Goal: Task Accomplishment & Management: Use online tool/utility

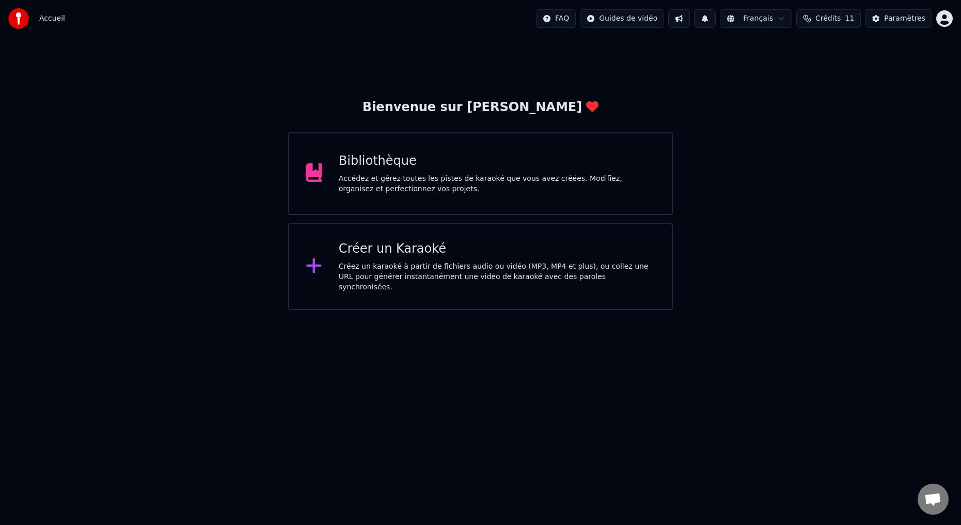
click at [943, 21] on html "Accueil FAQ Guides de vidéo Français Crédits 11 Paramètres Bienvenue sur Youka …" at bounding box center [480, 155] width 961 height 310
click at [436, 199] on html "Accueil FAQ Guides de vidéo Français Crédits 11 Paramètres Bienvenue sur Youka …" at bounding box center [480, 155] width 961 height 310
click at [438, 190] on div "Accédez et gérez toutes les pistes de karaoké que vous avez créées. Modifiez, o…" at bounding box center [497, 183] width 316 height 21
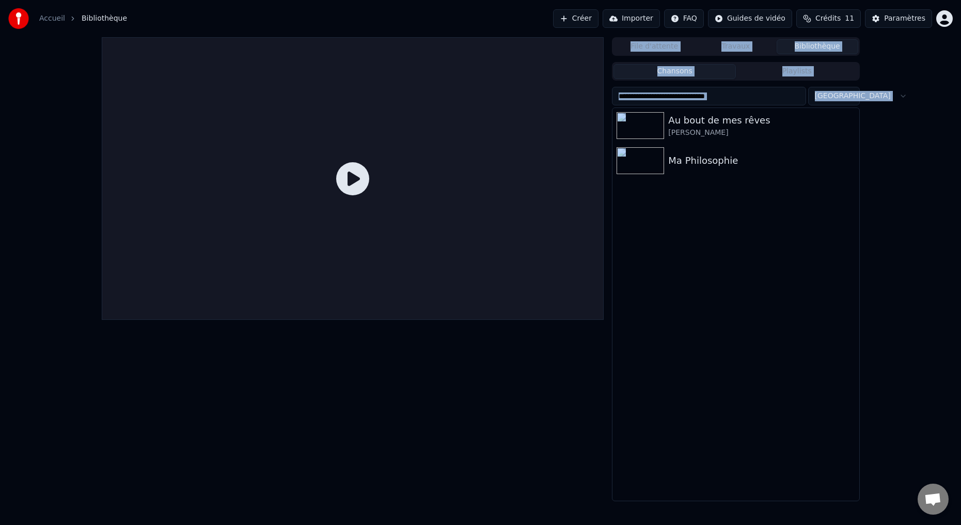
click at [438, 190] on div at bounding box center [353, 178] width 502 height 282
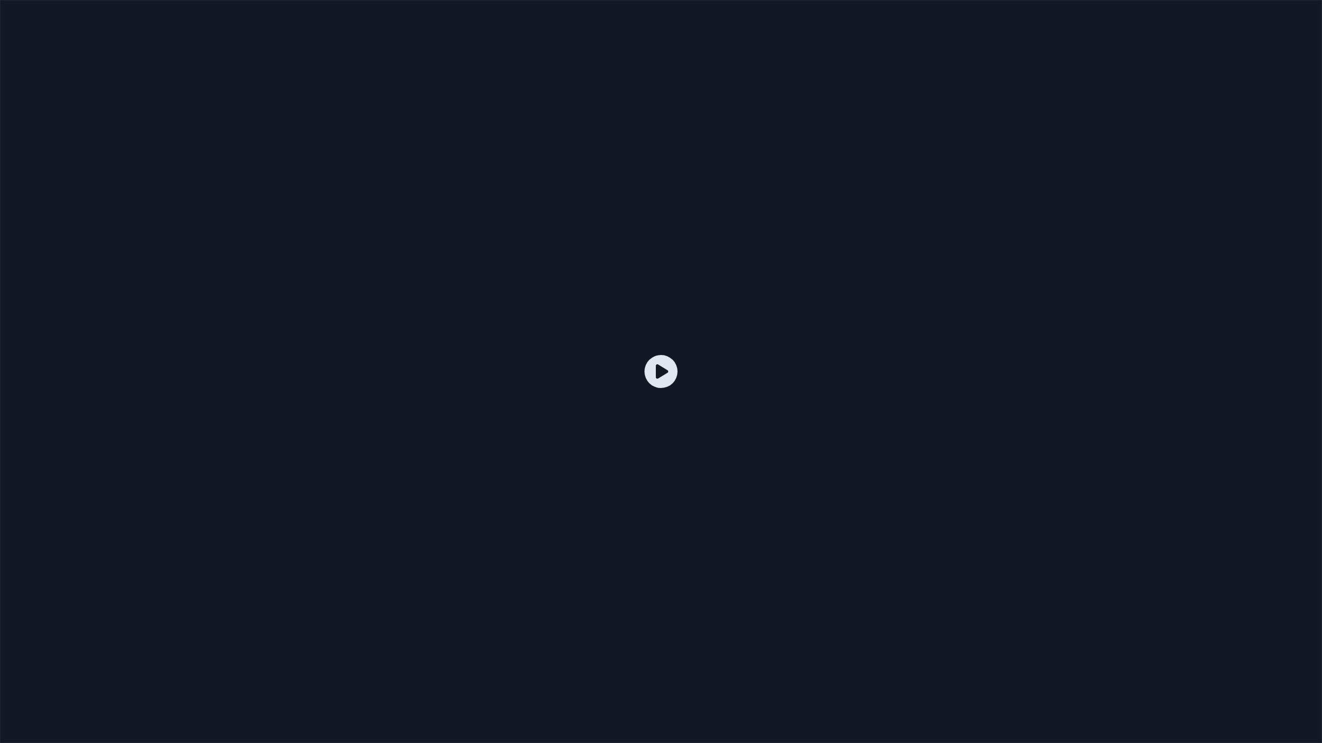
click at [674, 314] on div at bounding box center [661, 371] width 1322 height 743
click at [675, 311] on div at bounding box center [661, 371] width 1322 height 743
click at [666, 361] on icon at bounding box center [660, 371] width 33 height 33
click at [663, 379] on icon at bounding box center [660, 371] width 33 height 33
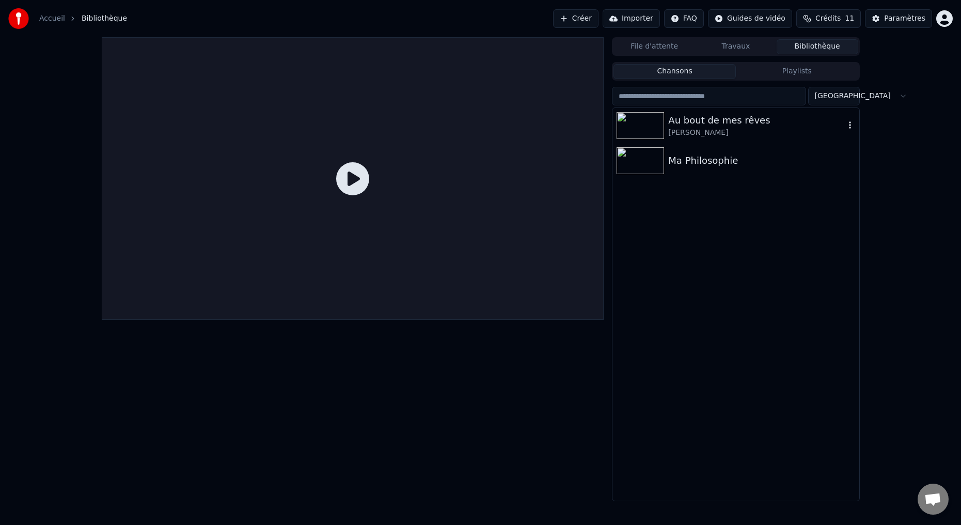
click at [702, 126] on div "Au bout de mes rêves" at bounding box center [756, 120] width 176 height 14
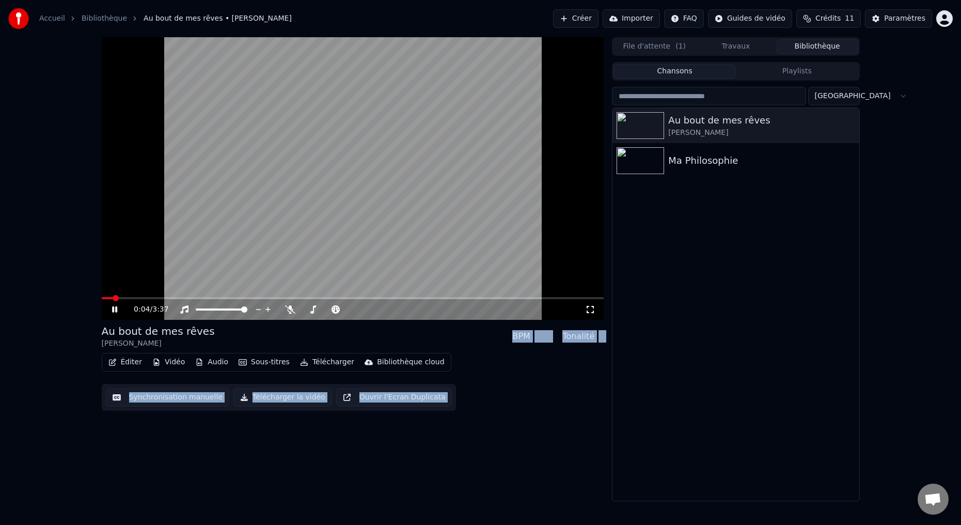
click at [123, 361] on button "Éditer" at bounding box center [125, 362] width 42 height 14
click at [378, 266] on video at bounding box center [353, 178] width 502 height 282
click at [158, 399] on button "Synchronisation manuelle" at bounding box center [168, 397] width 124 height 19
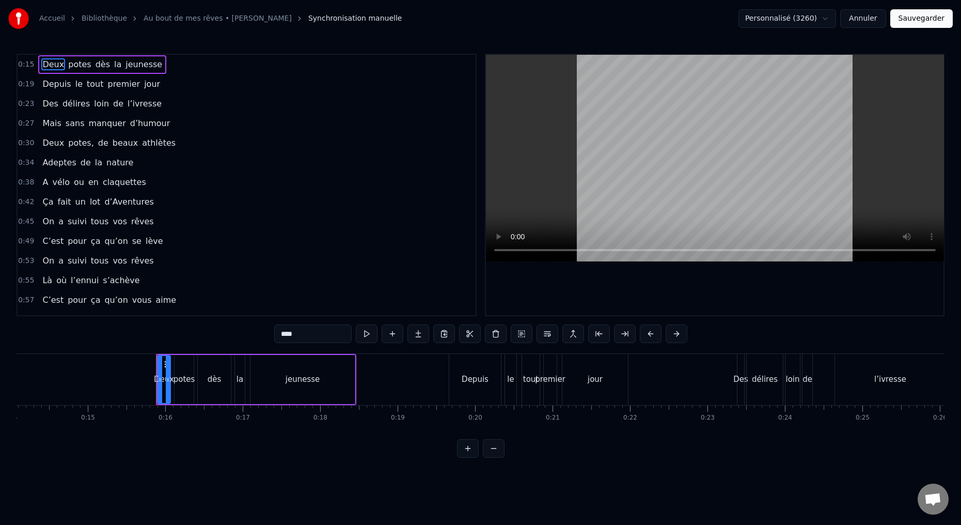
scroll to position [0, 1114]
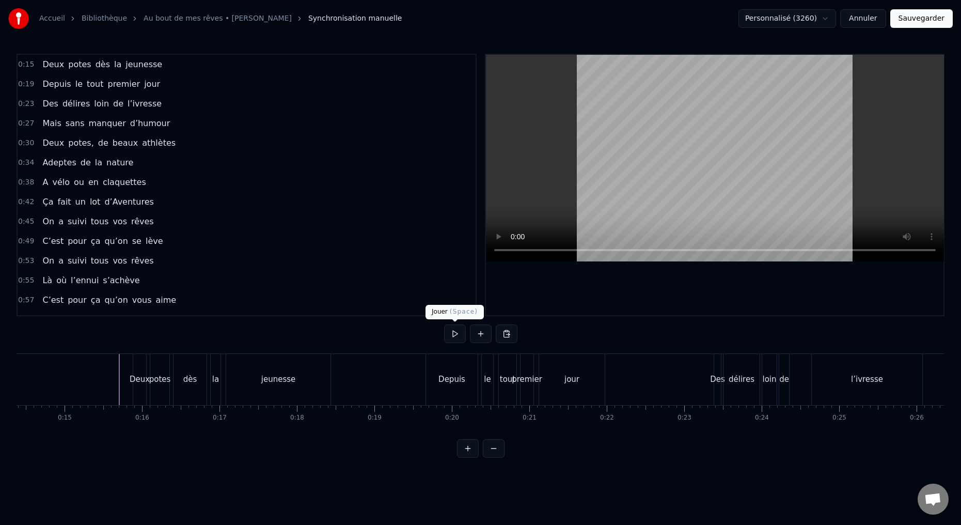
click at [455, 332] on button at bounding box center [455, 333] width 22 height 19
click at [456, 331] on button at bounding box center [455, 333] width 22 height 19
click at [455, 331] on button at bounding box center [455, 333] width 22 height 19
click at [456, 330] on button at bounding box center [455, 333] width 22 height 19
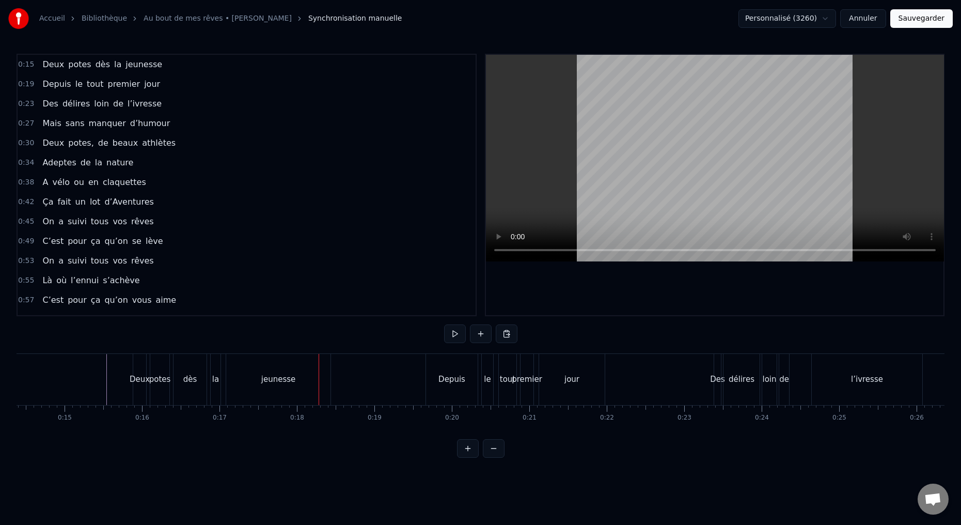
click at [138, 396] on div "Deux" at bounding box center [139, 379] width 13 height 51
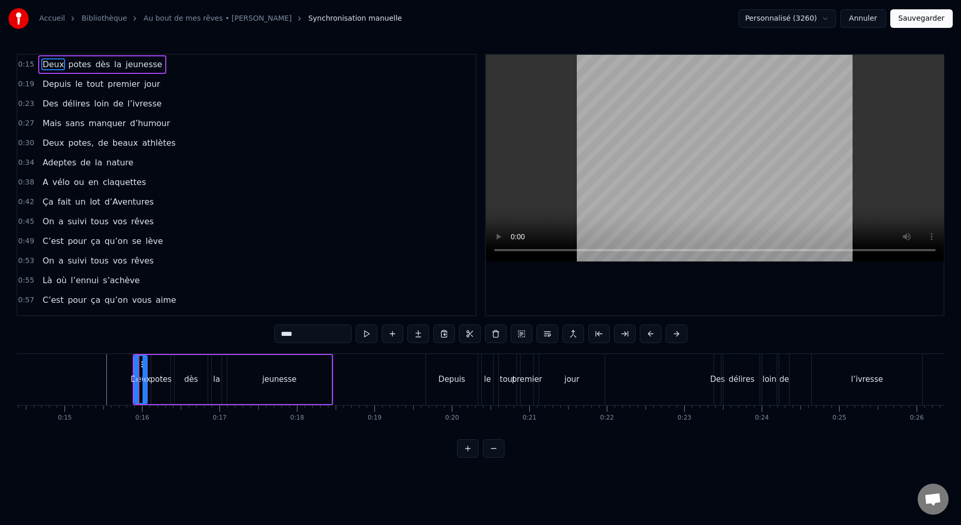
click at [316, 332] on input "****" at bounding box center [312, 333] width 77 height 19
click at [158, 394] on div "potes" at bounding box center [160, 379] width 19 height 49
type input "*****"
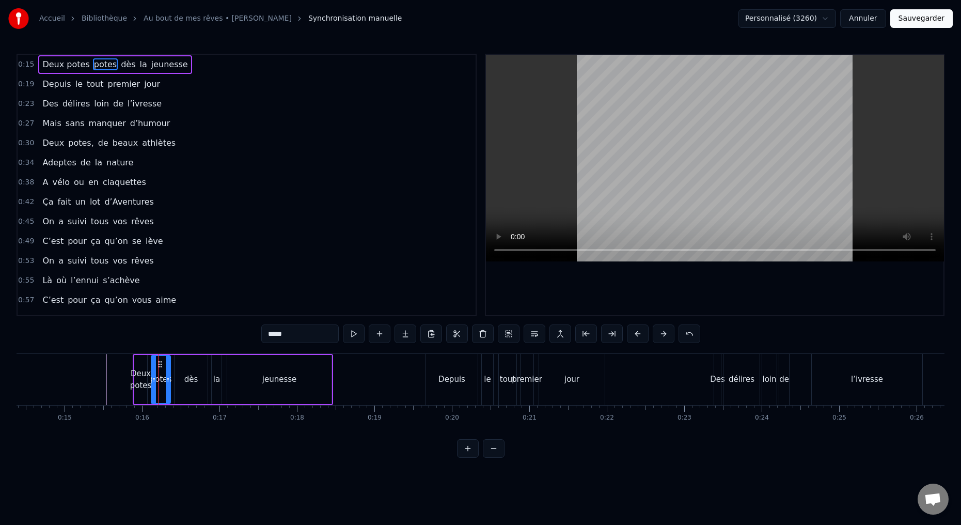
click at [481, 336] on button at bounding box center [483, 333] width 22 height 19
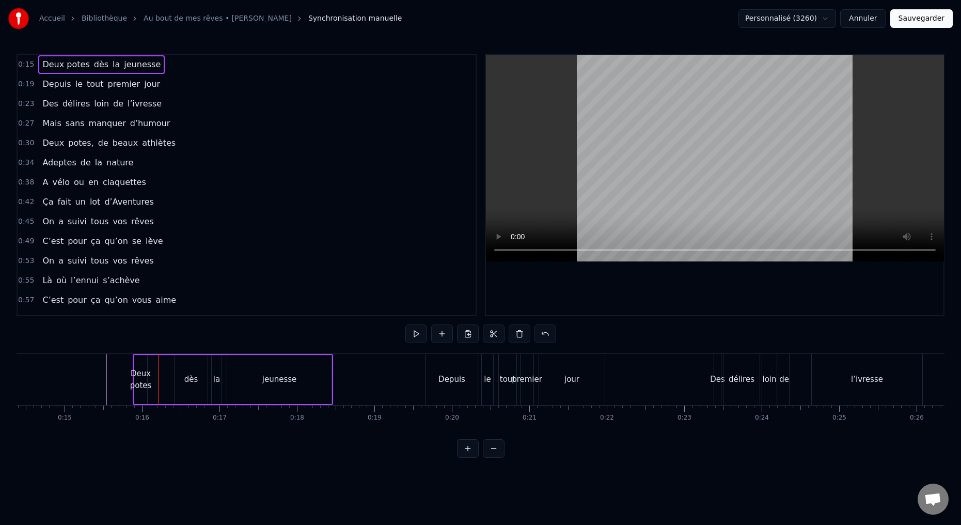
click at [145, 389] on div "Deux potes" at bounding box center [141, 379] width 22 height 23
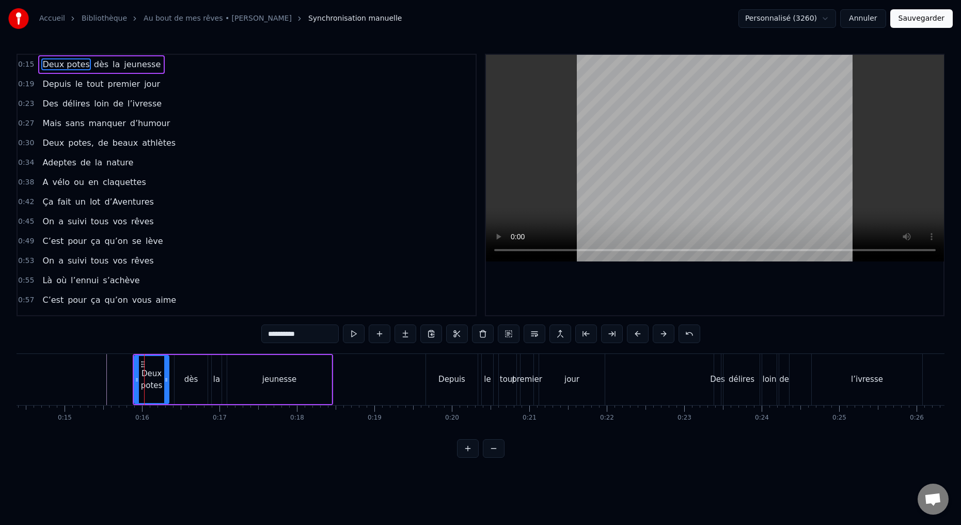
drag, startPoint x: 145, startPoint y: 379, endPoint x: 165, endPoint y: 383, distance: 20.5
click at [167, 383] on icon at bounding box center [166, 379] width 4 height 8
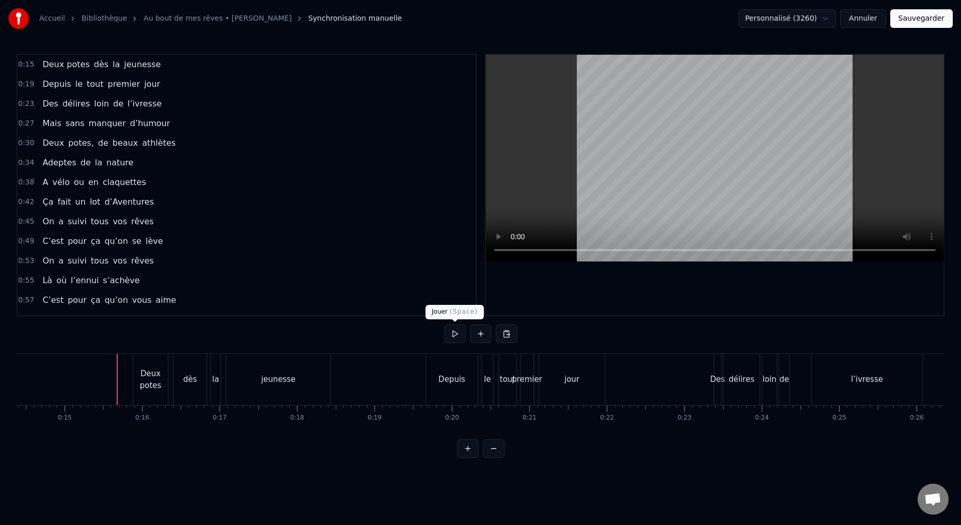
click at [455, 332] on button at bounding box center [455, 333] width 22 height 19
click at [453, 333] on button at bounding box center [455, 333] width 22 height 19
click at [436, 394] on div "Depuis" at bounding box center [452, 379] width 52 height 51
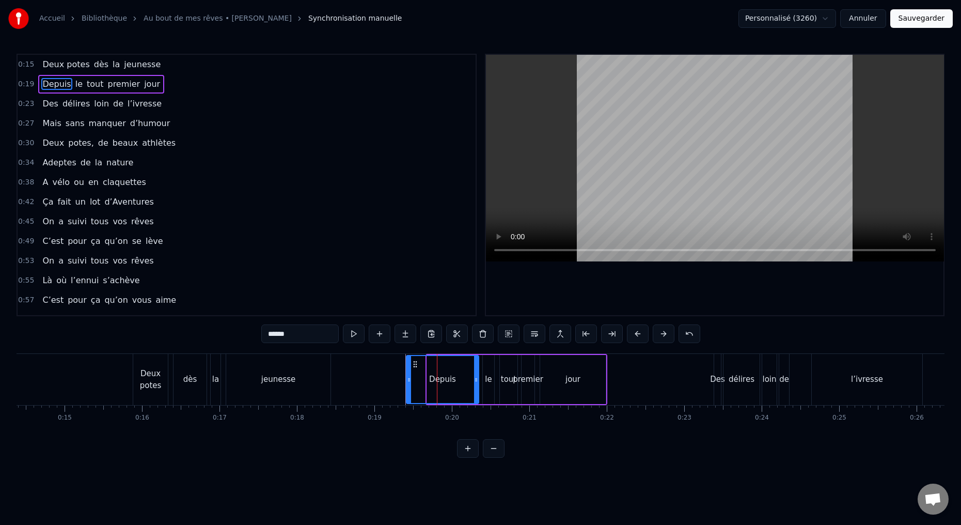
drag, startPoint x: 427, startPoint y: 380, endPoint x: 407, endPoint y: 379, distance: 20.7
click at [407, 379] on icon at bounding box center [409, 379] width 4 height 8
drag, startPoint x: 477, startPoint y: 379, endPoint x: 456, endPoint y: 385, distance: 21.1
click at [451, 384] on div at bounding box center [450, 379] width 4 height 47
click at [485, 382] on div "le" at bounding box center [488, 379] width 11 height 49
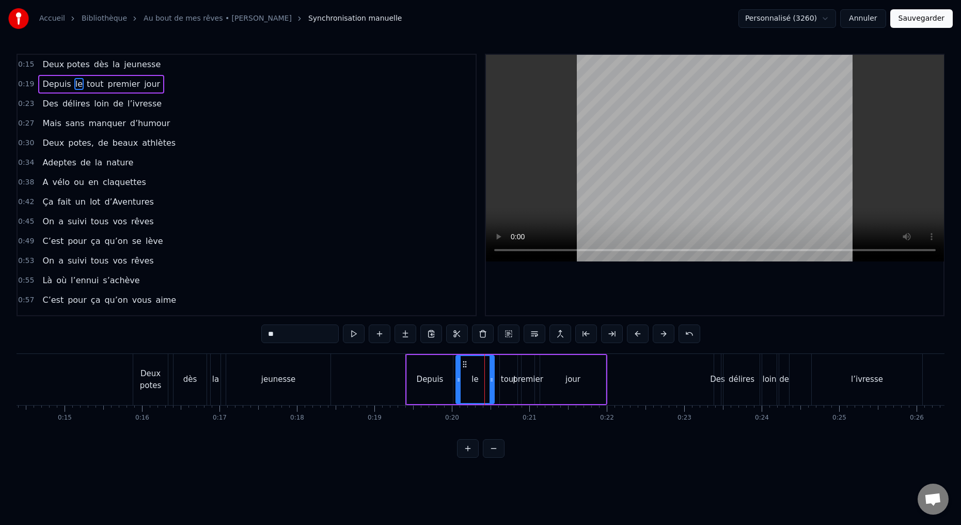
drag, startPoint x: 481, startPoint y: 379, endPoint x: 461, endPoint y: 383, distance: 20.5
click at [457, 382] on icon at bounding box center [458, 379] width 4 height 8
drag, startPoint x: 492, startPoint y: 381, endPoint x: 474, endPoint y: 382, distance: 18.1
click at [474, 382] on icon at bounding box center [473, 379] width 4 height 8
click at [504, 386] on div "tout" at bounding box center [509, 379] width 18 height 49
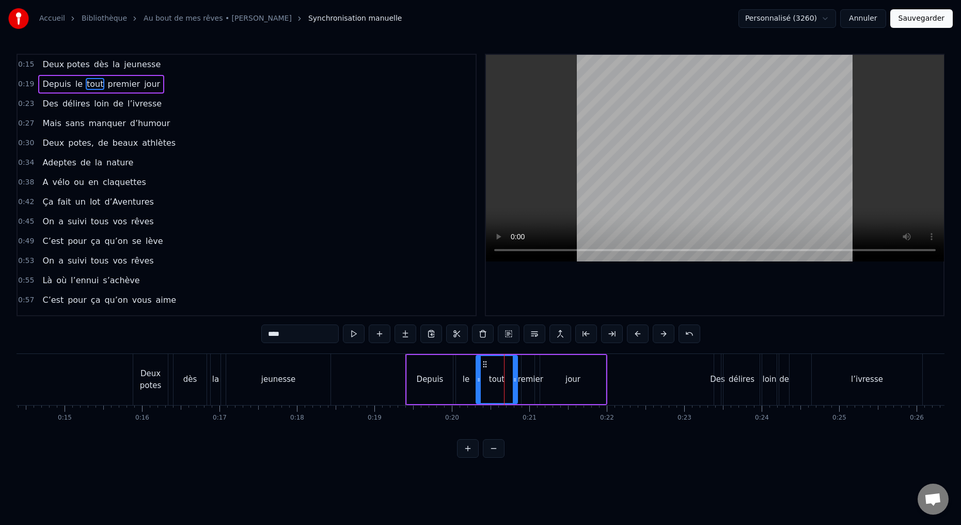
drag, startPoint x: 500, startPoint y: 379, endPoint x: 476, endPoint y: 384, distance: 24.6
click at [477, 383] on icon at bounding box center [479, 379] width 4 height 8
drag, startPoint x: 515, startPoint y: 381, endPoint x: 500, endPoint y: 387, distance: 16.0
click at [500, 386] on div at bounding box center [500, 379] width 4 height 47
click at [524, 385] on div "premier" at bounding box center [527, 379] width 13 height 49
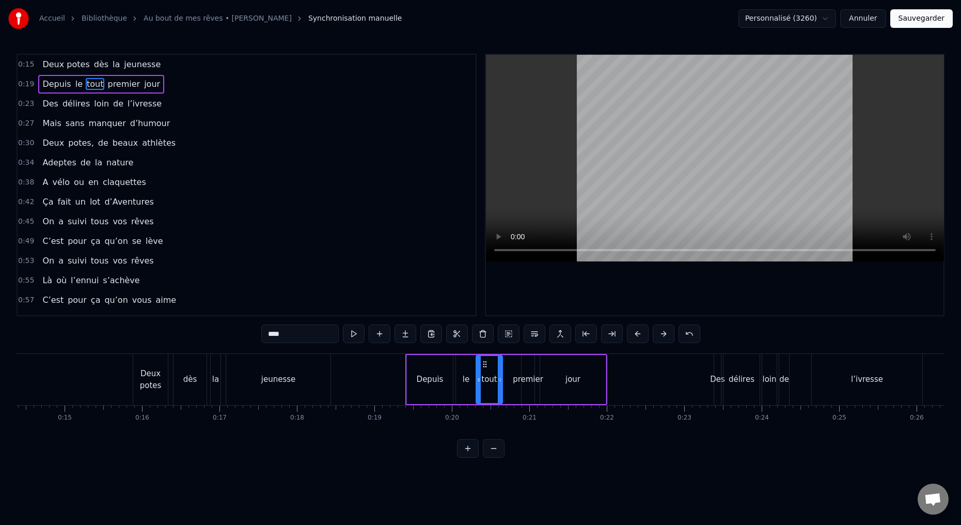
type input "*******"
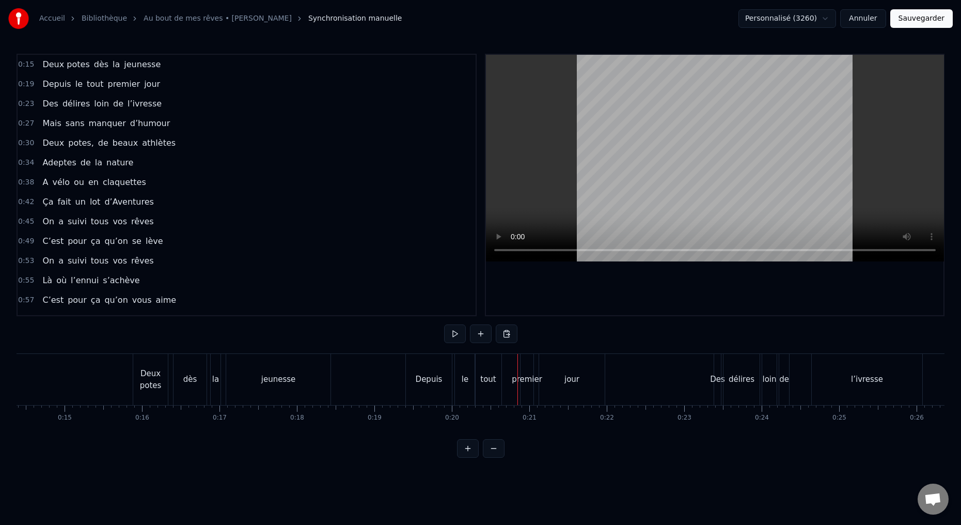
click at [521, 380] on div "premier" at bounding box center [527, 379] width 30 height 12
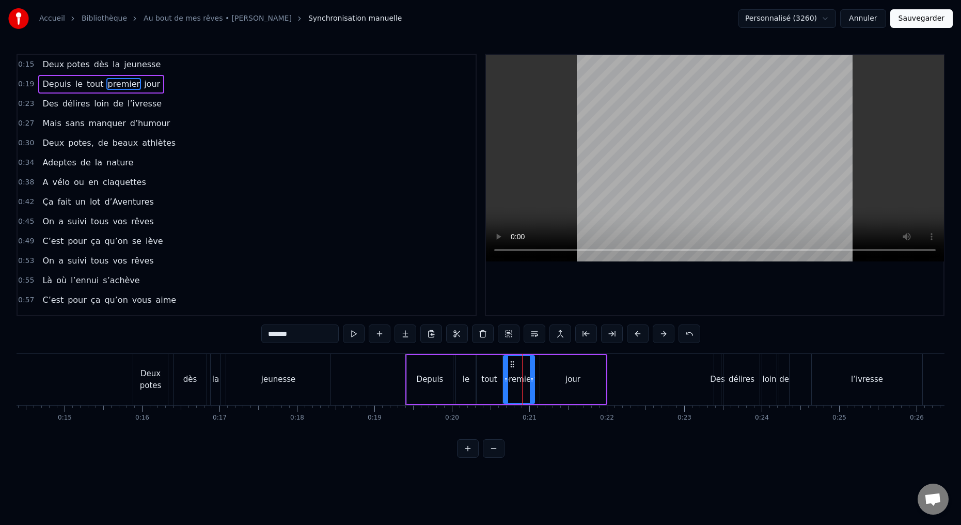
drag, startPoint x: 524, startPoint y: 379, endPoint x: 509, endPoint y: 378, distance: 15.5
click at [506, 377] on icon at bounding box center [506, 379] width 4 height 8
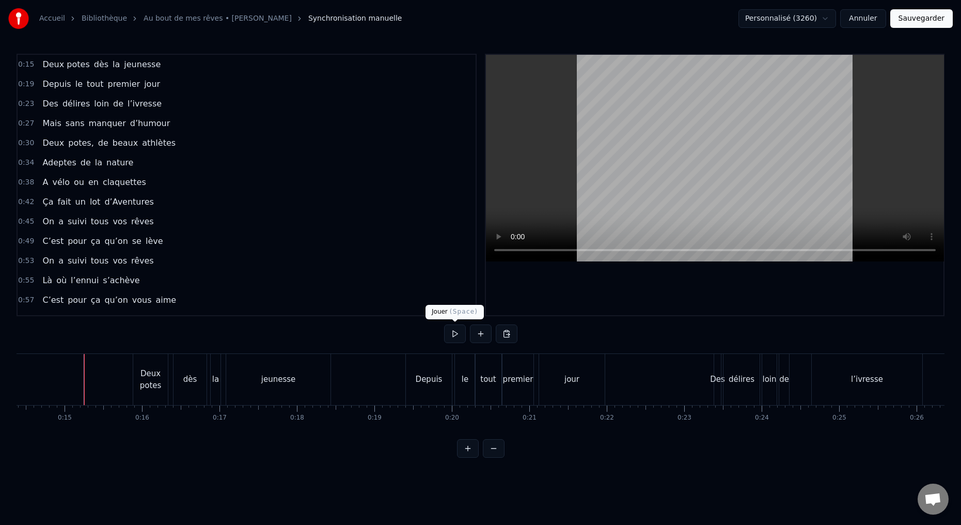
click at [455, 332] on button at bounding box center [455, 333] width 22 height 19
click at [454, 334] on button at bounding box center [455, 333] width 22 height 19
click at [543, 397] on div "jour" at bounding box center [572, 379] width 66 height 51
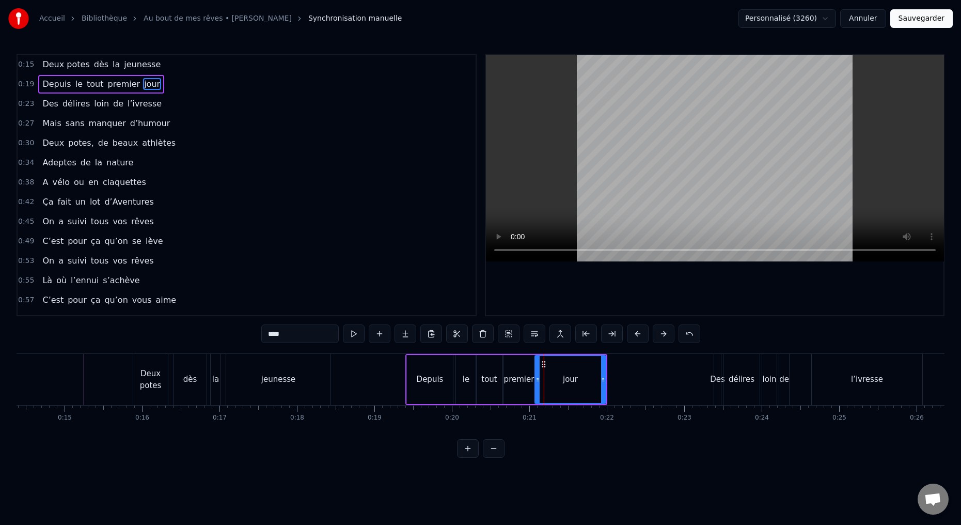
drag, startPoint x: 542, startPoint y: 380, endPoint x: 536, endPoint y: 382, distance: 5.8
click at [537, 382] on icon at bounding box center [537, 379] width 4 height 8
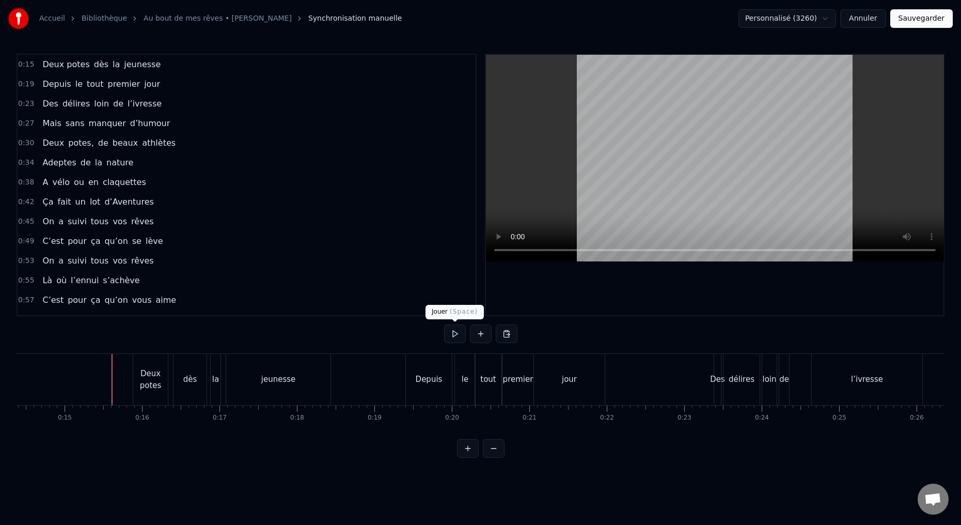
click at [454, 334] on button at bounding box center [455, 333] width 22 height 19
click at [454, 336] on button at bounding box center [455, 333] width 22 height 19
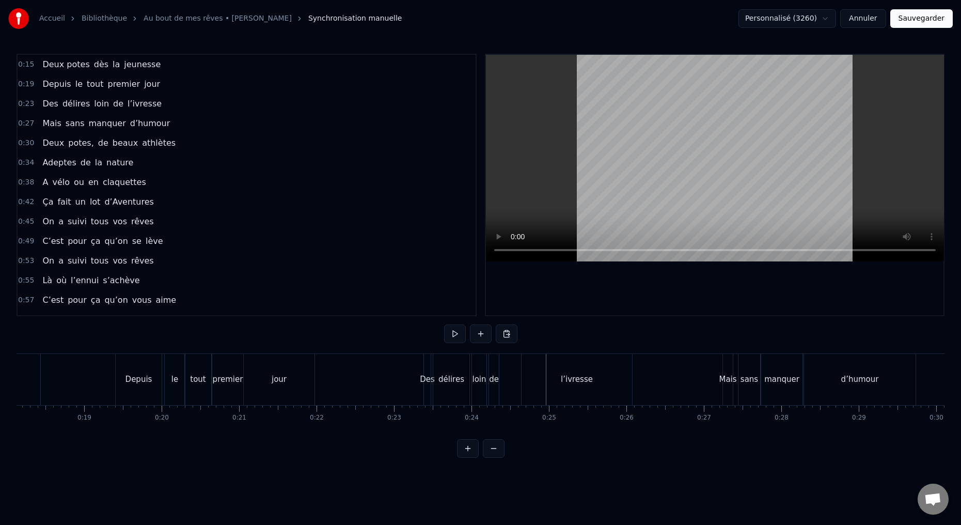
scroll to position [0, 1582]
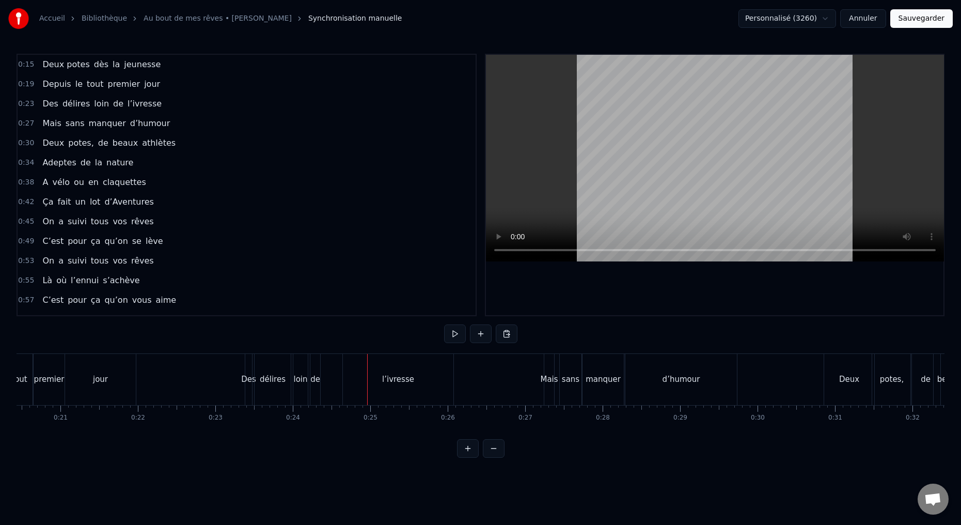
click at [248, 390] on div "Des" at bounding box center [248, 379] width 7 height 51
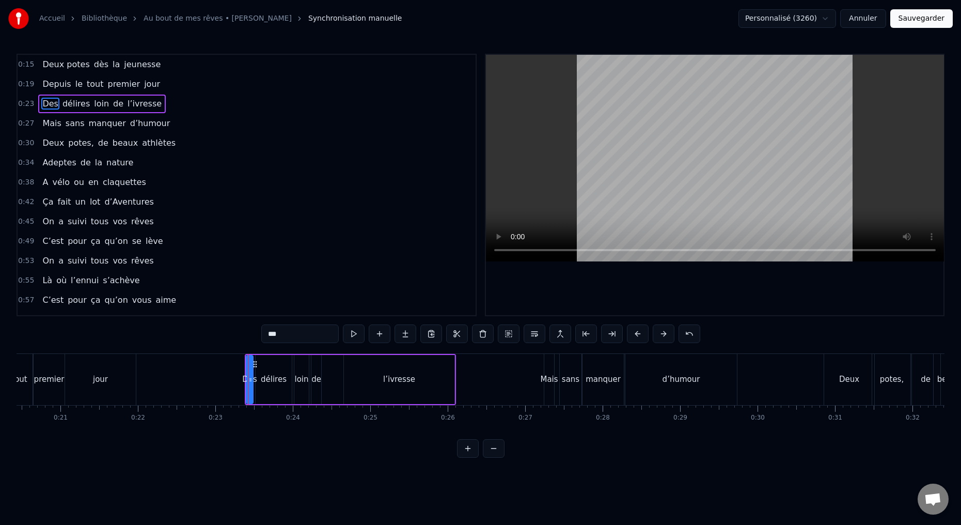
click at [293, 334] on input "***" at bounding box center [299, 333] width 77 height 19
click at [277, 376] on div "délires" at bounding box center [274, 379] width 26 height 12
type input "*******"
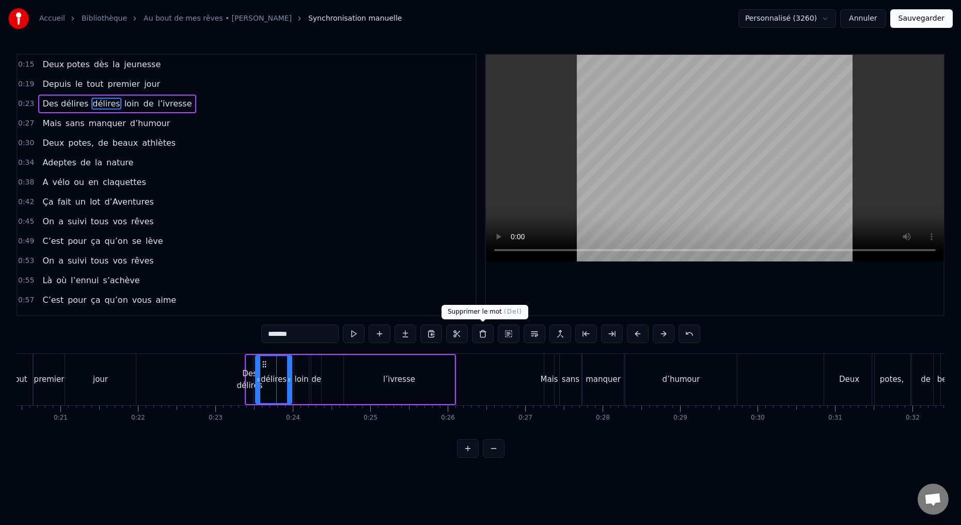
click at [481, 333] on button at bounding box center [483, 333] width 22 height 19
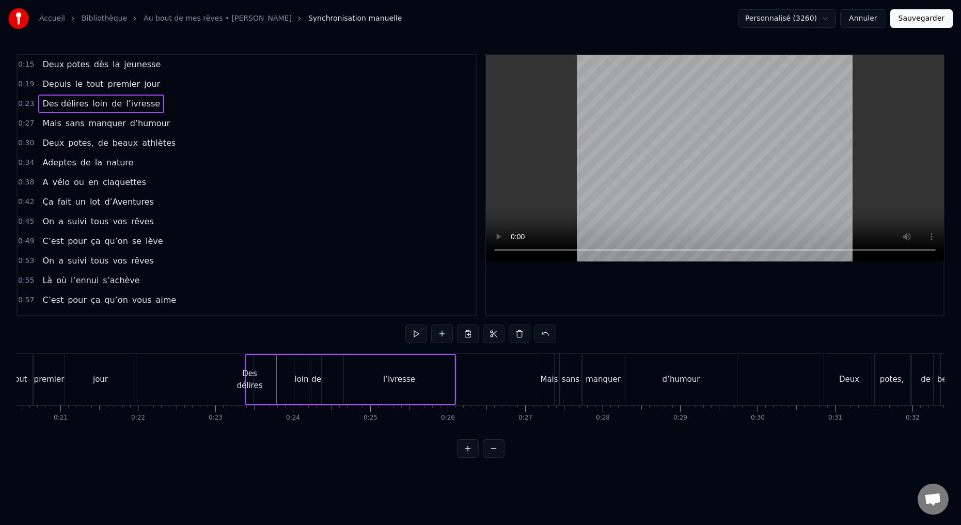
click at [250, 390] on div "Des délires" at bounding box center [250, 379] width 26 height 23
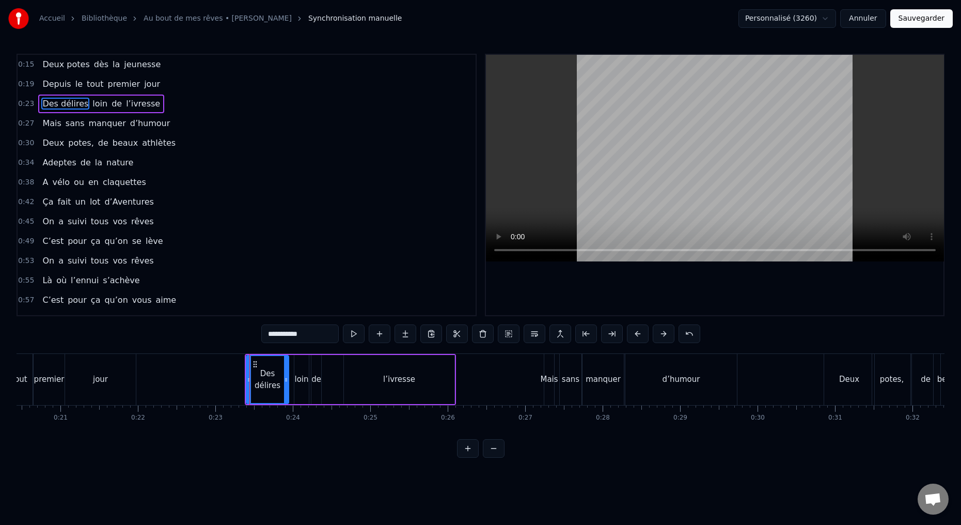
drag, startPoint x: 251, startPoint y: 379, endPoint x: 286, endPoint y: 383, distance: 35.3
click at [287, 383] on div at bounding box center [286, 379] width 4 height 47
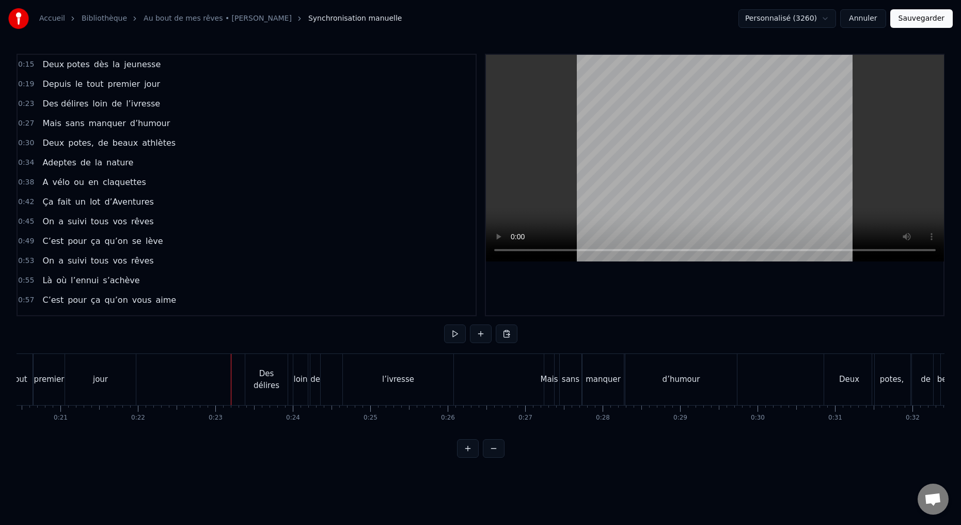
click at [453, 335] on button at bounding box center [455, 333] width 22 height 19
click at [454, 335] on button at bounding box center [455, 333] width 22 height 19
click at [298, 390] on div "loin" at bounding box center [300, 379] width 14 height 51
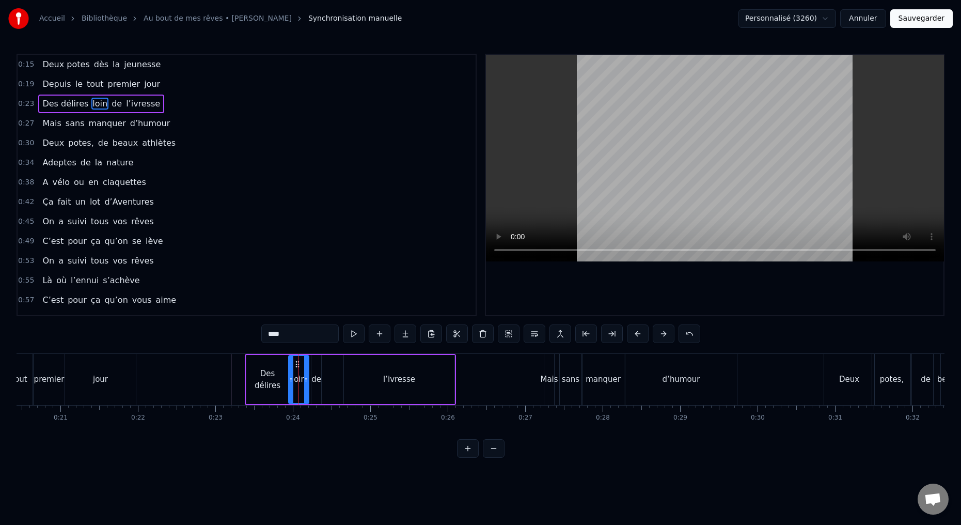
drag, startPoint x: 295, startPoint y: 381, endPoint x: 289, endPoint y: 382, distance: 5.7
click at [289, 380] on icon at bounding box center [291, 379] width 4 height 8
click at [315, 388] on div "de" at bounding box center [316, 379] width 10 height 49
type input "**"
drag, startPoint x: 318, startPoint y: 380, endPoint x: 332, endPoint y: 379, distance: 15.0
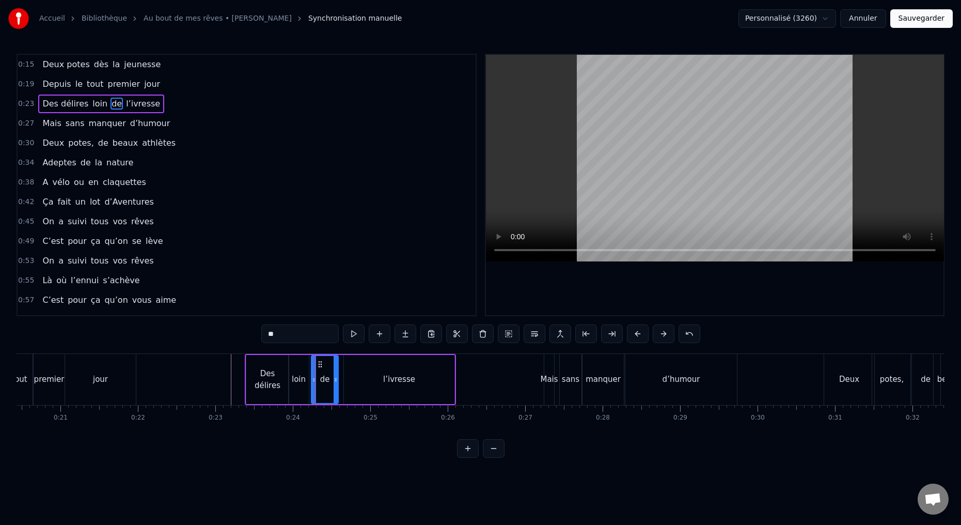
click at [335, 380] on icon at bounding box center [336, 379] width 4 height 8
drag, startPoint x: 312, startPoint y: 378, endPoint x: 322, endPoint y: 380, distance: 9.4
click at [318, 379] on icon at bounding box center [320, 379] width 4 height 8
click at [341, 379] on icon at bounding box center [340, 379] width 4 height 8
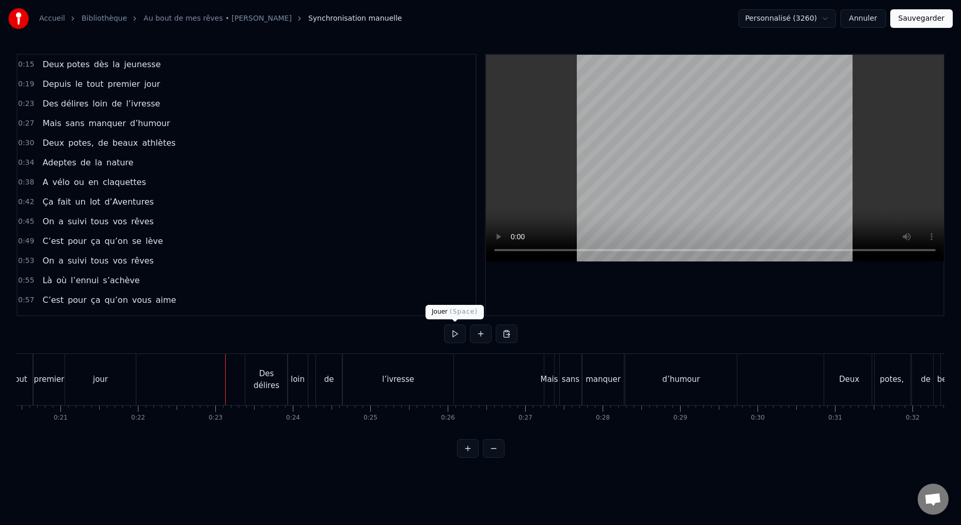
click at [455, 334] on button at bounding box center [455, 333] width 22 height 19
click at [452, 333] on button at bounding box center [455, 333] width 22 height 19
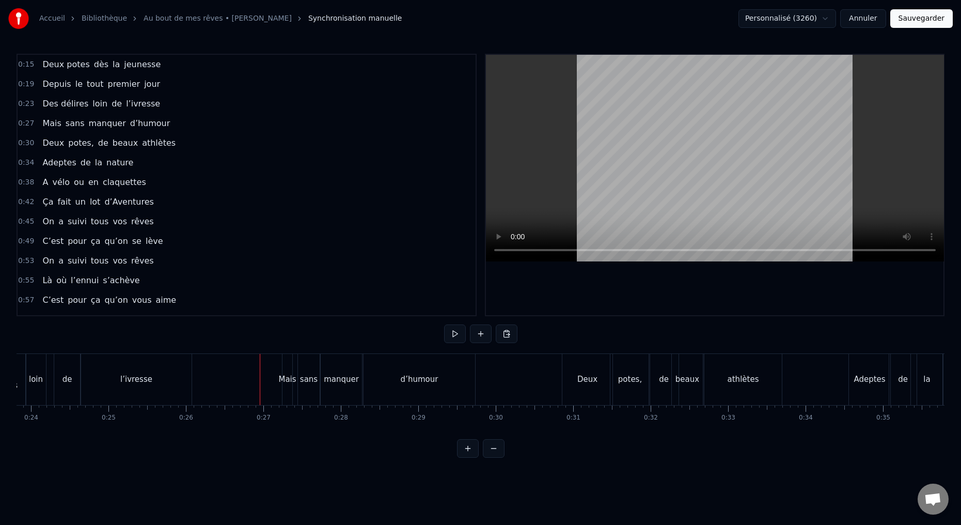
scroll to position [0, 1858]
click at [272, 390] on div "Mais" at bounding box center [273, 379] width 10 height 51
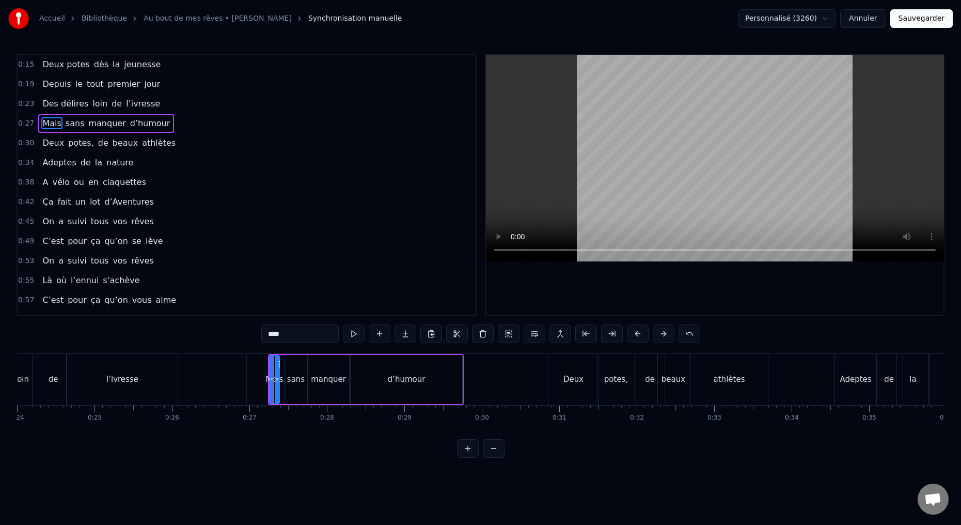
click at [384, 392] on div "d’humour" at bounding box center [407, 379] width 112 height 49
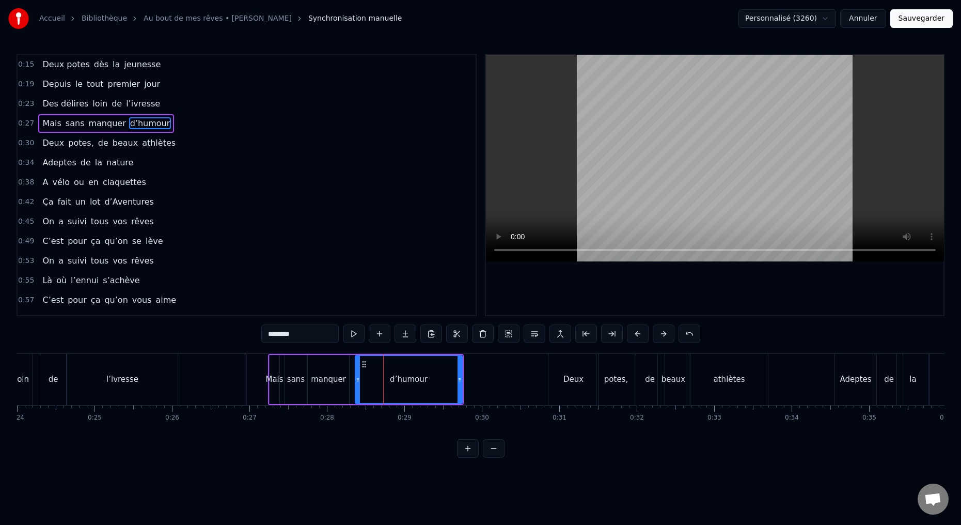
click at [357, 381] on icon at bounding box center [358, 379] width 4 height 8
click at [343, 382] on div "manquer" at bounding box center [328, 379] width 35 height 12
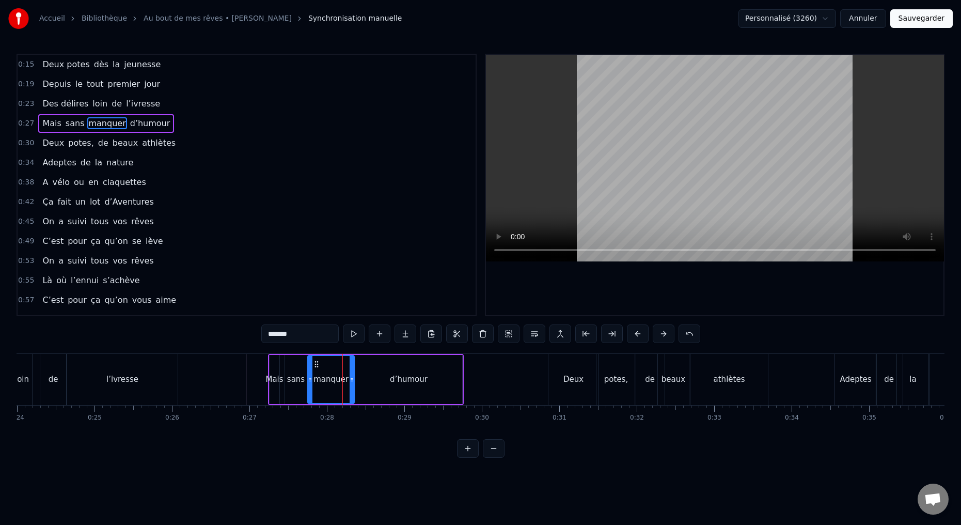
click at [352, 379] on icon at bounding box center [352, 379] width 4 height 8
drag, startPoint x: 309, startPoint y: 379, endPoint x: 316, endPoint y: 379, distance: 7.7
click at [318, 379] on icon at bounding box center [320, 379] width 4 height 8
click at [293, 382] on div "sans" at bounding box center [296, 379] width 18 height 12
click at [312, 379] on icon at bounding box center [311, 379] width 4 height 8
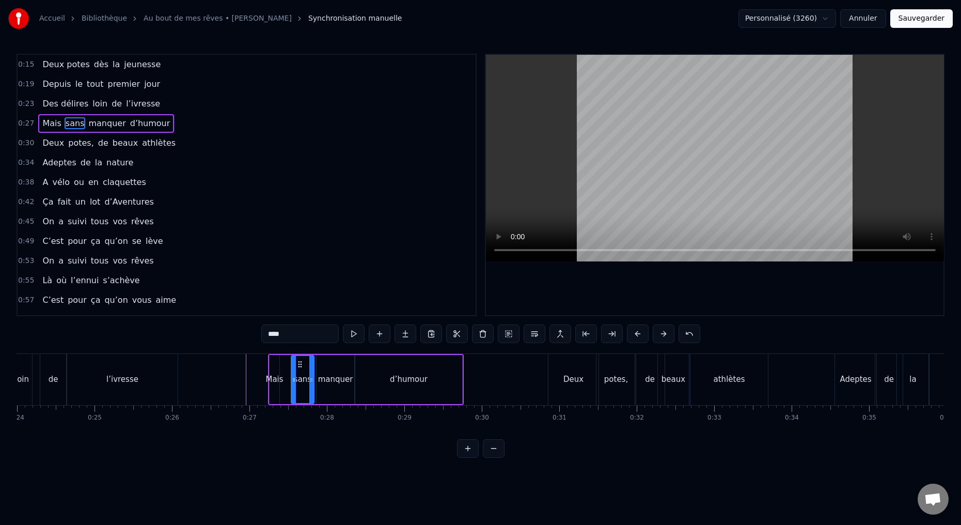
click at [292, 380] on icon at bounding box center [294, 379] width 4 height 8
click at [276, 386] on div "Mais" at bounding box center [274, 379] width 10 height 49
type input "****"
drag, startPoint x: 277, startPoint y: 379, endPoint x: 287, endPoint y: 380, distance: 9.4
click at [289, 380] on icon at bounding box center [288, 379] width 4 height 8
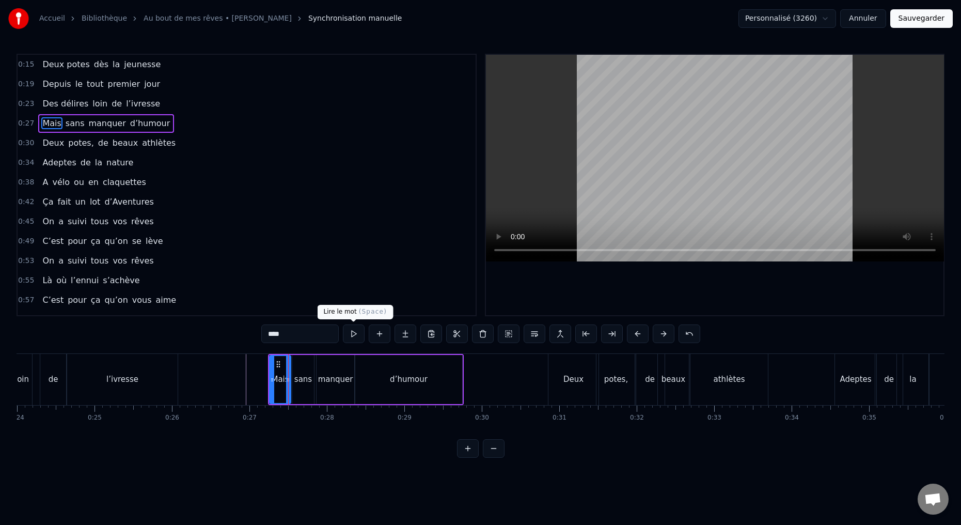
click at [353, 335] on button at bounding box center [354, 333] width 22 height 19
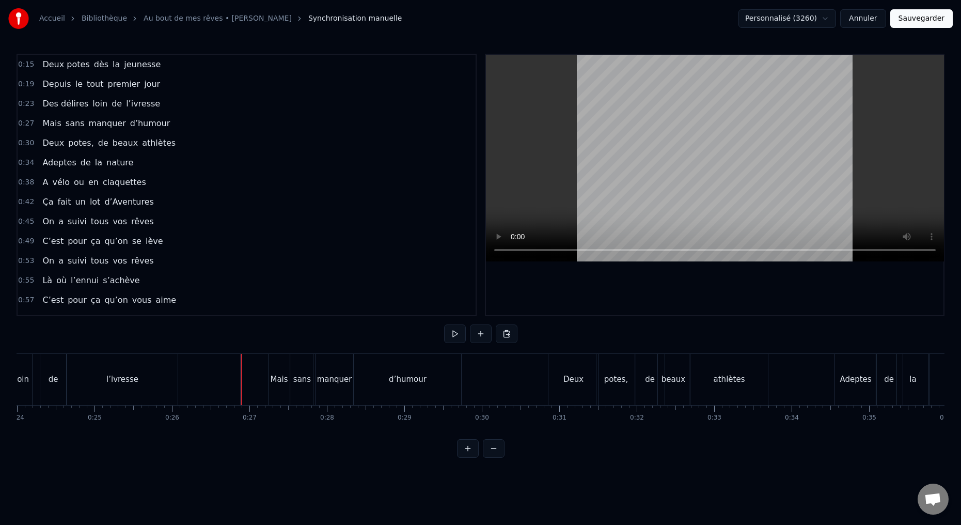
click at [452, 334] on button at bounding box center [455, 333] width 22 height 19
click at [454, 334] on button at bounding box center [455, 333] width 22 height 19
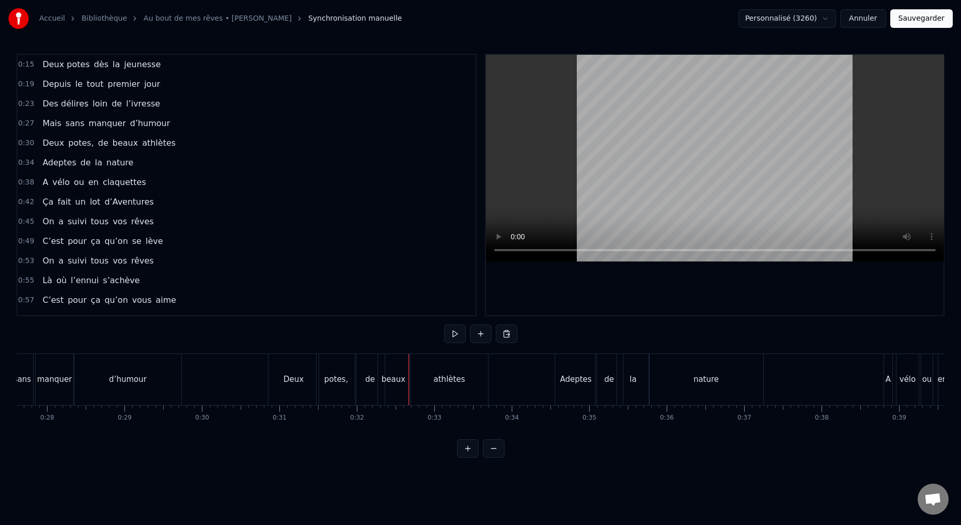
scroll to position [0, 2175]
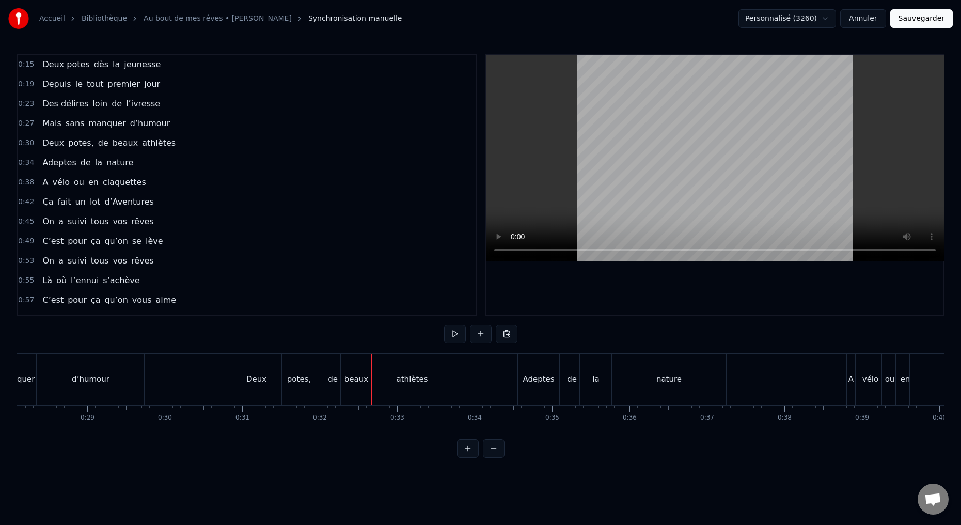
click at [269, 391] on div "Deux" at bounding box center [256, 379] width 50 height 51
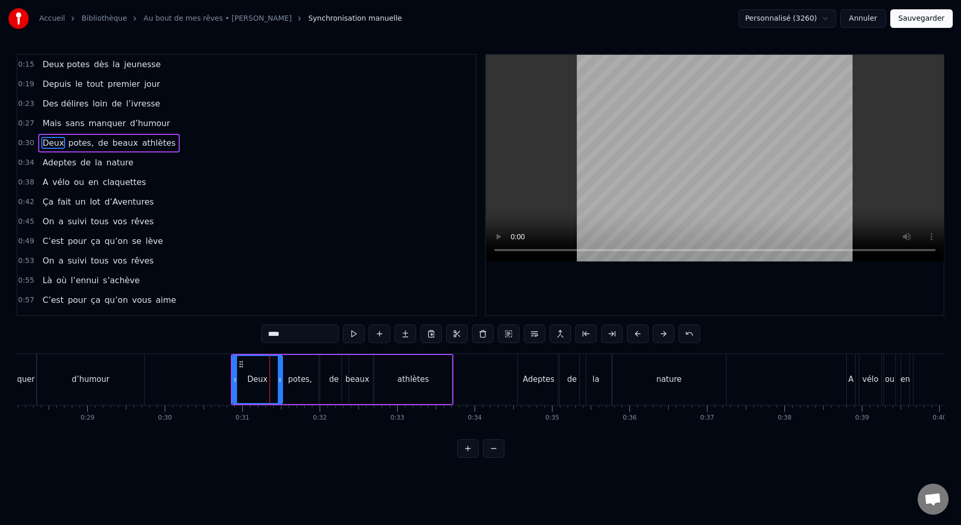
click at [297, 334] on input "****" at bounding box center [299, 333] width 77 height 19
click at [305, 392] on div "potes," at bounding box center [299, 379] width 39 height 49
type input "******"
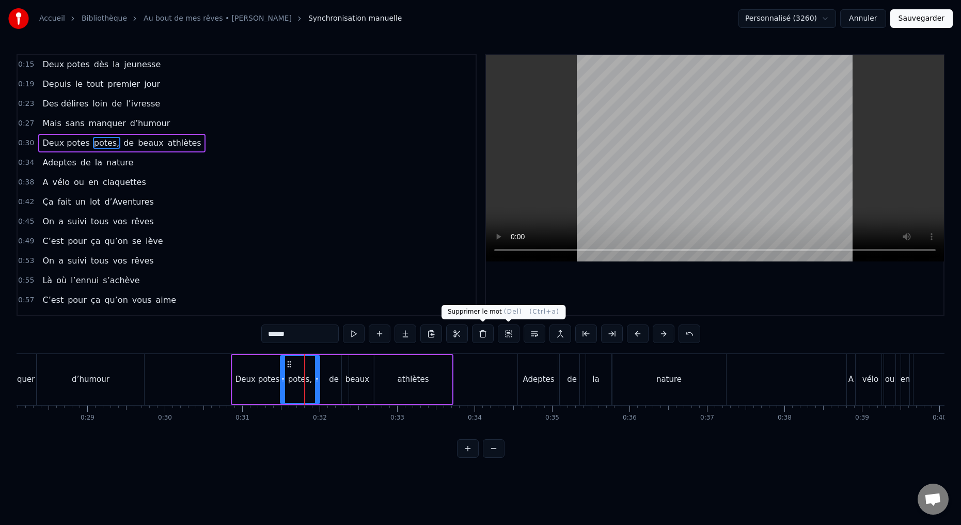
click at [482, 332] on button at bounding box center [483, 333] width 22 height 19
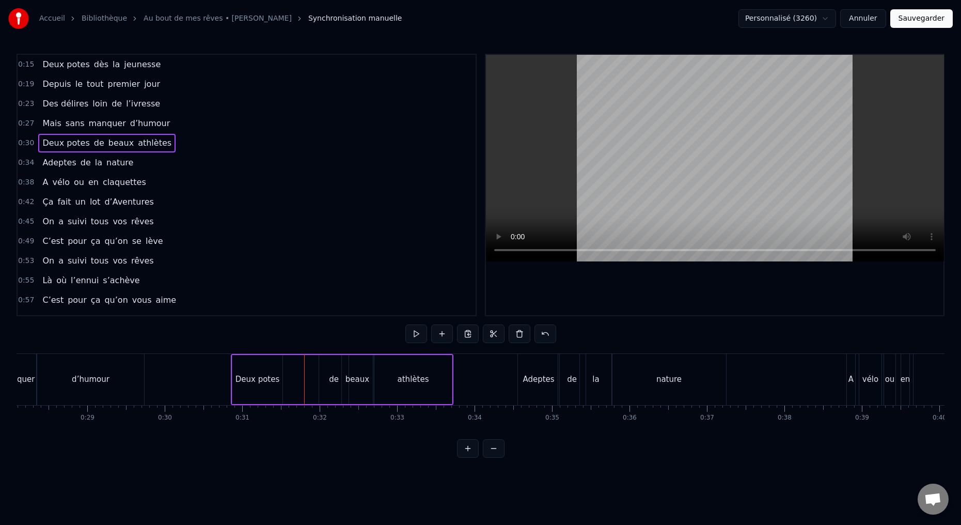
click at [252, 390] on div "Deux potes" at bounding box center [257, 379] width 50 height 49
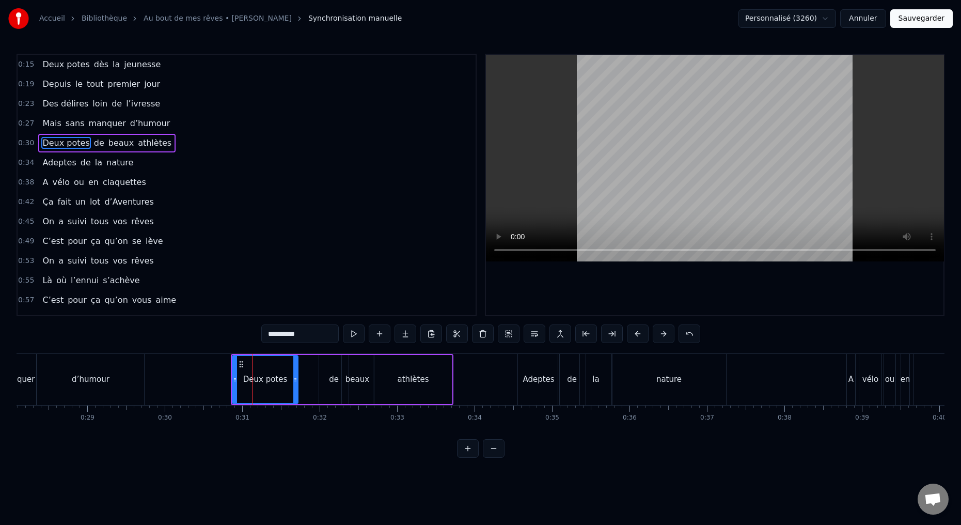
drag, startPoint x: 280, startPoint y: 379, endPoint x: 297, endPoint y: 382, distance: 17.2
click at [295, 382] on icon at bounding box center [295, 379] width 4 height 8
click at [331, 387] on div "de" at bounding box center [333, 379] width 29 height 49
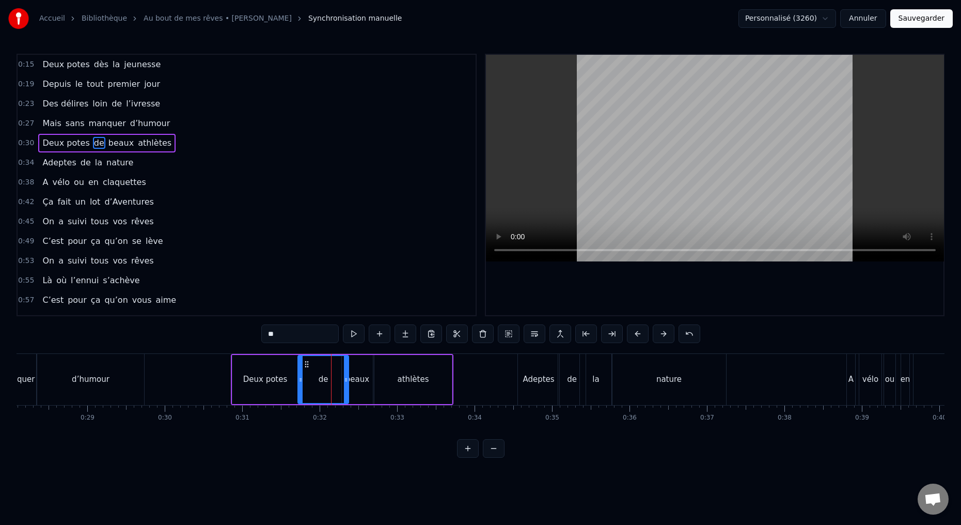
drag, startPoint x: 320, startPoint y: 380, endPoint x: 320, endPoint y: 386, distance: 6.2
click at [299, 384] on div at bounding box center [300, 379] width 4 height 47
click at [294, 335] on input "**" at bounding box center [299, 333] width 77 height 19
click at [353, 391] on div "beaux" at bounding box center [357, 379] width 31 height 49
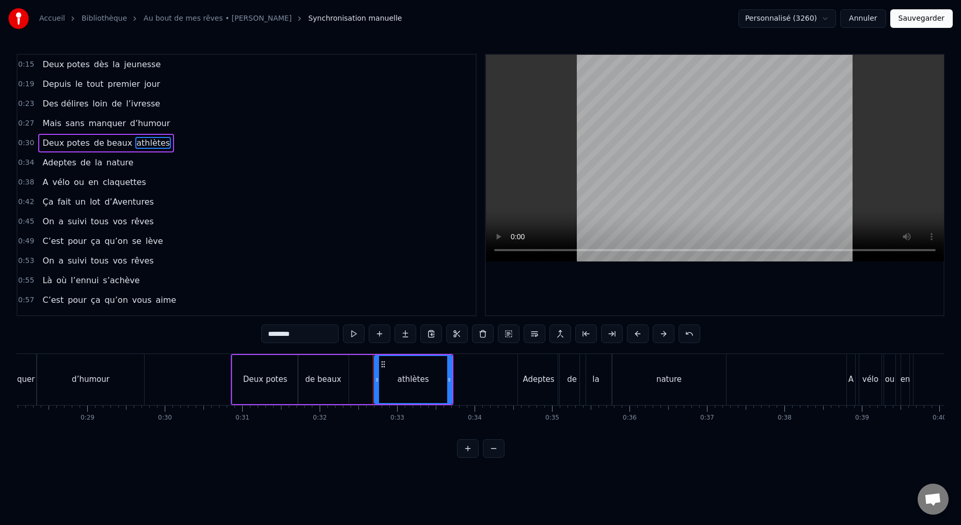
click at [319, 381] on div "de beaux" at bounding box center [323, 379] width 36 height 12
type input "********"
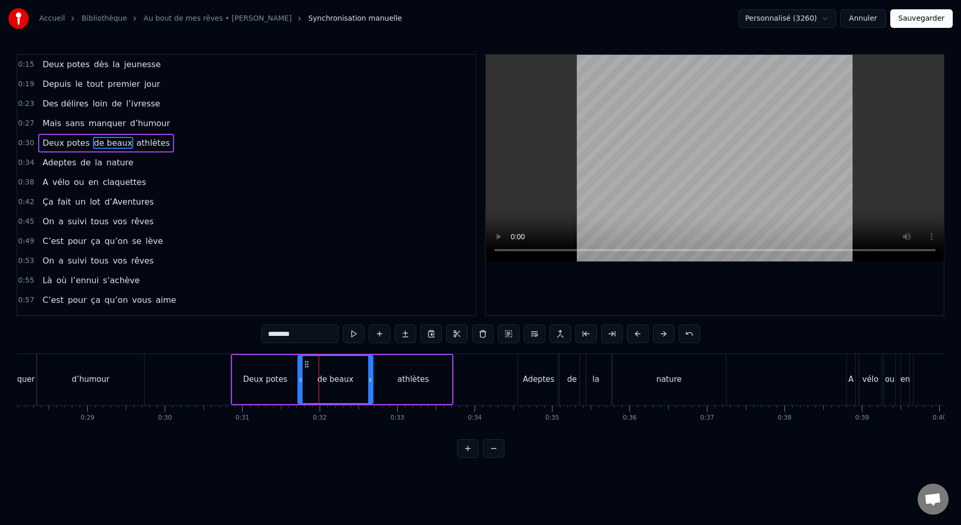
drag, startPoint x: 345, startPoint y: 380, endPoint x: 369, endPoint y: 382, distance: 23.3
click at [370, 382] on icon at bounding box center [370, 379] width 4 height 8
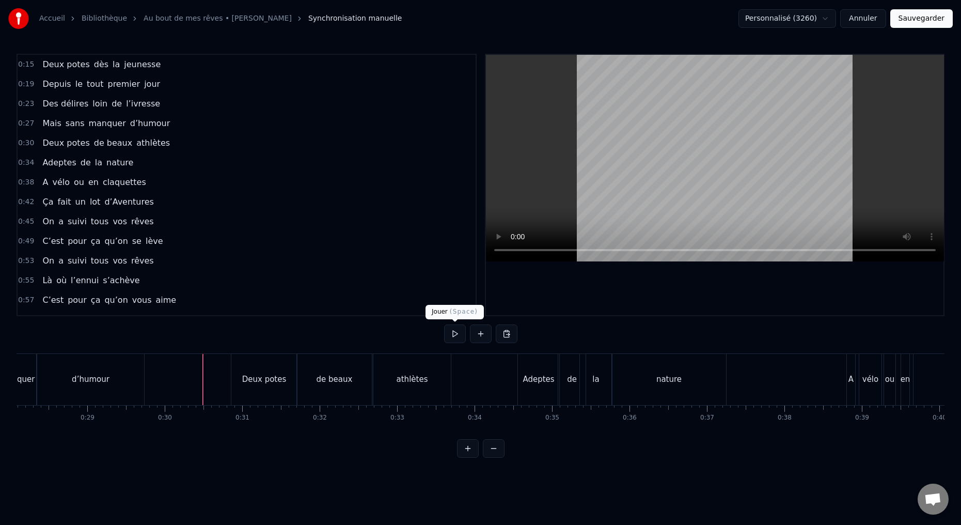
click at [453, 334] on button at bounding box center [455, 333] width 22 height 19
click at [456, 330] on button at bounding box center [455, 333] width 22 height 19
click at [346, 388] on div "de beaux" at bounding box center [334, 379] width 75 height 51
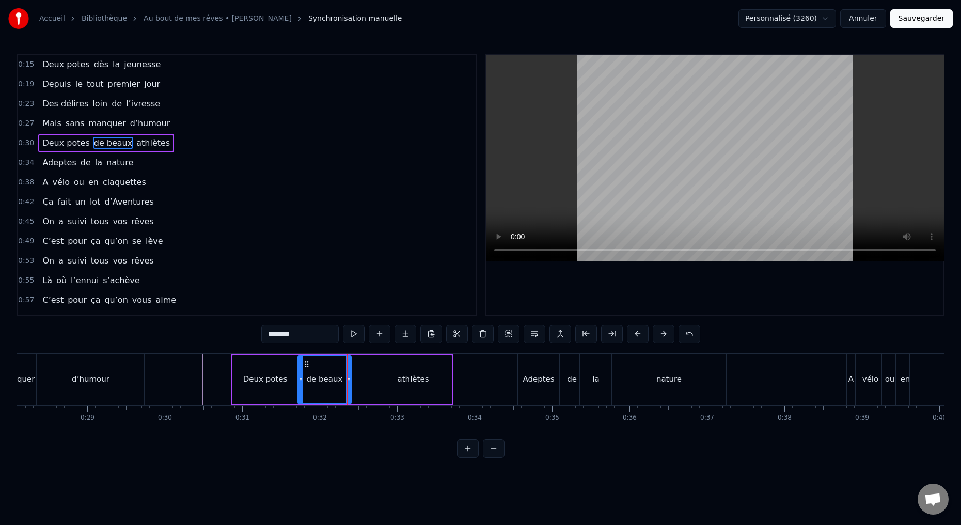
drag, startPoint x: 371, startPoint y: 379, endPoint x: 349, endPoint y: 379, distance: 21.7
click at [348, 379] on icon at bounding box center [348, 379] width 4 height 8
drag, startPoint x: 394, startPoint y: 384, endPoint x: 388, endPoint y: 384, distance: 5.7
click at [394, 384] on div "athlètes" at bounding box center [412, 379] width 77 height 49
type input "********"
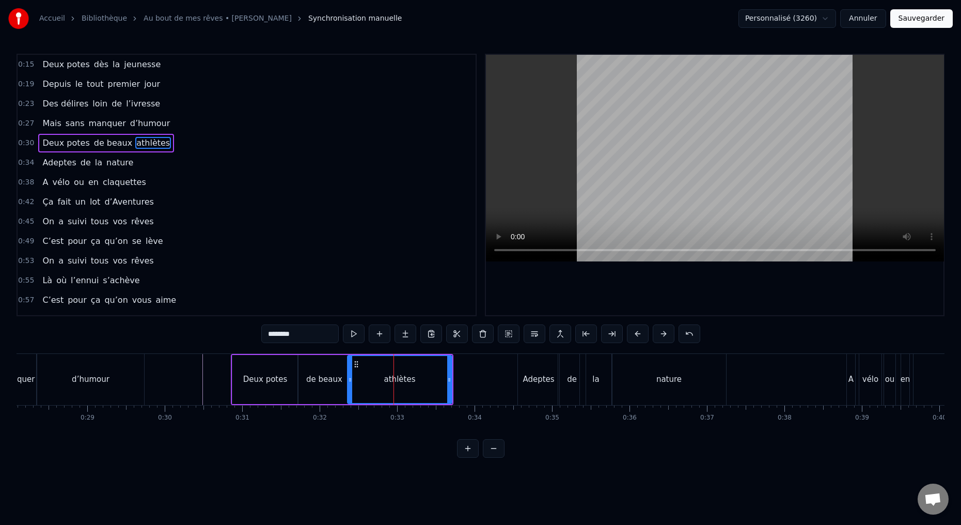
drag, startPoint x: 373, startPoint y: 379, endPoint x: 345, endPoint y: 381, distance: 27.4
click at [348, 381] on icon at bounding box center [350, 379] width 4 height 8
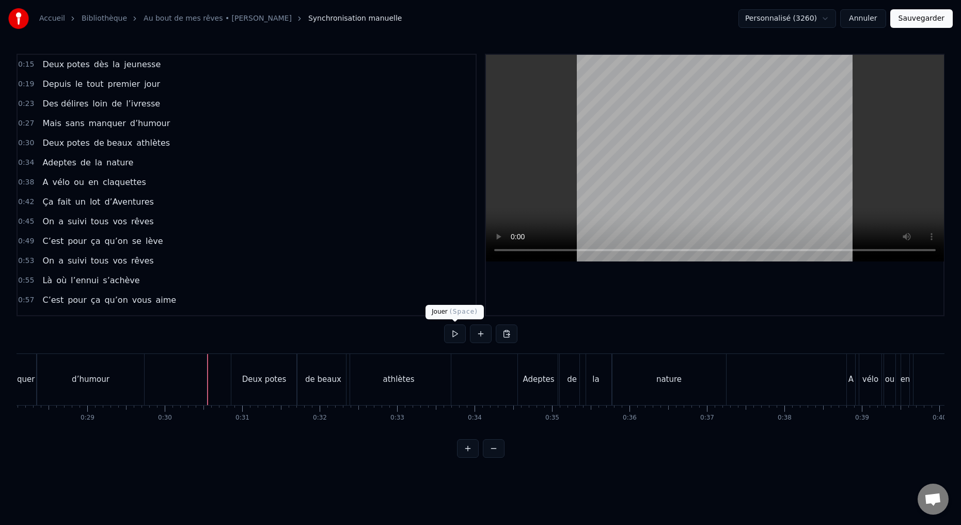
click at [454, 333] on button at bounding box center [455, 333] width 22 height 19
click at [451, 334] on button at bounding box center [455, 333] width 22 height 19
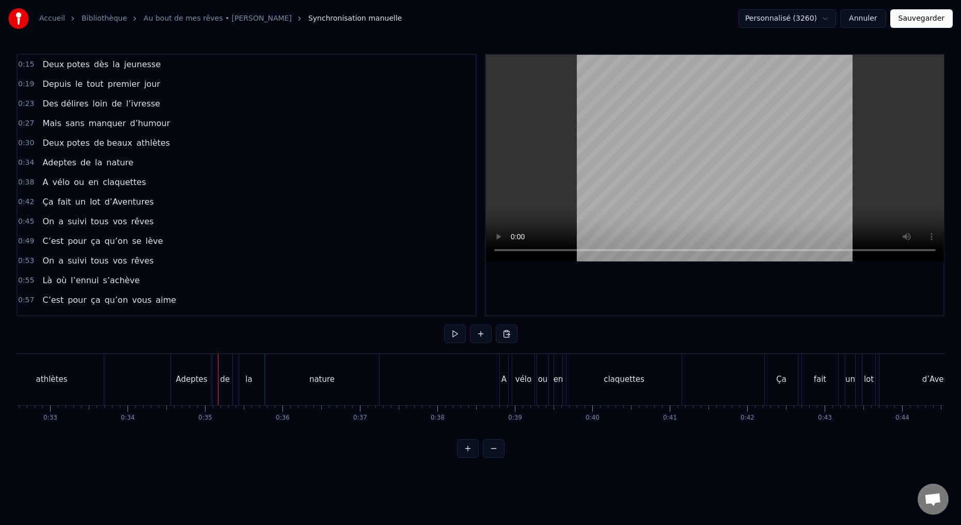
scroll to position [0, 2527]
click at [455, 333] on button at bounding box center [455, 333] width 22 height 19
click at [455, 332] on button at bounding box center [455, 333] width 22 height 19
click at [499, 390] on div "A" at bounding box center [499, 379] width 8 height 51
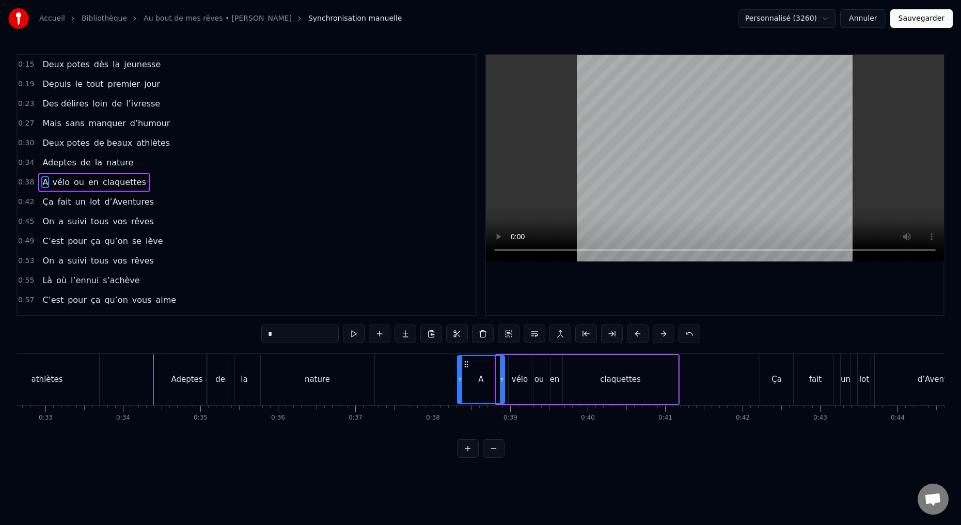
drag, startPoint x: 496, startPoint y: 379, endPoint x: 456, endPoint y: 377, distance: 39.8
click at [458, 378] on icon at bounding box center [460, 379] width 4 height 8
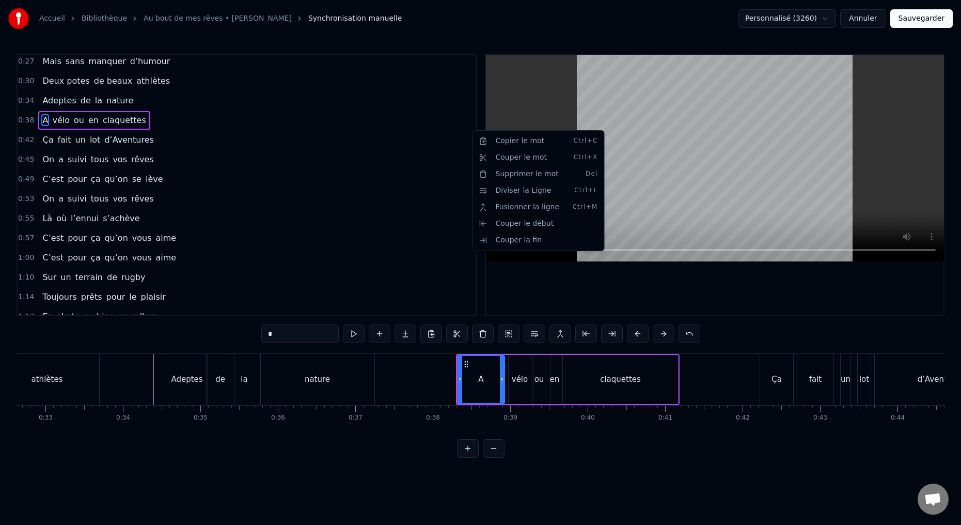
scroll to position [57, 0]
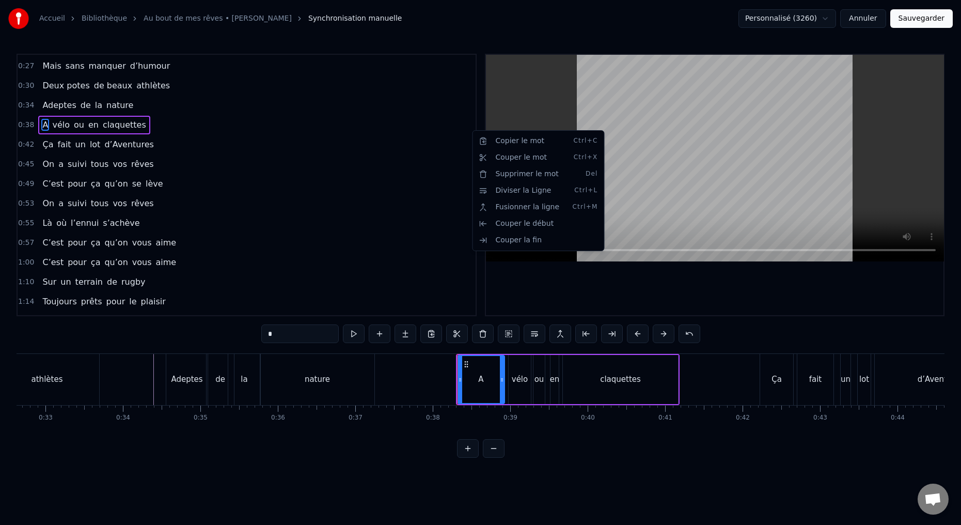
click at [502, 378] on html "Accueil Bibliothèque Au bout de mes rêves • [PERSON_NAME] Synchronisation manue…" at bounding box center [480, 237] width 961 height 474
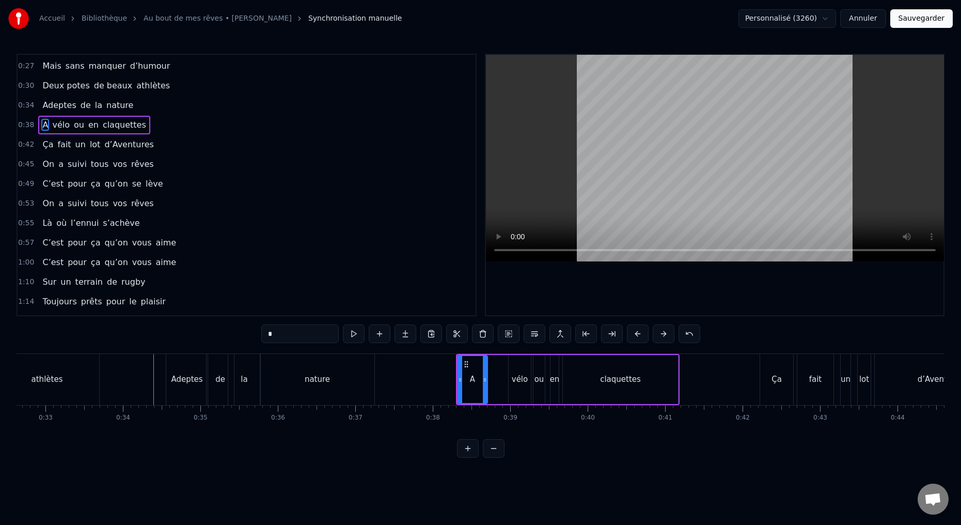
drag, startPoint x: 502, startPoint y: 378, endPoint x: 488, endPoint y: 380, distance: 13.6
click at [486, 379] on icon at bounding box center [485, 379] width 4 height 8
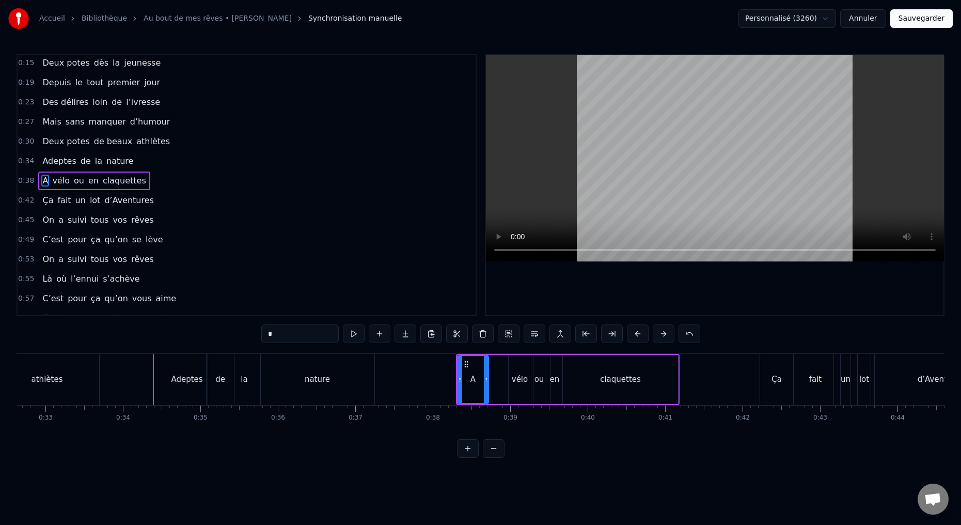
scroll to position [0, 0]
click at [512, 387] on div "vélo" at bounding box center [520, 379] width 22 height 49
type input "****"
drag, startPoint x: 509, startPoint y: 379, endPoint x: 501, endPoint y: 379, distance: 8.3
click at [488, 379] on icon at bounding box center [490, 379] width 4 height 8
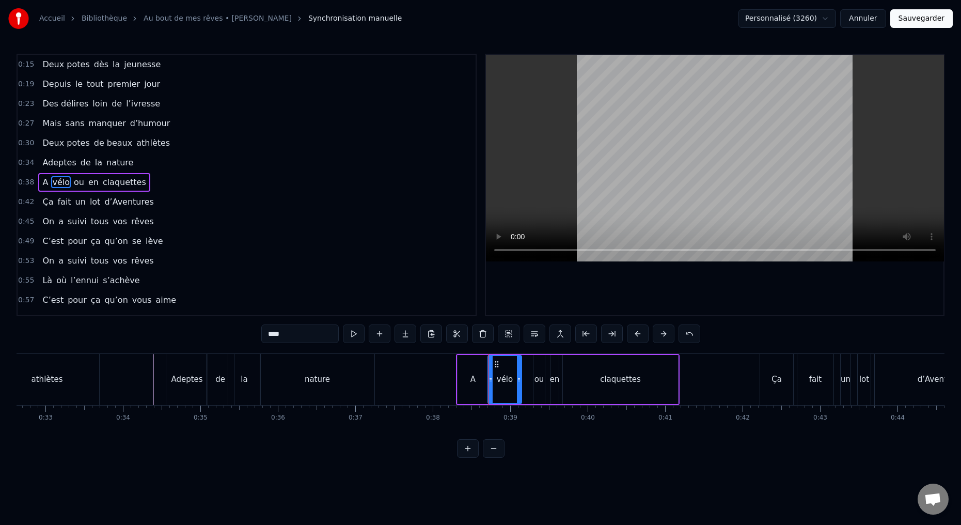
drag, startPoint x: 528, startPoint y: 379, endPoint x: 518, endPoint y: 380, distance: 10.4
click at [518, 379] on icon at bounding box center [519, 379] width 4 height 8
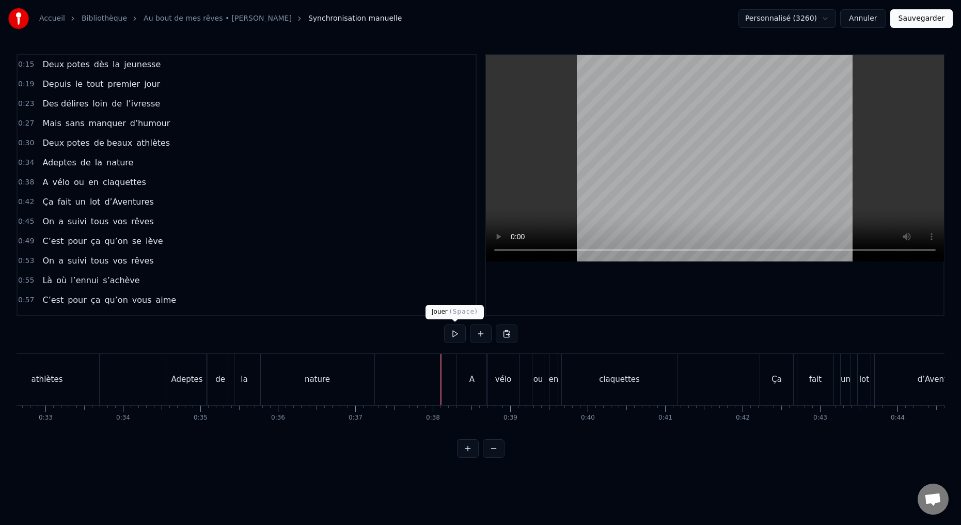
click at [452, 334] on button at bounding box center [455, 333] width 22 height 19
click at [453, 334] on button at bounding box center [455, 333] width 22 height 19
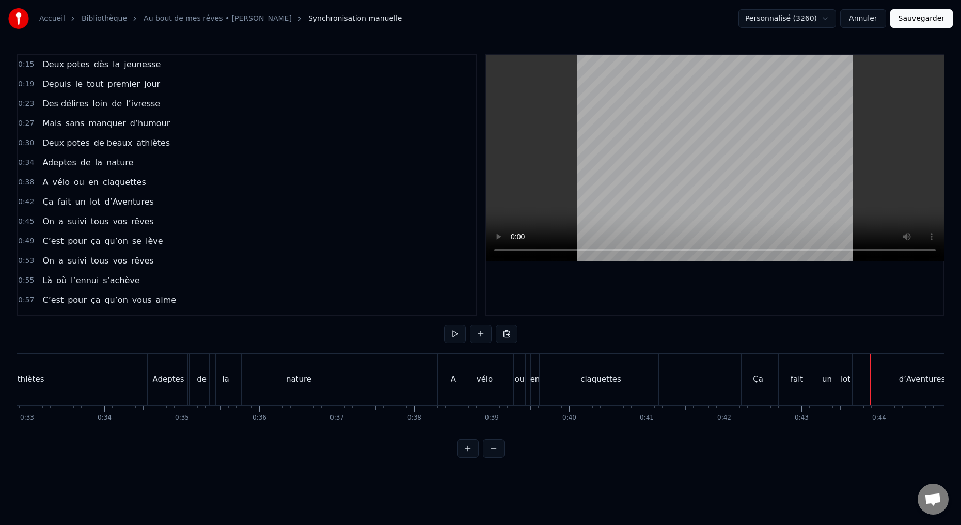
scroll to position [0, 2568]
click at [728, 393] on div "Ça" at bounding box center [735, 379] width 33 height 51
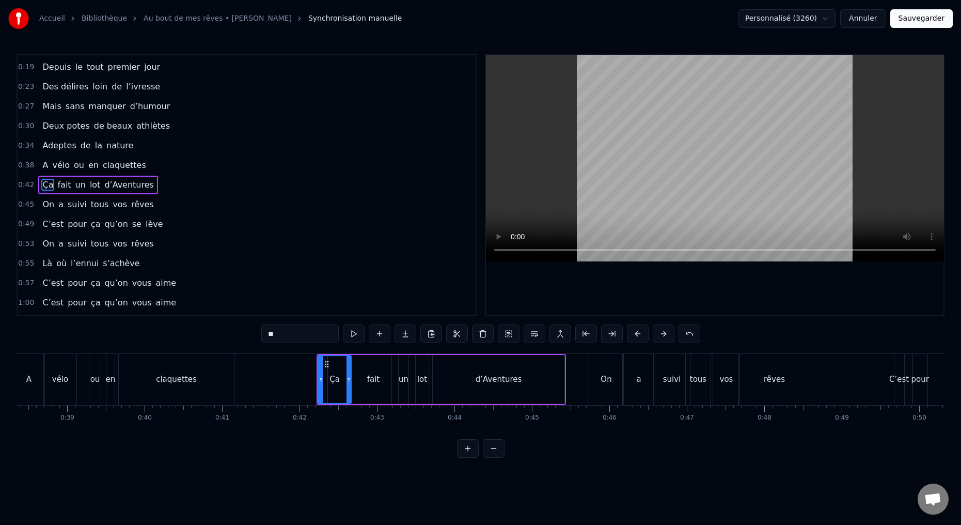
scroll to position [0, 2993]
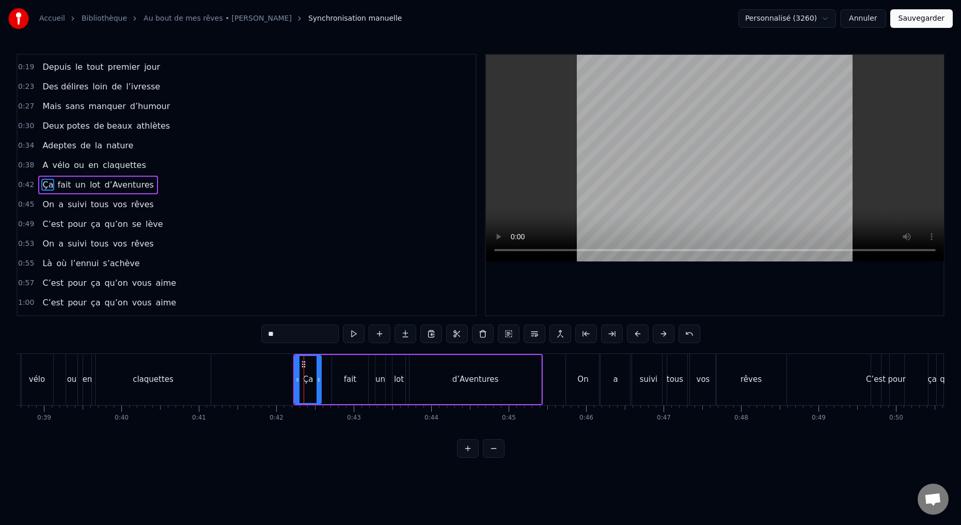
drag, startPoint x: 324, startPoint y: 378, endPoint x: 318, endPoint y: 380, distance: 6.9
click at [318, 378] on icon at bounding box center [318, 379] width 4 height 8
click at [341, 387] on div "fait" at bounding box center [350, 379] width 36 height 49
drag, startPoint x: 333, startPoint y: 380, endPoint x: 327, endPoint y: 383, distance: 6.2
click at [324, 381] on icon at bounding box center [326, 379] width 4 height 8
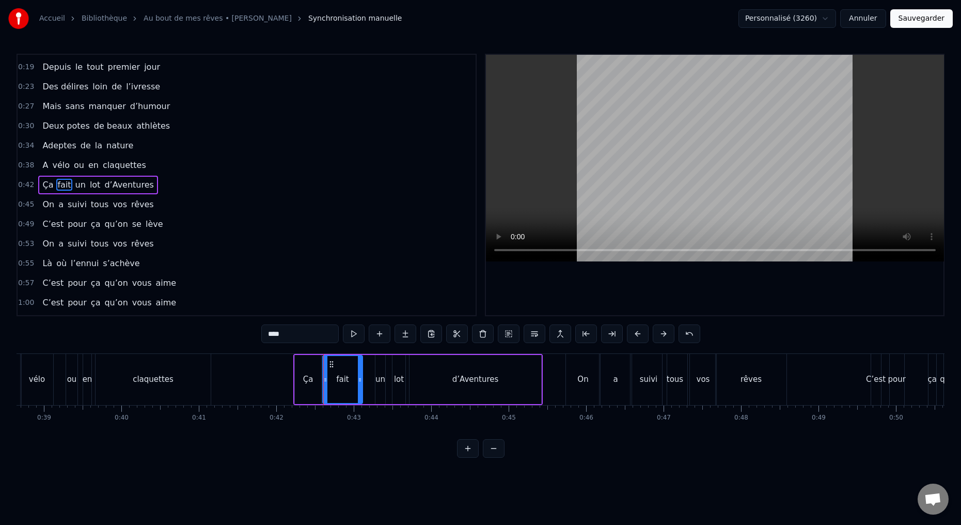
drag, startPoint x: 364, startPoint y: 380, endPoint x: 360, endPoint y: 383, distance: 5.6
click at [358, 381] on icon at bounding box center [360, 379] width 4 height 8
drag, startPoint x: 378, startPoint y: 390, endPoint x: 377, endPoint y: 384, distance: 6.2
click at [378, 389] on div "un" at bounding box center [380, 379] width 10 height 49
drag, startPoint x: 375, startPoint y: 380, endPoint x: 362, endPoint y: 380, distance: 12.9
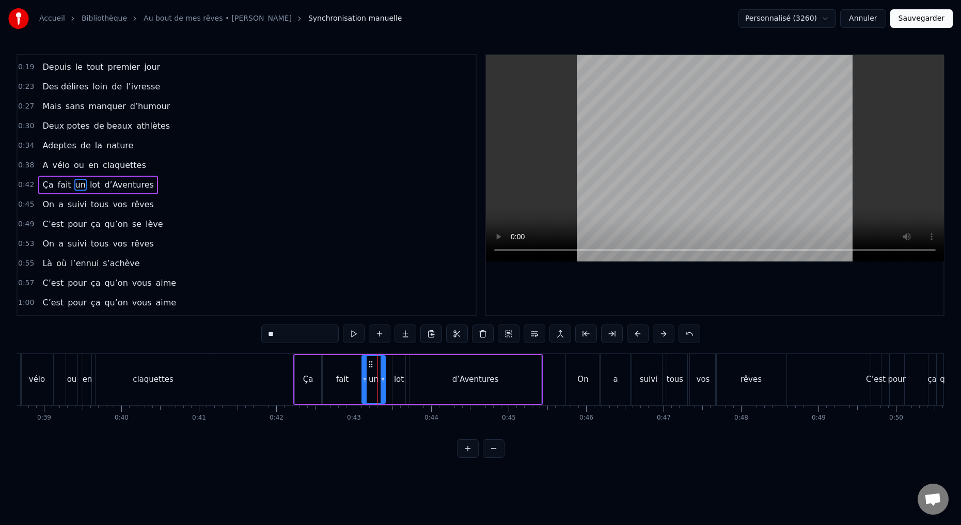
click at [362, 380] on icon at bounding box center [364, 379] width 4 height 8
click at [300, 336] on input "**" at bounding box center [299, 333] width 77 height 19
click at [398, 377] on div "lot" at bounding box center [399, 379] width 10 height 12
type input "***"
click at [482, 330] on button at bounding box center [483, 333] width 22 height 19
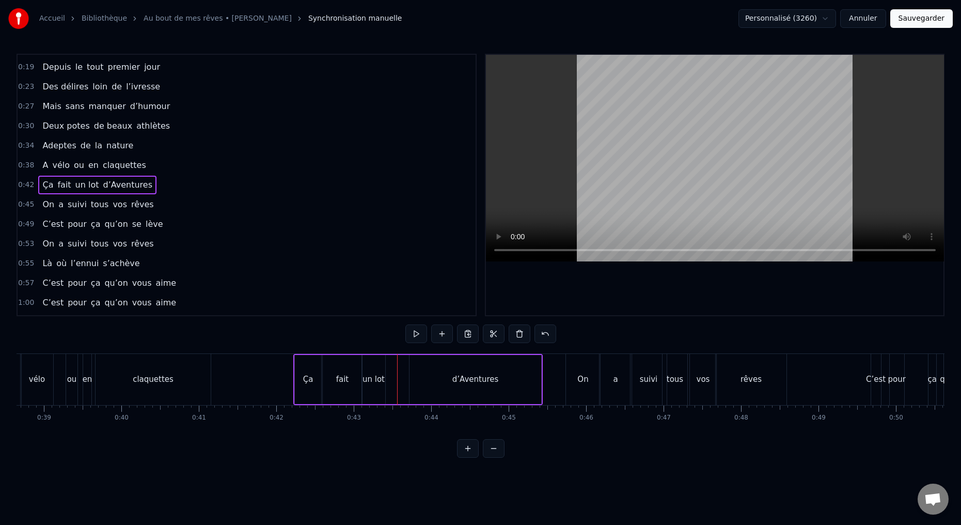
click at [377, 385] on div "un lot" at bounding box center [373, 379] width 22 height 12
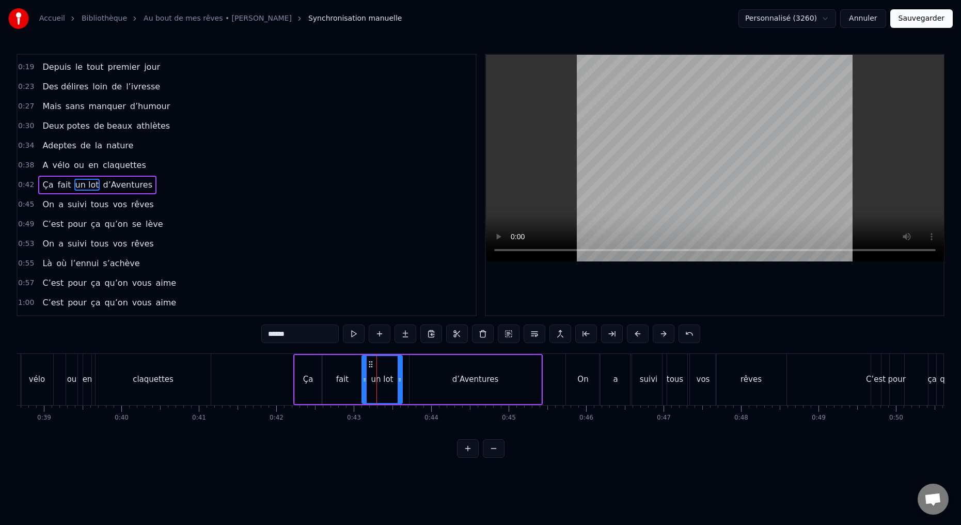
drag, startPoint x: 382, startPoint y: 379, endPoint x: 406, endPoint y: 382, distance: 24.0
click at [399, 380] on icon at bounding box center [400, 379] width 4 height 8
click at [414, 387] on div "d’Aventures" at bounding box center [475, 379] width 132 height 49
type input "**********"
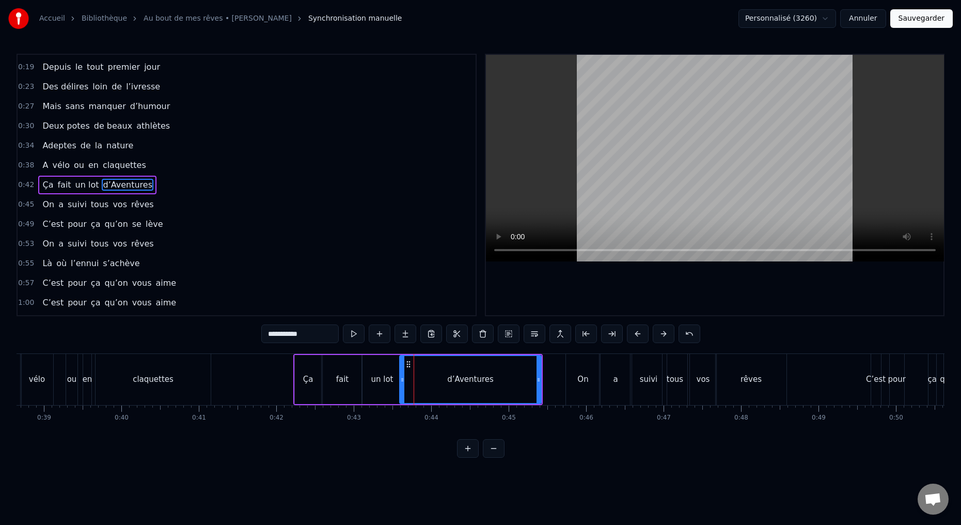
drag, startPoint x: 410, startPoint y: 379, endPoint x: 398, endPoint y: 382, distance: 12.6
click at [401, 380] on icon at bounding box center [402, 379] width 4 height 8
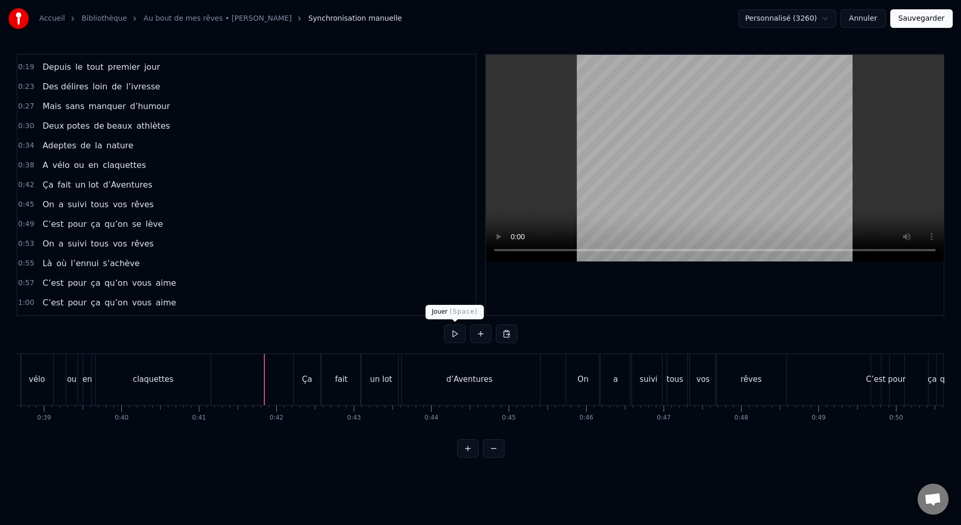
click at [454, 338] on button at bounding box center [455, 333] width 22 height 19
click at [453, 334] on button at bounding box center [455, 333] width 22 height 19
click at [454, 335] on button at bounding box center [455, 333] width 22 height 19
click at [454, 330] on button at bounding box center [455, 333] width 22 height 19
click at [412, 387] on div "d’Aventures" at bounding box center [469, 379] width 141 height 51
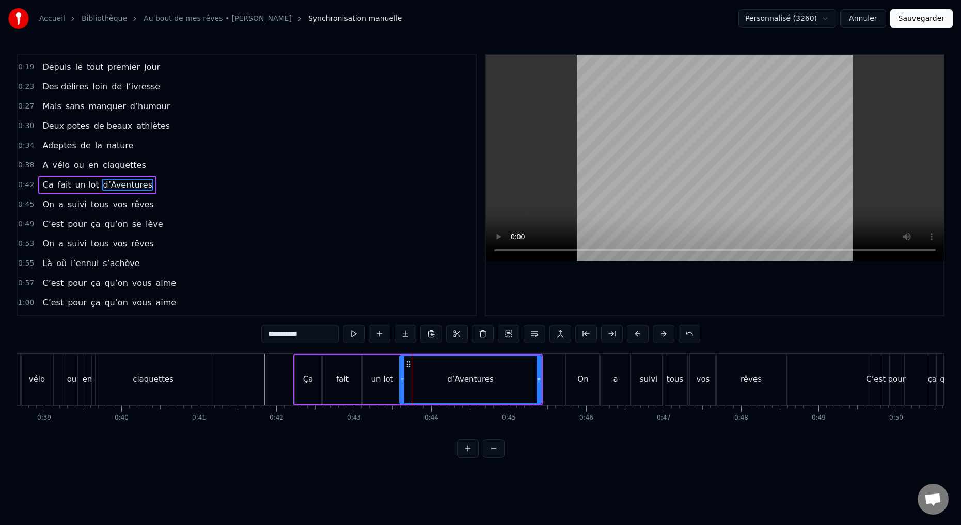
click at [389, 387] on div "un lot" at bounding box center [382, 379] width 40 height 49
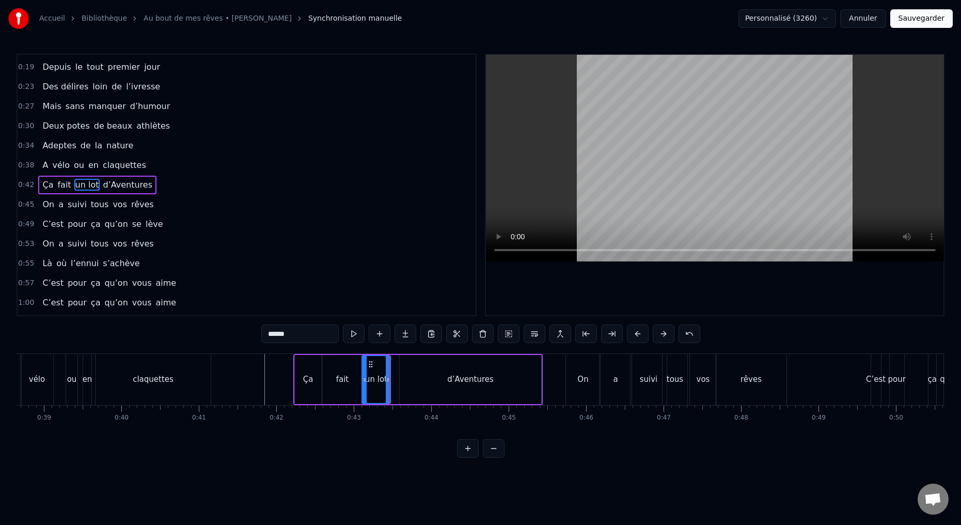
drag, startPoint x: 399, startPoint y: 380, endPoint x: 387, endPoint y: 382, distance: 12.0
click at [387, 382] on icon at bounding box center [388, 379] width 4 height 8
click at [409, 384] on div "d’Aventures" at bounding box center [470, 379] width 141 height 49
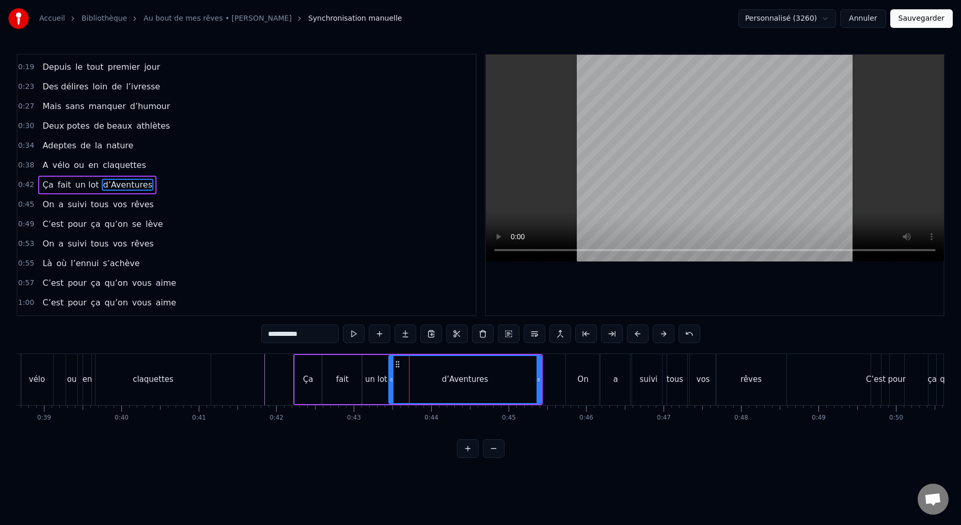
drag, startPoint x: 400, startPoint y: 380, endPoint x: 389, endPoint y: 382, distance: 11.0
click at [389, 382] on icon at bounding box center [391, 379] width 4 height 8
click at [277, 335] on input "**********" at bounding box center [299, 333] width 77 height 19
type input "**********"
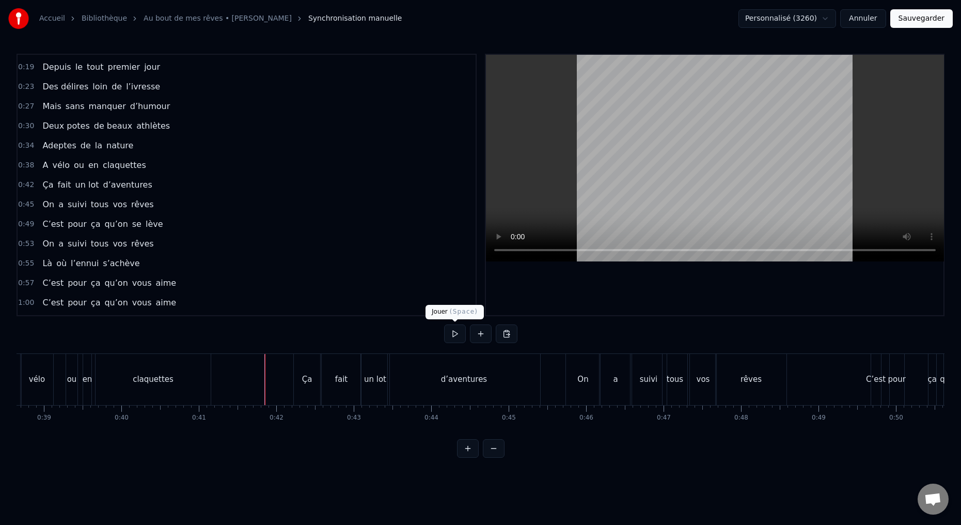
click at [450, 336] on button at bounding box center [455, 333] width 22 height 19
click at [451, 335] on button at bounding box center [455, 333] width 22 height 19
click at [348, 392] on div "fait" at bounding box center [341, 379] width 39 height 51
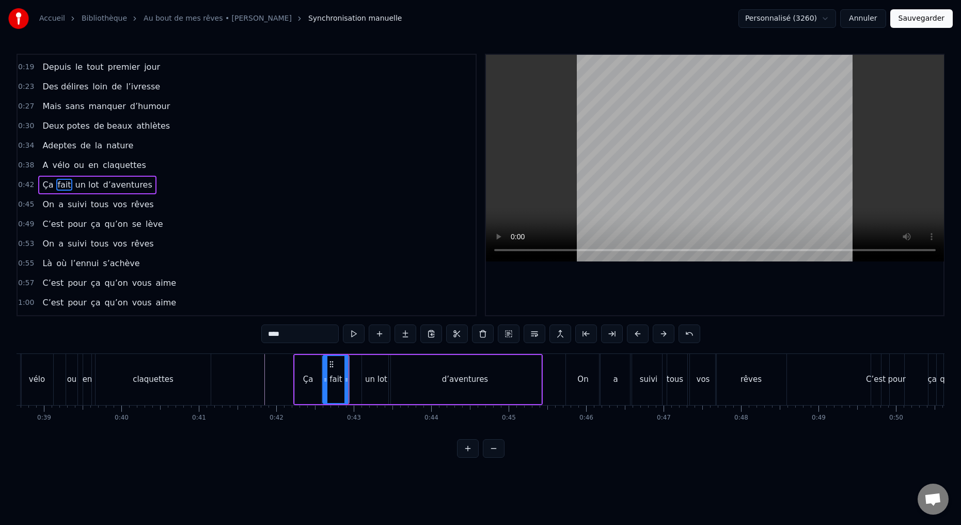
drag, startPoint x: 359, startPoint y: 380, endPoint x: 348, endPoint y: 381, distance: 10.9
click at [345, 380] on icon at bounding box center [346, 379] width 4 height 8
click at [368, 390] on div "un lot" at bounding box center [376, 379] width 28 height 49
drag, startPoint x: 363, startPoint y: 380, endPoint x: 346, endPoint y: 381, distance: 17.0
click at [347, 381] on icon at bounding box center [349, 379] width 4 height 8
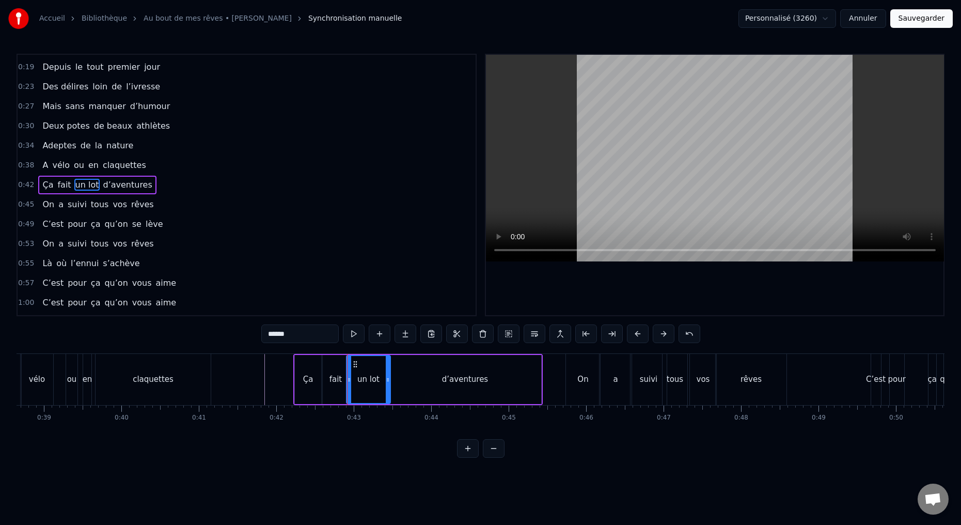
click at [337, 390] on div "fait" at bounding box center [336, 379] width 26 height 49
drag, startPoint x: 345, startPoint y: 379, endPoint x: 337, endPoint y: 379, distance: 8.8
click at [337, 379] on icon at bounding box center [337, 379] width 4 height 8
click at [316, 378] on div "Ça" at bounding box center [308, 379] width 26 height 49
drag, startPoint x: 318, startPoint y: 380, endPoint x: 314, endPoint y: 374, distance: 7.0
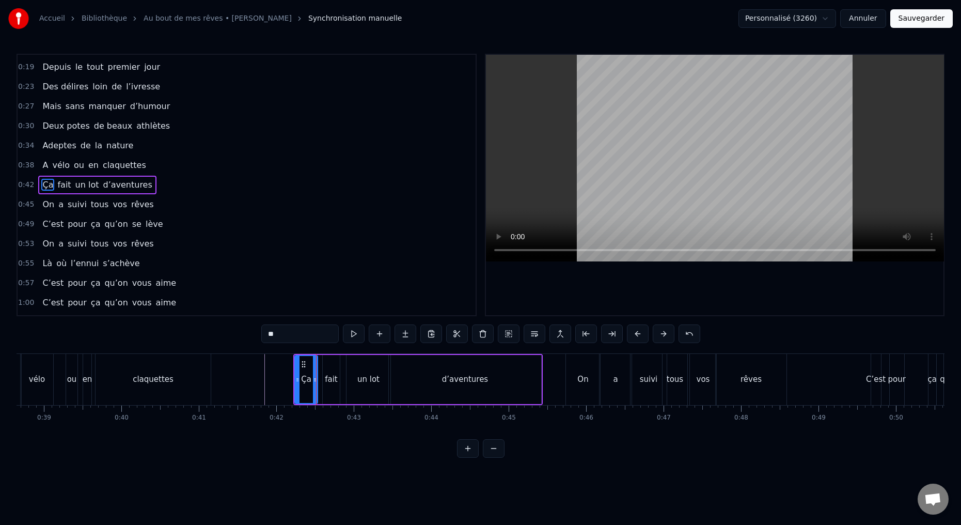
click at [315, 380] on icon at bounding box center [315, 379] width 4 height 8
click at [297, 338] on input "**" at bounding box center [299, 333] width 77 height 19
click at [330, 389] on div "fait" at bounding box center [331, 379] width 17 height 49
type input "****"
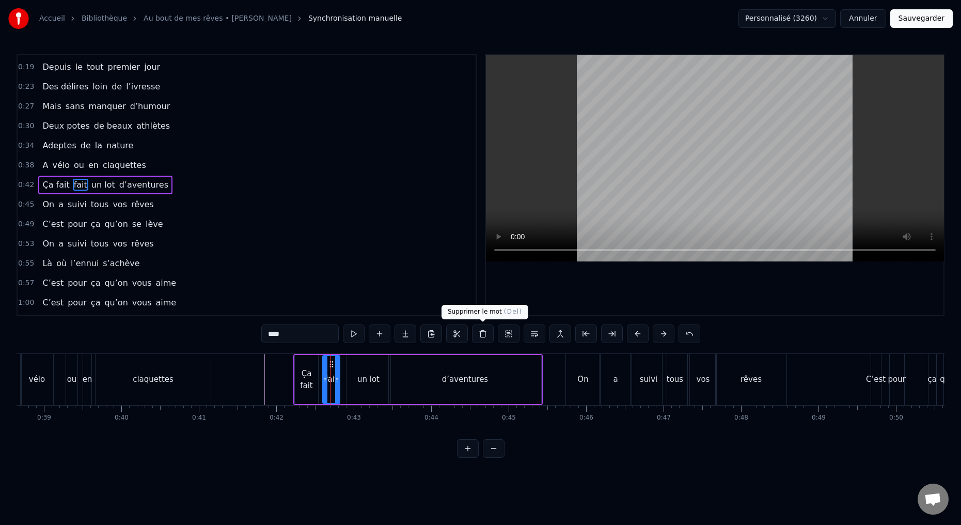
click at [484, 332] on button at bounding box center [483, 333] width 22 height 19
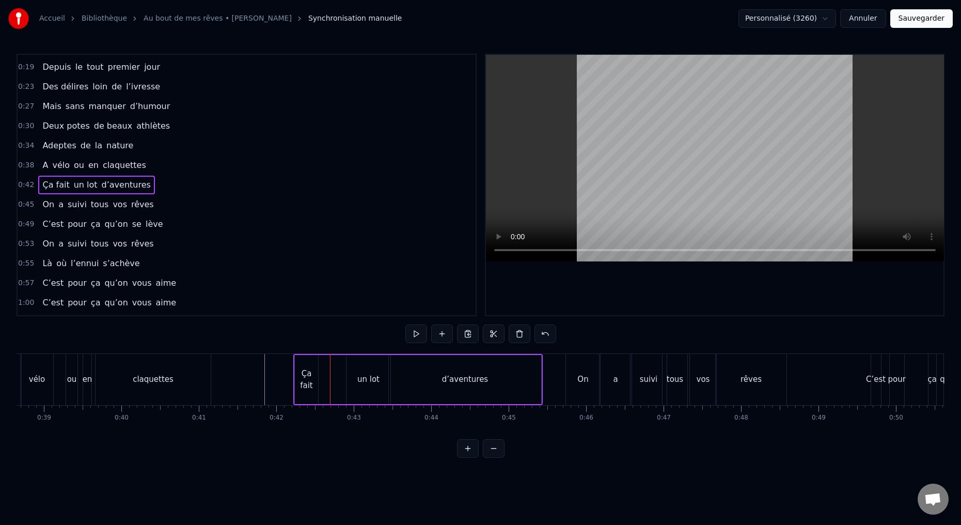
click at [309, 382] on div "Ça fait" at bounding box center [306, 379] width 23 height 23
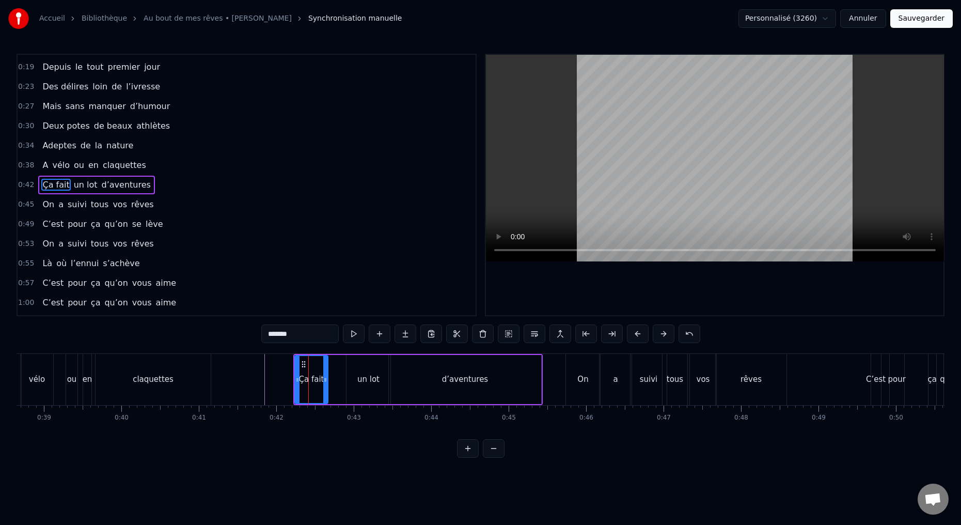
drag, startPoint x: 315, startPoint y: 380, endPoint x: 328, endPoint y: 381, distance: 12.9
click at [325, 380] on icon at bounding box center [325, 379] width 4 height 8
click at [352, 385] on div "un lot" at bounding box center [368, 379] width 44 height 49
drag, startPoint x: 347, startPoint y: 380, endPoint x: 329, endPoint y: 383, distance: 18.3
click at [328, 383] on icon at bounding box center [330, 379] width 4 height 8
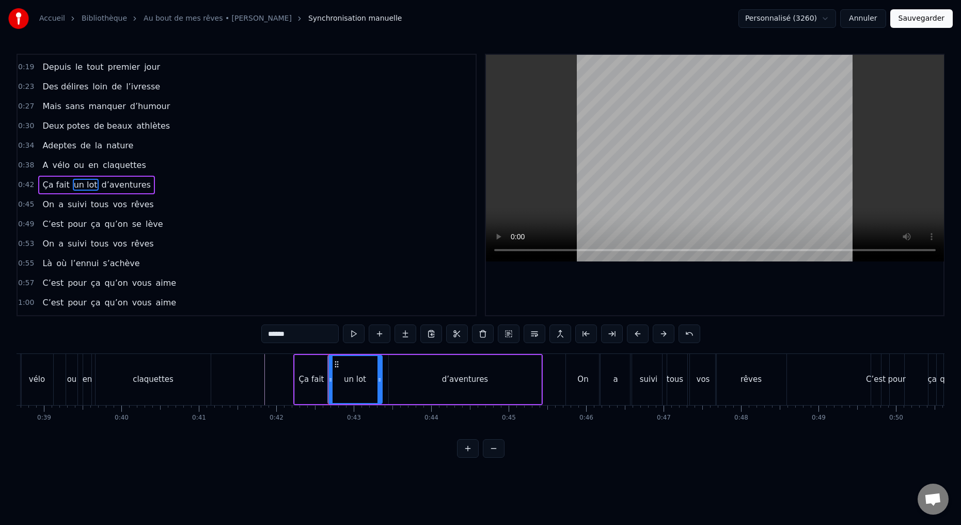
drag, startPoint x: 387, startPoint y: 380, endPoint x: 378, endPoint y: 382, distance: 8.5
click at [378, 381] on icon at bounding box center [379, 379] width 4 height 8
click at [398, 388] on div "d’aventures" at bounding box center [465, 379] width 152 height 49
type input "**********"
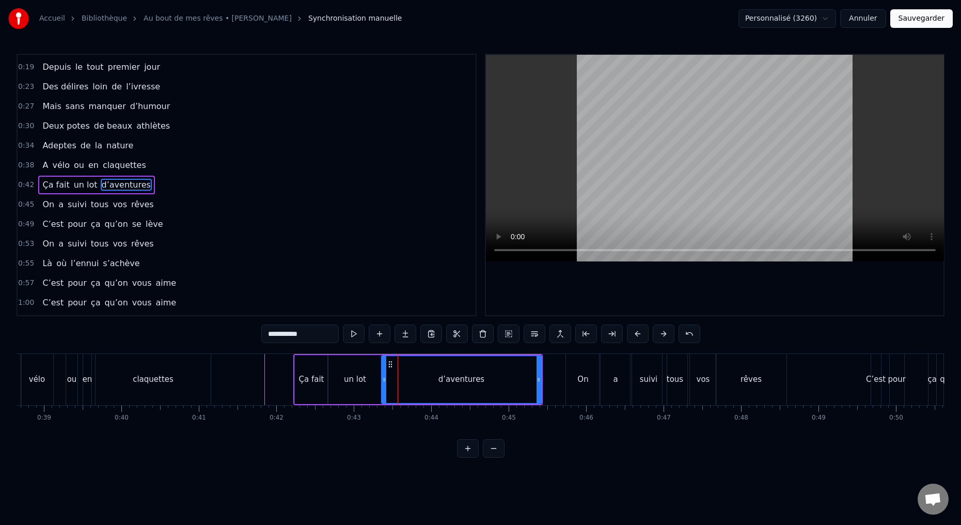
drag, startPoint x: 389, startPoint y: 380, endPoint x: 375, endPoint y: 382, distance: 14.1
click at [382, 382] on icon at bounding box center [384, 379] width 4 height 8
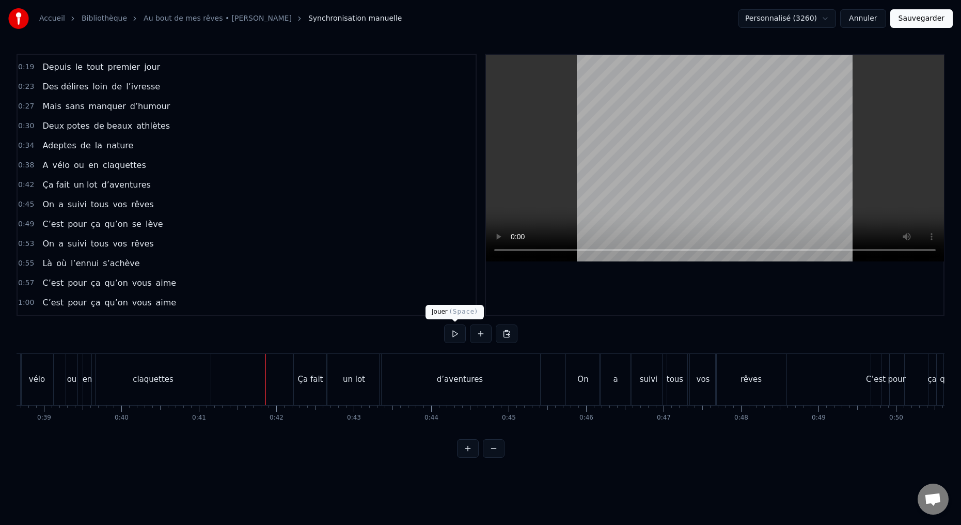
click at [454, 336] on button at bounding box center [455, 333] width 22 height 19
click at [453, 337] on button at bounding box center [455, 333] width 22 height 19
drag, startPoint x: 475, startPoint y: 384, endPoint x: 486, endPoint y: 385, distance: 11.4
click at [475, 384] on div "d’aventures" at bounding box center [460, 379] width 46 height 12
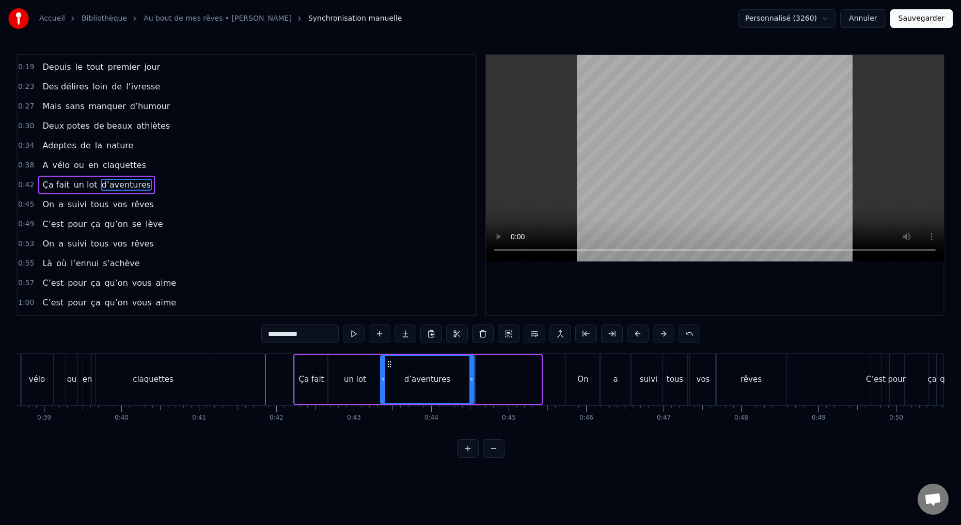
drag, startPoint x: 538, startPoint y: 379, endPoint x: 470, endPoint y: 390, distance: 69.0
click at [471, 391] on div at bounding box center [471, 379] width 4 height 47
click at [350, 332] on button at bounding box center [354, 333] width 22 height 19
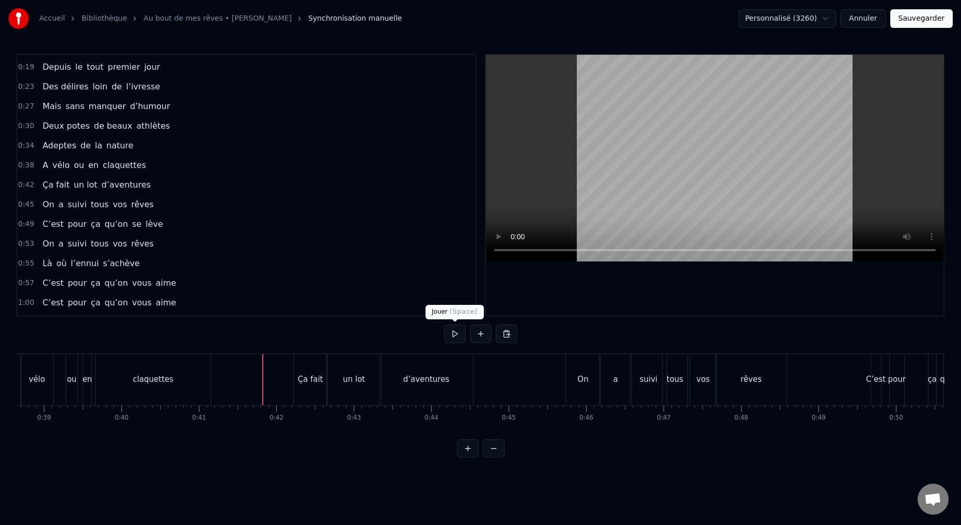
click at [455, 335] on button at bounding box center [455, 333] width 22 height 19
click at [454, 336] on button at bounding box center [455, 333] width 22 height 19
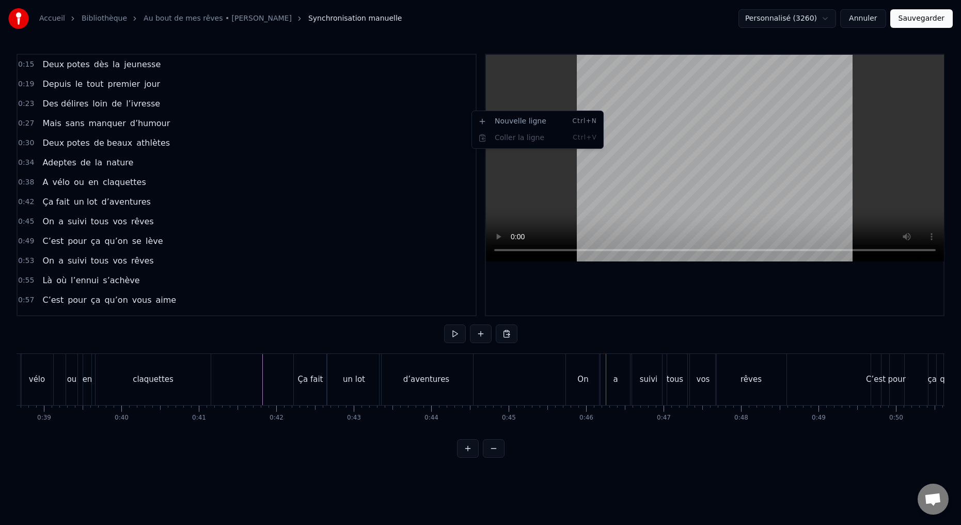
click at [47, 123] on html "Accueil Bibliothèque Au bout de mes rêves • [PERSON_NAME] Synchronisation manue…" at bounding box center [480, 237] width 961 height 474
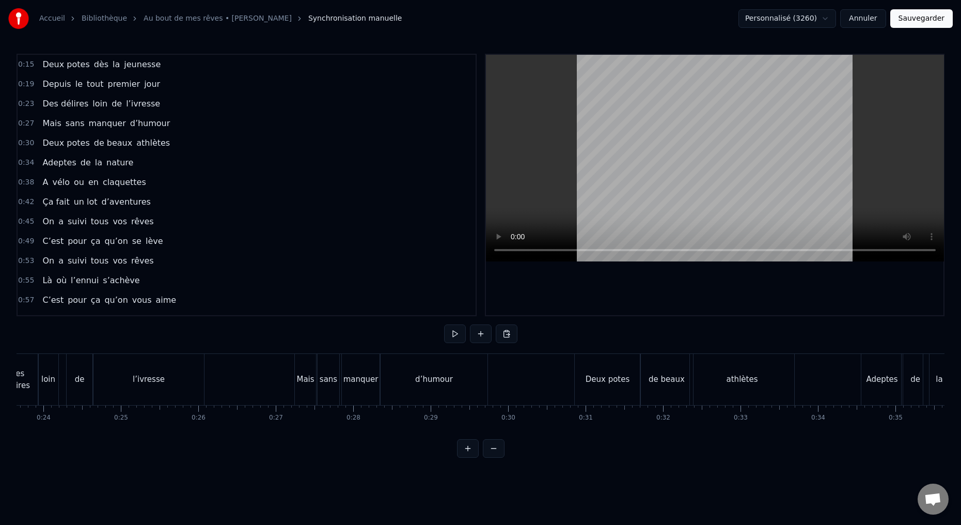
scroll to position [0, 1883]
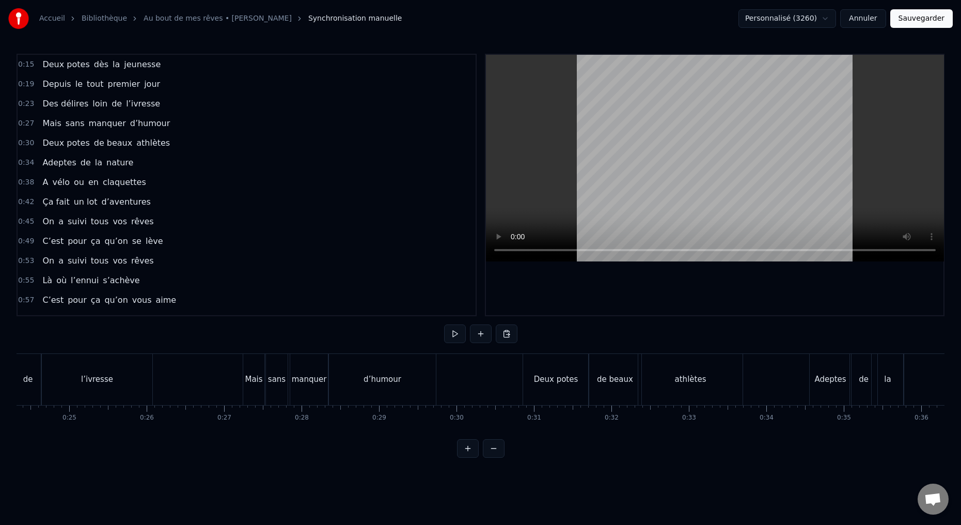
click at [453, 332] on button at bounding box center [455, 333] width 22 height 19
click at [455, 331] on button at bounding box center [455, 333] width 22 height 19
click at [278, 398] on div "sans" at bounding box center [277, 379] width 22 height 51
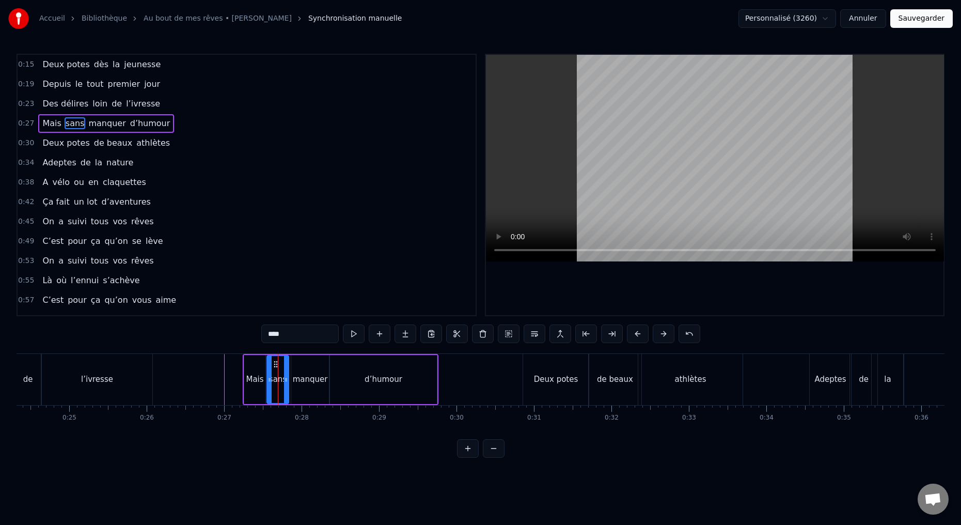
click at [284, 334] on input "****" at bounding box center [299, 333] width 77 height 19
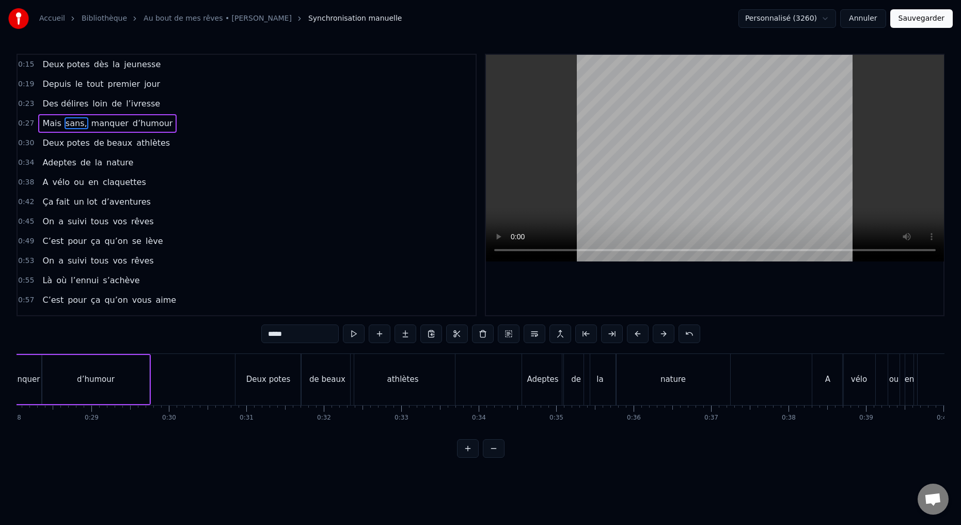
scroll to position [0, 2274]
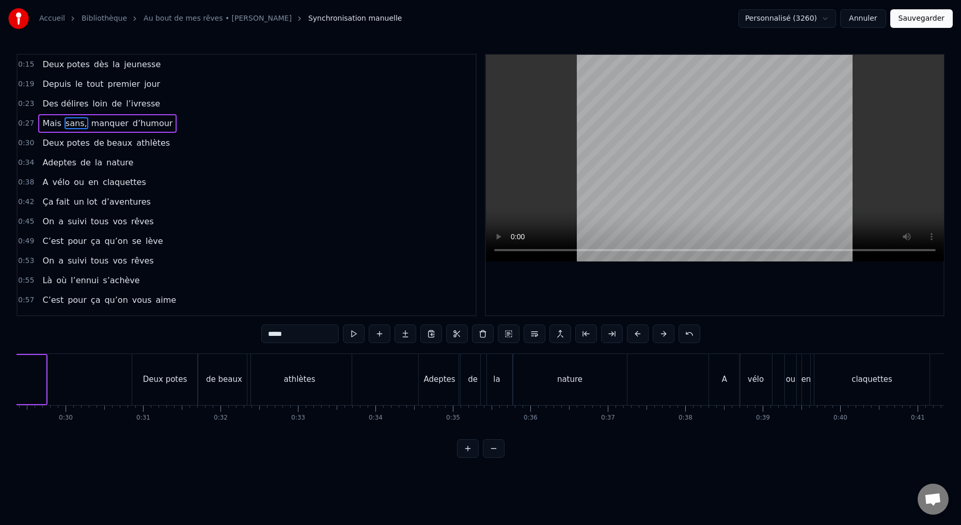
click at [175, 393] on div "Deux potes" at bounding box center [165, 379] width 66 height 51
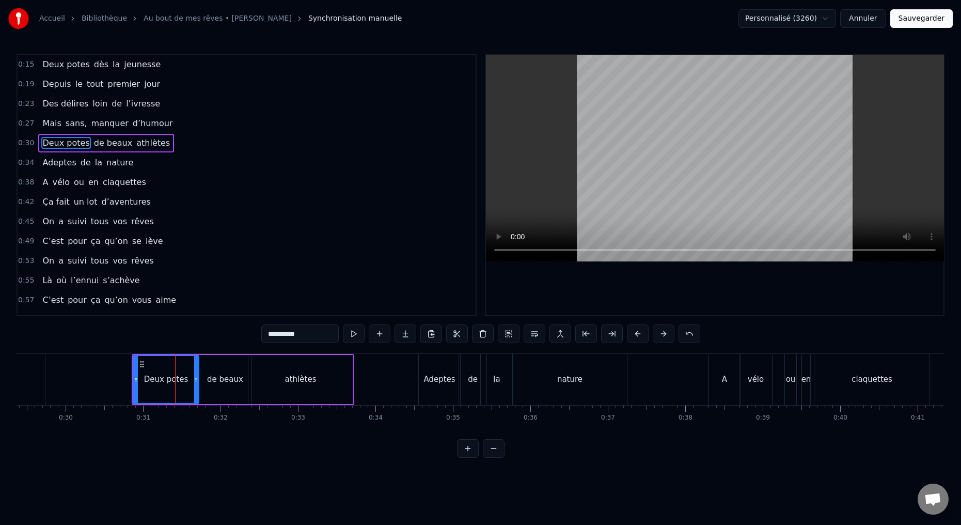
click at [292, 334] on input "**********" at bounding box center [299, 333] width 77 height 19
type input "**********"
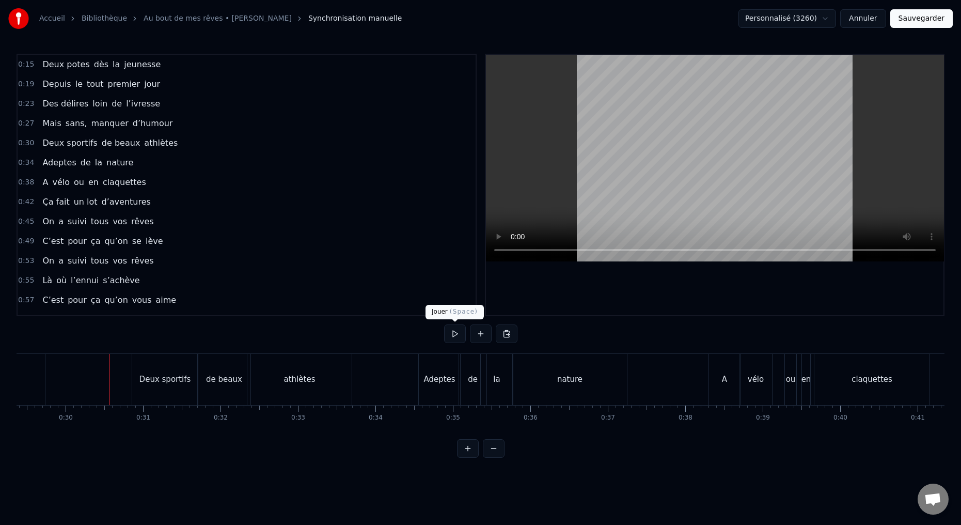
click at [454, 332] on button at bounding box center [455, 333] width 22 height 19
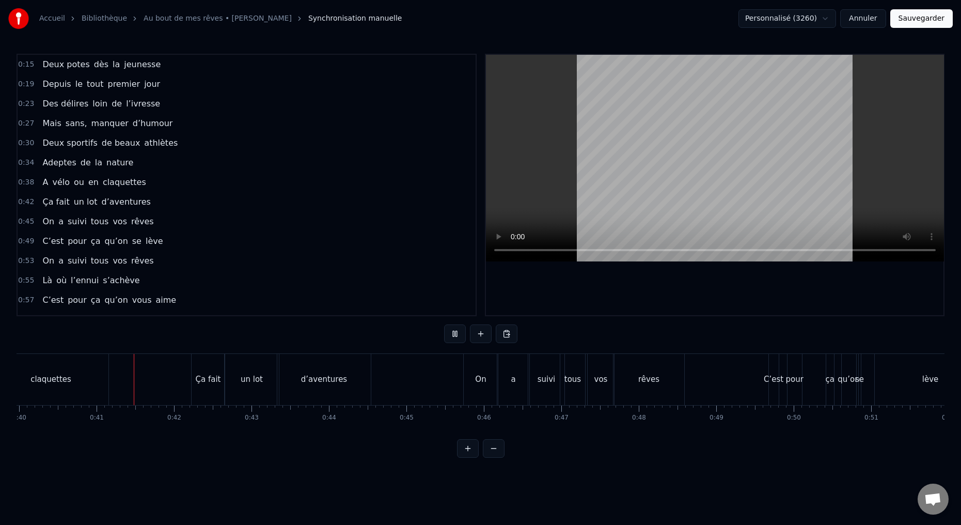
scroll to position [0, 3119]
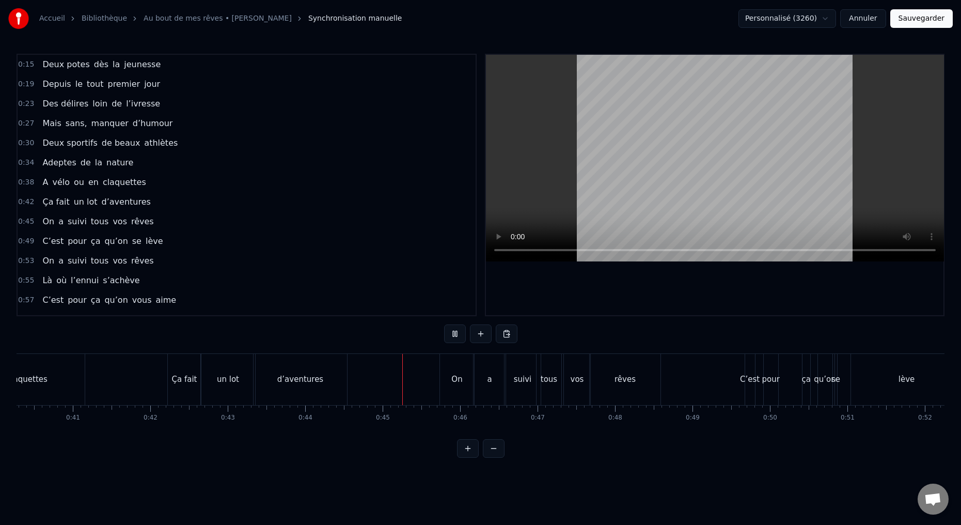
click at [453, 339] on button at bounding box center [455, 333] width 22 height 19
click at [454, 335] on button at bounding box center [455, 333] width 22 height 19
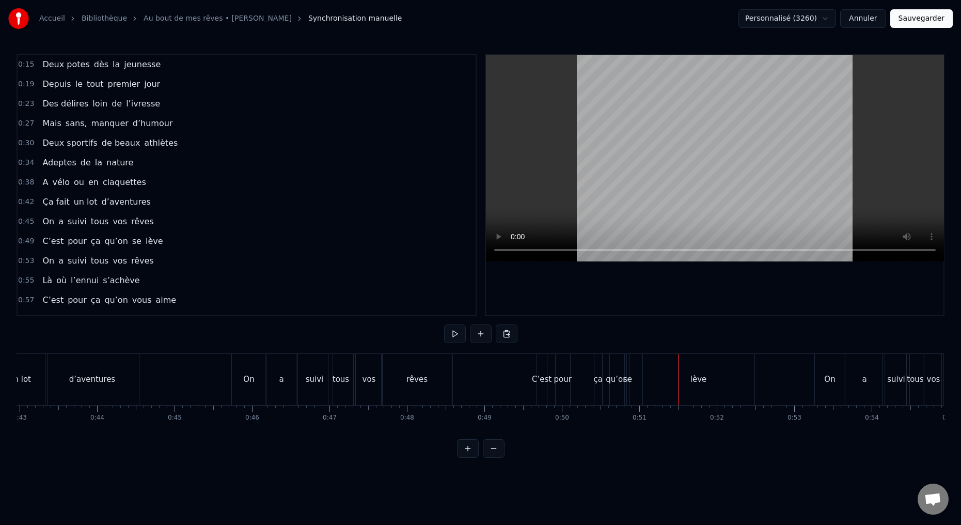
scroll to position [0, 3322]
click at [251, 400] on div "On" at bounding box center [253, 379] width 34 height 51
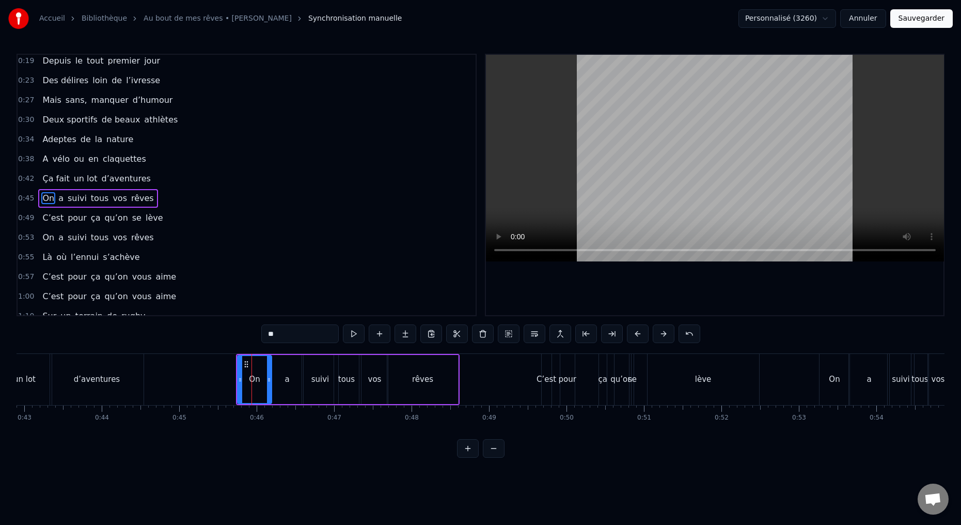
scroll to position [37, 0]
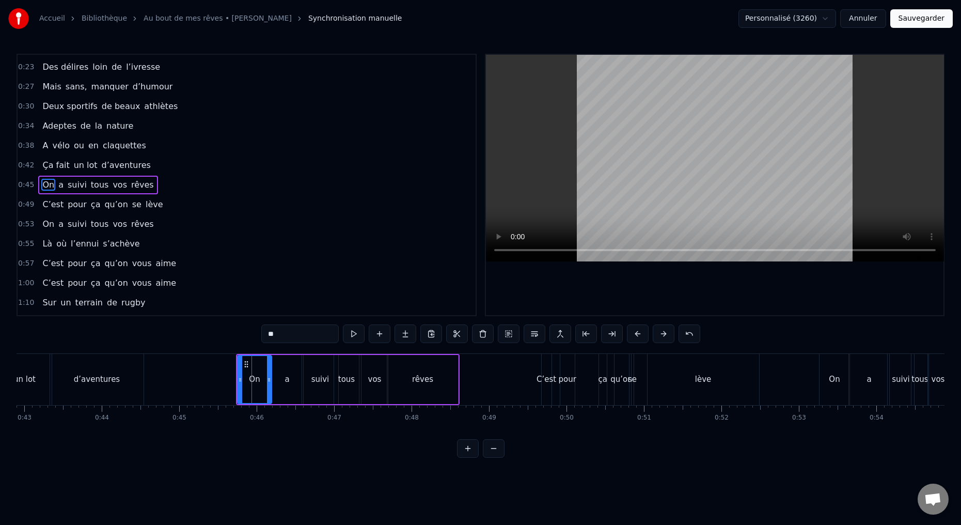
click at [237, 380] on div "On" at bounding box center [254, 379] width 35 height 49
drag, startPoint x: 238, startPoint y: 379, endPoint x: 244, endPoint y: 380, distance: 6.3
click at [243, 379] on icon at bounding box center [245, 379] width 4 height 8
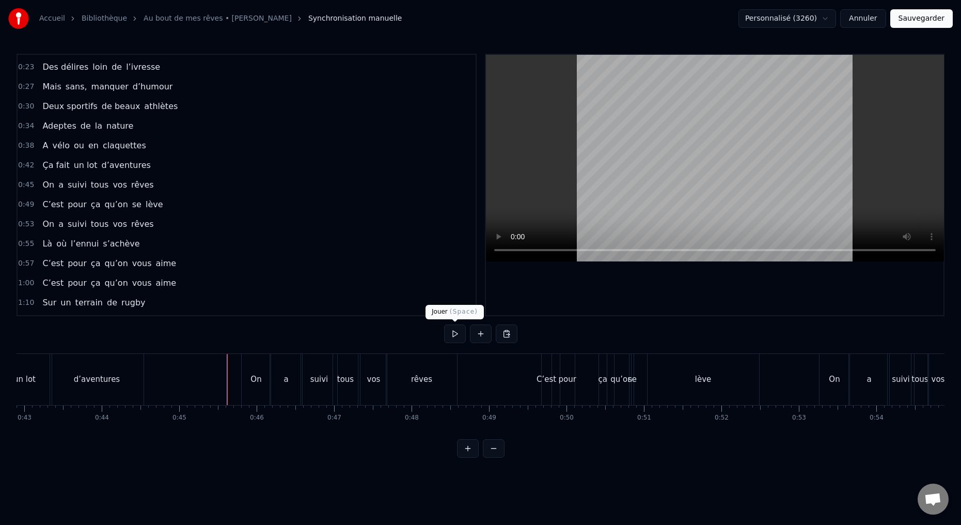
click at [454, 334] on button at bounding box center [455, 333] width 22 height 19
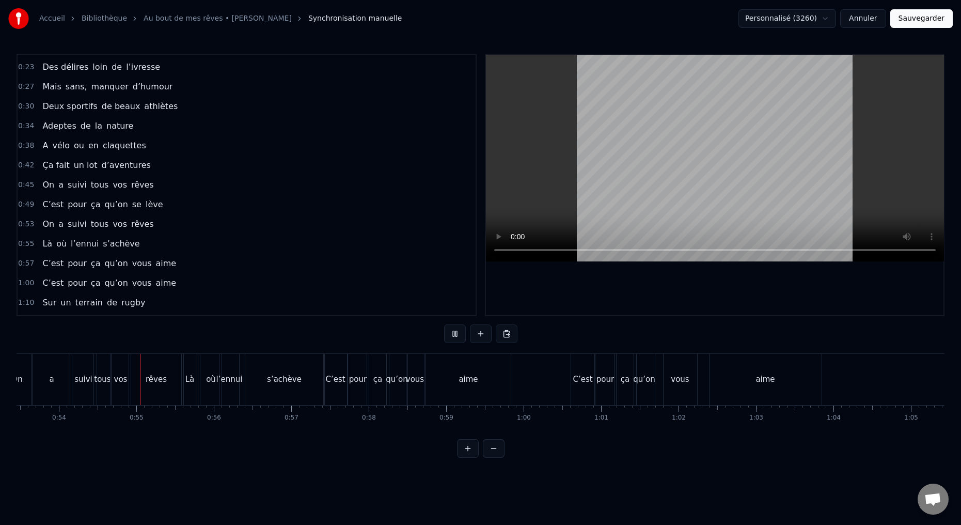
scroll to position [0, 4155]
click at [451, 335] on button at bounding box center [455, 333] width 22 height 19
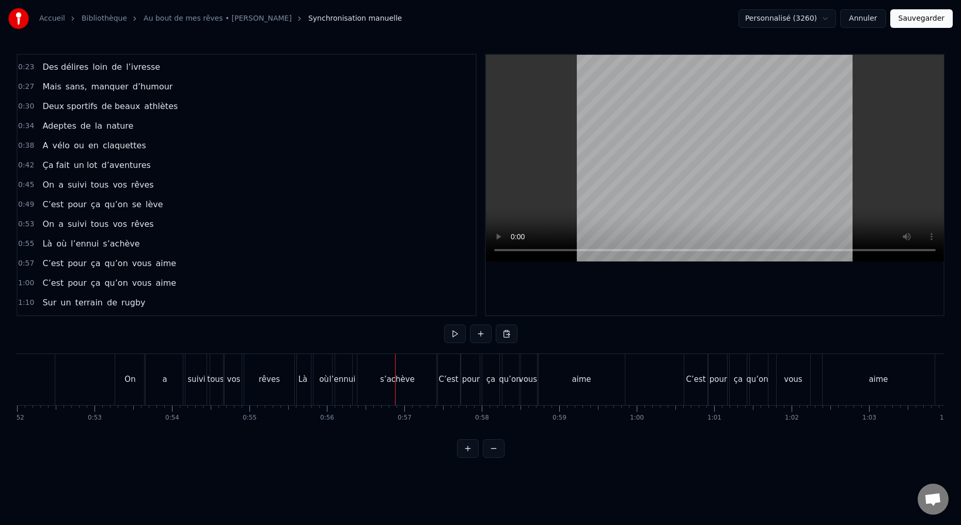
scroll to position [0, 3989]
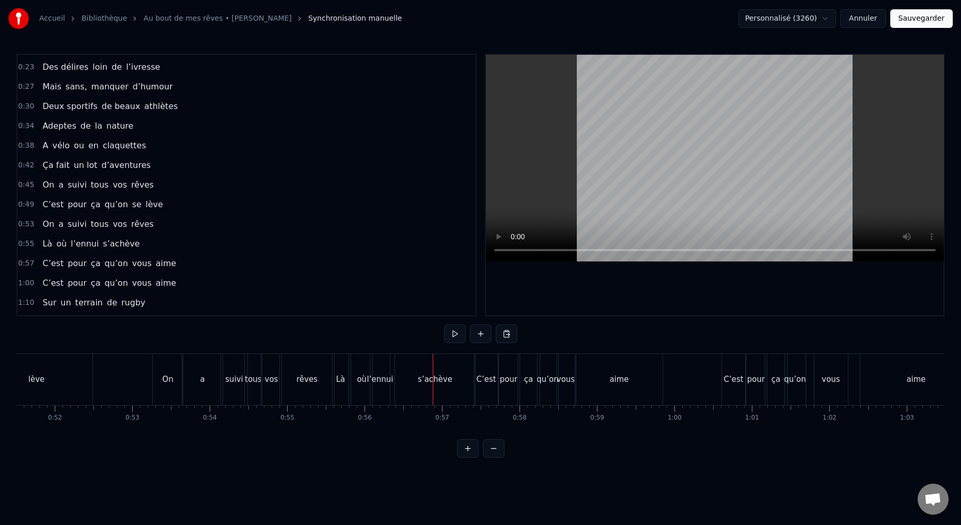
click at [341, 390] on div "Là" at bounding box center [340, 379] width 16 height 51
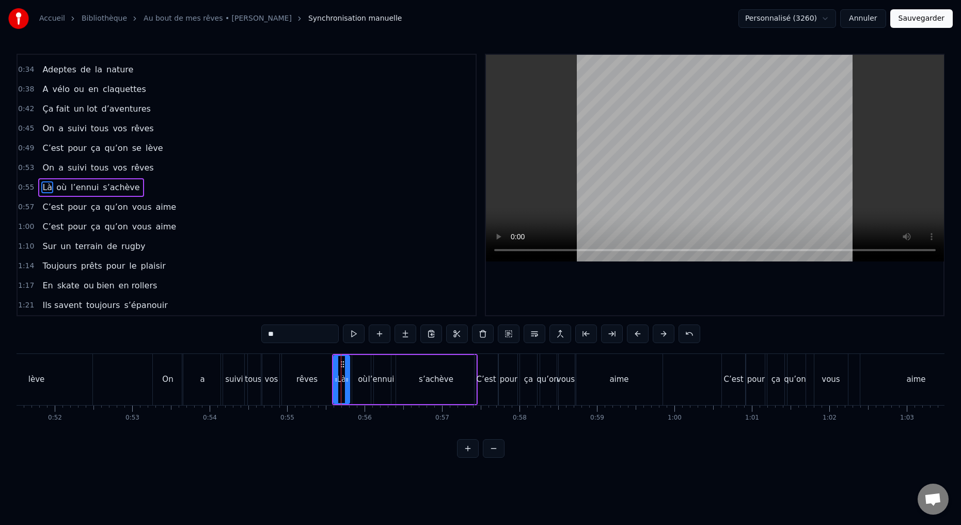
scroll to position [96, 0]
drag, startPoint x: 278, startPoint y: 337, endPoint x: 251, endPoint y: 331, distance: 27.4
click at [258, 336] on div "0:15 Deux potes dès la jeunesse 0:19 Depuis le tout premier jour 0:23 Des délir…" at bounding box center [481, 256] width 928 height 404
click at [359, 394] on div "où" at bounding box center [362, 379] width 21 height 49
type input "**"
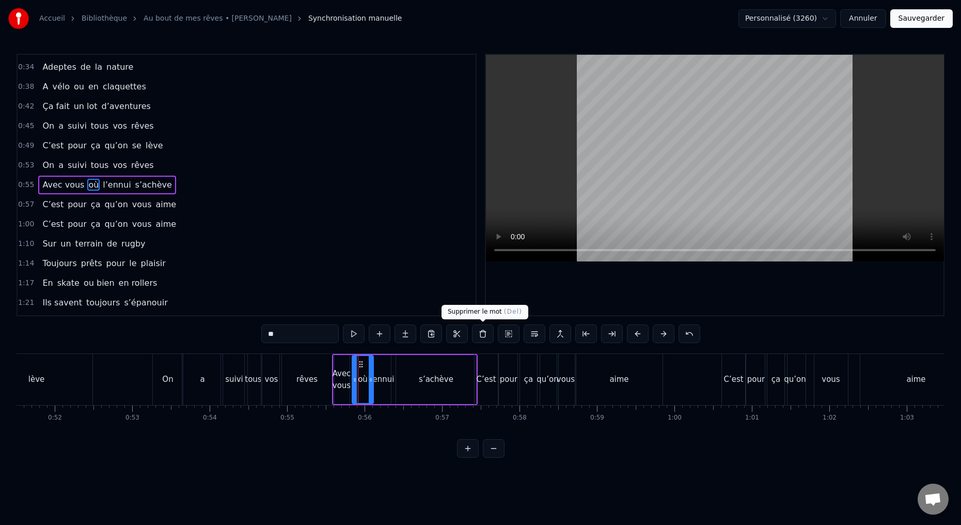
click at [484, 335] on button at bounding box center [483, 333] width 22 height 19
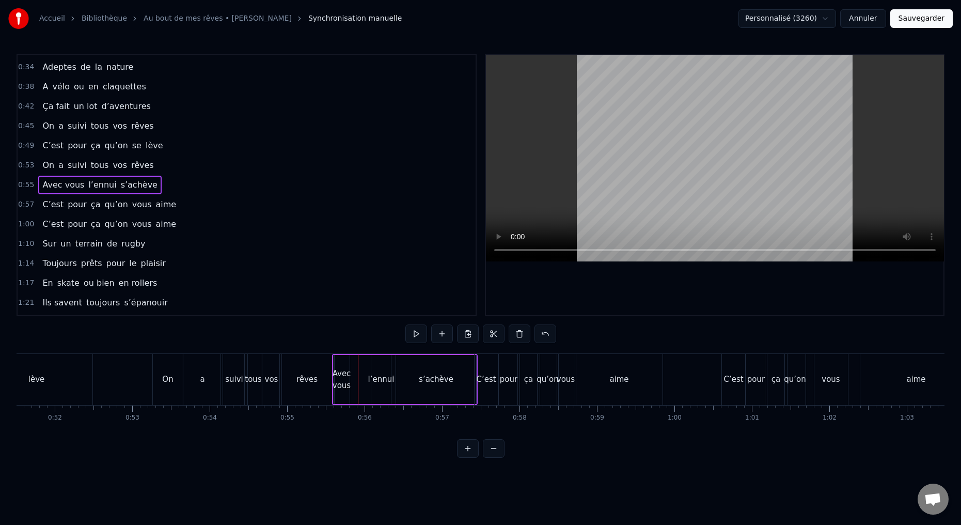
click at [377, 392] on div "l’ennui" at bounding box center [381, 379] width 20 height 49
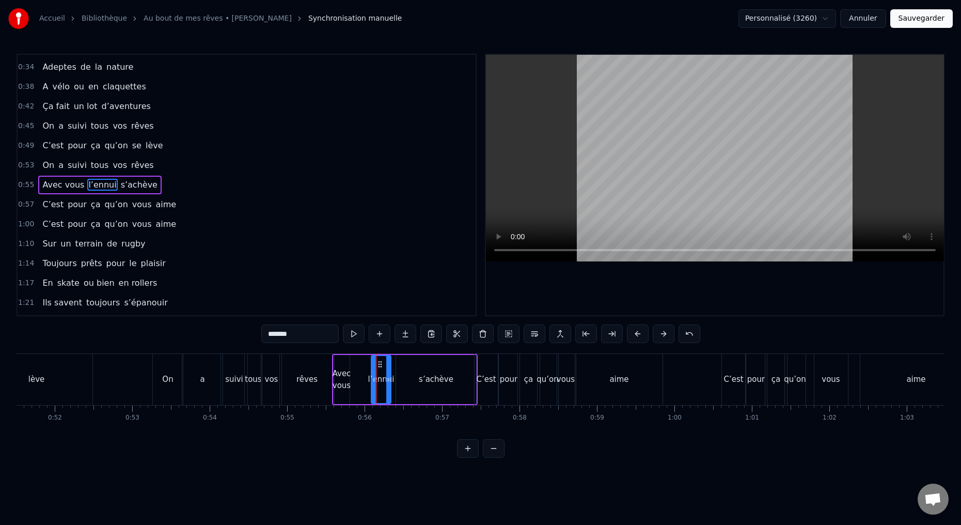
drag, startPoint x: 292, startPoint y: 335, endPoint x: 241, endPoint y: 327, distance: 51.3
click at [249, 331] on div "0:15 Deux potes dès la jeunesse 0:19 Depuis le tout premier jour 0:23 Des délir…" at bounding box center [481, 256] width 928 height 404
click at [438, 397] on div "s’achève" at bounding box center [436, 379] width 80 height 49
drag, startPoint x: 302, startPoint y: 332, endPoint x: 211, endPoint y: 307, distance: 93.8
click at [239, 329] on div "0:15 Deux potes dès la jeunesse 0:19 Depuis le tout premier jour 0:23 Des délir…" at bounding box center [481, 256] width 928 height 404
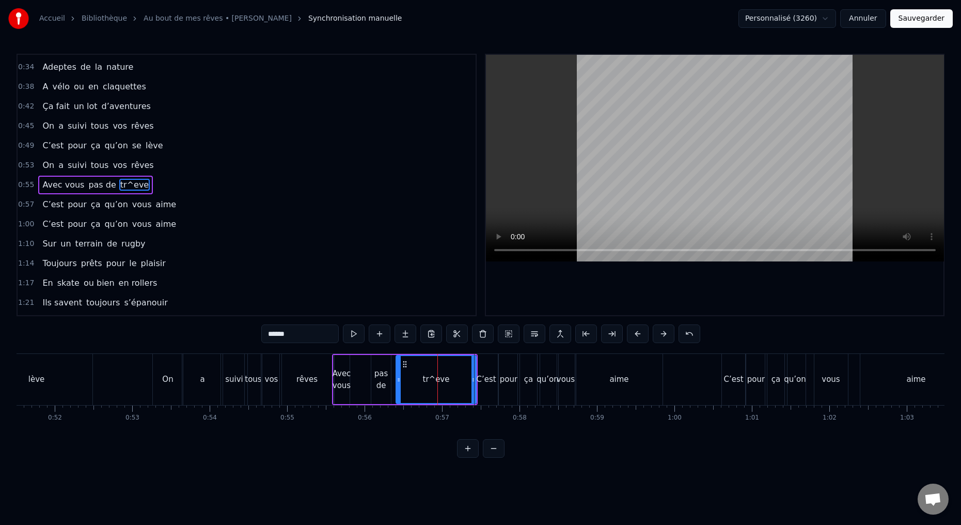
drag, startPoint x: 273, startPoint y: 332, endPoint x: 290, endPoint y: 335, distance: 17.2
click at [290, 335] on input "******" at bounding box center [299, 333] width 77 height 19
paste input "*"
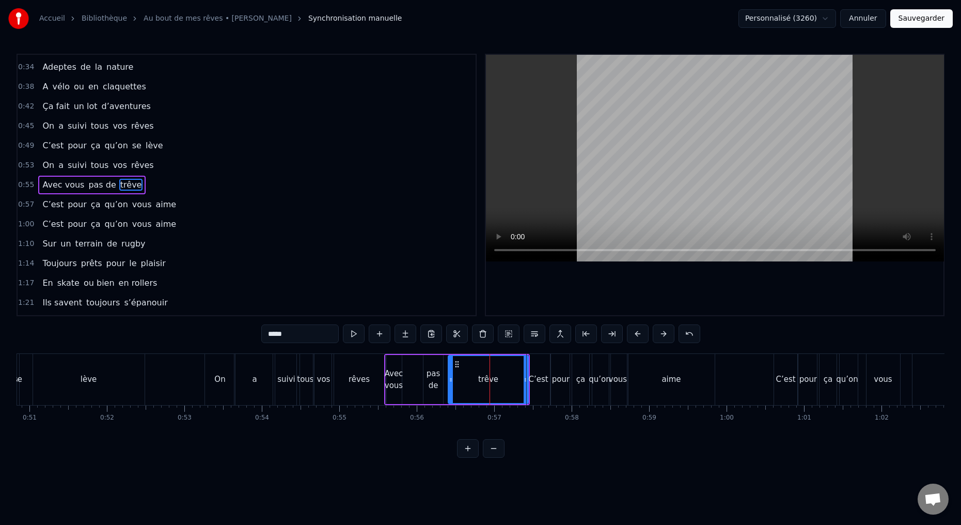
scroll to position [0, 3937]
type input "*****"
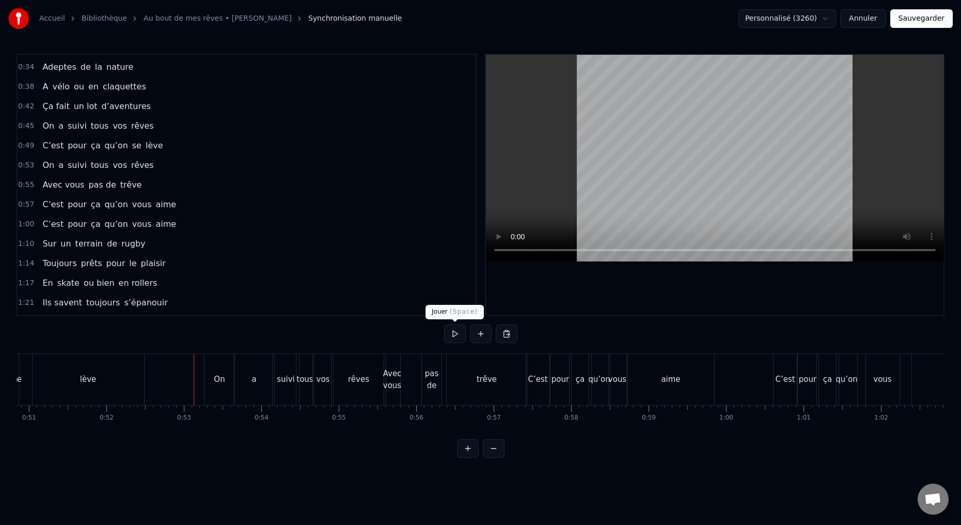
click at [454, 335] on button at bounding box center [455, 333] width 22 height 19
click at [453, 336] on button at bounding box center [455, 333] width 22 height 19
click at [453, 332] on button at bounding box center [455, 333] width 22 height 19
click at [431, 395] on div "pas de" at bounding box center [432, 379] width 20 height 51
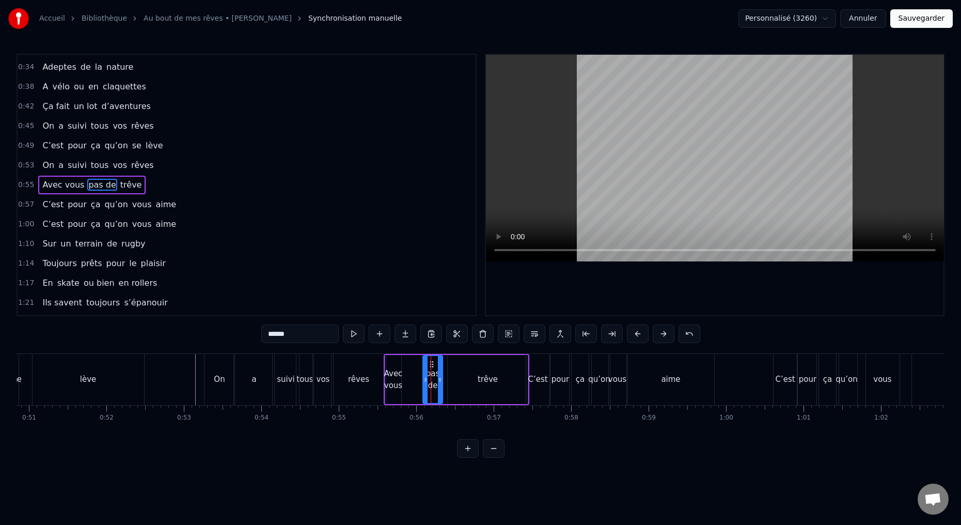
click at [309, 332] on input "******" at bounding box center [299, 333] width 77 height 19
click at [483, 391] on div "trêve" at bounding box center [488, 379] width 80 height 49
drag, startPoint x: 286, startPoint y: 334, endPoint x: 241, endPoint y: 332, distance: 45.5
click at [246, 333] on div "0:15 Deux potes dès la jeunesse 0:19 Depuis le tout premier jour 0:23 Des délir…" at bounding box center [481, 256] width 928 height 404
click at [436, 389] on div "pas de" at bounding box center [433, 379] width 20 height 23
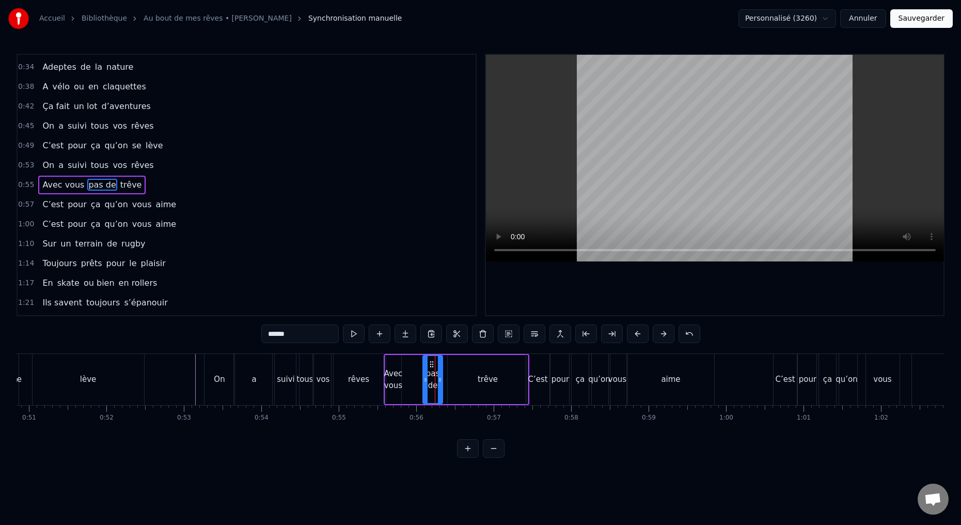
click at [300, 333] on input "******" at bounding box center [299, 333] width 77 height 19
paste input "******"
click at [475, 370] on div "trêve" at bounding box center [488, 379] width 80 height 49
type input "*****"
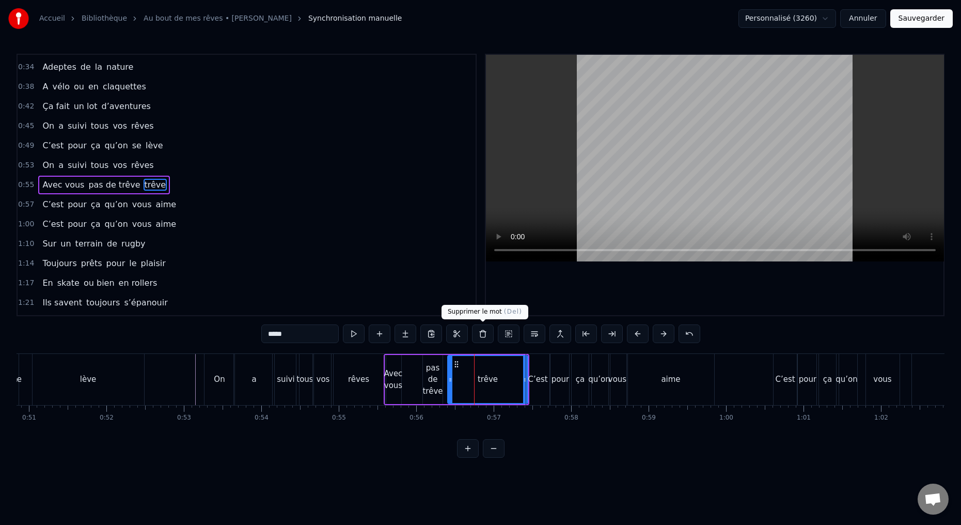
click at [479, 333] on button at bounding box center [483, 333] width 22 height 19
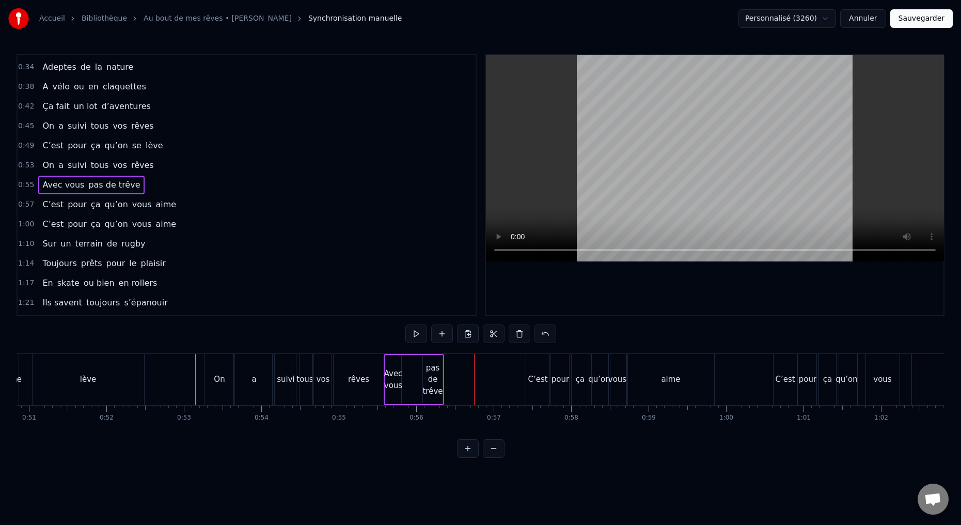
click at [436, 383] on div "pas de trêve" at bounding box center [432, 379] width 20 height 35
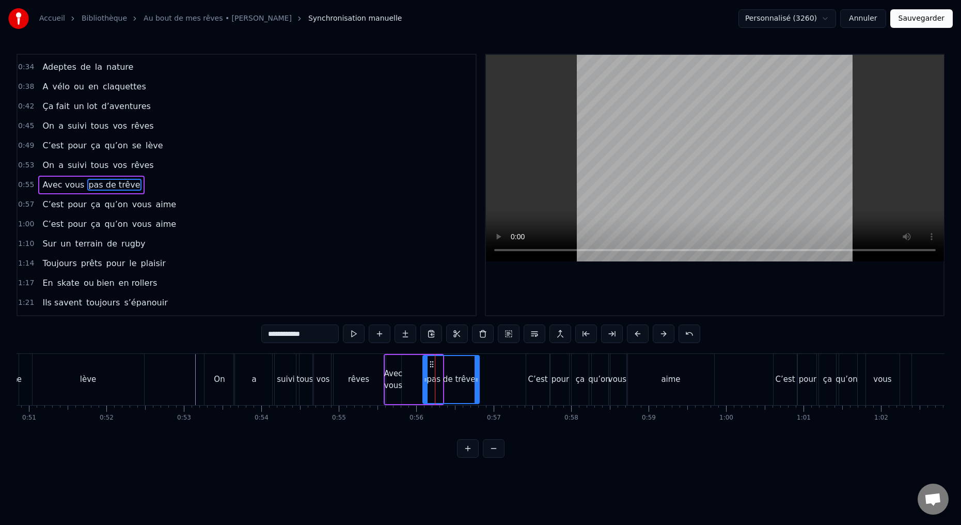
drag, startPoint x: 440, startPoint y: 379, endPoint x: 477, endPoint y: 379, distance: 36.7
click at [477, 379] on icon at bounding box center [476, 379] width 4 height 8
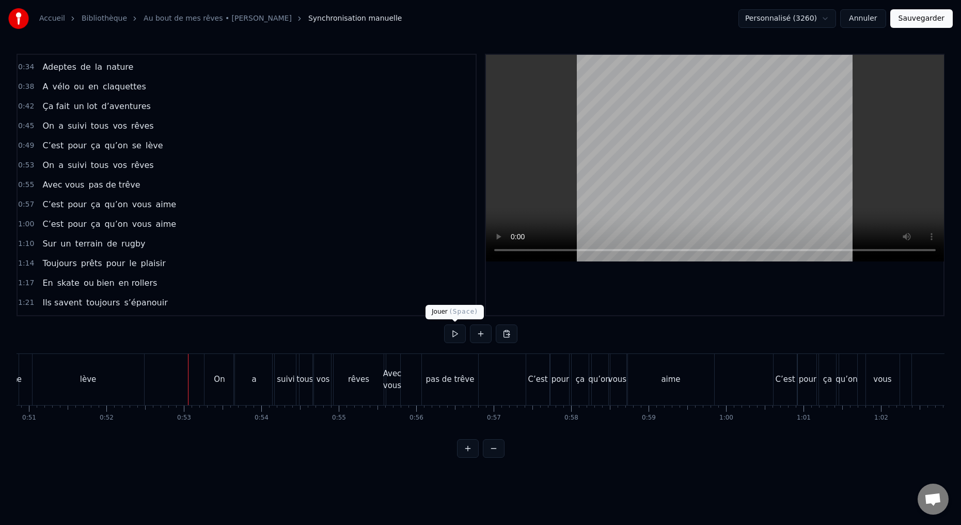
click at [452, 333] on button at bounding box center [455, 333] width 22 height 19
click at [453, 337] on button at bounding box center [455, 333] width 22 height 19
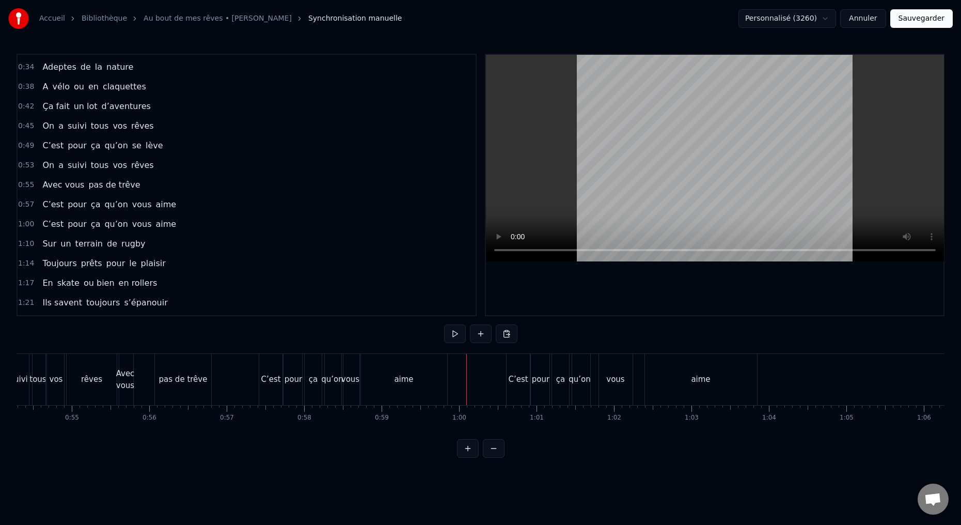
scroll to position [0, 4209]
click at [265, 387] on div "C’est" at bounding box center [267, 379] width 24 height 51
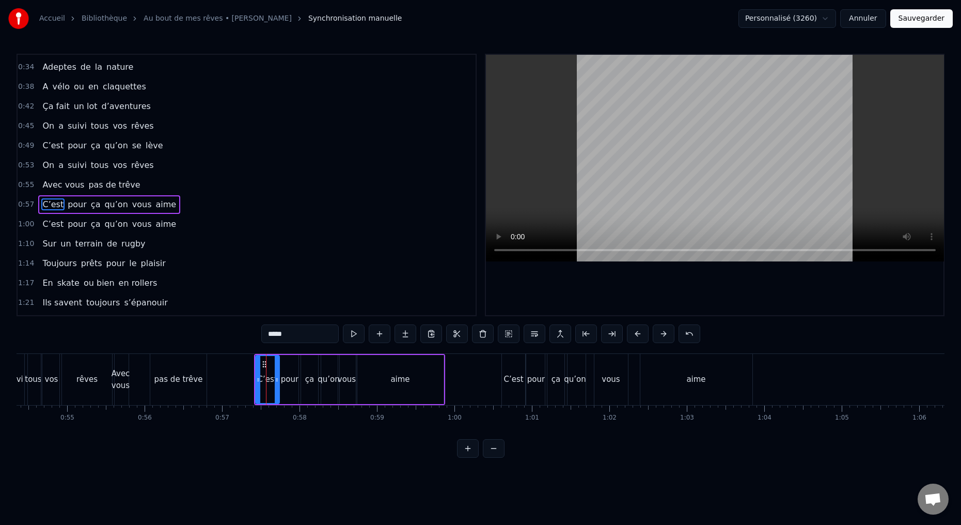
scroll to position [115, 0]
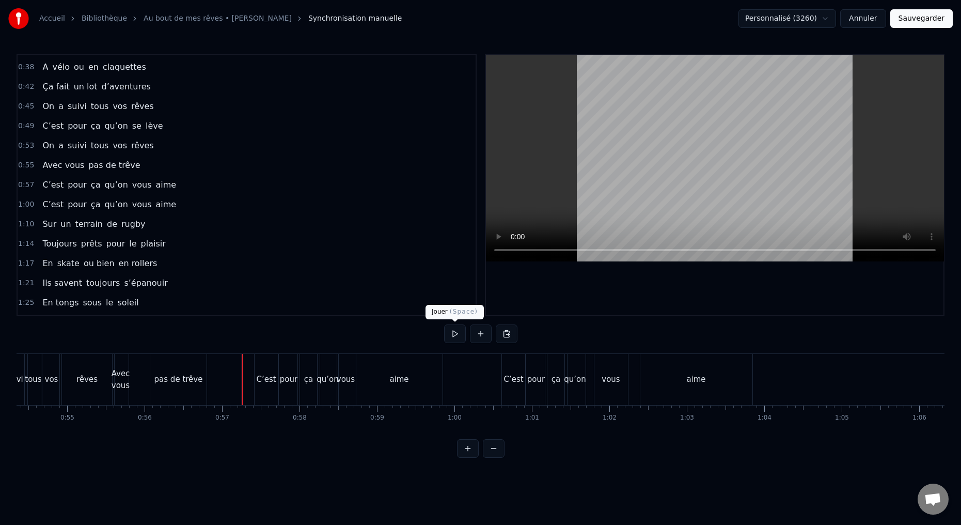
click at [454, 334] on button at bounding box center [455, 333] width 22 height 19
click at [455, 332] on button at bounding box center [455, 333] width 22 height 19
click at [455, 333] on button at bounding box center [455, 333] width 22 height 19
click at [454, 332] on button at bounding box center [455, 333] width 22 height 19
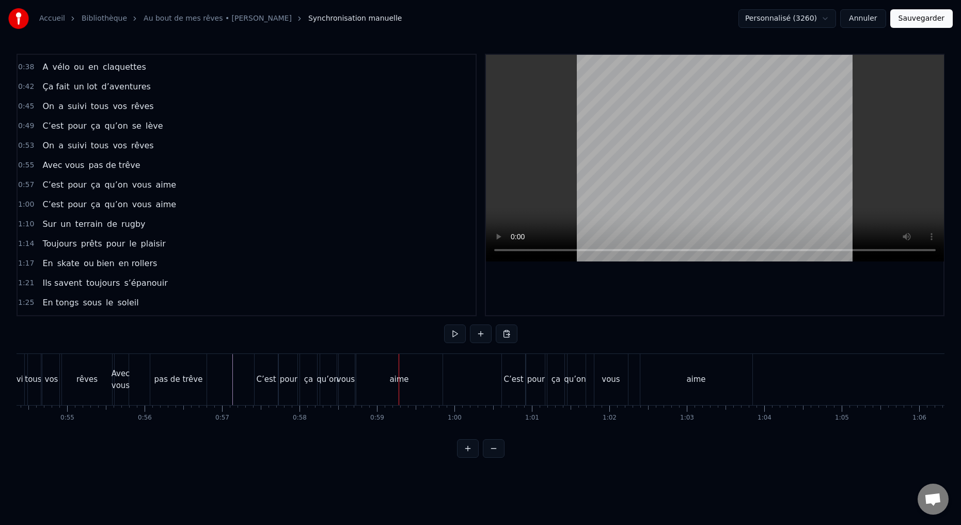
click at [452, 333] on button at bounding box center [455, 333] width 22 height 19
click at [452, 330] on button at bounding box center [455, 333] width 22 height 19
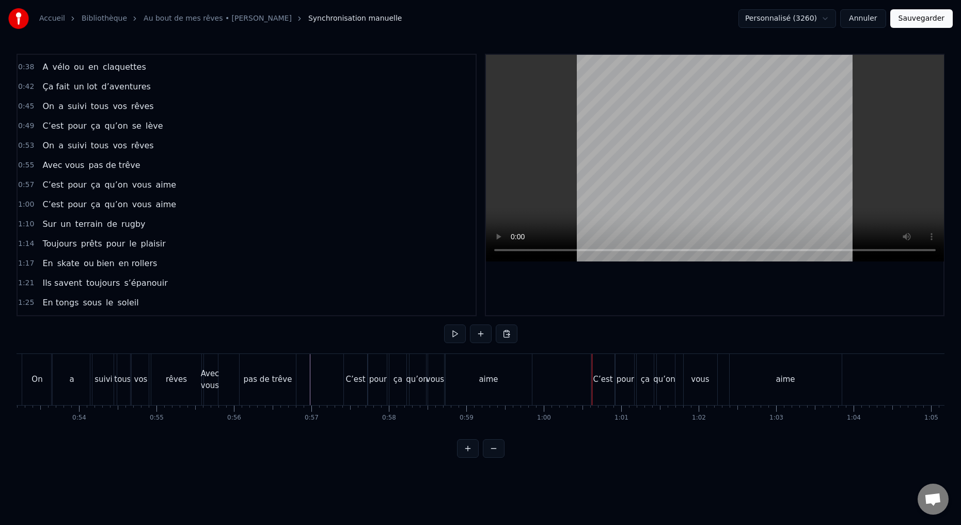
click at [350, 386] on div "C’est" at bounding box center [356, 379] width 24 height 51
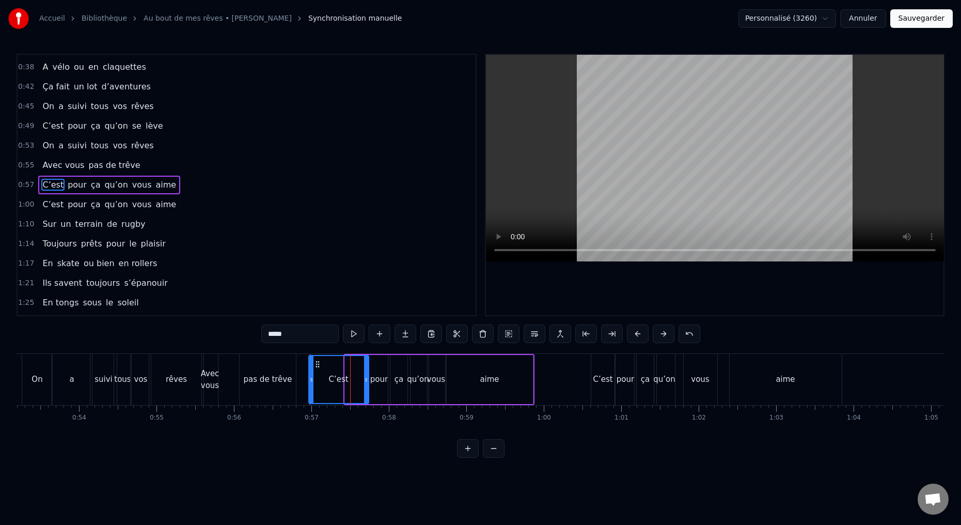
drag, startPoint x: 345, startPoint y: 380, endPoint x: 310, endPoint y: 382, distance: 35.7
click at [309, 382] on icon at bounding box center [311, 379] width 4 height 8
drag, startPoint x: 285, startPoint y: 334, endPoint x: 247, endPoint y: 319, distance: 40.8
click at [249, 331] on div "0:15 Deux potes dès la jeunesse 0:19 Depuis le tout premier jour 0:23 Des délir…" at bounding box center [481, 256] width 928 height 404
click at [379, 388] on div "pour" at bounding box center [379, 379] width 21 height 49
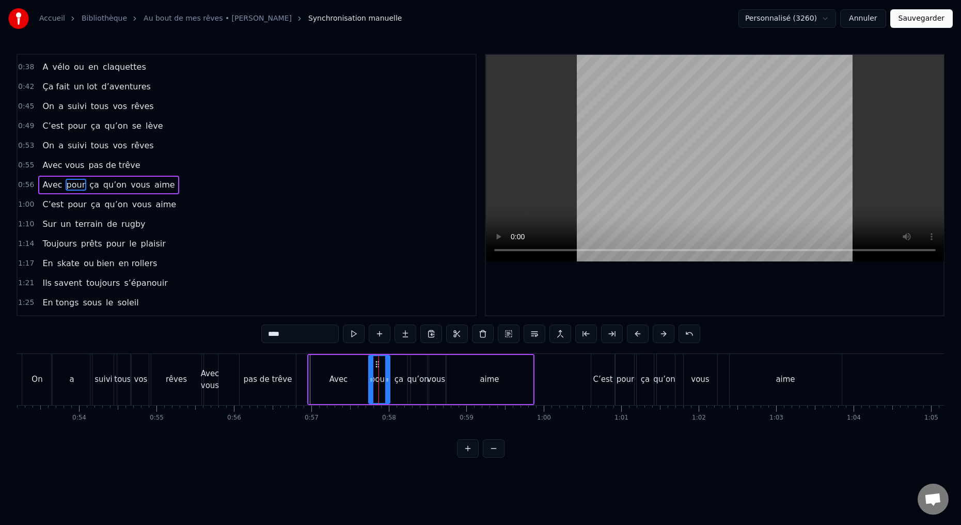
drag, startPoint x: 287, startPoint y: 336, endPoint x: 239, endPoint y: 310, distance: 54.8
click at [245, 332] on div "0:15 Deux potes dès la jeunesse 0:19 Depuis le tout premier jour 0:23 Des délir…" at bounding box center [481, 256] width 928 height 404
click at [336, 383] on div "Avec" at bounding box center [338, 379] width 19 height 12
click at [292, 335] on input "****" at bounding box center [299, 333] width 77 height 19
click at [380, 391] on div "vous" at bounding box center [379, 379] width 21 height 49
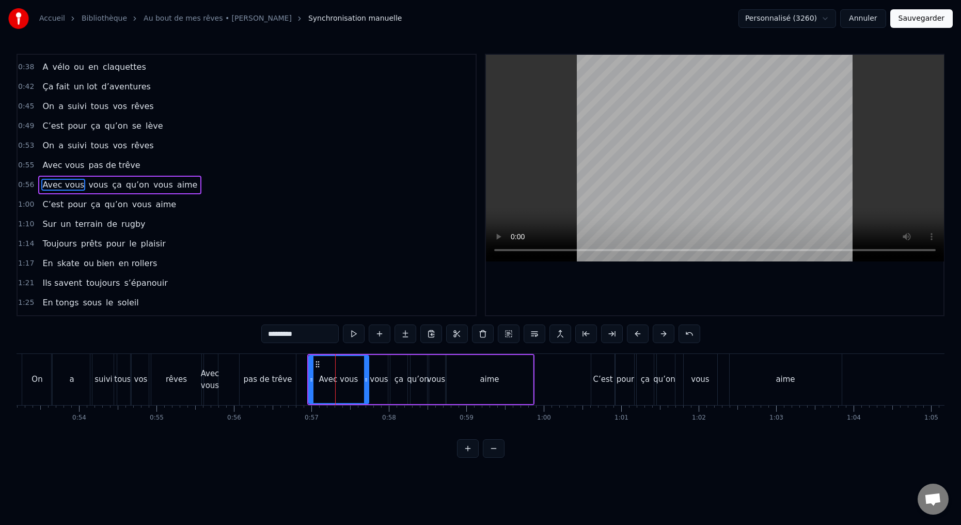
type input "****"
click at [485, 334] on button at bounding box center [483, 333] width 22 height 19
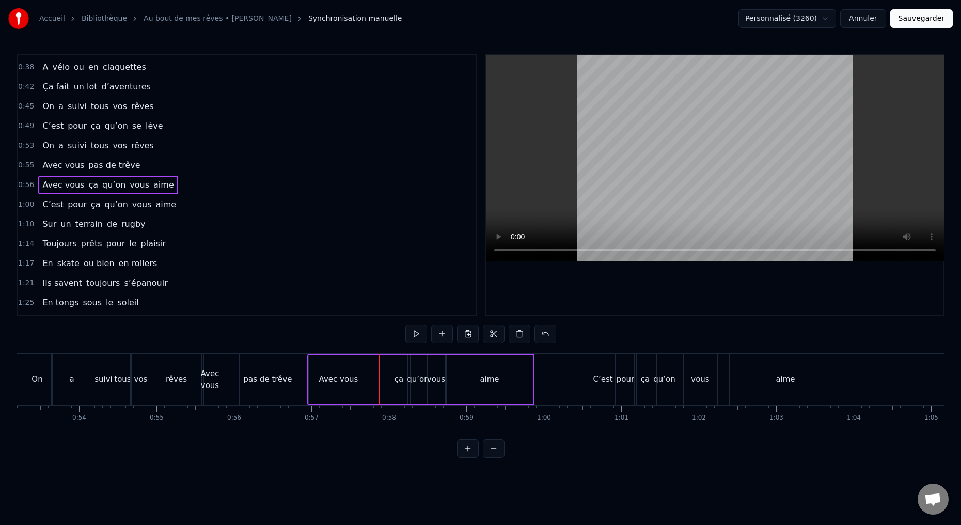
click at [398, 391] on div "ça" at bounding box center [399, 379] width 22 height 49
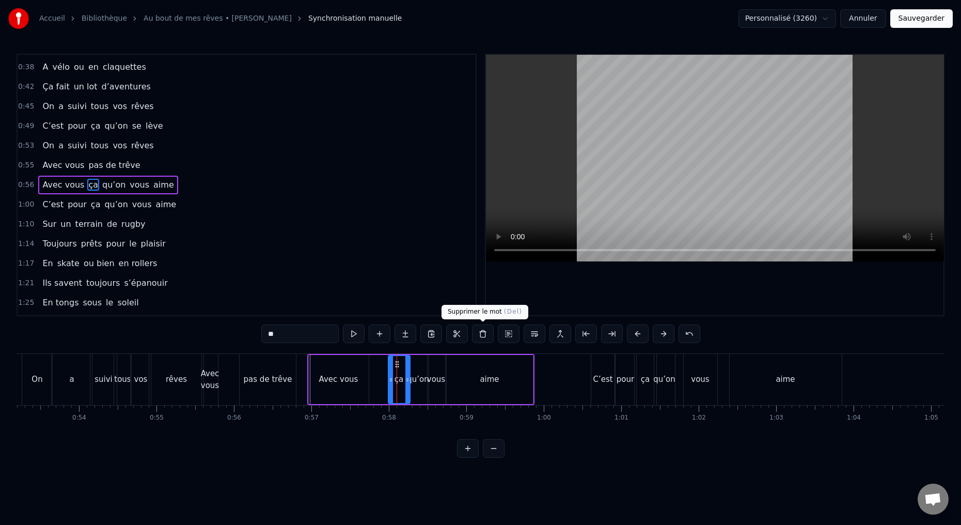
click at [482, 334] on button at bounding box center [483, 333] width 22 height 19
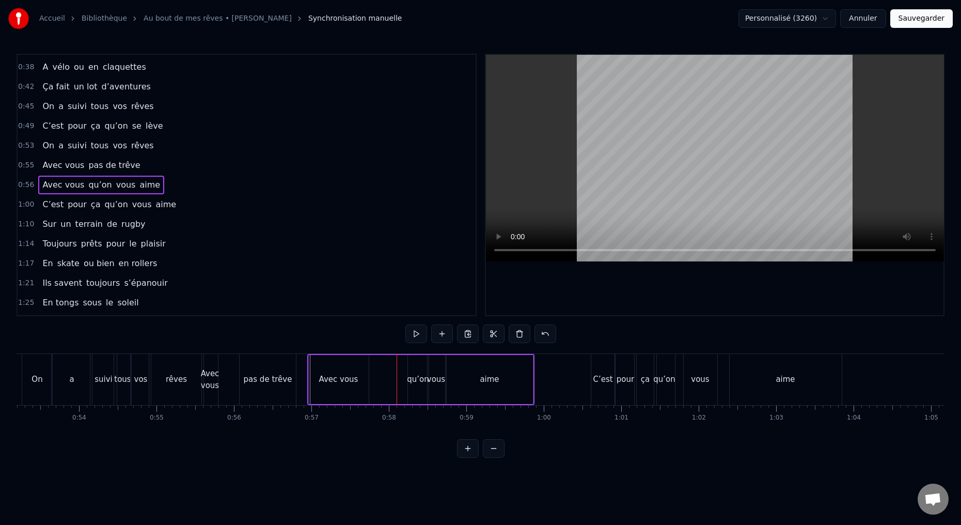
click at [417, 393] on div "qu’on" at bounding box center [418, 379] width 21 height 49
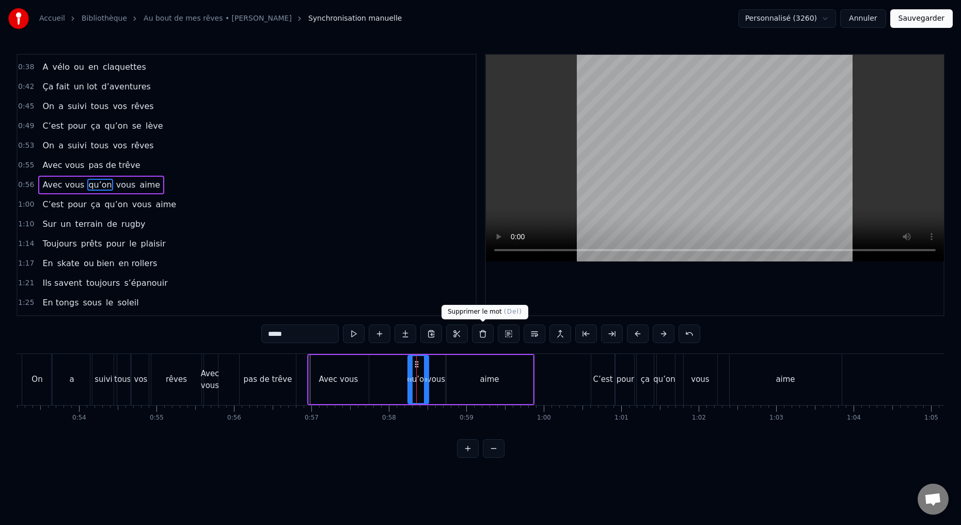
click at [482, 336] on button at bounding box center [483, 333] width 22 height 19
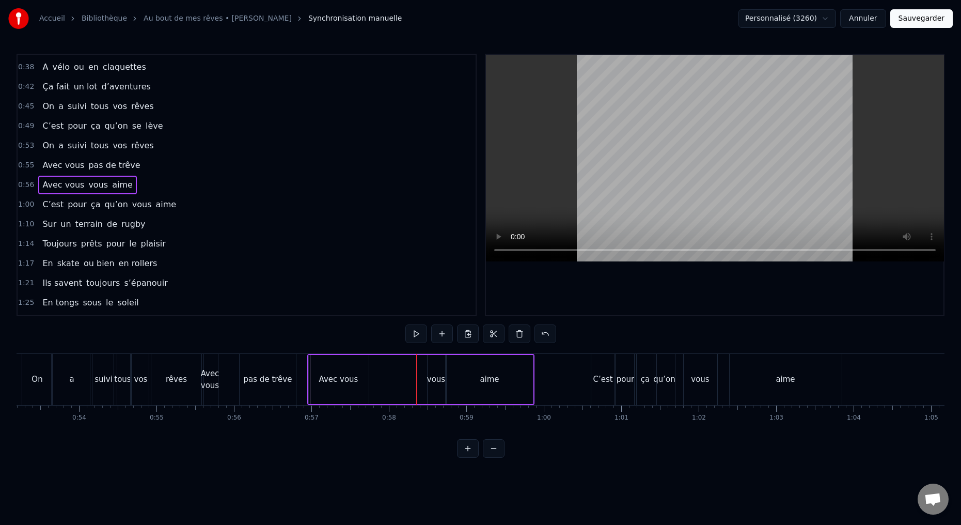
click at [436, 382] on div "vous" at bounding box center [436, 379] width 18 height 12
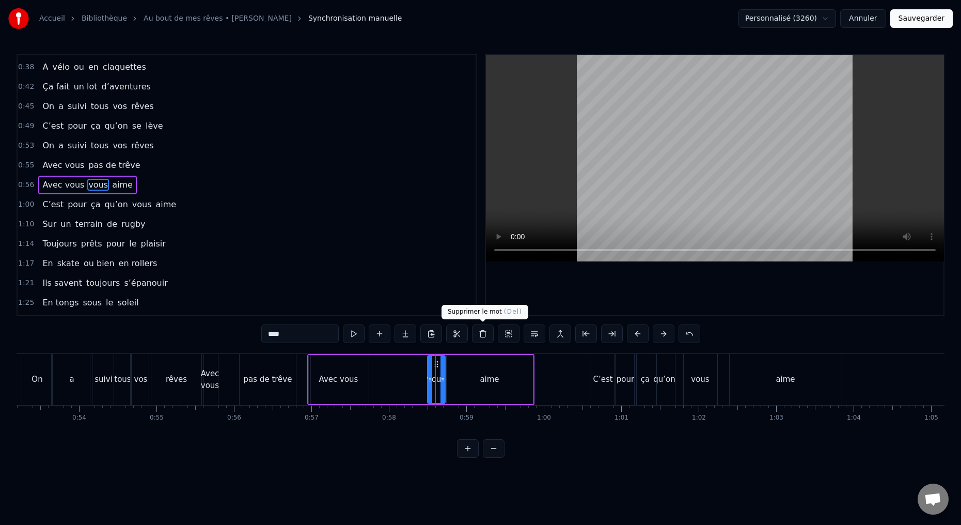
click at [481, 334] on button at bounding box center [483, 333] width 22 height 19
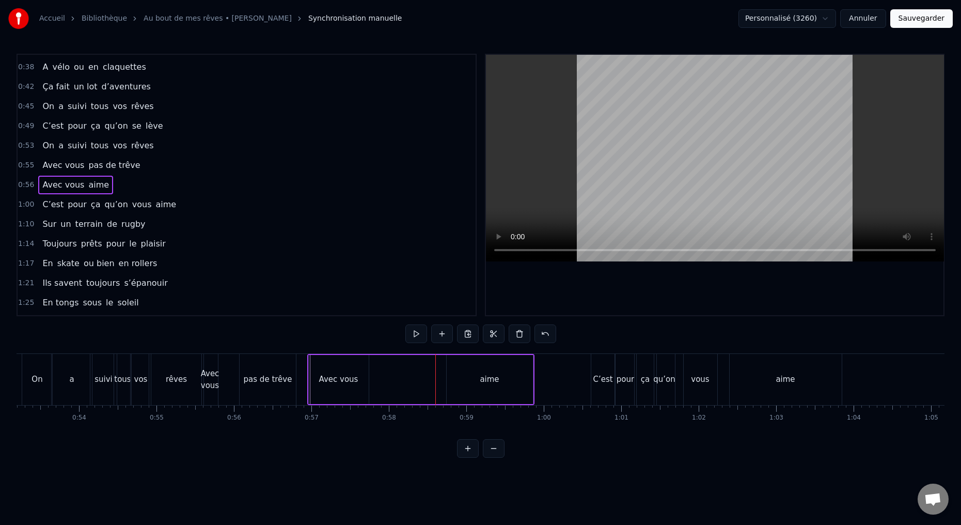
click at [460, 370] on div "aime" at bounding box center [490, 379] width 86 height 49
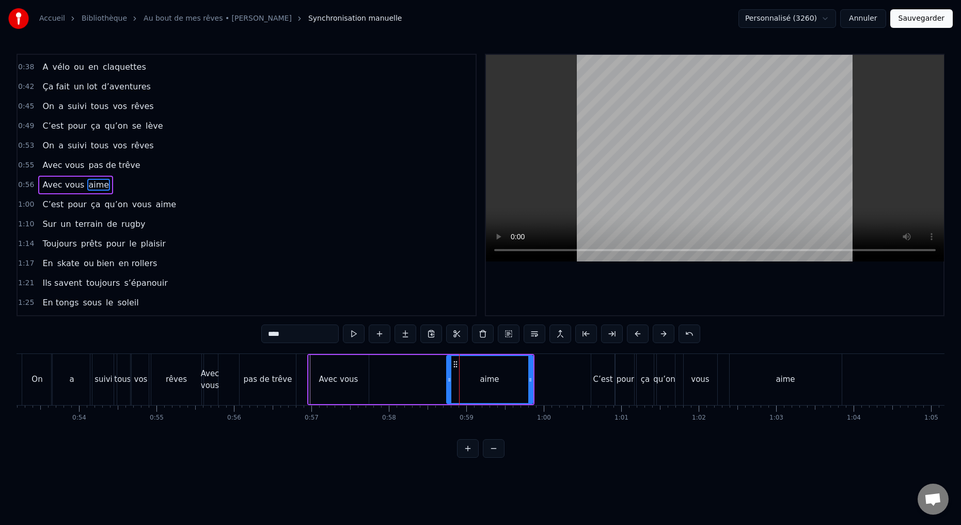
drag, startPoint x: 294, startPoint y: 332, endPoint x: 240, endPoint y: 328, distance: 54.3
click at [244, 335] on div "0:15 Deux potes dès la jeunesse 0:19 Depuis le tout premier jour 0:23 Des délir…" at bounding box center [481, 256] width 928 height 404
type input "**********"
click at [409, 396] on div "Avec vous pas de grève" at bounding box center [420, 379] width 227 height 51
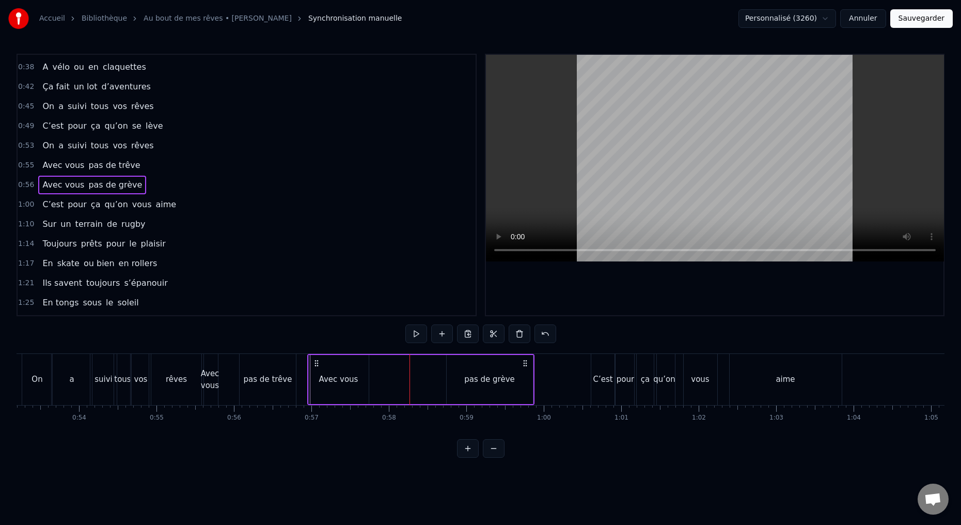
click at [360, 384] on div "Avec vous" at bounding box center [339, 379] width 60 height 49
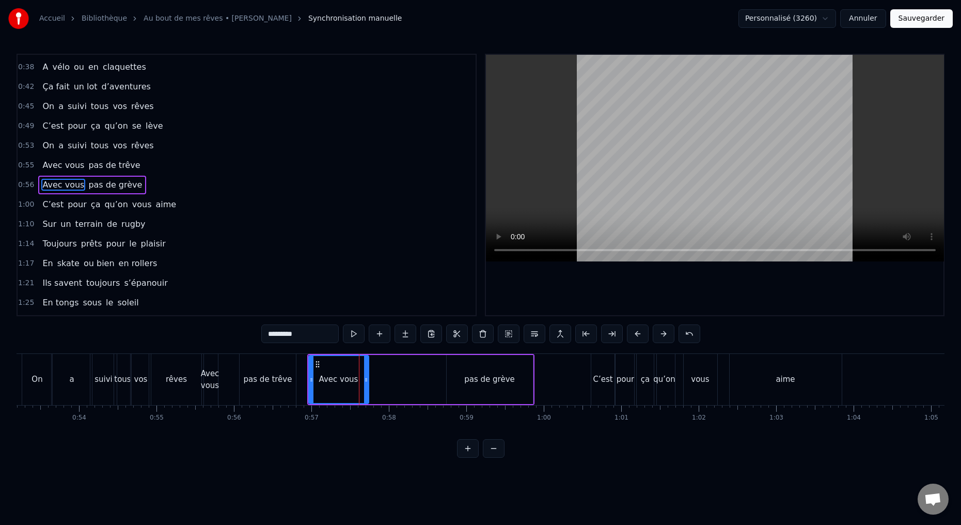
click at [448, 383] on div "pas de grève" at bounding box center [490, 379] width 86 height 49
type input "**********"
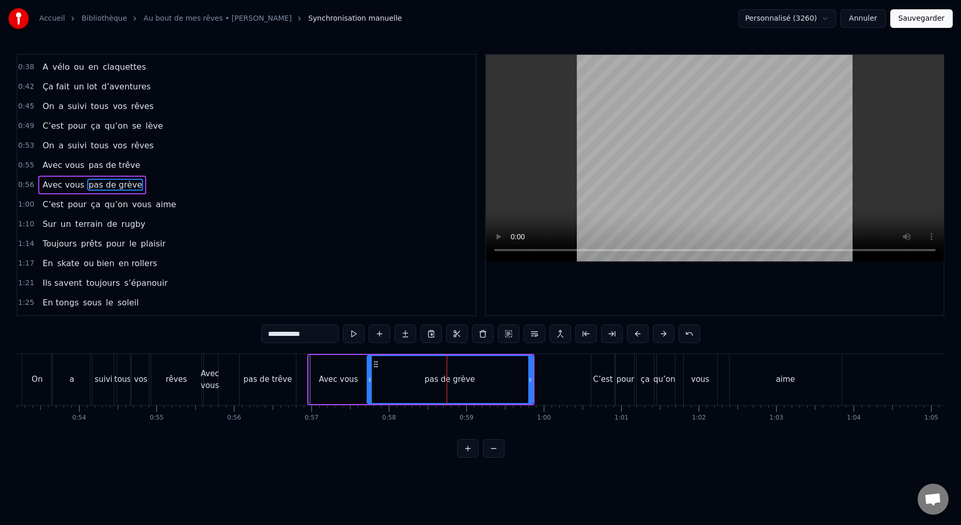
drag, startPoint x: 448, startPoint y: 379, endPoint x: 377, endPoint y: 386, distance: 71.1
click at [369, 388] on div at bounding box center [370, 379] width 4 height 47
drag, startPoint x: 530, startPoint y: 379, endPoint x: 494, endPoint y: 395, distance: 39.7
click at [496, 398] on div at bounding box center [497, 379] width 4 height 47
click at [227, 391] on div "Avec vous pas de trêve" at bounding box center [249, 379] width 97 height 51
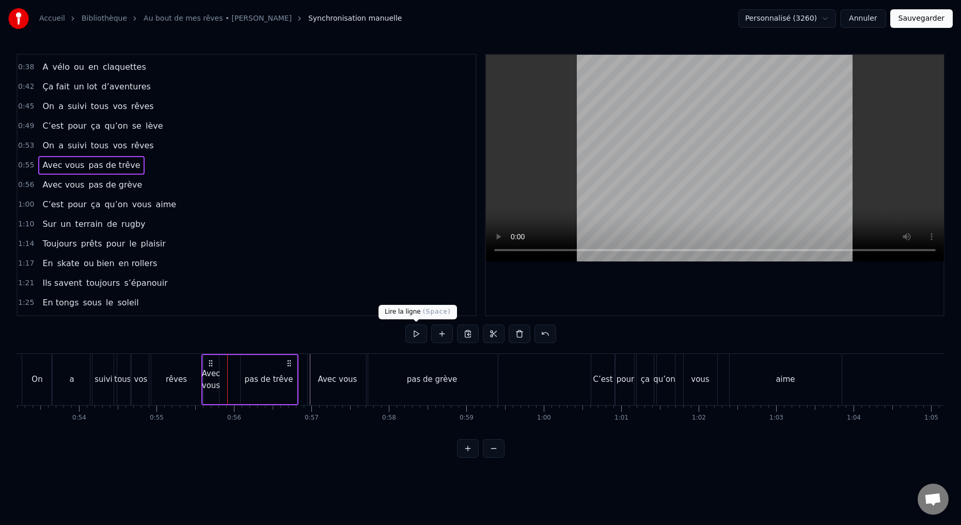
click at [419, 332] on button at bounding box center [416, 333] width 22 height 19
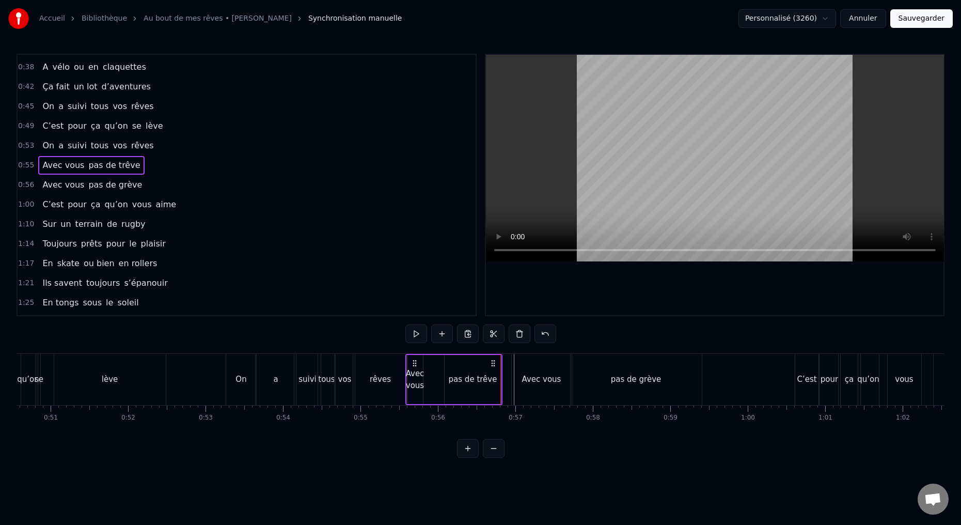
scroll to position [0, 3911]
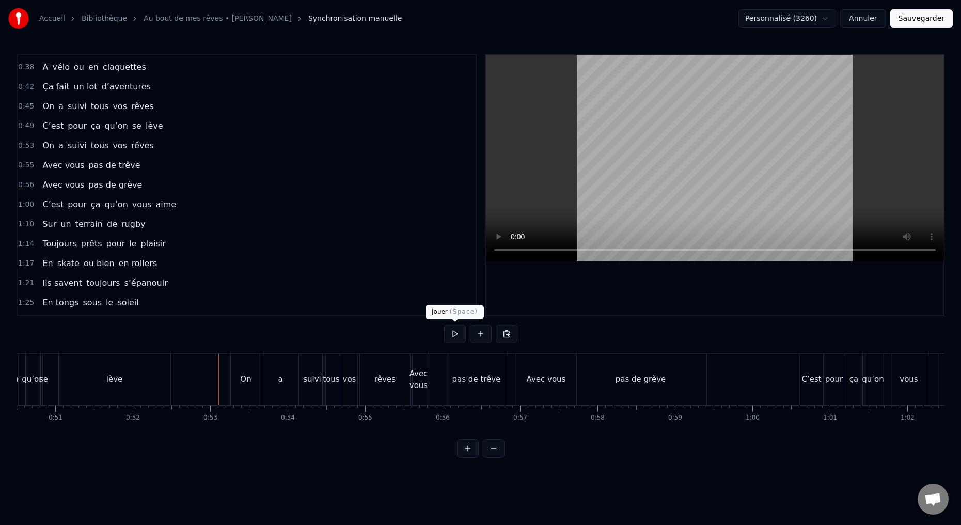
click at [454, 334] on button at bounding box center [455, 333] width 22 height 19
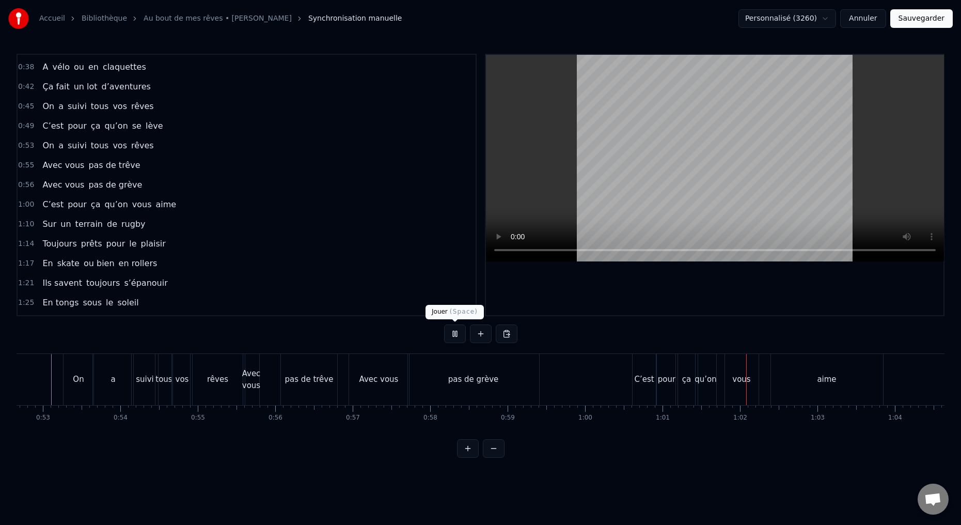
click at [455, 334] on button at bounding box center [455, 333] width 22 height 19
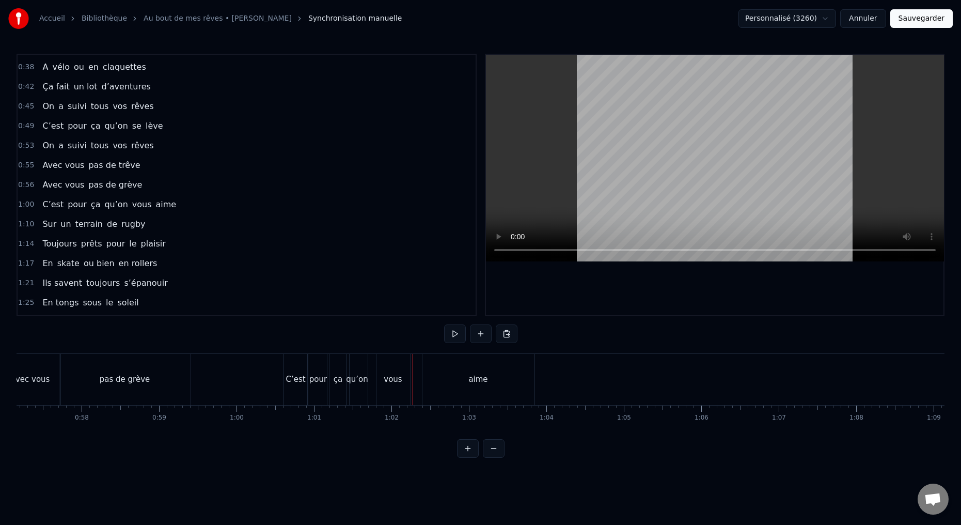
scroll to position [0, 4422]
click at [458, 392] on div "aime" at bounding box center [483, 379] width 112 height 51
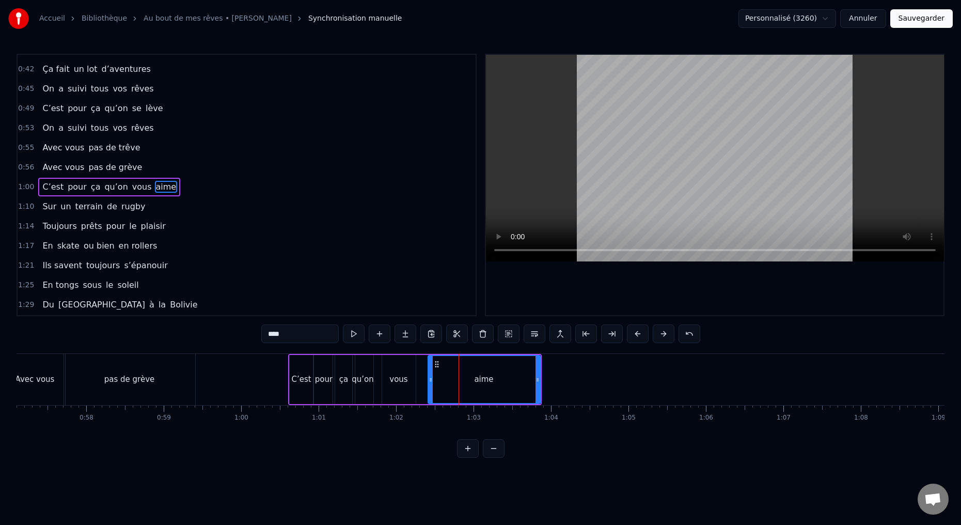
scroll to position [135, 0]
drag, startPoint x: 430, startPoint y: 382, endPoint x: 457, endPoint y: 383, distance: 27.9
click at [462, 383] on div at bounding box center [463, 379] width 4 height 47
click at [410, 386] on div "vous" at bounding box center [399, 379] width 34 height 49
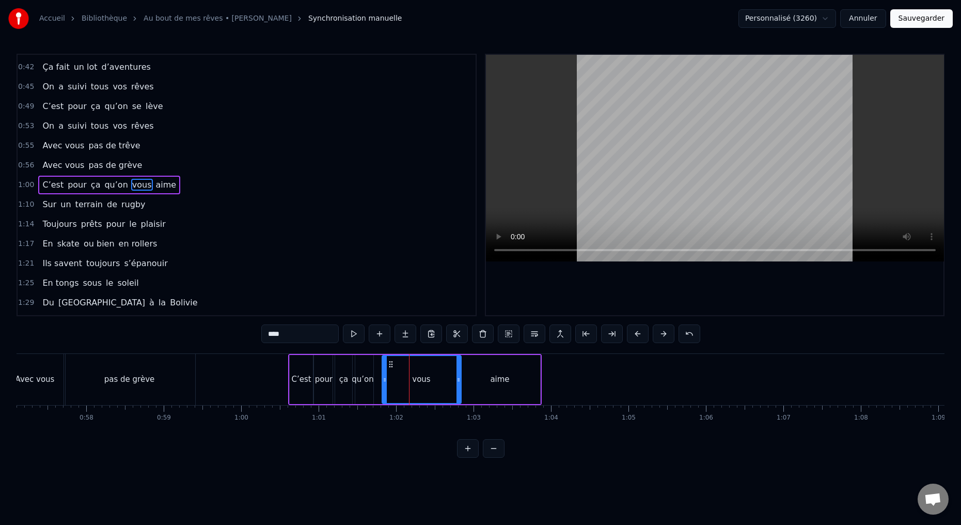
drag, startPoint x: 415, startPoint y: 379, endPoint x: 449, endPoint y: 382, distance: 34.2
click at [457, 382] on icon at bounding box center [458, 379] width 4 height 8
drag, startPoint x: 385, startPoint y: 380, endPoint x: 413, endPoint y: 381, distance: 27.9
click at [414, 383] on icon at bounding box center [416, 379] width 4 height 8
click at [368, 390] on div "qu’on" at bounding box center [363, 379] width 21 height 49
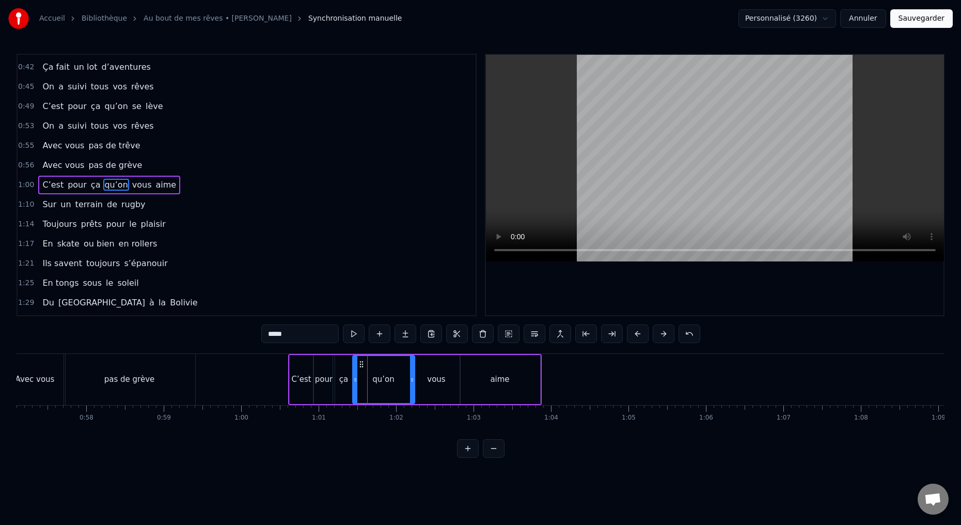
drag, startPoint x: 371, startPoint y: 379, endPoint x: 407, endPoint y: 379, distance: 36.1
click at [412, 379] on icon at bounding box center [412, 379] width 4 height 8
drag, startPoint x: 354, startPoint y: 379, endPoint x: 375, endPoint y: 379, distance: 21.2
click at [378, 379] on icon at bounding box center [380, 379] width 4 height 8
click at [352, 382] on div "ça" at bounding box center [344, 379] width 22 height 49
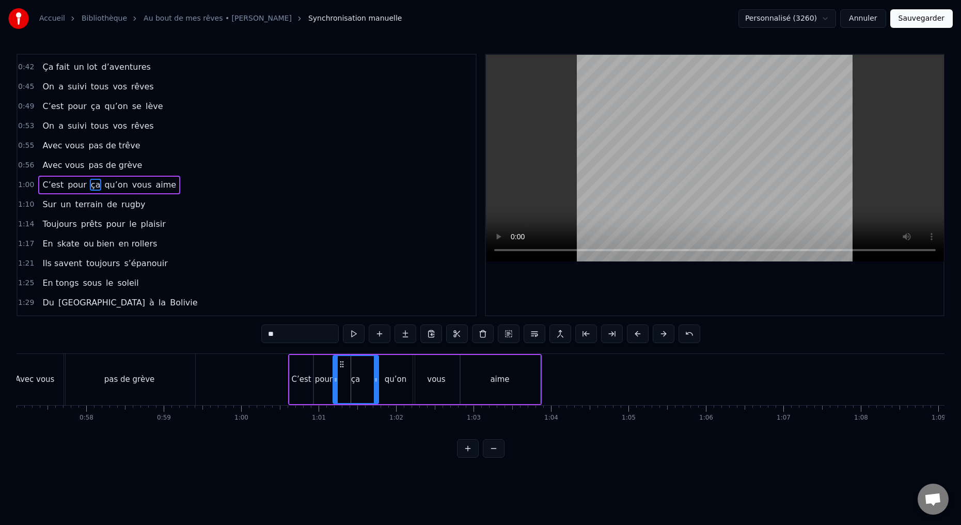
drag, startPoint x: 353, startPoint y: 380, endPoint x: 374, endPoint y: 376, distance: 22.1
click at [376, 379] on icon at bounding box center [376, 379] width 4 height 8
drag, startPoint x: 334, startPoint y: 381, endPoint x: 346, endPoint y: 379, distance: 12.1
click at [350, 379] on icon at bounding box center [348, 379] width 4 height 8
click at [329, 384] on div "pour" at bounding box center [324, 379] width 18 height 12
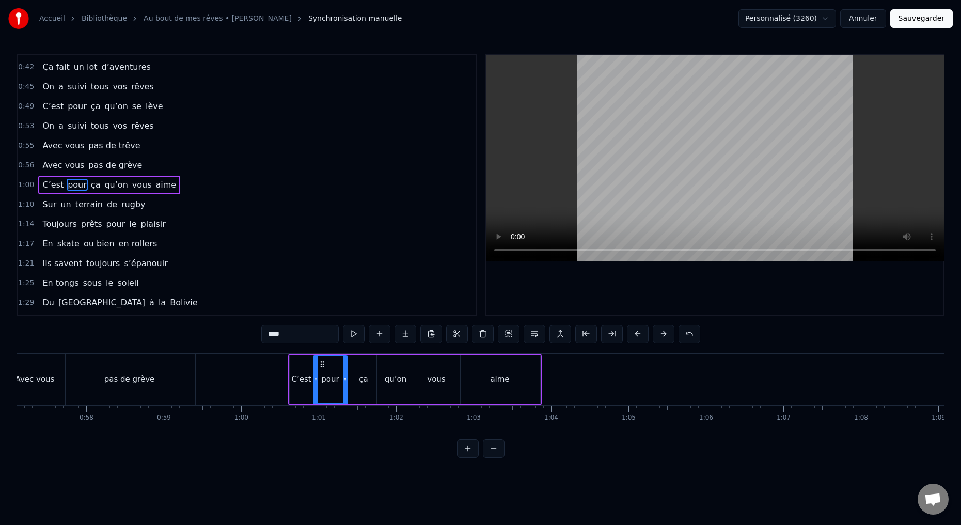
drag, startPoint x: 332, startPoint y: 380, endPoint x: 345, endPoint y: 379, distance: 12.9
click at [347, 379] on icon at bounding box center [345, 379] width 4 height 8
drag, startPoint x: 318, startPoint y: 380, endPoint x: 325, endPoint y: 380, distance: 7.2
click at [324, 380] on icon at bounding box center [322, 379] width 4 height 8
click at [296, 385] on div "C’est" at bounding box center [301, 379] width 20 height 12
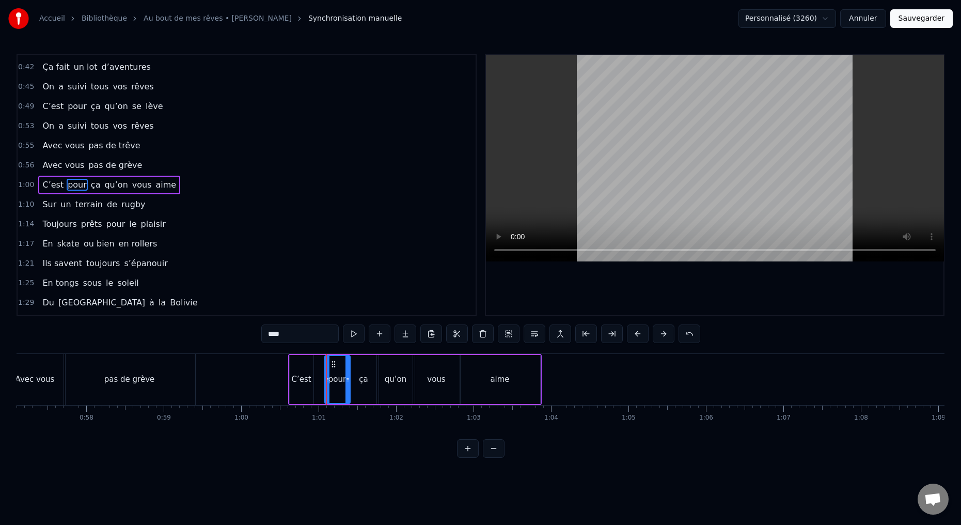
type input "*****"
drag, startPoint x: 311, startPoint y: 381, endPoint x: 320, endPoint y: 380, distance: 8.8
click at [324, 380] on icon at bounding box center [322, 379] width 4 height 8
drag, startPoint x: 292, startPoint y: 380, endPoint x: 297, endPoint y: 381, distance: 5.7
click at [299, 380] on icon at bounding box center [299, 379] width 4 height 8
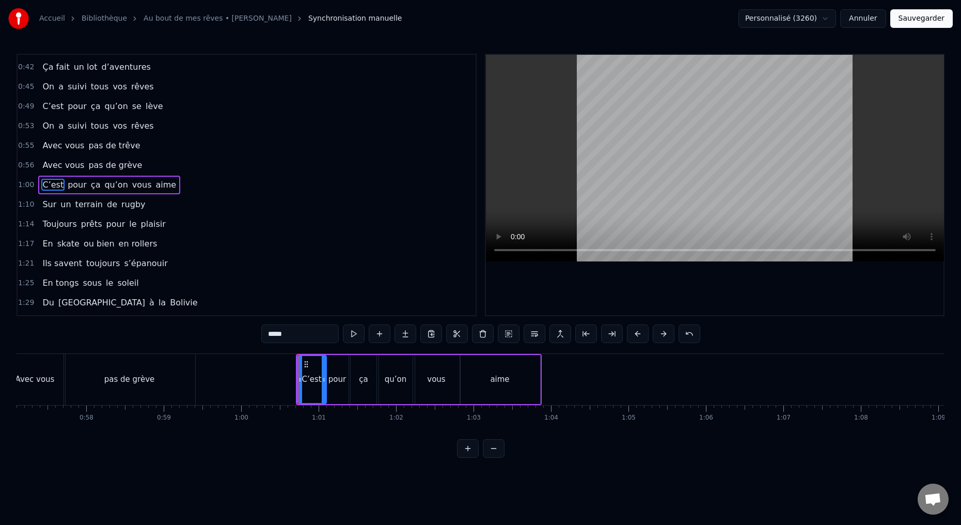
scroll to position [0, 4426]
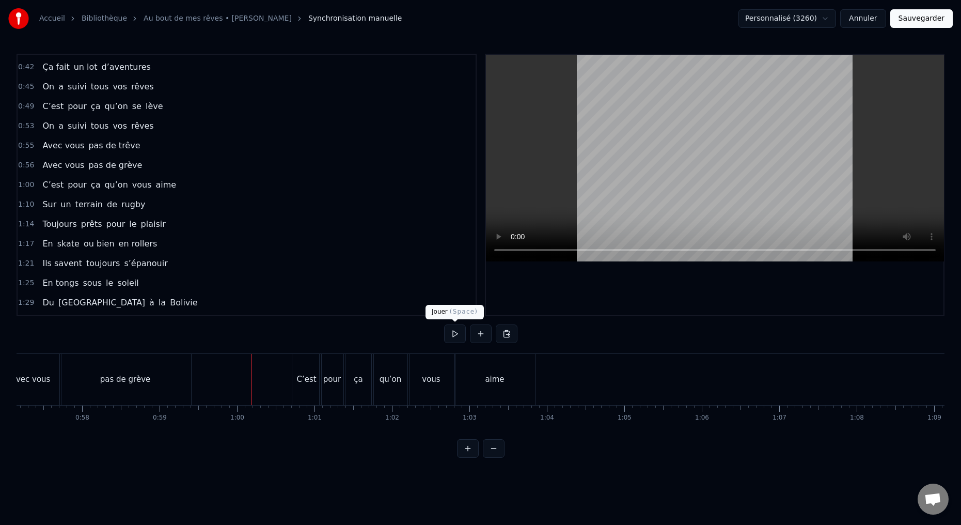
click at [454, 334] on button at bounding box center [455, 333] width 22 height 19
click at [453, 336] on button at bounding box center [455, 333] width 22 height 19
click at [408, 385] on div "aime" at bounding box center [400, 379] width 19 height 12
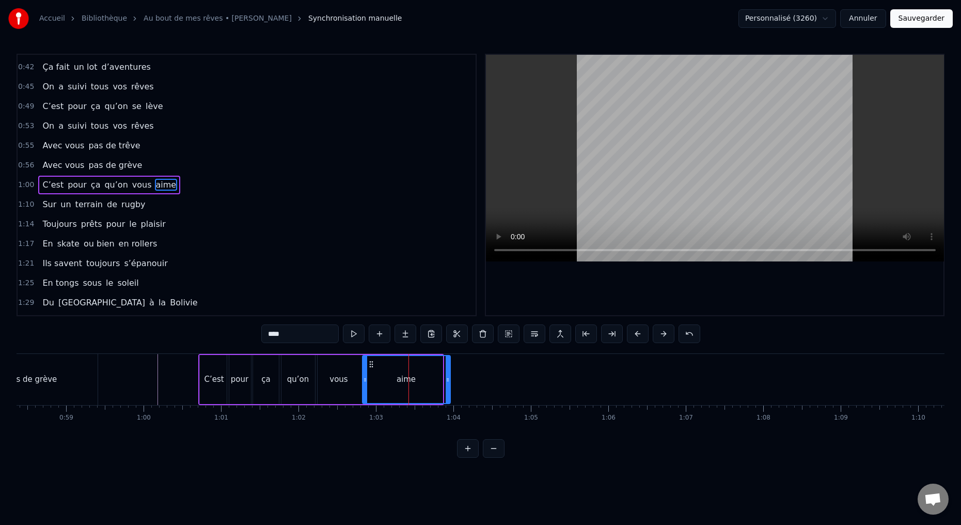
click at [449, 378] on icon at bounding box center [448, 379] width 4 height 8
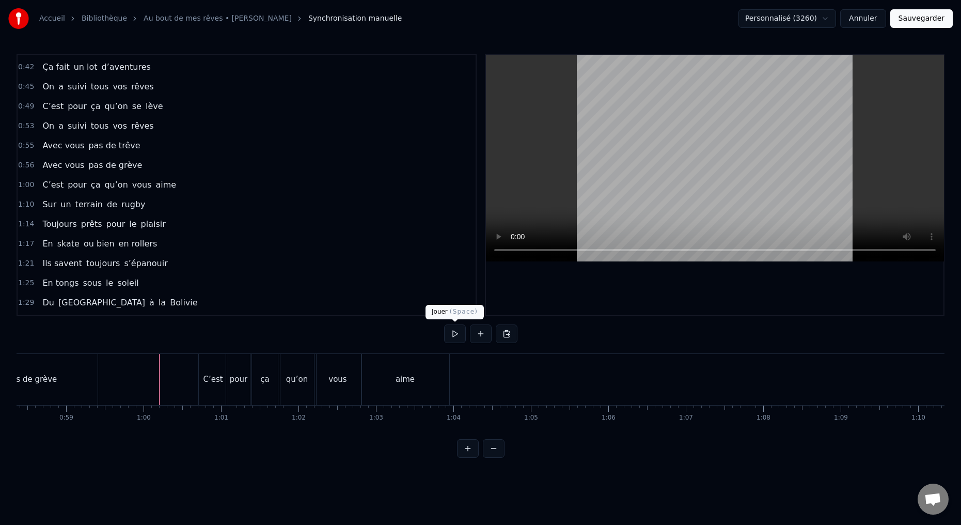
click at [454, 336] on button at bounding box center [455, 333] width 22 height 19
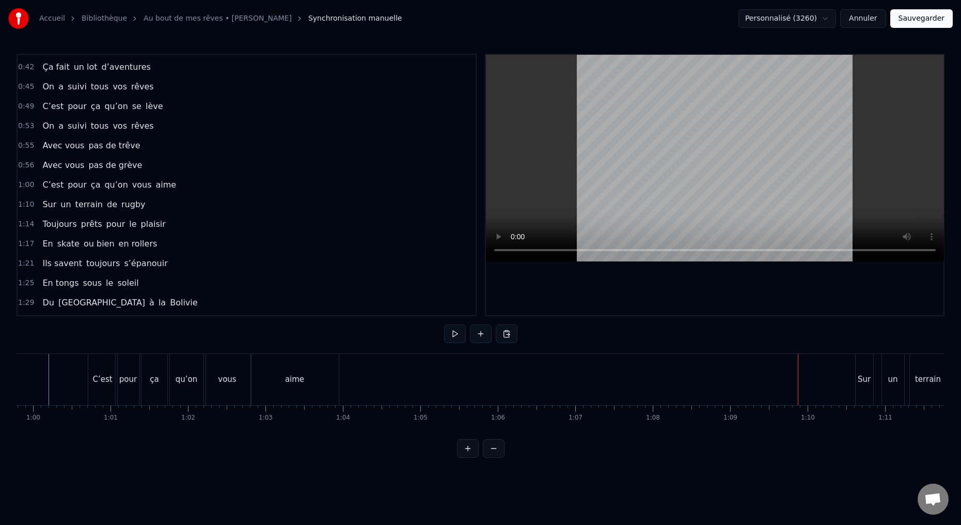
scroll to position [0, 4625]
click at [455, 337] on button at bounding box center [455, 333] width 22 height 19
click at [454, 335] on button at bounding box center [455, 333] width 22 height 19
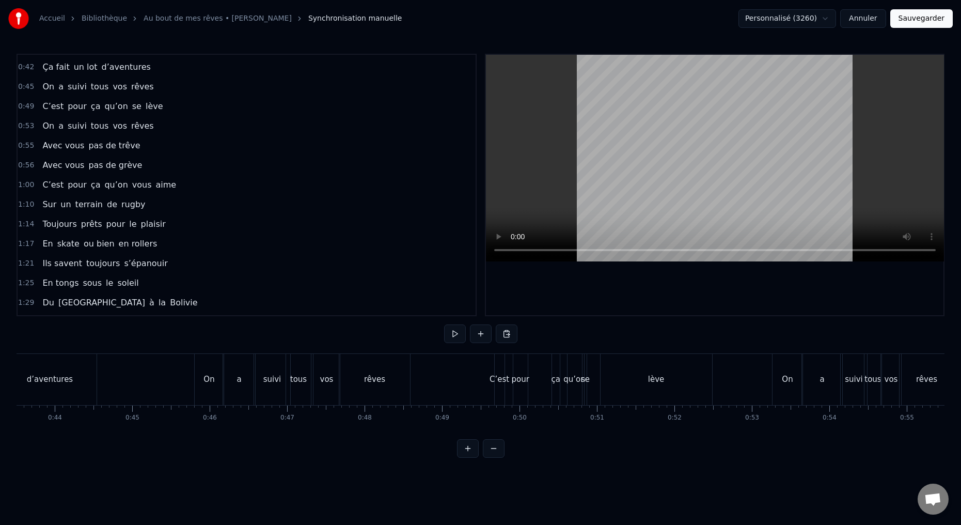
click at [453, 334] on button at bounding box center [455, 333] width 22 height 19
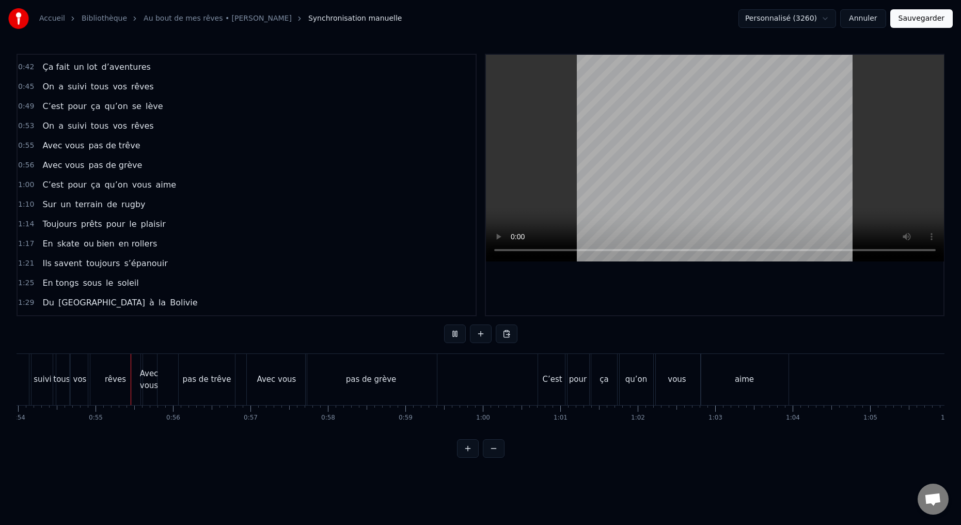
scroll to position [0, 4195]
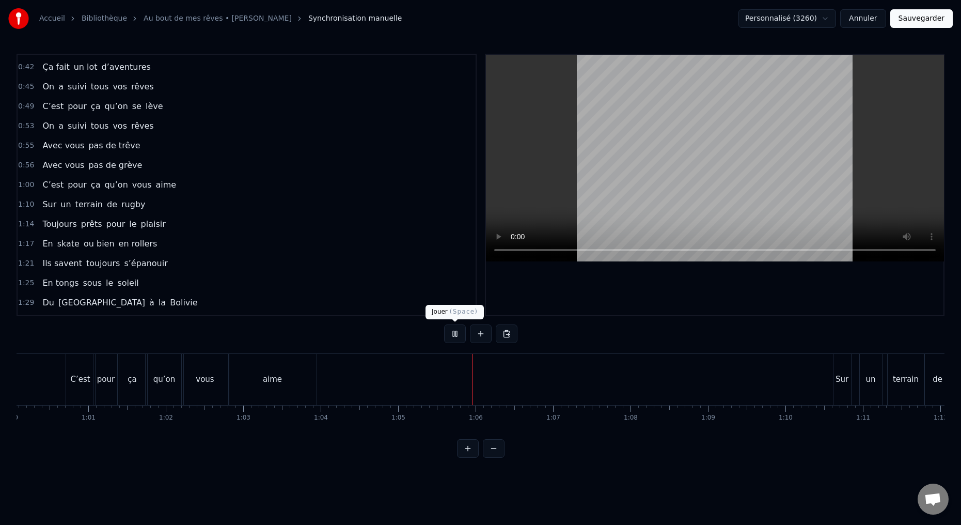
click at [452, 337] on button at bounding box center [455, 333] width 22 height 19
click at [167, 394] on div "C’est" at bounding box center [172, 379] width 29 height 51
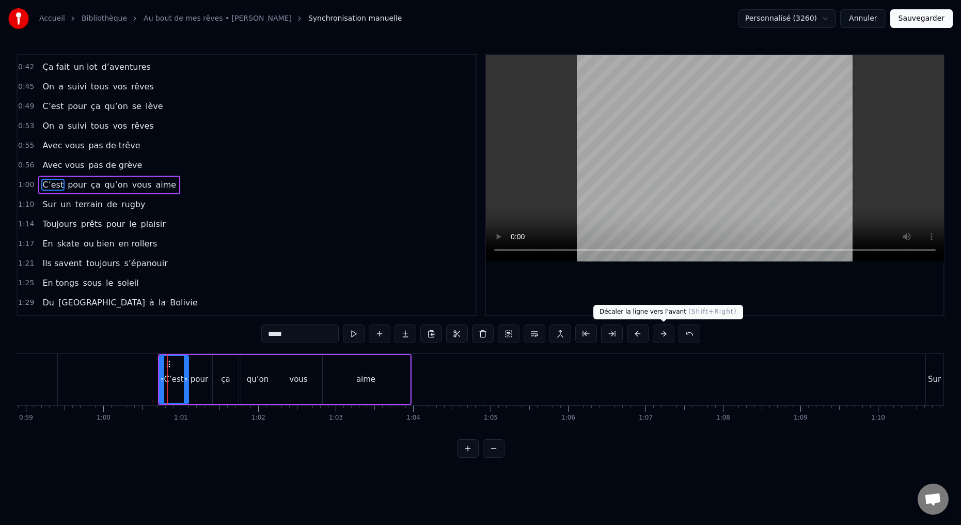
click at [663, 334] on button at bounding box center [664, 333] width 22 height 19
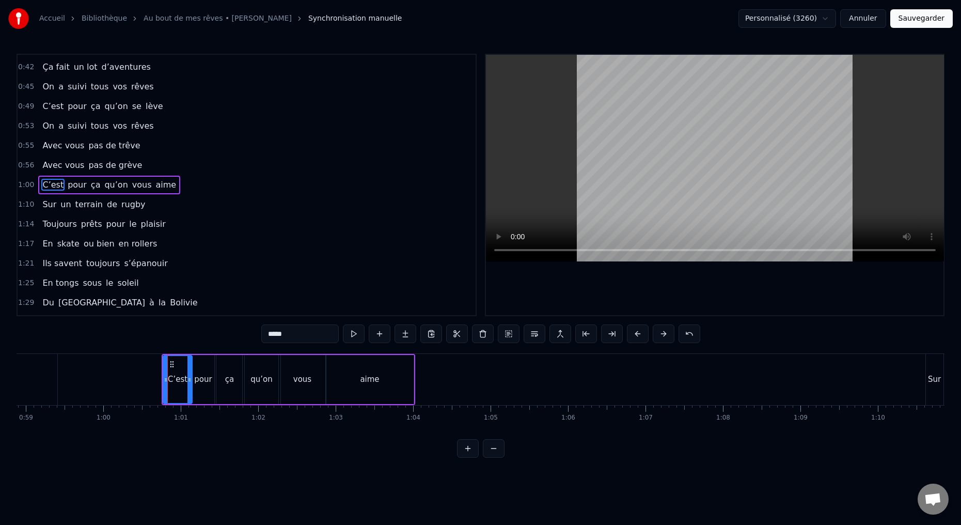
click at [665, 334] on button at bounding box center [664, 333] width 22 height 19
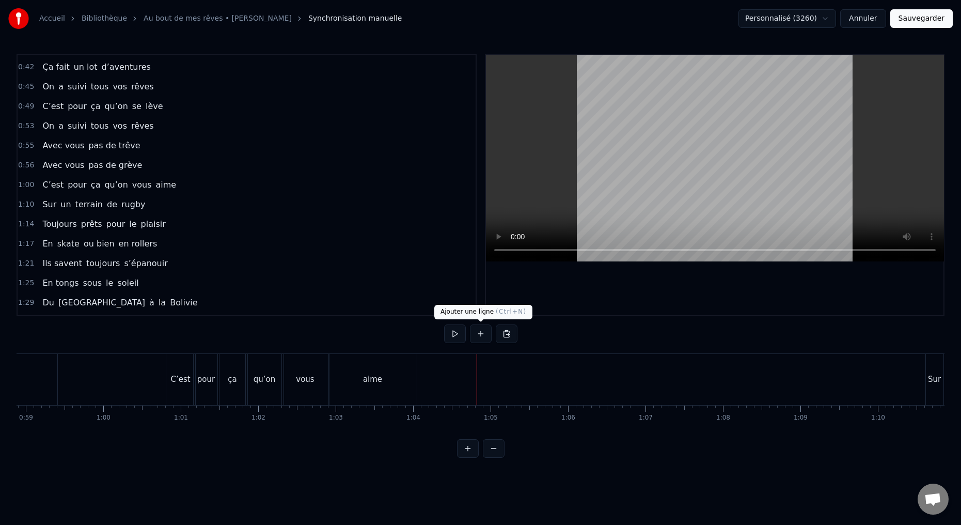
click at [482, 336] on button at bounding box center [481, 333] width 22 height 19
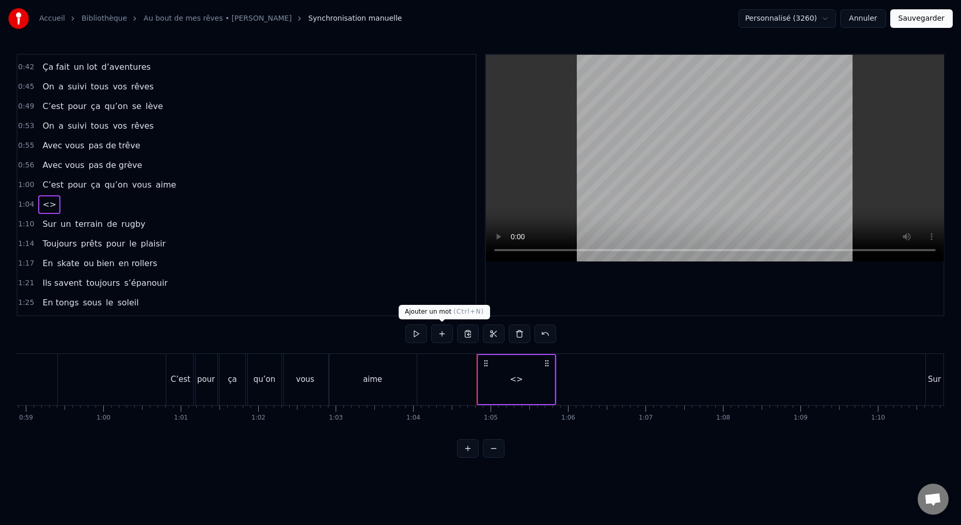
click at [441, 334] on button at bounding box center [442, 333] width 22 height 19
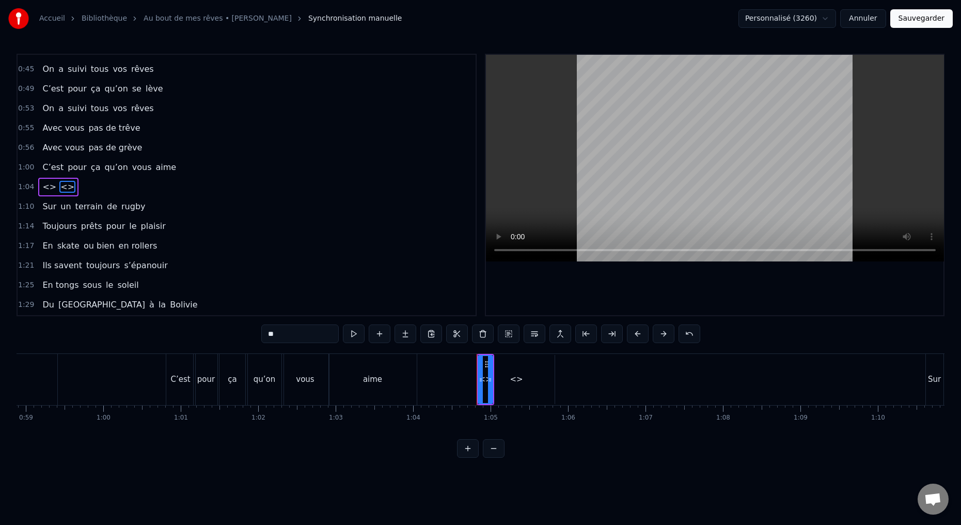
scroll to position [154, 0]
click at [47, 188] on span "<>" at bounding box center [49, 185] width 16 height 12
drag, startPoint x: 287, startPoint y: 334, endPoint x: 250, endPoint y: 332, distance: 36.2
click at [250, 332] on div "0:15 Deux potes dès la jeunesse 0:19 Depuis le tout premier jour 0:23 Des délir…" at bounding box center [481, 256] width 928 height 404
click at [68, 187] on span "<>" at bounding box center [73, 185] width 16 height 12
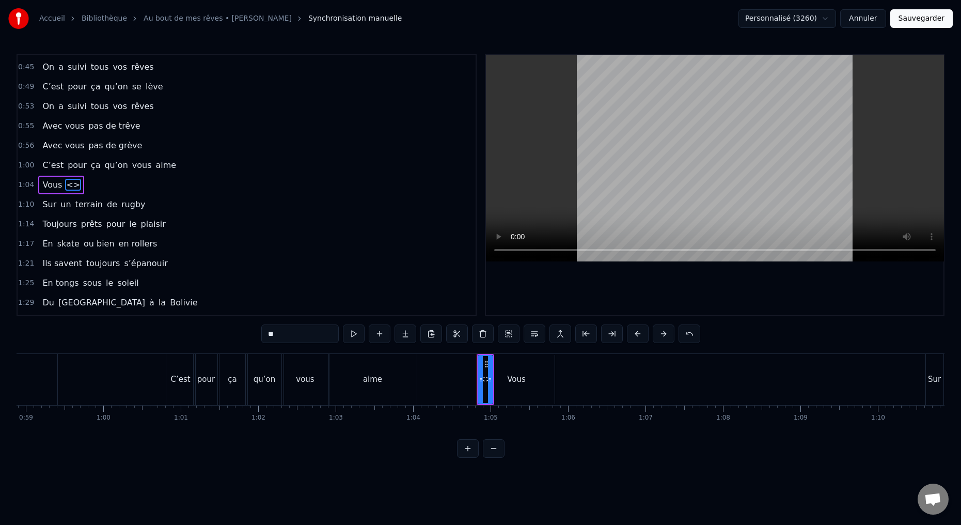
drag, startPoint x: 281, startPoint y: 335, endPoint x: 247, endPoint y: 316, distance: 38.6
click at [253, 329] on div "0:15 Deux potes dès la jeunesse 0:19 Depuis le tout premier jour 0:23 Des délir…" at bounding box center [481, 256] width 928 height 404
click at [512, 392] on div "Vous" at bounding box center [516, 379] width 76 height 49
click at [483, 390] on div "Vous" at bounding box center [516, 379] width 75 height 47
drag, startPoint x: 552, startPoint y: 380, endPoint x: 520, endPoint y: 385, distance: 31.8
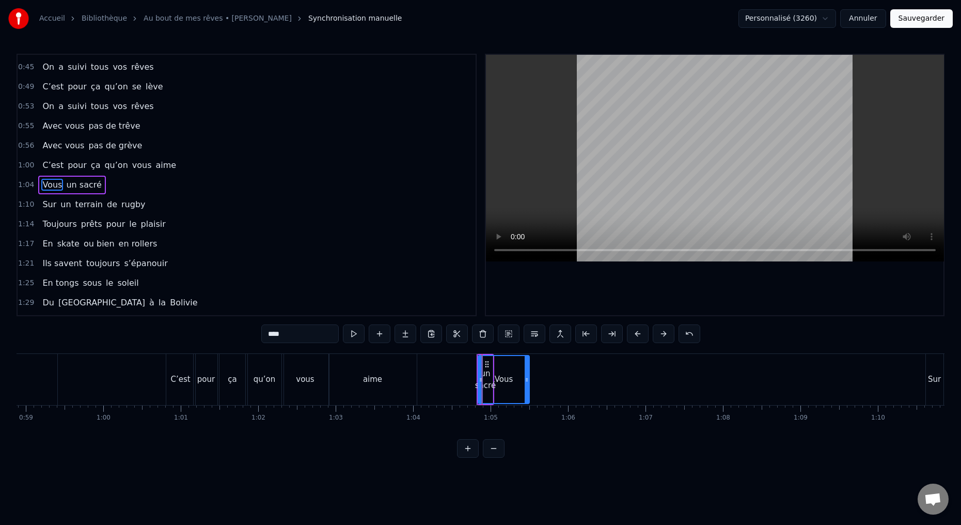
click at [526, 385] on div at bounding box center [527, 379] width 4 height 47
drag, startPoint x: 479, startPoint y: 381, endPoint x: 464, endPoint y: 382, distance: 14.5
click at [458, 383] on icon at bounding box center [460, 379] width 4 height 8
drag, startPoint x: 524, startPoint y: 380, endPoint x: 480, endPoint y: 389, distance: 44.7
click at [478, 389] on div at bounding box center [479, 379] width 4 height 47
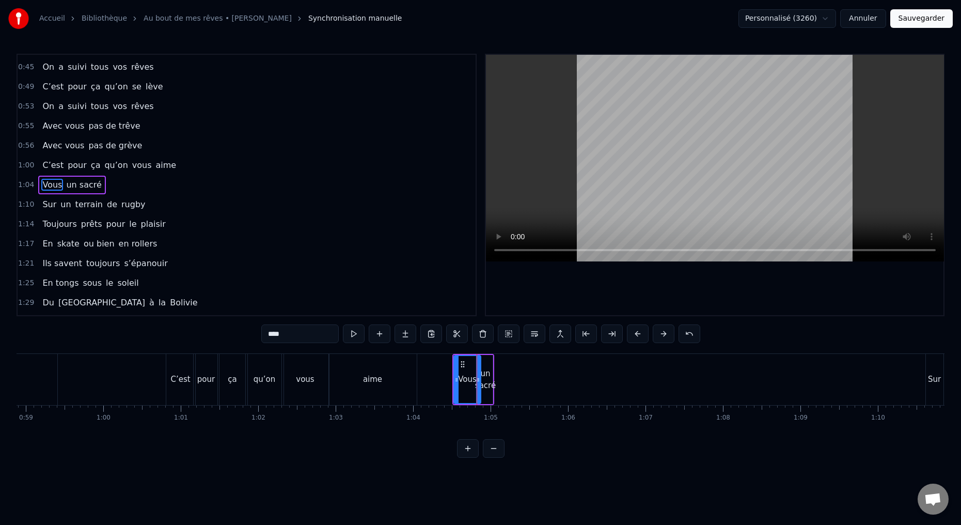
click at [490, 388] on div "un sacré" at bounding box center [485, 379] width 21 height 23
drag, startPoint x: 490, startPoint y: 380, endPoint x: 566, endPoint y: 372, distance: 76.3
click at [545, 372] on div at bounding box center [543, 379] width 4 height 47
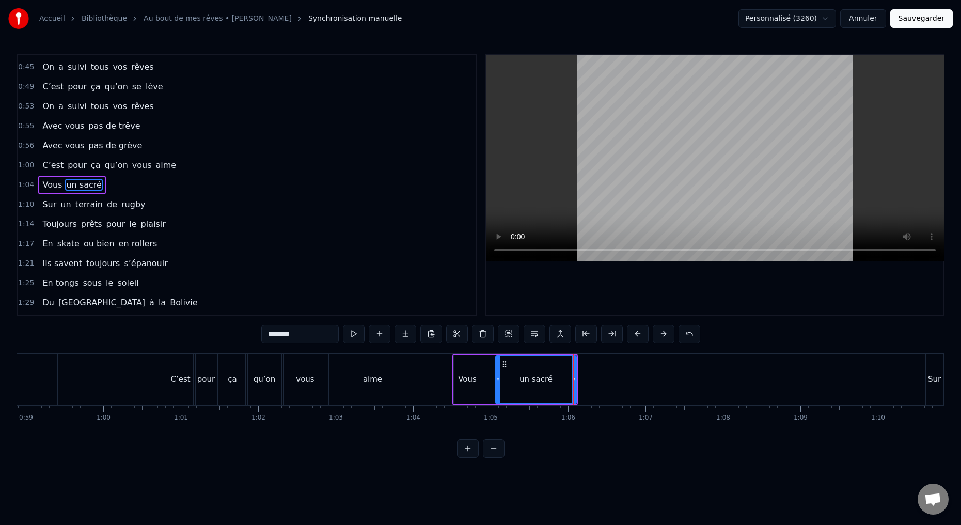
drag, startPoint x: 480, startPoint y: 380, endPoint x: 501, endPoint y: 379, distance: 21.7
click at [500, 379] on icon at bounding box center [498, 379] width 4 height 8
click at [470, 384] on div "Vous" at bounding box center [467, 379] width 19 height 12
type input "****"
drag, startPoint x: 479, startPoint y: 380, endPoint x: 504, endPoint y: 379, distance: 25.9
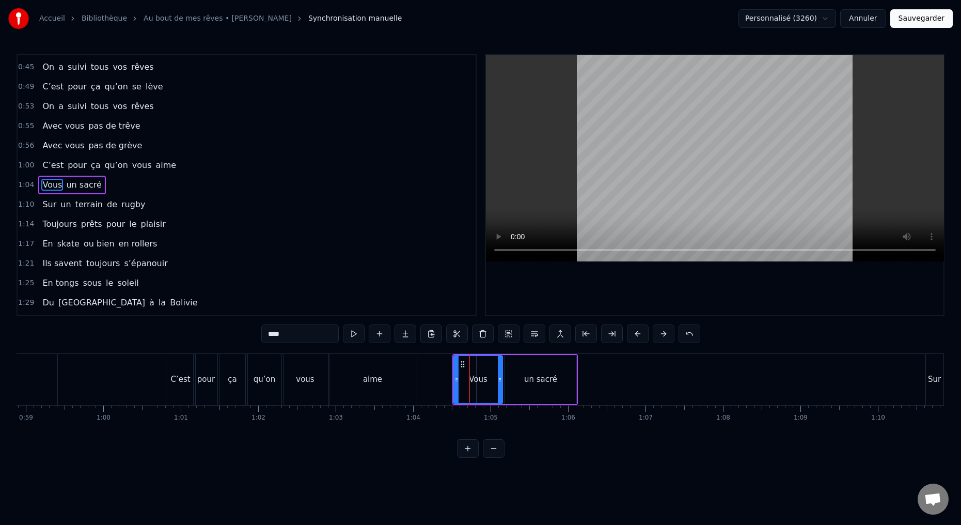
click at [502, 379] on icon at bounding box center [500, 379] width 4 height 8
drag, startPoint x: 457, startPoint y: 379, endPoint x: 469, endPoint y: 380, distance: 11.9
click at [470, 379] on icon at bounding box center [471, 379] width 4 height 8
drag, startPoint x: 406, startPoint y: 336, endPoint x: 385, endPoint y: 331, distance: 21.6
click at [393, 332] on div "****" at bounding box center [480, 333] width 439 height 19
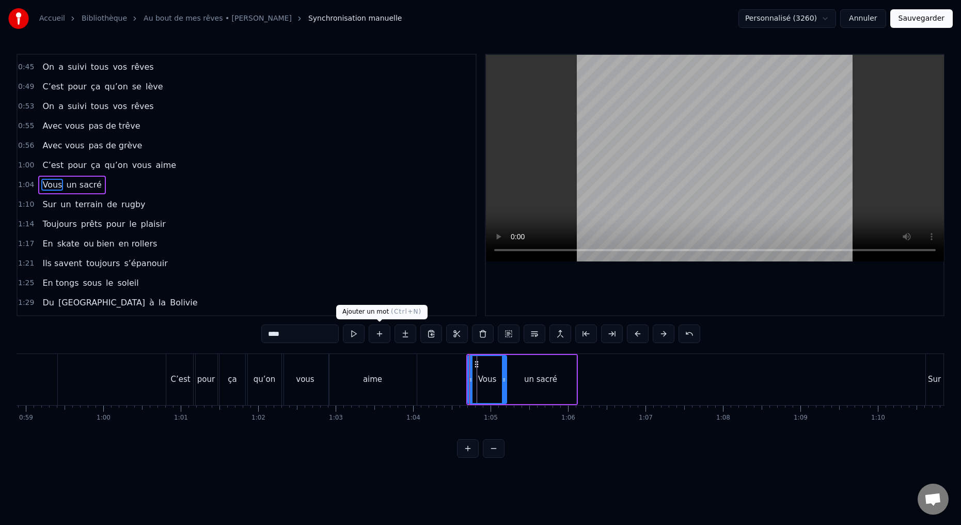
click at [377, 332] on button at bounding box center [380, 333] width 22 height 19
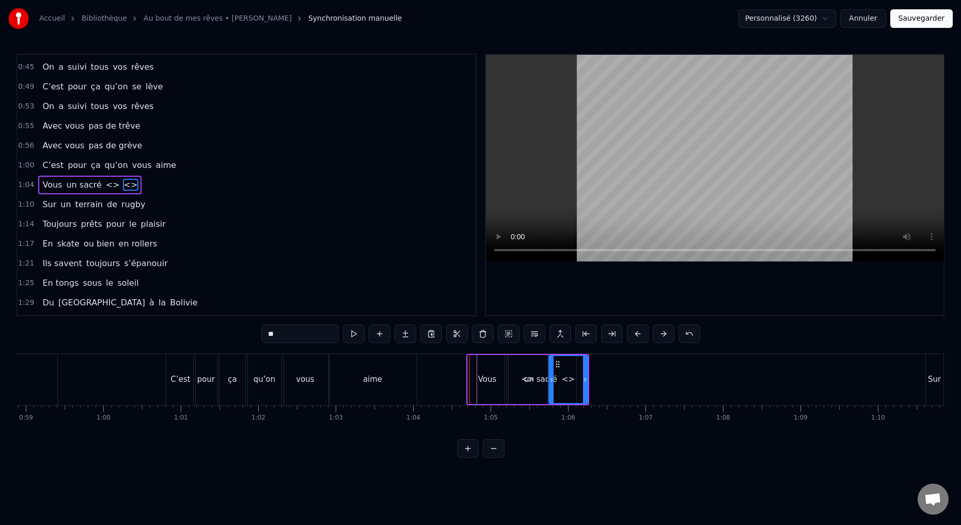
click at [105, 187] on span "<>" at bounding box center [113, 185] width 16 height 12
click at [483, 336] on button at bounding box center [483, 333] width 22 height 19
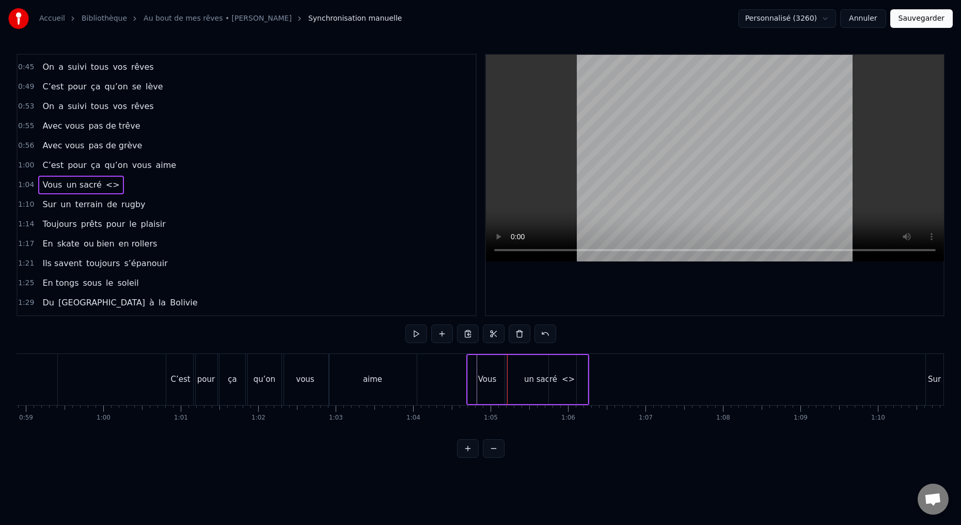
click at [572, 385] on div "<>" at bounding box center [568, 379] width 39 height 49
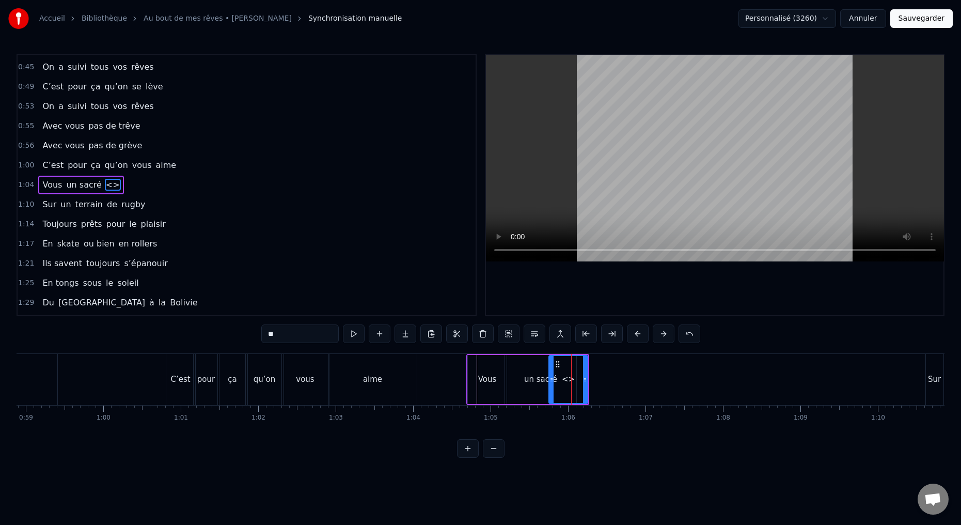
drag, startPoint x: 282, startPoint y: 332, endPoint x: 242, endPoint y: 332, distance: 40.3
click at [245, 333] on div "0:15 Deux potes dès la jeunesse 0:19 Depuis le tout premier jour 0:23 Des délir…" at bounding box center [481, 256] width 928 height 404
drag, startPoint x: 588, startPoint y: 382, endPoint x: 642, endPoint y: 380, distance: 53.7
click at [646, 380] on icon at bounding box center [646, 379] width 4 height 8
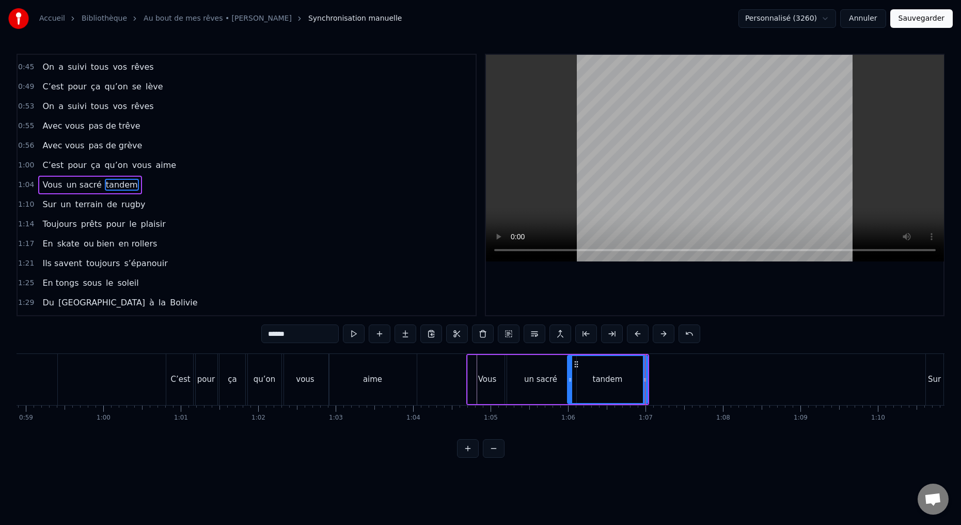
click at [570, 382] on icon at bounding box center [570, 379] width 4 height 8
click at [491, 386] on div "Vous" at bounding box center [487, 379] width 39 height 49
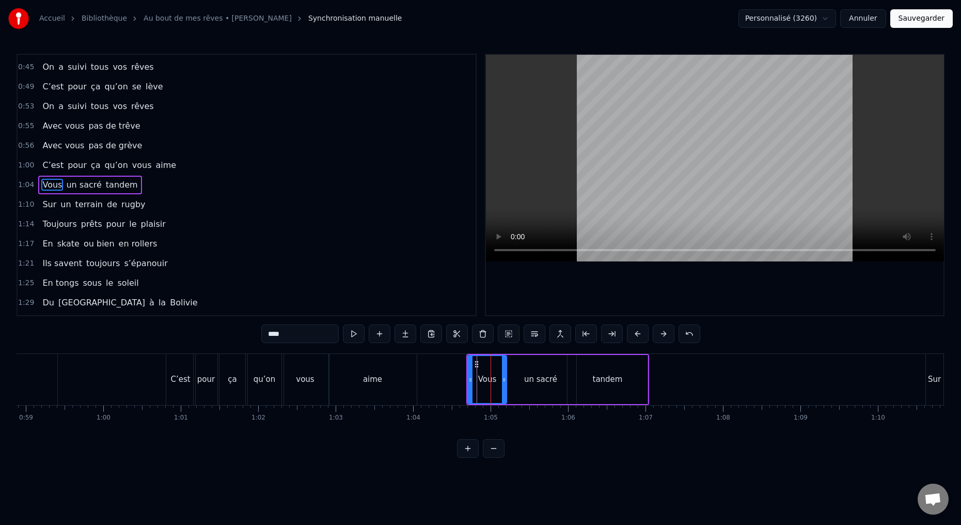
click at [298, 334] on input "****" at bounding box center [299, 333] width 77 height 19
click at [511, 383] on div at bounding box center [510, 379] width 4 height 47
type input "*****"
click at [469, 378] on div "Vous," at bounding box center [486, 379] width 44 height 47
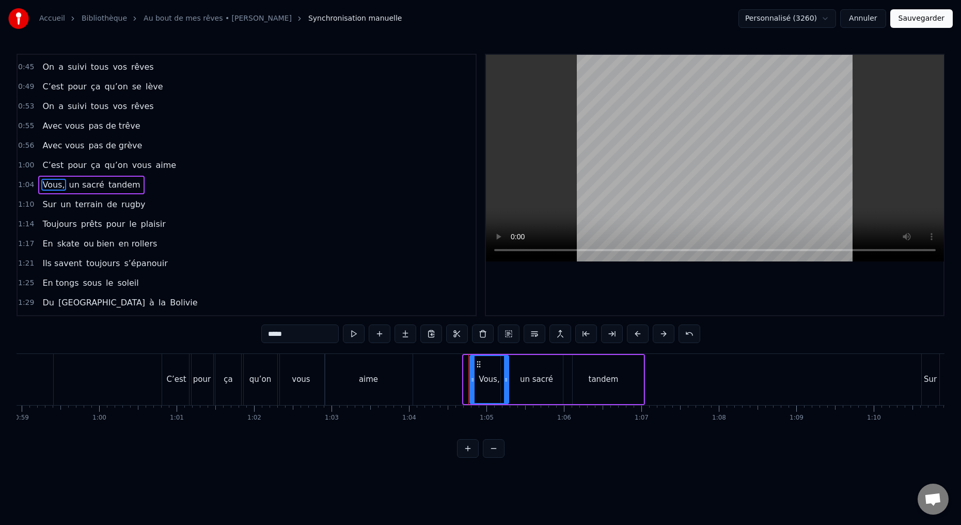
drag, startPoint x: 465, startPoint y: 380, endPoint x: 468, endPoint y: 391, distance: 10.8
click at [470, 390] on div at bounding box center [472, 379] width 4 height 47
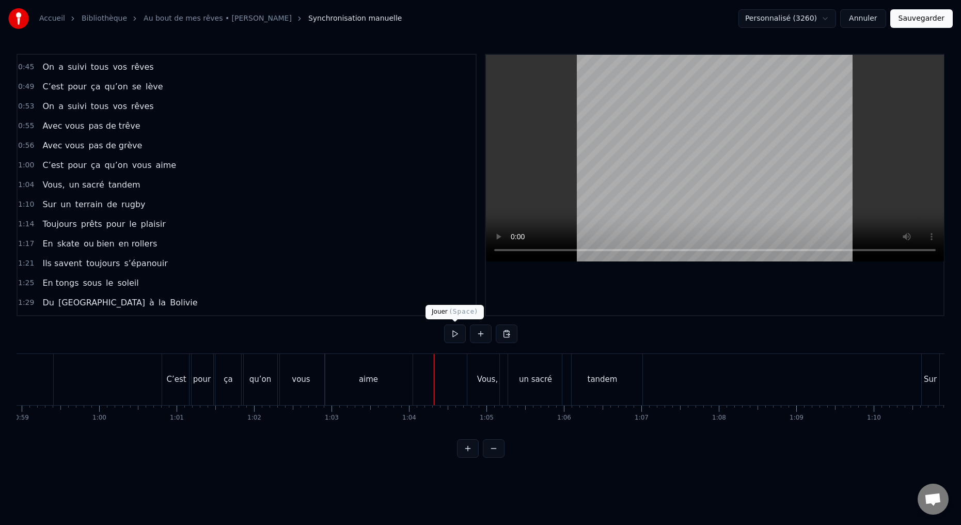
click at [454, 335] on button at bounding box center [455, 333] width 22 height 19
click at [451, 335] on button at bounding box center [455, 333] width 22 height 19
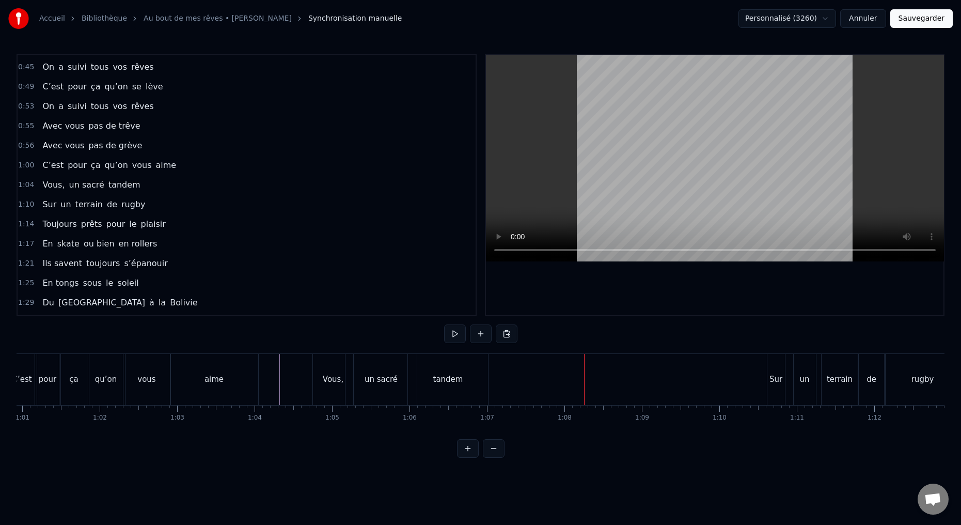
click at [335, 394] on div "Vous," at bounding box center [333, 379] width 40 height 51
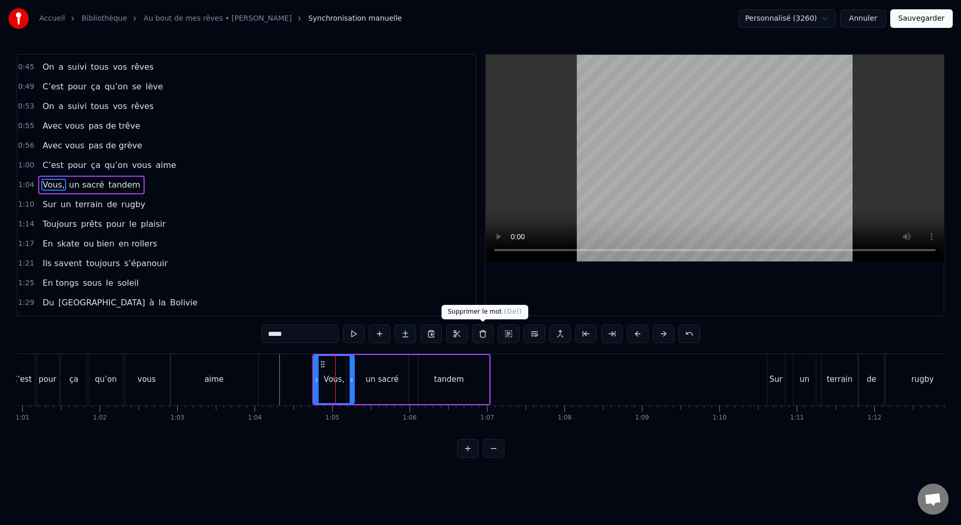
click at [482, 332] on button at bounding box center [483, 333] width 22 height 19
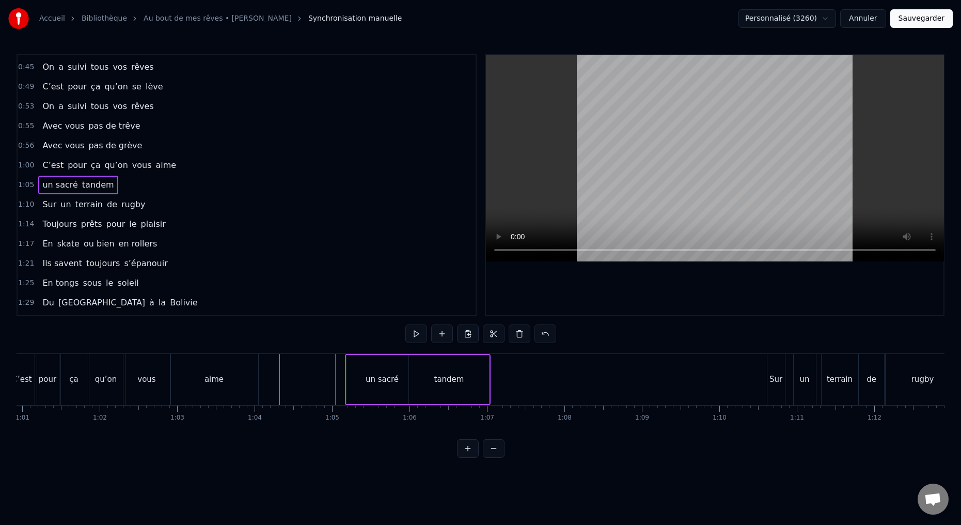
click at [345, 390] on div "un sacré tandem" at bounding box center [418, 379] width 146 height 51
click at [358, 381] on div "un sacré" at bounding box center [381, 379] width 71 height 49
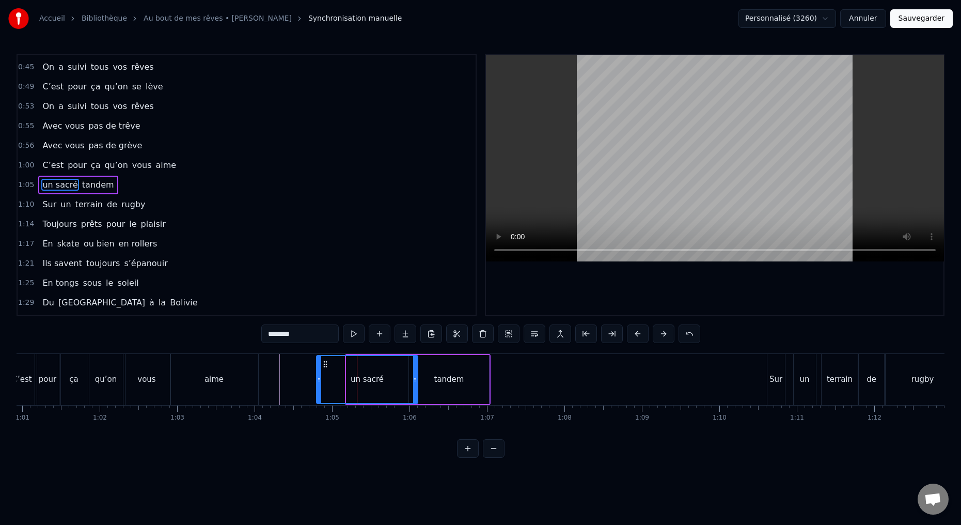
click at [318, 381] on icon at bounding box center [319, 379] width 4 height 8
drag, startPoint x: 414, startPoint y: 379, endPoint x: 378, endPoint y: 384, distance: 36.0
click at [376, 384] on div at bounding box center [378, 379] width 4 height 47
click at [441, 392] on div "tandem" at bounding box center [449, 379] width 80 height 49
type input "******"
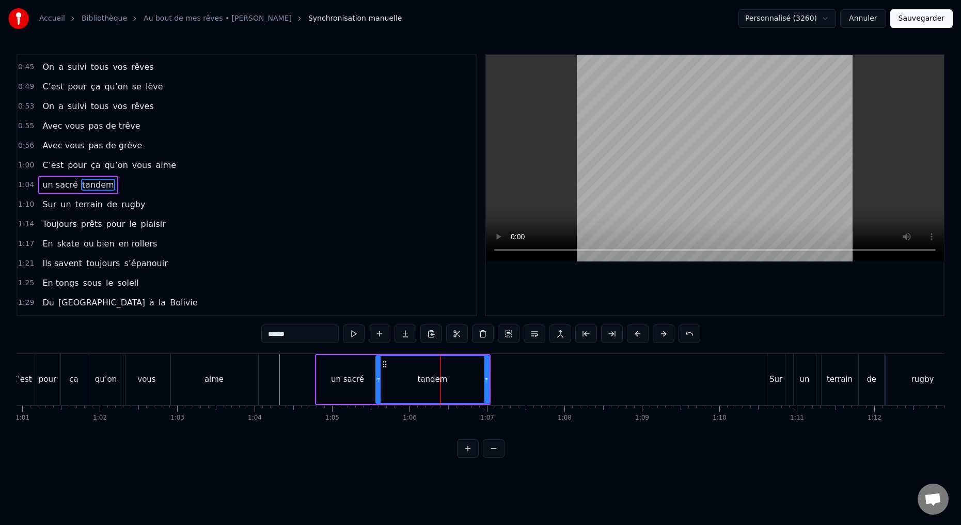
drag, startPoint x: 410, startPoint y: 379, endPoint x: 407, endPoint y: 383, distance: 5.5
click at [377, 384] on div at bounding box center [378, 379] width 4 height 47
drag, startPoint x: 486, startPoint y: 379, endPoint x: 480, endPoint y: 384, distance: 8.1
click at [482, 384] on div at bounding box center [482, 379] width 4 height 47
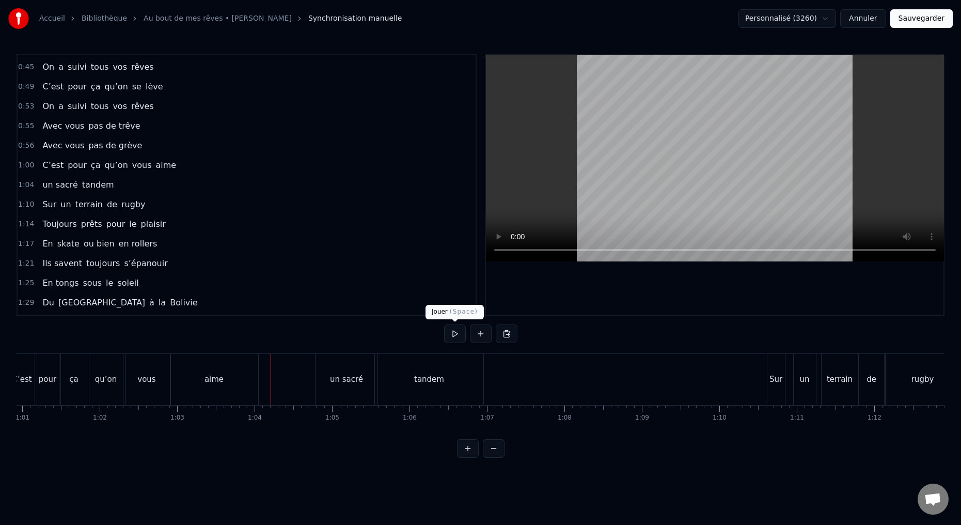
click at [452, 335] on button at bounding box center [455, 333] width 22 height 19
click at [456, 336] on button at bounding box center [455, 333] width 22 height 19
click at [364, 392] on div "un sacré" at bounding box center [346, 379] width 62 height 51
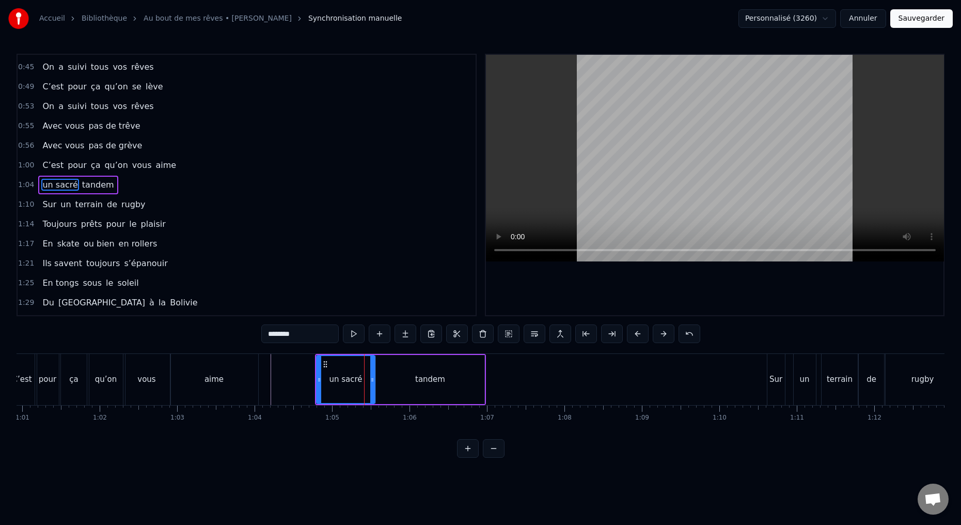
click at [371, 379] on icon at bounding box center [372, 379] width 4 height 8
click at [440, 384] on div "tandem" at bounding box center [430, 379] width 30 height 12
type input "******"
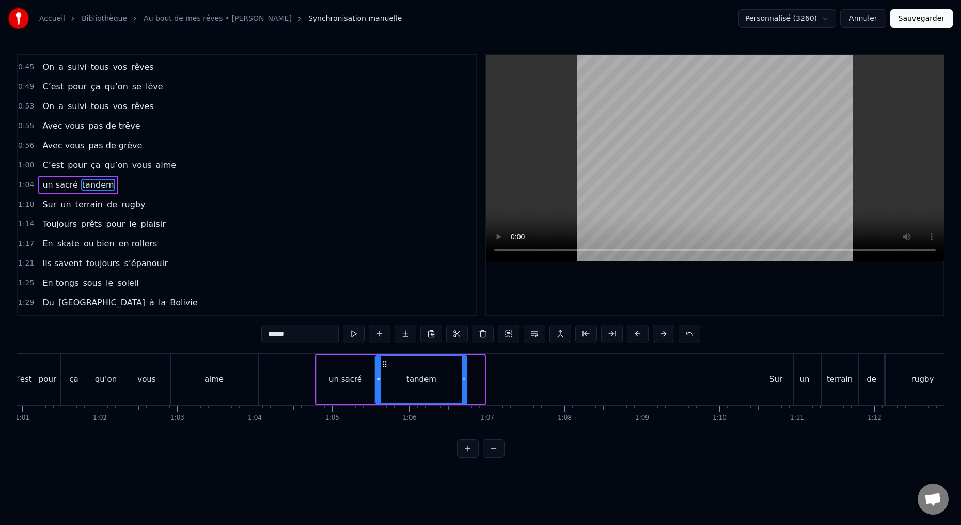
drag, startPoint x: 482, startPoint y: 378, endPoint x: 464, endPoint y: 381, distance: 18.8
click at [465, 380] on icon at bounding box center [464, 379] width 4 height 8
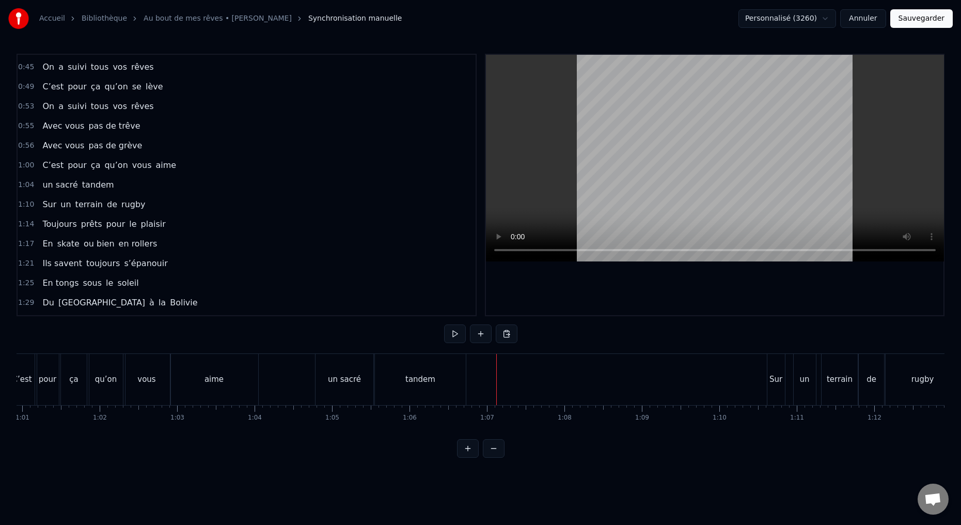
click at [481, 336] on button at bounding box center [481, 333] width 22 height 19
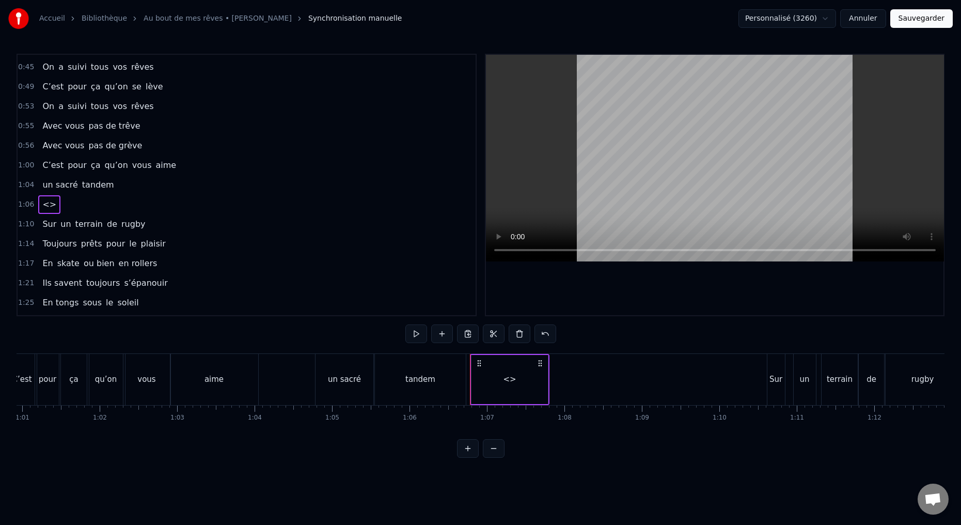
click at [163, 168] on span "aime" at bounding box center [166, 165] width 23 height 12
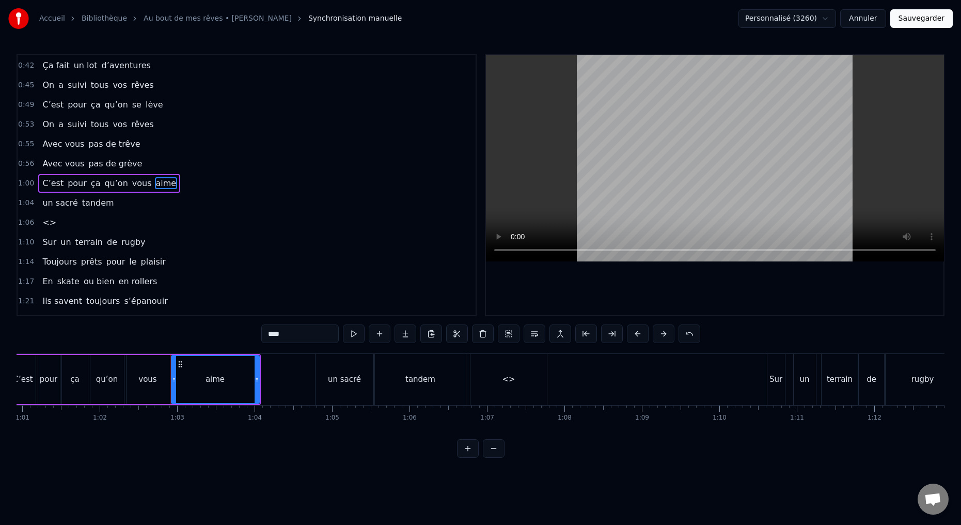
scroll to position [135, 0]
click at [45, 224] on span "<>" at bounding box center [49, 224] width 16 height 12
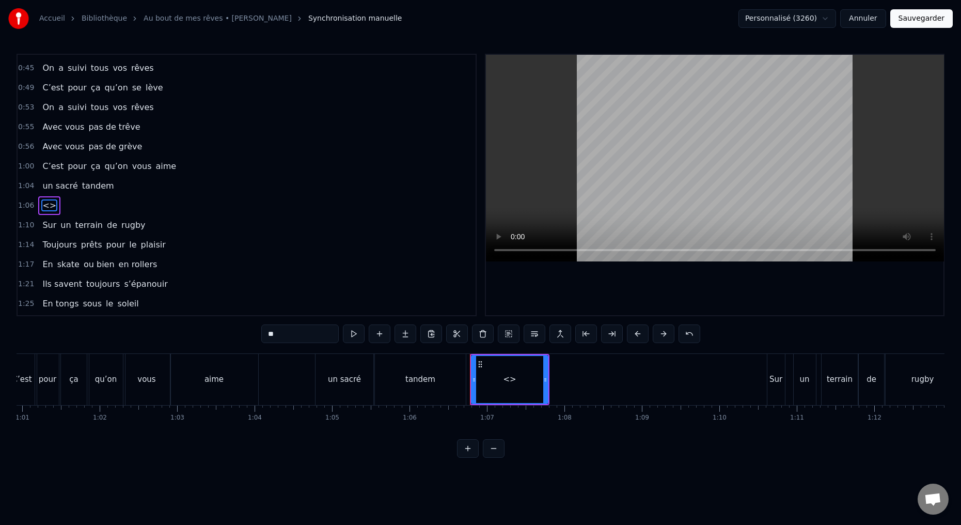
scroll to position [174, 0]
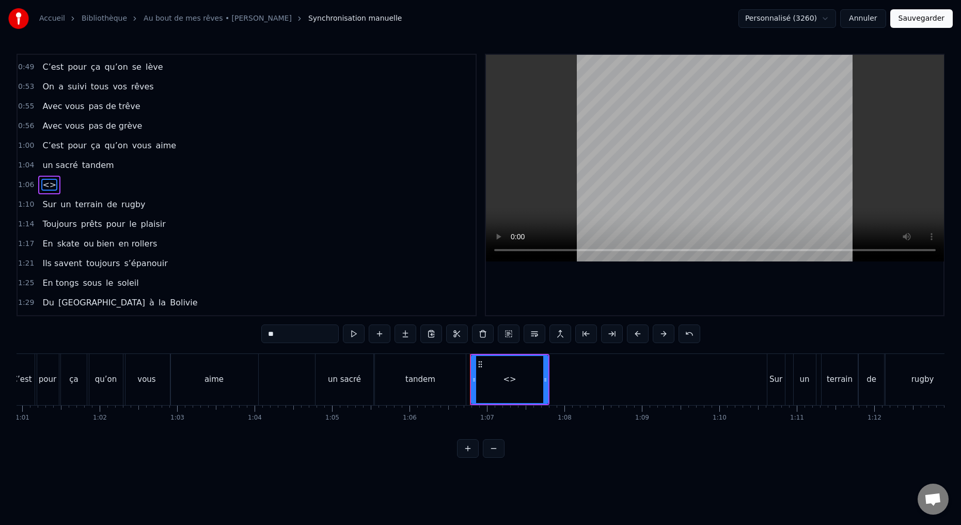
drag, startPoint x: 278, startPoint y: 335, endPoint x: 253, endPoint y: 331, distance: 25.5
click at [254, 332] on div "0:15 Deux potes dès la jeunesse 0:19 Depuis le tout premier jour 0:23 Des délir…" at bounding box center [481, 256] width 928 height 404
click at [353, 387] on div "un sacré" at bounding box center [344, 379] width 58 height 51
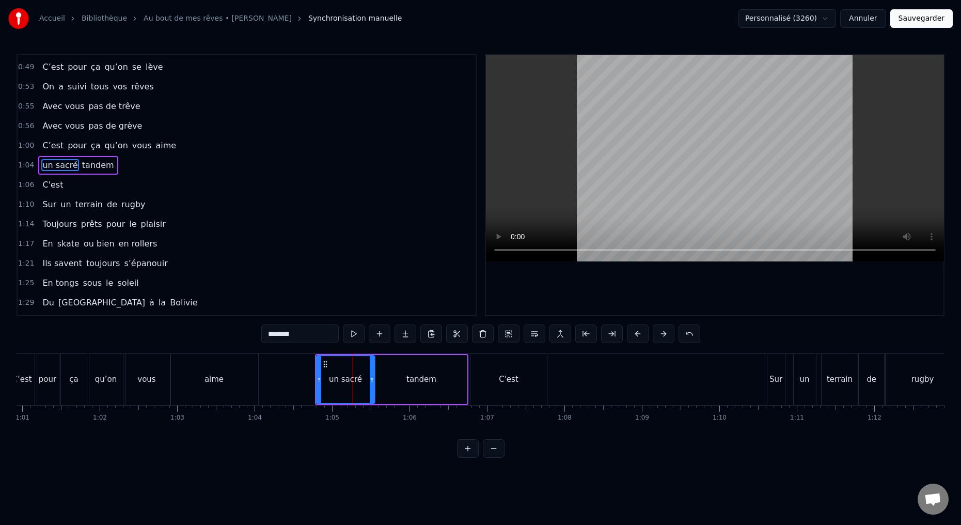
scroll to position [154, 0]
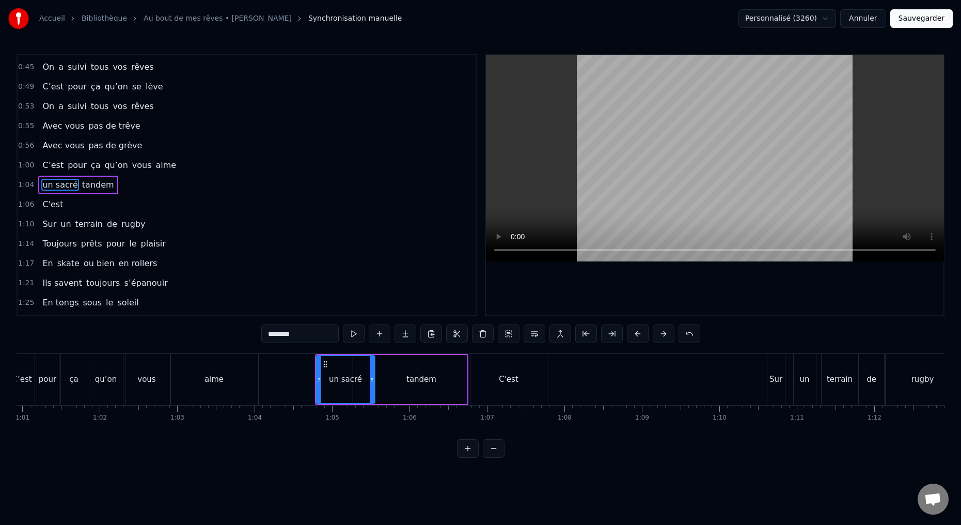
click at [271, 334] on input "********" at bounding box center [299, 333] width 77 height 19
click at [485, 393] on div "C'est" at bounding box center [508, 379] width 76 height 51
type input "*****"
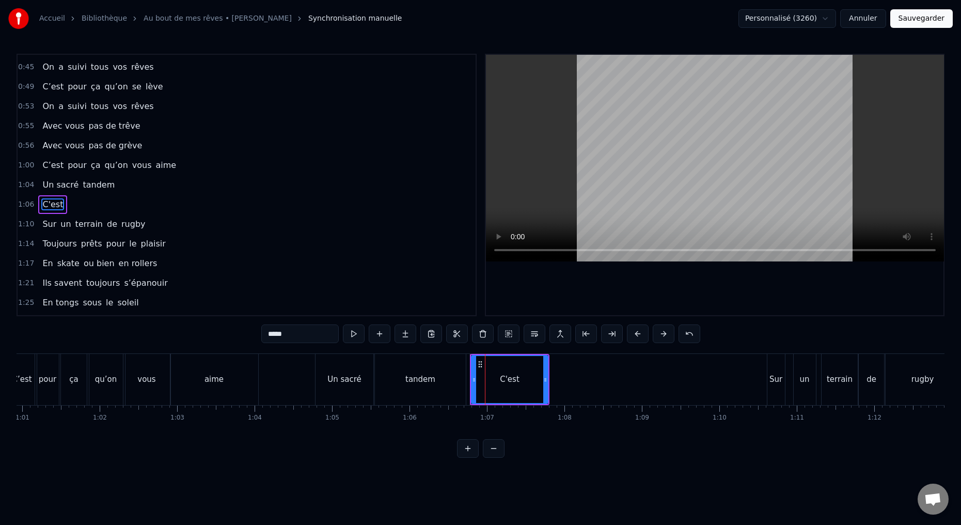
scroll to position [174, 0]
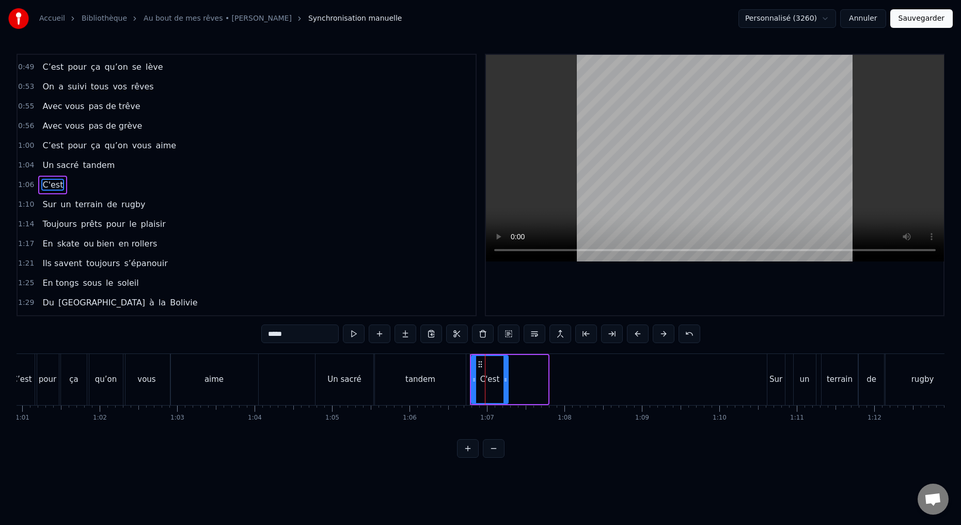
drag, startPoint x: 546, startPoint y: 379, endPoint x: 506, endPoint y: 387, distance: 40.1
click at [506, 387] on div at bounding box center [505, 379] width 4 height 47
click at [380, 330] on button at bounding box center [380, 333] width 22 height 19
drag, startPoint x: 276, startPoint y: 335, endPoint x: 246, endPoint y: 325, distance: 31.8
click at [251, 333] on div "0:15 Deux potes dès la jeunesse 0:19 Depuis le tout premier jour 0:23 Des délir…" at bounding box center [481, 256] width 928 height 404
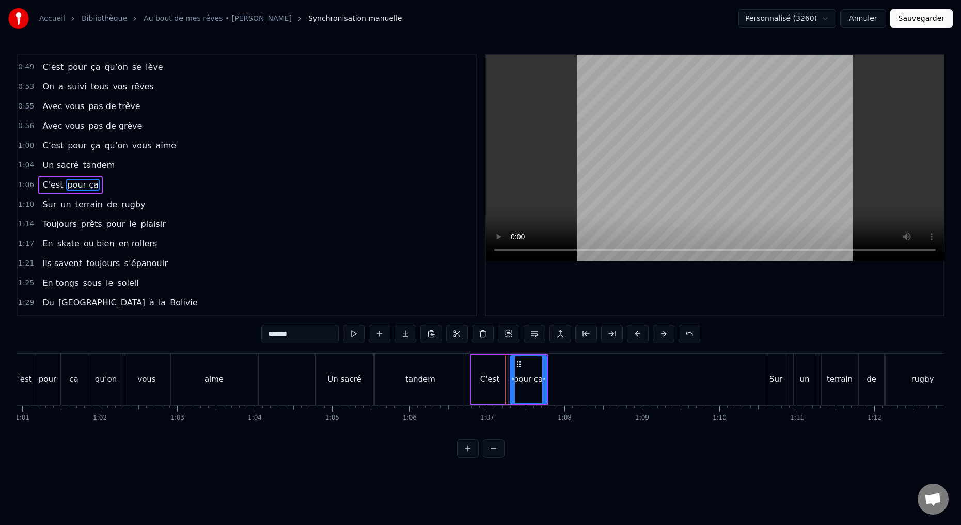
click at [49, 389] on div "pour" at bounding box center [47, 379] width 25 height 51
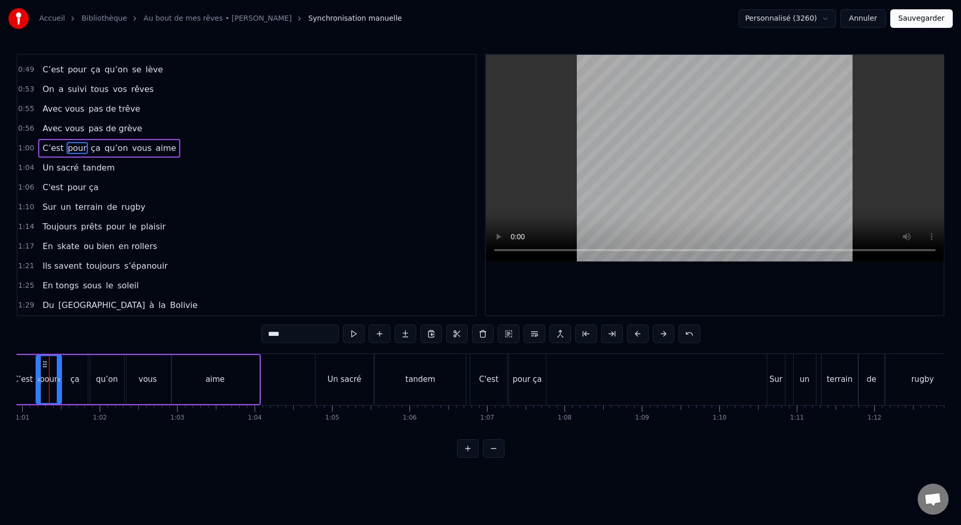
scroll to position [0, 4699]
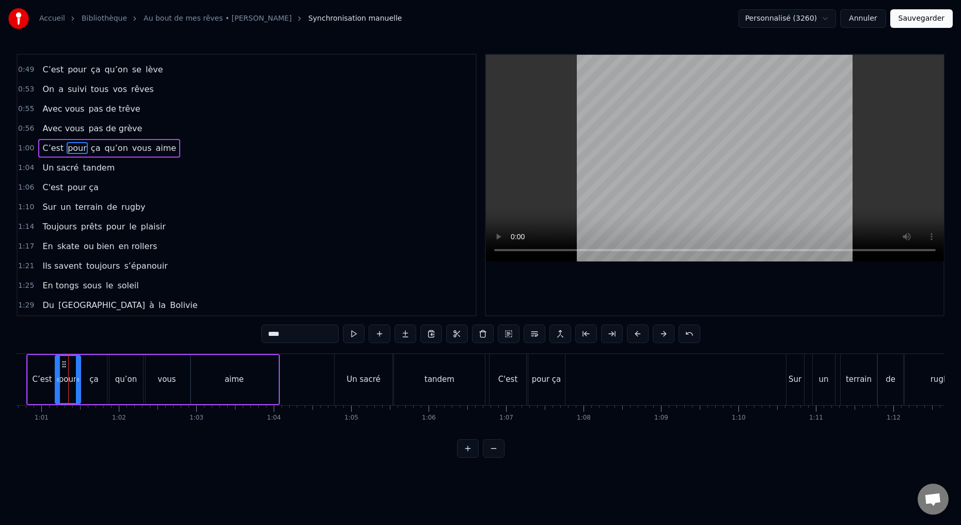
click at [95, 390] on div "ça" at bounding box center [94, 379] width 29 height 49
type input "**"
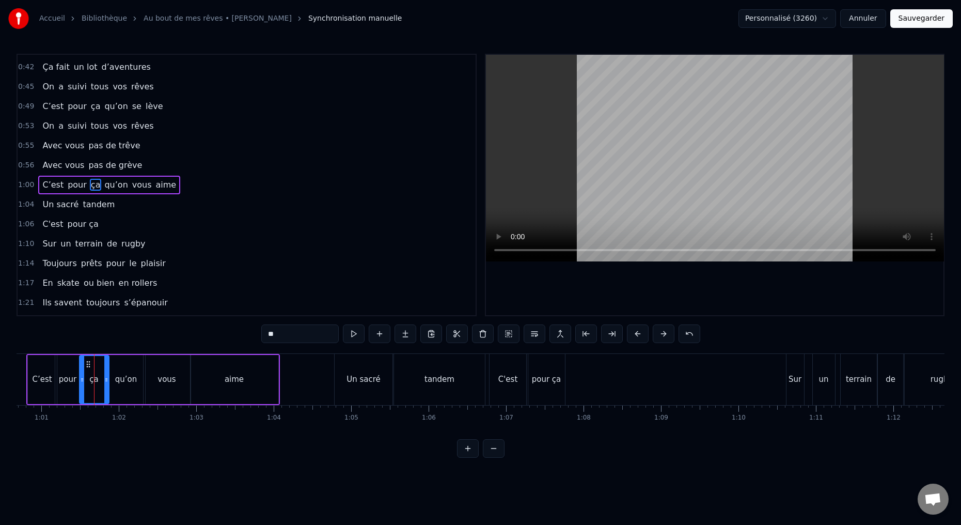
scroll to position [135, 0]
click at [484, 338] on button at bounding box center [483, 333] width 22 height 19
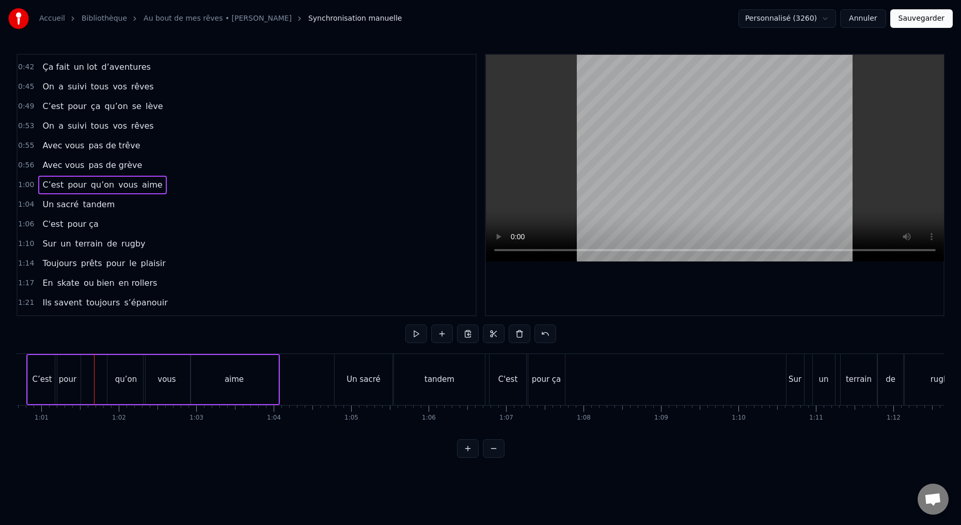
click at [67, 392] on div "pour" at bounding box center [67, 379] width 25 height 49
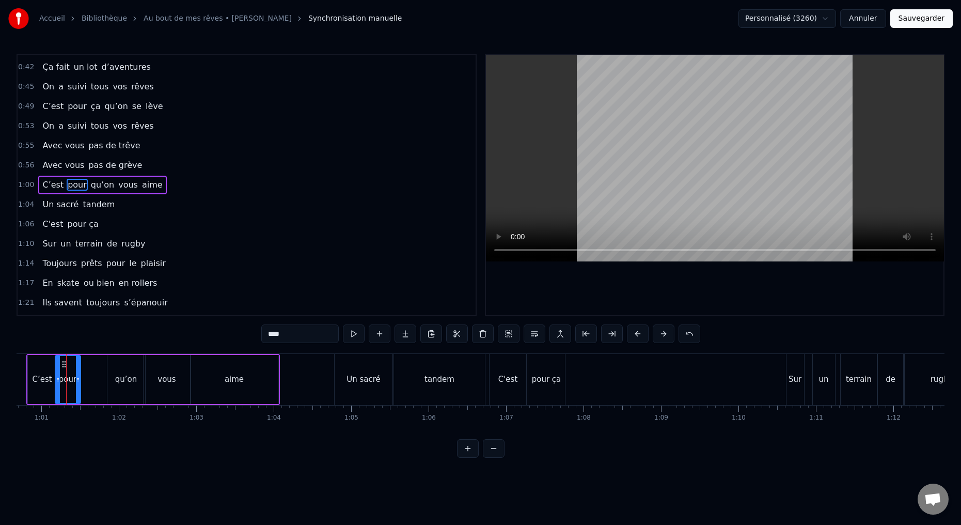
scroll to position [0, 4697]
drag, startPoint x: 295, startPoint y: 335, endPoint x: 297, endPoint y: 320, distance: 14.7
click at [295, 335] on input "****" at bounding box center [299, 333] width 77 height 19
drag, startPoint x: 80, startPoint y: 380, endPoint x: 100, endPoint y: 380, distance: 20.1
click at [100, 380] on icon at bounding box center [100, 379] width 4 height 8
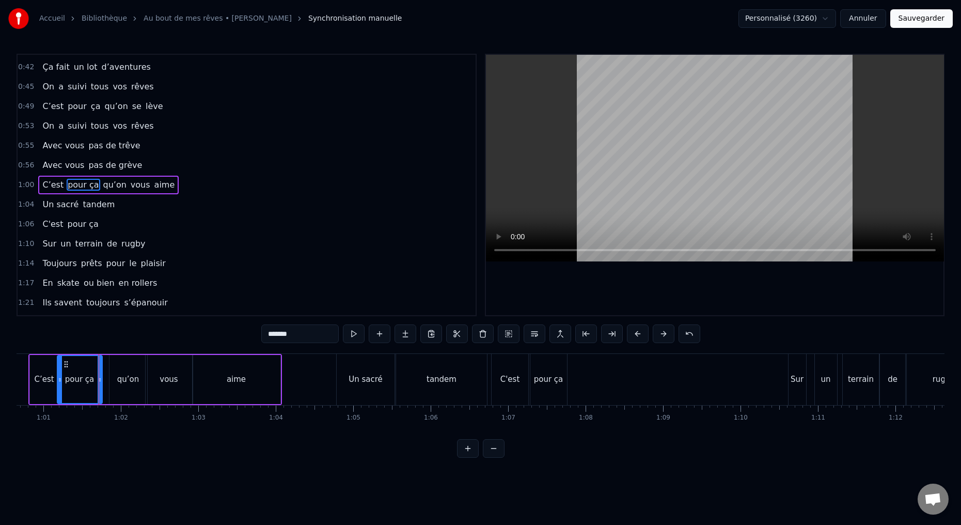
click at [114, 387] on div "qu’on" at bounding box center [128, 379] width 38 height 49
type input "*****"
drag, startPoint x: 110, startPoint y: 379, endPoint x: 104, endPoint y: 380, distance: 5.8
click at [103, 380] on icon at bounding box center [105, 379] width 4 height 8
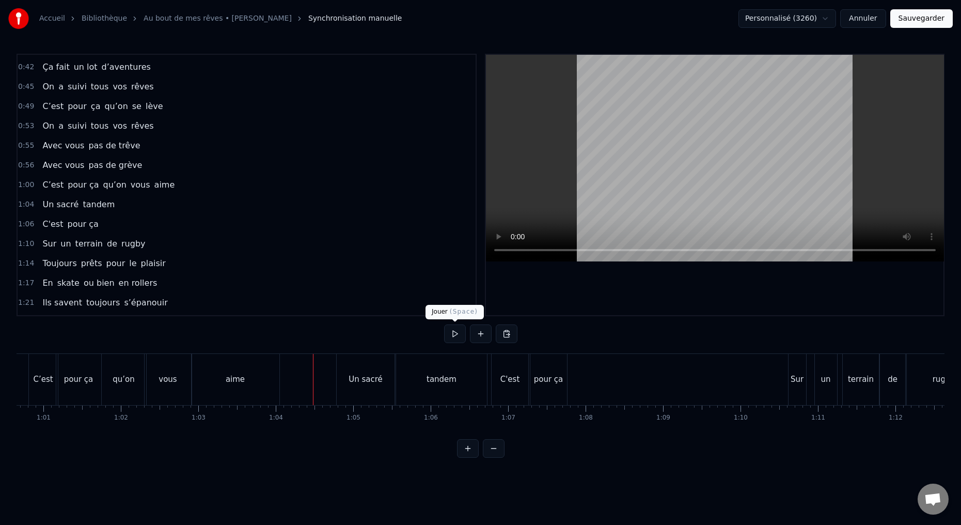
click at [454, 335] on button at bounding box center [455, 333] width 22 height 19
click at [453, 334] on button at bounding box center [455, 333] width 22 height 19
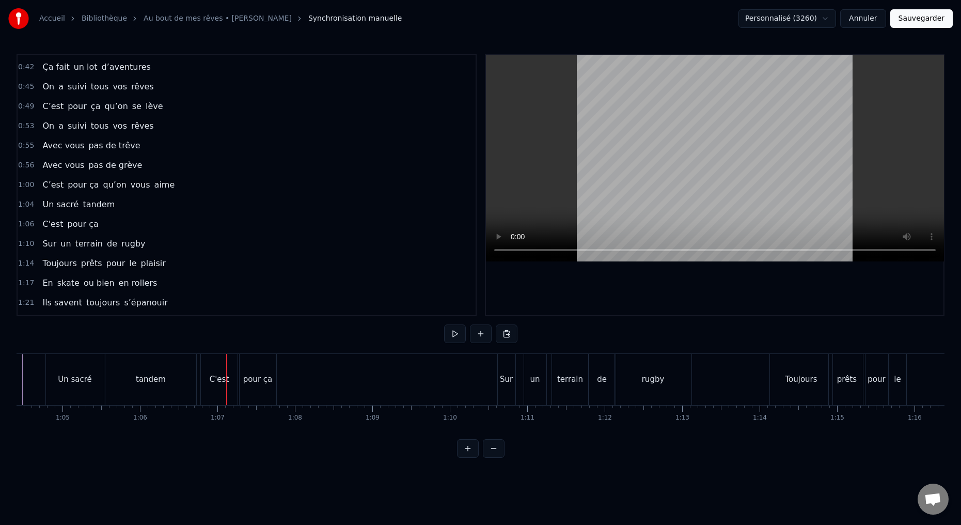
scroll to position [0, 4978]
click at [240, 393] on div "C'est" at bounding box center [229, 379] width 37 height 51
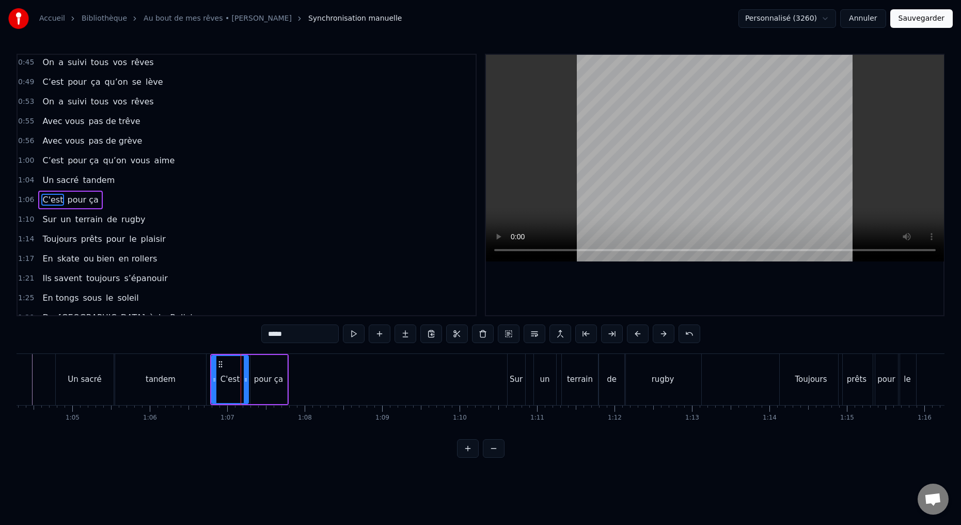
scroll to position [174, 0]
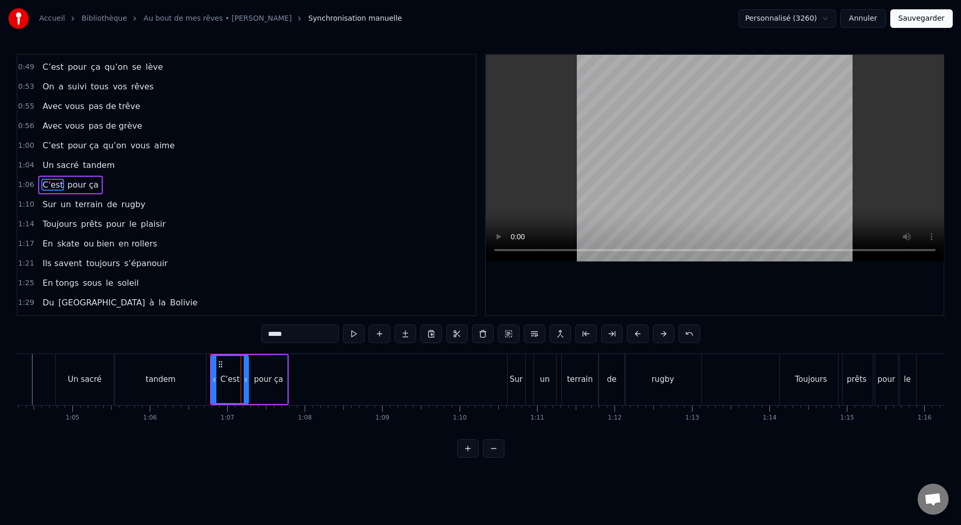
click at [262, 394] on div "pour ça" at bounding box center [268, 379] width 37 height 49
type input "*******"
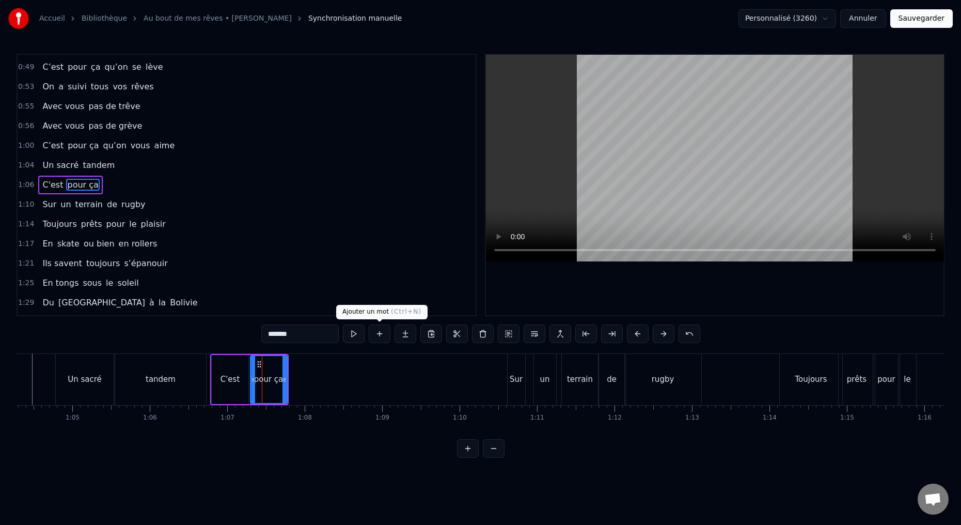
click at [383, 335] on button at bounding box center [380, 333] width 22 height 19
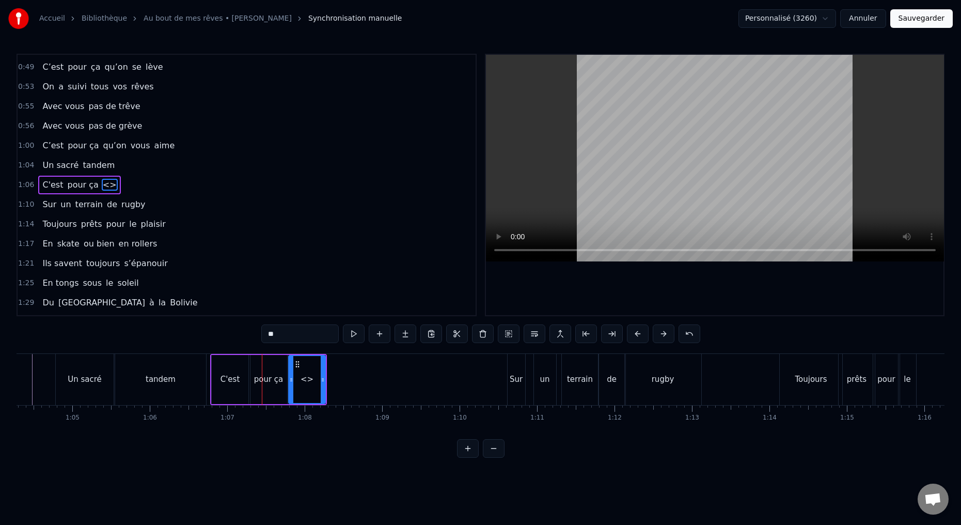
drag, startPoint x: 280, startPoint y: 337, endPoint x: 250, endPoint y: 331, distance: 30.9
click at [251, 332] on div "0:15 Deux potes dès la jeunesse 0:19 Depuis le tout premier jour 0:23 Des délir…" at bounding box center [481, 256] width 928 height 404
type input "*****"
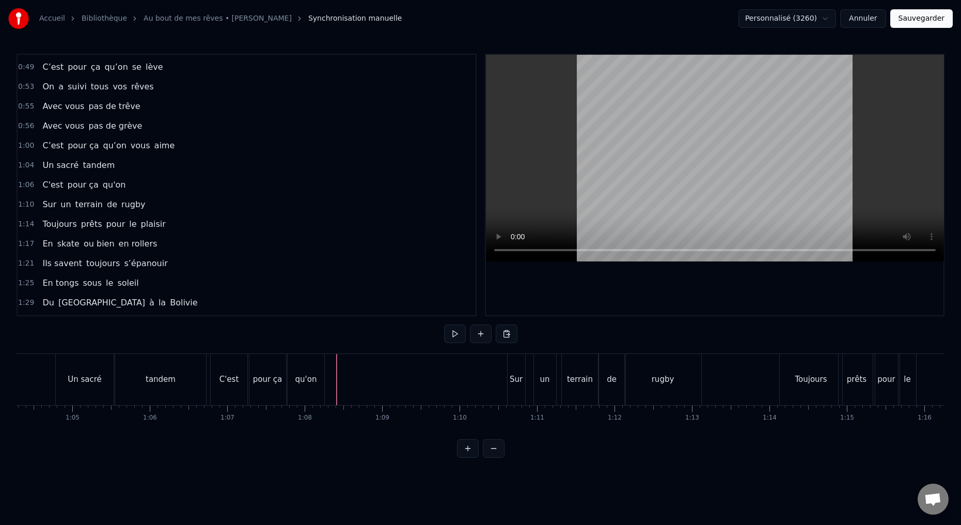
click at [325, 379] on div "C'est pour ça qu'on" at bounding box center [268, 379] width 117 height 51
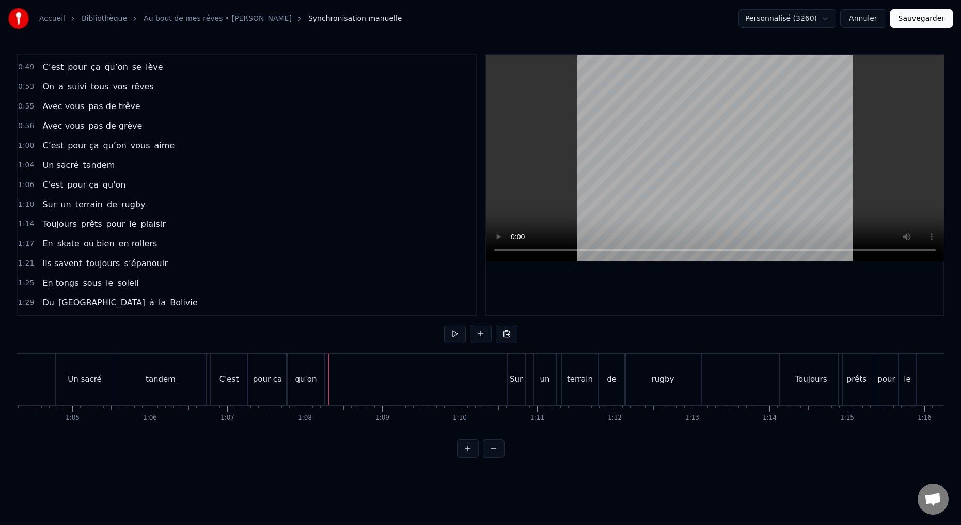
click at [323, 384] on div "qu'on" at bounding box center [306, 379] width 37 height 51
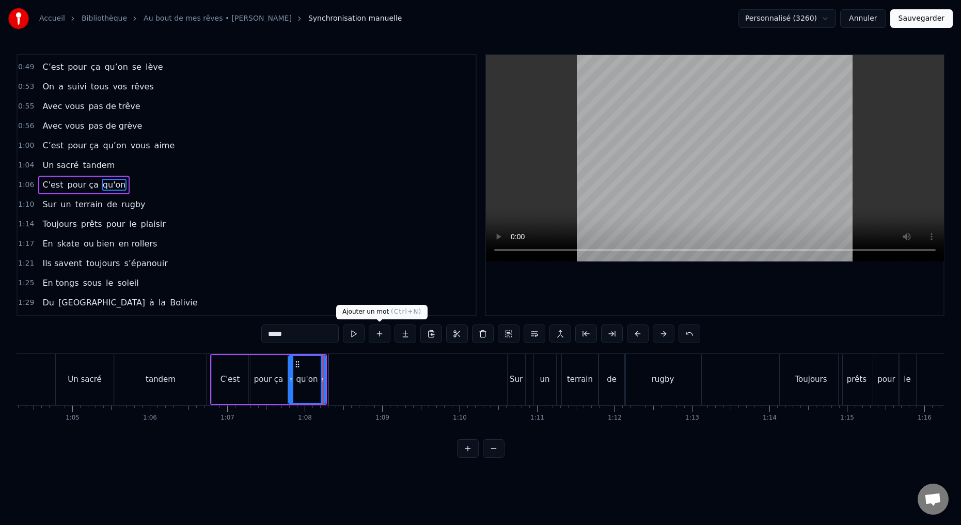
click at [382, 334] on button at bounding box center [380, 333] width 22 height 19
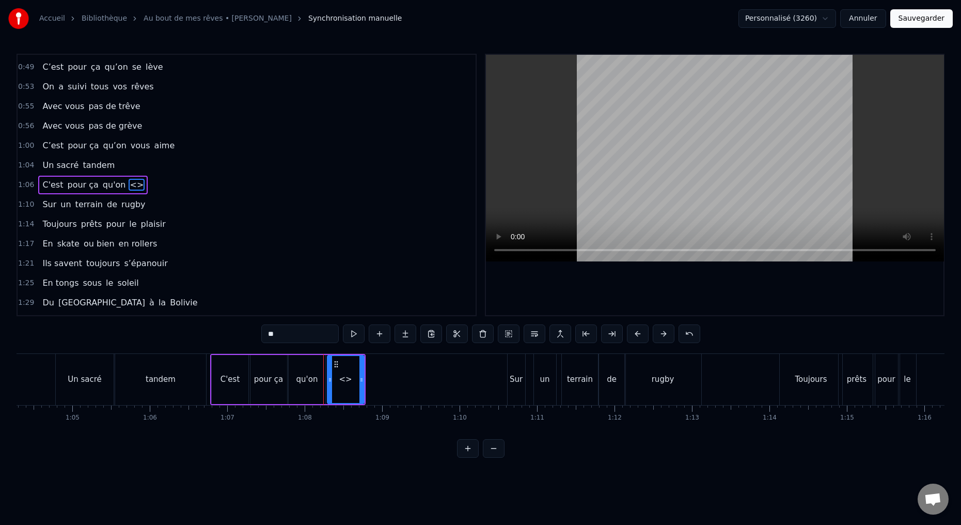
drag, startPoint x: 276, startPoint y: 333, endPoint x: 245, endPoint y: 332, distance: 30.5
click at [250, 338] on div "0:15 Deux potes dès la jeunesse 0:19 Depuis le tout premier jour 0:23 Des délir…" at bounding box center [481, 256] width 928 height 404
type input "*"
type input "****"
click at [381, 332] on button at bounding box center [380, 333] width 22 height 19
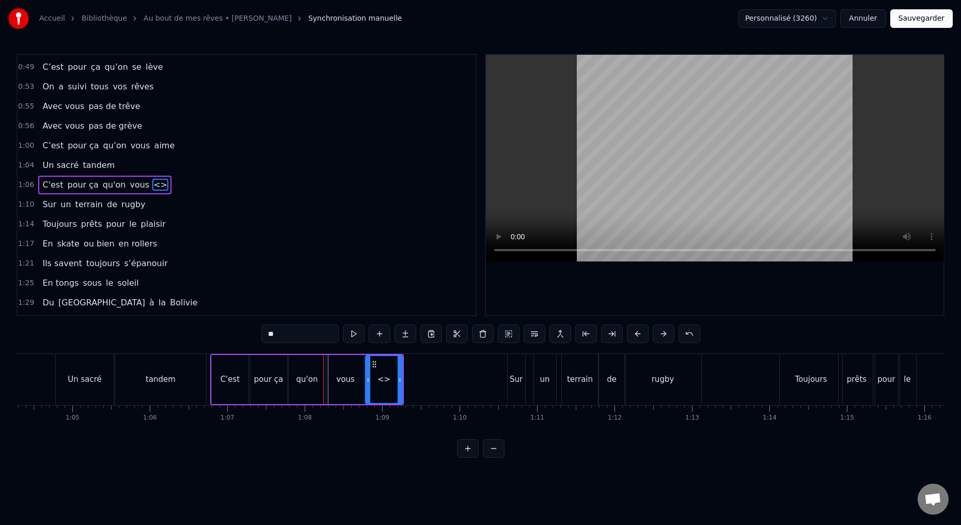
drag, startPoint x: 280, startPoint y: 334, endPoint x: 249, endPoint y: 327, distance: 32.2
click at [250, 328] on div "0:15 Deux potes dès la jeunesse 0:19 Depuis le tout premier jour 0:23 Des délir…" at bounding box center [481, 256] width 928 height 404
type input "****"
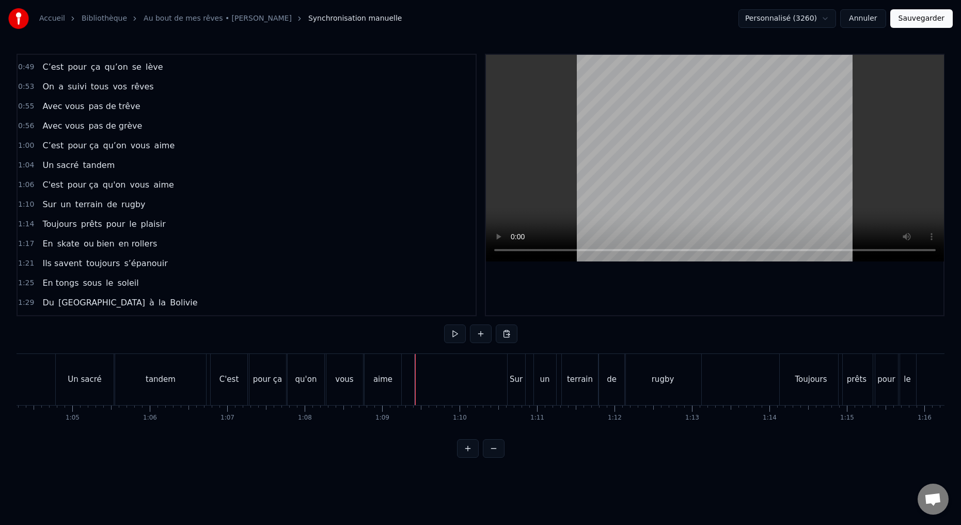
click at [402, 394] on div "C'est pour ça qu'on vous aime" at bounding box center [307, 379] width 194 height 51
click at [483, 335] on button at bounding box center [481, 333] width 22 height 19
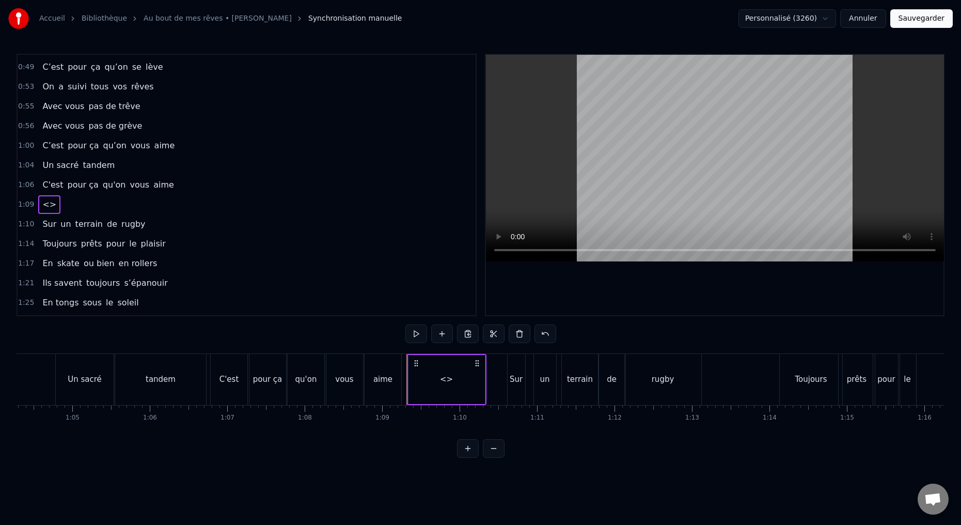
click at [441, 384] on div "<>" at bounding box center [446, 379] width 76 height 49
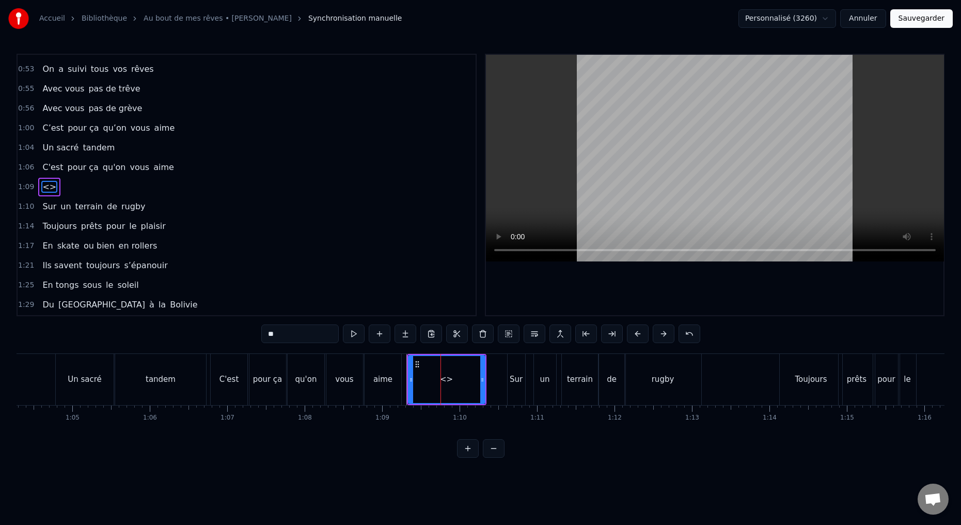
scroll to position [194, 0]
drag, startPoint x: 279, startPoint y: 334, endPoint x: 240, endPoint y: 332, distance: 39.8
click at [245, 335] on div "0:15 Deux potes dès la jeunesse 0:19 Depuis le tout premier jour 0:23 Des délir…" at bounding box center [481, 256] width 928 height 404
type input "********"
click at [384, 334] on button at bounding box center [380, 333] width 22 height 19
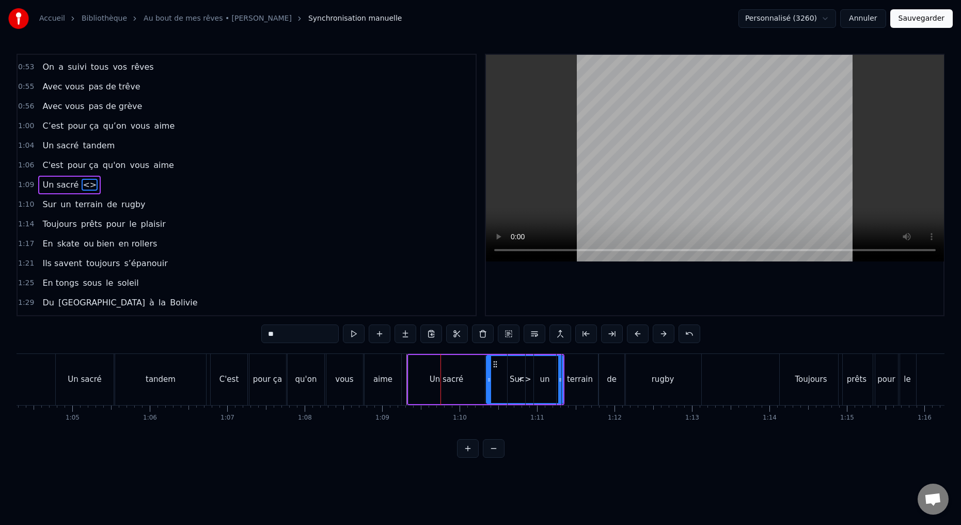
drag, startPoint x: 281, startPoint y: 334, endPoint x: 241, endPoint y: 330, distance: 40.9
click at [242, 332] on div "0:15 Deux potes dès la jeunesse 0:19 Depuis le tout premier jour 0:23 Des délir…" at bounding box center [481, 256] width 928 height 404
type input "******"
drag, startPoint x: 560, startPoint y: 379, endPoint x: 516, endPoint y: 378, distance: 43.9
click at [524, 378] on div "Sur un terrain de rugby" at bounding box center [605, 379] width 197 height 51
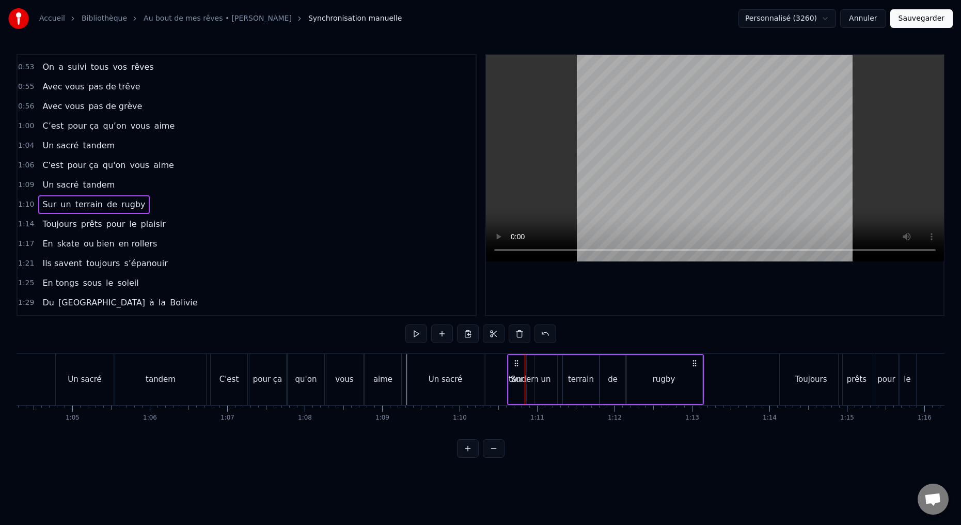
click at [514, 390] on div "Sur" at bounding box center [518, 379] width 18 height 49
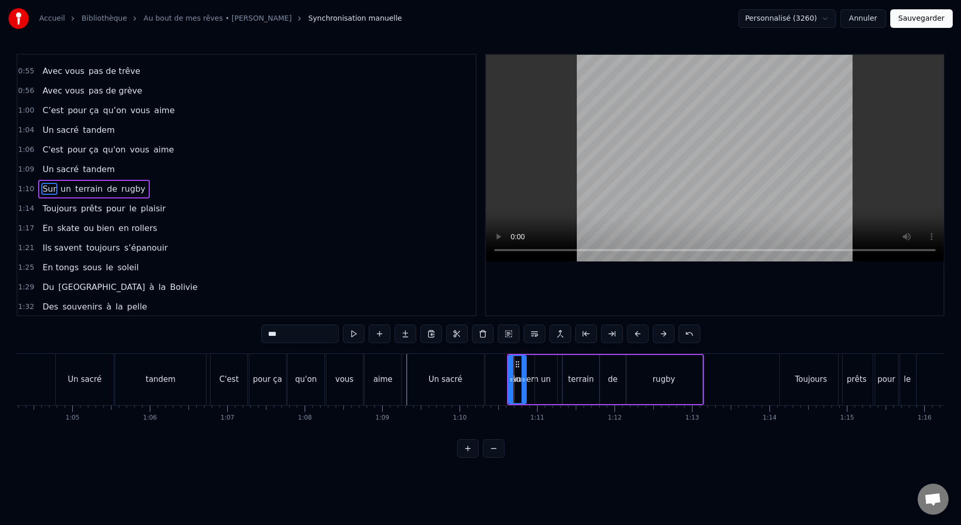
scroll to position [213, 0]
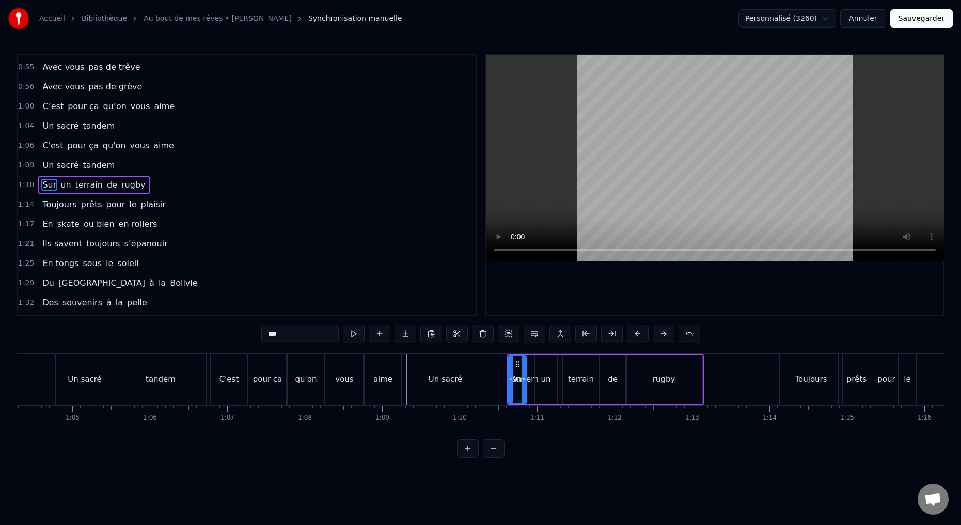
click at [489, 388] on div "tandem" at bounding box center [523, 379] width 76 height 51
type input "******"
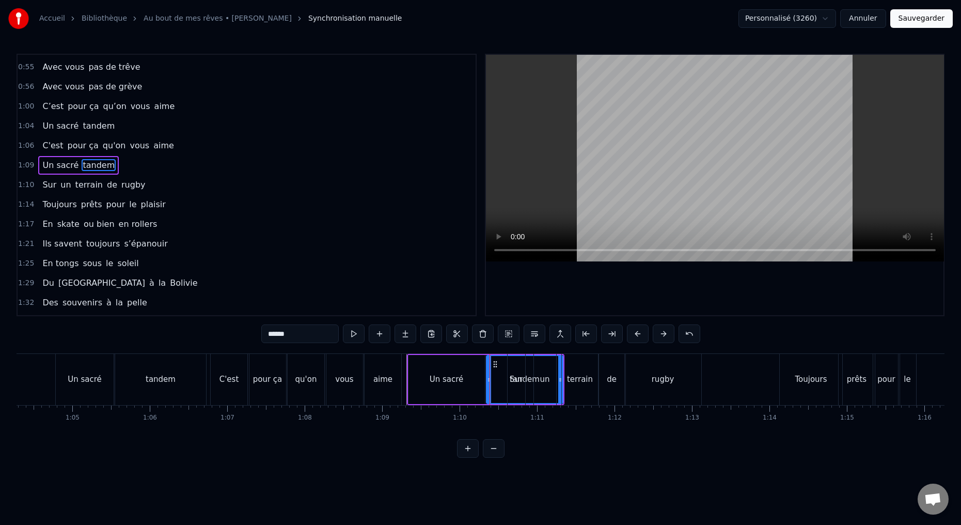
scroll to position [194, 0]
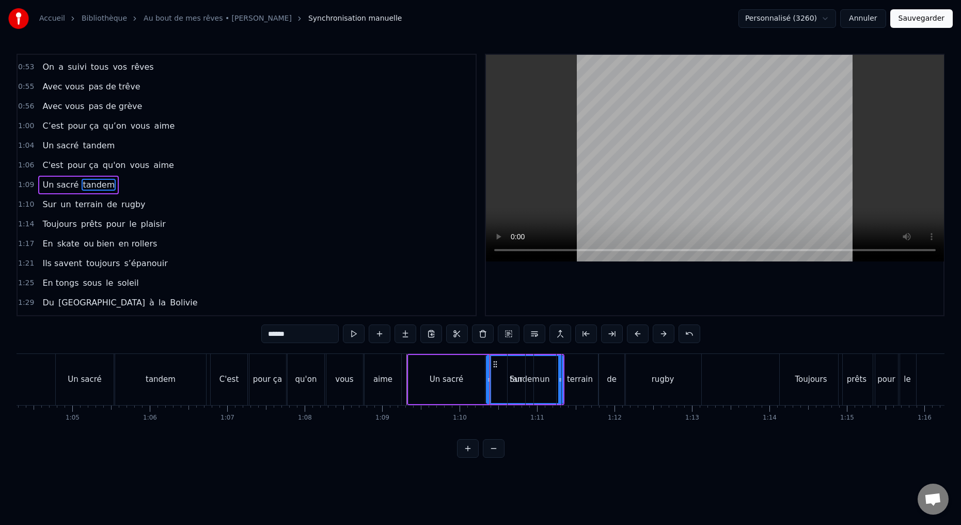
drag, startPoint x: 558, startPoint y: 379, endPoint x: 522, endPoint y: 384, distance: 35.9
click at [531, 383] on div "Sur un terrain de rugby" at bounding box center [605, 379] width 197 height 51
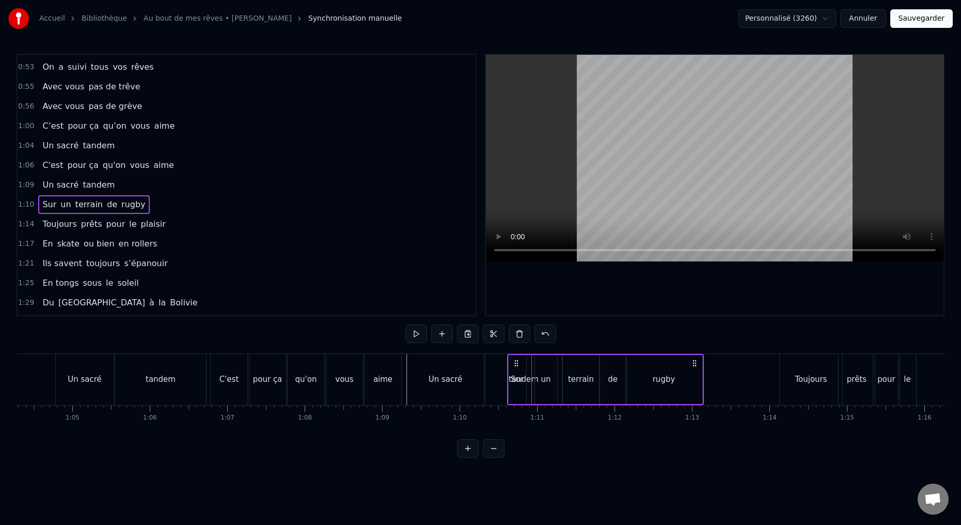
drag, startPoint x: 494, startPoint y: 391, endPoint x: 470, endPoint y: 392, distance: 23.8
click at [470, 392] on div "Un sacré tandem" at bounding box center [486, 379] width 158 height 51
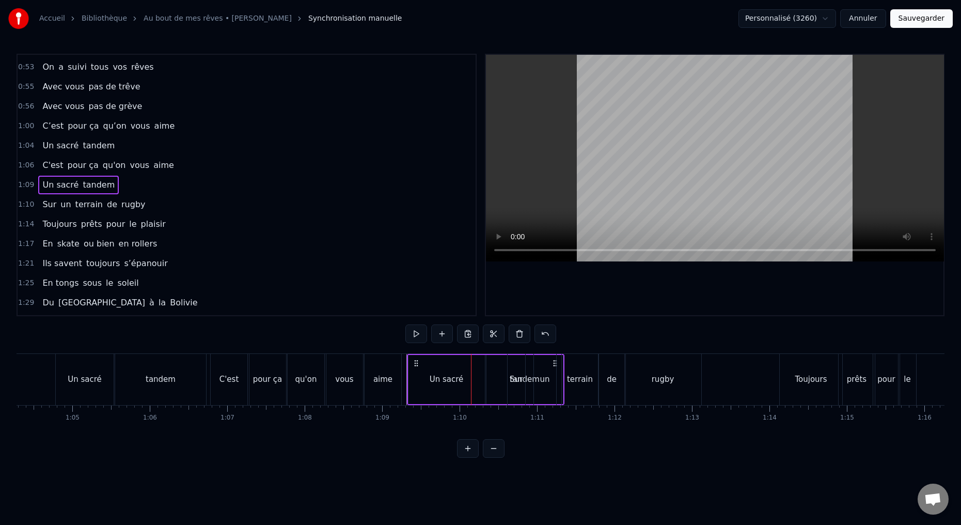
click at [473, 388] on div "Un sacré" at bounding box center [446, 379] width 76 height 49
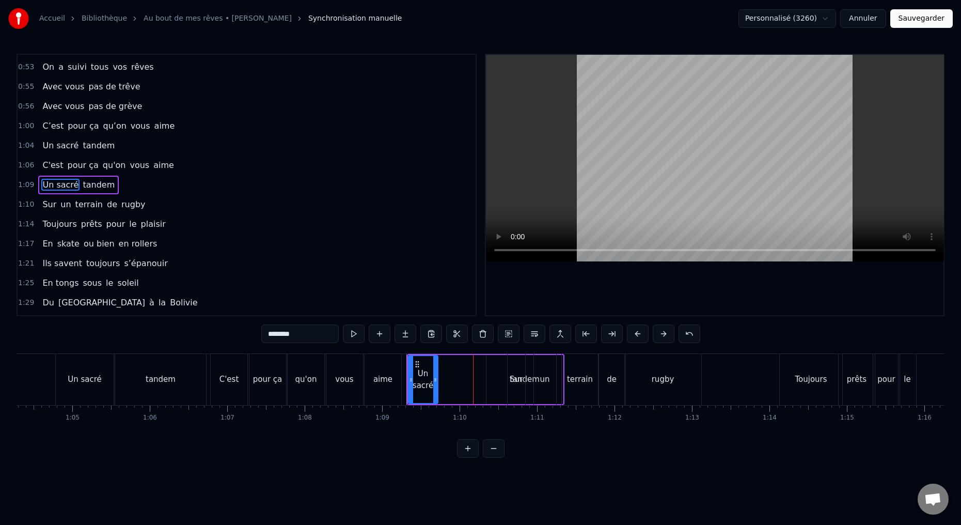
drag, startPoint x: 483, startPoint y: 379, endPoint x: 457, endPoint y: 383, distance: 26.1
click at [437, 383] on icon at bounding box center [435, 379] width 4 height 8
drag, startPoint x: 498, startPoint y: 383, endPoint x: 484, endPoint y: 384, distance: 14.0
click at [480, 384] on div "Un sacré tandem" at bounding box center [486, 379] width 158 height 51
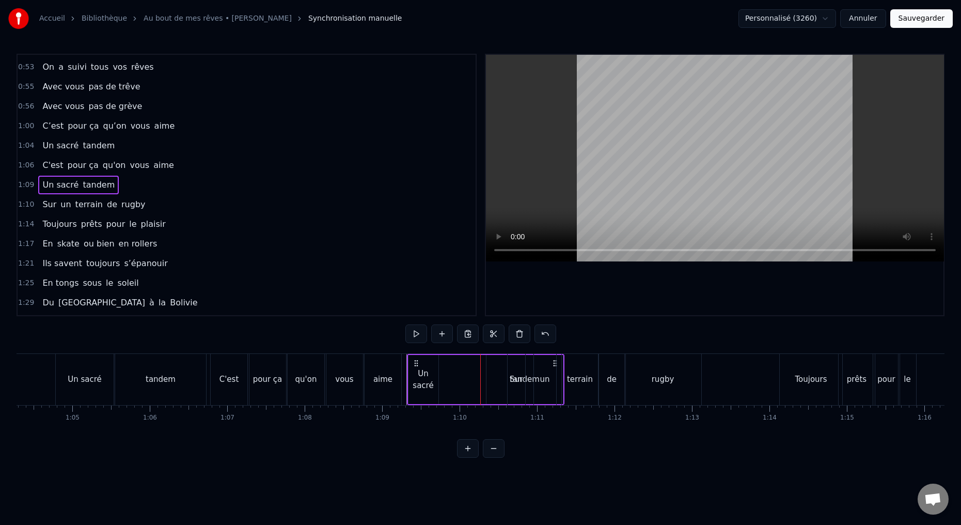
click at [489, 385] on div "tandem" at bounding box center [524, 379] width 76 height 49
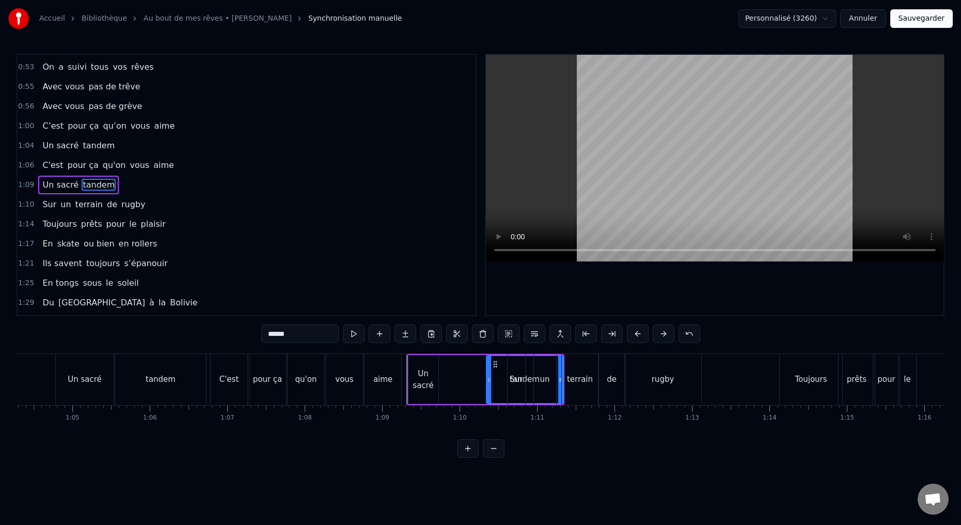
drag, startPoint x: 488, startPoint y: 381, endPoint x: 481, endPoint y: 378, distance: 8.2
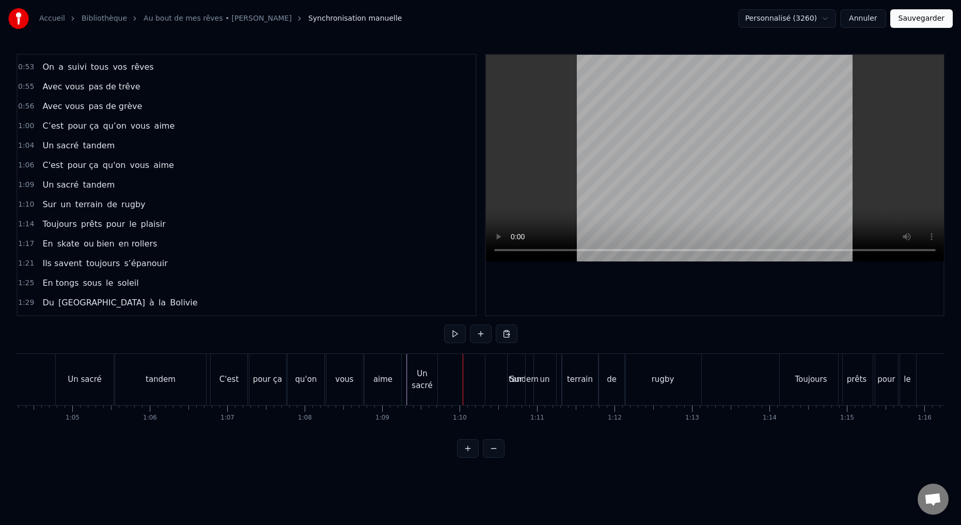
click at [488, 379] on div "tandem" at bounding box center [523, 379] width 76 height 51
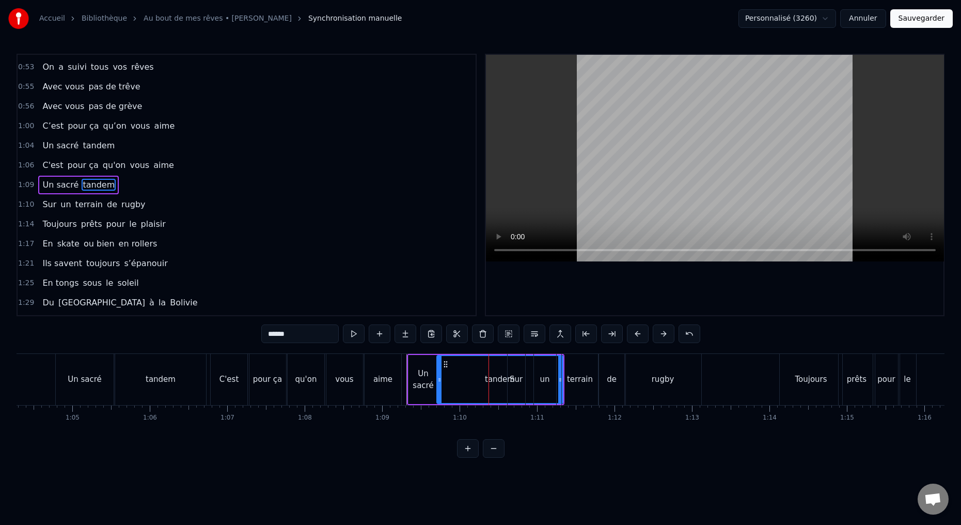
drag, startPoint x: 488, startPoint y: 379, endPoint x: 459, endPoint y: 379, distance: 28.9
click at [439, 384] on div at bounding box center [439, 379] width 4 height 47
drag, startPoint x: 560, startPoint y: 378, endPoint x: 537, endPoint y: 380, distance: 22.8
click at [545, 379] on div "Sur un terrain de rugby" at bounding box center [605, 379] width 197 height 51
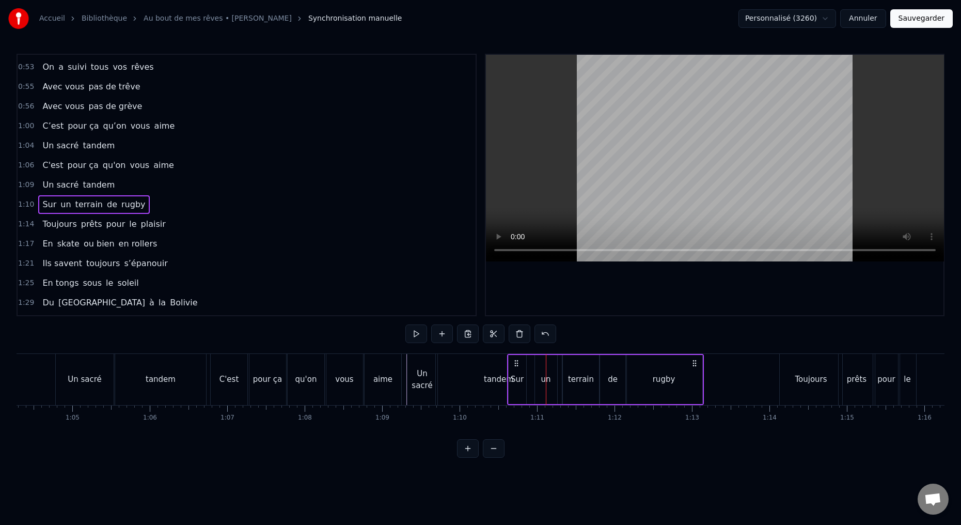
click at [487, 386] on div "tandem" at bounding box center [499, 379] width 126 height 51
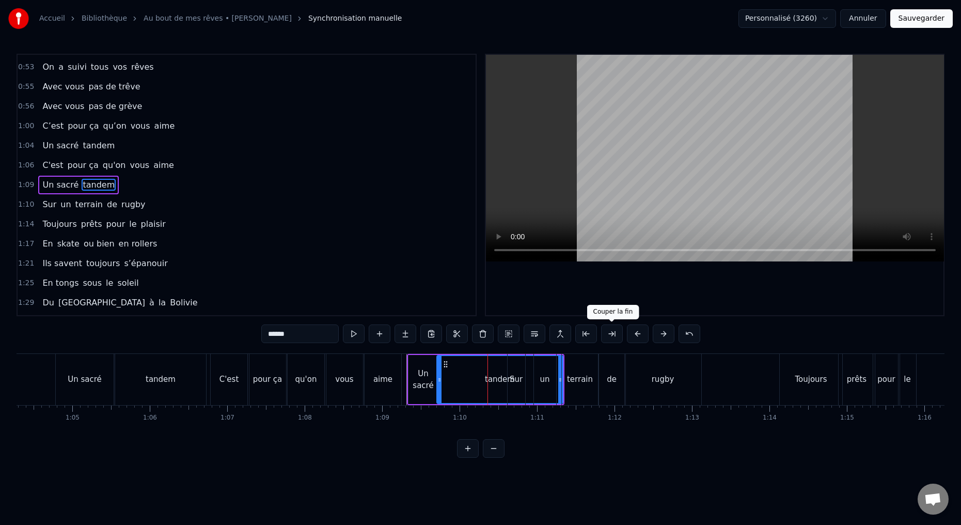
click at [608, 335] on button at bounding box center [612, 333] width 22 height 19
drag, startPoint x: 485, startPoint y: 380, endPoint x: 501, endPoint y: 375, distance: 16.7
click at [501, 378] on icon at bounding box center [502, 379] width 4 height 8
click at [428, 379] on div "Un sacré" at bounding box center [423, 379] width 30 height 23
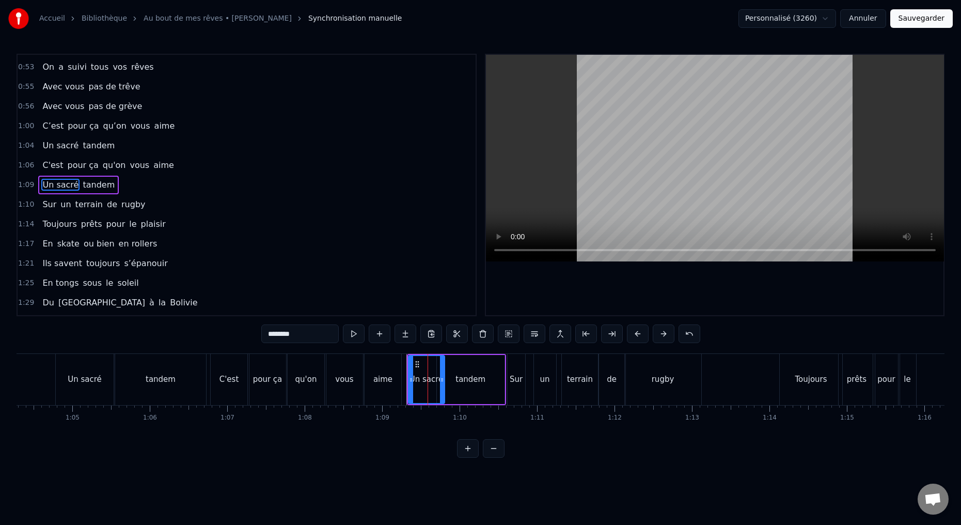
drag, startPoint x: 436, startPoint y: 380, endPoint x: 445, endPoint y: 382, distance: 9.5
click at [442, 379] on icon at bounding box center [442, 379] width 4 height 8
click at [517, 392] on div "Sur" at bounding box center [517, 379] width 18 height 51
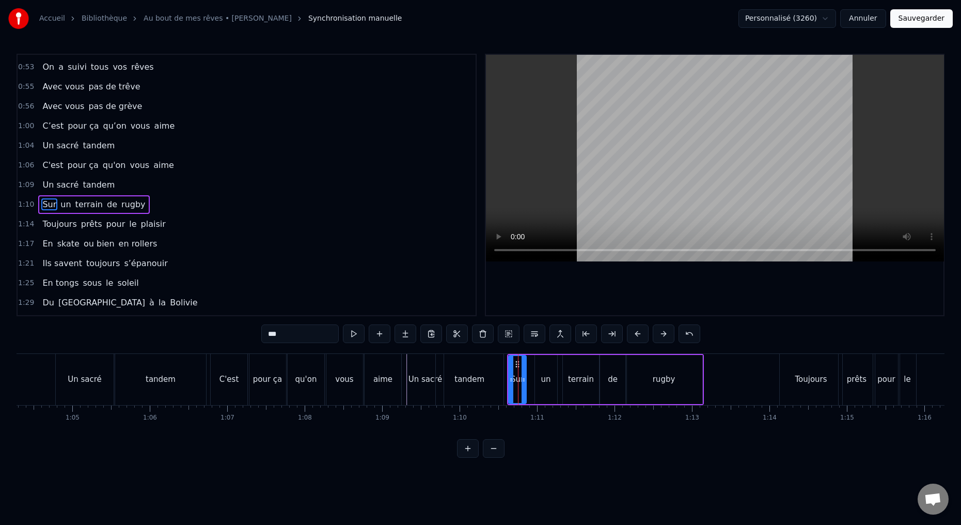
scroll to position [213, 0]
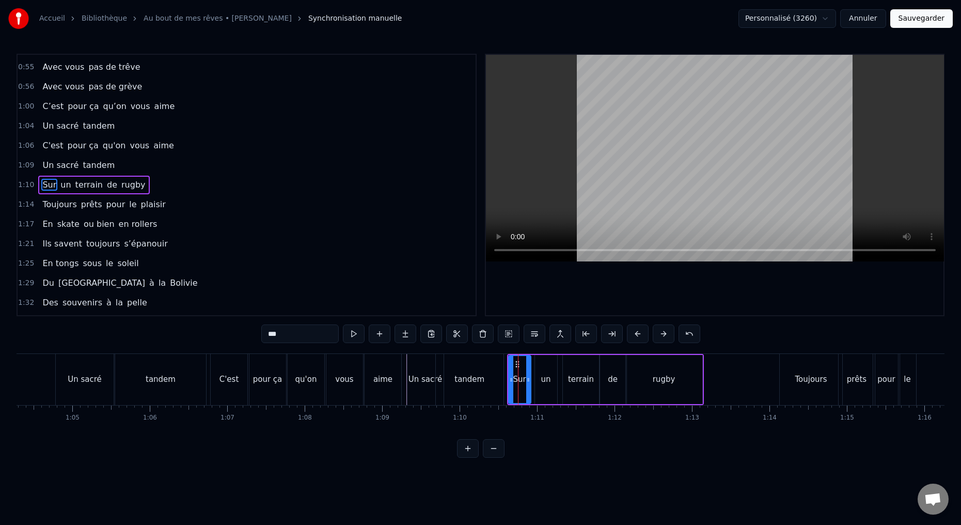
click at [528, 380] on icon at bounding box center [528, 379] width 4 height 8
click at [549, 388] on div "un" at bounding box center [546, 379] width 22 height 49
click at [560, 378] on icon at bounding box center [560, 379] width 4 height 8
click at [540, 379] on circle at bounding box center [540, 379] width 1 height 1
click at [525, 384] on div "Sur" at bounding box center [519, 379] width 13 height 12
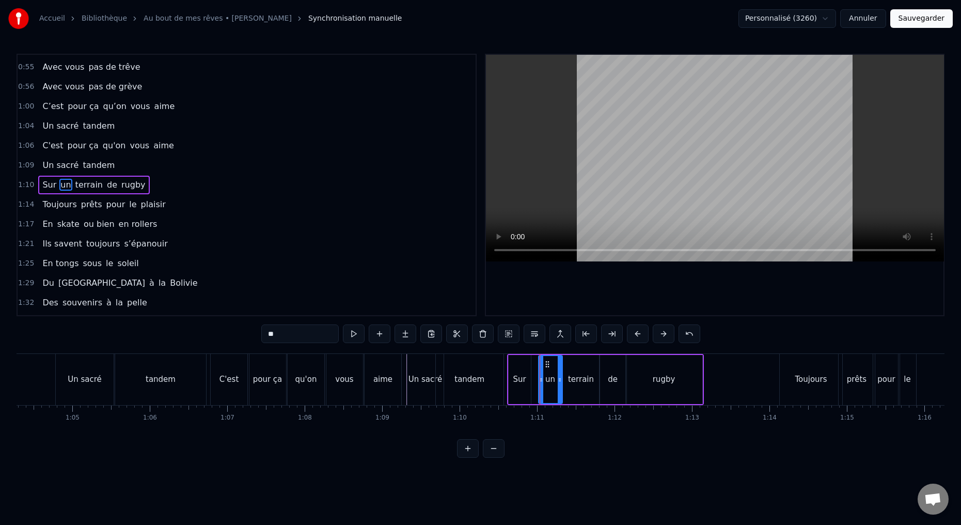
type input "***"
drag, startPoint x: 527, startPoint y: 380, endPoint x: 535, endPoint y: 380, distance: 8.3
click at [536, 380] on icon at bounding box center [537, 379] width 4 height 8
click at [514, 378] on icon at bounding box center [514, 379] width 4 height 8
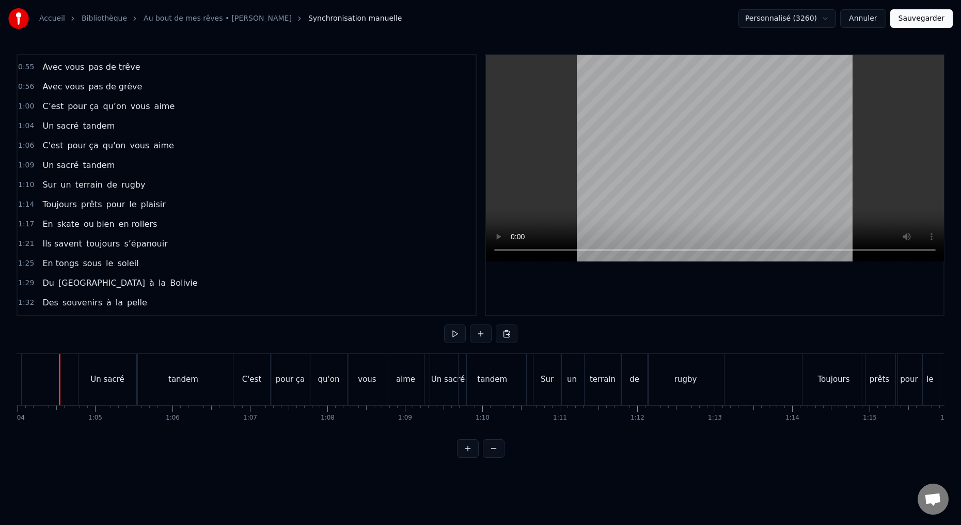
scroll to position [0, 4946]
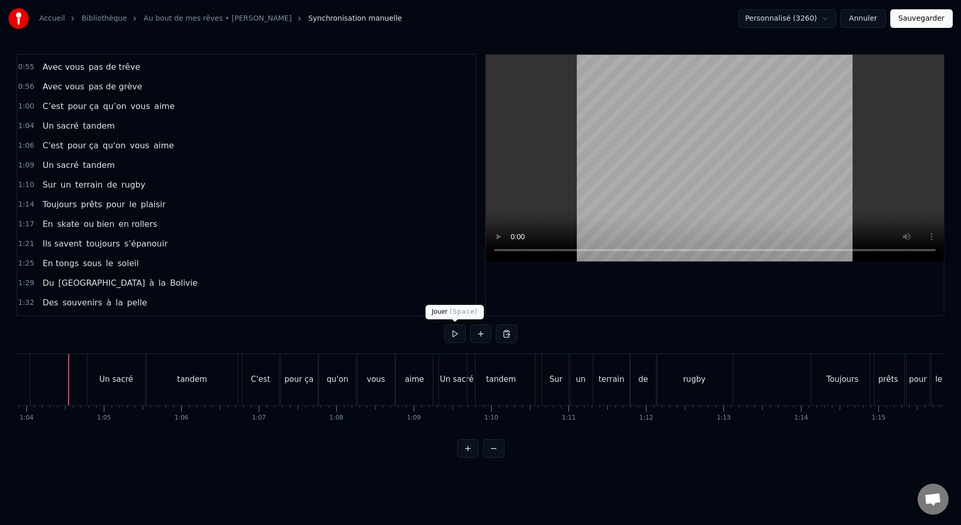
click at [455, 333] on button at bounding box center [455, 333] width 22 height 19
click at [455, 336] on button at bounding box center [455, 333] width 22 height 19
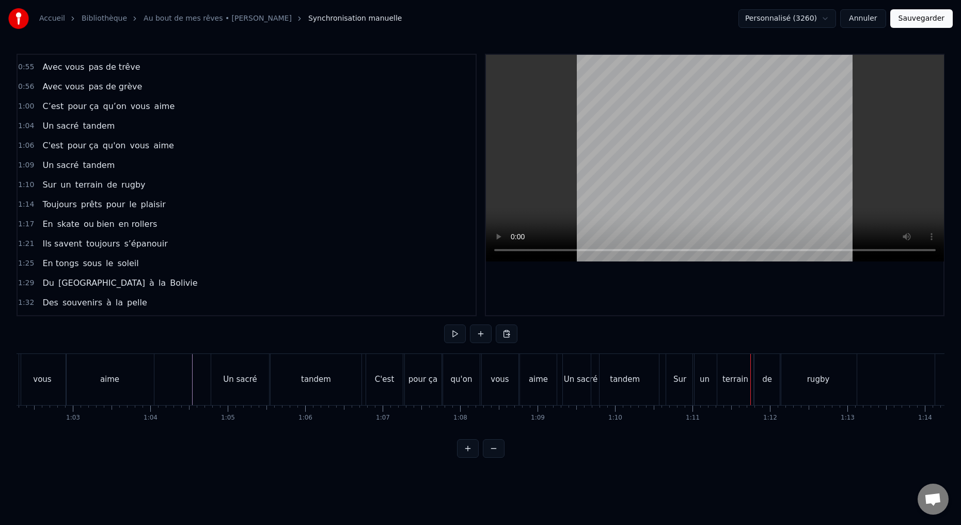
scroll to position [0, 4802]
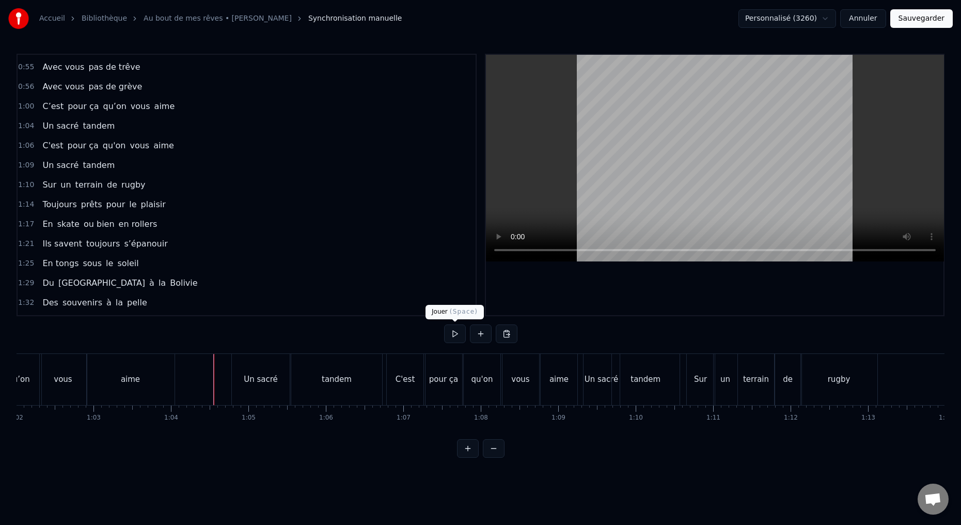
click at [453, 332] on button at bounding box center [455, 333] width 22 height 19
click at [455, 331] on button at bounding box center [455, 333] width 22 height 19
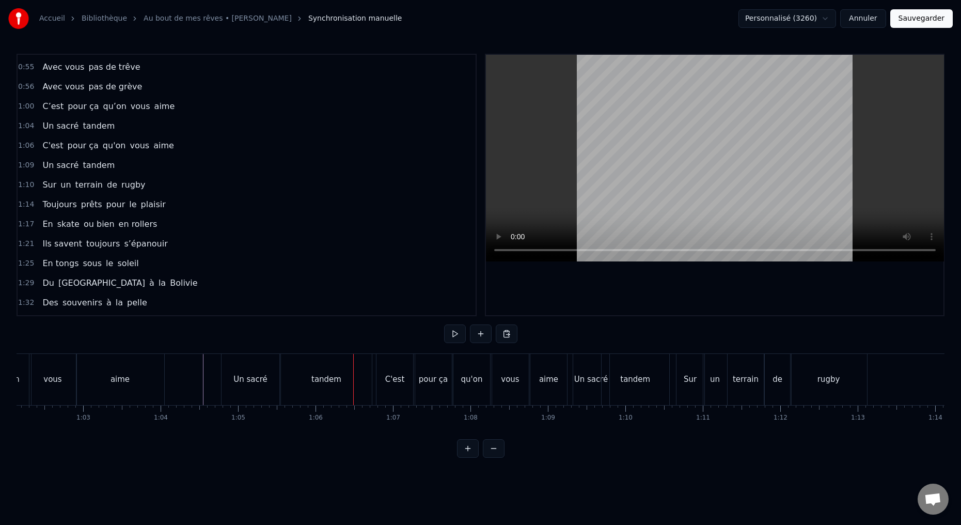
scroll to position [0, 4812]
click at [245, 396] on div "Un sacré" at bounding box center [250, 379] width 58 height 51
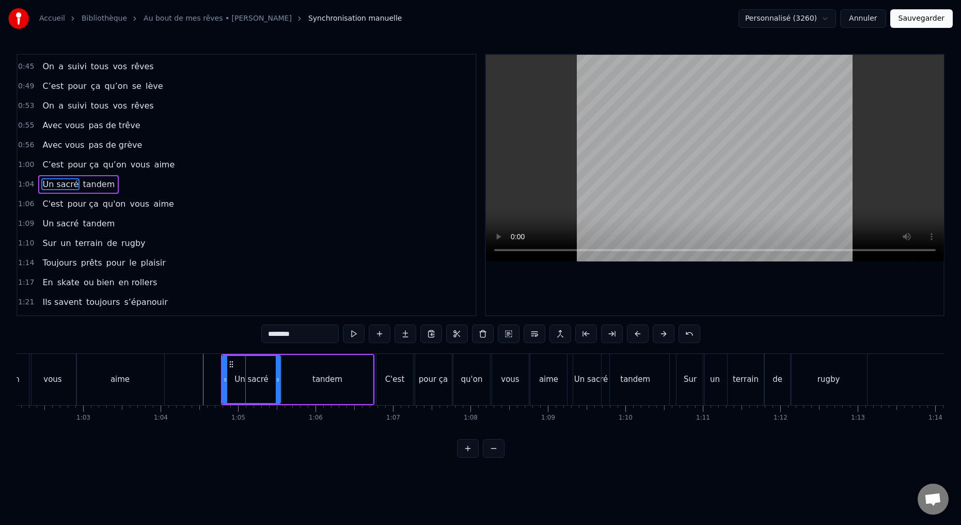
scroll to position [154, 0]
drag, startPoint x: 279, startPoint y: 380, endPoint x: 289, endPoint y: 380, distance: 10.3
click at [292, 380] on icon at bounding box center [291, 379] width 4 height 8
drag, startPoint x: 225, startPoint y: 381, endPoint x: 259, endPoint y: 384, distance: 34.7
click at [259, 383] on icon at bounding box center [260, 379] width 4 height 8
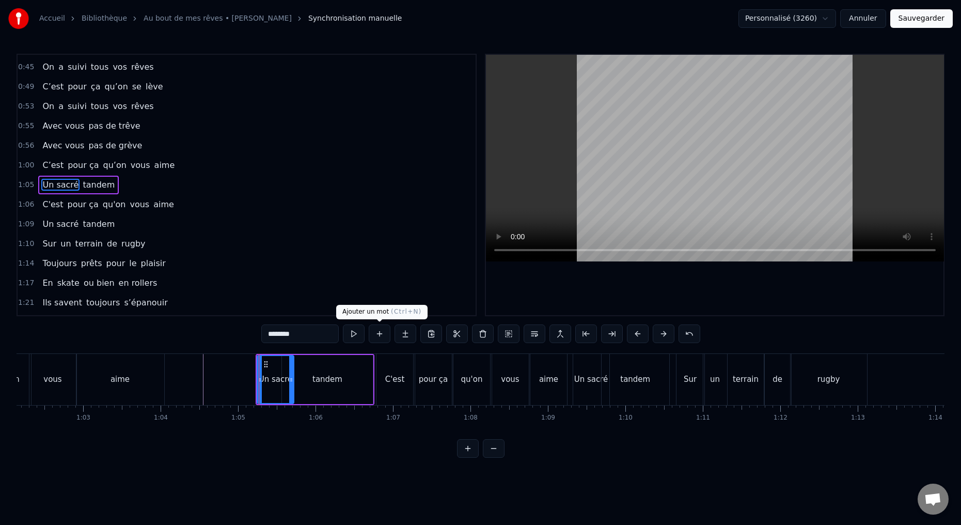
click at [376, 334] on button at bounding box center [380, 333] width 22 height 19
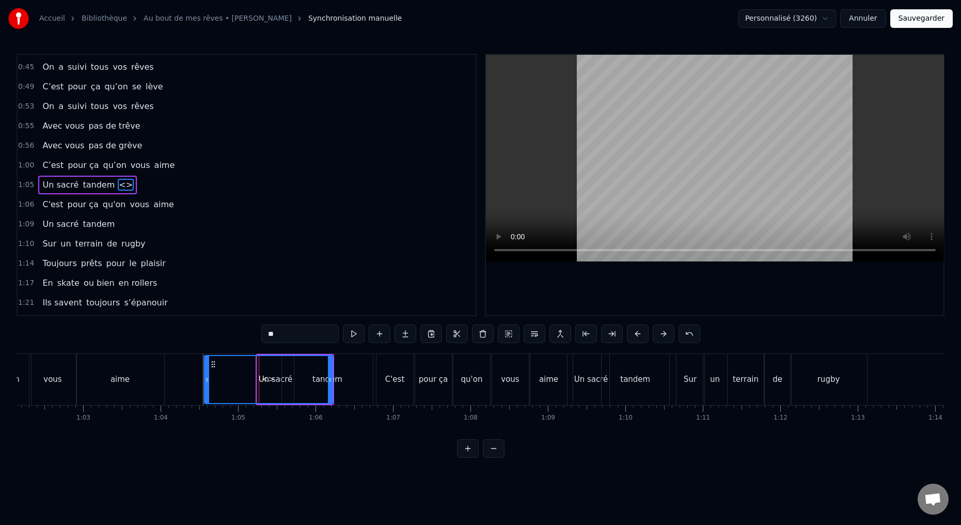
drag, startPoint x: 296, startPoint y: 379, endPoint x: 205, endPoint y: 372, distance: 90.7
click at [205, 372] on div at bounding box center [207, 379] width 4 height 47
drag, startPoint x: 330, startPoint y: 380, endPoint x: 247, endPoint y: 379, distance: 83.1
click at [245, 382] on icon at bounding box center [245, 379] width 4 height 8
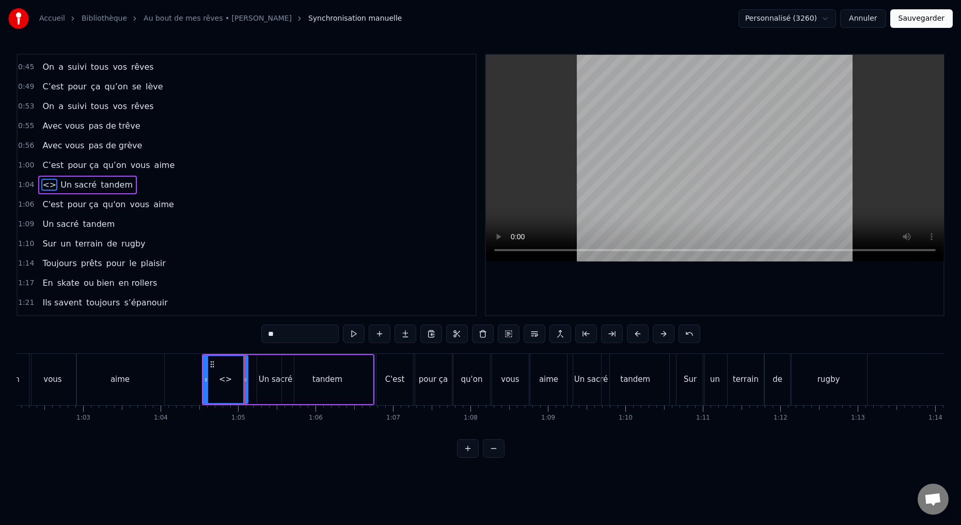
click at [274, 336] on input "**" at bounding box center [299, 333] width 77 height 19
drag, startPoint x: 280, startPoint y: 335, endPoint x: 253, endPoint y: 338, distance: 27.5
click at [255, 337] on div "0:15 Deux potes dès la jeunesse 0:19 Depuis le tout premier jour 0:23 Des délir…" at bounding box center [481, 256] width 928 height 404
click at [264, 386] on div "Un sacré" at bounding box center [275, 379] width 37 height 49
drag, startPoint x: 257, startPoint y: 379, endPoint x: 245, endPoint y: 379, distance: 12.4
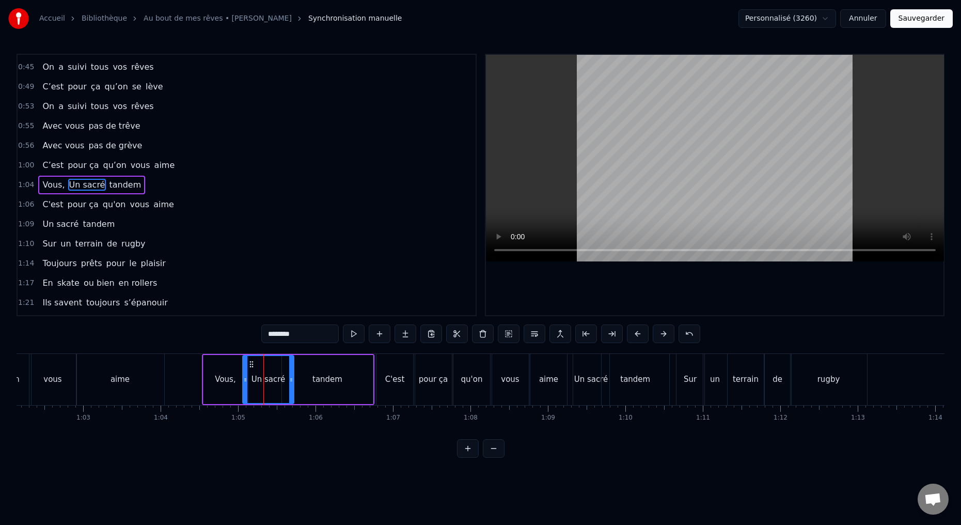
click at [243, 378] on icon at bounding box center [245, 379] width 4 height 8
drag, startPoint x: 245, startPoint y: 379, endPoint x: 250, endPoint y: 378, distance: 5.3
click at [246, 380] on icon at bounding box center [247, 379] width 4 height 8
drag, startPoint x: 291, startPoint y: 380, endPoint x: 274, endPoint y: 377, distance: 17.4
click at [279, 379] on icon at bounding box center [279, 379] width 4 height 8
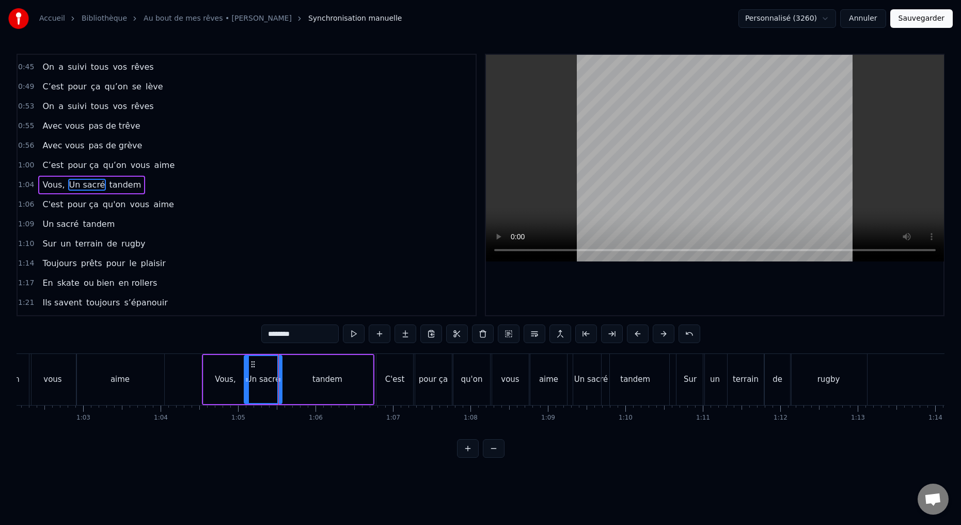
click at [213, 381] on div "Vous," at bounding box center [225, 379] width 44 height 49
drag, startPoint x: 203, startPoint y: 378, endPoint x: 215, endPoint y: 378, distance: 11.4
click at [215, 377] on icon at bounding box center [217, 379] width 4 height 8
click at [268, 387] on div "Un sacré" at bounding box center [263, 379] width 38 height 49
drag, startPoint x: 275, startPoint y: 334, endPoint x: 255, endPoint y: 332, distance: 20.2
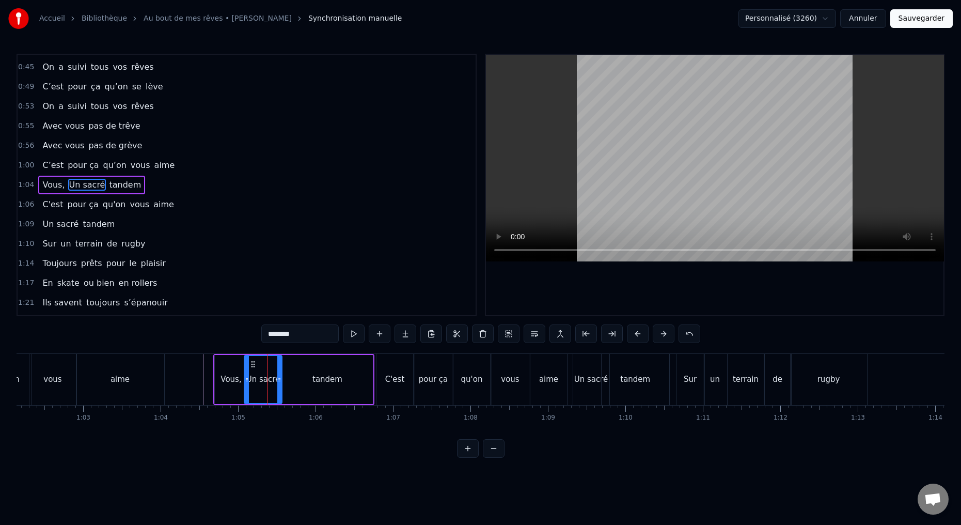
click at [264, 332] on input "********" at bounding box center [299, 333] width 77 height 19
drag, startPoint x: 300, startPoint y: 334, endPoint x: 232, endPoint y: 313, distance: 71.9
click at [250, 329] on div "0:15 Deux potes dès la jeunesse 0:19 Depuis le tout premier jour 0:23 Des délir…" at bounding box center [481, 256] width 928 height 404
type input "********"
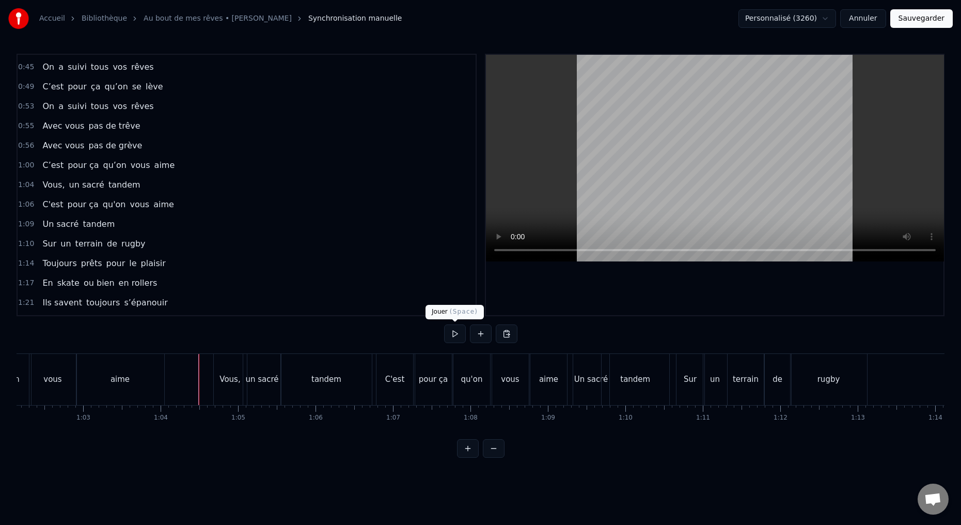
click at [450, 333] on button at bounding box center [455, 333] width 22 height 19
click at [453, 335] on button at bounding box center [455, 333] width 22 height 19
click at [231, 394] on div "Vous," at bounding box center [230, 379] width 33 height 51
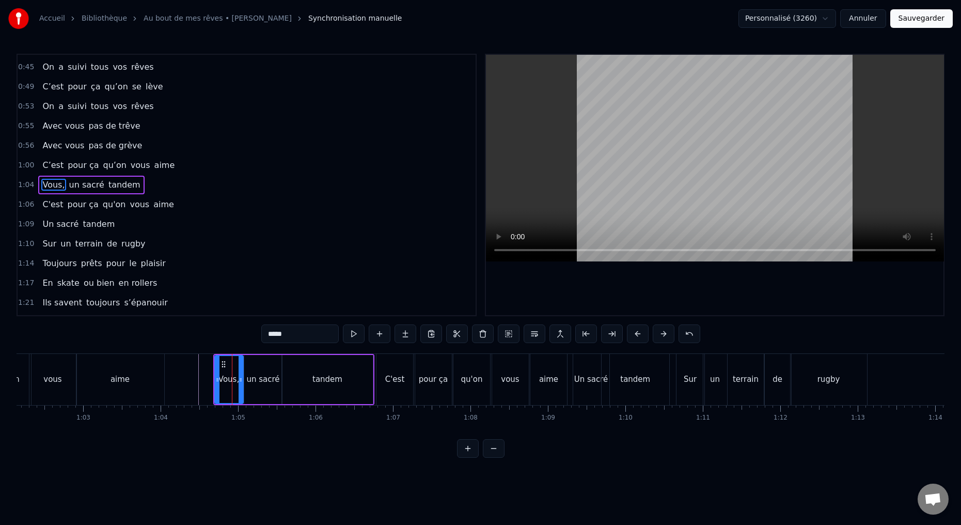
click at [241, 380] on circle at bounding box center [241, 380] width 1 height 1
click at [256, 392] on div "un sacré" at bounding box center [263, 379] width 38 height 49
type input "********"
click at [248, 380] on icon at bounding box center [250, 379] width 4 height 8
click at [286, 380] on icon at bounding box center [285, 379] width 4 height 8
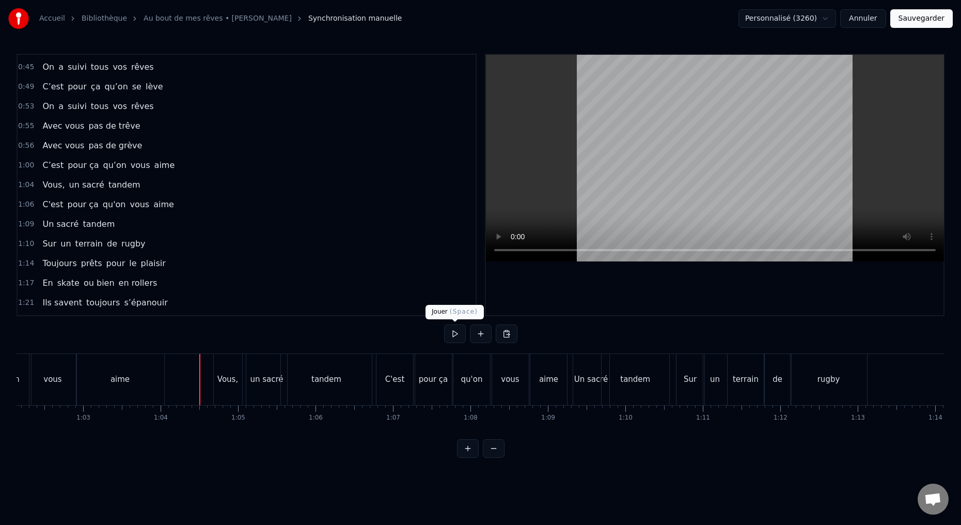
click at [451, 332] on button at bounding box center [455, 333] width 22 height 19
click at [453, 336] on button at bounding box center [455, 333] width 22 height 19
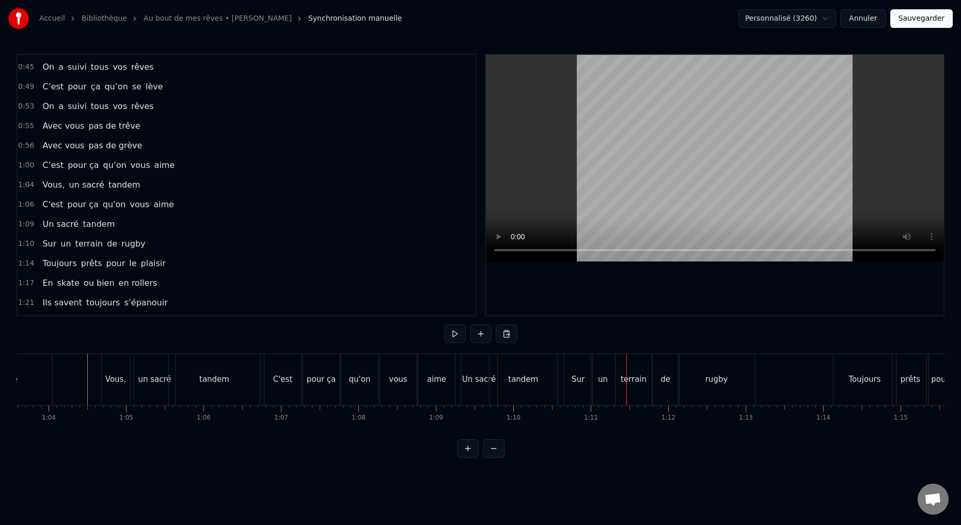
scroll to position [0, 4918]
click at [481, 389] on div "Un sacré" at bounding box center [485, 379] width 36 height 51
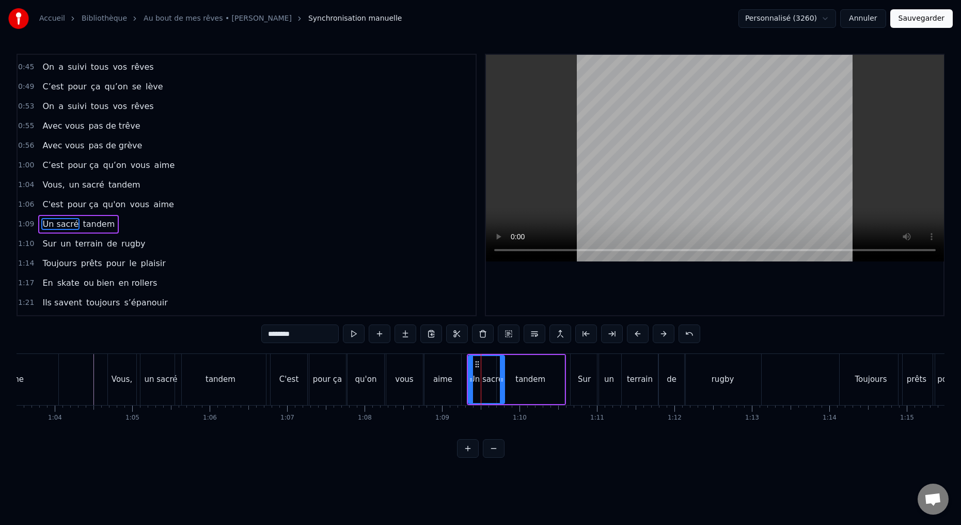
scroll to position [194, 0]
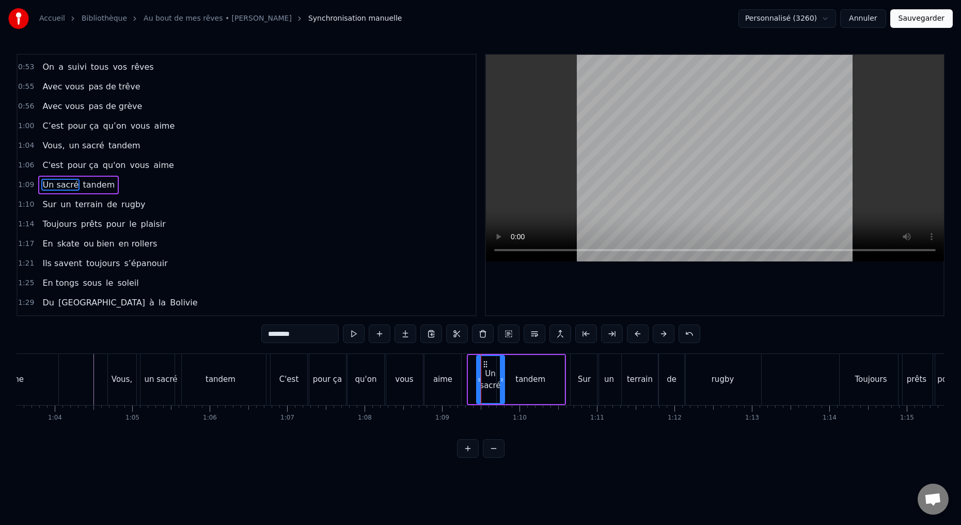
drag, startPoint x: 470, startPoint y: 379, endPoint x: 478, endPoint y: 376, distance: 8.1
click at [478, 382] on icon at bounding box center [479, 379] width 4 height 8
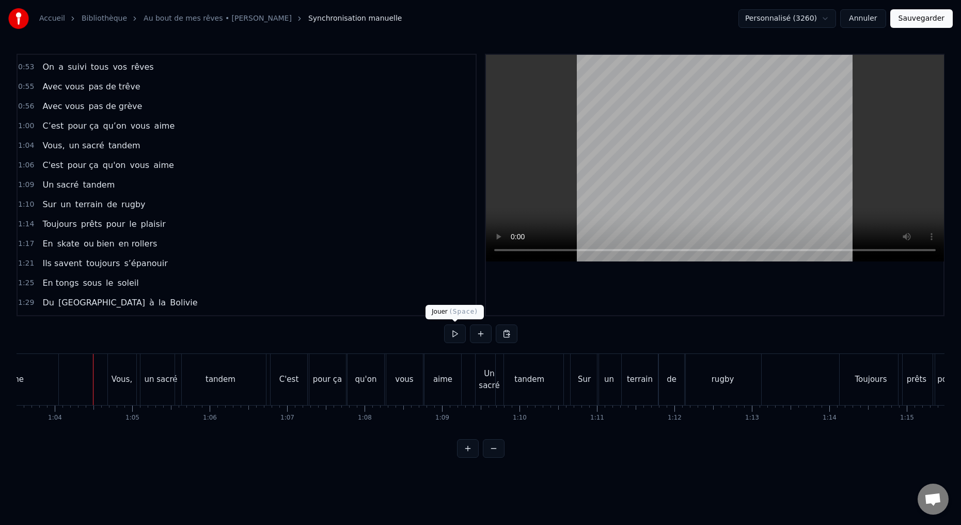
click at [455, 334] on button at bounding box center [455, 333] width 22 height 19
click at [451, 324] on div "0:15 Deux potes dès la jeunesse 0:19 Depuis le tout premier jour 0:23 Des délir…" at bounding box center [481, 256] width 928 height 404
click at [454, 330] on button at bounding box center [455, 333] width 22 height 19
click at [453, 331] on button at bounding box center [455, 333] width 22 height 19
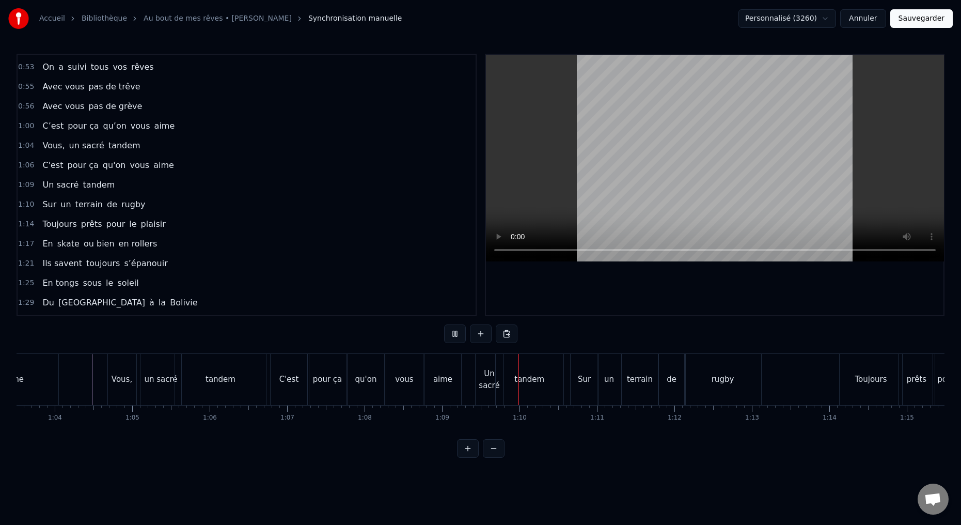
click at [455, 329] on button at bounding box center [455, 333] width 22 height 19
click at [455, 332] on button at bounding box center [455, 333] width 22 height 19
click at [529, 383] on div "tandem" at bounding box center [529, 379] width 30 height 12
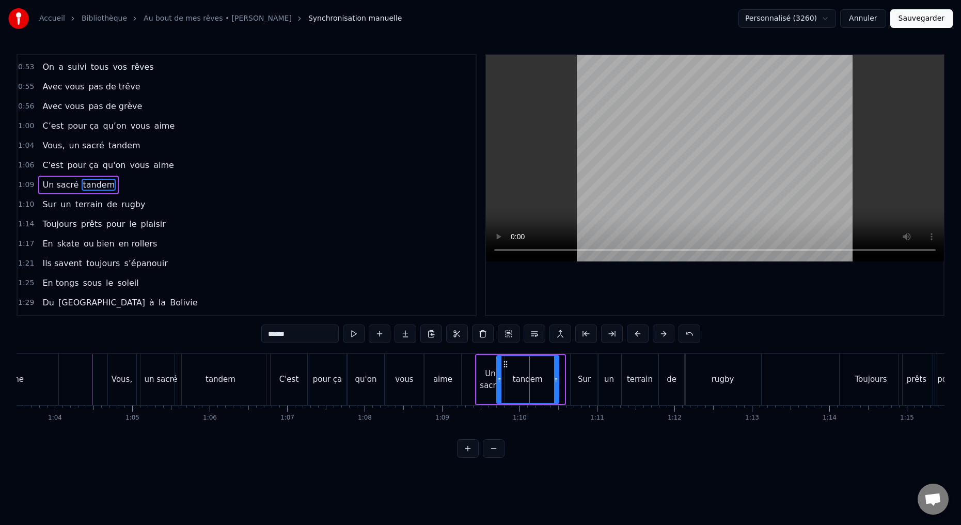
drag, startPoint x: 563, startPoint y: 380, endPoint x: 556, endPoint y: 381, distance: 6.7
click at [557, 381] on icon at bounding box center [556, 379] width 4 height 8
click at [487, 384] on div "Un sacré" at bounding box center [491, 379] width 28 height 23
type input "********"
click at [476, 380] on div "Un sacré" at bounding box center [490, 379] width 29 height 49
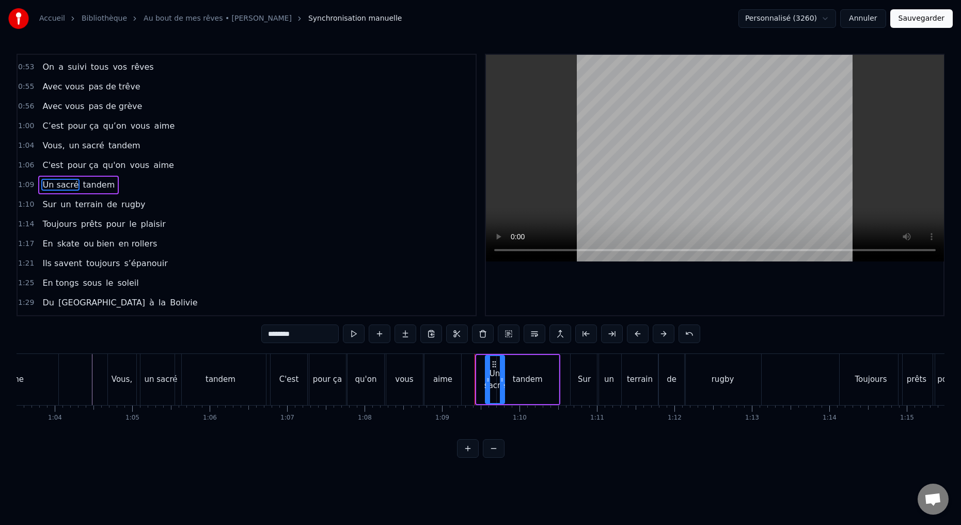
drag, startPoint x: 477, startPoint y: 377, endPoint x: 484, endPoint y: 377, distance: 7.2
click at [486, 378] on icon at bounding box center [488, 379] width 4 height 8
click at [384, 335] on button at bounding box center [380, 333] width 22 height 19
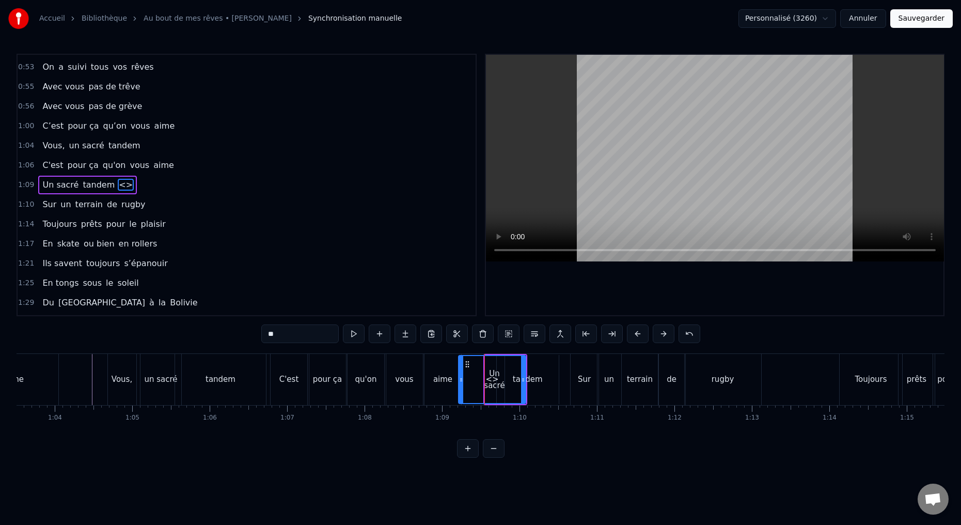
drag, startPoint x: 508, startPoint y: 379, endPoint x: 464, endPoint y: 381, distance: 44.4
click at [461, 381] on icon at bounding box center [461, 379] width 4 height 8
drag, startPoint x: 525, startPoint y: 380, endPoint x: 481, endPoint y: 382, distance: 43.4
click at [483, 382] on icon at bounding box center [482, 379] width 4 height 8
drag, startPoint x: 284, startPoint y: 334, endPoint x: 253, endPoint y: 339, distance: 30.8
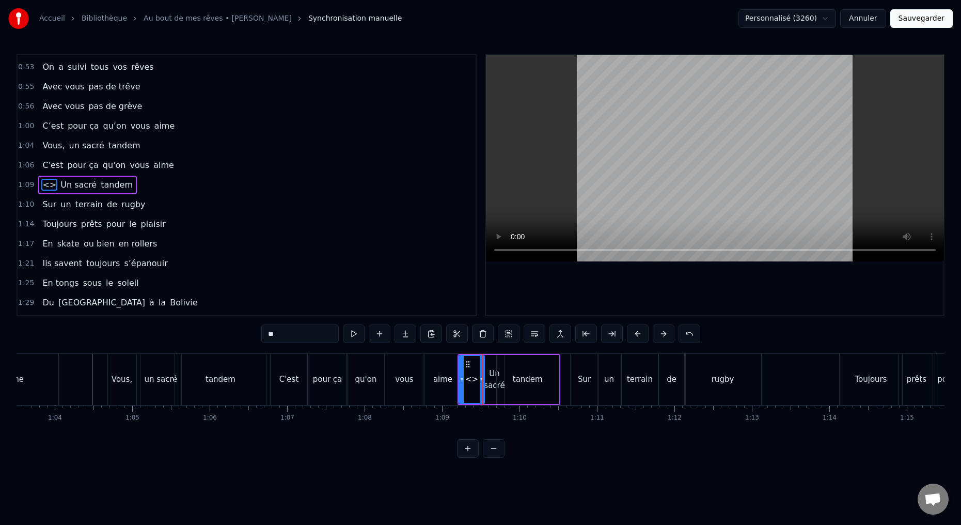
click at [256, 338] on div "0:15 Deux potes dès la jeunesse 0:19 Depuis le tout premier jour 0:23 Des délir…" at bounding box center [481, 256] width 928 height 404
drag, startPoint x: 276, startPoint y: 334, endPoint x: 237, endPoint y: 323, distance: 40.7
click at [252, 332] on div "0:15 Deux potes dès la jeunesse 0:19 Depuis le tout premier jour 0:23 Des délir…" at bounding box center [481, 256] width 928 height 404
click at [494, 392] on div "Un sacré" at bounding box center [495, 379] width 20 height 49
click at [271, 332] on input "********" at bounding box center [299, 333] width 77 height 19
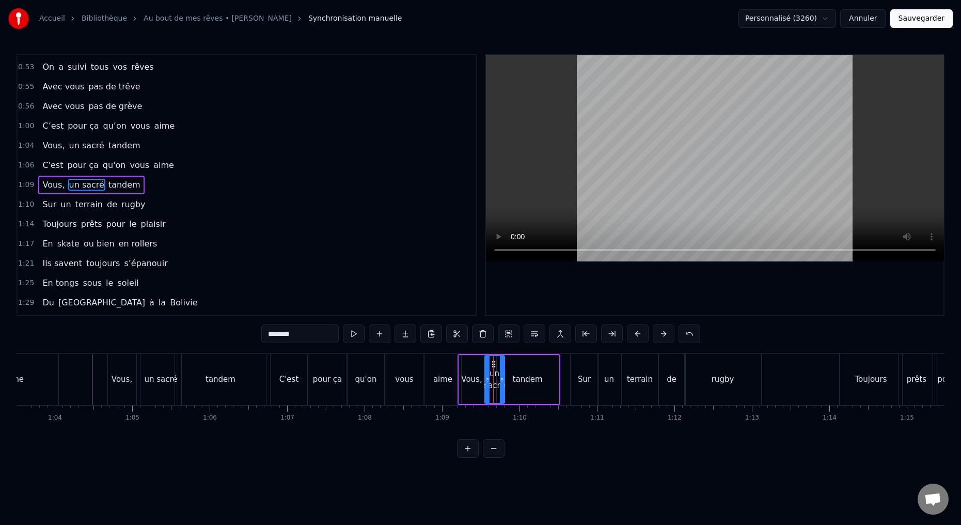
click at [162, 384] on div "un sacré" at bounding box center [160, 379] width 33 height 12
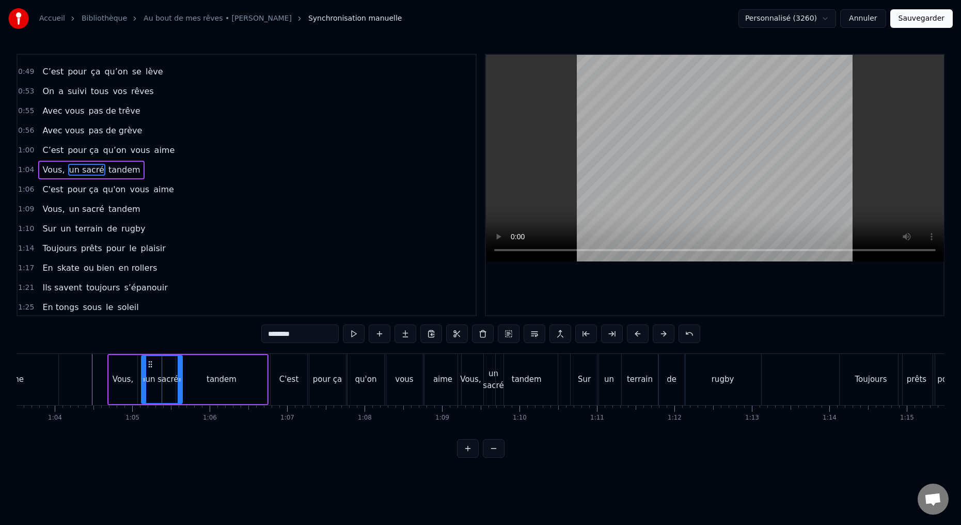
scroll to position [154, 0]
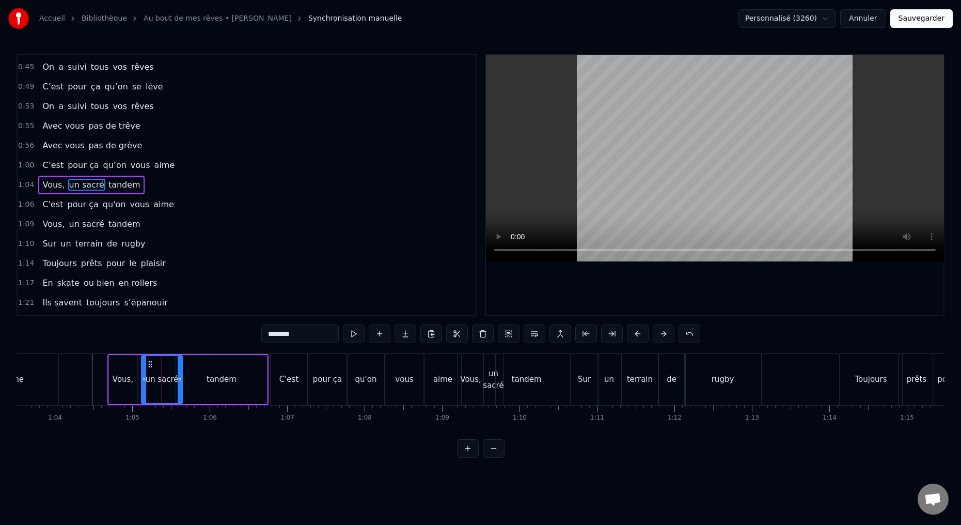
click at [77, 183] on span "un sacré" at bounding box center [86, 185] width 37 height 12
drag, startPoint x: 279, startPoint y: 333, endPoint x: 239, endPoint y: 315, distance: 44.4
click at [255, 332] on div "0:15 Deux potes dès la jeunesse 0:19 Depuis le tout premier jour 0:23 Des délir…" at bounding box center [481, 256] width 928 height 404
click at [496, 398] on div "tandem" at bounding box center [527, 379] width 62 height 51
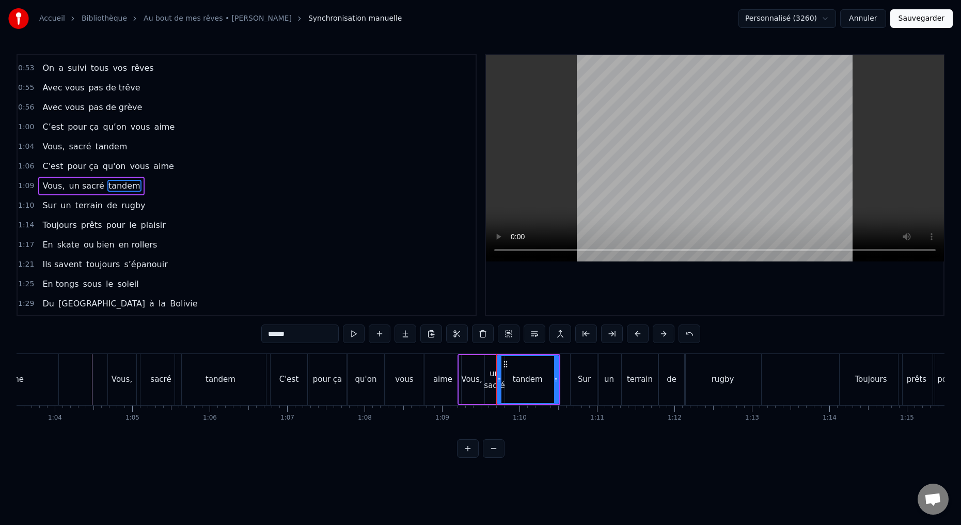
scroll to position [194, 0]
click at [490, 391] on div "un sacré" at bounding box center [495, 379] width 20 height 49
drag, startPoint x: 278, startPoint y: 334, endPoint x: 245, endPoint y: 333, distance: 33.1
click at [251, 336] on div "0:15 Deux potes dès la jeunesse 0:19 Depuis le tout premier jour 0:23 Des délir…" at bounding box center [481, 256] width 928 height 404
type input "*****"
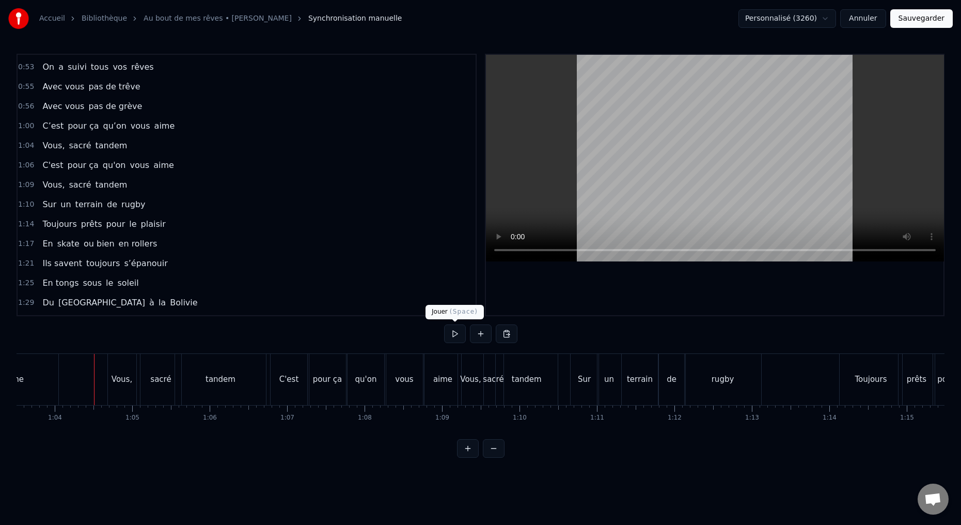
click at [456, 333] on button at bounding box center [455, 333] width 22 height 19
click at [452, 334] on button at bounding box center [455, 333] width 22 height 19
click at [489, 393] on div "sacré" at bounding box center [494, 379] width 20 height 51
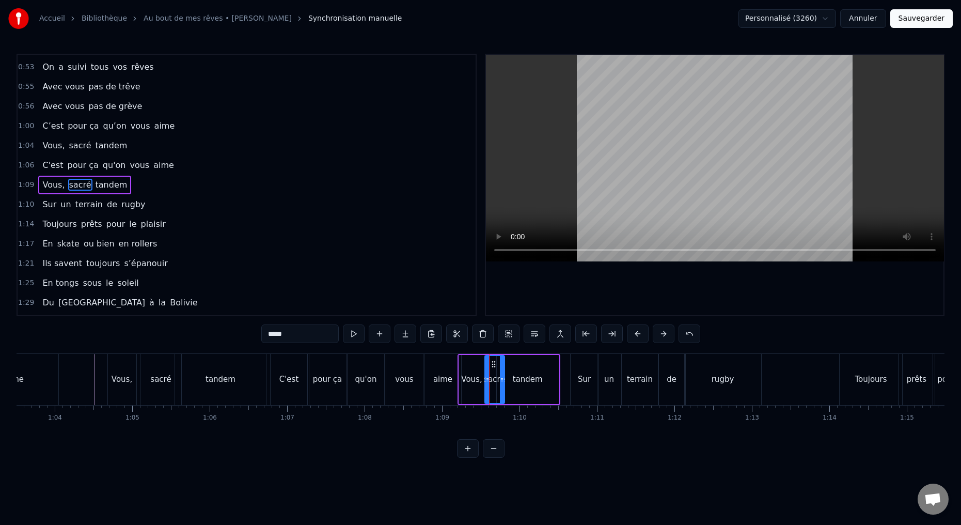
click at [474, 394] on div "Vous," at bounding box center [471, 379] width 25 height 49
type input "*****"
click at [473, 391] on div at bounding box center [473, 379] width 1 height 51
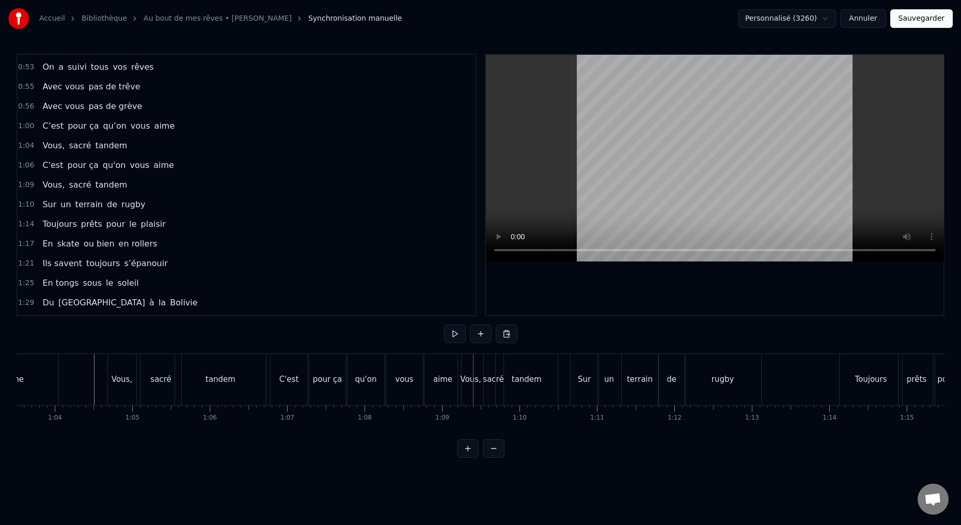
click at [469, 384] on div "Vous," at bounding box center [470, 379] width 21 height 12
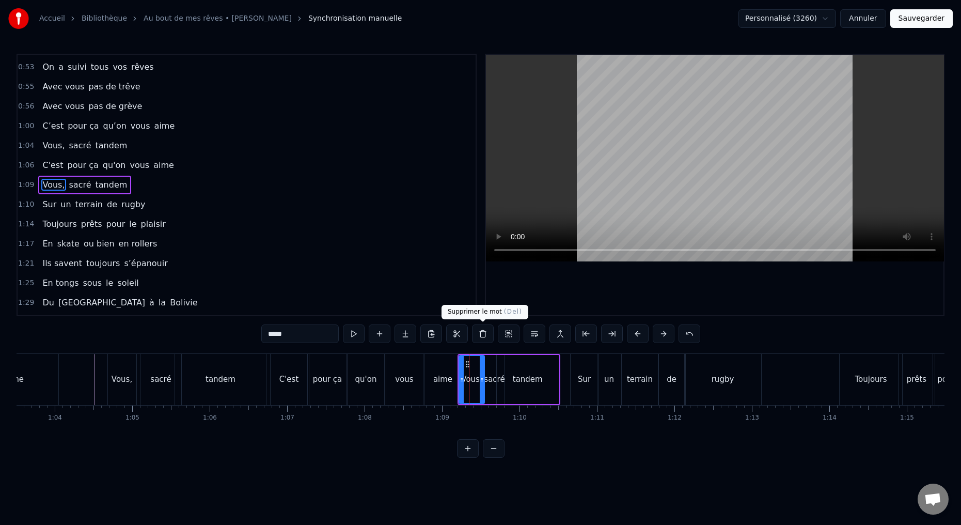
click at [483, 332] on button at bounding box center [483, 333] width 22 height 19
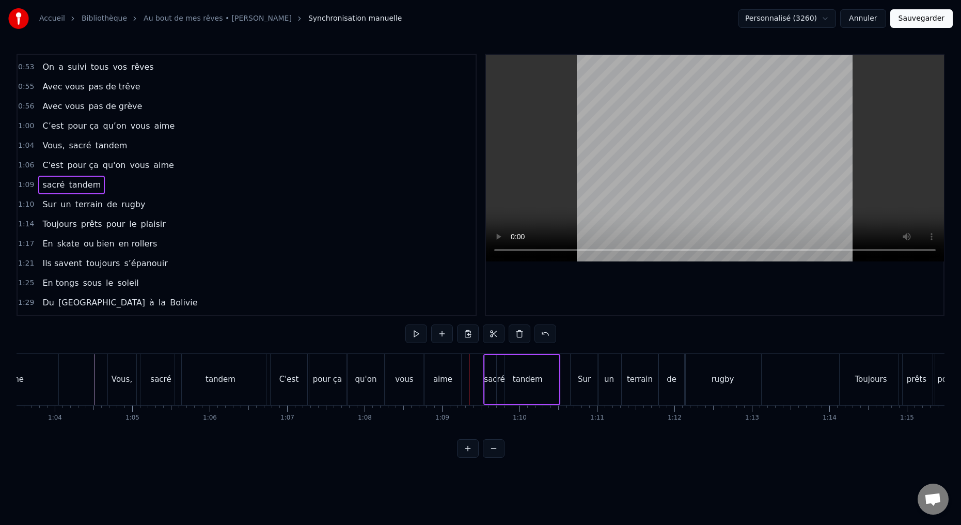
click at [490, 386] on div "sacré" at bounding box center [495, 379] width 20 height 49
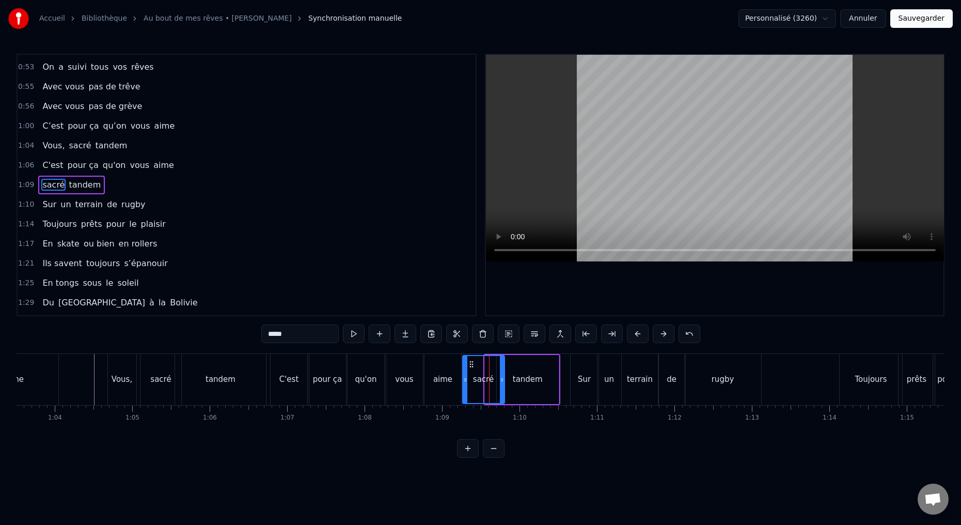
drag, startPoint x: 486, startPoint y: 379, endPoint x: 461, endPoint y: 377, distance: 25.4
click at [464, 379] on icon at bounding box center [465, 379] width 4 height 8
drag, startPoint x: 270, startPoint y: 334, endPoint x: 256, endPoint y: 329, distance: 15.2
click at [261, 333] on input "*****" at bounding box center [299, 333] width 77 height 19
click at [514, 387] on div "tandem" at bounding box center [528, 379] width 62 height 49
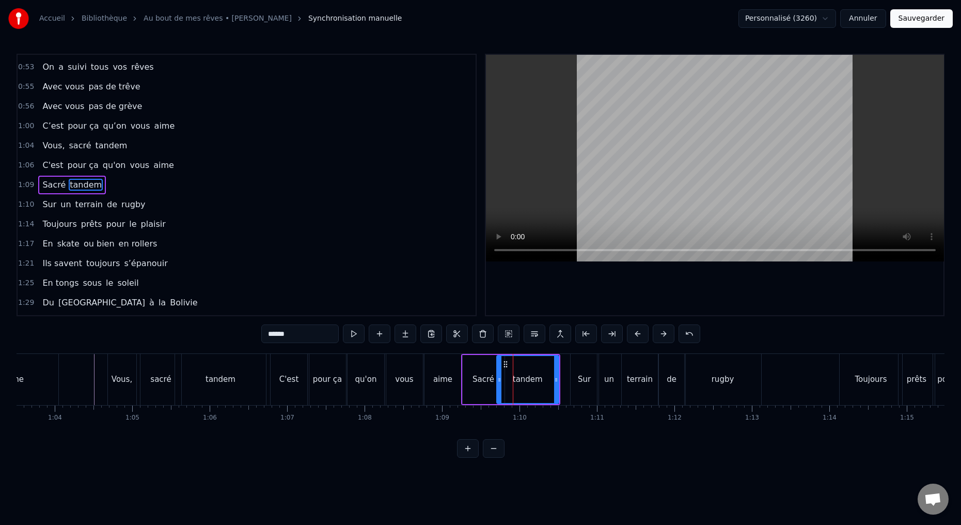
drag, startPoint x: 292, startPoint y: 335, endPoint x: 245, endPoint y: 327, distance: 47.1
click at [245, 327] on div "0:15 Deux potes dès la jeunesse 0:19 Depuis le tout premier jour 0:23 Des délir…" at bounding box center [481, 256] width 928 height 404
type input "**********"
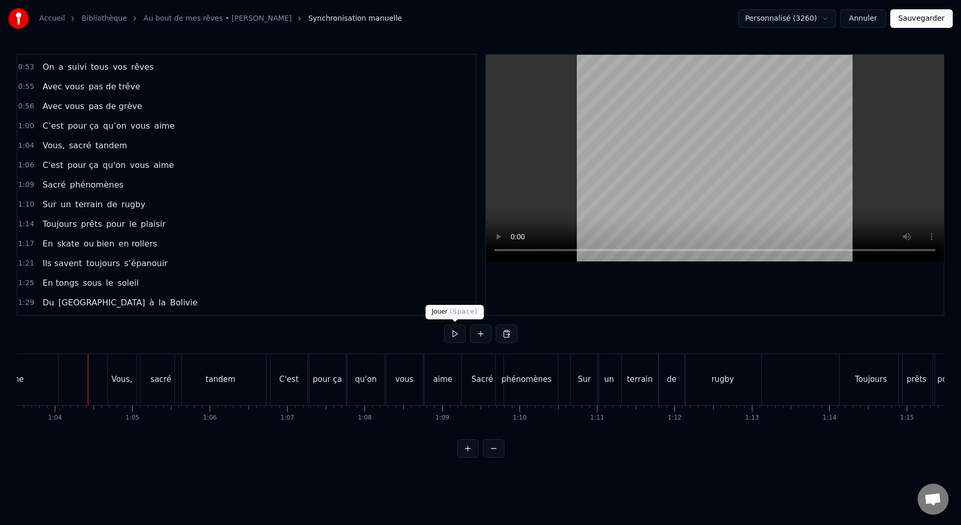
click at [454, 332] on button at bounding box center [455, 333] width 22 height 19
click at [455, 332] on button at bounding box center [455, 333] width 22 height 19
click at [486, 391] on div "Sacré" at bounding box center [483, 379] width 42 height 51
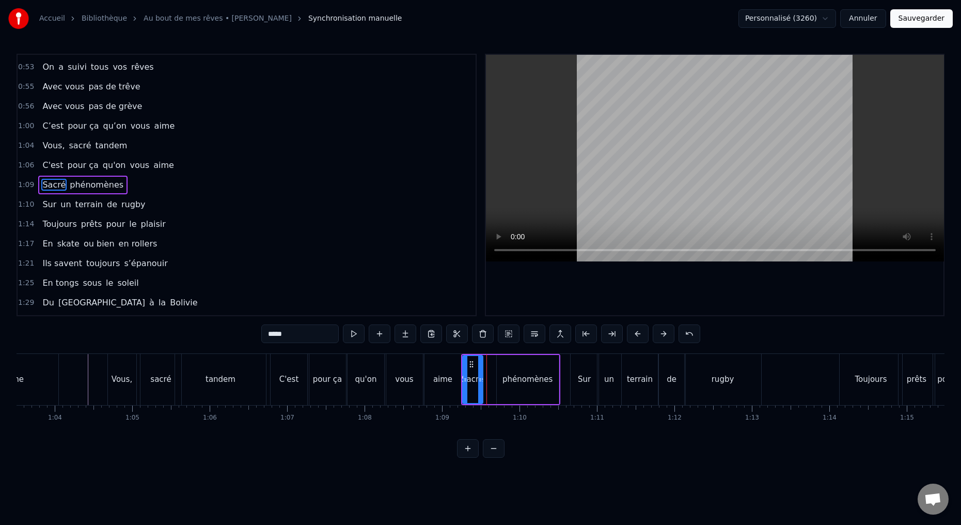
drag, startPoint x: 502, startPoint y: 380, endPoint x: 482, endPoint y: 380, distance: 20.1
click at [480, 380] on icon at bounding box center [480, 379] width 4 height 8
click at [507, 384] on div "phénomènes" at bounding box center [527, 379] width 50 height 12
drag, startPoint x: 556, startPoint y: 378, endPoint x: 517, endPoint y: 380, distance: 39.3
click at [521, 380] on icon at bounding box center [521, 379] width 4 height 8
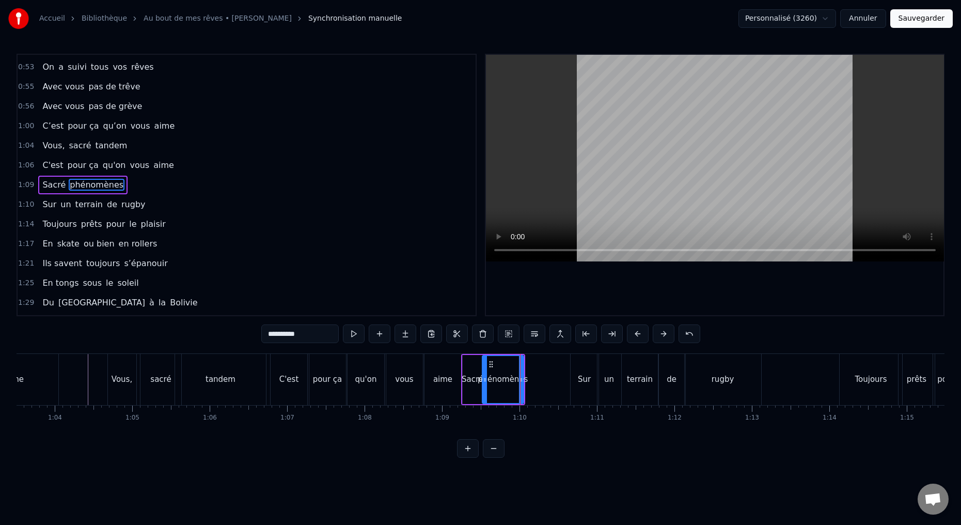
drag, startPoint x: 498, startPoint y: 379, endPoint x: 469, endPoint y: 377, distance: 28.5
click at [483, 380] on icon at bounding box center [485, 379] width 4 height 8
click at [447, 383] on div "aime" at bounding box center [442, 379] width 19 height 12
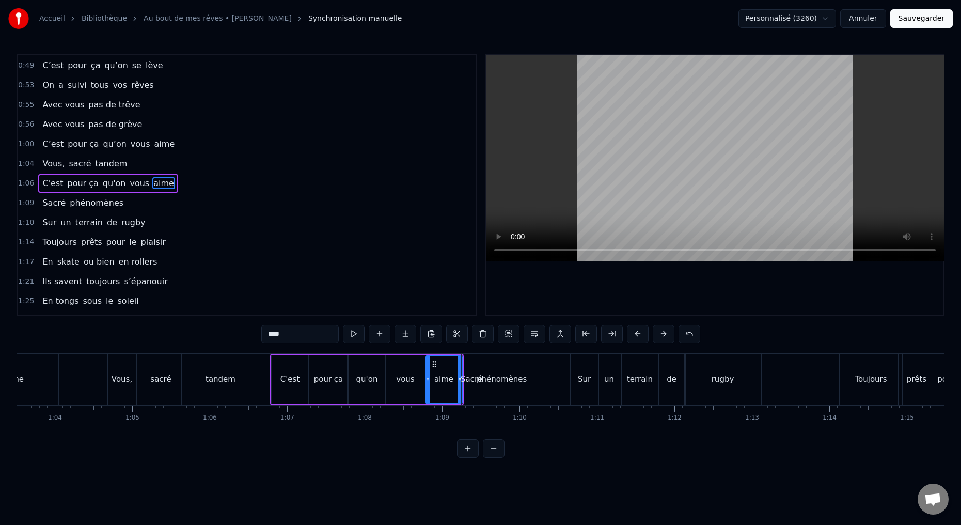
scroll to position [174, 0]
drag, startPoint x: 460, startPoint y: 380, endPoint x: 447, endPoint y: 380, distance: 13.4
click at [446, 380] on icon at bounding box center [445, 379] width 4 height 8
click at [464, 382] on div "Sacré" at bounding box center [472, 379] width 22 height 12
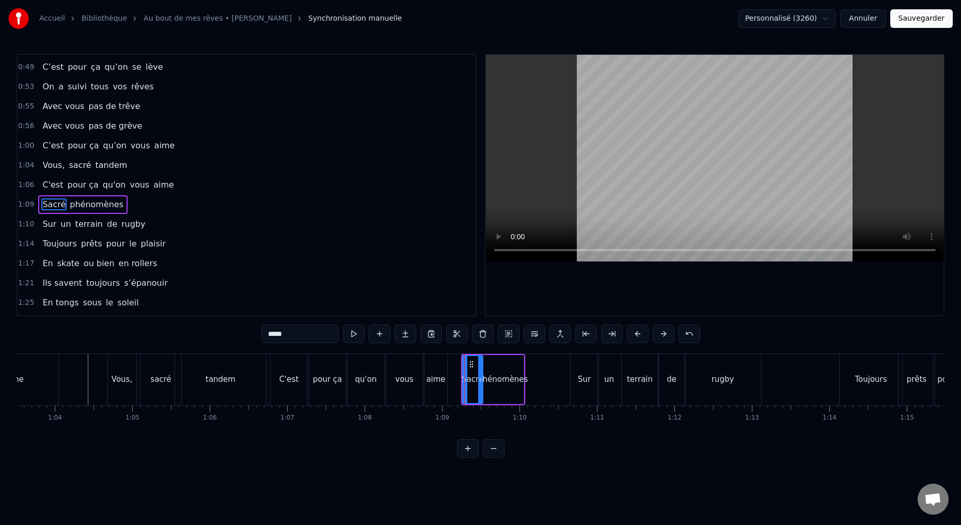
scroll to position [194, 0]
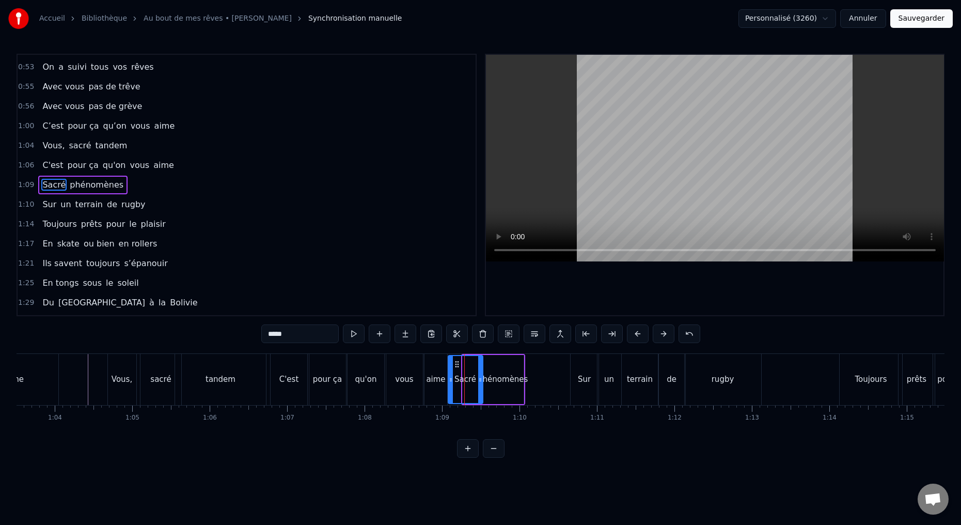
drag, startPoint x: 463, startPoint y: 378, endPoint x: 451, endPoint y: 378, distance: 12.4
click at [449, 378] on icon at bounding box center [451, 379] width 4 height 8
click at [468, 379] on icon at bounding box center [469, 379] width 4 height 8
click at [487, 389] on div "phénomènes" at bounding box center [502, 379] width 41 height 49
type input "**********"
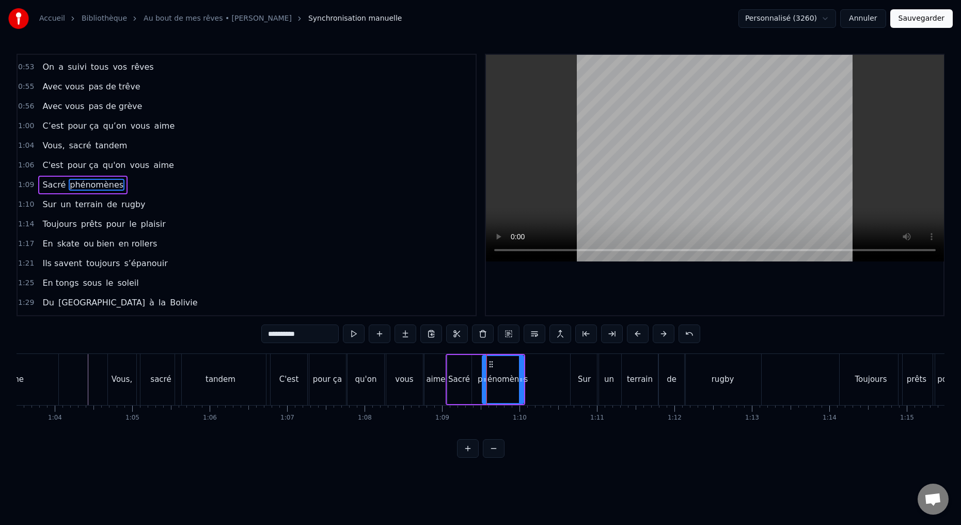
click at [472, 378] on div "Sacré phénomènes" at bounding box center [486, 379] width 80 height 51
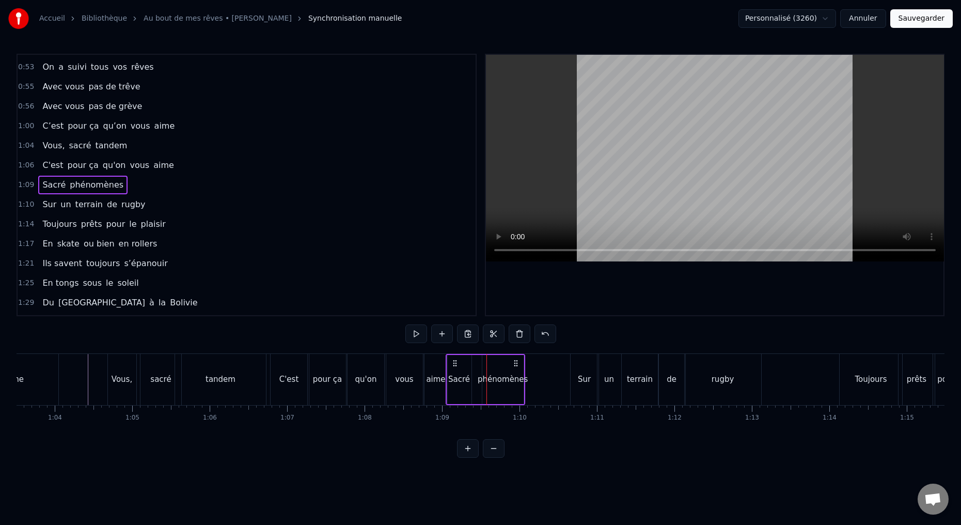
click at [482, 380] on div "phénomènes" at bounding box center [503, 379] width 50 height 12
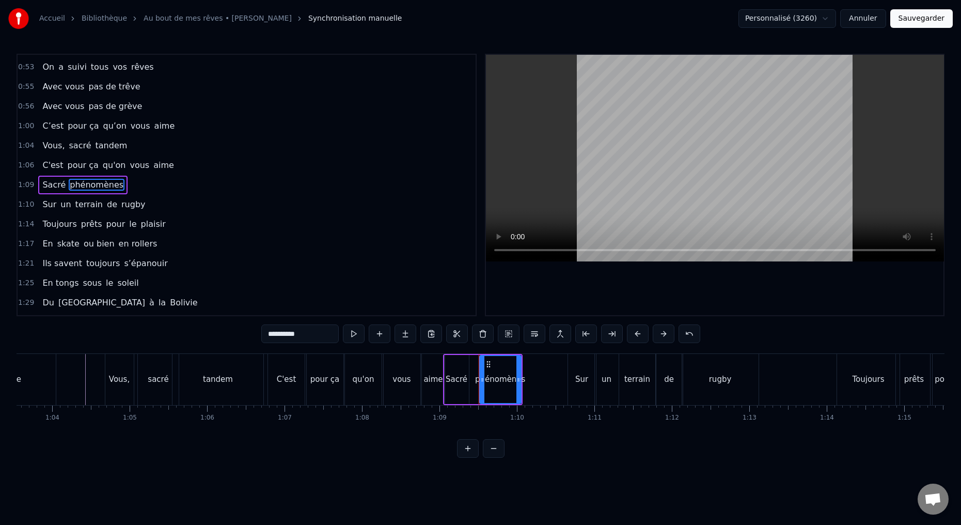
scroll to position [0, 4922]
click at [484, 380] on div "phénomènes" at bounding box center [498, 379] width 50 height 12
drag, startPoint x: 480, startPoint y: 379, endPoint x: 468, endPoint y: 379, distance: 12.4
click at [468, 379] on icon at bounding box center [468, 379] width 4 height 8
drag, startPoint x: 516, startPoint y: 379, endPoint x: 503, endPoint y: 377, distance: 13.6
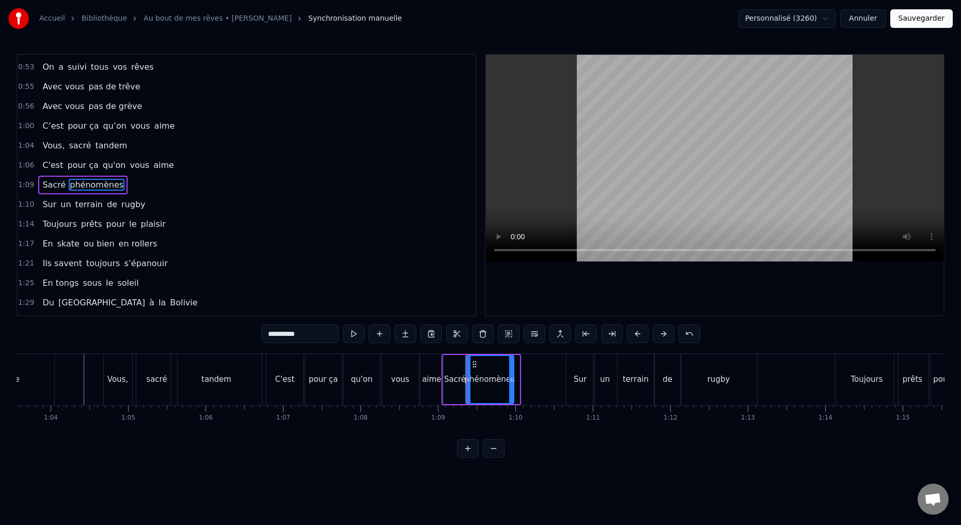
click at [511, 378] on icon at bounding box center [511, 379] width 4 height 8
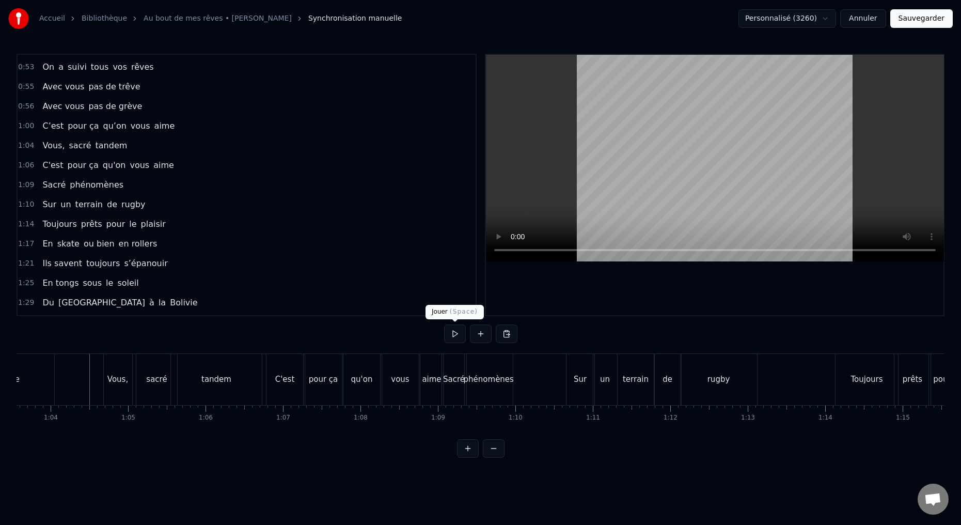
click at [451, 334] on button at bounding box center [455, 333] width 22 height 19
click at [453, 332] on button at bounding box center [455, 333] width 22 height 19
click at [500, 388] on div "phénomènes" at bounding box center [489, 379] width 48 height 51
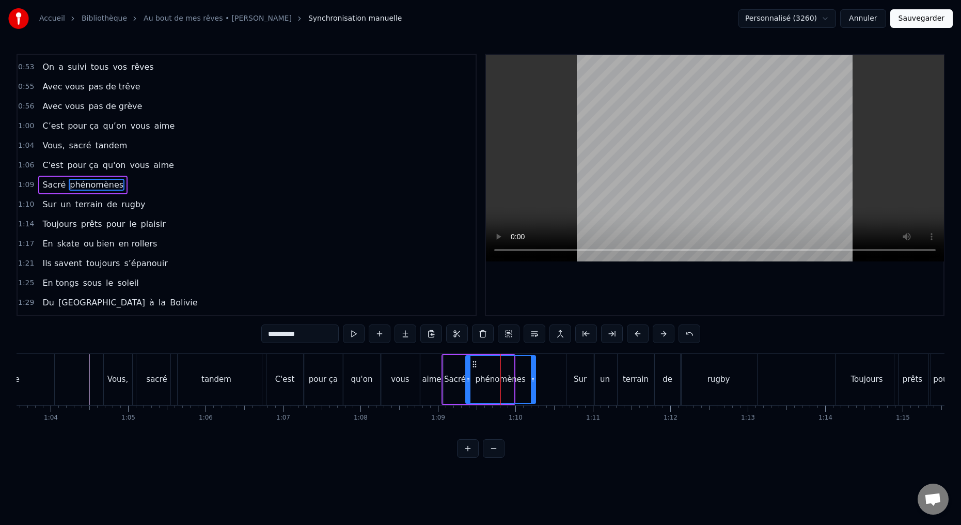
drag, startPoint x: 511, startPoint y: 380, endPoint x: 528, endPoint y: 379, distance: 16.6
click at [532, 379] on icon at bounding box center [533, 379] width 4 height 8
drag, startPoint x: 467, startPoint y: 378, endPoint x: 477, endPoint y: 376, distance: 9.9
click at [480, 377] on icon at bounding box center [480, 379] width 4 height 8
click at [454, 386] on div "Sacré" at bounding box center [455, 379] width 24 height 49
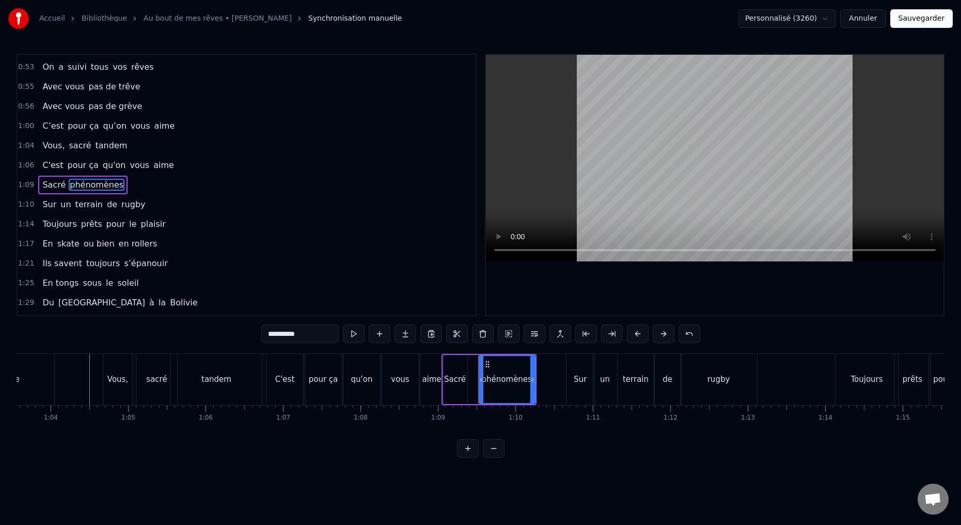
type input "*****"
drag, startPoint x: 443, startPoint y: 380, endPoint x: 449, endPoint y: 380, distance: 6.2
click at [449, 380] on icon at bounding box center [451, 379] width 4 height 8
drag, startPoint x: 465, startPoint y: 380, endPoint x: 474, endPoint y: 380, distance: 9.3
click at [478, 380] on circle at bounding box center [478, 380] width 1 height 1
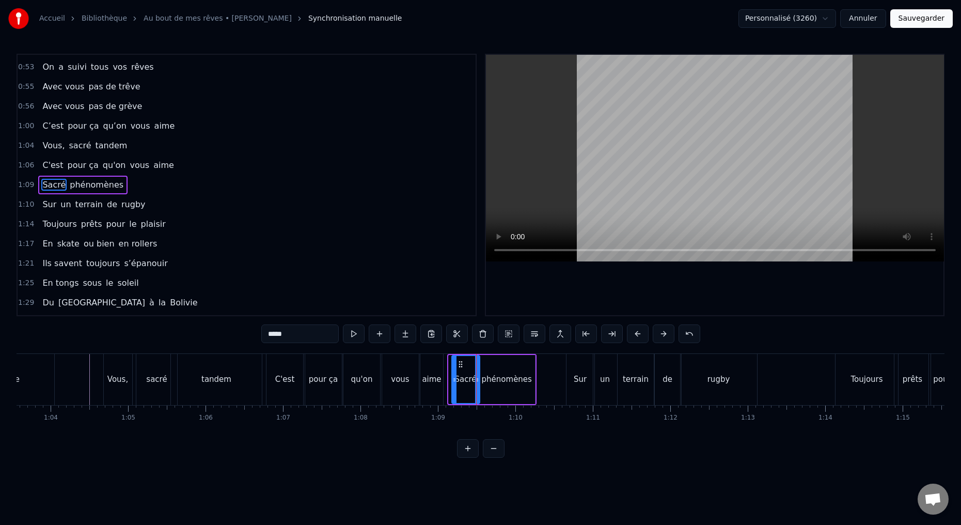
click at [452, 380] on icon at bounding box center [454, 379] width 4 height 8
drag, startPoint x: 103, startPoint y: 383, endPoint x: 97, endPoint y: 387, distance: 7.6
click at [451, 387] on div at bounding box center [451, 379] width 1 height 51
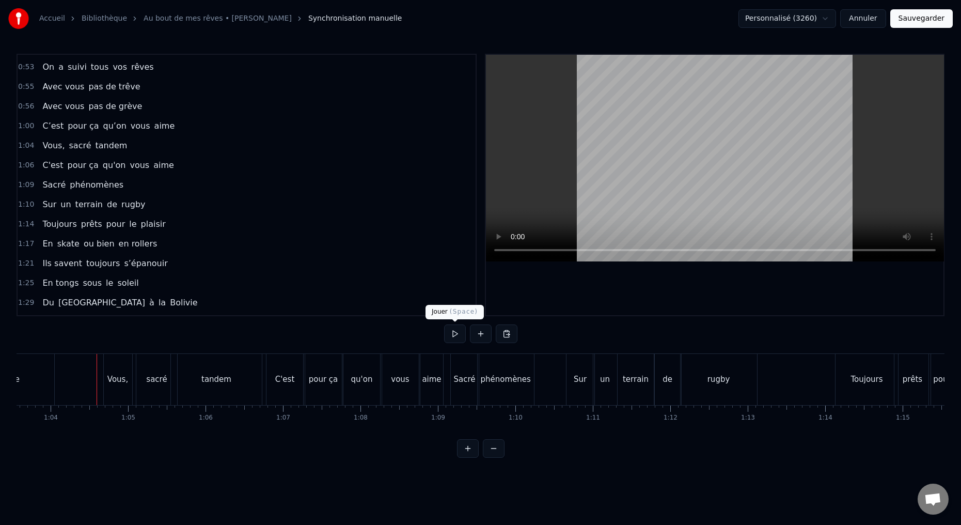
click at [452, 332] on button at bounding box center [455, 333] width 22 height 19
click at [451, 334] on button at bounding box center [455, 333] width 22 height 19
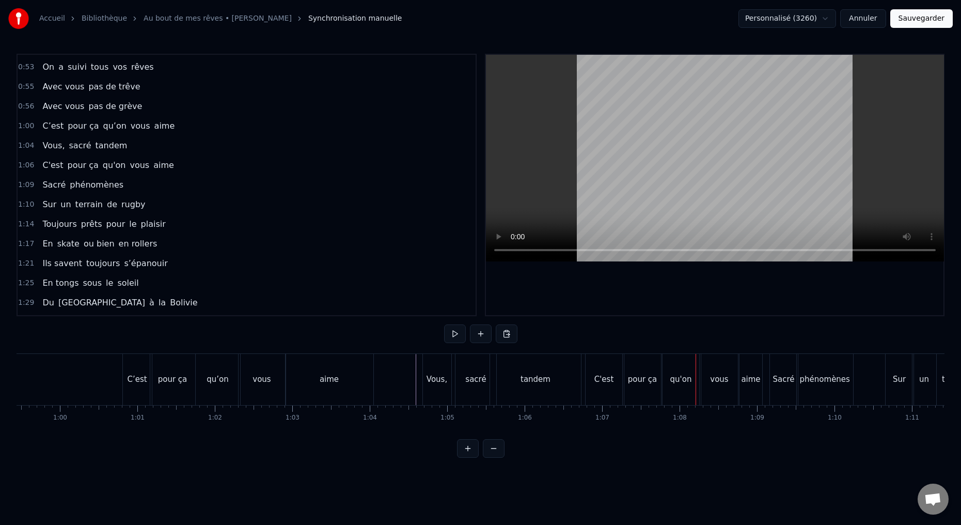
scroll to position [0, 4599]
click at [455, 332] on button at bounding box center [455, 333] width 22 height 19
click at [454, 335] on button at bounding box center [455, 333] width 22 height 19
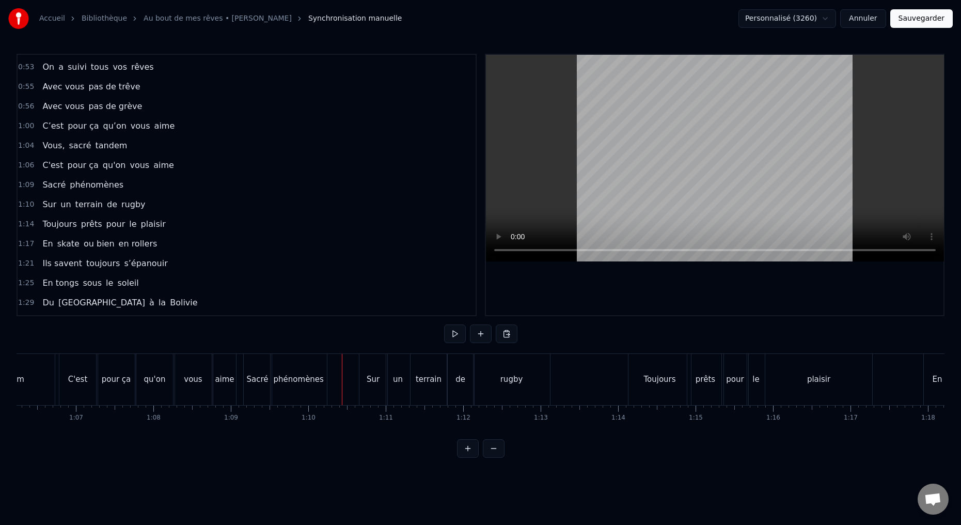
scroll to position [0, 5134]
click at [368, 391] on div "Sur" at bounding box center [369, 379] width 28 height 51
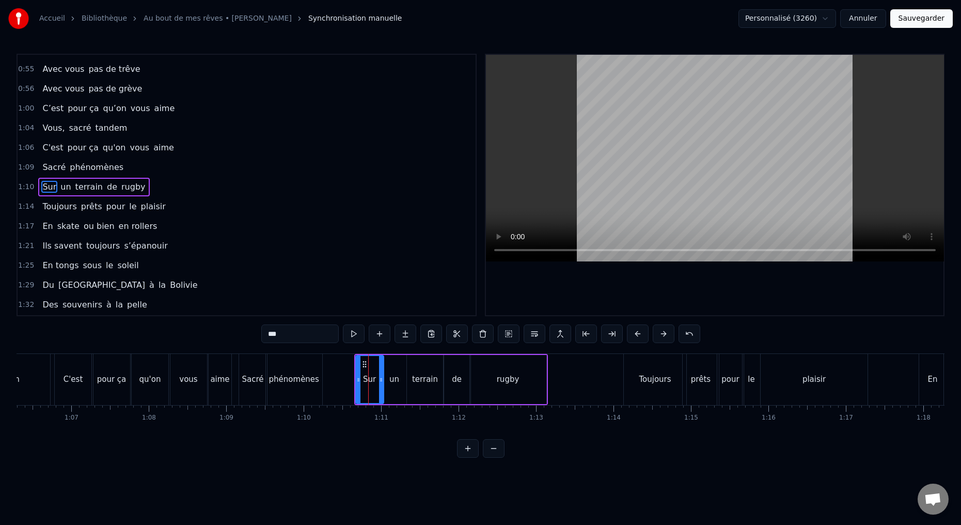
scroll to position [213, 0]
click at [353, 333] on button at bounding box center [354, 333] width 22 height 19
click at [353, 332] on button at bounding box center [354, 333] width 22 height 19
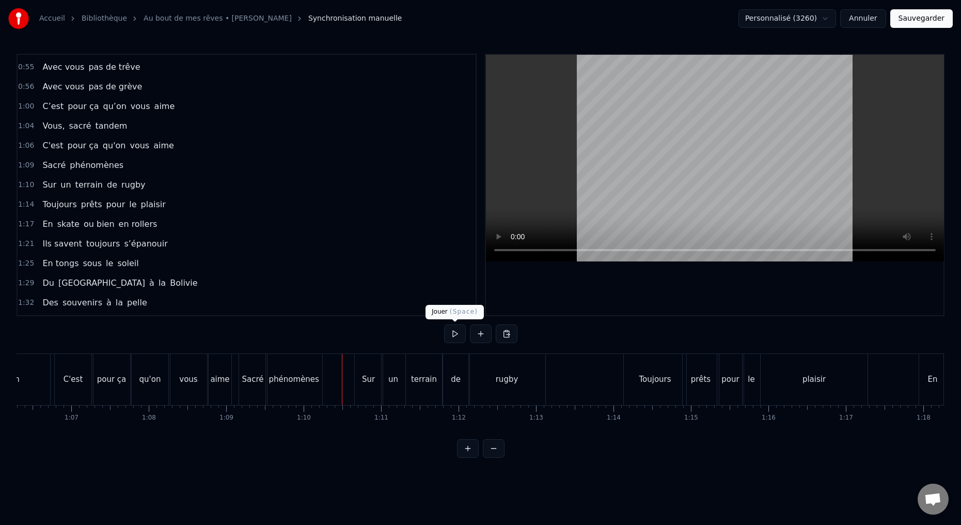
click at [454, 333] on button at bounding box center [455, 333] width 22 height 19
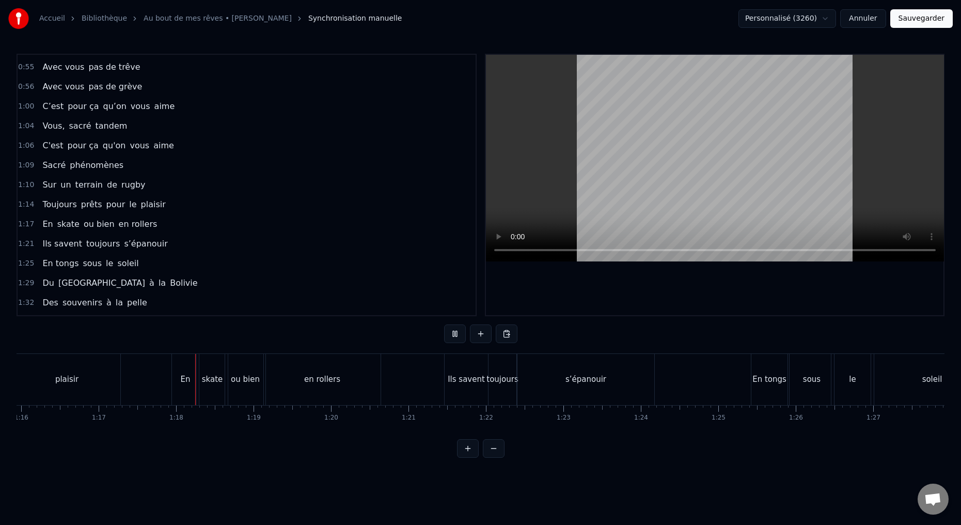
scroll to position [0, 5958]
click at [453, 336] on button at bounding box center [455, 333] width 22 height 19
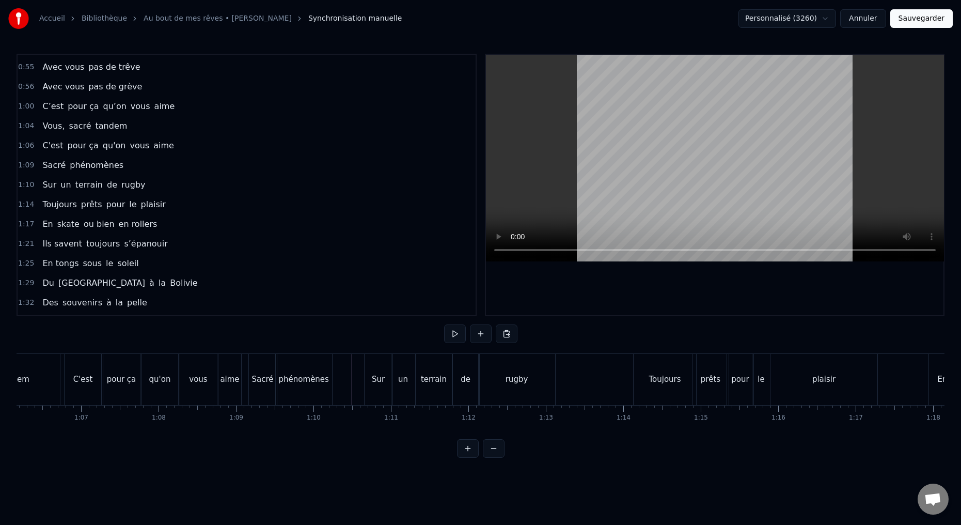
scroll to position [0, 5133]
click at [454, 334] on button at bounding box center [455, 333] width 22 height 19
click at [452, 334] on button at bounding box center [455, 333] width 22 height 19
click at [361, 391] on div "Sur" at bounding box center [369, 379] width 28 height 51
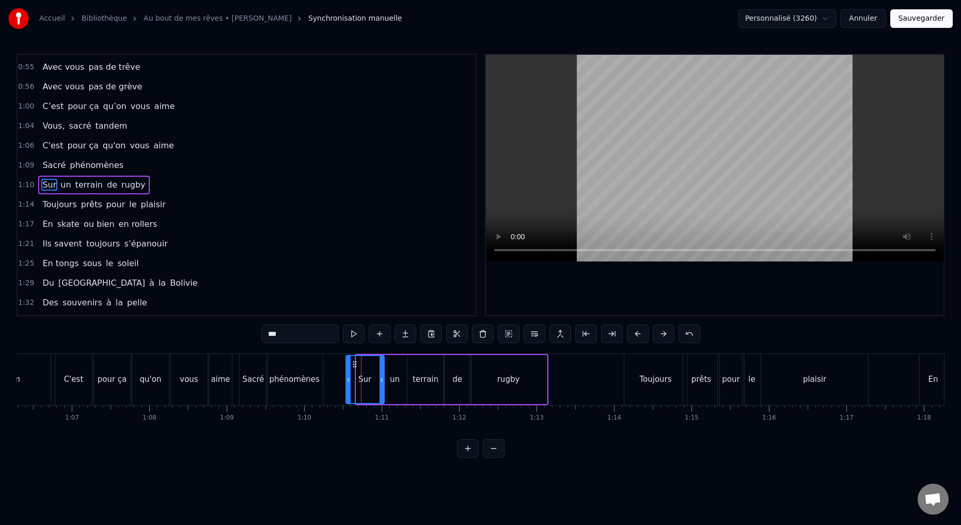
drag, startPoint x: 355, startPoint y: 382, endPoint x: 346, endPoint y: 384, distance: 8.4
click at [346, 383] on icon at bounding box center [348, 379] width 4 height 8
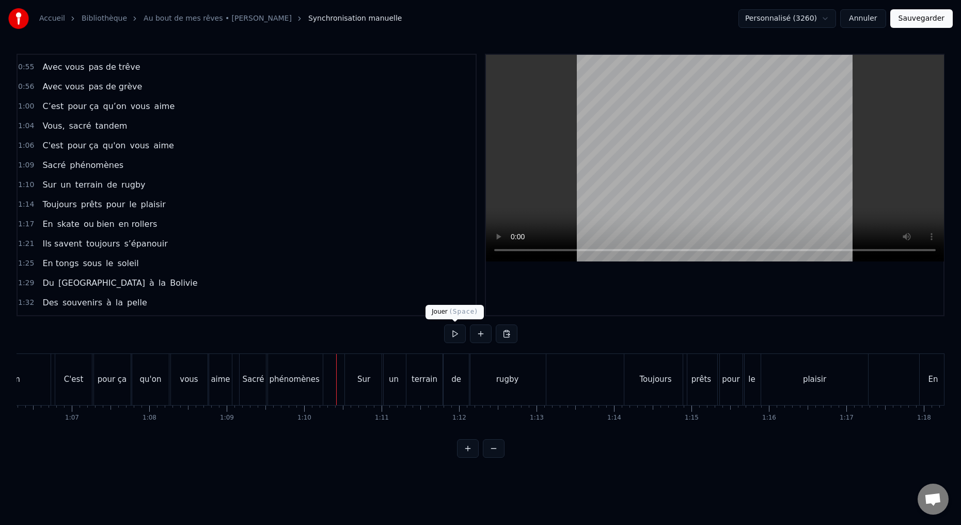
click at [453, 336] on button at bounding box center [455, 333] width 22 height 19
click at [454, 335] on button at bounding box center [455, 333] width 22 height 19
click at [363, 394] on div "Sur" at bounding box center [364, 379] width 38 height 51
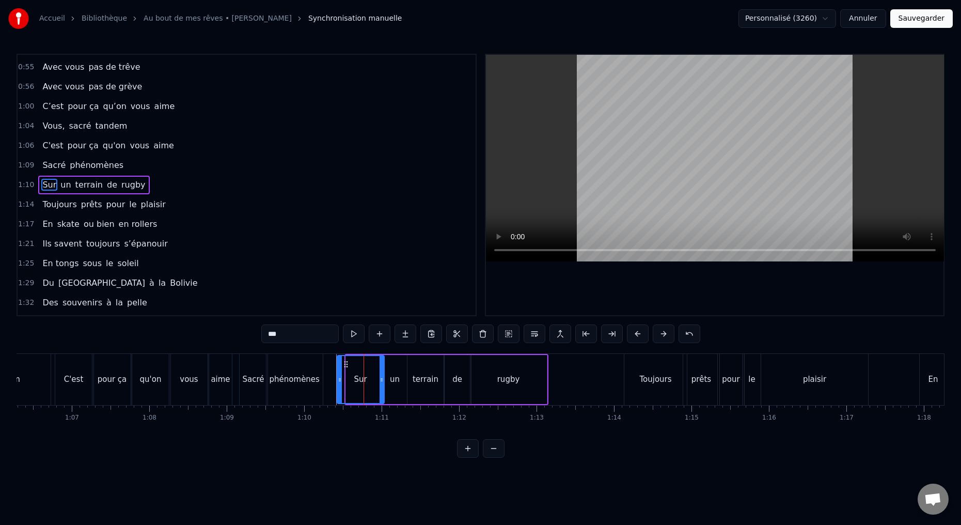
drag, startPoint x: 347, startPoint y: 383, endPoint x: 340, endPoint y: 384, distance: 7.8
click at [338, 384] on div at bounding box center [340, 379] width 4 height 47
drag, startPoint x: 382, startPoint y: 380, endPoint x: 364, endPoint y: 380, distance: 17.6
click at [362, 382] on icon at bounding box center [362, 379] width 4 height 8
click at [390, 384] on div "un" at bounding box center [395, 379] width 10 height 12
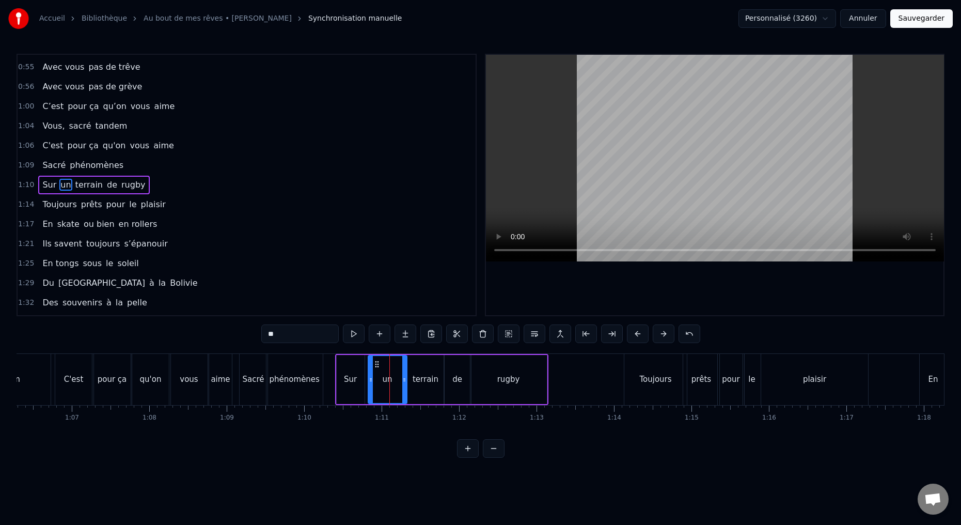
drag, startPoint x: 384, startPoint y: 380, endPoint x: 362, endPoint y: 380, distance: 22.2
click at [369, 381] on icon at bounding box center [371, 379] width 4 height 8
click at [290, 337] on input "**" at bounding box center [299, 333] width 77 height 19
click at [416, 387] on div "terrain" at bounding box center [425, 379] width 37 height 49
type input "*******"
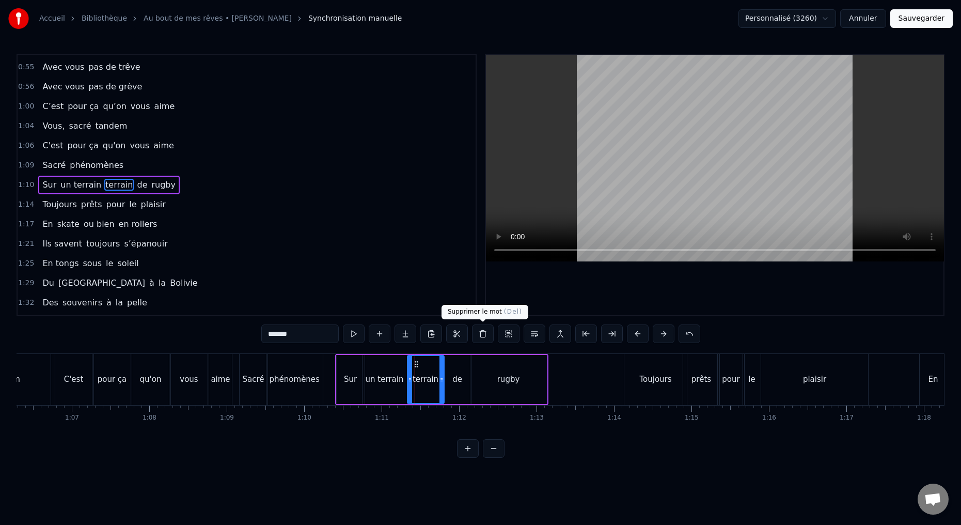
click at [483, 334] on button at bounding box center [483, 333] width 22 height 19
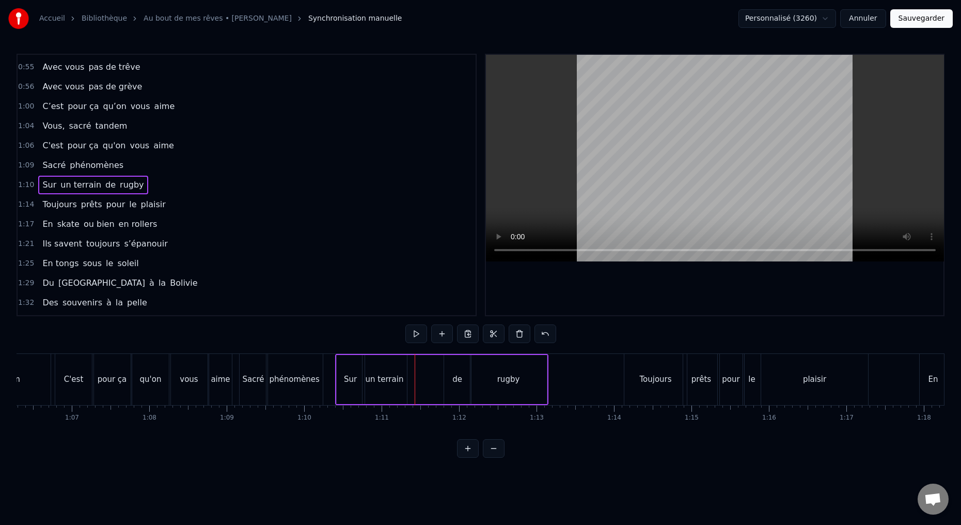
click at [454, 389] on div "de" at bounding box center [457, 379] width 27 height 49
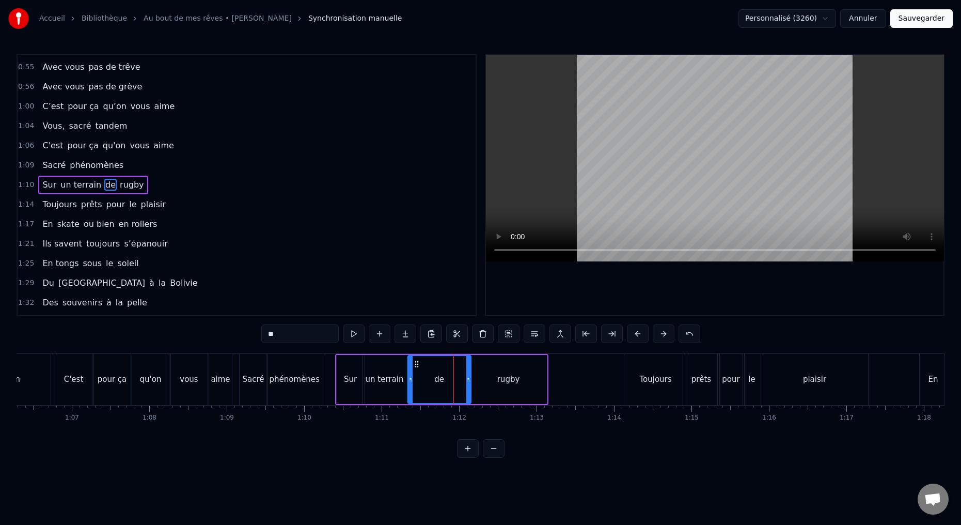
drag, startPoint x: 446, startPoint y: 380, endPoint x: 411, endPoint y: 382, distance: 35.1
click at [410, 383] on div at bounding box center [410, 379] width 4 height 47
drag, startPoint x: 467, startPoint y: 380, endPoint x: 438, endPoint y: 384, distance: 29.2
click at [438, 384] on div at bounding box center [440, 379] width 4 height 47
click at [478, 383] on div "rugby" at bounding box center [508, 379] width 76 height 49
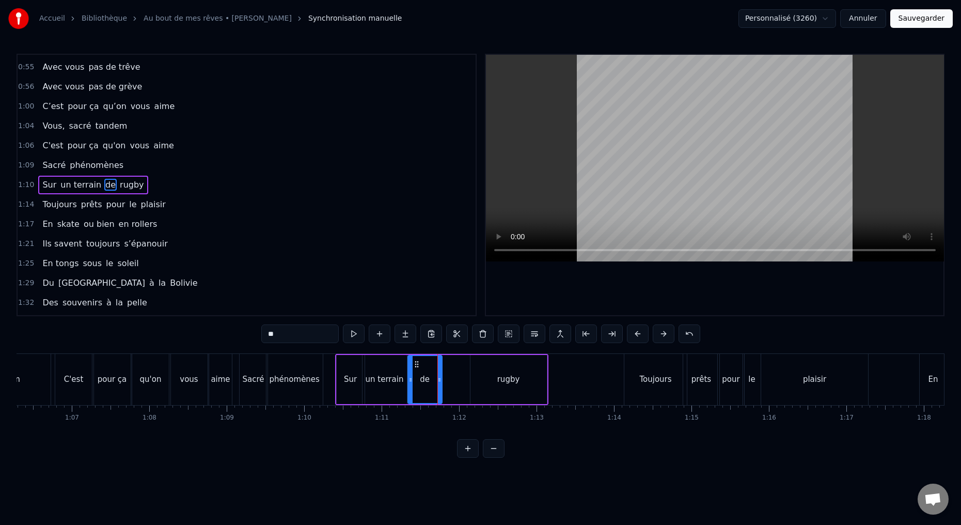
type input "*****"
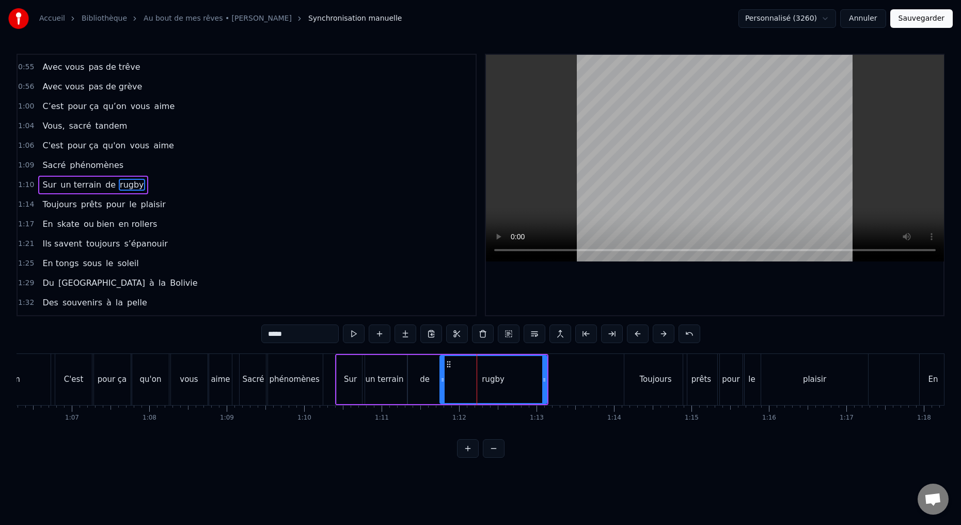
drag, startPoint x: 468, startPoint y: 382, endPoint x: 446, endPoint y: 383, distance: 21.7
click at [441, 385] on div at bounding box center [442, 379] width 4 height 47
drag, startPoint x: 544, startPoint y: 379, endPoint x: 525, endPoint y: 379, distance: 19.6
click at [531, 379] on icon at bounding box center [531, 379] width 4 height 8
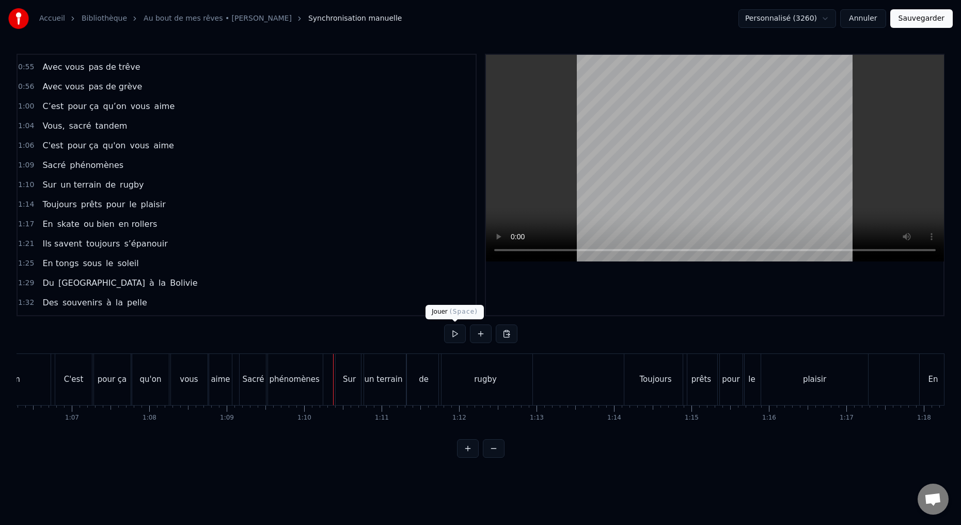
click at [452, 334] on button at bounding box center [455, 333] width 22 height 19
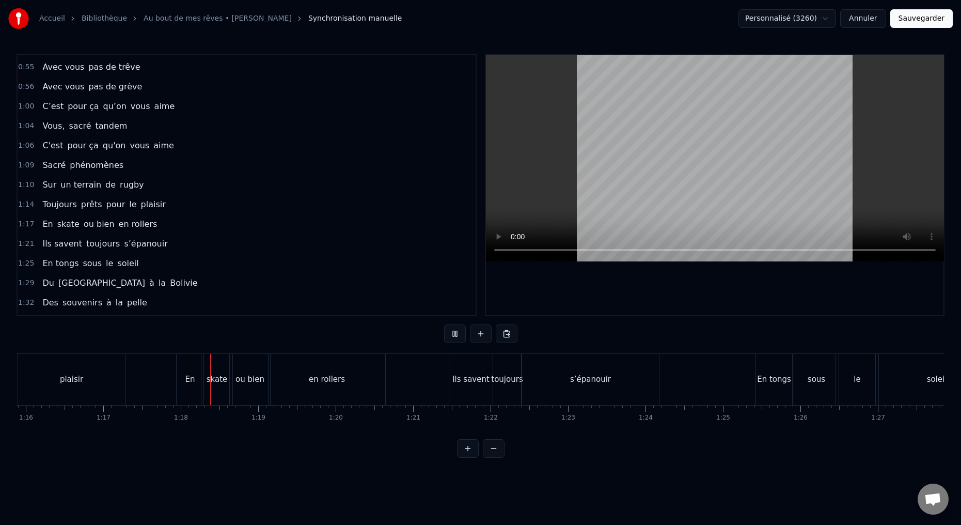
scroll to position [0, 5974]
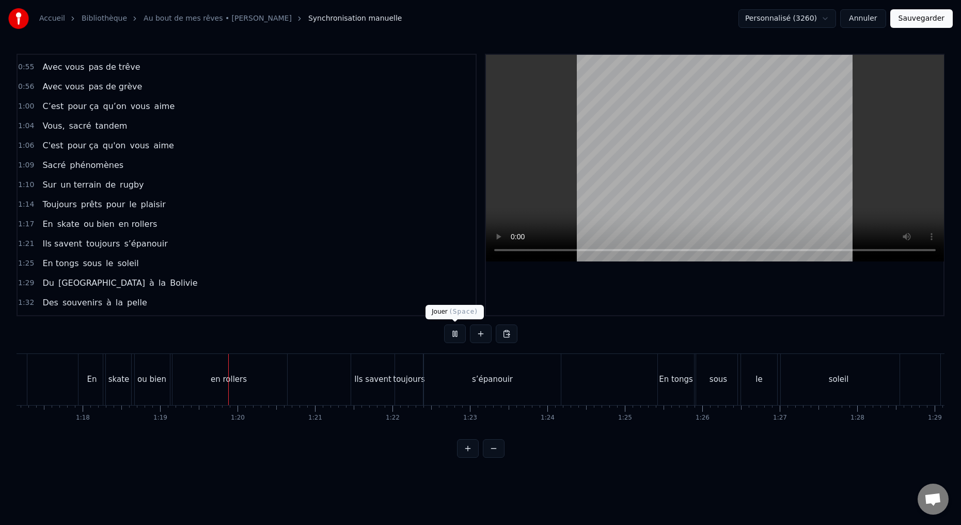
drag, startPoint x: 455, startPoint y: 336, endPoint x: 439, endPoint y: 354, distance: 24.2
click at [454, 336] on button at bounding box center [455, 333] width 22 height 19
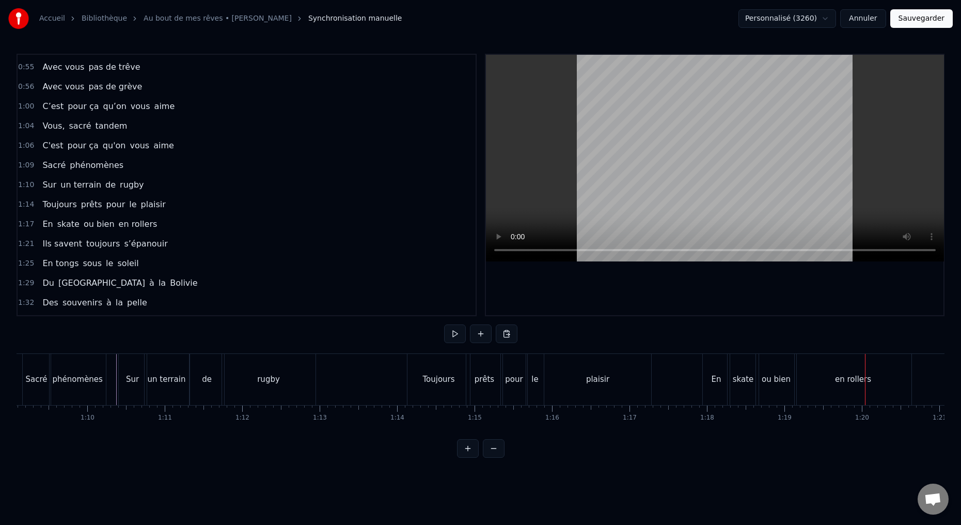
scroll to position [0, 5360]
drag, startPoint x: 529, startPoint y: 391, endPoint x: 525, endPoint y: 389, distance: 5.3
click at [529, 391] on div "le" at bounding box center [526, 379] width 18 height 51
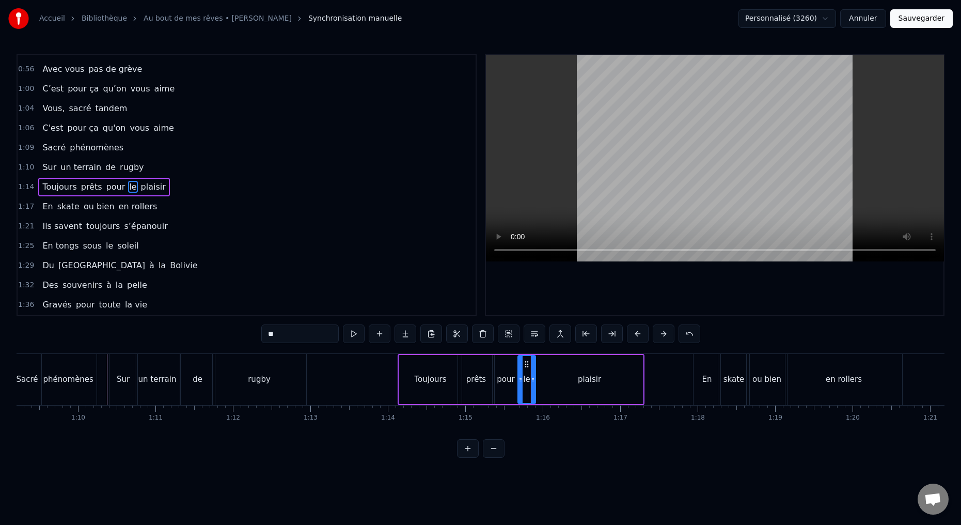
scroll to position [233, 0]
click at [286, 337] on input "**" at bounding box center [299, 333] width 77 height 19
click at [553, 368] on div "plaisir" at bounding box center [589, 379] width 107 height 49
type input "*******"
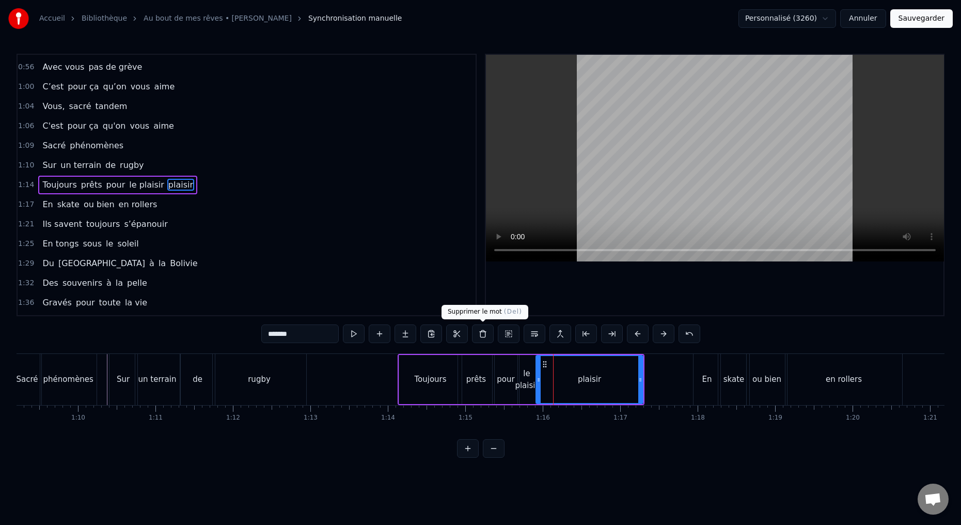
click at [484, 334] on button at bounding box center [483, 333] width 22 height 19
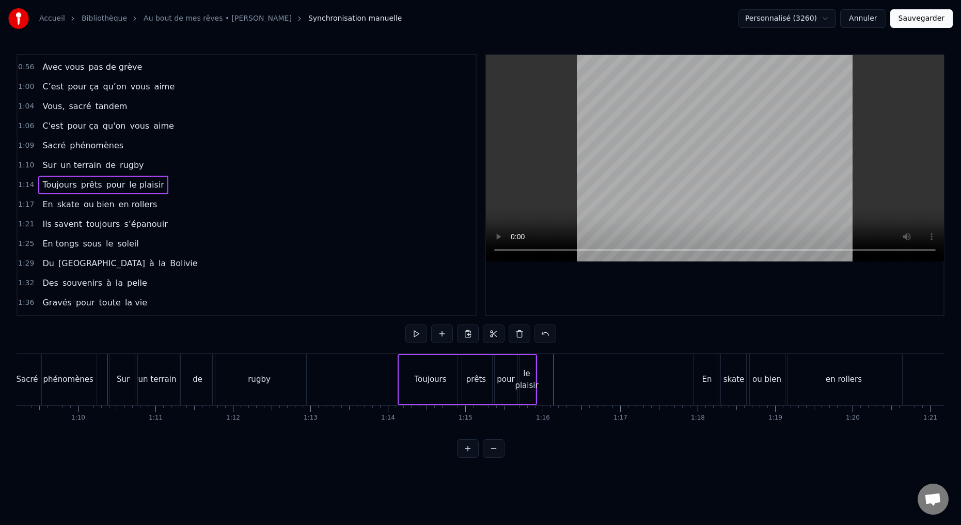
click at [408, 387] on div "Toujours" at bounding box center [430, 379] width 62 height 49
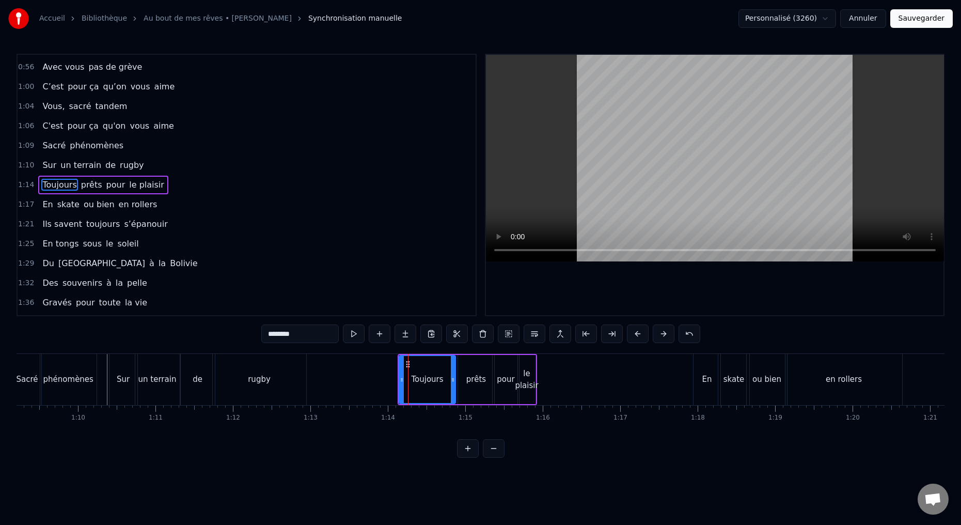
click at [453, 380] on icon at bounding box center [453, 379] width 4 height 8
click at [468, 387] on div "prêts" at bounding box center [476, 379] width 36 height 49
drag, startPoint x: 459, startPoint y: 379, endPoint x: 466, endPoint y: 378, distance: 6.9
click at [452, 379] on icon at bounding box center [454, 379] width 4 height 8
click at [487, 378] on icon at bounding box center [486, 379] width 4 height 8
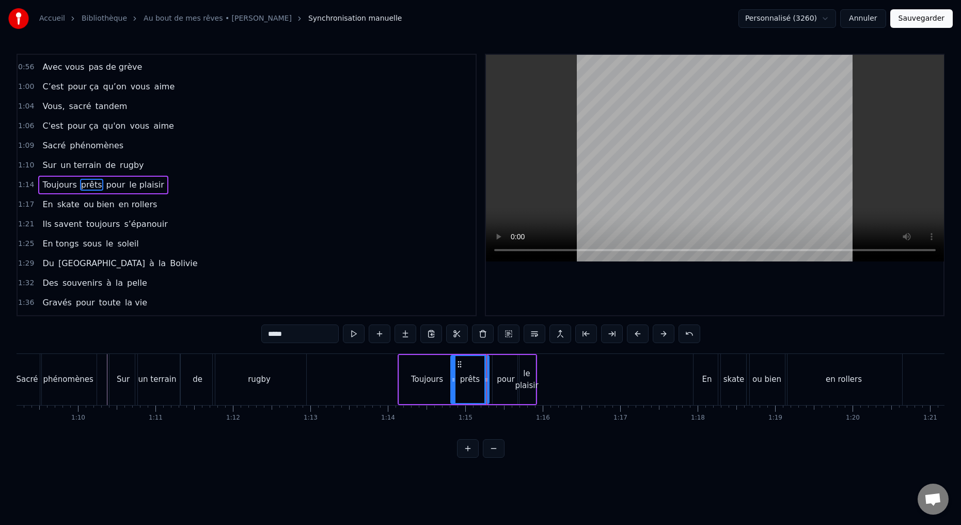
click at [532, 383] on div "le plaisir" at bounding box center [526, 379] width 23 height 23
type input "**********"
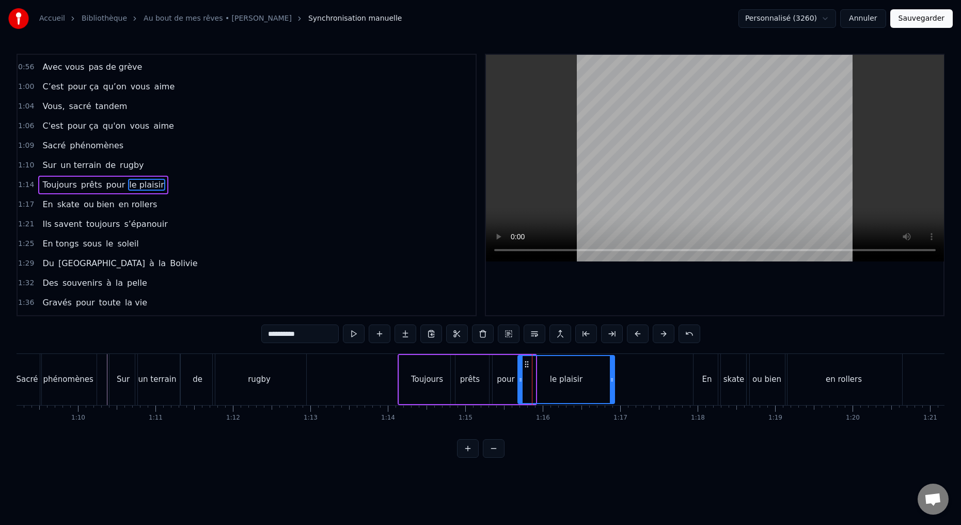
drag, startPoint x: 533, startPoint y: 378, endPoint x: 608, endPoint y: 383, distance: 74.5
click at [612, 383] on icon at bounding box center [612, 379] width 4 height 8
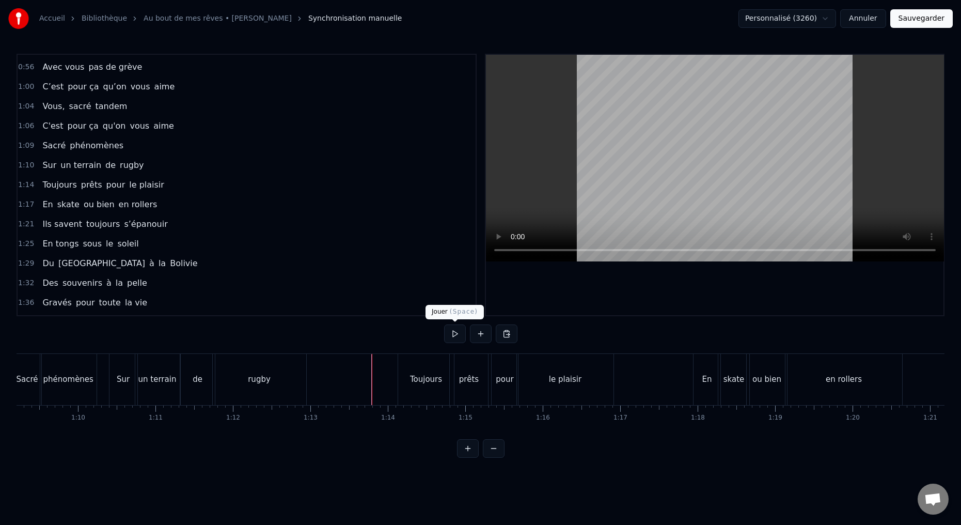
click at [453, 334] on button at bounding box center [455, 333] width 22 height 19
click at [454, 334] on button at bounding box center [455, 333] width 22 height 19
click at [532, 389] on div "le plaisir" at bounding box center [565, 379] width 97 height 51
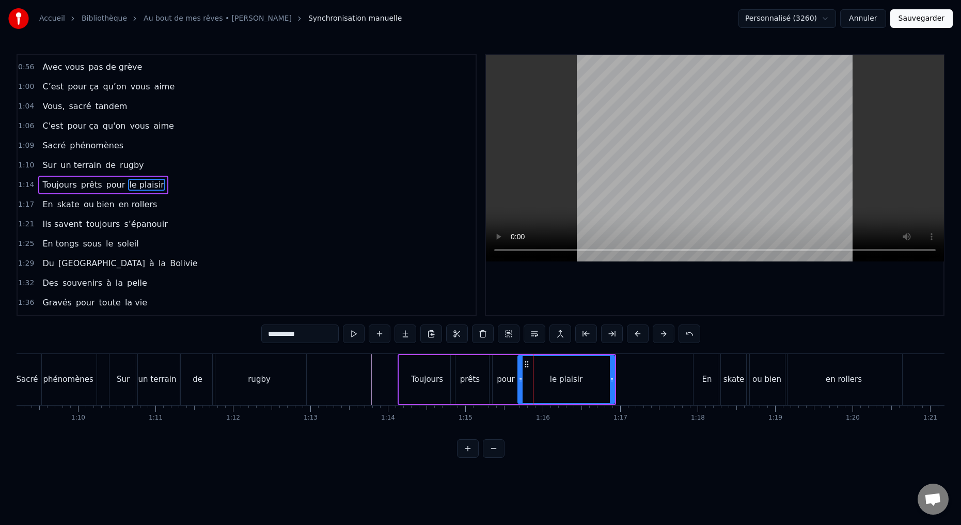
click at [508, 391] on div "pour" at bounding box center [506, 379] width 26 height 49
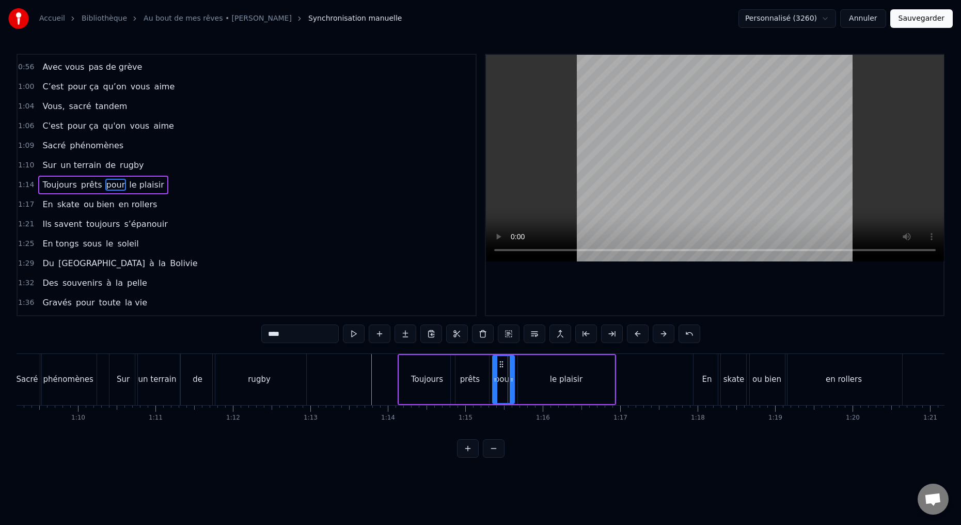
click at [511, 380] on icon at bounding box center [512, 379] width 4 height 8
click at [530, 389] on div "le plaisir" at bounding box center [566, 379] width 97 height 49
type input "**********"
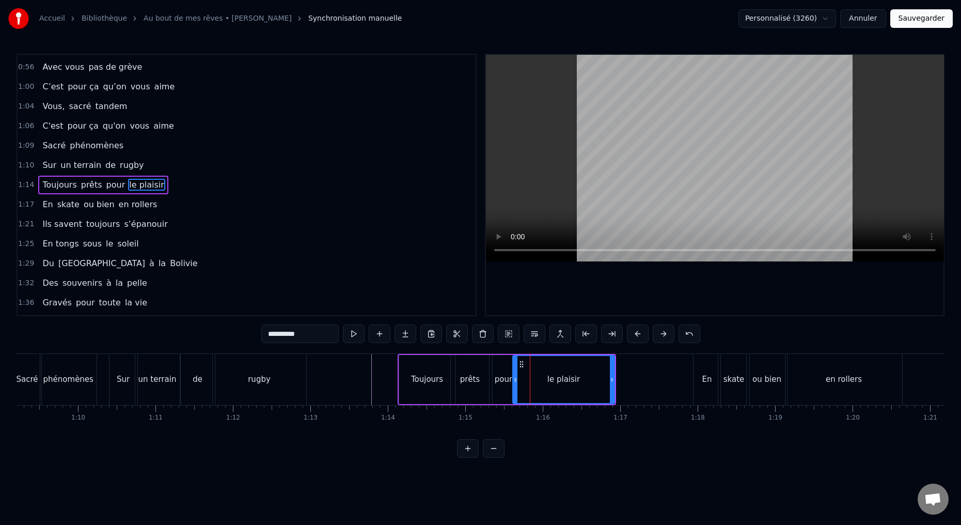
drag, startPoint x: 519, startPoint y: 378, endPoint x: 514, endPoint y: 380, distance: 5.4
click at [514, 379] on icon at bounding box center [515, 379] width 4 height 8
drag, startPoint x: 612, startPoint y: 379, endPoint x: 579, endPoint y: 380, distance: 32.6
click at [583, 380] on icon at bounding box center [583, 379] width 4 height 8
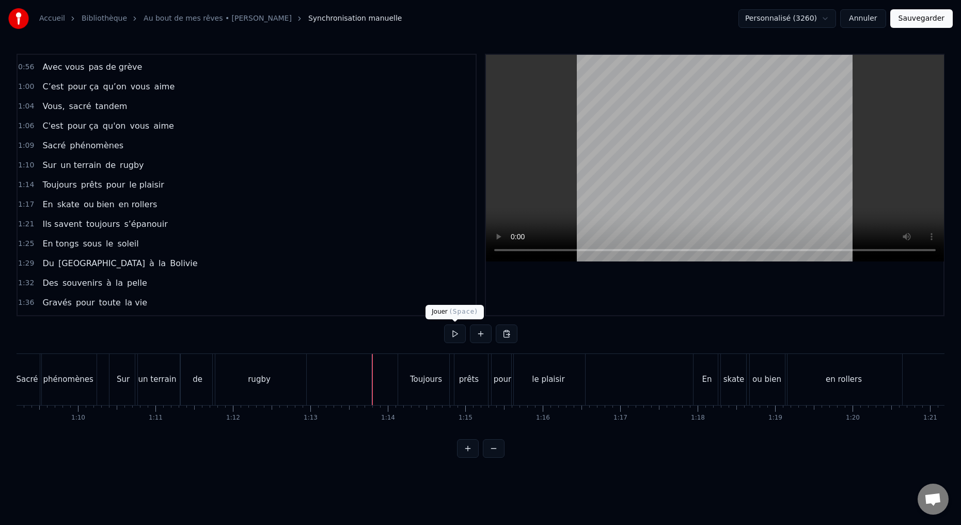
click at [449, 334] on button at bounding box center [455, 333] width 22 height 19
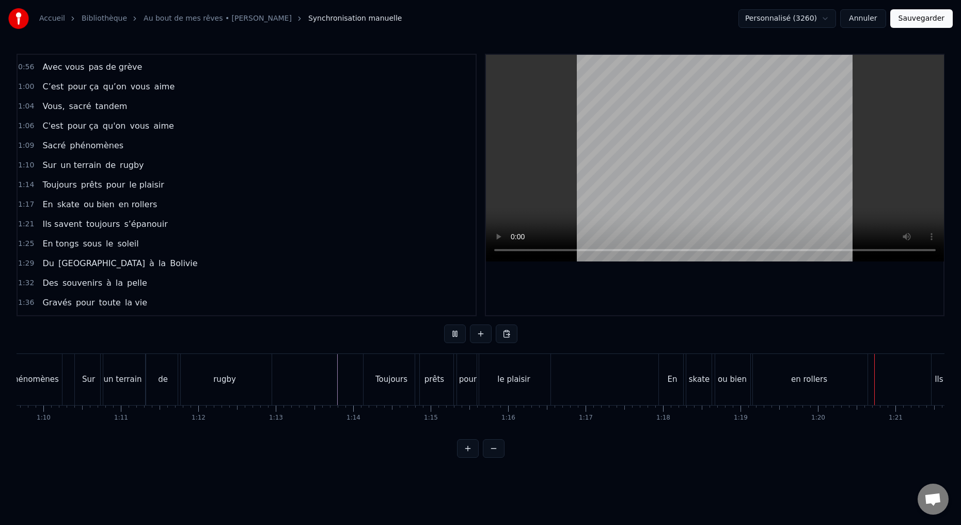
click at [453, 334] on button at bounding box center [455, 333] width 22 height 19
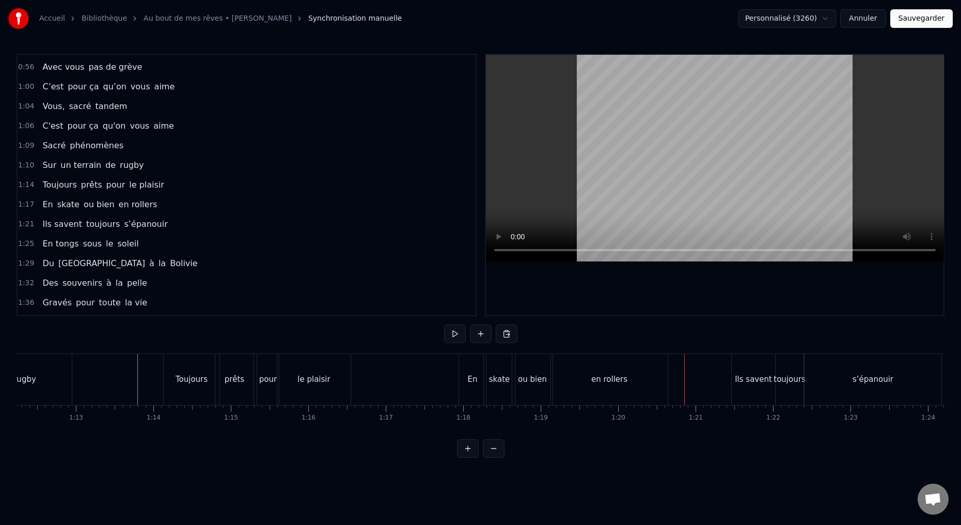
drag, startPoint x: 580, startPoint y: 385, endPoint x: 592, endPoint y: 384, distance: 11.9
click at [580, 385] on div "en rollers" at bounding box center [609, 379] width 117 height 51
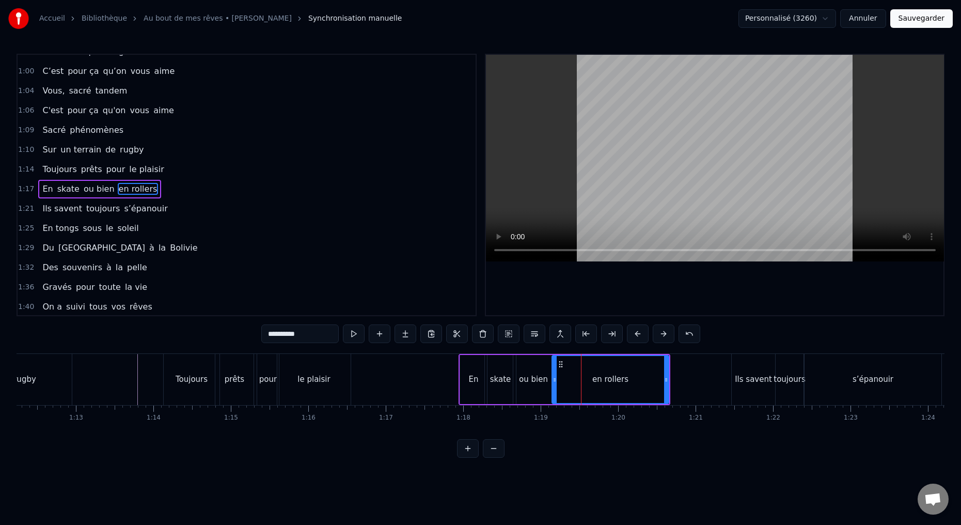
scroll to position [252, 0]
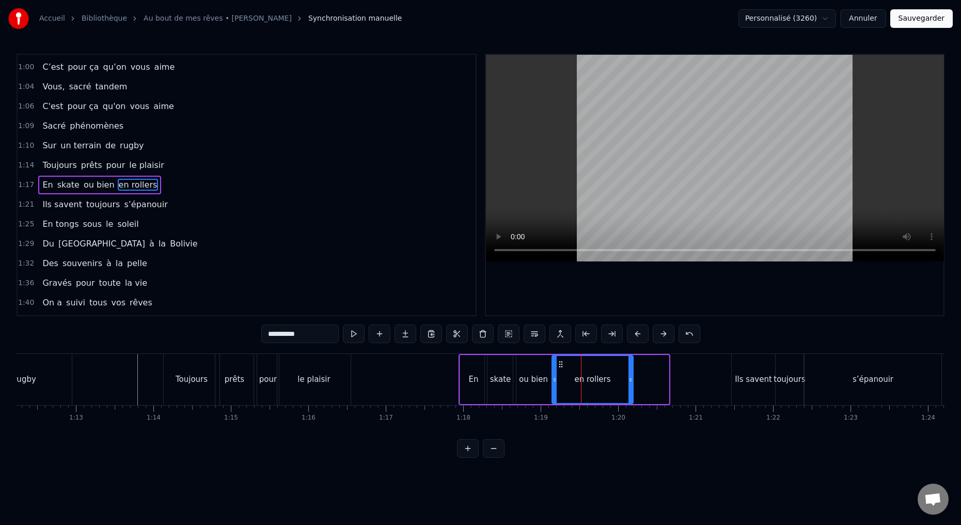
drag, startPoint x: 667, startPoint y: 380, endPoint x: 629, endPoint y: 380, distance: 37.7
click at [631, 380] on icon at bounding box center [630, 379] width 4 height 8
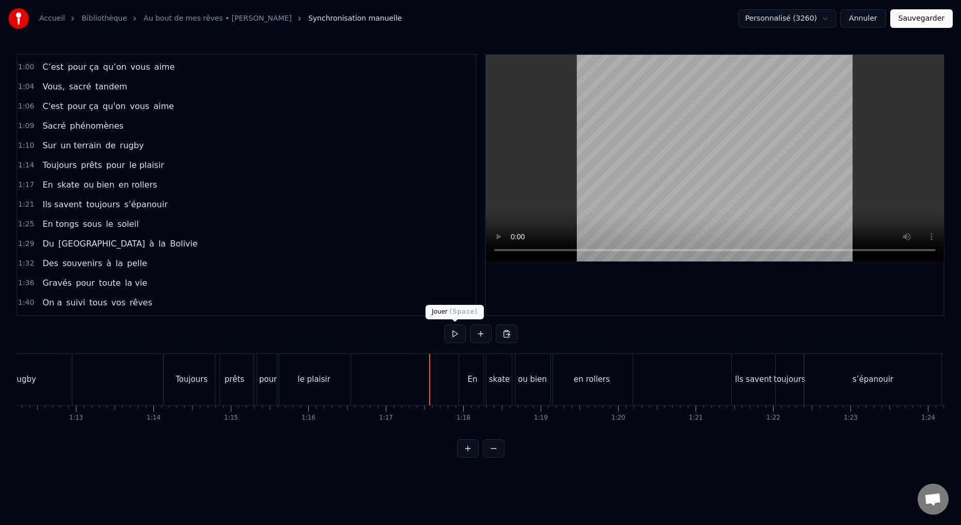
click at [452, 334] on button at bounding box center [455, 333] width 22 height 19
click at [453, 332] on button at bounding box center [455, 333] width 22 height 19
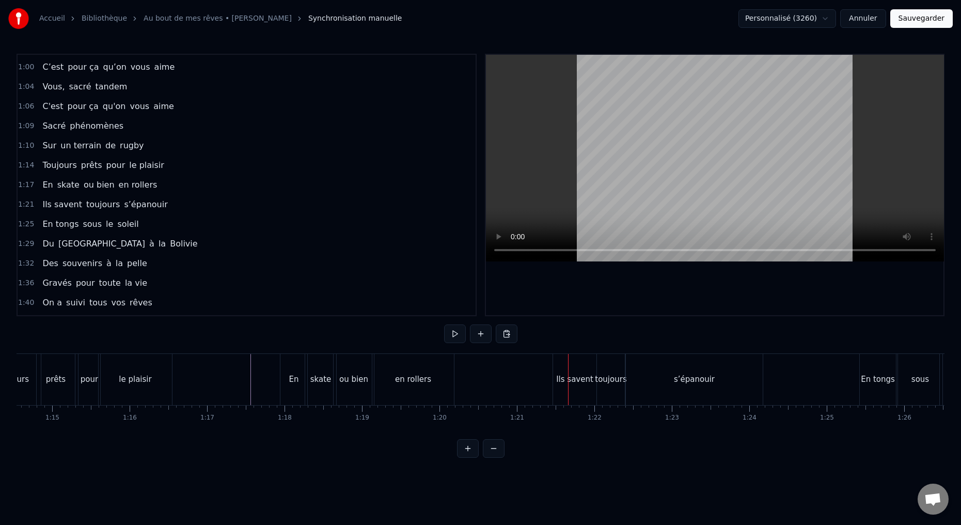
scroll to position [0, 5792]
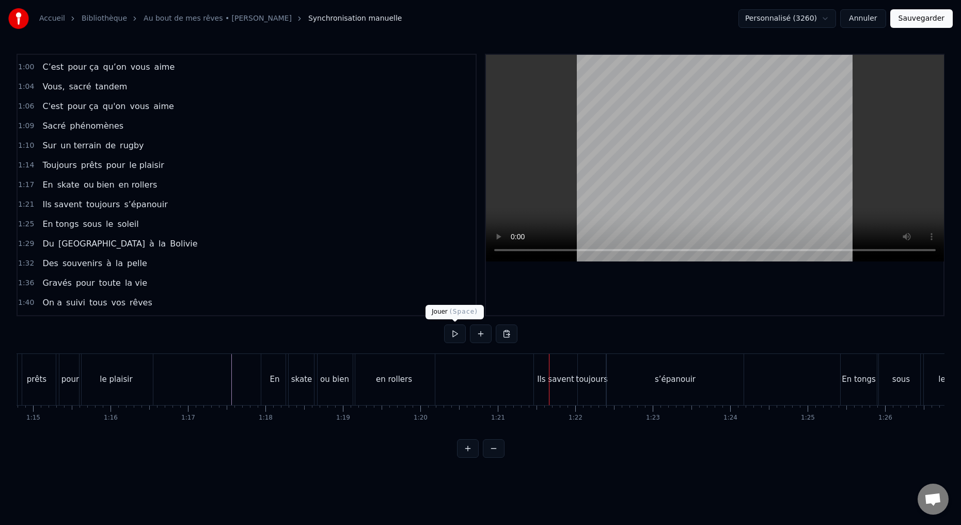
click at [454, 331] on button at bounding box center [455, 333] width 22 height 19
click at [453, 330] on button at bounding box center [455, 333] width 22 height 19
click at [554, 388] on div "Ils savent" at bounding box center [555, 379] width 43 height 51
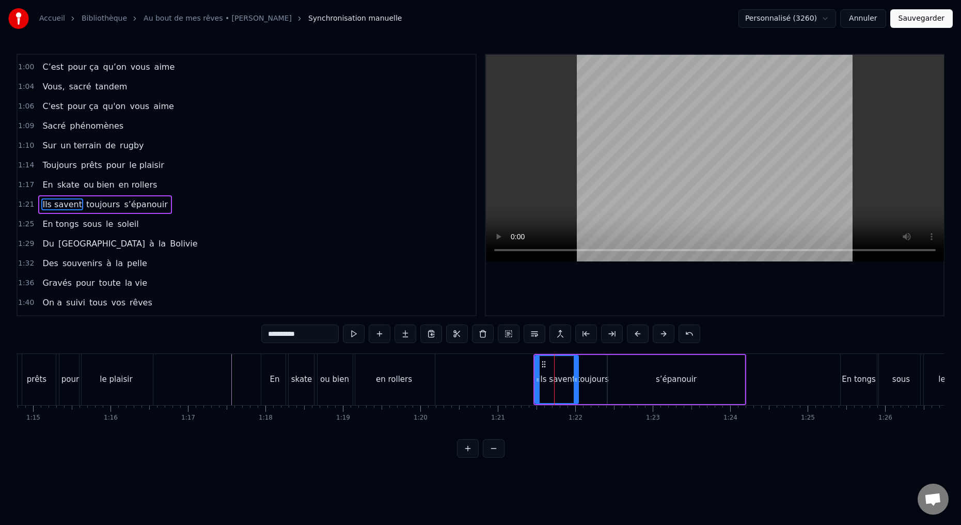
scroll to position [272, 0]
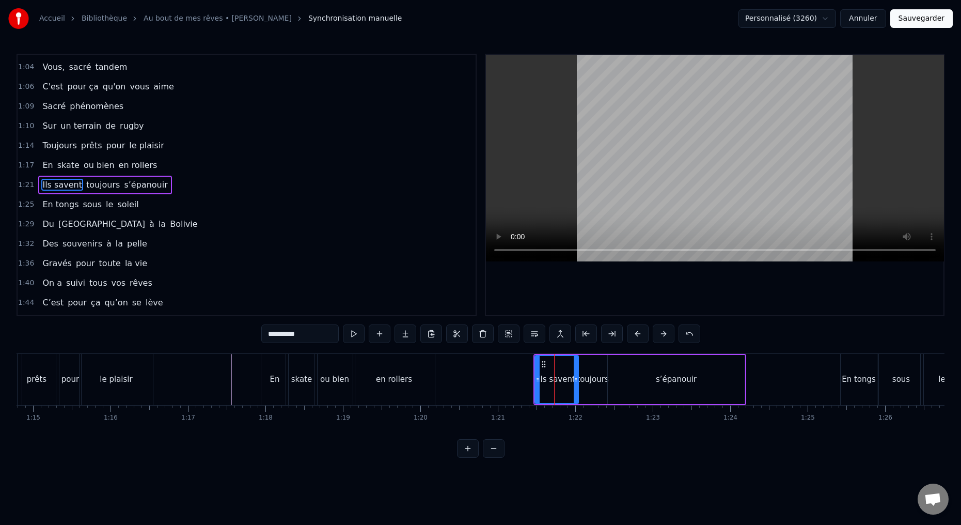
click at [597, 391] on div "toujours" at bounding box center [593, 379] width 28 height 49
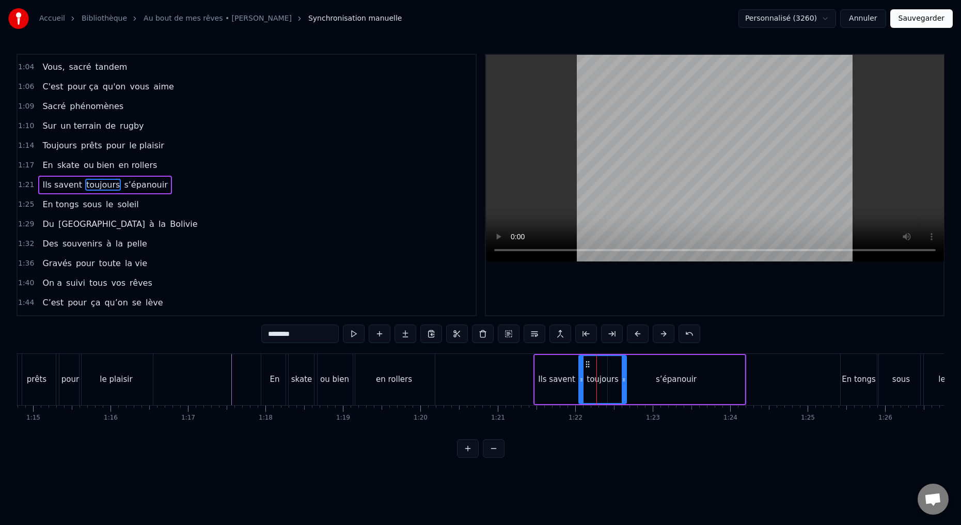
drag, startPoint x: 605, startPoint y: 379, endPoint x: 610, endPoint y: 380, distance: 5.9
click at [624, 379] on icon at bounding box center [624, 379] width 4 height 8
drag, startPoint x: 580, startPoint y: 380, endPoint x: 598, endPoint y: 384, distance: 17.9
click at [596, 384] on div at bounding box center [594, 379] width 4 height 47
click at [572, 389] on div "Ils savent" at bounding box center [556, 379] width 43 height 49
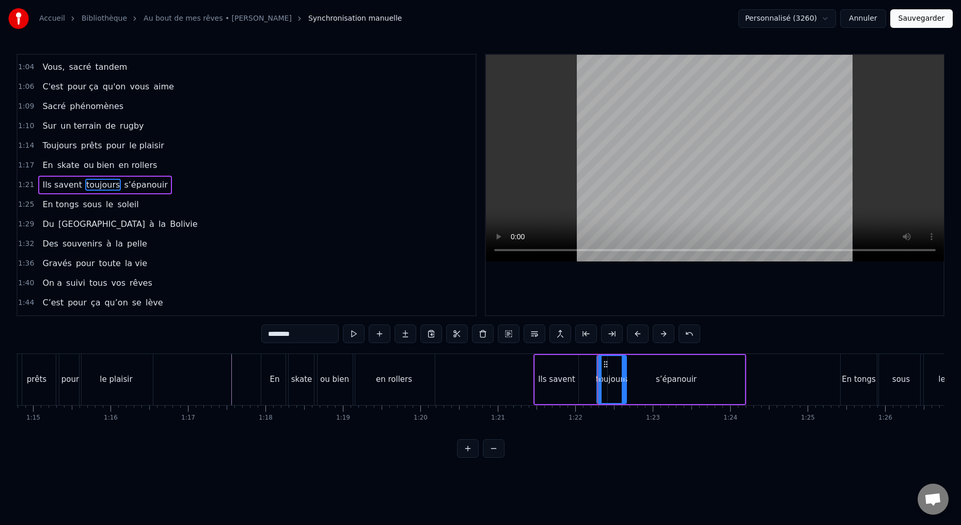
type input "**********"
drag, startPoint x: 576, startPoint y: 379, endPoint x: 583, endPoint y: 380, distance: 7.3
click at [583, 379] on icon at bounding box center [583, 379] width 4 height 8
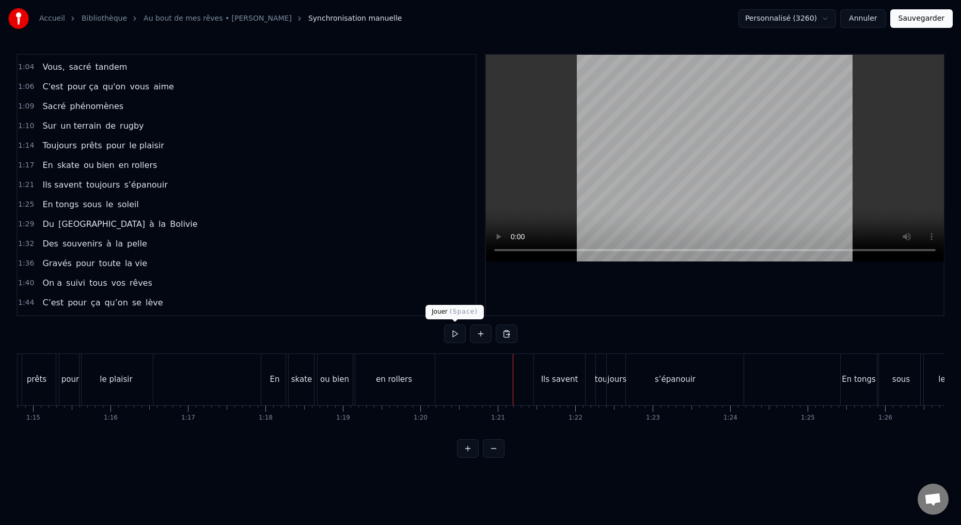
click at [454, 334] on button at bounding box center [455, 333] width 22 height 19
click at [454, 335] on button at bounding box center [455, 333] width 22 height 19
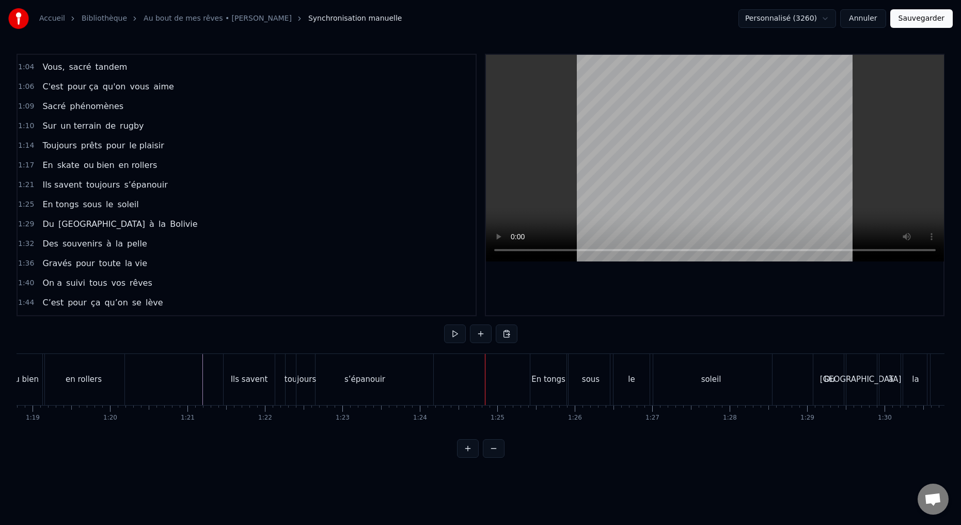
scroll to position [0, 6107]
click at [247, 388] on div "Ils savent" at bounding box center [243, 379] width 51 height 51
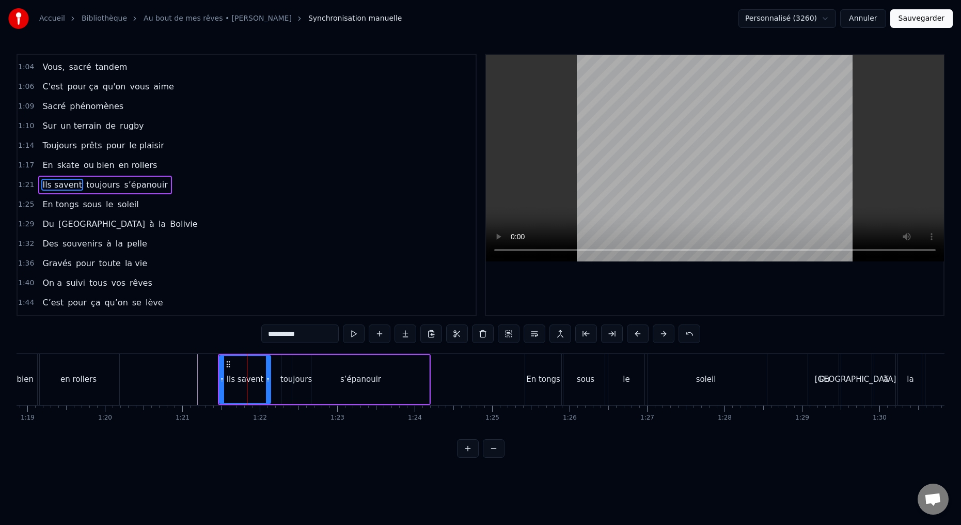
drag, startPoint x: 300, startPoint y: 336, endPoint x: 235, endPoint y: 323, distance: 66.7
click at [243, 335] on div "0:15 Deux potes dès la jeunesse 0:19 Depuis le tout premier jour 0:23 Des délir…" at bounding box center [481, 256] width 928 height 404
click at [288, 389] on div "toujours" at bounding box center [295, 379] width 29 height 49
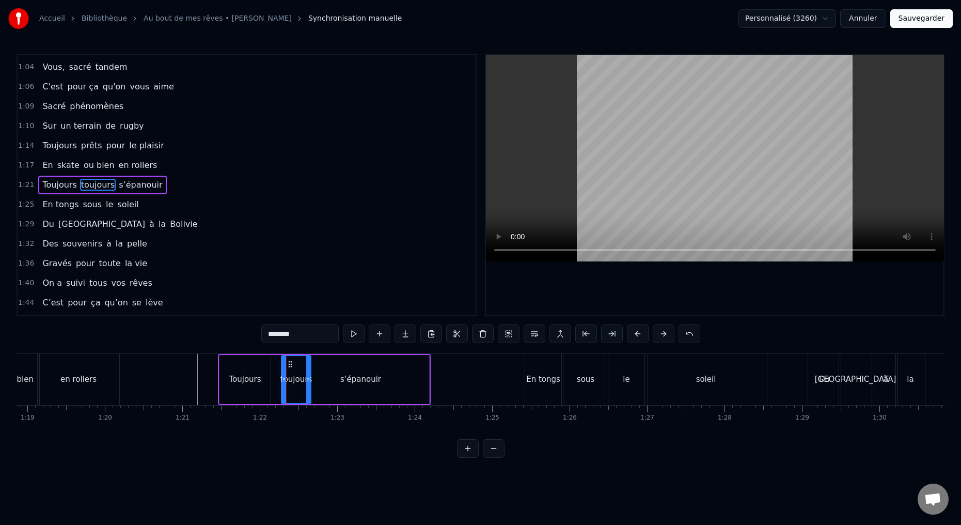
drag, startPoint x: 298, startPoint y: 337, endPoint x: 229, endPoint y: 312, distance: 73.0
click at [245, 331] on div "0:15 Deux potes dès la jeunesse 0:19 Depuis le tout premier jour 0:23 Des délir…" at bounding box center [481, 256] width 928 height 404
click at [86, 146] on span "prêts" at bounding box center [91, 145] width 23 height 12
type input "*****"
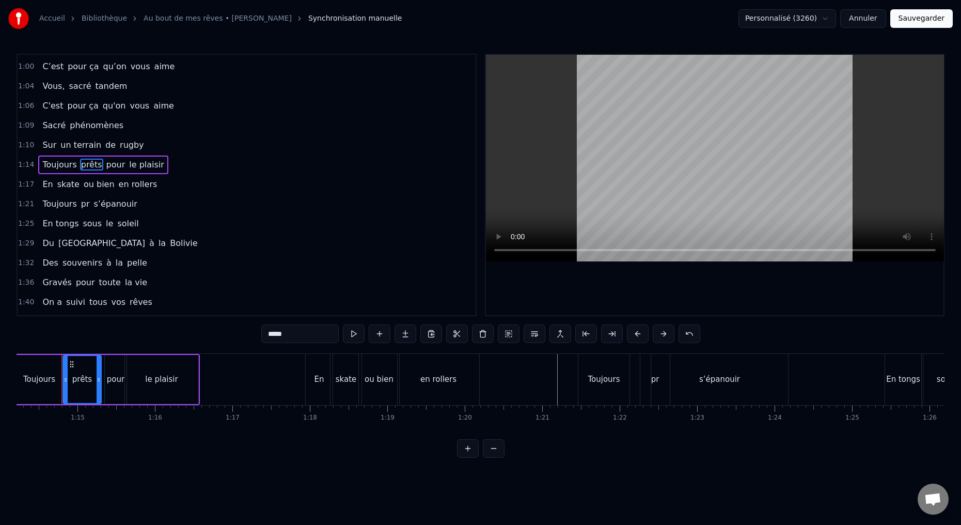
scroll to position [0, 5741]
click at [90, 380] on div "prêts" at bounding box center [86, 379] width 20 height 12
drag, startPoint x: 291, startPoint y: 332, endPoint x: 234, endPoint y: 328, distance: 57.5
click at [247, 332] on div "0:15 Deux potes dès la jeunesse 0:19 Depuis le tout premier jour 0:23 Des délir…" at bounding box center [481, 256] width 928 height 404
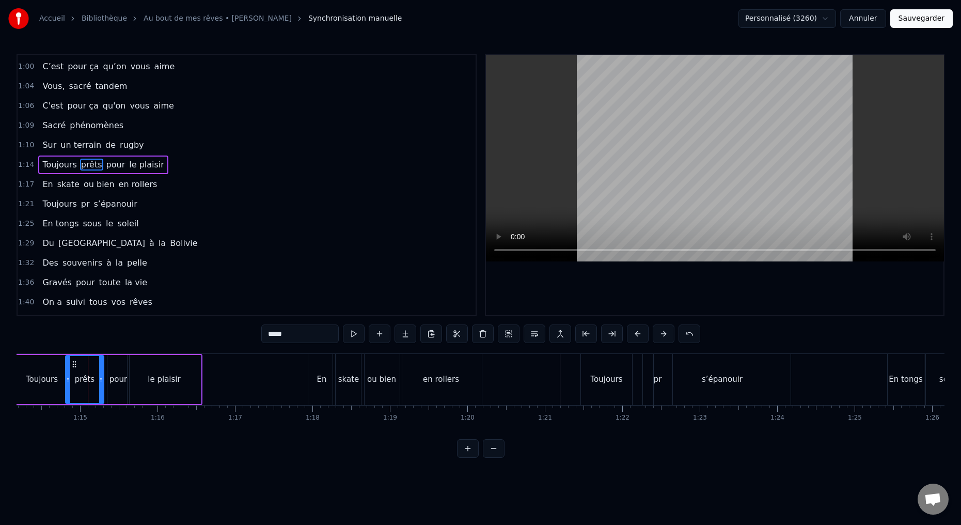
click at [73, 207] on div "Toujours pr s’épanouir" at bounding box center [89, 204] width 103 height 19
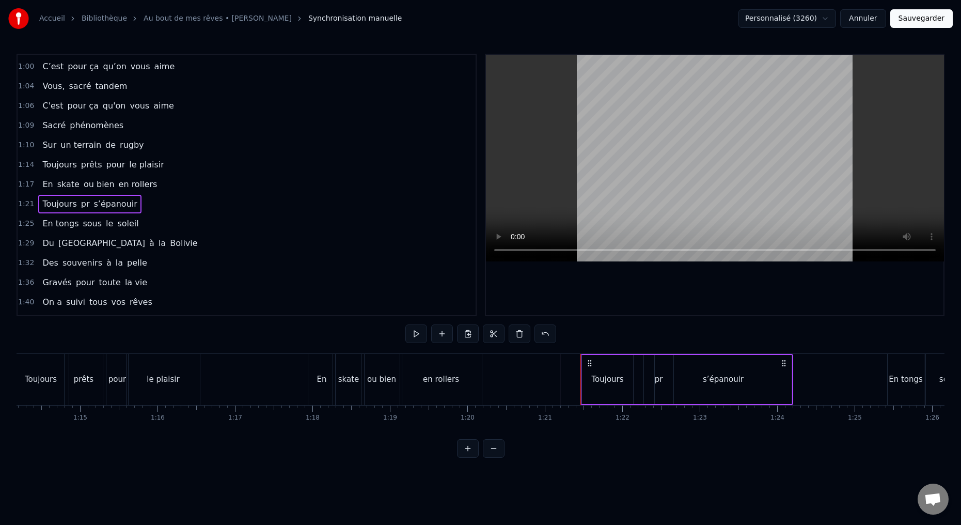
click at [660, 389] on div "s’épanouir" at bounding box center [723, 379] width 137 height 49
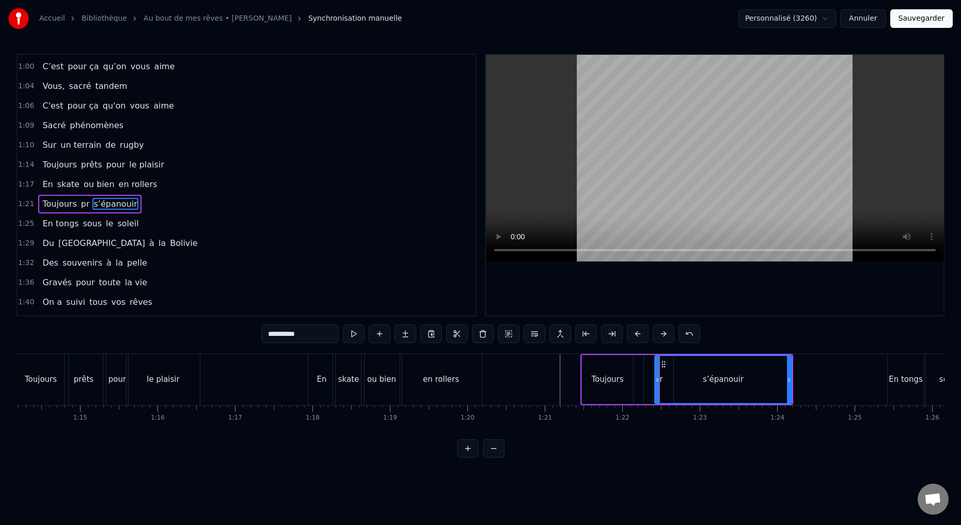
scroll to position [272, 0]
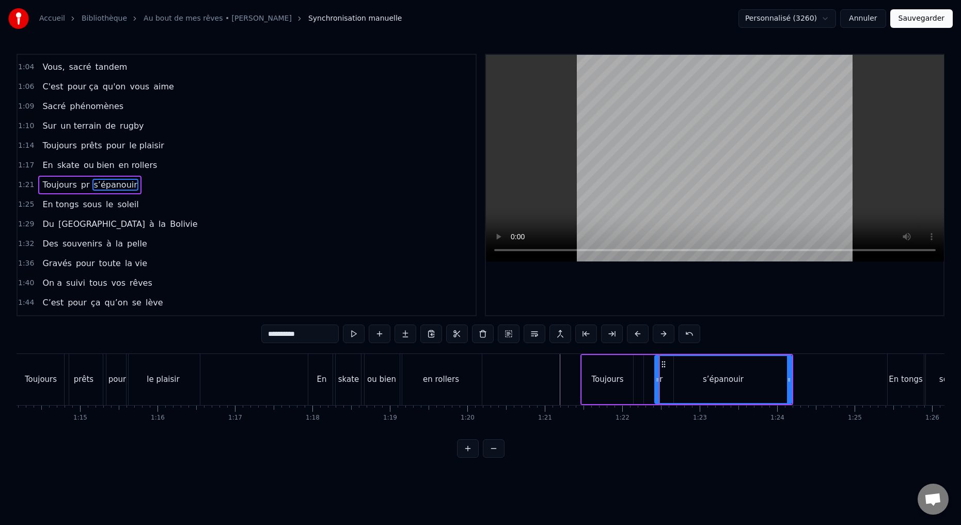
click at [651, 385] on div "pr" at bounding box center [658, 379] width 29 height 49
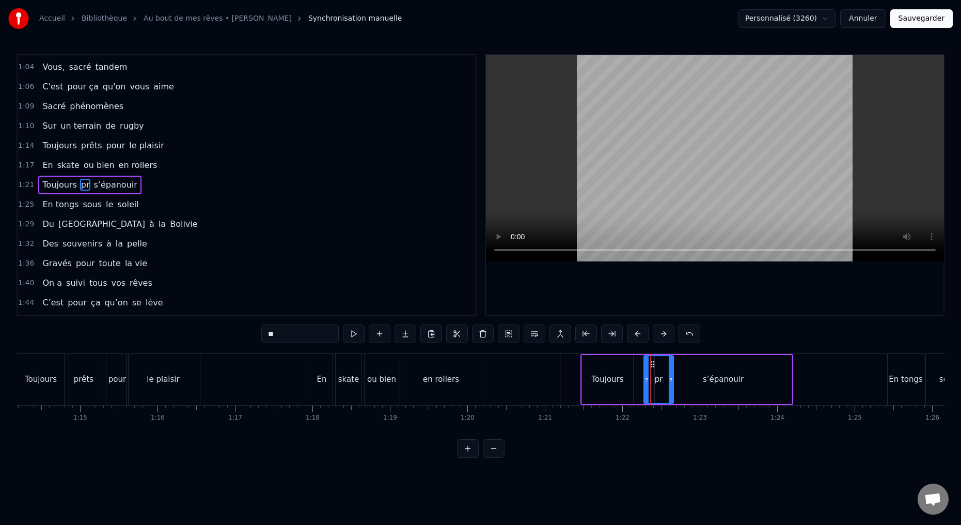
drag, startPoint x: 277, startPoint y: 333, endPoint x: 230, endPoint y: 320, distance: 48.9
click at [247, 334] on div "0:15 Deux potes dès la jeunesse 0:19 Depuis le tout premier jour 0:23 Des délir…" at bounding box center [481, 256] width 928 height 404
paste input "***"
click at [684, 391] on div "s’épanouir" at bounding box center [723, 379] width 137 height 49
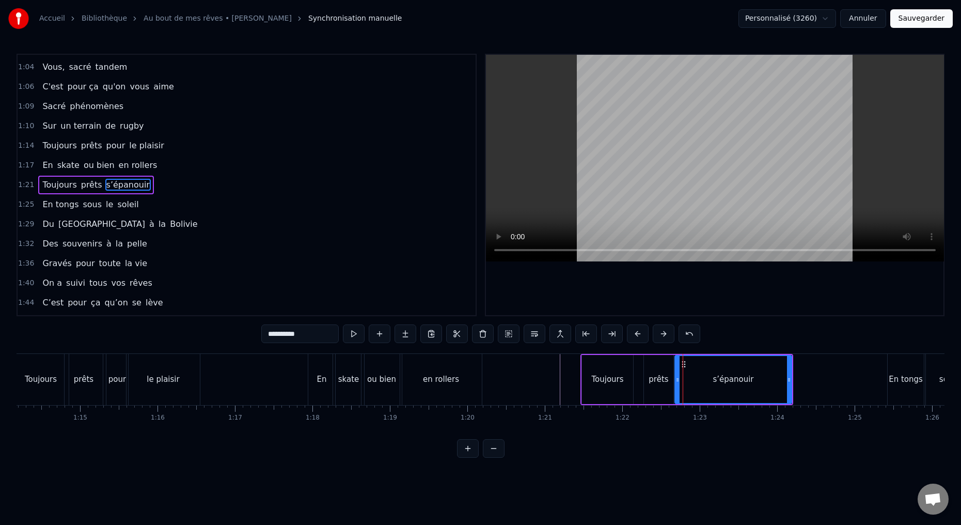
drag, startPoint x: 656, startPoint y: 379, endPoint x: 662, endPoint y: 367, distance: 13.9
click at [676, 379] on icon at bounding box center [677, 379] width 4 height 8
click at [267, 334] on input "**********" at bounding box center [299, 333] width 77 height 19
click at [273, 335] on input "**********" at bounding box center [299, 333] width 77 height 19
type input "**********"
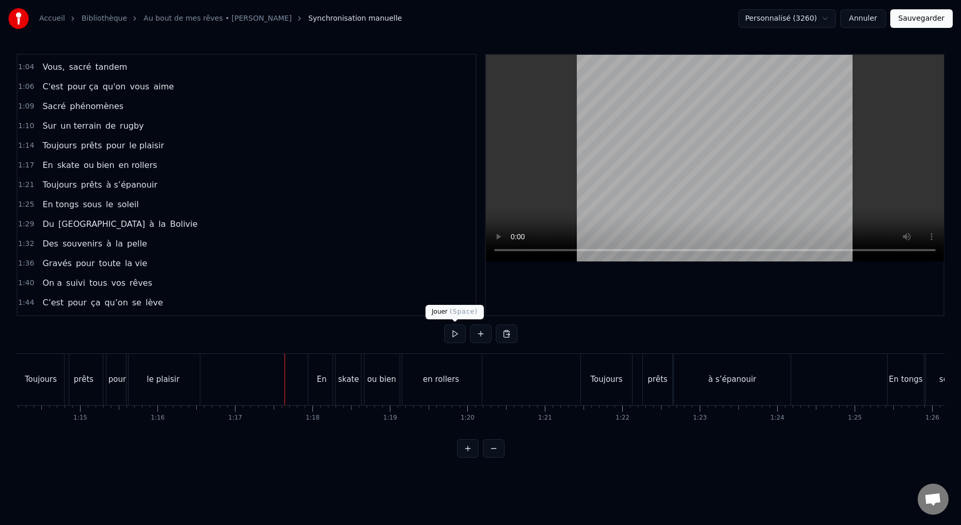
click at [450, 331] on button at bounding box center [455, 333] width 22 height 19
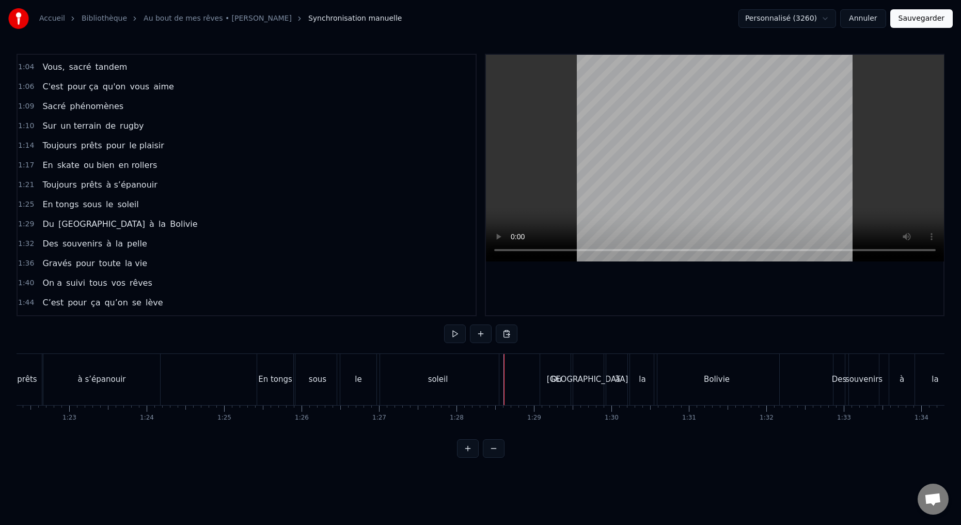
scroll to position [0, 6328]
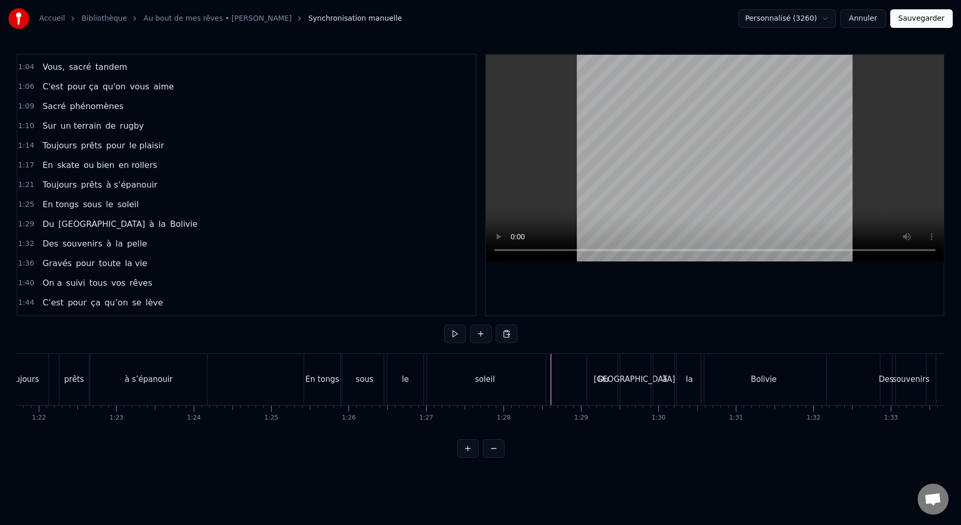
click at [501, 383] on div "soleil" at bounding box center [485, 379] width 122 height 51
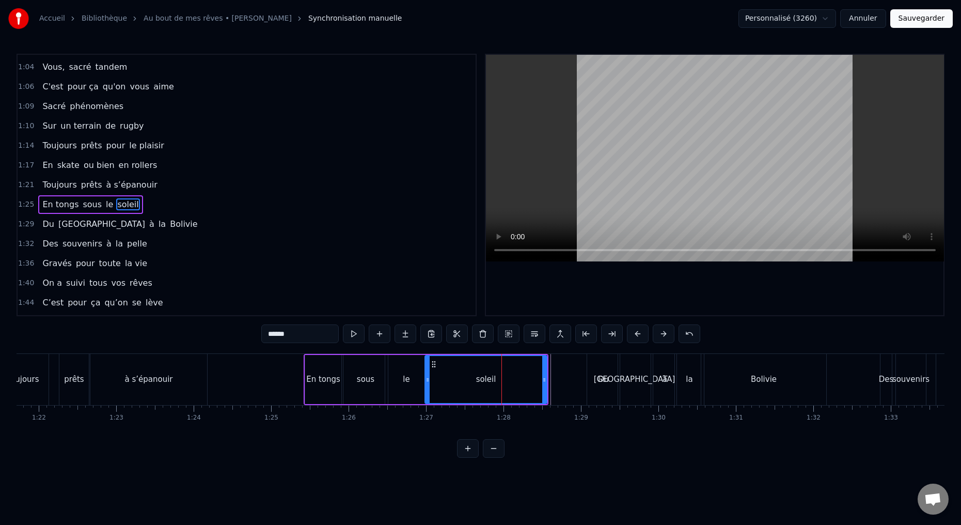
scroll to position [292, 0]
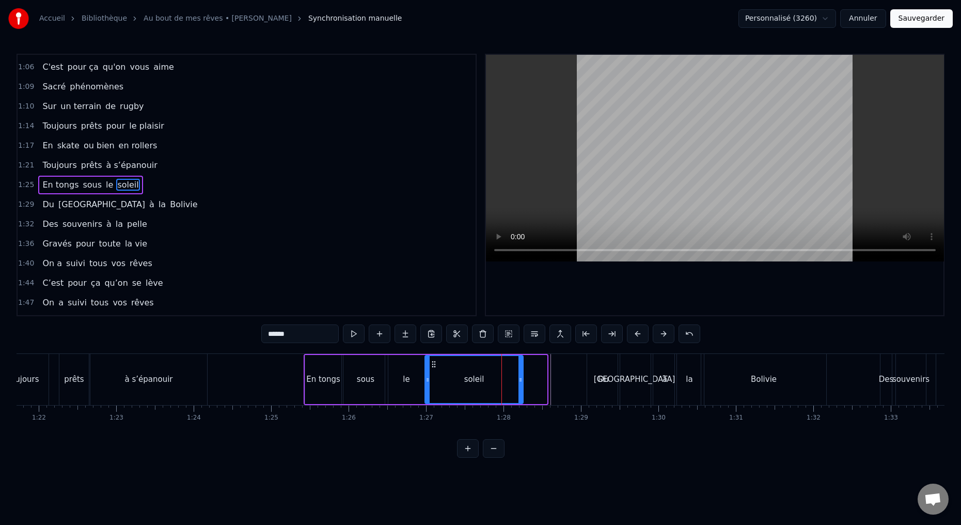
drag, startPoint x: 545, startPoint y: 379, endPoint x: 515, endPoint y: 380, distance: 29.4
click at [521, 382] on icon at bounding box center [520, 379] width 4 height 8
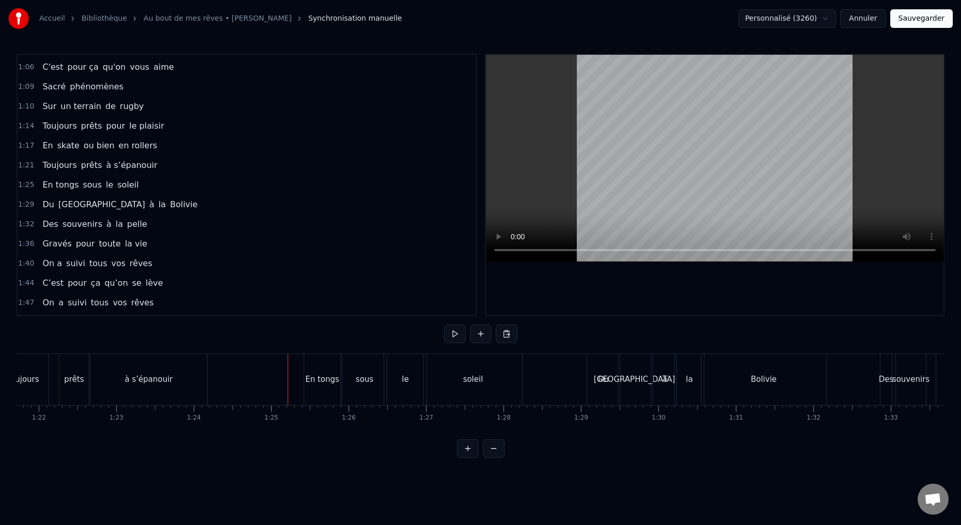
click at [453, 335] on button at bounding box center [455, 333] width 22 height 19
click at [450, 334] on button at bounding box center [455, 333] width 22 height 19
click at [763, 378] on div "Bolivie" at bounding box center [764, 379] width 26 height 12
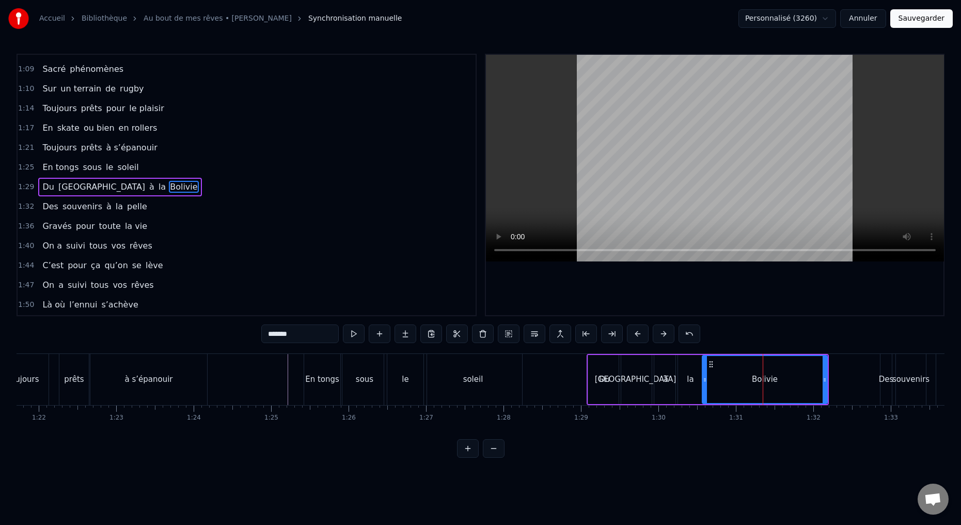
scroll to position [311, 0]
drag, startPoint x: 824, startPoint y: 381, endPoint x: 791, endPoint y: 376, distance: 33.4
click at [793, 380] on icon at bounding box center [793, 379] width 4 height 8
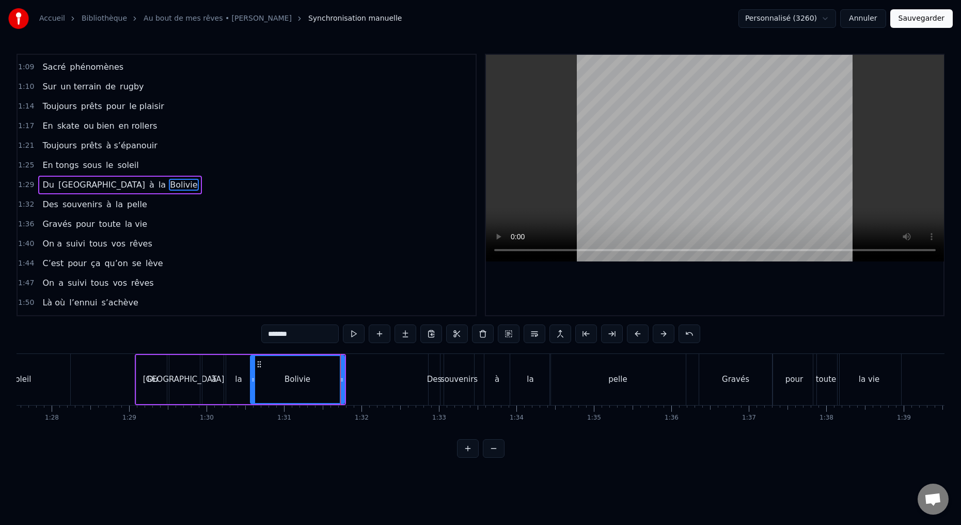
scroll to position [0, 6784]
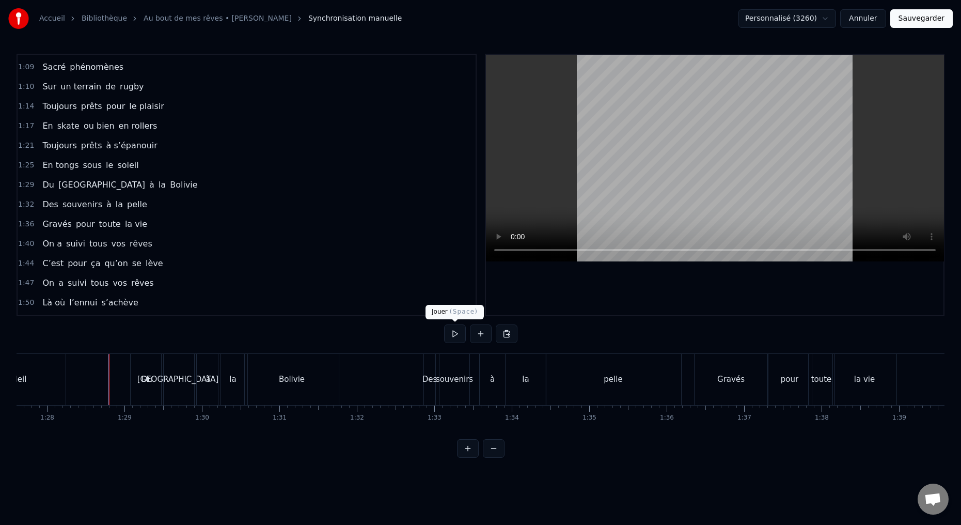
click at [454, 332] on button at bounding box center [455, 333] width 22 height 19
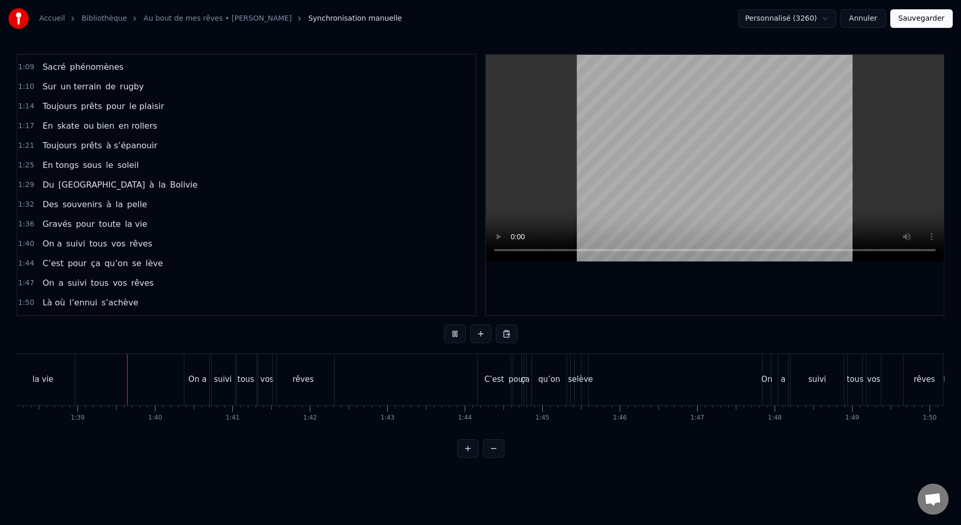
click at [453, 332] on button at bounding box center [455, 333] width 22 height 19
click at [316, 392] on div "Gravés" at bounding box center [299, 379] width 73 height 51
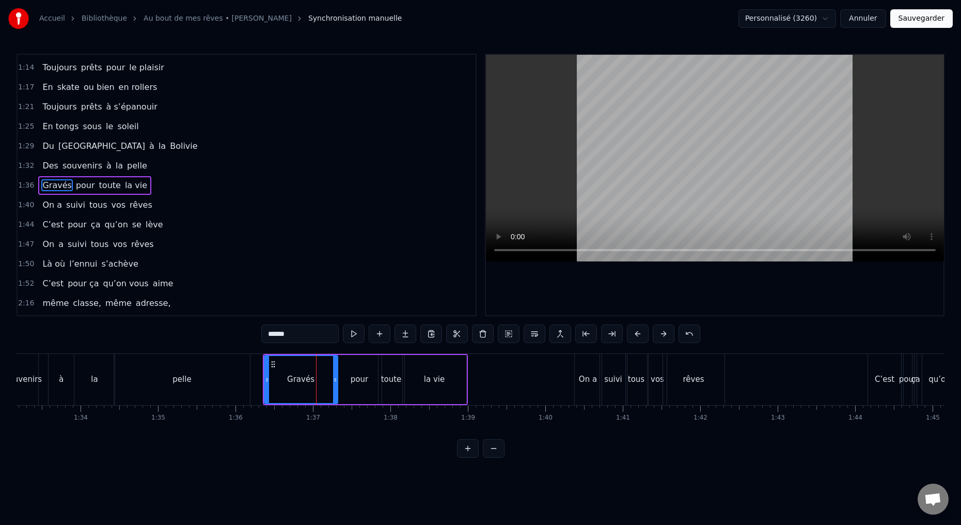
scroll to position [351, 0]
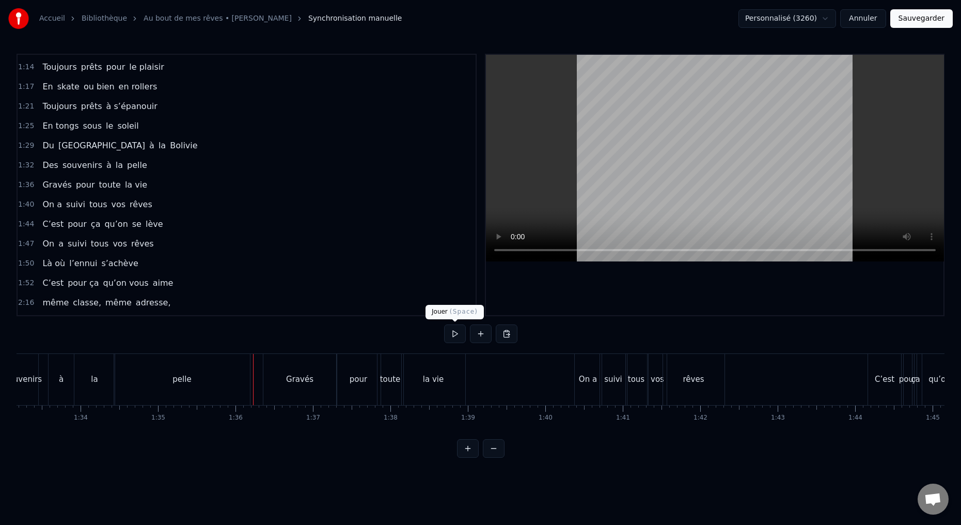
click at [452, 335] on button at bounding box center [455, 333] width 22 height 19
click at [456, 331] on button at bounding box center [455, 333] width 22 height 19
click at [447, 389] on div "la vie" at bounding box center [434, 379] width 64 height 51
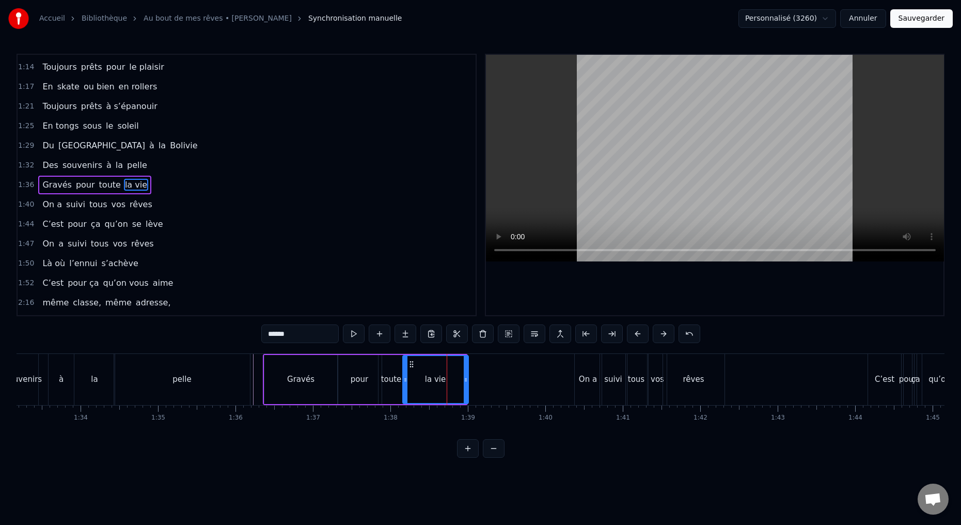
click at [466, 380] on icon at bounding box center [466, 379] width 4 height 8
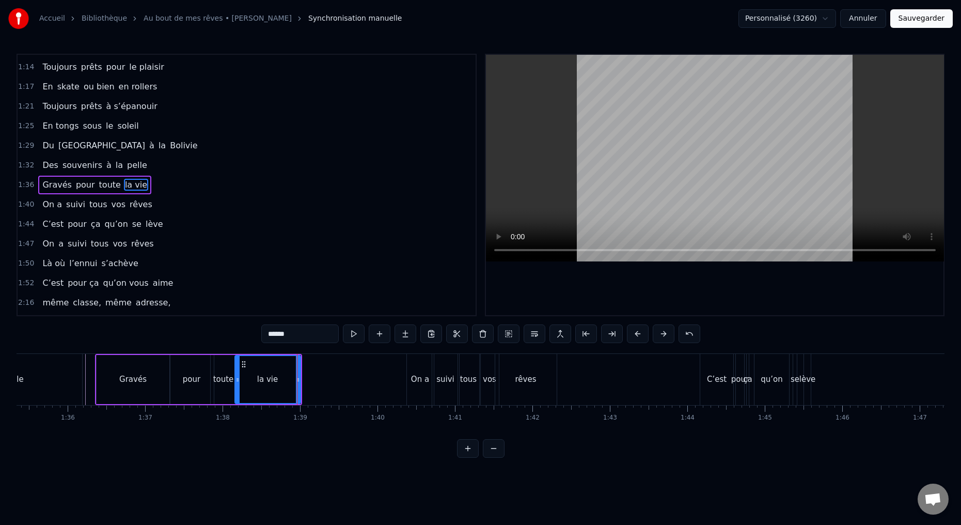
scroll to position [0, 7449]
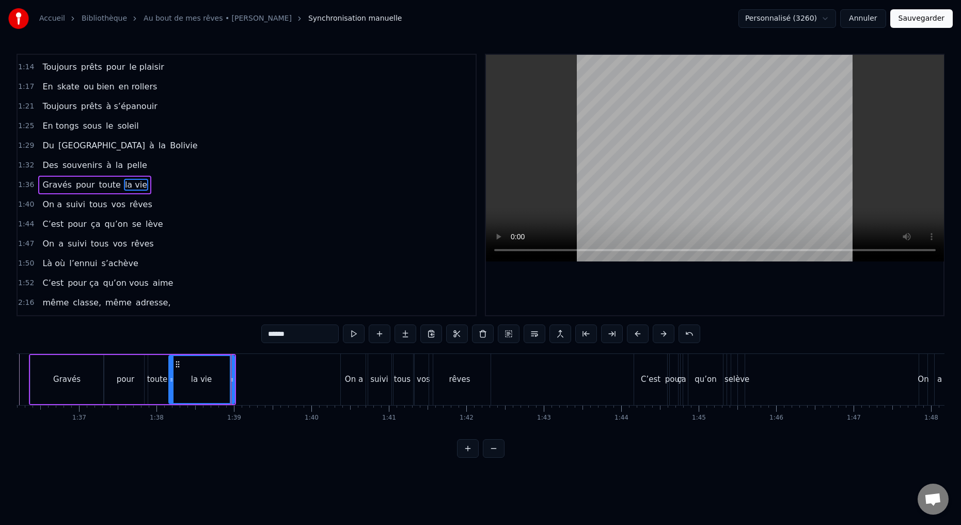
click at [352, 393] on div "On a" at bounding box center [354, 379] width 27 height 51
type input "****"
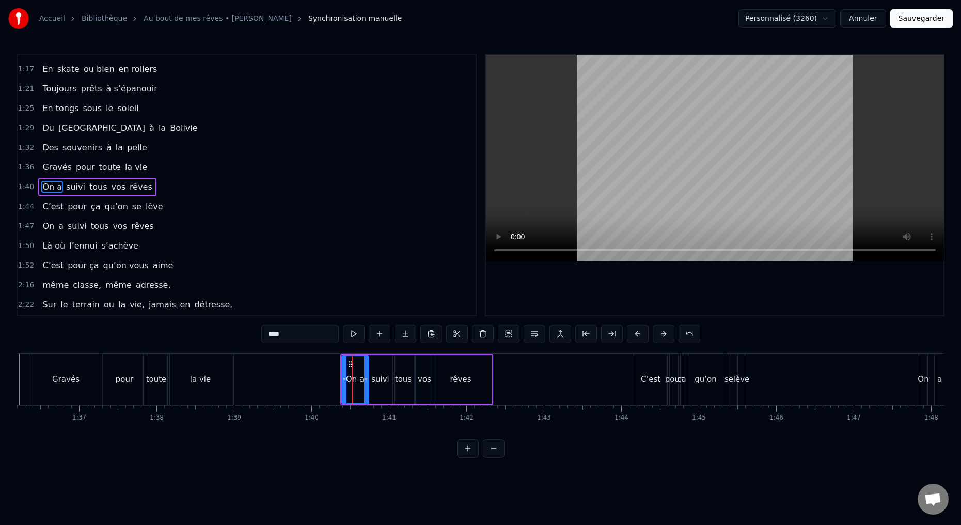
scroll to position [370, 0]
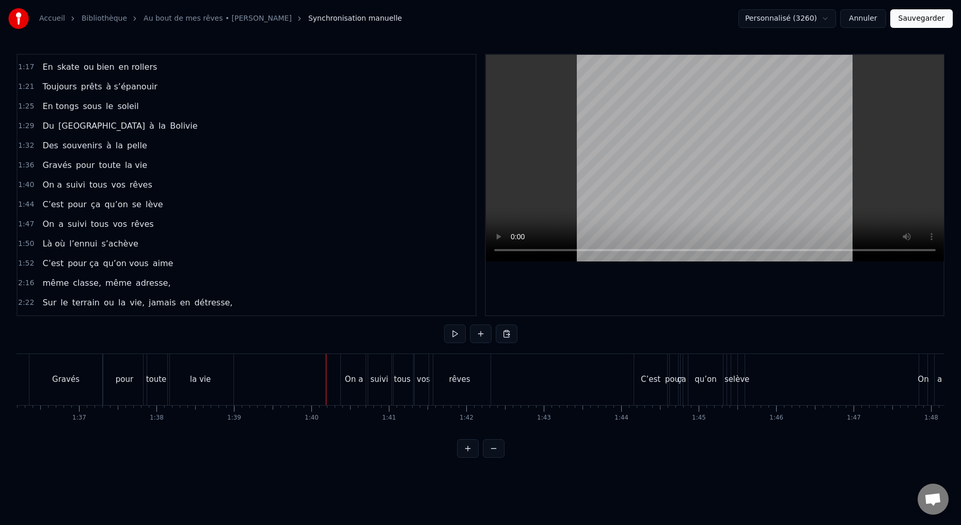
click at [453, 335] on button at bounding box center [455, 333] width 22 height 19
click at [453, 334] on button at bounding box center [455, 333] width 22 height 19
click at [452, 335] on button at bounding box center [455, 333] width 22 height 19
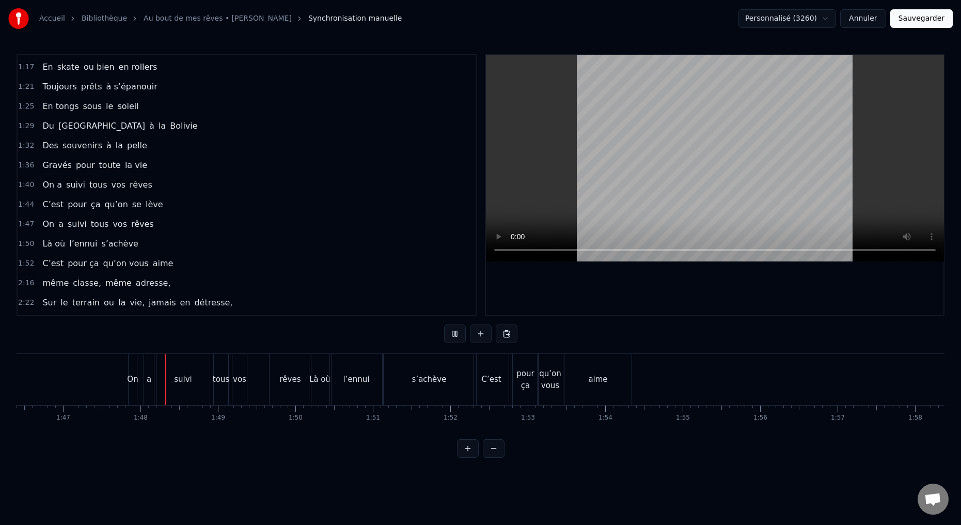
scroll to position [0, 8287]
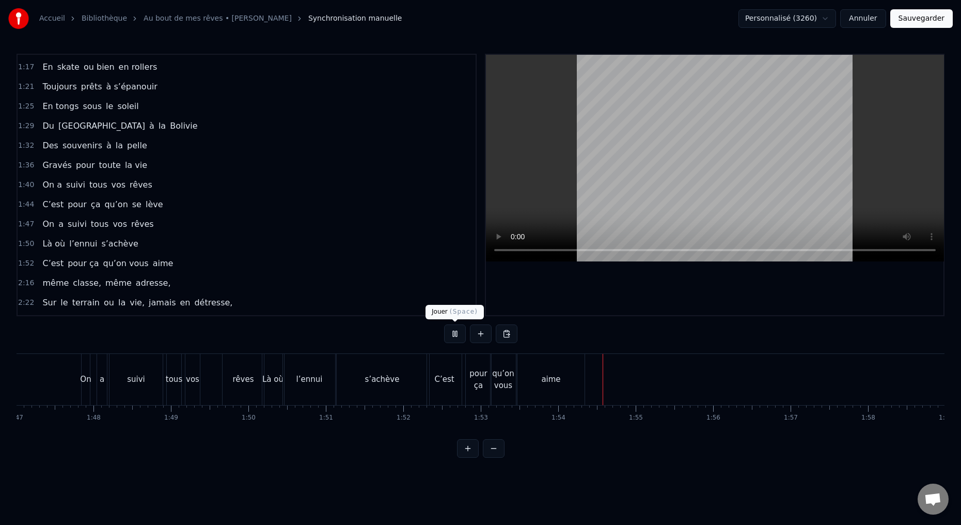
click at [452, 335] on button at bounding box center [455, 333] width 22 height 19
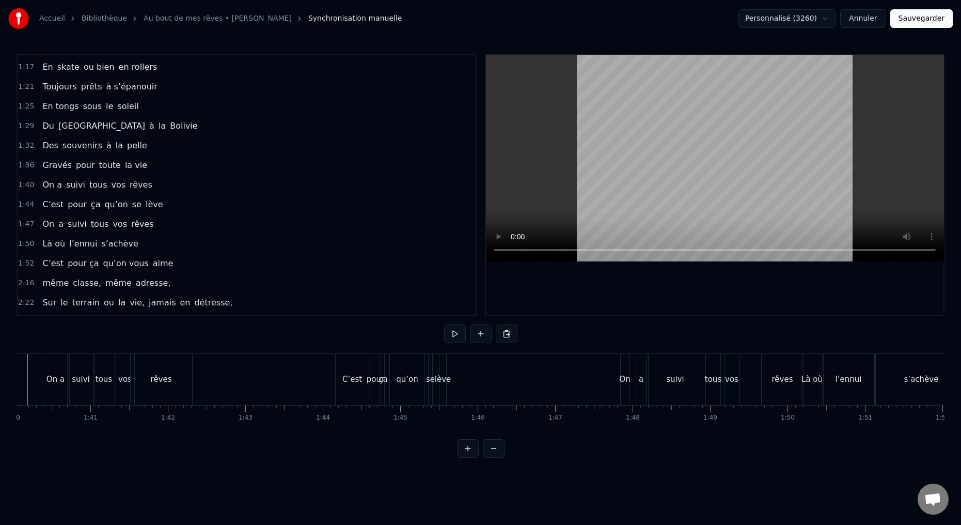
scroll to position [0, 7743]
click at [354, 389] on div "C’est" at bounding box center [356, 379] width 33 height 51
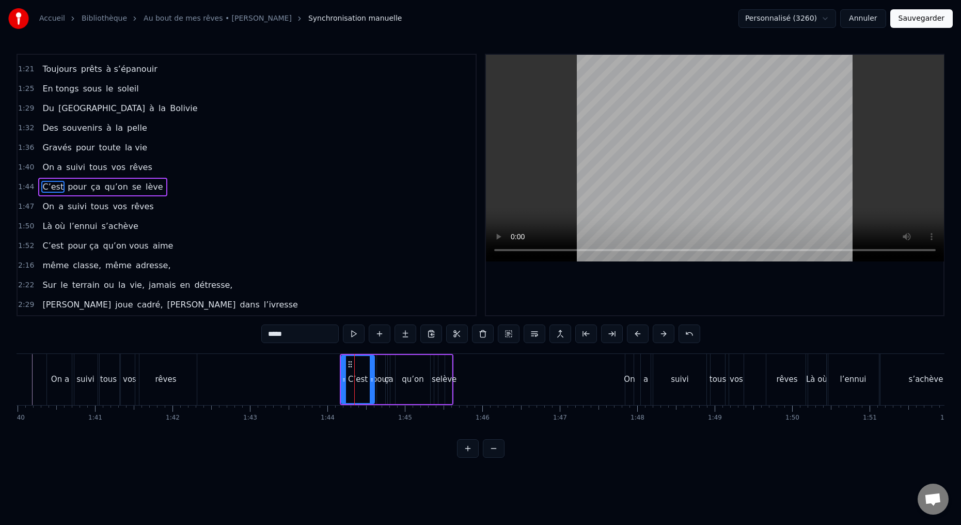
scroll to position [390, 0]
drag, startPoint x: 288, startPoint y: 333, endPoint x: 239, endPoint y: 329, distance: 49.2
click at [246, 331] on div "0:15 Deux potes dès la jeunesse 0:19 Depuis le tout premier jour 0:23 Des délir…" at bounding box center [481, 256] width 928 height 404
click at [379, 390] on div "pour" at bounding box center [381, 379] width 8 height 49
drag, startPoint x: 283, startPoint y: 334, endPoint x: 246, endPoint y: 328, distance: 37.7
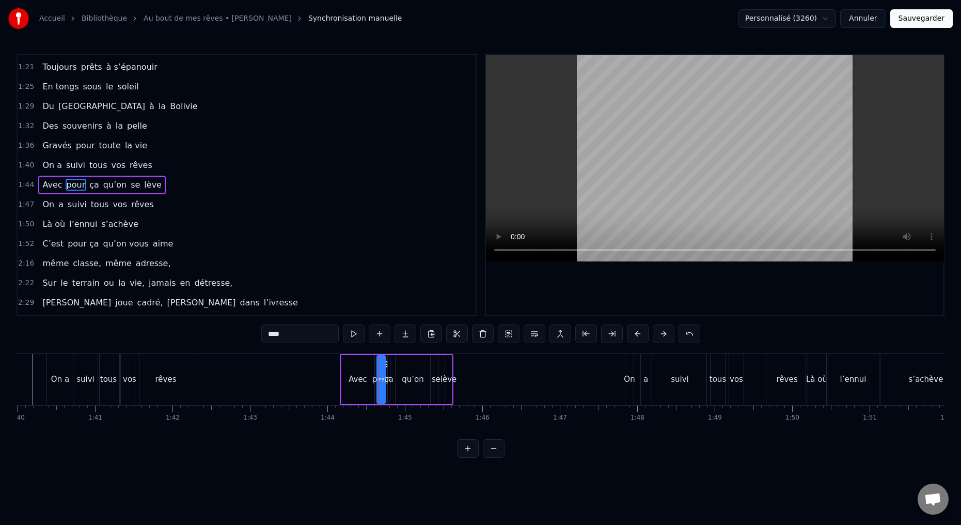
click at [246, 328] on div "0:15 Deux potes dès la jeunesse 0:19 Depuis le tout premier jour 0:23 Des délir…" at bounding box center [481, 256] width 928 height 404
click at [389, 392] on div "ça" at bounding box center [389, 379] width 2 height 49
drag, startPoint x: 281, startPoint y: 335, endPoint x: 234, endPoint y: 316, distance: 50.5
click at [243, 334] on div "0:15 Deux potes dès la jeunesse 0:19 Depuis le tout premier jour 0:23 Des délir…" at bounding box center [481, 256] width 928 height 404
click at [417, 388] on div "qu’on" at bounding box center [412, 379] width 35 height 49
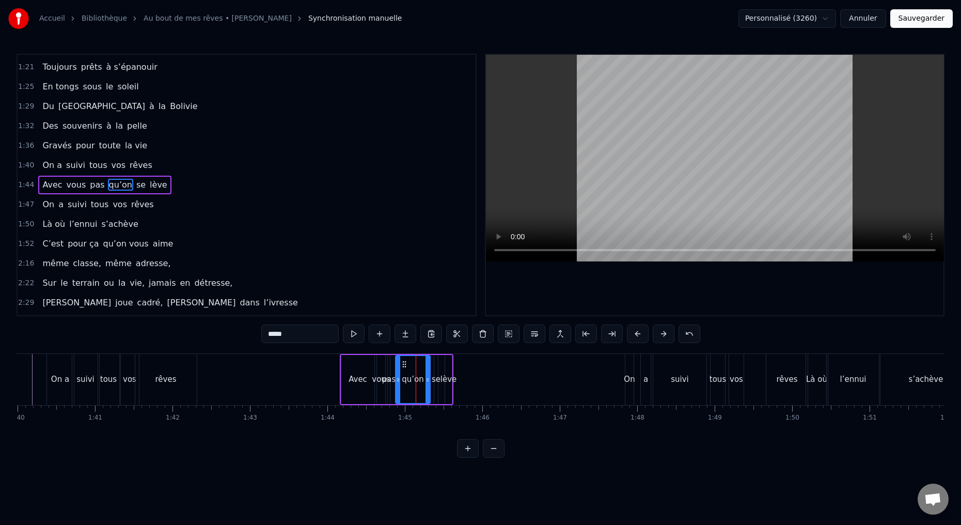
drag, startPoint x: 292, startPoint y: 334, endPoint x: 225, endPoint y: 323, distance: 67.6
click at [242, 329] on div "0:15 Deux potes dès la jeunesse 0:19 Depuis le tout premier jour 0:23 Des délir…" at bounding box center [481, 256] width 928 height 404
click at [435, 389] on div "se" at bounding box center [436, 379] width 4 height 49
type input "**"
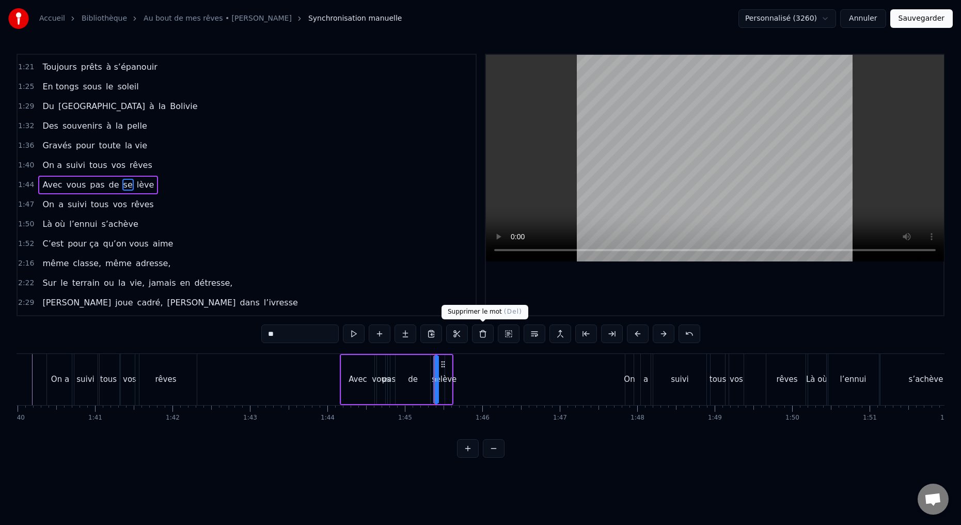
click at [482, 330] on button at bounding box center [483, 333] width 22 height 19
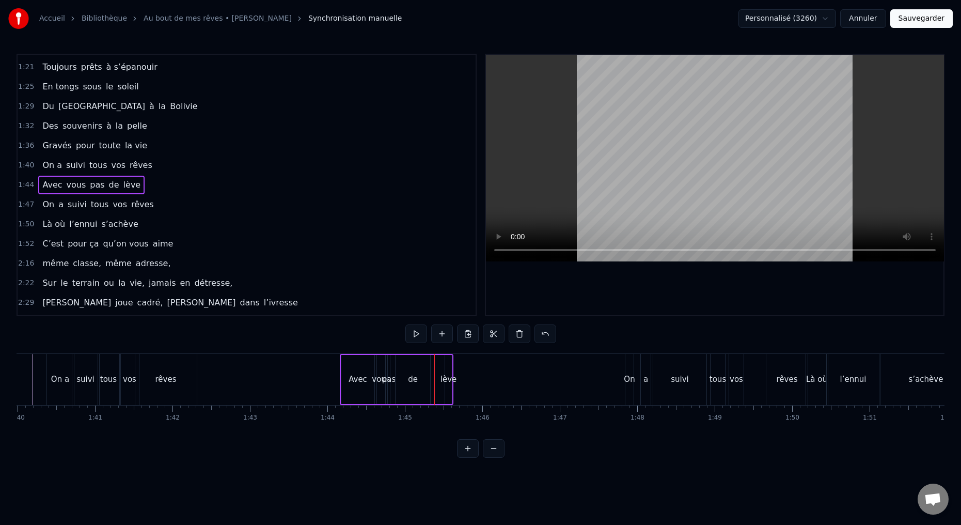
click at [447, 387] on div "lève" at bounding box center [448, 379] width 7 height 49
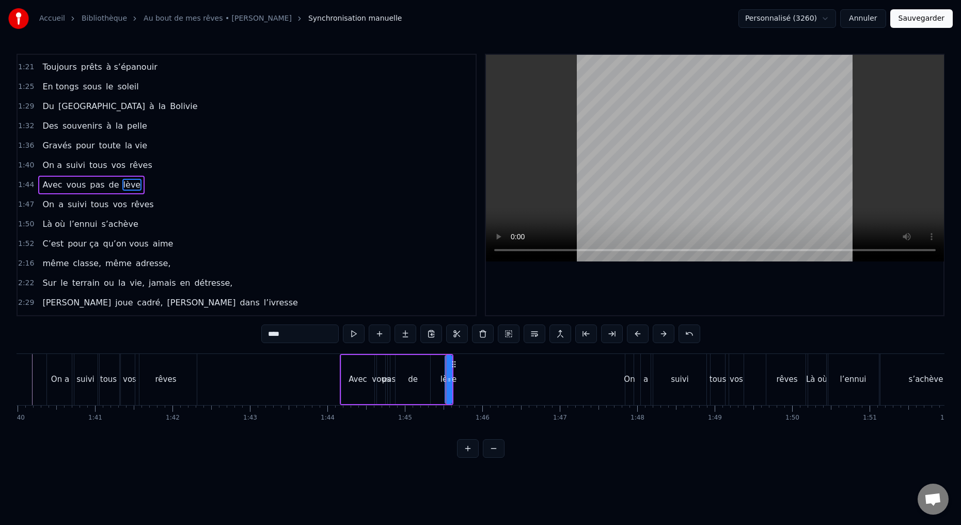
click at [283, 335] on input "****" at bounding box center [299, 333] width 77 height 19
drag, startPoint x: 281, startPoint y: 335, endPoint x: 251, endPoint y: 333, distance: 30.0
click at [255, 333] on div "0:15 Deux potes dès la jeunesse 0:19 Depuis le tout premier jour 0:23 Des délir…" at bounding box center [481, 256] width 928 height 404
paste input "*"
type input "*****"
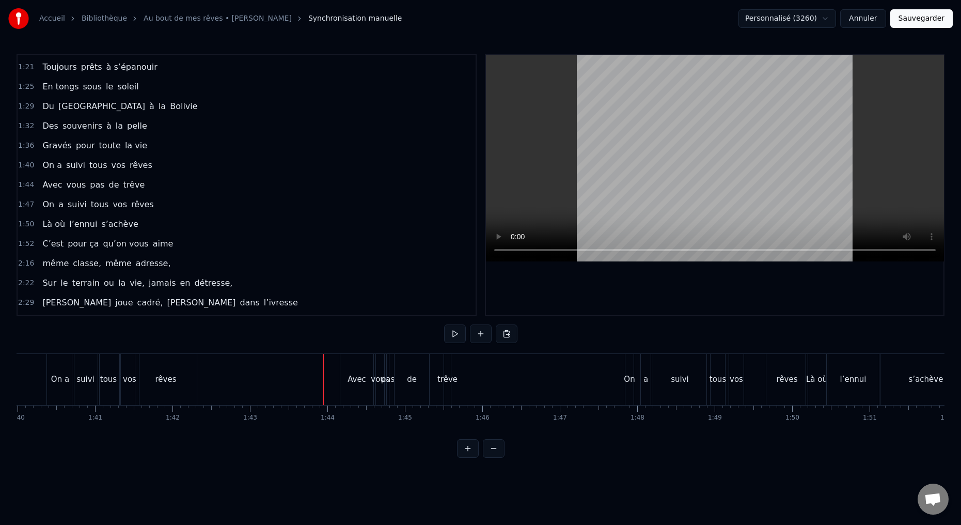
click at [453, 335] on button at bounding box center [455, 333] width 22 height 19
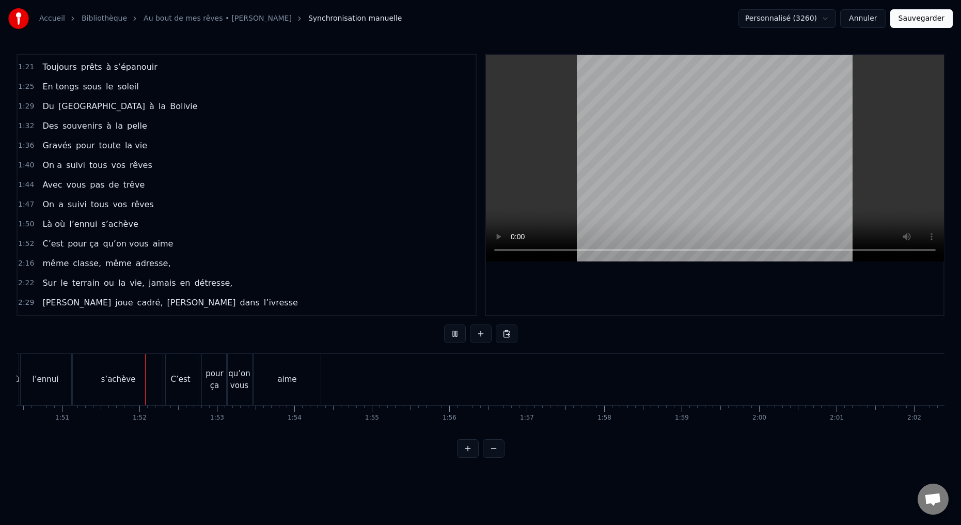
scroll to position [0, 8574]
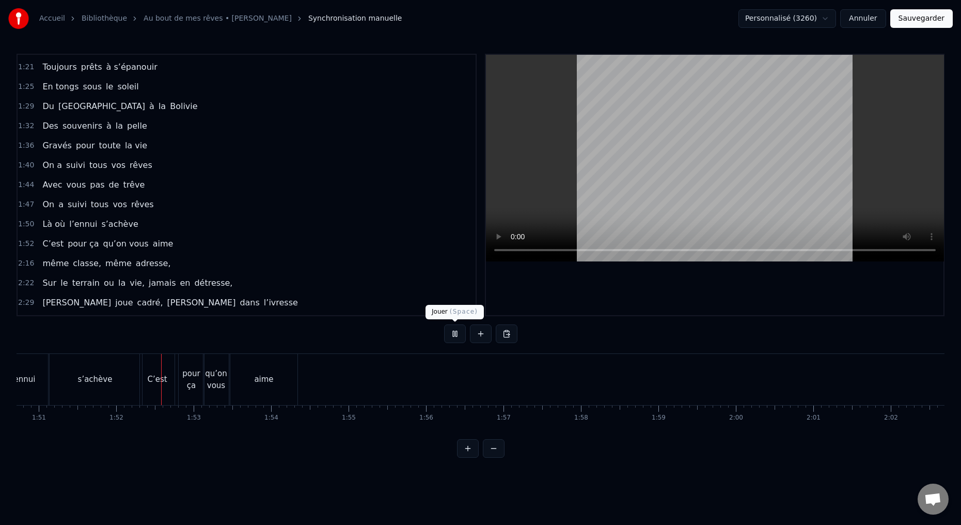
click at [449, 335] on button at bounding box center [455, 333] width 22 height 19
click at [159, 383] on div "C’est" at bounding box center [157, 379] width 20 height 12
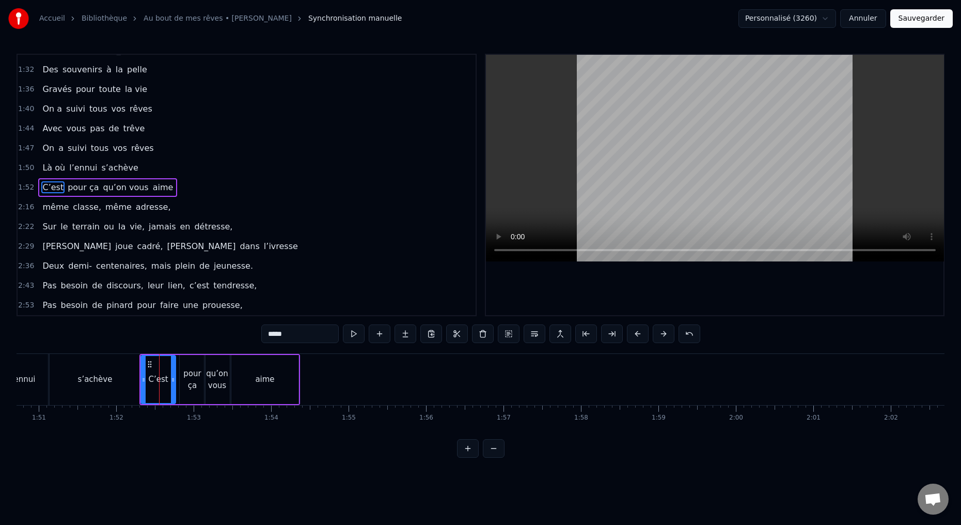
scroll to position [449, 0]
drag, startPoint x: 286, startPoint y: 333, endPoint x: 244, endPoint y: 329, distance: 41.5
click at [252, 331] on div "0:15 Deux potes dès la jeunesse 0:19 Depuis le tout premier jour 0:23 Des délir…" at bounding box center [481, 256] width 928 height 404
click at [183, 384] on div "pour ça" at bounding box center [192, 379] width 25 height 23
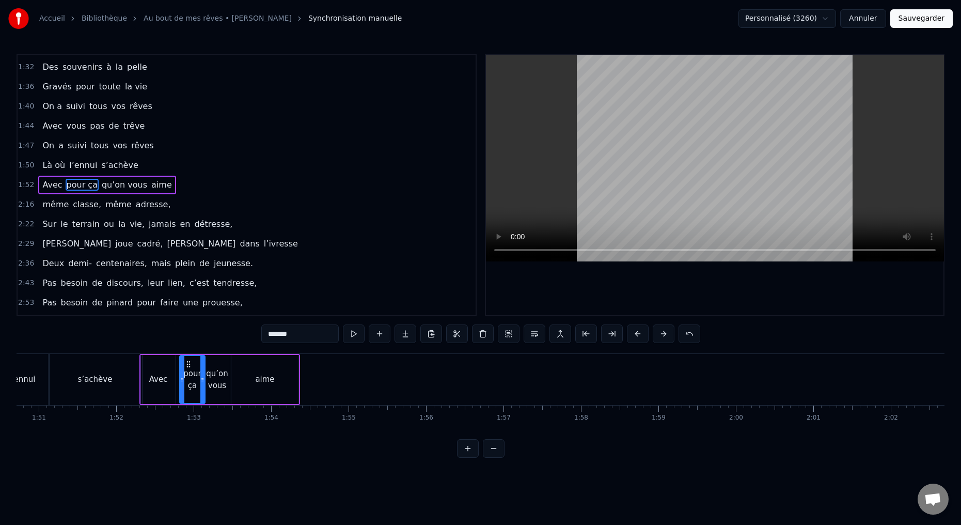
drag, startPoint x: 300, startPoint y: 337, endPoint x: 226, endPoint y: 310, distance: 78.6
click at [247, 329] on div "0:15 Deux potes dès la jeunesse 0:19 Depuis le tout premier jour 0:23 Des délir…" at bounding box center [481, 256] width 928 height 404
click at [215, 382] on div "qu’on vous" at bounding box center [216, 379] width 25 height 23
drag, startPoint x: 308, startPoint y: 335, endPoint x: 223, endPoint y: 308, distance: 89.5
click at [242, 324] on div "0:15 Deux potes dès la jeunesse 0:19 Depuis le tout premier jour 0:23 Des délir…" at bounding box center [481, 256] width 928 height 404
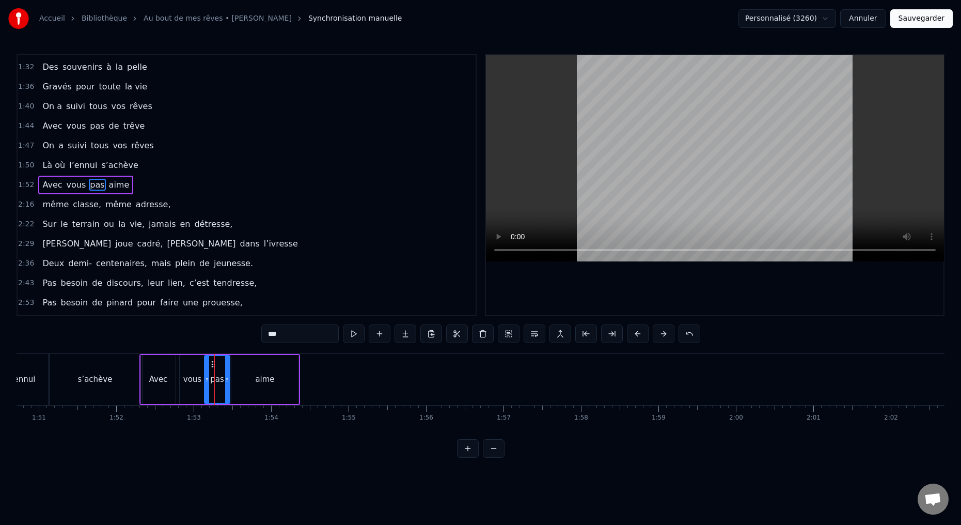
click at [261, 379] on div "aime" at bounding box center [264, 379] width 19 height 12
drag, startPoint x: 286, startPoint y: 334, endPoint x: 243, endPoint y: 334, distance: 42.9
click at [243, 334] on div "0:15 Deux potes dès la jeunesse 0:19 Depuis le tout premier jour 0:23 Des délir…" at bounding box center [481, 256] width 928 height 404
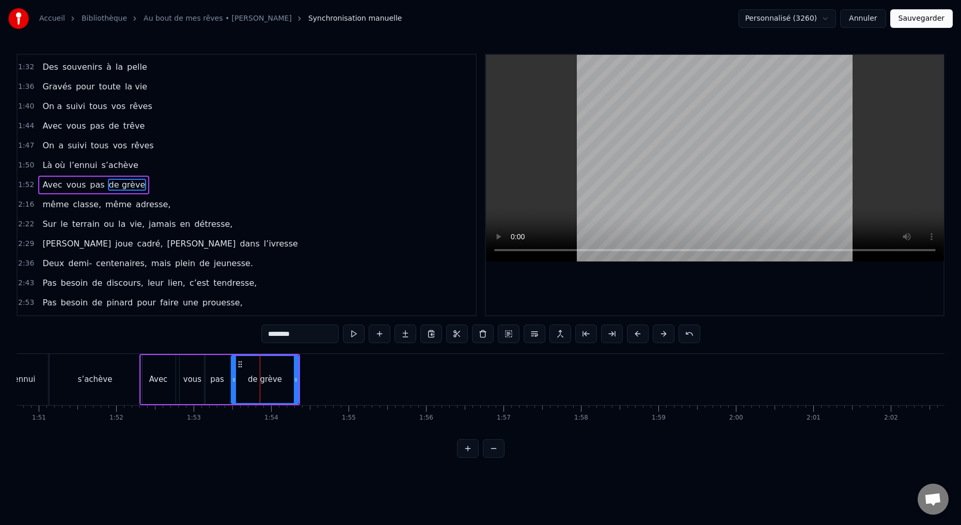
type input "********"
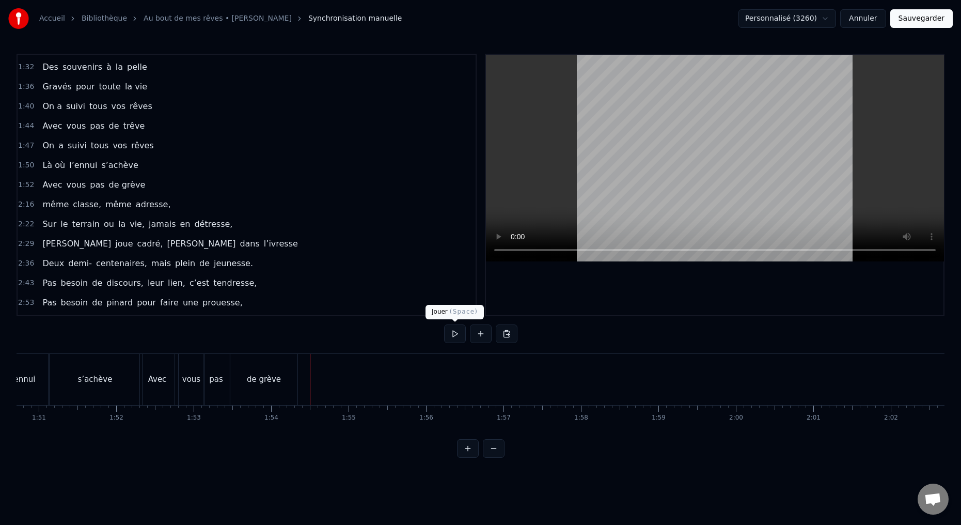
click at [451, 333] on button at bounding box center [455, 333] width 22 height 19
click at [452, 332] on button at bounding box center [455, 333] width 22 height 19
click at [479, 336] on button at bounding box center [481, 333] width 22 height 19
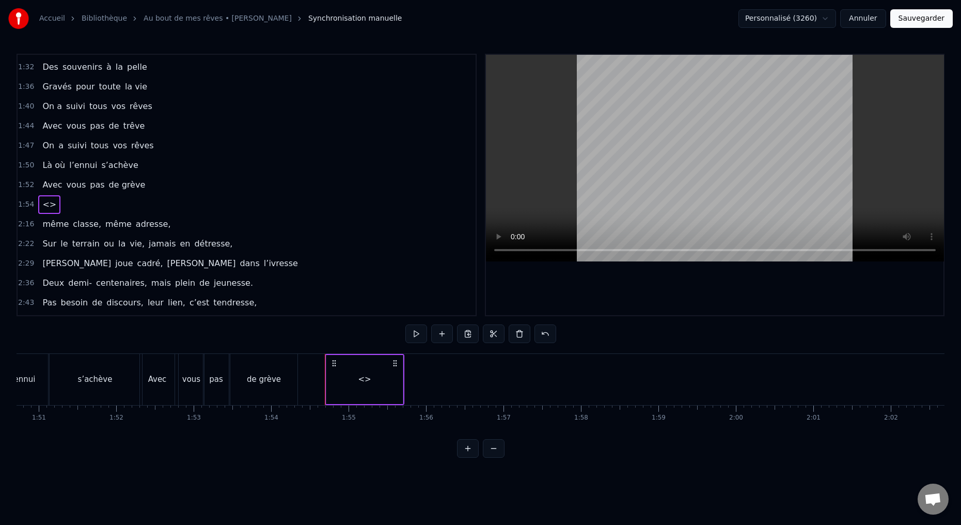
click at [368, 380] on div "<>" at bounding box center [364, 379] width 13 height 12
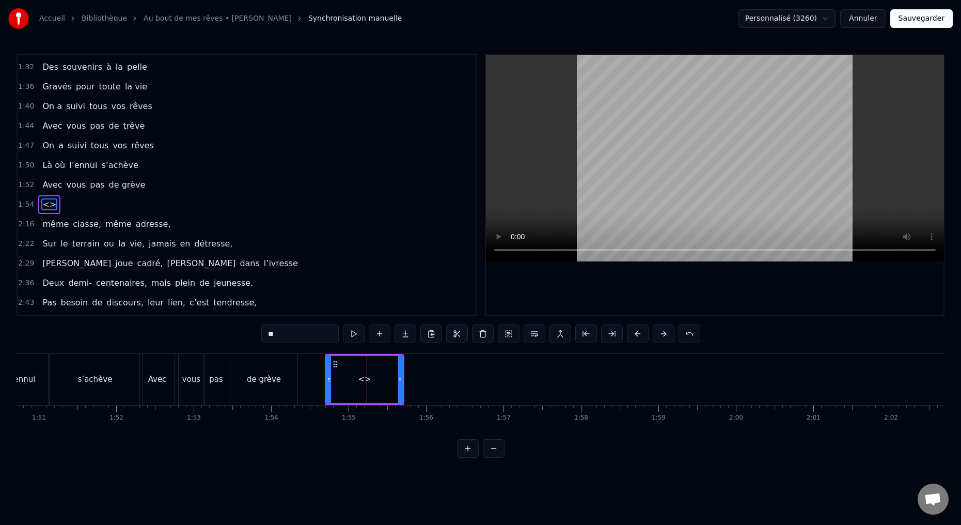
scroll to position [468, 0]
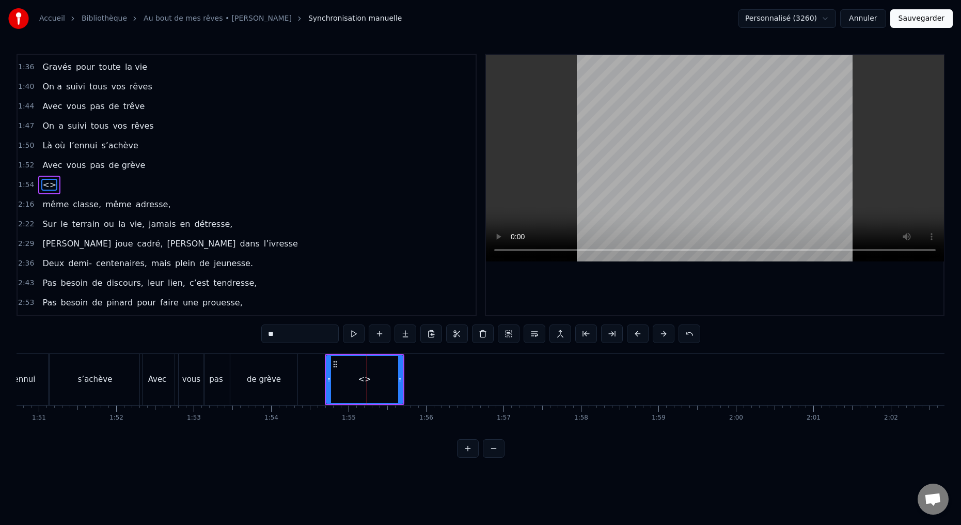
drag, startPoint x: 281, startPoint y: 335, endPoint x: 229, endPoint y: 324, distance: 53.3
click at [237, 328] on div "0:15 Deux potes dès la jeunesse 0:19 Depuis le tout premier jour 0:23 Des délir…" at bounding box center [481, 256] width 928 height 404
type input "**"
click at [382, 335] on button at bounding box center [380, 333] width 22 height 19
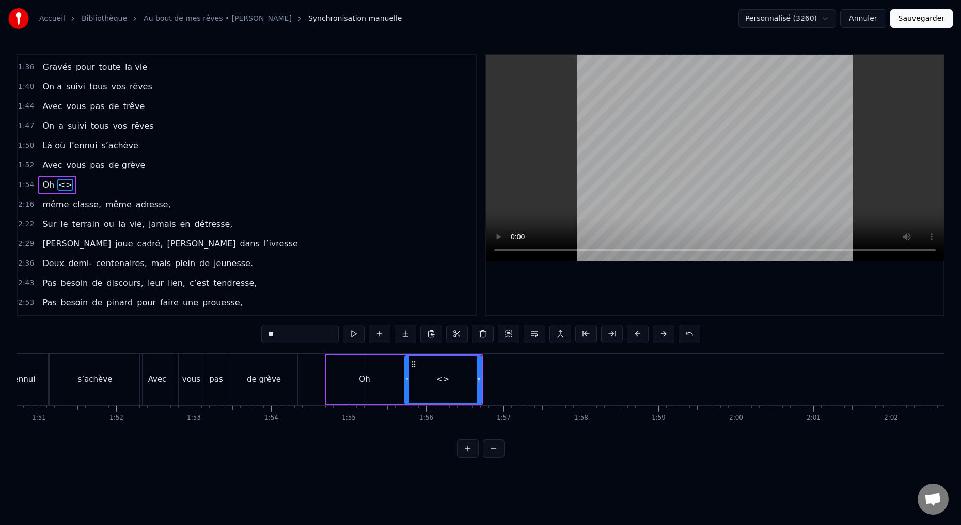
drag, startPoint x: 278, startPoint y: 336, endPoint x: 240, endPoint y: 331, distance: 38.5
click at [242, 332] on div "0:15 Deux potes dès la jeunesse 0:19 Depuis le tout premier jour 0:23 Des délir…" at bounding box center [481, 256] width 928 height 404
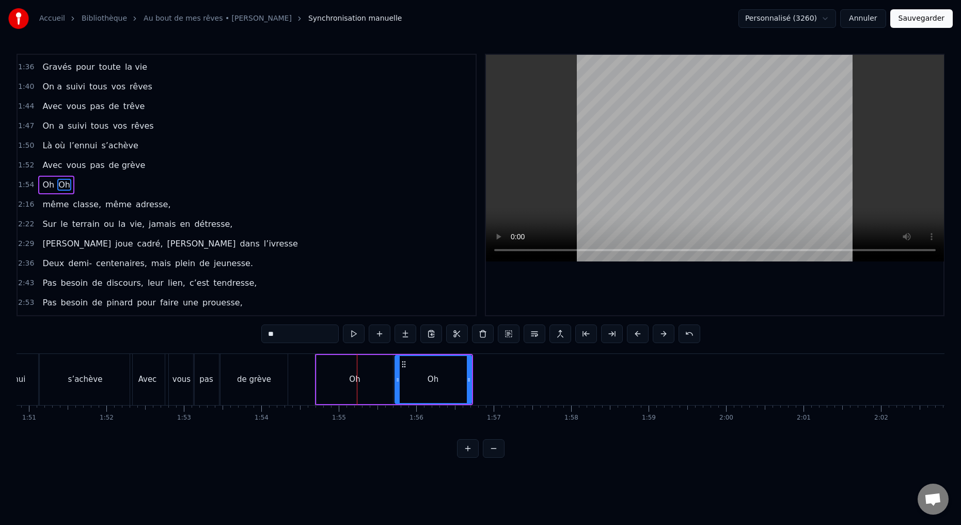
type input "**"
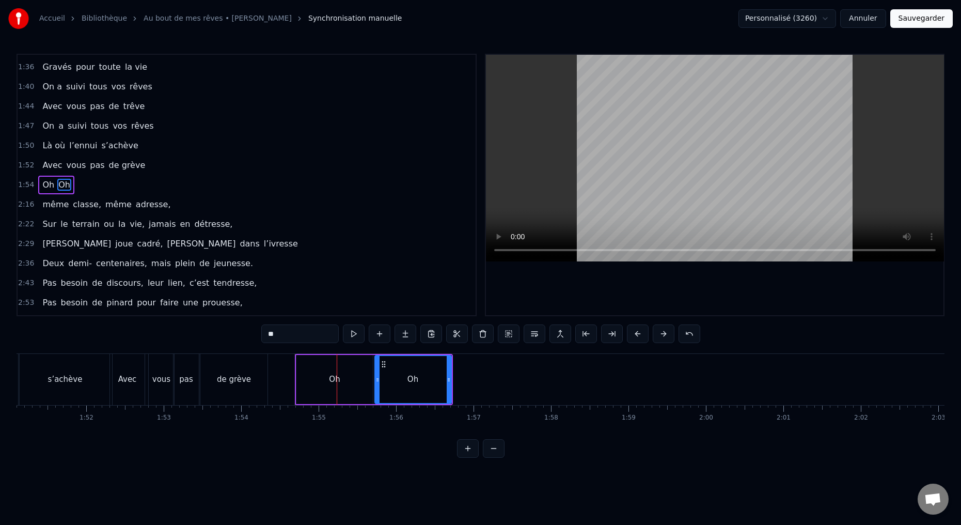
click at [390, 381] on div "Oh" at bounding box center [412, 379] width 75 height 47
click at [331, 379] on div "Oh" at bounding box center [327, 379] width 11 height 12
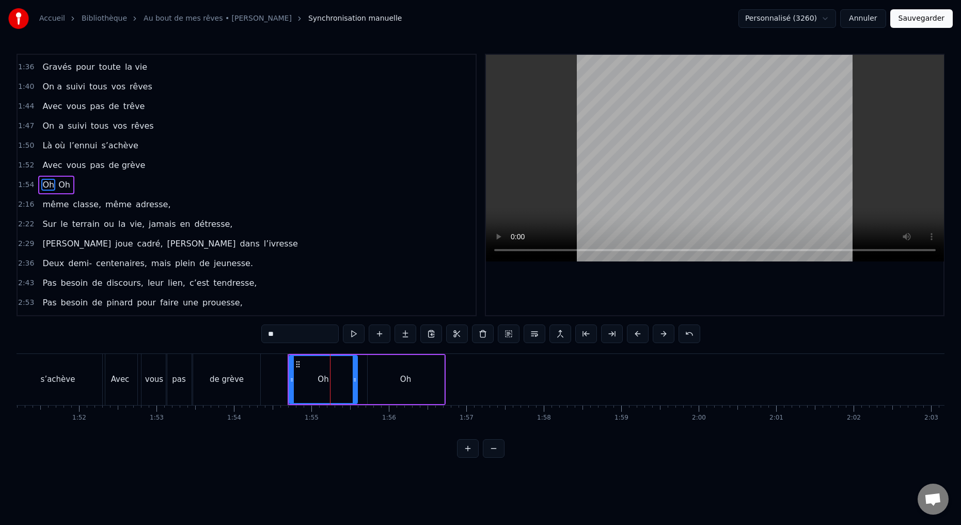
drag, startPoint x: 360, startPoint y: 379, endPoint x: 355, endPoint y: 380, distance: 5.7
click at [355, 379] on icon at bounding box center [355, 379] width 4 height 8
click at [380, 385] on div "Oh" at bounding box center [406, 379] width 76 height 49
drag, startPoint x: 369, startPoint y: 380, endPoint x: 356, endPoint y: 383, distance: 13.2
click at [358, 382] on icon at bounding box center [360, 379] width 4 height 8
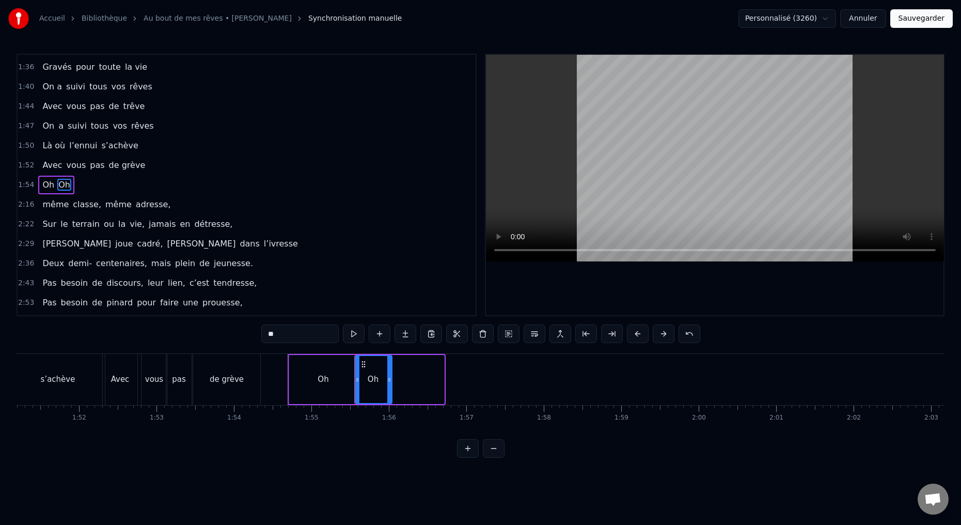
drag, startPoint x: 440, startPoint y: 380, endPoint x: 390, endPoint y: 380, distance: 49.6
click at [388, 380] on icon at bounding box center [389, 379] width 4 height 8
click at [380, 335] on button at bounding box center [380, 333] width 22 height 19
drag, startPoint x: 278, startPoint y: 335, endPoint x: 228, endPoint y: 319, distance: 52.6
click at [248, 334] on div "0:15 Deux potes dès la jeunesse 0:19 Depuis le tout premier jour 0:23 Des délir…" at bounding box center [481, 256] width 928 height 404
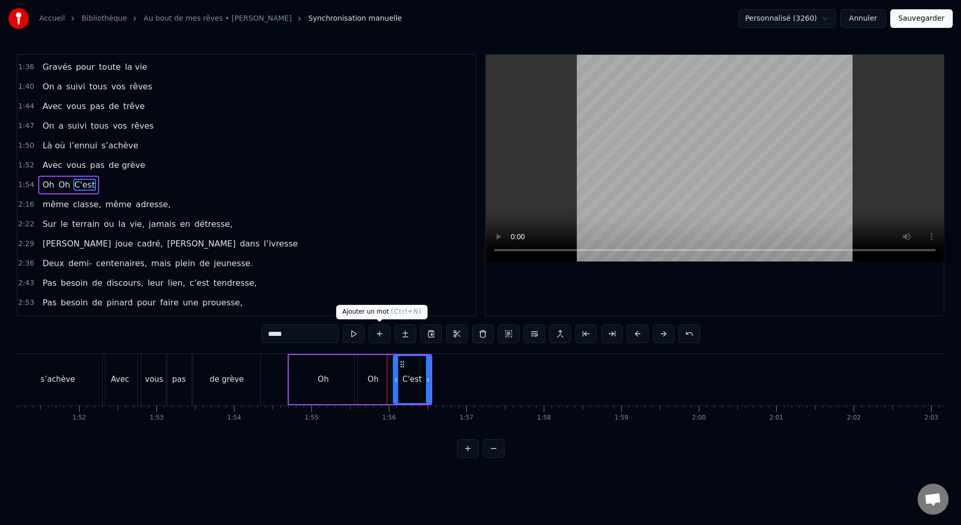
type input "*****"
click at [377, 331] on button at bounding box center [380, 333] width 22 height 19
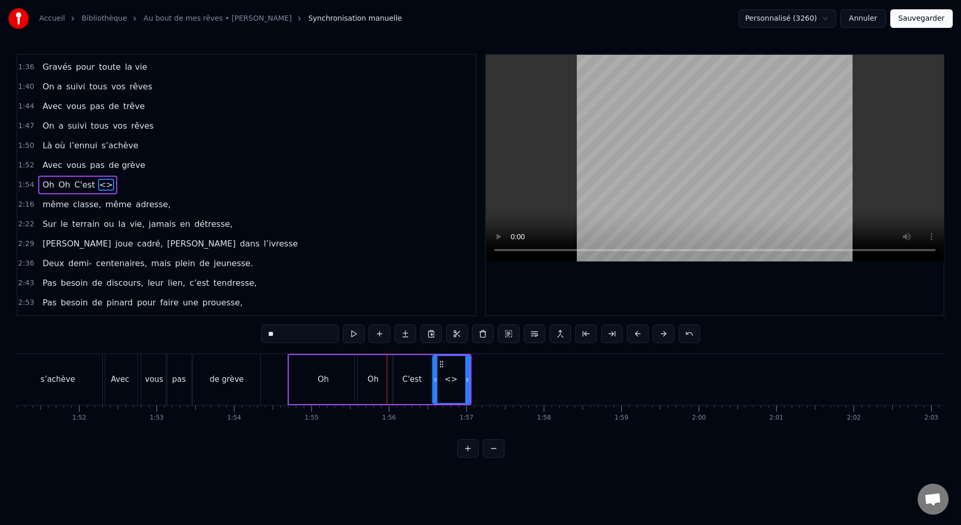
drag, startPoint x: 287, startPoint y: 334, endPoint x: 237, endPoint y: 323, distance: 50.2
click at [244, 330] on div "0:15 Deux potes dès la jeunesse 0:19 Depuis le tout premier jour 0:23 Des délir…" at bounding box center [481, 256] width 928 height 404
type input "****"
click at [380, 332] on button at bounding box center [380, 333] width 22 height 19
drag, startPoint x: 278, startPoint y: 338, endPoint x: 236, endPoint y: 321, distance: 45.4
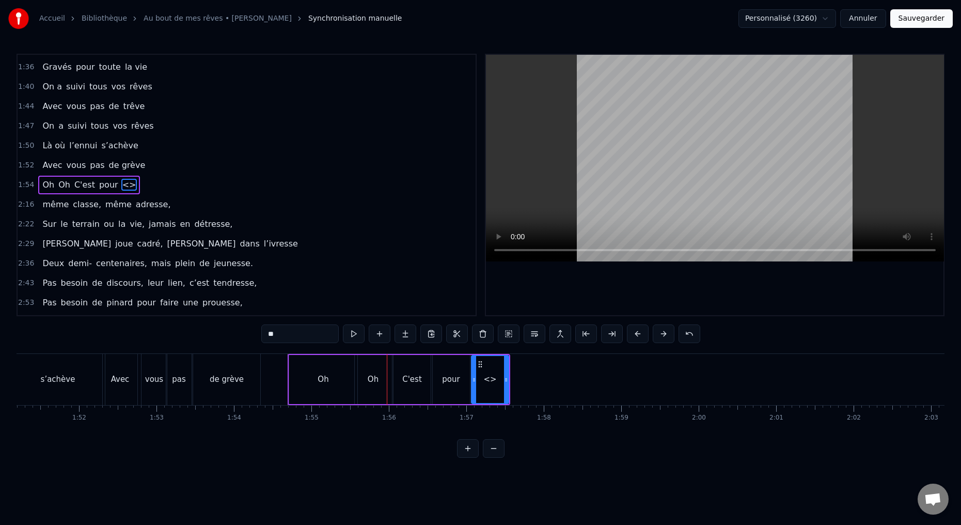
click at [247, 334] on div "0:15 Deux potes dès la jeunesse 0:19 Depuis le tout premier jour 0:23 Des délir…" at bounding box center [481, 256] width 928 height 404
click at [420, 386] on div "C'est" at bounding box center [411, 379] width 37 height 49
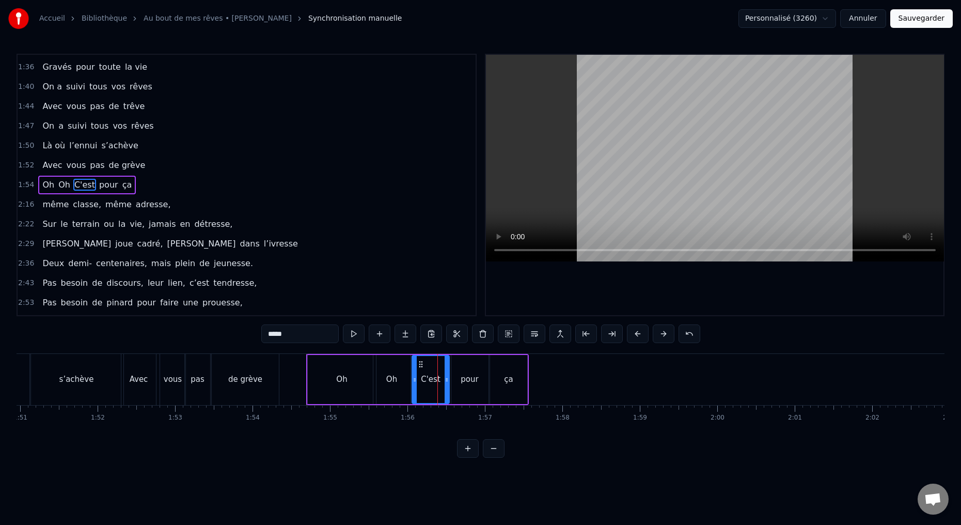
scroll to position [0, 8590]
drag, startPoint x: 449, startPoint y: 380, endPoint x: 441, endPoint y: 382, distance: 7.9
click at [433, 380] on icon at bounding box center [433, 379] width 4 height 8
click at [459, 385] on div "pour" at bounding box center [471, 379] width 37 height 49
click at [436, 383] on icon at bounding box center [437, 379] width 4 height 8
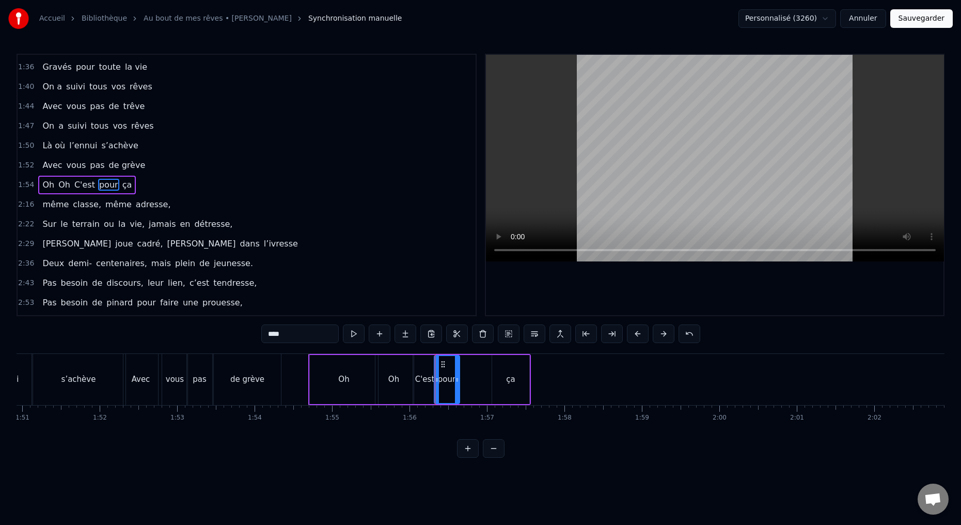
drag, startPoint x: 488, startPoint y: 379, endPoint x: 456, endPoint y: 385, distance: 31.9
click at [455, 384] on div at bounding box center [457, 379] width 4 height 47
click at [490, 385] on div "ça" at bounding box center [506, 379] width 37 height 49
type input "**"
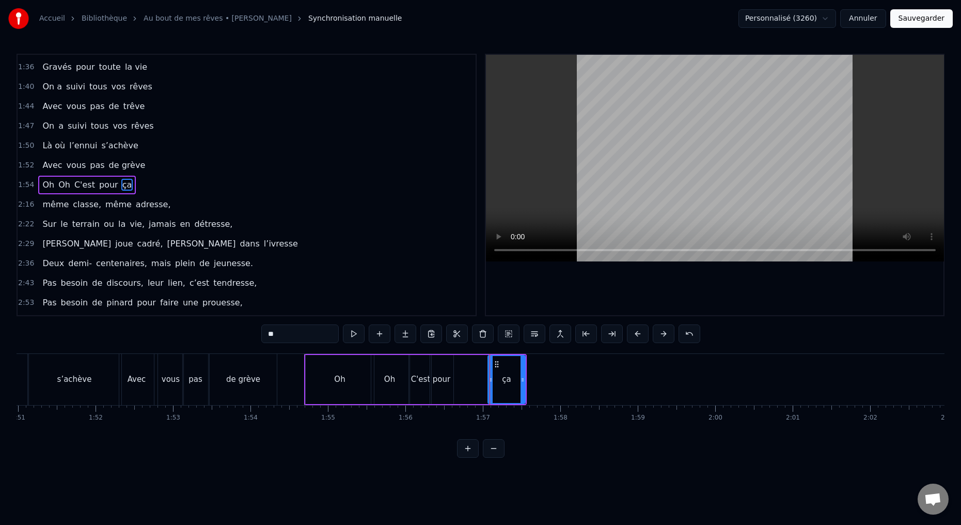
drag, startPoint x: 486, startPoint y: 380, endPoint x: 461, endPoint y: 385, distance: 26.1
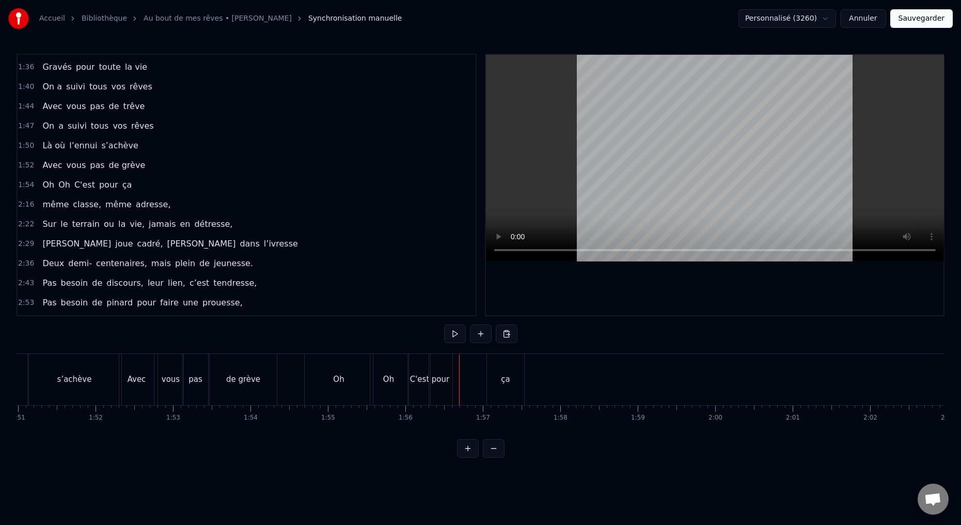
click at [488, 382] on div "ça" at bounding box center [505, 379] width 37 height 51
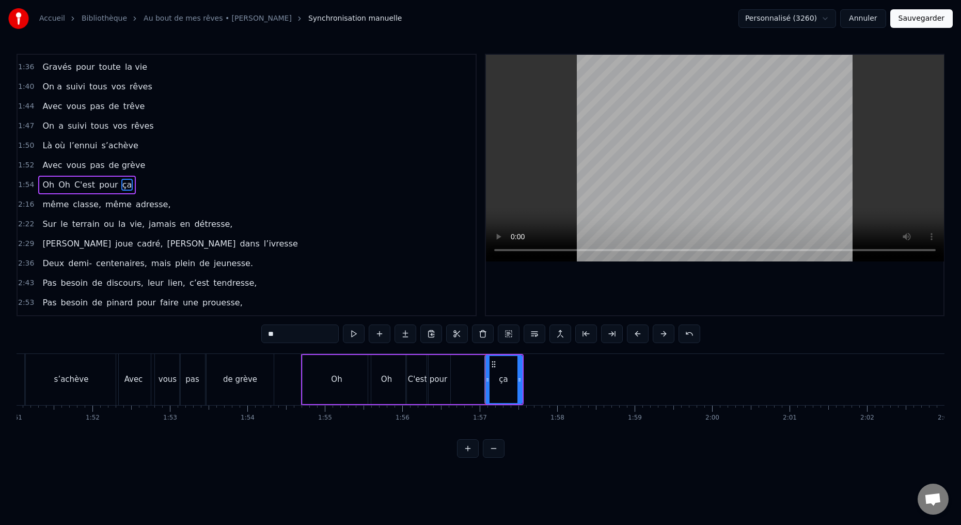
scroll to position [0, 8599]
drag, startPoint x: 487, startPoint y: 380, endPoint x: 452, endPoint y: 383, distance: 35.2
click at [450, 383] on div at bounding box center [450, 379] width 4 height 47
drag, startPoint x: 518, startPoint y: 378, endPoint x: 472, endPoint y: 384, distance: 46.8
click at [471, 386] on div at bounding box center [471, 379] width 4 height 47
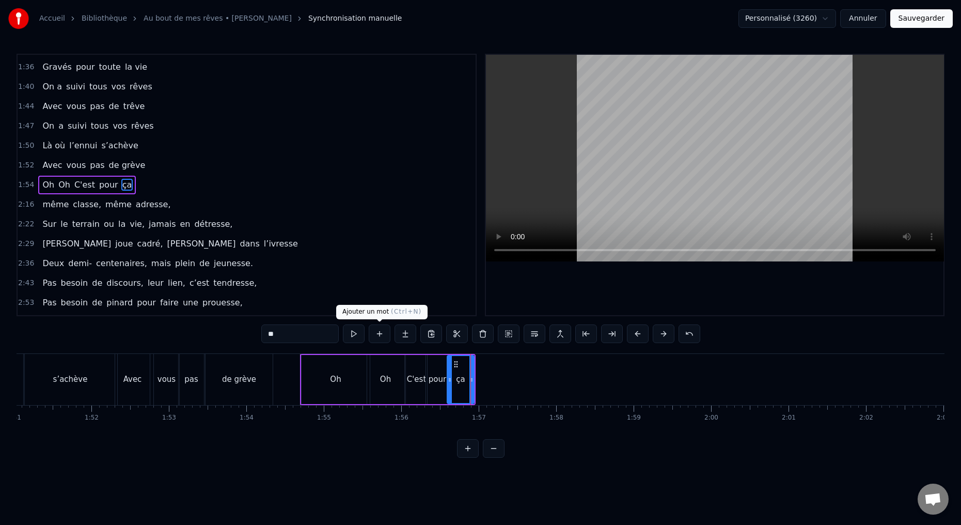
click at [376, 334] on button at bounding box center [380, 333] width 22 height 19
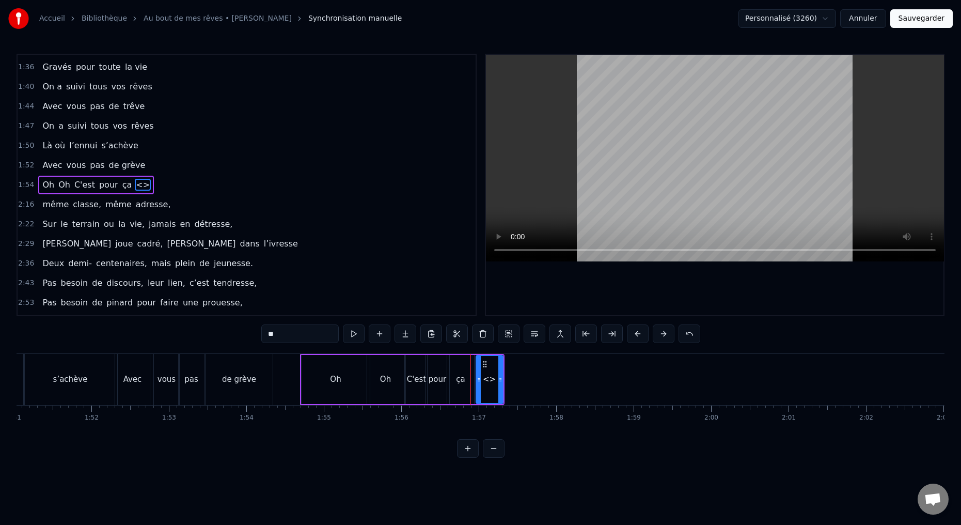
drag, startPoint x: 273, startPoint y: 337, endPoint x: 234, endPoint y: 321, distance: 41.9
click at [246, 331] on div "0:15 Deux potes dès la jeunesse 0:19 Depuis le tout premier jour 0:23 Des délir…" at bounding box center [481, 256] width 928 height 404
type input "****"
click at [379, 334] on button at bounding box center [380, 333] width 22 height 19
drag, startPoint x: 289, startPoint y: 338, endPoint x: 232, endPoint y: 322, distance: 59.0
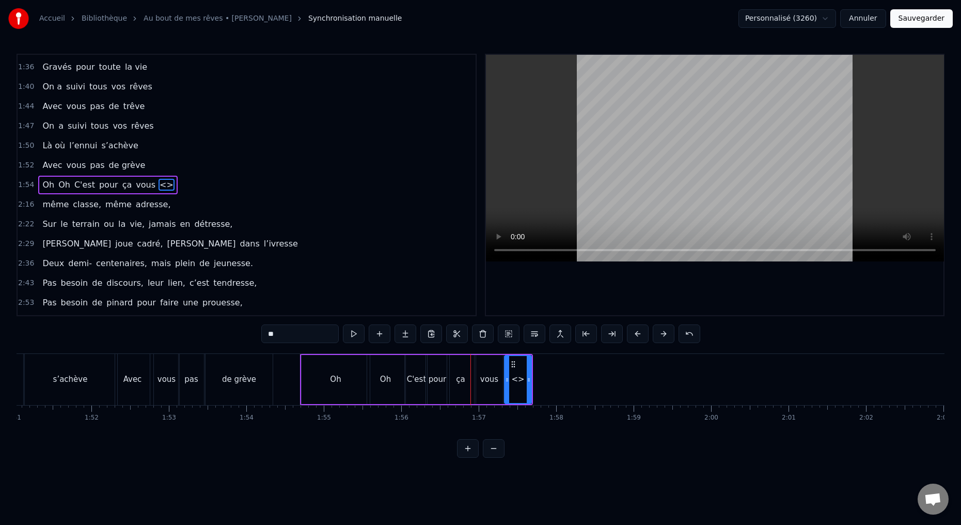
click at [252, 334] on div "0:15 Deux potes dès la jeunesse 0:19 Depuis le tout premier jour 0:23 Des délir…" at bounding box center [481, 256] width 928 height 404
type input "****"
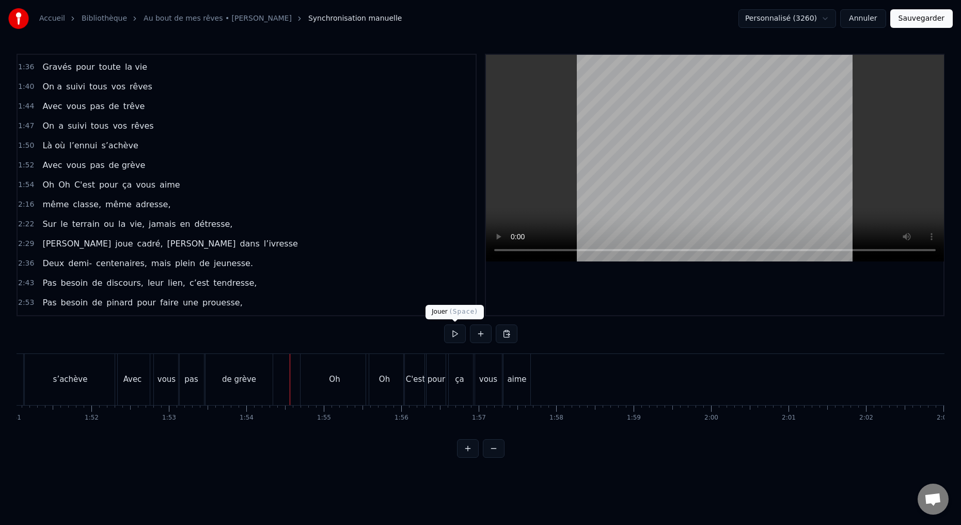
click at [455, 337] on button at bounding box center [455, 333] width 22 height 19
drag, startPoint x: 451, startPoint y: 334, endPoint x: 437, endPoint y: 344, distance: 17.8
click at [452, 334] on button at bounding box center [455, 333] width 22 height 19
click at [341, 389] on div "Oh" at bounding box center [334, 379] width 68 height 51
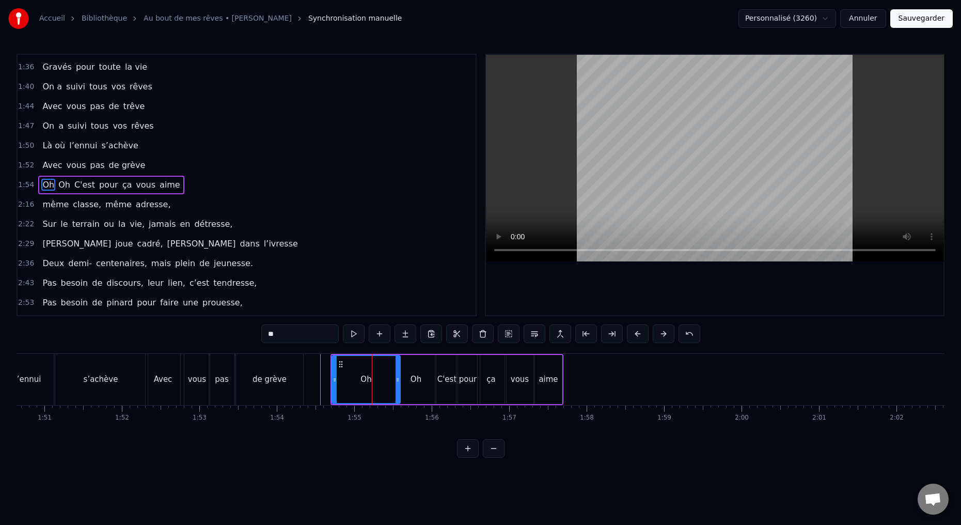
scroll to position [0, 8568]
drag, startPoint x: 399, startPoint y: 381, endPoint x: 374, endPoint y: 382, distance: 24.8
click at [365, 382] on icon at bounding box center [364, 379] width 4 height 8
click at [406, 385] on div "Oh" at bounding box center [416, 379] width 37 height 49
drag, startPoint x: 399, startPoint y: 379, endPoint x: 369, endPoint y: 381, distance: 30.5
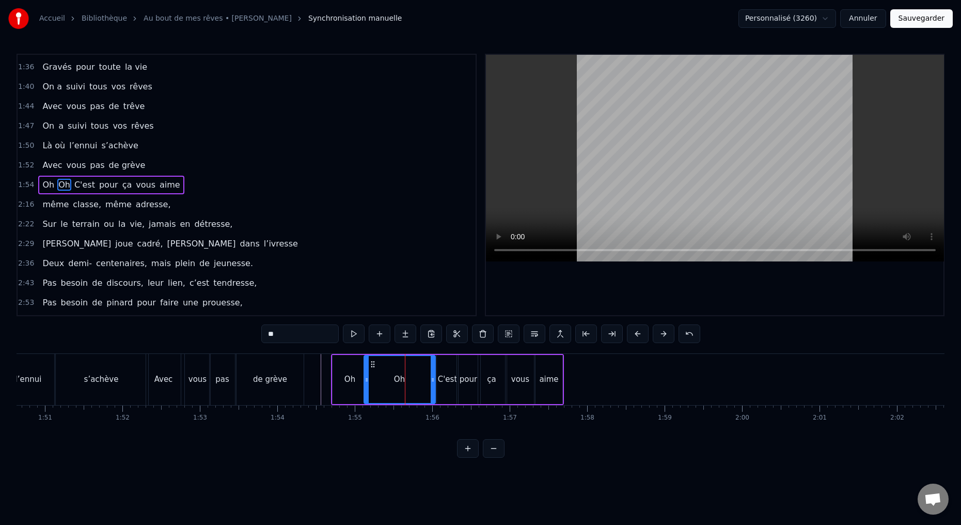
click at [365, 380] on icon at bounding box center [366, 379] width 4 height 8
drag, startPoint x: 433, startPoint y: 378, endPoint x: 409, endPoint y: 383, distance: 24.2
click at [402, 384] on div at bounding box center [402, 379] width 4 height 47
click at [442, 386] on div "C'est" at bounding box center [447, 379] width 21 height 49
drag, startPoint x: 439, startPoint y: 379, endPoint x: 404, endPoint y: 383, distance: 34.8
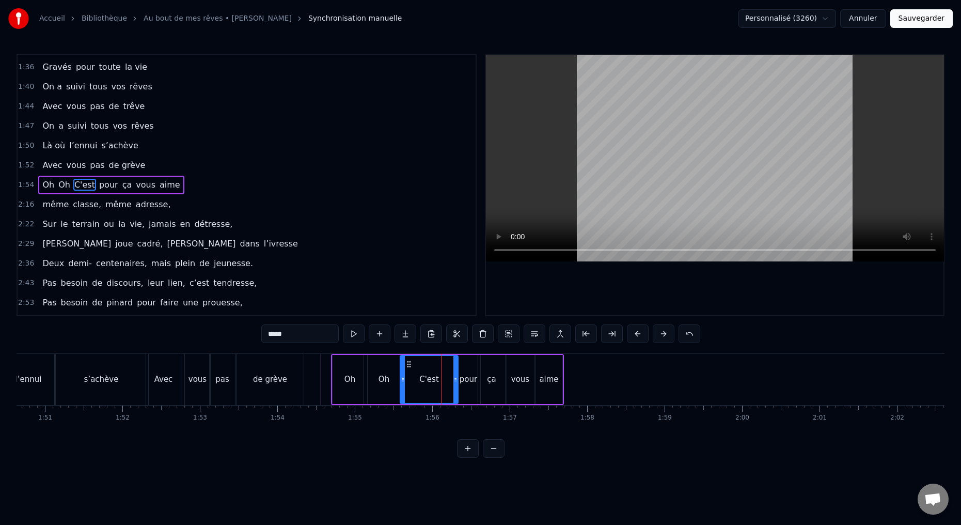
click at [402, 382] on icon at bounding box center [403, 379] width 4 height 8
drag, startPoint x: 456, startPoint y: 379, endPoint x: 437, endPoint y: 384, distance: 19.0
click at [423, 384] on div at bounding box center [422, 379] width 4 height 47
click at [461, 382] on div "pour" at bounding box center [468, 379] width 18 height 12
drag, startPoint x: 458, startPoint y: 379, endPoint x: 425, endPoint y: 385, distance: 33.0
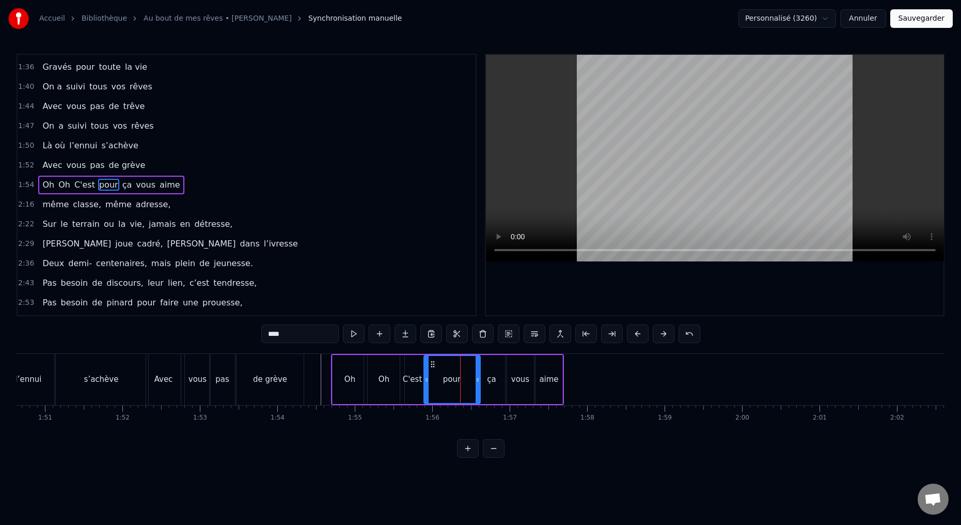
click at [425, 385] on div at bounding box center [426, 379] width 4 height 47
drag, startPoint x: 477, startPoint y: 379, endPoint x: 440, endPoint y: 388, distance: 37.8
click at [441, 388] on div at bounding box center [442, 379] width 4 height 47
drag, startPoint x: 488, startPoint y: 380, endPoint x: 483, endPoint y: 380, distance: 5.2
click at [488, 380] on div "ça" at bounding box center [491, 379] width 9 height 12
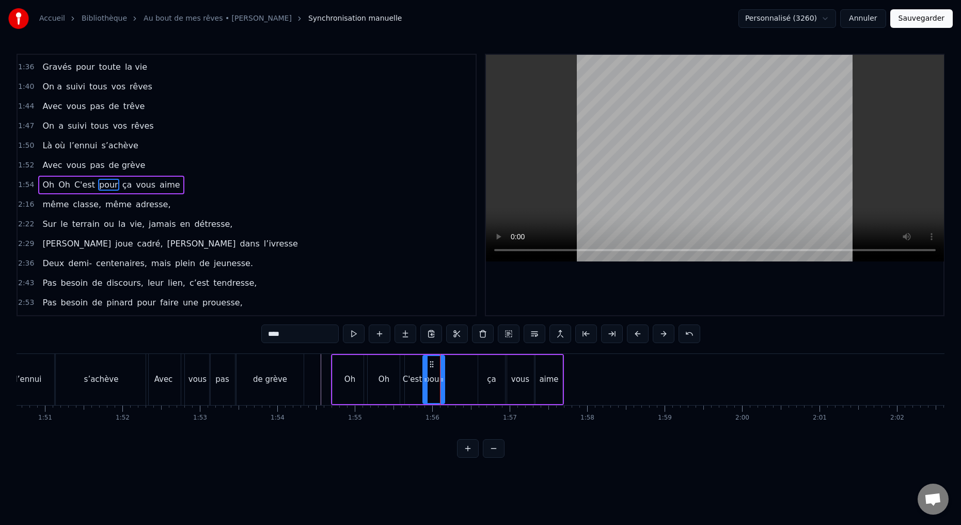
type input "**"
drag, startPoint x: 479, startPoint y: 380, endPoint x: 459, endPoint y: 379, distance: 20.1
click at [443, 383] on icon at bounding box center [444, 379] width 4 height 8
drag, startPoint x: 501, startPoint y: 379, endPoint x: 455, endPoint y: 391, distance: 48.0
click at [452, 391] on div at bounding box center [453, 379] width 4 height 47
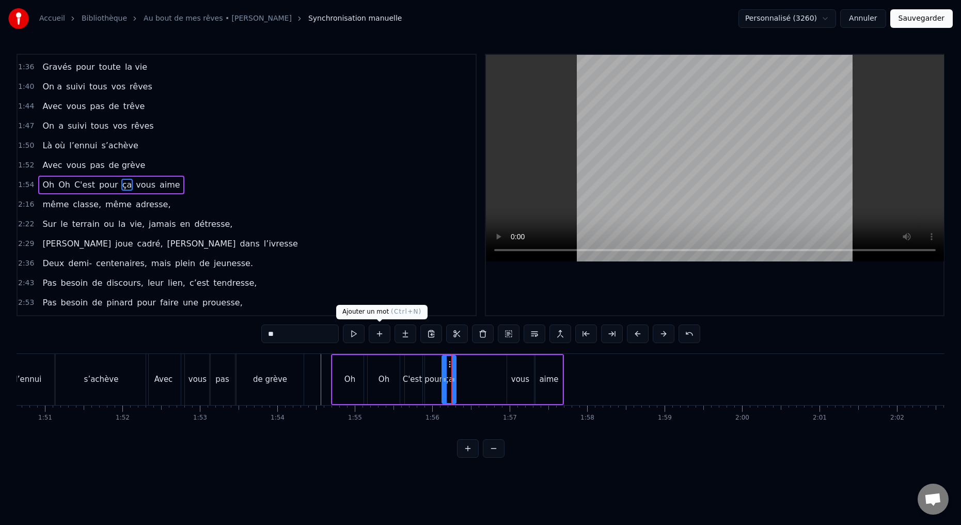
click at [380, 335] on button at bounding box center [380, 333] width 22 height 19
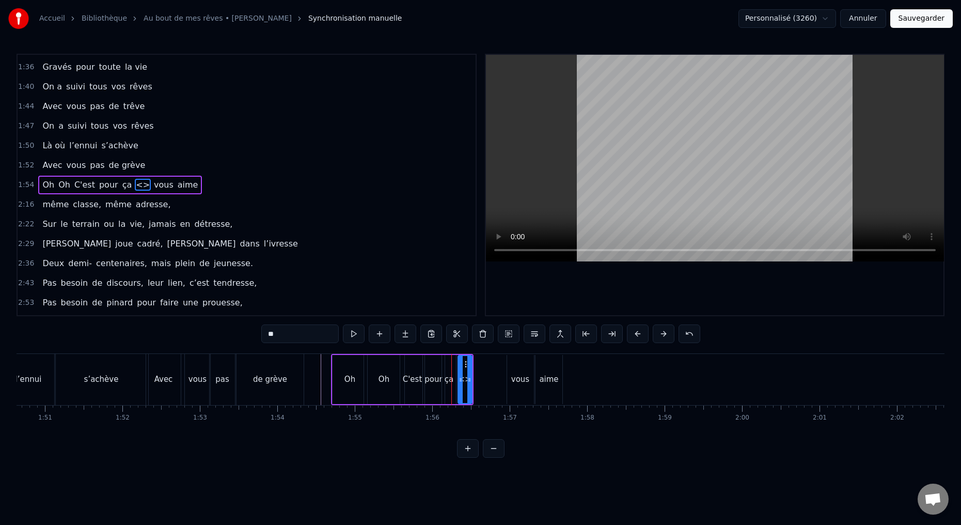
drag, startPoint x: 280, startPoint y: 333, endPoint x: 231, endPoint y: 331, distance: 49.1
click at [246, 335] on div "0:15 Deux potes dès la jeunesse 0:19 Depuis le tout premier jour 0:23 Des délir…" at bounding box center [481, 256] width 928 height 404
drag, startPoint x: 469, startPoint y: 378, endPoint x: 483, endPoint y: 380, distance: 14.0
click at [479, 379] on icon at bounding box center [480, 379] width 4 height 8
click at [515, 389] on div "vous" at bounding box center [520, 379] width 27 height 49
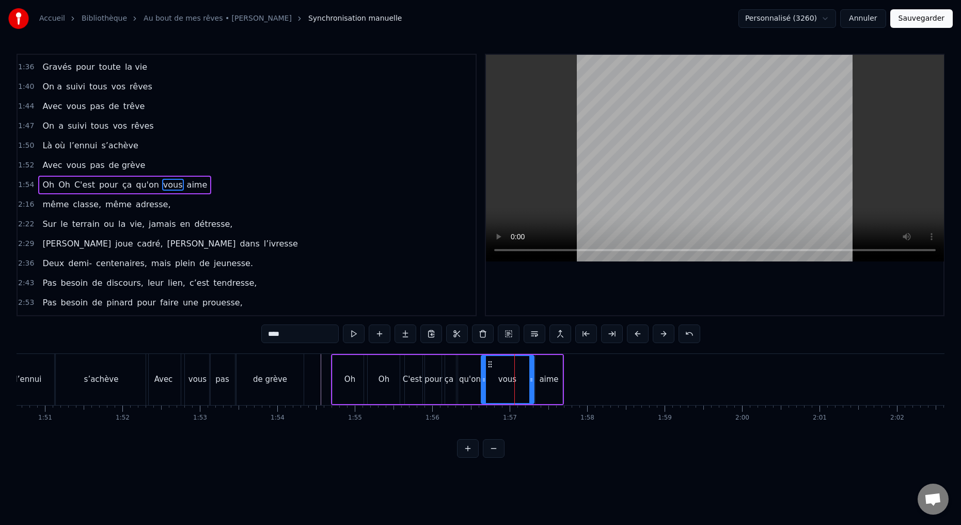
drag, startPoint x: 509, startPoint y: 382, endPoint x: 502, endPoint y: 382, distance: 6.2
click at [483, 382] on icon at bounding box center [484, 379] width 4 height 8
drag, startPoint x: 532, startPoint y: 379, endPoint x: 503, endPoint y: 385, distance: 29.0
click at [503, 385] on div at bounding box center [504, 379] width 4 height 47
click at [537, 383] on div "aime" at bounding box center [548, 379] width 27 height 49
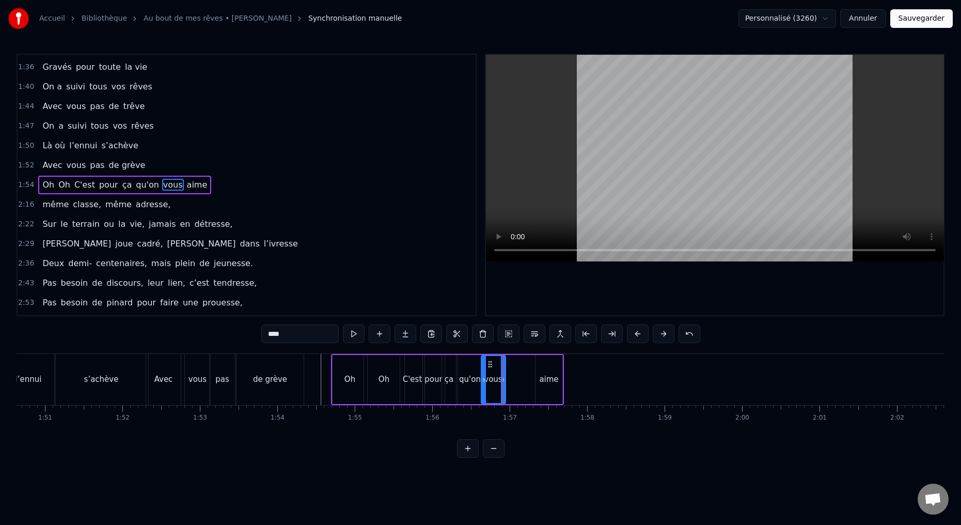
type input "****"
drag, startPoint x: 537, startPoint y: 379, endPoint x: 515, endPoint y: 384, distance: 23.2
click at [505, 384] on div at bounding box center [506, 379] width 4 height 47
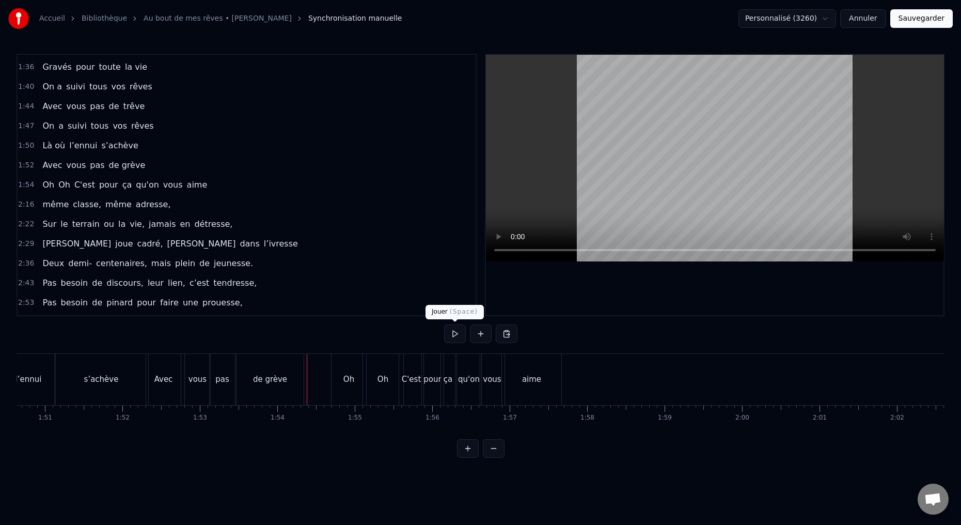
click at [452, 336] on button at bounding box center [455, 333] width 22 height 19
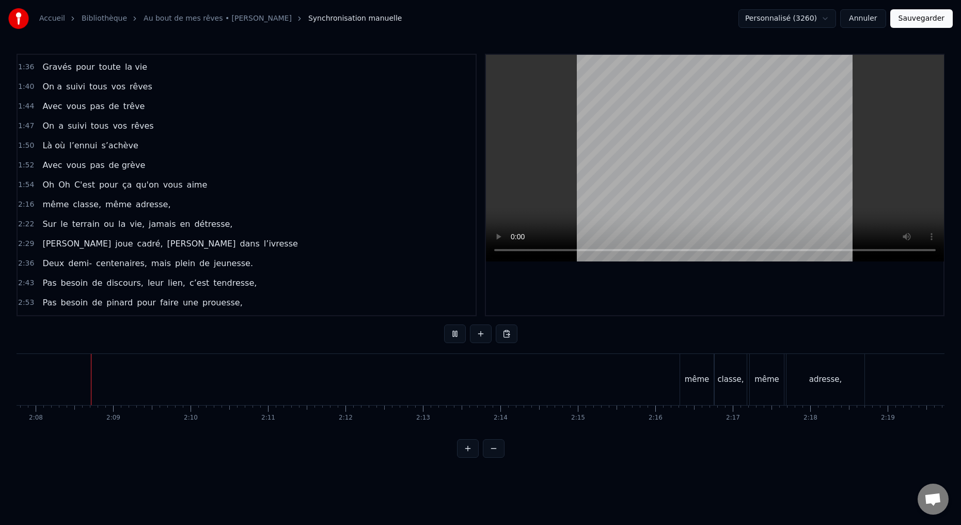
scroll to position [0, 9893]
click at [450, 331] on button at bounding box center [455, 333] width 22 height 19
click at [479, 332] on button at bounding box center [481, 333] width 22 height 19
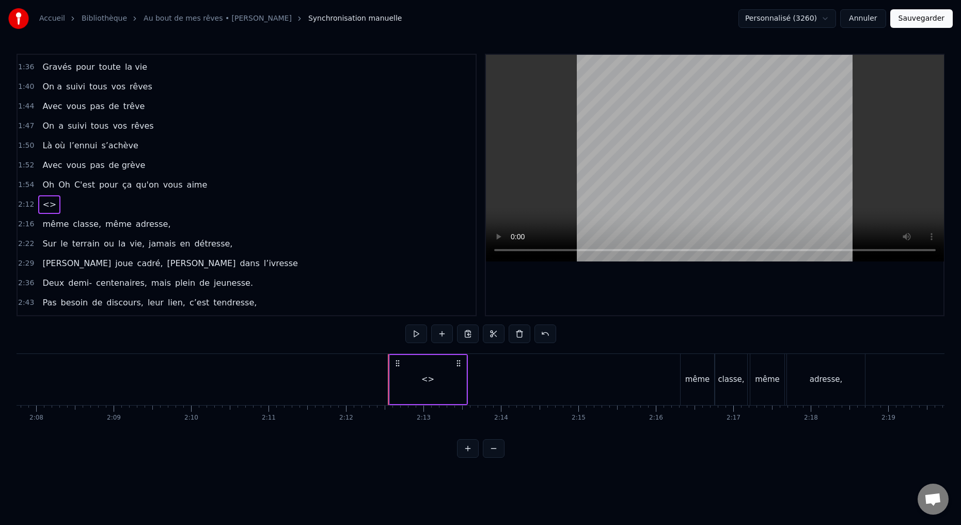
click at [417, 381] on div "<>" at bounding box center [428, 379] width 76 height 49
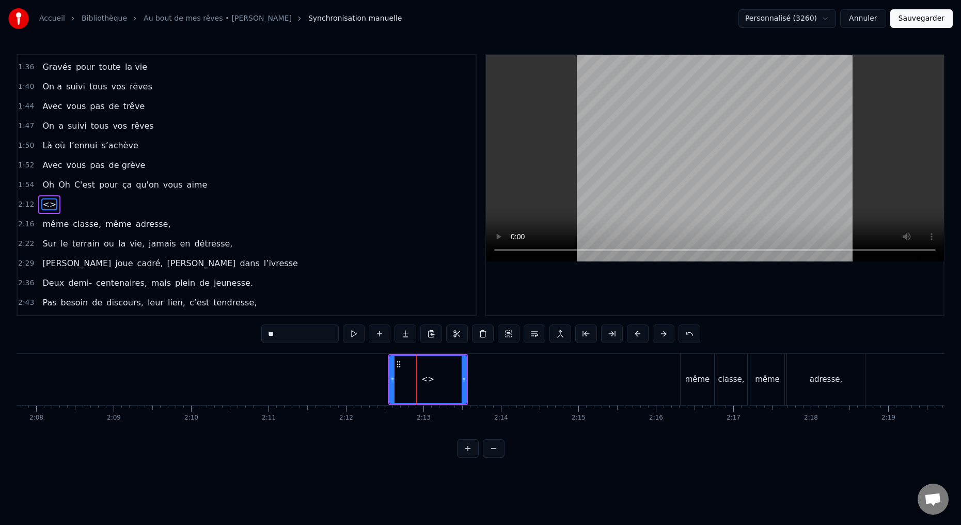
scroll to position [488, 0]
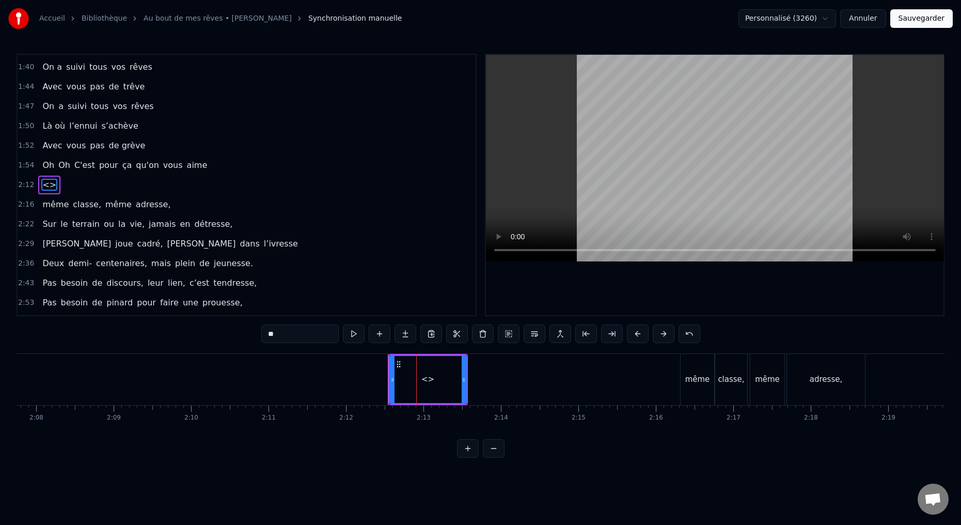
drag, startPoint x: 280, startPoint y: 332, endPoint x: 252, endPoint y: 333, distance: 27.9
click at [252, 333] on div "0:15 Deux potes dès la jeunesse 0:19 Depuis le tout premier jour 0:23 Des délir…" at bounding box center [481, 256] width 928 height 404
drag, startPoint x: 433, startPoint y: 379, endPoint x: 435, endPoint y: 385, distance: 5.6
click at [433, 380] on div "Cinquantnaires" at bounding box center [428, 379] width 59 height 12
click at [298, 335] on input "**********" at bounding box center [299, 333] width 77 height 19
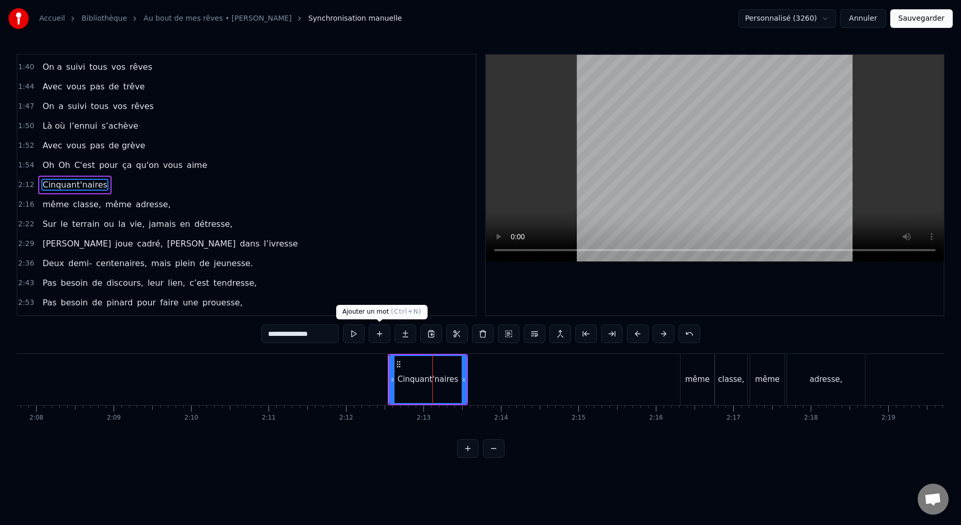
type input "**********"
click at [384, 333] on button at bounding box center [380, 333] width 22 height 19
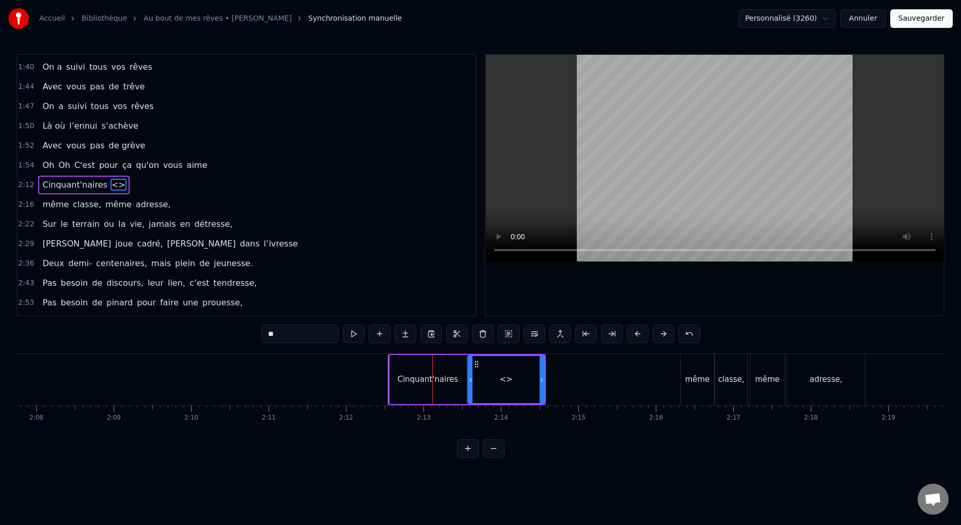
drag, startPoint x: 279, startPoint y: 335, endPoint x: 246, endPoint y: 321, distance: 35.7
click at [250, 334] on div "0:15 Deux potes dès la jeunesse 0:19 Depuis le tout premier jour 0:23 Des délir…" at bounding box center [481, 256] width 928 height 404
drag, startPoint x: 541, startPoint y: 381, endPoint x: 497, endPoint y: 381, distance: 43.4
click at [522, 380] on icon at bounding box center [524, 379] width 4 height 8
click at [446, 386] on div "Cinquant'naires" at bounding box center [428, 379] width 76 height 49
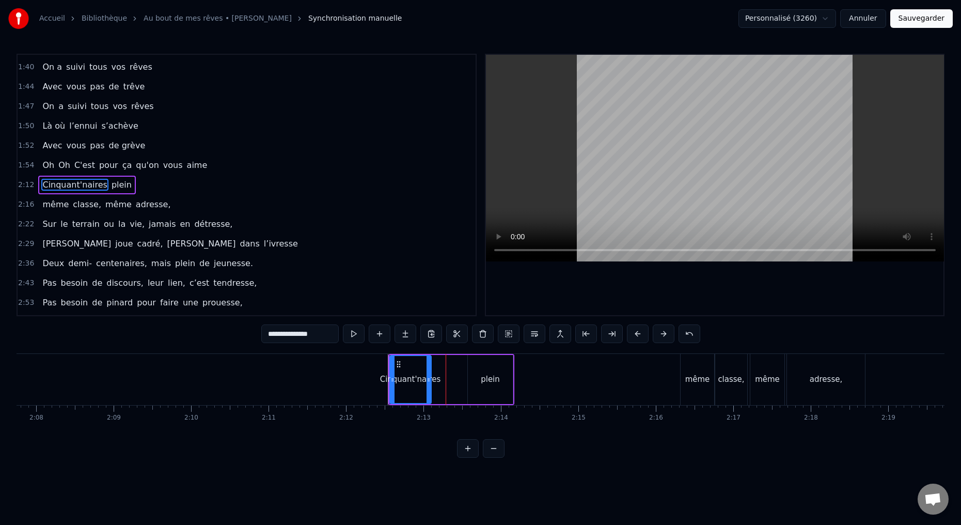
drag, startPoint x: 463, startPoint y: 379, endPoint x: 431, endPoint y: 382, distance: 32.6
click at [429, 382] on icon at bounding box center [428, 379] width 4 height 8
click at [468, 385] on div "plein" at bounding box center [490, 379] width 45 height 49
type input "*****"
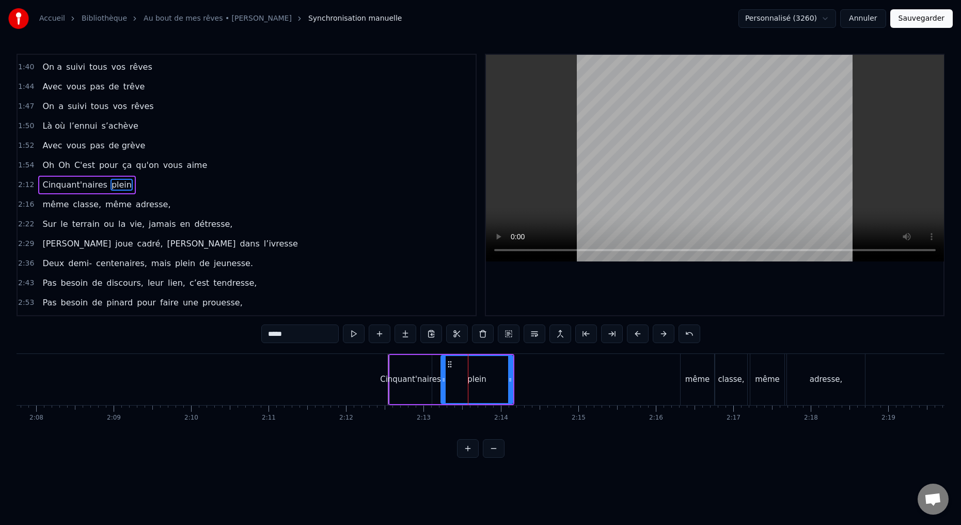
drag, startPoint x: 468, startPoint y: 379, endPoint x: 449, endPoint y: 384, distance: 20.0
click at [442, 384] on div at bounding box center [443, 379] width 4 height 47
drag, startPoint x: 509, startPoint y: 378, endPoint x: 466, endPoint y: 383, distance: 43.6
click at [462, 386] on div at bounding box center [463, 379] width 4 height 47
click at [380, 335] on button at bounding box center [380, 333] width 22 height 19
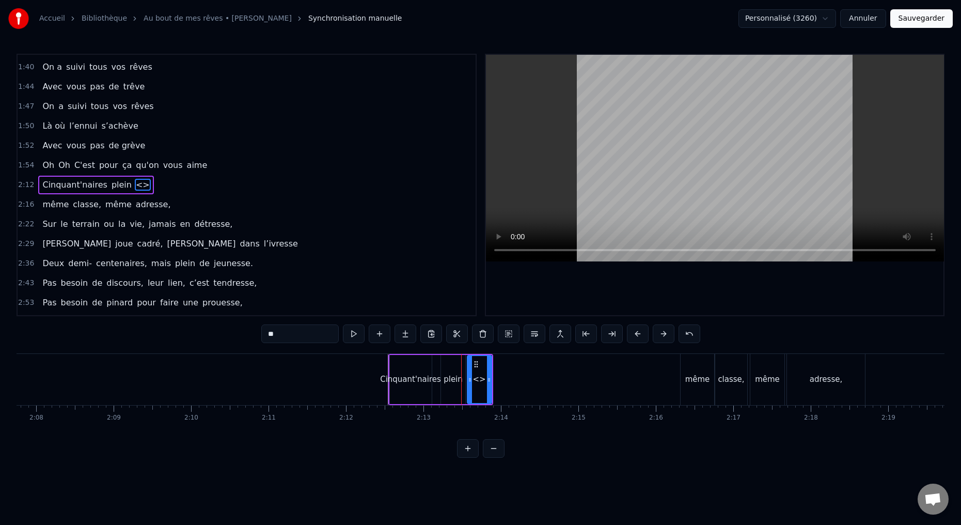
drag, startPoint x: 273, startPoint y: 336, endPoint x: 228, endPoint y: 324, distance: 47.0
click at [247, 332] on div "0:15 Deux potes dès la jeunesse 0:19 Depuis le tout premier jour 0:23 Des délir…" at bounding box center [481, 256] width 928 height 404
type input "**"
click at [380, 333] on button at bounding box center [380, 333] width 22 height 19
drag, startPoint x: 279, startPoint y: 336, endPoint x: 237, endPoint y: 320, distance: 44.6
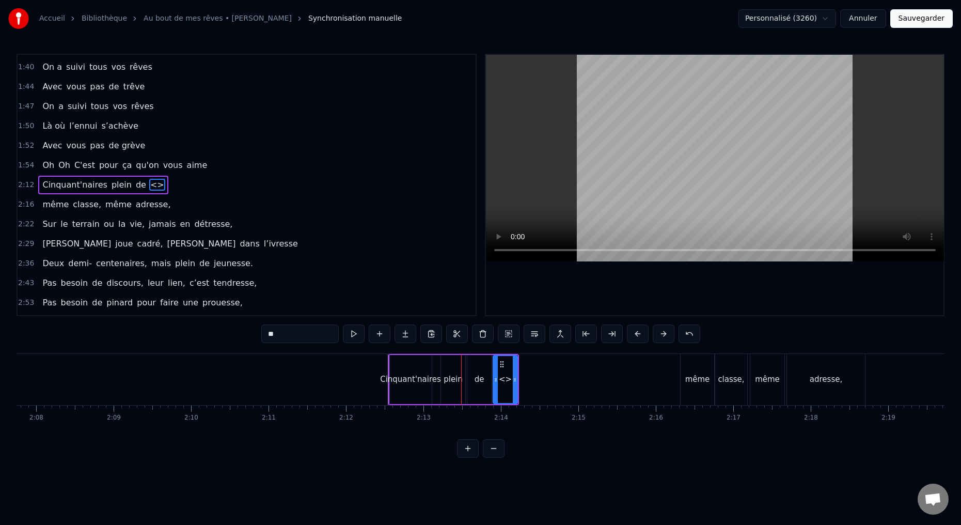
click at [249, 329] on div "0:15 Deux potes dès la jeunesse 0:19 Depuis le tout premier jour 0:23 Des délir…" at bounding box center [481, 256] width 928 height 404
type input "********"
drag, startPoint x: 515, startPoint y: 379, endPoint x: 520, endPoint y: 375, distance: 7.0
click at [540, 379] on icon at bounding box center [539, 379] width 4 height 8
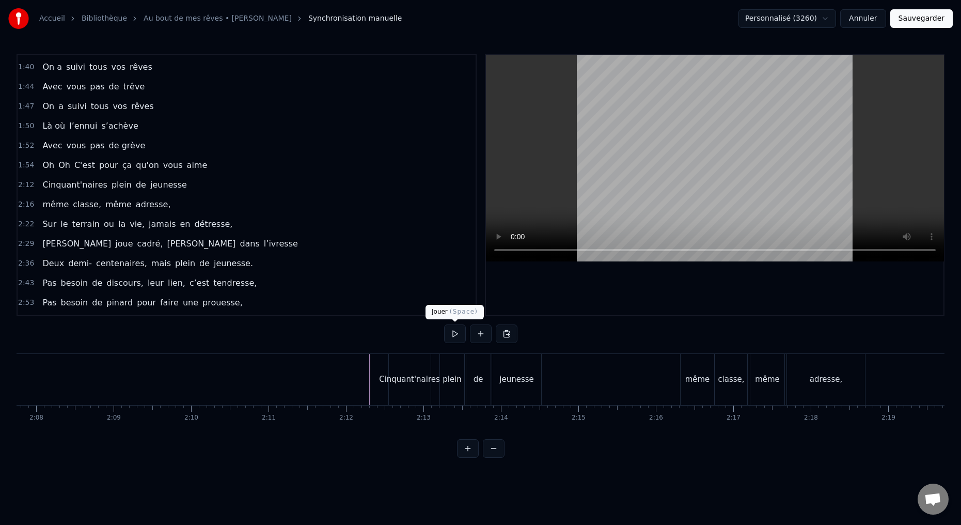
click at [453, 332] on button at bounding box center [455, 333] width 22 height 19
click at [454, 336] on button at bounding box center [455, 333] width 22 height 19
click at [452, 336] on button at bounding box center [455, 333] width 22 height 19
click at [453, 336] on button at bounding box center [455, 333] width 22 height 19
click at [477, 392] on div "de" at bounding box center [478, 379] width 24 height 51
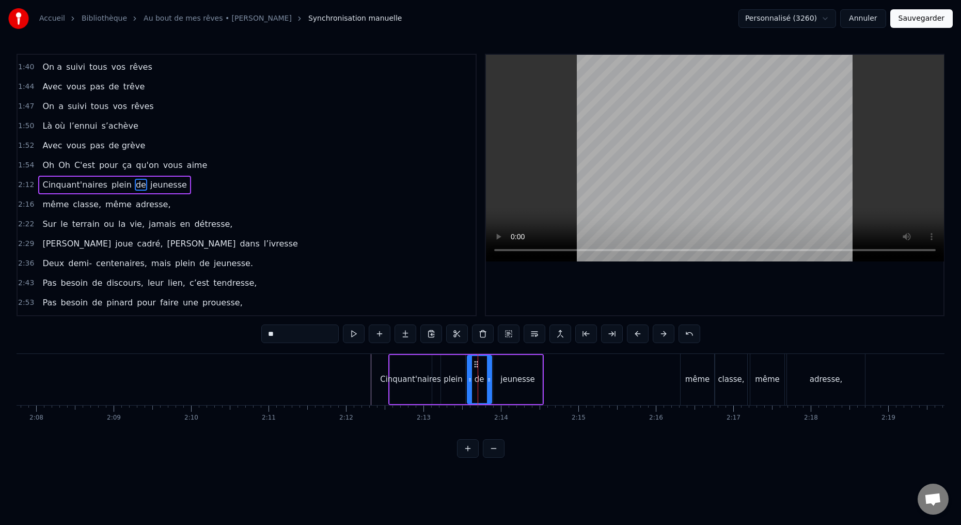
drag, startPoint x: 274, startPoint y: 334, endPoint x: 281, endPoint y: 324, distance: 11.5
click at [281, 334] on input "**" at bounding box center [299, 333] width 77 height 19
drag, startPoint x: 278, startPoint y: 333, endPoint x: 271, endPoint y: 334, distance: 7.3
click at [272, 333] on input "**" at bounding box center [299, 333] width 77 height 19
type input "**********"
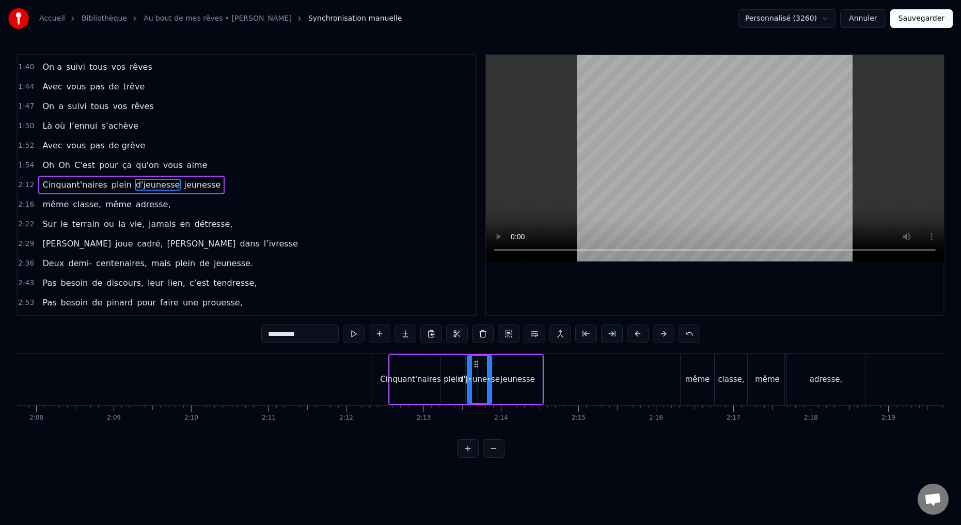
drag, startPoint x: 305, startPoint y: 333, endPoint x: 232, endPoint y: 324, distance: 73.4
click at [244, 332] on div "0:15 Deux potes dès la jeunesse 0:19 Depuis le tout premier jour 0:23 Des délir…" at bounding box center [481, 256] width 928 height 404
type input "**"
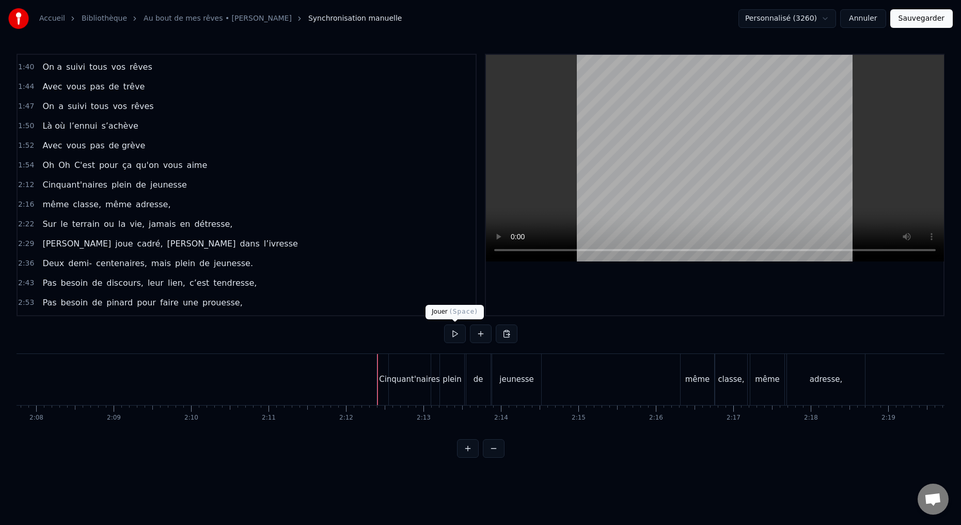
click at [450, 330] on button at bounding box center [455, 333] width 22 height 19
click at [457, 334] on button at bounding box center [455, 333] width 22 height 19
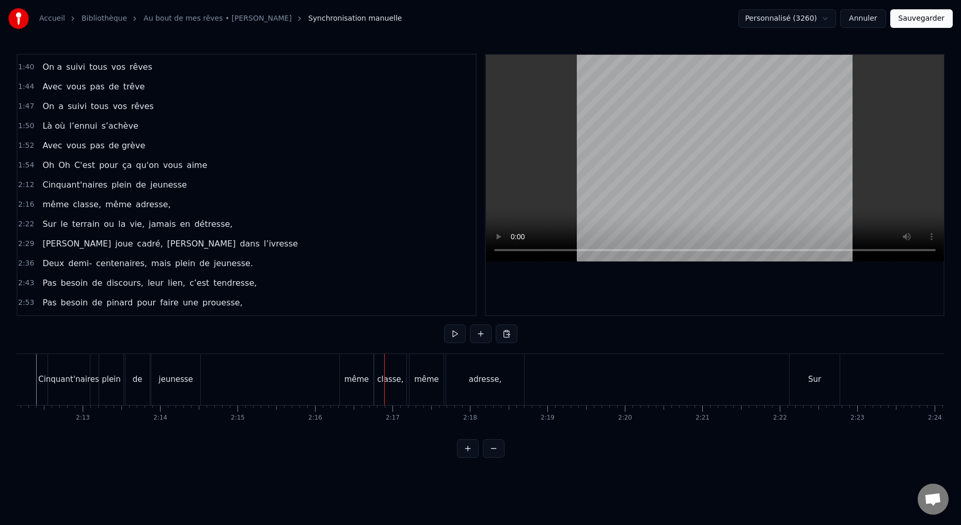
scroll to position [0, 10243]
click at [341, 386] on div "même" at bounding box center [347, 379] width 34 height 51
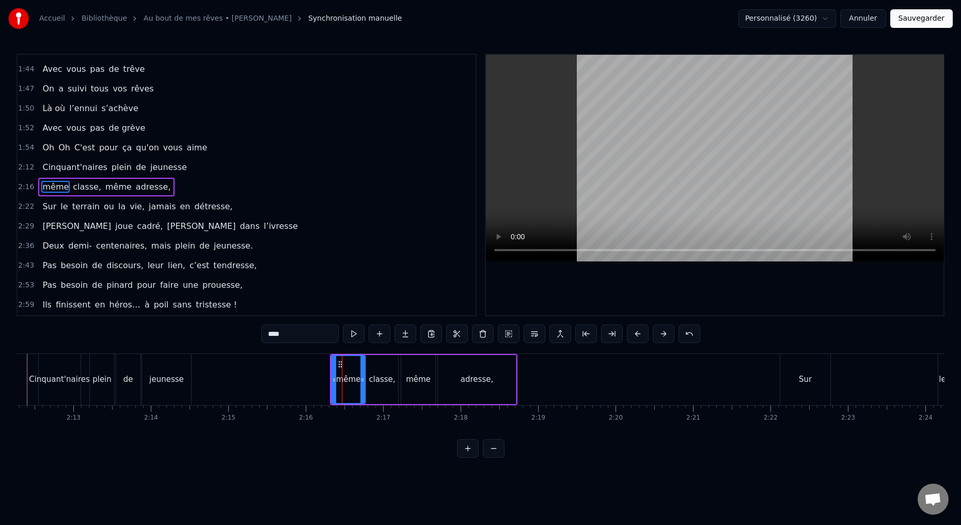
scroll to position [508, 0]
click at [662, 333] on button at bounding box center [664, 333] width 22 height 19
click at [663, 333] on button at bounding box center [664, 333] width 22 height 19
click at [663, 332] on button at bounding box center [664, 333] width 22 height 19
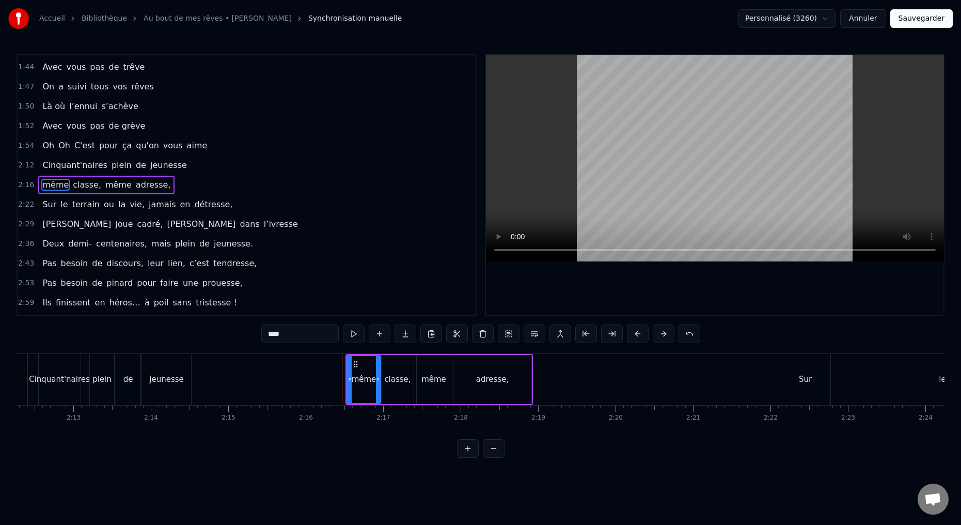
drag, startPoint x: 288, startPoint y: 332, endPoint x: 253, endPoint y: 324, distance: 36.1
click at [252, 331] on div "0:15 Deux potes dès la jeunesse 0:19 Depuis le tout premier jour 0:23 Des délir…" at bounding box center [481, 256] width 928 height 404
click at [403, 387] on div "classe," at bounding box center [398, 379] width 32 height 49
drag, startPoint x: 292, startPoint y: 334, endPoint x: 225, endPoint y: 305, distance: 73.3
click at [243, 331] on div "0:15 Deux potes dès la jeunesse 0:19 Depuis le tout premier jour 0:23 Des délir…" at bounding box center [481, 256] width 928 height 404
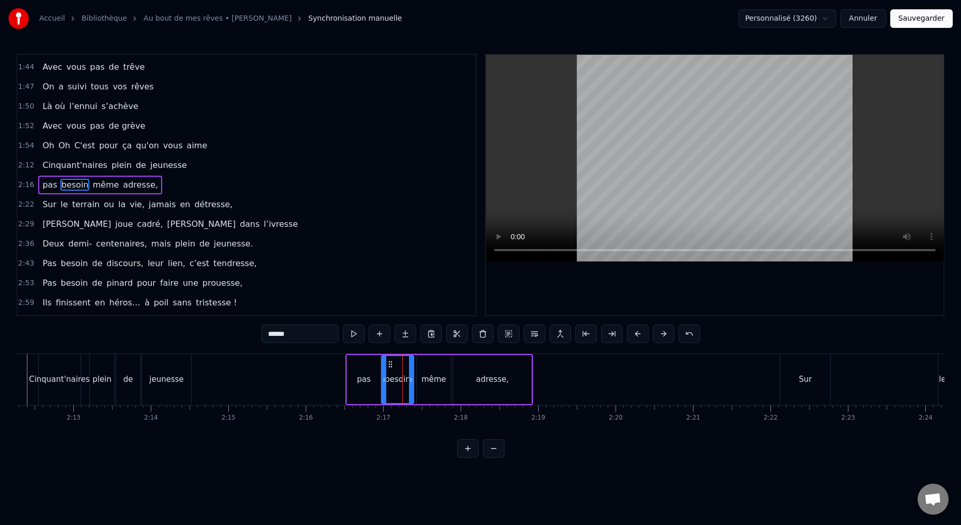
click at [364, 394] on div "pas" at bounding box center [364, 379] width 34 height 49
click at [286, 335] on input "***" at bounding box center [299, 333] width 77 height 19
click at [388, 395] on div "besoin" at bounding box center [398, 379] width 32 height 49
drag, startPoint x: 302, startPoint y: 334, endPoint x: 243, endPoint y: 328, distance: 59.1
click at [243, 328] on div "0:15 Deux potes dès la jeunesse 0:19 Depuis le tout premier jour 0:23 Des délir…" at bounding box center [481, 256] width 928 height 404
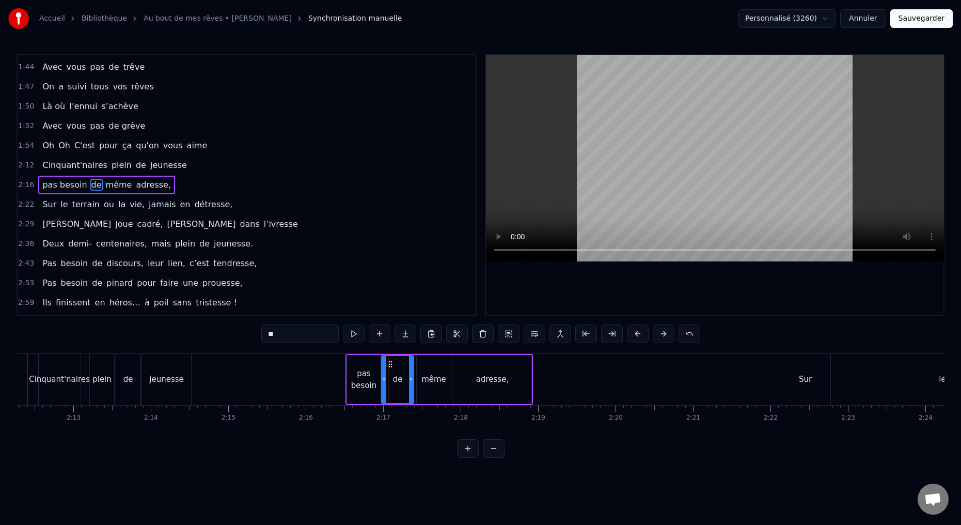
click at [422, 386] on div "même" at bounding box center [434, 379] width 34 height 49
drag, startPoint x: 287, startPoint y: 330, endPoint x: 220, endPoint y: 299, distance: 73.5
click at [239, 324] on div "0:15 Deux potes dès la jeunesse 0:19 Depuis le tout premier jour 0:23 Des délir…" at bounding box center [481, 256] width 928 height 404
click at [491, 379] on div "adresse," at bounding box center [492, 379] width 33 height 12
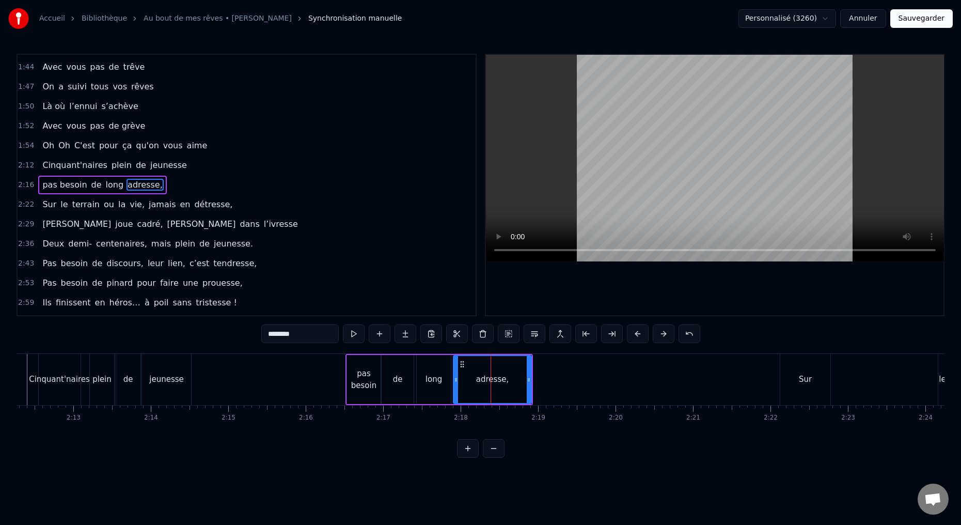
drag, startPoint x: 300, startPoint y: 336, endPoint x: 231, endPoint y: 324, distance: 70.2
click at [238, 327] on div "0:15 Deux potes dès la jeunesse 0:19 Depuis le tout premier jour 0:23 Des délir…" at bounding box center [481, 256] width 928 height 404
type input "********"
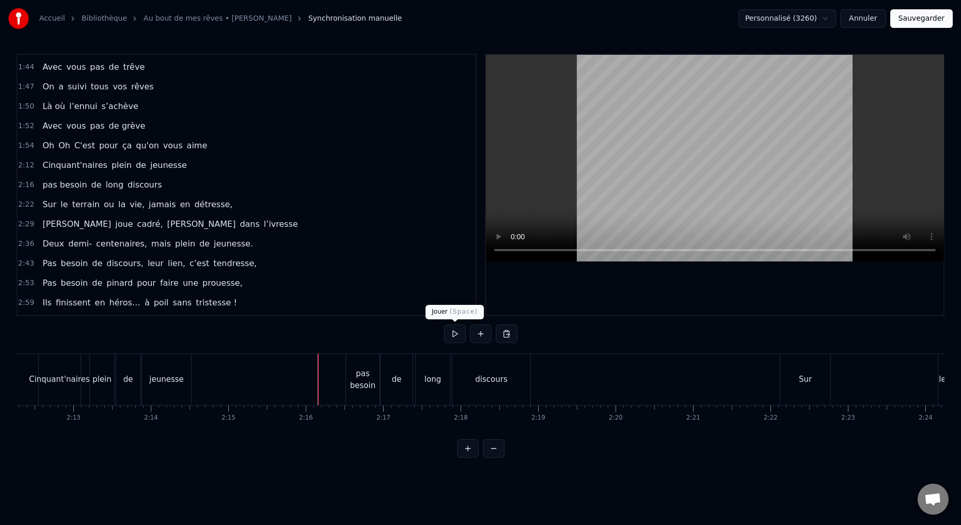
click at [453, 336] on button at bounding box center [455, 333] width 22 height 19
drag, startPoint x: 454, startPoint y: 334, endPoint x: 445, endPoint y: 341, distance: 11.9
click at [454, 334] on button at bounding box center [455, 333] width 22 height 19
click at [356, 395] on div "pas besoin" at bounding box center [363, 379] width 34 height 51
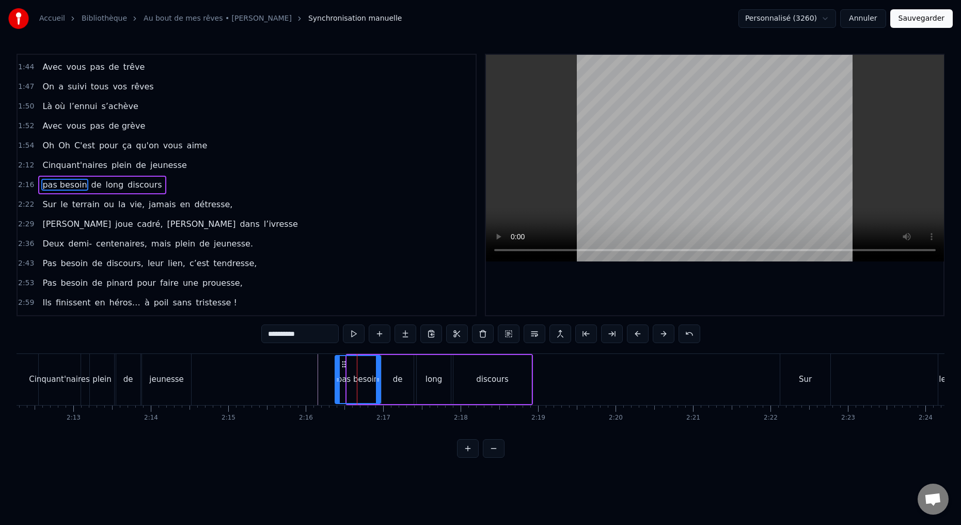
click at [336, 381] on icon at bounding box center [338, 379] width 4 height 8
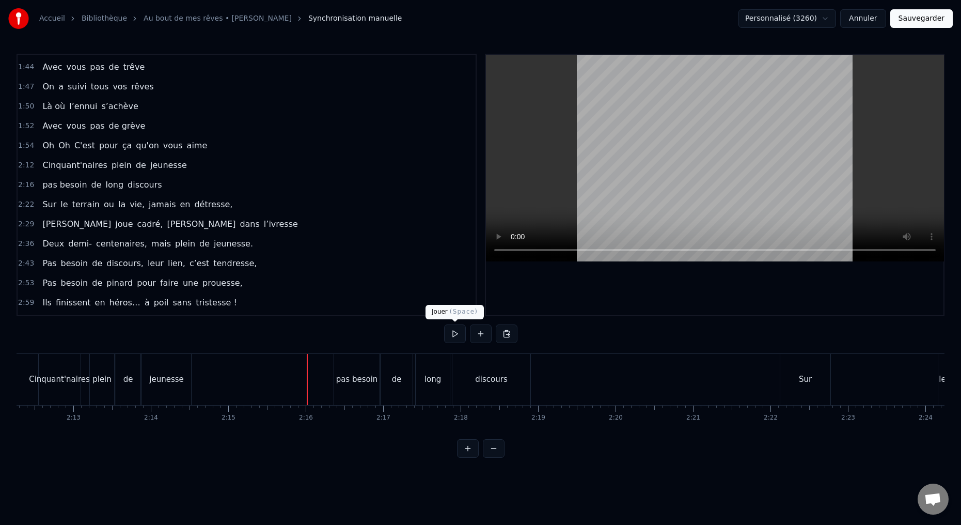
click at [455, 335] on button at bounding box center [455, 333] width 22 height 19
click at [452, 338] on button at bounding box center [455, 333] width 22 height 19
click at [401, 398] on div "de" at bounding box center [396, 379] width 32 height 51
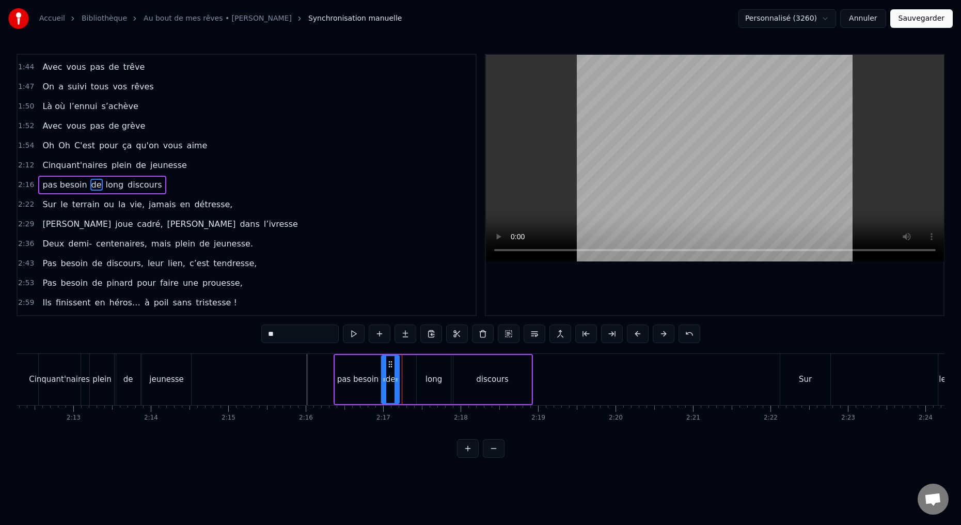
drag, startPoint x: 411, startPoint y: 380, endPoint x: 397, endPoint y: 382, distance: 14.5
click at [397, 382] on icon at bounding box center [396, 379] width 4 height 8
click at [422, 384] on div "long" at bounding box center [434, 379] width 34 height 49
click at [399, 383] on icon at bounding box center [401, 379] width 4 height 8
drag, startPoint x: 447, startPoint y: 377, endPoint x: 424, endPoint y: 379, distance: 23.3
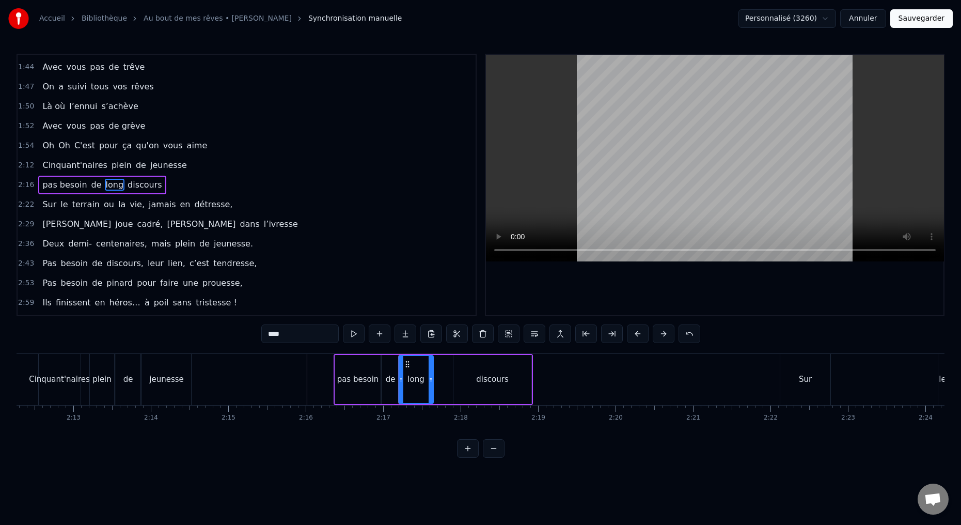
click at [429, 378] on icon at bounding box center [431, 379] width 4 height 8
click at [459, 386] on div "discours" at bounding box center [492, 379] width 78 height 49
type input "********"
drag, startPoint x: 455, startPoint y: 379, endPoint x: 432, endPoint y: 382, distance: 23.4
click at [430, 385] on div at bounding box center [432, 379] width 4 height 47
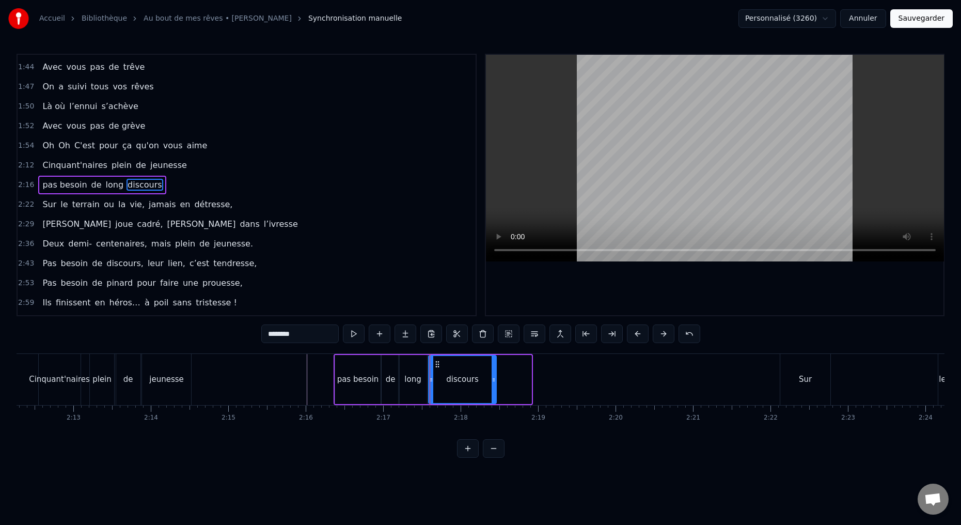
drag, startPoint x: 530, startPoint y: 379, endPoint x: 488, endPoint y: 383, distance: 42.0
click at [494, 383] on div at bounding box center [493, 379] width 4 height 47
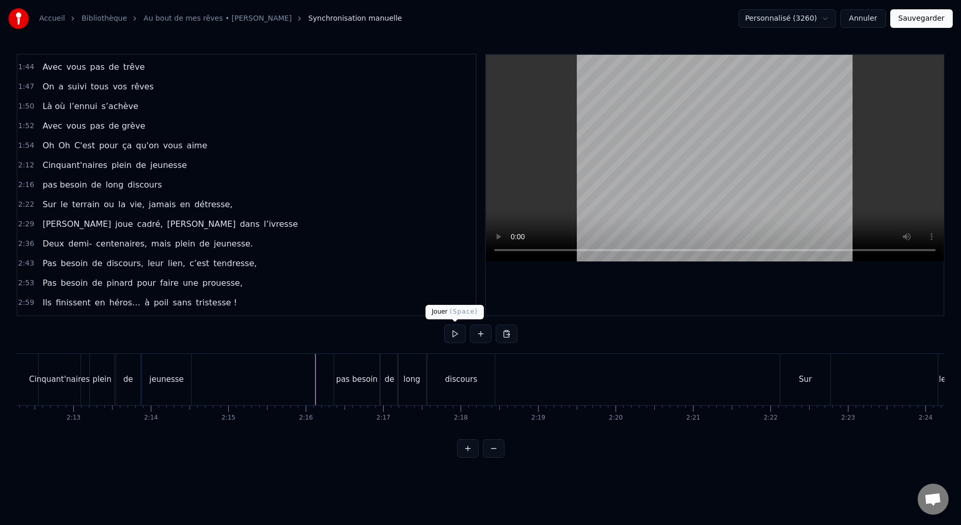
click at [453, 334] on button at bounding box center [455, 333] width 22 height 19
click at [455, 334] on button at bounding box center [455, 333] width 22 height 19
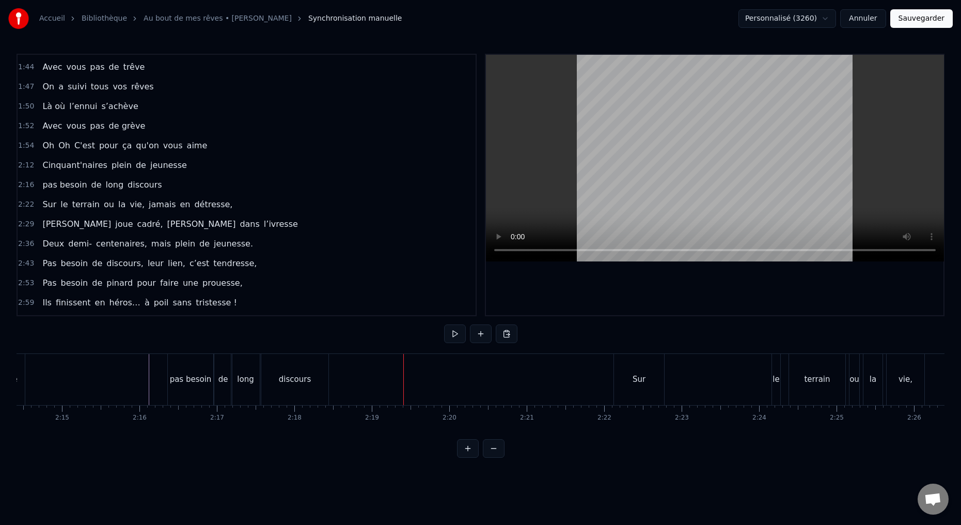
scroll to position [0, 10405]
click at [626, 386] on div "Sur" at bounding box center [644, 379] width 50 height 51
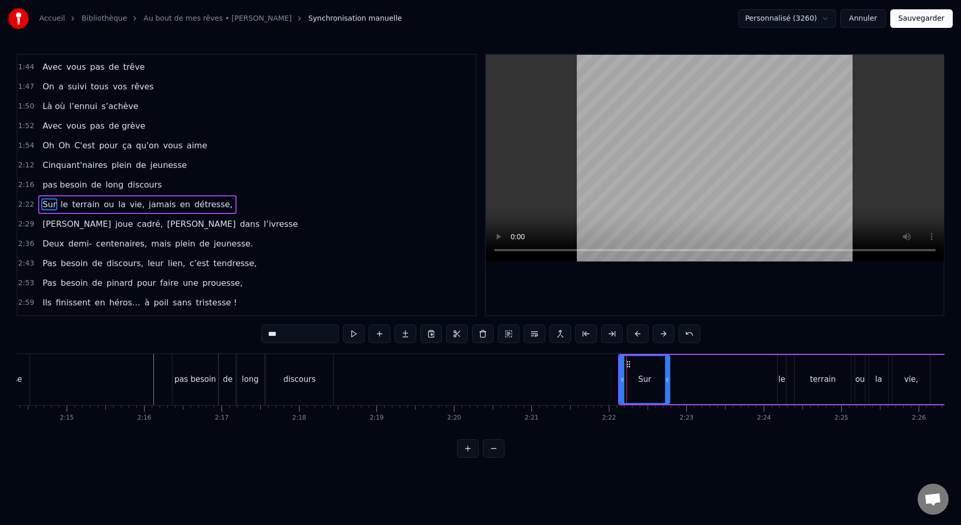
scroll to position [527, 0]
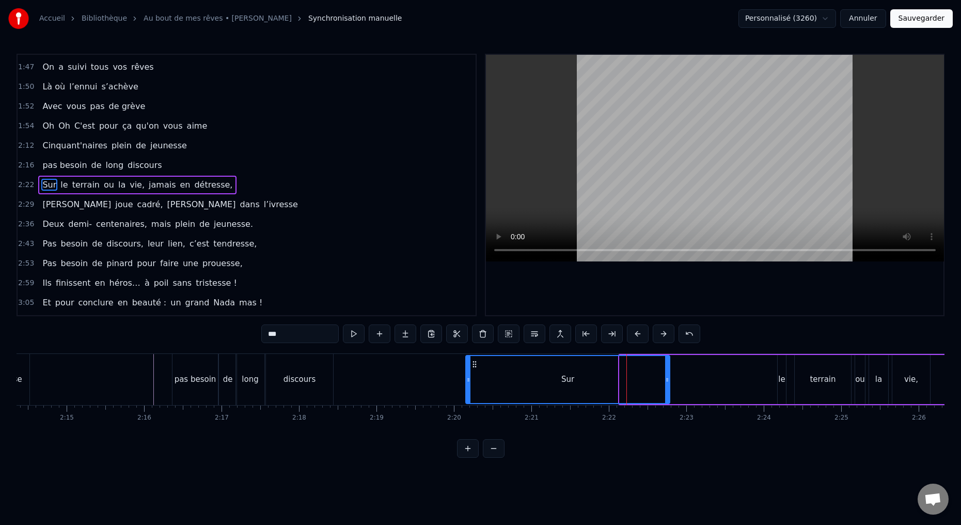
drag, startPoint x: 621, startPoint y: 379, endPoint x: 468, endPoint y: 396, distance: 154.3
click at [466, 395] on div at bounding box center [468, 379] width 4 height 47
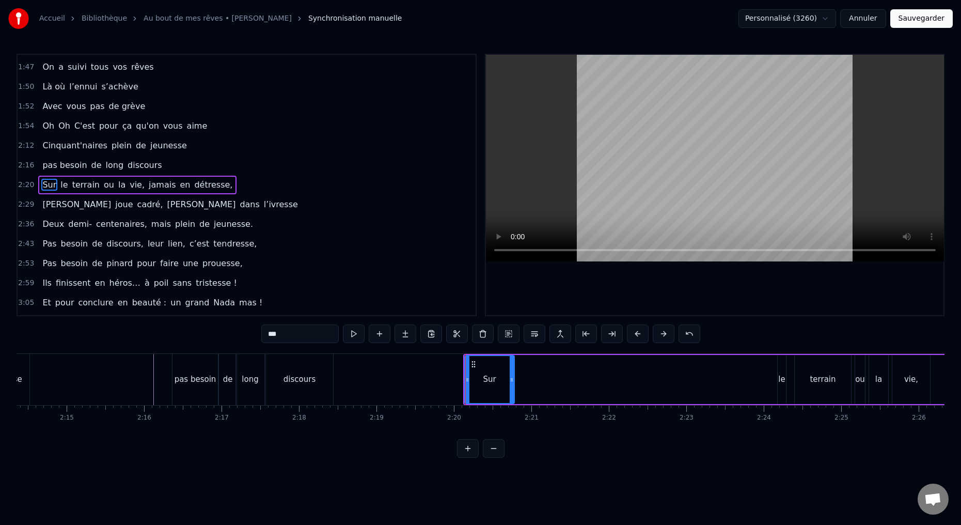
drag, startPoint x: 668, startPoint y: 379, endPoint x: 510, endPoint y: 397, distance: 159.0
click at [512, 397] on div at bounding box center [512, 379] width 4 height 47
drag, startPoint x: 283, startPoint y: 336, endPoint x: 243, endPoint y: 339, distance: 39.8
click at [243, 339] on div "0:15 Deux potes dès la jeunesse 0:19 Depuis le tout premier jour 0:23 Des délir…" at bounding box center [481, 256] width 928 height 404
click at [273, 331] on input "***" at bounding box center [299, 333] width 77 height 19
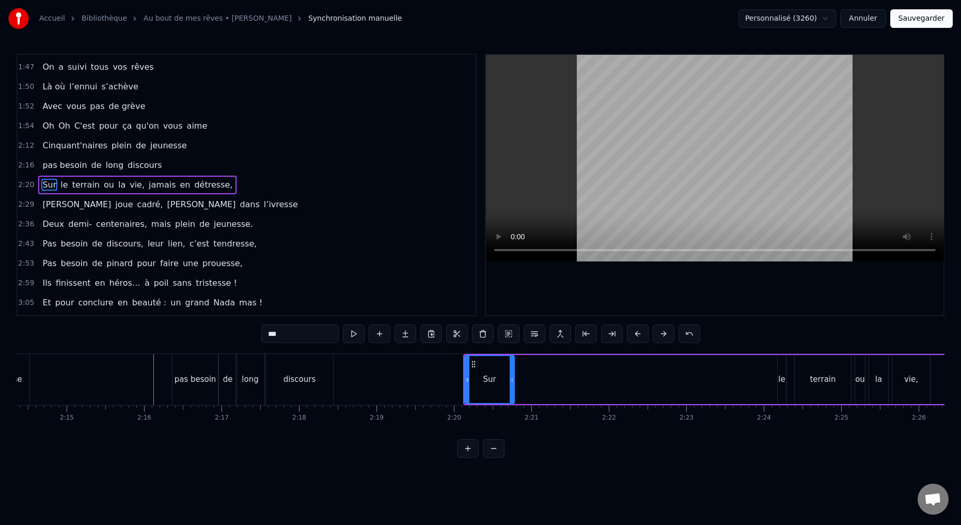
click at [273, 331] on input "***" at bounding box center [299, 333] width 77 height 19
type input "****"
click at [606, 382] on div "Unis le terrain ou la vie, jamais en détresse," at bounding box center [808, 379] width 690 height 51
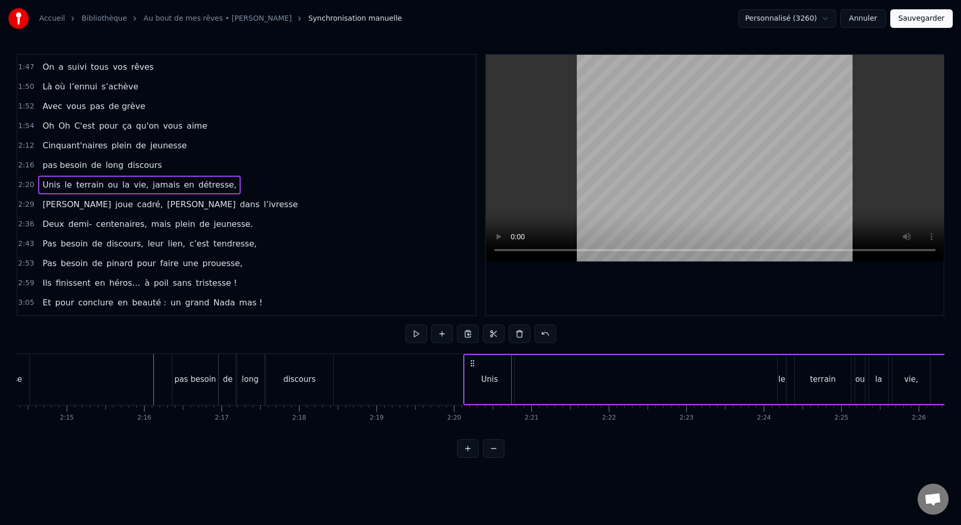
click at [781, 382] on div "le" at bounding box center [781, 379] width 7 height 12
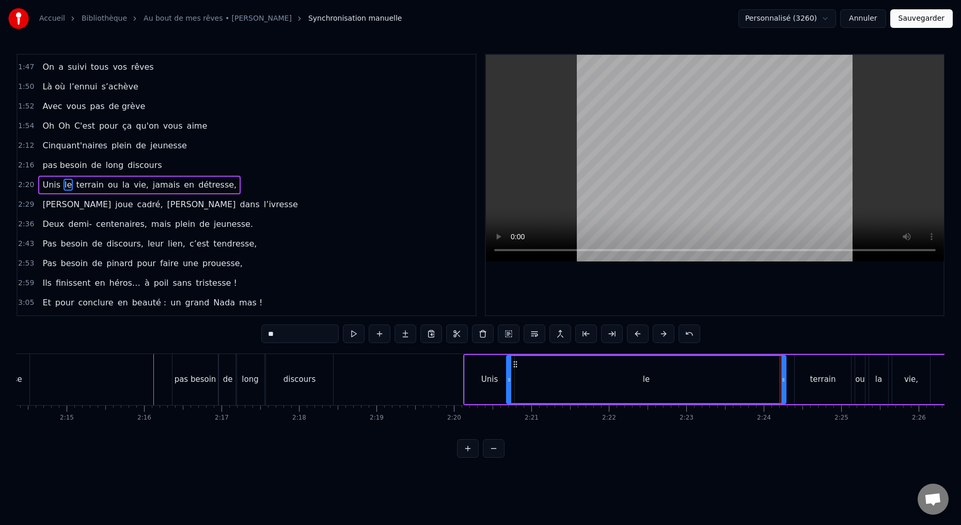
drag, startPoint x: 779, startPoint y: 380, endPoint x: 555, endPoint y: 393, distance: 223.9
click at [508, 403] on div "le" at bounding box center [646, 379] width 280 height 49
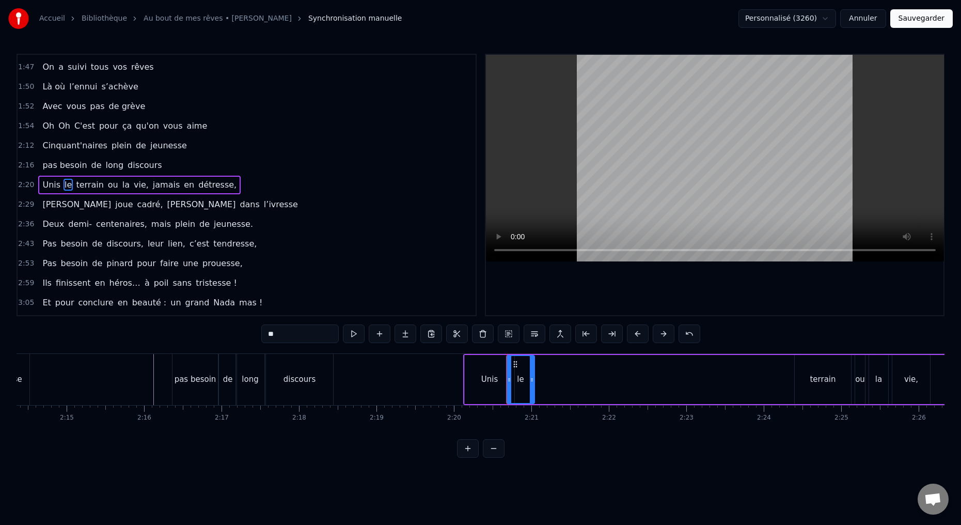
drag, startPoint x: 783, startPoint y: 379, endPoint x: 530, endPoint y: 412, distance: 254.5
click at [531, 409] on div "Deux potes dès la jeunesse Depuis le tout premier jour Des délires loin de l’iv…" at bounding box center [481, 391] width 928 height 77
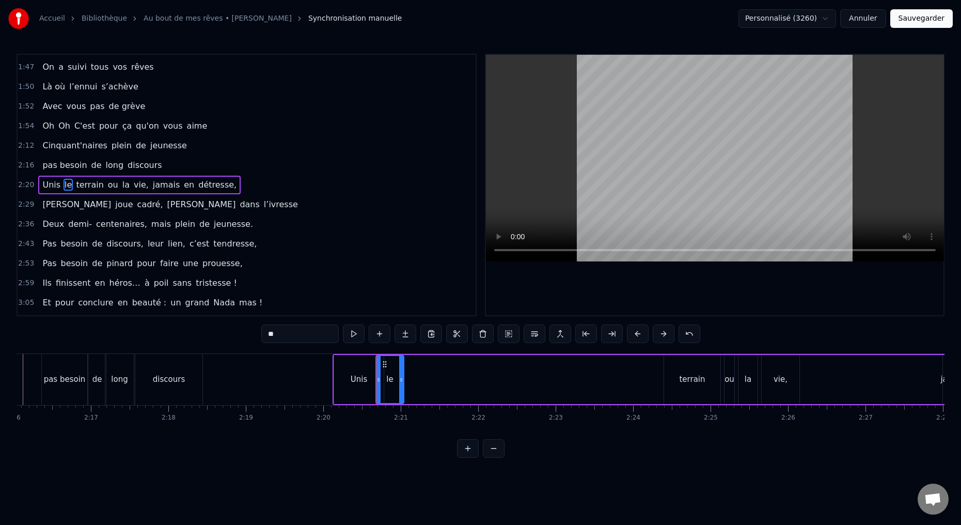
scroll to position [0, 10568]
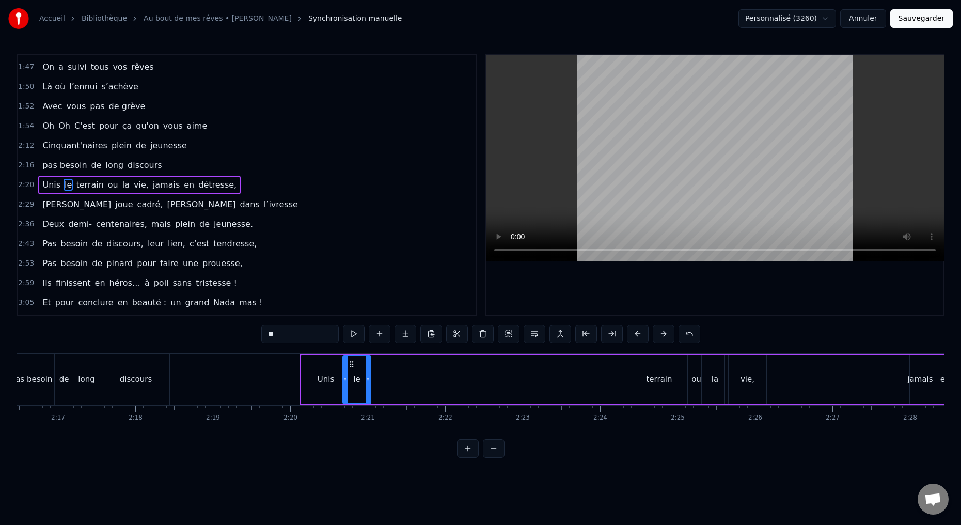
drag, startPoint x: 275, startPoint y: 337, endPoint x: 237, endPoint y: 322, distance: 40.6
click at [249, 334] on div "0:15 Deux potes dès la jeunesse 0:19 Depuis le tout premier jour 0:23 Des délir…" at bounding box center [481, 256] width 928 height 404
click at [638, 381] on div "terrain" at bounding box center [659, 379] width 56 height 49
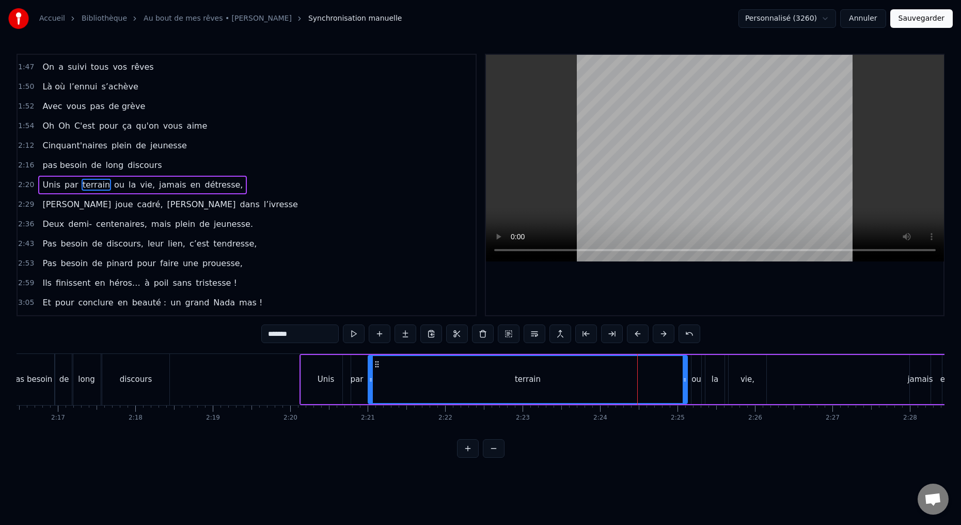
drag, startPoint x: 633, startPoint y: 380, endPoint x: 407, endPoint y: 398, distance: 227.4
click at [370, 405] on div "Deux potes dès la jeunesse Depuis le tout premier jour Des délires loin de l’iv…" at bounding box center [481, 391] width 928 height 77
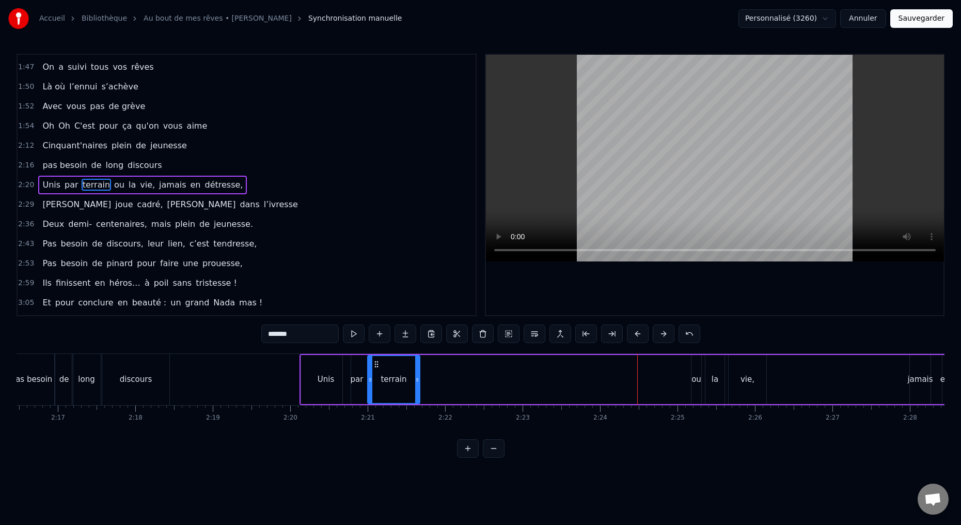
drag, startPoint x: 686, startPoint y: 379, endPoint x: 411, endPoint y: 403, distance: 276.2
click at [419, 403] on div "terrain" at bounding box center [393, 379] width 53 height 49
drag, startPoint x: 293, startPoint y: 336, endPoint x: 221, endPoint y: 329, distance: 71.6
click at [233, 331] on div "0:15 Deux potes dès la jeunesse 0:19 Depuis le tout premier jour 0:23 Des délir…" at bounding box center [481, 256] width 928 height 404
click at [693, 382] on div "ou" at bounding box center [696, 379] width 10 height 12
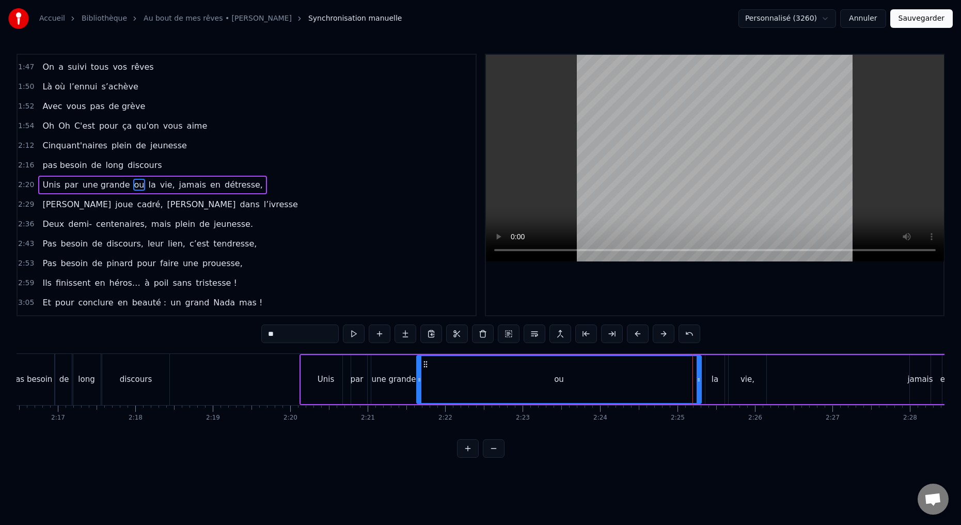
drag, startPoint x: 693, startPoint y: 379, endPoint x: 422, endPoint y: 399, distance: 271.3
click at [418, 399] on div at bounding box center [419, 379] width 4 height 47
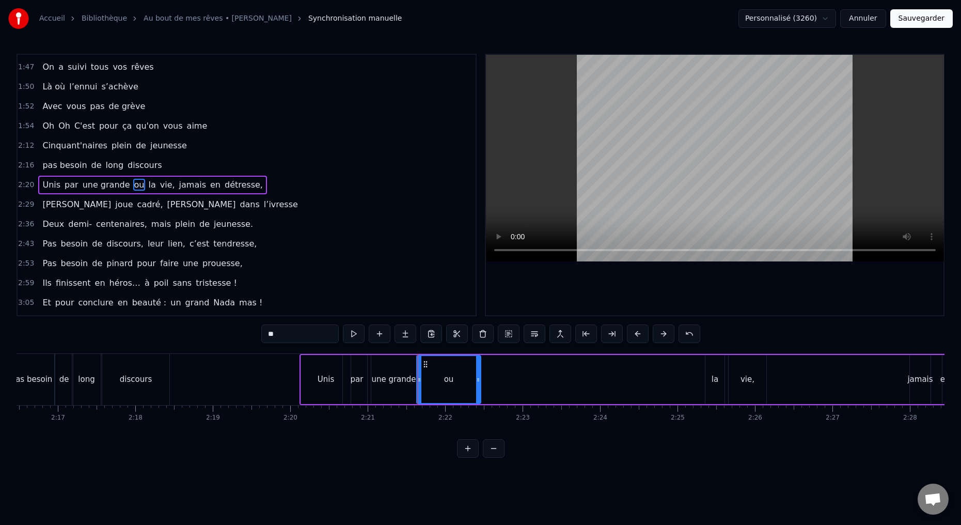
drag, startPoint x: 697, startPoint y: 379, endPoint x: 471, endPoint y: 398, distance: 226.9
click at [476, 399] on div at bounding box center [478, 379] width 4 height 47
drag, startPoint x: 265, startPoint y: 334, endPoint x: 232, endPoint y: 335, distance: 33.6
click at [233, 335] on div "0:15 Deux potes dès la jeunesse 0:19 Depuis le tout premier jour 0:23 Des délir…" at bounding box center [481, 256] width 928 height 404
click at [708, 385] on div "la" at bounding box center [714, 379] width 19 height 49
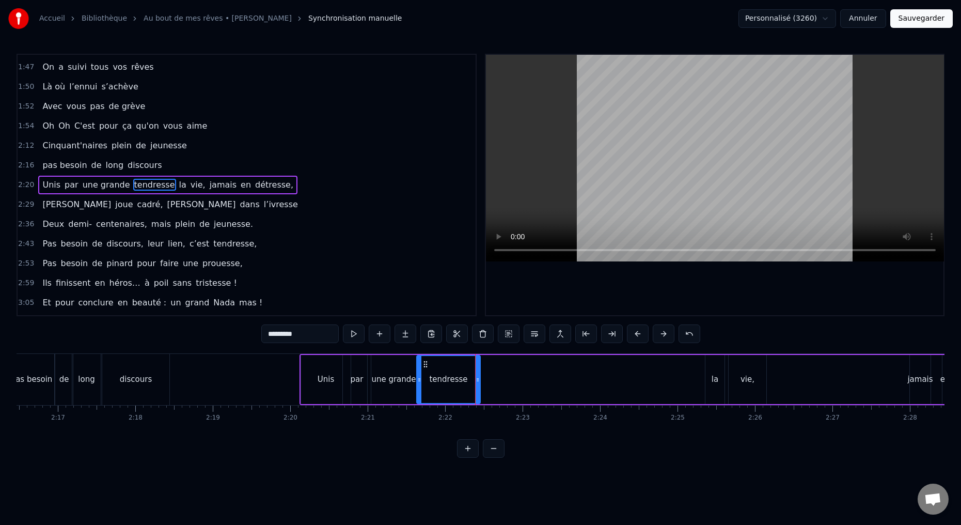
type input "**"
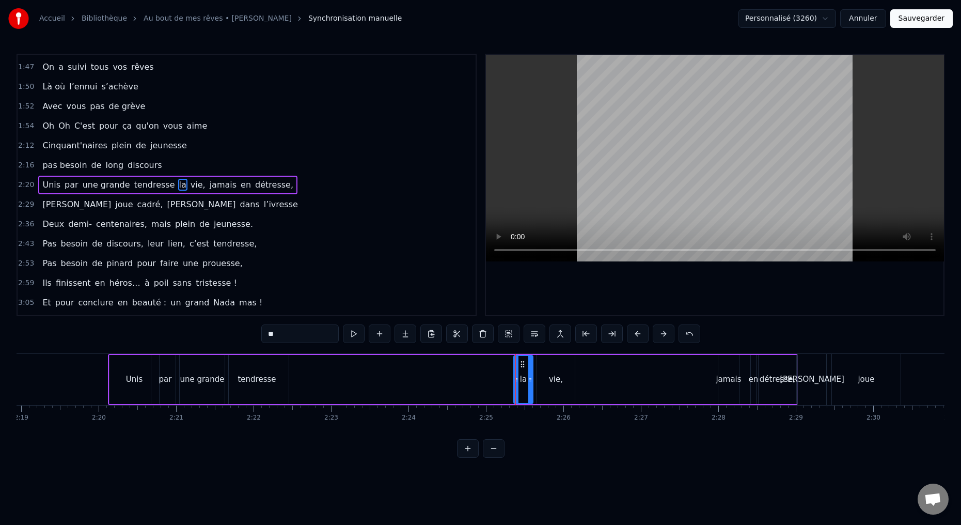
scroll to position [0, 10755]
click at [480, 330] on button at bounding box center [483, 333] width 22 height 19
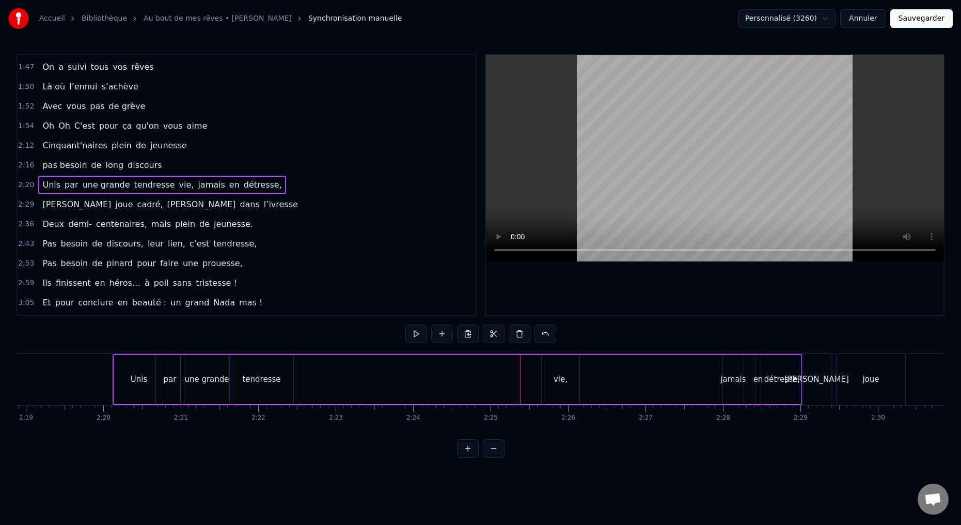
click at [564, 389] on div "vie," at bounding box center [561, 379] width 38 height 49
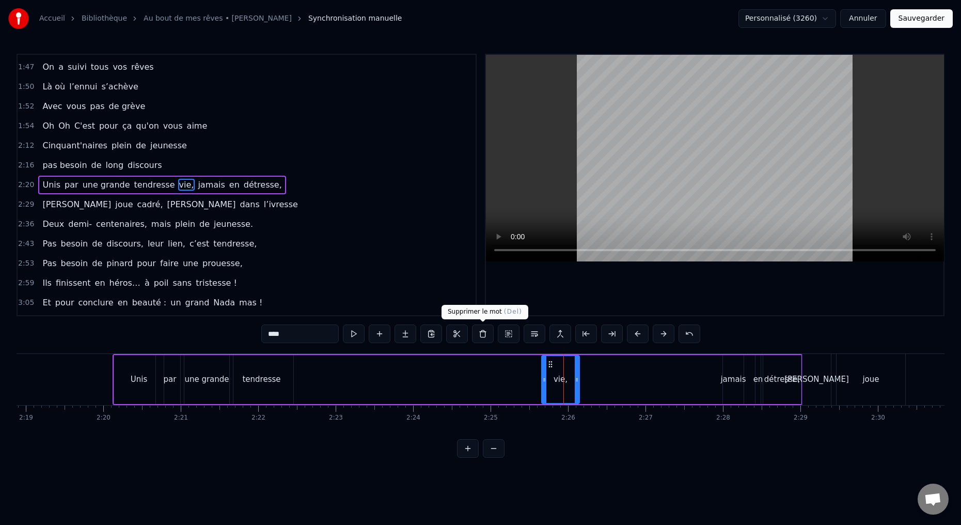
click at [483, 336] on button at bounding box center [483, 333] width 22 height 19
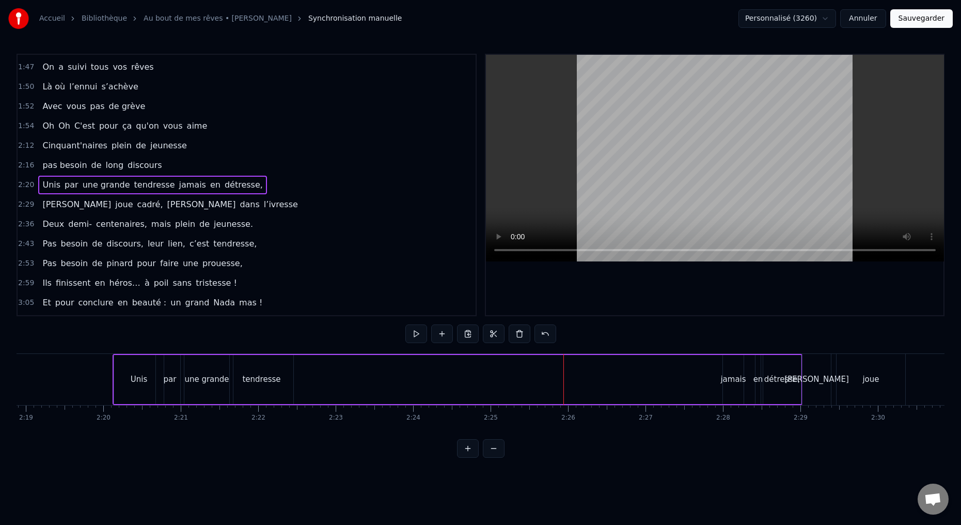
click at [733, 389] on div "jamais" at bounding box center [733, 379] width 21 height 49
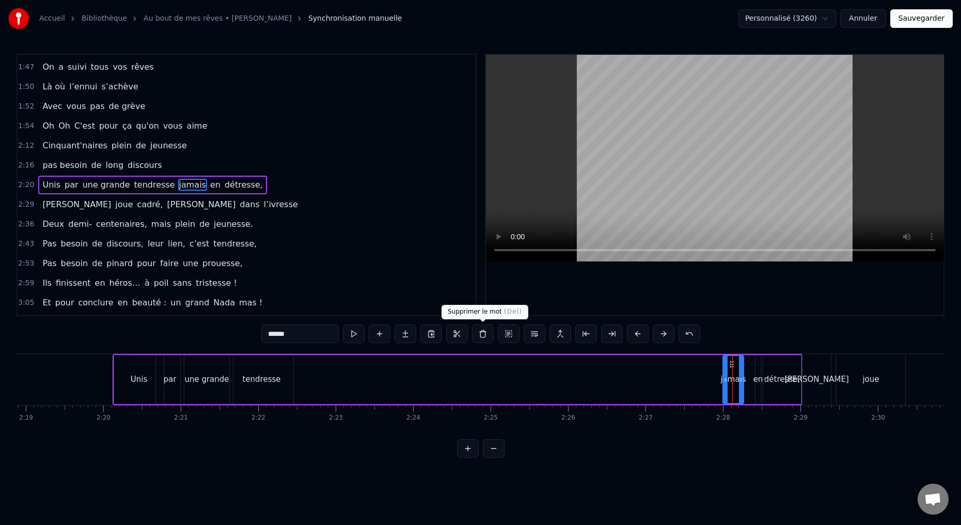
click at [482, 335] on button at bounding box center [483, 333] width 22 height 19
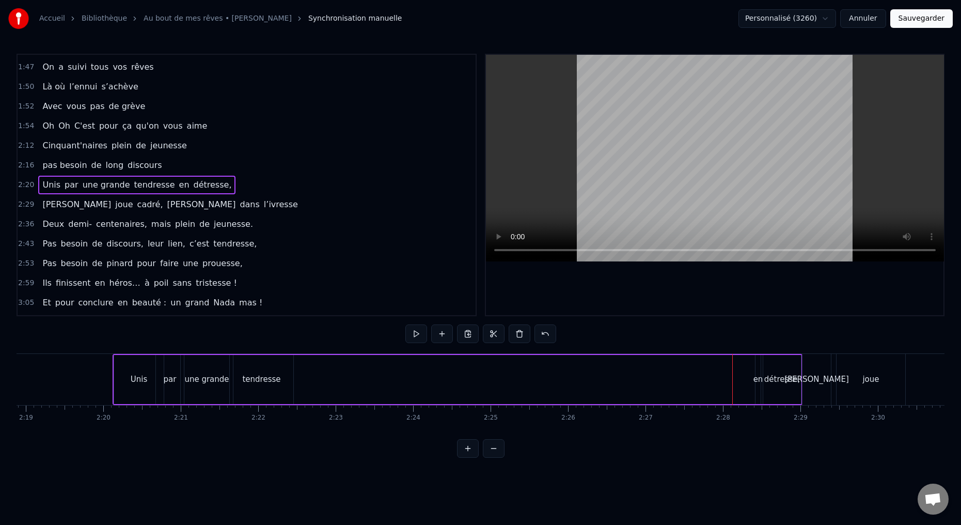
click at [757, 393] on div "en" at bounding box center [757, 379] width 5 height 49
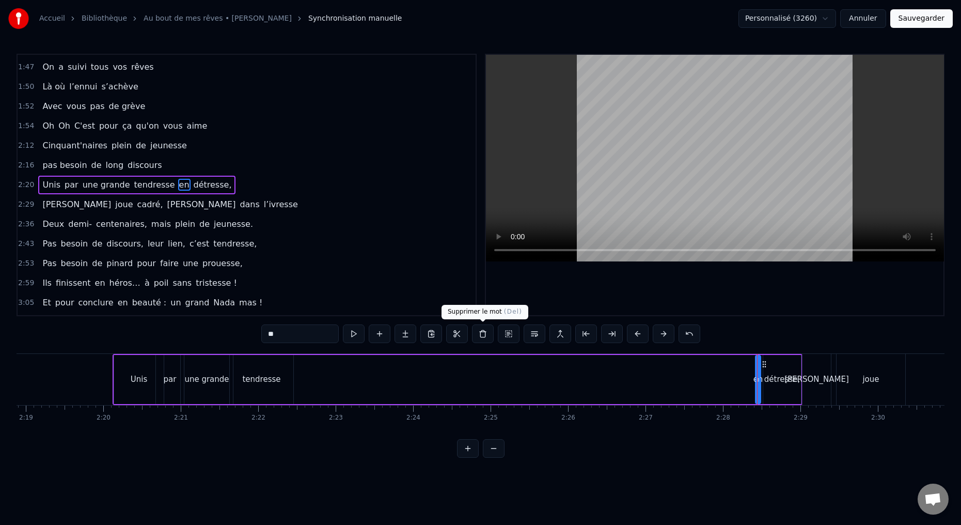
click at [481, 334] on button at bounding box center [483, 333] width 22 height 19
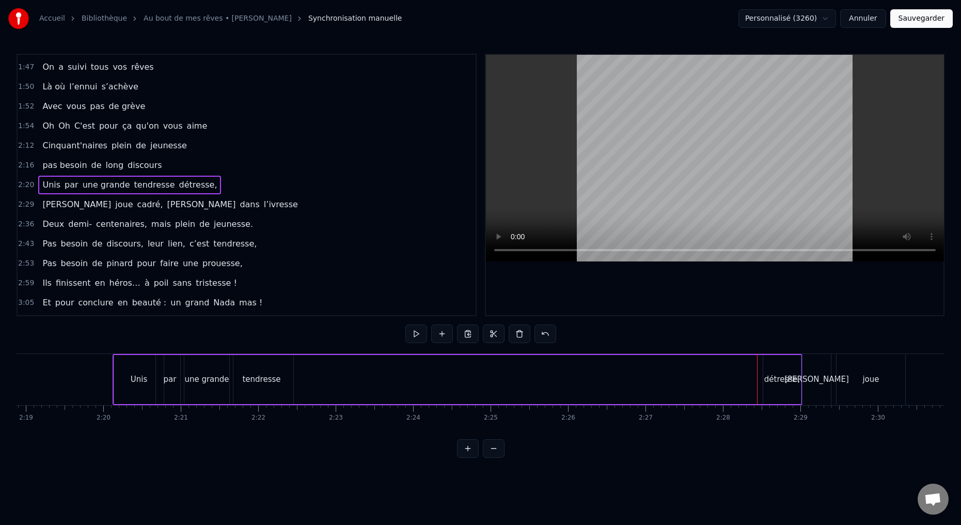
click at [775, 392] on div "détresse," at bounding box center [782, 379] width 38 height 49
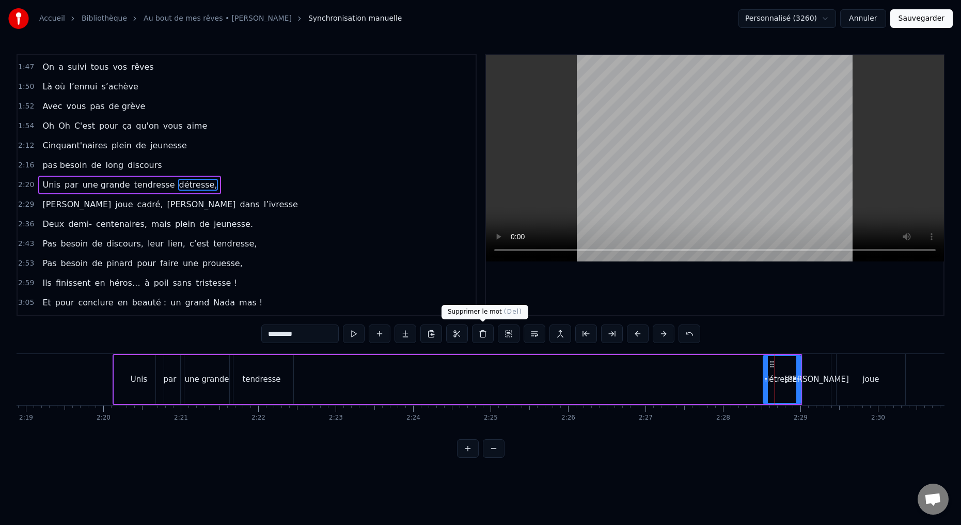
click at [484, 334] on button at bounding box center [483, 333] width 22 height 19
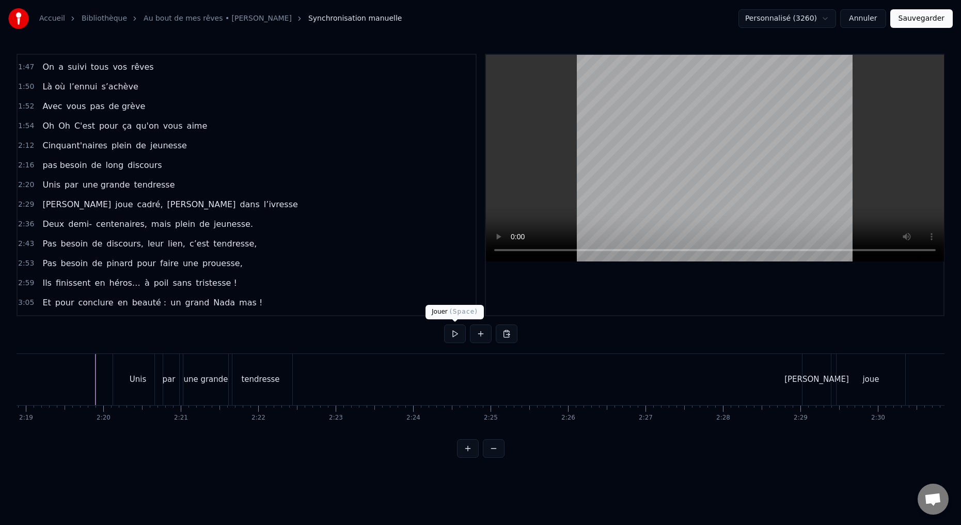
click at [453, 331] on button at bounding box center [455, 333] width 22 height 19
click at [452, 331] on button at bounding box center [455, 333] width 22 height 19
click at [451, 334] on button at bounding box center [455, 333] width 22 height 19
click at [458, 331] on button at bounding box center [455, 333] width 22 height 19
click at [453, 335] on button at bounding box center [455, 333] width 22 height 19
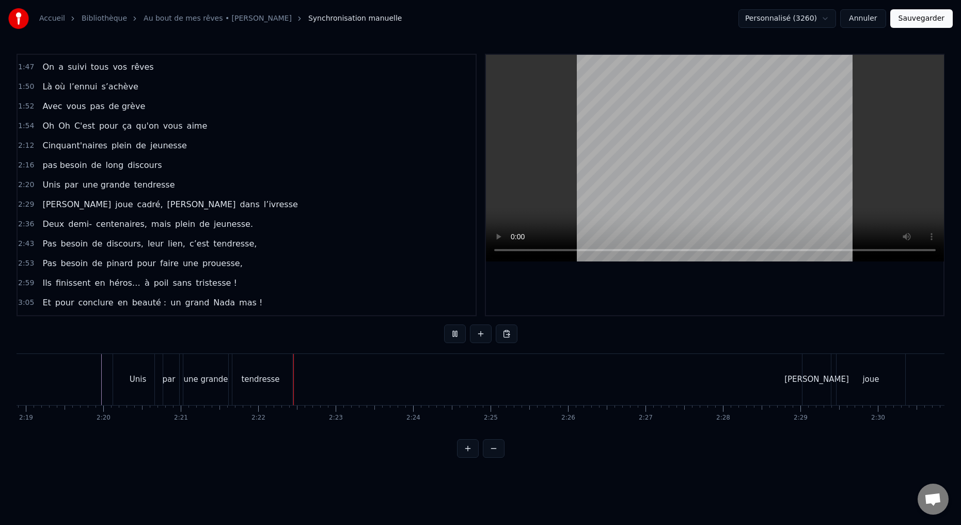
click at [453, 332] on button at bounding box center [455, 333] width 22 height 19
click at [452, 334] on button at bounding box center [455, 333] width 22 height 19
click at [450, 335] on button at bounding box center [455, 333] width 22 height 19
click at [451, 331] on button at bounding box center [455, 333] width 22 height 19
click at [456, 334] on button at bounding box center [455, 333] width 22 height 19
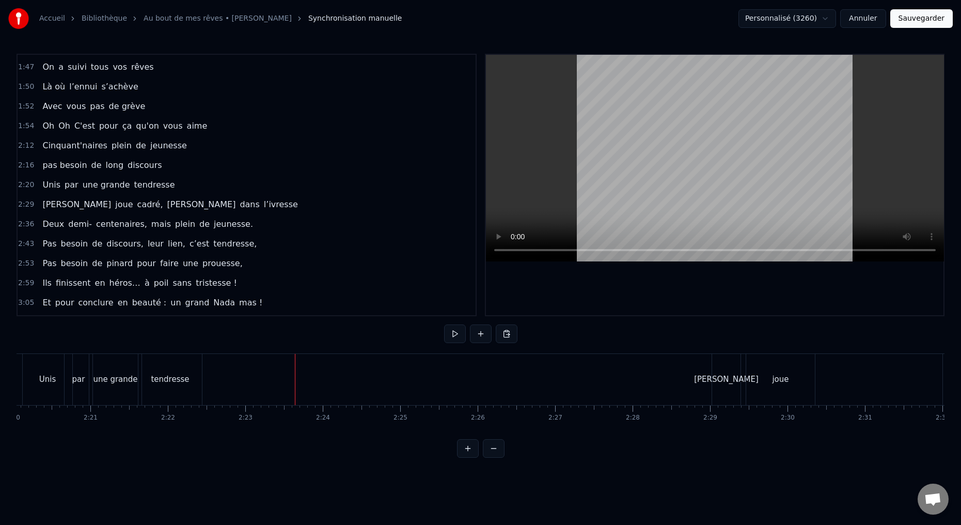
scroll to position [0, 10836]
click at [483, 335] on button at bounding box center [481, 333] width 22 height 19
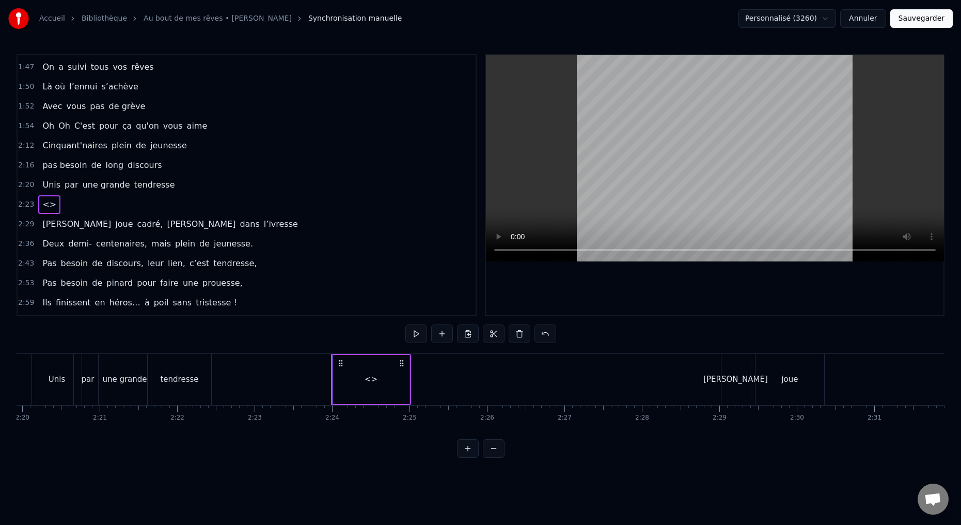
click at [373, 381] on div "<>" at bounding box center [370, 379] width 13 height 12
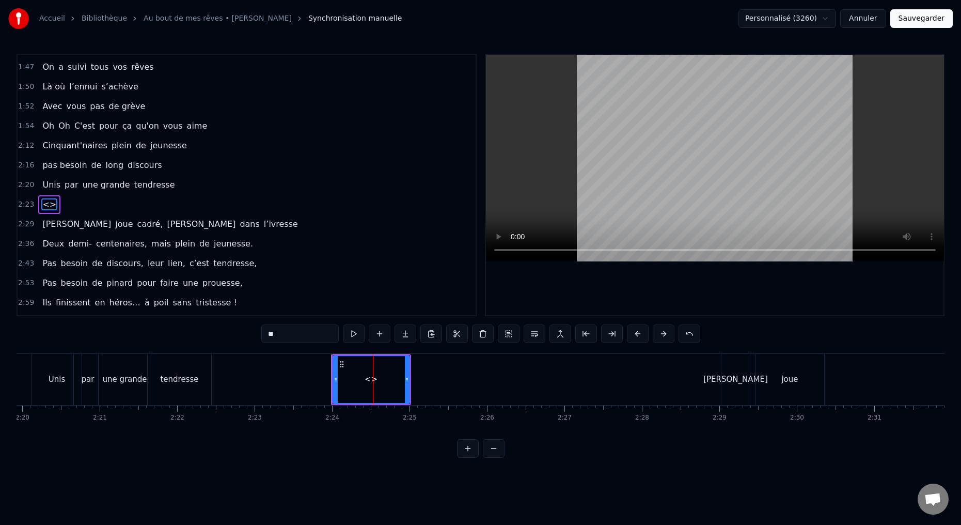
scroll to position [547, 0]
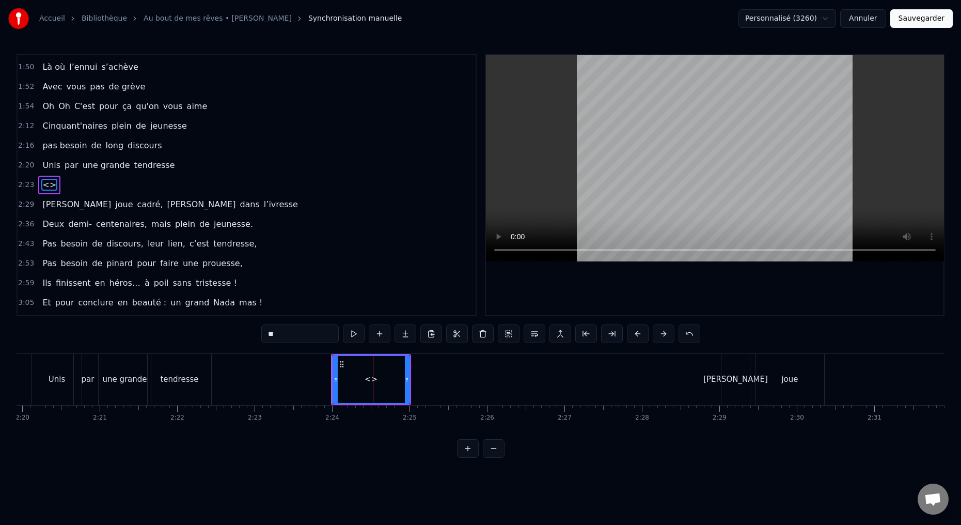
drag, startPoint x: 272, startPoint y: 339, endPoint x: 240, endPoint y: 336, distance: 32.1
click at [240, 336] on div "0:15 Deux potes dès la jeunesse 0:19 Depuis le tout premier jour 0:23 Des délir…" at bounding box center [481, 256] width 928 height 404
type input "****"
click at [378, 336] on button at bounding box center [380, 333] width 22 height 19
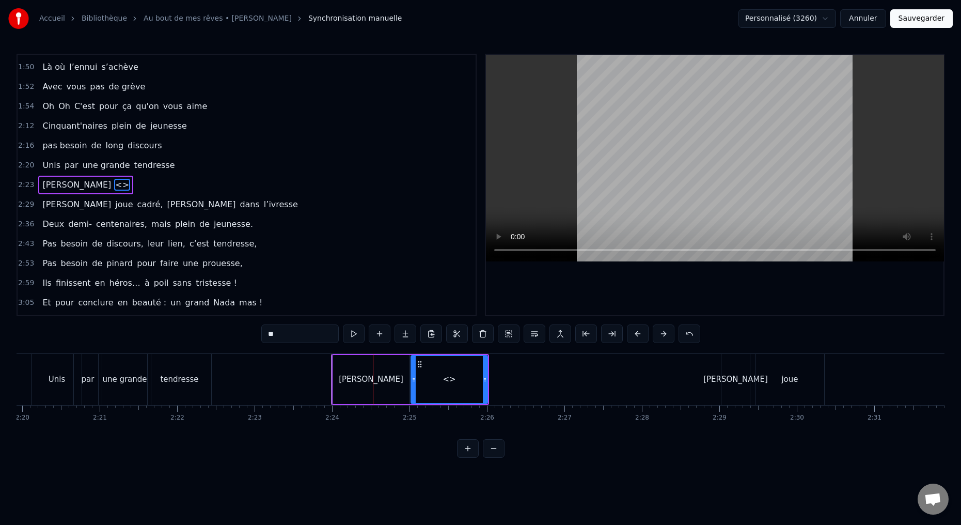
drag, startPoint x: 279, startPoint y: 334, endPoint x: 223, endPoint y: 323, distance: 57.2
click at [241, 331] on div "0:15 Deux potes dès la jeunesse 0:19 Depuis le tout premier jour 0:23 Des délir…" at bounding box center [481, 256] width 928 height 404
type input "****"
click at [375, 334] on button at bounding box center [380, 333] width 22 height 19
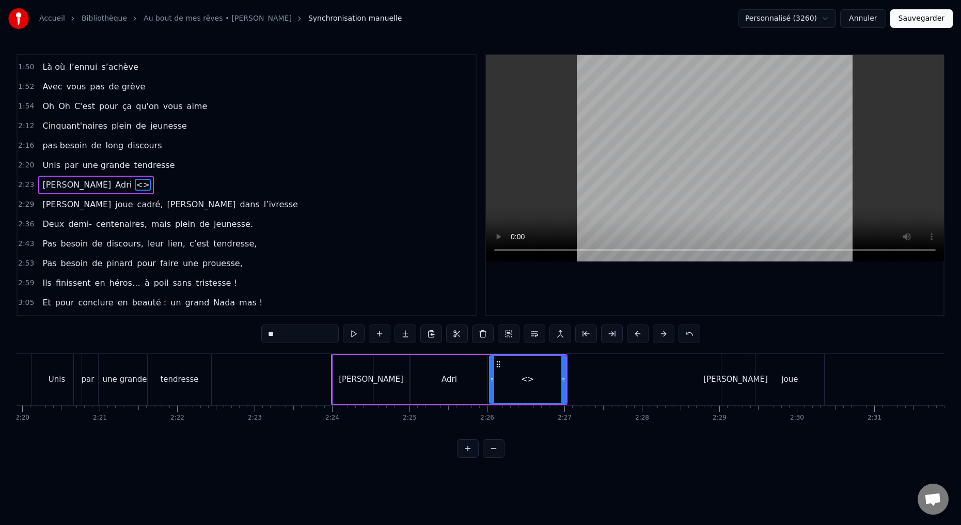
drag, startPoint x: 277, startPoint y: 334, endPoint x: 232, endPoint y: 326, distance: 46.2
click at [245, 333] on div "0:15 Deux potes dès la jeunesse 0:19 Depuis le tout premier jour 0:23 Des délir…" at bounding box center [481, 256] width 928 height 404
click at [380, 392] on div "[PERSON_NAME]" at bounding box center [371, 379] width 76 height 49
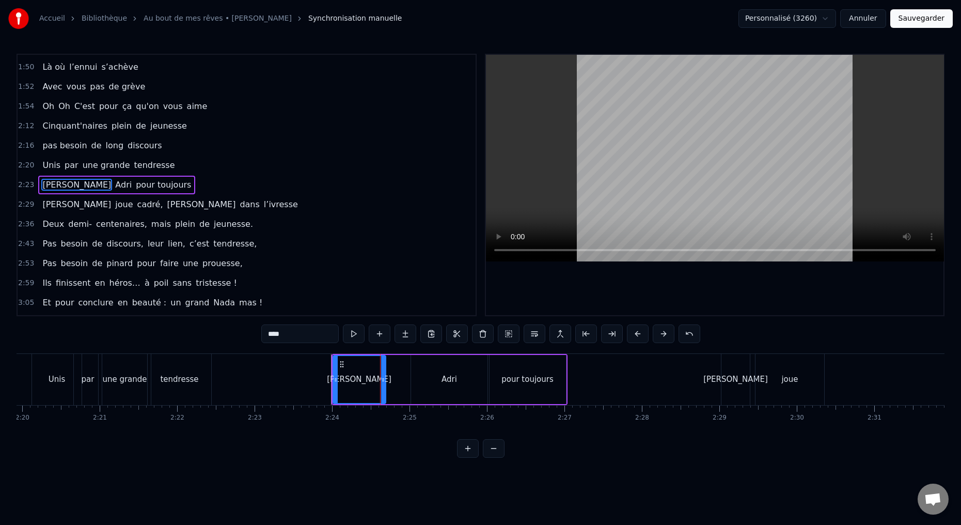
drag, startPoint x: 406, startPoint y: 380, endPoint x: 400, endPoint y: 380, distance: 6.2
click at [383, 380] on icon at bounding box center [383, 379] width 4 height 8
click at [419, 386] on div "Adri" at bounding box center [449, 379] width 76 height 49
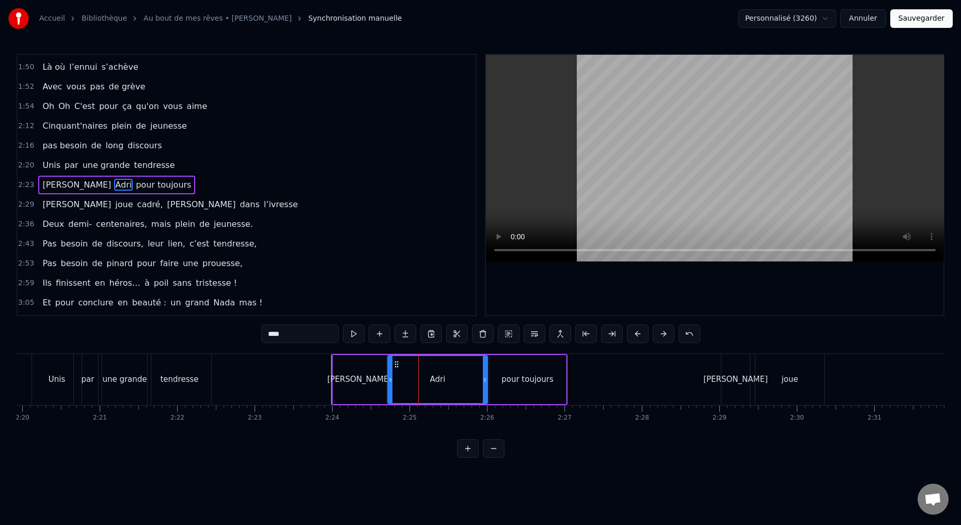
drag, startPoint x: 412, startPoint y: 380, endPoint x: 389, endPoint y: 384, distance: 23.0
click at [388, 384] on div at bounding box center [390, 379] width 4 height 47
drag, startPoint x: 484, startPoint y: 379, endPoint x: 441, endPoint y: 388, distance: 44.2
click at [431, 388] on div at bounding box center [433, 379] width 4 height 47
click at [498, 387] on div "pour toujours" at bounding box center [527, 379] width 76 height 49
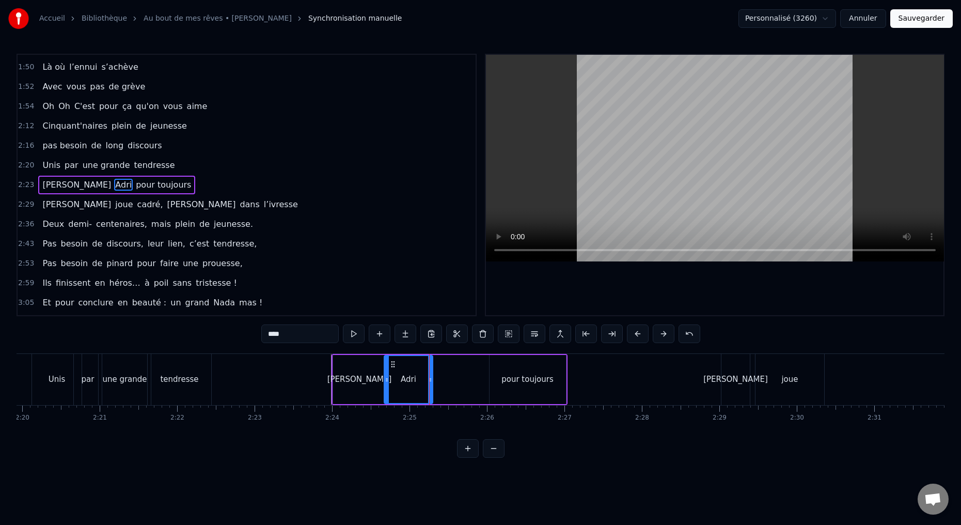
type input "**********"
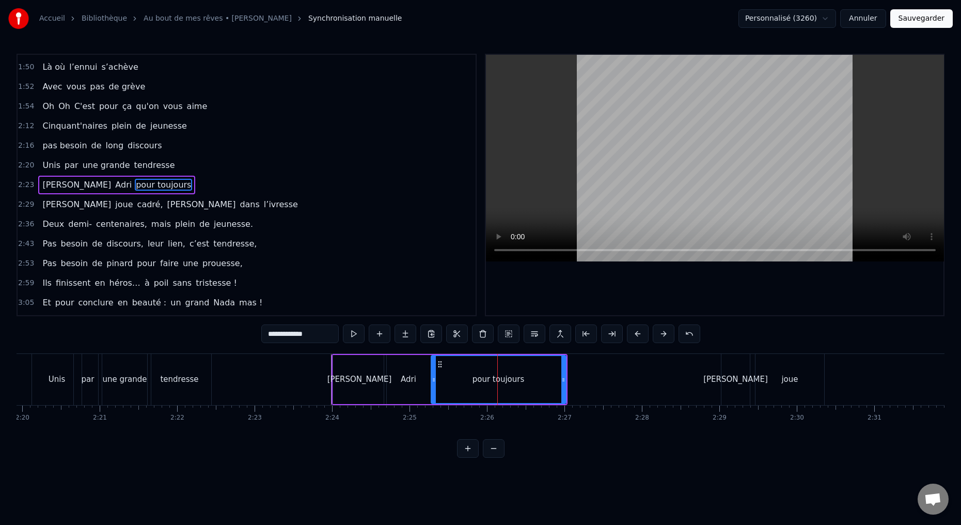
drag, startPoint x: 491, startPoint y: 379, endPoint x: 430, endPoint y: 387, distance: 61.4
click at [432, 386] on div at bounding box center [434, 379] width 4 height 47
drag, startPoint x: 563, startPoint y: 379, endPoint x: 485, endPoint y: 394, distance: 79.3
click at [493, 392] on div at bounding box center [494, 379] width 4 height 47
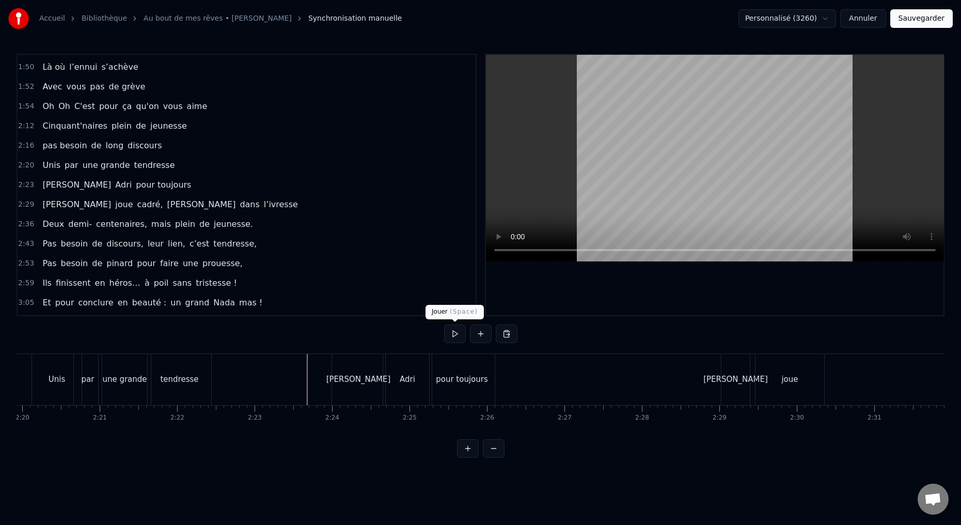
click at [450, 336] on button at bounding box center [455, 333] width 22 height 19
click at [452, 332] on button at bounding box center [455, 333] width 22 height 19
click at [420, 377] on div "Adri" at bounding box center [407, 379] width 49 height 51
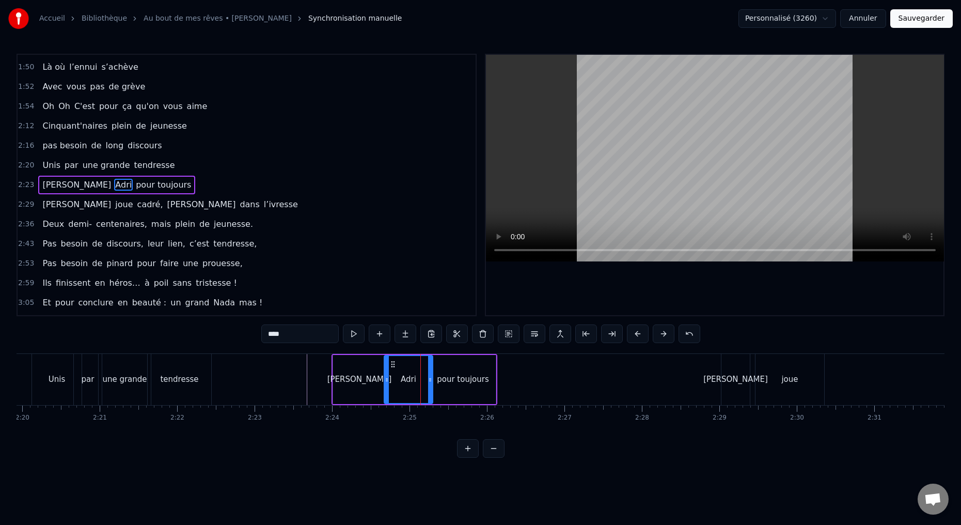
click at [373, 386] on div "[PERSON_NAME]" at bounding box center [359, 379] width 53 height 49
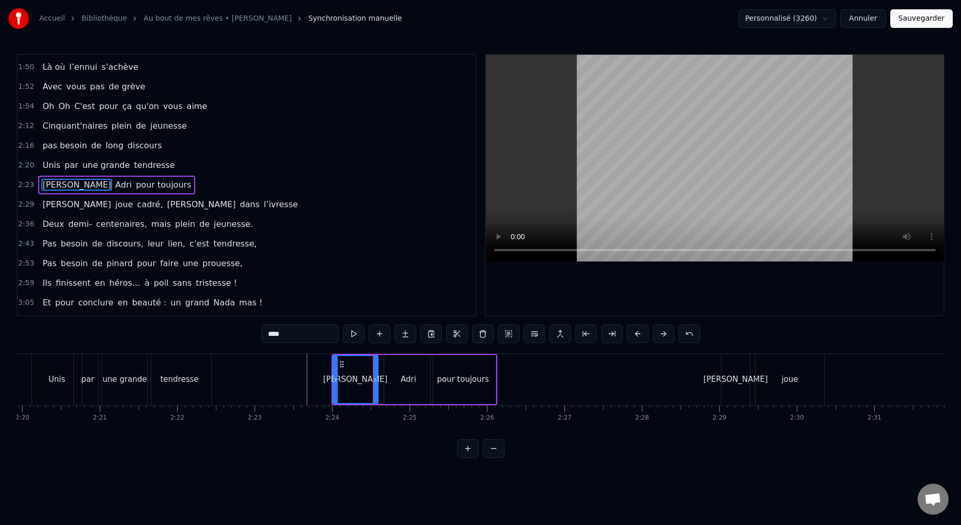
drag, startPoint x: 383, startPoint y: 379, endPoint x: 376, endPoint y: 380, distance: 6.7
click at [375, 380] on icon at bounding box center [375, 379] width 4 height 8
click at [395, 386] on div "Adri" at bounding box center [408, 379] width 49 height 49
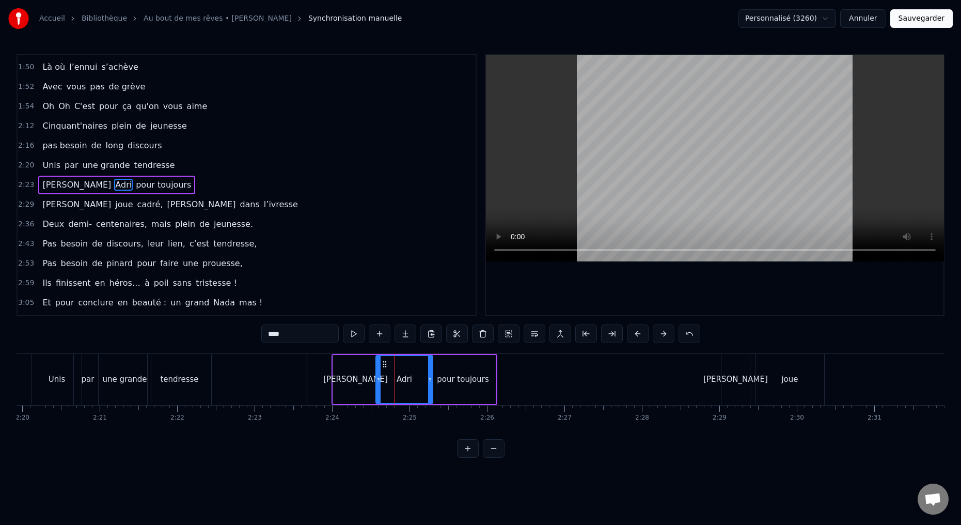
drag, startPoint x: 386, startPoint y: 380, endPoint x: 376, endPoint y: 381, distance: 9.8
click at [376, 381] on icon at bounding box center [378, 379] width 4 height 8
drag, startPoint x: 428, startPoint y: 382, endPoint x: 411, endPoint y: 383, distance: 17.1
click at [409, 383] on div at bounding box center [409, 379] width 4 height 47
click at [432, 387] on div "pour toujours" at bounding box center [463, 379] width 65 height 49
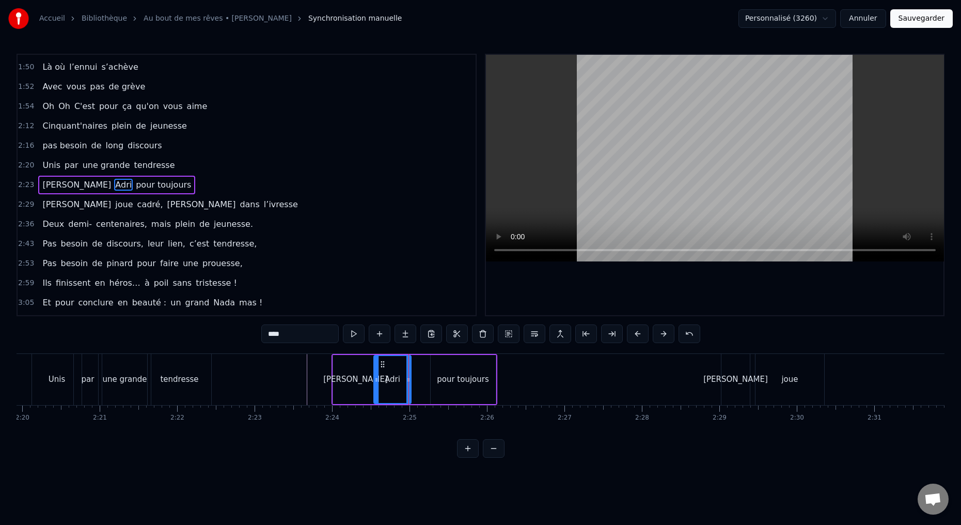
type input "**********"
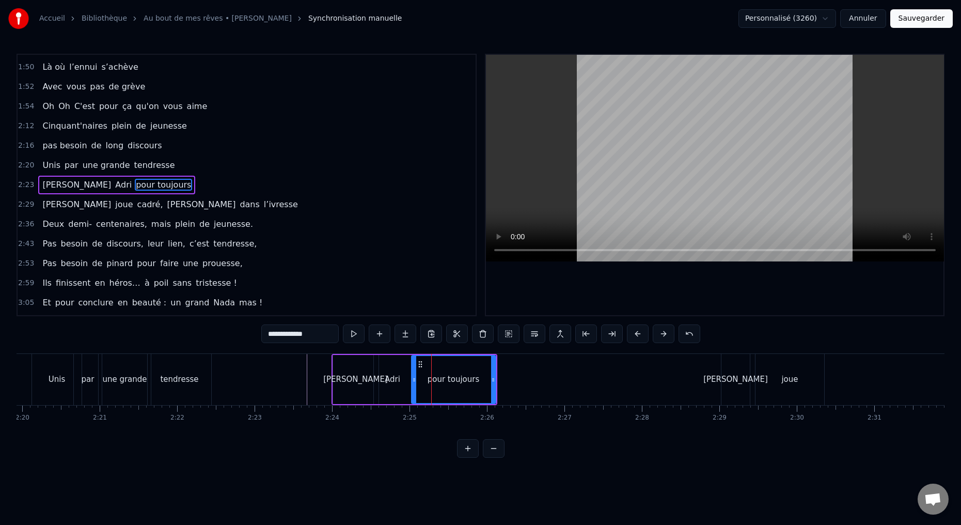
drag, startPoint x: 431, startPoint y: 379, endPoint x: 409, endPoint y: 381, distance: 22.3
click at [412, 381] on icon at bounding box center [414, 379] width 4 height 8
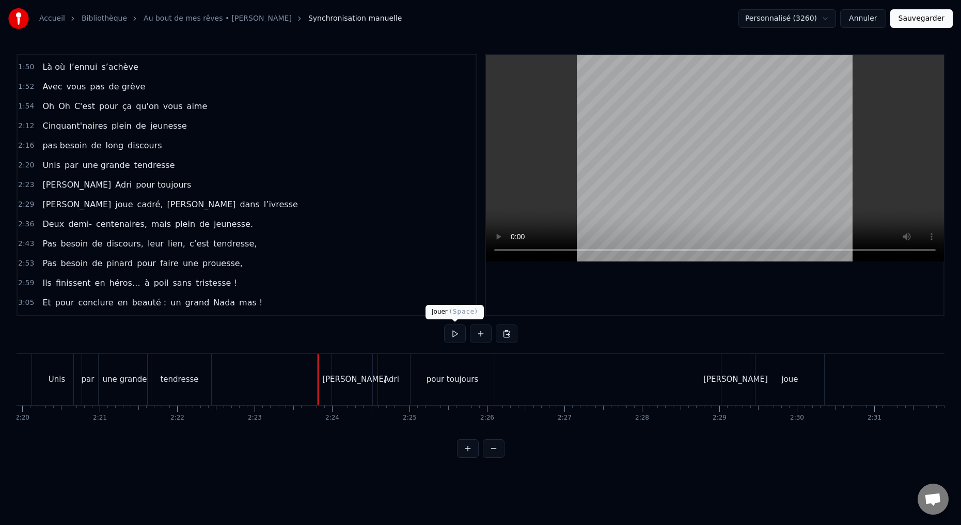
click at [452, 336] on button at bounding box center [455, 333] width 22 height 19
click at [453, 333] on button at bounding box center [455, 333] width 22 height 19
click at [452, 332] on button at bounding box center [455, 333] width 22 height 19
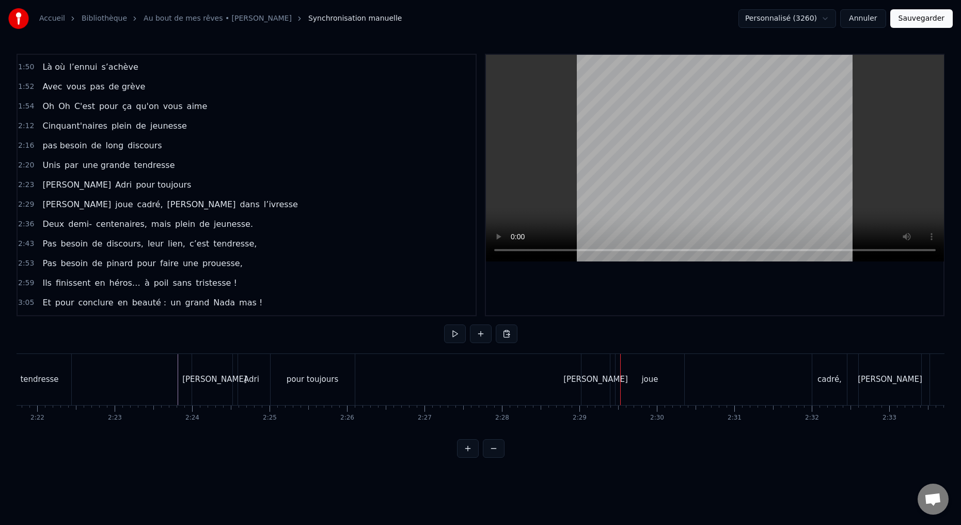
scroll to position [0, 11037]
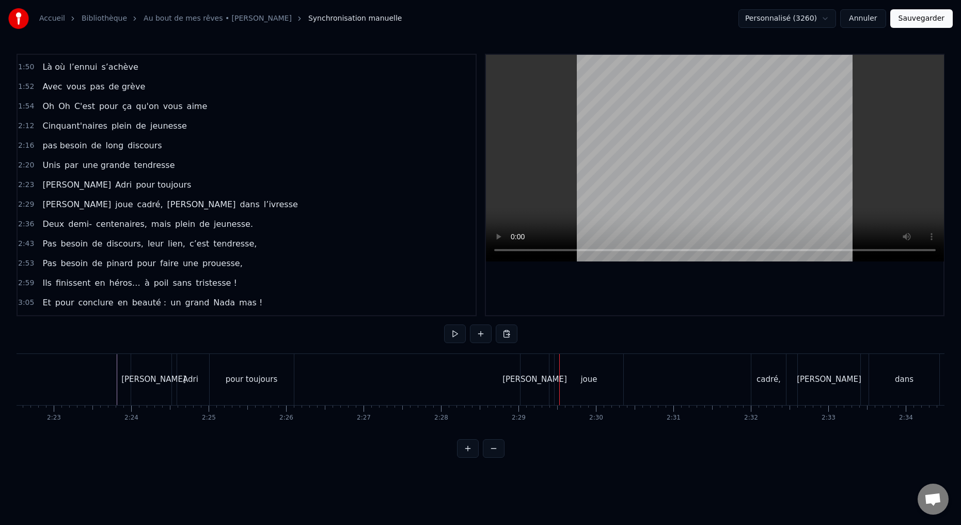
click at [537, 390] on div "[PERSON_NAME]" at bounding box center [534, 379] width 28 height 51
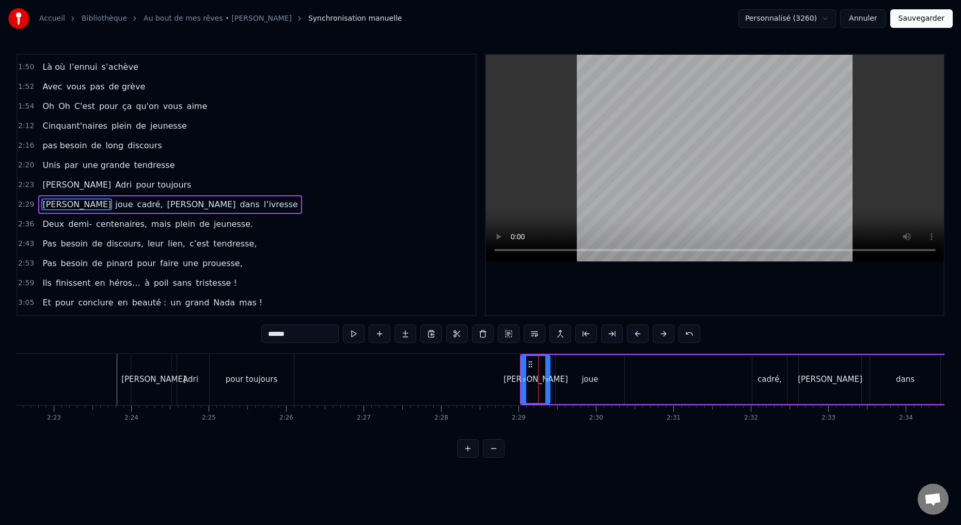
scroll to position [566, 0]
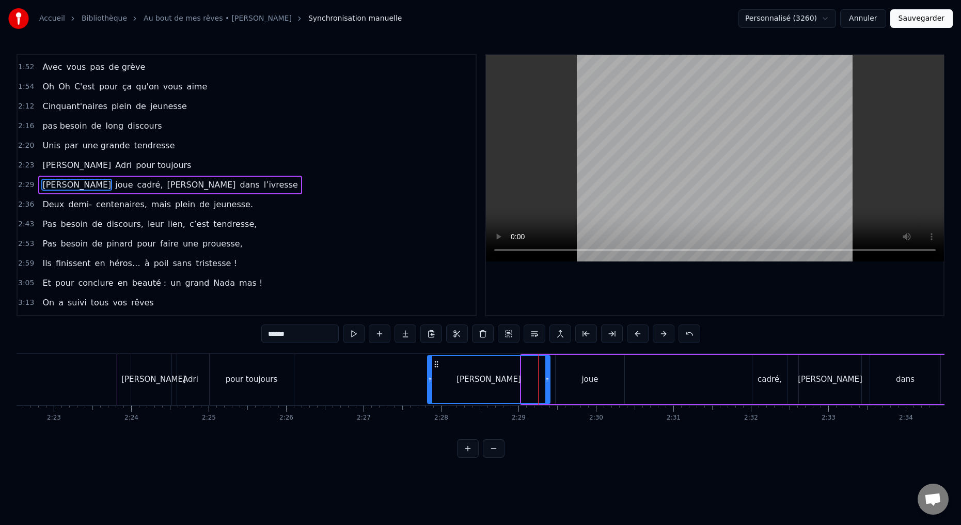
drag, startPoint x: 523, startPoint y: 381, endPoint x: 432, endPoint y: 387, distance: 91.6
click at [429, 387] on div at bounding box center [430, 379] width 4 height 47
click at [468, 391] on div "[PERSON_NAME]" at bounding box center [488, 379] width 121 height 47
drag, startPoint x: 291, startPoint y: 333, endPoint x: 255, endPoint y: 335, distance: 35.7
click at [253, 336] on div "0:15 Deux potes dès la jeunesse 0:19 Depuis le tout premier jour 0:23 Des délir…" at bounding box center [481, 256] width 928 height 404
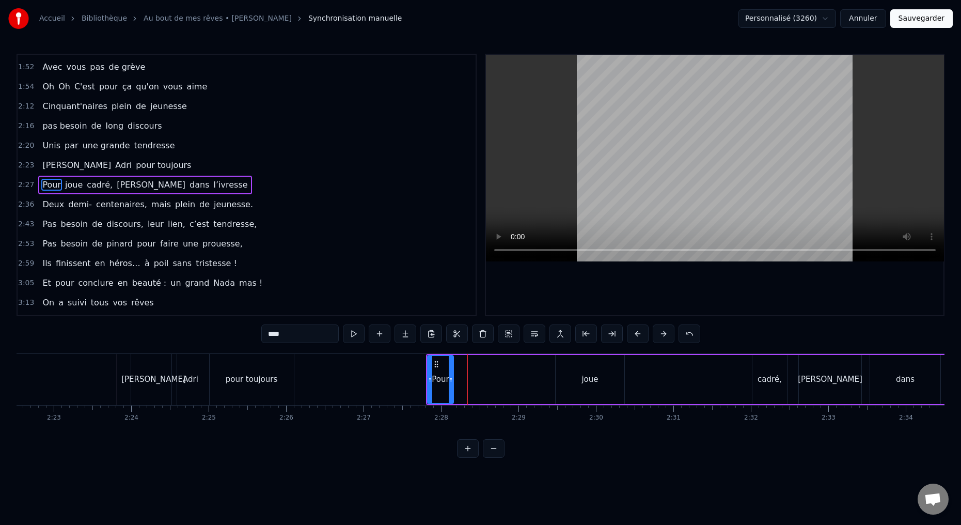
drag, startPoint x: 546, startPoint y: 378, endPoint x: 451, endPoint y: 390, distance: 96.2
click at [450, 389] on div at bounding box center [451, 379] width 4 height 47
click at [585, 386] on div "joue" at bounding box center [590, 379] width 69 height 49
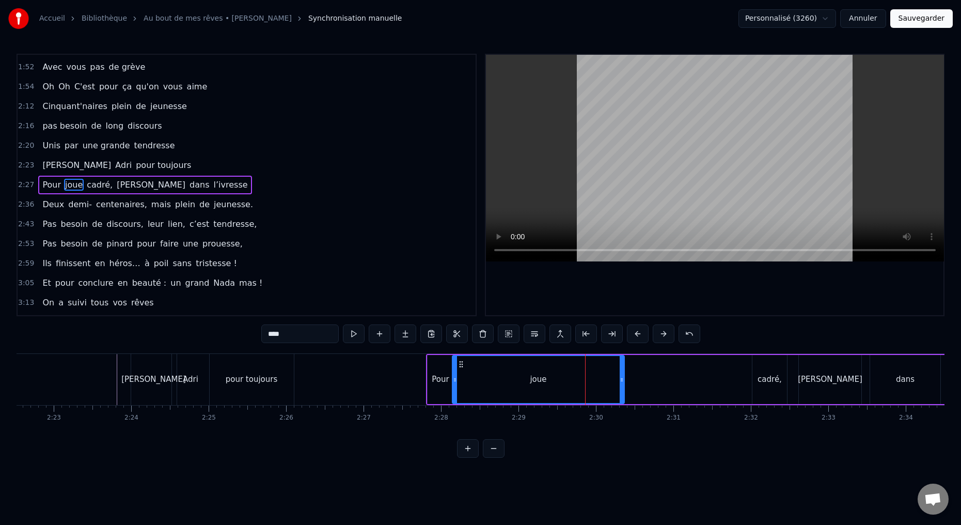
drag, startPoint x: 557, startPoint y: 379, endPoint x: 465, endPoint y: 399, distance: 93.5
click at [453, 399] on div at bounding box center [455, 379] width 4 height 47
drag, startPoint x: 616, startPoint y: 379, endPoint x: 479, endPoint y: 399, distance: 138.7
click at [482, 401] on div at bounding box center [484, 379] width 4 height 47
drag, startPoint x: 282, startPoint y: 335, endPoint x: 240, endPoint y: 332, distance: 42.9
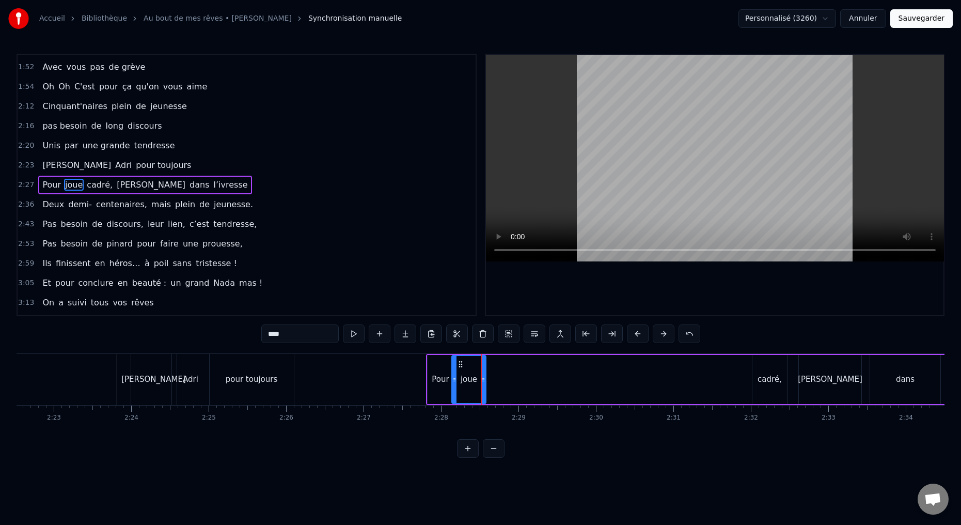
click at [242, 334] on div "0:15 Deux potes dès la jeunesse 0:19 Depuis le tout premier jour 0:23 Des délir…" at bounding box center [481, 256] width 928 height 404
click at [776, 387] on div "cadré," at bounding box center [769, 379] width 35 height 49
type input "******"
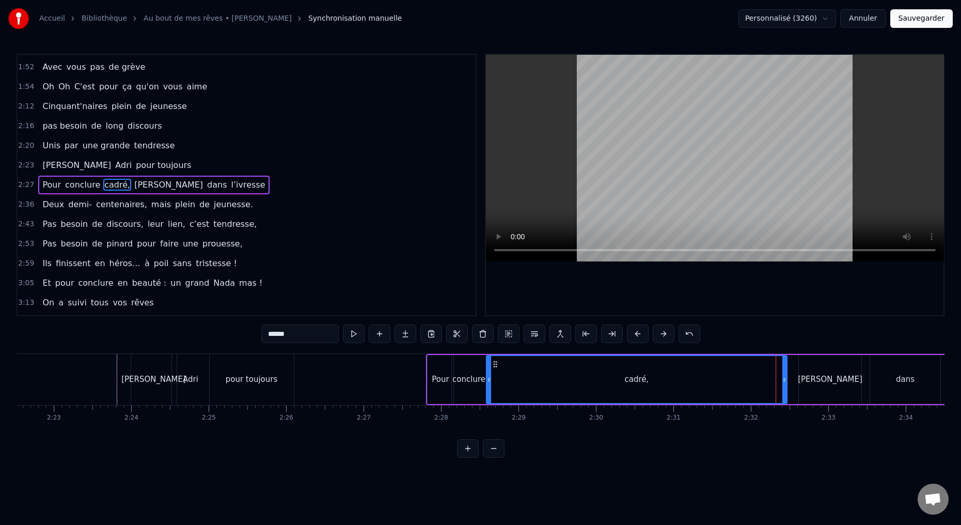
drag, startPoint x: 754, startPoint y: 379, endPoint x: 488, endPoint y: 406, distance: 267.7
click at [488, 405] on div "Deux potes dès la jeunesse Depuis le tout premier jour Des délires loin de l’iv…" at bounding box center [481, 391] width 928 height 77
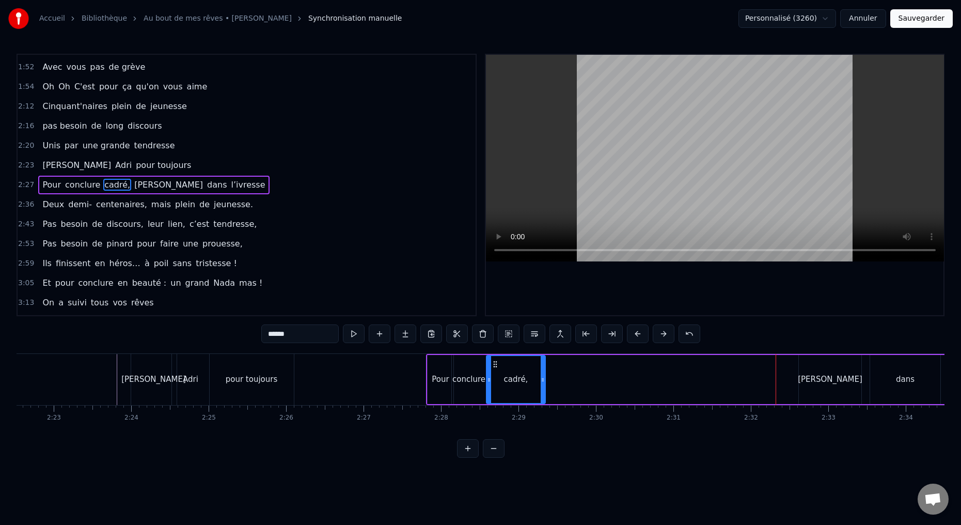
drag, startPoint x: 784, startPoint y: 380, endPoint x: 540, endPoint y: 401, distance: 245.6
click at [543, 404] on div "Pour conclure cadré, [PERSON_NAME] dans l’ivresse" at bounding box center [764, 379] width 677 height 51
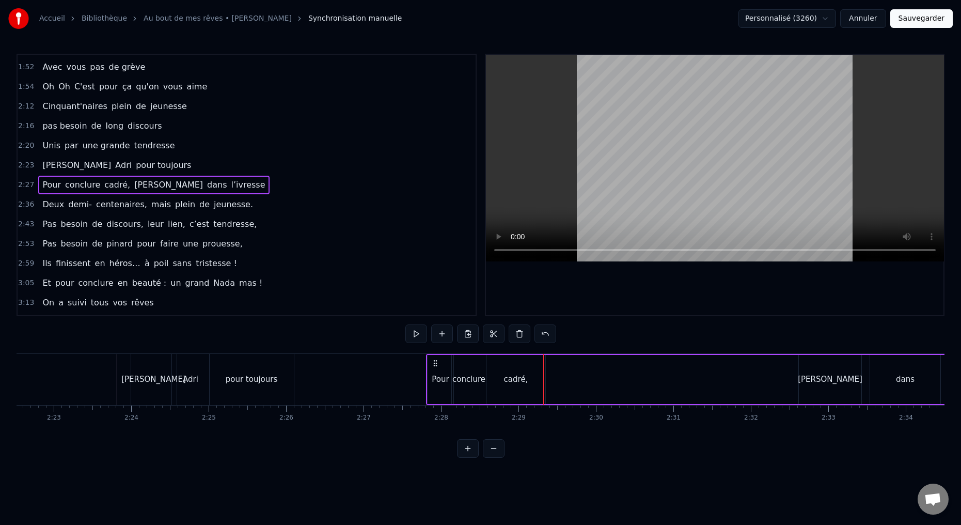
click at [514, 381] on div "cadré," at bounding box center [516, 379] width 24 height 12
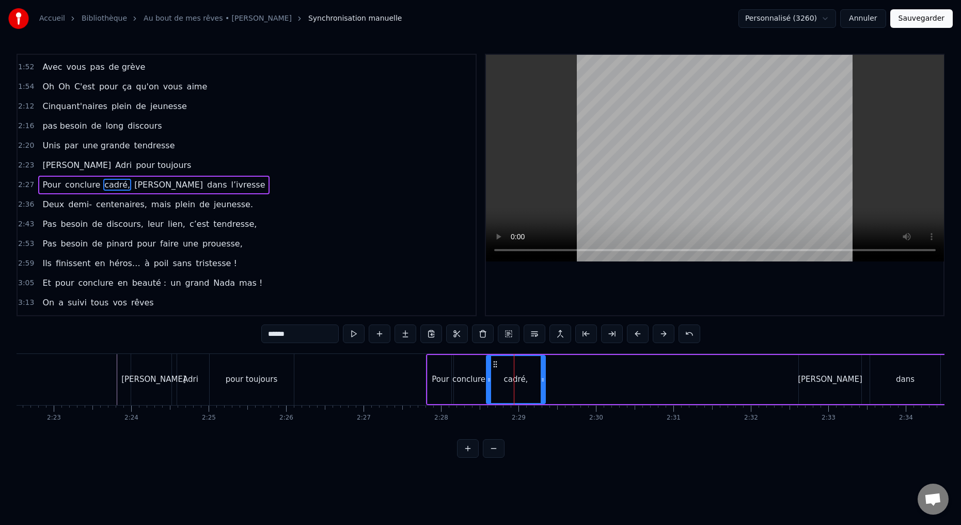
drag, startPoint x: 296, startPoint y: 336, endPoint x: 229, endPoint y: 331, distance: 67.2
click at [246, 336] on div "0:15 Deux potes dès la jeunesse 0:19 Depuis le tout premier jour 0:23 Des délir…" at bounding box center [481, 256] width 928 height 404
click at [836, 382] on div "[PERSON_NAME]" at bounding box center [830, 379] width 65 height 12
type input "******"
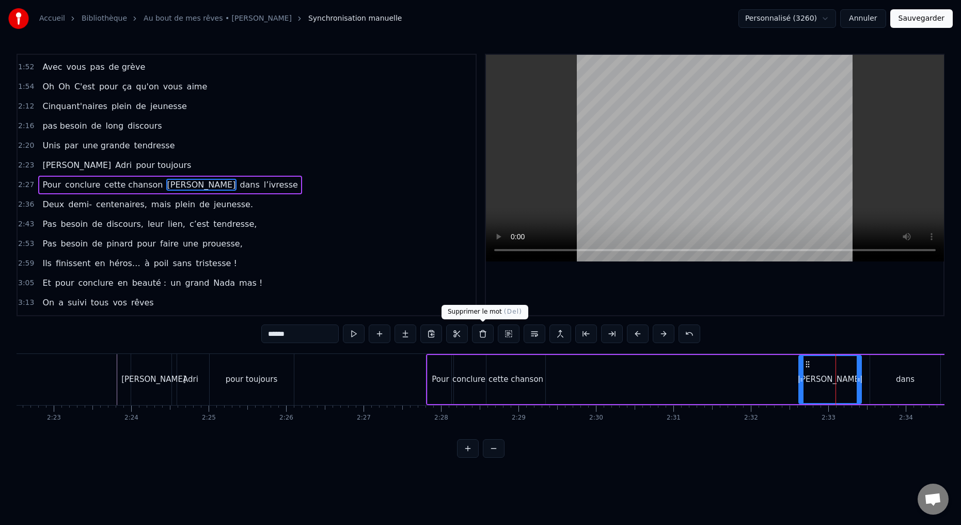
click at [481, 332] on button at bounding box center [483, 333] width 22 height 19
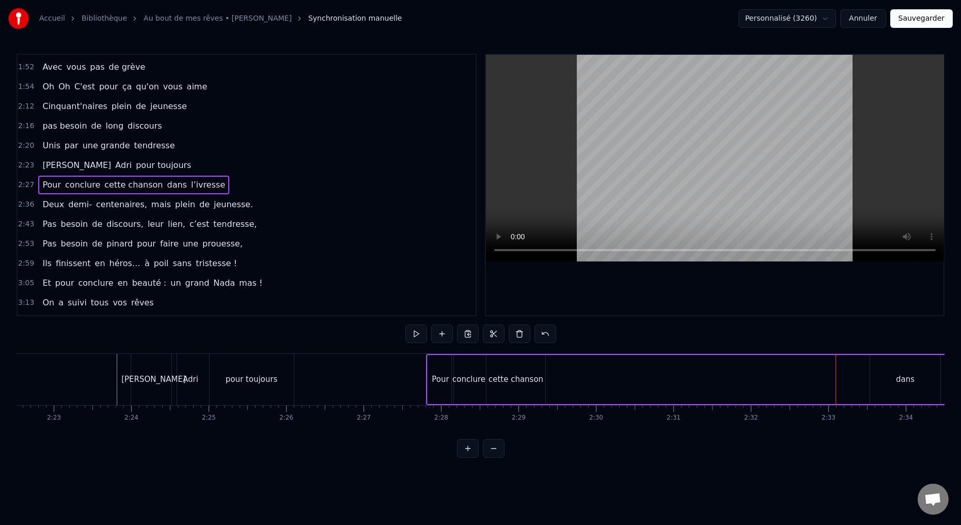
click at [927, 389] on div "dans" at bounding box center [905, 379] width 70 height 49
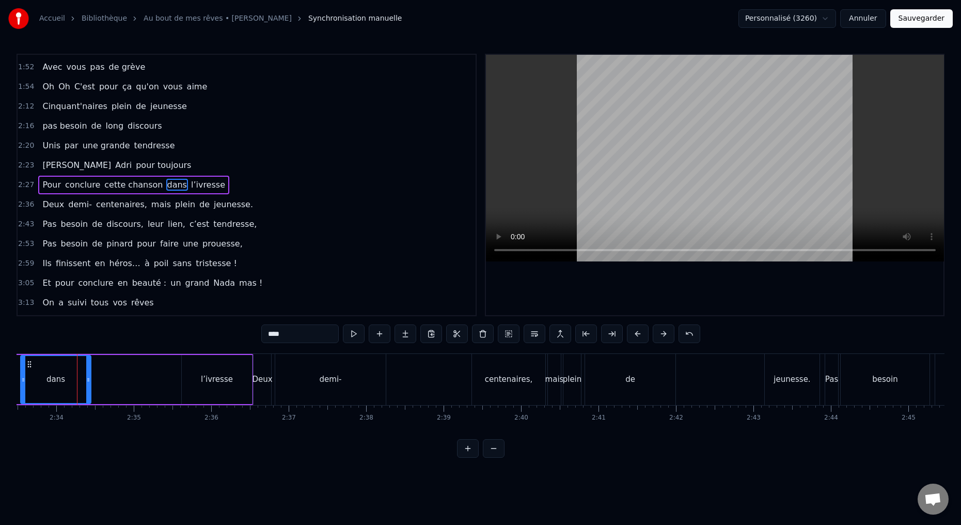
scroll to position [0, 11895]
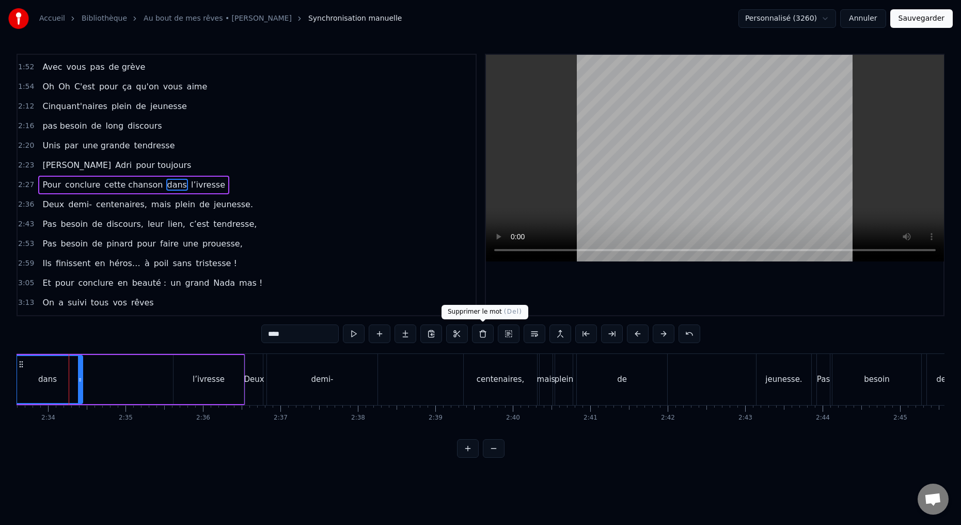
click at [480, 329] on button at bounding box center [483, 333] width 22 height 19
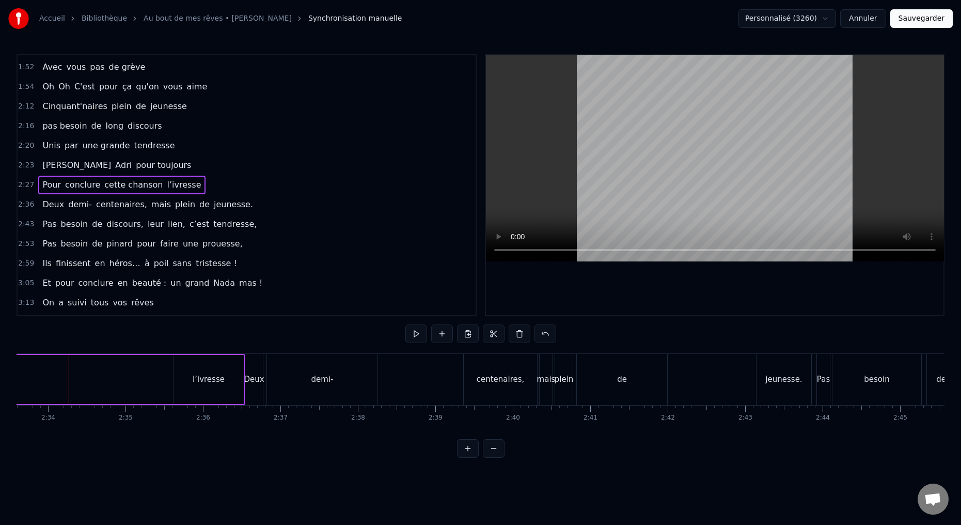
click at [193, 391] on div "l’ivresse" at bounding box center [208, 379] width 70 height 49
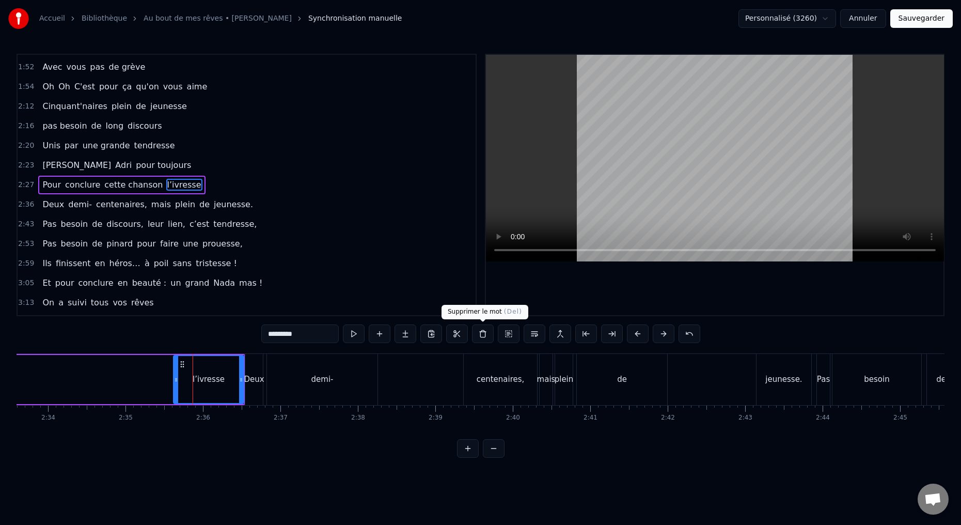
click at [482, 332] on button at bounding box center [483, 333] width 22 height 19
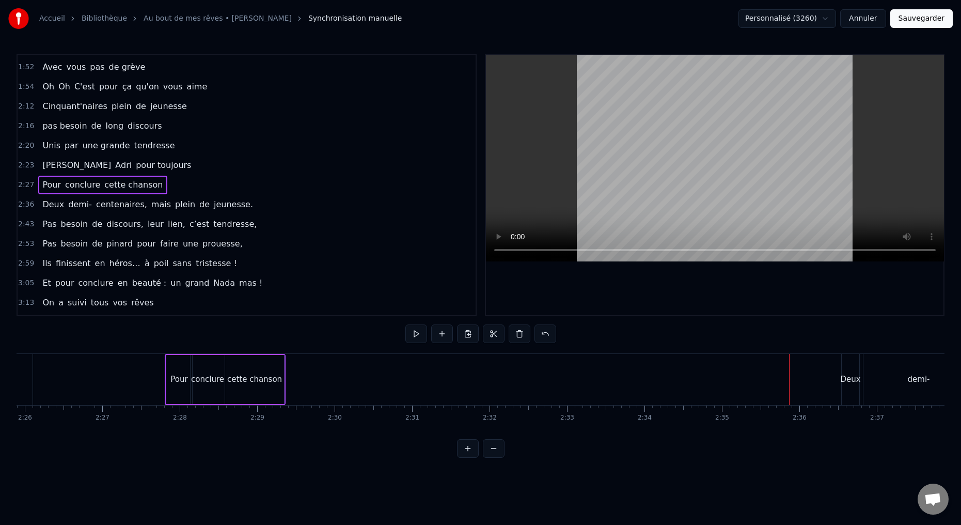
scroll to position [0, 11303]
click at [263, 393] on div "cette chanson" at bounding box center [249, 379] width 59 height 49
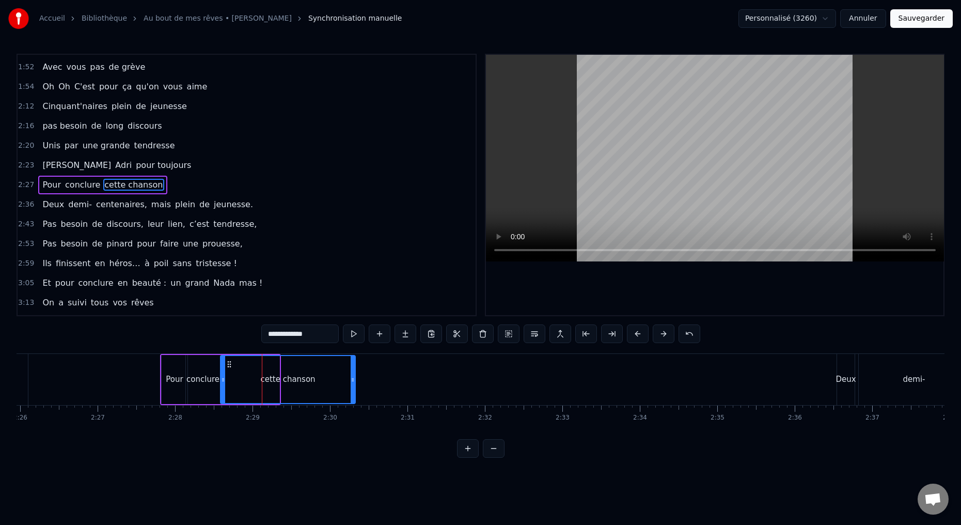
drag, startPoint x: 276, startPoint y: 380, endPoint x: 341, endPoint y: 379, distance: 64.6
click at [351, 381] on icon at bounding box center [353, 379] width 4 height 8
drag, startPoint x: 221, startPoint y: 381, endPoint x: 260, endPoint y: 377, distance: 38.9
click at [256, 377] on icon at bounding box center [254, 379] width 4 height 8
click at [209, 385] on div "conclure" at bounding box center [203, 379] width 34 height 49
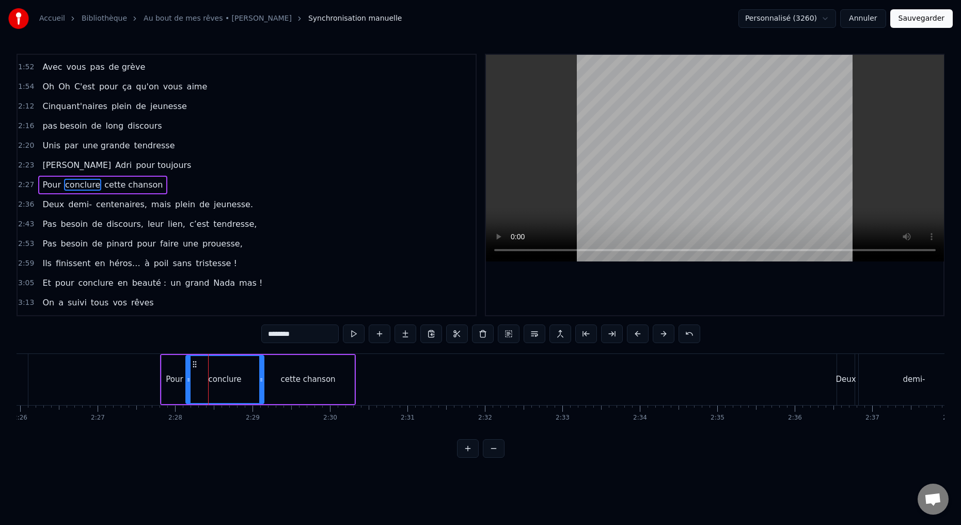
drag, startPoint x: 217, startPoint y: 379, endPoint x: 259, endPoint y: 377, distance: 41.9
click at [261, 378] on icon at bounding box center [261, 379] width 4 height 8
drag, startPoint x: 187, startPoint y: 380, endPoint x: 199, endPoint y: 377, distance: 12.7
click at [199, 377] on icon at bounding box center [197, 379] width 4 height 8
click at [179, 382] on div "Pour" at bounding box center [174, 379] width 17 height 12
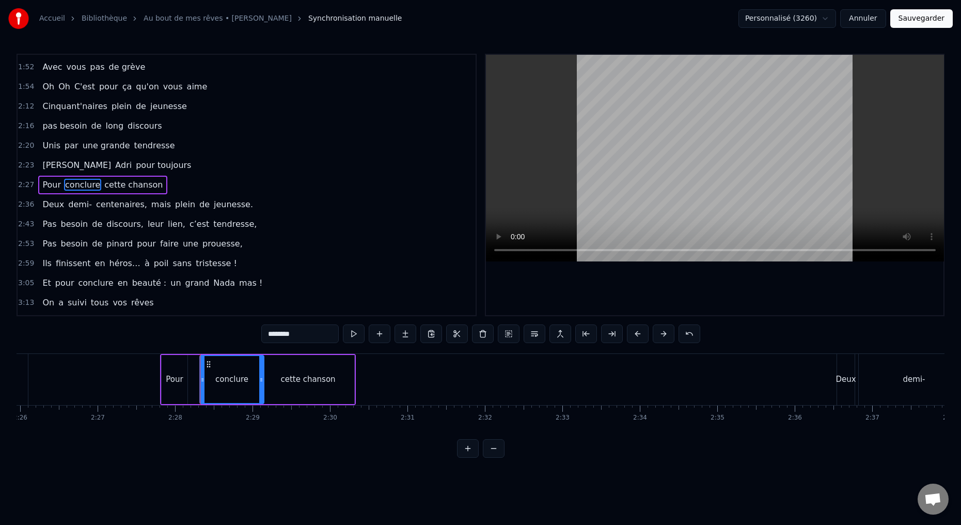
type input "****"
drag, startPoint x: 185, startPoint y: 379, endPoint x: 179, endPoint y: 384, distance: 7.9
click at [203, 379] on icon at bounding box center [202, 379] width 4 height 8
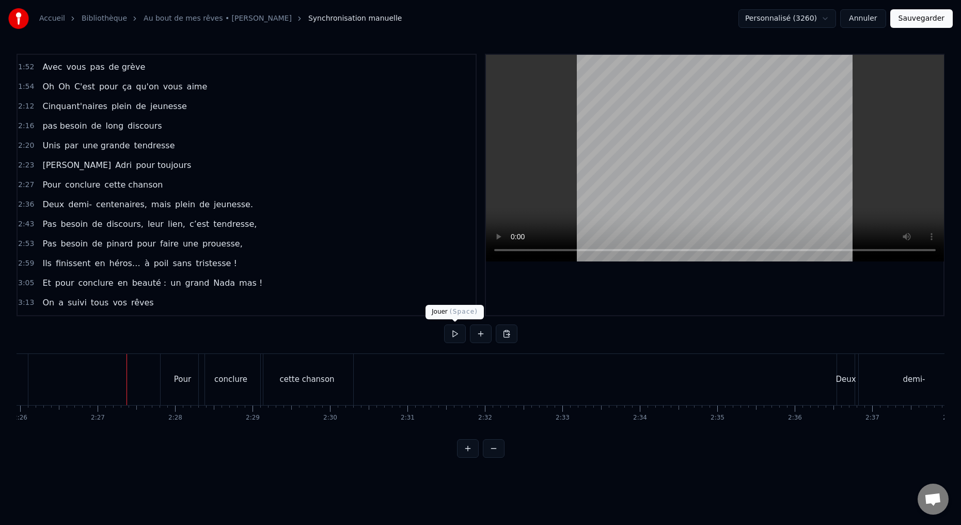
click at [453, 336] on button at bounding box center [455, 333] width 22 height 19
click at [453, 335] on button at bounding box center [455, 333] width 22 height 19
click at [758, 395] on div "Deux" at bounding box center [760, 379] width 18 height 51
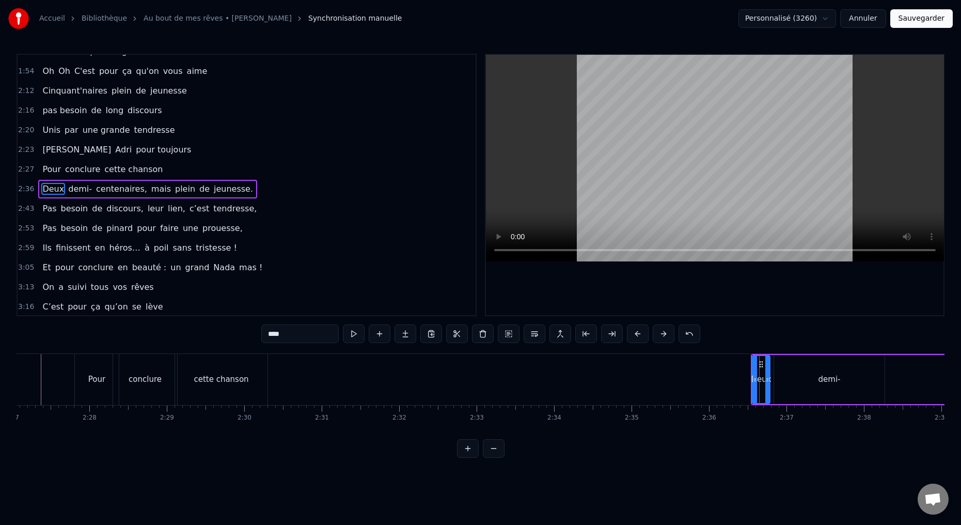
scroll to position [586, 0]
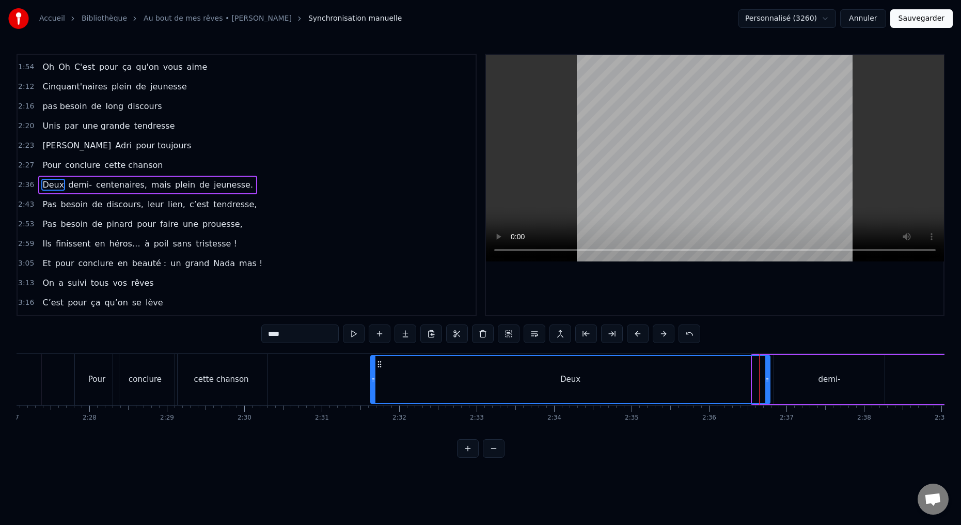
drag, startPoint x: 749, startPoint y: 380, endPoint x: 372, endPoint y: 402, distance: 378.1
click at [371, 402] on div at bounding box center [373, 379] width 4 height 47
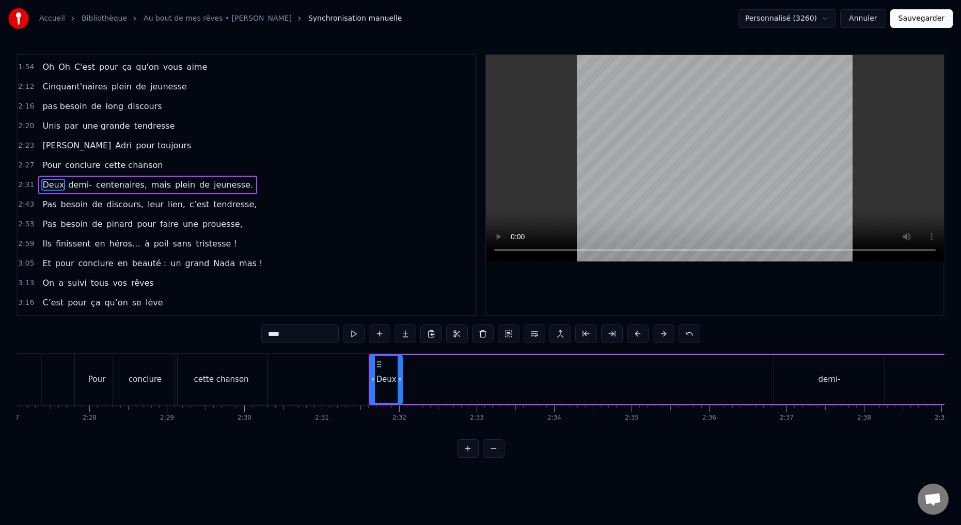
drag, startPoint x: 767, startPoint y: 379, endPoint x: 395, endPoint y: 397, distance: 372.6
click at [399, 397] on div at bounding box center [400, 379] width 4 height 47
drag, startPoint x: 284, startPoint y: 334, endPoint x: 226, endPoint y: 321, distance: 59.2
click at [244, 333] on div "0:15 Deux potes dès la jeunesse 0:19 Depuis le tout premier jour 0:23 Des délir…" at bounding box center [481, 256] width 928 height 404
click at [829, 378] on div "demi-" at bounding box center [829, 379] width 22 height 12
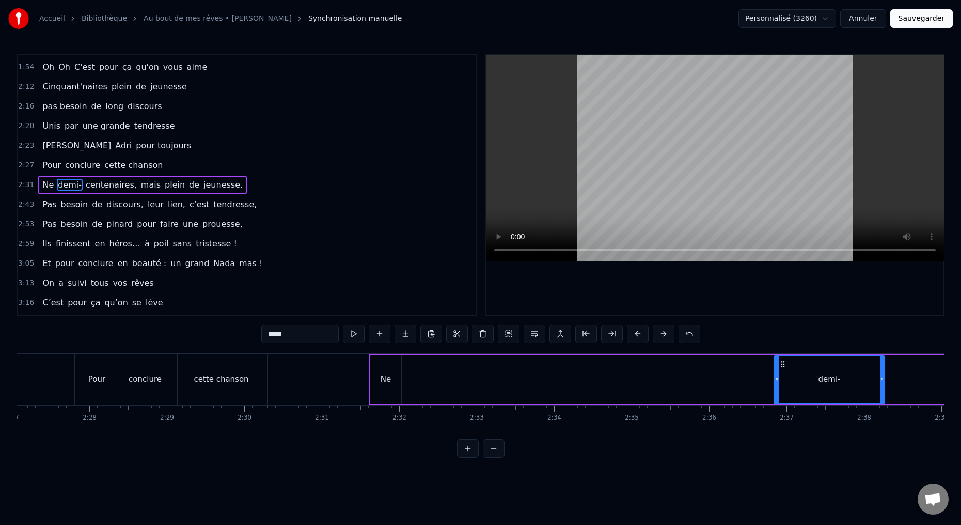
drag, startPoint x: 294, startPoint y: 330, endPoint x: 226, endPoint y: 328, distance: 67.7
click at [233, 331] on div "0:15 Deux potes dès la jeunesse 0:19 Depuis le tout premier jour 0:23 Des délir…" at bounding box center [481, 256] width 928 height 404
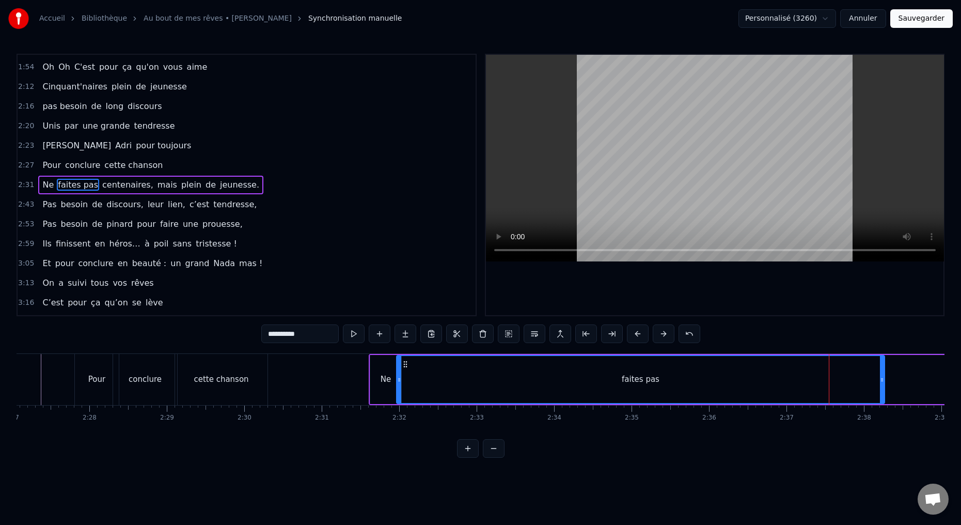
drag, startPoint x: 776, startPoint y: 380, endPoint x: 399, endPoint y: 406, distance: 378.3
click at [399, 406] on div "Deux potes dès la jeunesse Depuis le tout premier jour Des délires loin de l’iv…" at bounding box center [481, 391] width 928 height 77
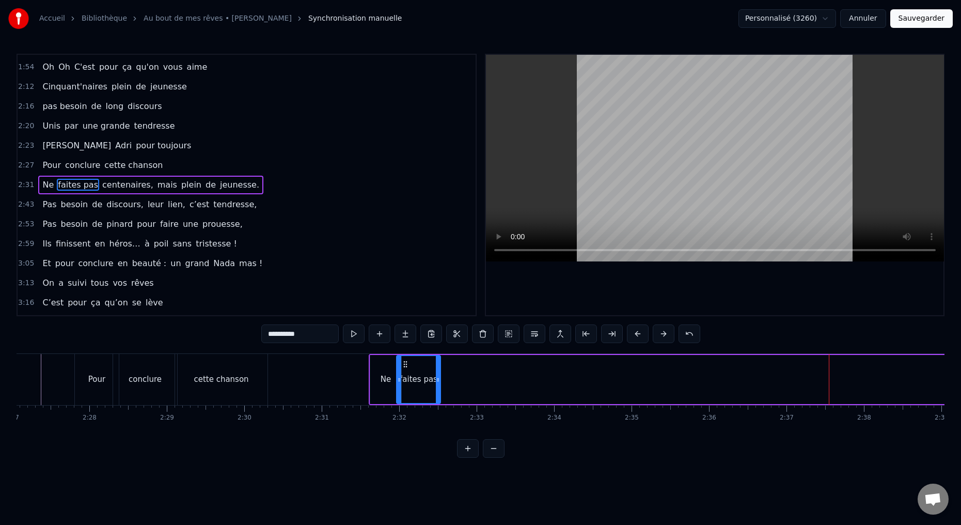
drag, startPoint x: 883, startPoint y: 378, endPoint x: 433, endPoint y: 410, distance: 451.3
click at [436, 406] on div "Deux potes dès la jeunesse Depuis le tout premier jour Des délires loin de l’iv…" at bounding box center [481, 391] width 928 height 77
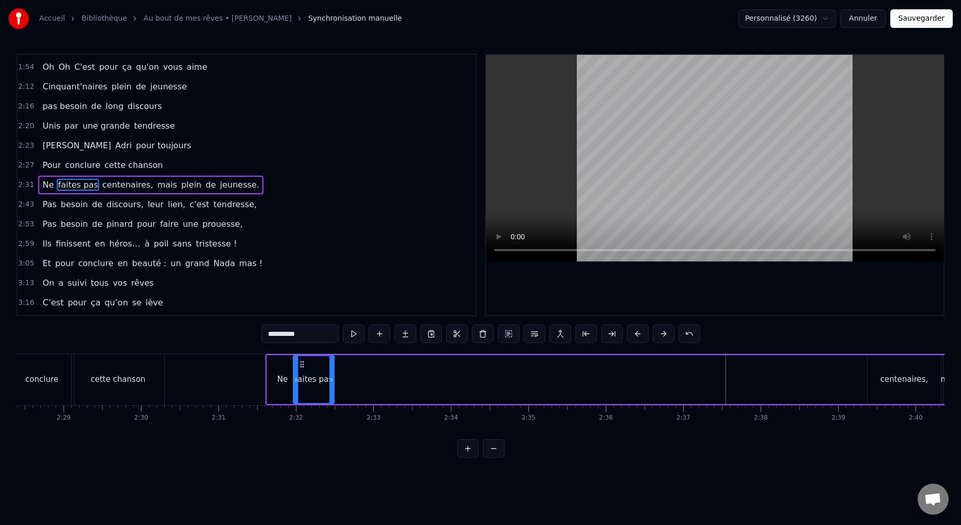
scroll to position [0, 11623]
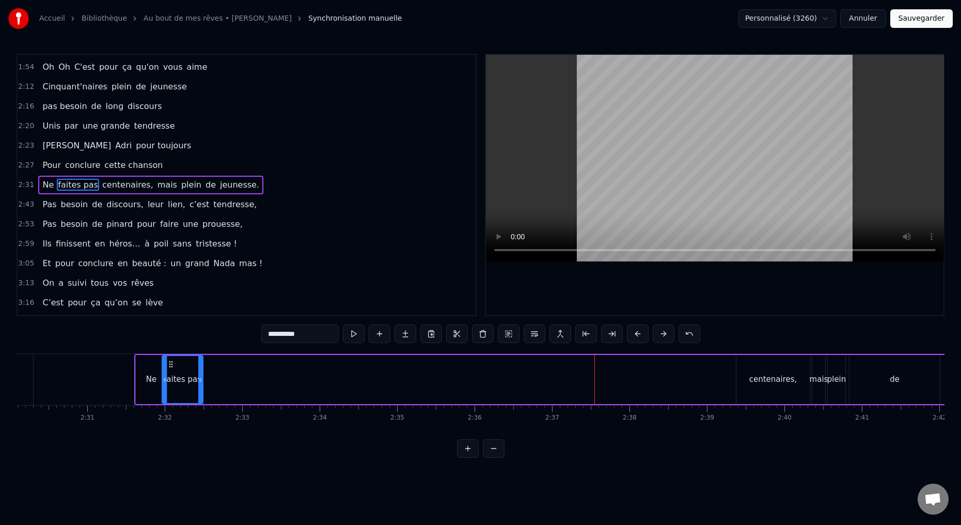
click at [744, 384] on div "centenaires," at bounding box center [772, 379] width 73 height 49
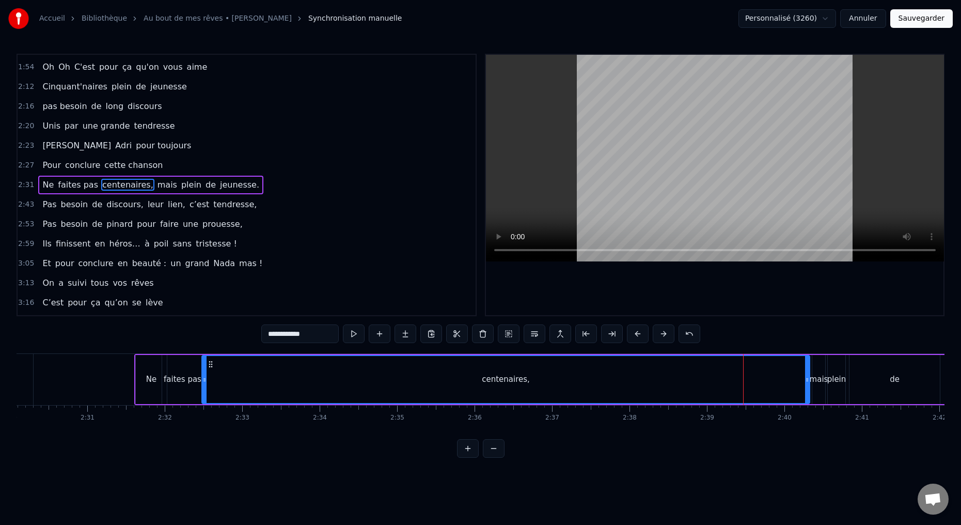
drag, startPoint x: 738, startPoint y: 381, endPoint x: 225, endPoint y: 410, distance: 513.5
click at [203, 414] on div "Deux potes dès la jeunesse Depuis le tout premier jour Des délires loin de l’iv…" at bounding box center [481, 391] width 928 height 77
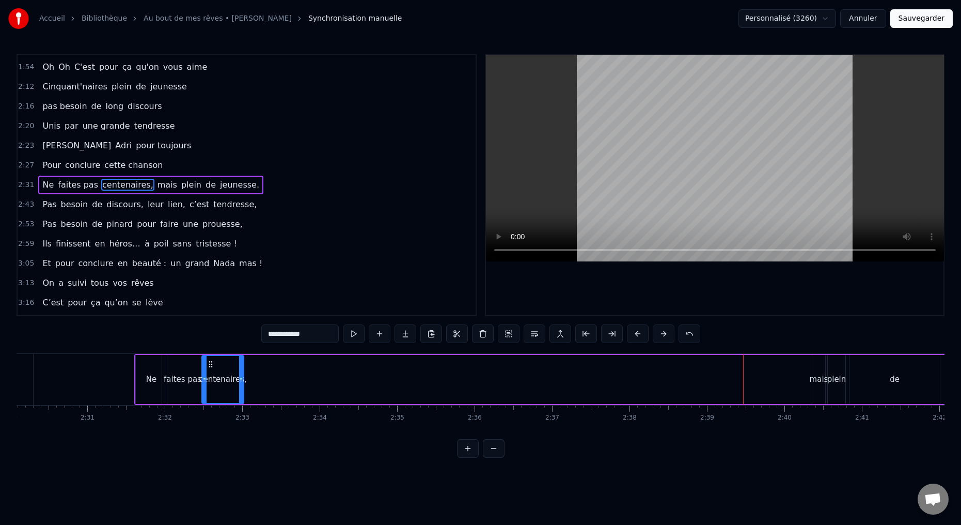
drag, startPoint x: 807, startPoint y: 379, endPoint x: 232, endPoint y: 407, distance: 576.3
click at [236, 411] on div "Deux potes dès la jeunesse Depuis le tout premier jour Des délires loin de l’iv…" at bounding box center [481, 391] width 928 height 77
click at [220, 381] on div "centenaires," at bounding box center [220, 379] width 48 height 12
drag, startPoint x: 318, startPoint y: 335, endPoint x: 218, endPoint y: 323, distance: 100.3
click at [231, 337] on div "0:15 Deux potes dès la jeunesse 0:19 Depuis le tout premier jour 0:23 Des délir…" at bounding box center [481, 256] width 928 height 404
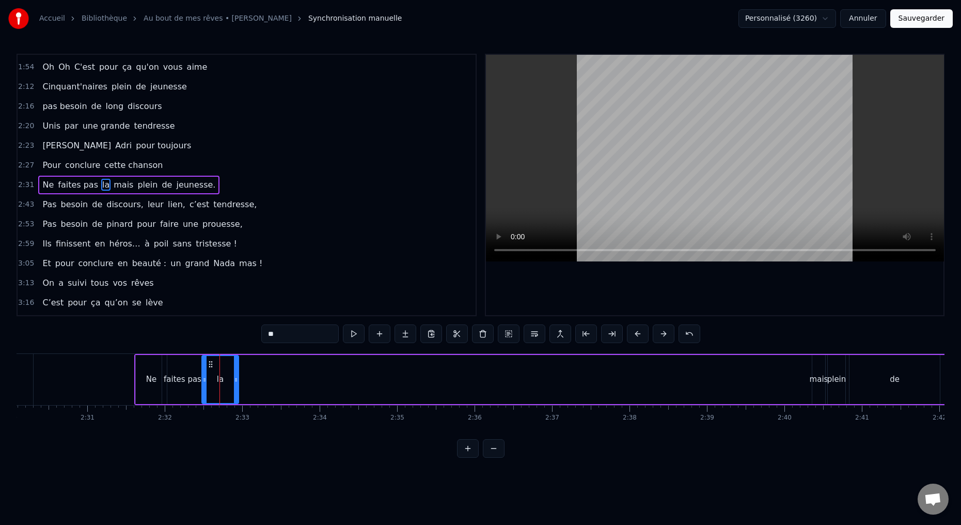
type input "**"
drag, startPoint x: 819, startPoint y: 385, endPoint x: 784, endPoint y: 387, distance: 35.1
click at [782, 388] on div "Ne faites pas la mais plein de jeunesse." at bounding box center [609, 379] width 951 height 51
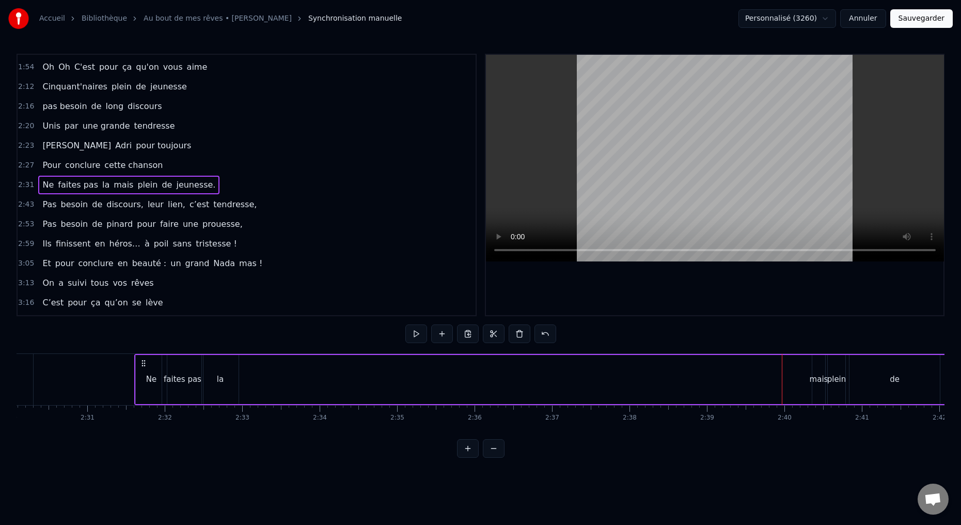
click at [816, 386] on div "mais" at bounding box center [818, 379] width 13 height 49
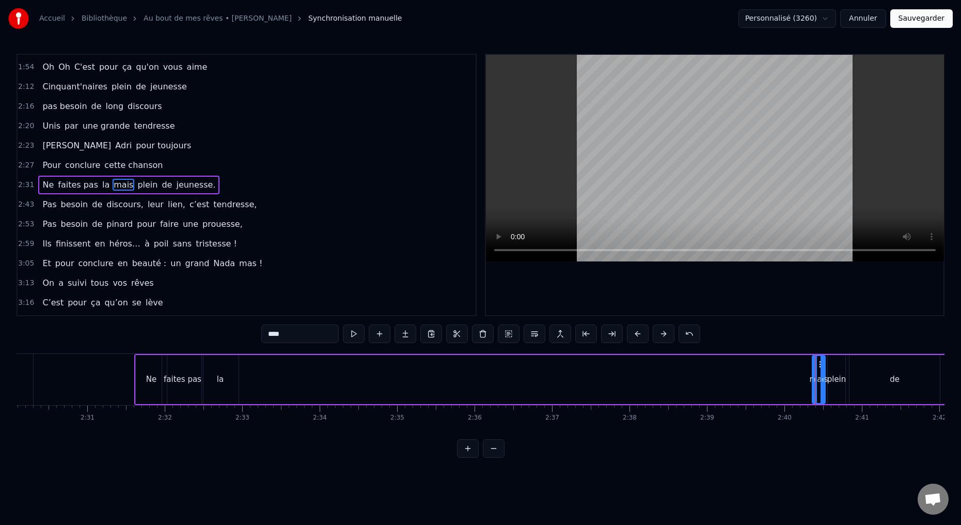
drag, startPoint x: 287, startPoint y: 332, endPoint x: 214, endPoint y: 326, distance: 72.6
click at [234, 334] on div "0:15 Deux potes dès la jeunesse 0:19 Depuis le tout premier jour 0:23 Des délir…" at bounding box center [481, 256] width 928 height 404
click at [839, 390] on div "plein" at bounding box center [837, 379] width 18 height 49
type input "*****"
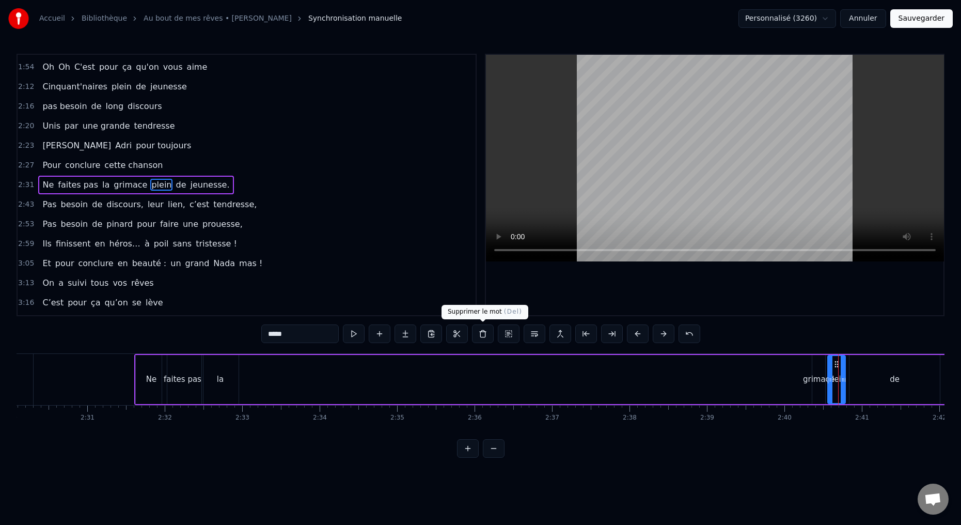
click at [486, 332] on button at bounding box center [483, 333] width 22 height 19
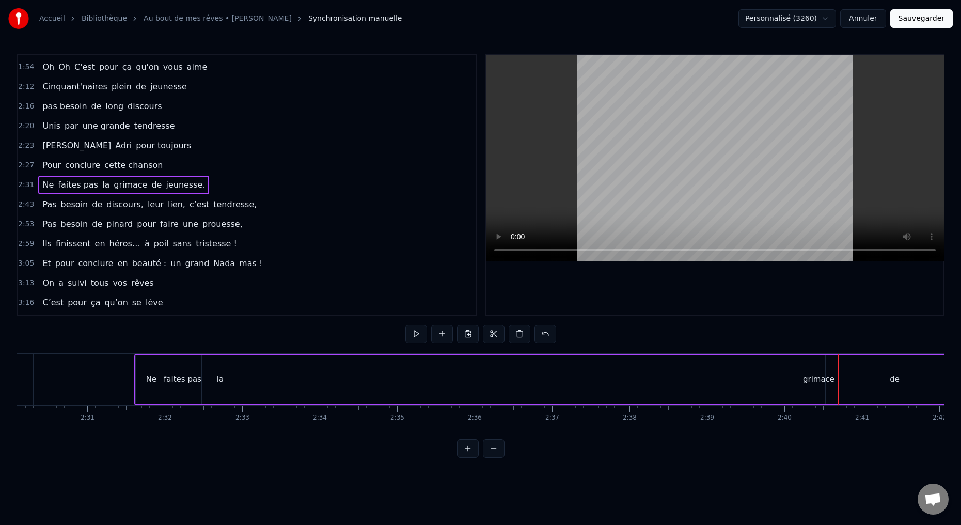
click at [906, 390] on div "de" at bounding box center [894, 379] width 90 height 49
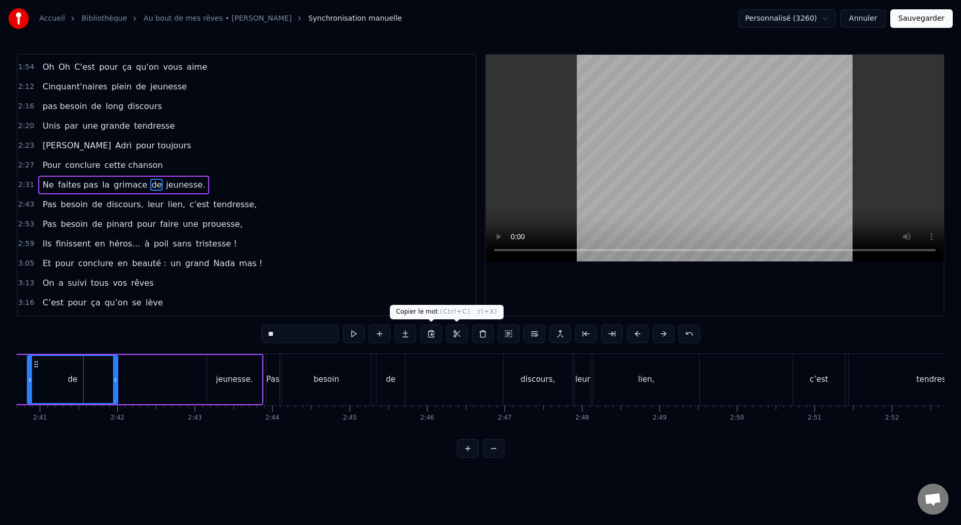
scroll to position [0, 12460]
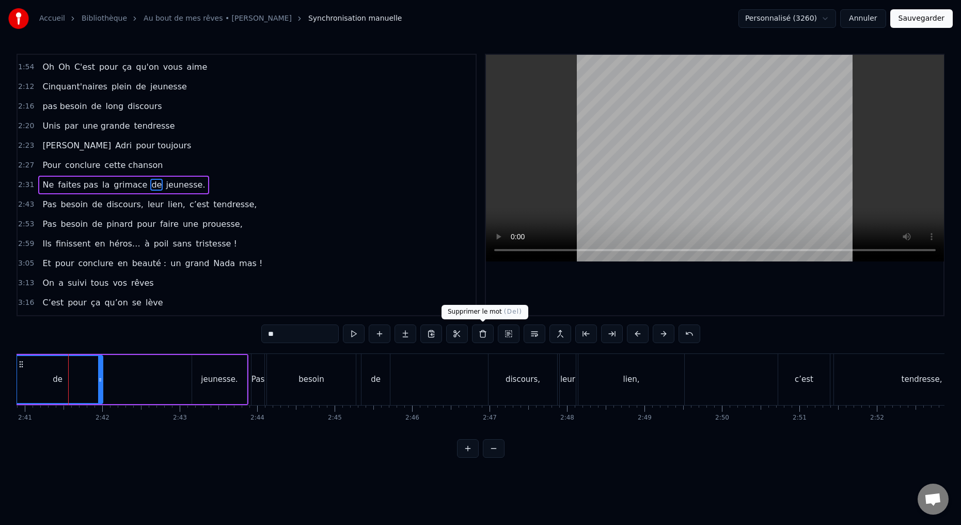
click at [483, 334] on button at bounding box center [483, 333] width 22 height 19
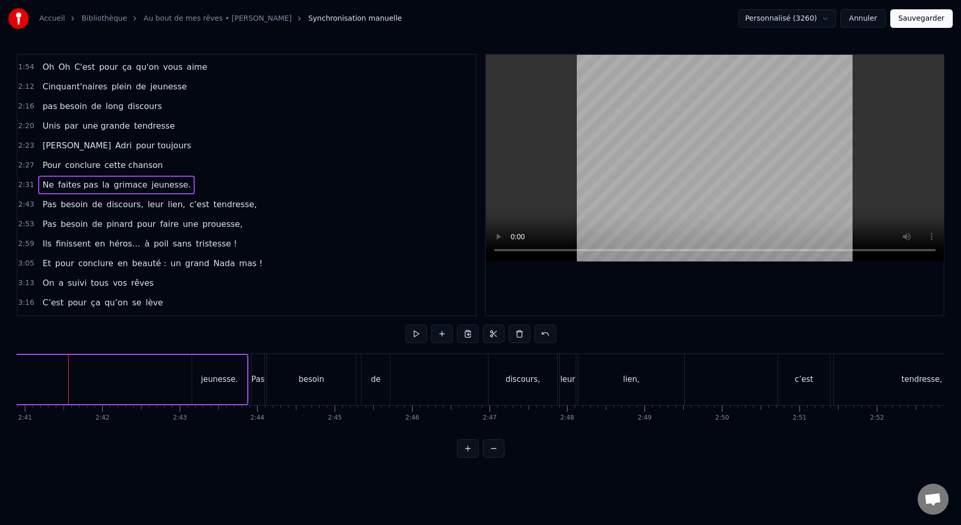
drag, startPoint x: 233, startPoint y: 397, endPoint x: 240, endPoint y: 393, distance: 7.9
click at [233, 397] on div "jeunesse." at bounding box center [219, 379] width 55 height 49
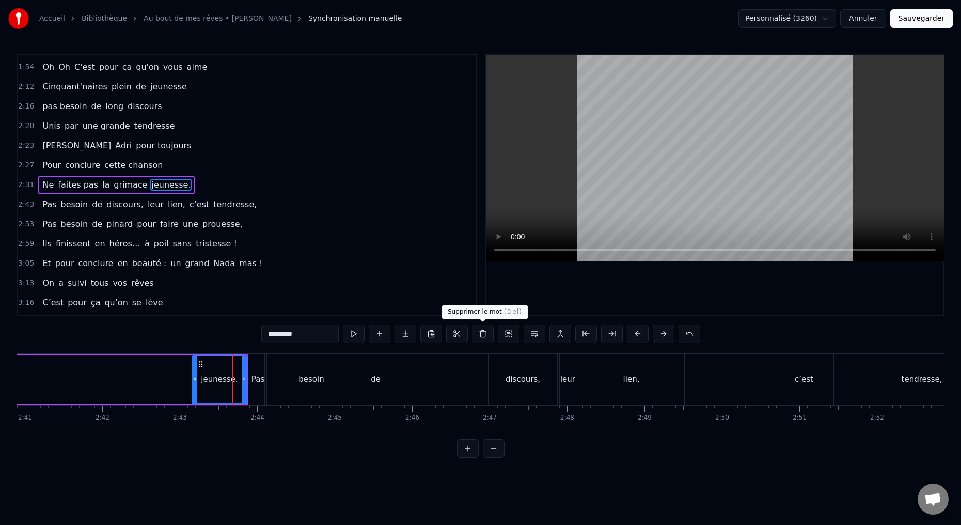
click at [481, 334] on button at bounding box center [483, 333] width 22 height 19
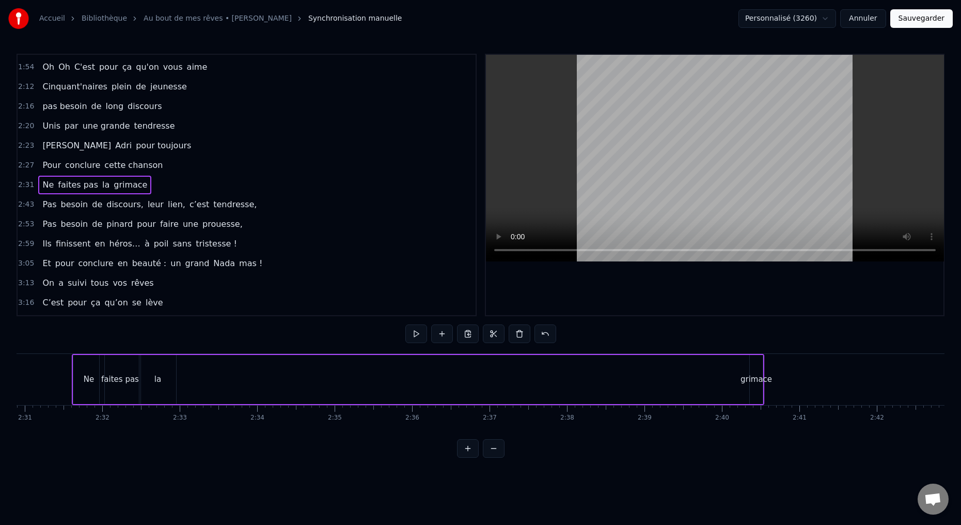
scroll to position [0, 11680]
click at [758, 382] on div "grimace" at bounding box center [761, 379] width 31 height 12
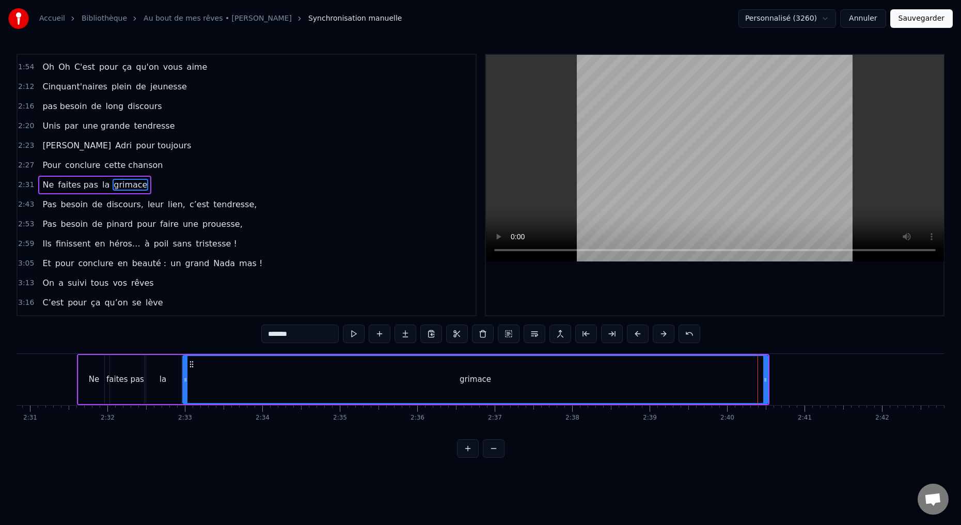
drag, startPoint x: 756, startPoint y: 380, endPoint x: 183, endPoint y: 416, distance: 574.2
click at [184, 416] on div "Deux potes dès la jeunesse Depuis le tout premier jour Des délires loin de l’iv…" at bounding box center [481, 391] width 928 height 77
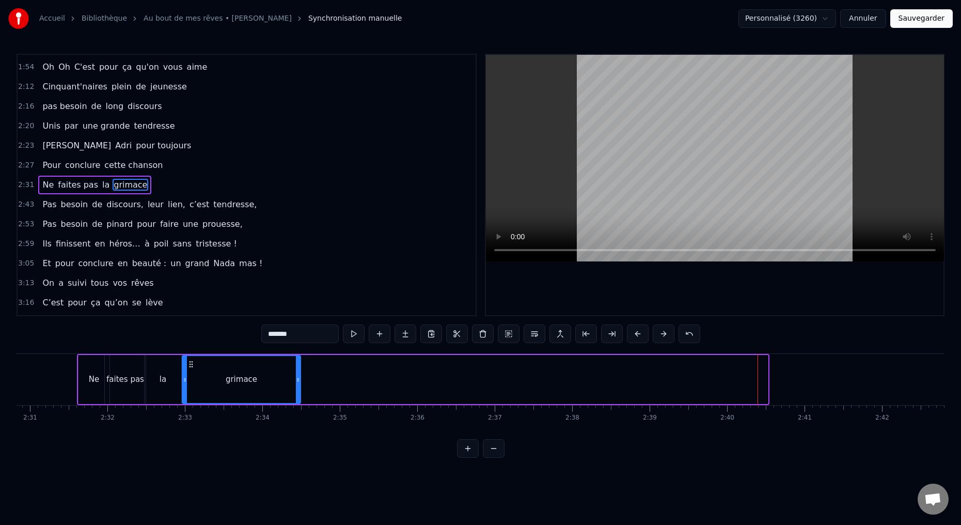
drag, startPoint x: 759, startPoint y: 378, endPoint x: 296, endPoint y: 396, distance: 463.4
click at [298, 397] on div at bounding box center [298, 379] width 4 height 47
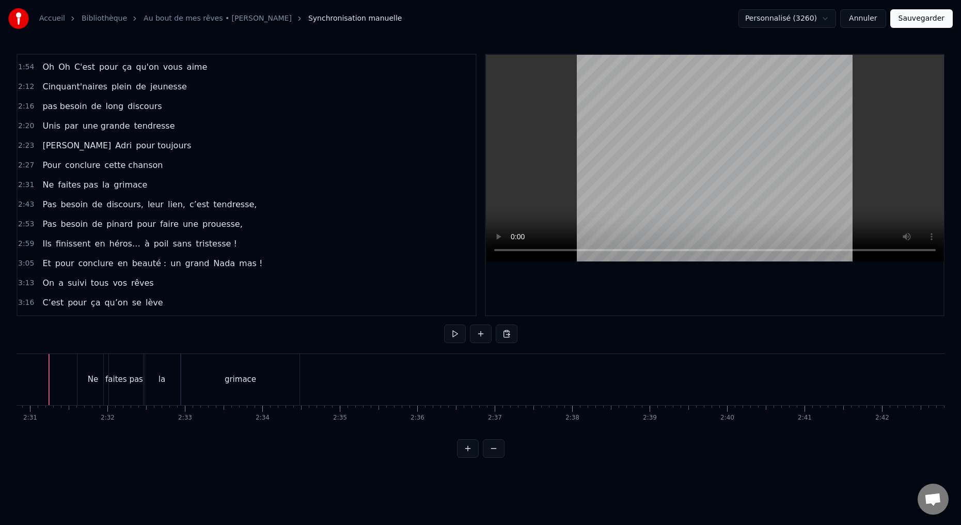
scroll to position [0, 11661]
click at [449, 331] on button at bounding box center [455, 333] width 22 height 19
click at [110, 395] on div "Ne" at bounding box center [112, 379] width 31 height 51
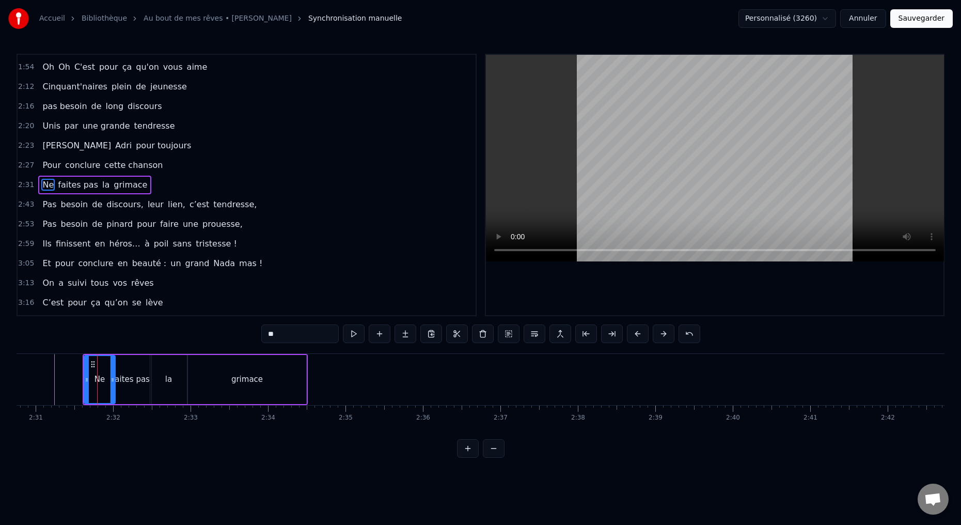
click at [88, 395] on div "Ne" at bounding box center [100, 379] width 30 height 47
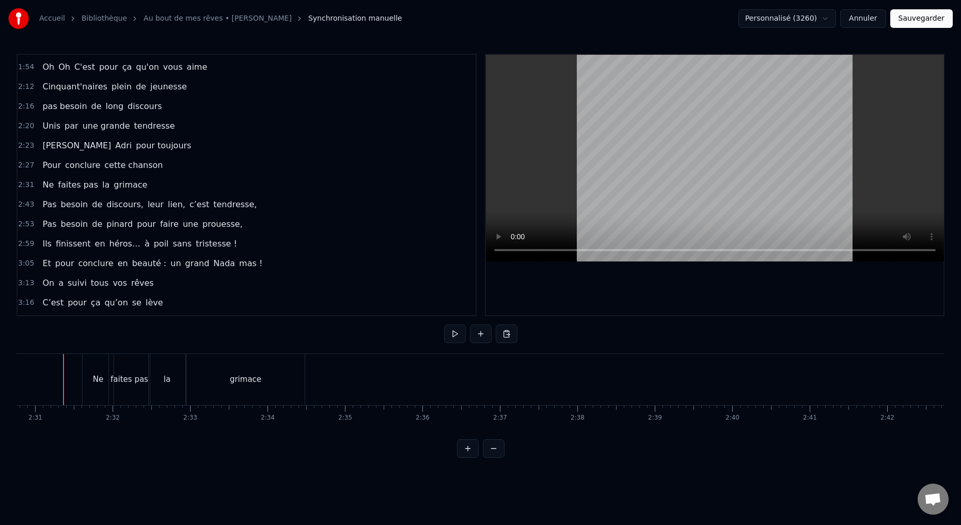
scroll to position [0, 11670]
click at [453, 335] on button at bounding box center [455, 333] width 22 height 19
click at [457, 336] on button at bounding box center [455, 333] width 22 height 19
click at [251, 387] on div "grimace" at bounding box center [253, 379] width 118 height 51
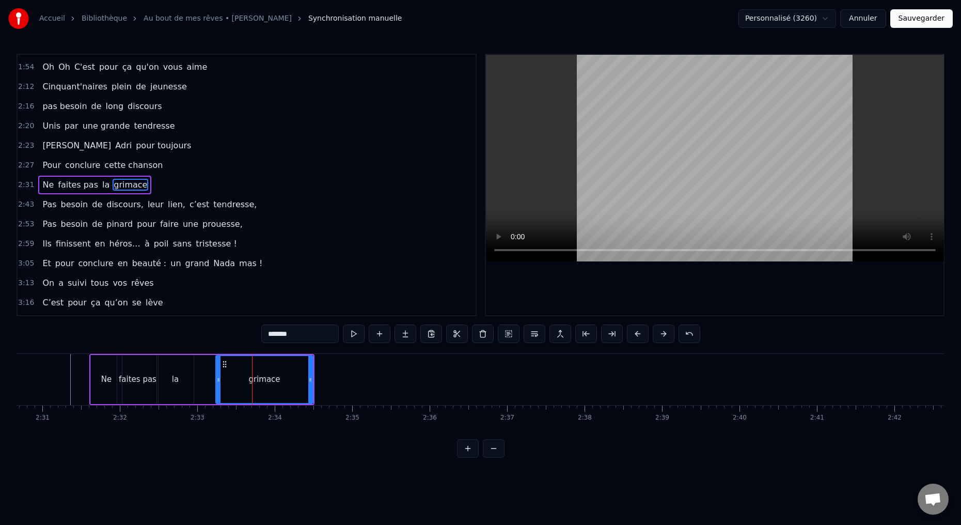
drag, startPoint x: 196, startPoint y: 380, endPoint x: 214, endPoint y: 380, distance: 18.6
click at [217, 381] on icon at bounding box center [218, 379] width 4 height 8
click at [165, 385] on div "la" at bounding box center [175, 379] width 37 height 49
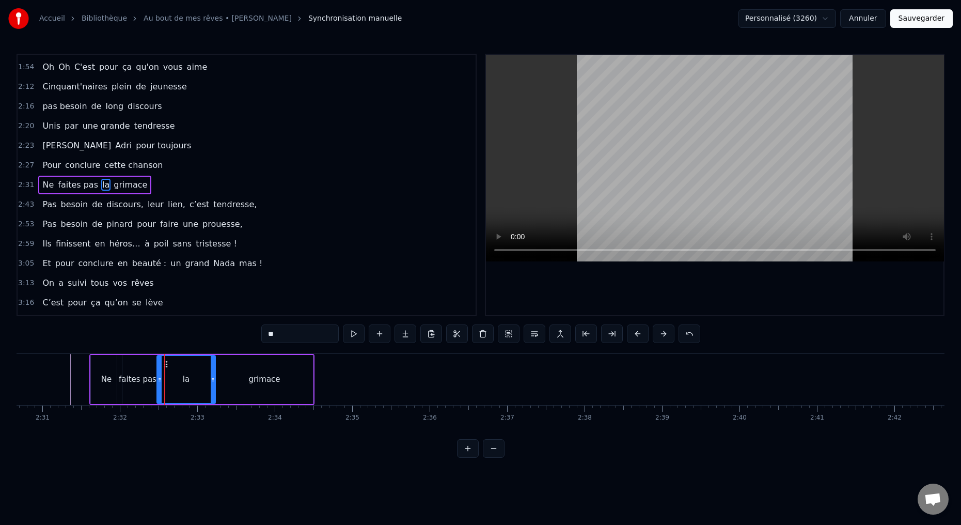
click at [212, 379] on icon at bounding box center [213, 379] width 4 height 8
drag, startPoint x: 158, startPoint y: 380, endPoint x: 181, endPoint y: 380, distance: 22.7
click at [183, 380] on icon at bounding box center [184, 379] width 4 height 8
click at [148, 387] on div "faites pas" at bounding box center [137, 379] width 41 height 49
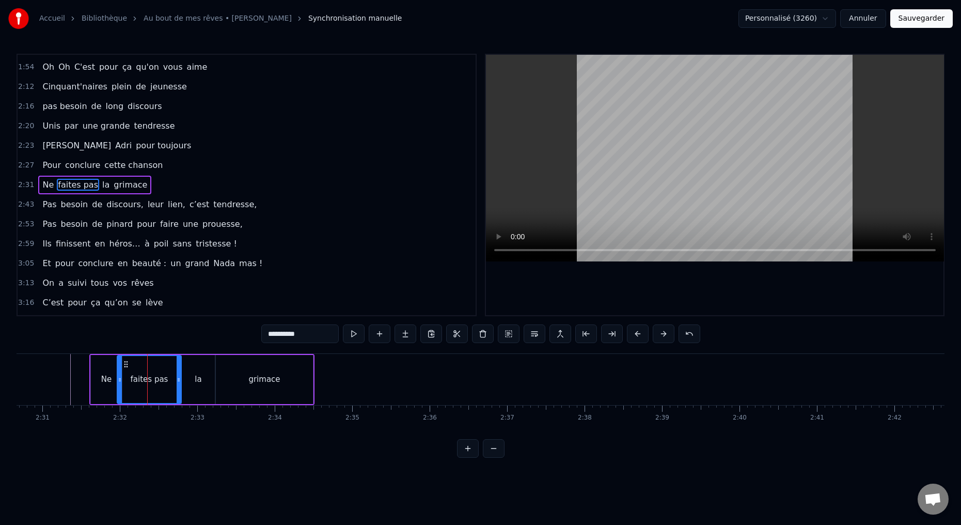
drag, startPoint x: 155, startPoint y: 379, endPoint x: 172, endPoint y: 377, distance: 17.2
click at [179, 379] on icon at bounding box center [179, 379] width 4 height 8
click at [125, 379] on icon at bounding box center [126, 379] width 4 height 8
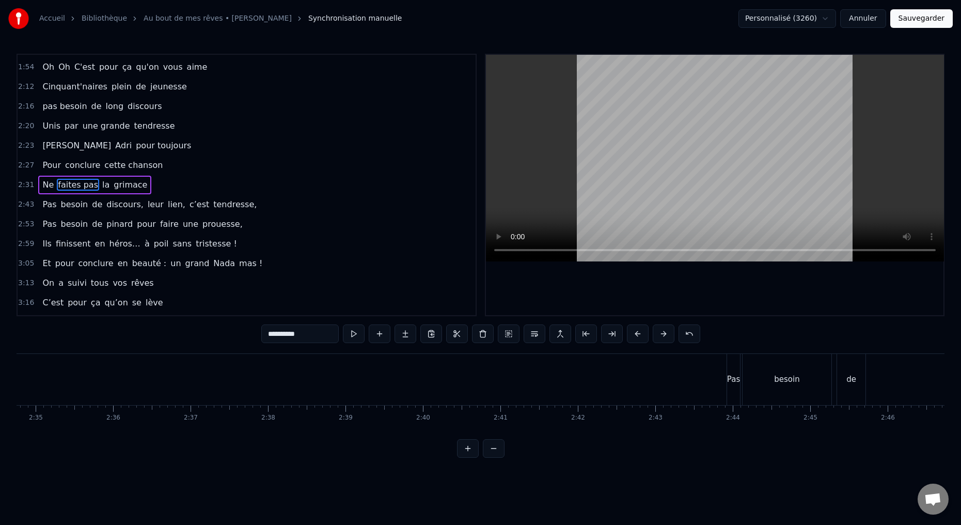
scroll to position [0, 11980]
click at [733, 390] on div "Pas" at bounding box center [738, 379] width 13 height 51
type input "***"
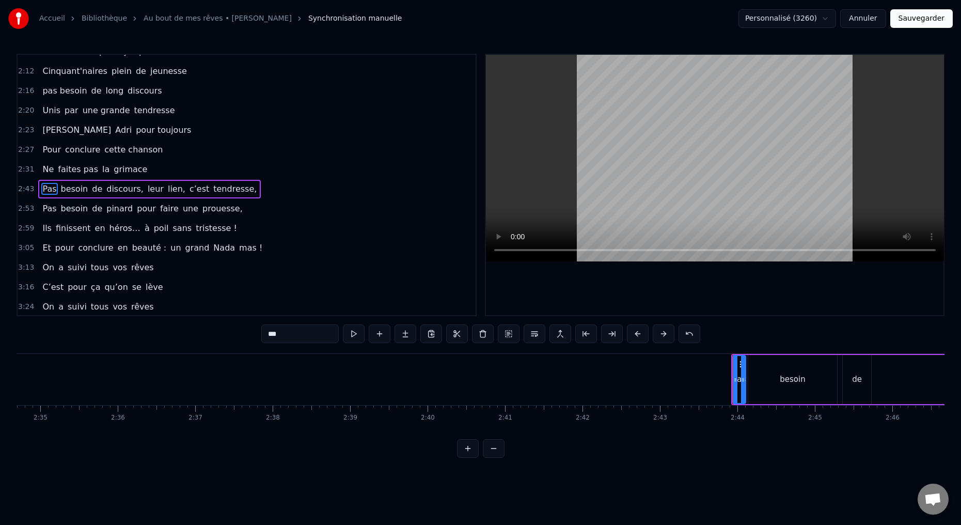
scroll to position [606, 0]
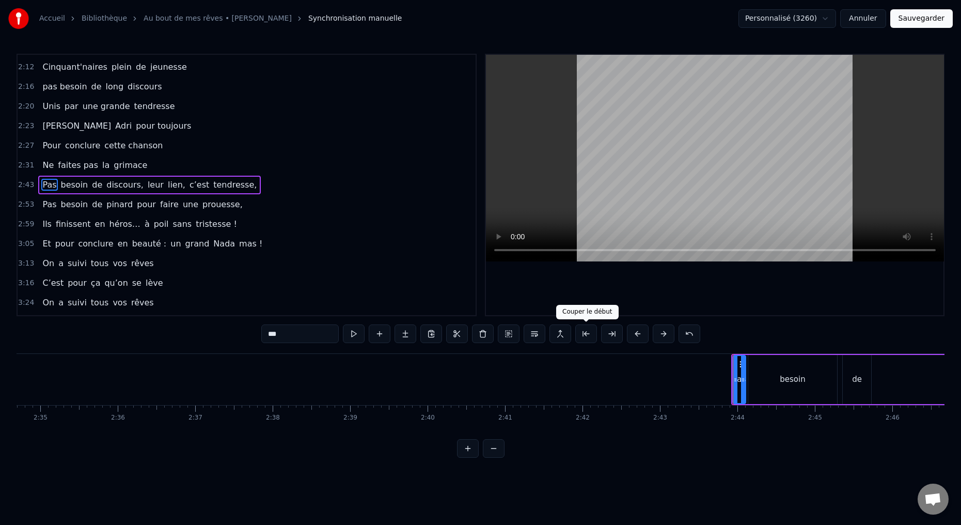
click at [582, 334] on button at bounding box center [586, 333] width 22 height 19
click at [583, 333] on button at bounding box center [586, 333] width 22 height 19
click at [636, 336] on button at bounding box center [638, 333] width 22 height 19
click at [635, 336] on button at bounding box center [638, 333] width 22 height 19
click at [636, 336] on button at bounding box center [638, 333] width 22 height 19
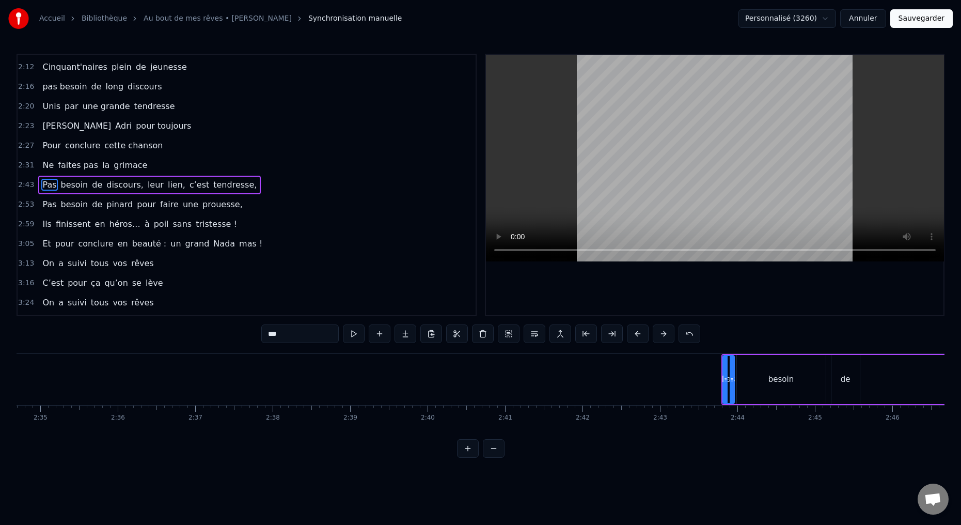
click at [637, 336] on button at bounding box center [638, 333] width 22 height 19
click at [637, 335] on button at bounding box center [638, 333] width 22 height 19
click at [636, 336] on button at bounding box center [638, 333] width 22 height 19
click at [636, 335] on button at bounding box center [638, 333] width 22 height 19
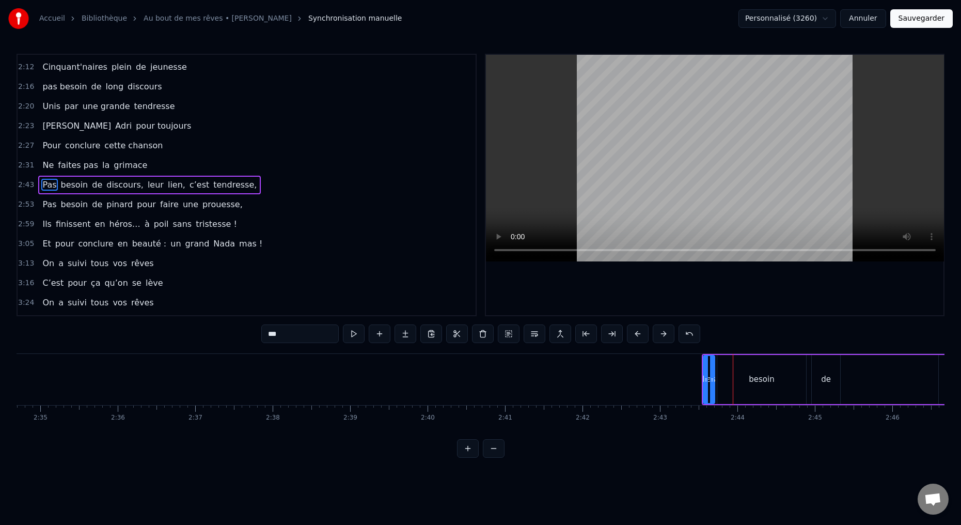
click at [635, 334] on button at bounding box center [638, 333] width 22 height 19
click at [635, 333] on button at bounding box center [638, 333] width 22 height 19
click at [633, 332] on button at bounding box center [638, 333] width 22 height 19
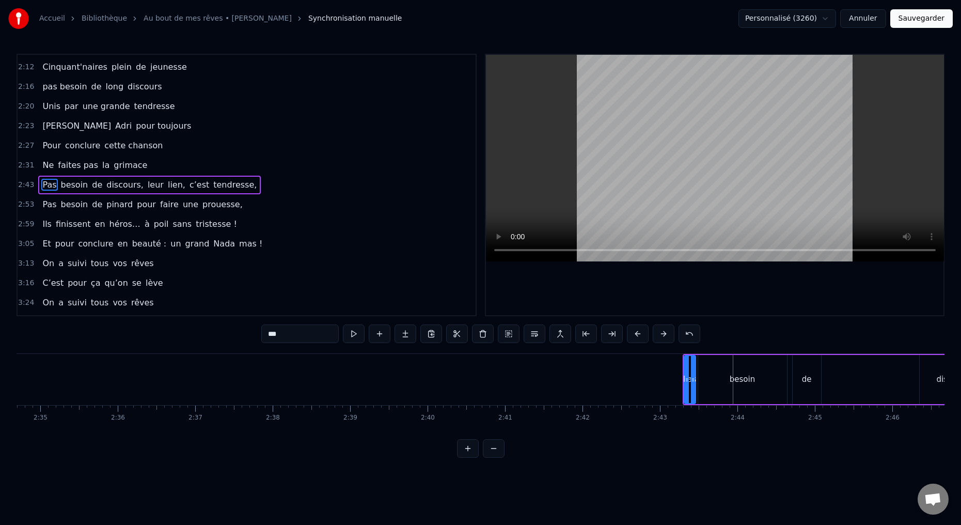
click at [633, 332] on button at bounding box center [638, 333] width 22 height 19
click at [632, 331] on button at bounding box center [638, 333] width 22 height 19
click at [631, 330] on button at bounding box center [638, 333] width 22 height 19
click at [632, 330] on button at bounding box center [638, 333] width 22 height 19
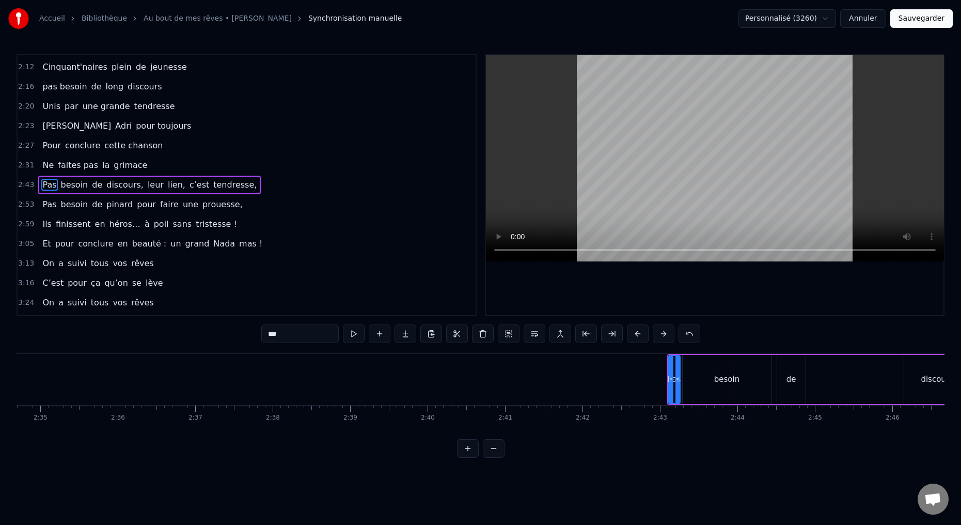
click at [631, 329] on button at bounding box center [638, 333] width 22 height 19
click at [630, 329] on button at bounding box center [638, 333] width 22 height 19
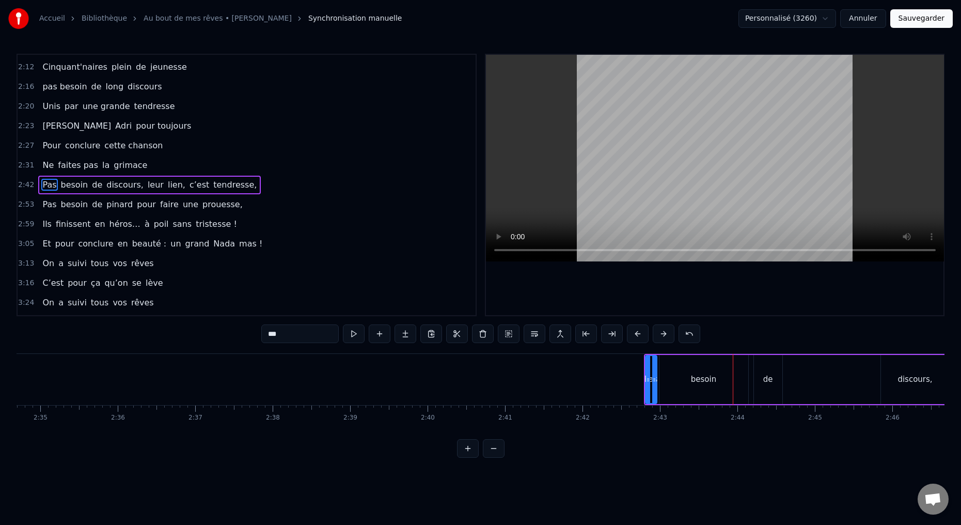
click at [633, 332] on button at bounding box center [638, 333] width 22 height 19
click at [632, 333] on button at bounding box center [638, 333] width 22 height 19
click at [632, 334] on button at bounding box center [638, 333] width 22 height 19
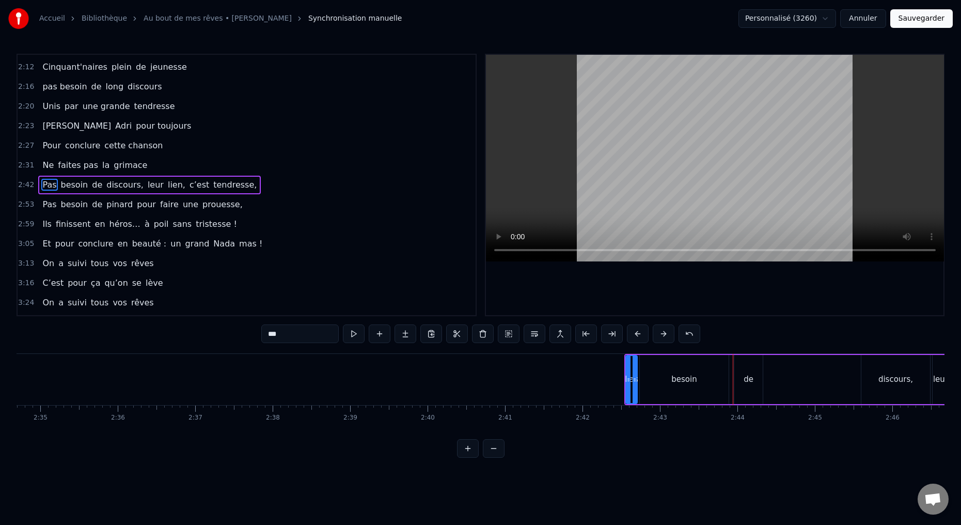
click at [632, 334] on button at bounding box center [638, 333] width 22 height 19
click at [633, 333] on button at bounding box center [638, 333] width 22 height 19
click at [633, 334] on button at bounding box center [638, 333] width 22 height 19
click at [633, 333] on button at bounding box center [638, 333] width 22 height 19
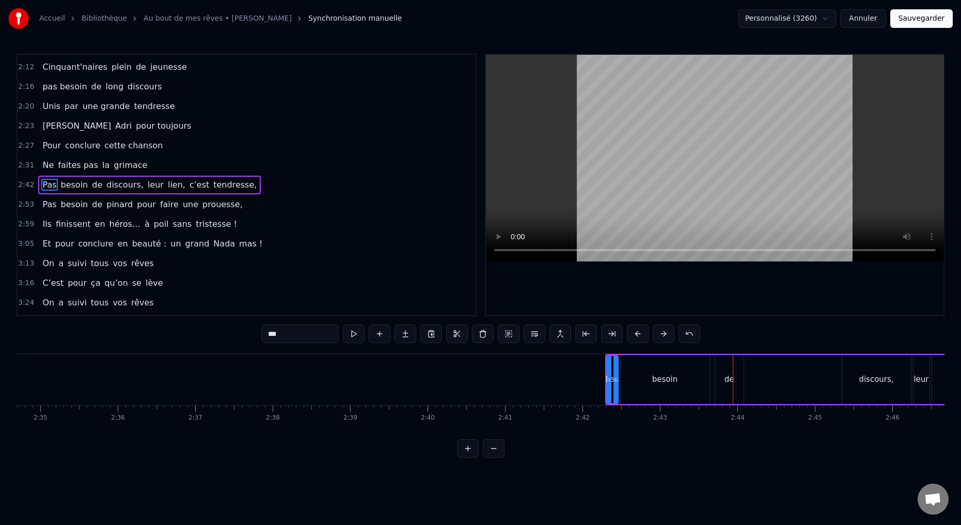
click at [633, 332] on button at bounding box center [638, 333] width 22 height 19
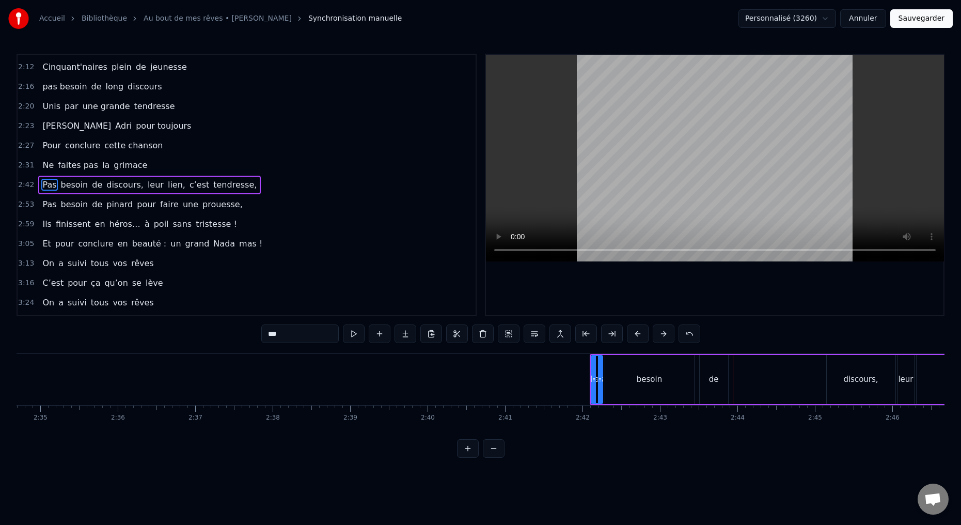
click at [633, 332] on button at bounding box center [638, 333] width 22 height 19
click at [632, 333] on button at bounding box center [638, 333] width 22 height 19
click at [633, 333] on button at bounding box center [638, 333] width 22 height 19
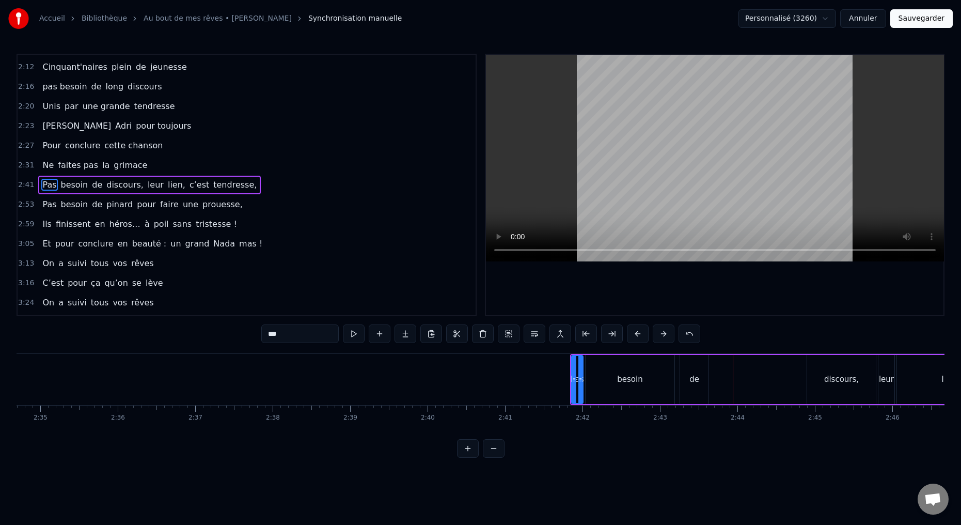
click at [632, 333] on button at bounding box center [638, 333] width 22 height 19
click at [631, 334] on button at bounding box center [638, 333] width 22 height 19
click at [632, 332] on button at bounding box center [638, 333] width 22 height 19
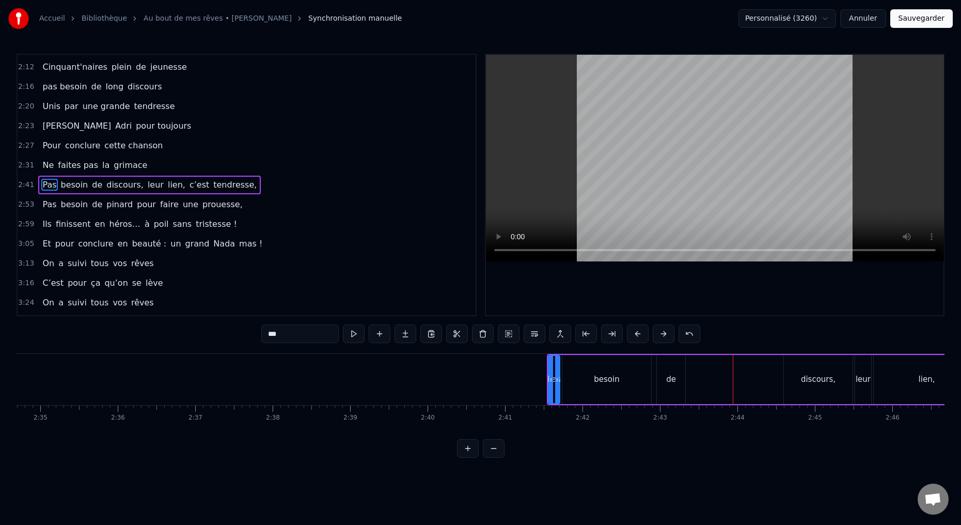
click at [632, 333] on button at bounding box center [638, 333] width 22 height 19
click at [632, 334] on button at bounding box center [638, 333] width 22 height 19
click at [632, 336] on button at bounding box center [638, 333] width 22 height 19
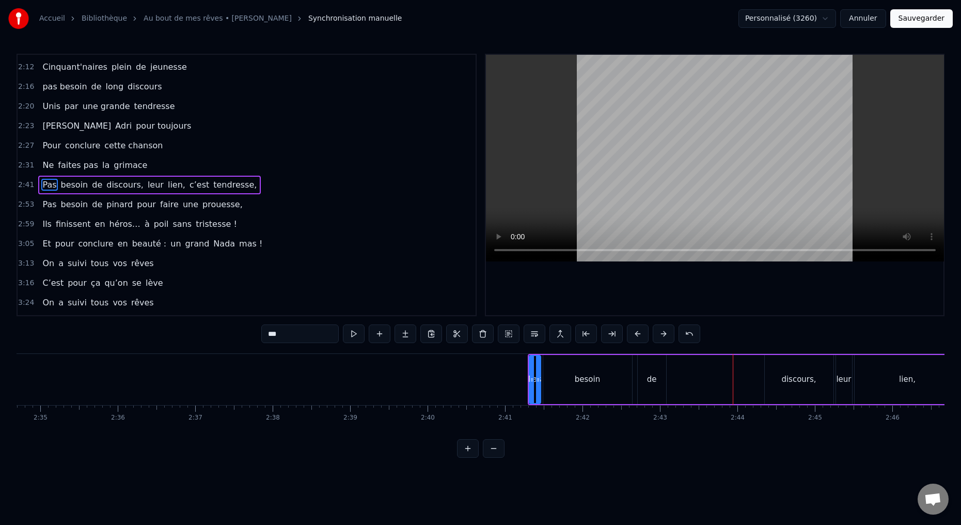
click at [631, 336] on button at bounding box center [638, 333] width 22 height 19
click at [631, 337] on button at bounding box center [638, 333] width 22 height 19
click at [632, 336] on button at bounding box center [638, 333] width 22 height 19
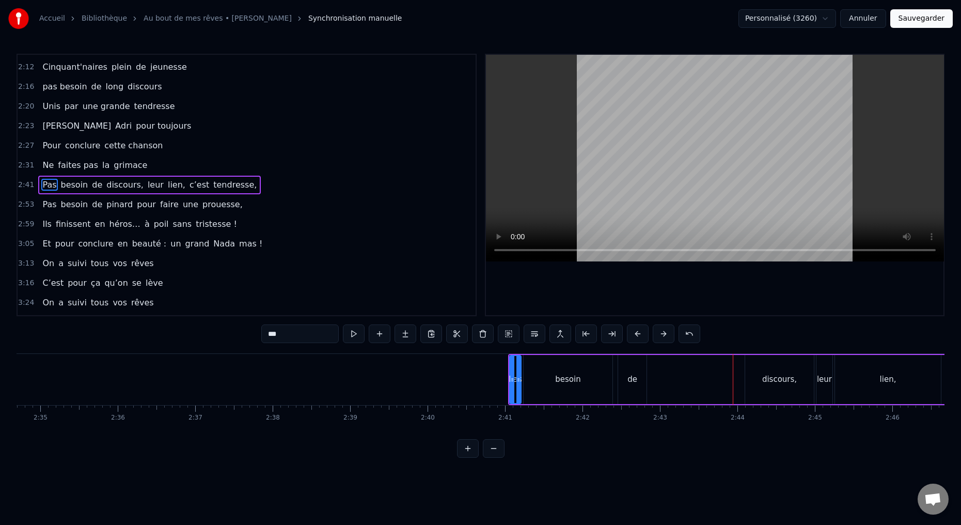
click at [632, 336] on button at bounding box center [638, 333] width 22 height 19
click at [633, 335] on button at bounding box center [638, 333] width 22 height 19
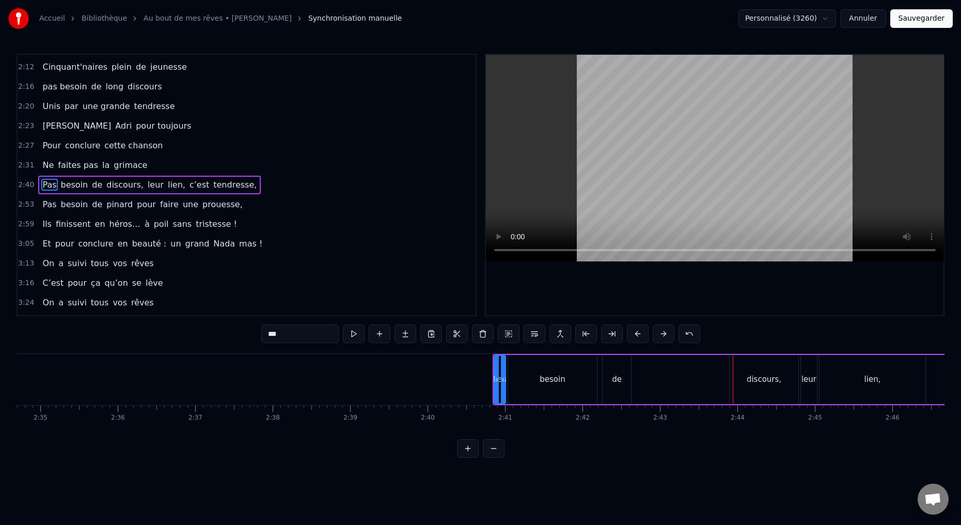
click at [633, 334] on button at bounding box center [638, 333] width 22 height 19
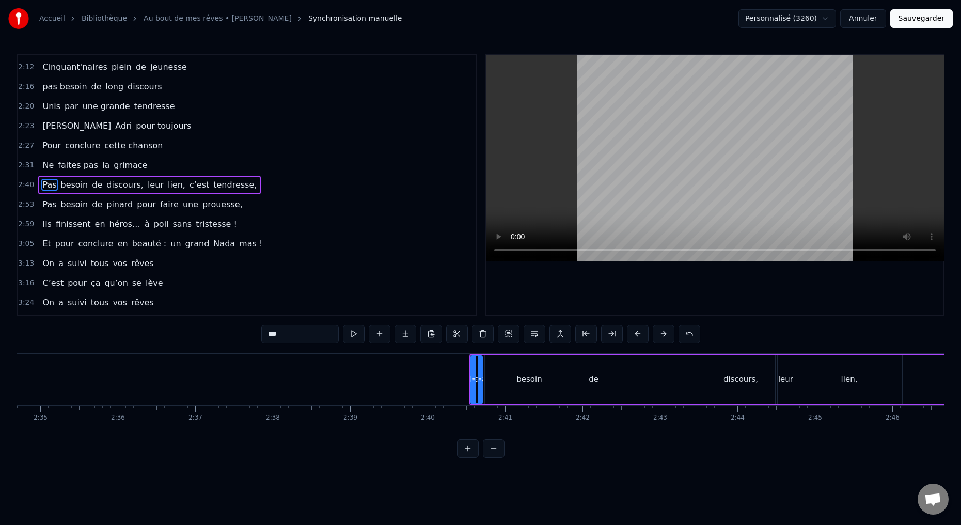
click at [633, 334] on button at bounding box center [638, 333] width 22 height 19
click at [632, 334] on button at bounding box center [638, 333] width 22 height 19
click at [633, 334] on button at bounding box center [638, 333] width 22 height 19
click at [632, 335] on button at bounding box center [638, 333] width 22 height 19
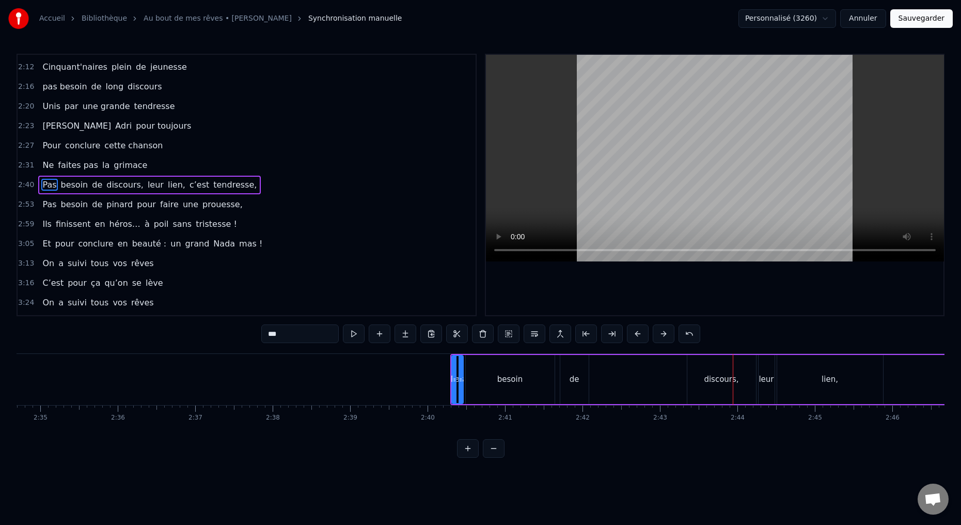
click at [632, 335] on button at bounding box center [638, 333] width 22 height 19
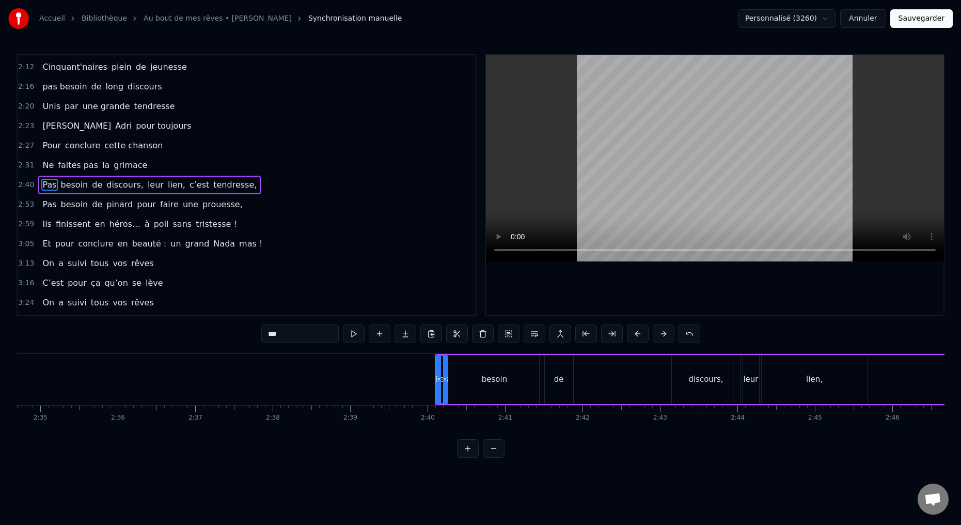
click at [632, 335] on button at bounding box center [638, 333] width 22 height 19
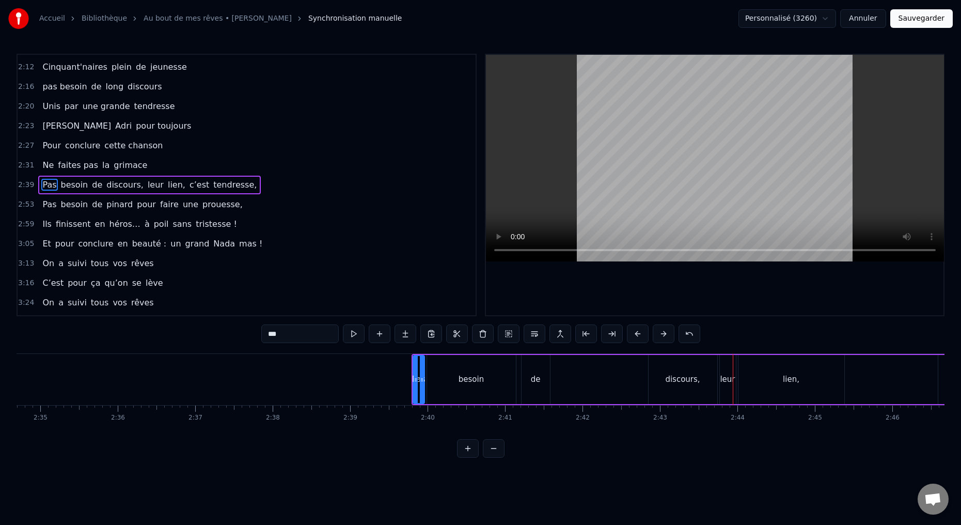
click at [631, 335] on button at bounding box center [638, 333] width 22 height 19
click at [633, 336] on button at bounding box center [638, 333] width 22 height 19
click at [632, 336] on button at bounding box center [638, 333] width 22 height 19
click at [633, 336] on button at bounding box center [638, 333] width 22 height 19
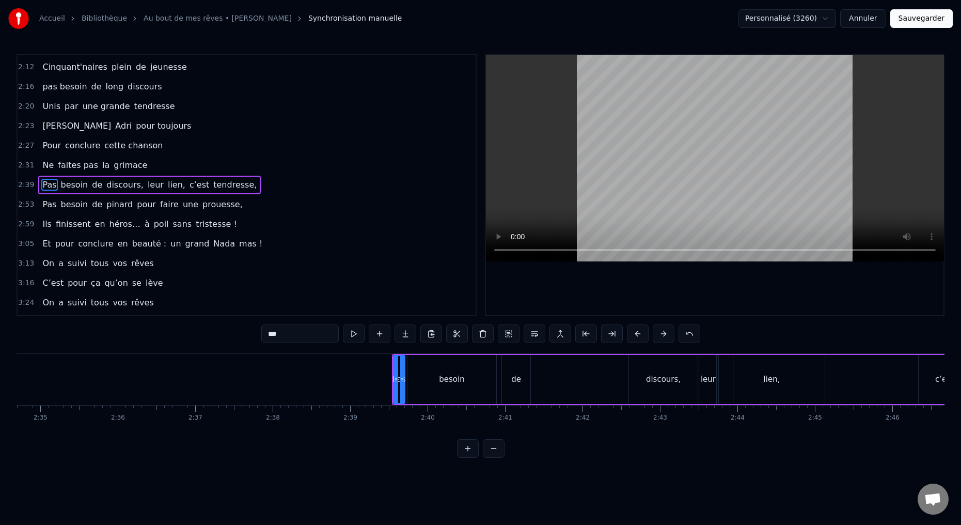
click at [633, 336] on button at bounding box center [638, 333] width 22 height 19
click at [632, 336] on button at bounding box center [638, 333] width 22 height 19
click at [633, 336] on button at bounding box center [638, 333] width 22 height 19
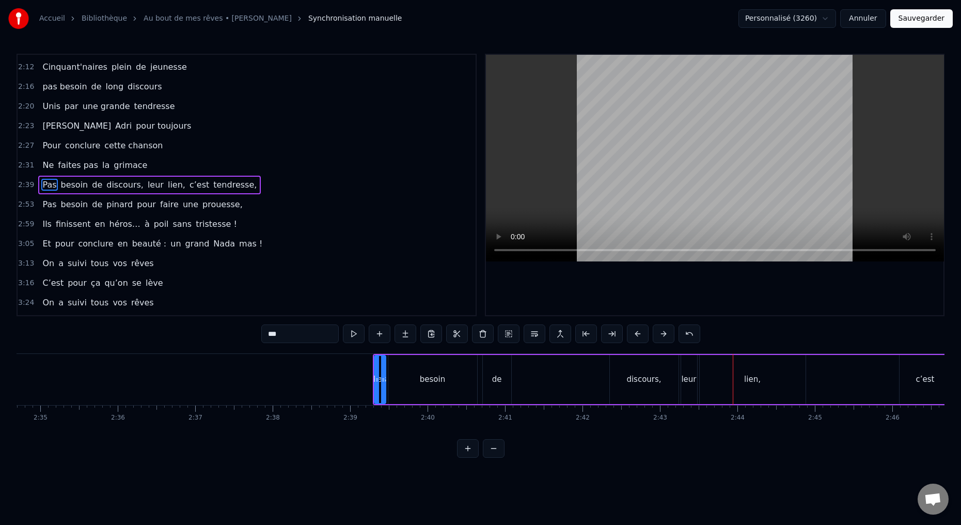
click at [633, 336] on button at bounding box center [638, 333] width 22 height 19
click at [634, 336] on button at bounding box center [638, 333] width 22 height 19
click at [633, 336] on button at bounding box center [638, 333] width 22 height 19
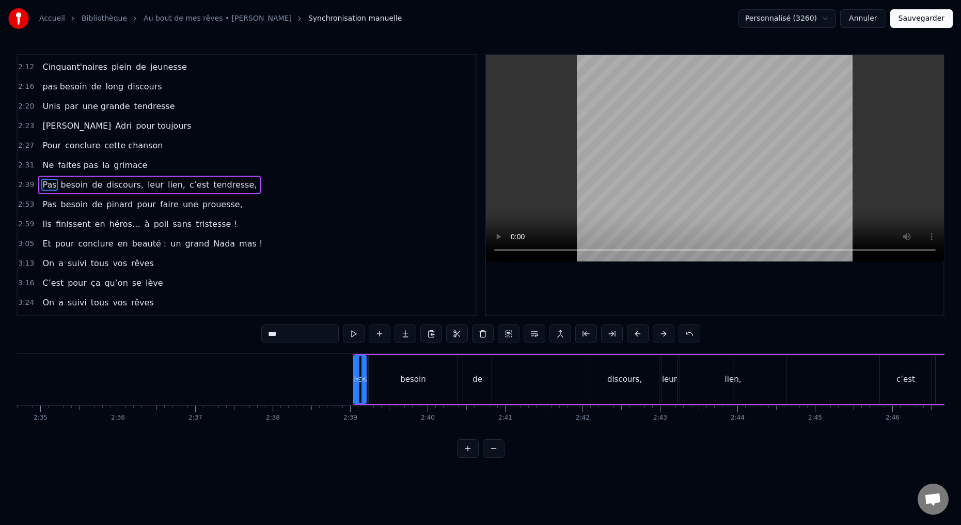
click at [634, 335] on button at bounding box center [638, 333] width 22 height 19
click at [635, 335] on button at bounding box center [638, 333] width 22 height 19
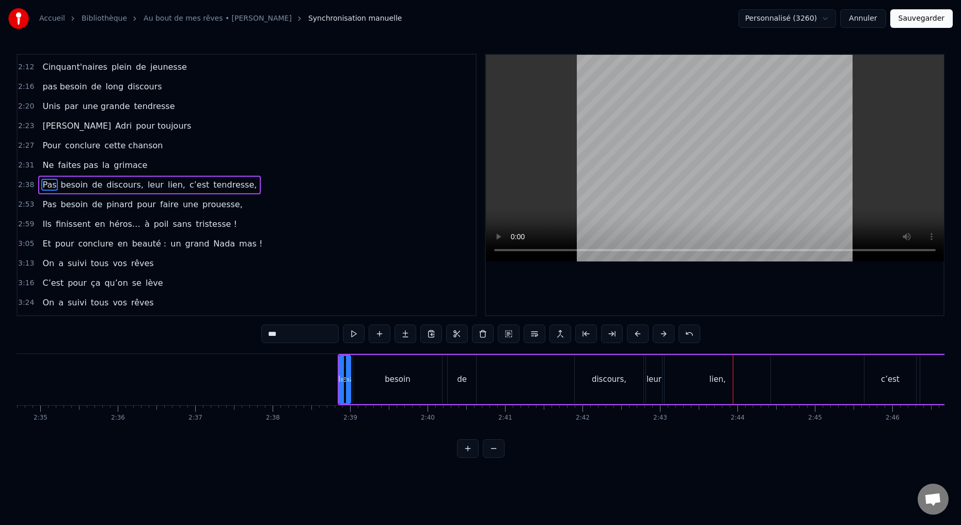
click at [636, 336] on button at bounding box center [638, 333] width 22 height 19
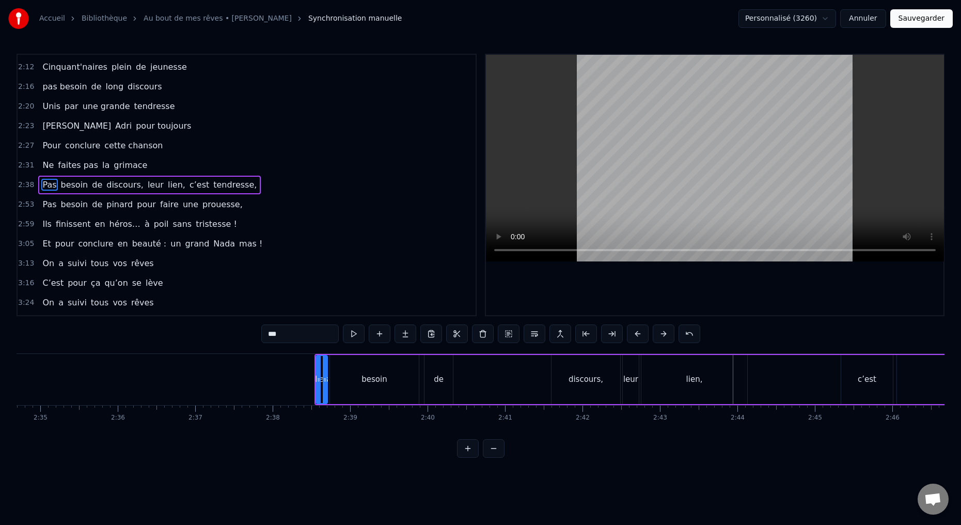
click at [636, 336] on button at bounding box center [638, 333] width 22 height 19
click at [637, 336] on button at bounding box center [638, 333] width 22 height 19
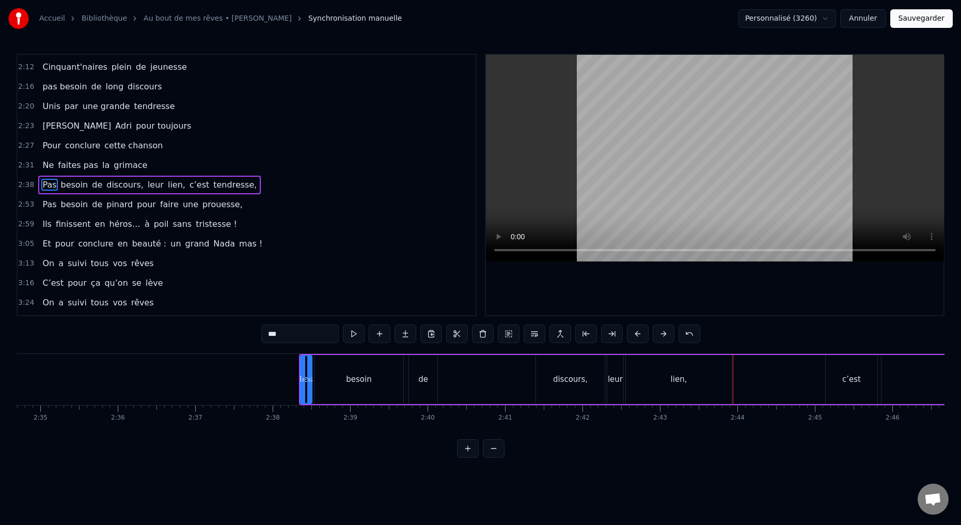
click at [637, 336] on button at bounding box center [638, 333] width 22 height 19
click at [638, 335] on button at bounding box center [638, 333] width 22 height 19
click at [638, 336] on button at bounding box center [638, 333] width 22 height 19
click at [638, 335] on button at bounding box center [638, 333] width 22 height 19
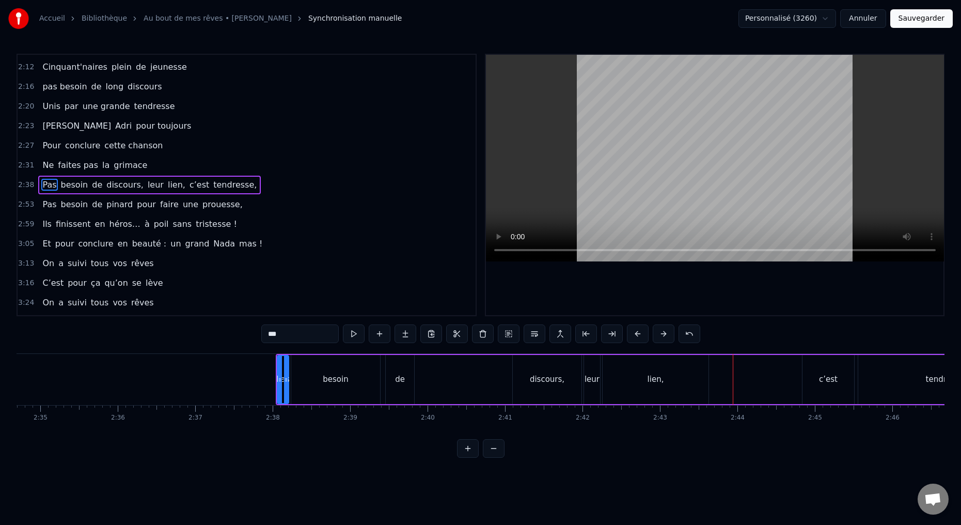
click at [638, 335] on button at bounding box center [638, 333] width 22 height 19
click at [638, 336] on button at bounding box center [638, 333] width 22 height 19
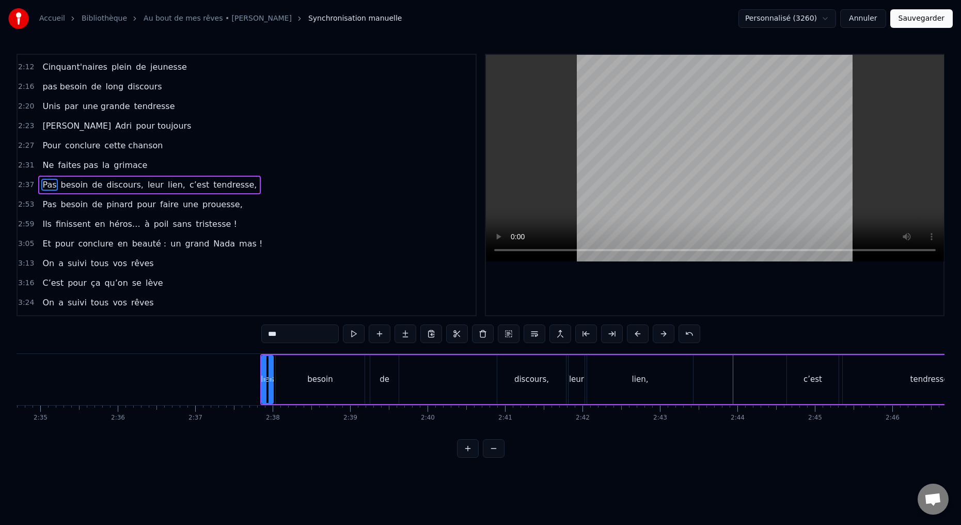
click at [638, 336] on button at bounding box center [638, 333] width 22 height 19
click at [638, 337] on button at bounding box center [638, 333] width 22 height 19
click at [637, 337] on button at bounding box center [638, 333] width 22 height 19
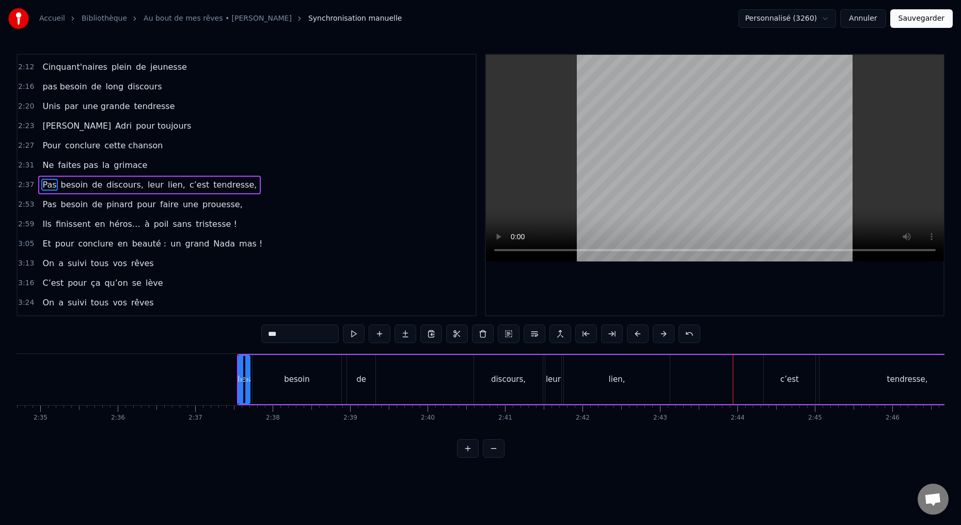
click at [638, 337] on button at bounding box center [638, 333] width 22 height 19
click at [637, 336] on button at bounding box center [638, 333] width 22 height 19
click at [638, 336] on button at bounding box center [638, 333] width 22 height 19
click at [637, 336] on button at bounding box center [638, 333] width 22 height 19
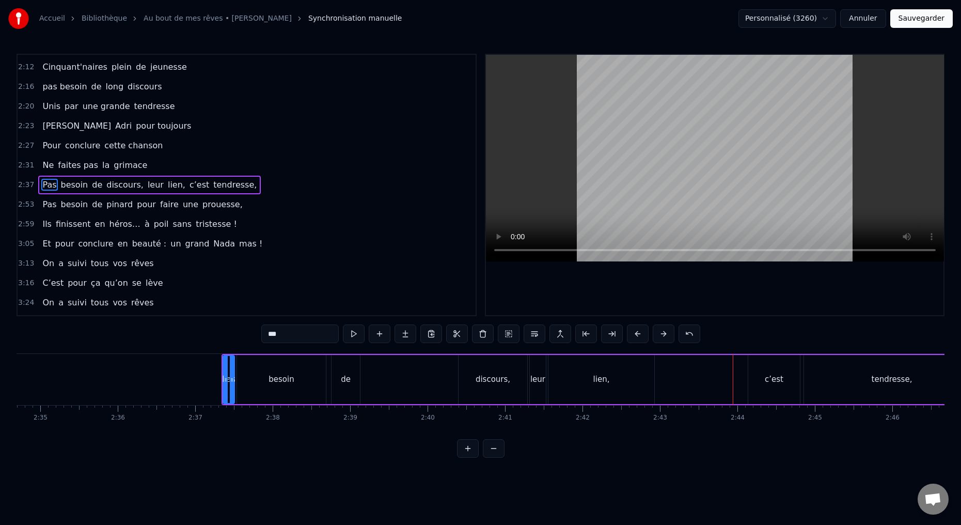
click at [637, 336] on button at bounding box center [638, 333] width 22 height 19
click at [638, 336] on button at bounding box center [638, 333] width 22 height 19
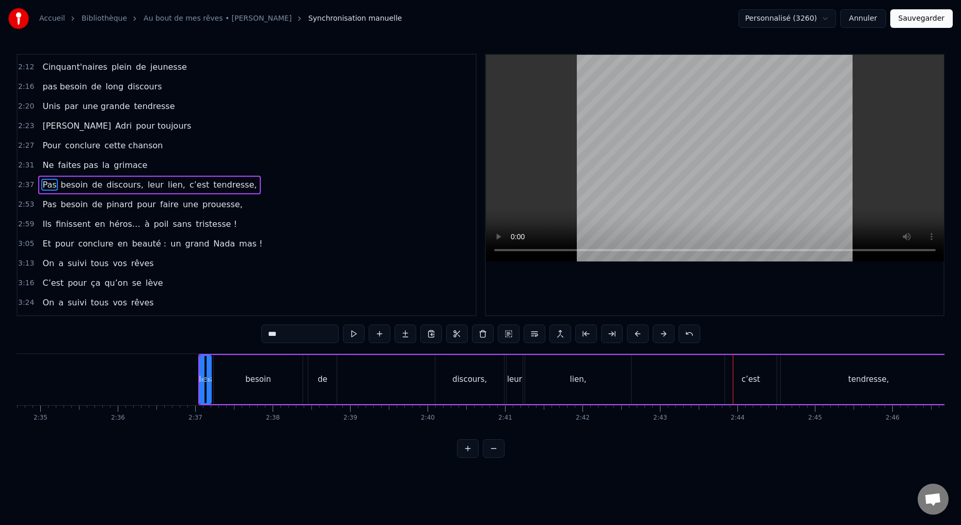
click at [638, 336] on button at bounding box center [638, 333] width 22 height 19
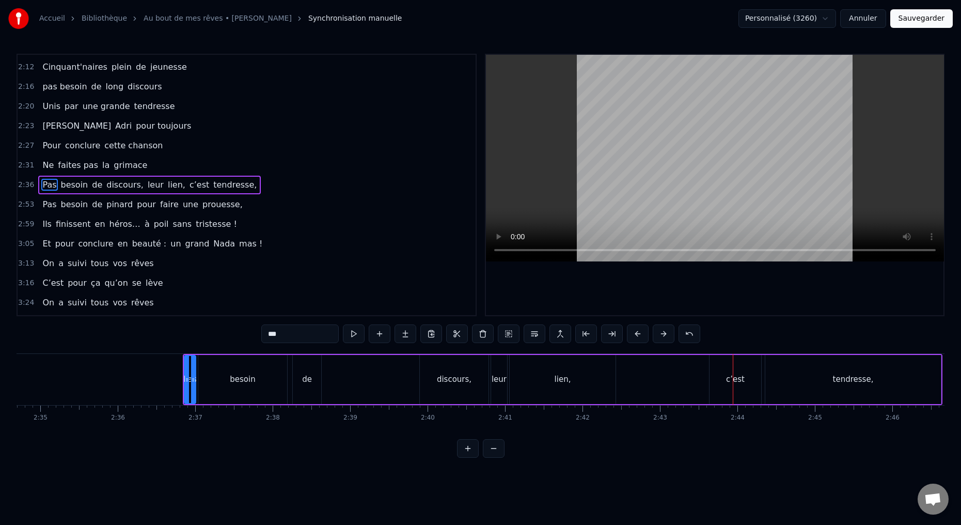
click at [638, 336] on button at bounding box center [638, 333] width 22 height 19
click at [638, 337] on button at bounding box center [638, 333] width 22 height 19
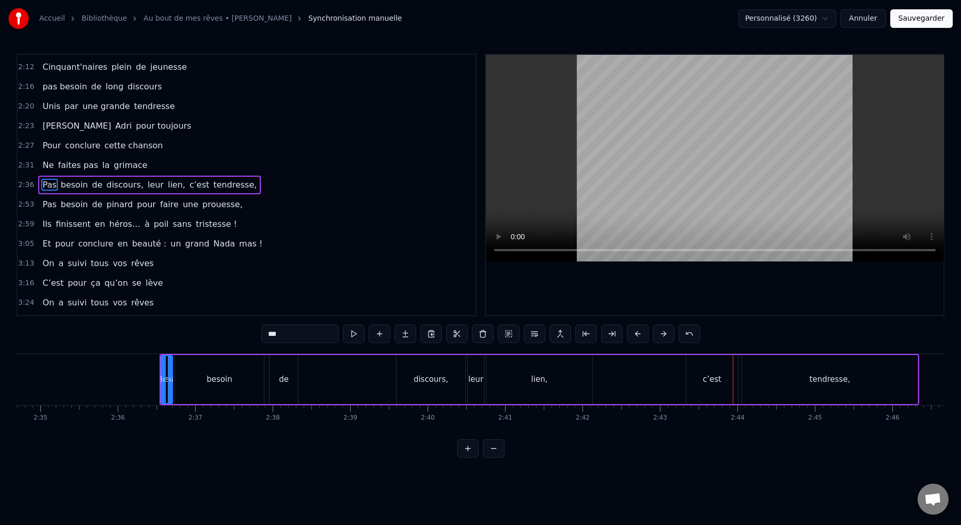
click at [638, 337] on button at bounding box center [638, 333] width 22 height 19
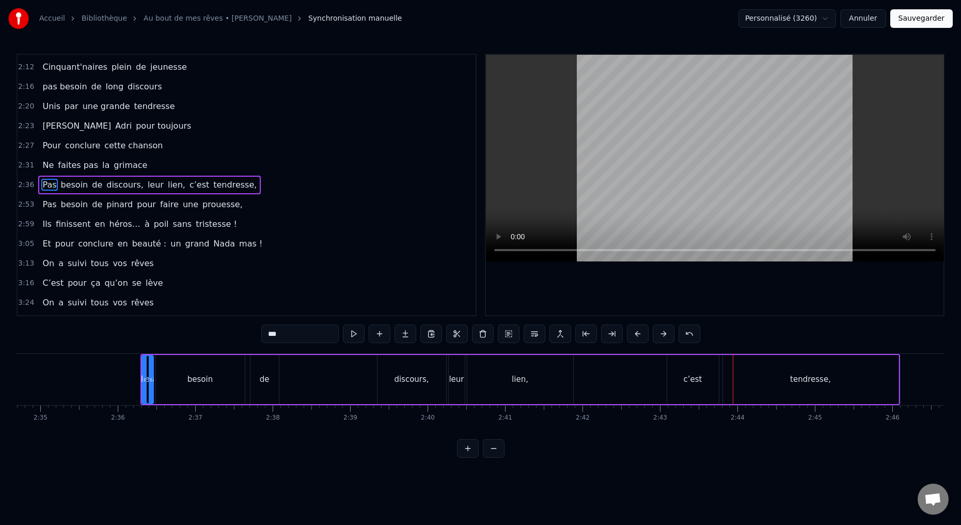
click at [638, 337] on button at bounding box center [638, 333] width 22 height 19
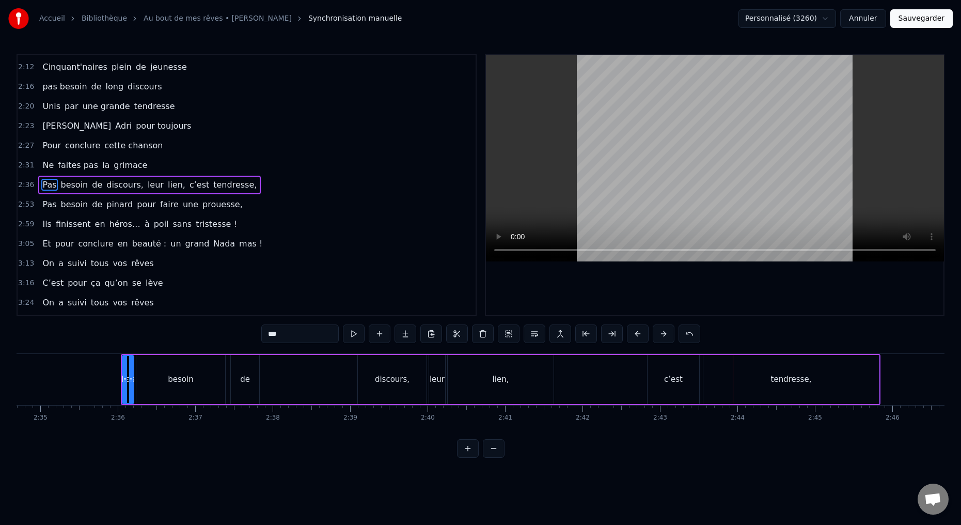
click at [639, 337] on button at bounding box center [638, 333] width 22 height 19
click at [638, 337] on button at bounding box center [638, 333] width 22 height 19
click at [639, 337] on button at bounding box center [638, 333] width 22 height 19
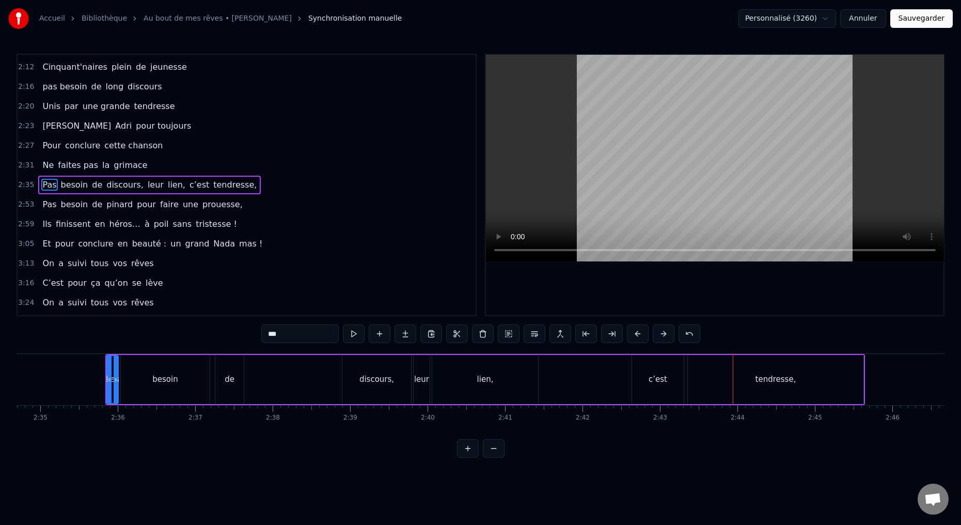
click at [638, 338] on button at bounding box center [638, 333] width 22 height 19
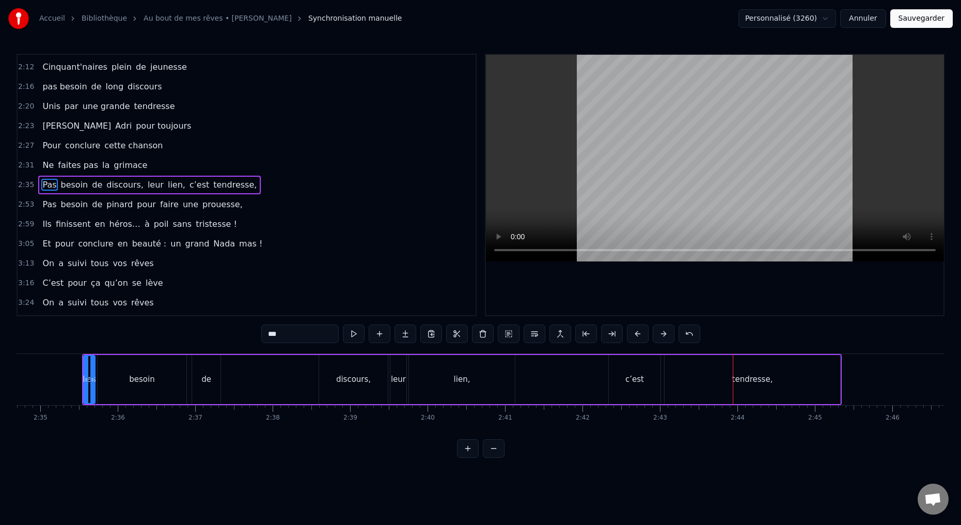
click at [638, 338] on button at bounding box center [638, 333] width 22 height 19
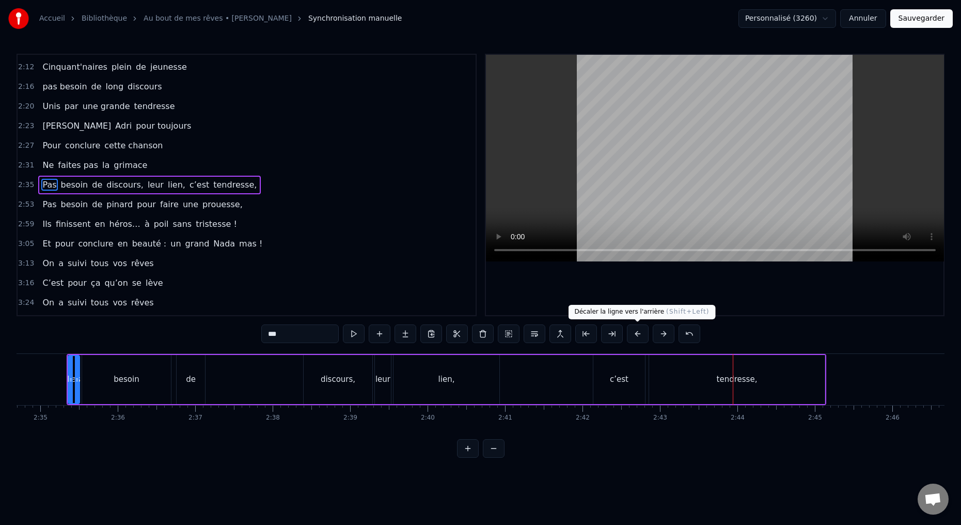
click at [637, 335] on button at bounding box center [638, 333] width 22 height 19
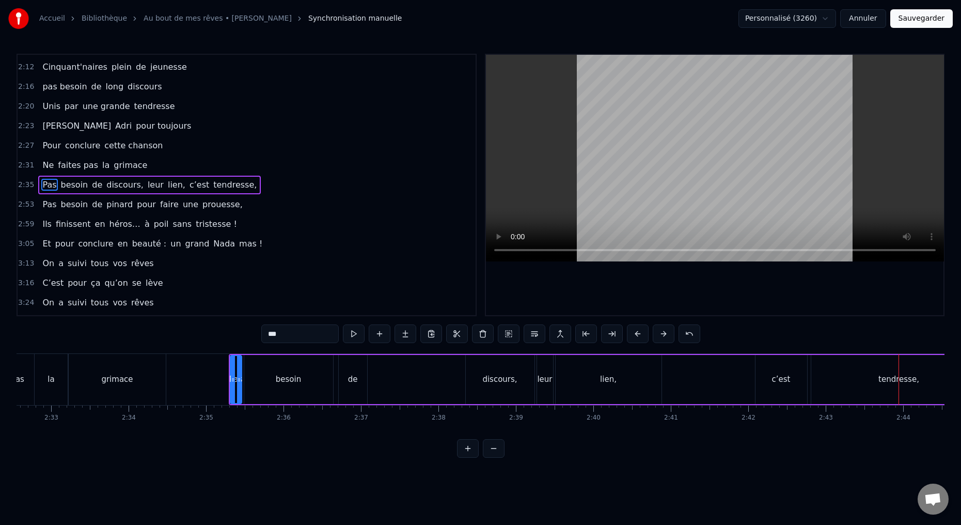
scroll to position [0, 11800]
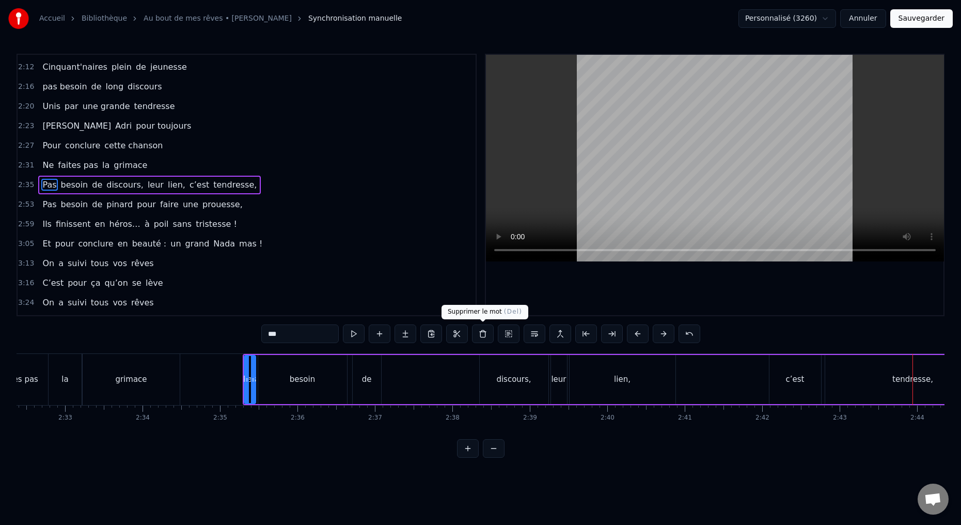
click at [484, 335] on button at bounding box center [483, 333] width 22 height 19
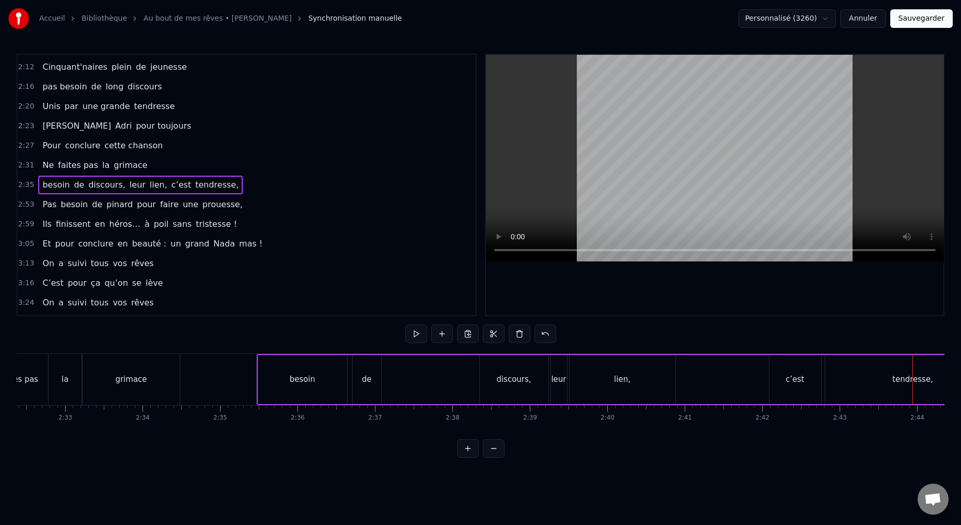
click at [264, 385] on div "besoin" at bounding box center [302, 379] width 89 height 49
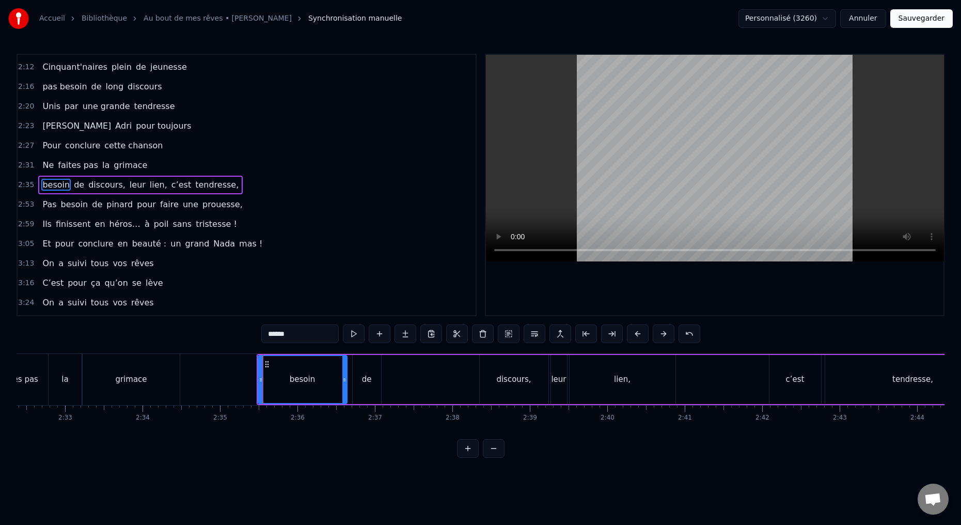
drag, startPoint x: 290, startPoint y: 334, endPoint x: 239, endPoint y: 326, distance: 51.7
click at [248, 330] on div "0:15 Deux potes dès la jeunesse 0:19 Depuis le tout premier jour 0:23 Des délir…" at bounding box center [481, 256] width 928 height 404
click at [368, 400] on div "de" at bounding box center [367, 379] width 28 height 49
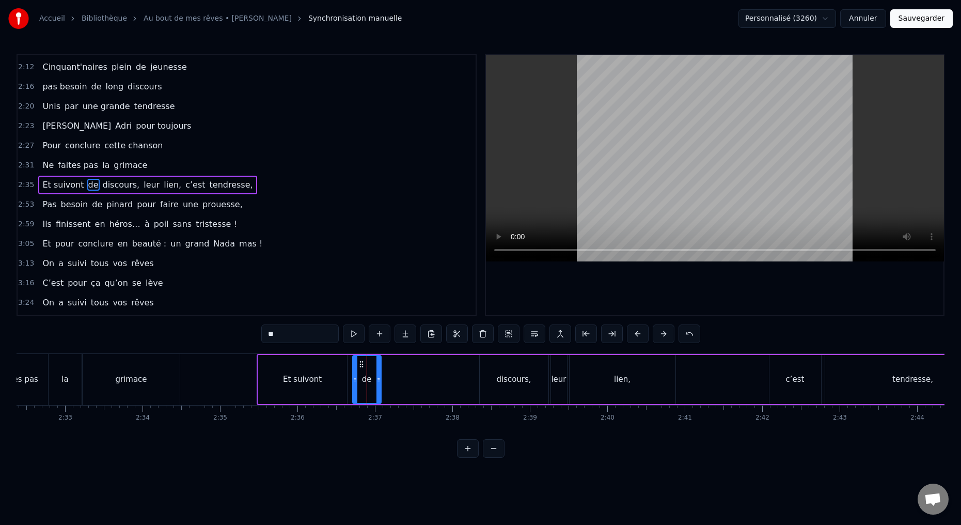
click at [317, 383] on div "Et suivont" at bounding box center [302, 379] width 39 height 12
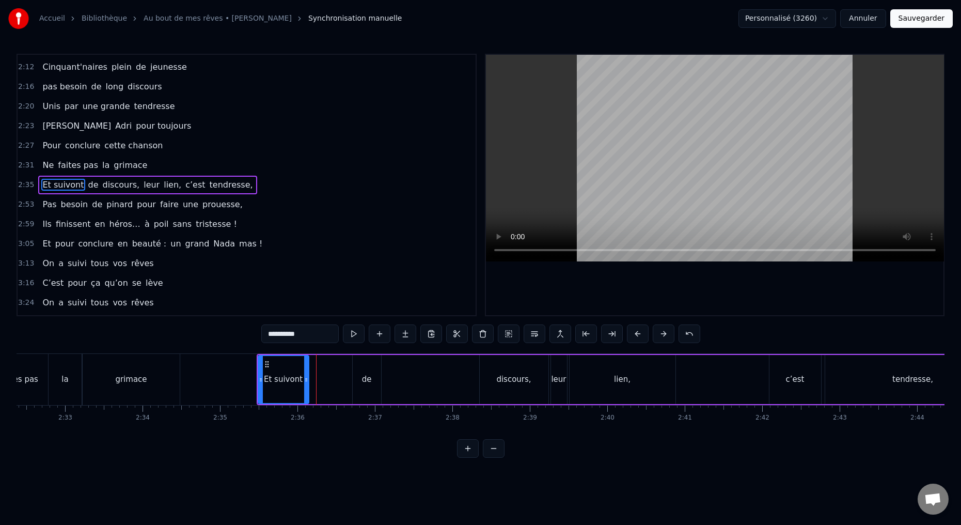
drag, startPoint x: 344, startPoint y: 379, endPoint x: 315, endPoint y: 384, distance: 28.9
click at [306, 384] on div at bounding box center [306, 379] width 4 height 47
click at [360, 386] on div "de" at bounding box center [367, 379] width 28 height 49
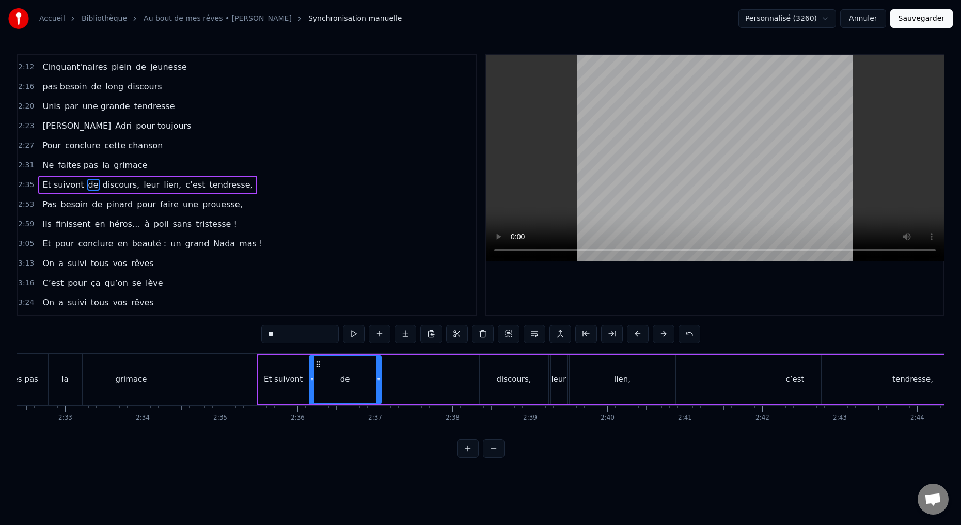
drag, startPoint x: 354, startPoint y: 379, endPoint x: 328, endPoint y: 385, distance: 26.3
click at [310, 385] on div at bounding box center [312, 379] width 4 height 47
drag, startPoint x: 378, startPoint y: 379, endPoint x: 352, endPoint y: 382, distance: 26.5
click at [356, 382] on icon at bounding box center [358, 379] width 4 height 8
drag, startPoint x: 277, startPoint y: 334, endPoint x: 232, endPoint y: 310, distance: 51.1
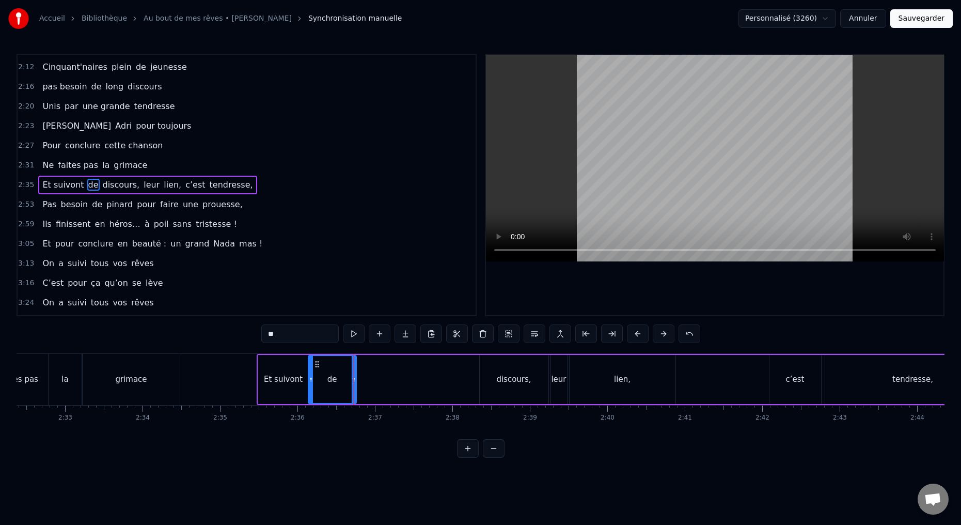
click at [247, 333] on div "0:15 Deux potes dès la jeunesse 0:19 Depuis le tout premier jour 0:23 Des délir…" at bounding box center [481, 256] width 928 height 404
click at [484, 385] on div "discours," at bounding box center [514, 379] width 69 height 49
type input "*********"
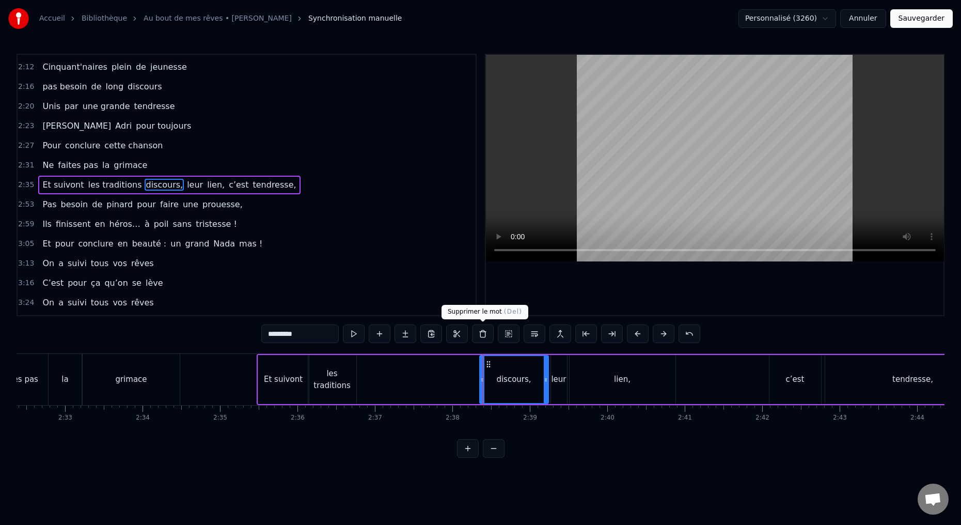
click at [482, 331] on button at bounding box center [483, 333] width 22 height 19
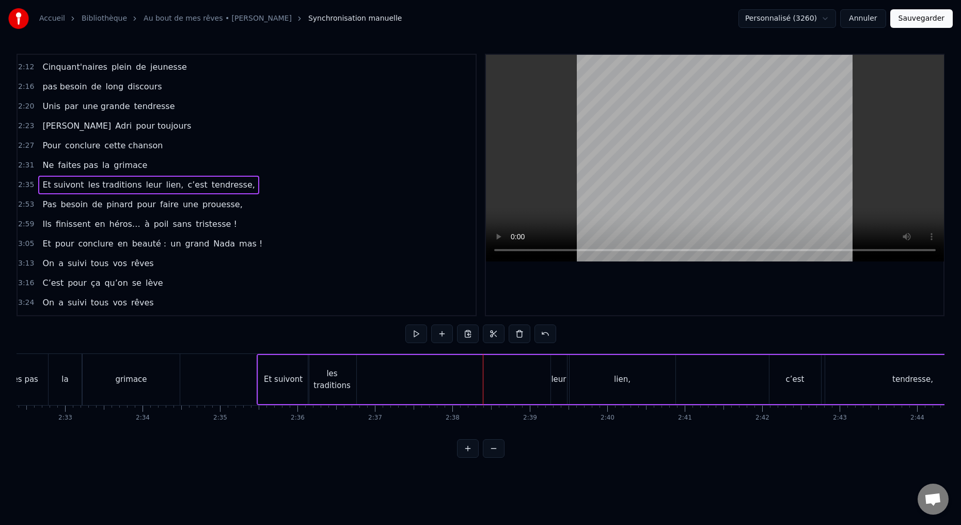
click at [561, 390] on div "leur" at bounding box center [559, 379] width 16 height 49
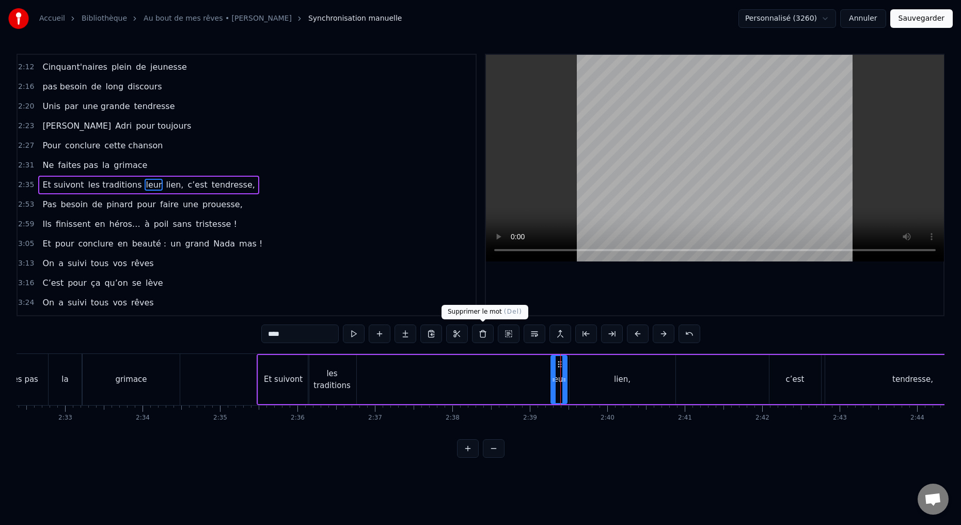
click at [481, 335] on button at bounding box center [483, 333] width 22 height 19
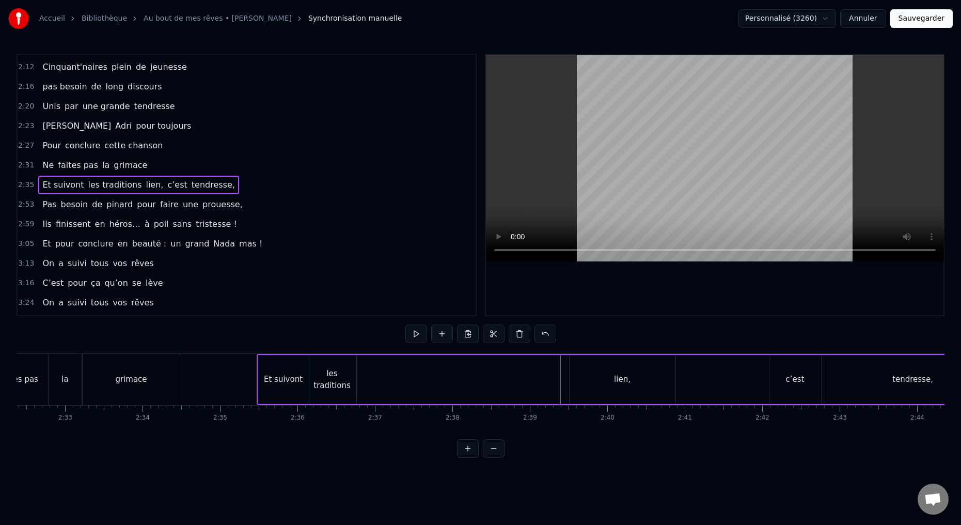
click at [605, 389] on div "lien," at bounding box center [622, 379] width 106 height 49
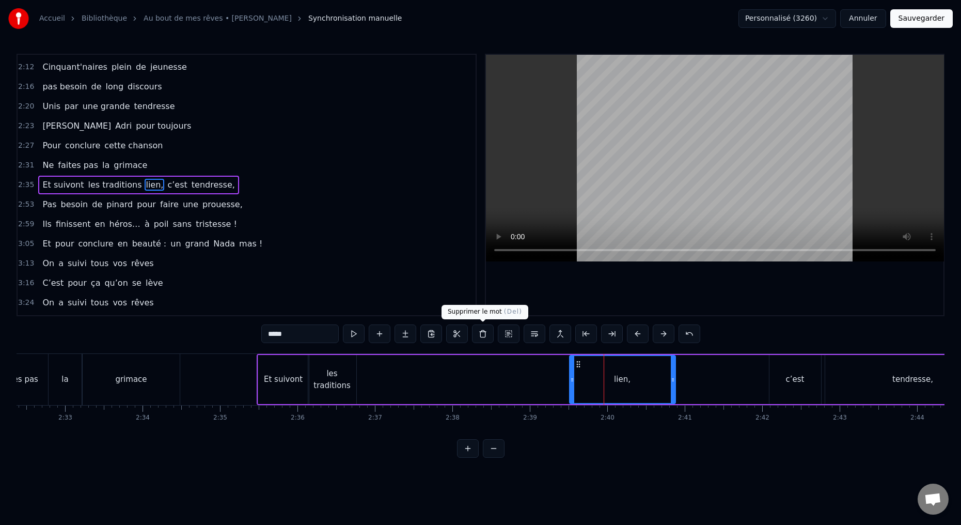
click at [482, 335] on button at bounding box center [483, 333] width 22 height 19
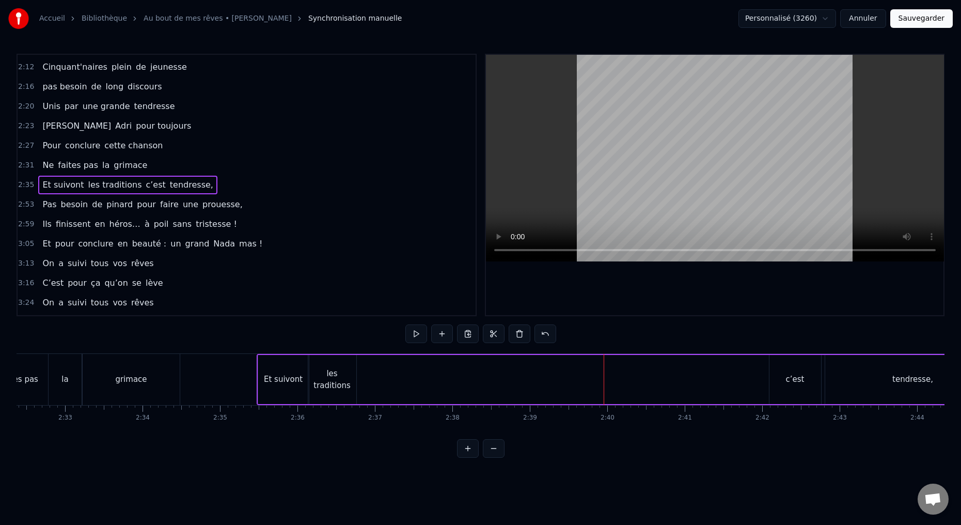
click at [796, 389] on div "c’est" at bounding box center [795, 379] width 52 height 49
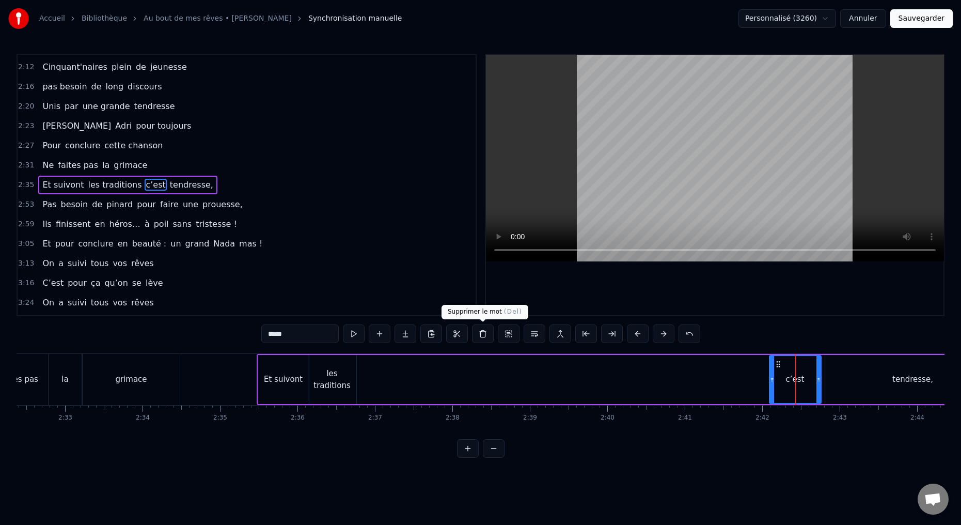
click at [478, 336] on button at bounding box center [483, 333] width 22 height 19
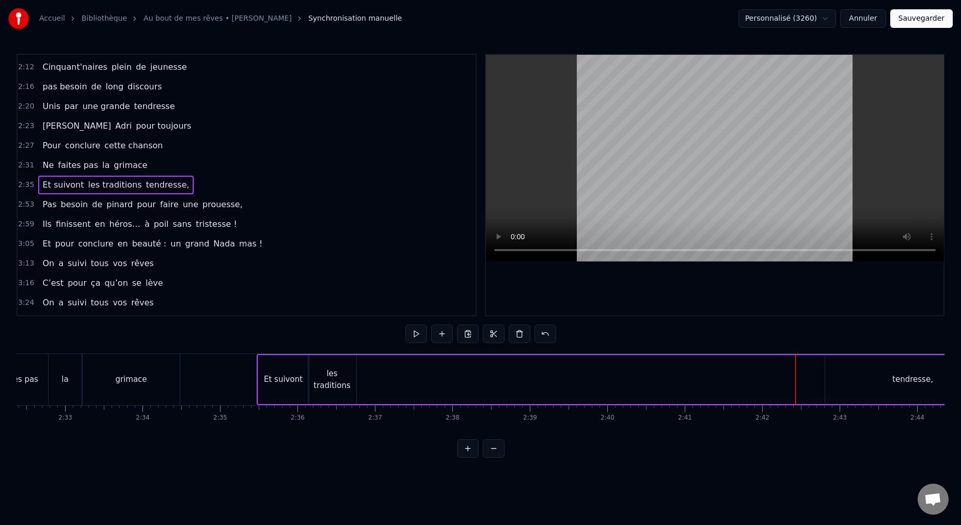
click at [895, 390] on div "tendresse," at bounding box center [913, 379] width 176 height 49
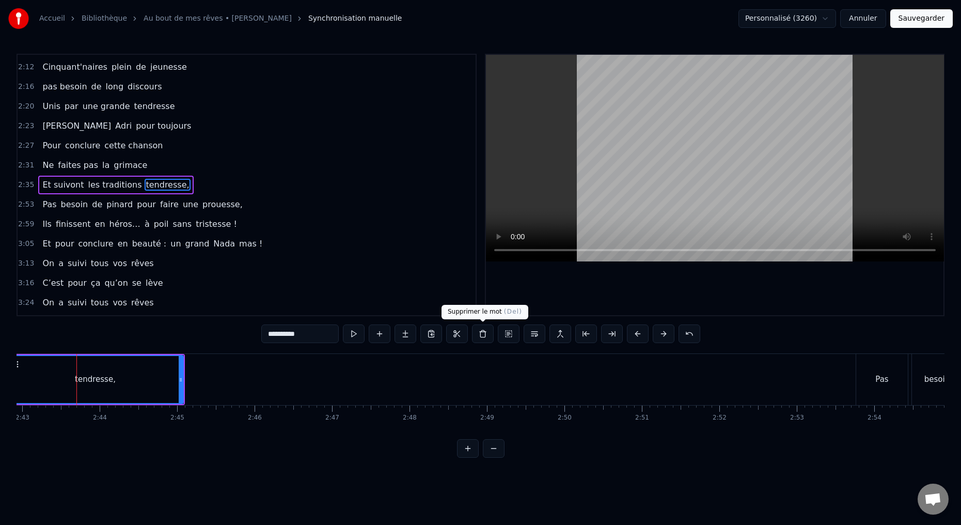
scroll to position [0, 12626]
click at [481, 334] on button at bounding box center [483, 333] width 22 height 19
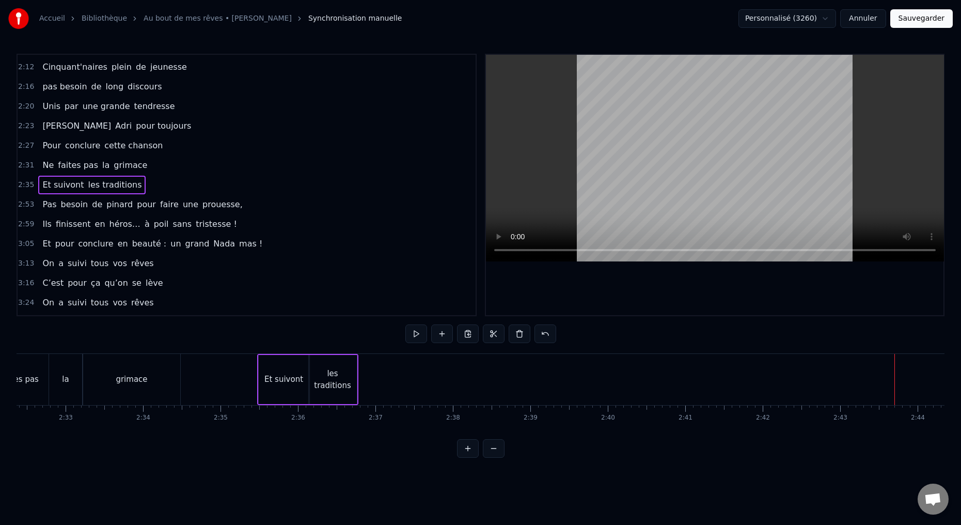
scroll to position [0, 11809]
click at [331, 391] on div "les traditions" at bounding box center [323, 379] width 48 height 49
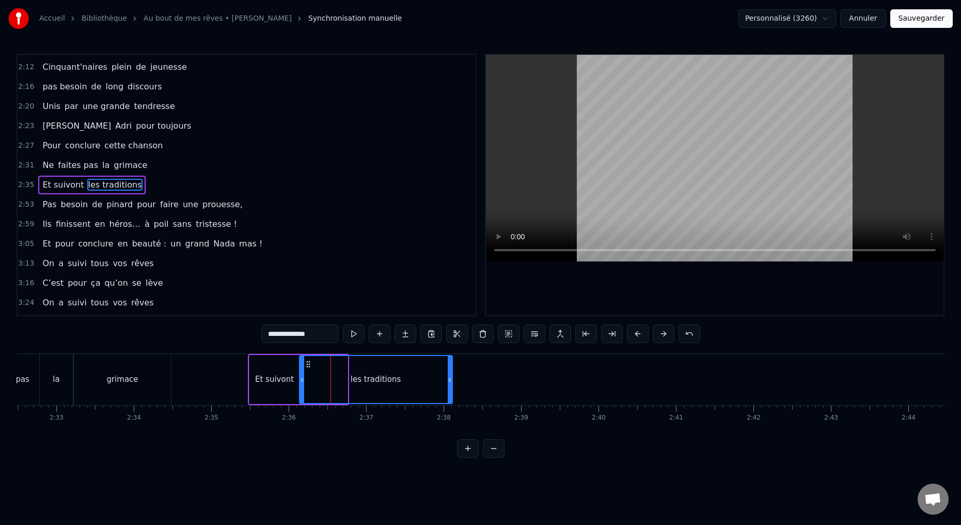
drag, startPoint x: 343, startPoint y: 379, endPoint x: 436, endPoint y: 377, distance: 92.4
click at [448, 377] on icon at bounding box center [450, 379] width 4 height 8
drag, startPoint x: 299, startPoint y: 379, endPoint x: 321, endPoint y: 379, distance: 22.2
click at [324, 378] on div "les traditions" at bounding box center [388, 379] width 129 height 49
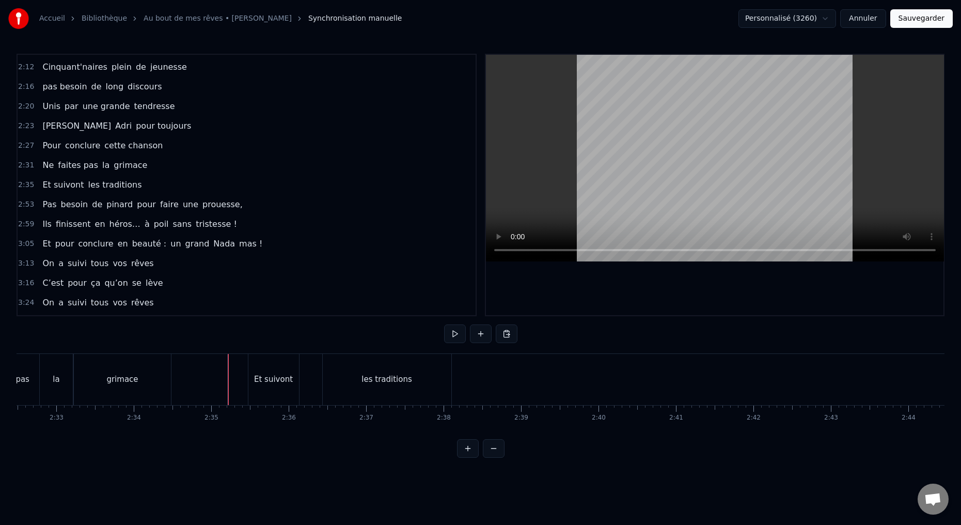
click at [454, 338] on button at bounding box center [455, 333] width 22 height 19
click at [264, 394] on div "Et suivont" at bounding box center [273, 379] width 51 height 51
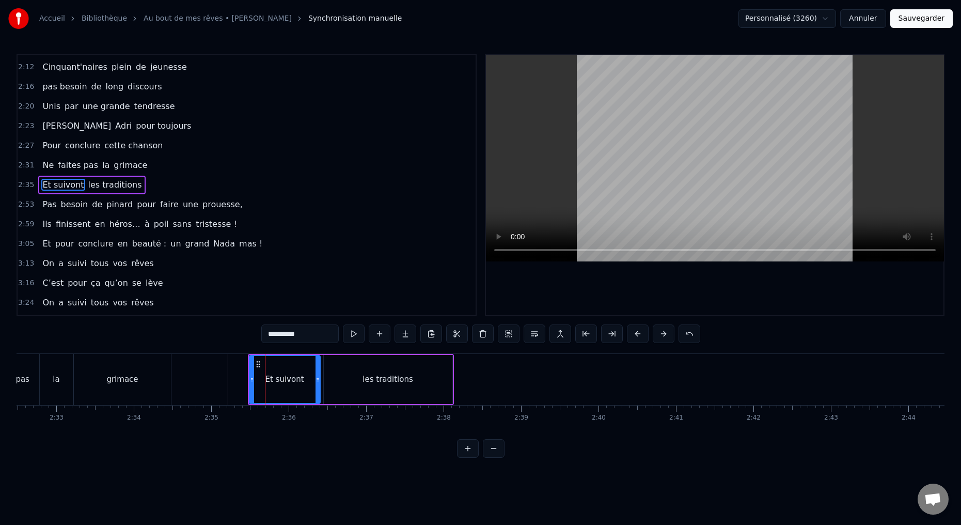
drag, startPoint x: 296, startPoint y: 382, endPoint x: 314, endPoint y: 378, distance: 17.9
click at [318, 379] on icon at bounding box center [317, 379] width 4 height 8
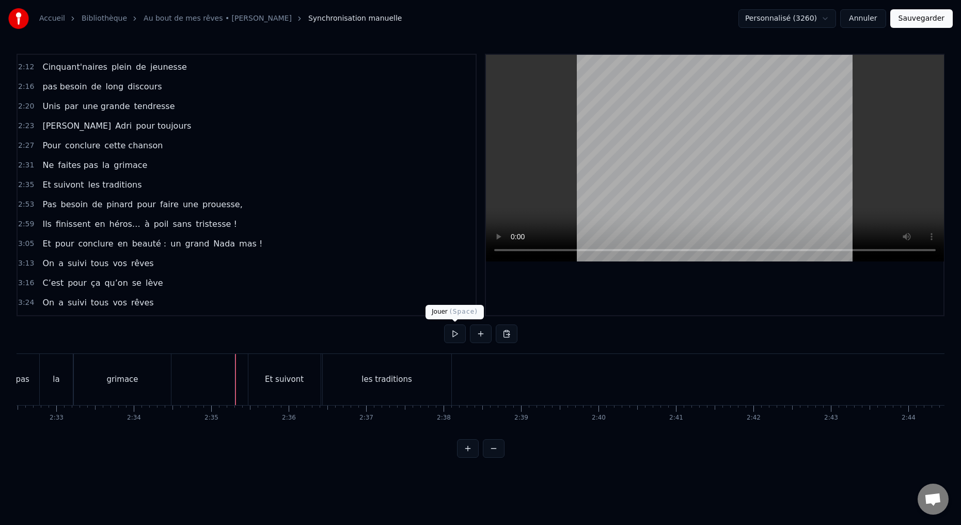
click at [453, 336] on button at bounding box center [455, 333] width 22 height 19
drag, startPoint x: 457, startPoint y: 337, endPoint x: 450, endPoint y: 336, distance: 7.2
click at [457, 337] on button at bounding box center [455, 333] width 22 height 19
click at [454, 336] on button at bounding box center [455, 333] width 22 height 19
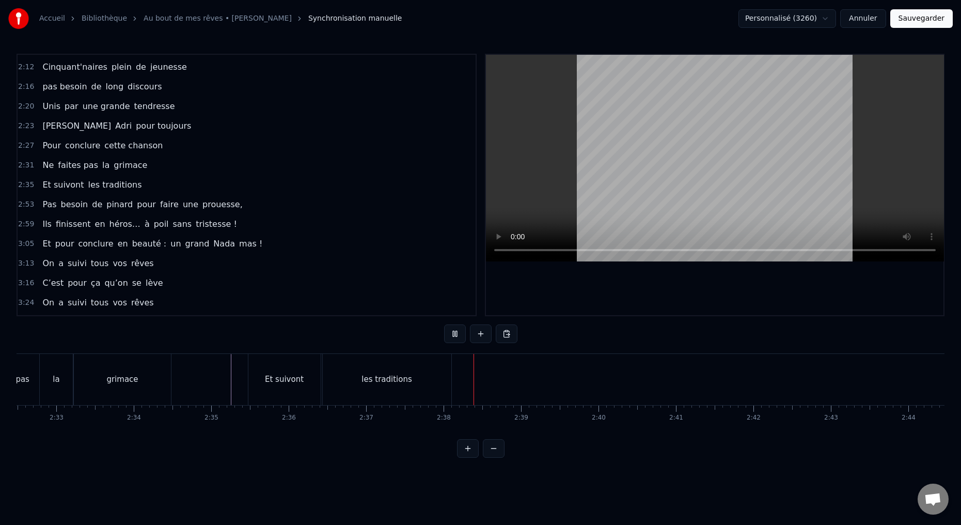
click at [454, 332] on button at bounding box center [455, 333] width 22 height 19
click at [376, 395] on div "les traditions" at bounding box center [387, 379] width 129 height 51
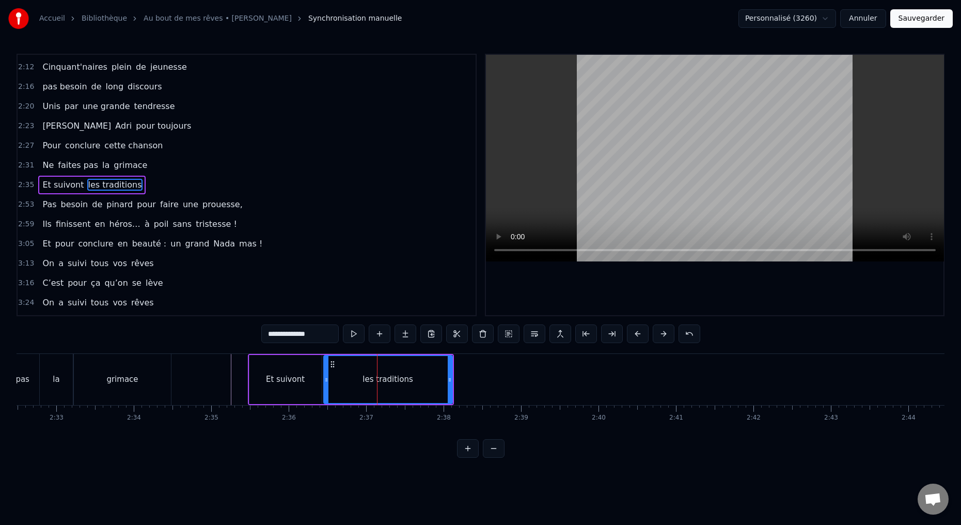
click at [279, 334] on input "**********" at bounding box center [299, 333] width 77 height 19
drag, startPoint x: 279, startPoint y: 334, endPoint x: 312, endPoint y: 327, distance: 33.6
click at [322, 330] on input "**********" at bounding box center [299, 333] width 77 height 19
type input "***"
click at [379, 336] on button at bounding box center [380, 333] width 22 height 19
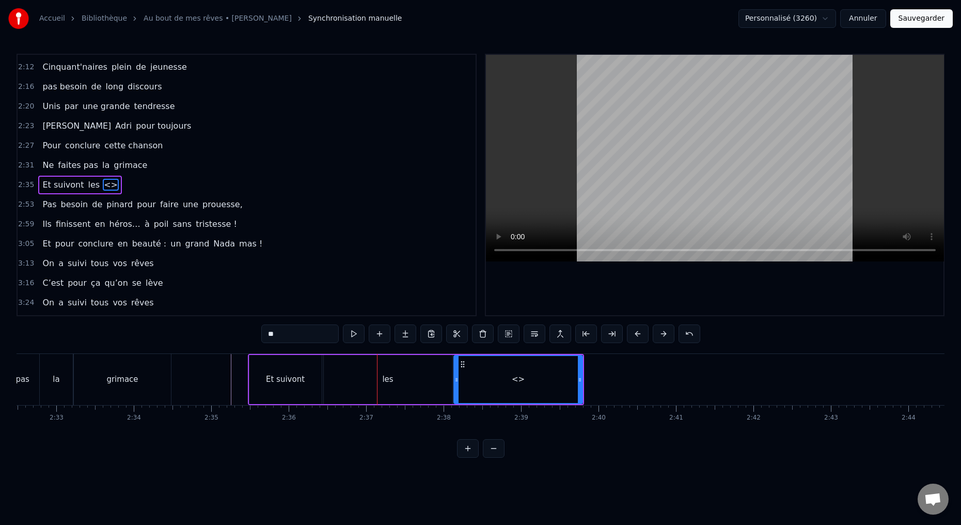
drag, startPoint x: 277, startPoint y: 328, endPoint x: 253, endPoint y: 332, distance: 24.1
click at [251, 331] on div "0:15 Deux potes dès la jeunesse 0:19 Depuis le tout premier jour 0:23 Des délir…" at bounding box center [481, 256] width 928 height 404
drag, startPoint x: 284, startPoint y: 338, endPoint x: 247, endPoint y: 334, distance: 37.3
click at [247, 334] on div "0:15 Deux potes dès la jeunesse 0:19 Depuis le tout premier jour 0:23 Des délir…" at bounding box center [481, 256] width 928 height 404
paste input "********"
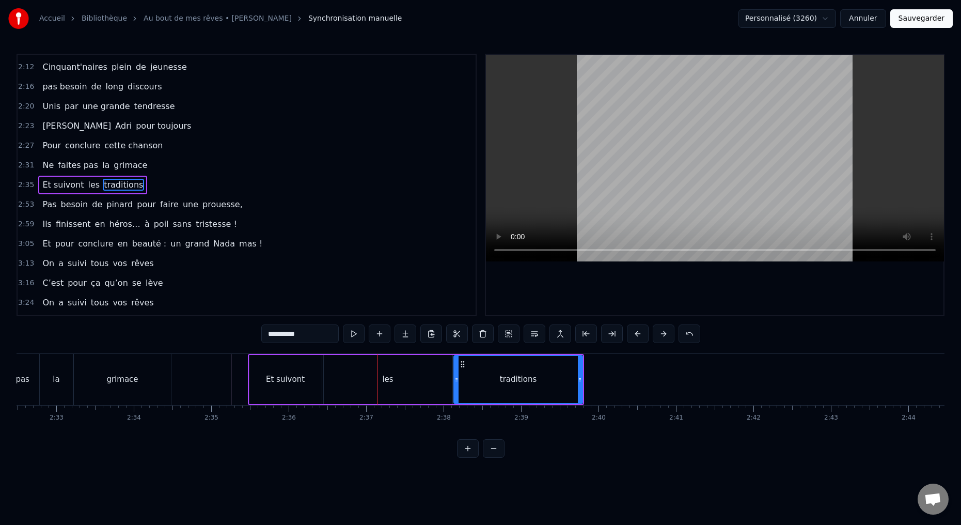
click at [351, 392] on div "les" at bounding box center [388, 379] width 129 height 49
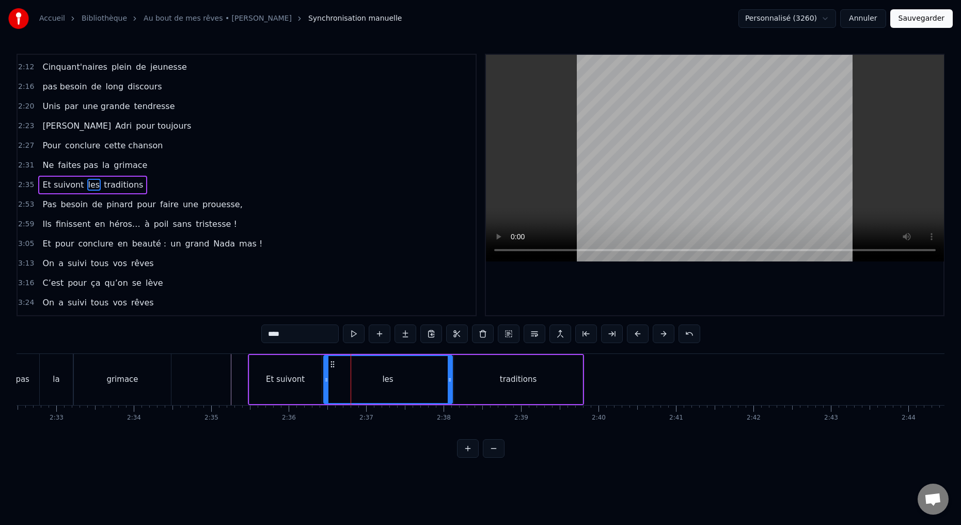
click at [312, 387] on div "Et suivont" at bounding box center [285, 379] width 72 height 49
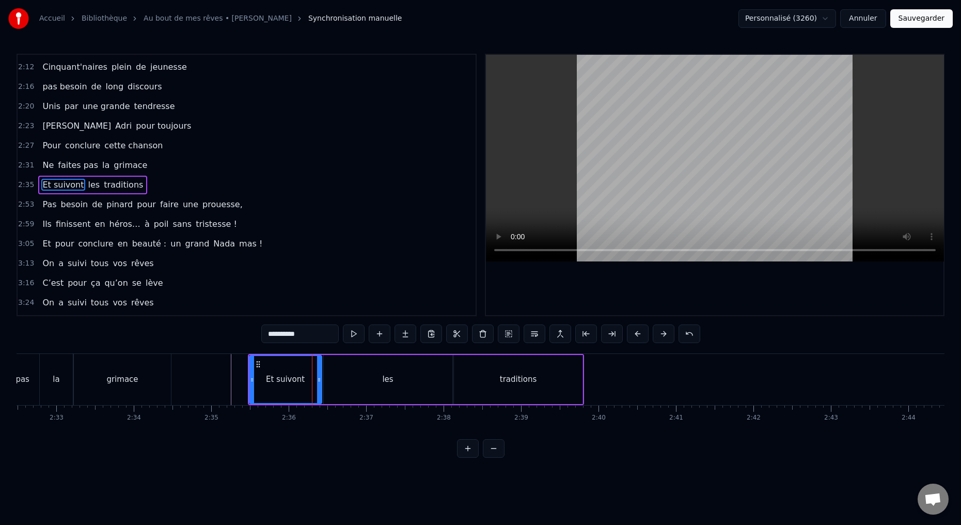
click at [338, 385] on div "les" at bounding box center [388, 379] width 129 height 49
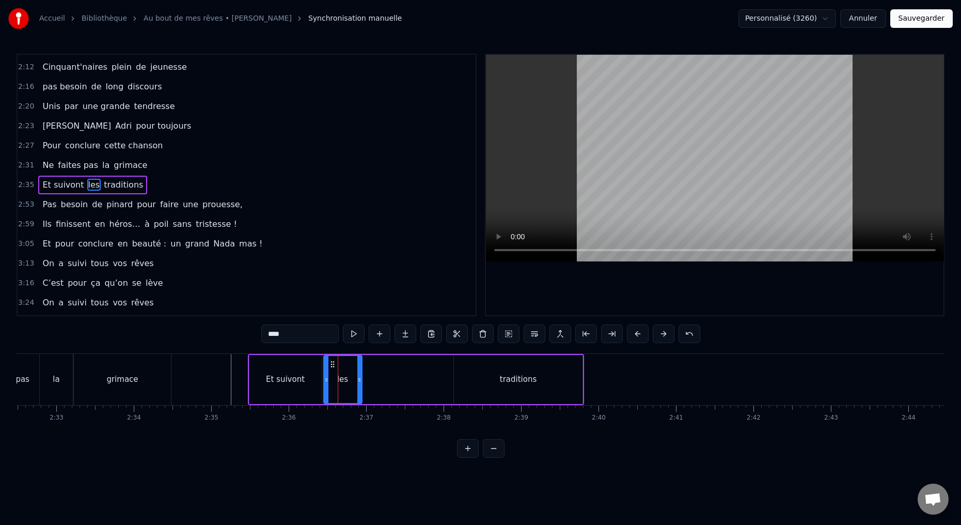
drag, startPoint x: 449, startPoint y: 380, endPoint x: 366, endPoint y: 394, distance: 84.3
click at [359, 393] on div at bounding box center [359, 379] width 4 height 47
click at [461, 391] on div "traditions" at bounding box center [518, 379] width 129 height 49
type input "**********"
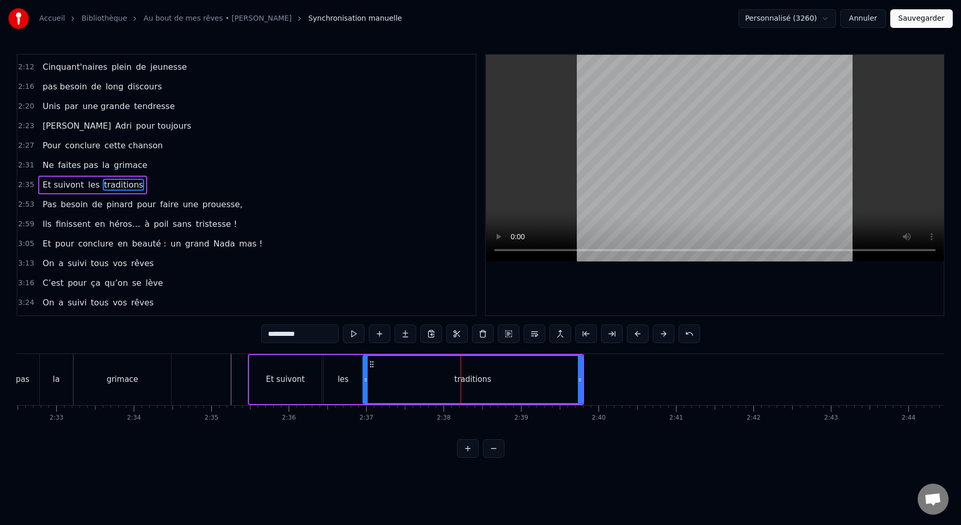
drag, startPoint x: 455, startPoint y: 378, endPoint x: 362, endPoint y: 390, distance: 93.6
click at [363, 390] on div at bounding box center [365, 379] width 4 height 47
drag, startPoint x: 580, startPoint y: 380, endPoint x: 466, endPoint y: 389, distance: 114.4
click at [466, 390] on div at bounding box center [466, 379] width 4 height 47
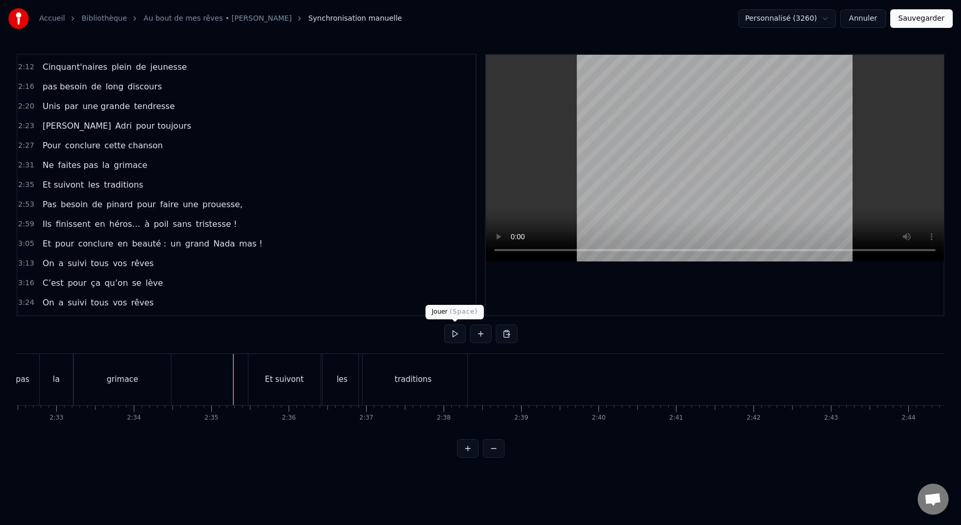
click at [456, 336] on button at bounding box center [455, 333] width 22 height 19
click at [457, 338] on button at bounding box center [455, 333] width 22 height 19
click at [342, 395] on div "les" at bounding box center [342, 379] width 39 height 51
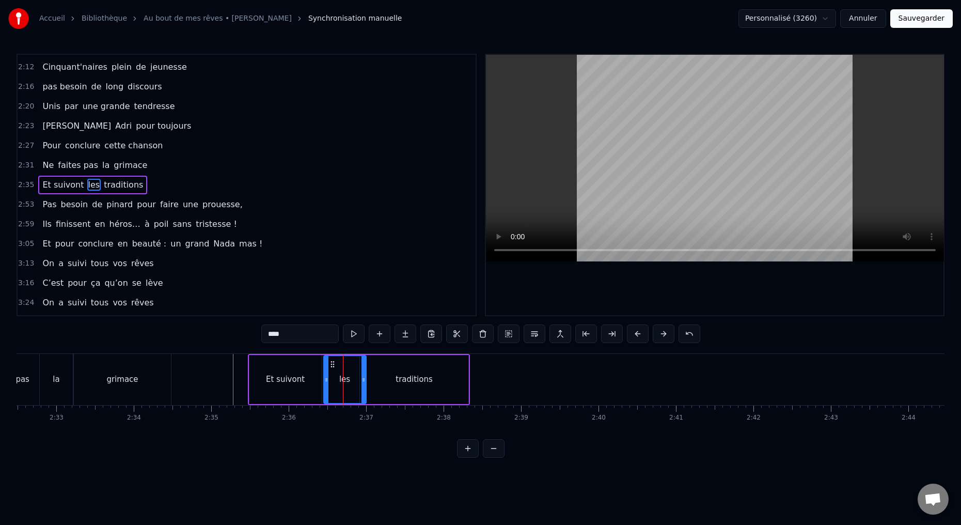
click at [362, 380] on icon at bounding box center [363, 379] width 4 height 8
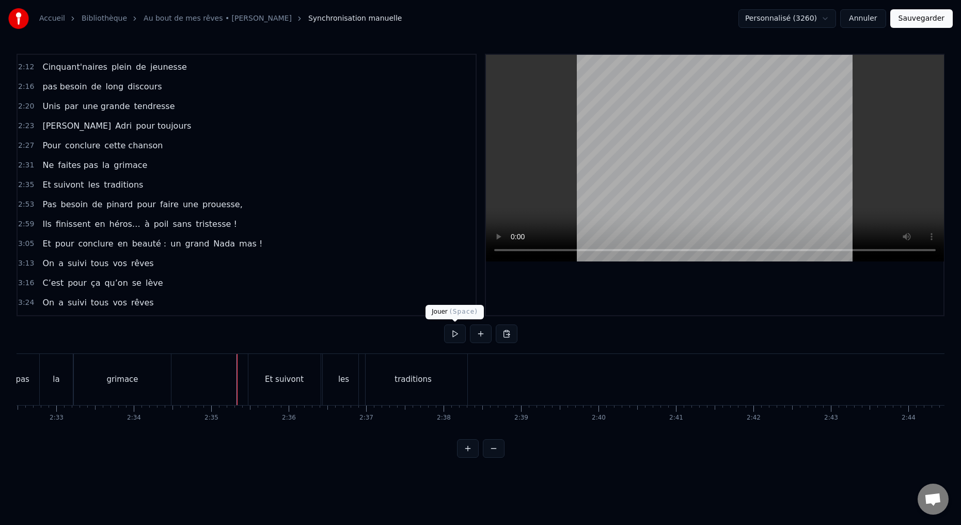
click at [457, 334] on button at bounding box center [455, 333] width 22 height 19
click at [452, 334] on button at bounding box center [455, 333] width 22 height 19
click at [451, 337] on button at bounding box center [455, 333] width 22 height 19
click at [455, 331] on button at bounding box center [455, 333] width 22 height 19
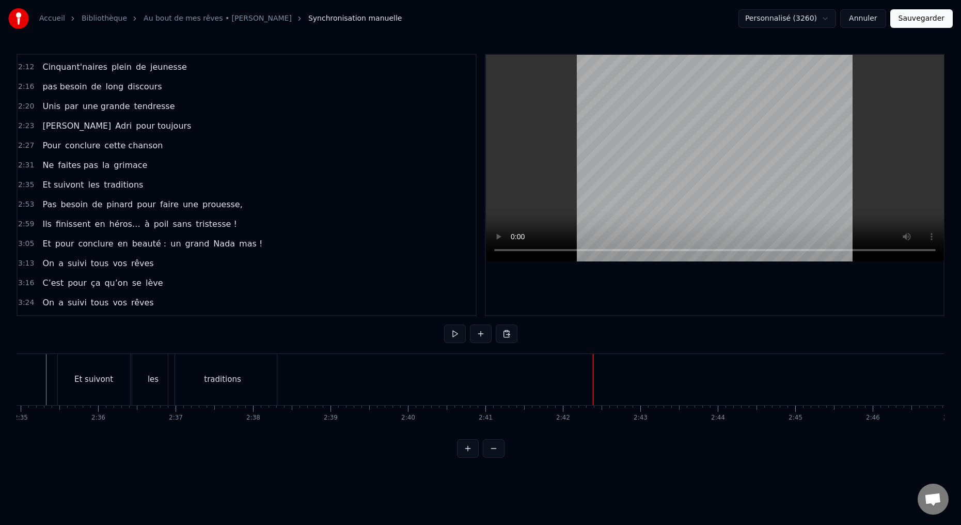
scroll to position [0, 12005]
click at [480, 335] on button at bounding box center [481, 333] width 22 height 19
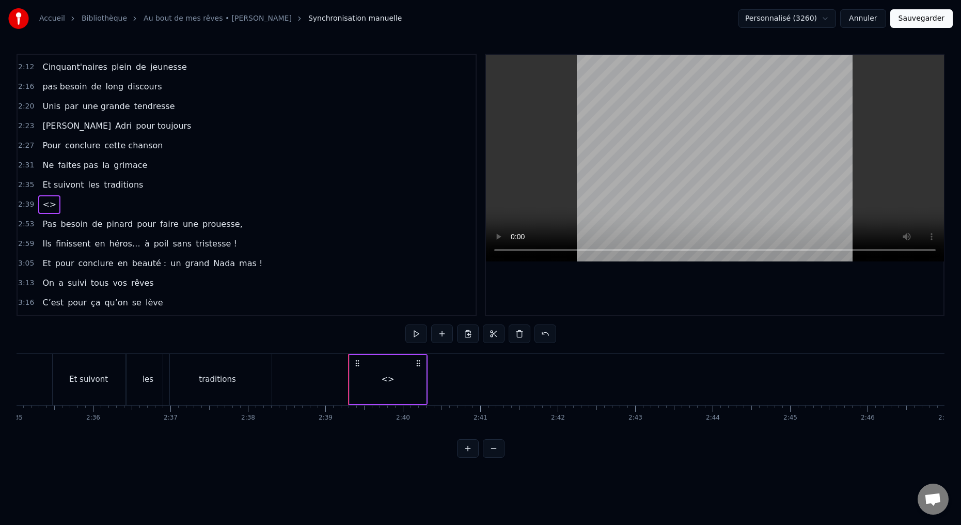
click at [378, 382] on div "<>" at bounding box center [388, 379] width 76 height 49
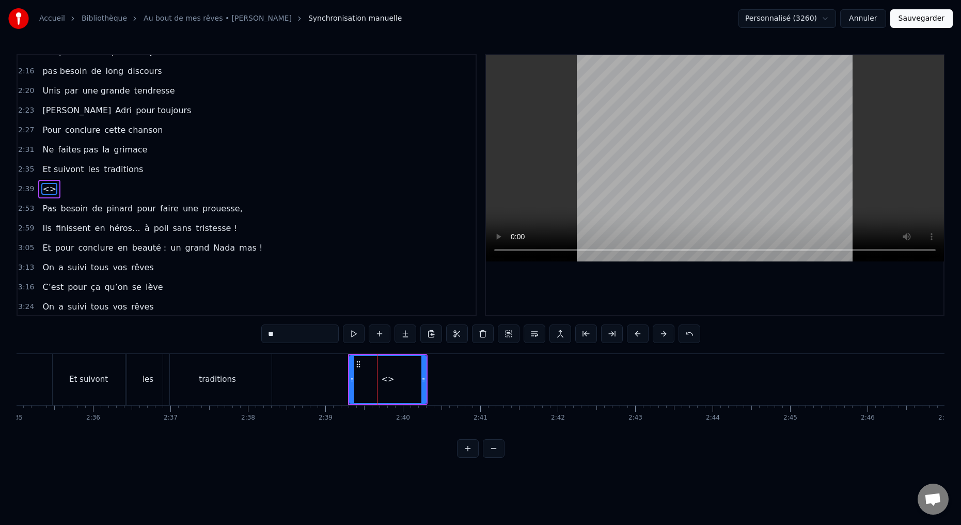
scroll to position [625, 0]
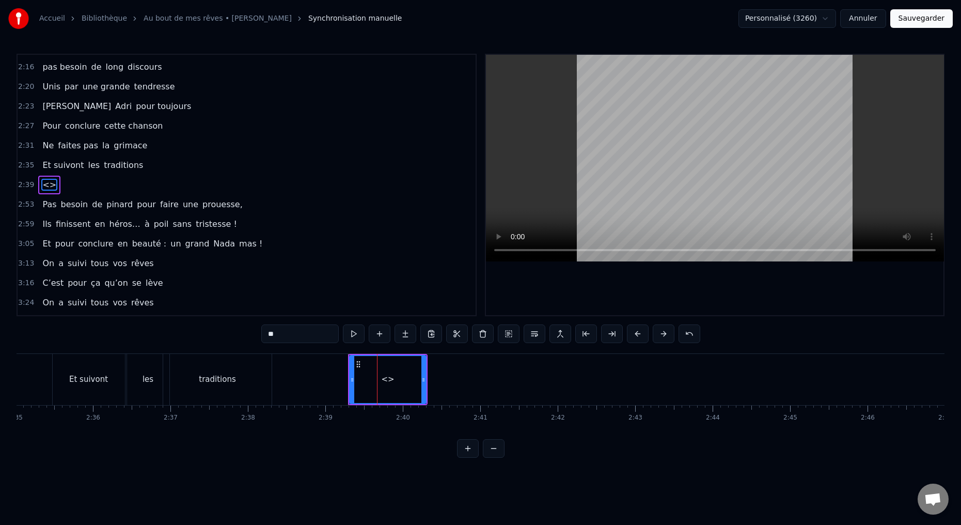
drag, startPoint x: 296, startPoint y: 337, endPoint x: 225, endPoint y: 325, distance: 72.2
click at [245, 332] on div "0:15 Deux potes dès la jeunesse 0:19 Depuis le tout premier jour 0:23 Des délir…" at bounding box center [481, 256] width 928 height 404
type input "****"
click at [379, 336] on button at bounding box center [380, 333] width 22 height 19
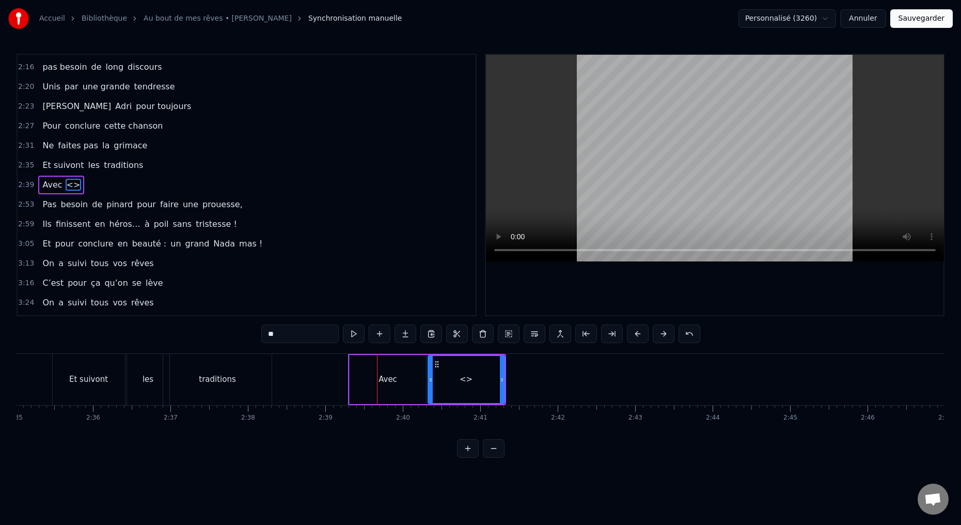
drag, startPoint x: 274, startPoint y: 337, endPoint x: 229, endPoint y: 315, distance: 49.4
click at [247, 331] on div "0:15 Deux potes dès la jeunesse 0:19 Depuis le tout premier jour 0:23 Des délir…" at bounding box center [481, 256] width 928 height 404
click at [414, 376] on div "Avec" at bounding box center [388, 379] width 76 height 49
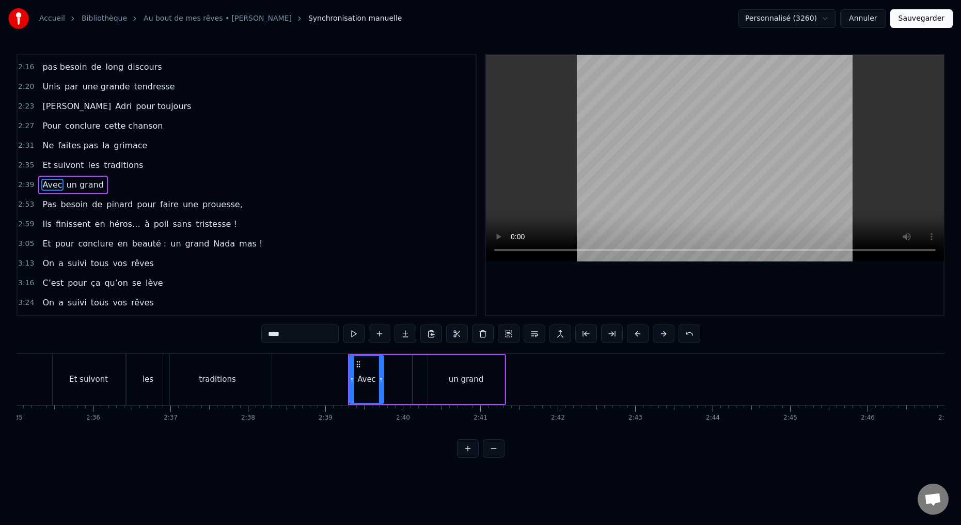
drag, startPoint x: 422, startPoint y: 379, endPoint x: 382, endPoint y: 382, distance: 40.8
click at [380, 382] on icon at bounding box center [381, 379] width 4 height 8
click at [429, 385] on div "un grand" at bounding box center [466, 379] width 76 height 49
type input "********"
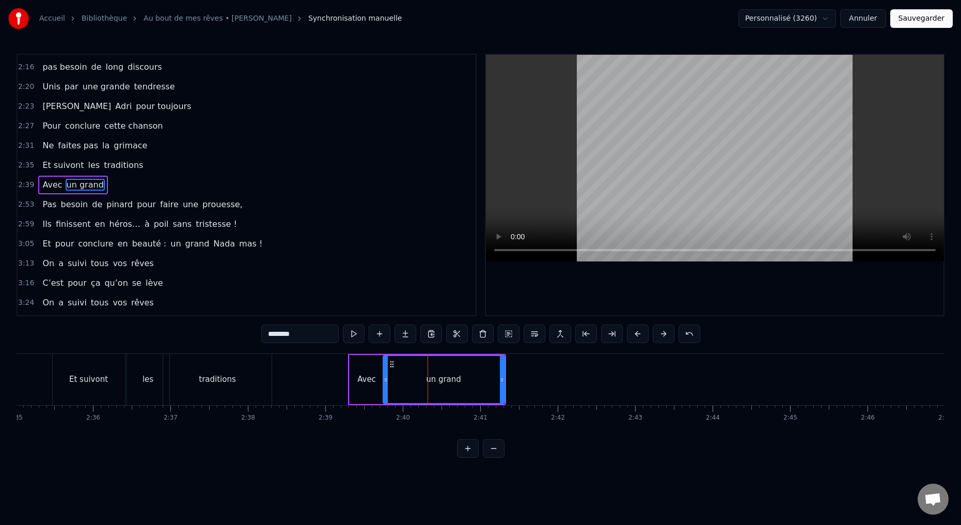
drag, startPoint x: 429, startPoint y: 379, endPoint x: 383, endPoint y: 383, distance: 46.1
click at [384, 383] on icon at bounding box center [386, 379] width 4 height 8
drag, startPoint x: 501, startPoint y: 379, endPoint x: 426, endPoint y: 372, distance: 75.2
click at [427, 385] on div at bounding box center [428, 379] width 4 height 47
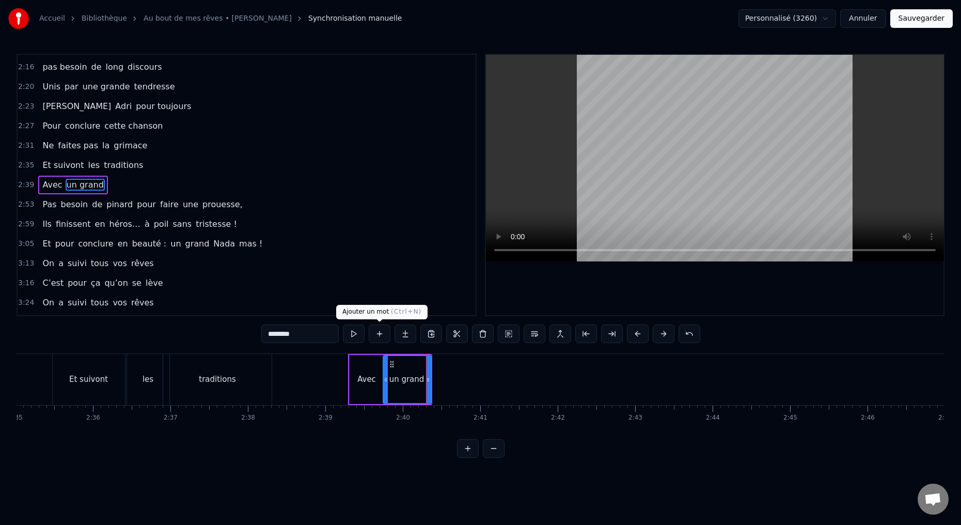
click at [382, 336] on button at bounding box center [380, 333] width 22 height 19
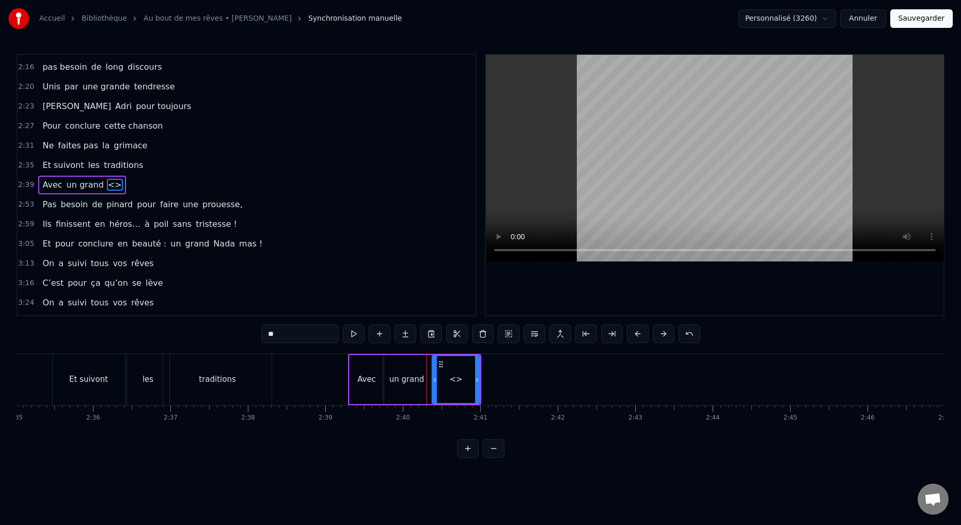
drag, startPoint x: 282, startPoint y: 337, endPoint x: 234, endPoint y: 309, distance: 55.5
click at [248, 334] on div "0:15 Deux potes dès la jeunesse 0:19 Depuis le tout premier jour 0:23 Des délir…" at bounding box center [481, 256] width 928 height 404
type input "**********"
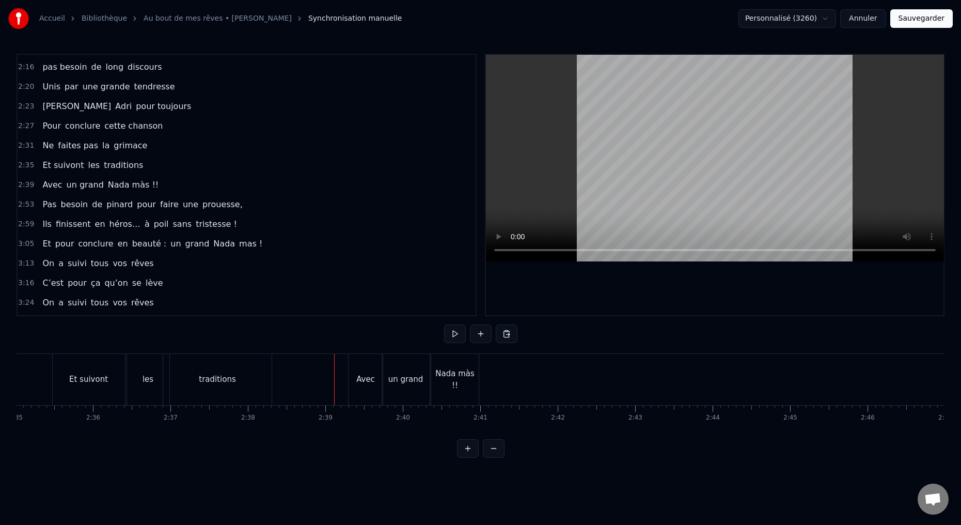
click at [370, 389] on div "Avec" at bounding box center [365, 379] width 34 height 51
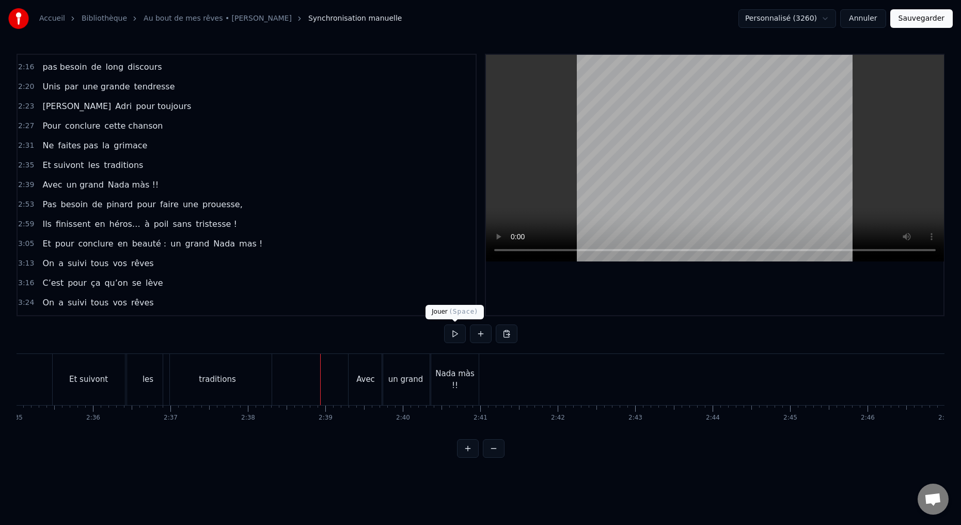
click at [452, 336] on button at bounding box center [455, 333] width 22 height 19
click at [455, 337] on button at bounding box center [455, 333] width 22 height 19
click at [479, 334] on button at bounding box center [481, 333] width 22 height 19
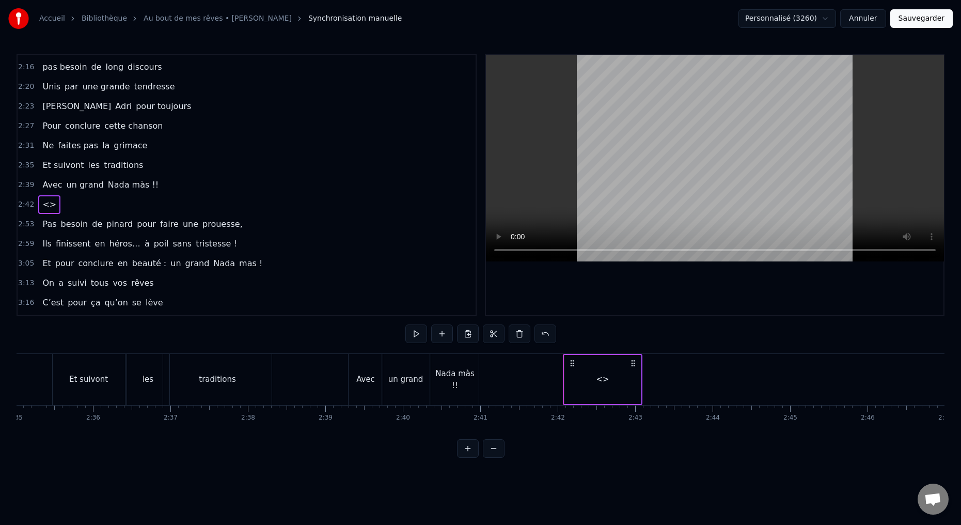
click at [602, 372] on div "<>" at bounding box center [602, 379] width 76 height 49
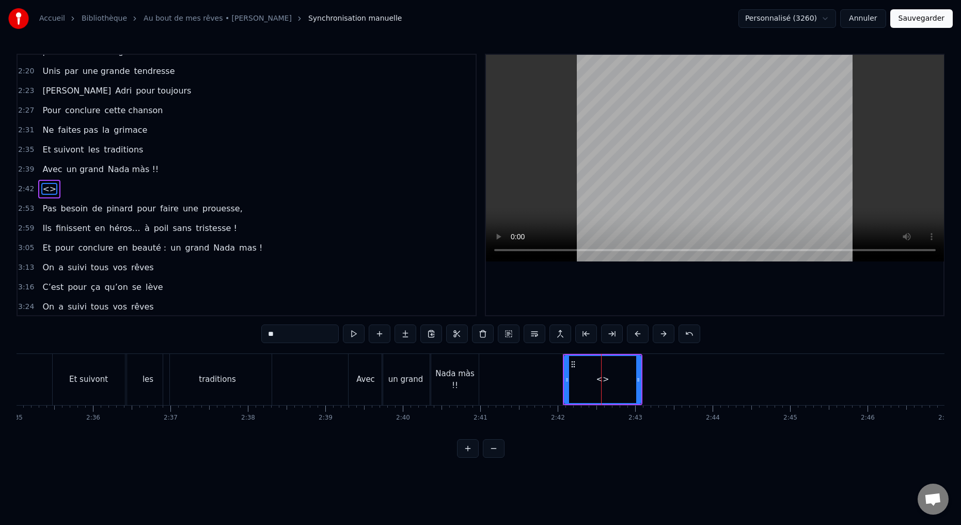
scroll to position [645, 0]
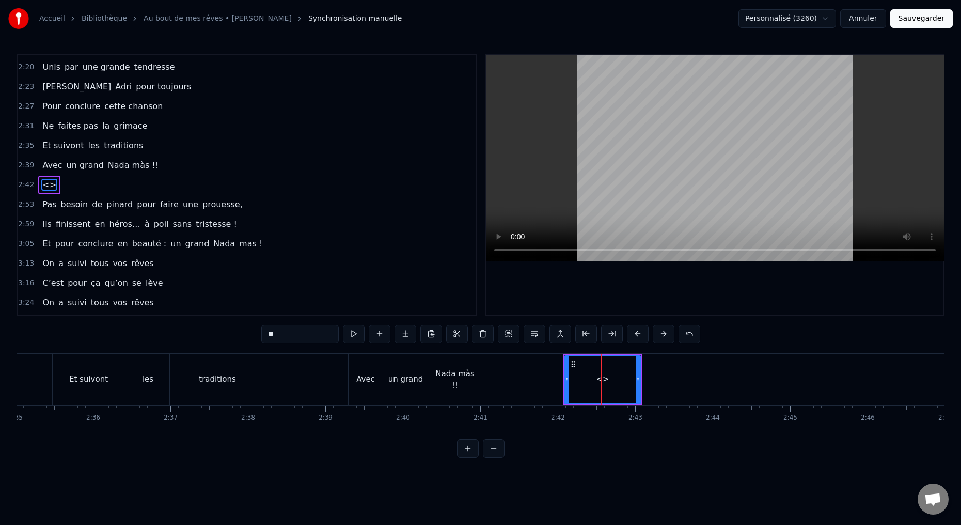
drag, startPoint x: 282, startPoint y: 335, endPoint x: 236, endPoint y: 336, distance: 46.5
click at [236, 336] on div "0:15 Deux potes dès la jeunesse 0:19 Depuis le tout premier jour 0:23 Des délir…" at bounding box center [481, 256] width 928 height 404
type input "**"
click at [380, 334] on button at bounding box center [380, 333] width 22 height 19
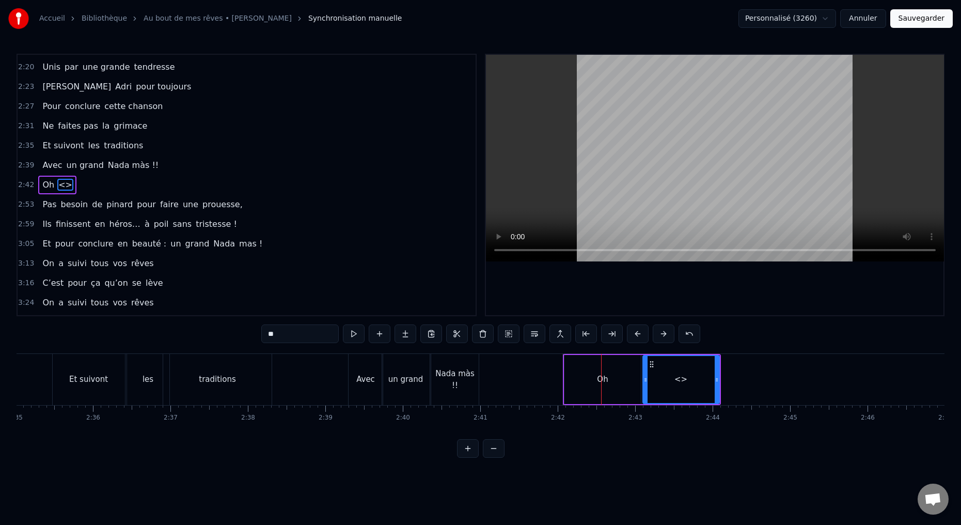
drag, startPoint x: 277, startPoint y: 335, endPoint x: 233, endPoint y: 320, distance: 46.4
click at [243, 334] on div "0:15 Deux potes dès la jeunesse 0:19 Depuis le tout premier jour 0:23 Des délir…" at bounding box center [481, 256] width 928 height 404
type input "**"
click at [576, 397] on div "Oh" at bounding box center [602, 379] width 76 height 49
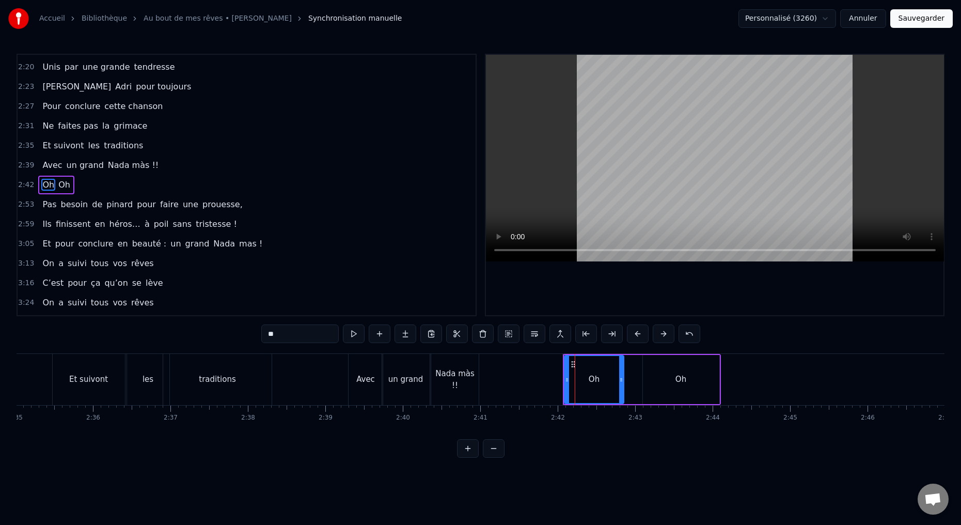
drag, startPoint x: 638, startPoint y: 380, endPoint x: 624, endPoint y: 380, distance: 14.5
click at [622, 380] on icon at bounding box center [621, 379] width 4 height 8
click at [652, 387] on div "Oh" at bounding box center [681, 379] width 76 height 49
click at [619, 385] on div at bounding box center [620, 379] width 4 height 47
drag, startPoint x: 715, startPoint y: 378, endPoint x: 653, endPoint y: 386, distance: 62.4
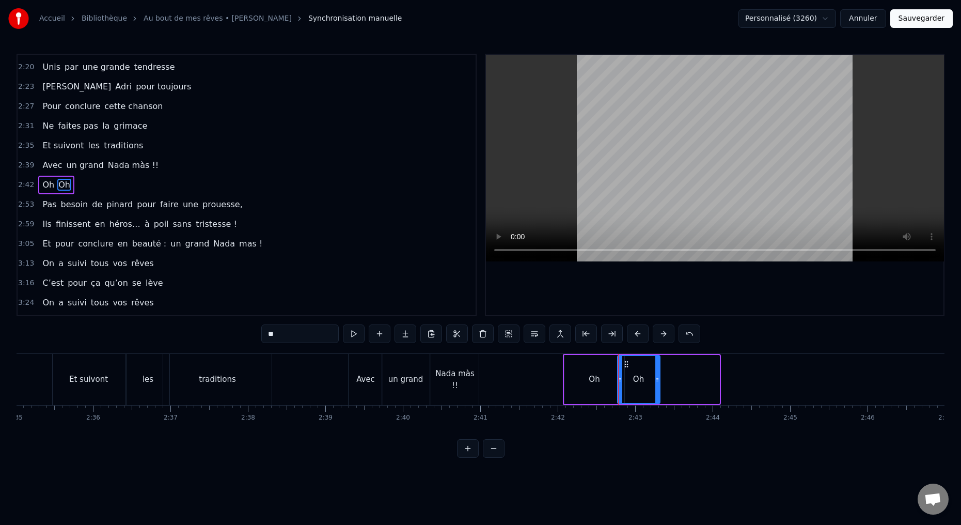
click at [655, 385] on div at bounding box center [657, 379] width 4 height 47
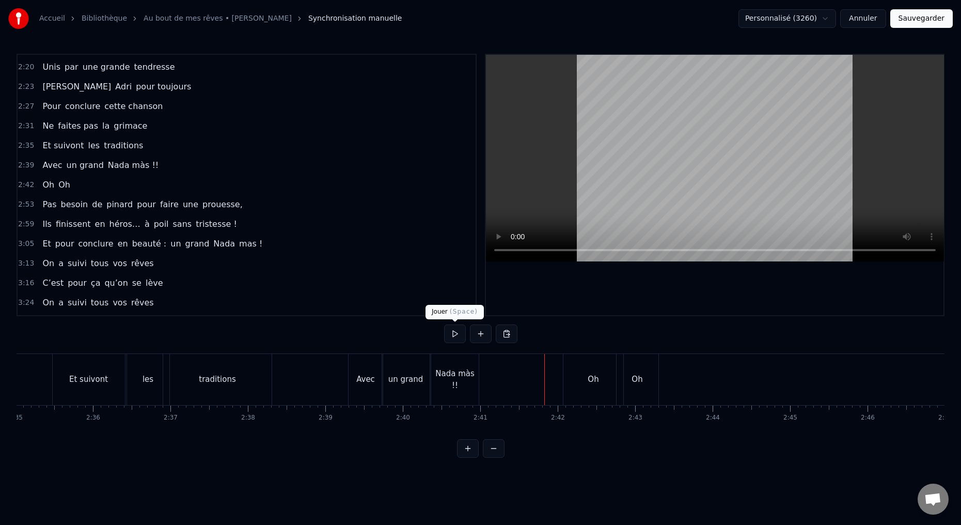
click at [452, 338] on button at bounding box center [455, 333] width 22 height 19
click at [450, 339] on button at bounding box center [455, 333] width 22 height 19
click
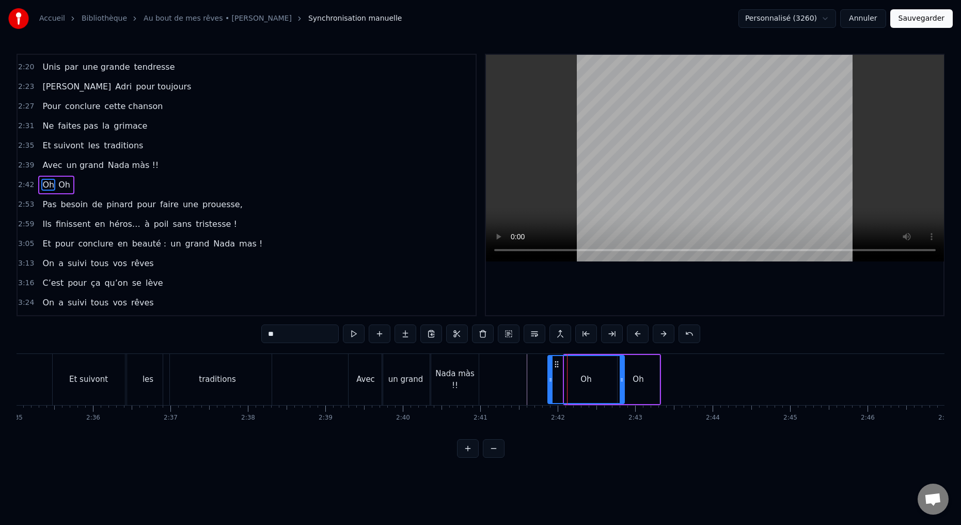
drag, startPoint x: 565, startPoint y: 379, endPoint x: 550, endPoint y: 383, distance: 14.9
drag, startPoint x: 621, startPoint y: 379, endPoint x: 605, endPoint y: 384, distance: 16.0
drag, startPoint x: 619, startPoint y: 379, endPoint x: 608, endPoint y: 379, distance: 10.9
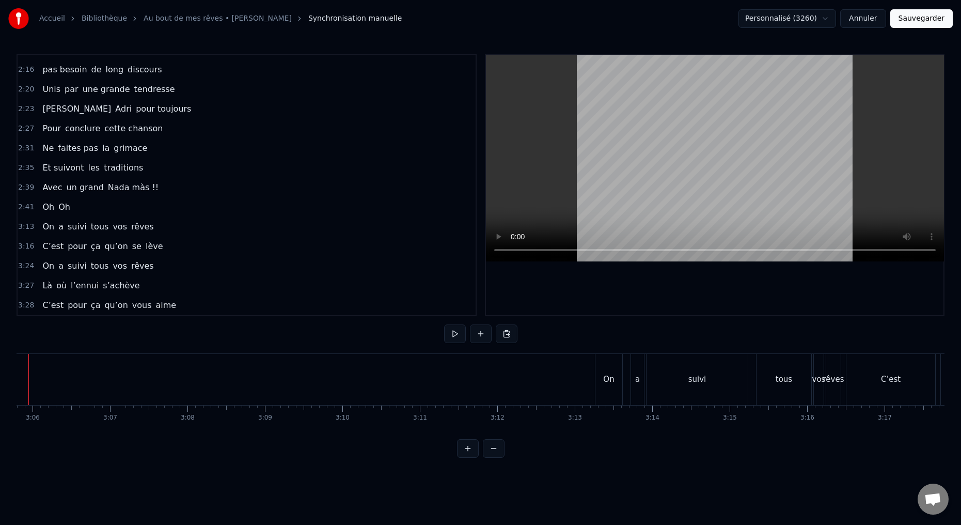
scroll to position [0, 14407]
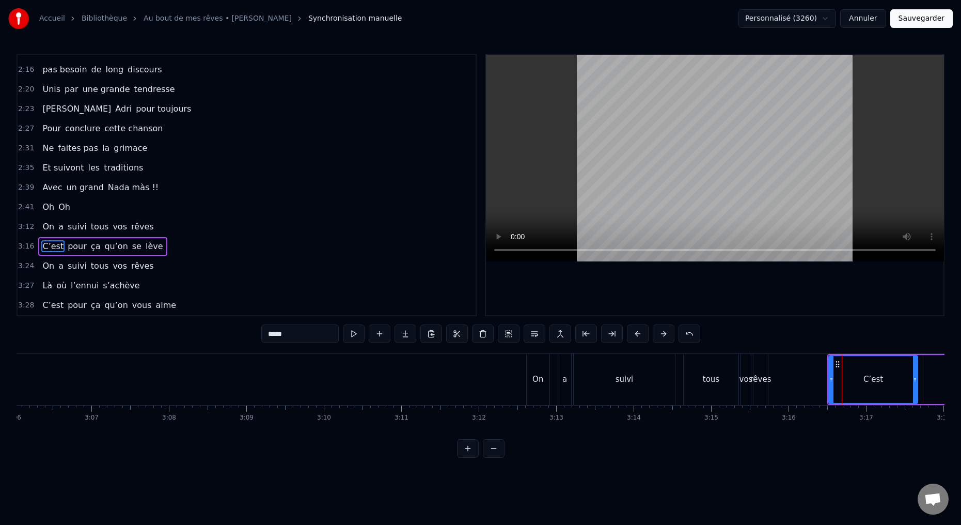
type input "**"
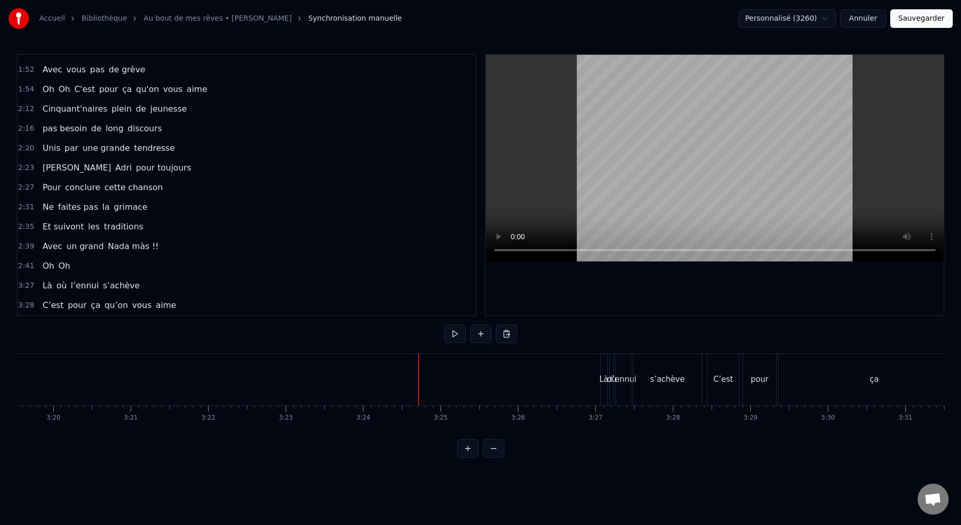
scroll to position [564, 0]
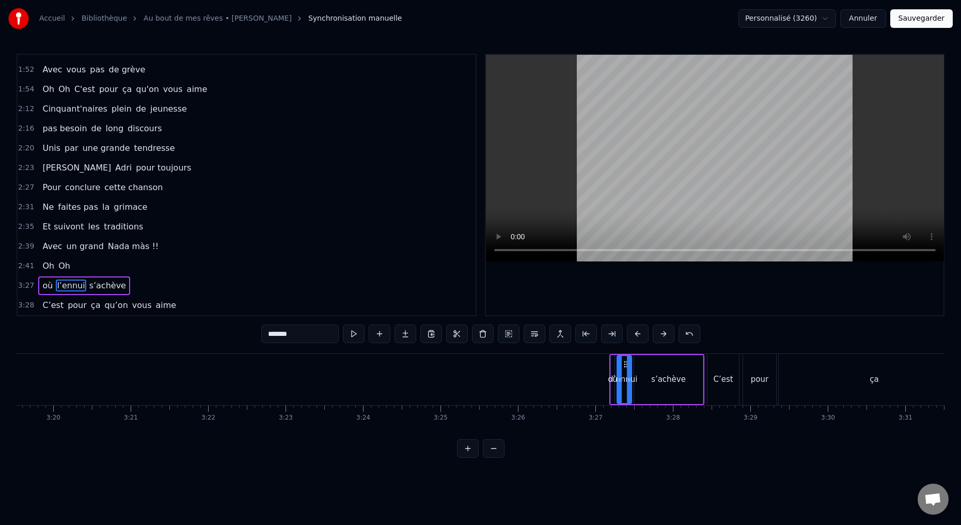
type input "*****"
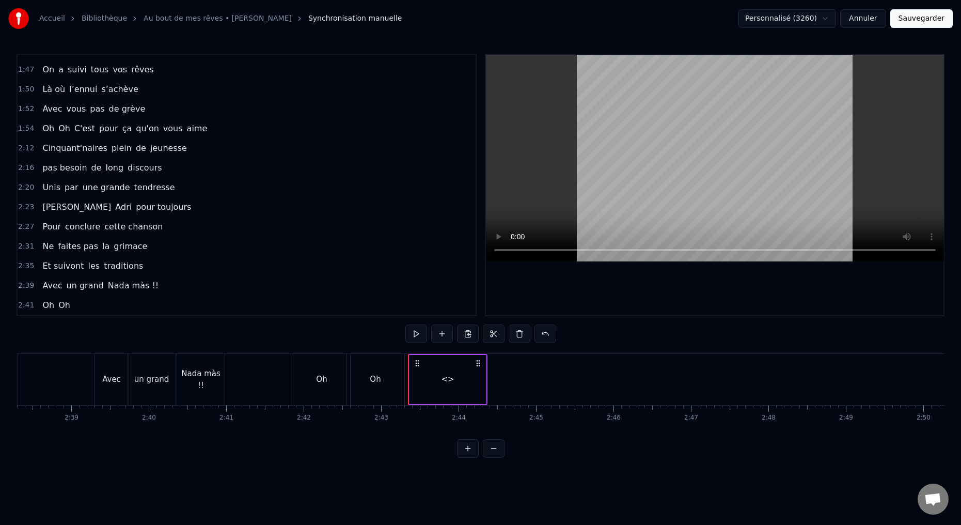
scroll to position [544, 0]
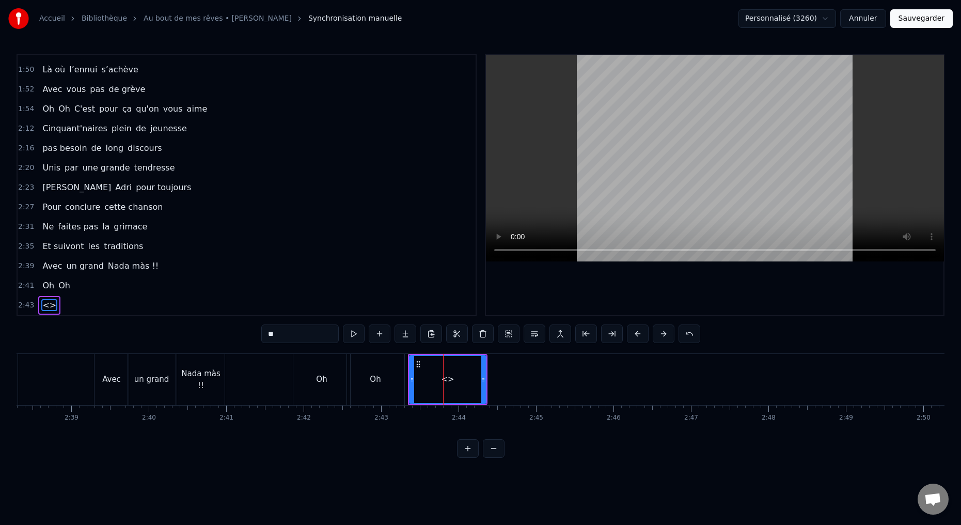
drag, startPoint x: 281, startPoint y: 337, endPoint x: 233, endPoint y: 325, distance: 48.8
type input "**"
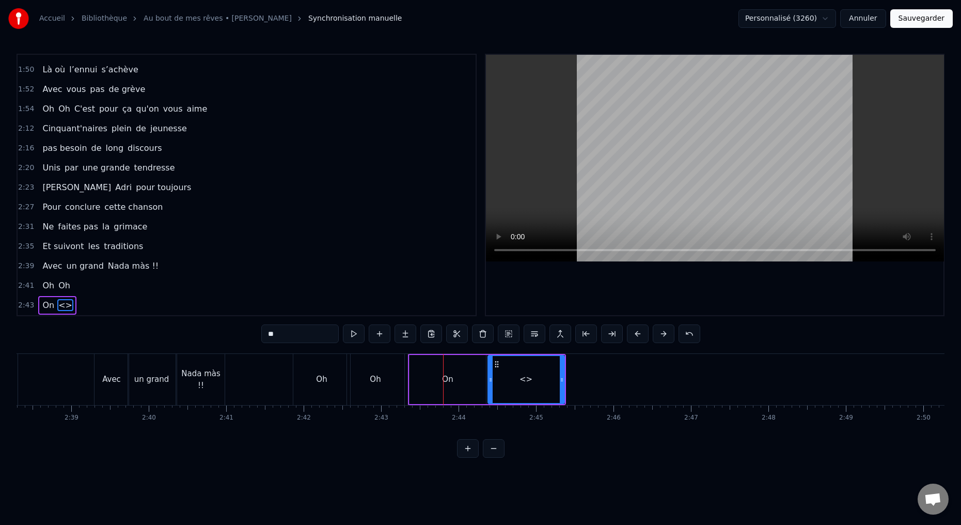
drag, startPoint x: 281, startPoint y: 335, endPoint x: 234, endPoint y: 325, distance: 47.5
type input "*******"
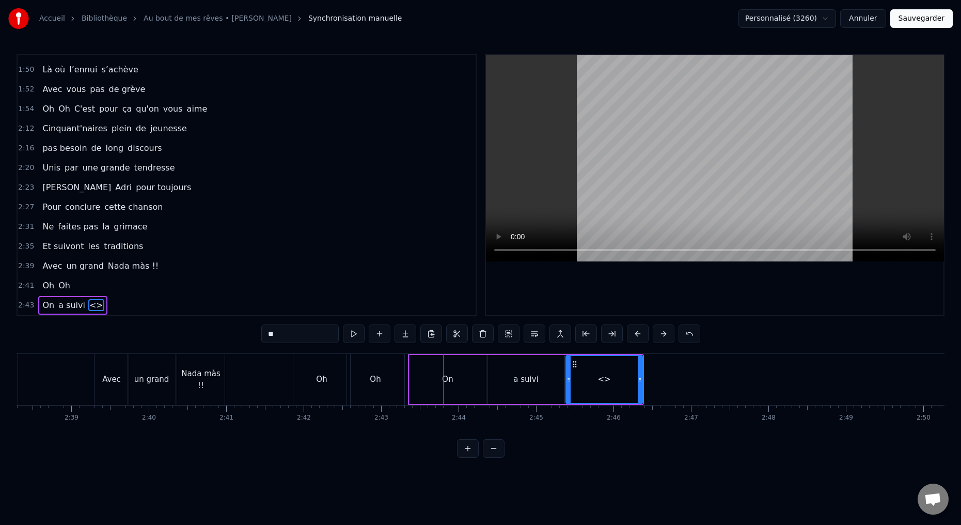
drag, startPoint x: 277, startPoint y: 336, endPoint x: 232, endPoint y: 323, distance: 46.9
type input "****"
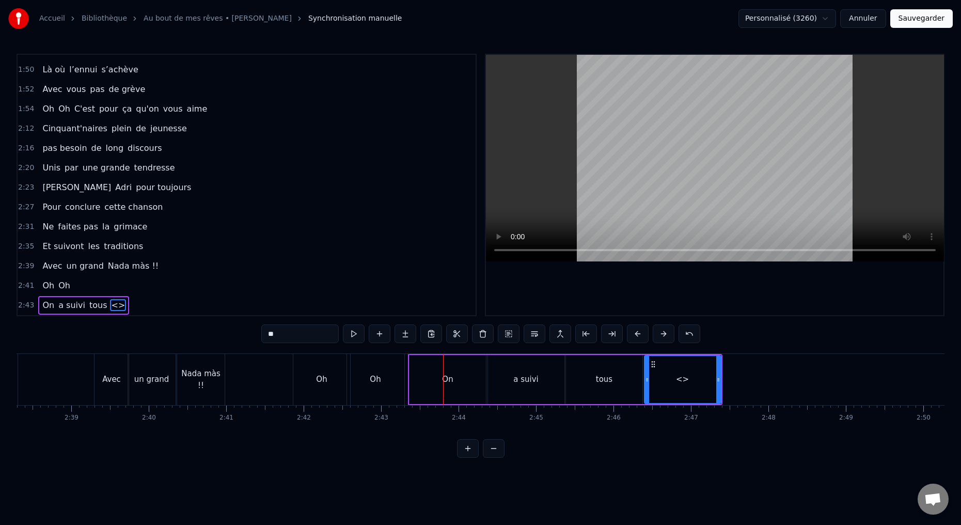
drag, startPoint x: 280, startPoint y: 335, endPoint x: 228, endPoint y: 322, distance: 53.1
type input "***"
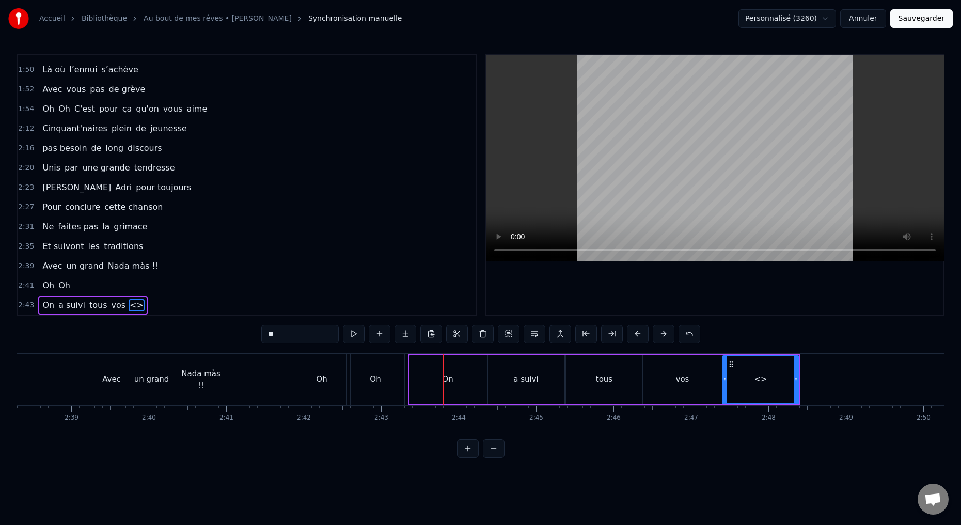
drag, startPoint x: 289, startPoint y: 334, endPoint x: 230, endPoint y: 325, distance: 59.1
drag, startPoint x: 264, startPoint y: 334, endPoint x: 225, endPoint y: 296, distance: 54.0
paste input "****"
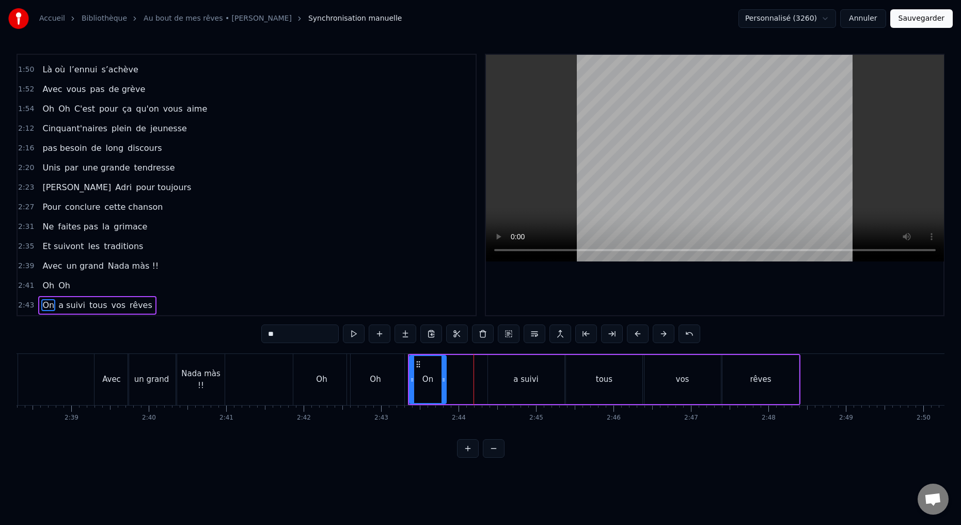
drag, startPoint x: 484, startPoint y: 379, endPoint x: 446, endPoint y: 385, distance: 39.1
type input "*******"
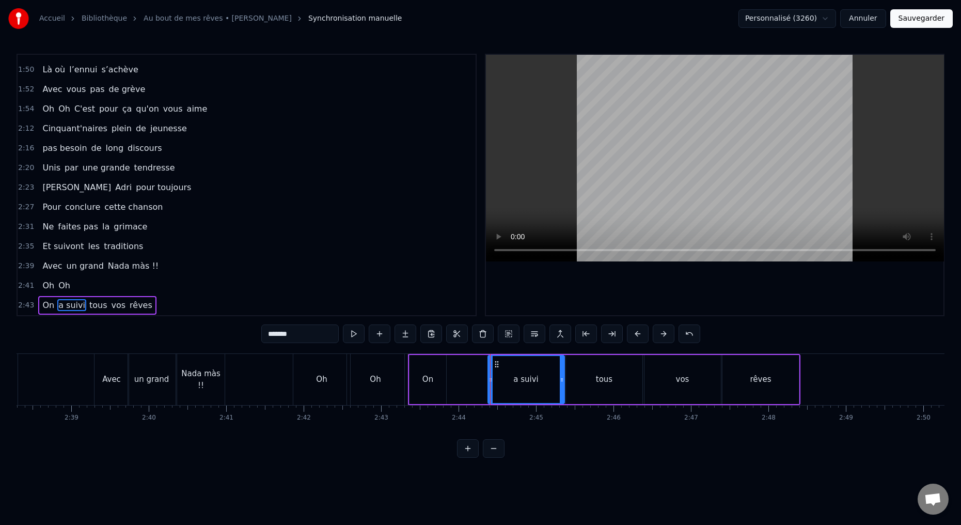
drag, startPoint x: 490, startPoint y: 379, endPoint x: 456, endPoint y: 384, distance: 34.4
drag, startPoint x: 489, startPoint y: 380, endPoint x: 452, endPoint y: 387, distance: 38.3
drag, startPoint x: 563, startPoint y: 379, endPoint x: 471, endPoint y: 393, distance: 92.4
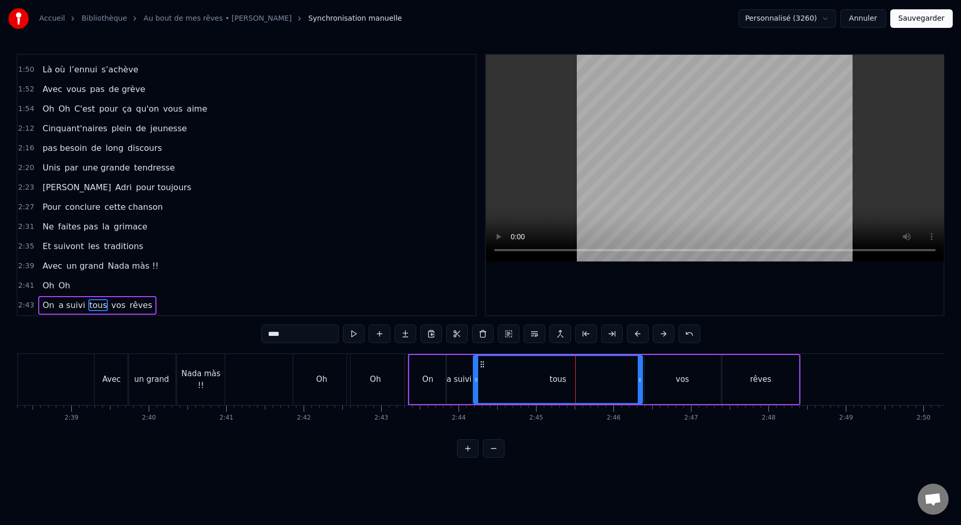
drag, startPoint x: 568, startPoint y: 379, endPoint x: 472, endPoint y: 393, distance: 97.0
drag, startPoint x: 639, startPoint y: 378, endPoint x: 538, endPoint y: 398, distance: 103.0
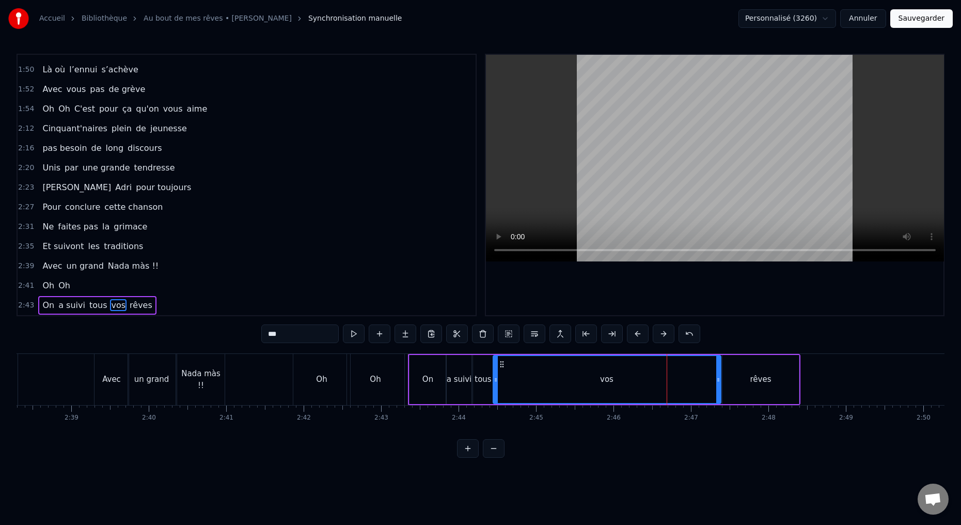
drag, startPoint x: 646, startPoint y: 379, endPoint x: 500, endPoint y: 399, distance: 147.4
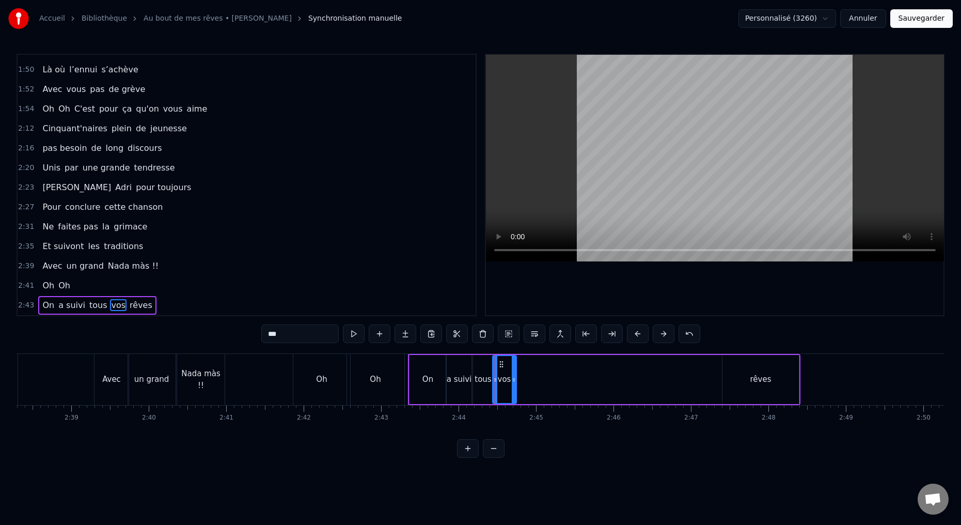
drag, startPoint x: 716, startPoint y: 378, endPoint x: 512, endPoint y: 400, distance: 205.1
type input "*****"
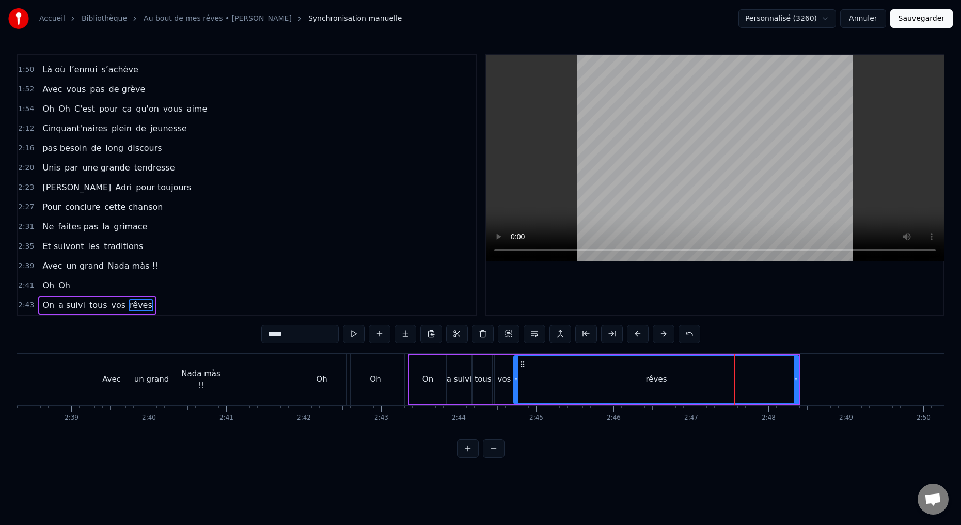
drag, startPoint x: 724, startPoint y: 380, endPoint x: 522, endPoint y: 394, distance: 202.9
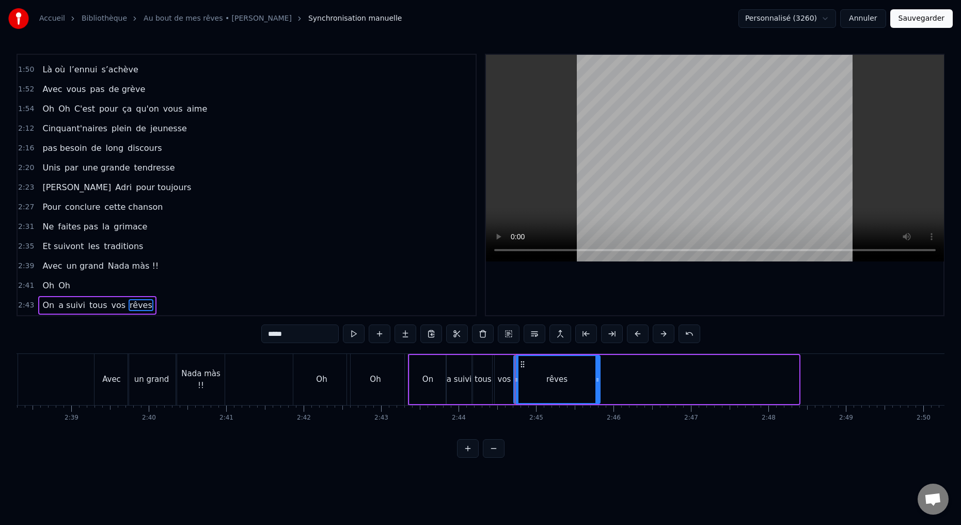
drag, startPoint x: 797, startPoint y: 378, endPoint x: 593, endPoint y: 395, distance: 205.2
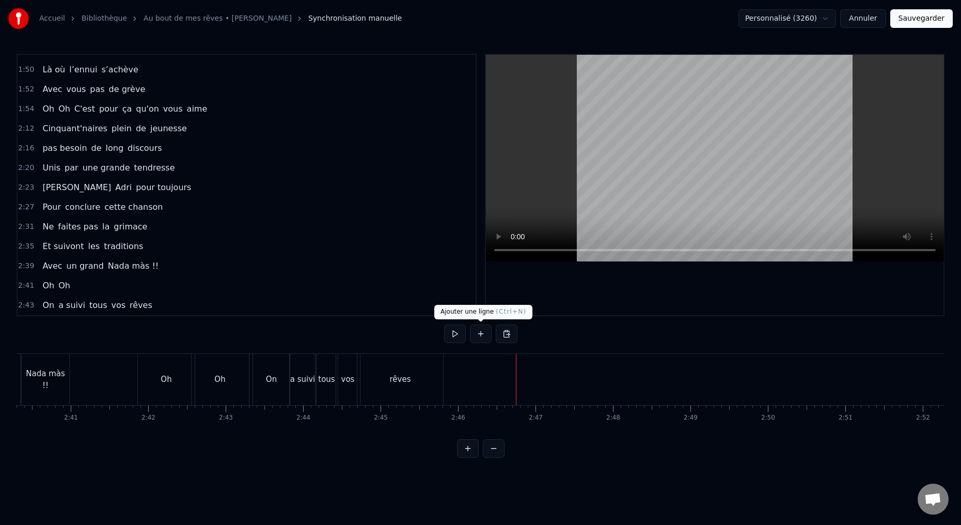
scroll to position [564, 0]
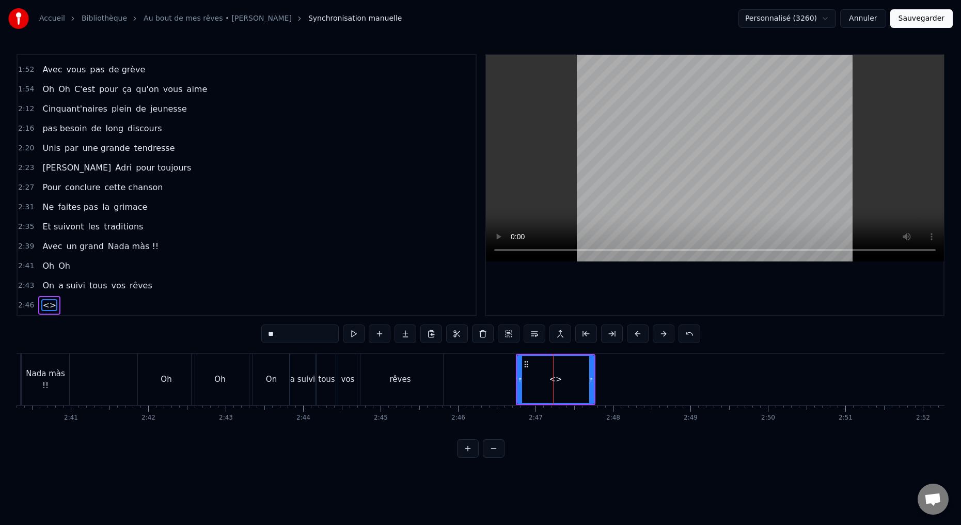
drag, startPoint x: 281, startPoint y: 335, endPoint x: 235, endPoint y: 323, distance: 48.1
paste input "**********"
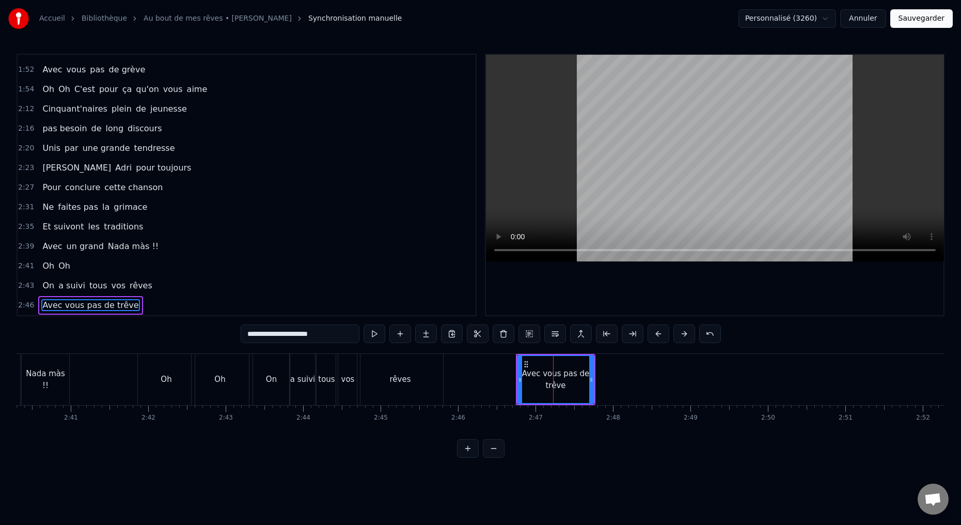
drag, startPoint x: 272, startPoint y: 332, endPoint x: 329, endPoint y: 324, distance: 57.9
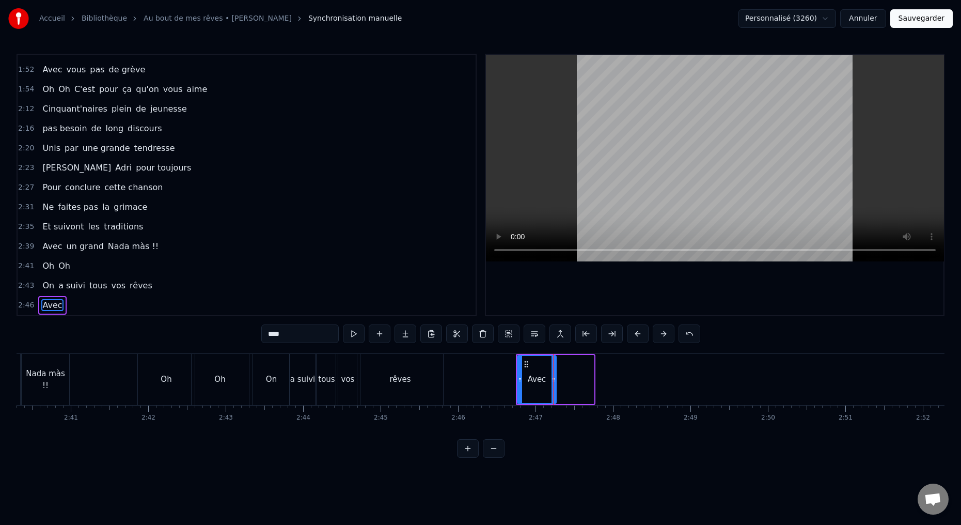
drag, startPoint x: 592, startPoint y: 380, endPoint x: 551, endPoint y: 361, distance: 44.8
type input "****"
drag, startPoint x: 277, startPoint y: 333, endPoint x: 221, endPoint y: 310, distance: 60.4
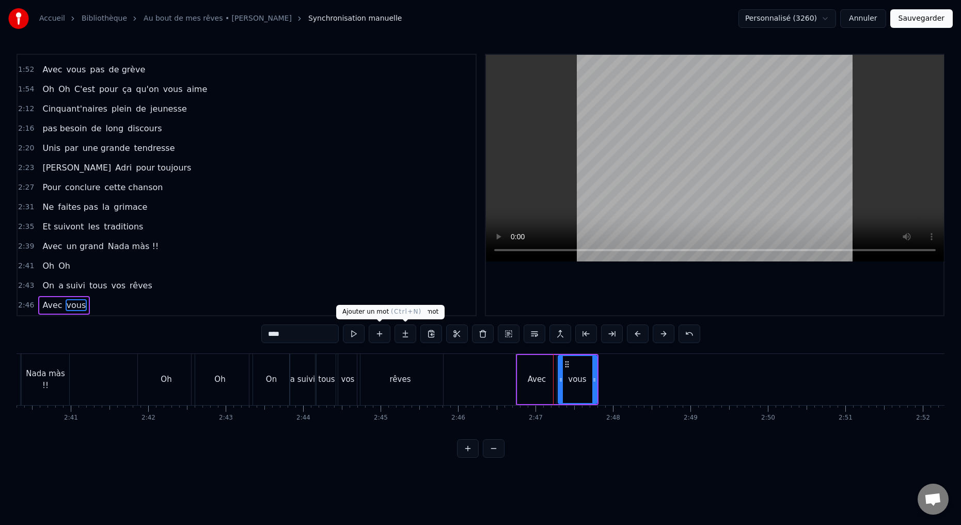
type input "****"
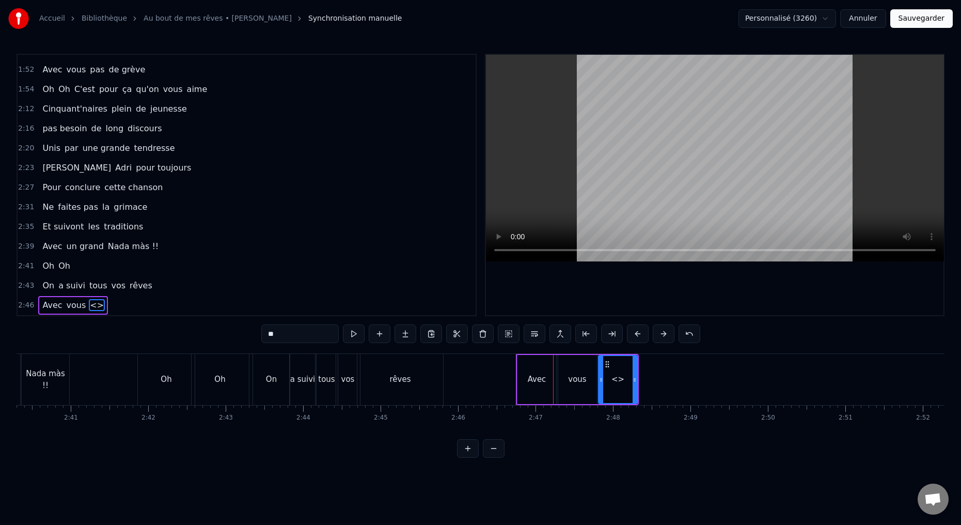
drag, startPoint x: 264, startPoint y: 334, endPoint x: 244, endPoint y: 332, distance: 20.7
drag, startPoint x: 593, startPoint y: 380, endPoint x: 584, endPoint y: 381, distance: 8.8
type input "***"
drag, startPoint x: 599, startPoint y: 380, endPoint x: 586, endPoint y: 380, distance: 12.4
drag, startPoint x: 635, startPoint y: 380, endPoint x: 606, endPoint y: 385, distance: 28.8
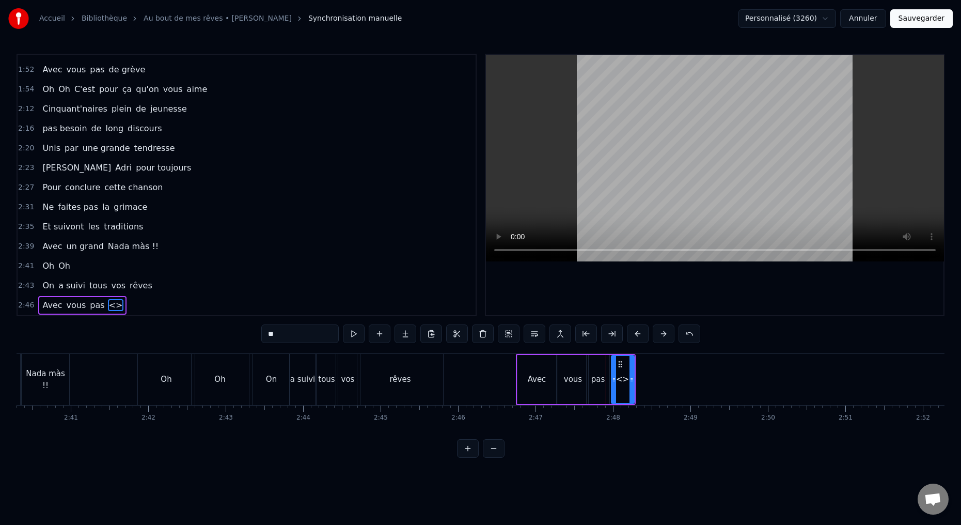
drag, startPoint x: 281, startPoint y: 336, endPoint x: 244, endPoint y: 334, distance: 37.3
paste input "**********"
drag, startPoint x: 293, startPoint y: 335, endPoint x: 229, endPoint y: 327, distance: 64.0
type input "********"
drag, startPoint x: 632, startPoint y: 380, endPoint x: 694, endPoint y: 383, distance: 62.5
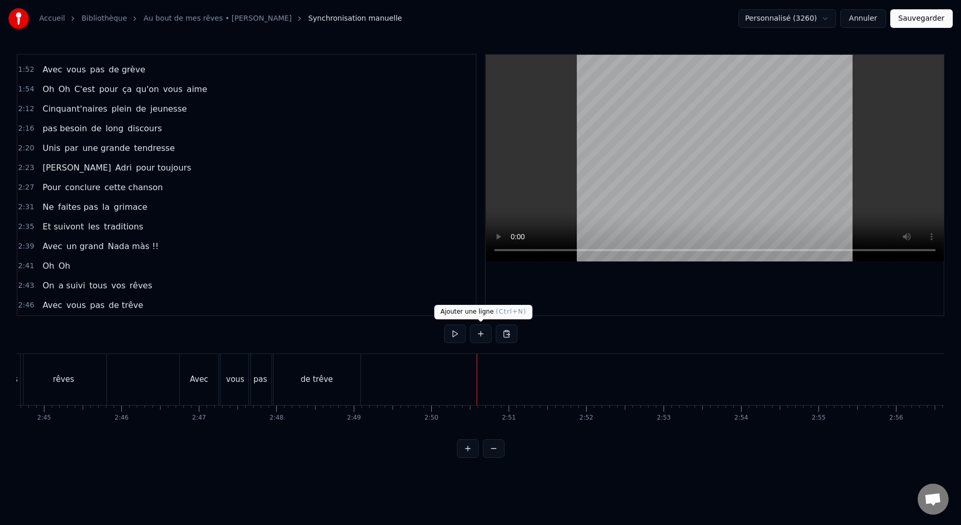
scroll to position [583, 0]
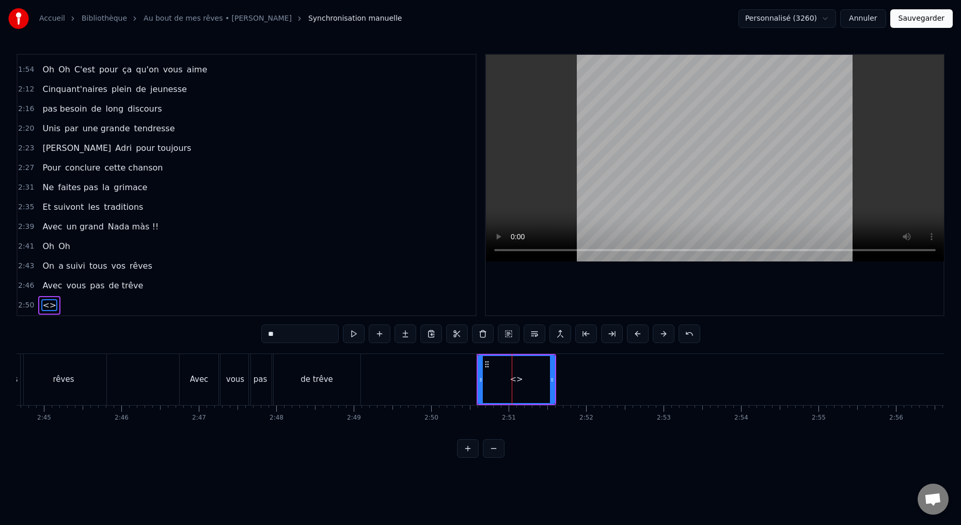
drag, startPoint x: 272, startPoint y: 331, endPoint x: 241, endPoint y: 330, distance: 31.0
paste input "**********"
drag, startPoint x: 250, startPoint y: 335, endPoint x: 325, endPoint y: 325, distance: 75.6
drag, startPoint x: 547, startPoint y: 380, endPoint x: 506, endPoint y: 383, distance: 40.9
type input "**"
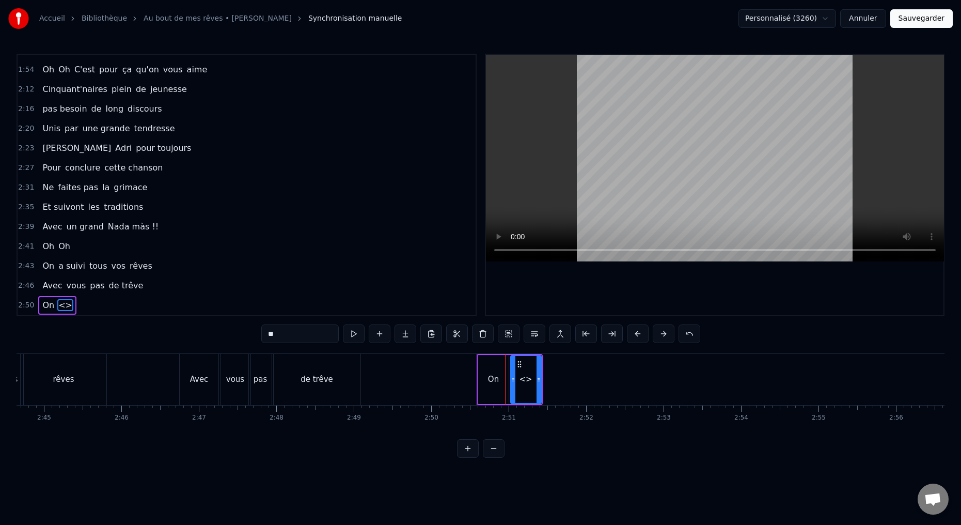
drag, startPoint x: 281, startPoint y: 336, endPoint x: 250, endPoint y: 331, distance: 31.3
paste input "**********"
drag, startPoint x: 269, startPoint y: 334, endPoint x: 323, endPoint y: 334, distance: 54.2
drag, startPoint x: 321, startPoint y: 334, endPoint x: 269, endPoint y: 333, distance: 51.6
type input "*******"
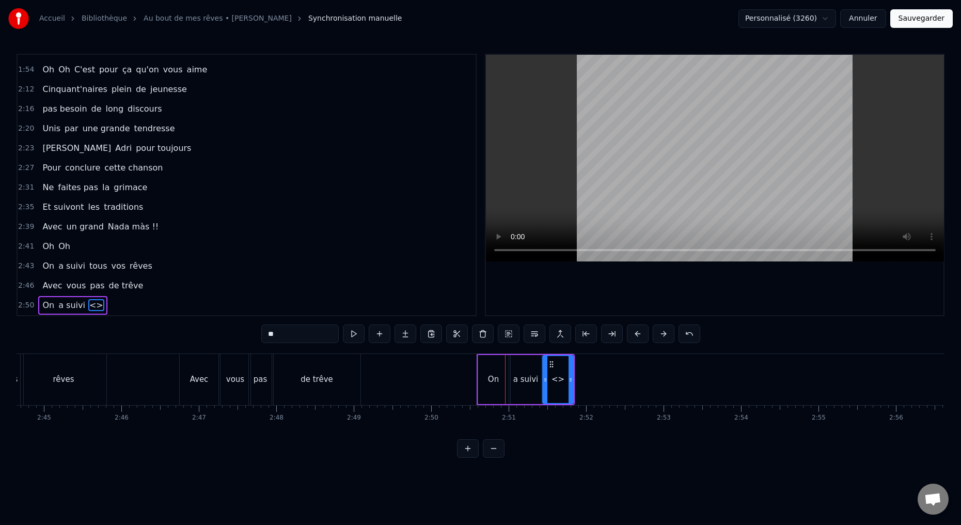
drag, startPoint x: 287, startPoint y: 332, endPoint x: 229, endPoint y: 324, distance: 58.4
paste input "**********"
drag, startPoint x: 320, startPoint y: 333, endPoint x: 284, endPoint y: 331, distance: 35.7
type input "****"
drag, startPoint x: 281, startPoint y: 338, endPoint x: 243, endPoint y: 329, distance: 39.2
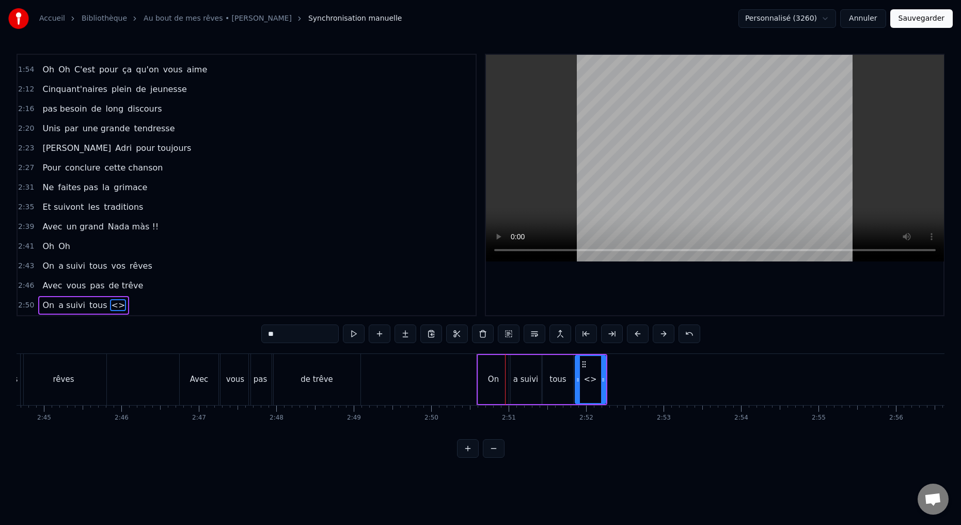
paste input "*******"
drag, startPoint x: 281, startPoint y: 332, endPoint x: 289, endPoint y: 291, distance: 42.0
type input "***"
drag, startPoint x: 278, startPoint y: 336, endPoint x: 216, endPoint y: 311, distance: 66.9
paste input "***"
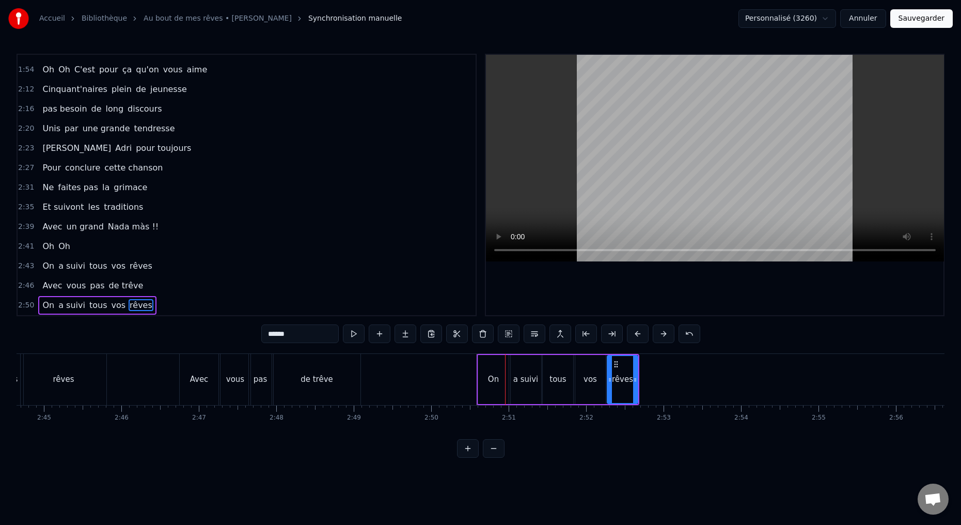
type input "*****"
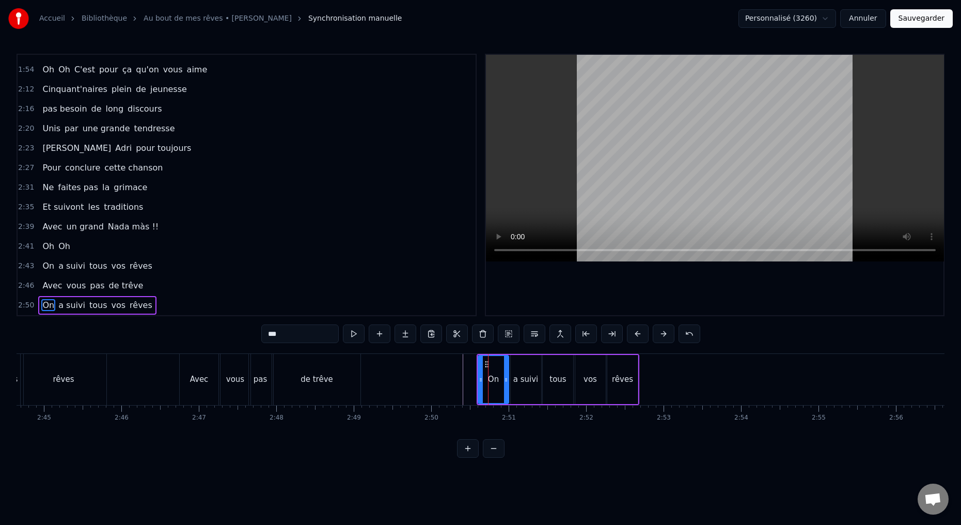
drag, startPoint x: 520, startPoint y: 391, endPoint x: 509, endPoint y: 385, distance: 12.7
drag, startPoint x: 290, startPoint y: 335, endPoint x: 303, endPoint y: 332, distance: 13.7
drag, startPoint x: 262, startPoint y: 335, endPoint x: 282, endPoint y: 337, distance: 19.7
type input "***"
type input "*****"
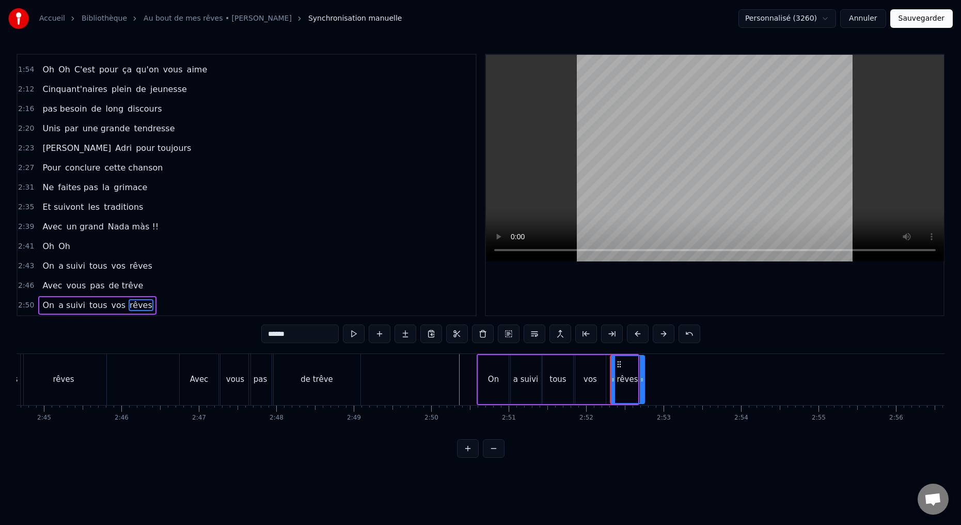
drag, startPoint x: 636, startPoint y: 380, endPoint x: 641, endPoint y: 379, distance: 5.2
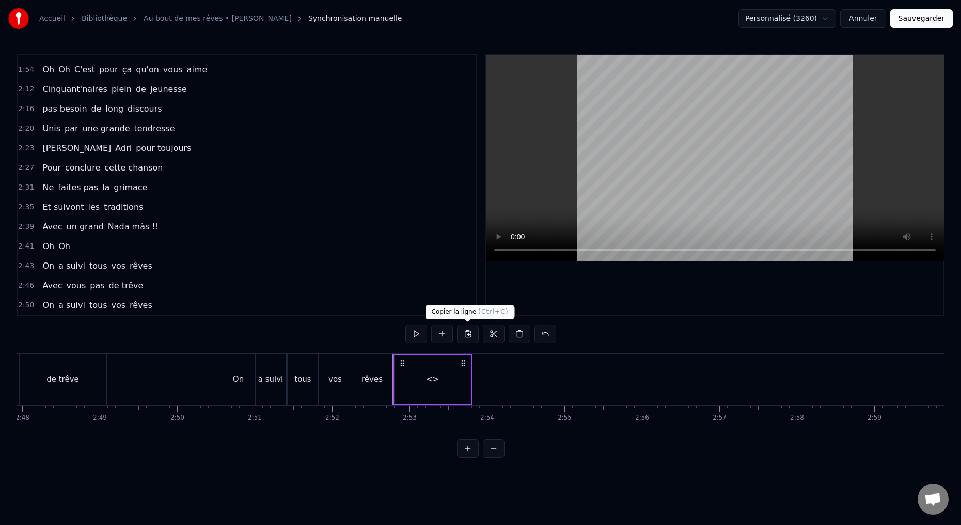
scroll to position [603, 0]
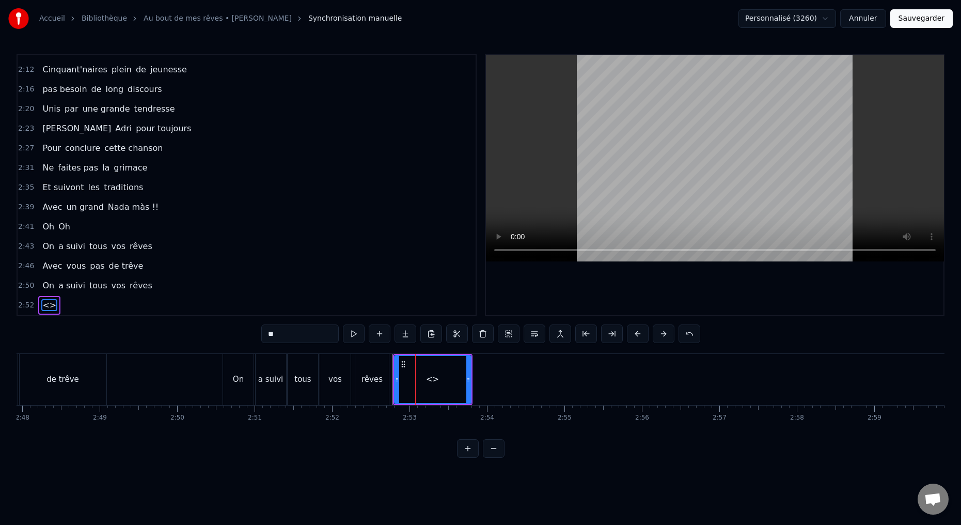
drag, startPoint x: 278, startPoint y: 334, endPoint x: 229, endPoint y: 311, distance: 54.1
drag, startPoint x: 467, startPoint y: 379, endPoint x: 410, endPoint y: 382, distance: 56.8
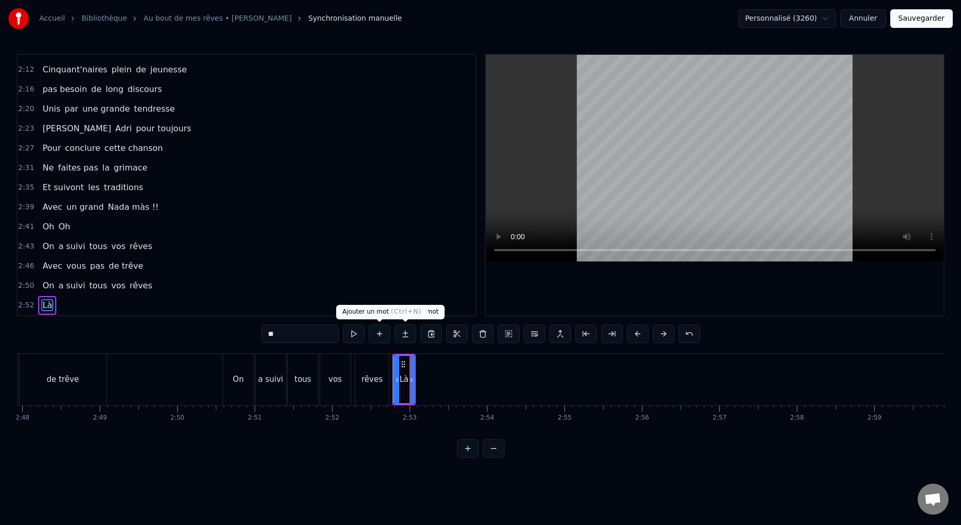
type input "**"
drag, startPoint x: 278, startPoint y: 336, endPoint x: 251, endPoint y: 333, distance: 27.0
type input "**"
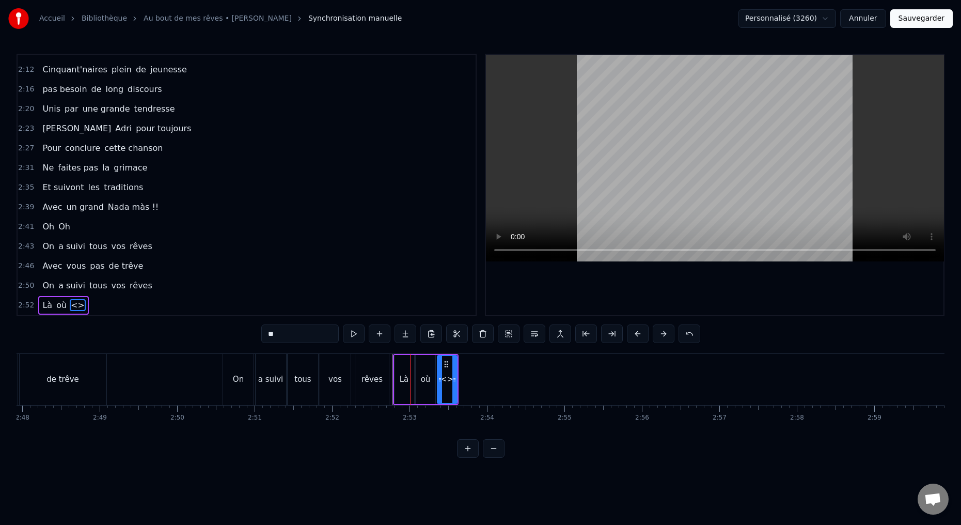
drag, startPoint x: 280, startPoint y: 334, endPoint x: 238, endPoint y: 334, distance: 41.8
type input "*******"
drag, startPoint x: 283, startPoint y: 336, endPoint x: 225, endPoint y: 324, distance: 60.1
type input "********"
drag, startPoint x: 476, startPoint y: 379, endPoint x: 484, endPoint y: 378, distance: 8.3
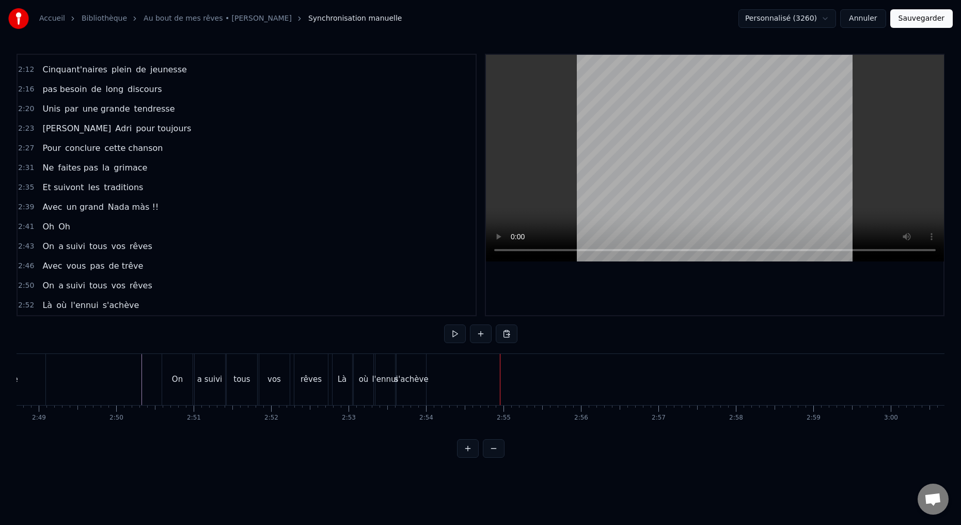
scroll to position [0, 13075]
drag, startPoint x: 400, startPoint y: 391, endPoint x: 406, endPoint y: 386, distance: 8.1
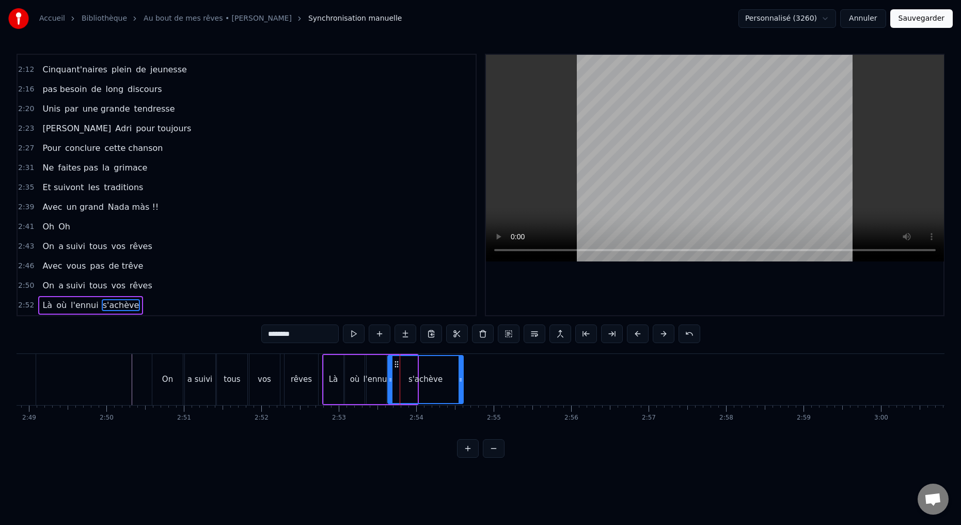
drag, startPoint x: 416, startPoint y: 380, endPoint x: 461, endPoint y: 377, distance: 45.5
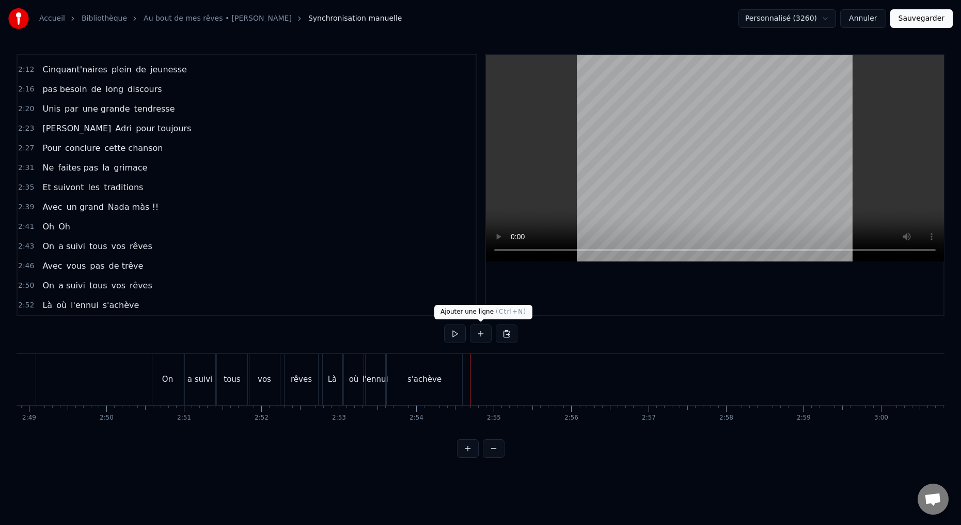
scroll to position [623, 0]
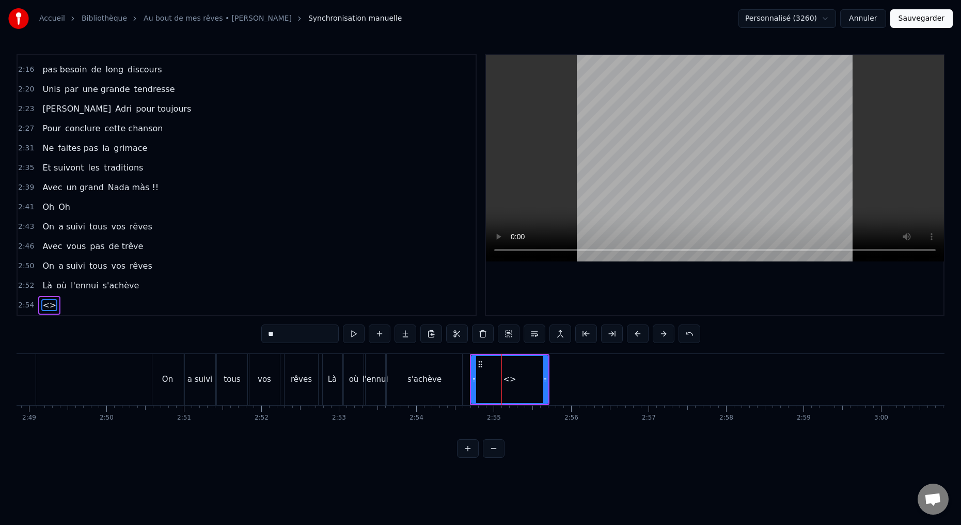
drag, startPoint x: 281, startPoint y: 336, endPoint x: 226, endPoint y: 316, distance: 58.0
drag, startPoint x: 546, startPoint y: 380, endPoint x: 504, endPoint y: 379, distance: 41.8
type input "****"
drag, startPoint x: 277, startPoint y: 338, endPoint x: 242, endPoint y: 335, distance: 35.7
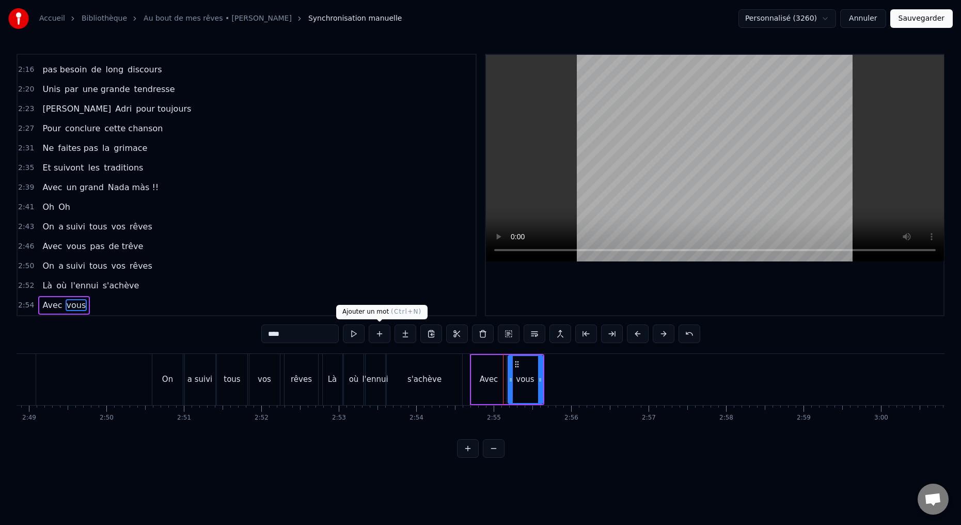
type input "****"
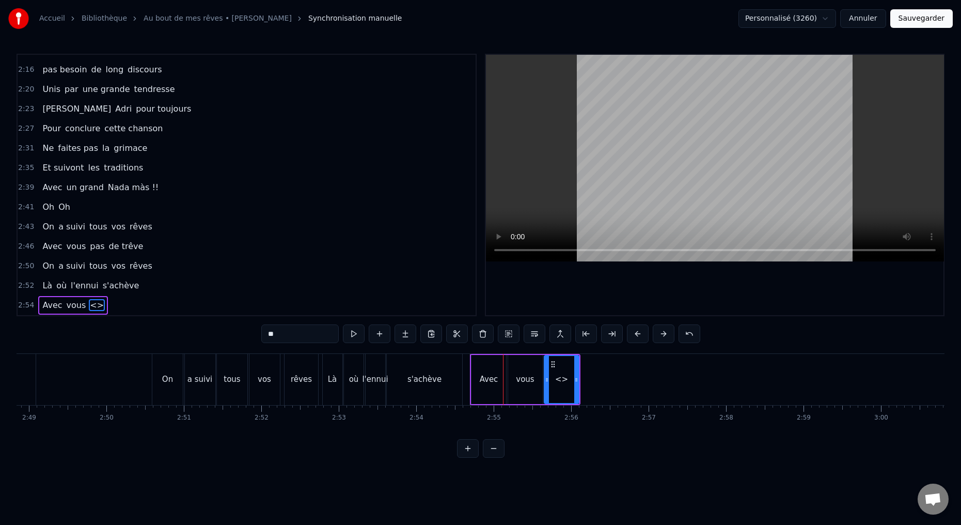
drag, startPoint x: 275, startPoint y: 339, endPoint x: 242, endPoint y: 307, distance: 46.0
drag, startPoint x: 576, startPoint y: 378, endPoint x: 566, endPoint y: 380, distance: 10.0
type input "***"
drag, startPoint x: 276, startPoint y: 335, endPoint x: 219, endPoint y: 316, distance: 59.8
drag, startPoint x: 592, startPoint y: 379, endPoint x: 618, endPoint y: 376, distance: 26.0
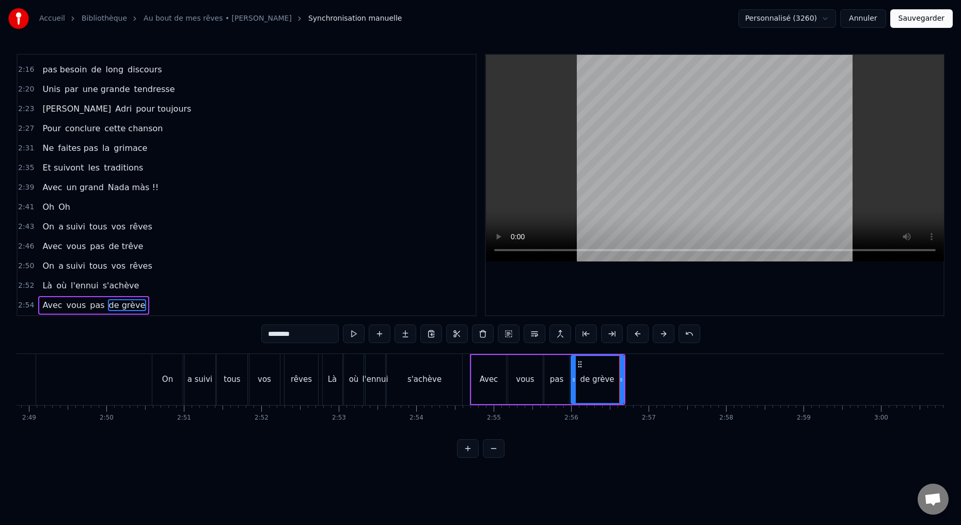
type input "********"
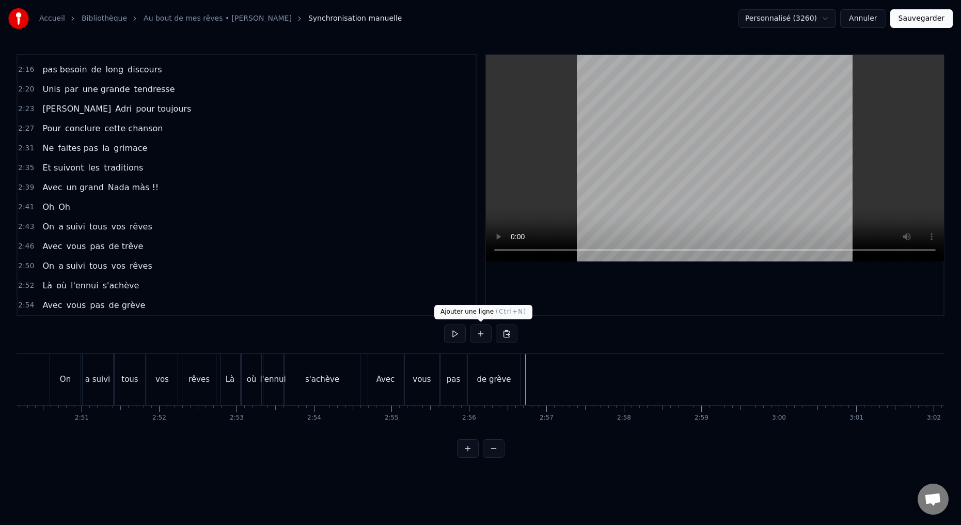
scroll to position [642, 0]
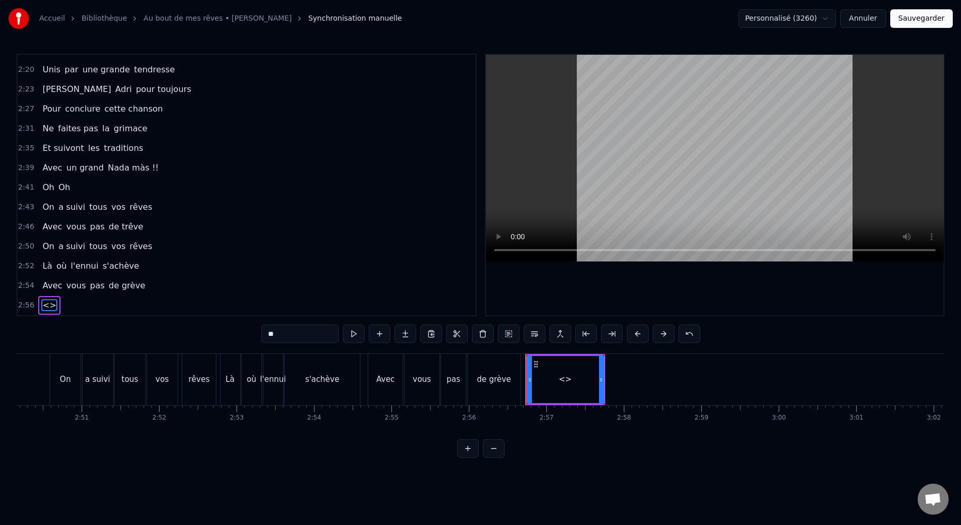
drag, startPoint x: 280, startPoint y: 333, endPoint x: 245, endPoint y: 333, distance: 34.6
type input "*"
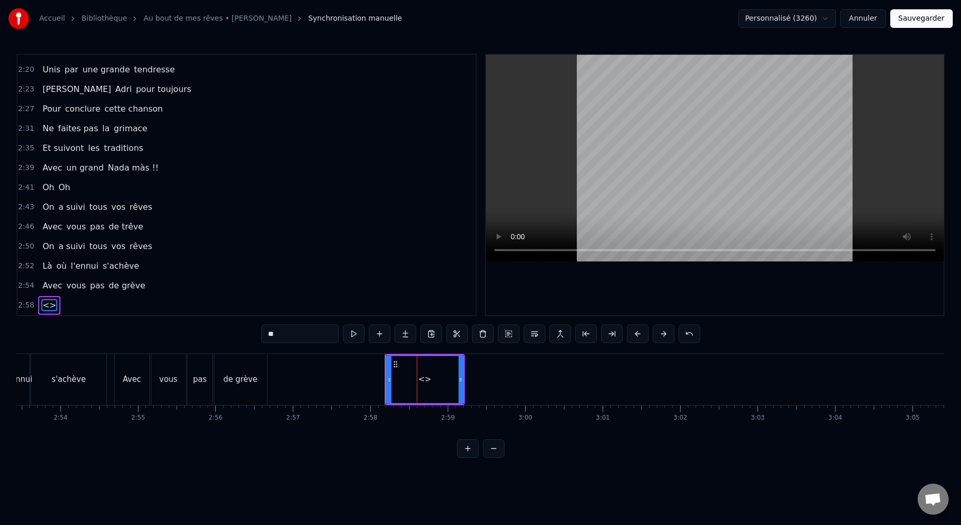
drag, startPoint x: 281, startPoint y: 335, endPoint x: 233, endPoint y: 327, distance: 48.6
drag, startPoint x: 460, startPoint y: 381, endPoint x: 428, endPoint y: 380, distance: 32.0
type input "*****"
drag, startPoint x: 281, startPoint y: 335, endPoint x: 232, endPoint y: 337, distance: 48.6
drag, startPoint x: 276, startPoint y: 336, endPoint x: 239, endPoint y: 327, distance: 38.2
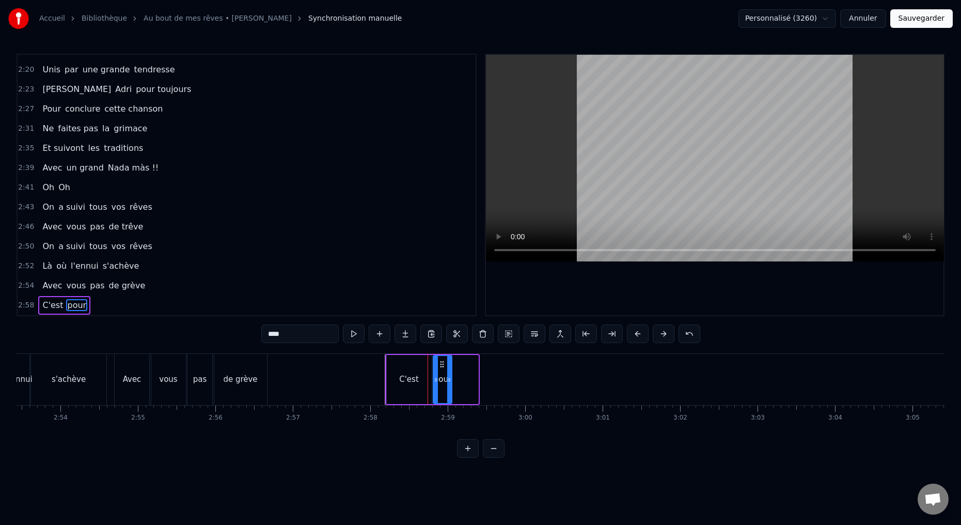
drag, startPoint x: 475, startPoint y: 382, endPoint x: 445, endPoint y: 382, distance: 30.5
type input "*****"
drag, startPoint x: 435, startPoint y: 379, endPoint x: 427, endPoint y: 381, distance: 8.0
drag, startPoint x: 449, startPoint y: 380, endPoint x: 441, endPoint y: 377, distance: 8.7
drag, startPoint x: 276, startPoint y: 335, endPoint x: 230, endPoint y: 326, distance: 46.8
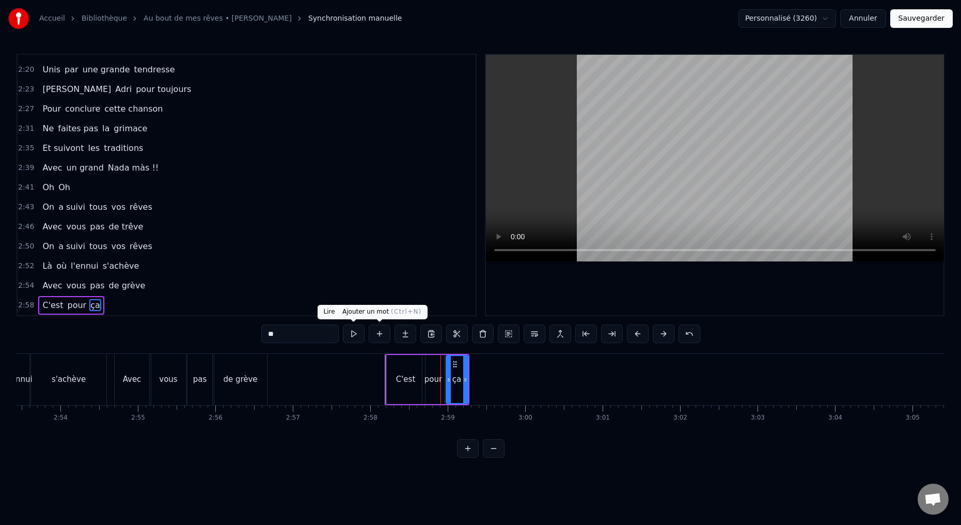
type input "**"
drag, startPoint x: 375, startPoint y: 335, endPoint x: 364, endPoint y: 336, distance: 10.3
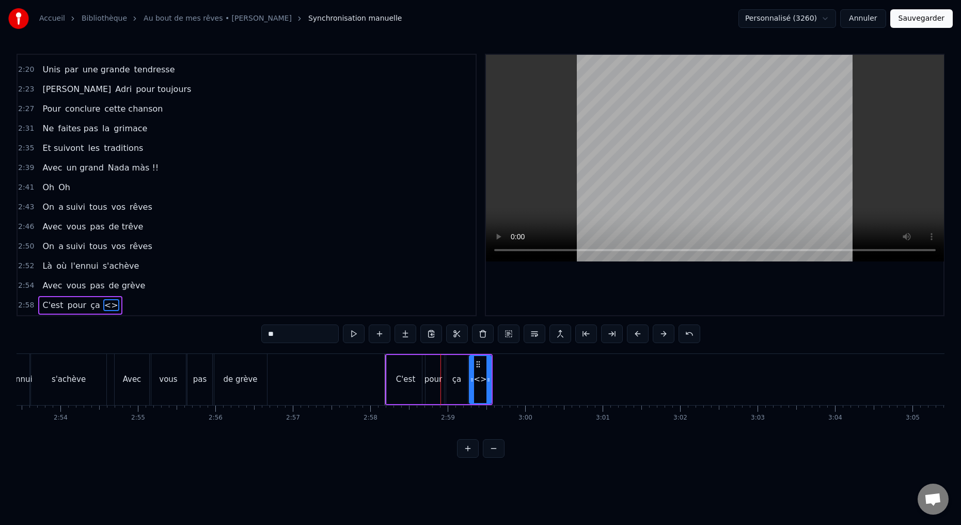
drag, startPoint x: 285, startPoint y: 335, endPoint x: 234, endPoint y: 330, distance: 50.8
type input "*****"
drag, startPoint x: 277, startPoint y: 335, endPoint x: 233, endPoint y: 329, distance: 43.7
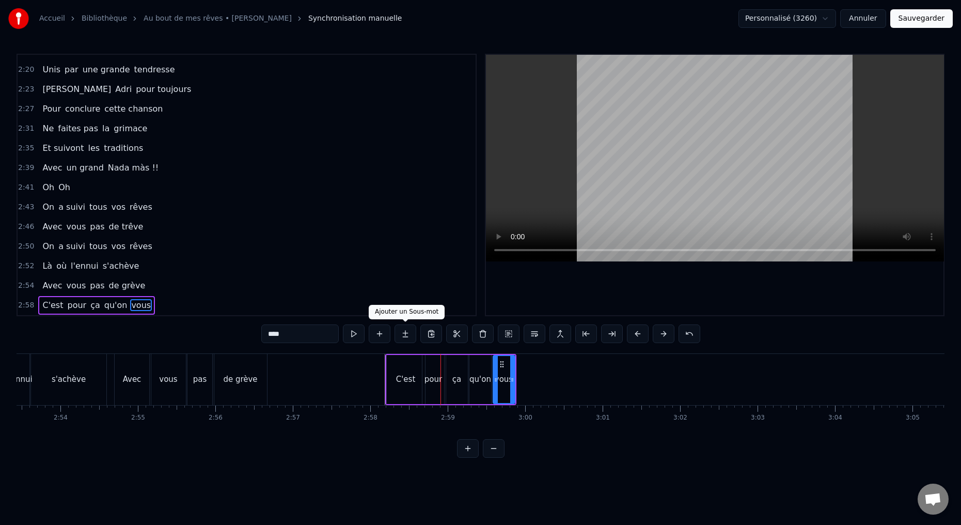
type input "****"
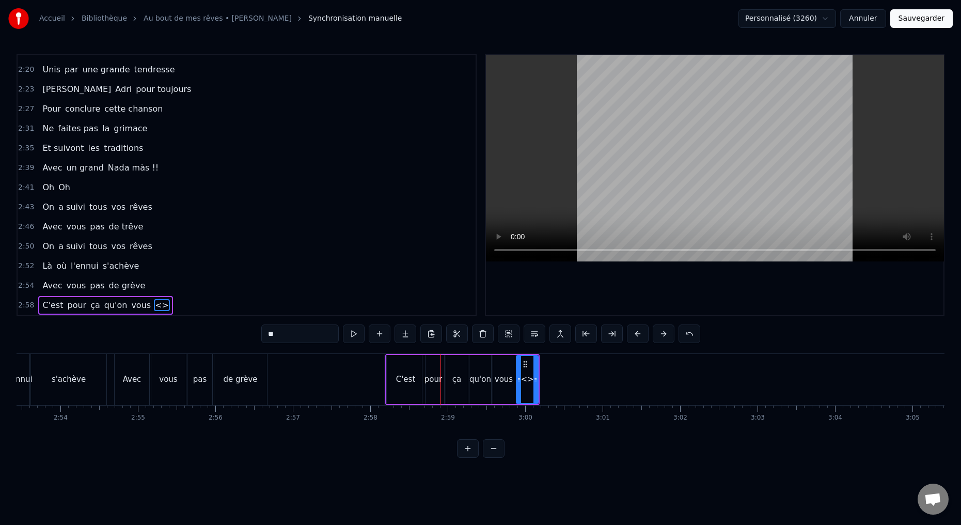
drag, startPoint x: 272, startPoint y: 336, endPoint x: 235, endPoint y: 334, distance: 37.2
drag, startPoint x: 536, startPoint y: 379, endPoint x: 586, endPoint y: 377, distance: 50.1
type input "****"
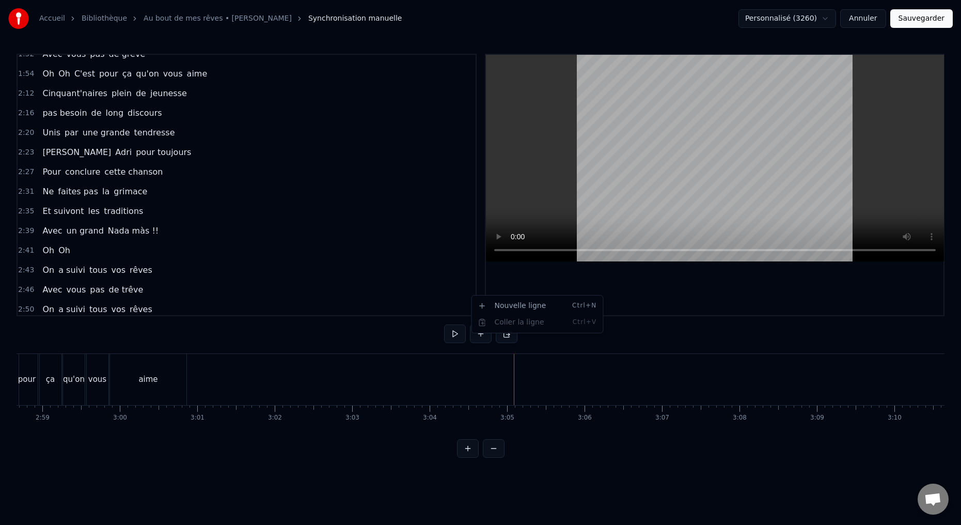
scroll to position [572, 0]
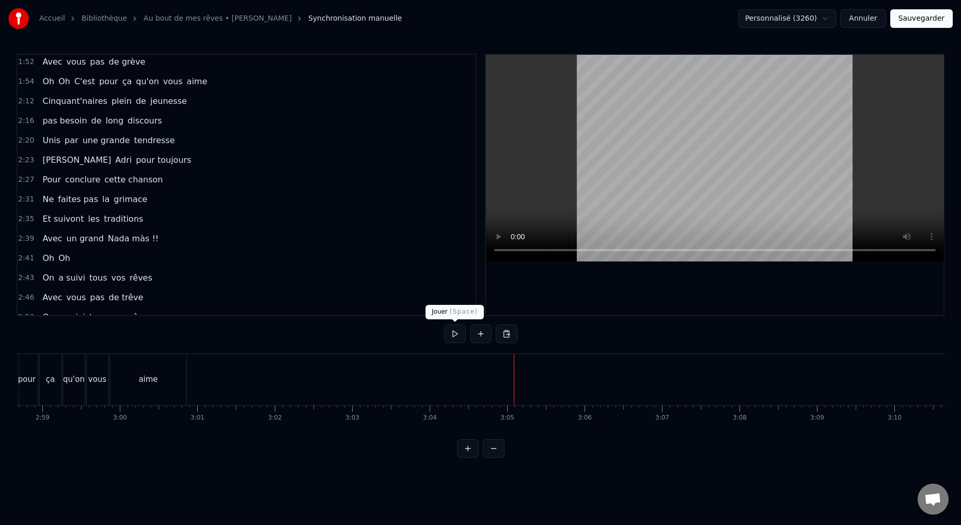
drag, startPoint x: 470, startPoint y: 286, endPoint x: 469, endPoint y: 275, distance: 10.4
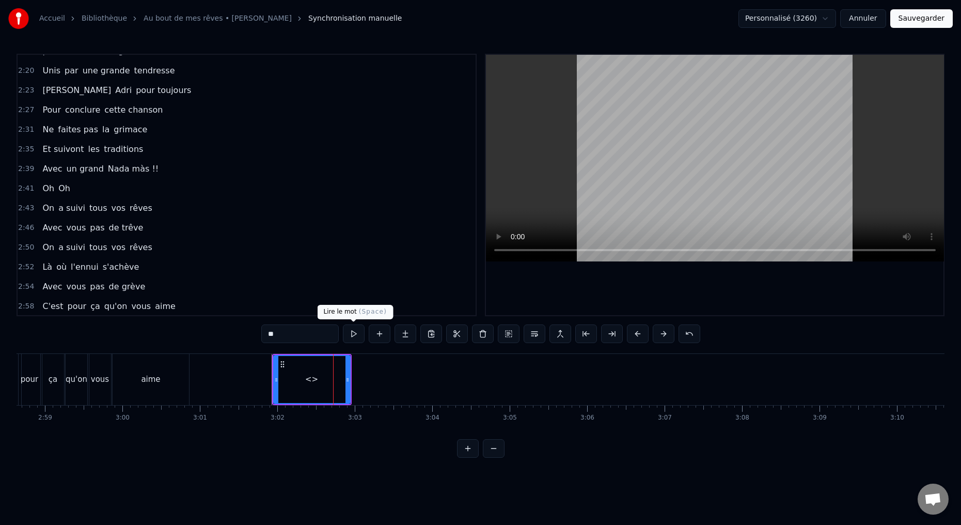
scroll to position [662, 0]
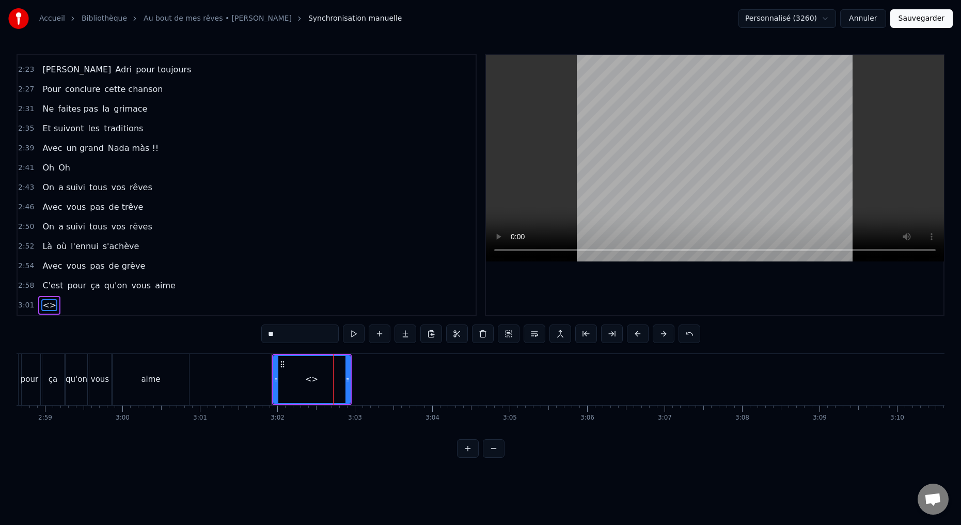
drag, startPoint x: 286, startPoint y: 334, endPoint x: 241, endPoint y: 325, distance: 45.8
type input "****"
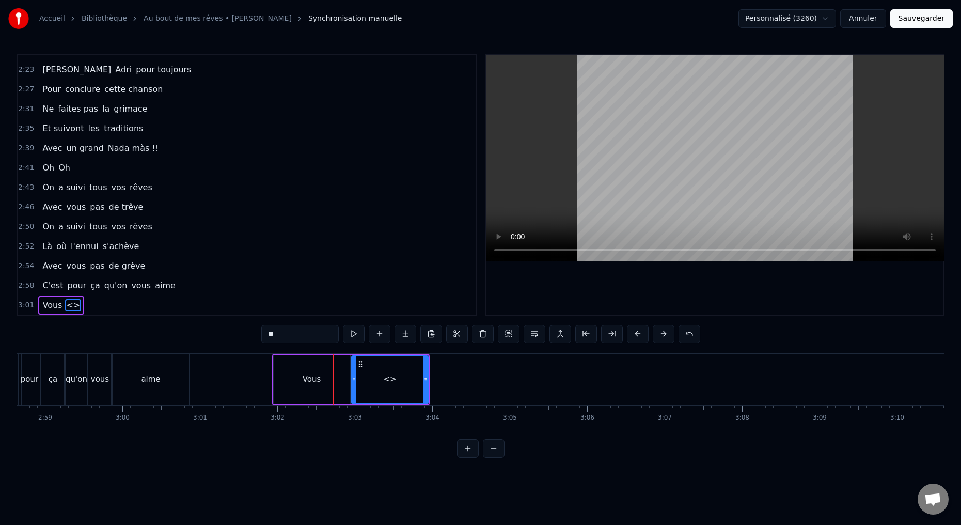
drag, startPoint x: 283, startPoint y: 335, endPoint x: 235, endPoint y: 325, distance: 49.1
type input "*****"
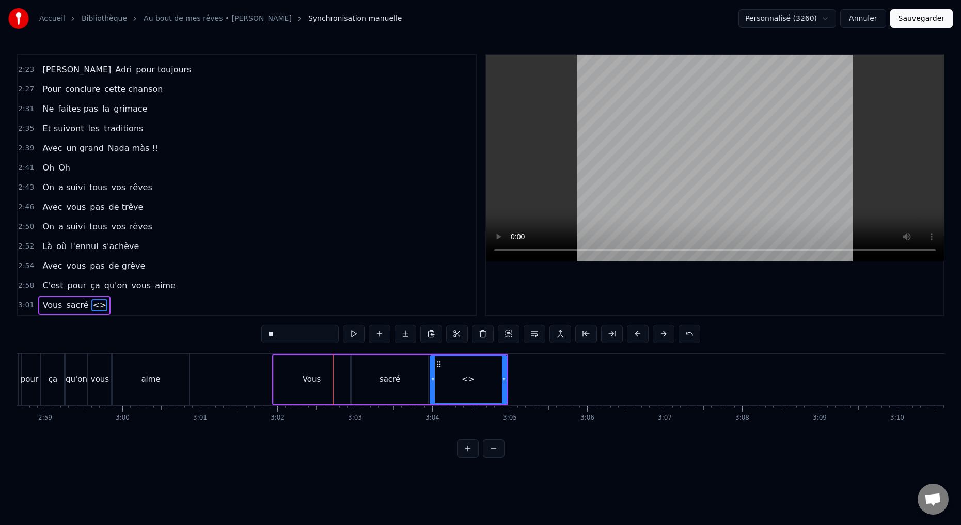
drag, startPoint x: 271, startPoint y: 335, endPoint x: 243, endPoint y: 332, distance: 28.0
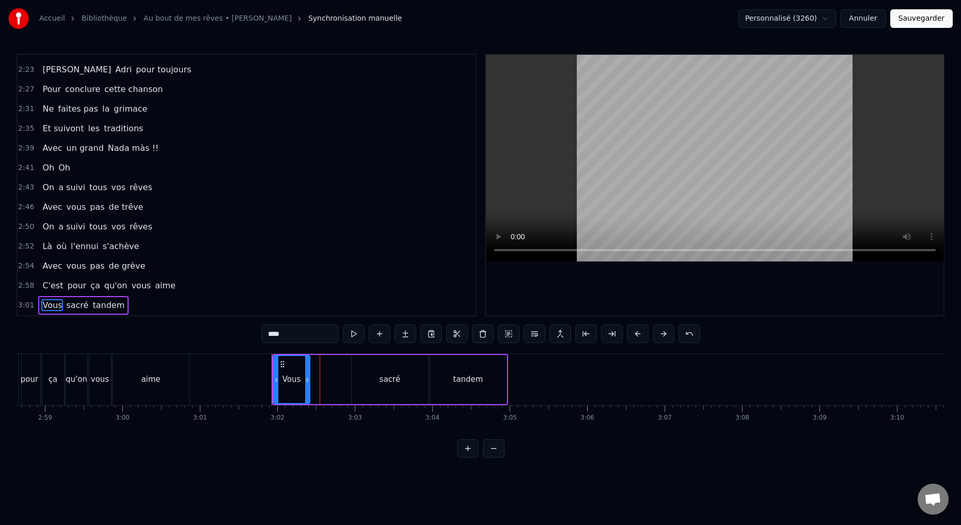
drag, startPoint x: 346, startPoint y: 379, endPoint x: 339, endPoint y: 390, distance: 13.0
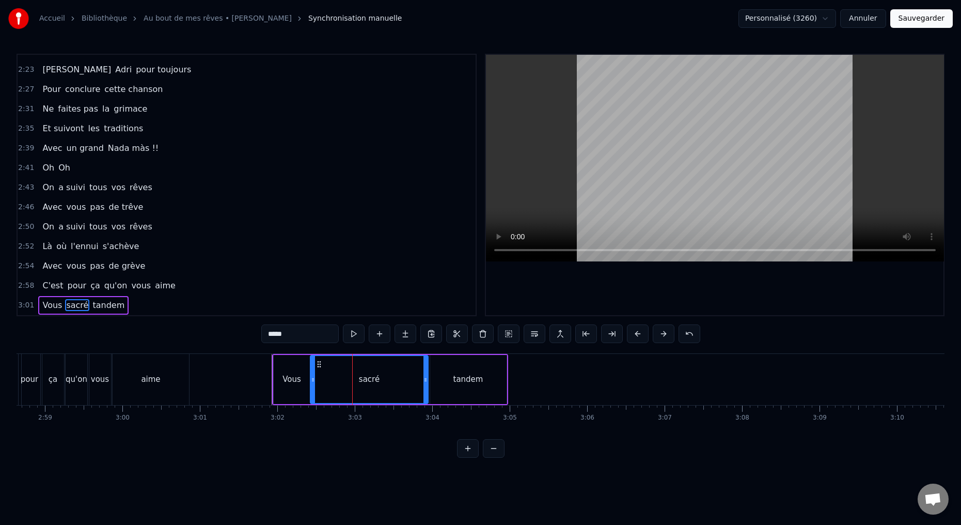
drag, startPoint x: 353, startPoint y: 378, endPoint x: 311, endPoint y: 378, distance: 41.3
drag, startPoint x: 425, startPoint y: 380, endPoint x: 341, endPoint y: 393, distance: 85.1
type input "******"
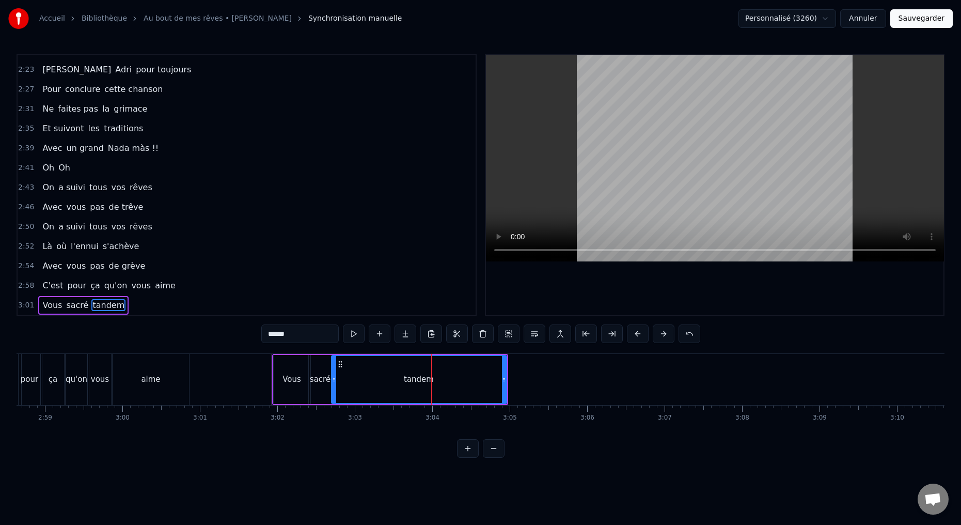
drag, startPoint x: 432, startPoint y: 378, endPoint x: 337, endPoint y: 389, distance: 95.6
drag, startPoint x: 503, startPoint y: 379, endPoint x: 363, endPoint y: 392, distance: 140.6
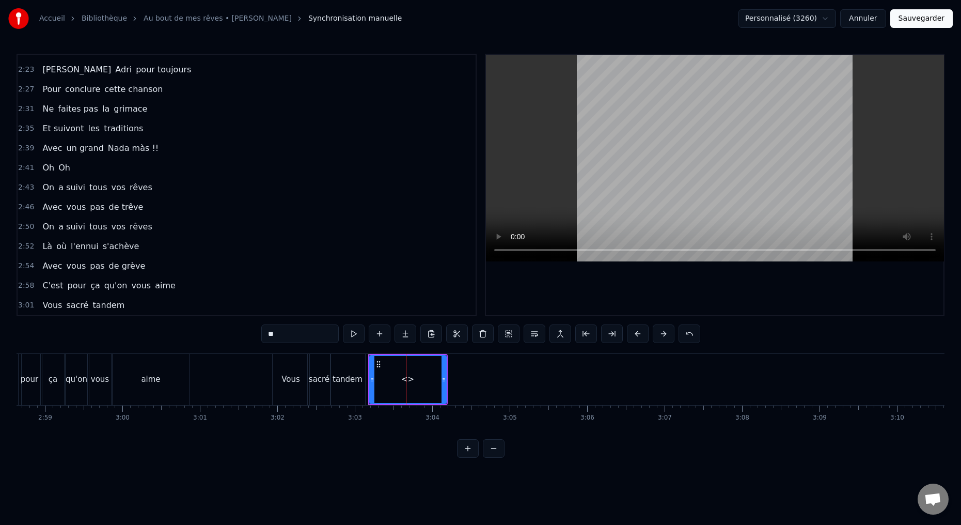
scroll to position [681, 0]
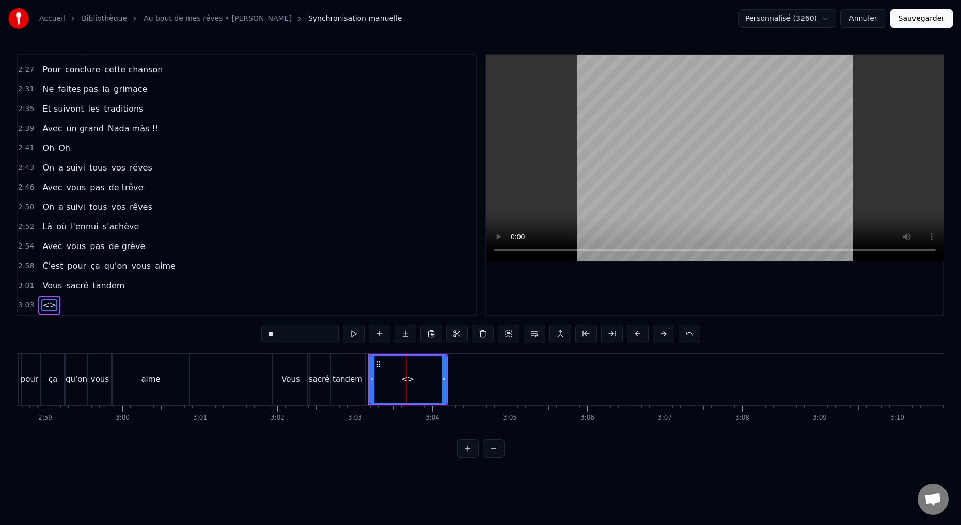
drag, startPoint x: 290, startPoint y: 335, endPoint x: 232, endPoint y: 338, distance: 57.4
type input "*"
drag, startPoint x: 445, startPoint y: 383, endPoint x: 385, endPoint y: 384, distance: 59.4
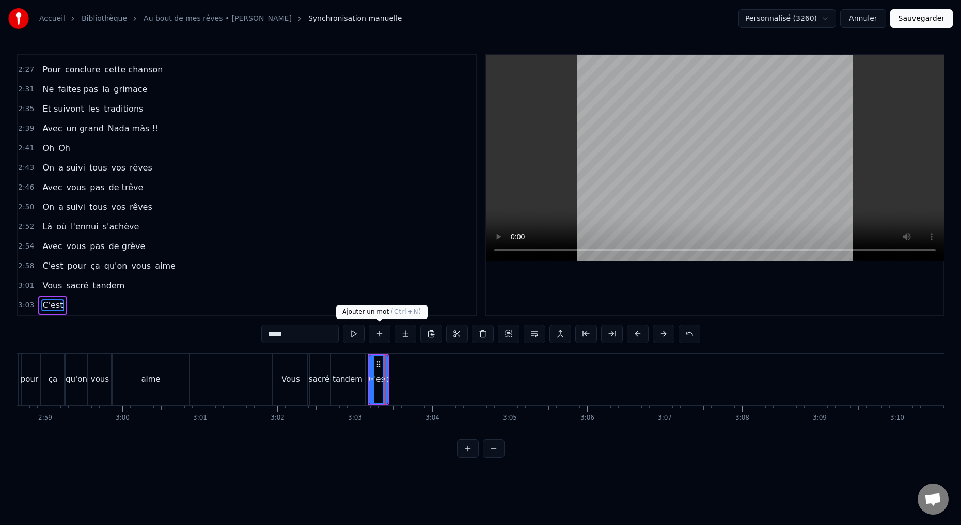
type input "*****"
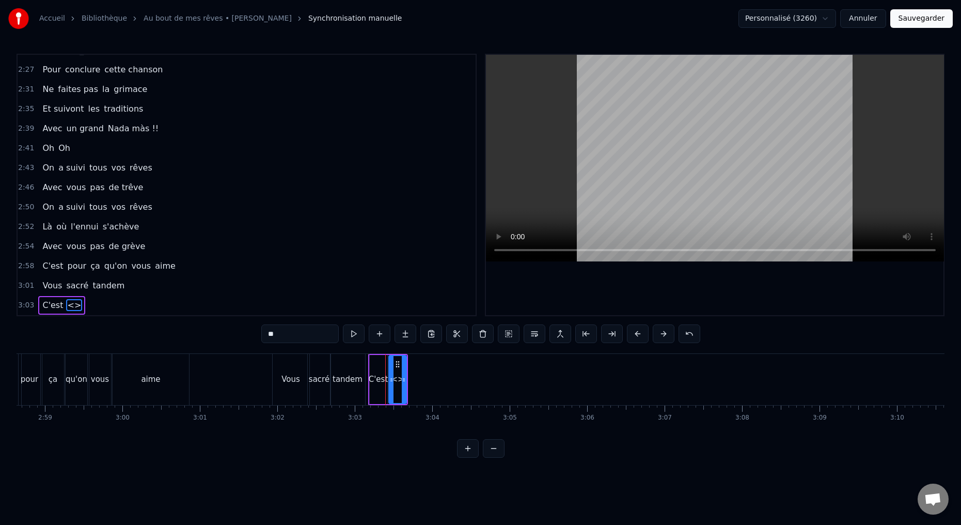
drag, startPoint x: 273, startPoint y: 338, endPoint x: 227, endPoint y: 302, distance: 58.1
type input "*******"
drag, startPoint x: 275, startPoint y: 333, endPoint x: 236, endPoint y: 326, distance: 39.8
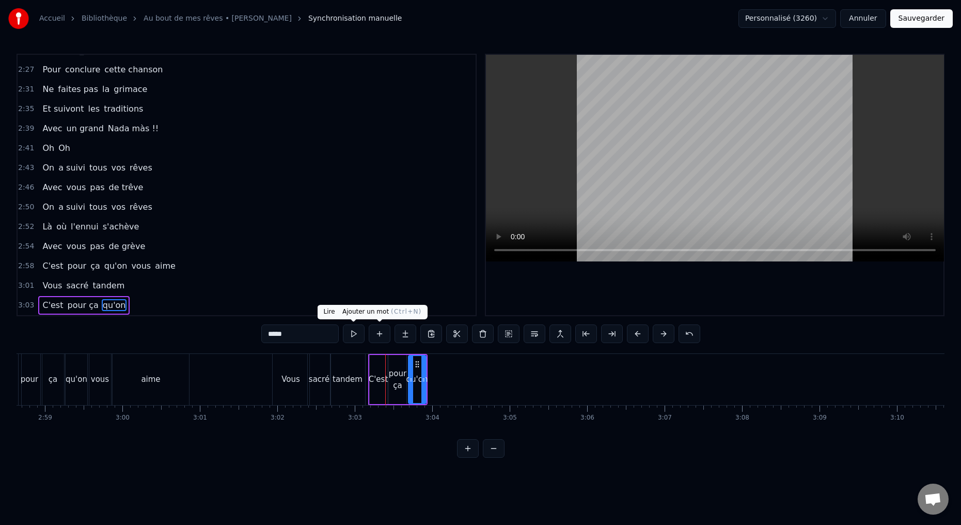
type input "*****"
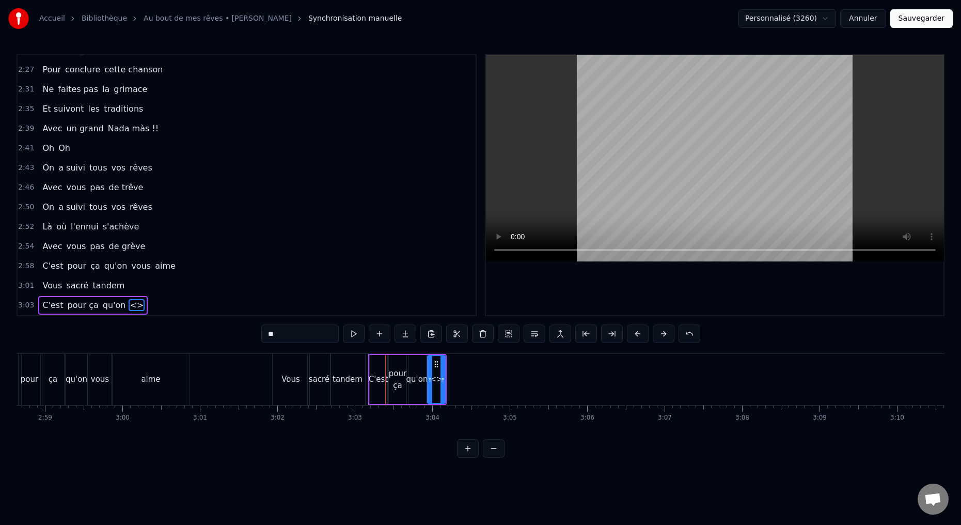
drag, startPoint x: 280, startPoint y: 337, endPoint x: 214, endPoint y: 318, distance: 68.9
type input "****"
drag, startPoint x: 275, startPoint y: 334, endPoint x: 235, endPoint y: 326, distance: 40.6
type input "****"
drag, startPoint x: 462, startPoint y: 379, endPoint x: 473, endPoint y: 380, distance: 10.9
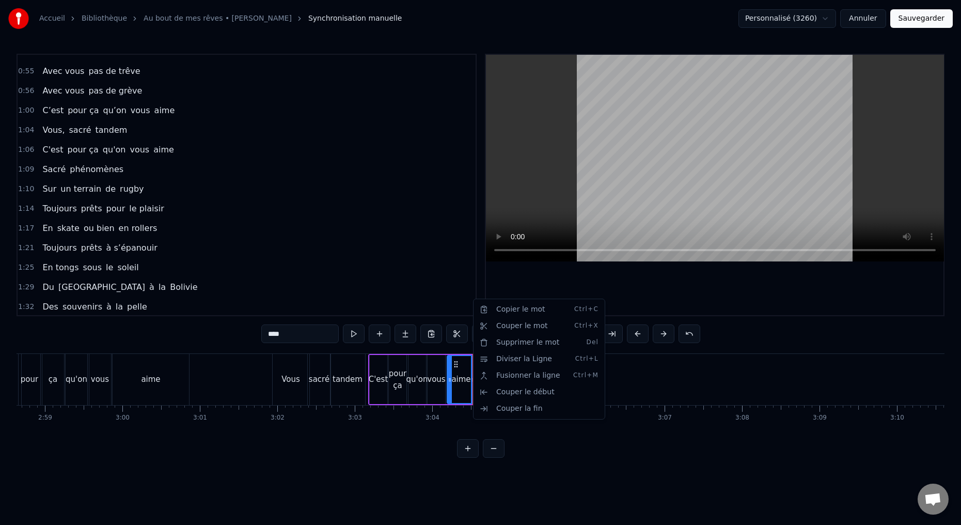
scroll to position [212, 0]
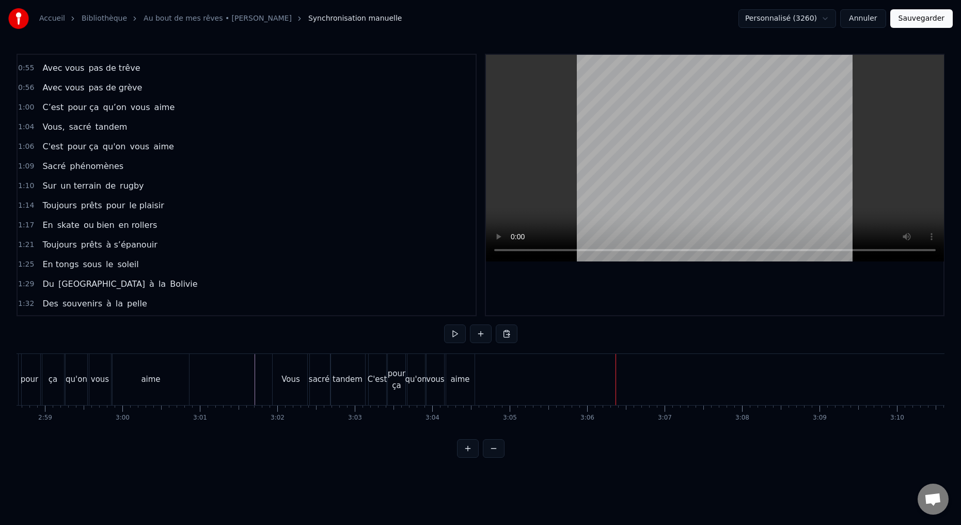
drag, startPoint x: 456, startPoint y: 391, endPoint x: 462, endPoint y: 391, distance: 6.2
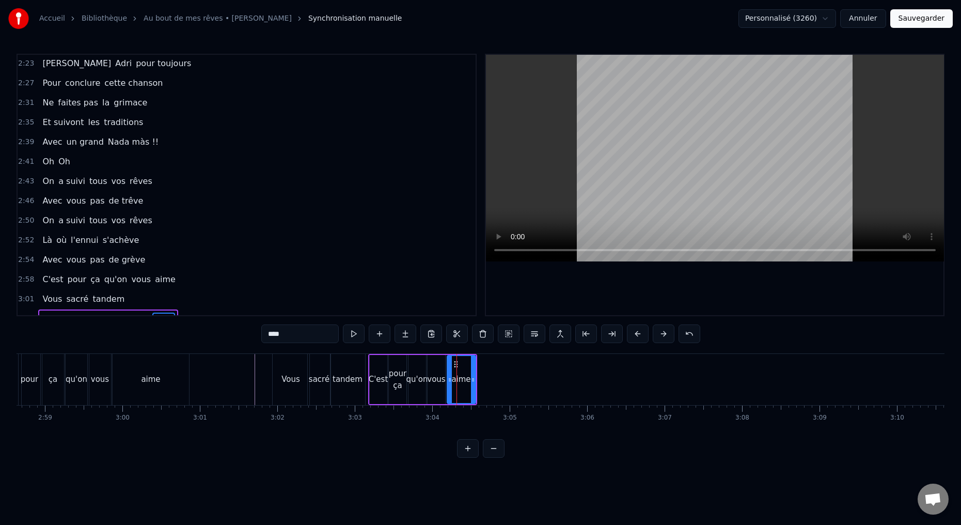
scroll to position [681, 0]
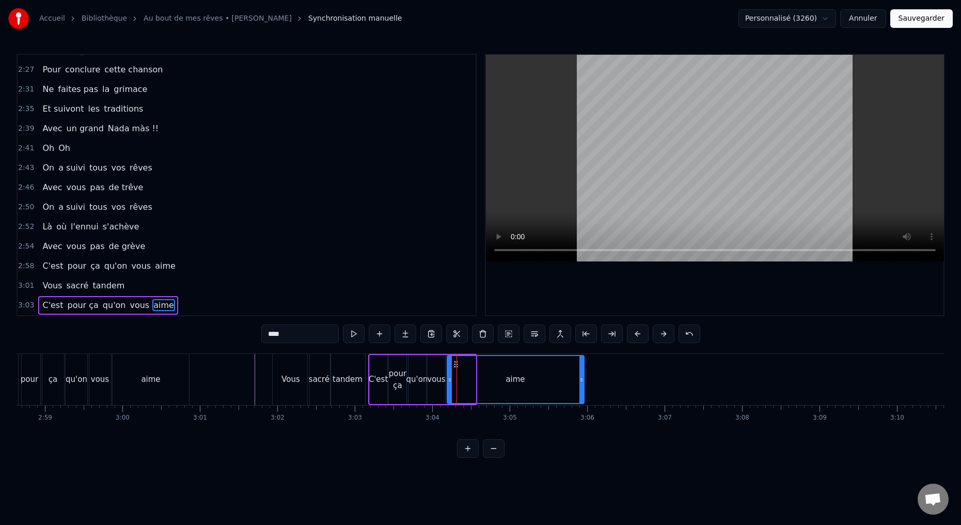
drag, startPoint x: 477, startPoint y: 382, endPoint x: 572, endPoint y: 380, distance: 95.0
drag, startPoint x: 449, startPoint y: 380, endPoint x: 517, endPoint y: 385, distance: 68.3
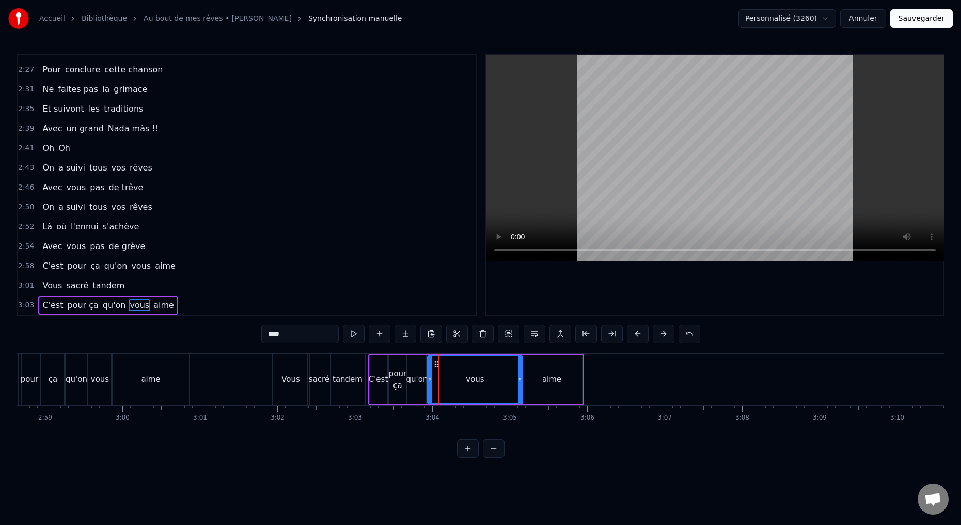
drag, startPoint x: 442, startPoint y: 379, endPoint x: 516, endPoint y: 378, distance: 73.3
drag, startPoint x: 429, startPoint y: 379, endPoint x: 482, endPoint y: 384, distance: 52.8
drag, startPoint x: 424, startPoint y: 379, endPoint x: 491, endPoint y: 380, distance: 67.1
drag, startPoint x: 496, startPoint y: 379, endPoint x: 485, endPoint y: 379, distance: 10.9
drag, startPoint x: 409, startPoint y: 380, endPoint x: 461, endPoint y: 387, distance: 52.0
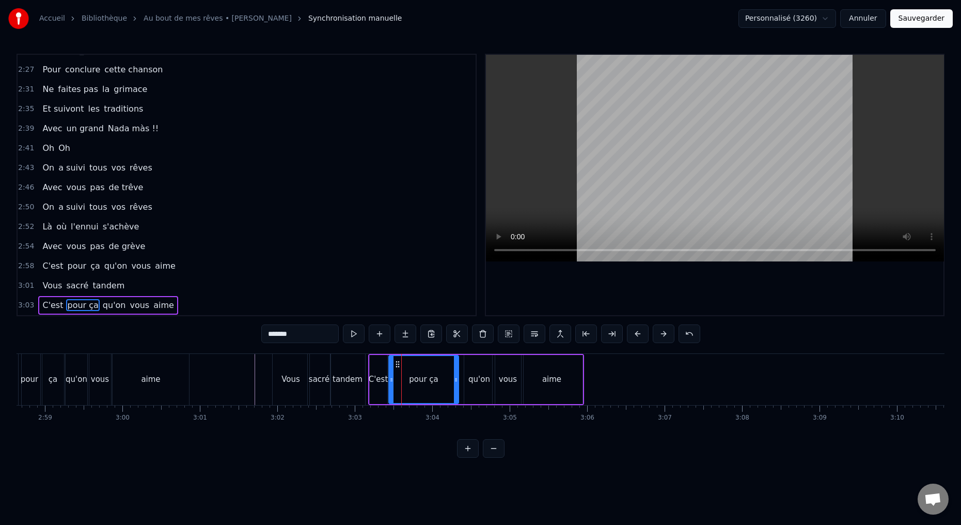
drag, startPoint x: 405, startPoint y: 378, endPoint x: 450, endPoint y: 377, distance: 44.4
drag, startPoint x: 390, startPoint y: 381, endPoint x: 414, endPoint y: 379, distance: 23.3
type input "*****"
drag, startPoint x: 385, startPoint y: 380, endPoint x: 409, endPoint y: 375, distance: 24.3
drag, startPoint x: 371, startPoint y: 383, endPoint x: 379, endPoint y: 381, distance: 8.4
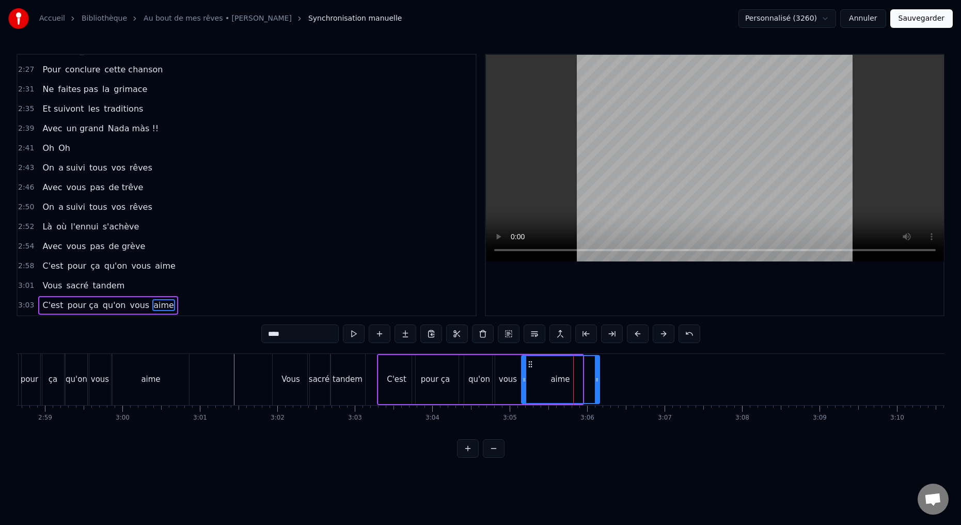
drag, startPoint x: 580, startPoint y: 379, endPoint x: 594, endPoint y: 380, distance: 13.9
drag, startPoint x: 522, startPoint y: 380, endPoint x: 529, endPoint y: 382, distance: 7.4
drag, startPoint x: 521, startPoint y: 380, endPoint x: 528, endPoint y: 379, distance: 6.3
drag, startPoint x: 494, startPoint y: 379, endPoint x: 505, endPoint y: 378, distance: 11.4
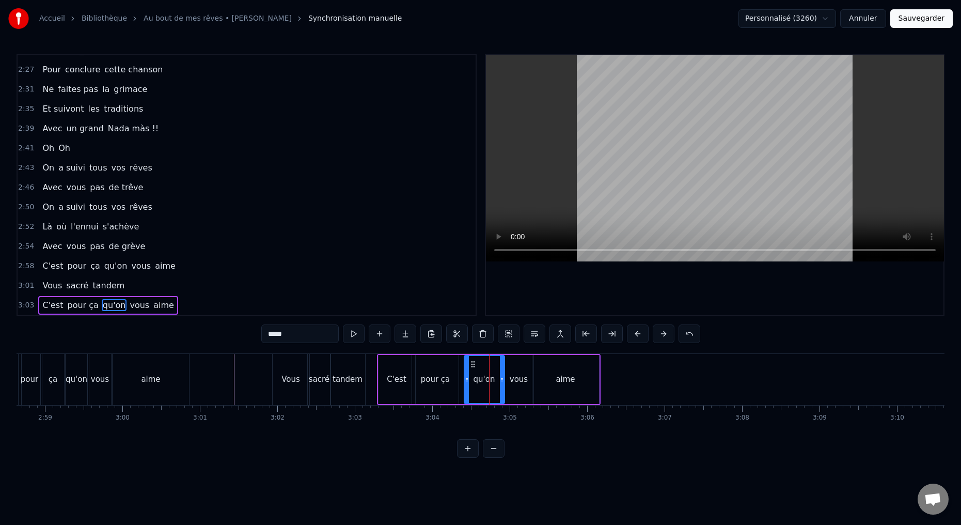
drag, startPoint x: 493, startPoint y: 379, endPoint x: 503, endPoint y: 377, distance: 10.0
drag, startPoint x: 464, startPoint y: 380, endPoint x: 478, endPoint y: 381, distance: 13.4
drag, startPoint x: 455, startPoint y: 380, endPoint x: 468, endPoint y: 379, distance: 13.5
drag, startPoint x: 413, startPoint y: 382, endPoint x: 429, endPoint y: 380, distance: 15.6
type input "*****"
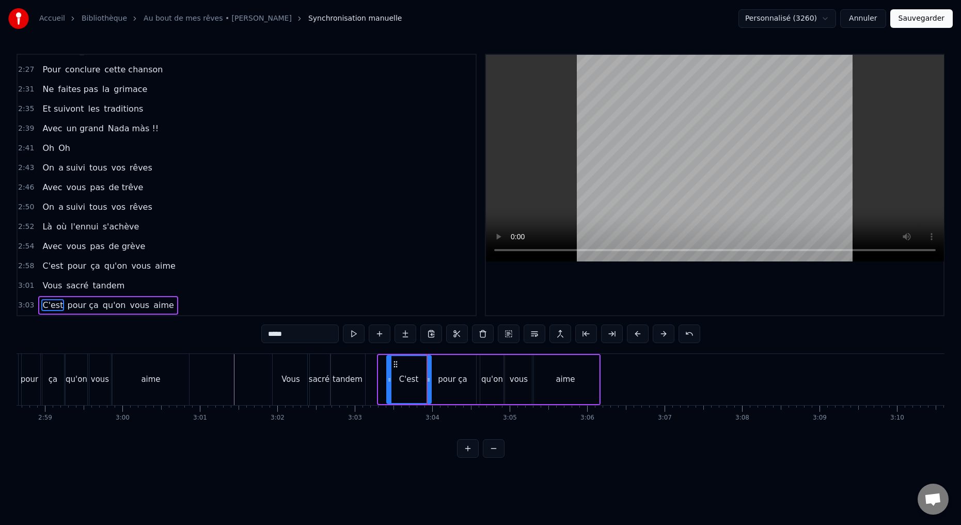
drag, startPoint x: 379, startPoint y: 380, endPoint x: 386, endPoint y: 382, distance: 6.8
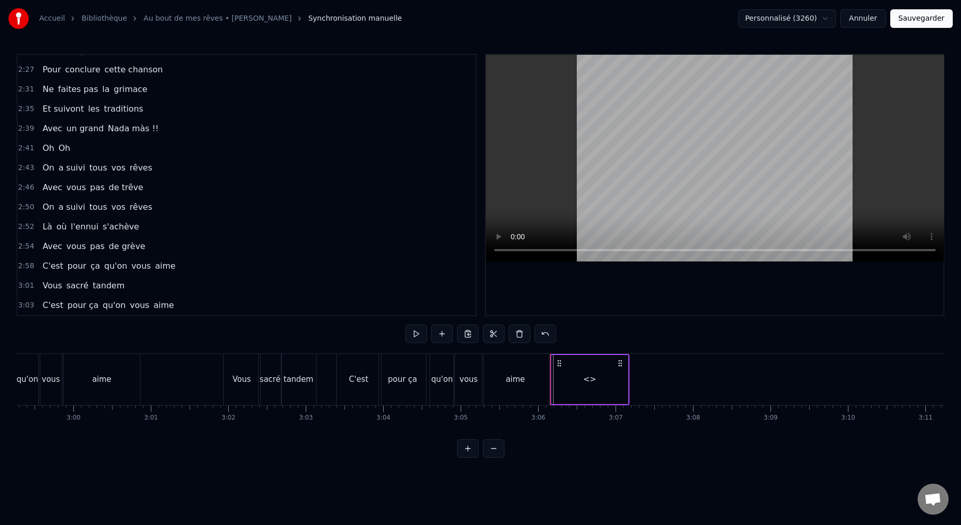
scroll to position [701, 0]
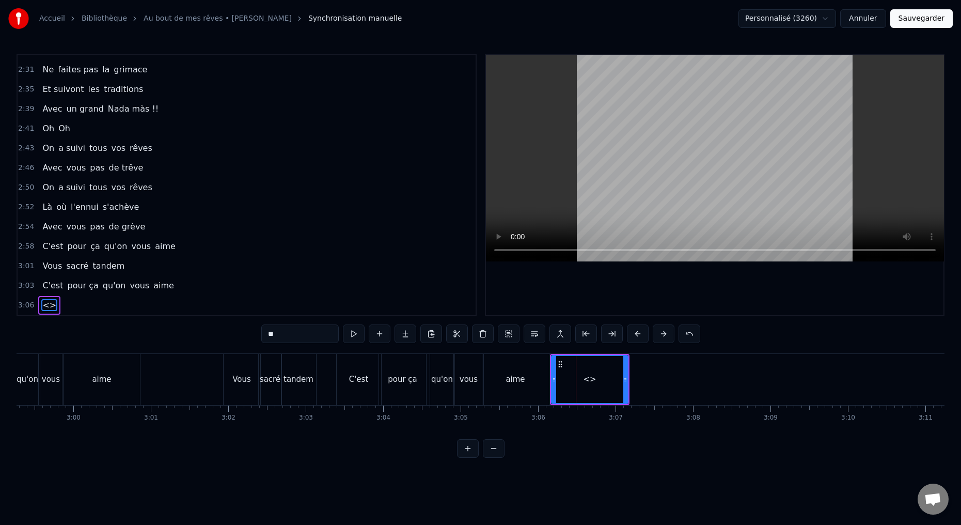
drag, startPoint x: 286, startPoint y: 338, endPoint x: 243, endPoint y: 322, distance: 45.7
type input "****"
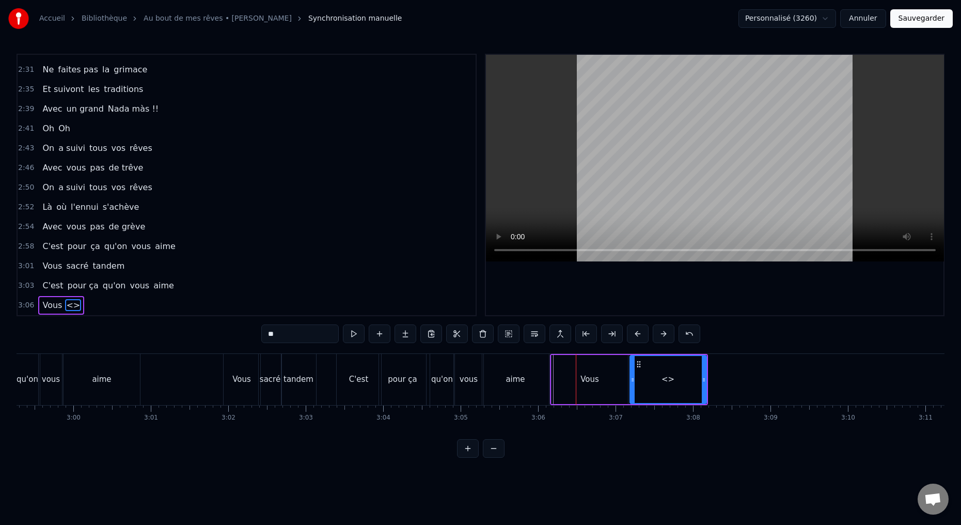
drag, startPoint x: 278, startPoint y: 334, endPoint x: 236, endPoint y: 340, distance: 41.7
drag, startPoint x: 282, startPoint y: 331, endPoint x: 245, endPoint y: 323, distance: 38.2
type input "********"
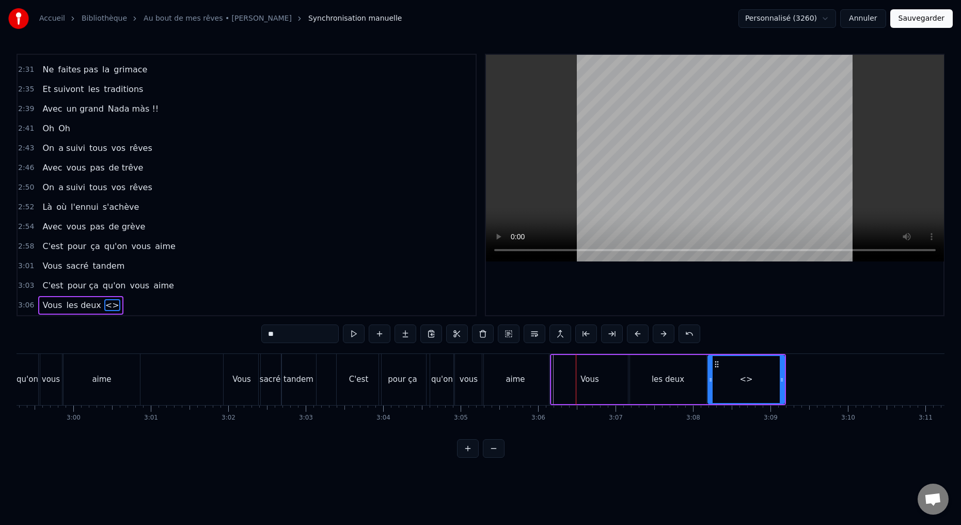
drag, startPoint x: 299, startPoint y: 337, endPoint x: 234, endPoint y: 323, distance: 67.0
type input "**********"
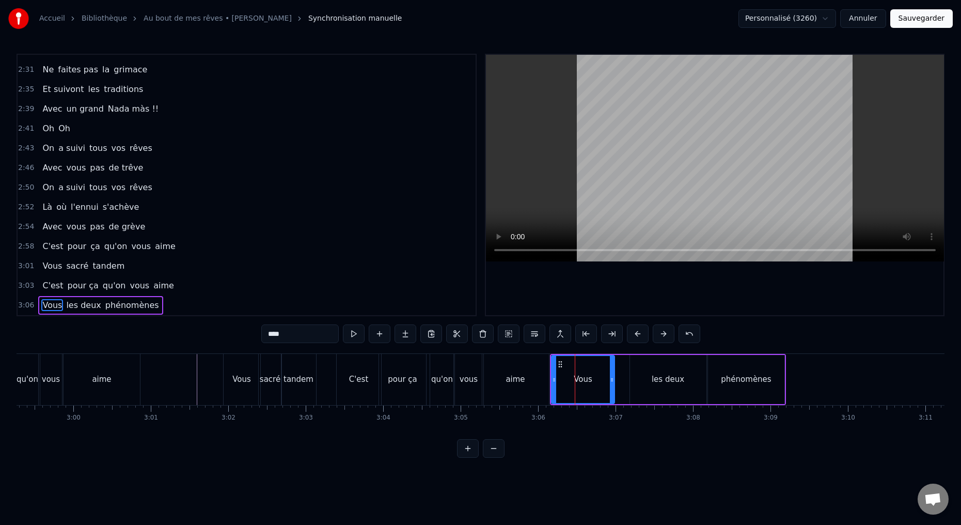
drag, startPoint x: 625, startPoint y: 381, endPoint x: 613, endPoint y: 382, distance: 12.4
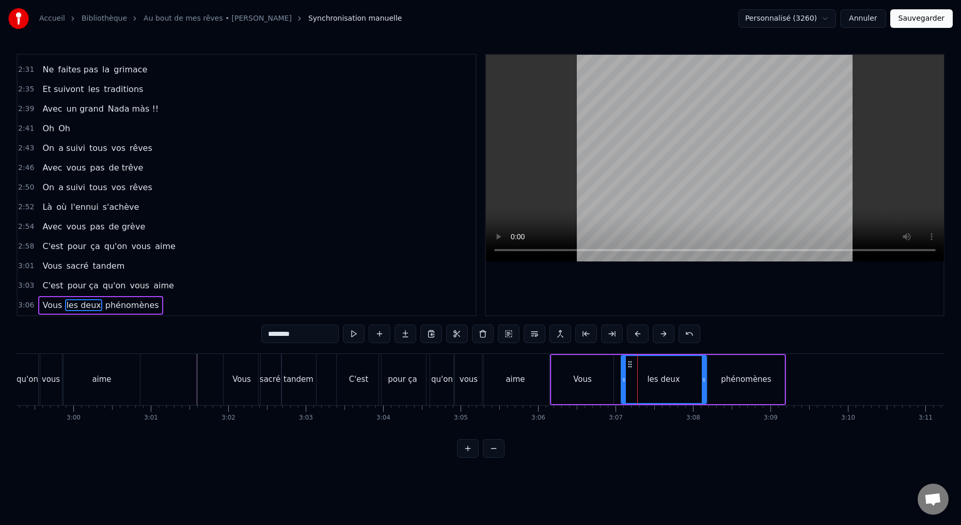
drag, startPoint x: 631, startPoint y: 382, endPoint x: 613, endPoint y: 384, distance: 18.3
drag, startPoint x: 703, startPoint y: 379, endPoint x: 685, endPoint y: 381, distance: 18.7
type input "**********"
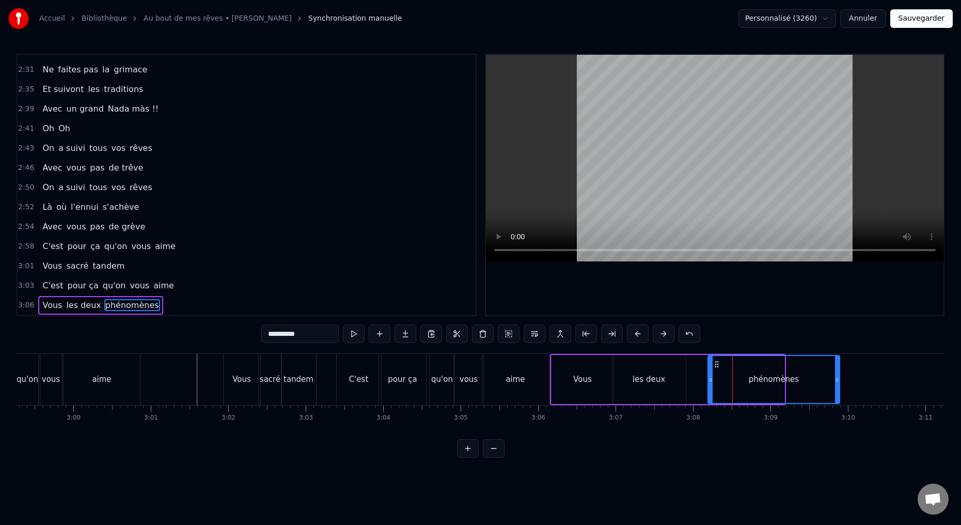
drag, startPoint x: 785, startPoint y: 380, endPoint x: 830, endPoint y: 385, distance: 45.2
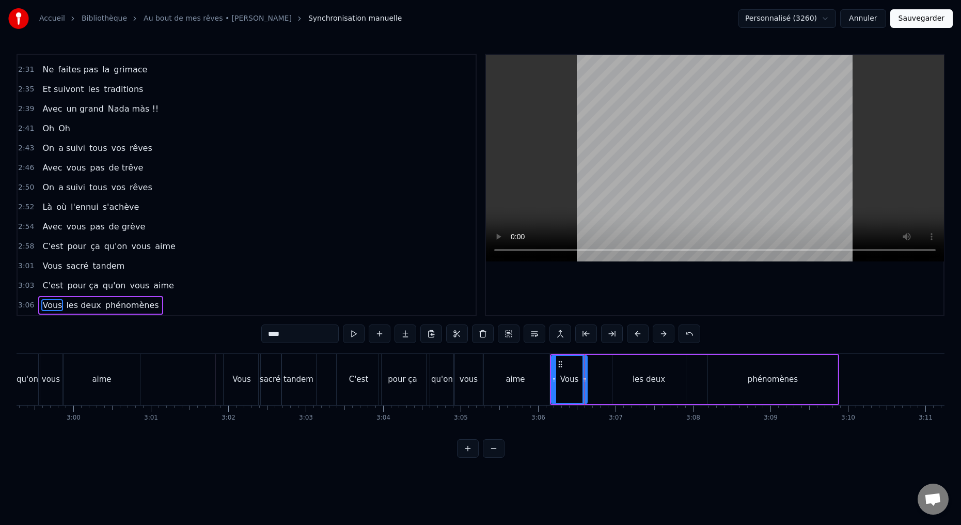
drag, startPoint x: 609, startPoint y: 379, endPoint x: 601, endPoint y: 384, distance: 8.8
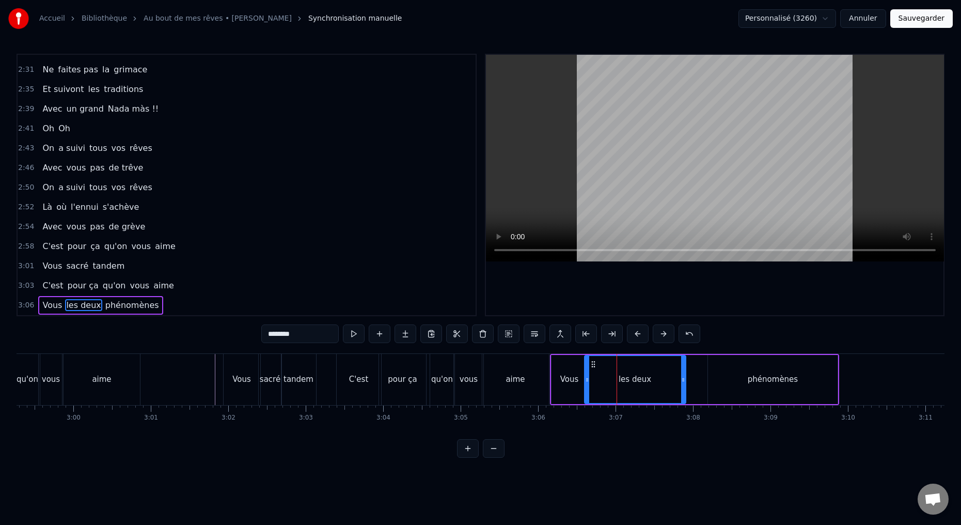
drag, startPoint x: 613, startPoint y: 380, endPoint x: 596, endPoint y: 383, distance: 17.2
drag, startPoint x: 677, startPoint y: 379, endPoint x: 660, endPoint y: 389, distance: 19.5
drag, startPoint x: 736, startPoint y: 389, endPoint x: 725, endPoint y: 385, distance: 11.4
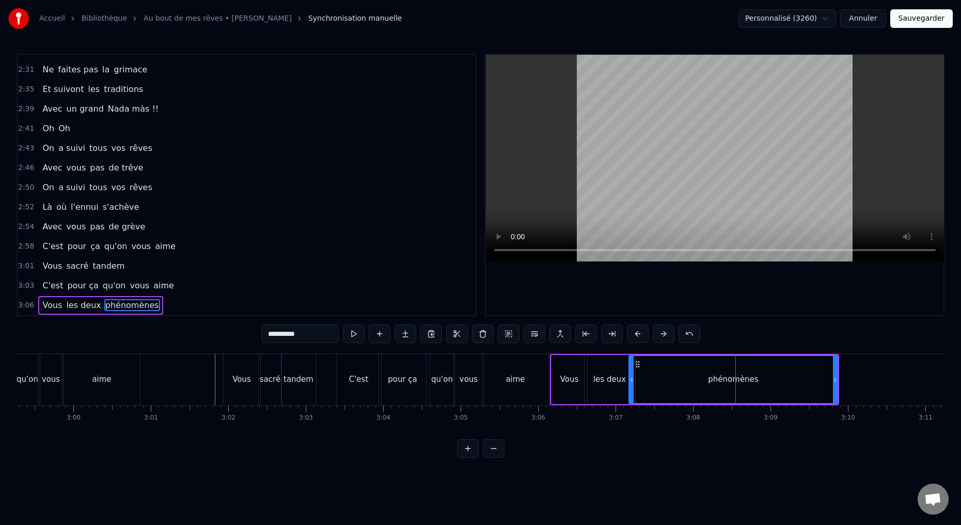
drag, startPoint x: 710, startPoint y: 380, endPoint x: 635, endPoint y: 390, distance: 75.5
drag, startPoint x: 834, startPoint y: 379, endPoint x: 682, endPoint y: 397, distance: 153.3
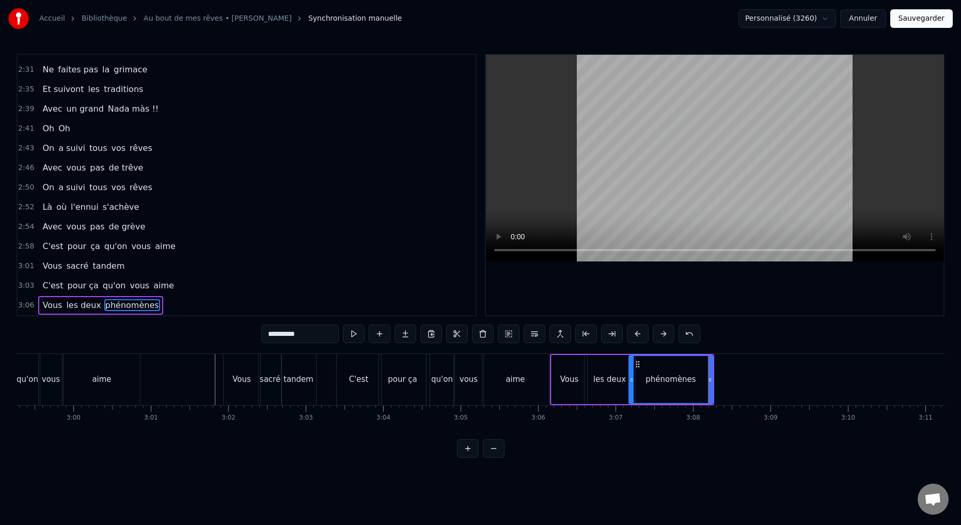
type input "****"
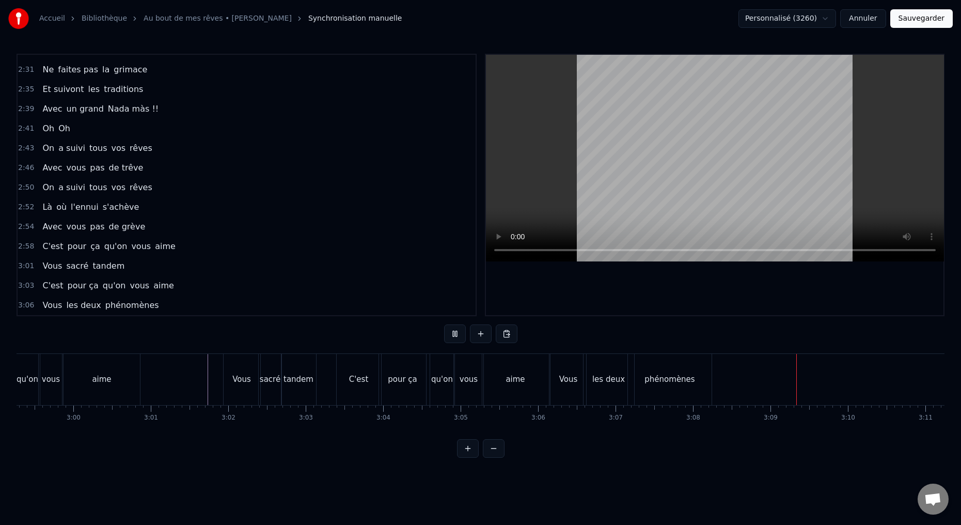
drag, startPoint x: 605, startPoint y: 397, endPoint x: 612, endPoint y: 389, distance: 10.6
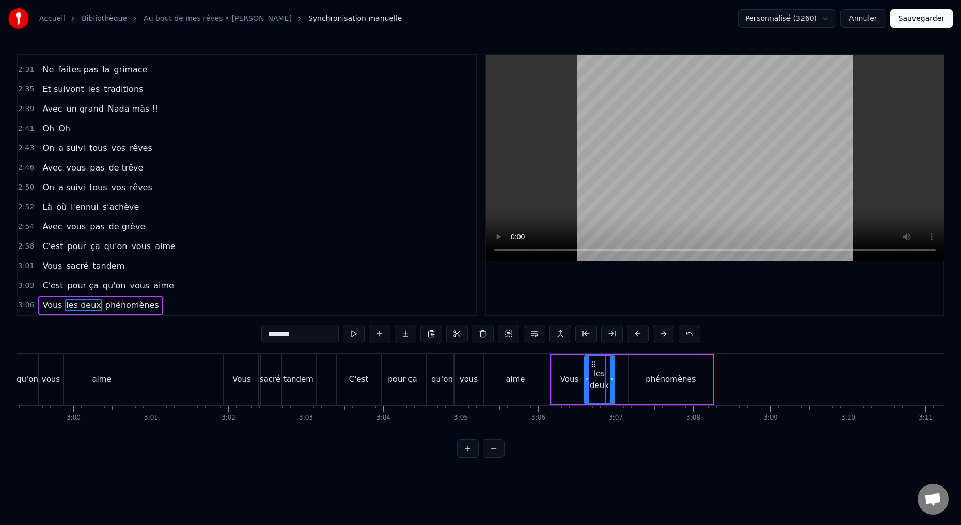
drag, startPoint x: 631, startPoint y: 379, endPoint x: 612, endPoint y: 379, distance: 19.1
type input "**********"
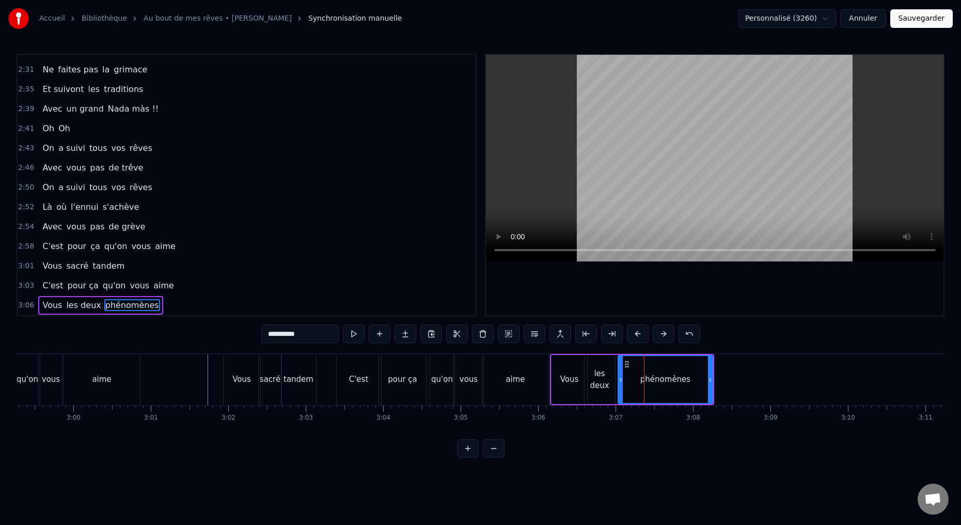
drag, startPoint x: 630, startPoint y: 379, endPoint x: 620, endPoint y: 380, distance: 10.9
drag, startPoint x: 620, startPoint y: 380, endPoint x: 615, endPoint y: 381, distance: 5.2
drag, startPoint x: 710, startPoint y: 379, endPoint x: 695, endPoint y: 378, distance: 15.0
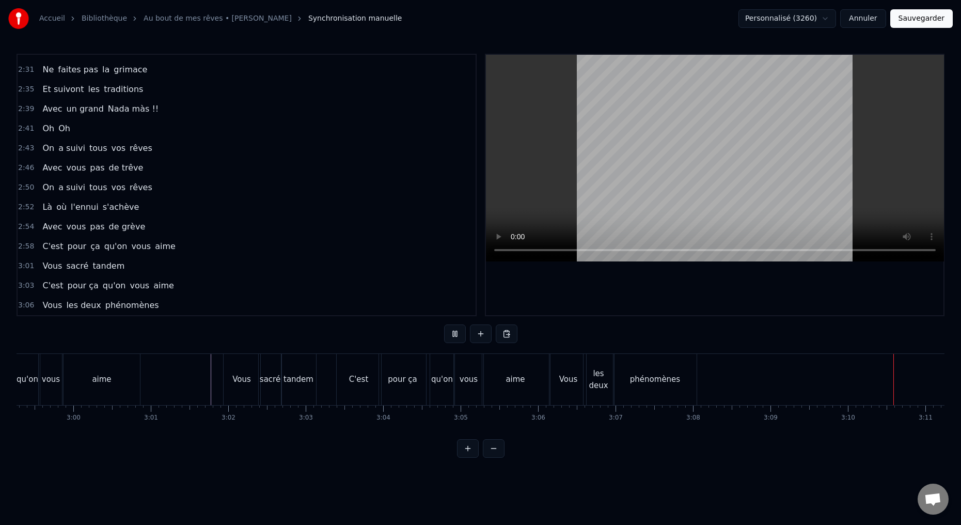
drag, startPoint x: 801, startPoint y: 439, endPoint x: 807, endPoint y: 436, distance: 7.6
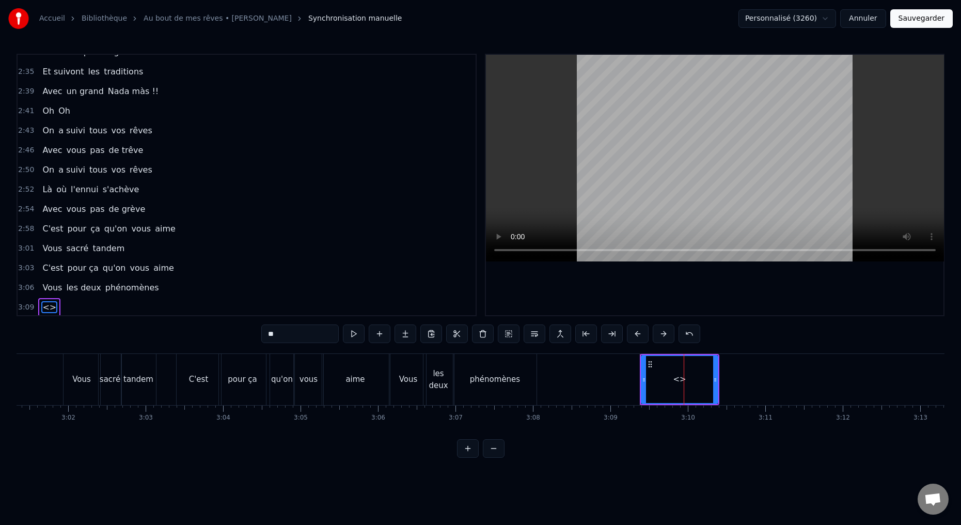
scroll to position [721, 0]
drag, startPoint x: 285, startPoint y: 336, endPoint x: 242, endPoint y: 323, distance: 45.2
drag, startPoint x: 708, startPoint y: 380, endPoint x: 666, endPoint y: 382, distance: 41.9
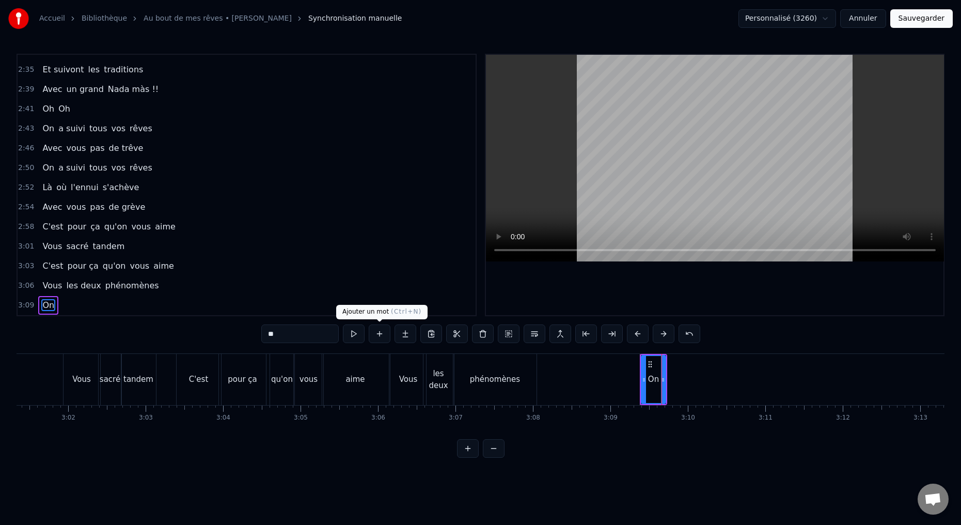
type input "**"
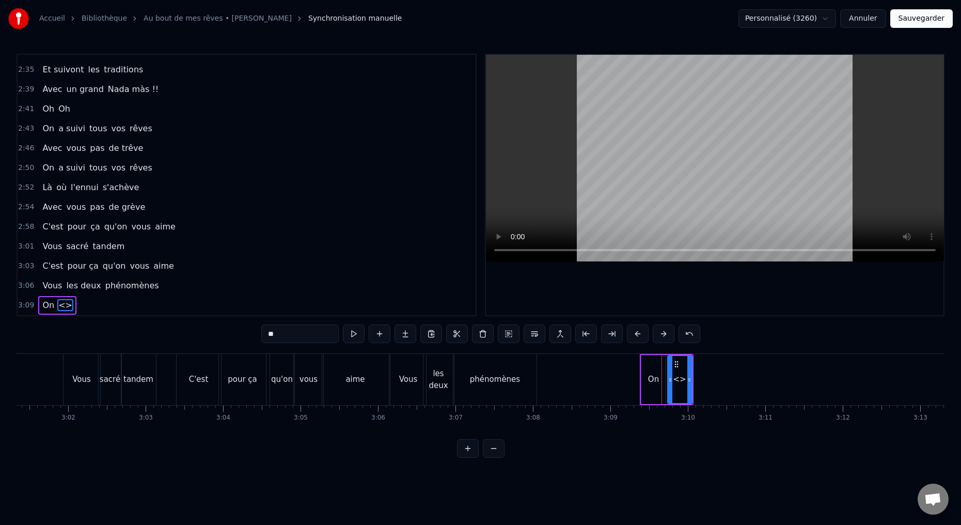
drag, startPoint x: 271, startPoint y: 335, endPoint x: 235, endPoint y: 323, distance: 37.9
type input "*******"
click at [380, 335] on button at bounding box center [380, 333] width 22 height 19
drag, startPoint x: 264, startPoint y: 334, endPoint x: 240, endPoint y: 331, distance: 24.4
click at [244, 336] on div "0:15 Deux potes dès la jeunesse 0:19 Depuis le tout premier jour 0:23 Des délir…" at bounding box center [481, 256] width 928 height 404
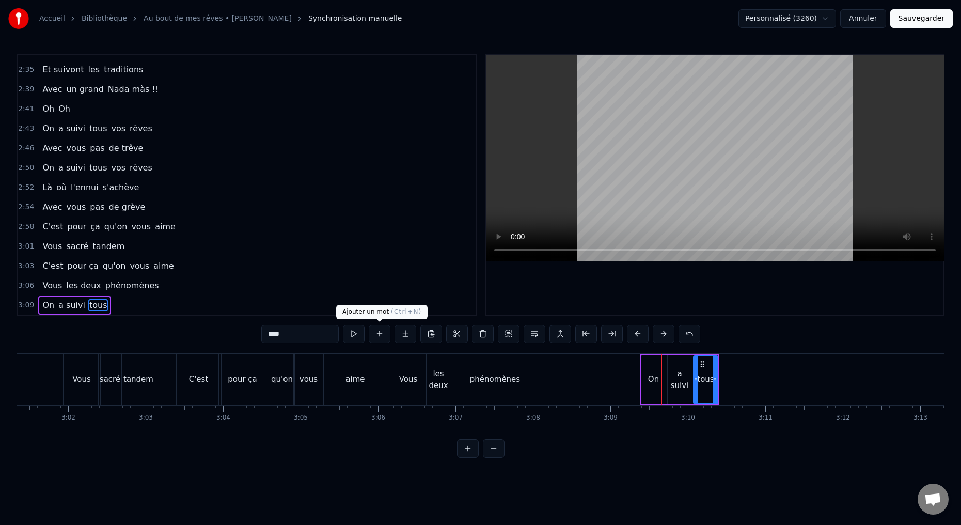
type input "****"
click at [380, 335] on button at bounding box center [380, 333] width 22 height 19
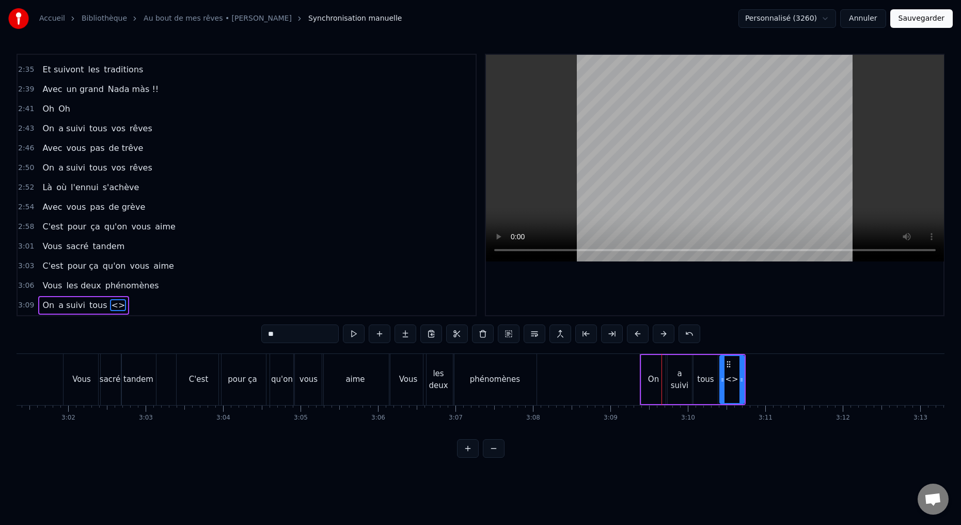
drag, startPoint x: 279, startPoint y: 336, endPoint x: 244, endPoint y: 329, distance: 36.3
click at [246, 330] on div "0:15 Deux potes dès la jeunesse 0:19 Depuis le tout premier jour 0:23 Des délir…" at bounding box center [481, 256] width 928 height 404
type input "***"
drag, startPoint x: 282, startPoint y: 329, endPoint x: 239, endPoint y: 293, distance: 56.4
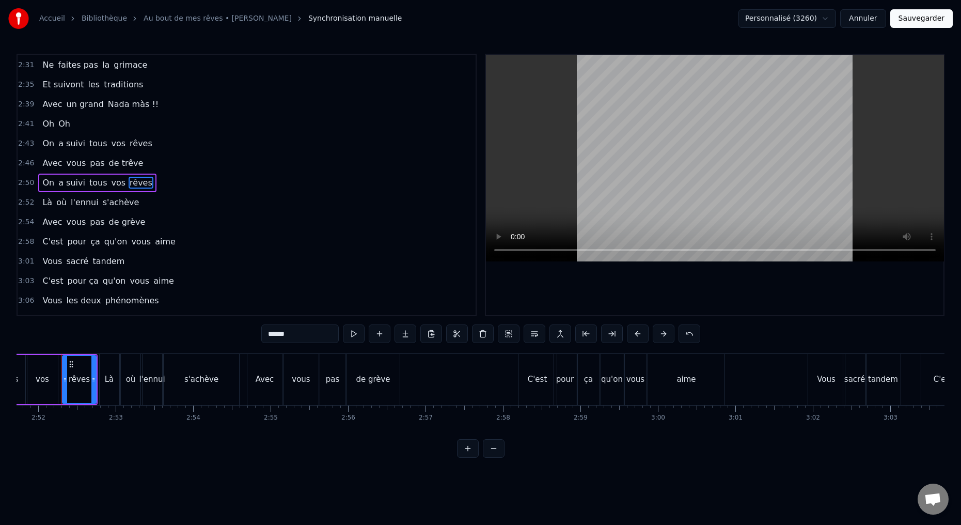
scroll to position [0, 13291]
drag, startPoint x: 287, startPoint y: 332, endPoint x: 246, endPoint y: 329, distance: 41.4
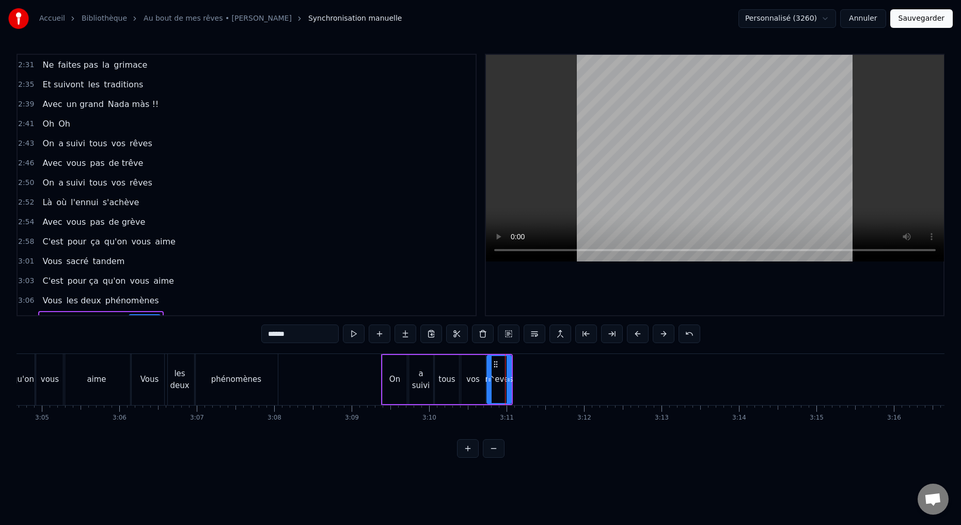
scroll to position [721, 0]
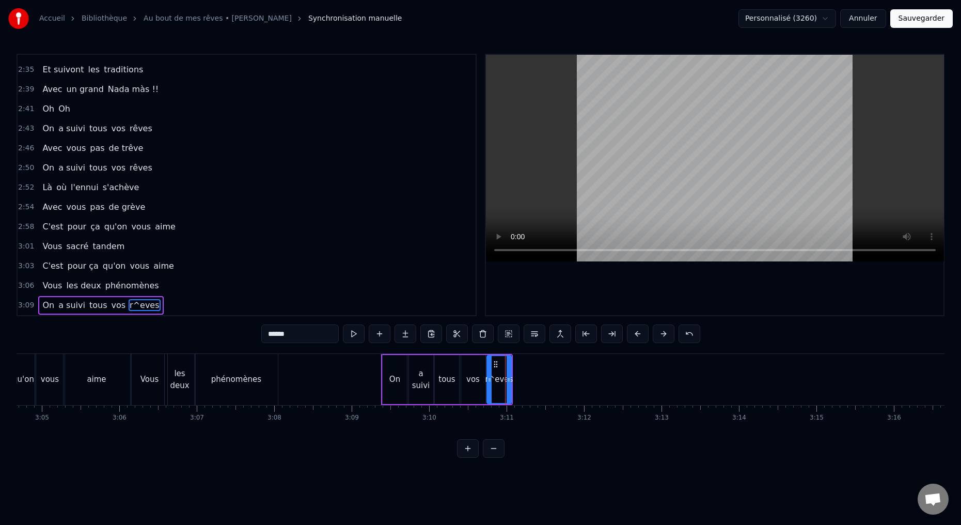
drag, startPoint x: 290, startPoint y: 337, endPoint x: 242, endPoint y: 333, distance: 47.6
paste input "text"
type input "*****"
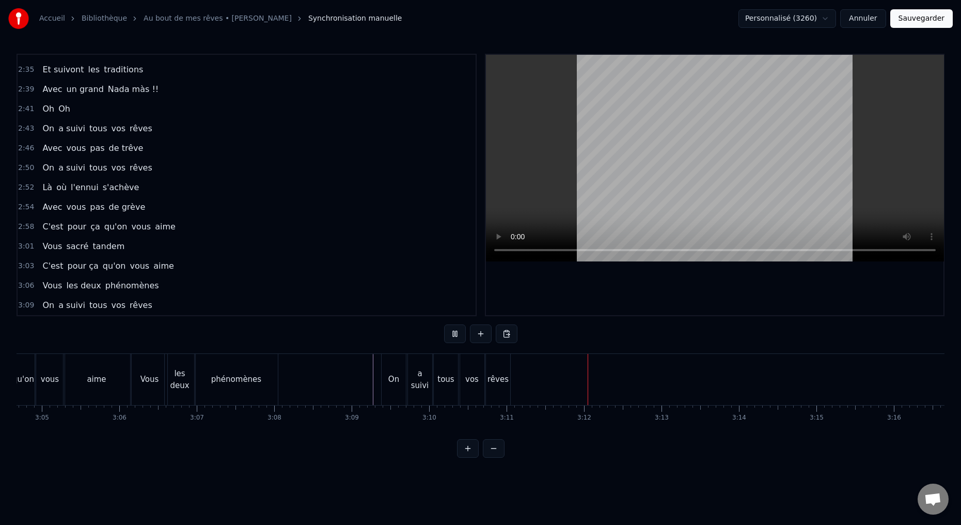
drag, startPoint x: 454, startPoint y: 329, endPoint x: 465, endPoint y: 338, distance: 14.4
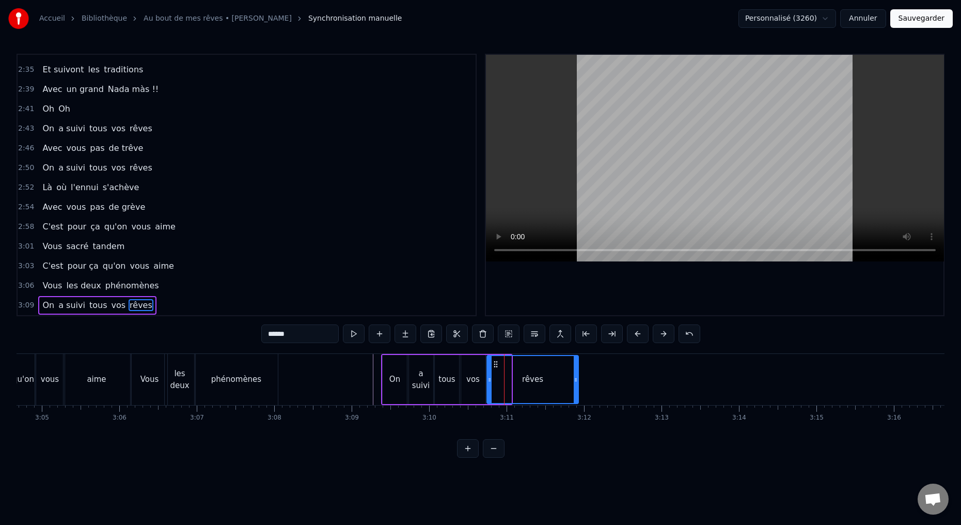
drag, startPoint x: 509, startPoint y: 379, endPoint x: 564, endPoint y: 380, distance: 55.3
drag, startPoint x: 489, startPoint y: 381, endPoint x: 496, endPoint y: 380, distance: 6.3
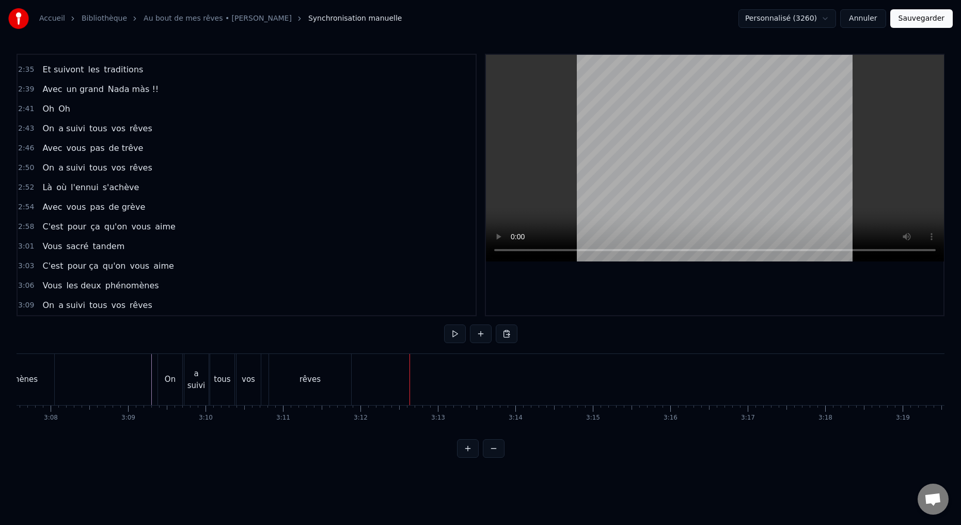
scroll to position [0, 14539]
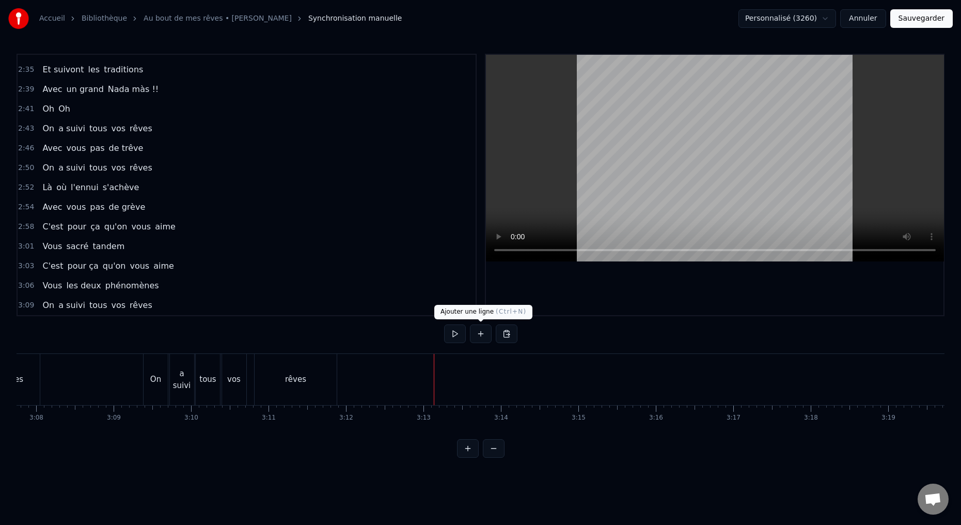
click at [482, 332] on button at bounding box center [481, 333] width 22 height 19
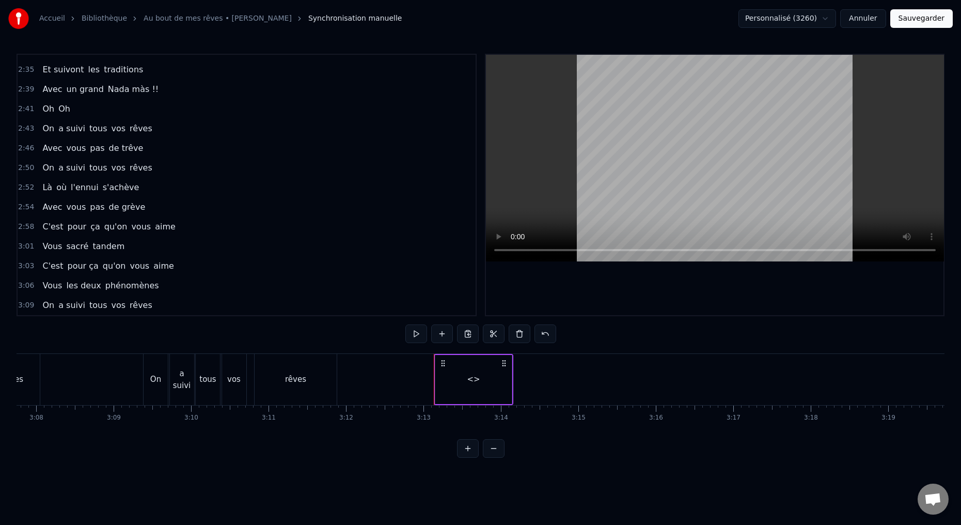
click at [473, 383] on div "<>" at bounding box center [473, 379] width 13 height 12
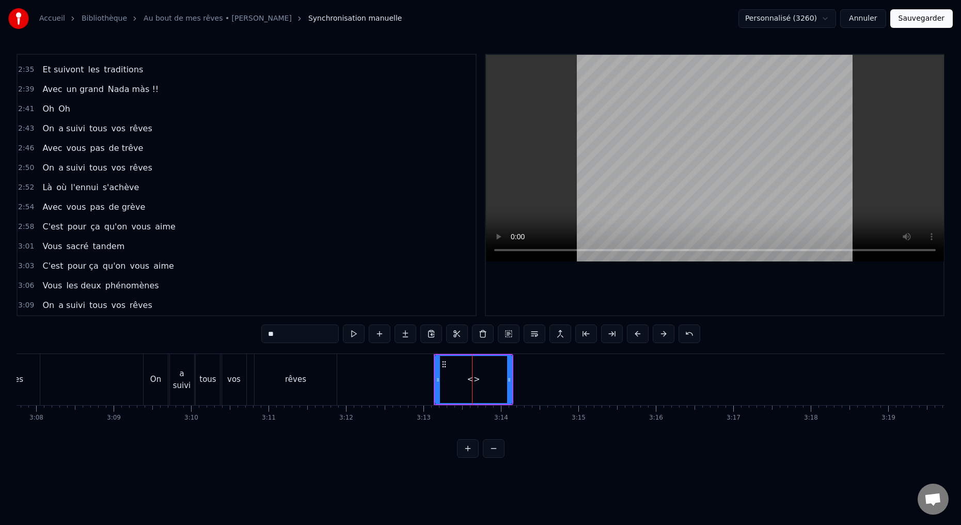
scroll to position [740, 0]
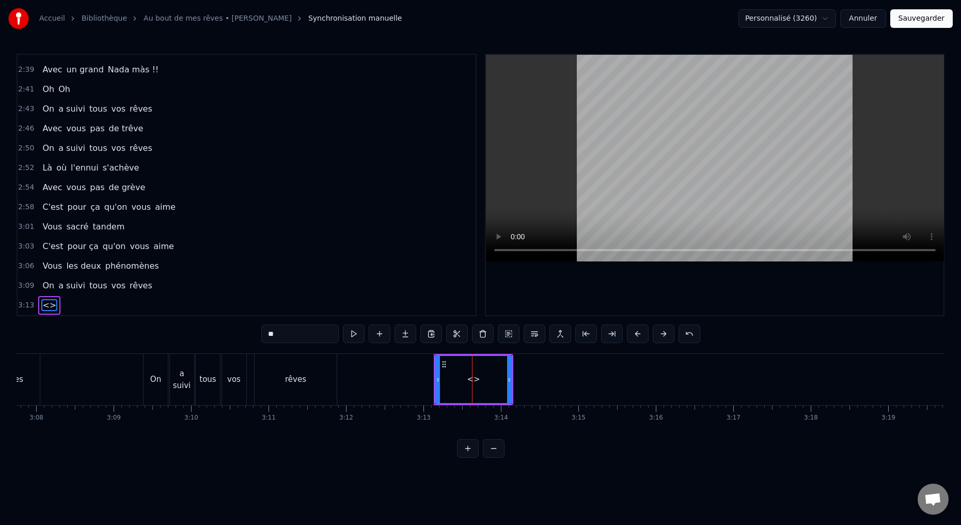
drag, startPoint x: 273, startPoint y: 335, endPoint x: 220, endPoint y: 324, distance: 53.9
click at [237, 329] on div "0:15 Deux potes dès la jeunesse 0:19 Depuis le tout premier jour 0:23 Des délir…" at bounding box center [481, 256] width 928 height 404
type input "*********"
click at [378, 332] on button at bounding box center [380, 333] width 22 height 19
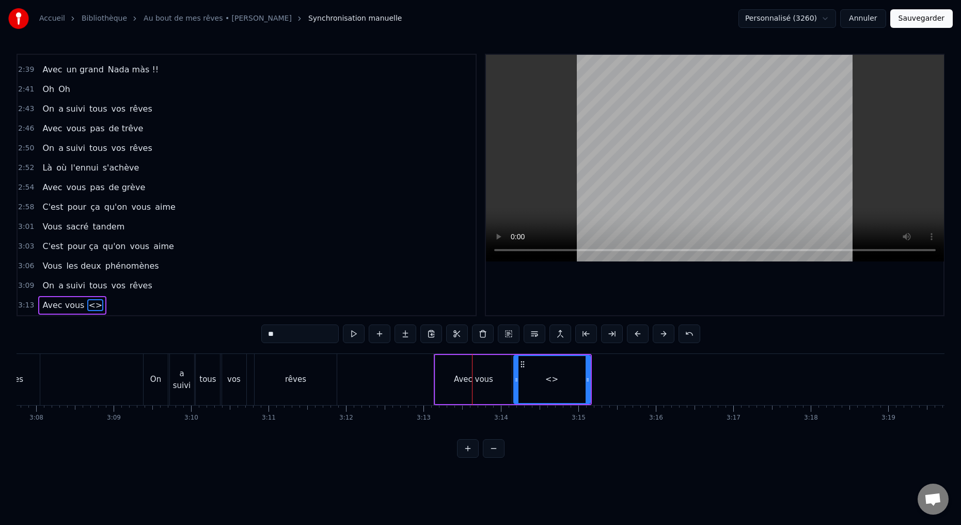
drag, startPoint x: 266, startPoint y: 335, endPoint x: 225, endPoint y: 319, distance: 44.6
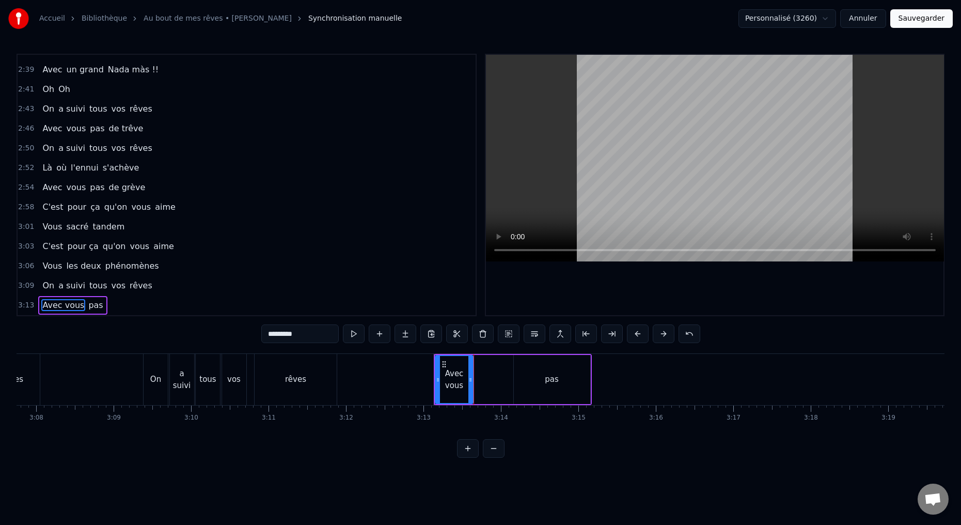
drag, startPoint x: 509, startPoint y: 379, endPoint x: 472, endPoint y: 382, distance: 37.3
type input "***"
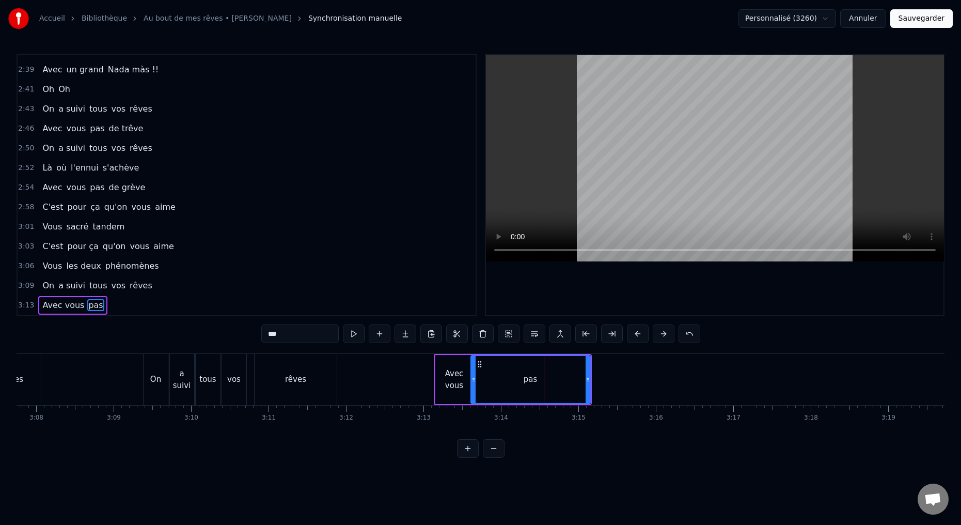
drag, startPoint x: 516, startPoint y: 380, endPoint x: 474, endPoint y: 385, distance: 41.6
drag, startPoint x: 586, startPoint y: 379, endPoint x: 491, endPoint y: 393, distance: 95.4
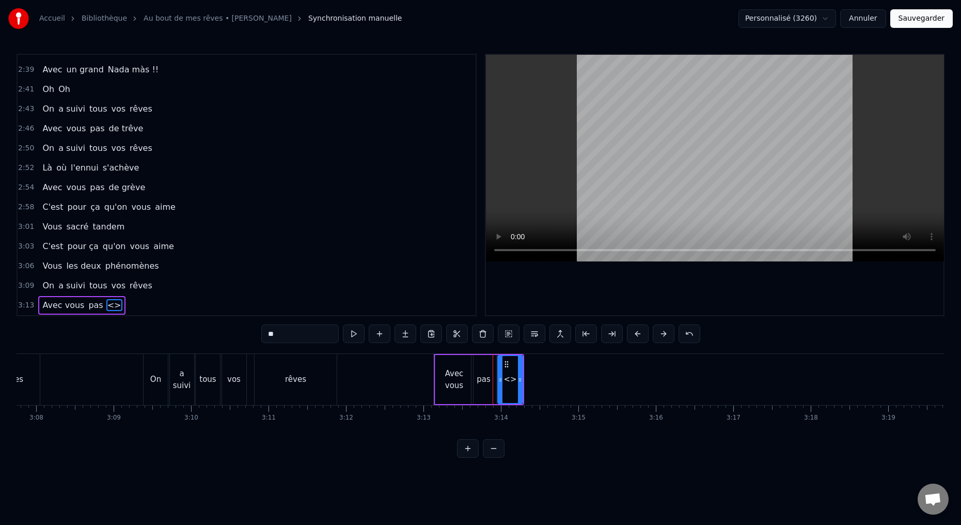
drag, startPoint x: 269, startPoint y: 332, endPoint x: 245, endPoint y: 331, distance: 24.3
type input "**"
drag, startPoint x: 261, startPoint y: 332, endPoint x: 248, endPoint y: 334, distance: 12.4
paste input "***"
type input "*****"
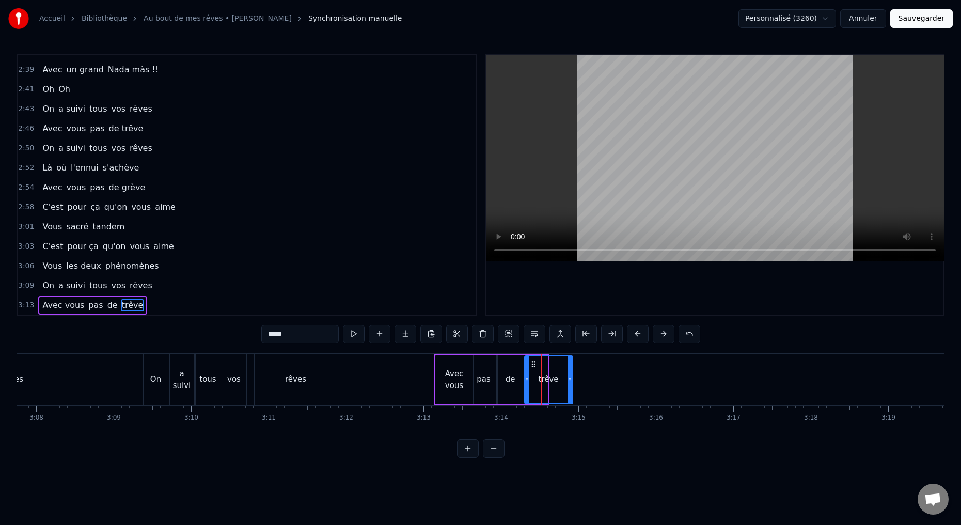
drag, startPoint x: 548, startPoint y: 381, endPoint x: 572, endPoint y: 378, distance: 23.4
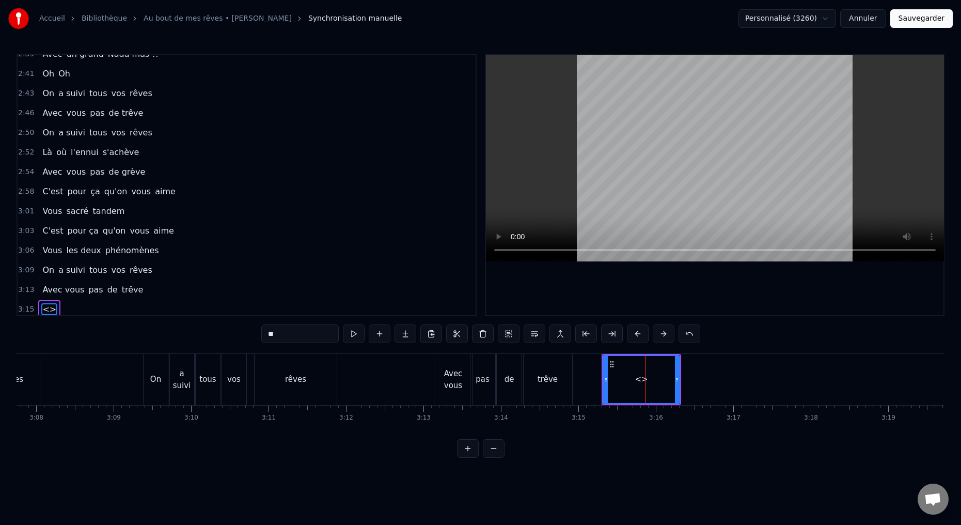
scroll to position [760, 0]
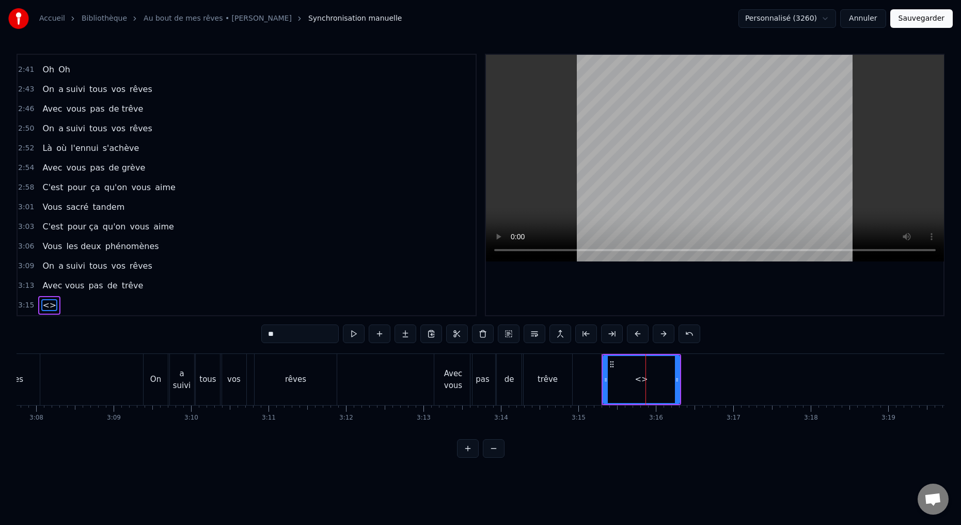
drag, startPoint x: 279, startPoint y: 336, endPoint x: 225, endPoint y: 326, distance: 55.2
type input "**"
click at [376, 336] on button at bounding box center [380, 333] width 22 height 19
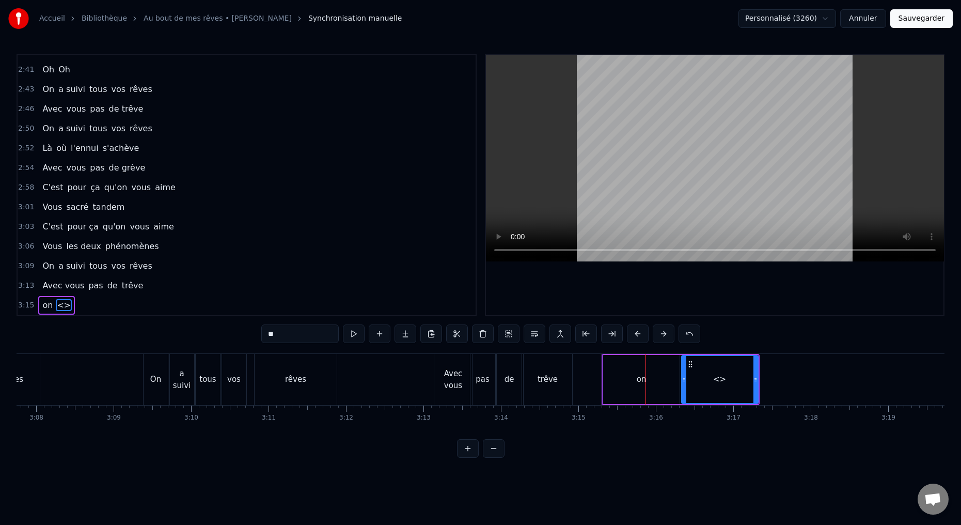
drag, startPoint x: 277, startPoint y: 338, endPoint x: 252, endPoint y: 338, distance: 24.8
click at [252, 338] on div "0:15 Deux potes dès la jeunesse 0:19 Depuis le tout premier jour 0:23 Des délir…" at bounding box center [481, 256] width 928 height 404
drag, startPoint x: 279, startPoint y: 331, endPoint x: 258, endPoint y: 331, distance: 20.7
click at [258, 330] on div "0:15 Deux potes dès la jeunesse 0:19 Depuis le tout premier jour 0:23 Des délir…" at bounding box center [481, 256] width 928 height 404
type input "*"
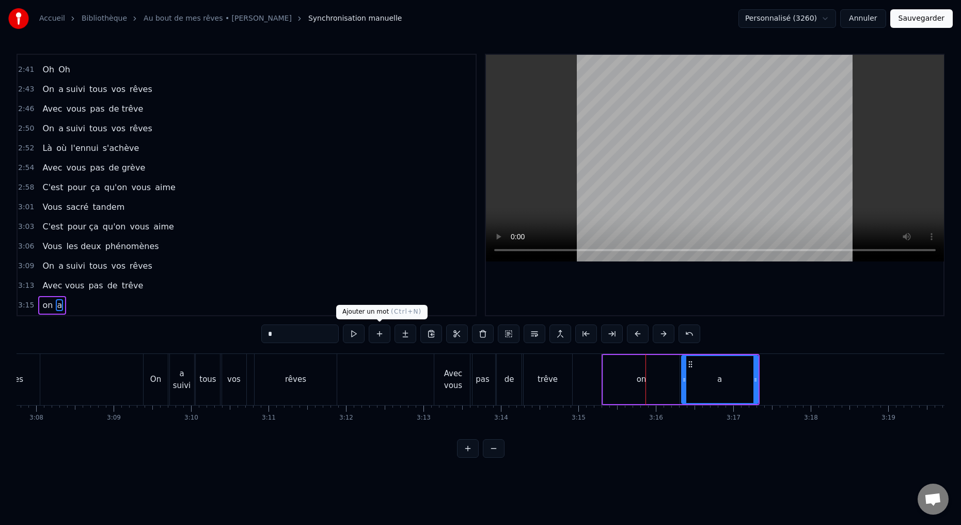
click at [382, 334] on button at bounding box center [380, 333] width 22 height 19
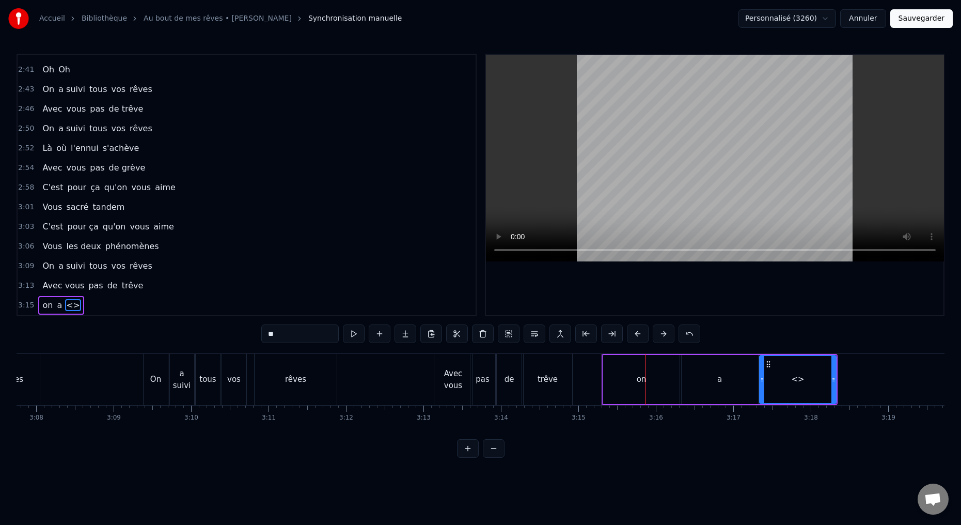
drag, startPoint x: 286, startPoint y: 335, endPoint x: 237, endPoint y: 310, distance: 54.5
click at [247, 331] on div "0:15 Deux potes dès la jeunesse 0:19 Depuis le tout premier jour 0:23 Des délir…" at bounding box center [481, 256] width 928 height 404
click at [614, 393] on div "on" at bounding box center [641, 379] width 76 height 49
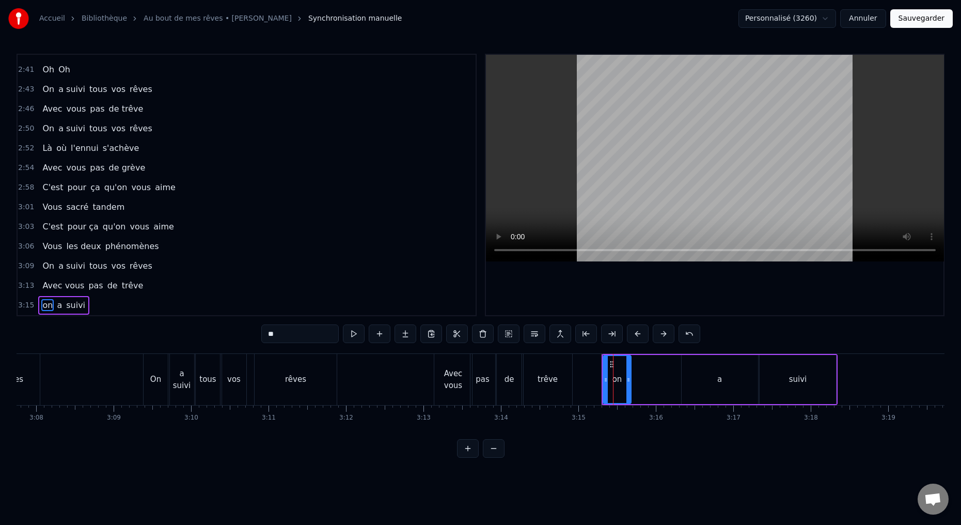
drag, startPoint x: 677, startPoint y: 381, endPoint x: 640, endPoint y: 386, distance: 38.0
click at [627, 386] on div at bounding box center [628, 379] width 4 height 47
click at [690, 386] on div "a" at bounding box center [719, 379] width 76 height 49
drag, startPoint x: 683, startPoint y: 380, endPoint x: 636, endPoint y: 386, distance: 47.8
click at [630, 386] on div at bounding box center [631, 379] width 4 height 47
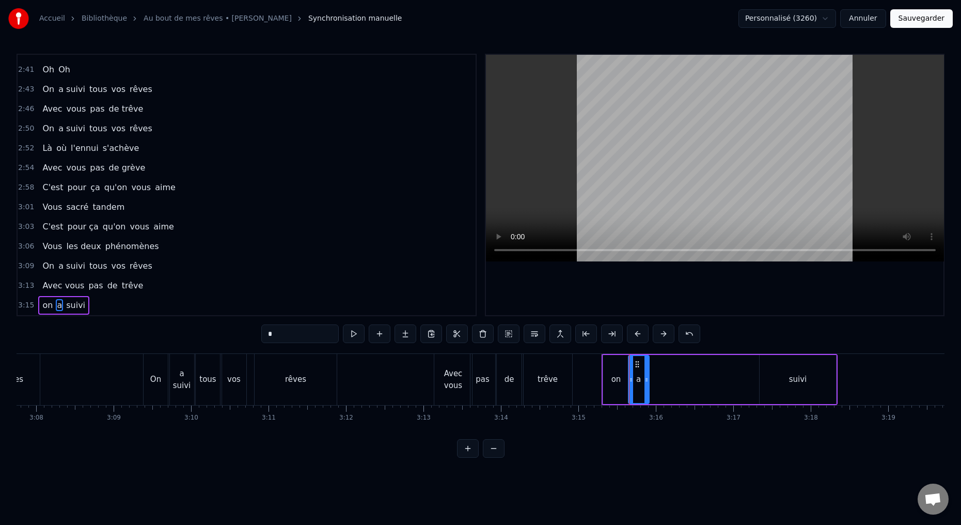
drag, startPoint x: 756, startPoint y: 379, endPoint x: 667, endPoint y: 393, distance: 90.3
type input "*****"
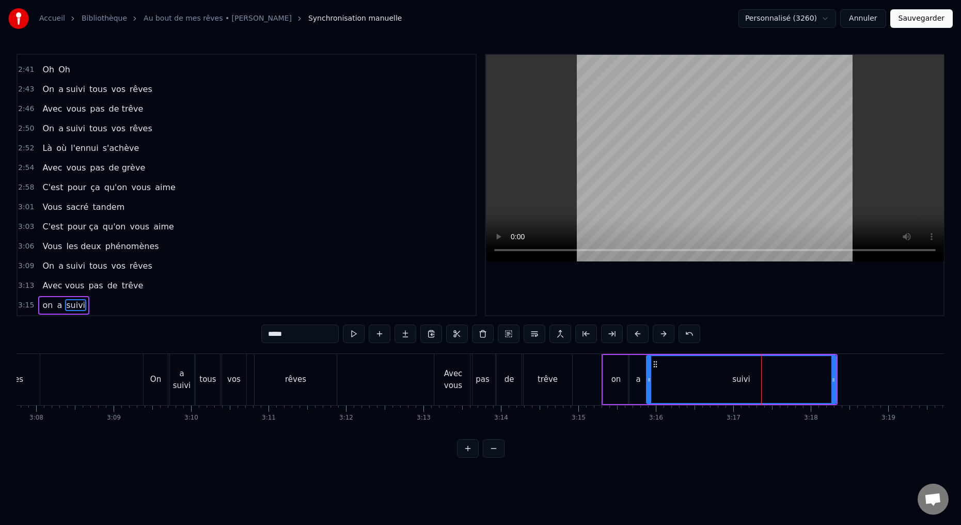
drag, startPoint x: 762, startPoint y: 379, endPoint x: 677, endPoint y: 390, distance: 84.8
drag, startPoint x: 833, startPoint y: 380, endPoint x: 673, endPoint y: 402, distance: 160.9
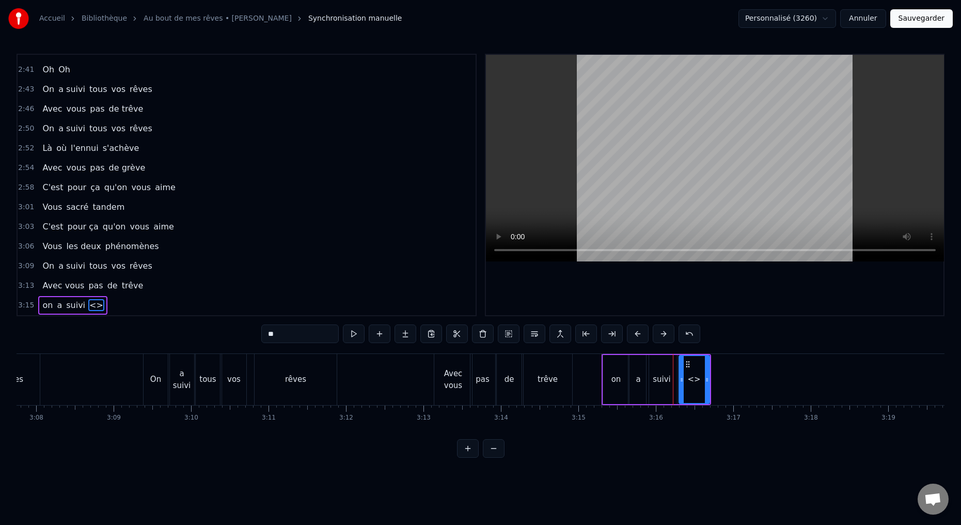
drag, startPoint x: 295, startPoint y: 336, endPoint x: 237, endPoint y: 325, distance: 58.7
type input "****"
drag, startPoint x: 272, startPoint y: 332, endPoint x: 239, endPoint y: 329, distance: 33.1
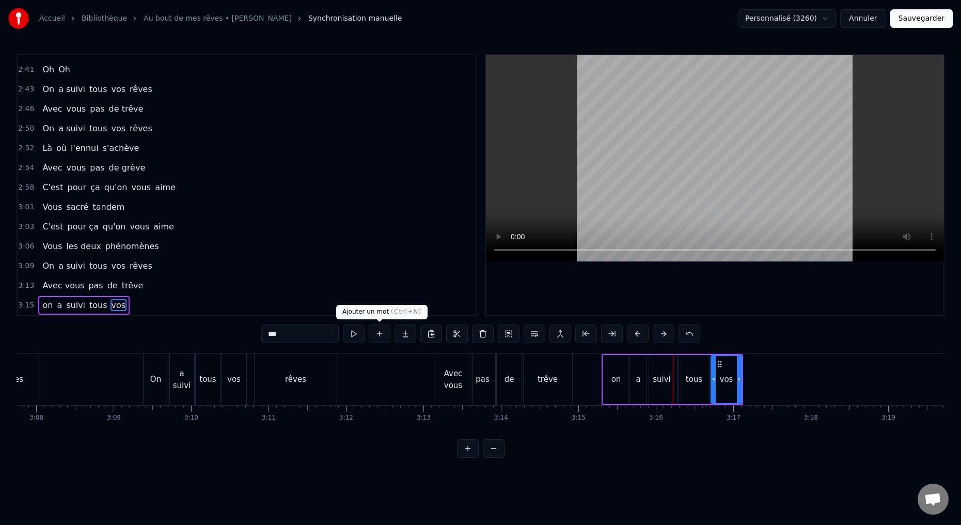
type input "***"
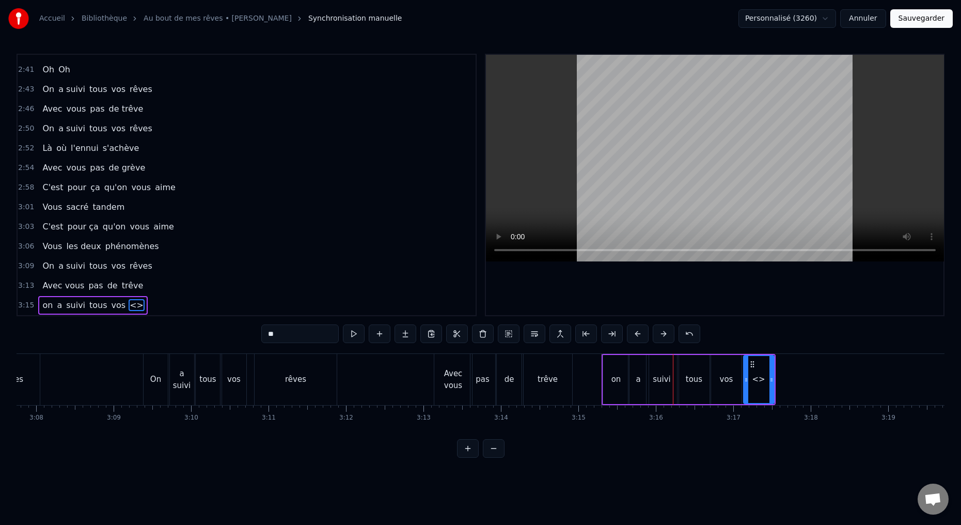
drag, startPoint x: 280, startPoint y: 335, endPoint x: 245, endPoint y: 334, distance: 35.1
paste input "***"
type input "*****"
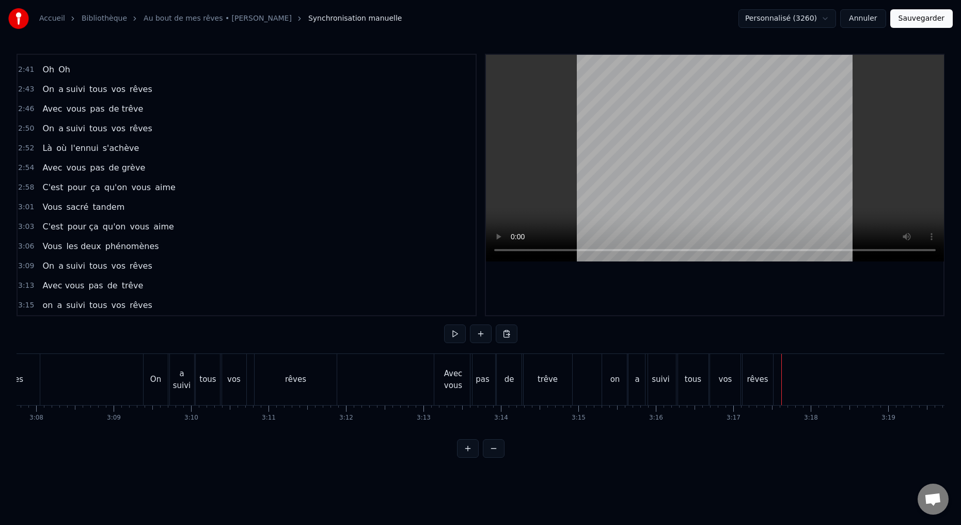
click at [766, 394] on div "rêves" at bounding box center [757, 379] width 30 height 51
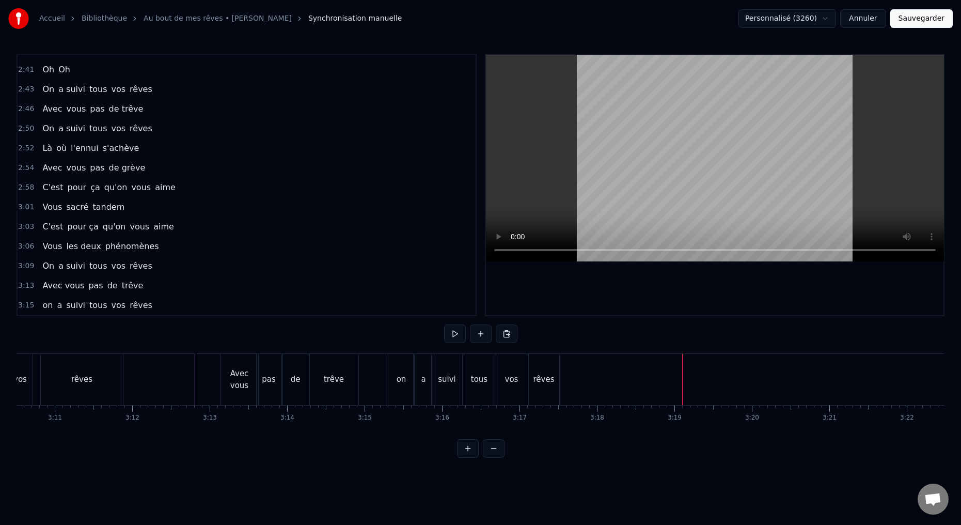
scroll to position [0, 14627]
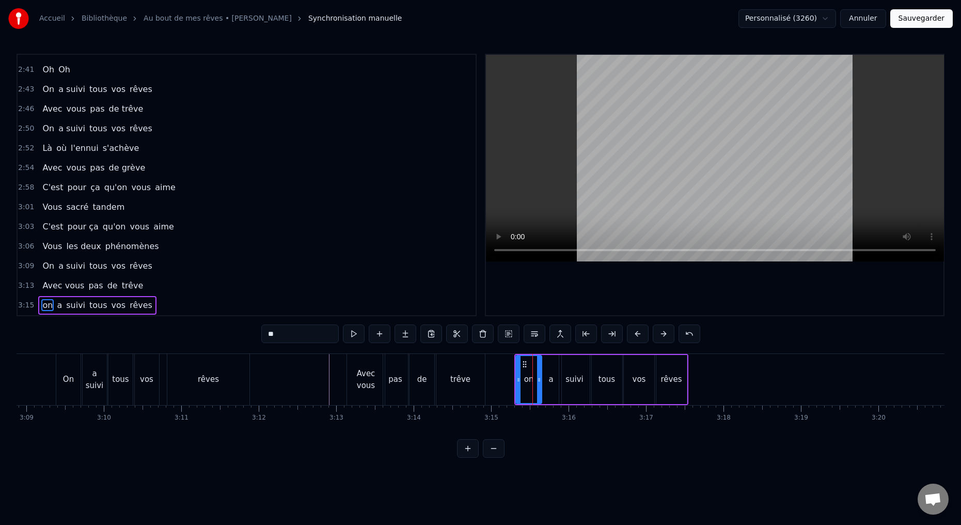
drag, startPoint x: 266, startPoint y: 337, endPoint x: 241, endPoint y: 331, distance: 25.9
drag, startPoint x: 550, startPoint y: 389, endPoint x: 533, endPoint y: 373, distance: 23.0
drag, startPoint x: 263, startPoint y: 335, endPoint x: 246, endPoint y: 335, distance: 17.6
drag, startPoint x: 574, startPoint y: 393, endPoint x: 563, endPoint y: 386, distance: 13.3
click at [574, 393] on div "suivi" at bounding box center [574, 379] width 30 height 49
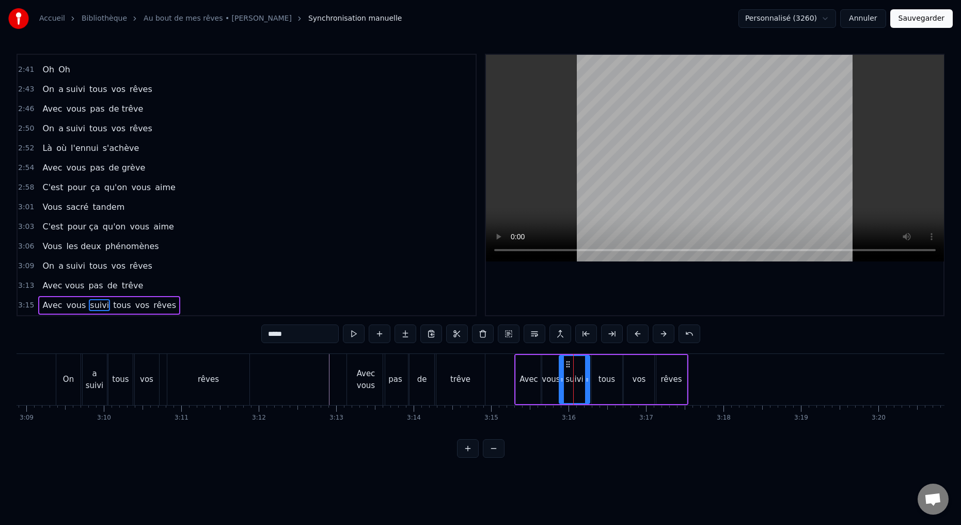
drag, startPoint x: 289, startPoint y: 334, endPoint x: 236, endPoint y: 337, distance: 52.8
click at [236, 337] on div "0:15 Deux potes dès la jeunesse 0:19 Depuis le tout premier jour 0:23 Des délir…" at bounding box center [481, 256] width 928 height 404
click at [605, 394] on div "tous" at bounding box center [607, 379] width 30 height 49
drag, startPoint x: 286, startPoint y: 335, endPoint x: 233, endPoint y: 339, distance: 52.4
click at [233, 339] on div "0:15 Deux potes dès la jeunesse 0:19 Depuis le tout premier jour 0:23 Des délir…" at bounding box center [481, 256] width 928 height 404
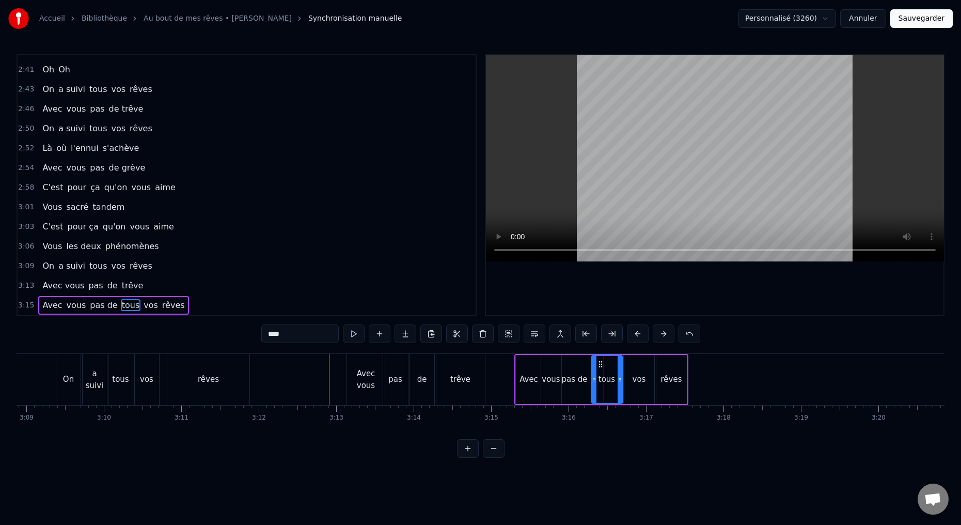
drag, startPoint x: 285, startPoint y: 332, endPoint x: 246, endPoint y: 330, distance: 39.3
click at [246, 330] on div "0:15 Deux potes dès la jeunesse 0:19 Depuis le tout premier jour 0:23 Des délir…" at bounding box center [481, 256] width 928 height 404
click at [638, 385] on div "vos" at bounding box center [639, 379] width 30 height 49
type input "***"
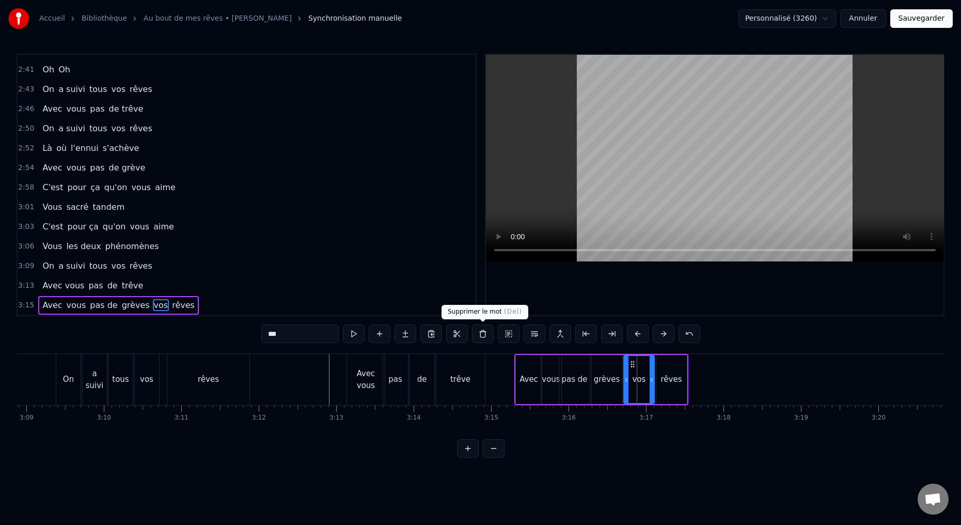
click at [484, 334] on button at bounding box center [483, 333] width 22 height 19
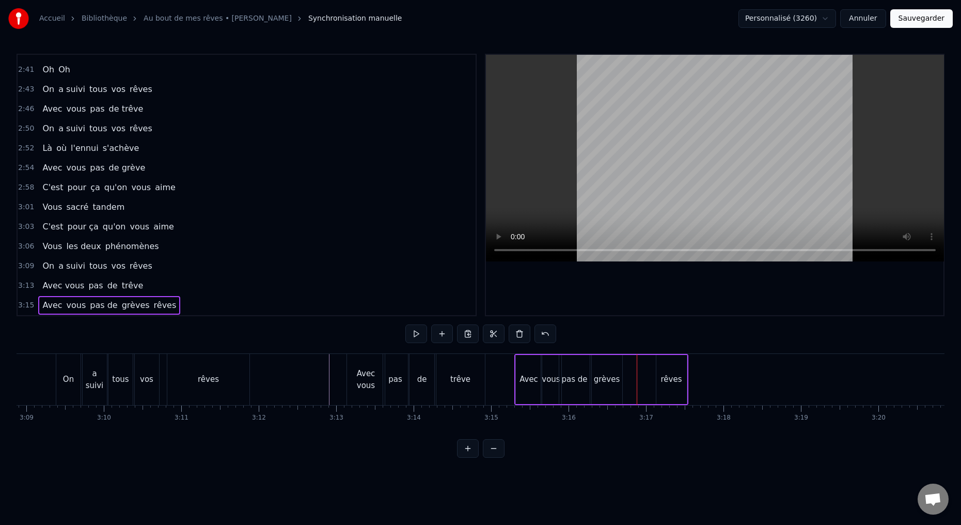
click at [663, 373] on div "rêves" at bounding box center [671, 379] width 30 height 49
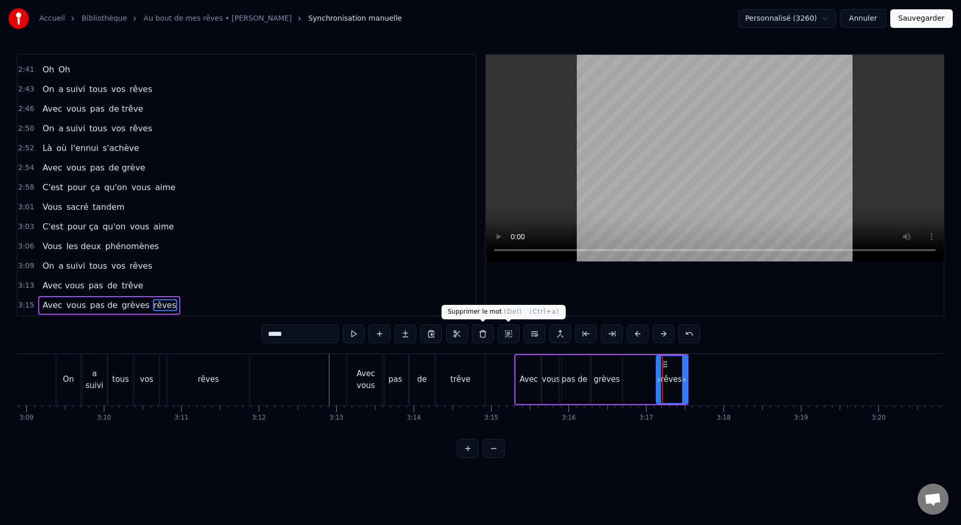
click at [482, 332] on button at bounding box center [483, 333] width 22 height 19
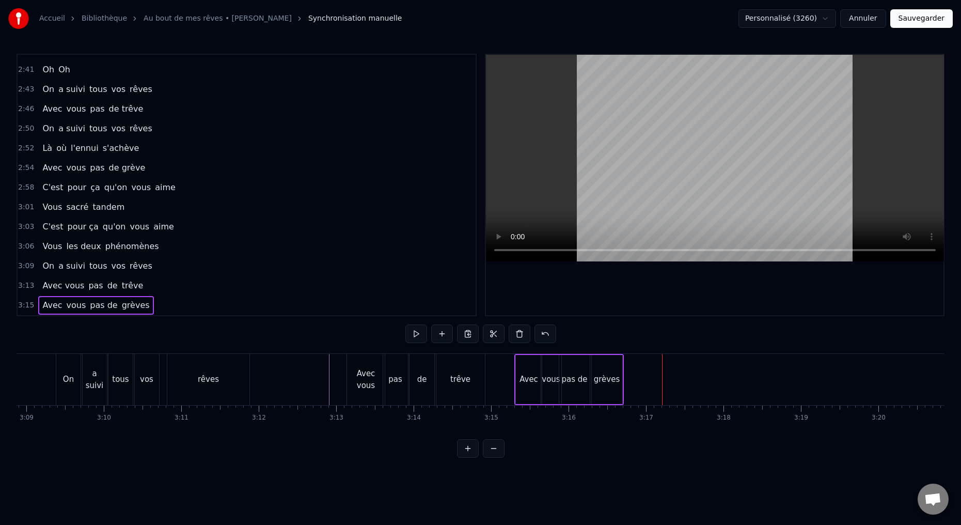
click at [616, 391] on div "grèves" at bounding box center [607, 379] width 30 height 49
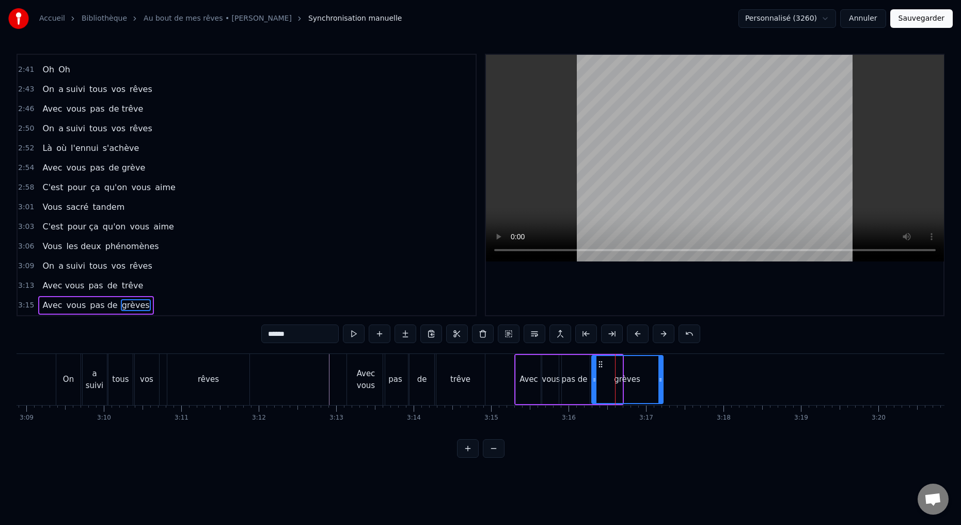
drag, startPoint x: 619, startPoint y: 379, endPoint x: 657, endPoint y: 379, distance: 38.2
click at [660, 380] on icon at bounding box center [660, 379] width 4 height 8
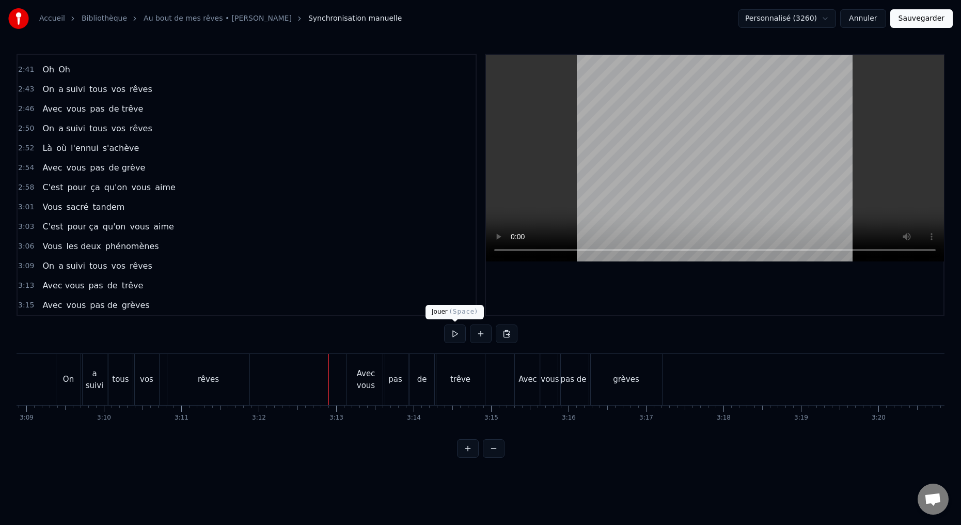
click at [454, 336] on button at bounding box center [455, 333] width 22 height 19
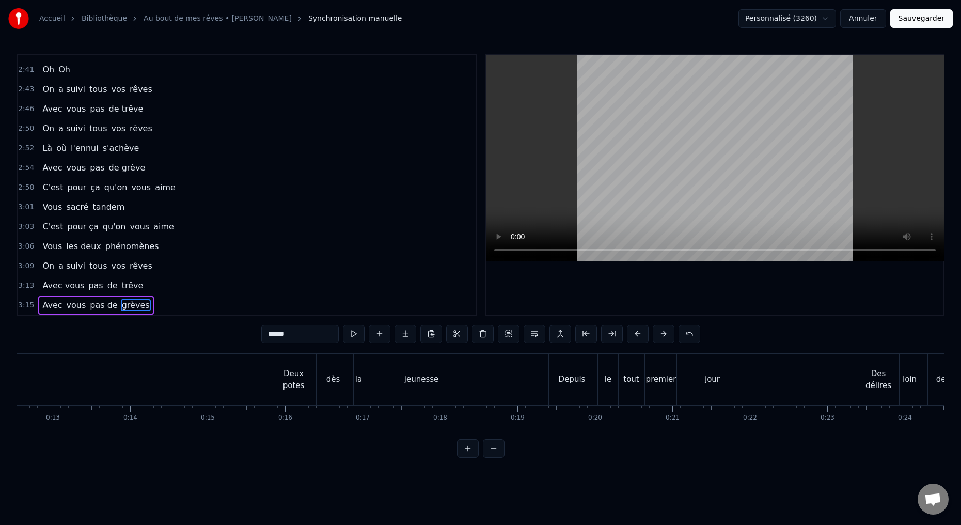
scroll to position [0, 975]
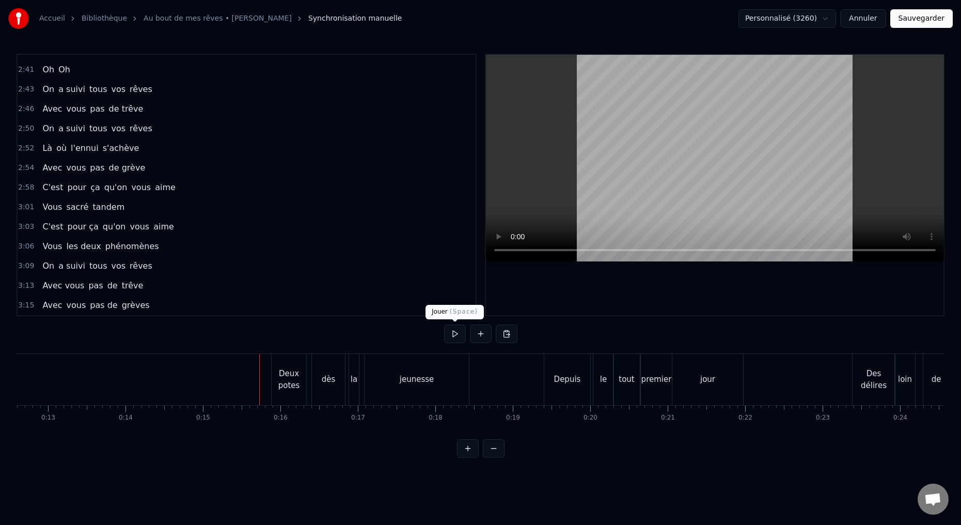
click at [453, 334] on button at bounding box center [455, 333] width 22 height 19
click at [455, 332] on button at bounding box center [455, 333] width 22 height 19
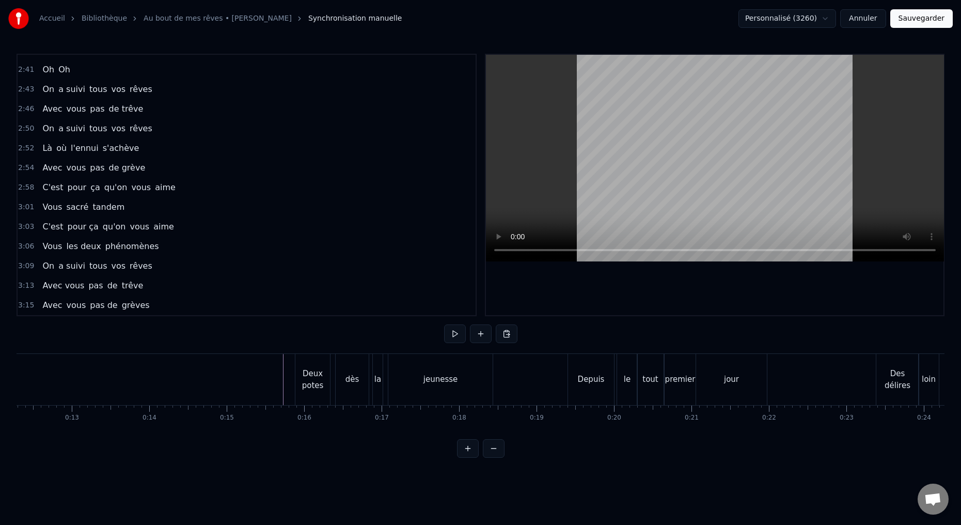
scroll to position [0, 947]
click at [452, 333] on button at bounding box center [455, 333] width 22 height 19
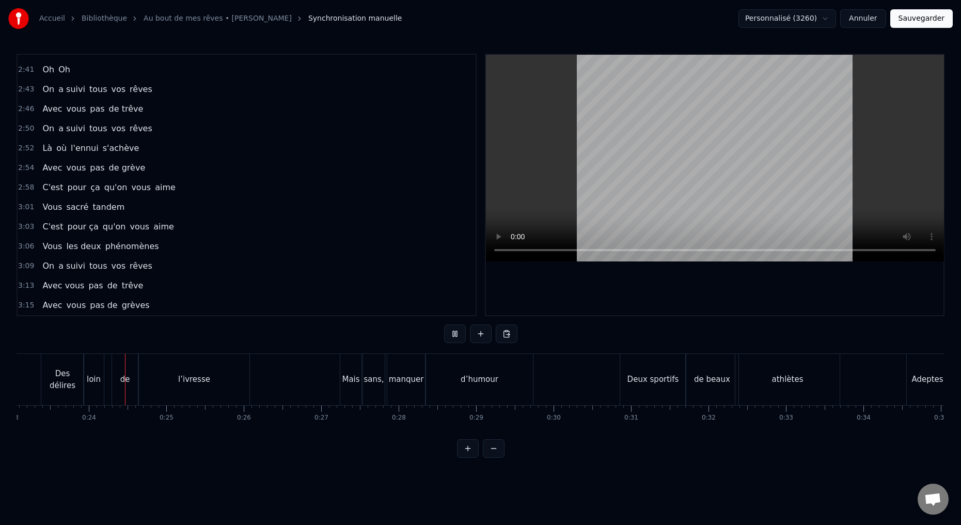
scroll to position [0, 1790]
click at [455, 335] on button at bounding box center [455, 333] width 22 height 19
click at [372, 395] on div "sans," at bounding box center [370, 379] width 22 height 51
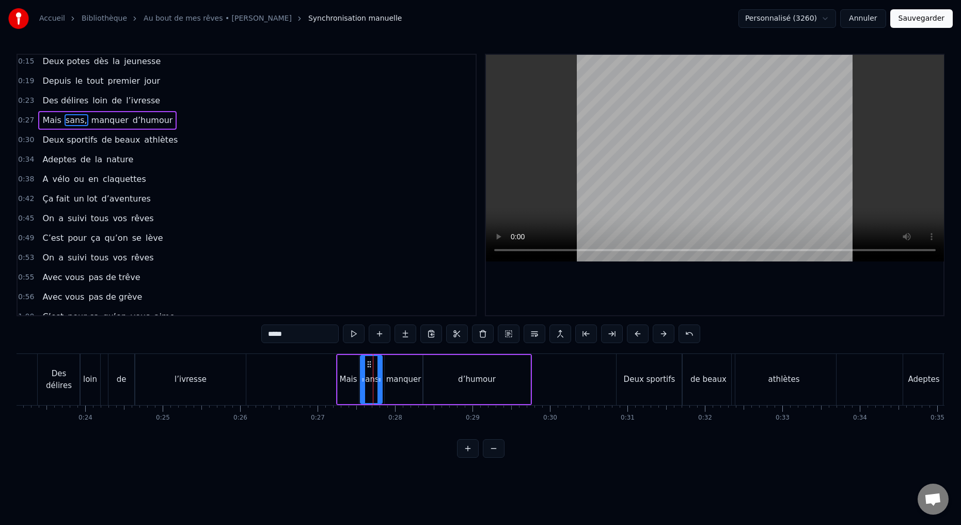
scroll to position [0, 0]
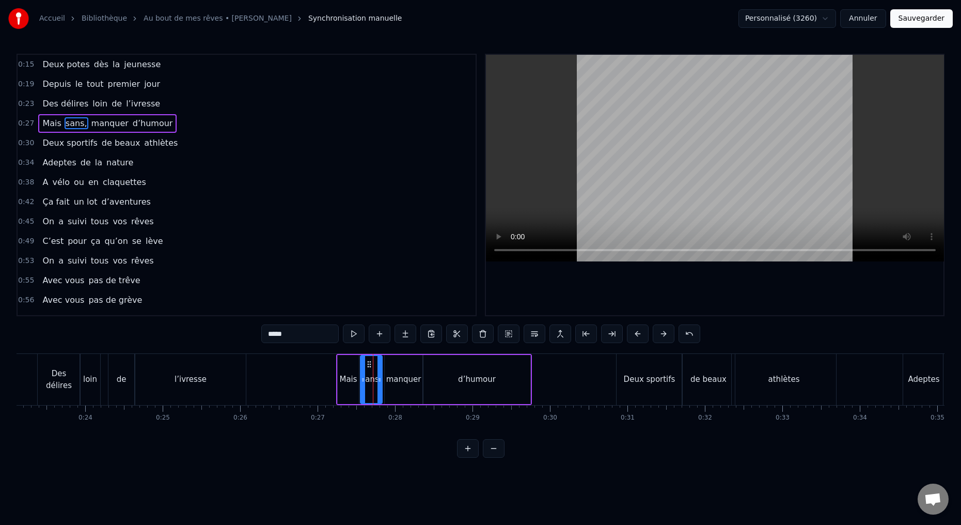
drag, startPoint x: 283, startPoint y: 336, endPoint x: 288, endPoint y: 328, distance: 9.2
click at [287, 336] on input "*****" at bounding box center [299, 333] width 77 height 19
type input "****"
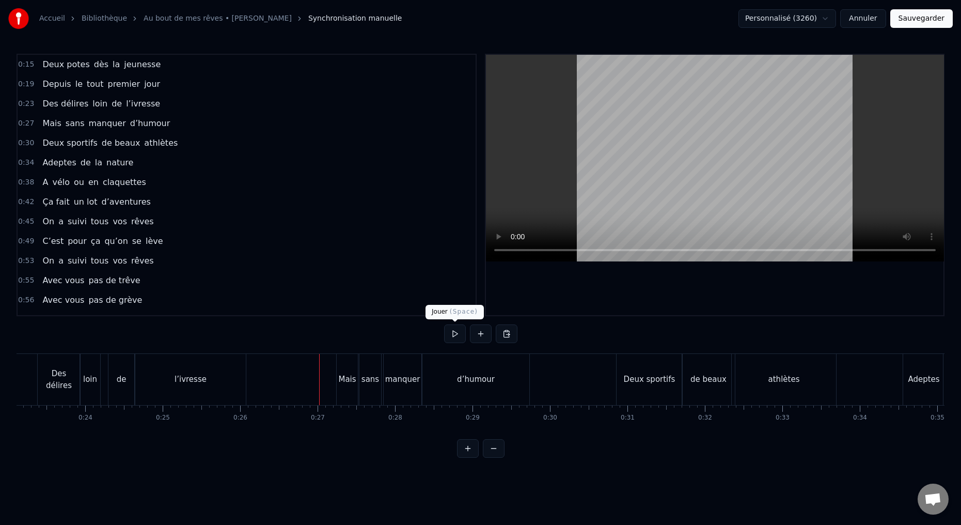
click at [456, 334] on button at bounding box center [455, 333] width 22 height 19
click at [453, 336] on button at bounding box center [455, 333] width 22 height 19
click at [633, 394] on div "Deux sportifs" at bounding box center [649, 379] width 66 height 51
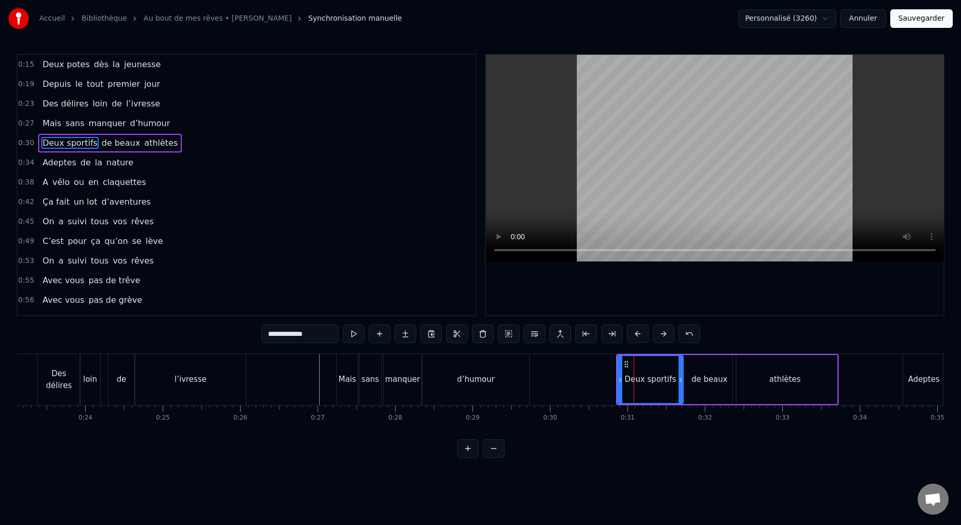
drag, startPoint x: 286, startPoint y: 332, endPoint x: 257, endPoint y: 329, distance: 28.5
click at [259, 329] on div "0:15 Deux potes dès la jeunesse 0:19 Depuis le tout premier jour 0:23 Des délir…" at bounding box center [481, 256] width 928 height 404
drag, startPoint x: 681, startPoint y: 380, endPoint x: 667, endPoint y: 380, distance: 14.5
click at [666, 380] on icon at bounding box center [665, 379] width 4 height 8
click at [689, 383] on div "de beaux" at bounding box center [709, 379] width 53 height 49
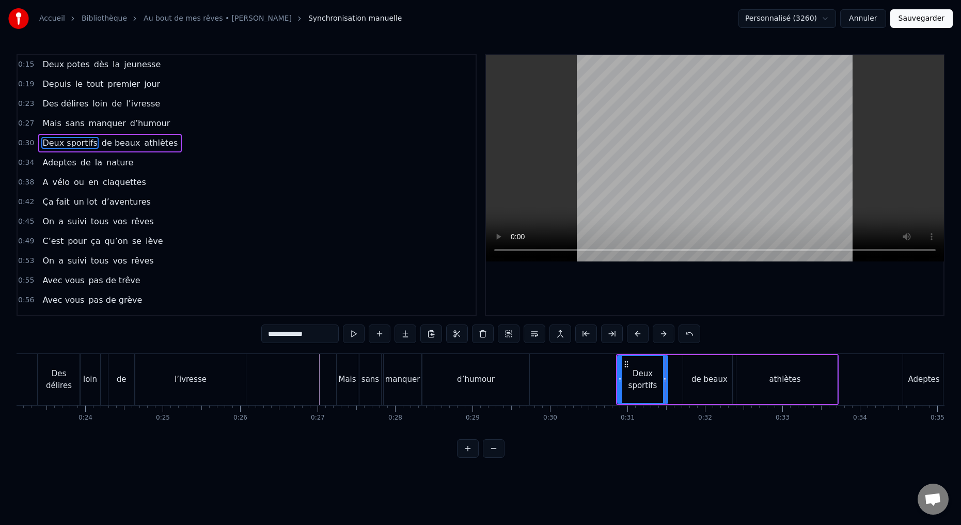
type input "********"
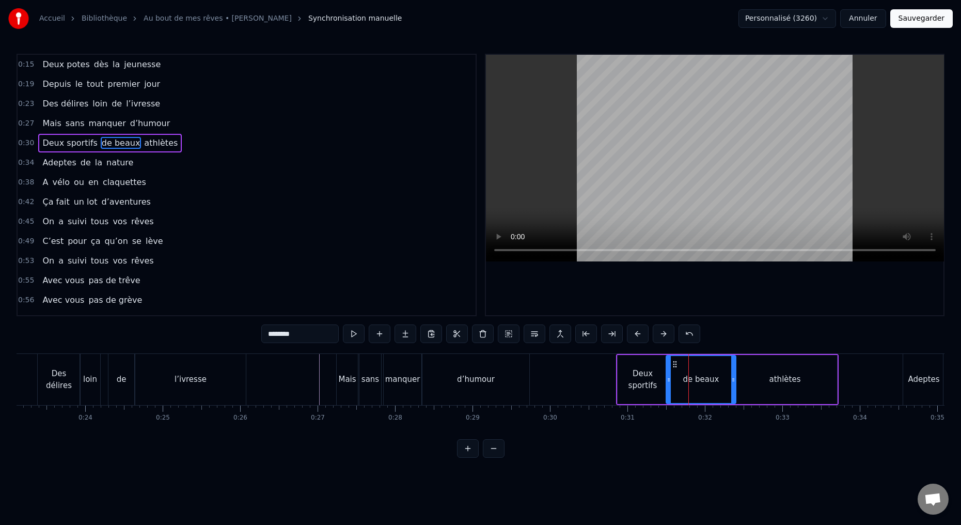
drag, startPoint x: 685, startPoint y: 378, endPoint x: 669, endPoint y: 379, distance: 15.6
click at [667, 381] on icon at bounding box center [669, 379] width 4 height 8
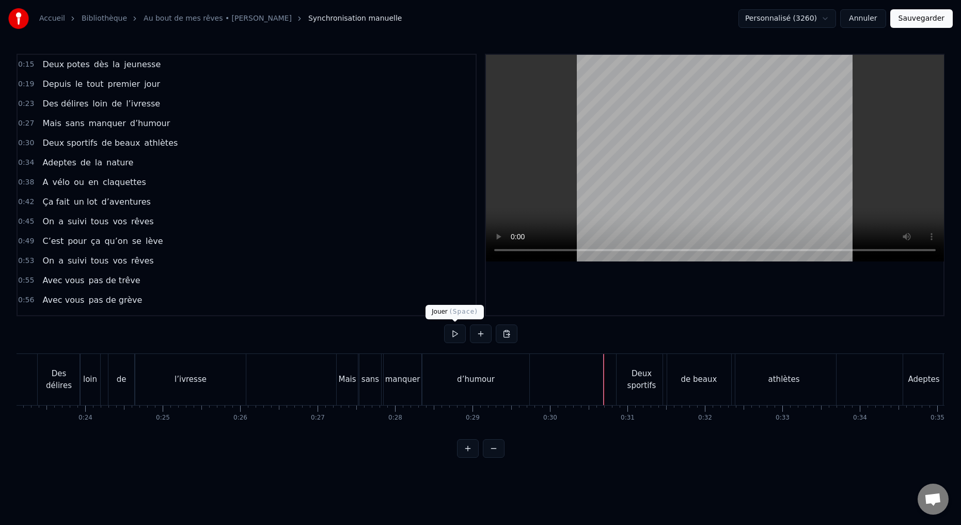
click at [451, 334] on button at bounding box center [455, 333] width 22 height 19
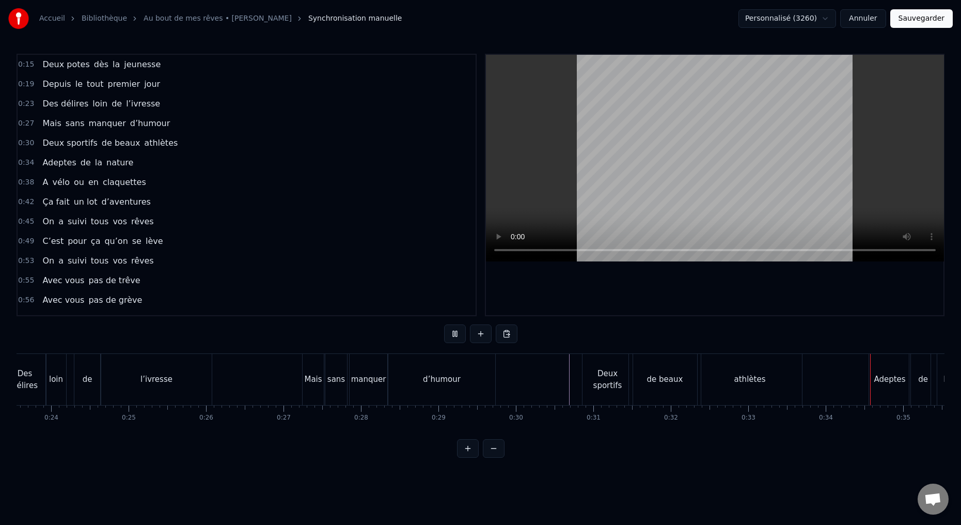
click at [453, 334] on button at bounding box center [455, 333] width 22 height 19
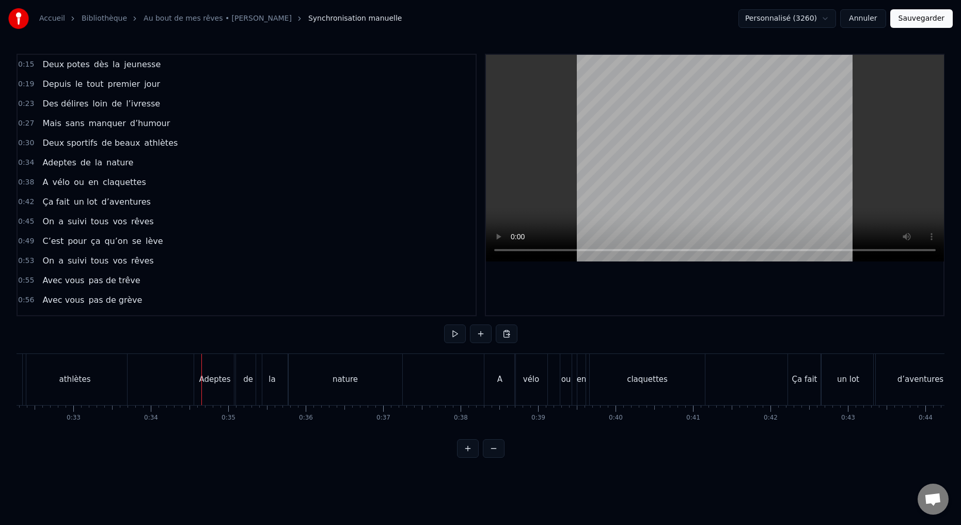
scroll to position [0, 2616]
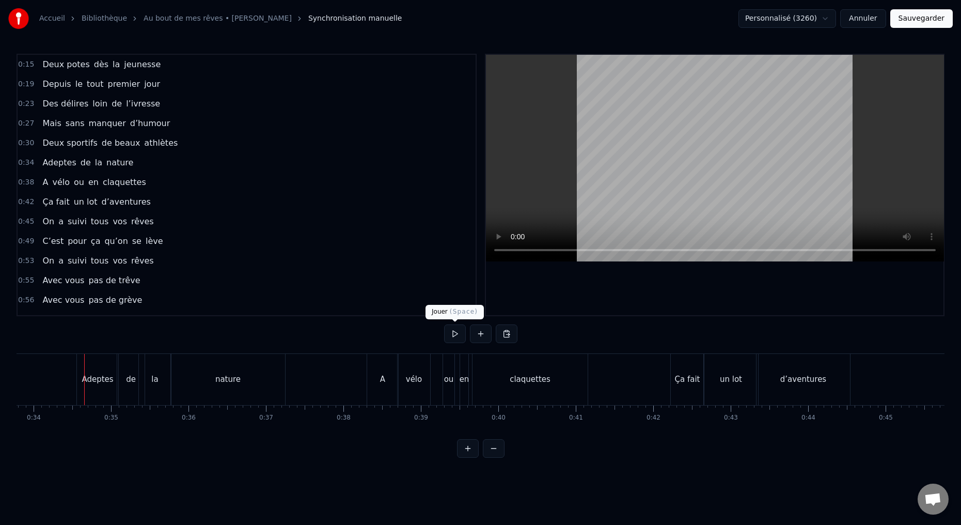
click at [454, 335] on button at bounding box center [455, 333] width 22 height 19
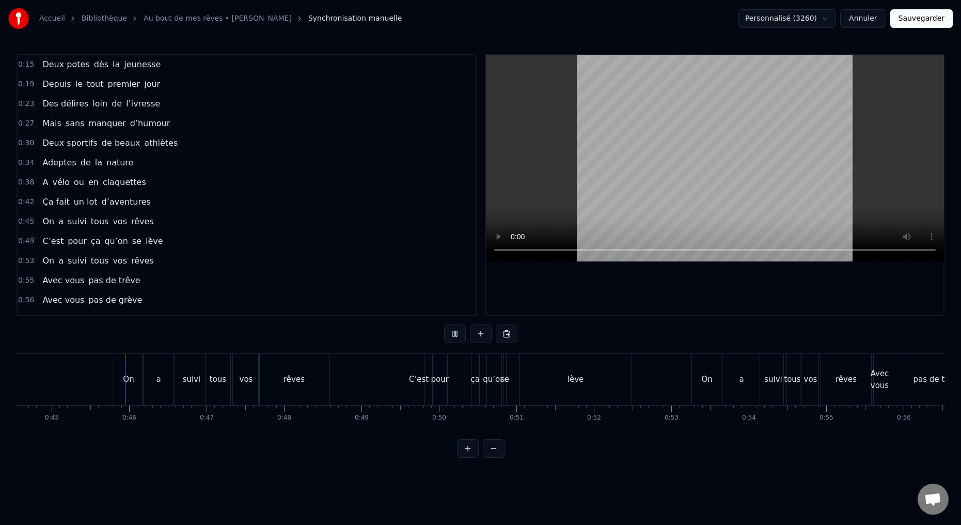
scroll to position [0, 3453]
click at [453, 335] on button at bounding box center [455, 333] width 22 height 19
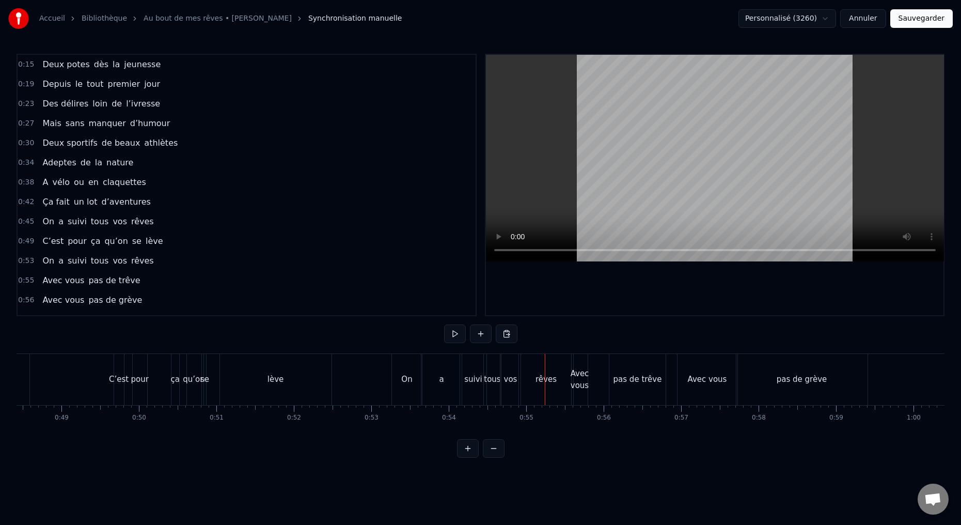
click at [446, 383] on div "a" at bounding box center [441, 379] width 40 height 51
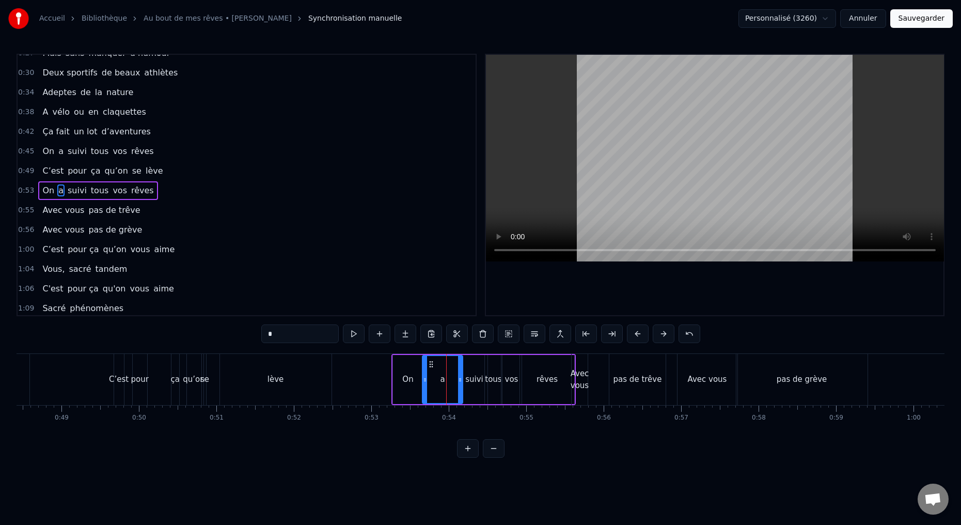
scroll to position [76, 0]
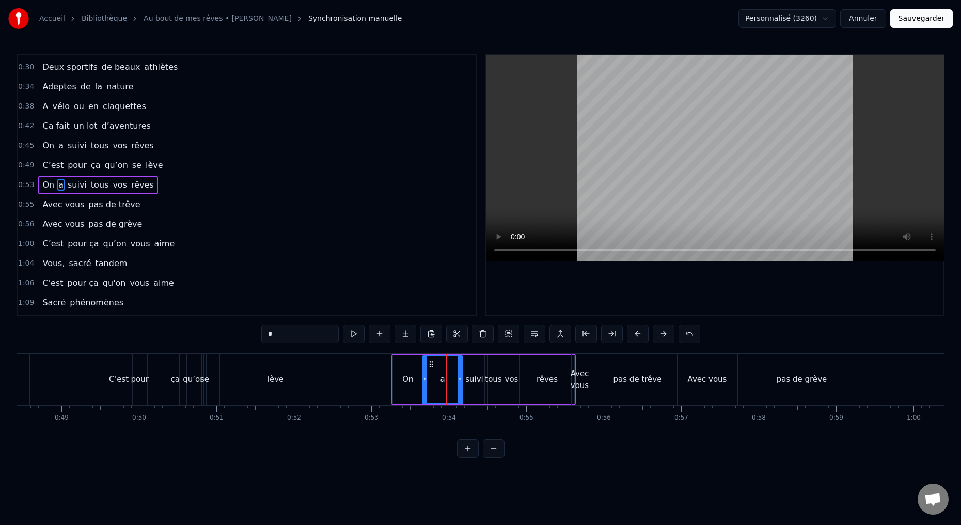
click at [279, 334] on input "*" at bounding box center [299, 333] width 77 height 19
click at [474, 393] on div "suivi" at bounding box center [474, 379] width 26 height 49
type input "*****"
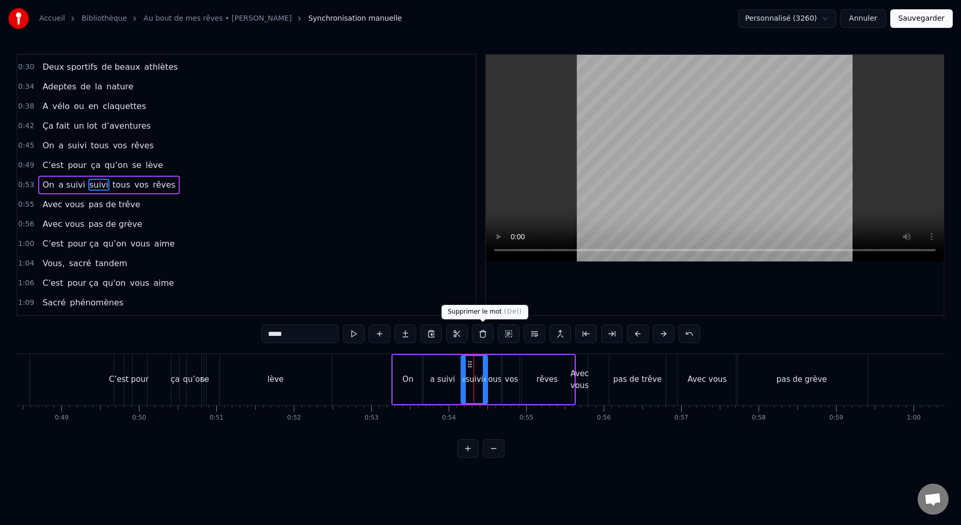
drag, startPoint x: 483, startPoint y: 331, endPoint x: 481, endPoint y: 337, distance: 5.6
click at [483, 331] on button at bounding box center [483, 333] width 22 height 19
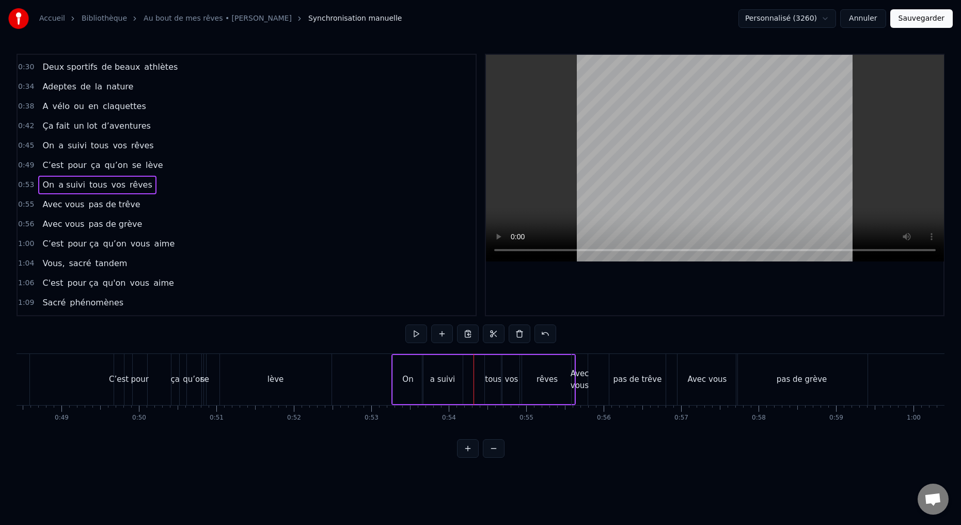
click at [430, 391] on div "a suivi" at bounding box center [442, 379] width 40 height 49
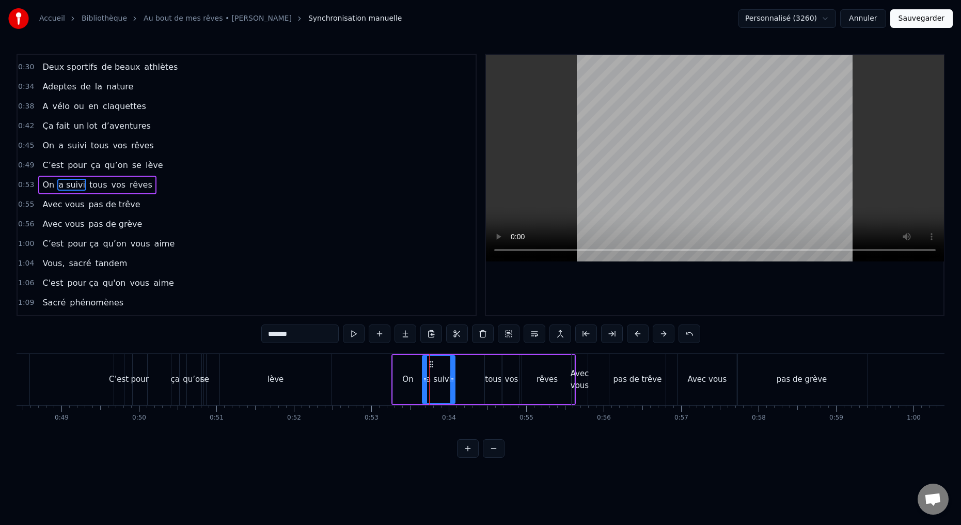
drag, startPoint x: 459, startPoint y: 379, endPoint x: 468, endPoint y: 380, distance: 8.8
click at [452, 380] on icon at bounding box center [452, 379] width 4 height 8
click at [487, 386] on div "tous" at bounding box center [493, 379] width 17 height 49
drag, startPoint x: 486, startPoint y: 379, endPoint x: 462, endPoint y: 383, distance: 24.6
click at [461, 383] on icon at bounding box center [462, 379] width 4 height 8
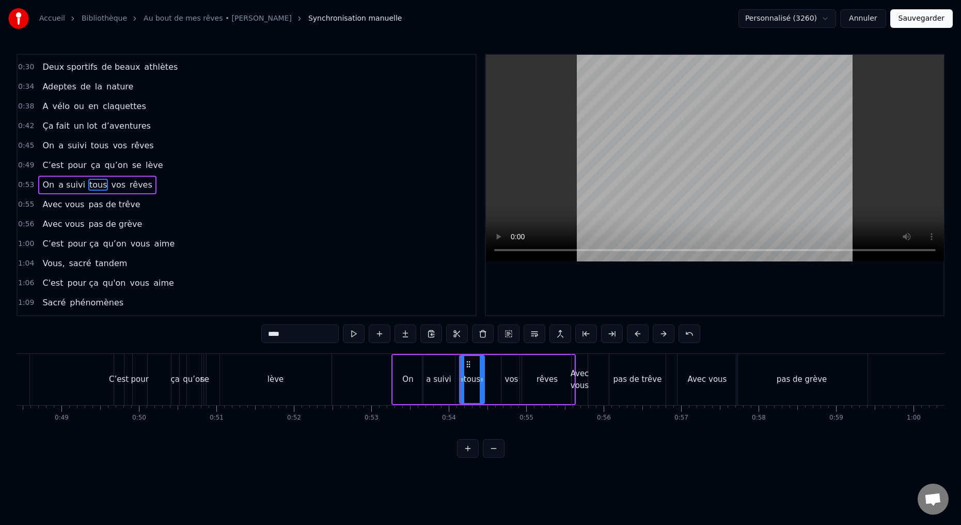
drag, startPoint x: 500, startPoint y: 379, endPoint x: 487, endPoint y: 383, distance: 13.4
click at [483, 382] on icon at bounding box center [482, 379] width 4 height 8
click at [505, 388] on div "vos" at bounding box center [511, 379] width 20 height 49
drag, startPoint x: 498, startPoint y: 382, endPoint x: 491, endPoint y: 383, distance: 7.3
click at [486, 384] on div at bounding box center [488, 379] width 4 height 47
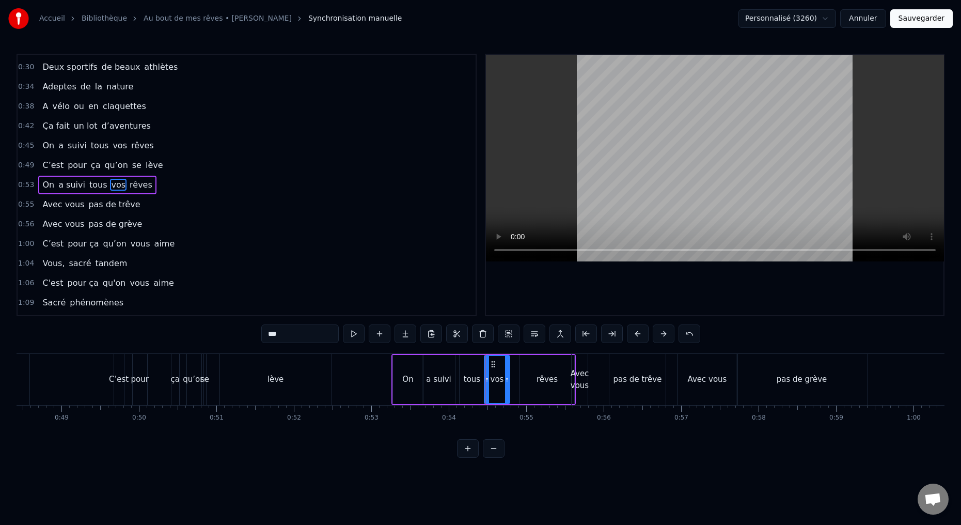
drag, startPoint x: 518, startPoint y: 379, endPoint x: 506, endPoint y: 383, distance: 13.1
click at [506, 383] on div at bounding box center [507, 379] width 4 height 47
click at [526, 385] on div "rêves" at bounding box center [547, 379] width 54 height 49
type input "*****"
drag, startPoint x: 520, startPoint y: 380, endPoint x: 473, endPoint y: 391, distance: 48.2
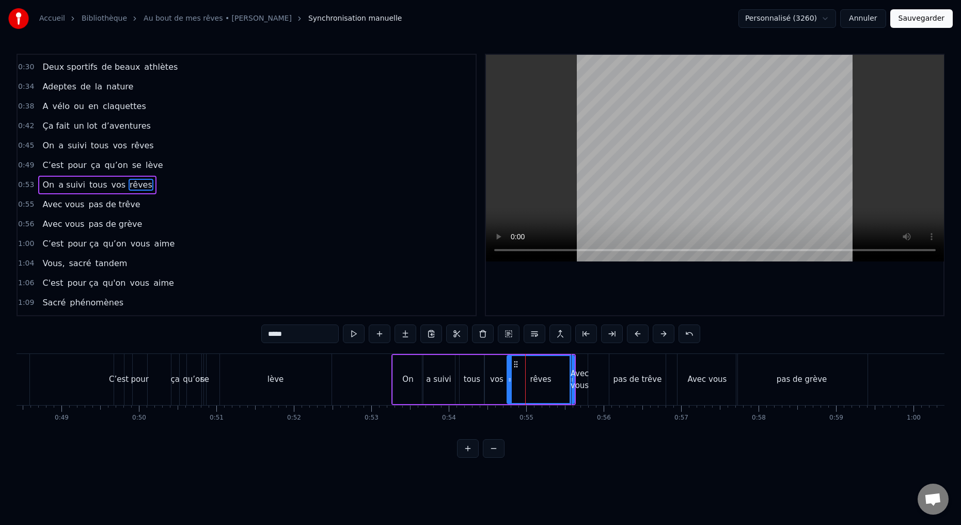
click at [508, 384] on div at bounding box center [510, 379] width 4 height 47
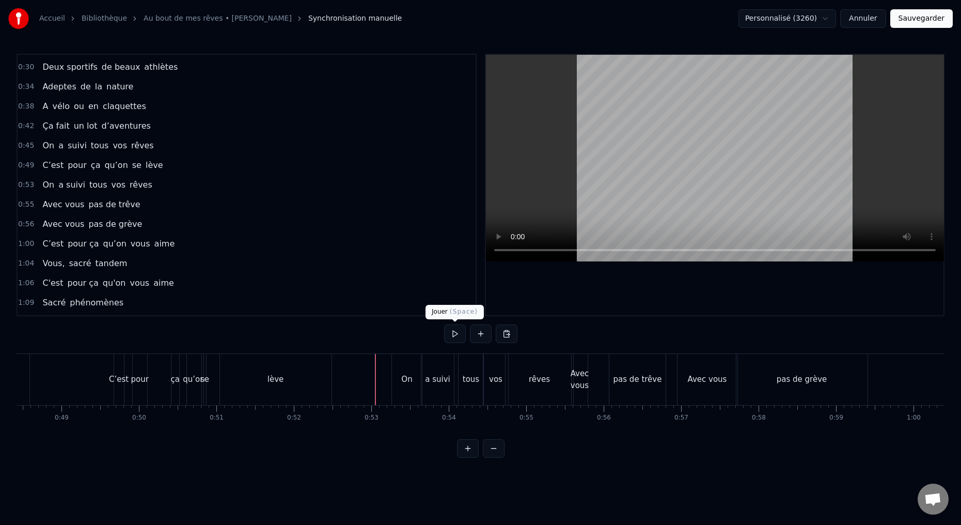
click at [451, 335] on button at bounding box center [455, 333] width 22 height 19
click at [451, 336] on button at bounding box center [455, 333] width 22 height 19
drag, startPoint x: 542, startPoint y: 391, endPoint x: 547, endPoint y: 388, distance: 5.9
click at [542, 391] on div "rêves" at bounding box center [539, 379] width 68 height 51
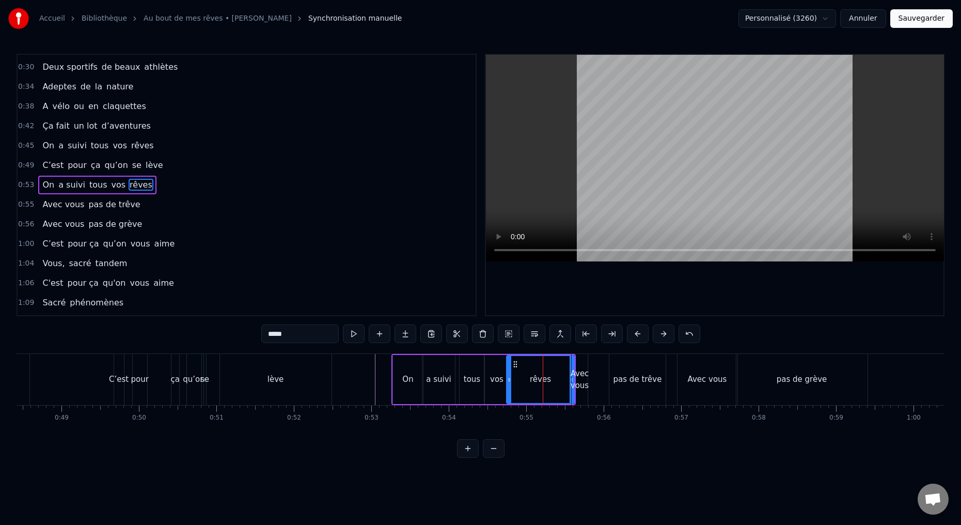
drag, startPoint x: 571, startPoint y: 379, endPoint x: 564, endPoint y: 380, distance: 6.9
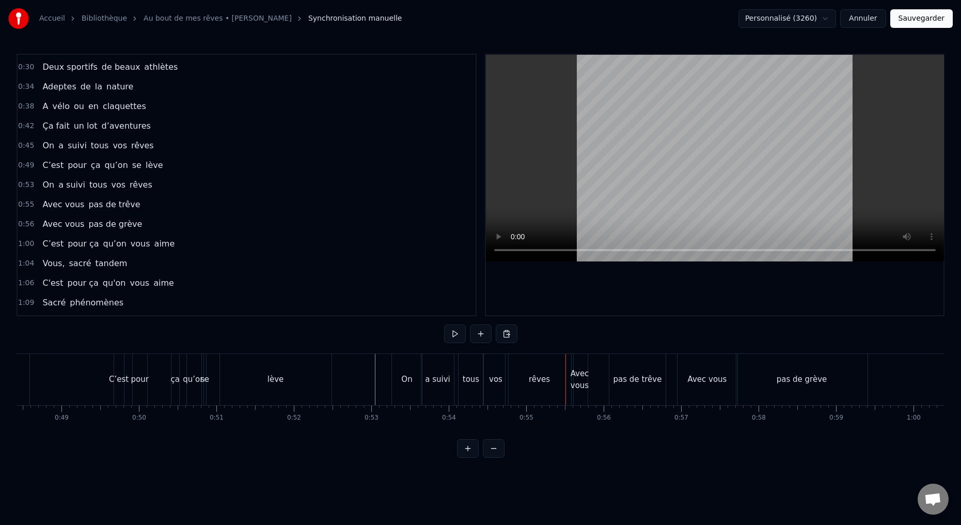
click at [536, 387] on div "rêves" at bounding box center [539, 379] width 68 height 51
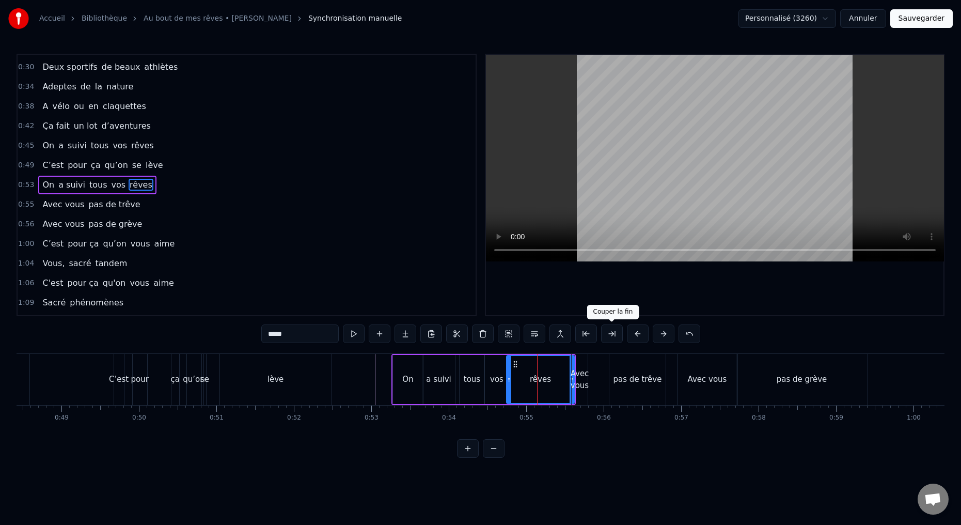
click at [607, 333] on button at bounding box center [612, 333] width 22 height 19
drag, startPoint x: 534, startPoint y: 379, endPoint x: 554, endPoint y: 379, distance: 20.1
click at [555, 378] on icon at bounding box center [555, 379] width 4 height 8
click at [576, 385] on div "Avec vous" at bounding box center [579, 379] width 19 height 23
type input "*********"
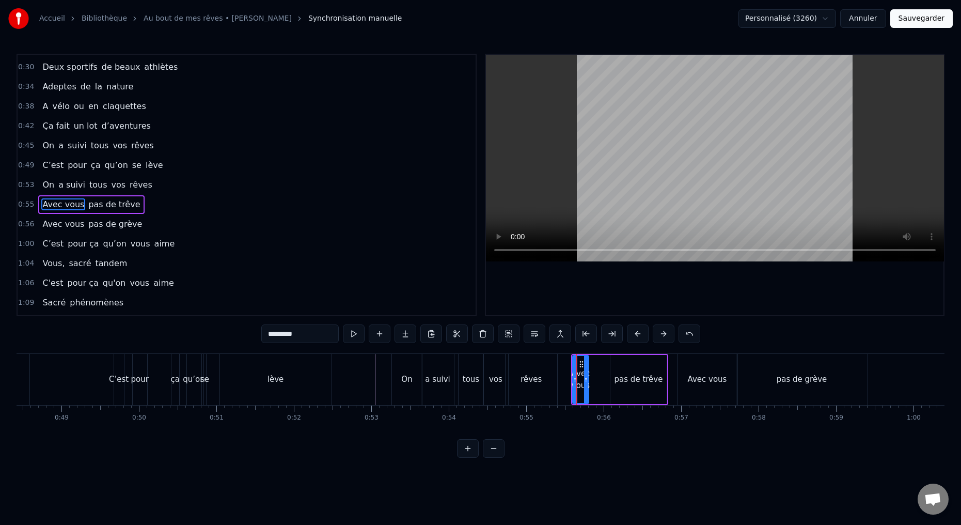
scroll to position [96, 0]
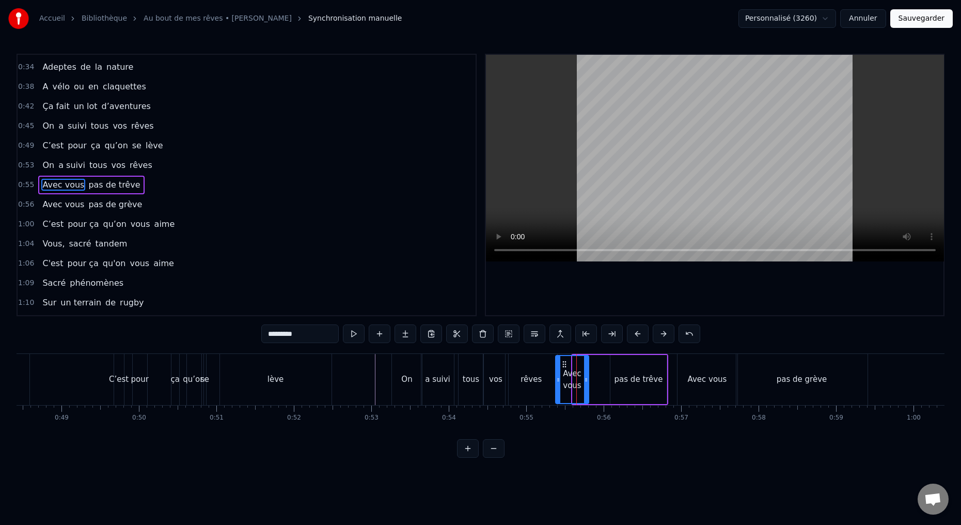
drag, startPoint x: 573, startPoint y: 380, endPoint x: 557, endPoint y: 382, distance: 16.1
click at [556, 382] on icon at bounding box center [558, 379] width 4 height 8
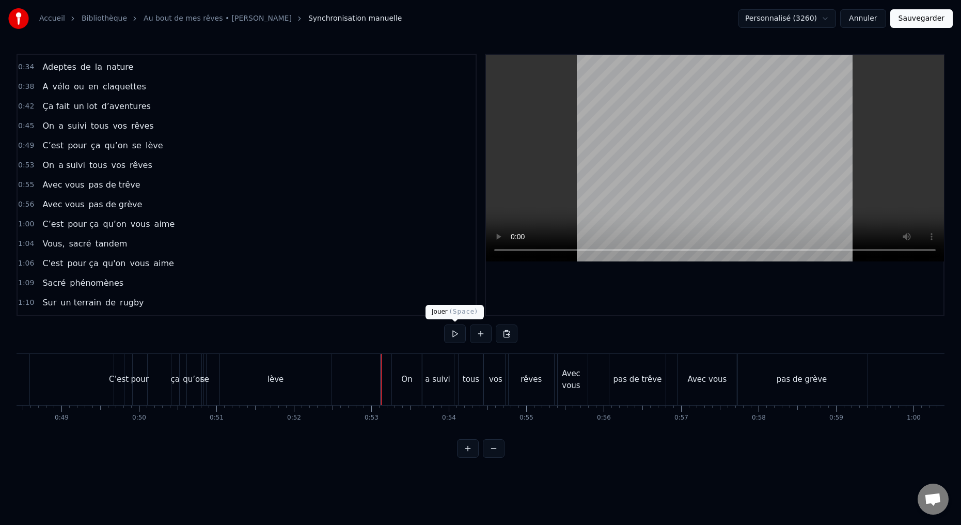
click at [451, 334] on button at bounding box center [455, 333] width 22 height 19
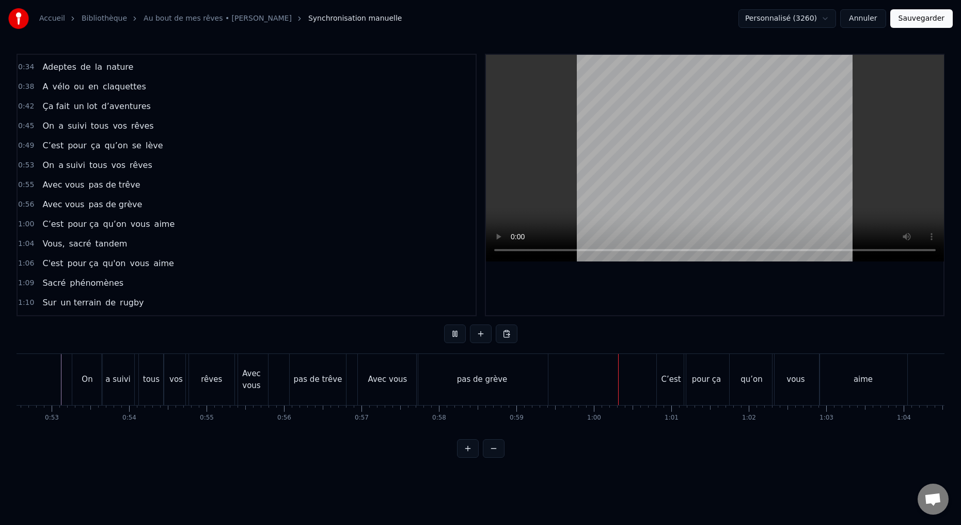
click at [453, 333] on button at bounding box center [455, 333] width 22 height 19
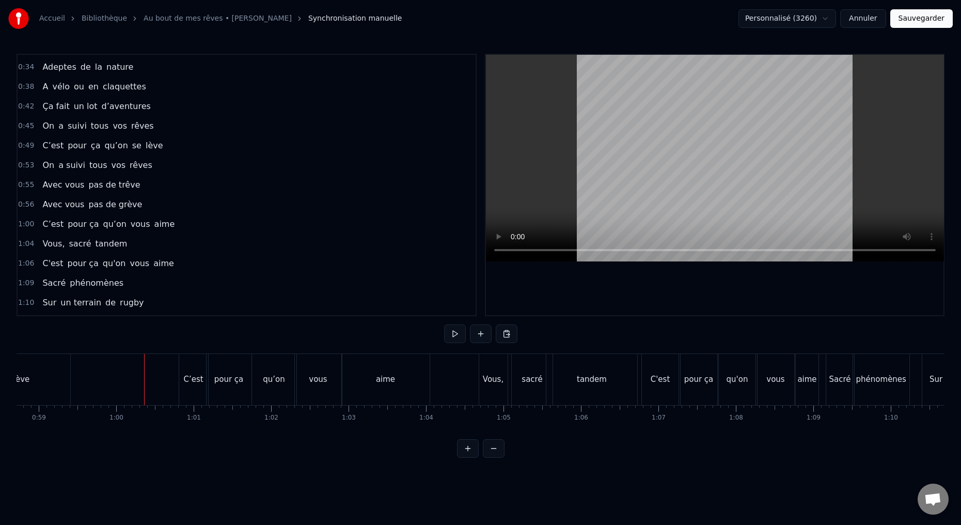
scroll to position [0, 4594]
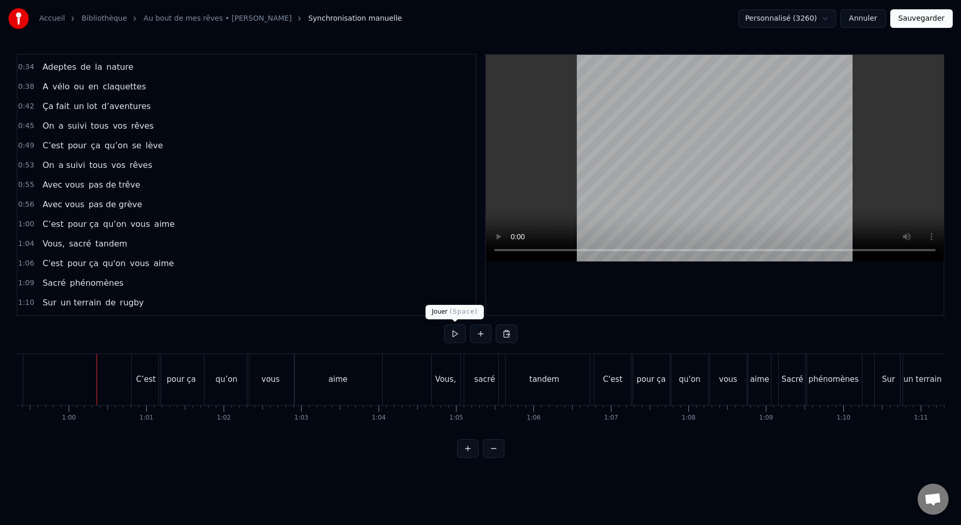
click at [457, 335] on button at bounding box center [455, 333] width 22 height 19
click at [456, 334] on button at bounding box center [455, 333] width 22 height 19
click at [230, 396] on div "qu’on" at bounding box center [226, 379] width 44 height 51
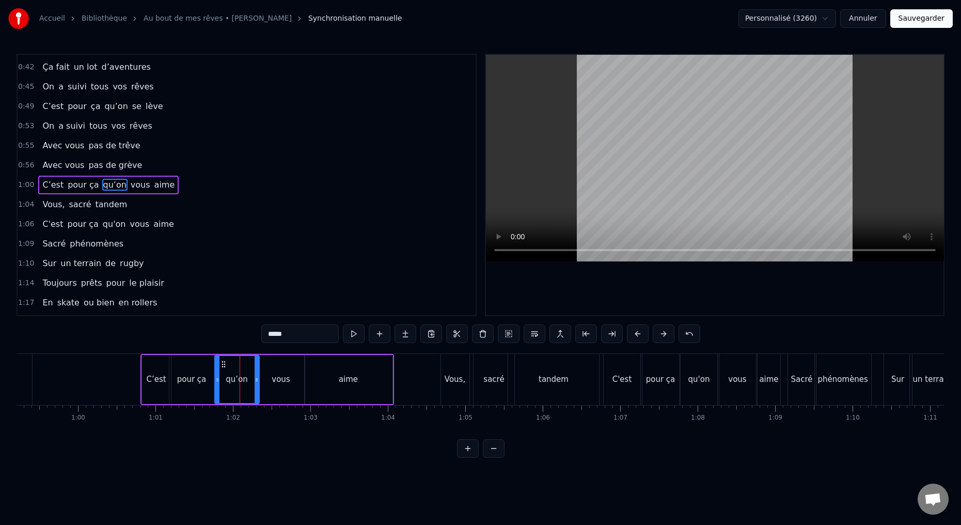
scroll to position [0, 4584]
drag, startPoint x: 256, startPoint y: 380, endPoint x: 242, endPoint y: 382, distance: 14.0
click at [240, 382] on icon at bounding box center [241, 379] width 4 height 8
click at [263, 386] on div "vous" at bounding box center [282, 379] width 47 height 49
drag, startPoint x: 259, startPoint y: 380, endPoint x: 244, endPoint y: 382, distance: 15.6
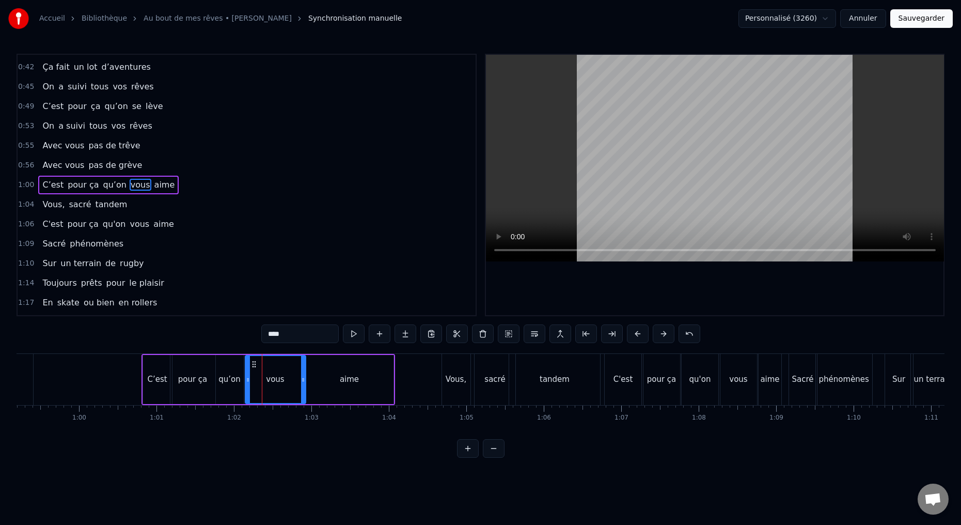
click at [246, 382] on icon at bounding box center [248, 379] width 4 height 8
drag, startPoint x: 304, startPoint y: 379, endPoint x: 275, endPoint y: 384, distance: 29.3
click at [270, 385] on div at bounding box center [268, 379] width 4 height 47
click at [316, 389] on div "aime" at bounding box center [350, 379] width 88 height 49
type input "****"
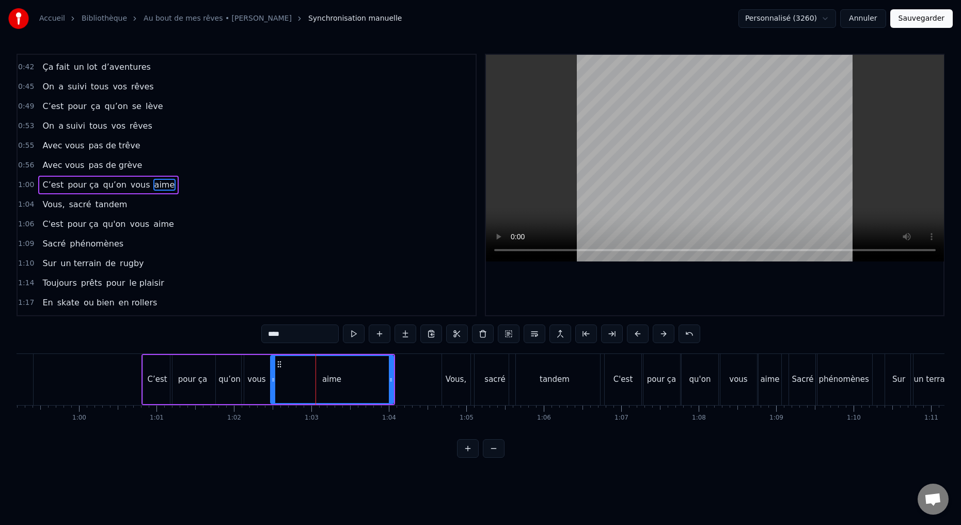
drag, startPoint x: 307, startPoint y: 379, endPoint x: 275, endPoint y: 384, distance: 32.3
click at [271, 384] on div at bounding box center [273, 379] width 4 height 47
drag, startPoint x: 390, startPoint y: 380, endPoint x: 328, endPoint y: 388, distance: 63.0
click at [328, 389] on div at bounding box center [328, 379] width 4 height 47
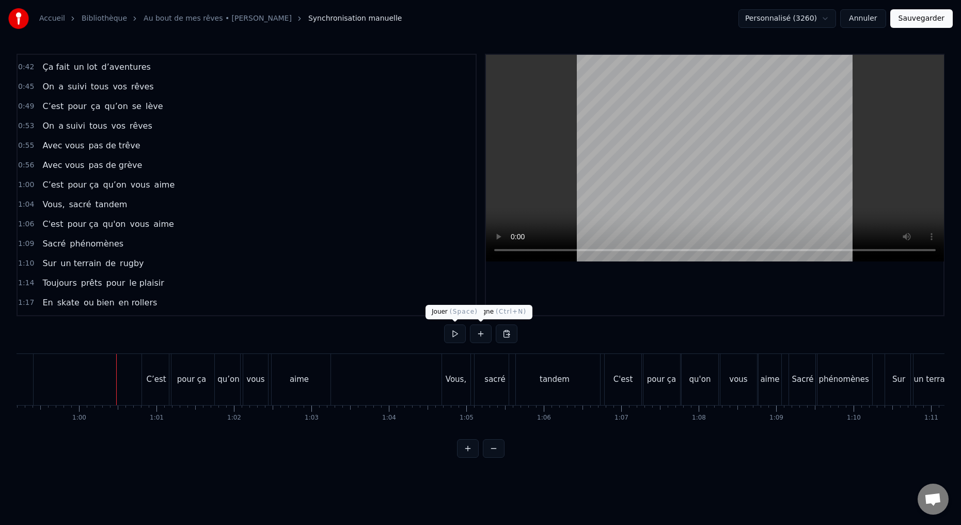
click at [455, 335] on button at bounding box center [455, 333] width 22 height 19
click at [451, 337] on button at bounding box center [455, 333] width 22 height 19
click at [452, 394] on div "Vous," at bounding box center [456, 379] width 28 height 51
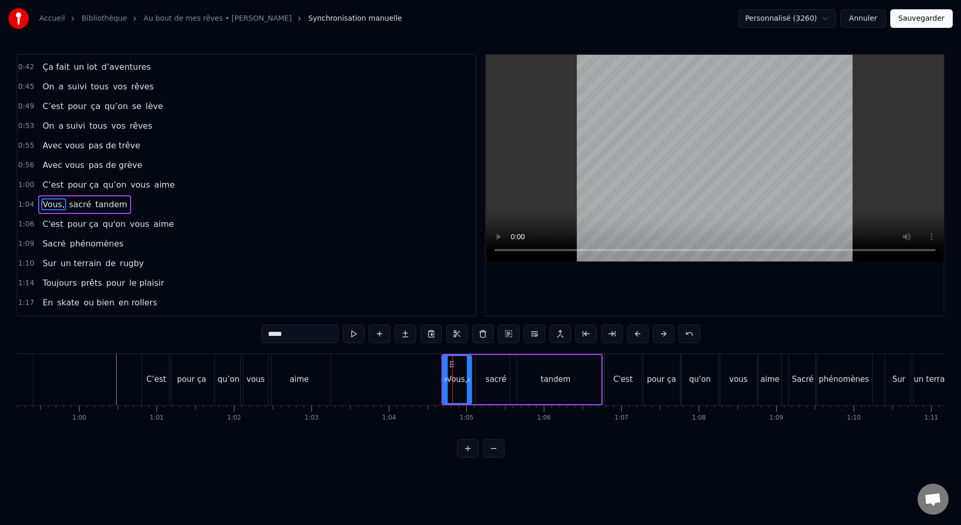
scroll to position [154, 0]
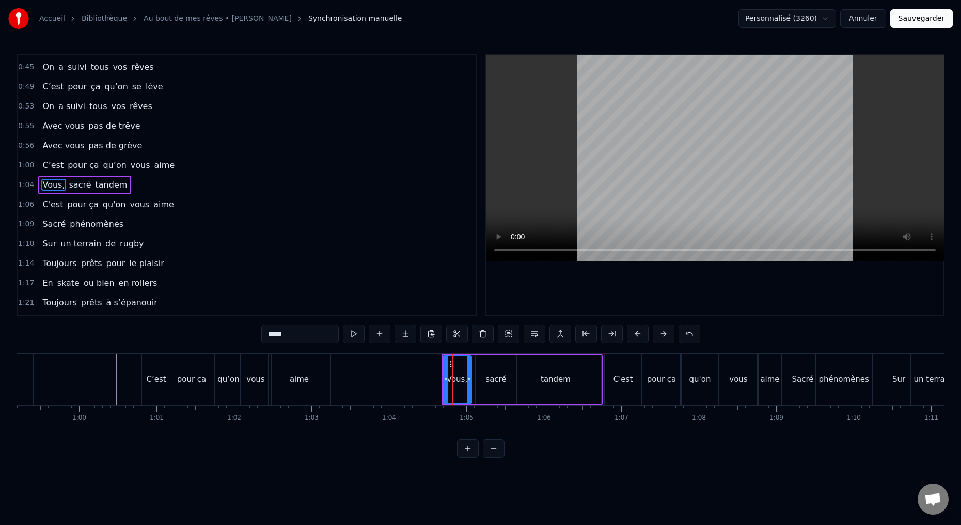
click at [485, 391] on div "sacré" at bounding box center [495, 379] width 41 height 49
click at [267, 334] on input "*****" at bounding box center [299, 333] width 77 height 19
type input "********"
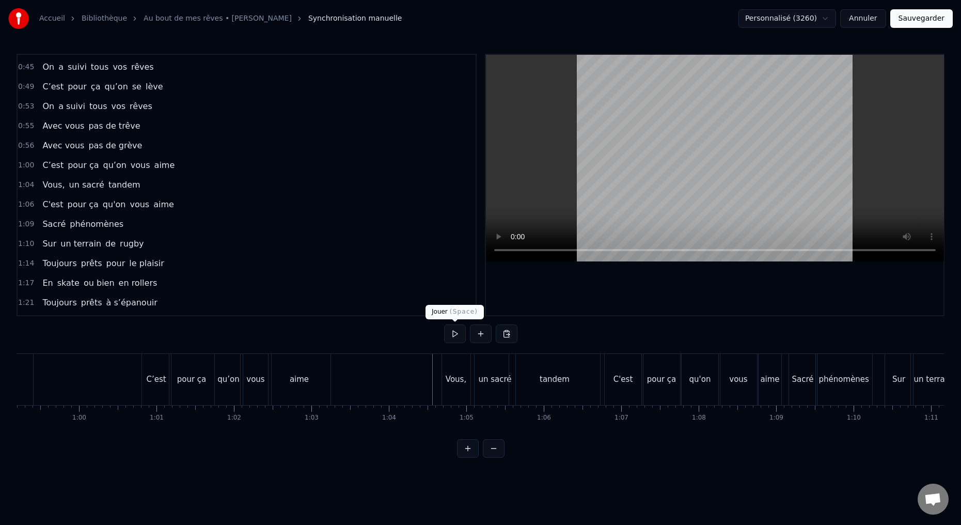
click at [455, 335] on button at bounding box center [455, 333] width 22 height 19
click at [455, 332] on button at bounding box center [455, 333] width 22 height 19
click at [462, 400] on div "Vous," at bounding box center [456, 379] width 28 height 51
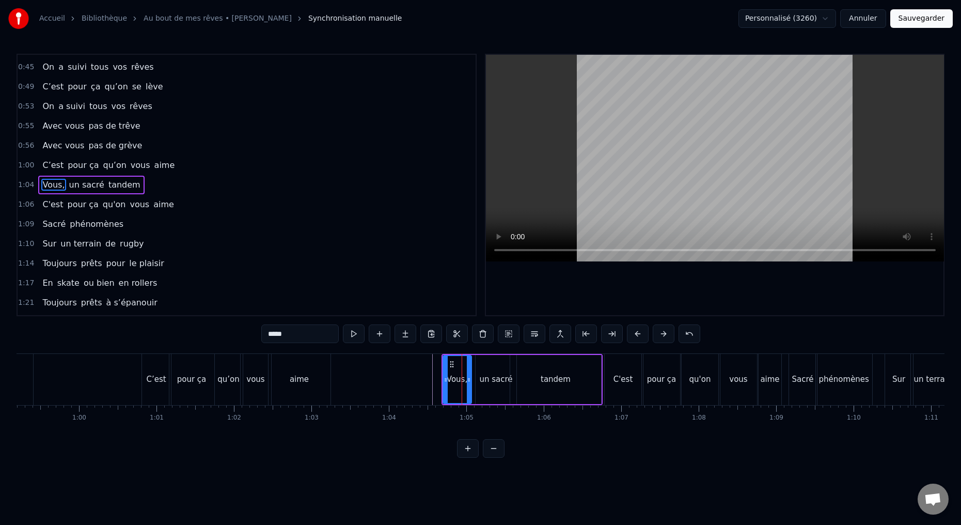
click at [286, 335] on input "*****" at bounding box center [299, 333] width 77 height 19
click at [306, 332] on input "*****" at bounding box center [299, 333] width 77 height 19
click at [496, 391] on div "un sacré" at bounding box center [495, 379] width 41 height 49
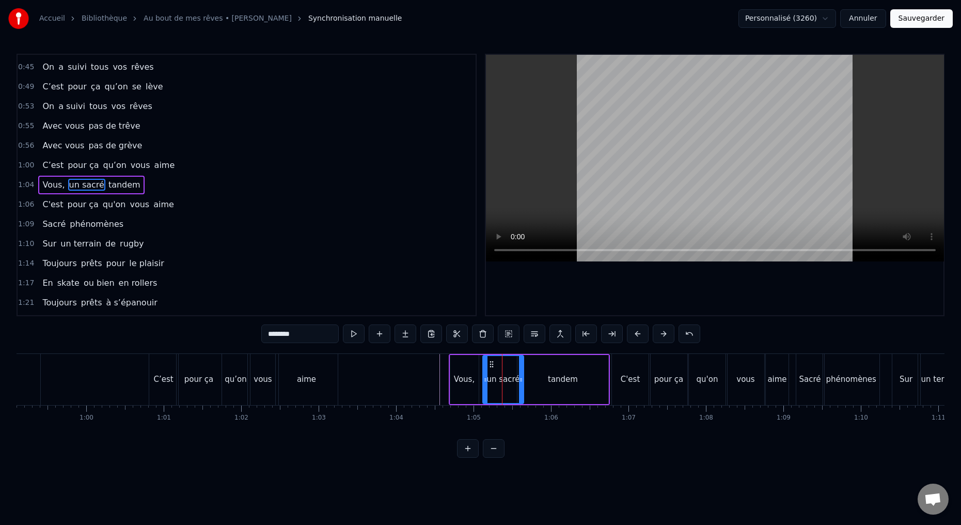
scroll to position [0, 4578]
click at [516, 380] on icon at bounding box center [515, 379] width 4 height 8
click at [531, 384] on div "tandem" at bounding box center [561, 379] width 91 height 49
type input "******"
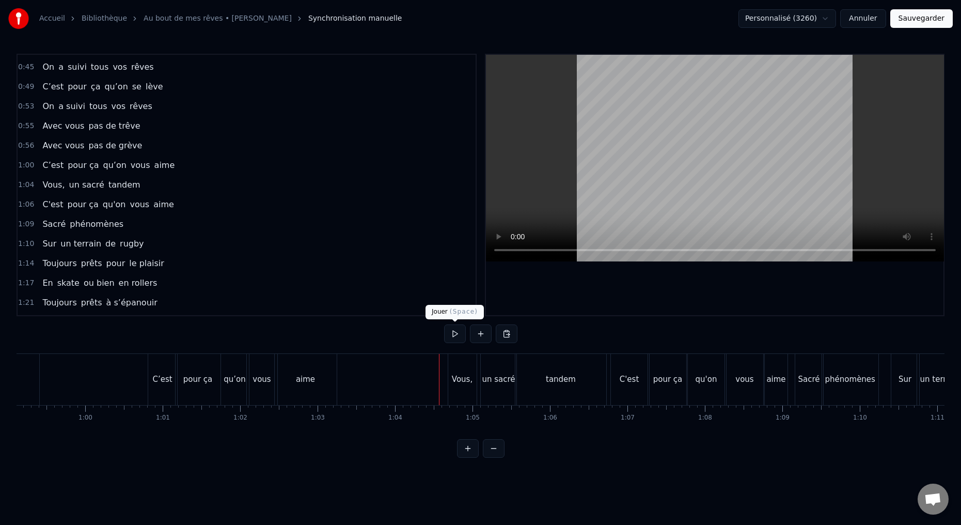
click at [452, 335] on button at bounding box center [455, 333] width 22 height 19
click at [451, 332] on button at bounding box center [455, 333] width 22 height 19
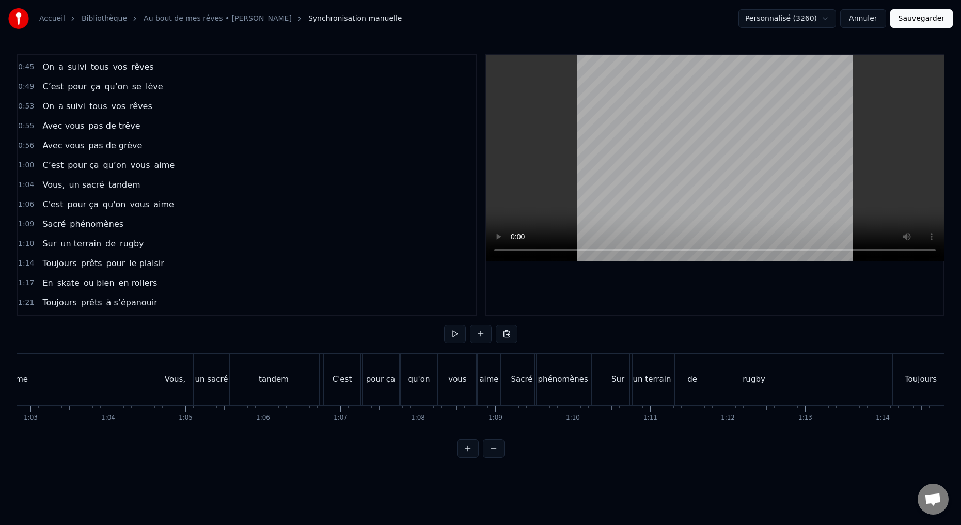
scroll to position [0, 4903]
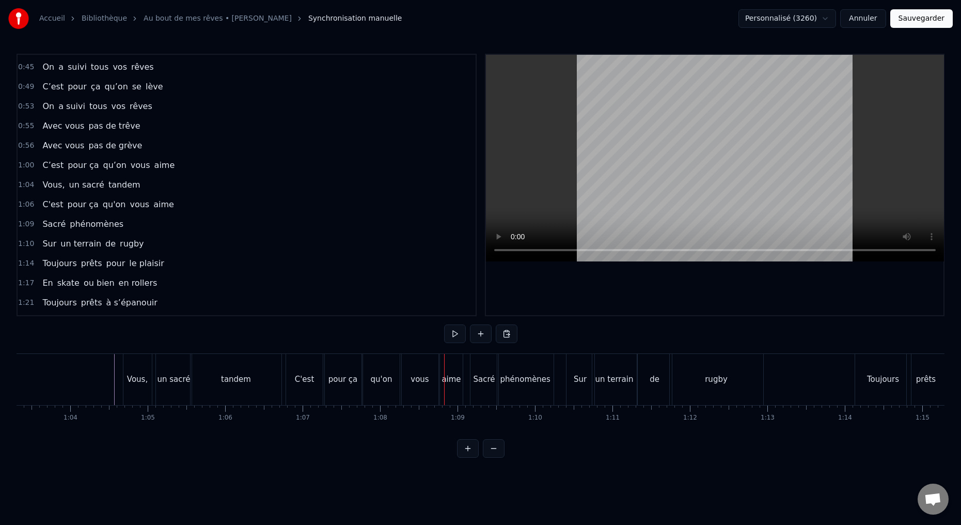
click at [349, 399] on div "pour ça" at bounding box center [343, 379] width 37 height 51
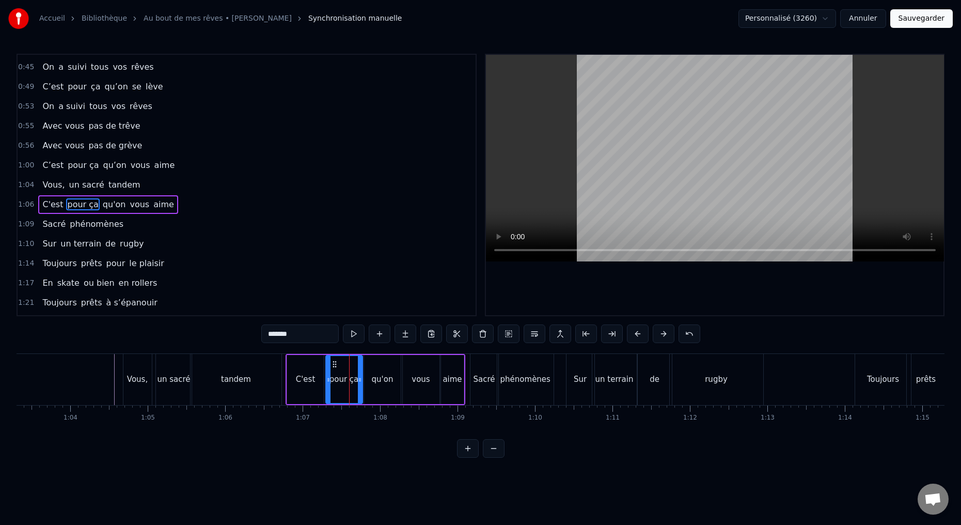
scroll to position [174, 0]
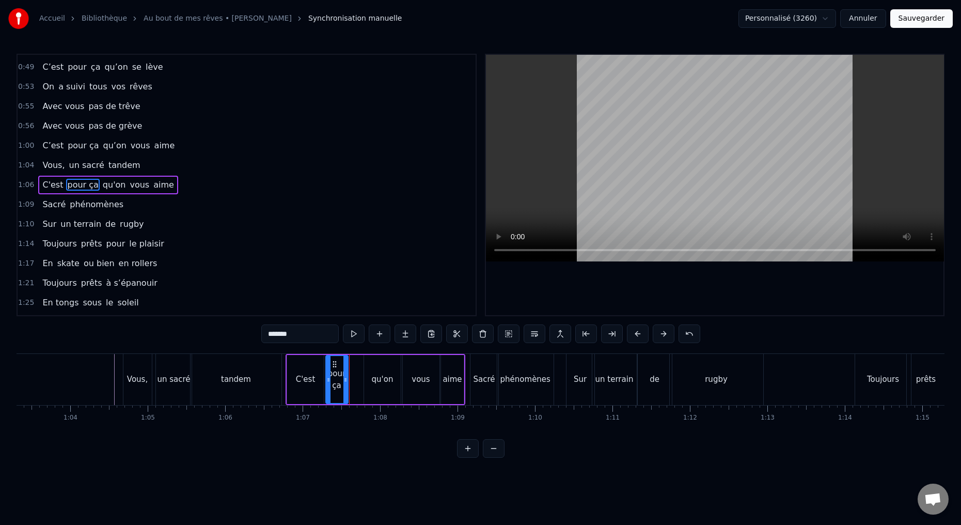
drag, startPoint x: 359, startPoint y: 379, endPoint x: 343, endPoint y: 378, distance: 15.5
click at [344, 380] on icon at bounding box center [345, 379] width 4 height 8
click at [313, 378] on div "C'est" at bounding box center [306, 379] width 20 height 12
type input "*****"
click at [313, 379] on icon at bounding box center [313, 379] width 4 height 8
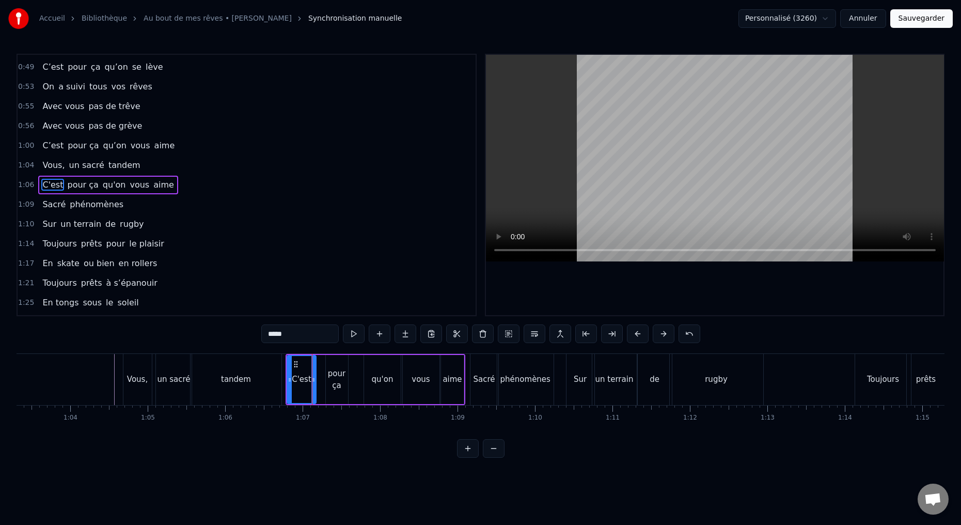
click at [323, 380] on div "C'est pour ça qu'on vous aime" at bounding box center [376, 379] width 180 height 51
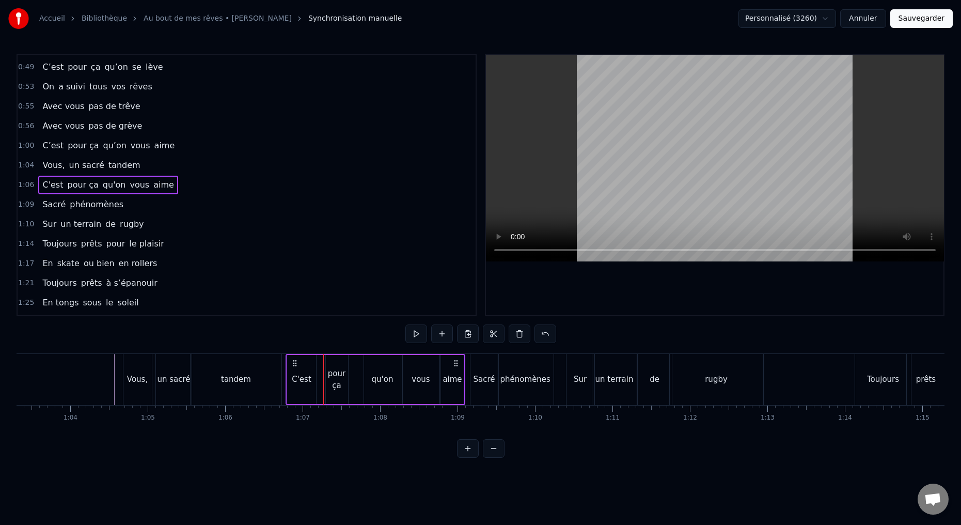
click at [333, 382] on div "pour ça" at bounding box center [337, 379] width 22 height 23
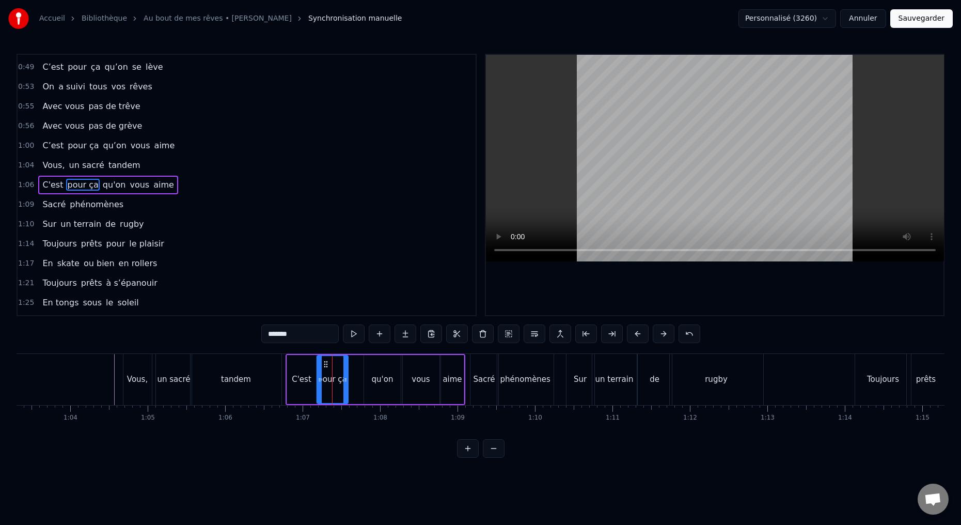
drag, startPoint x: 327, startPoint y: 382, endPoint x: 318, endPoint y: 382, distance: 9.8
click at [318, 382] on icon at bounding box center [320, 379] width 4 height 8
click at [337, 380] on icon at bounding box center [339, 379] width 4 height 8
click at [367, 383] on div "qu'on" at bounding box center [382, 379] width 37 height 49
drag, startPoint x: 367, startPoint y: 380, endPoint x: 348, endPoint y: 382, distance: 18.7
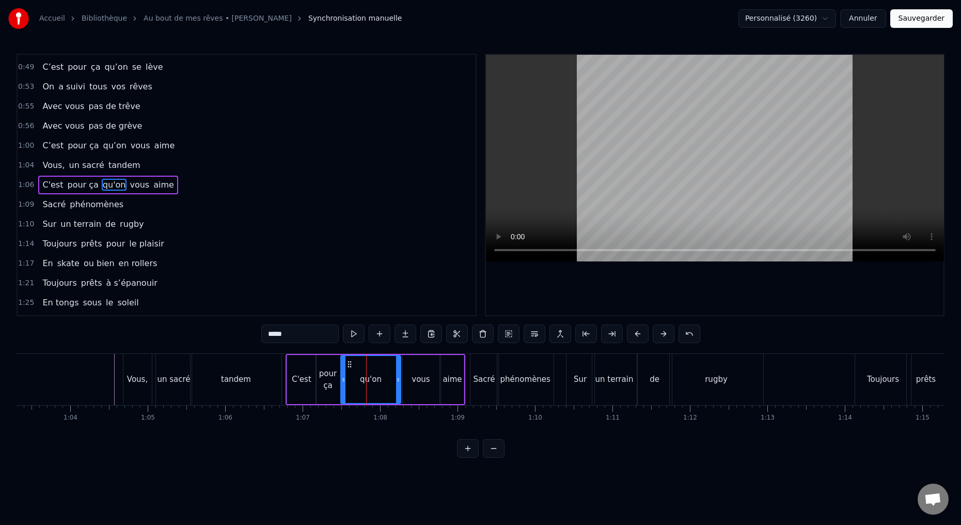
click at [343, 382] on icon at bounding box center [343, 379] width 4 height 8
drag, startPoint x: 398, startPoint y: 379, endPoint x: 367, endPoint y: 386, distance: 31.6
click at [368, 385] on div at bounding box center [368, 379] width 4 height 47
click at [408, 390] on div "vous" at bounding box center [421, 379] width 37 height 49
drag, startPoint x: 396, startPoint y: 381, endPoint x: 370, endPoint y: 384, distance: 26.0
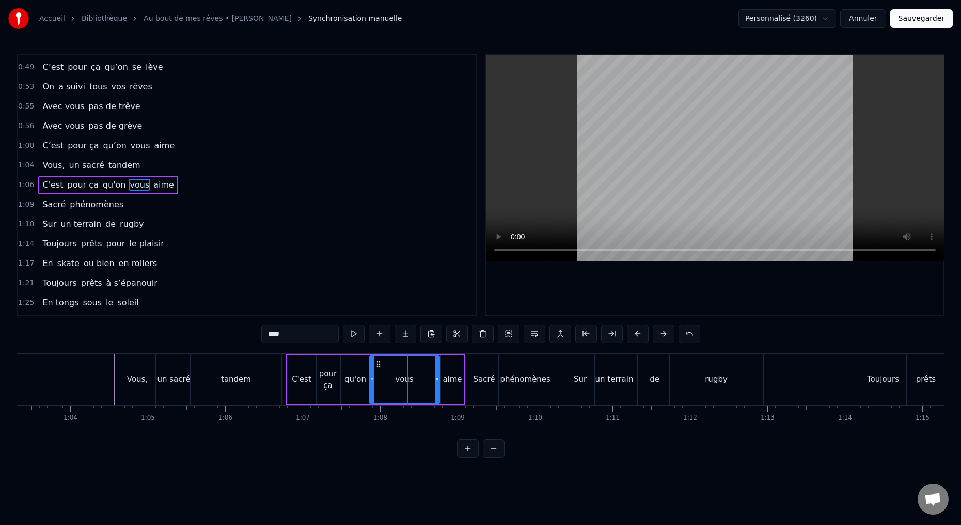
click at [370, 384] on div at bounding box center [372, 379] width 4 height 47
drag, startPoint x: 436, startPoint y: 380, endPoint x: 392, endPoint y: 389, distance: 44.9
click at [391, 389] on div at bounding box center [392, 379] width 4 height 47
click at [446, 383] on div "aime" at bounding box center [451, 379] width 19 height 12
type input "****"
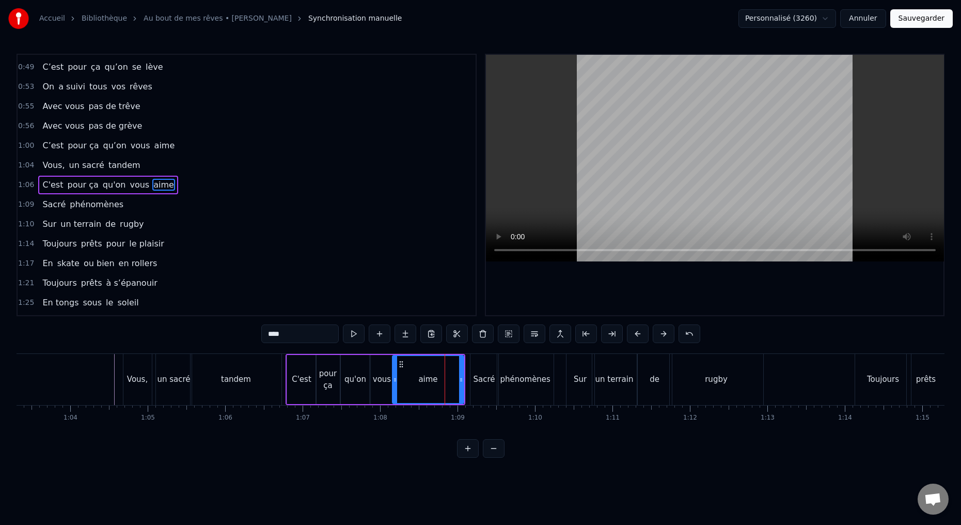
drag, startPoint x: 442, startPoint y: 378, endPoint x: 401, endPoint y: 387, distance: 41.7
click at [393, 387] on div at bounding box center [395, 379] width 4 height 47
drag, startPoint x: 461, startPoint y: 380, endPoint x: 425, endPoint y: 385, distance: 35.9
click at [433, 385] on div at bounding box center [433, 379] width 4 height 47
click at [282, 393] on div "Vous, un sacré tandem" at bounding box center [204, 379] width 162 height 51
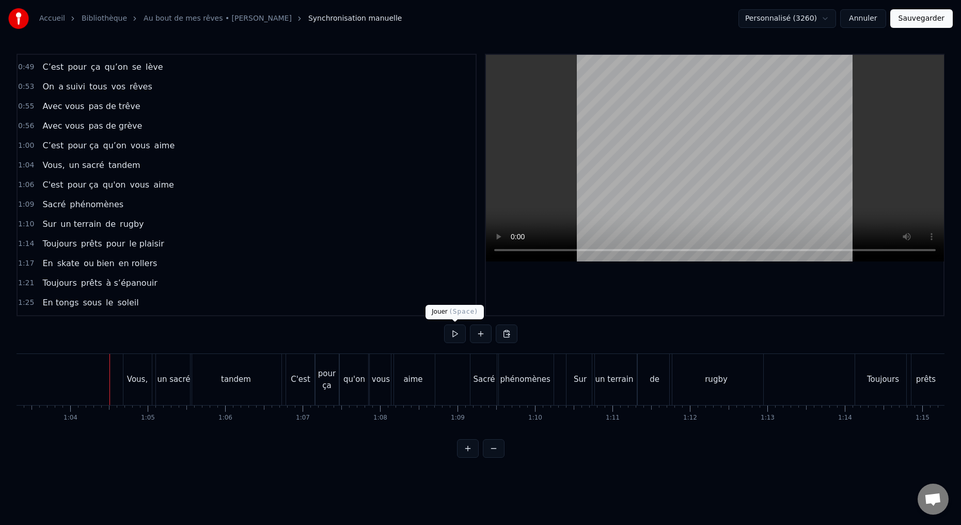
click at [453, 333] on button at bounding box center [455, 333] width 22 height 19
click at [454, 334] on button at bounding box center [455, 333] width 22 height 19
click at [485, 385] on div "Sacré" at bounding box center [484, 379] width 28 height 51
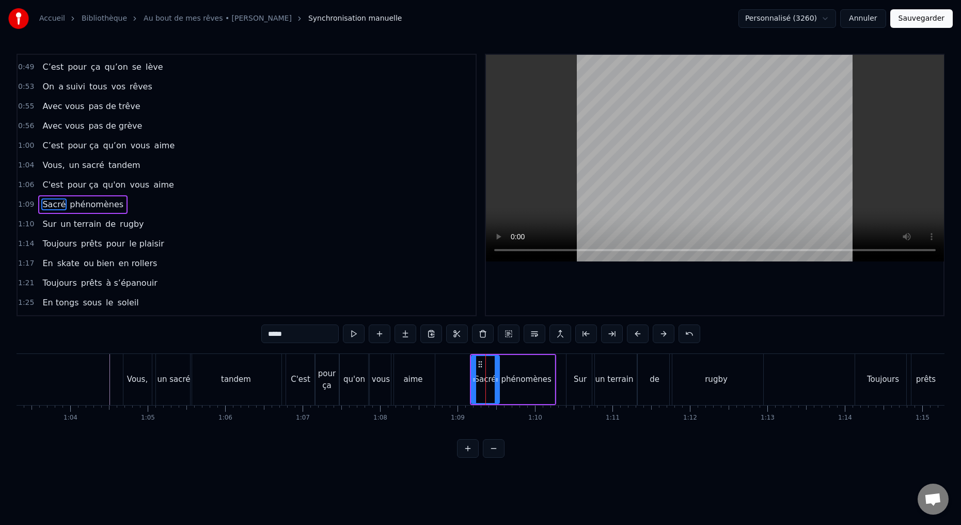
scroll to position [194, 0]
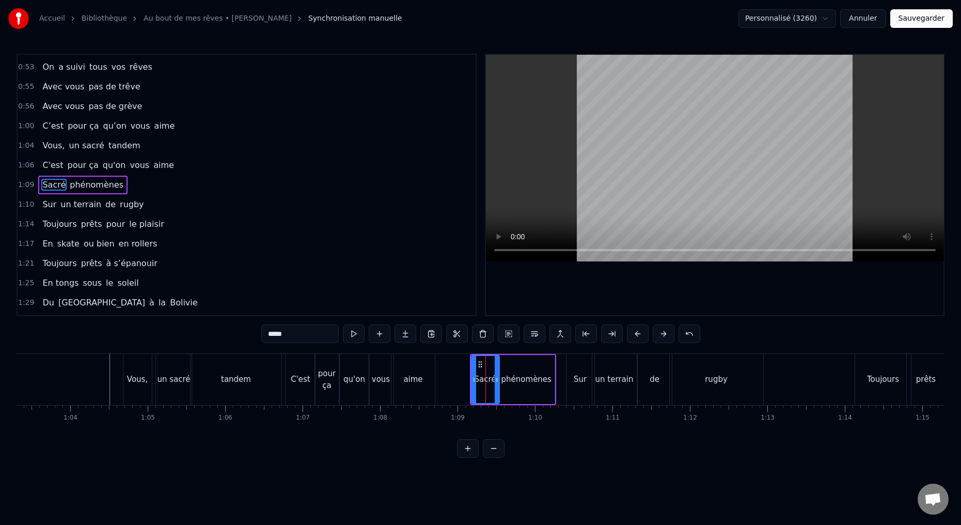
drag, startPoint x: 271, startPoint y: 332, endPoint x: 255, endPoint y: 327, distance: 16.3
click at [260, 331] on div "0:15 Deux potes dès la jeunesse 0:19 Depuis le tout premier jour 0:23 Des délir…" at bounding box center [481, 256] width 928 height 404
type input "**********"
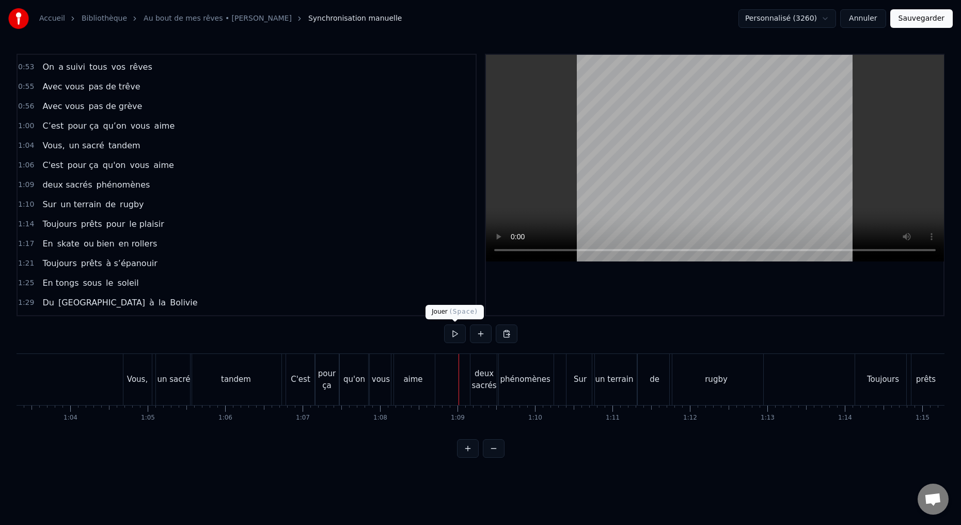
click at [455, 334] on button at bounding box center [455, 333] width 22 height 19
click at [454, 326] on button at bounding box center [455, 333] width 22 height 19
click at [456, 336] on button at bounding box center [455, 333] width 22 height 19
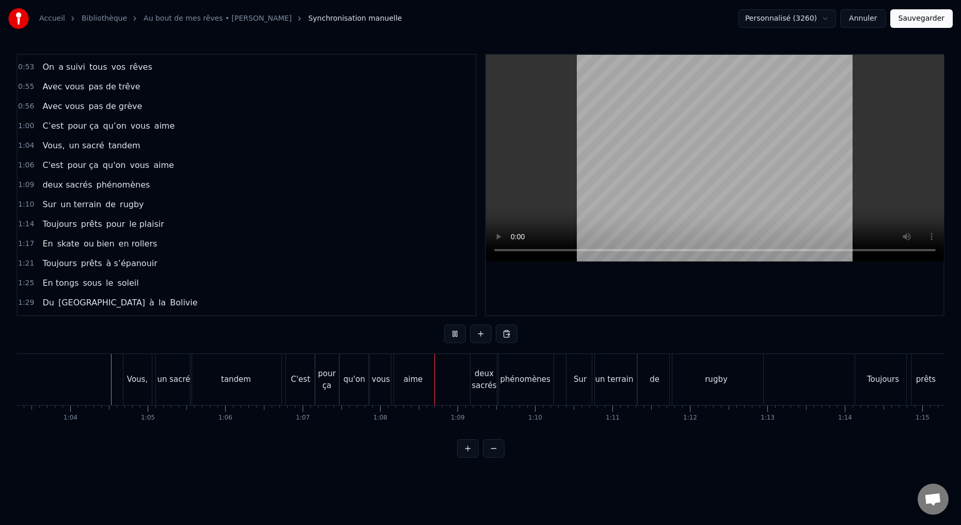
click at [262, 396] on div "tandem" at bounding box center [236, 379] width 91 height 51
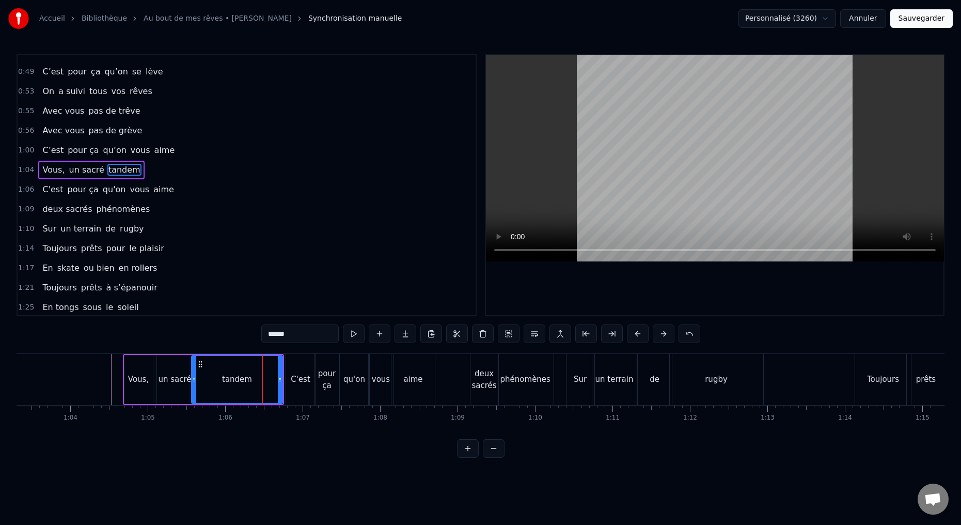
scroll to position [154, 0]
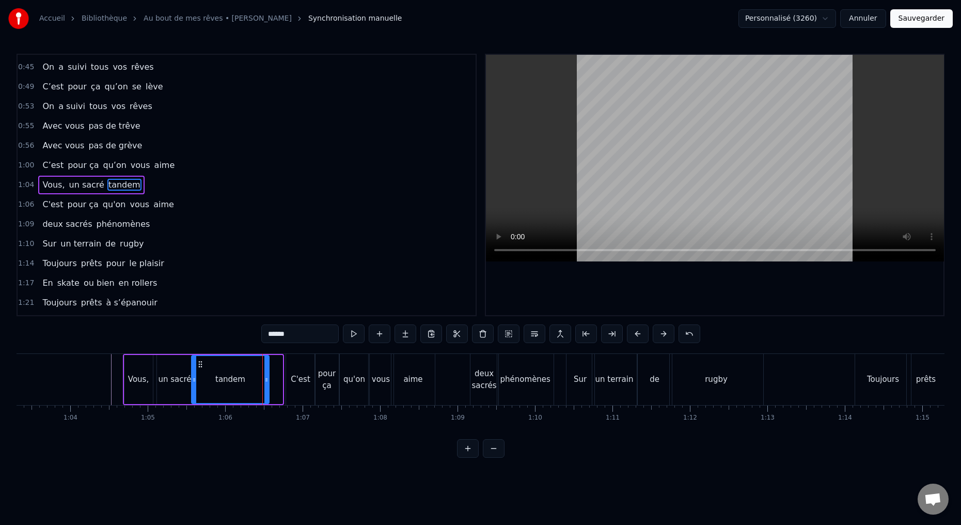
drag, startPoint x: 280, startPoint y: 380, endPoint x: 264, endPoint y: 379, distance: 16.0
click at [266, 380] on icon at bounding box center [266, 379] width 4 height 8
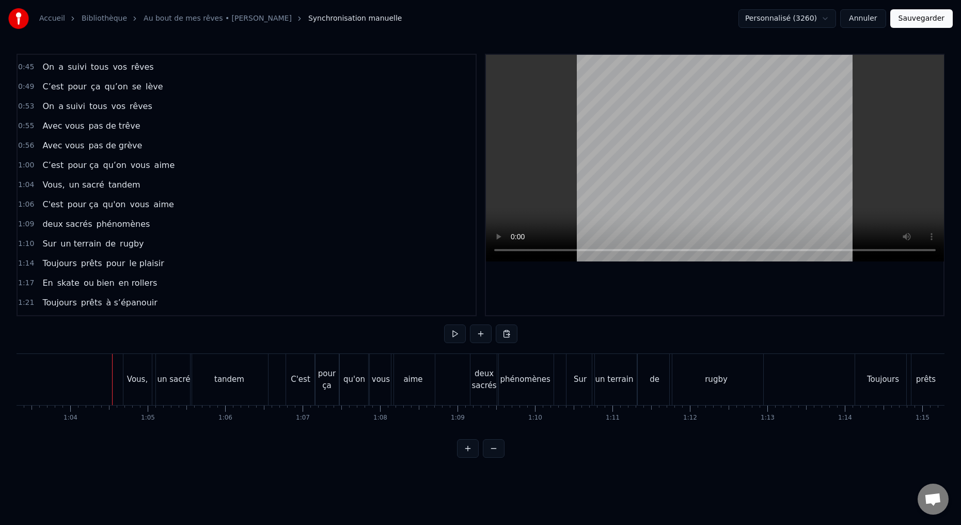
click at [451, 336] on button at bounding box center [455, 333] width 22 height 19
click at [452, 336] on button at bounding box center [455, 333] width 22 height 19
click at [539, 396] on div "phénomènes" at bounding box center [525, 379] width 56 height 51
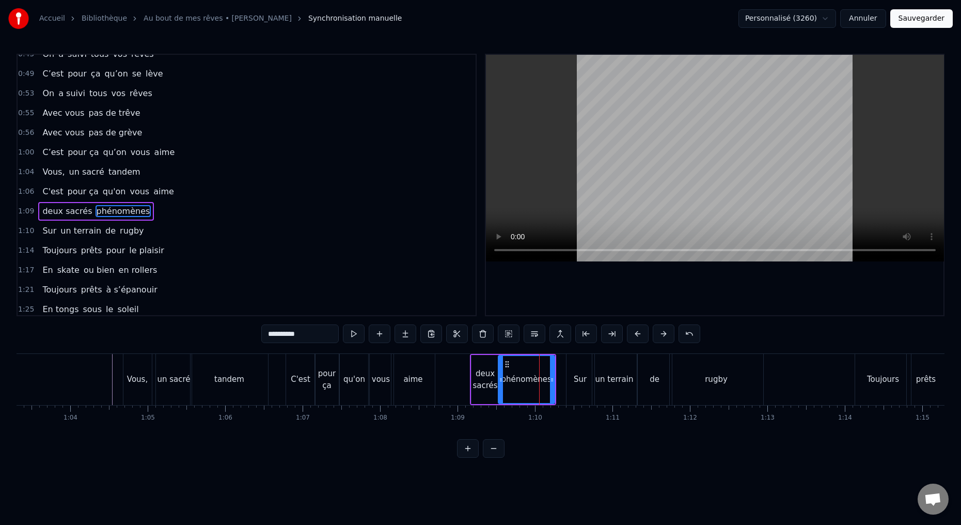
scroll to position [194, 0]
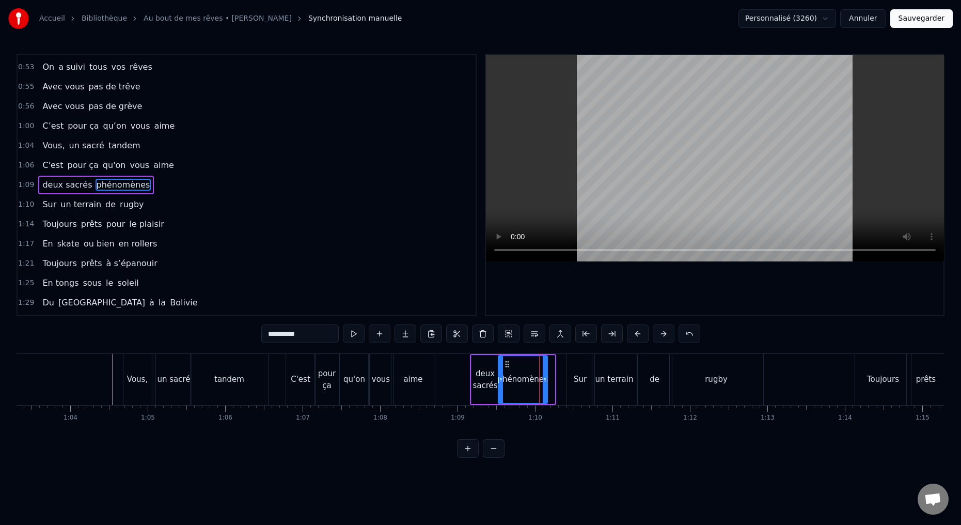
drag, startPoint x: 552, startPoint y: 379, endPoint x: 545, endPoint y: 380, distance: 7.8
click at [545, 379] on icon at bounding box center [545, 379] width 4 height 8
click at [574, 387] on div "Sur" at bounding box center [580, 379] width 28 height 51
type input "***"
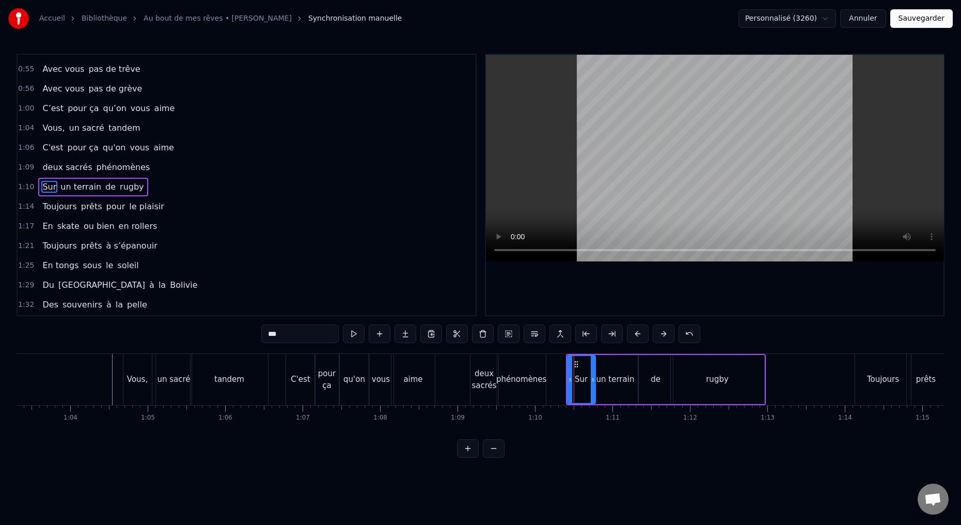
scroll to position [213, 0]
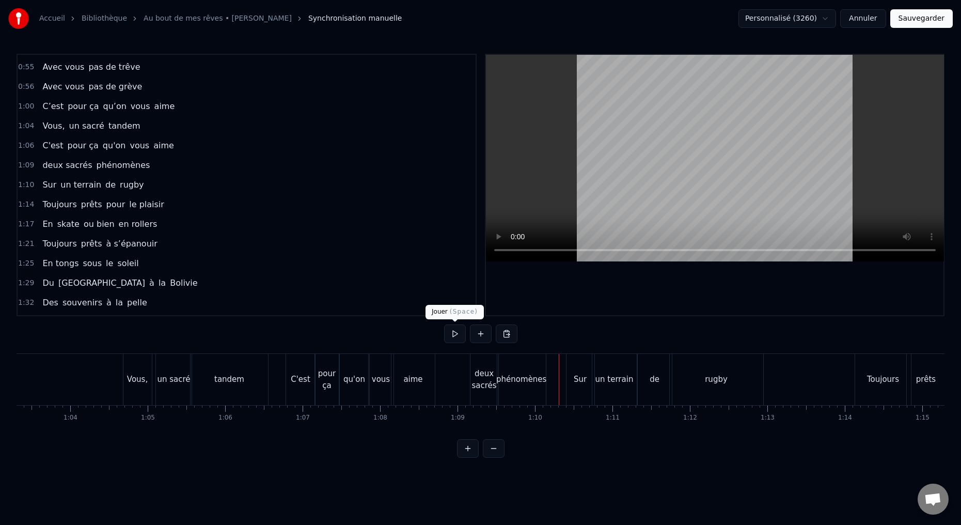
click at [454, 335] on button at bounding box center [455, 333] width 22 height 19
click at [452, 334] on button at bounding box center [455, 333] width 22 height 19
click at [572, 391] on div "Sur" at bounding box center [580, 379] width 28 height 51
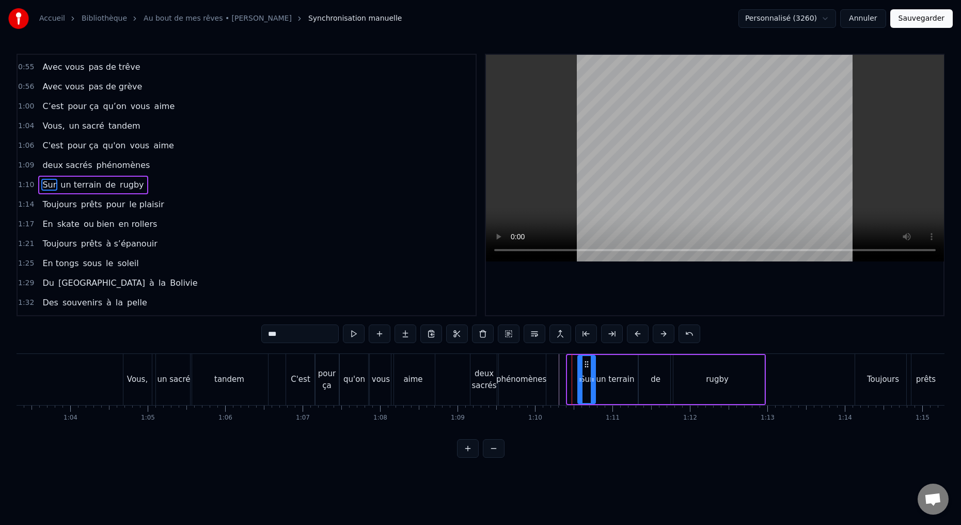
drag, startPoint x: 568, startPoint y: 379, endPoint x: 578, endPoint y: 377, distance: 10.0
click at [579, 379] on icon at bounding box center [580, 379] width 4 height 8
click at [354, 336] on button at bounding box center [354, 333] width 22 height 19
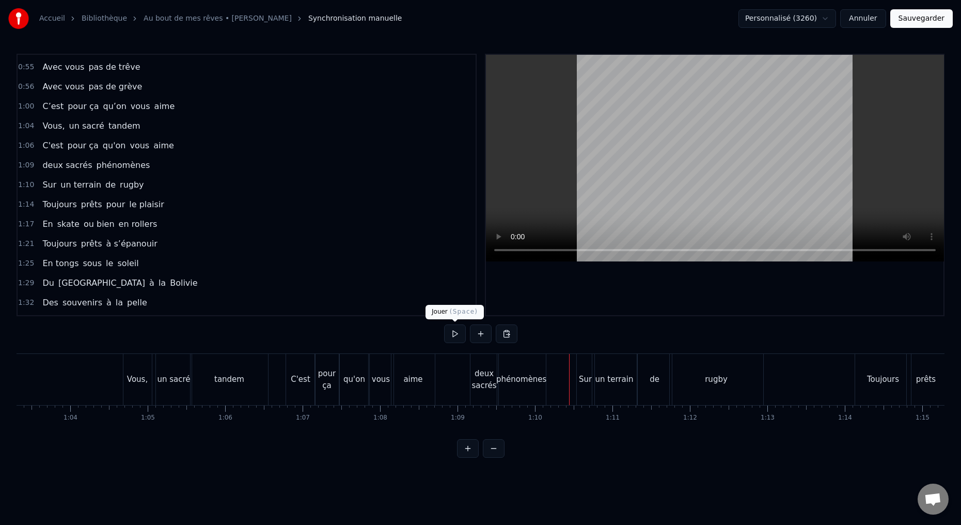
click at [453, 334] on button at bounding box center [455, 333] width 22 height 19
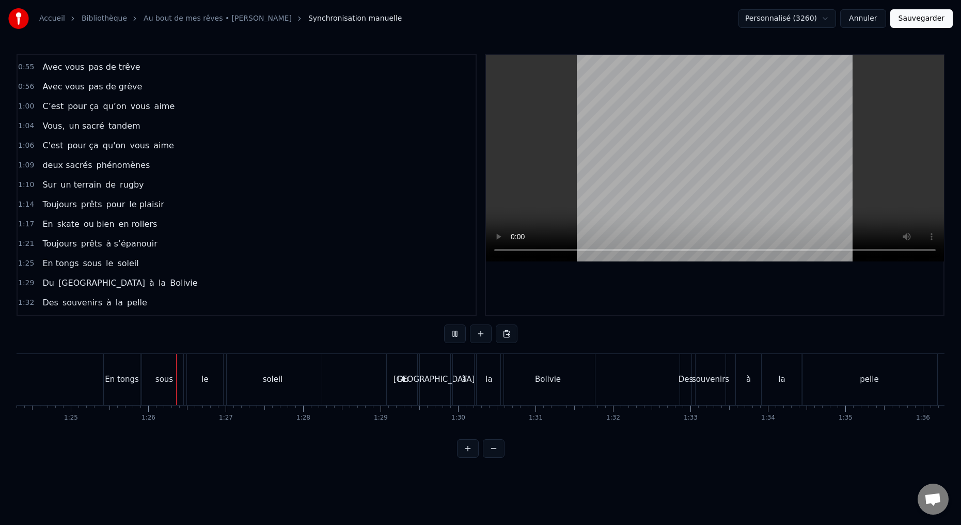
scroll to position [0, 6591]
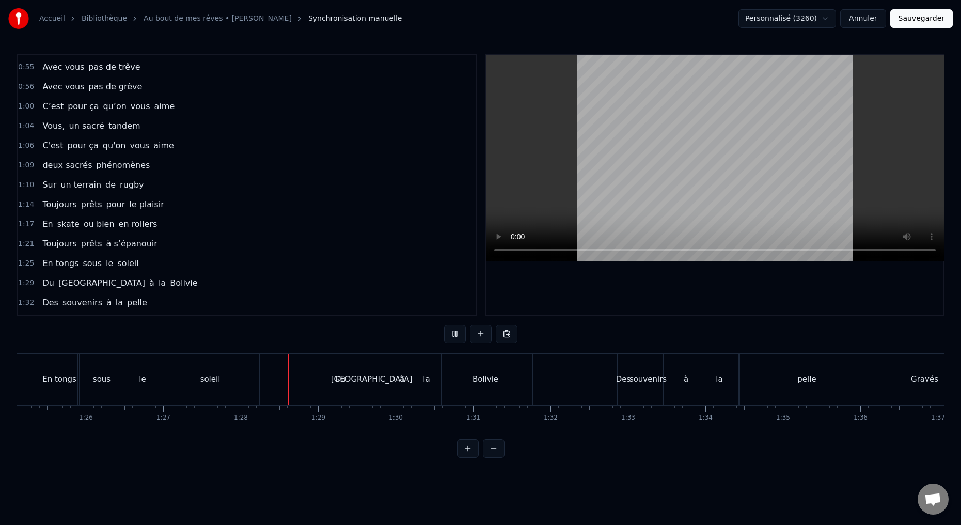
click at [241, 386] on div "soleil" at bounding box center [210, 379] width 98 height 51
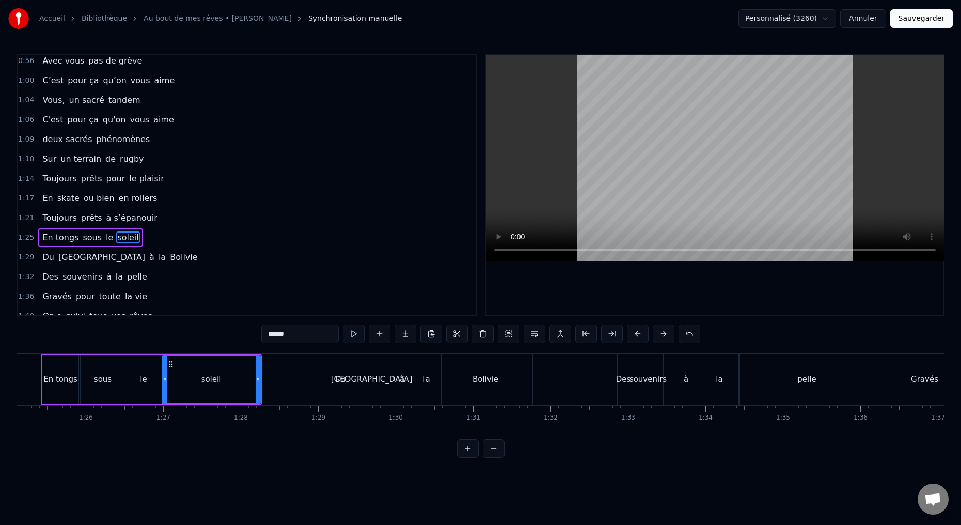
scroll to position [292, 0]
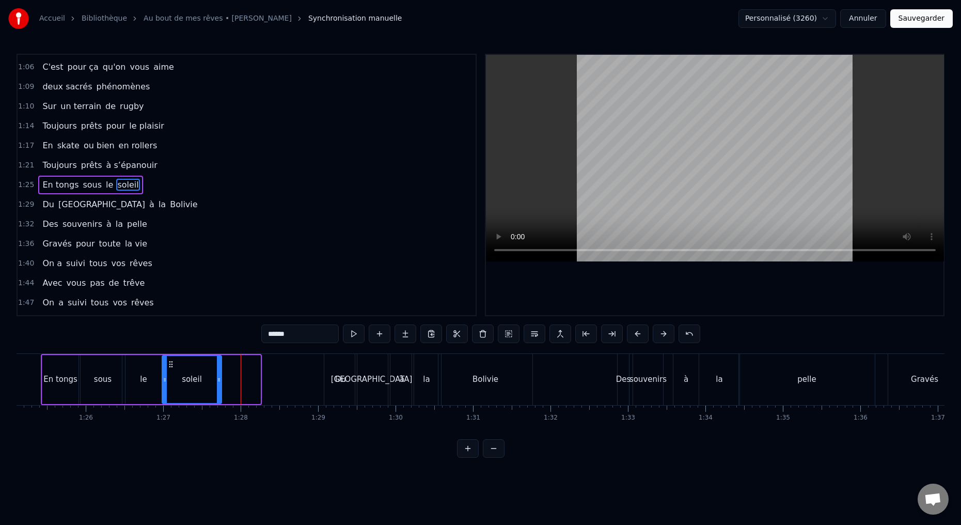
drag, startPoint x: 258, startPoint y: 379, endPoint x: 219, endPoint y: 379, distance: 38.7
click at [219, 379] on icon at bounding box center [219, 379] width 4 height 8
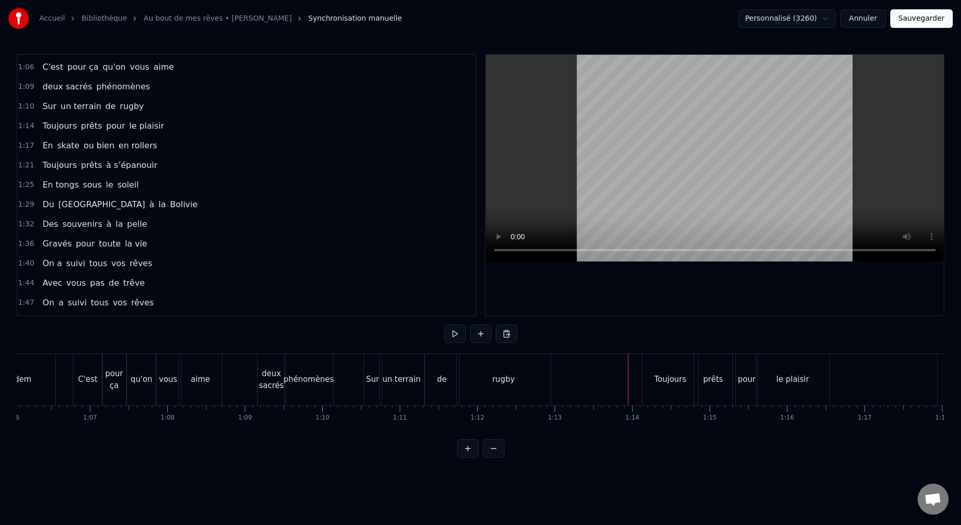
scroll to position [0, 5021]
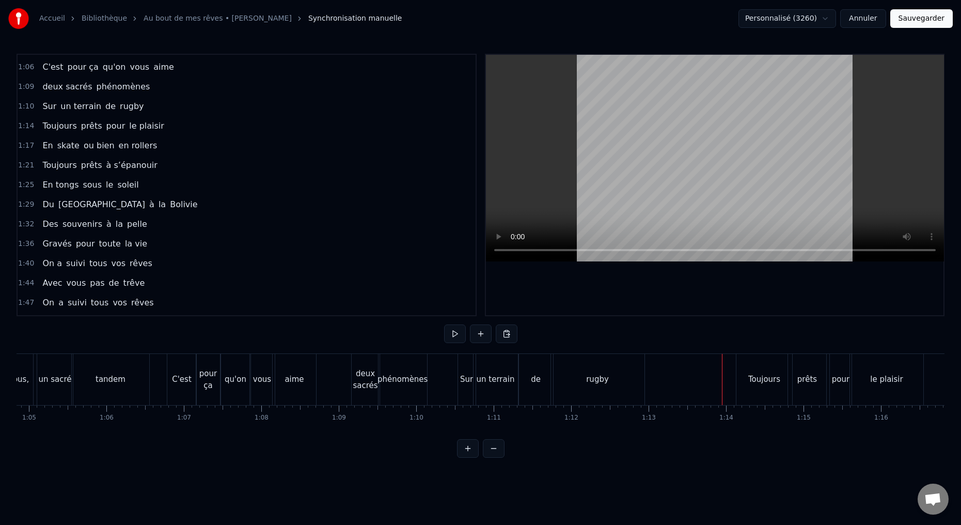
click at [590, 390] on div "rugby" at bounding box center [597, 379] width 93 height 51
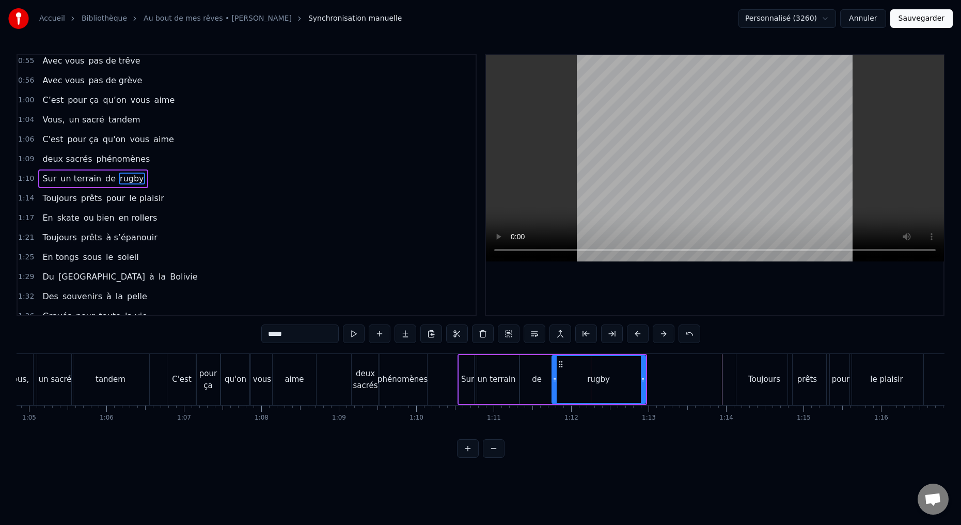
scroll to position [213, 0]
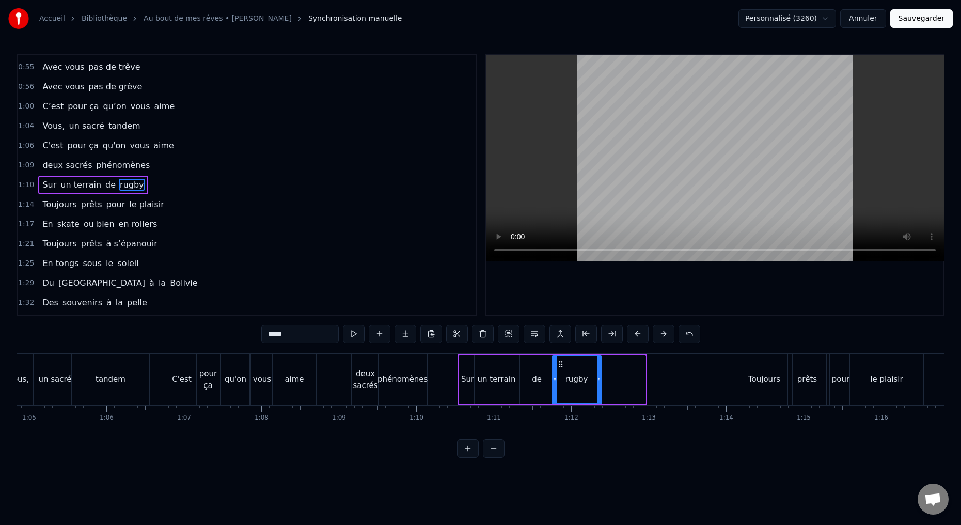
drag, startPoint x: 641, startPoint y: 378, endPoint x: 589, endPoint y: 381, distance: 52.2
click at [597, 383] on icon at bounding box center [599, 379] width 4 height 8
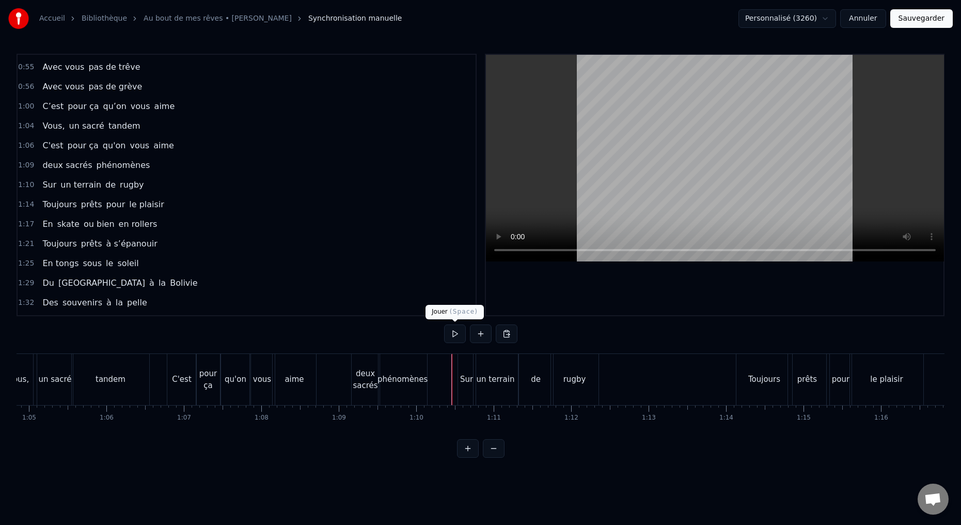
click at [451, 333] on button at bounding box center [455, 333] width 22 height 19
click at [450, 330] on button at bounding box center [455, 333] width 22 height 19
click at [451, 331] on button at bounding box center [455, 333] width 22 height 19
click at [452, 332] on button at bounding box center [455, 333] width 22 height 19
click at [565, 394] on div "rugby" at bounding box center [574, 379] width 47 height 51
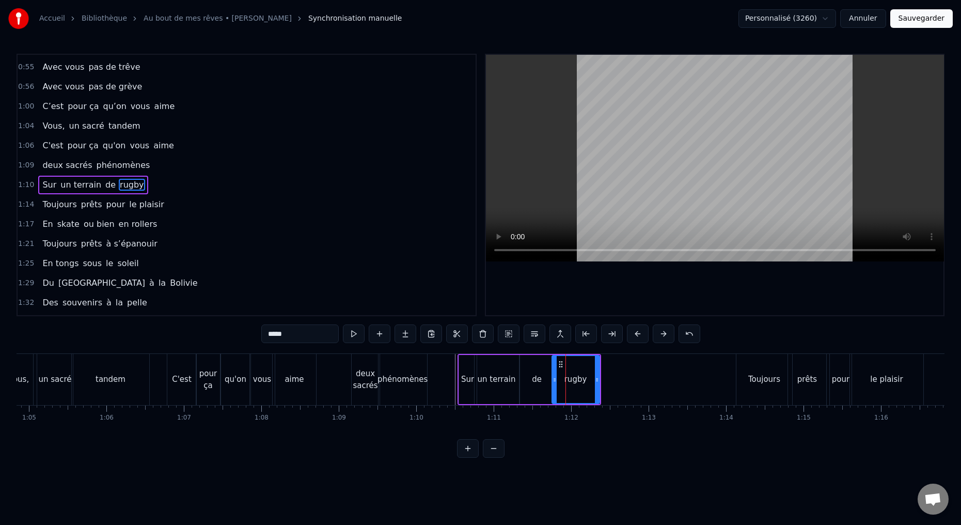
click at [542, 393] on div "de" at bounding box center [537, 379] width 34 height 49
click at [569, 391] on div "rugby" at bounding box center [575, 379] width 47 height 49
type input "*****"
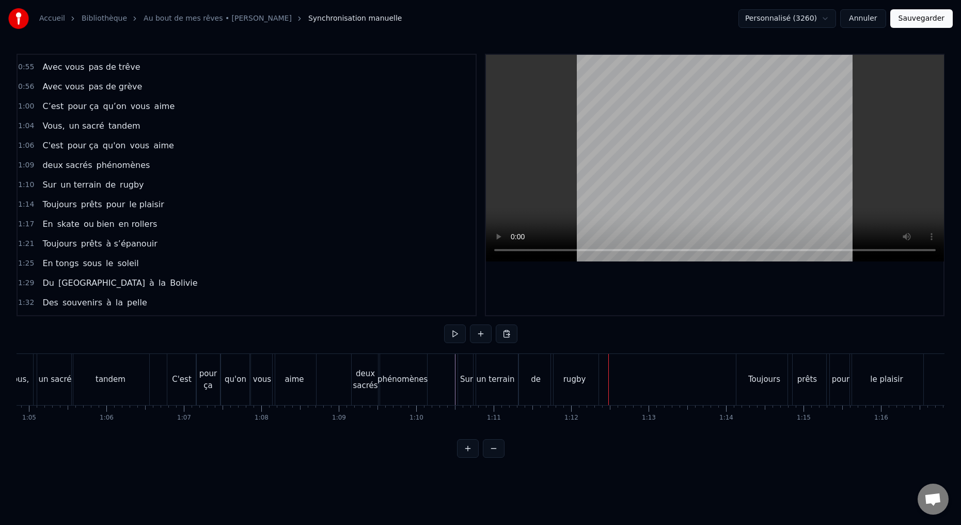
click at [589, 384] on div "rugby" at bounding box center [574, 379] width 47 height 51
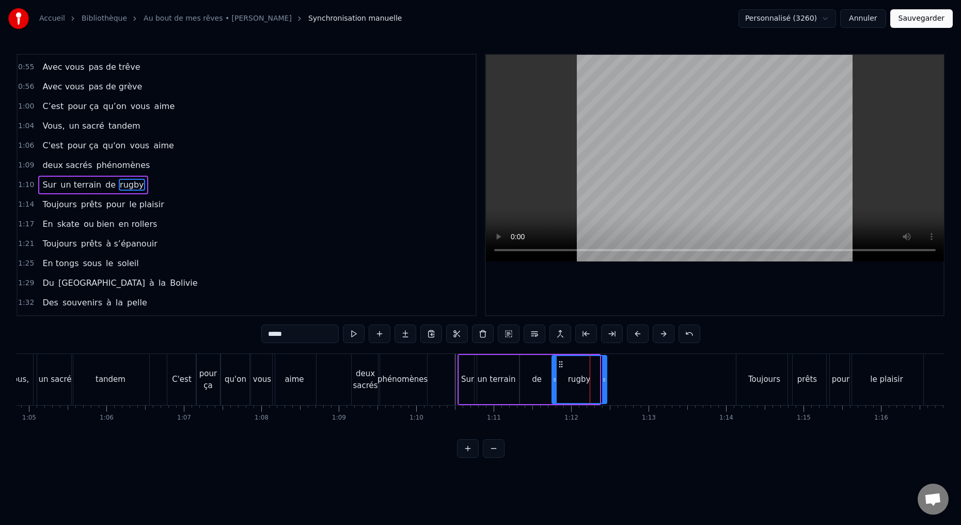
drag, startPoint x: 597, startPoint y: 379, endPoint x: 605, endPoint y: 378, distance: 7.8
click at [606, 378] on icon at bounding box center [604, 379] width 4 height 8
drag, startPoint x: 553, startPoint y: 379, endPoint x: 560, endPoint y: 378, distance: 6.8
click at [561, 378] on icon at bounding box center [562, 379] width 4 height 8
click at [537, 385] on div "de" at bounding box center [537, 379] width 34 height 49
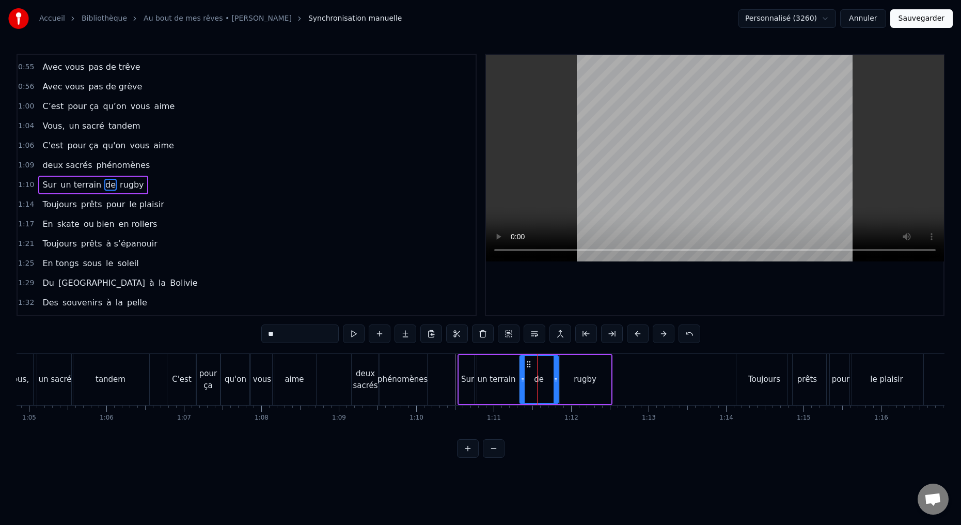
drag, startPoint x: 550, startPoint y: 379, endPoint x: 557, endPoint y: 379, distance: 6.7
click at [555, 379] on circle at bounding box center [554, 379] width 1 height 1
drag, startPoint x: 521, startPoint y: 381, endPoint x: 530, endPoint y: 379, distance: 8.9
click at [531, 379] on icon at bounding box center [532, 379] width 4 height 8
click at [510, 386] on div "un terrain" at bounding box center [496, 379] width 44 height 49
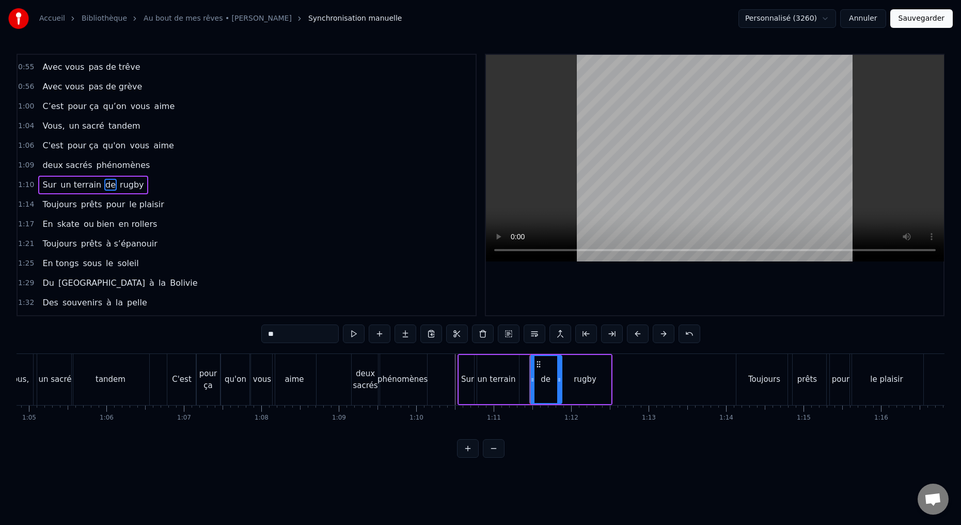
type input "**********"
drag, startPoint x: 516, startPoint y: 380, endPoint x: 527, endPoint y: 378, distance: 11.0
click at [527, 379] on icon at bounding box center [527, 379] width 4 height 8
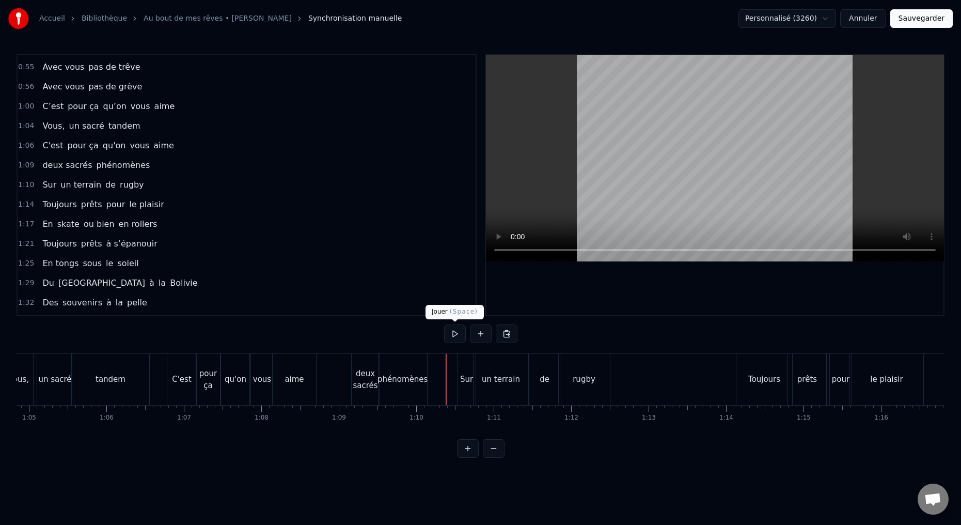
click at [453, 336] on button at bounding box center [455, 333] width 22 height 19
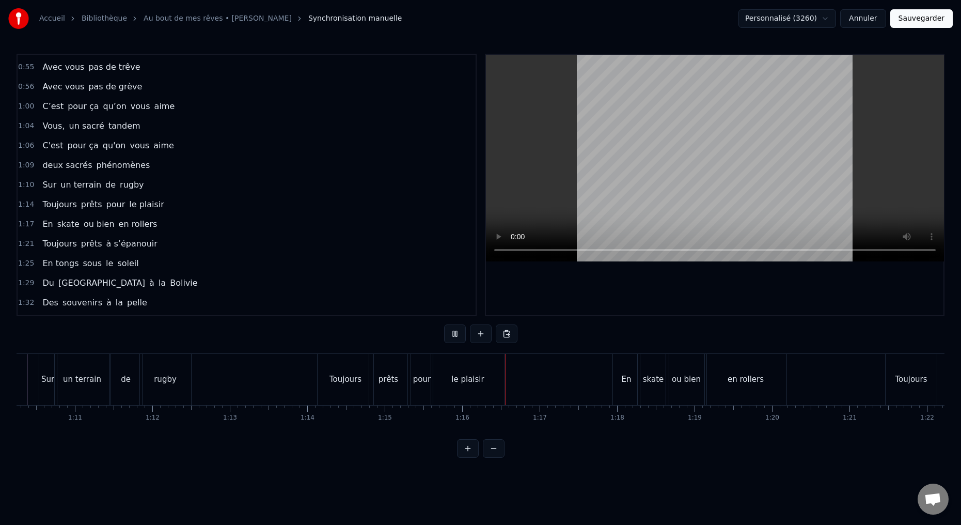
click at [453, 336] on button at bounding box center [455, 333] width 22 height 19
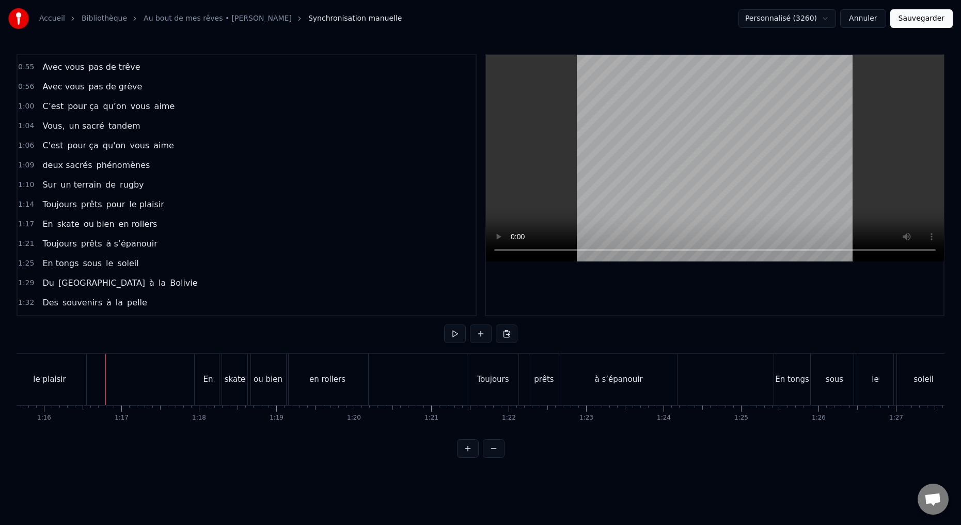
scroll to position [0, 5859]
click at [455, 336] on button at bounding box center [455, 333] width 22 height 19
click at [452, 337] on button at bounding box center [455, 333] width 22 height 19
click at [493, 388] on div "Toujours" at bounding box center [491, 379] width 51 height 51
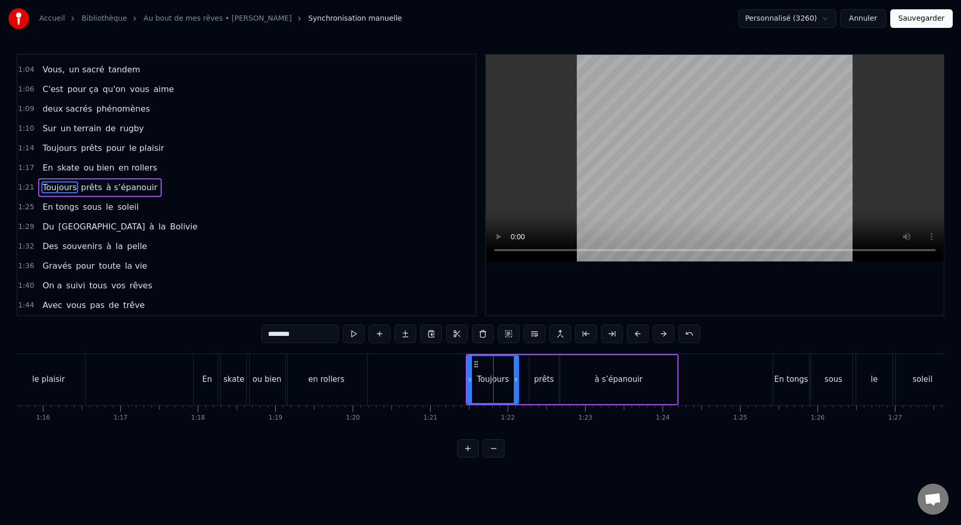
scroll to position [272, 0]
drag, startPoint x: 516, startPoint y: 380, endPoint x: 500, endPoint y: 377, distance: 15.9
click at [506, 380] on icon at bounding box center [506, 379] width 4 height 8
click at [318, 338] on input "********" at bounding box center [299, 333] width 77 height 19
click at [544, 389] on div "prêts" at bounding box center [543, 379] width 29 height 49
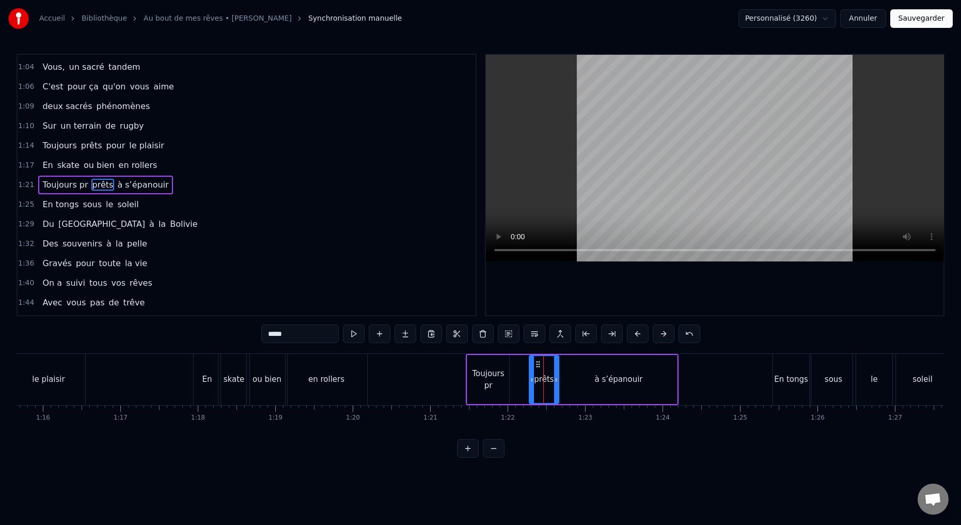
drag, startPoint x: 290, startPoint y: 335, endPoint x: 245, endPoint y: 333, distance: 45.0
click at [247, 332] on div "0:15 Deux potes dès la jeunesse 0:19 Depuis le tout premier jour 0:23 Des délir…" at bounding box center [481, 256] width 928 height 404
click at [504, 393] on div "Toujours pr" at bounding box center [488, 379] width 42 height 49
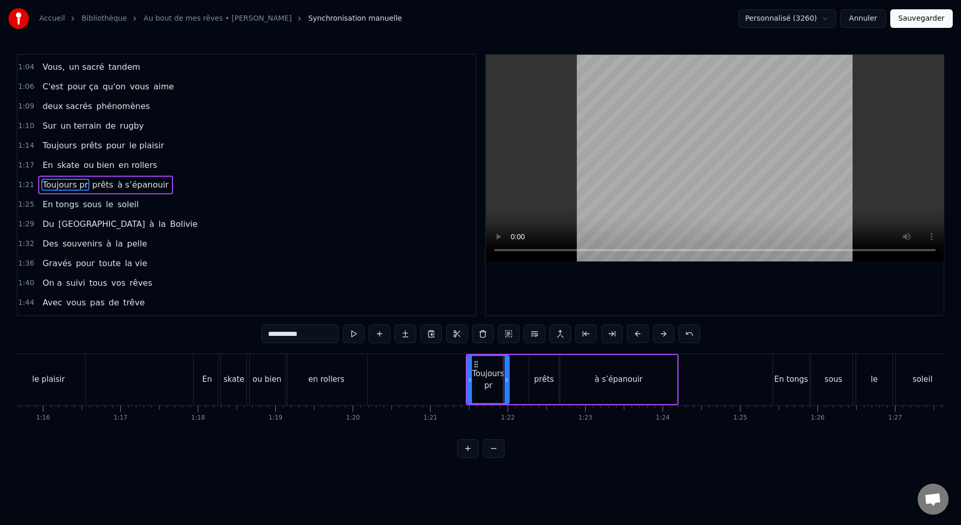
drag, startPoint x: 299, startPoint y: 335, endPoint x: 306, endPoint y: 336, distance: 7.3
click at [306, 336] on input "**********" at bounding box center [299, 333] width 77 height 19
paste input "***"
click at [542, 393] on div "prêts" at bounding box center [543, 379] width 29 height 49
type input "*****"
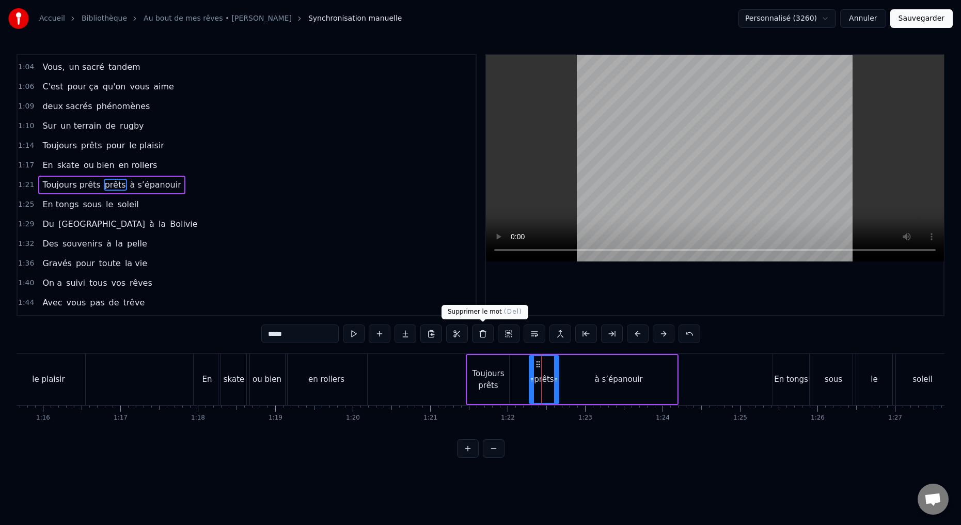
click at [482, 336] on button at bounding box center [483, 333] width 22 height 19
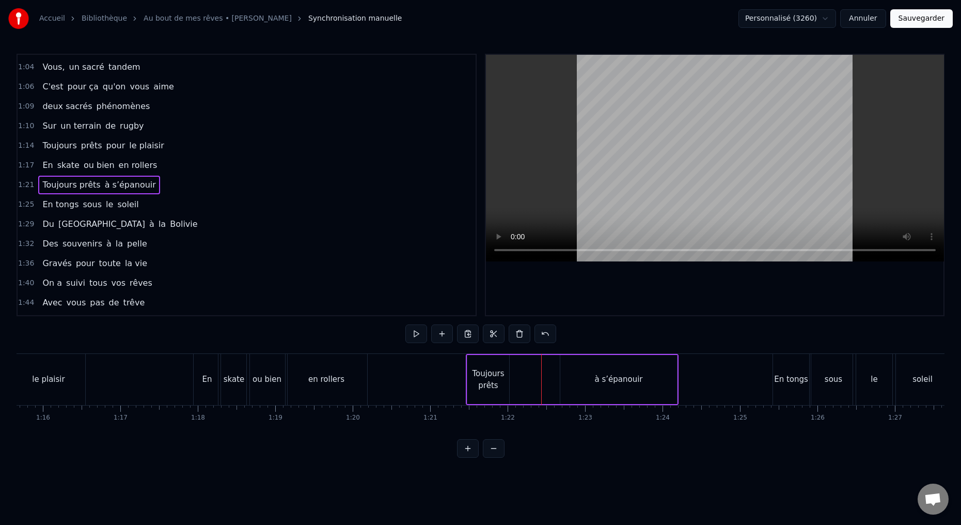
click at [488, 393] on div "Toujours prêts" at bounding box center [488, 379] width 42 height 49
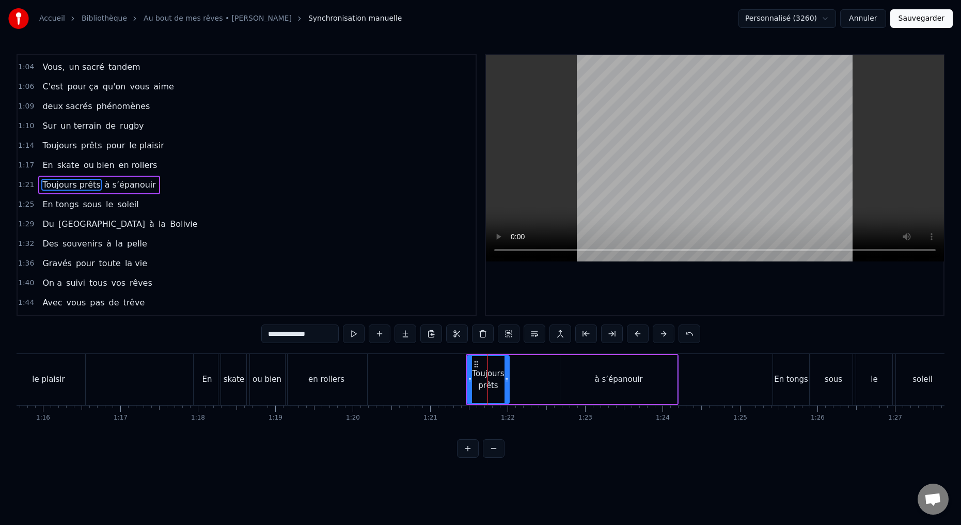
click at [565, 388] on div "à s’épanouir" at bounding box center [618, 379] width 117 height 49
type input "**********"
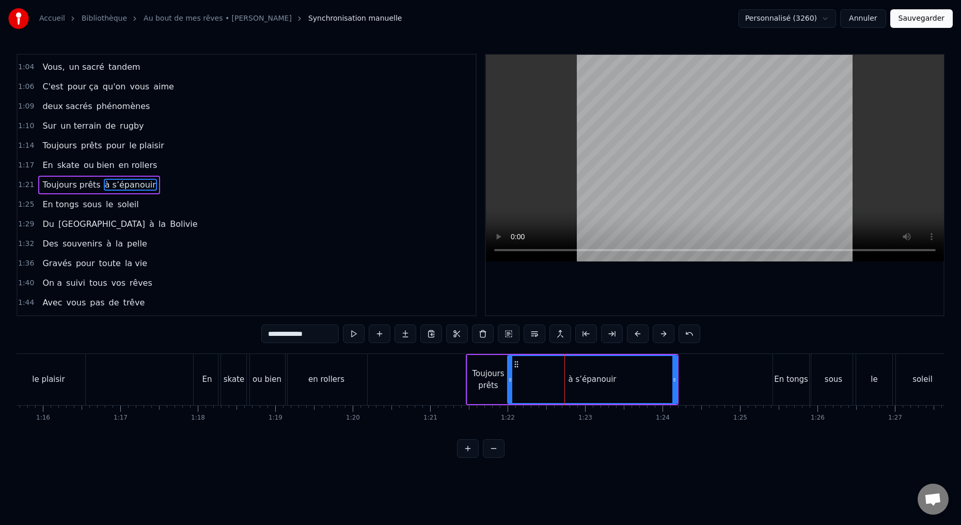
drag, startPoint x: 560, startPoint y: 379, endPoint x: 511, endPoint y: 389, distance: 49.9
click at [510, 387] on div at bounding box center [510, 379] width 4 height 47
drag, startPoint x: 672, startPoint y: 378, endPoint x: 583, endPoint y: 379, distance: 89.3
click at [586, 385] on div at bounding box center [587, 379] width 4 height 47
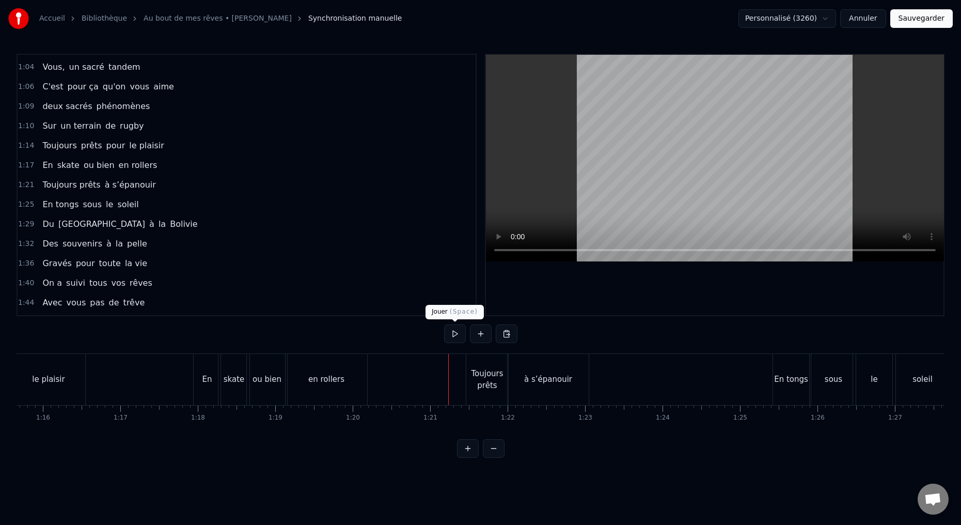
click at [452, 335] on button at bounding box center [455, 333] width 22 height 19
drag, startPoint x: 454, startPoint y: 336, endPoint x: 459, endPoint y: 341, distance: 6.9
click at [453, 337] on button at bounding box center [455, 333] width 22 height 19
click at [565, 397] on div "à s’épanouir" at bounding box center [548, 379] width 81 height 51
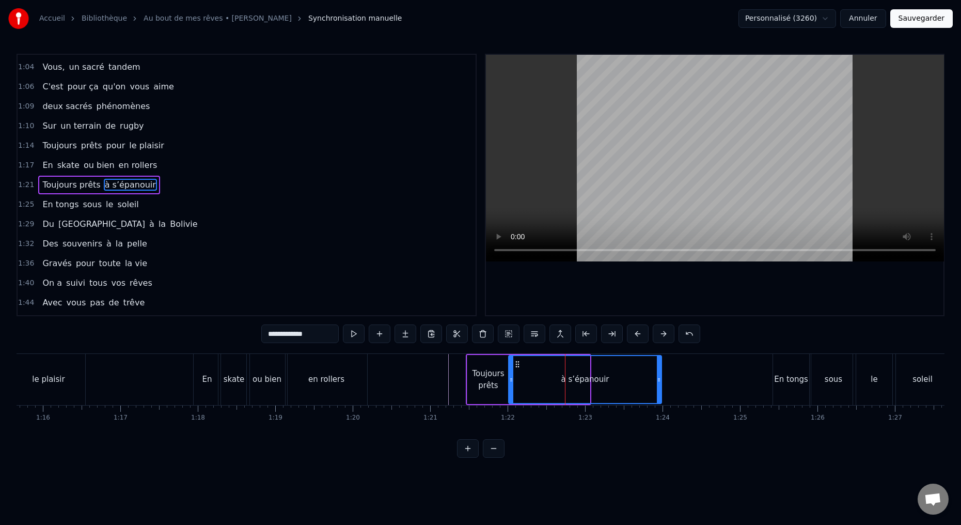
drag, startPoint x: 588, startPoint y: 380, endPoint x: 657, endPoint y: 376, distance: 69.9
click at [660, 377] on icon at bounding box center [659, 379] width 4 height 8
drag, startPoint x: 511, startPoint y: 380, endPoint x: 535, endPoint y: 383, distance: 24.4
click at [538, 383] on icon at bounding box center [537, 379] width 4 height 8
click at [491, 394] on div "Toujours prêts" at bounding box center [488, 379] width 42 height 49
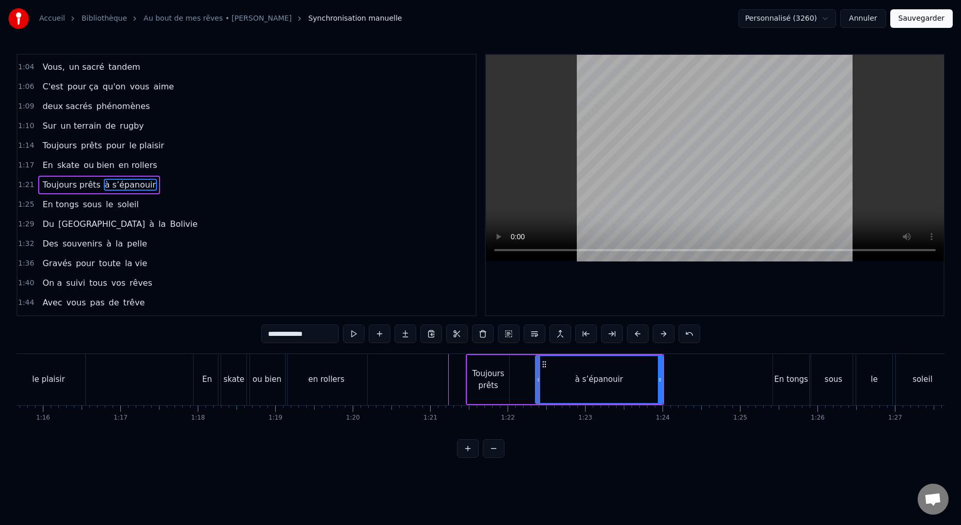
type input "**********"
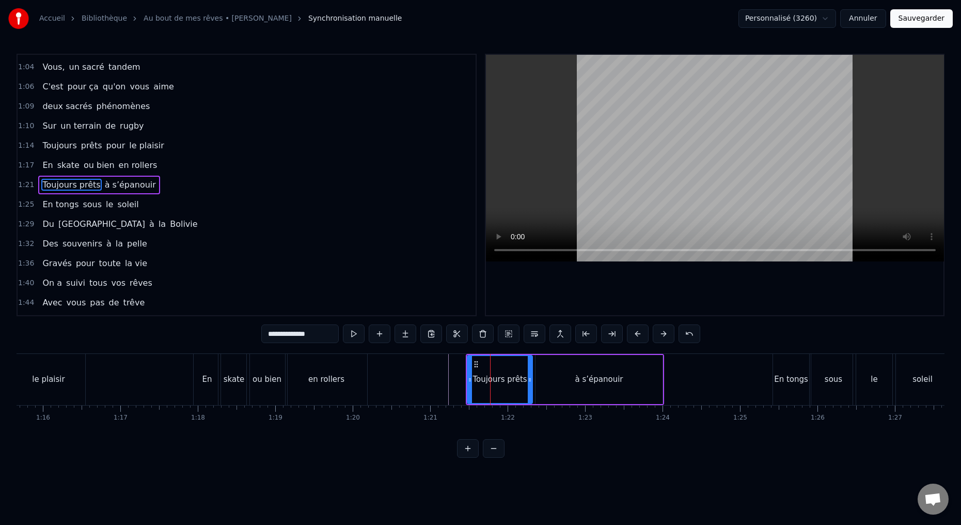
drag, startPoint x: 506, startPoint y: 379, endPoint x: 527, endPoint y: 383, distance: 20.5
click at [532, 383] on icon at bounding box center [530, 379] width 4 height 8
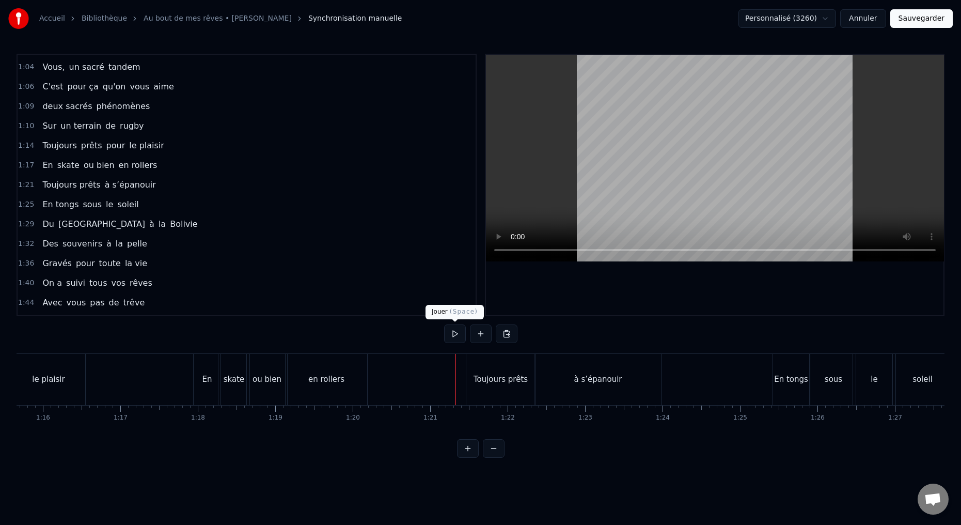
click at [454, 332] on button at bounding box center [455, 333] width 22 height 19
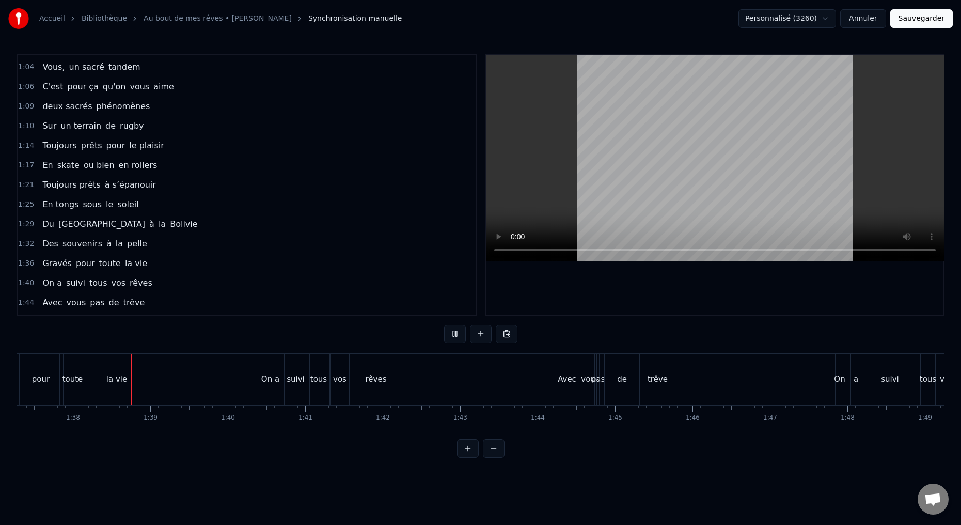
scroll to position [0, 7537]
click at [571, 393] on div "Avec" at bounding box center [563, 379] width 33 height 51
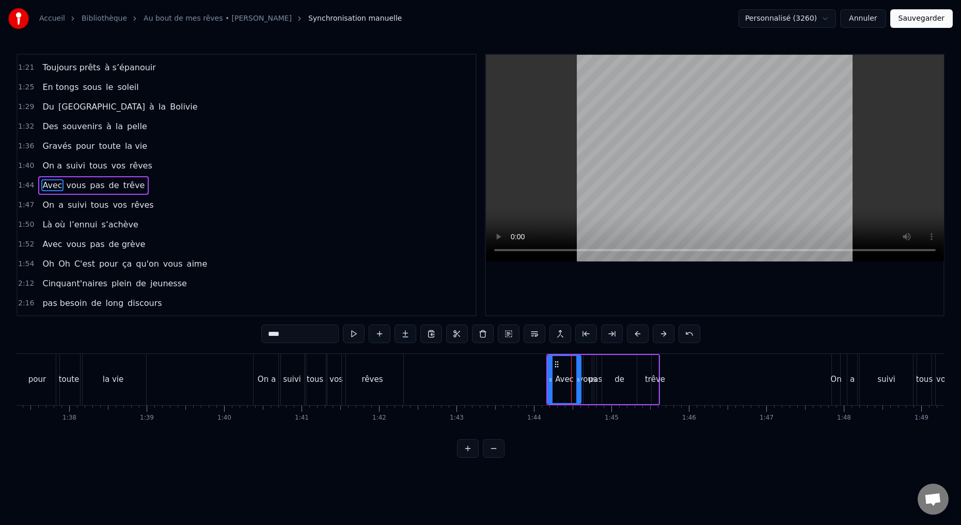
scroll to position [390, 0]
click at [651, 397] on div "Avec vous pas de trêve" at bounding box center [603, 379] width 114 height 51
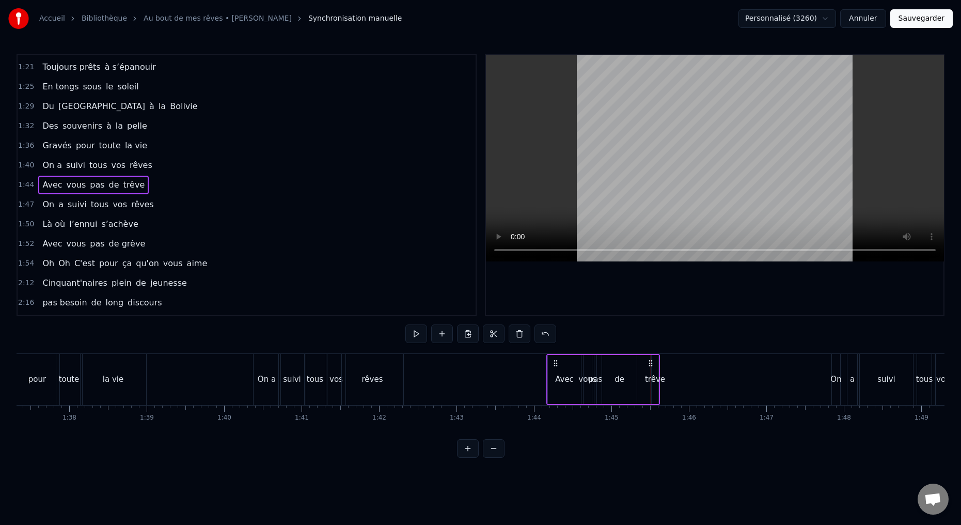
click at [654, 387] on div "trêve" at bounding box center [655, 379] width 7 height 49
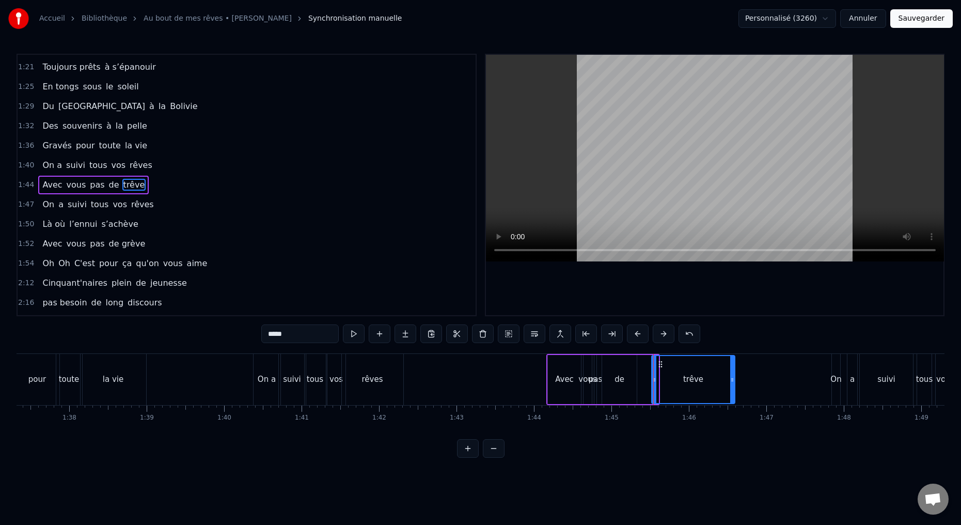
drag, startPoint x: 656, startPoint y: 378, endPoint x: 728, endPoint y: 373, distance: 73.0
click at [733, 377] on icon at bounding box center [732, 379] width 4 height 8
drag, startPoint x: 652, startPoint y: 380, endPoint x: 666, endPoint y: 377, distance: 14.3
click at [670, 378] on icon at bounding box center [672, 379] width 4 height 8
drag, startPoint x: 623, startPoint y: 385, endPoint x: 628, endPoint y: 381, distance: 6.6
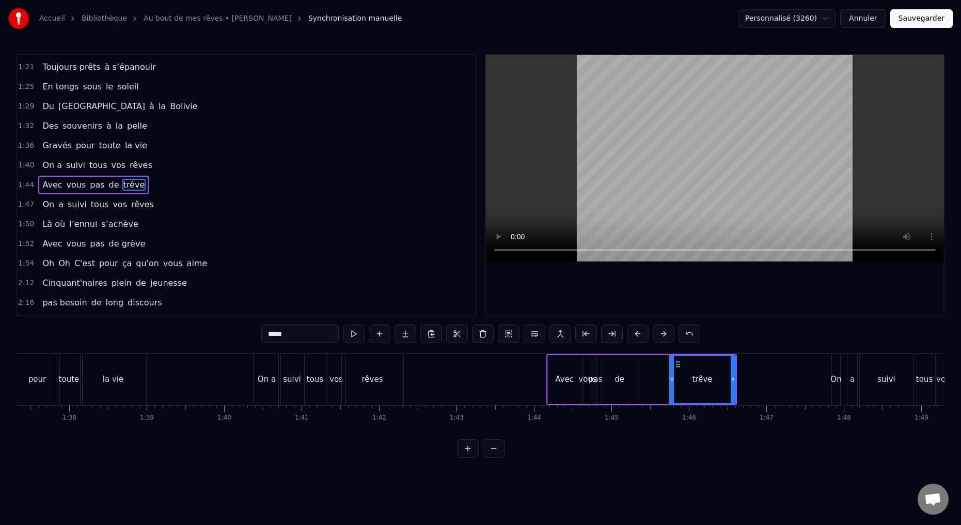
click at [623, 385] on div "de" at bounding box center [619, 379] width 35 height 49
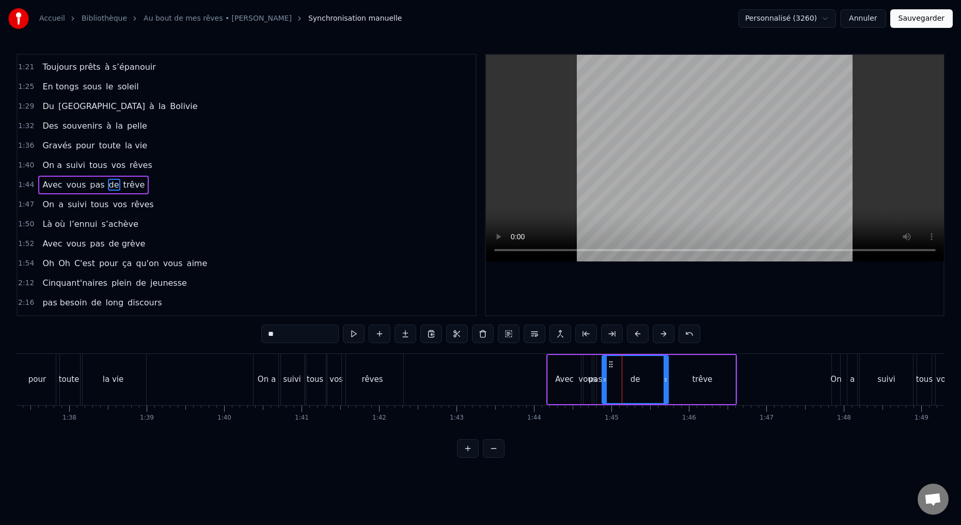
drag, startPoint x: 636, startPoint y: 379, endPoint x: 665, endPoint y: 381, distance: 30.0
click at [665, 381] on icon at bounding box center [665, 379] width 4 height 8
drag, startPoint x: 604, startPoint y: 380, endPoint x: 643, endPoint y: 380, distance: 39.8
click at [647, 381] on icon at bounding box center [648, 379] width 4 height 8
click at [595, 385] on div "pas" at bounding box center [595, 379] width 2 height 49
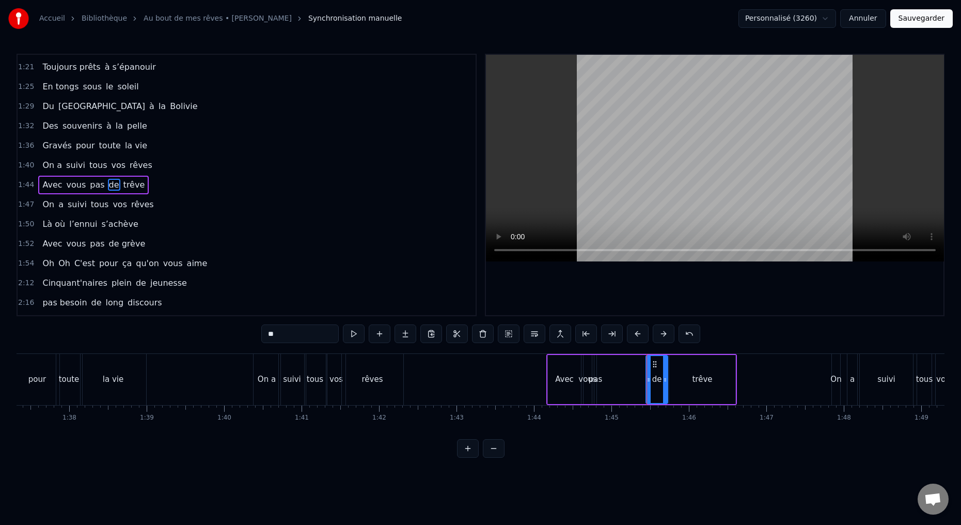
type input "***"
drag, startPoint x: 596, startPoint y: 379, endPoint x: 632, endPoint y: 381, distance: 36.2
click at [638, 382] on div "Avec vous pas de trêve" at bounding box center [641, 379] width 191 height 51
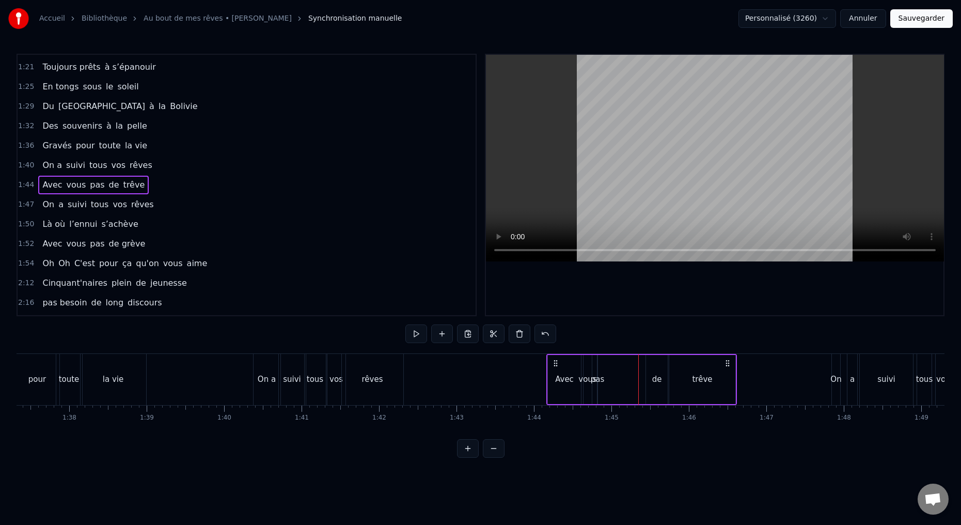
click at [598, 380] on div "pas" at bounding box center [598, 379] width 14 height 12
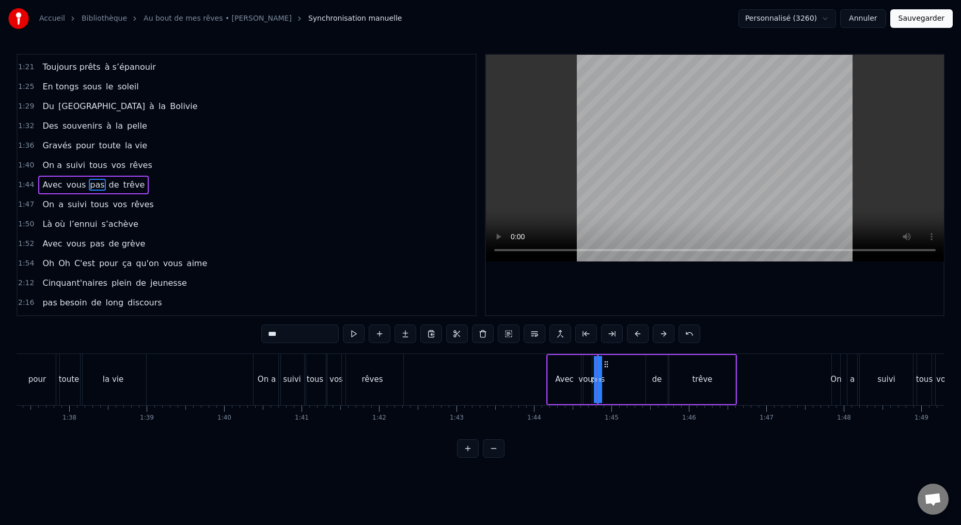
drag, startPoint x: 598, startPoint y: 378, endPoint x: 603, endPoint y: 374, distance: 6.6
click at [598, 378] on div "pas" at bounding box center [598, 379] width 0 height 47
click at [565, 384] on div "Avec" at bounding box center [564, 379] width 19 height 12
drag, startPoint x: 577, startPoint y: 379, endPoint x: 572, endPoint y: 379, distance: 5.7
click at [573, 379] on icon at bounding box center [575, 379] width 4 height 8
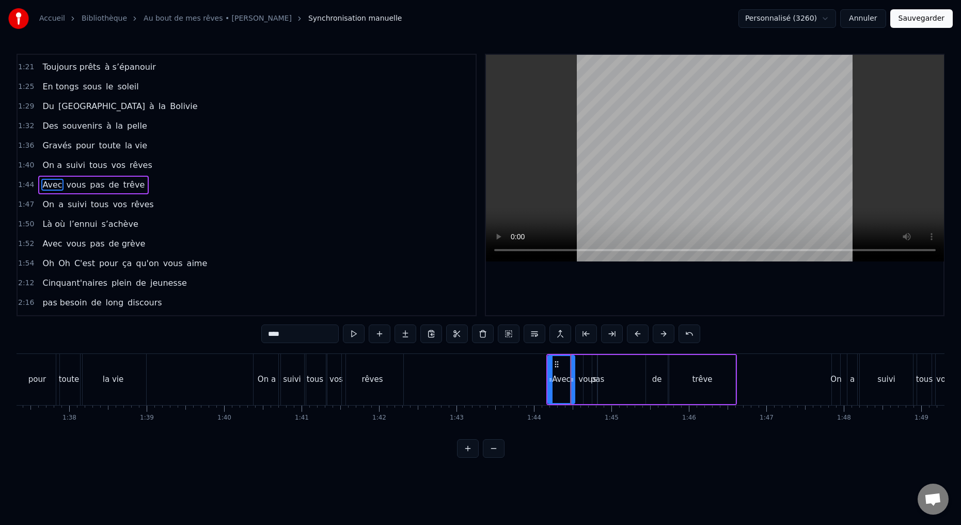
click at [586, 380] on div "vous" at bounding box center [587, 379] width 18 height 12
type input "****"
click at [578, 378] on div "Deux potes dès la jeunesse Depuis le tout premier jour Des délires loin de l’iv…" at bounding box center [911, 379] width 16862 height 52
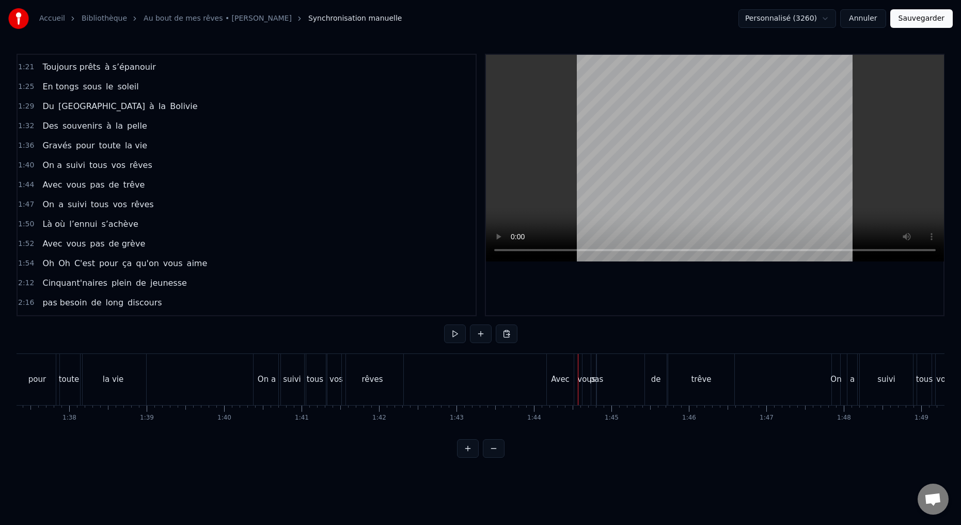
click at [595, 385] on div "pas" at bounding box center [597, 379] width 14 height 12
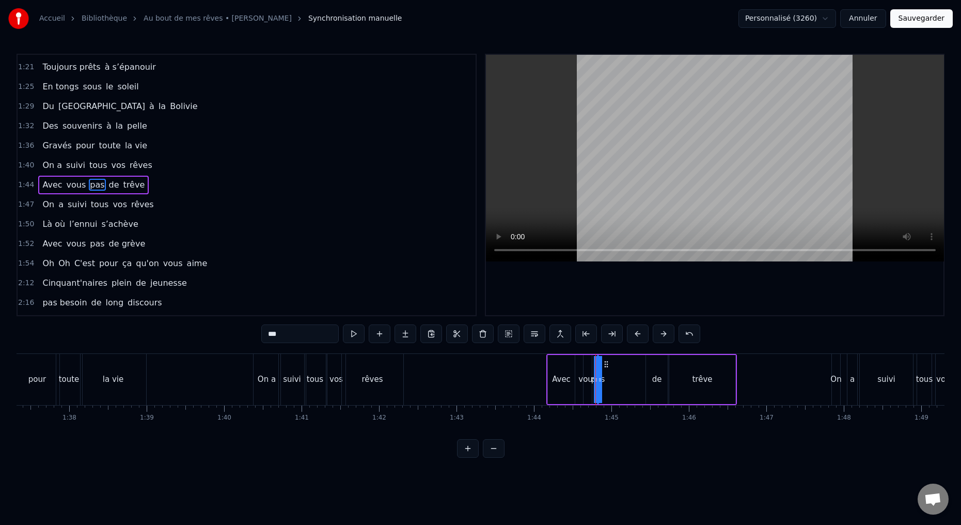
drag, startPoint x: 600, startPoint y: 380, endPoint x: 607, endPoint y: 380, distance: 6.2
click at [609, 378] on div "Avec vous pas de trêve" at bounding box center [641, 379] width 191 height 51
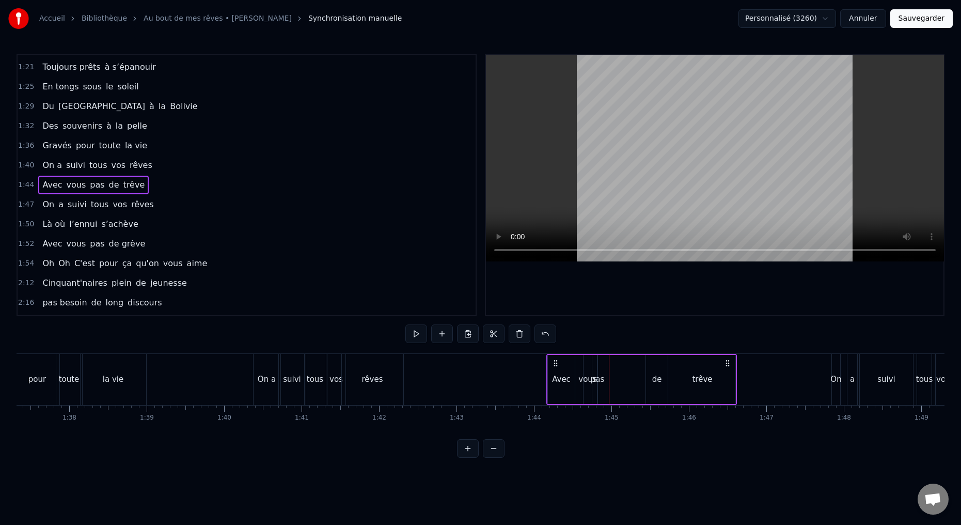
click at [598, 382] on div "pas" at bounding box center [598, 379] width 14 height 12
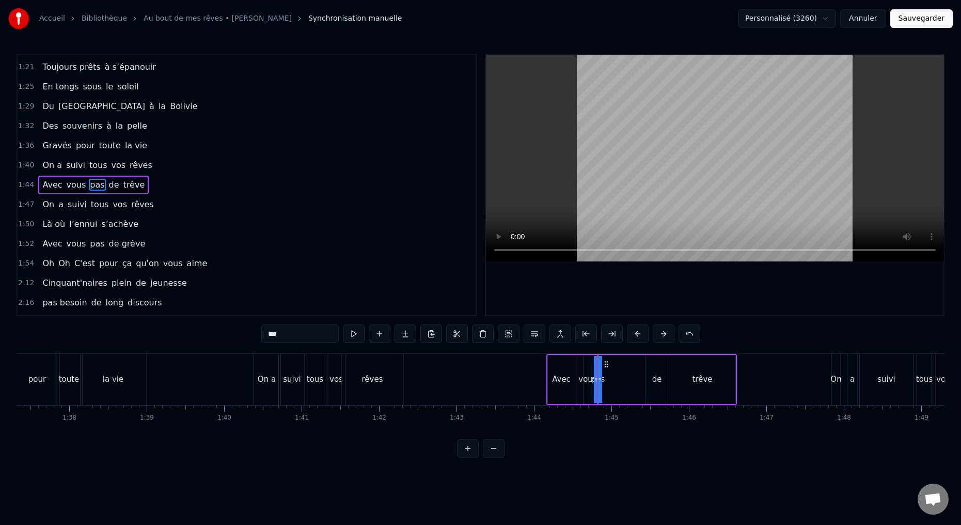
drag, startPoint x: 596, startPoint y: 378, endPoint x: 577, endPoint y: 378, distance: 19.1
click at [577, 378] on div "Avec vous pas de trêve" at bounding box center [641, 379] width 191 height 51
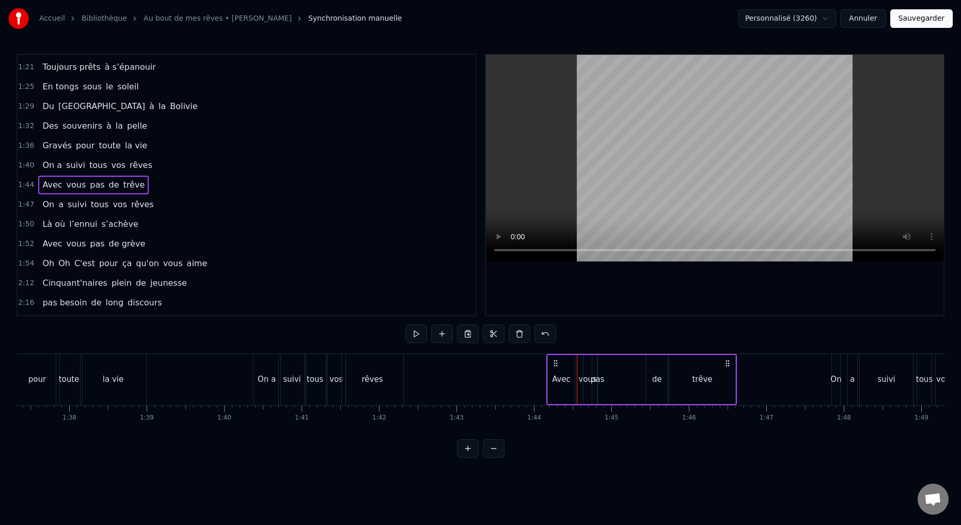
click at [583, 381] on div "vous" at bounding box center [587, 379] width 18 height 12
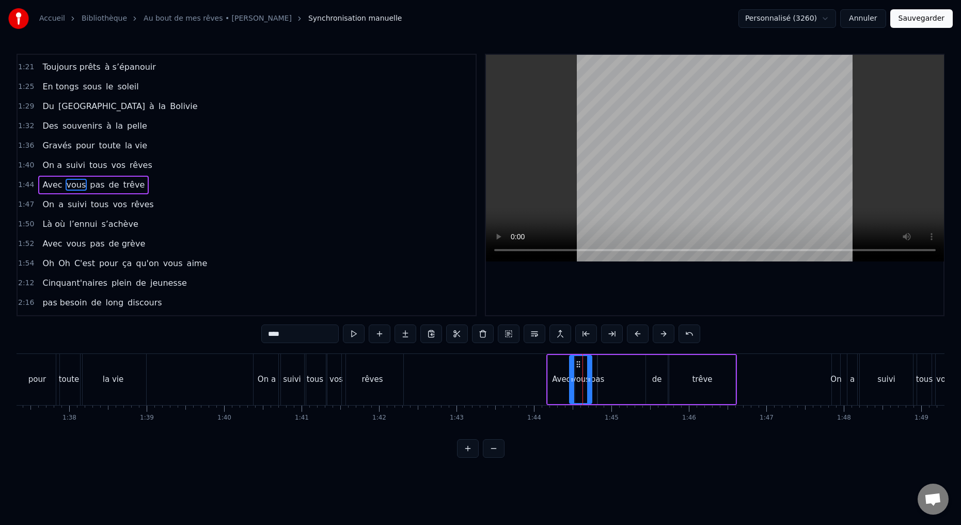
drag, startPoint x: 584, startPoint y: 378, endPoint x: 573, endPoint y: 377, distance: 11.4
click at [570, 377] on icon at bounding box center [572, 379] width 4 height 8
drag, startPoint x: 589, startPoint y: 379, endPoint x: 582, endPoint y: 379, distance: 6.7
click at [582, 379] on icon at bounding box center [581, 379] width 4 height 8
click at [596, 381] on div "pas" at bounding box center [598, 379] width 14 height 12
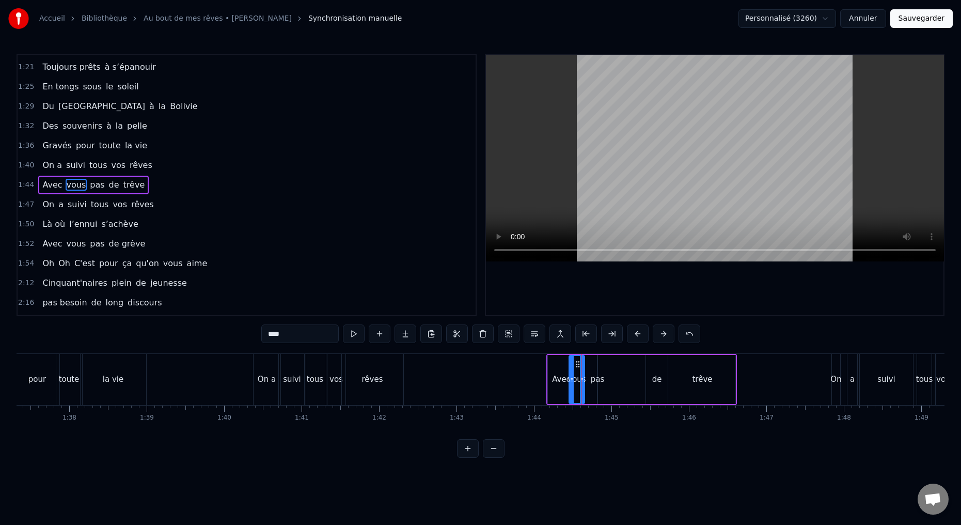
type input "***"
click at [592, 379] on div "Deux potes dès la jeunesse Depuis le tout premier jour Des délires loin de l’iv…" at bounding box center [911, 379] width 16862 height 52
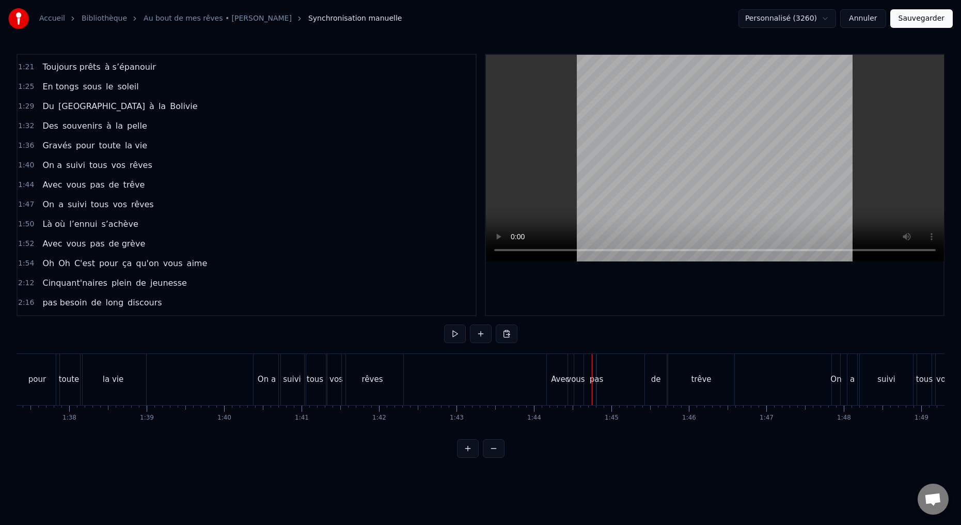
click at [595, 379] on div "pas" at bounding box center [597, 379] width 14 height 12
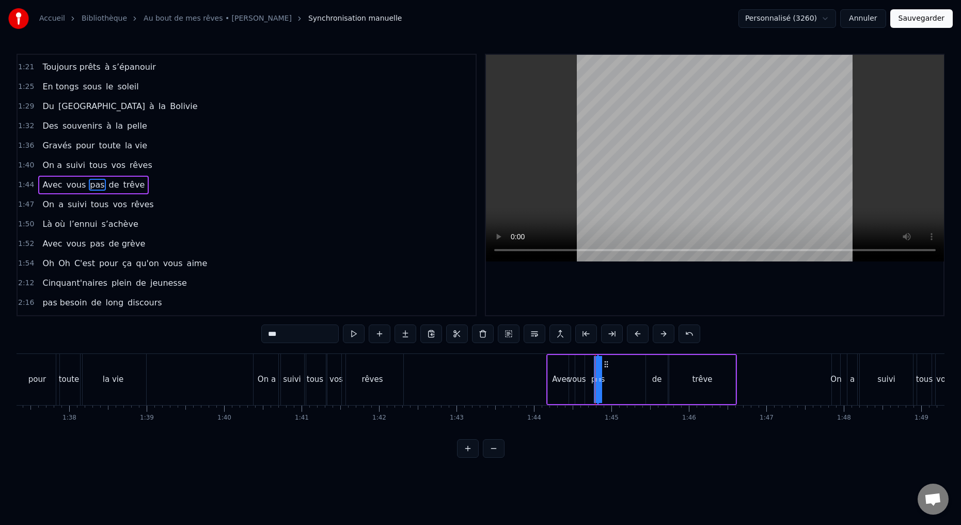
click at [595, 379] on div "Deux potes dès la jeunesse Depuis le tout premier jour Des délires loin de l’iv…" at bounding box center [911, 379] width 16862 height 52
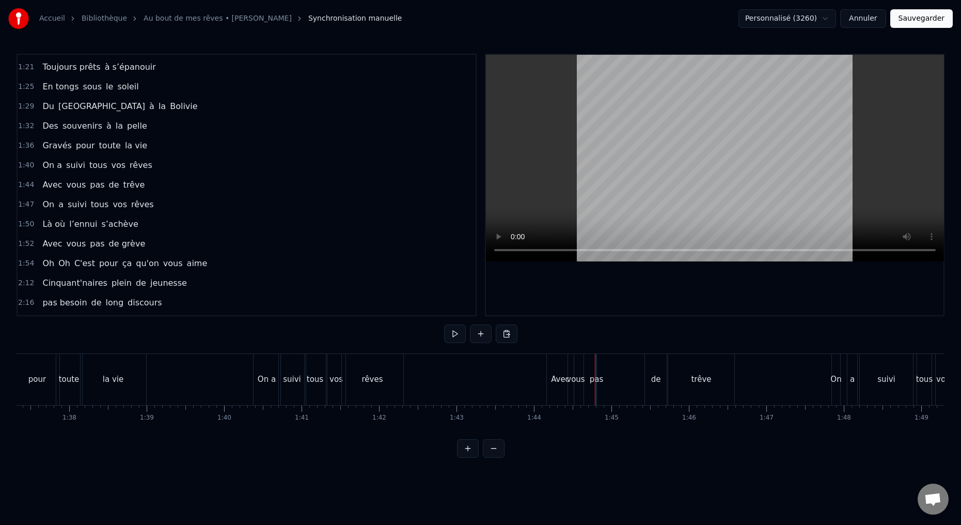
click at [597, 380] on div "pas" at bounding box center [597, 379] width 14 height 12
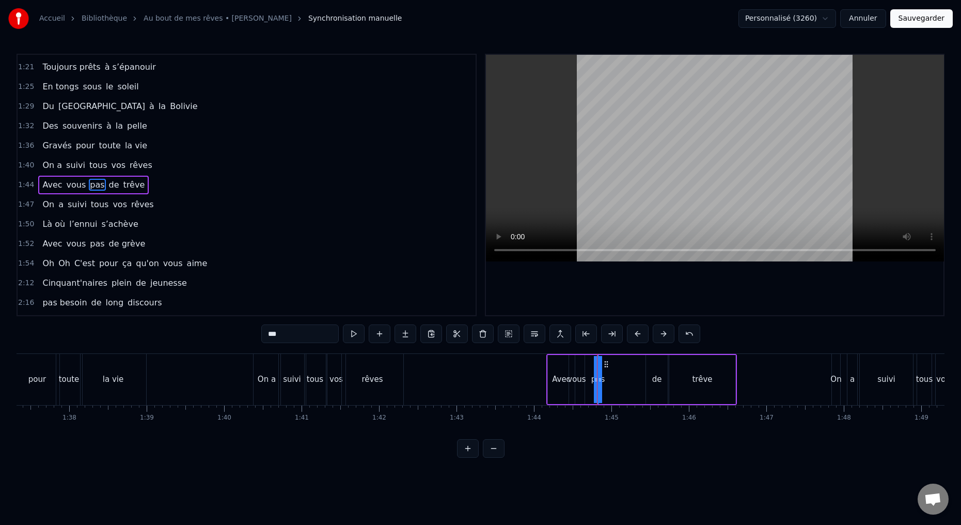
drag, startPoint x: 600, startPoint y: 377, endPoint x: 608, endPoint y: 381, distance: 8.1
click at [611, 378] on div "Avec vous pas de trêve" at bounding box center [641, 379] width 191 height 51
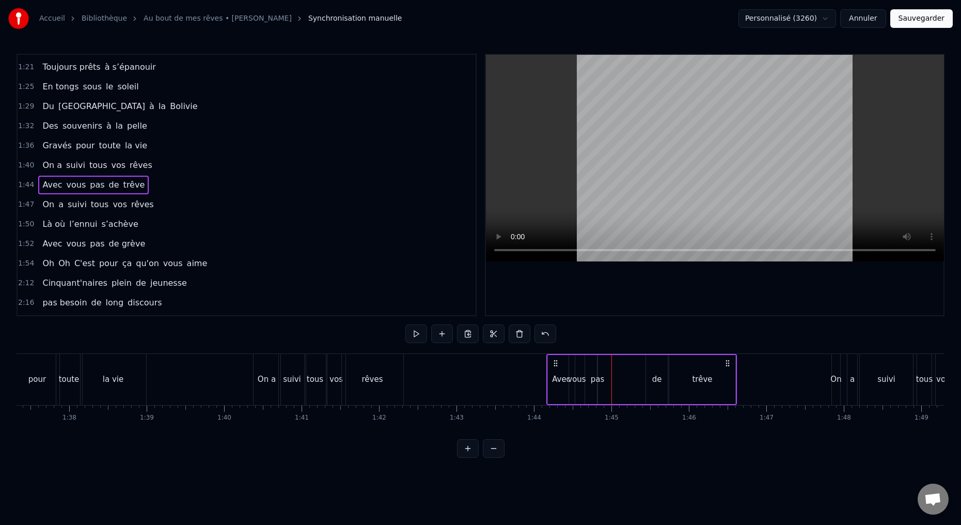
click at [597, 381] on div "pas" at bounding box center [598, 379] width 14 height 12
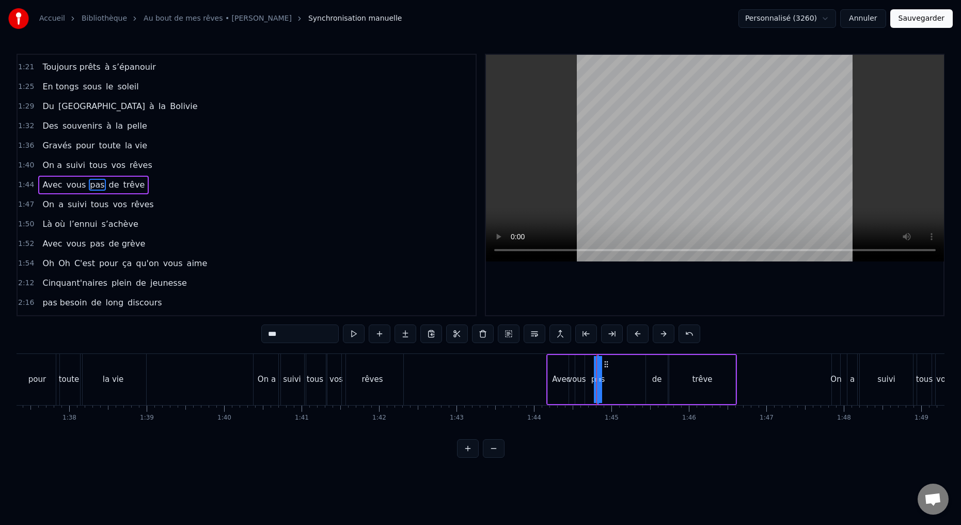
click at [606, 361] on icon at bounding box center [606, 364] width 8 height 8
click at [608, 365] on icon at bounding box center [606, 364] width 8 height 8
drag, startPoint x: 599, startPoint y: 380, endPoint x: 605, endPoint y: 378, distance: 5.4
click at [605, 378] on div "Avec vous pas de trêve" at bounding box center [641, 379] width 191 height 51
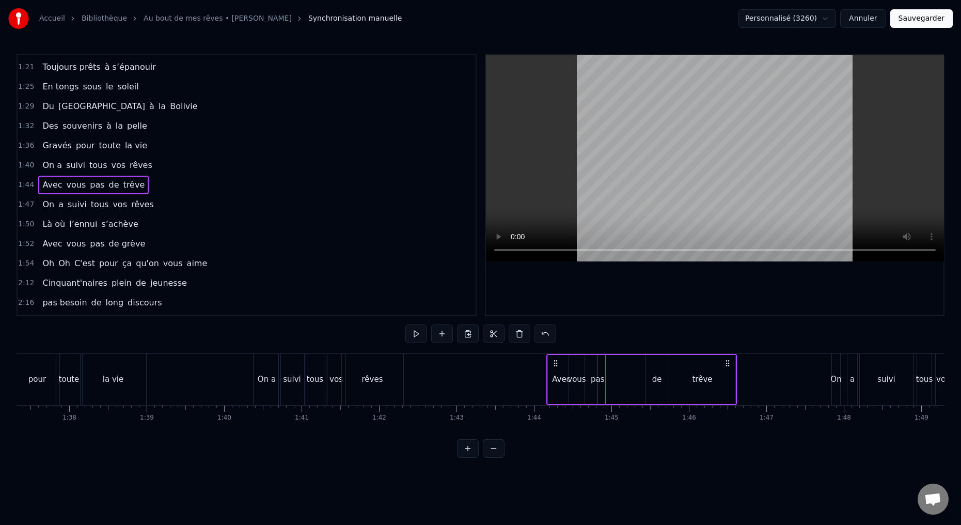
click at [597, 387] on div "pas" at bounding box center [597, 379] width 1 height 49
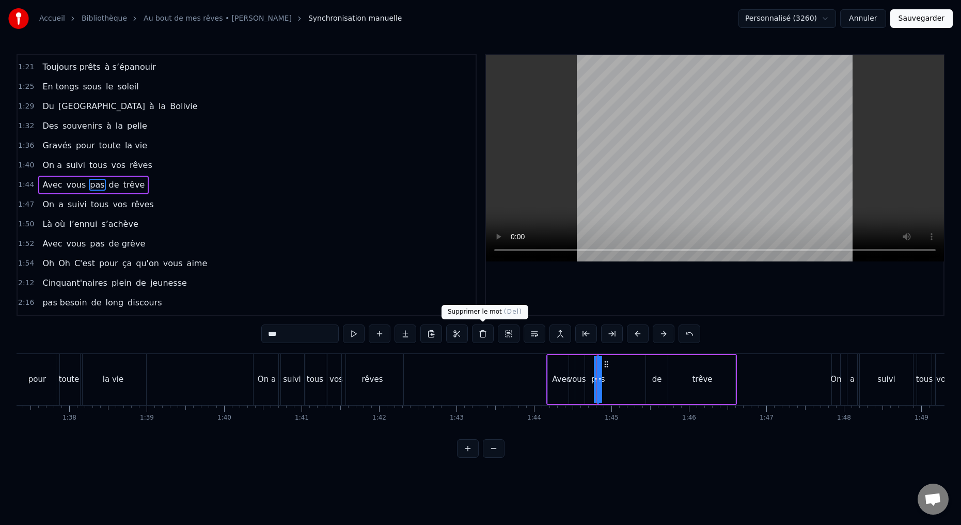
click at [486, 334] on button at bounding box center [483, 333] width 22 height 19
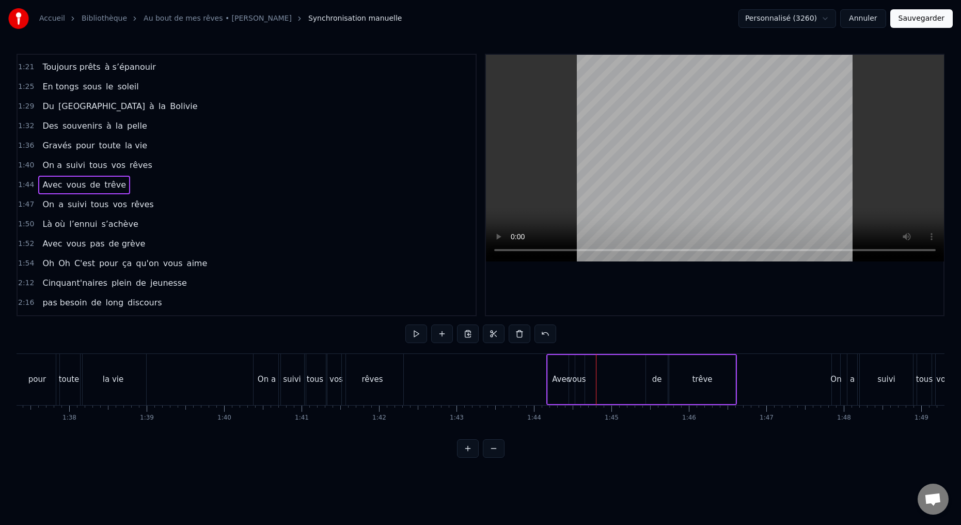
click at [580, 392] on div "vous" at bounding box center [576, 379] width 15 height 49
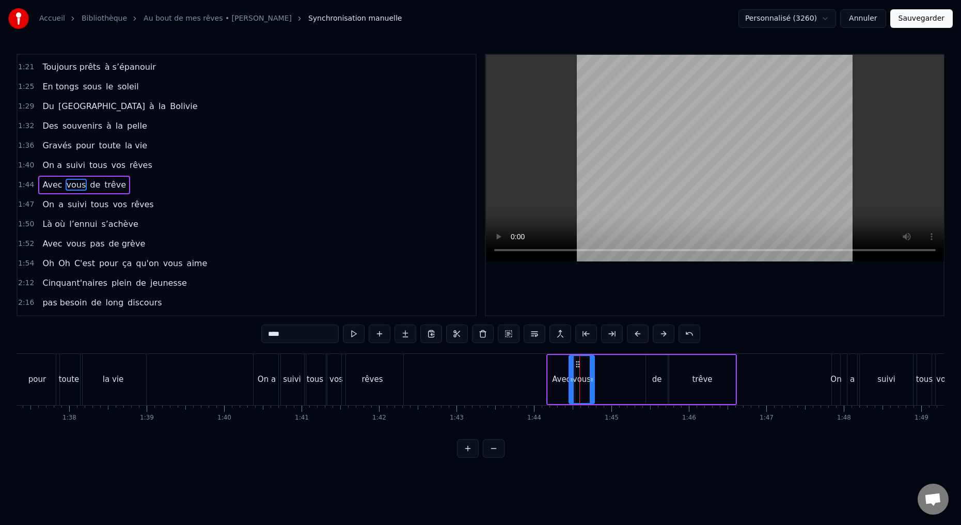
drag, startPoint x: 583, startPoint y: 378, endPoint x: 593, endPoint y: 378, distance: 9.8
click at [593, 378] on icon at bounding box center [592, 379] width 4 height 8
click at [576, 378] on icon at bounding box center [578, 379] width 4 height 8
click at [382, 334] on button at bounding box center [380, 333] width 22 height 19
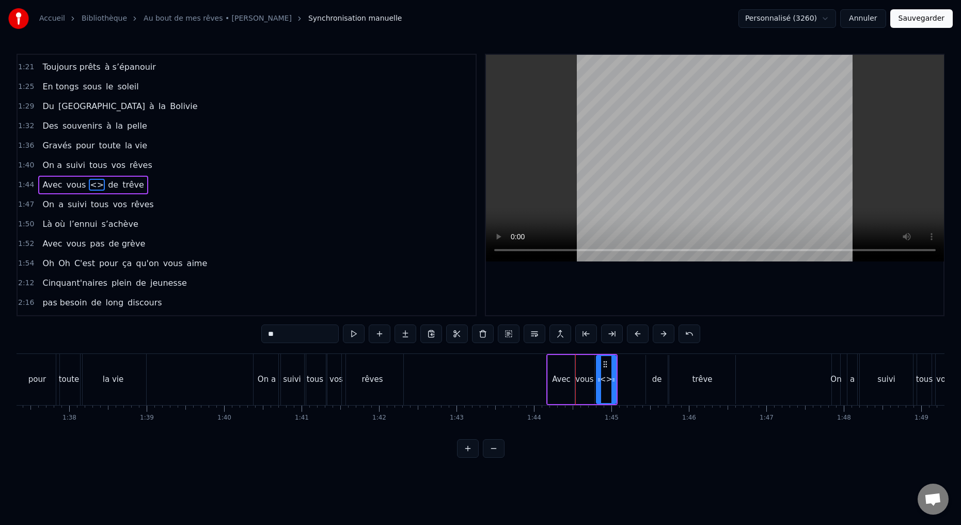
drag, startPoint x: 283, startPoint y: 337, endPoint x: 240, endPoint y: 331, distance: 43.7
click at [245, 335] on div "0:15 Deux potes dès la jeunesse 0:19 Depuis le tout premier jour 0:23 Des délir…" at bounding box center [481, 256] width 928 height 404
type input "***"
drag, startPoint x: 613, startPoint y: 379, endPoint x: 631, endPoint y: 383, distance: 18.3
click at [631, 383] on icon at bounding box center [629, 379] width 4 height 8
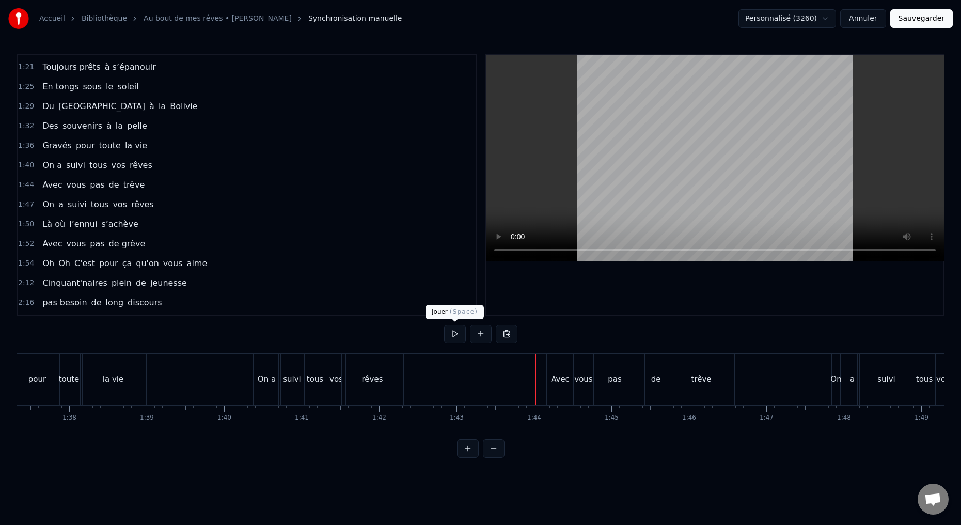
click at [456, 333] on button at bounding box center [455, 333] width 22 height 19
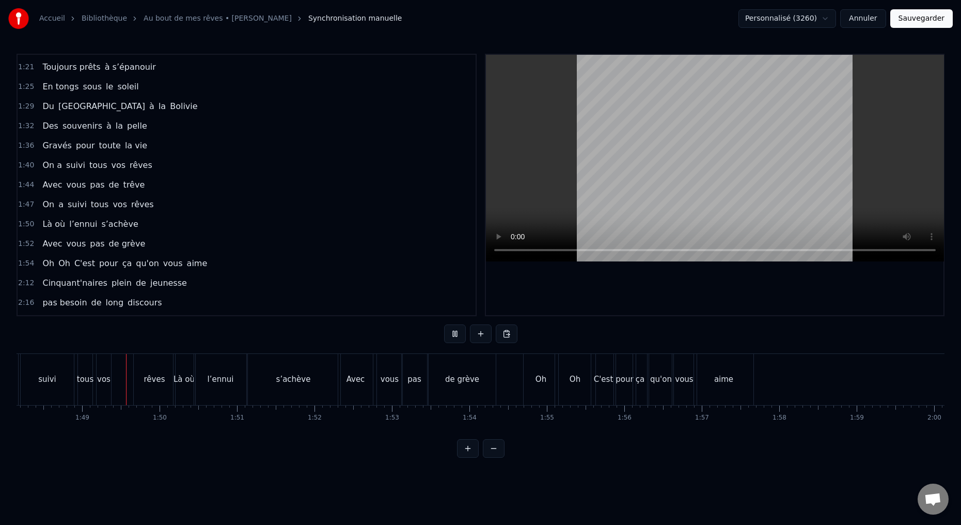
scroll to position [0, 8379]
click at [455, 336] on button at bounding box center [455, 333] width 22 height 19
click at [181, 396] on div "Là où" at bounding box center [181, 379] width 22 height 51
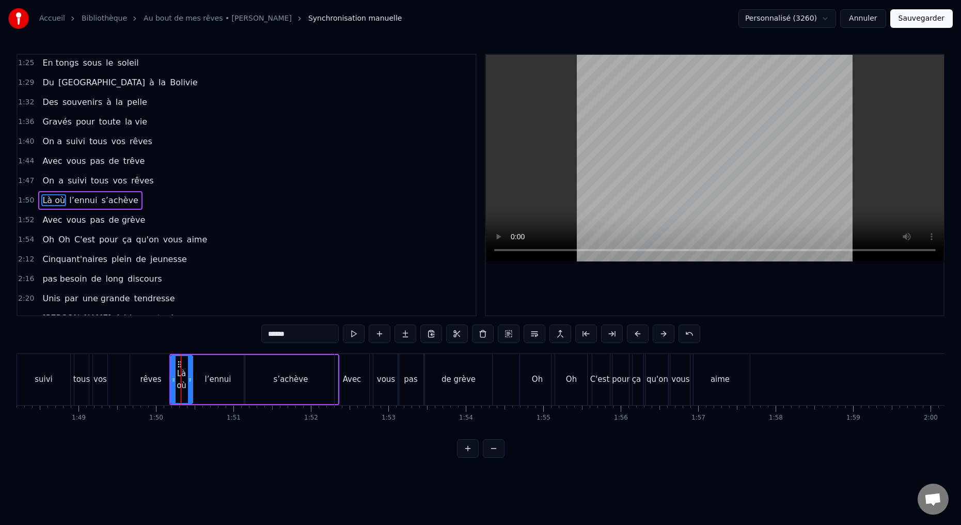
scroll to position [429, 0]
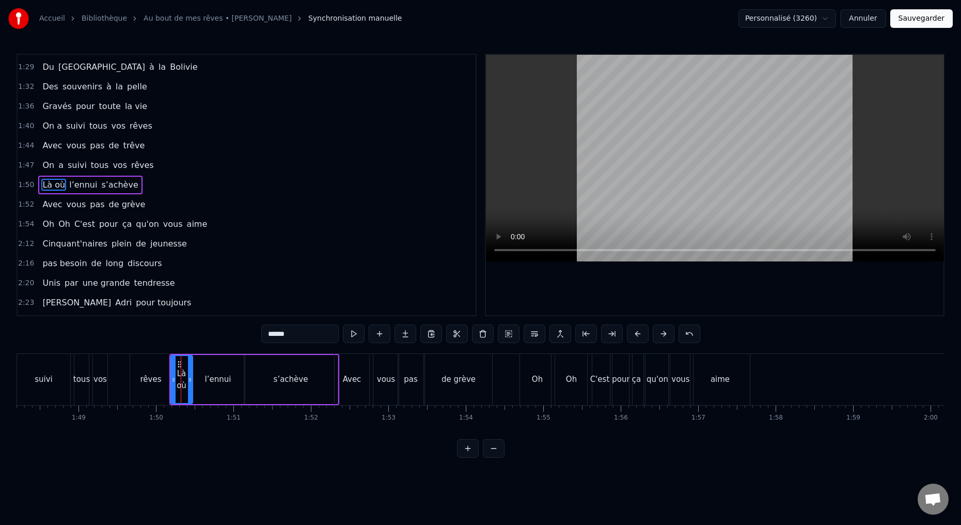
drag, startPoint x: 287, startPoint y: 335, endPoint x: 293, endPoint y: 330, distance: 7.0
click at [295, 334] on input "*****" at bounding box center [299, 333] width 77 height 19
type input "*****"
click at [122, 397] on div "On a suivi tous vos rêves" at bounding box center [81, 379] width 185 height 51
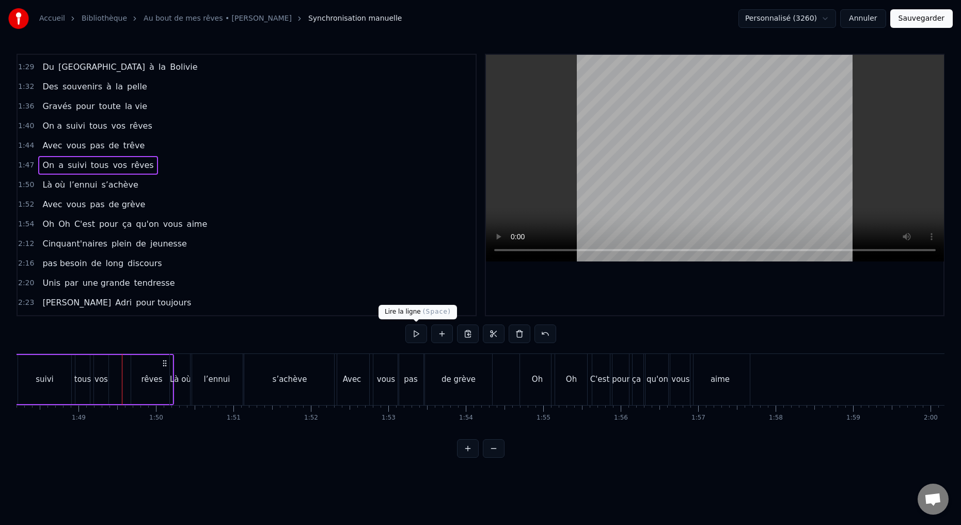
click at [416, 335] on button at bounding box center [416, 333] width 22 height 19
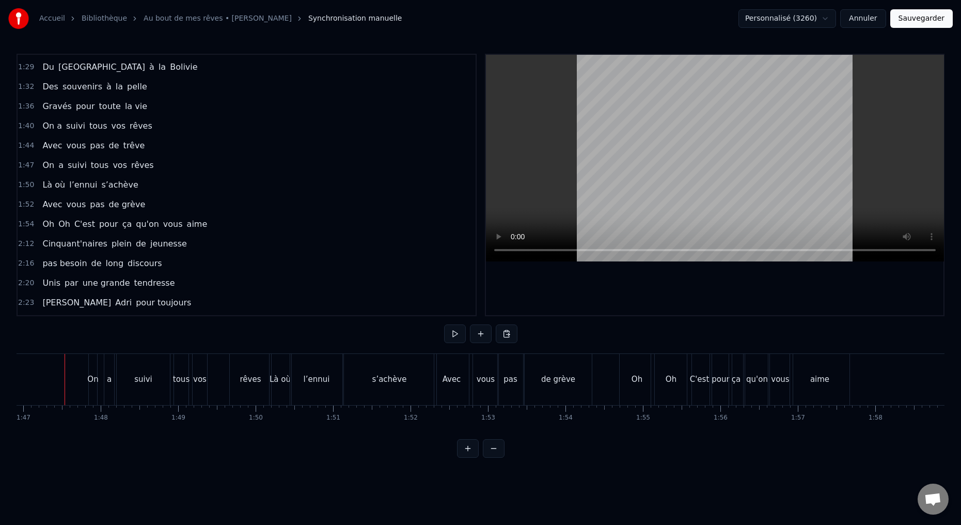
scroll to position [0, 8276]
click at [457, 334] on button at bounding box center [455, 333] width 22 height 19
click at [389, 380] on div "s’achève" at bounding box center [393, 379] width 35 height 12
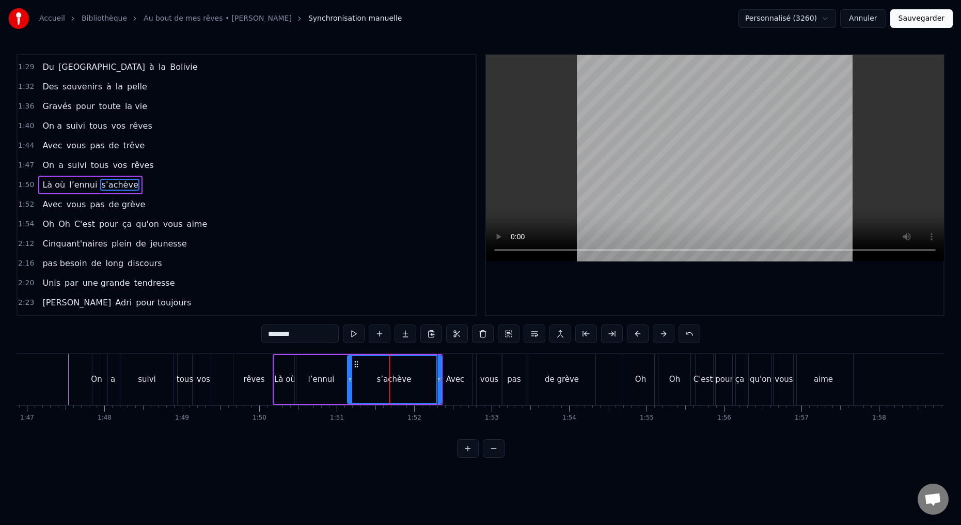
drag, startPoint x: 439, startPoint y: 379, endPoint x: 433, endPoint y: 380, distance: 6.7
click at [428, 380] on div "Deux potes dès la jeunesse Depuis le tout premier jour Des délires loin de l’iv…" at bounding box center [172, 379] width 16862 height 52
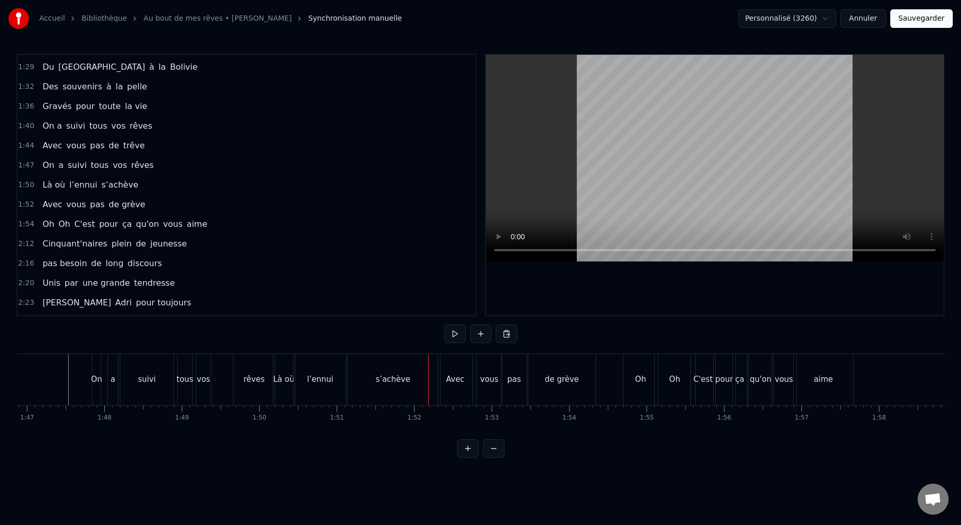
click at [420, 384] on div "s’achève" at bounding box center [392, 379] width 93 height 51
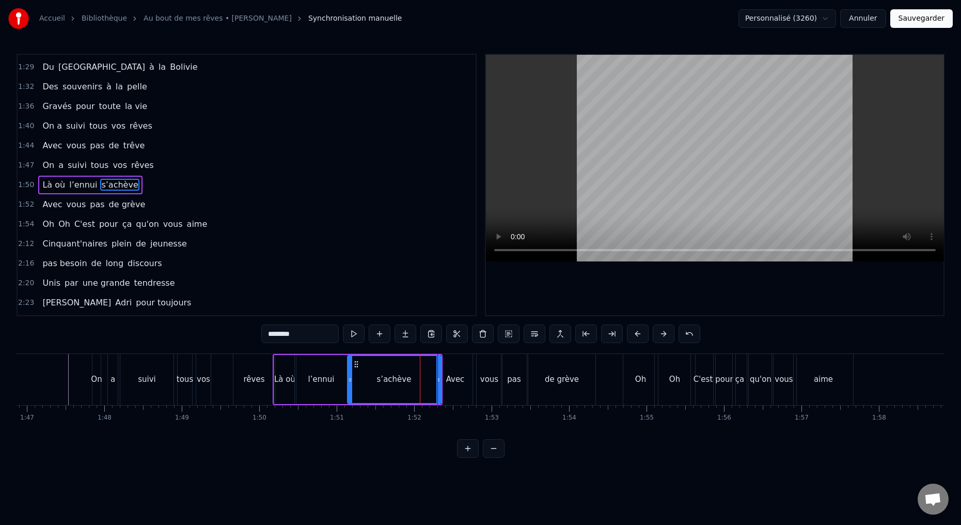
click at [437, 379] on div "Avec" at bounding box center [455, 379] width 36 height 51
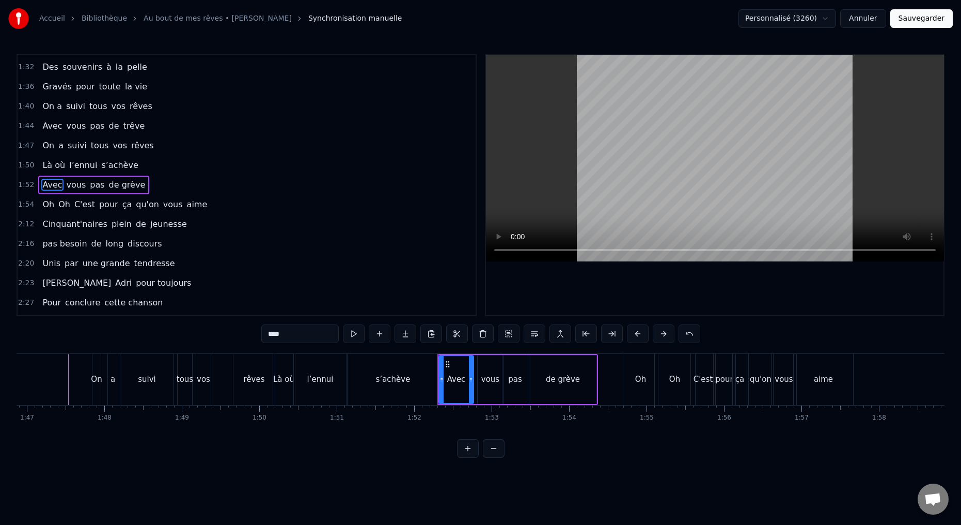
click at [393, 382] on div "s’achève" at bounding box center [393, 379] width 35 height 12
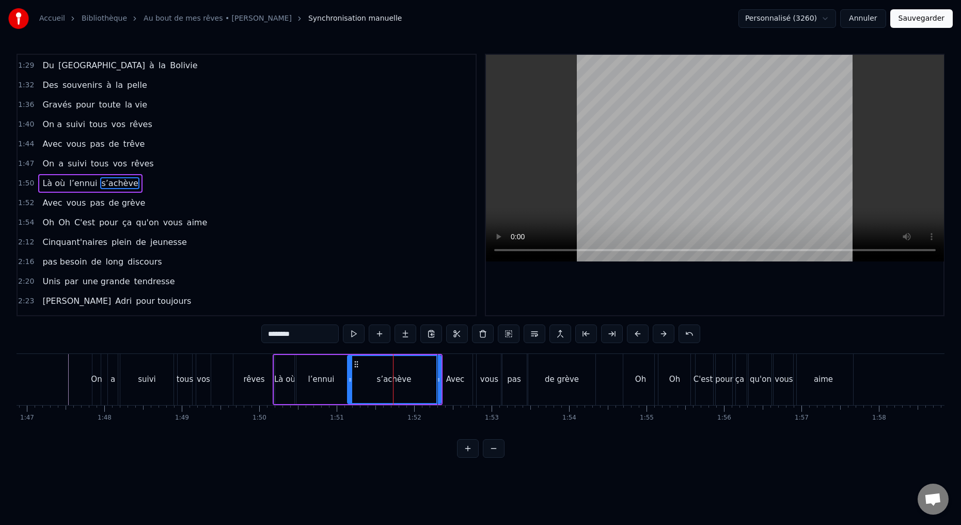
scroll to position [429, 0]
click at [437, 379] on div "Avec" at bounding box center [455, 379] width 36 height 51
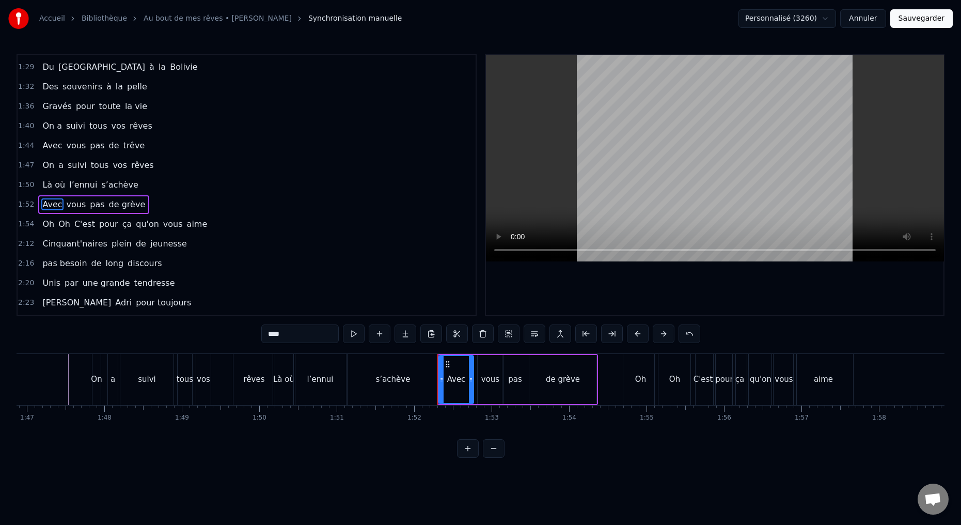
scroll to position [449, 0]
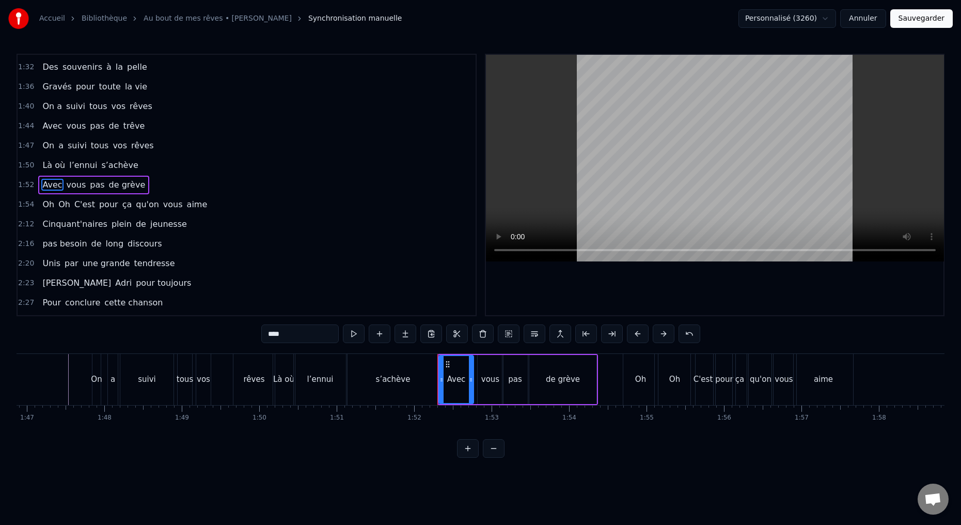
click at [431, 381] on div "s’achève" at bounding box center [392, 379] width 93 height 51
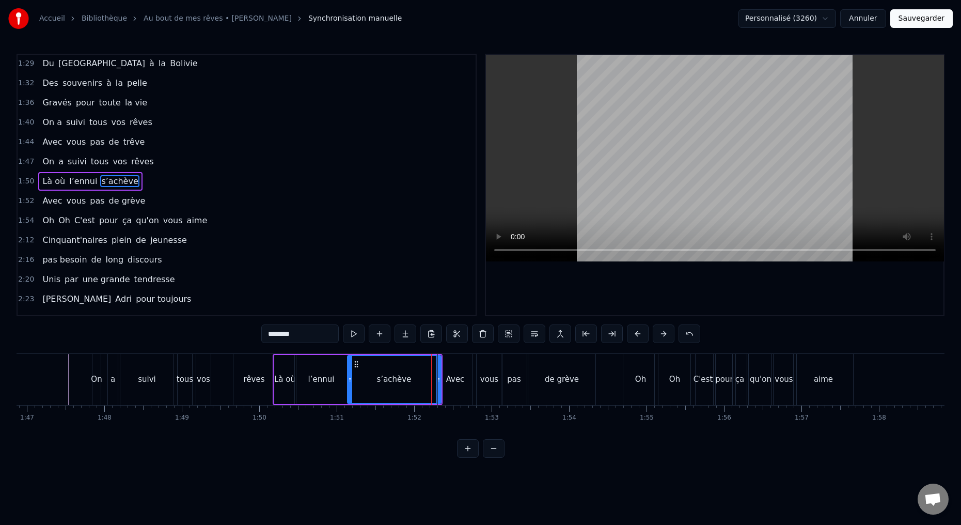
scroll to position [429, 0]
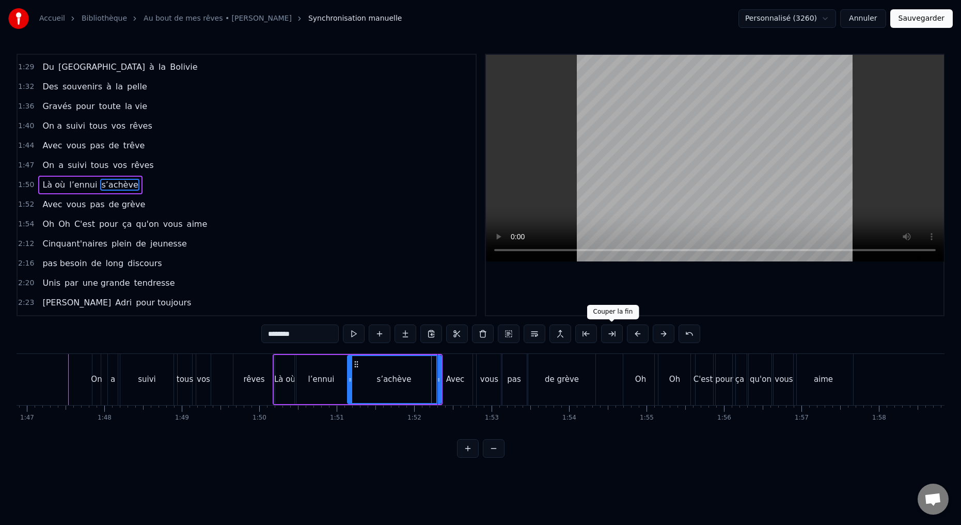
click at [614, 335] on button at bounding box center [612, 333] width 22 height 19
drag, startPoint x: 429, startPoint y: 378, endPoint x: 409, endPoint y: 379, distance: 19.6
click at [406, 380] on icon at bounding box center [406, 379] width 4 height 8
click at [441, 383] on div "Avec" at bounding box center [455, 379] width 35 height 51
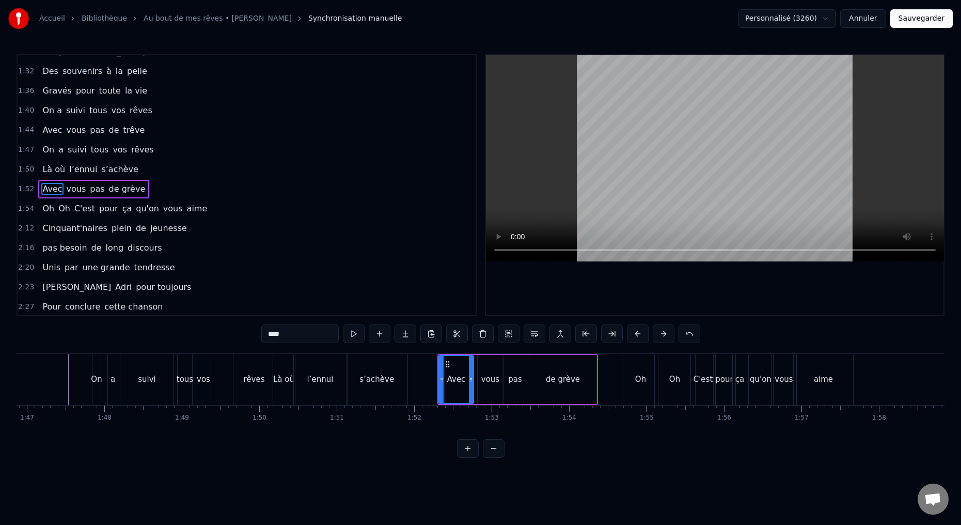
scroll to position [449, 0]
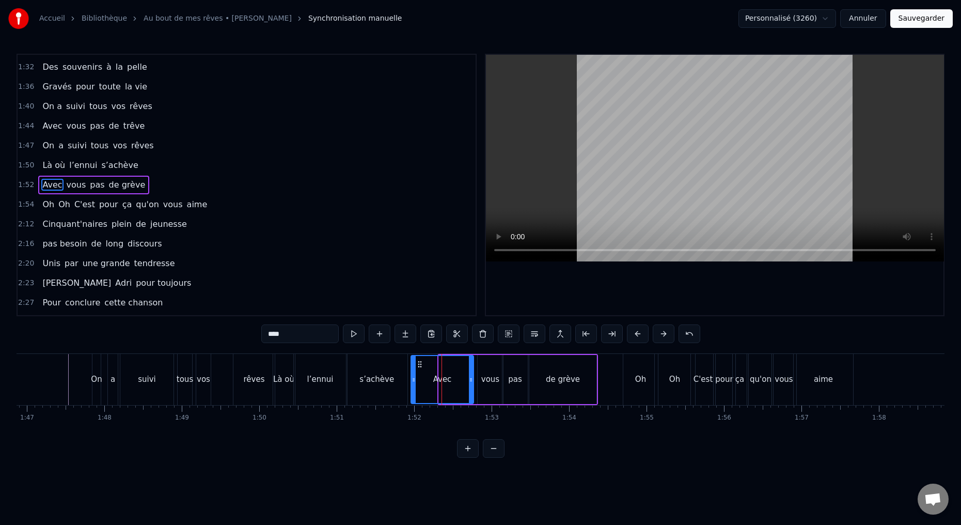
drag, startPoint x: 439, startPoint y: 379, endPoint x: 419, endPoint y: 380, distance: 20.7
click at [412, 382] on icon at bounding box center [413, 379] width 4 height 8
drag, startPoint x: 470, startPoint y: 379, endPoint x: 438, endPoint y: 385, distance: 32.6
click at [436, 385] on div at bounding box center [438, 379] width 4 height 47
click at [482, 386] on div "vous" at bounding box center [490, 379] width 25 height 49
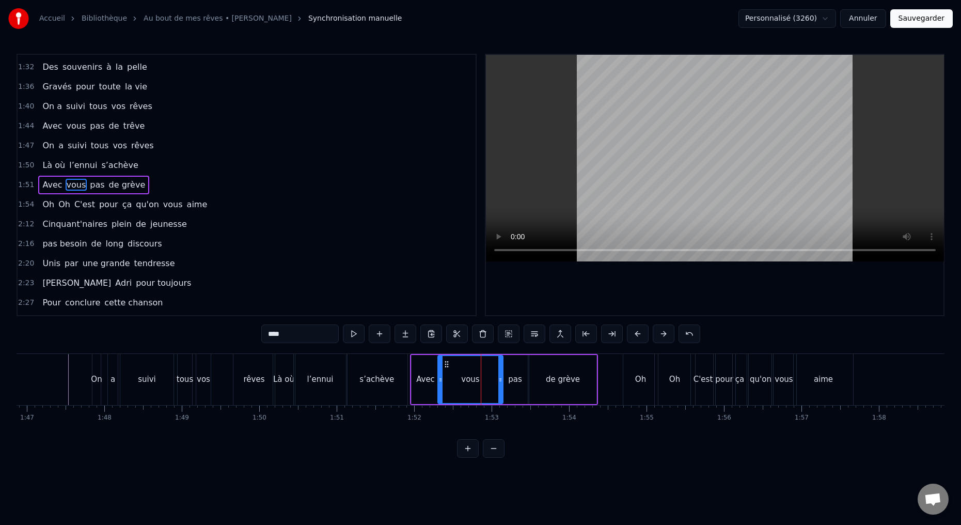
drag, startPoint x: 479, startPoint y: 379, endPoint x: 442, endPoint y: 384, distance: 36.9
click at [440, 385] on div at bounding box center [440, 379] width 4 height 47
drag, startPoint x: 500, startPoint y: 379, endPoint x: 462, endPoint y: 391, distance: 39.9
click at [458, 389] on div at bounding box center [459, 379] width 4 height 47
click at [513, 383] on div "pas" at bounding box center [515, 379] width 14 height 12
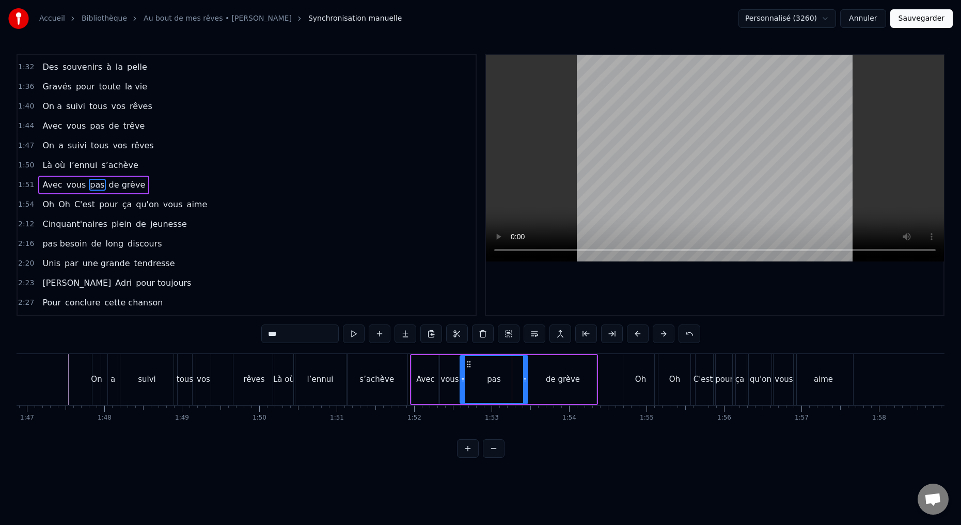
drag, startPoint x: 503, startPoint y: 379, endPoint x: 463, endPoint y: 389, distance: 41.9
click at [461, 389] on div at bounding box center [463, 379] width 4 height 47
drag, startPoint x: 524, startPoint y: 378, endPoint x: 481, endPoint y: 387, distance: 43.7
click at [482, 385] on div at bounding box center [483, 379] width 4 height 47
click at [546, 387] on div "de grève" at bounding box center [562, 379] width 67 height 49
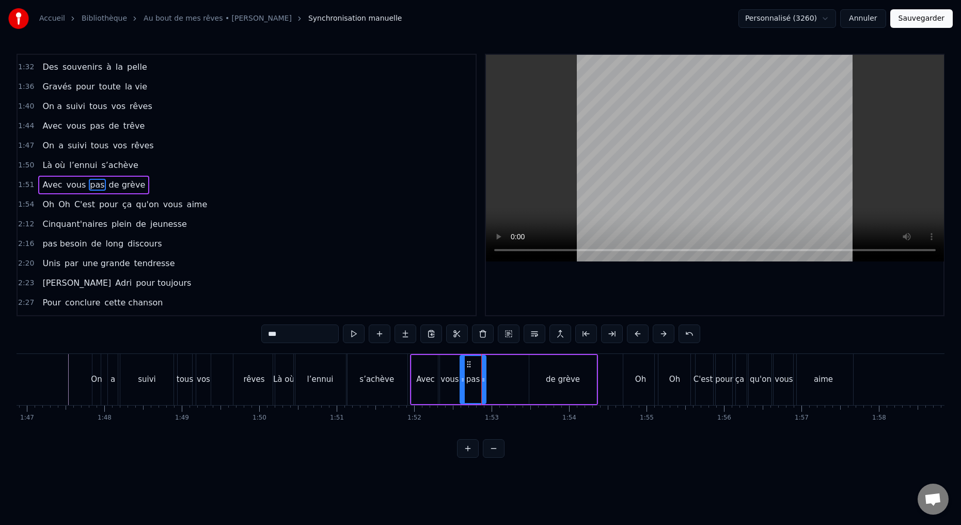
type input "********"
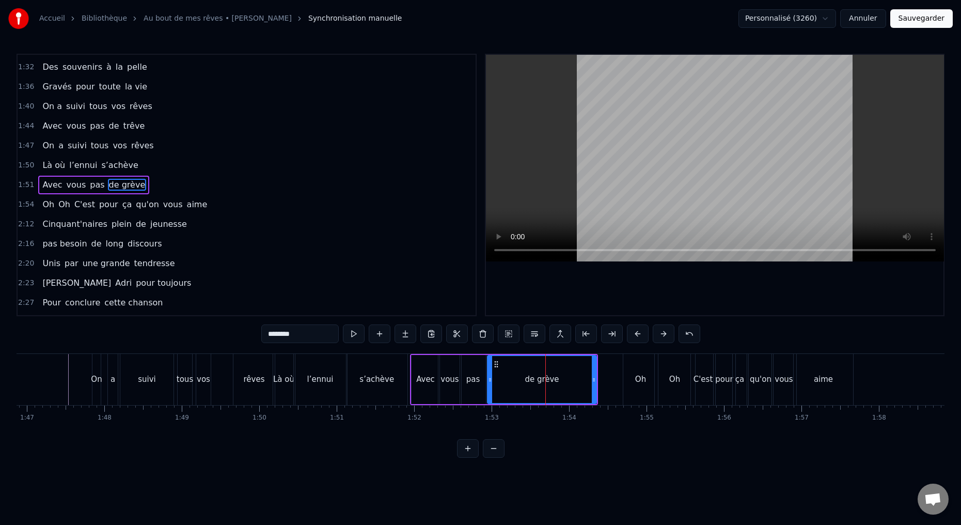
drag, startPoint x: 530, startPoint y: 381, endPoint x: 492, endPoint y: 390, distance: 38.8
click at [488, 390] on div at bounding box center [490, 379] width 4 height 47
drag, startPoint x: 593, startPoint y: 378, endPoint x: 561, endPoint y: 381, distance: 32.6
click at [561, 382] on icon at bounding box center [561, 379] width 4 height 8
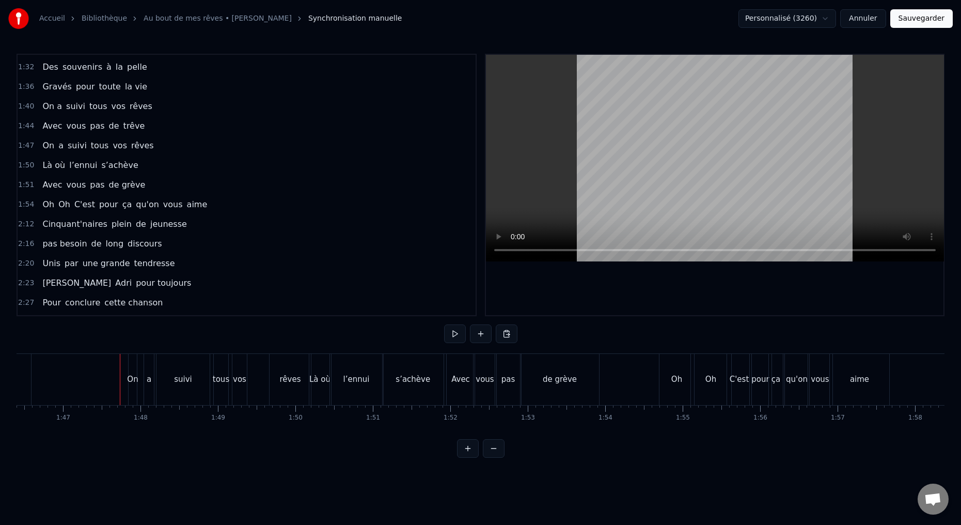
scroll to position [0, 8235]
click at [454, 334] on button at bounding box center [455, 333] width 22 height 19
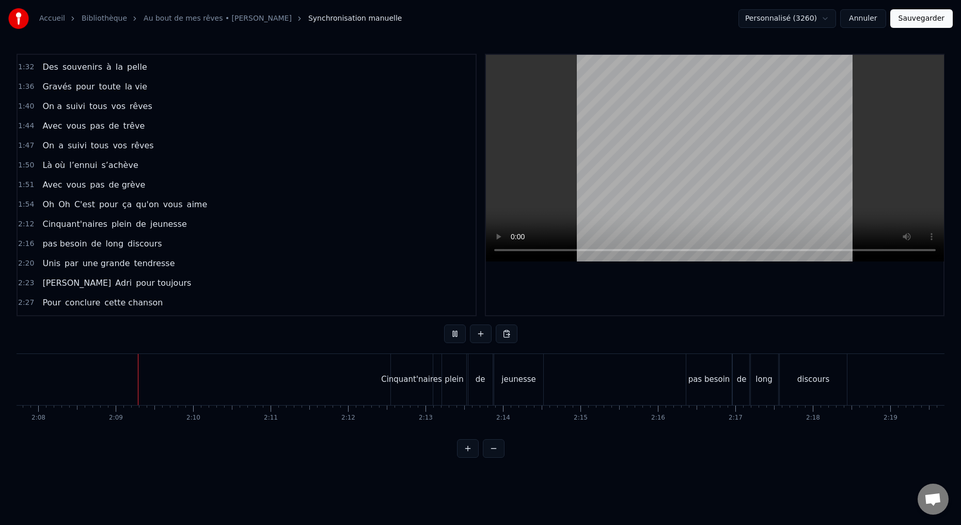
scroll to position [0, 9906]
click at [400, 386] on div "Cinquant'naires" at bounding box center [396, 379] width 42 height 51
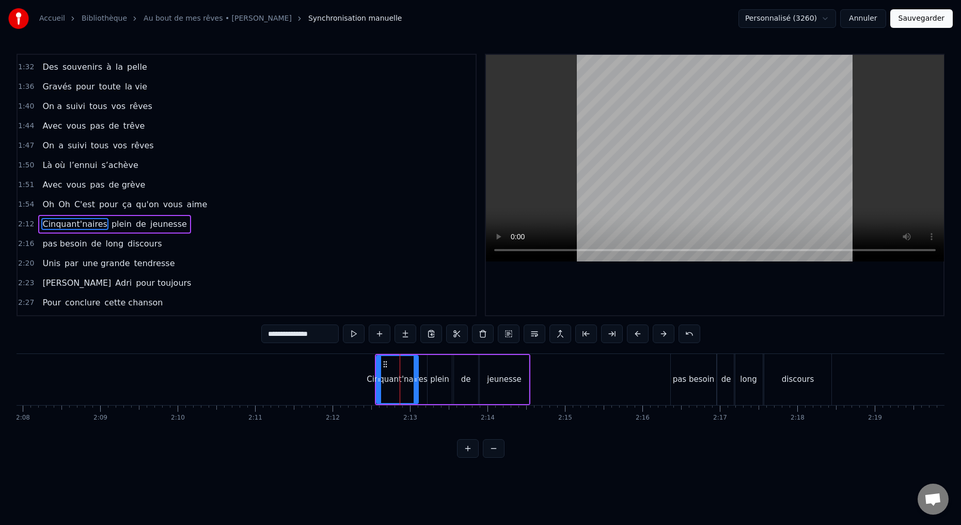
scroll to position [488, 0]
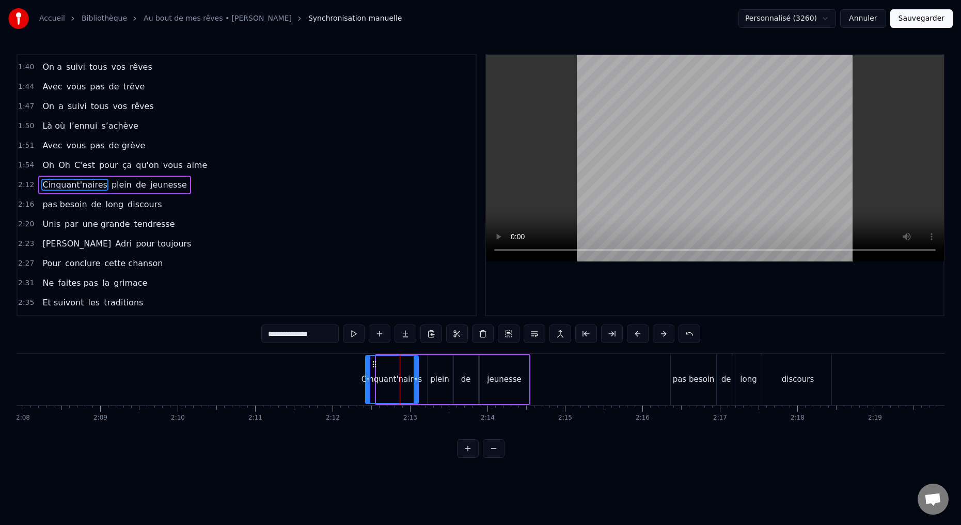
drag, startPoint x: 377, startPoint y: 379, endPoint x: 383, endPoint y: 379, distance: 5.7
click at [366, 379] on icon at bounding box center [368, 379] width 4 height 8
click at [521, 395] on div "jeunesse" at bounding box center [504, 379] width 49 height 49
type input "********"
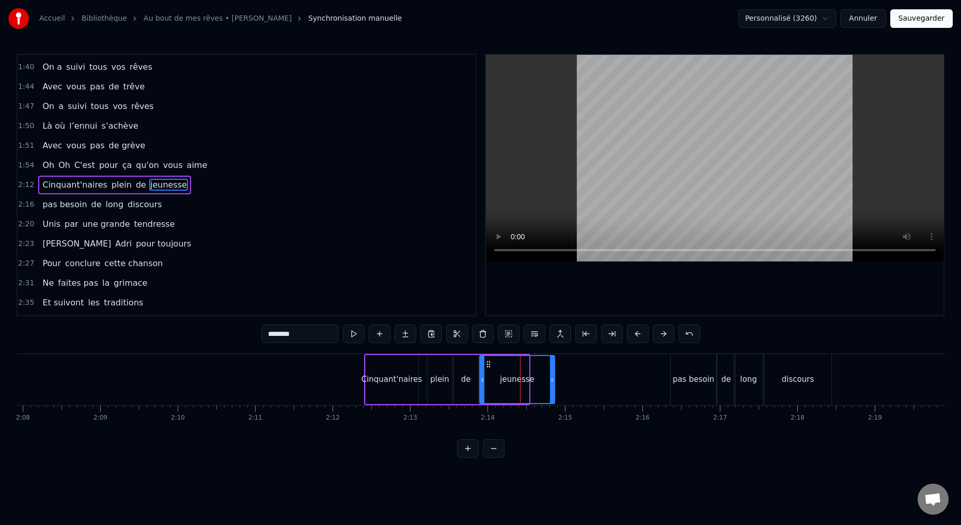
drag, startPoint x: 527, startPoint y: 379, endPoint x: 552, endPoint y: 382, distance: 25.5
click at [553, 382] on icon at bounding box center [552, 379] width 4 height 8
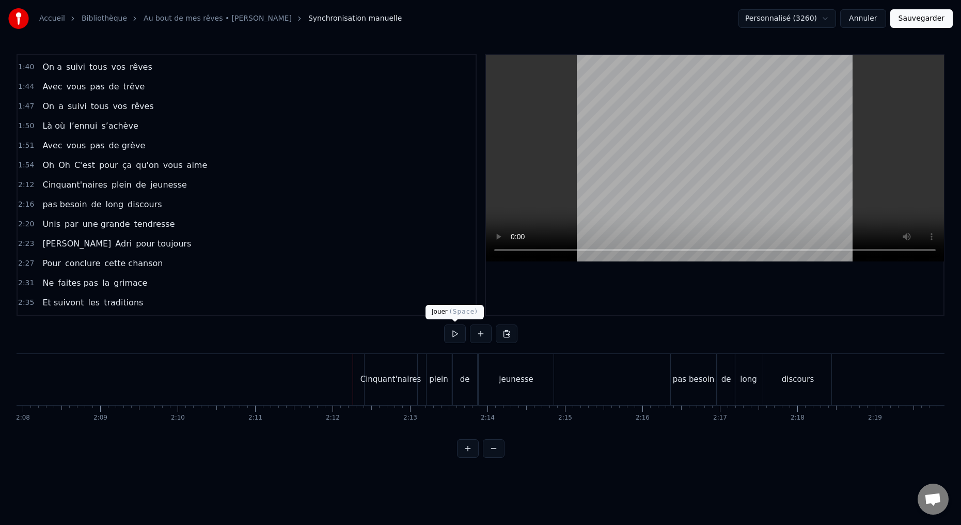
click at [457, 335] on button at bounding box center [455, 333] width 22 height 19
click at [451, 334] on button at bounding box center [455, 333] width 22 height 19
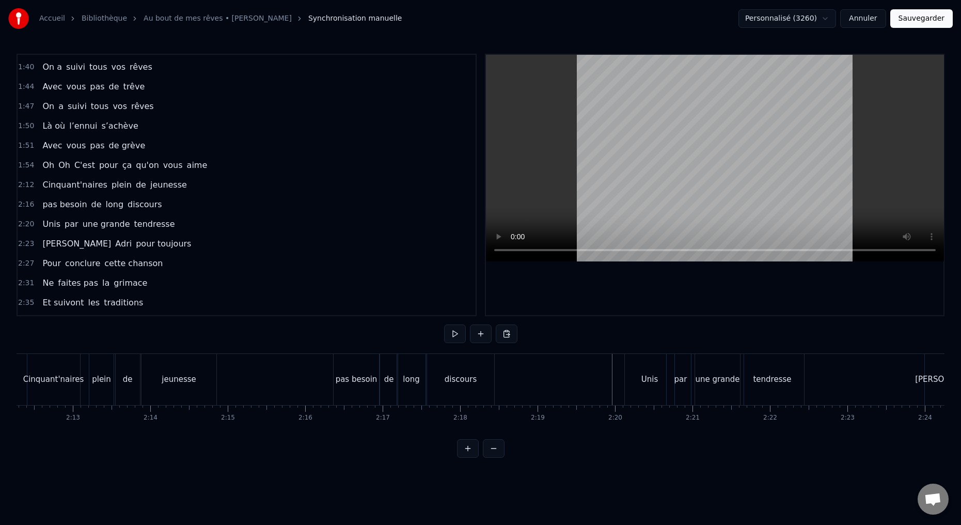
scroll to position [0, 10107]
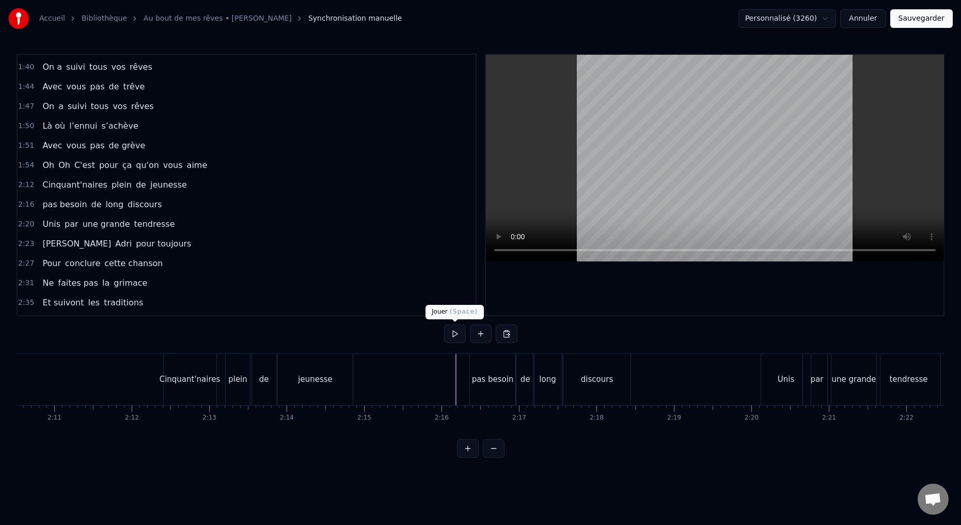
click at [452, 332] on button at bounding box center [455, 333] width 22 height 19
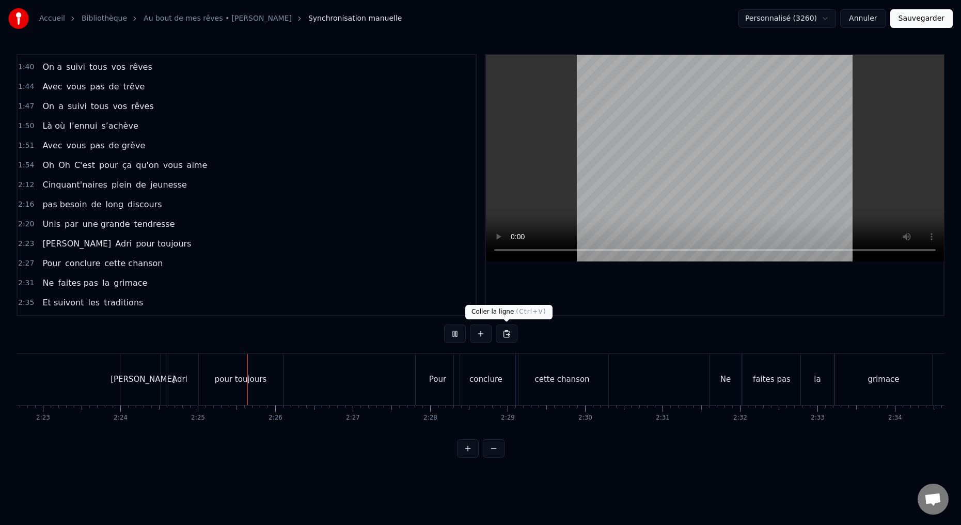
scroll to position [0, 11189]
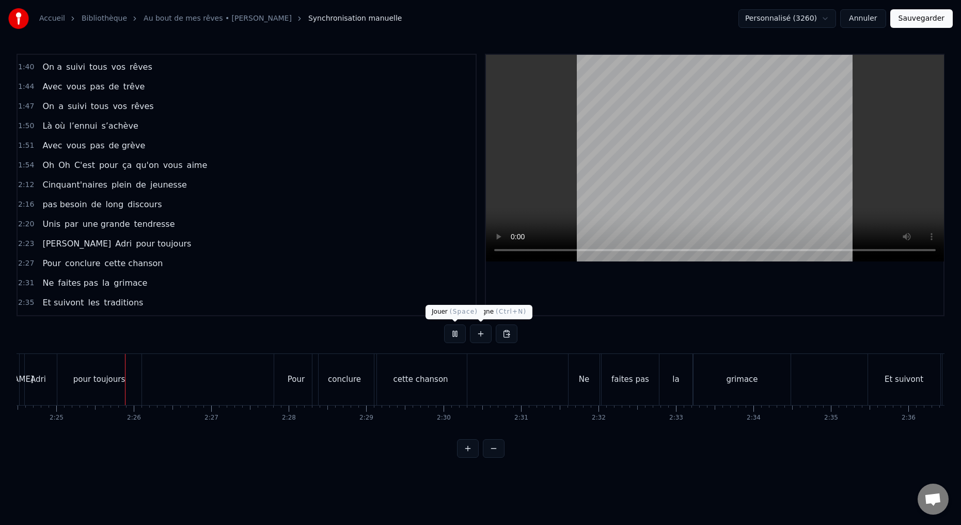
click at [455, 335] on button at bounding box center [455, 333] width 22 height 19
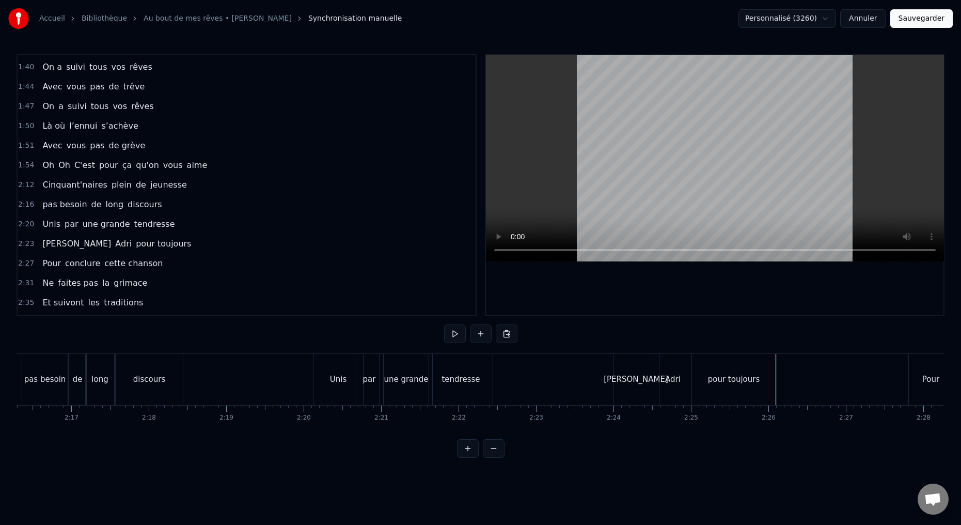
scroll to position [0, 10546]
click at [454, 335] on button at bounding box center [455, 333] width 22 height 19
click at [453, 335] on button at bounding box center [455, 333] width 22 height 19
click at [381, 395] on div "par" at bounding box center [378, 379] width 28 height 51
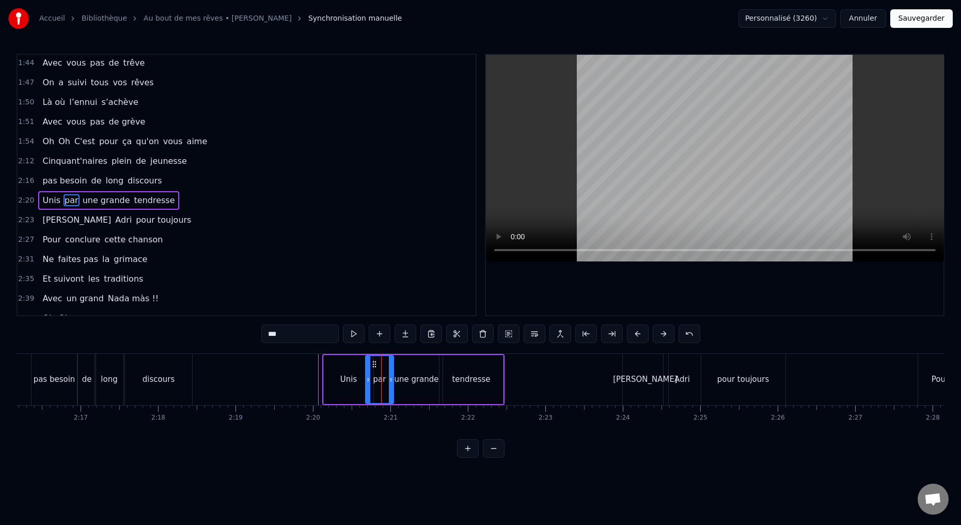
scroll to position [527, 0]
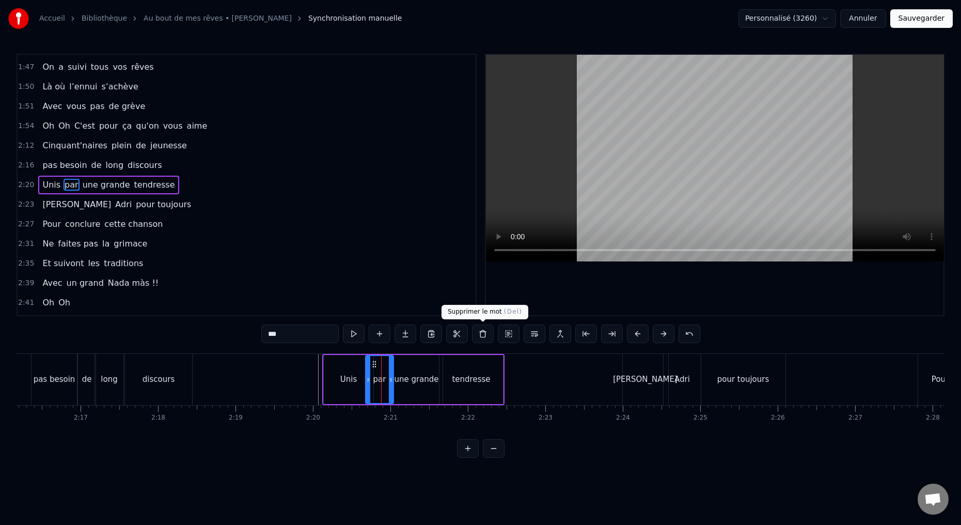
click at [482, 333] on button at bounding box center [483, 333] width 22 height 19
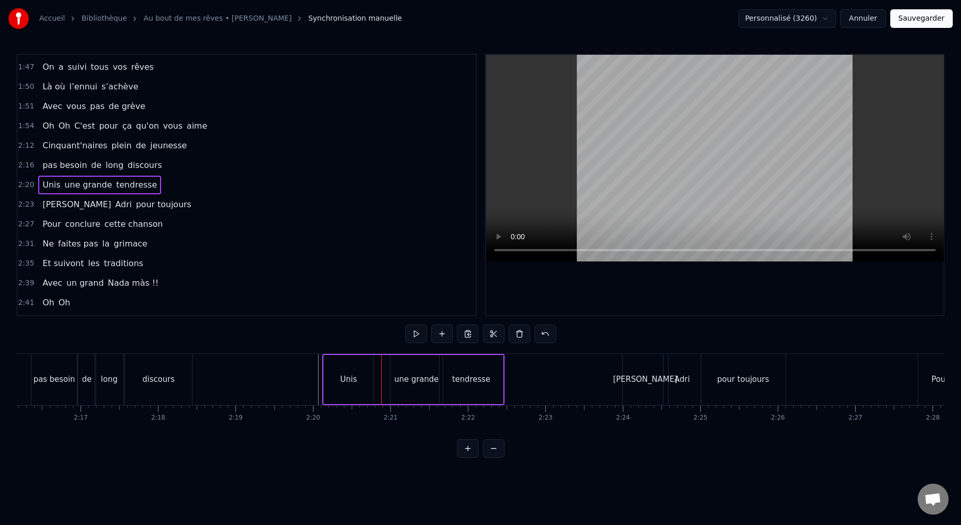
click at [405, 390] on div "une grande" at bounding box center [416, 379] width 52 height 49
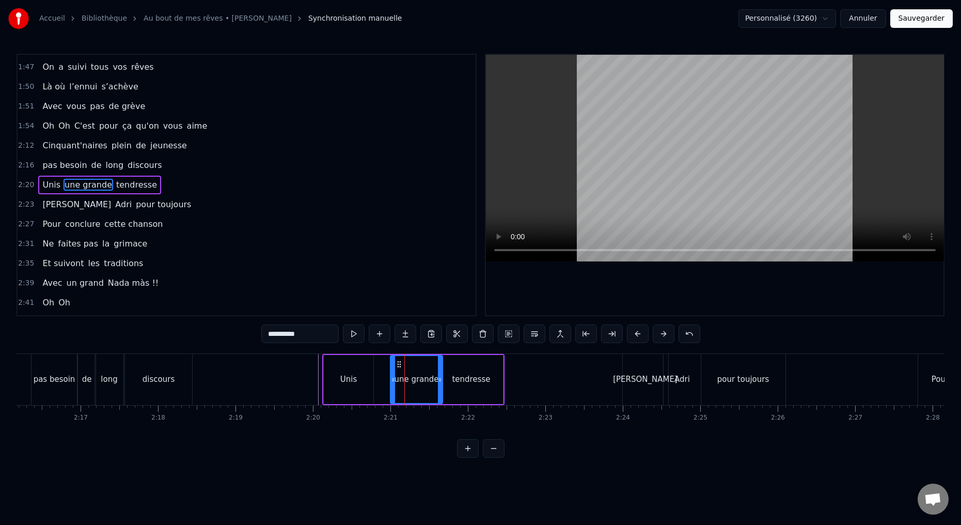
click at [268, 335] on input "**********" at bounding box center [299, 333] width 77 height 19
drag, startPoint x: 316, startPoint y: 336, endPoint x: 237, endPoint y: 327, distance: 79.0
click at [242, 328] on div "0:15 Deux potes dès la jeunesse 0:19 Depuis le tout premier jour 0:23 Des délir…" at bounding box center [481, 256] width 928 height 404
type input "**********"
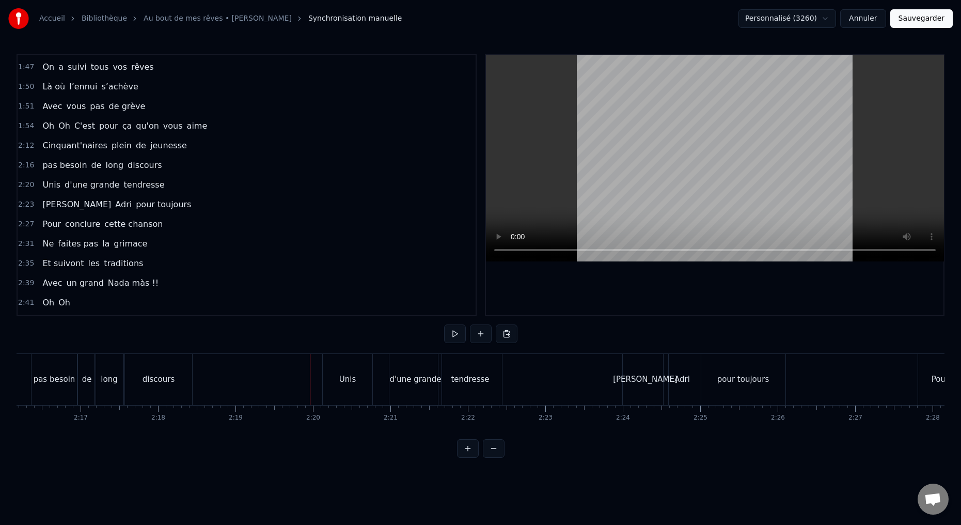
click at [453, 332] on button at bounding box center [455, 333] width 22 height 19
click at [454, 328] on button at bounding box center [455, 333] width 22 height 19
click at [350, 388] on div "Unis" at bounding box center [348, 379] width 50 height 51
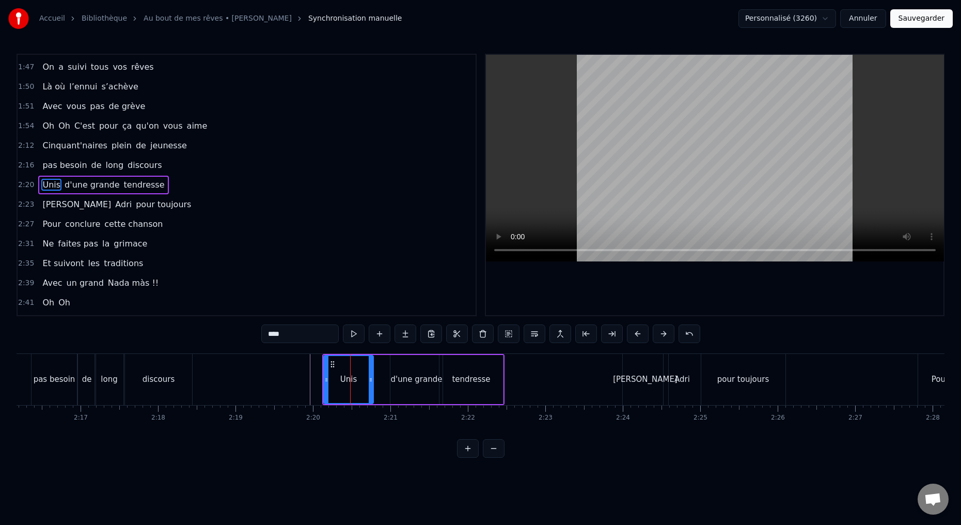
click at [402, 387] on div "d'une grande" at bounding box center [416, 379] width 52 height 49
type input "**********"
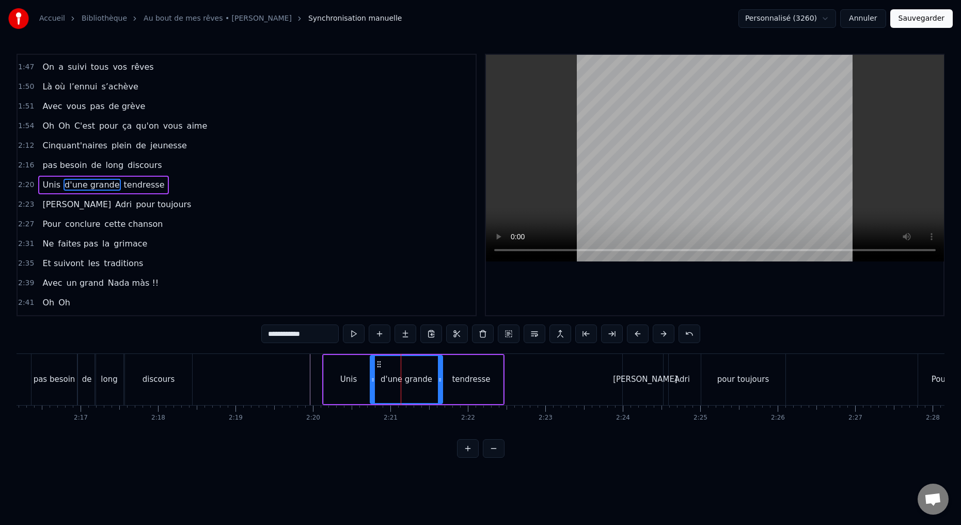
drag, startPoint x: 391, startPoint y: 379, endPoint x: 369, endPoint y: 380, distance: 22.7
click at [371, 380] on icon at bounding box center [373, 379] width 4 height 8
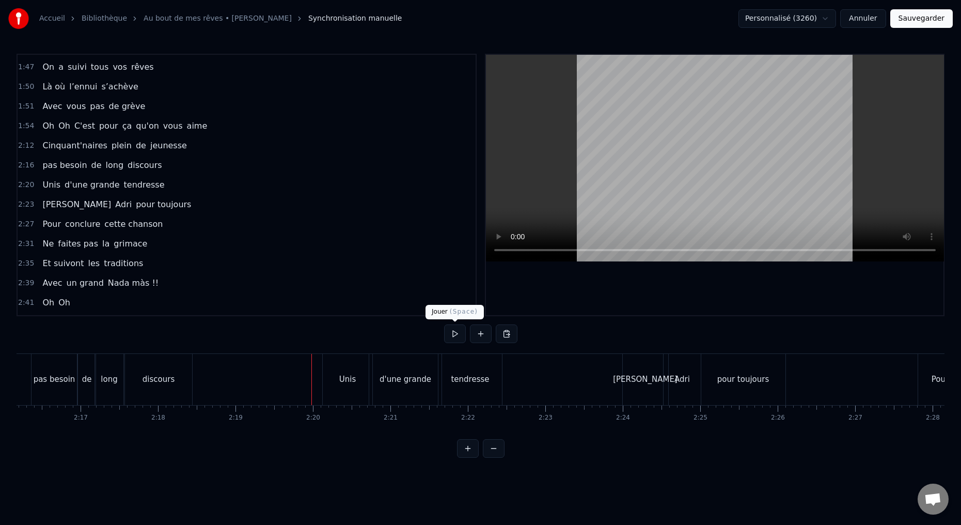
click at [454, 336] on button at bounding box center [455, 333] width 22 height 19
click at [622, 389] on div "[PERSON_NAME]" at bounding box center [645, 379] width 46 height 51
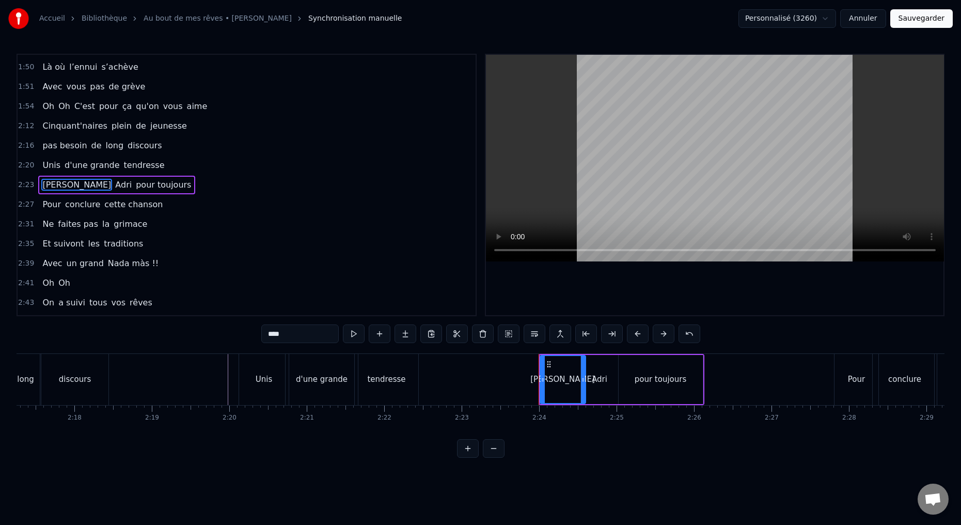
scroll to position [0, 10718]
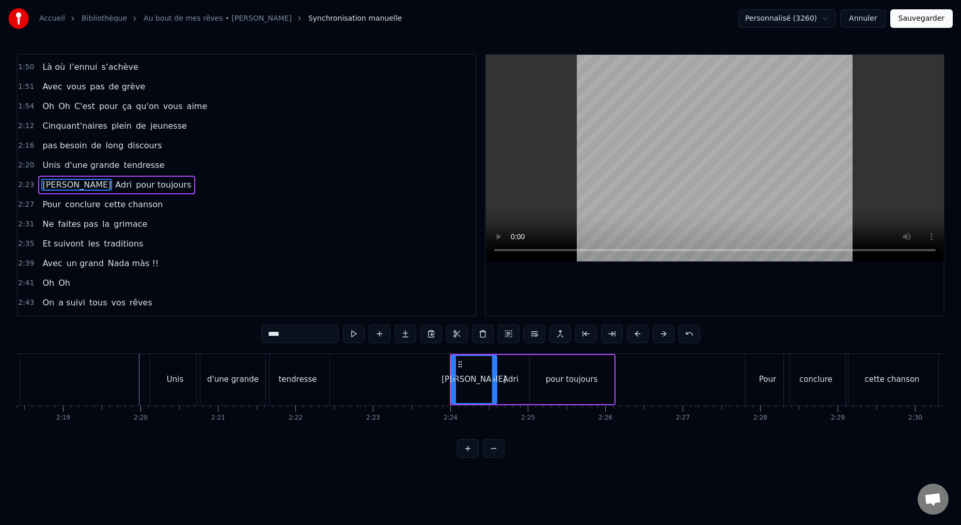
click at [597, 386] on div "pour toujours" at bounding box center [572, 379] width 84 height 49
type input "**********"
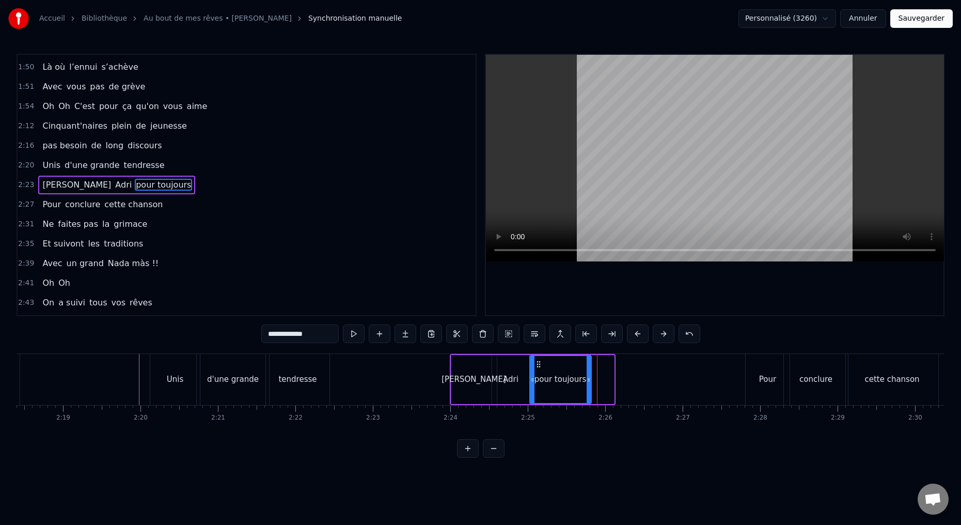
drag, startPoint x: 610, startPoint y: 378, endPoint x: 585, endPoint y: 377, distance: 24.3
click at [586, 379] on icon at bounding box center [588, 379] width 4 height 8
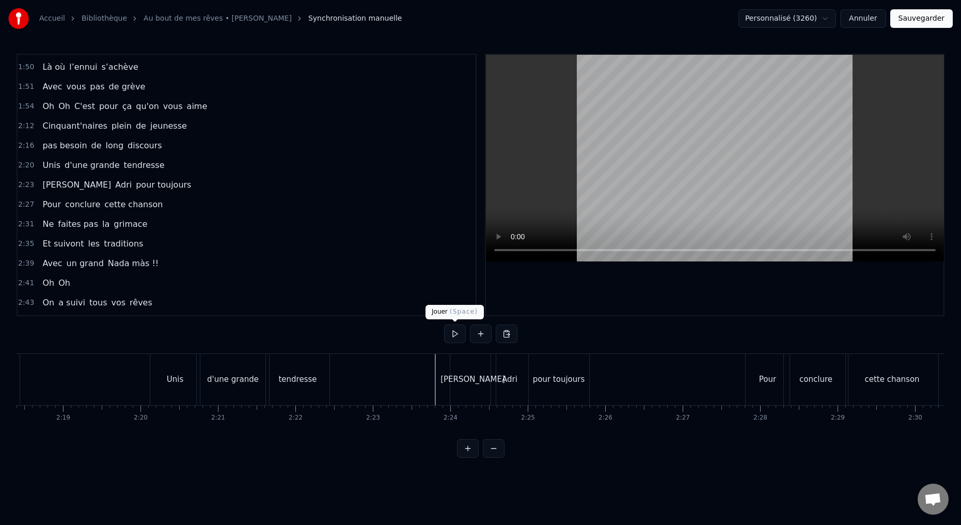
click at [453, 335] on button at bounding box center [455, 333] width 22 height 19
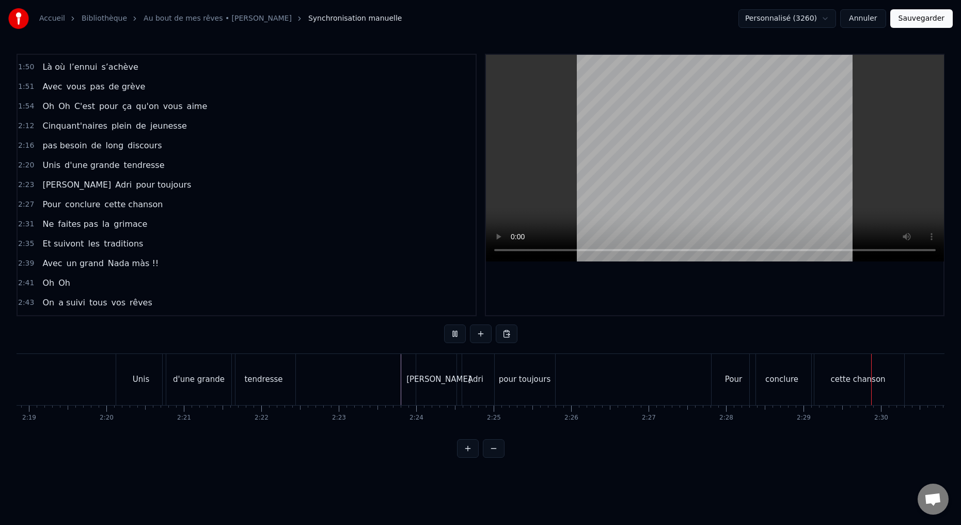
click at [453, 332] on button at bounding box center [455, 333] width 22 height 19
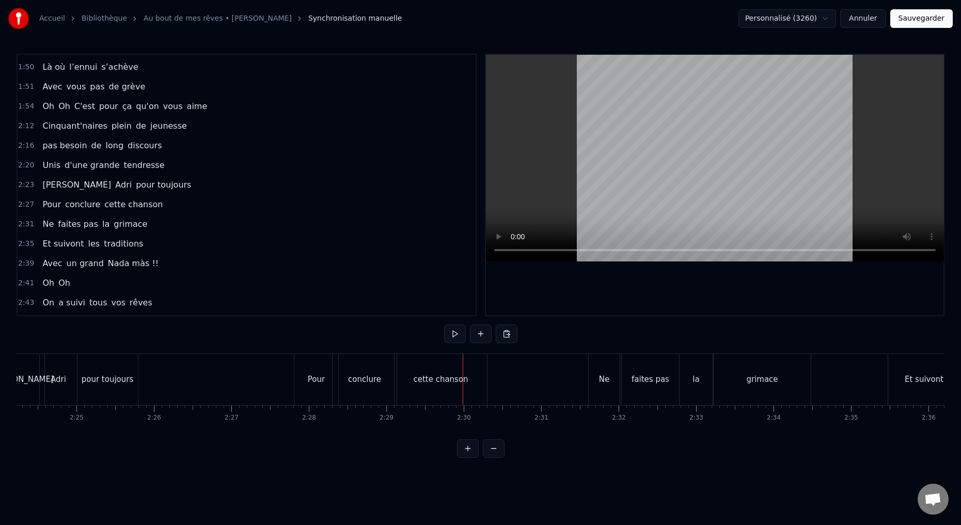
scroll to position [0, 11141]
click at [341, 384] on div "Pour" at bounding box center [344, 379] width 17 height 12
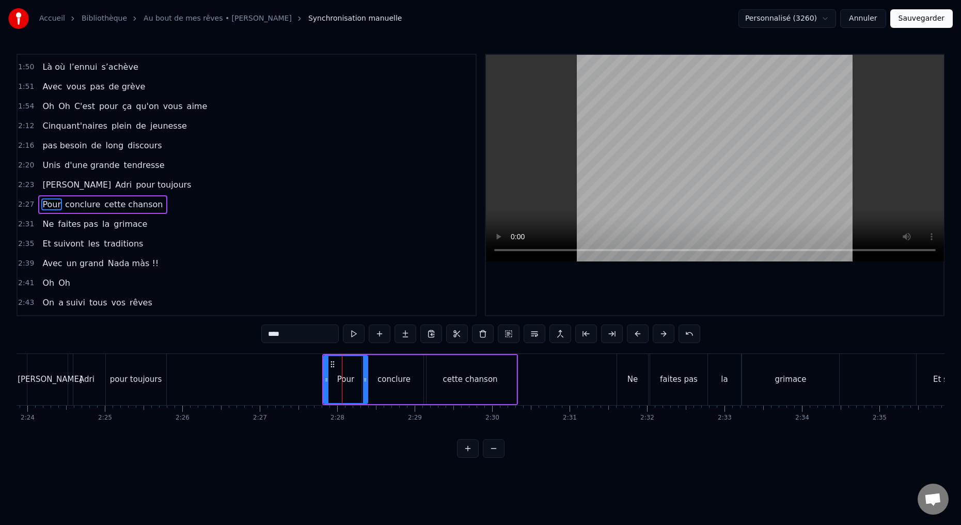
scroll to position [566, 0]
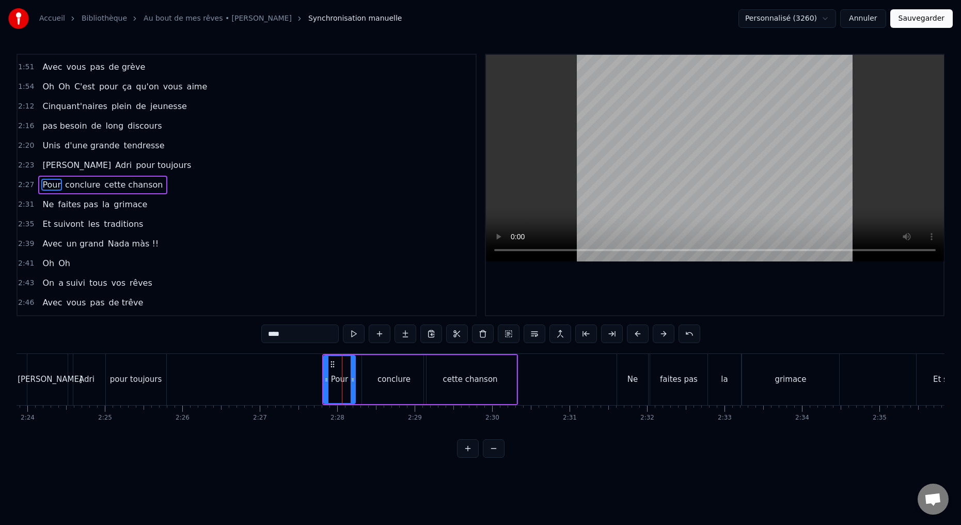
drag, startPoint x: 365, startPoint y: 380, endPoint x: 358, endPoint y: 383, distance: 7.9
click at [352, 382] on icon at bounding box center [353, 379] width 4 height 8
click at [373, 391] on div "conclure" at bounding box center [394, 379] width 64 height 49
drag, startPoint x: 363, startPoint y: 381, endPoint x: 357, endPoint y: 381, distance: 5.7
click at [351, 382] on icon at bounding box center [353, 379] width 4 height 8
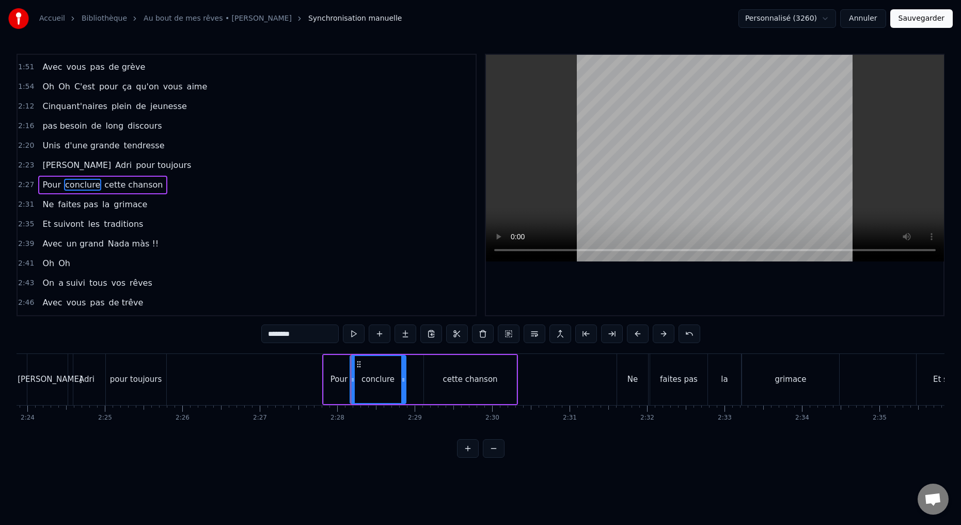
drag, startPoint x: 422, startPoint y: 380, endPoint x: 395, endPoint y: 382, distance: 26.9
click at [401, 382] on icon at bounding box center [403, 379] width 4 height 8
click at [427, 385] on div "cette chanson" at bounding box center [470, 379] width 92 height 49
type input "**********"
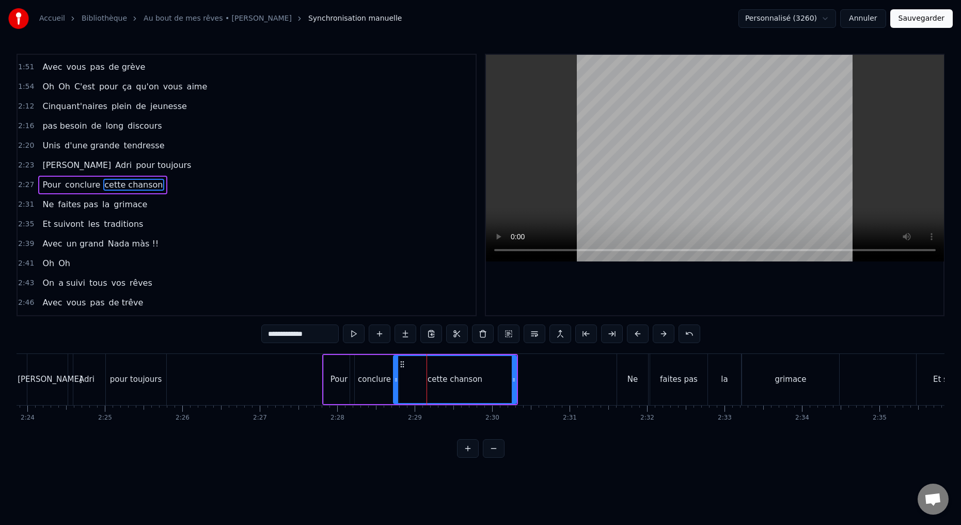
drag, startPoint x: 425, startPoint y: 379, endPoint x: 393, endPoint y: 380, distance: 32.0
click at [394, 381] on icon at bounding box center [396, 379] width 4 height 8
drag, startPoint x: 512, startPoint y: 380, endPoint x: 464, endPoint y: 385, distance: 48.3
click at [470, 384] on div at bounding box center [472, 379] width 4 height 47
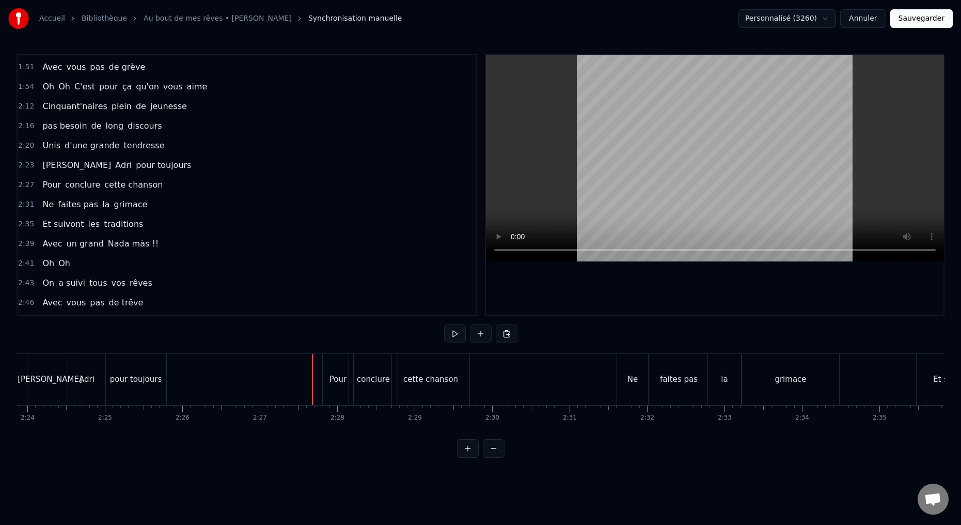
click at [456, 335] on button at bounding box center [455, 333] width 22 height 19
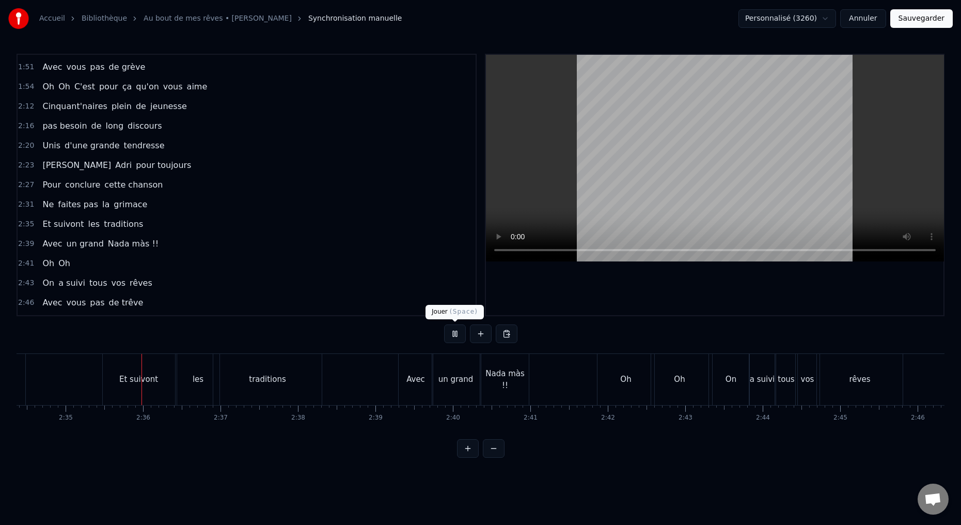
scroll to position [0, 11978]
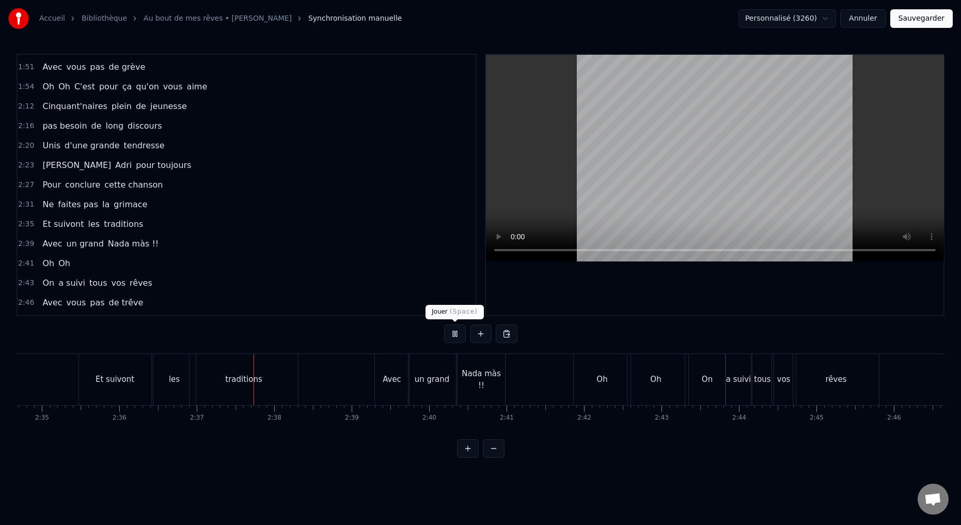
click at [453, 336] on button at bounding box center [455, 333] width 22 height 19
drag, startPoint x: 129, startPoint y: 388, endPoint x: 136, endPoint y: 386, distance: 6.9
click at [130, 388] on div "Et suivont" at bounding box center [115, 379] width 72 height 51
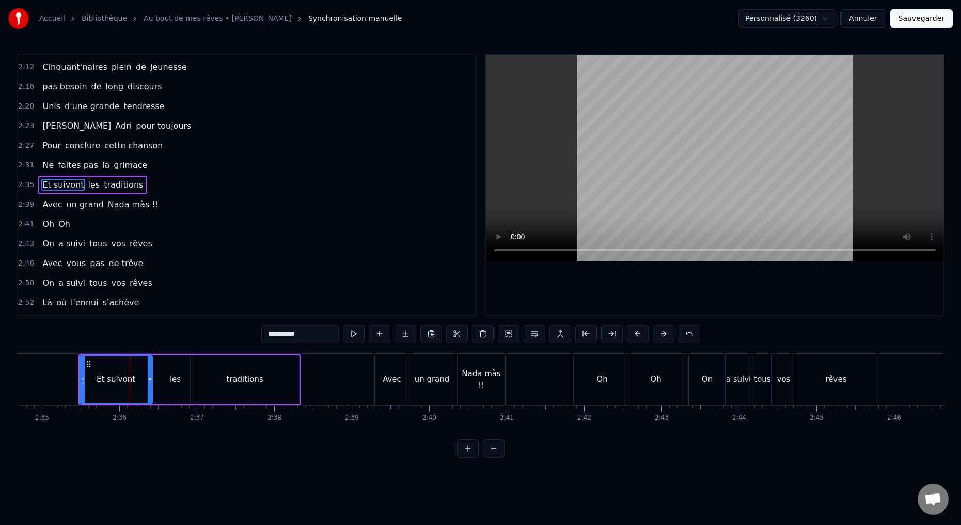
click at [177, 395] on div "les" at bounding box center [175, 379] width 42 height 49
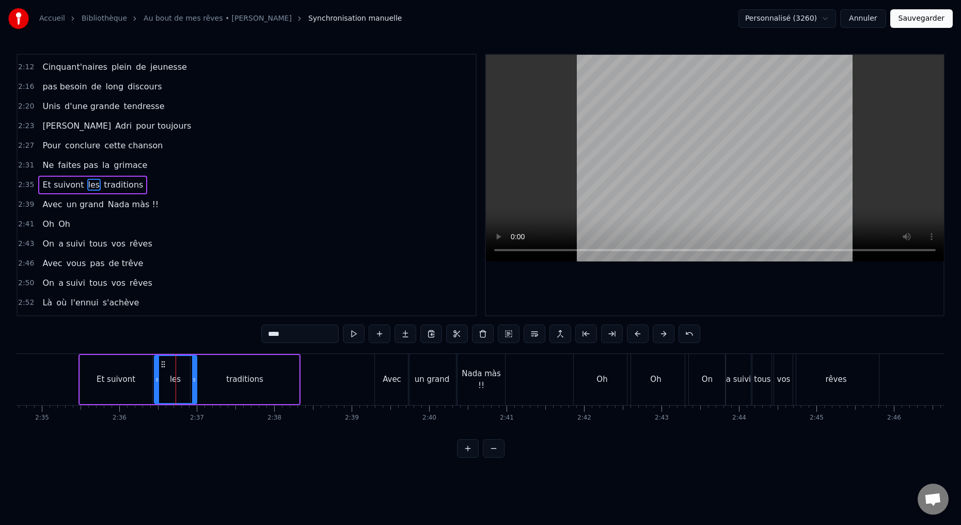
drag, startPoint x: 283, startPoint y: 333, endPoint x: 282, endPoint y: 323, distance: 9.8
click at [286, 333] on input "***" at bounding box center [299, 333] width 77 height 19
click at [205, 388] on div "traditions" at bounding box center [245, 379] width 108 height 49
type input "**********"
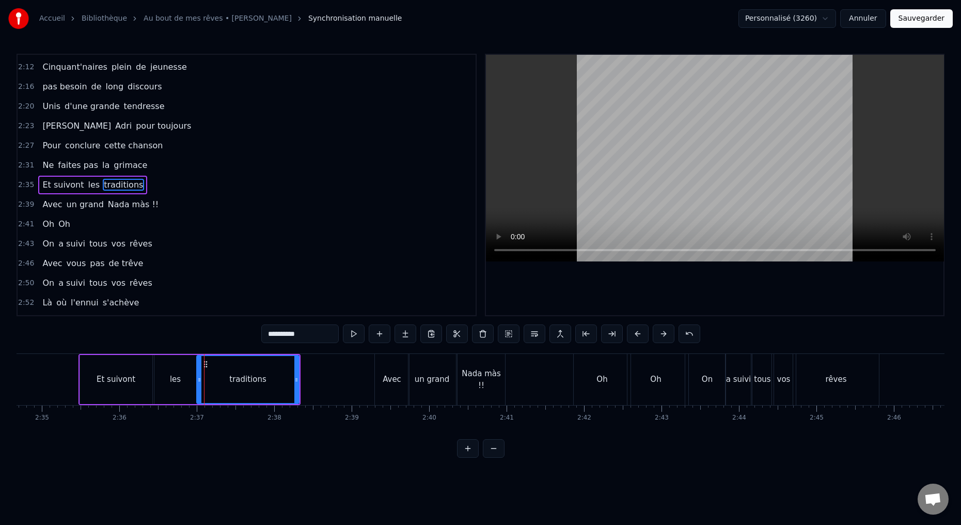
click at [198, 381] on icon at bounding box center [199, 379] width 4 height 8
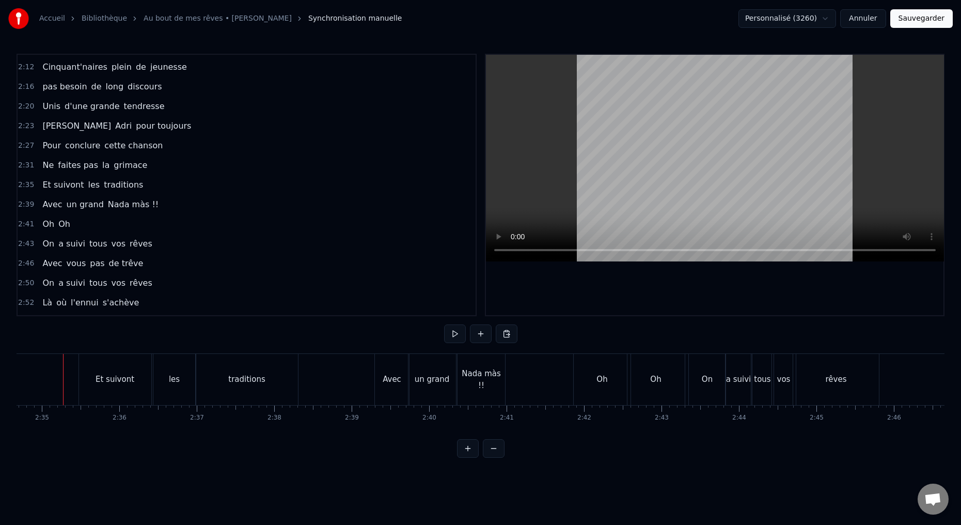
scroll to position [0, 11973]
click at [454, 335] on button at bounding box center [455, 333] width 22 height 19
click at [450, 338] on button at bounding box center [455, 333] width 22 height 19
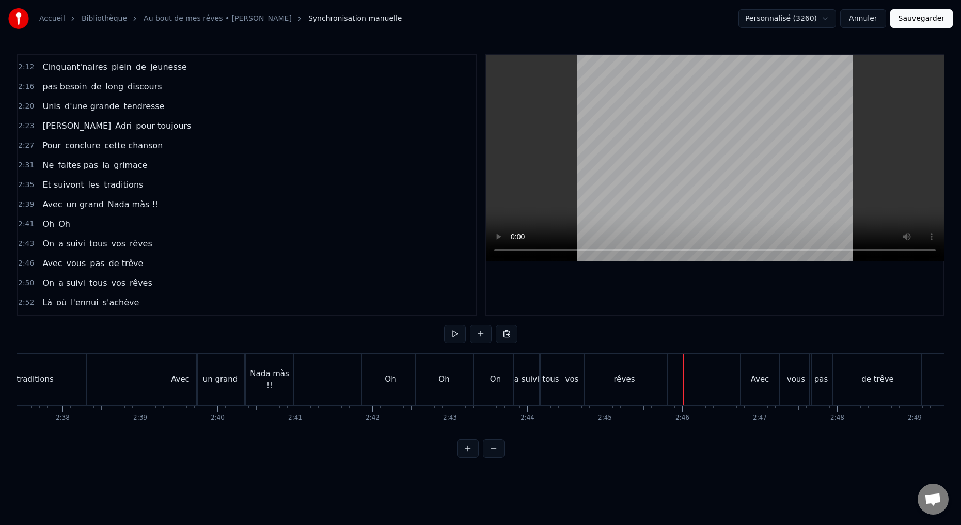
scroll to position [0, 12185]
click at [613, 389] on div "rêves" at bounding box center [629, 379] width 86 height 51
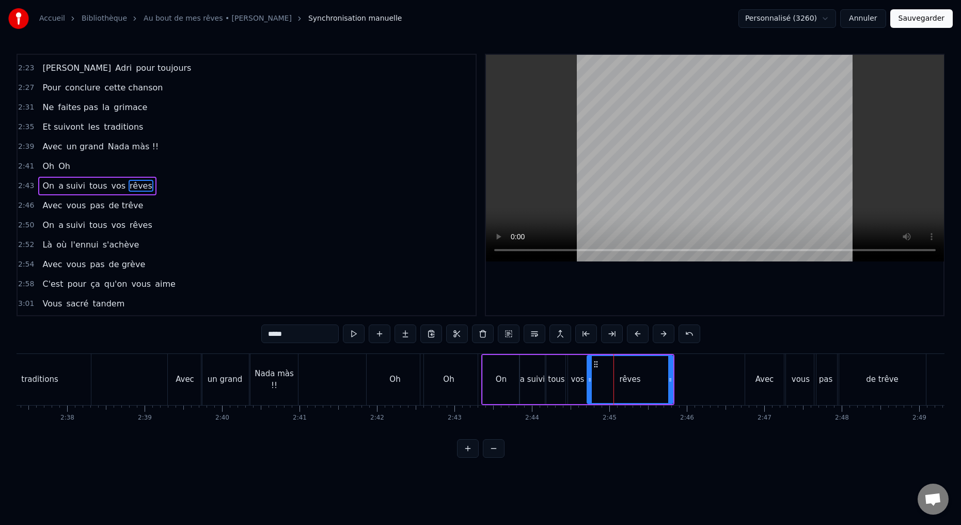
scroll to position [664, 0]
click at [501, 396] on div "On" at bounding box center [501, 379] width 37 height 49
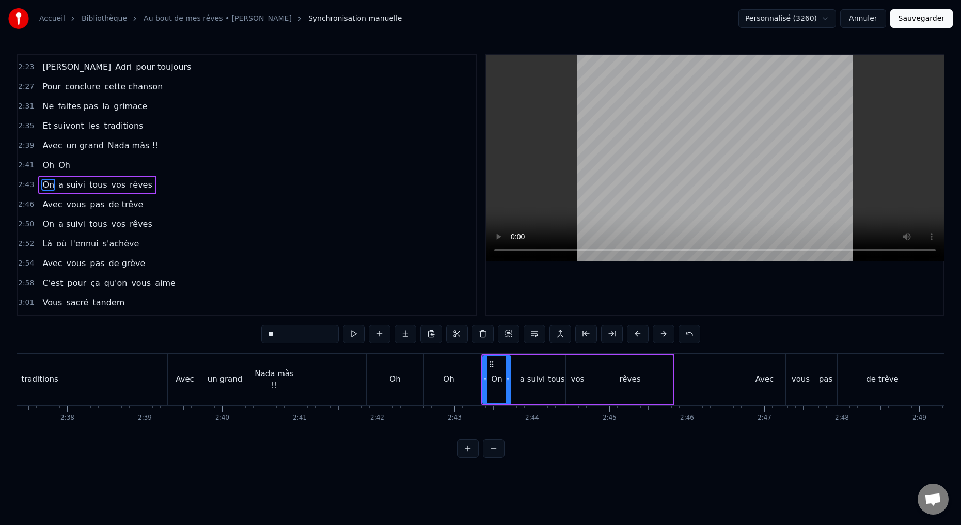
drag, startPoint x: 517, startPoint y: 382, endPoint x: 516, endPoint y: 387, distance: 5.4
click at [509, 385] on div at bounding box center [508, 379] width 4 height 47
click at [524, 390] on div "a suivi" at bounding box center [532, 379] width 26 height 49
drag, startPoint x: 521, startPoint y: 380, endPoint x: 509, endPoint y: 384, distance: 12.8
click at [510, 383] on icon at bounding box center [511, 379] width 4 height 8
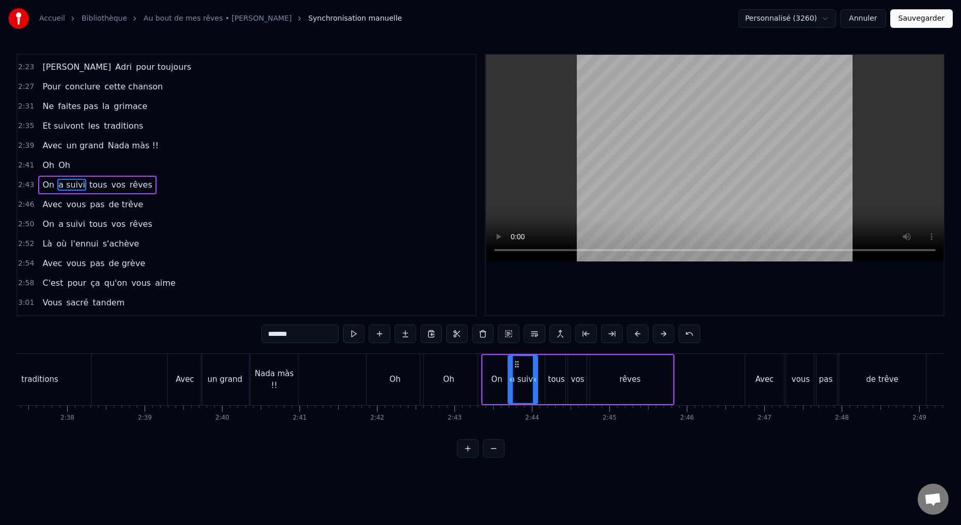
drag, startPoint x: 542, startPoint y: 380, endPoint x: 534, endPoint y: 382, distance: 7.5
click at [534, 382] on icon at bounding box center [535, 379] width 4 height 8
click at [547, 386] on div "tous" at bounding box center [556, 379] width 22 height 49
drag, startPoint x: 543, startPoint y: 380, endPoint x: 535, endPoint y: 381, distance: 7.8
click at [535, 381] on icon at bounding box center [536, 379] width 4 height 8
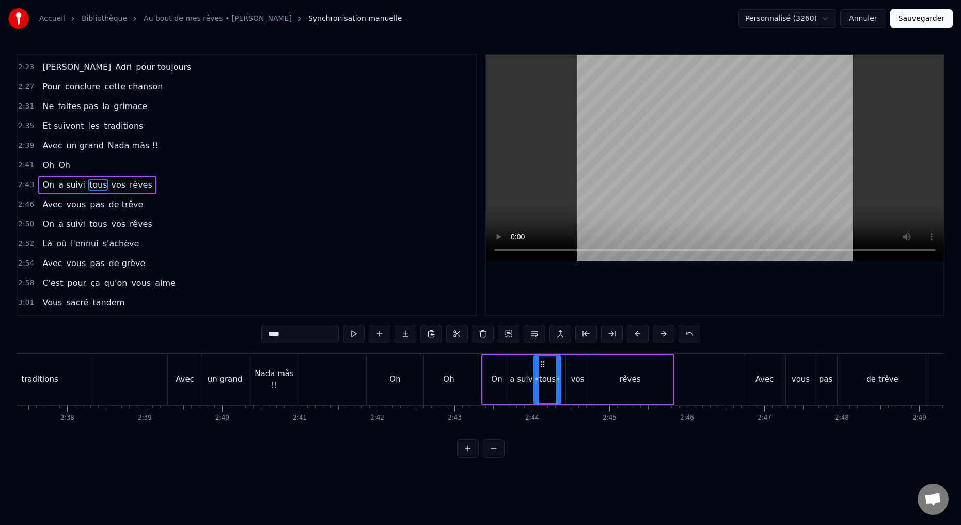
click at [559, 382] on icon at bounding box center [558, 379] width 4 height 8
click at [575, 386] on div "vos" at bounding box center [578, 379] width 24 height 49
click at [560, 382] on icon at bounding box center [561, 379] width 4 height 8
drag, startPoint x: 586, startPoint y: 379, endPoint x: 576, endPoint y: 380, distance: 11.0
click at [577, 380] on icon at bounding box center [578, 379] width 4 height 8
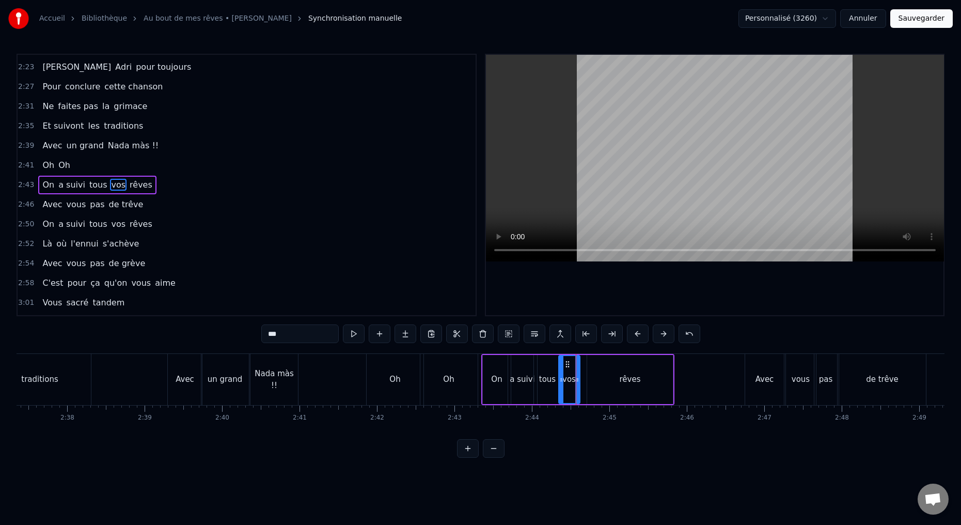
click at [635, 383] on div "rêves" at bounding box center [630, 379] width 21 height 12
type input "*****"
drag, startPoint x: 590, startPoint y: 380, endPoint x: 582, endPoint y: 383, distance: 8.2
click at [581, 383] on icon at bounding box center [581, 379] width 4 height 8
drag, startPoint x: 669, startPoint y: 377, endPoint x: 642, endPoint y: 377, distance: 26.8
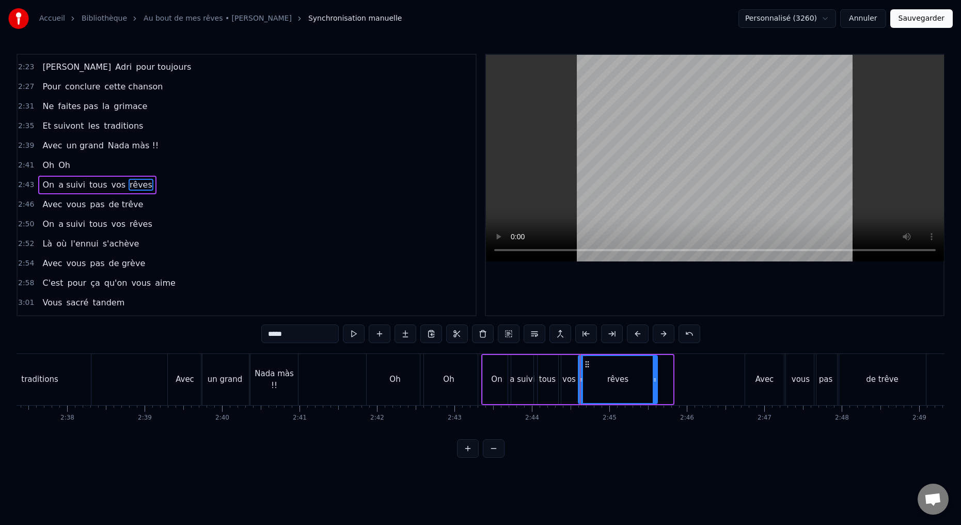
click at [655, 377] on icon at bounding box center [655, 379] width 4 height 8
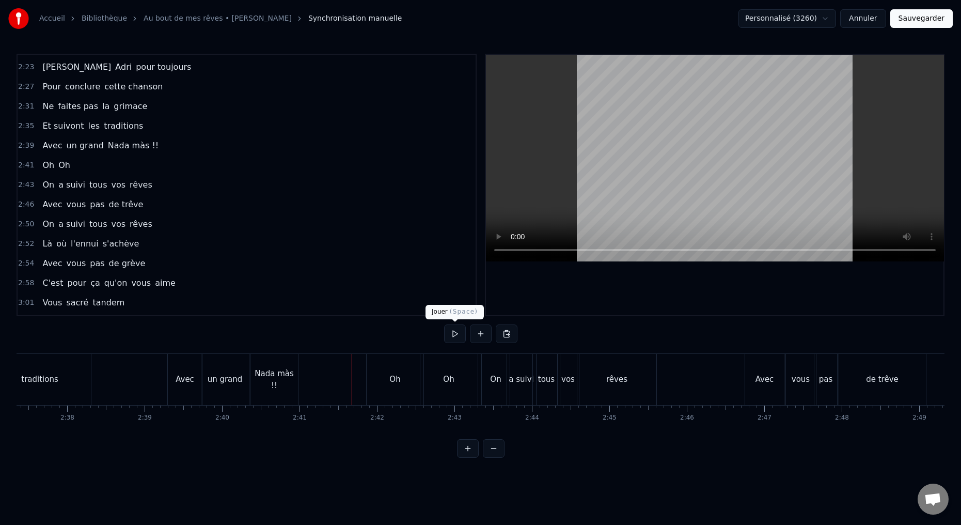
click at [455, 336] on button at bounding box center [455, 333] width 22 height 19
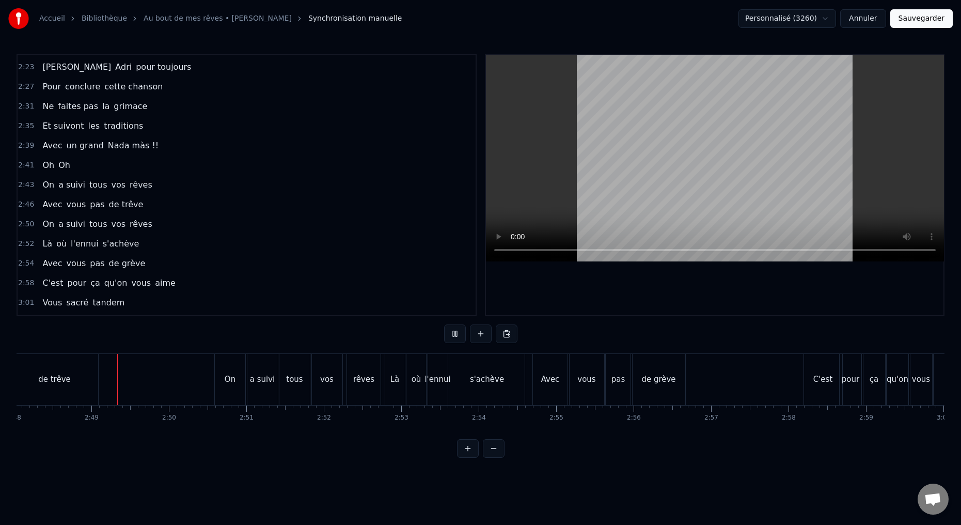
scroll to position [0, 13016]
click at [453, 337] on button at bounding box center [455, 333] width 22 height 19
click at [229, 394] on div "On" at bounding box center [226, 379] width 30 height 51
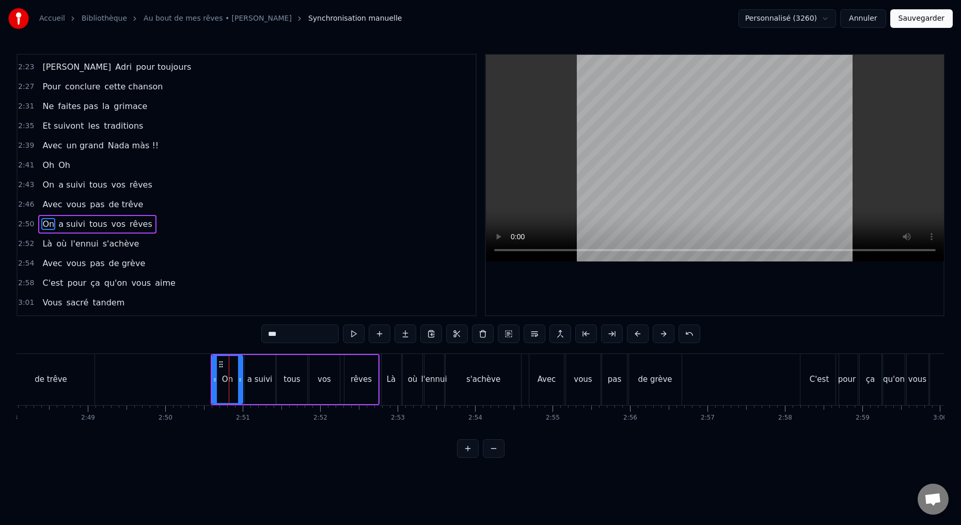
scroll to position [704, 0]
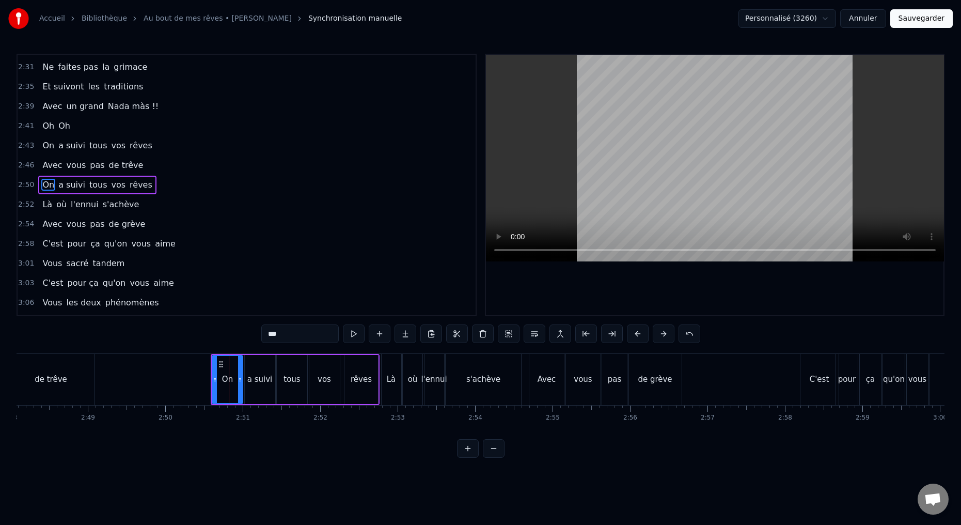
drag, startPoint x: 276, startPoint y: 335, endPoint x: 283, endPoint y: 327, distance: 10.6
click at [283, 334] on input "**" at bounding box center [299, 333] width 77 height 19
type input "**"
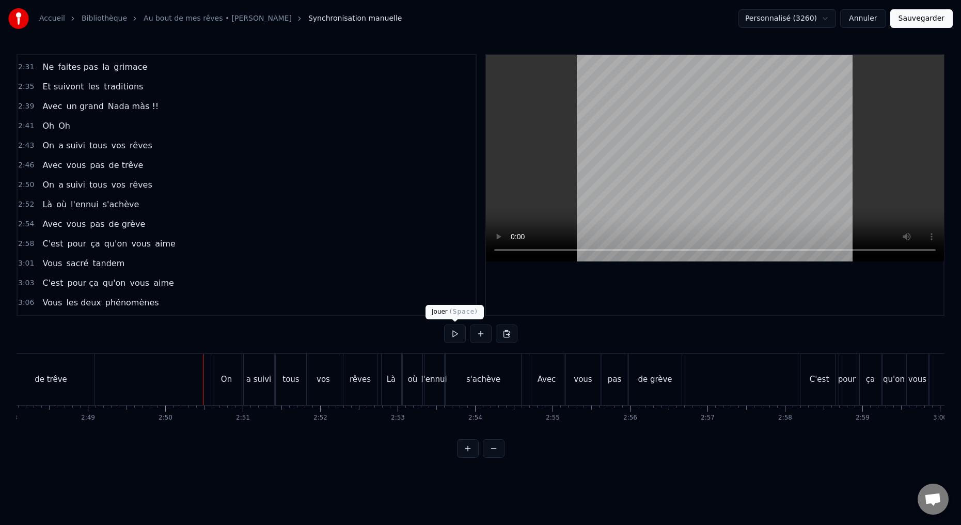
click at [453, 335] on button at bounding box center [455, 333] width 22 height 19
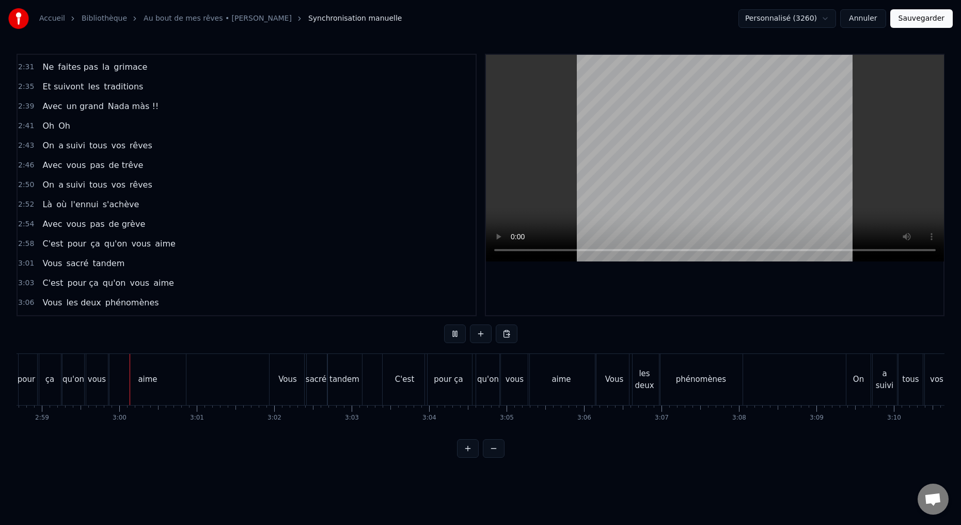
scroll to position [0, 13845]
click at [454, 332] on button at bounding box center [455, 333] width 22 height 19
click at [340, 389] on div "tandem" at bounding box center [336, 379] width 35 height 51
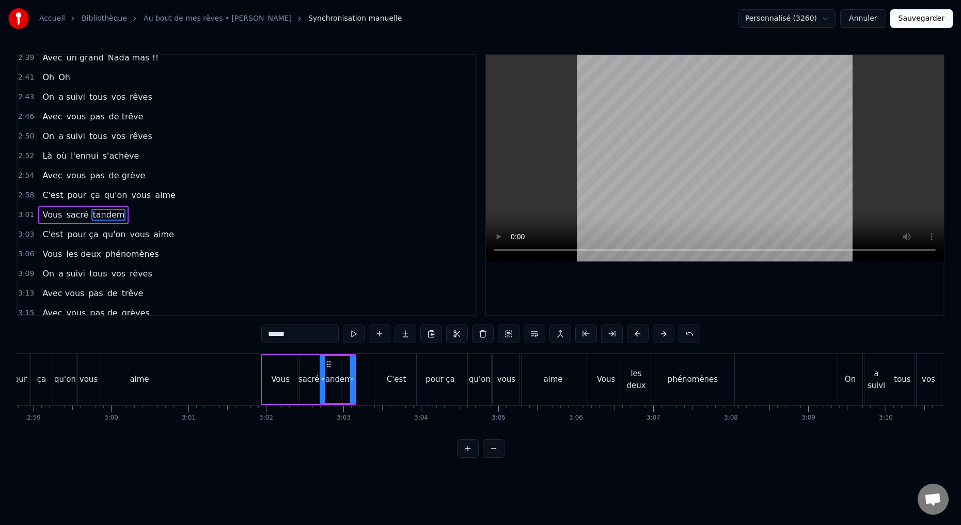
scroll to position [760, 0]
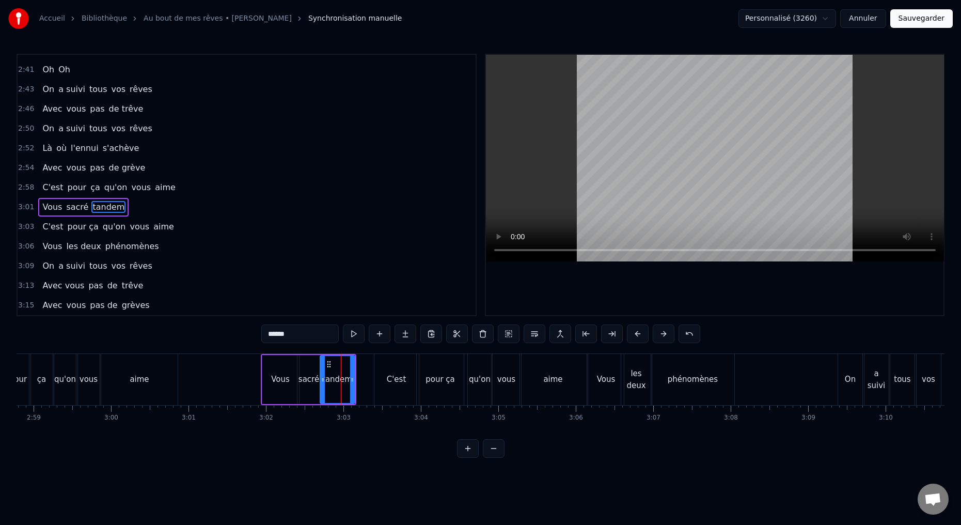
click at [266, 334] on input "******" at bounding box center [299, 333] width 77 height 19
click at [306, 382] on div "sacré" at bounding box center [308, 379] width 21 height 12
click at [267, 335] on input "*****" at bounding box center [299, 333] width 77 height 19
click at [339, 398] on div "tandem" at bounding box center [337, 379] width 35 height 49
type input "******"
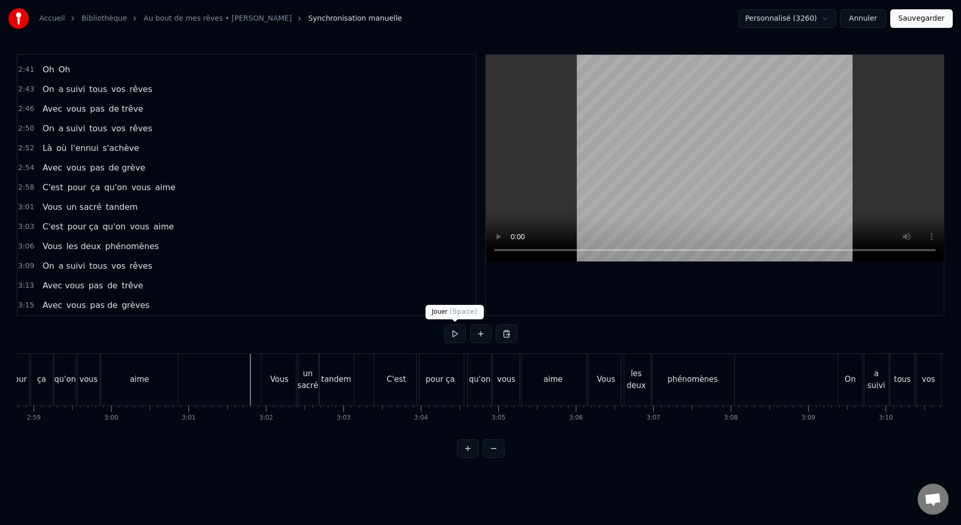
click at [454, 337] on button at bounding box center [455, 333] width 22 height 19
click at [457, 332] on button at bounding box center [455, 333] width 22 height 19
click at [702, 392] on div "phénomènes" at bounding box center [692, 379] width 83 height 51
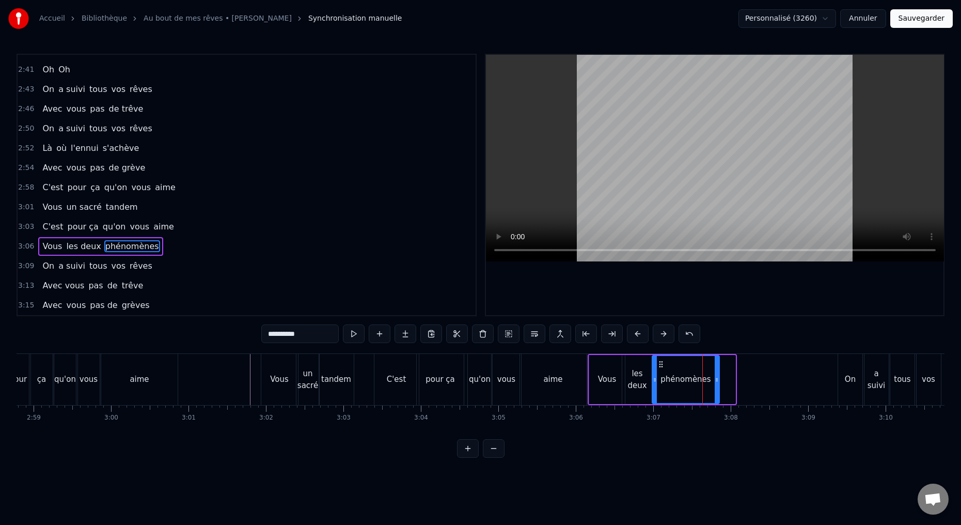
drag, startPoint x: 733, startPoint y: 380, endPoint x: 710, endPoint y: 381, distance: 22.2
click at [715, 382] on icon at bounding box center [717, 379] width 4 height 8
click at [600, 393] on div "Vous" at bounding box center [607, 379] width 36 height 49
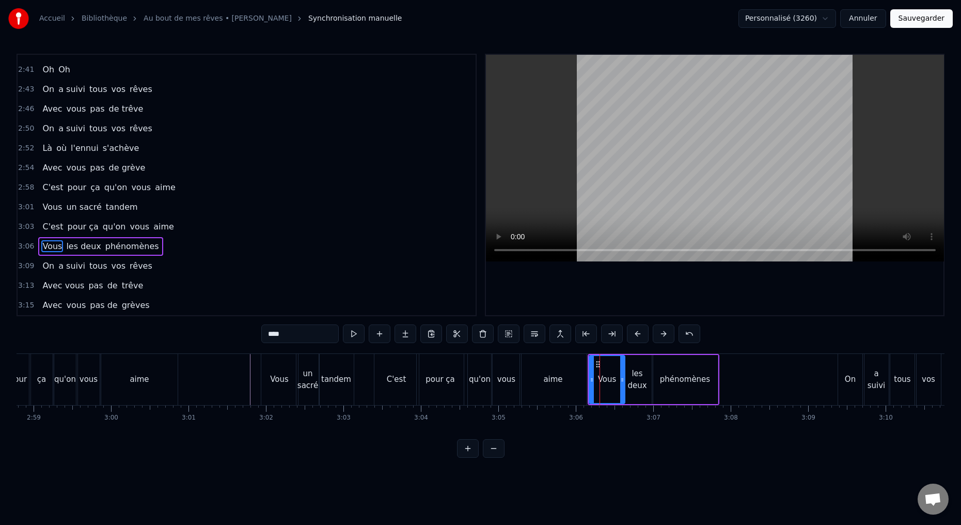
click at [568, 385] on div "aime" at bounding box center [553, 379] width 67 height 51
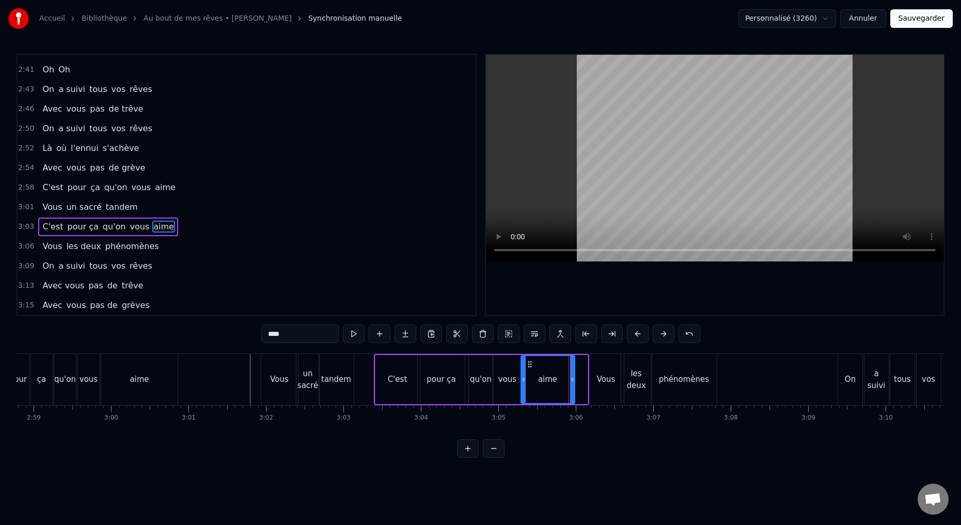
drag, startPoint x: 583, startPoint y: 380, endPoint x: 576, endPoint y: 382, distance: 7.4
click at [572, 382] on icon at bounding box center [572, 379] width 4 height 8
click at [595, 387] on div "Vous" at bounding box center [606, 379] width 36 height 51
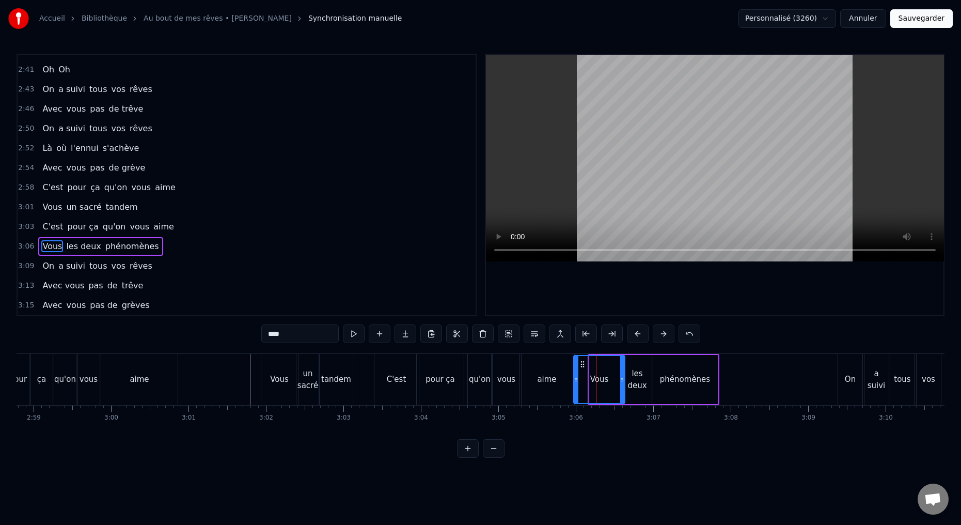
click at [574, 383] on icon at bounding box center [576, 379] width 4 height 8
drag, startPoint x: 622, startPoint y: 380, endPoint x: 611, endPoint y: 381, distance: 10.9
click at [610, 381] on icon at bounding box center [610, 379] width 4 height 8
click at [627, 390] on div "les deux" at bounding box center [637, 379] width 30 height 49
type input "********"
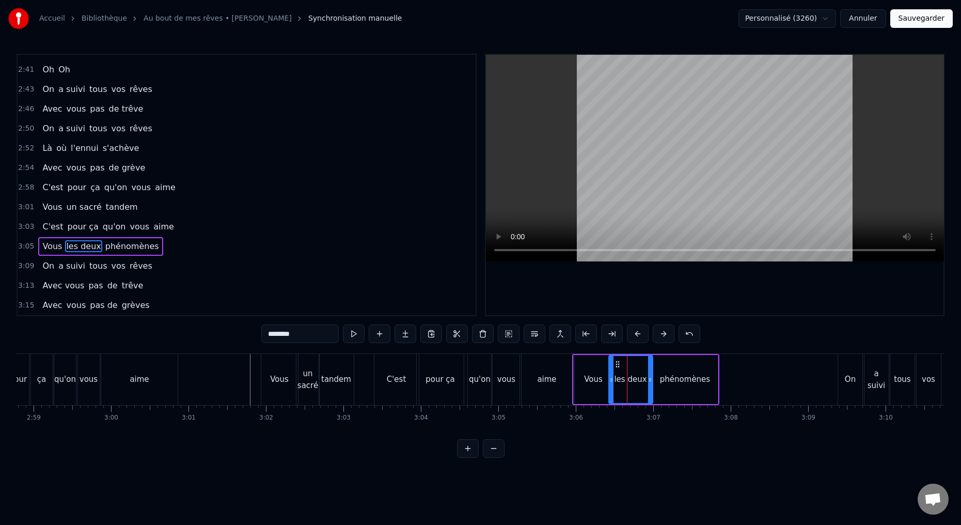
drag, startPoint x: 623, startPoint y: 380, endPoint x: 609, endPoint y: 382, distance: 13.5
click at [609, 382] on icon at bounding box center [611, 379] width 4 height 8
drag, startPoint x: 650, startPoint y: 381, endPoint x: 644, endPoint y: 381, distance: 6.2
click at [646, 381] on icon at bounding box center [646, 379] width 4 height 8
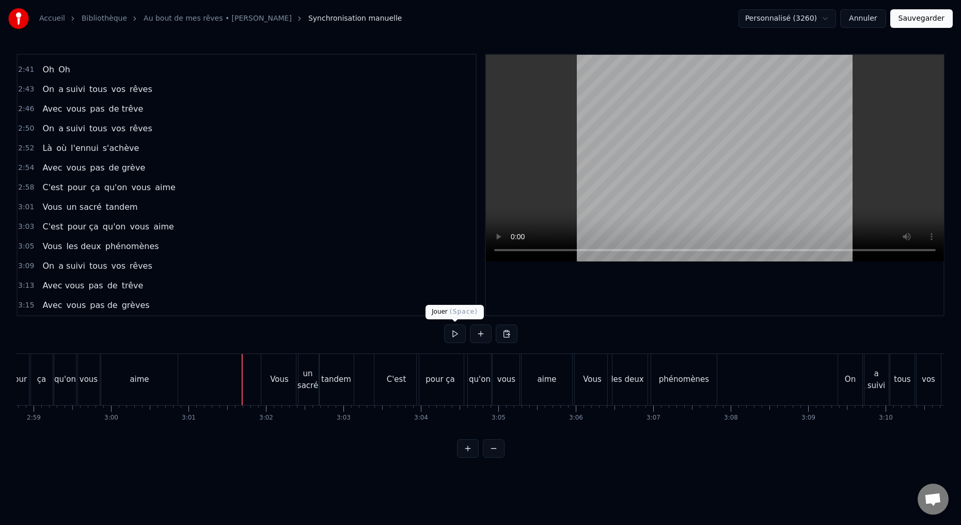
click at [453, 336] on button at bounding box center [455, 333] width 22 height 19
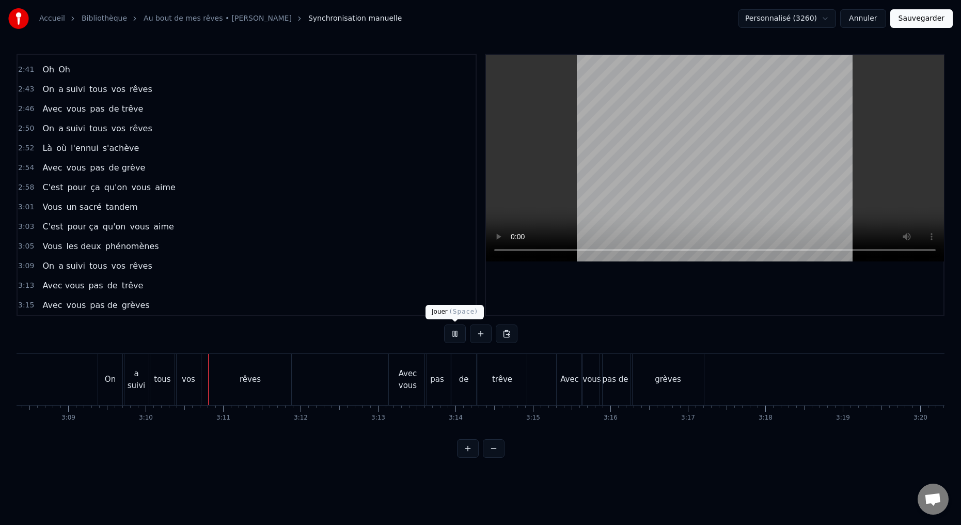
scroll to position [0, 14683]
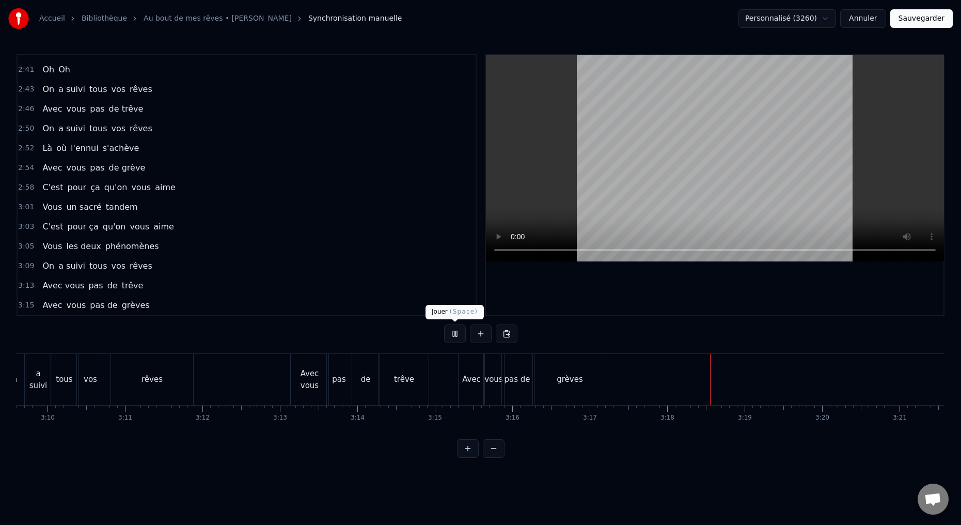
click at [456, 334] on button at bounding box center [455, 333] width 22 height 19
click at [478, 332] on button at bounding box center [481, 333] width 22 height 19
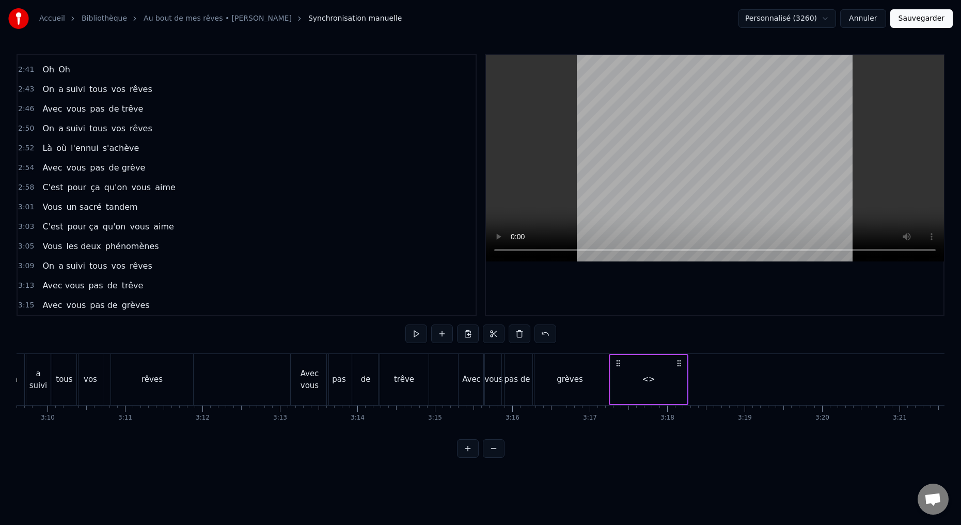
click at [658, 392] on div "<>" at bounding box center [648, 379] width 76 height 49
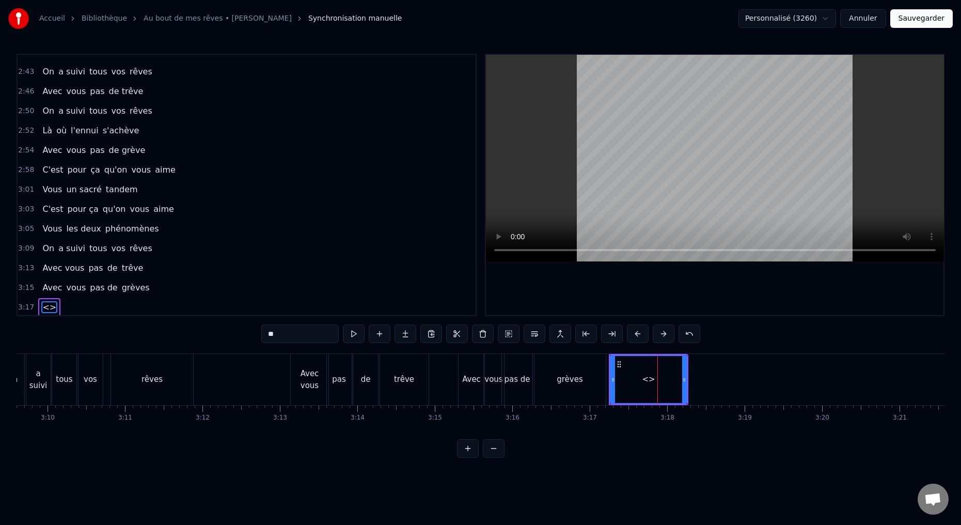
scroll to position [780, 0]
drag, startPoint x: 282, startPoint y: 335, endPoint x: 244, endPoint y: 329, distance: 38.7
click at [250, 332] on div "0:15 Deux potes dès la jeunesse 0:19 Depuis le tout premier jour 0:23 Des délir…" at bounding box center [481, 256] width 928 height 404
type input "*****"
click at [379, 335] on button at bounding box center [380, 333] width 22 height 19
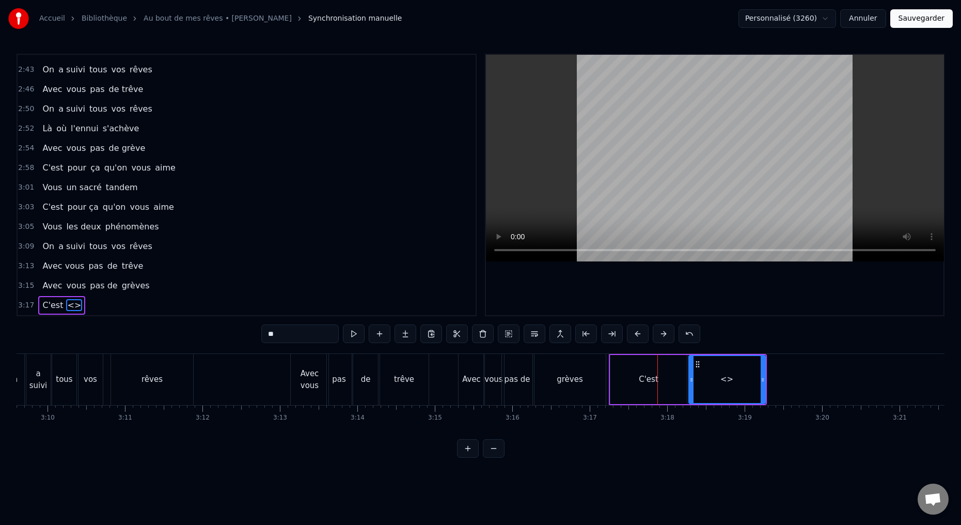
drag, startPoint x: 279, startPoint y: 342, endPoint x: 250, endPoint y: 332, distance: 30.5
click at [251, 332] on div "0:15 Deux potes dès la jeunesse 0:19 Depuis le tout premier jour 0:23 Des délir…" at bounding box center [481, 256] width 928 height 404
type input "****"
click at [378, 334] on button at bounding box center [380, 333] width 22 height 19
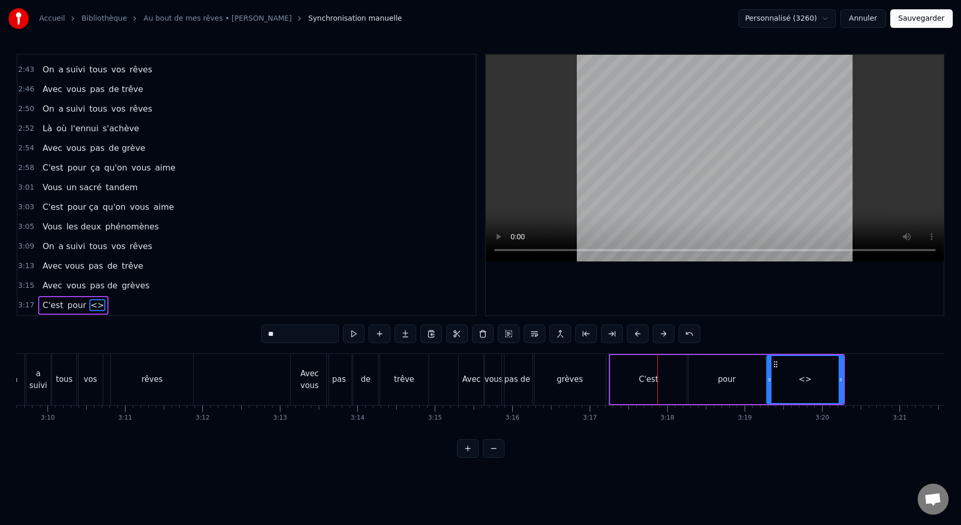
click at [281, 336] on input "**" at bounding box center [299, 333] width 77 height 19
drag, startPoint x: 274, startPoint y: 331, endPoint x: 244, endPoint y: 328, distance: 30.2
click at [249, 332] on div "0:15 Deux potes dès la jeunesse 0:19 Depuis le tout premier jour 0:23 Des délir…" at bounding box center [481, 256] width 928 height 404
type input "**"
click at [379, 335] on button at bounding box center [380, 333] width 22 height 19
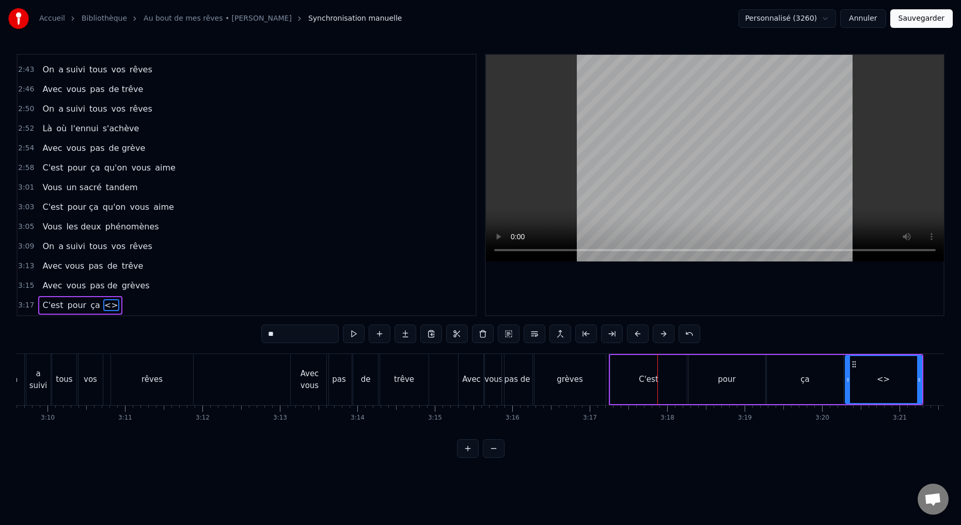
drag, startPoint x: 282, startPoint y: 336, endPoint x: 251, endPoint y: 333, distance: 31.1
click at [253, 334] on div "0:15 Deux potes dès la jeunesse 0:19 Depuis le tout premier jour 0:23 Des délir…" at bounding box center [481, 256] width 928 height 404
type input "*****"
click at [383, 338] on button at bounding box center [380, 333] width 22 height 19
drag, startPoint x: 283, startPoint y: 333, endPoint x: 244, endPoint y: 334, distance: 39.2
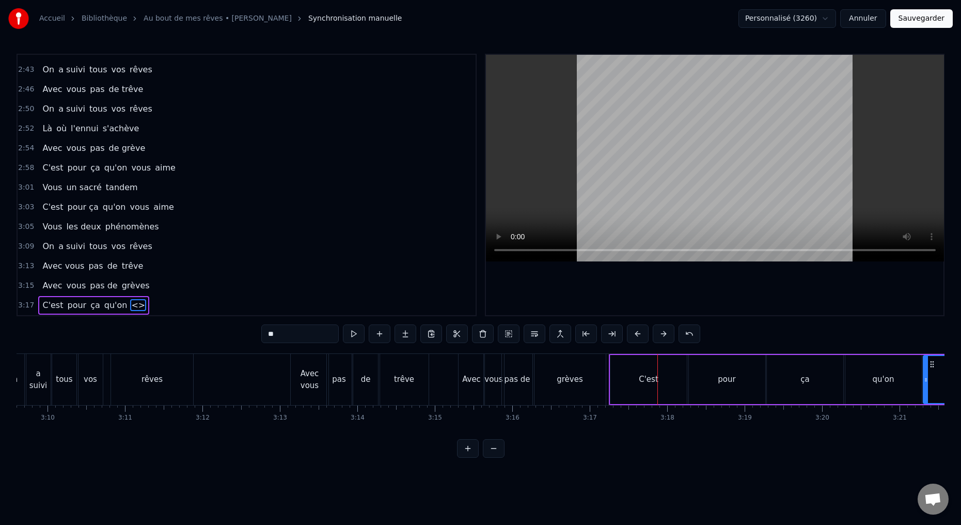
click at [248, 333] on div "0:15 Deux potes dès la jeunesse 0:19 Depuis le tout premier jour 0:23 Des délir…" at bounding box center [481, 256] width 928 height 404
click at [382, 334] on button at bounding box center [380, 333] width 22 height 19
drag, startPoint x: 305, startPoint y: 334, endPoint x: 227, endPoint y: 280, distance: 94.2
click at [237, 331] on div "0:15 Deux potes dès la jeunesse 0:19 Depuis le tout premier jour 0:23 Des délir…" at bounding box center [481, 256] width 928 height 404
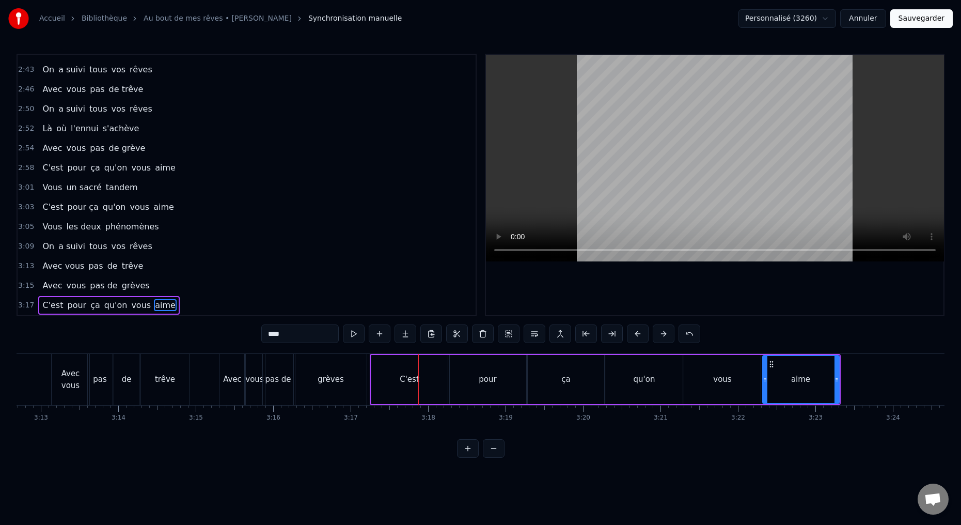
scroll to position [0, 14922]
click at [408, 397] on div "C'est" at bounding box center [409, 379] width 76 height 49
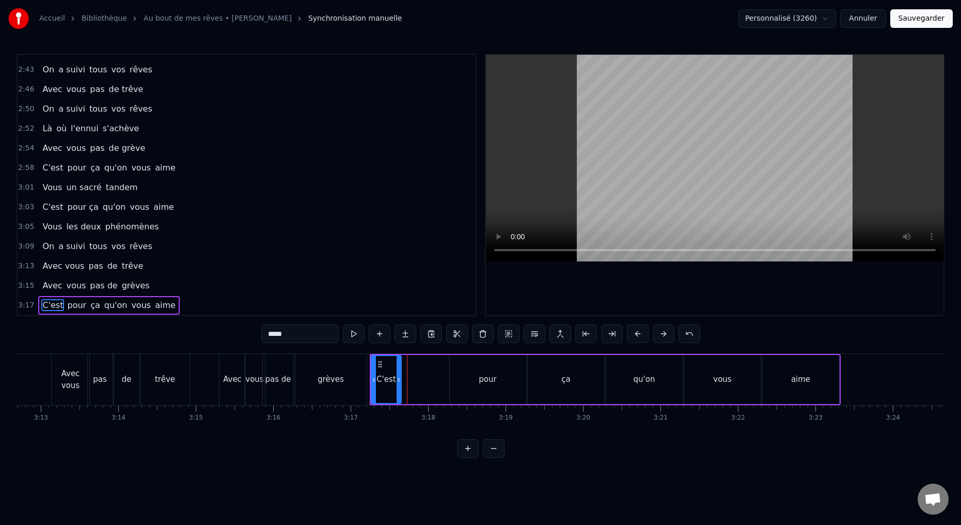
drag, startPoint x: 438, startPoint y: 380, endPoint x: 401, endPoint y: 384, distance: 37.3
click at [398, 385] on div at bounding box center [399, 379] width 4 height 47
click at [463, 389] on div "pour" at bounding box center [488, 379] width 76 height 49
drag, startPoint x: 449, startPoint y: 381, endPoint x: 400, endPoint y: 391, distance: 50.6
click at [400, 391] on div at bounding box center [402, 379] width 4 height 47
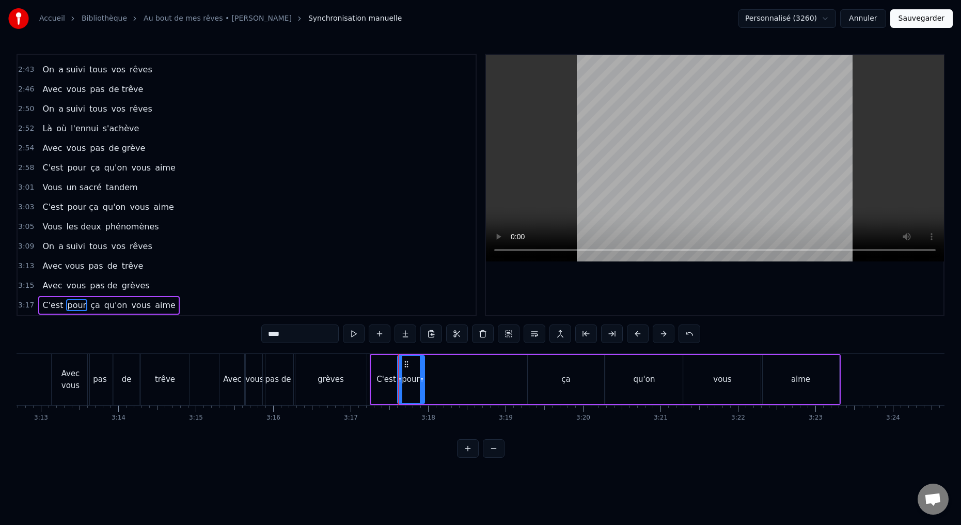
drag, startPoint x: 521, startPoint y: 379, endPoint x: 449, endPoint y: 388, distance: 72.8
click at [422, 389] on div at bounding box center [422, 379] width 4 height 47
click at [295, 334] on input "****" at bounding box center [299, 333] width 77 height 19
click at [573, 392] on div "ça" at bounding box center [566, 379] width 76 height 49
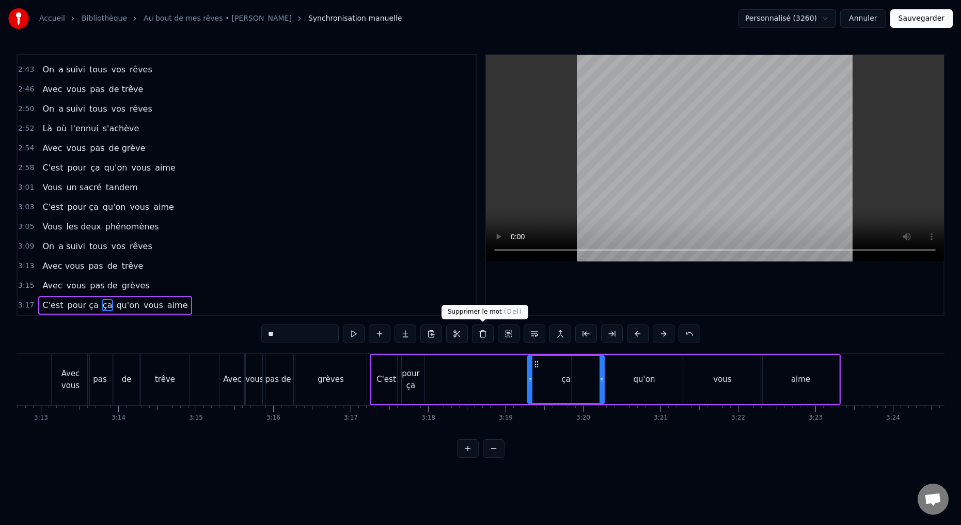
click at [483, 331] on button at bounding box center [483, 333] width 22 height 19
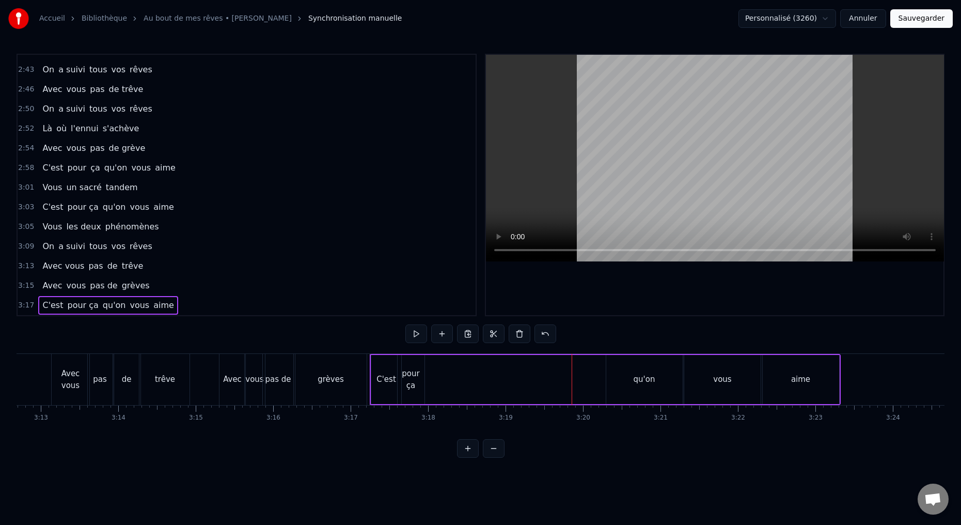
drag, startPoint x: 622, startPoint y: 392, endPoint x: 617, endPoint y: 388, distance: 6.3
click at [622, 392] on div "qu'on" at bounding box center [644, 379] width 76 height 49
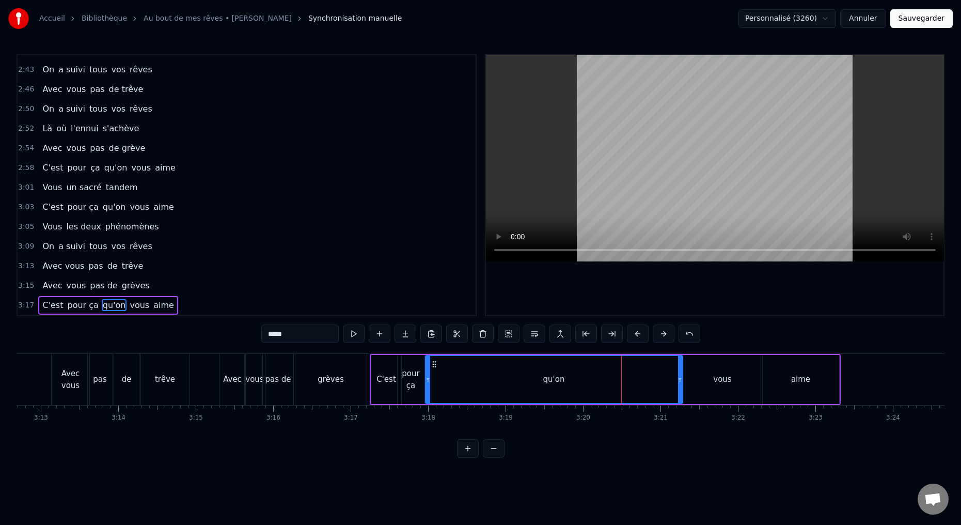
drag, startPoint x: 607, startPoint y: 381, endPoint x: 437, endPoint y: 398, distance: 171.2
click at [426, 401] on div at bounding box center [428, 379] width 4 height 47
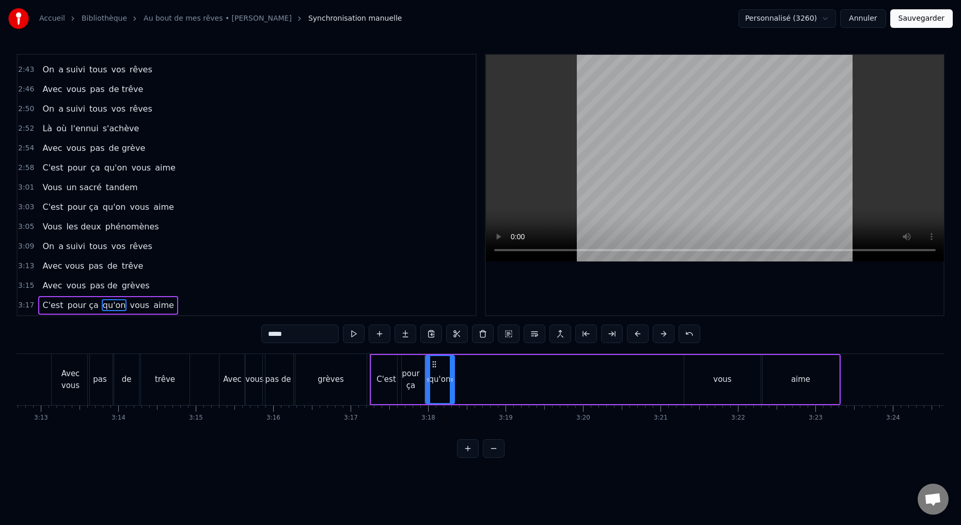
drag, startPoint x: 679, startPoint y: 379, endPoint x: 468, endPoint y: 400, distance: 211.7
click at [450, 402] on div at bounding box center [452, 379] width 4 height 47
click at [720, 391] on div "vous" at bounding box center [722, 379] width 76 height 49
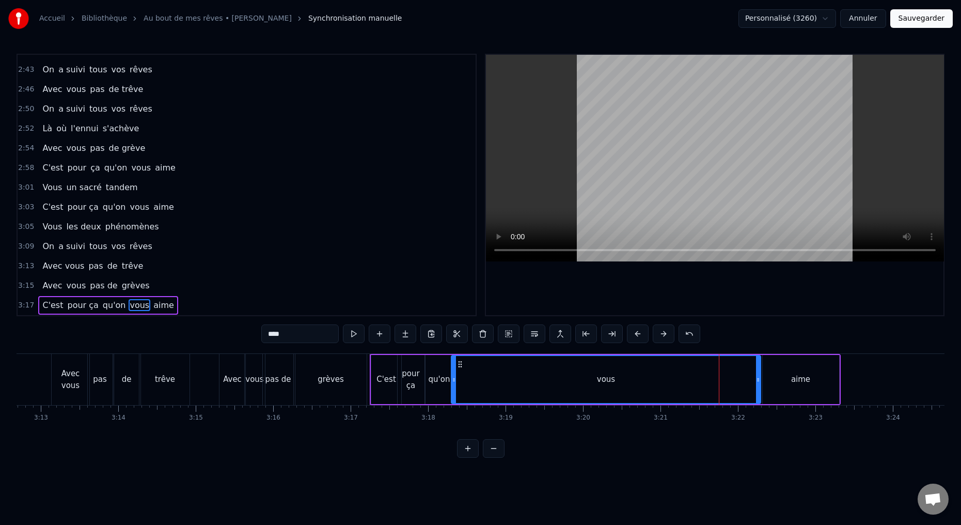
drag, startPoint x: 686, startPoint y: 379, endPoint x: 452, endPoint y: 402, distance: 235.0
click at [453, 401] on div at bounding box center [454, 379] width 4 height 47
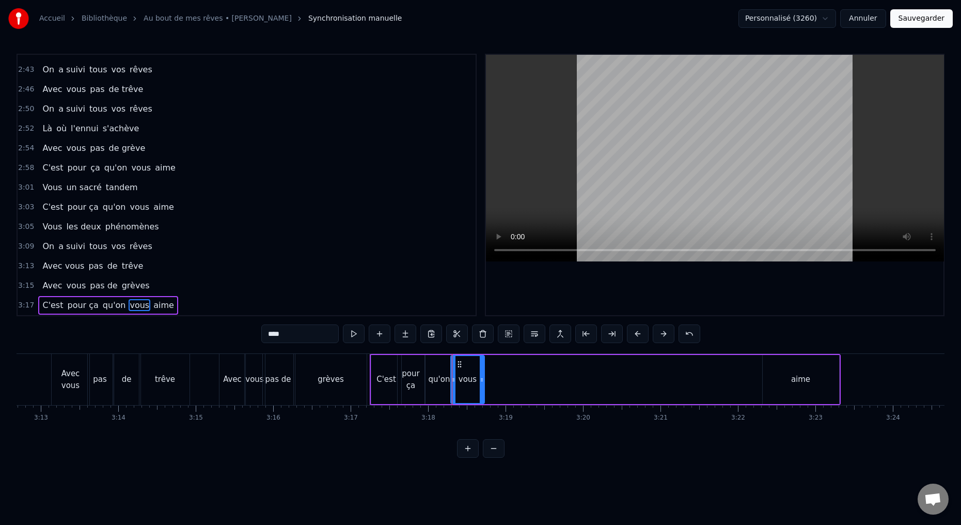
drag, startPoint x: 759, startPoint y: 380, endPoint x: 482, endPoint y: 416, distance: 279.1
click at [483, 416] on div "Deux potes dès la jeunesse Depuis le tout premier jour Des délires loin de l’iv…" at bounding box center [481, 391] width 928 height 77
click at [779, 393] on div "aime" at bounding box center [801, 379] width 76 height 49
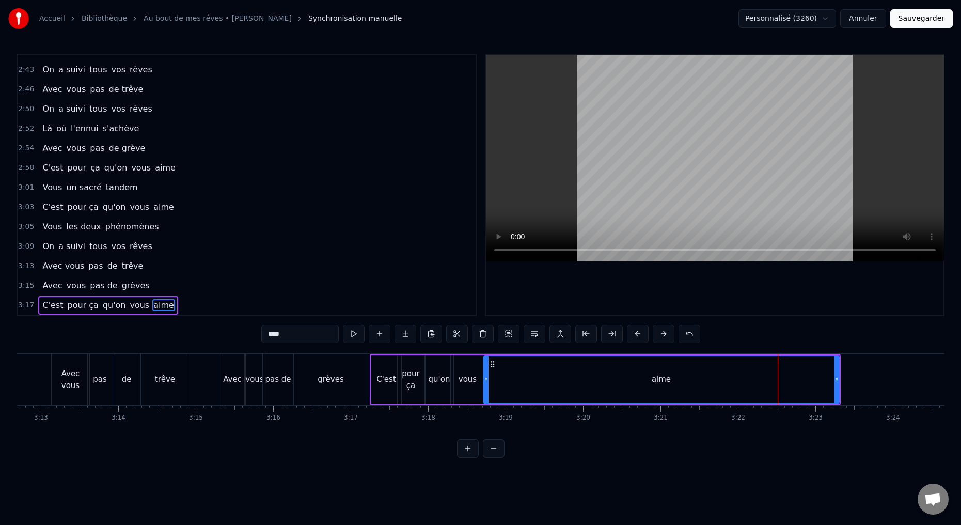
drag, startPoint x: 764, startPoint y: 380, endPoint x: 500, endPoint y: 403, distance: 264.8
click at [485, 407] on div "Deux potes dès la jeunesse Depuis le tout premier jour Des délires loin de l’iv…" at bounding box center [481, 391] width 928 height 77
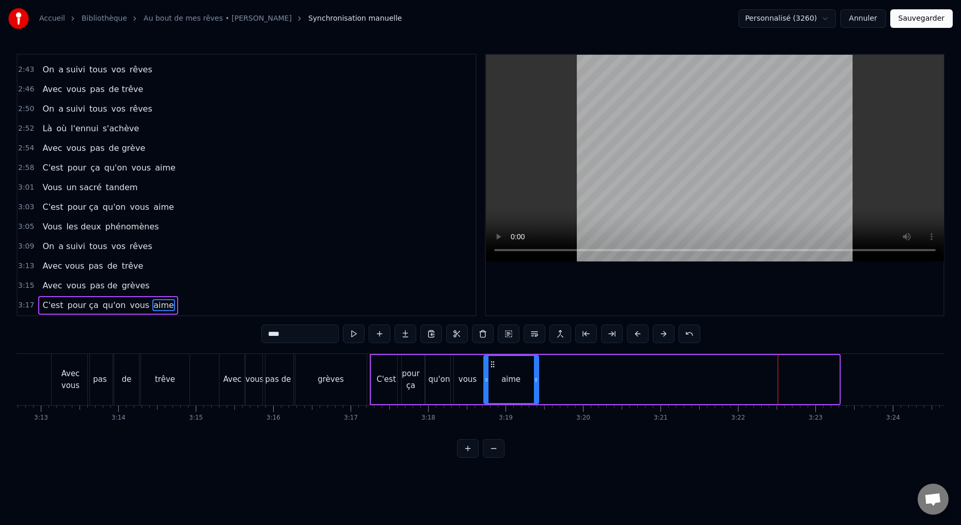
drag, startPoint x: 836, startPoint y: 378, endPoint x: 532, endPoint y: 410, distance: 306.2
click at [535, 411] on div "Deux potes dès la jeunesse Depuis le tout premier jour Des délires loin de l’iv…" at bounding box center [481, 391] width 928 height 77
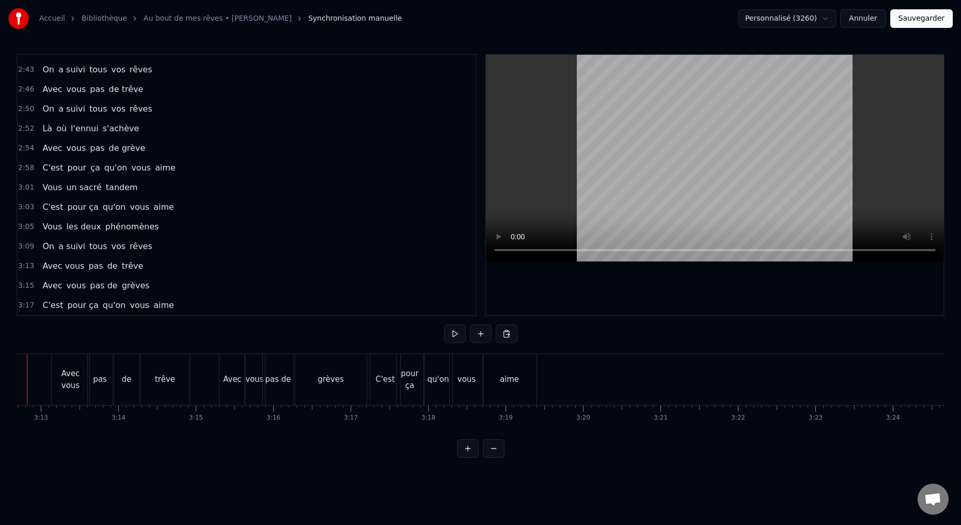
scroll to position [0, 14881]
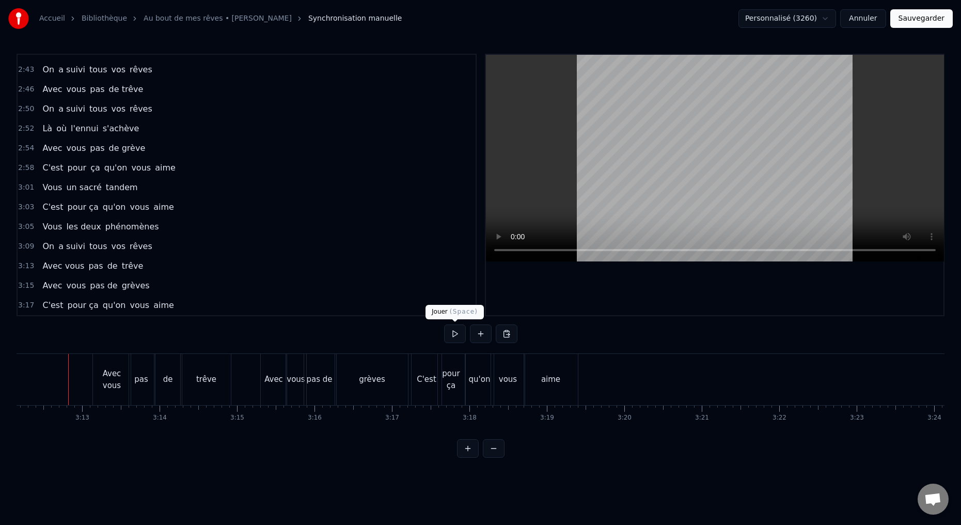
click at [453, 333] on button at bounding box center [455, 333] width 22 height 19
click at [550, 396] on div "aime" at bounding box center [551, 379] width 54 height 51
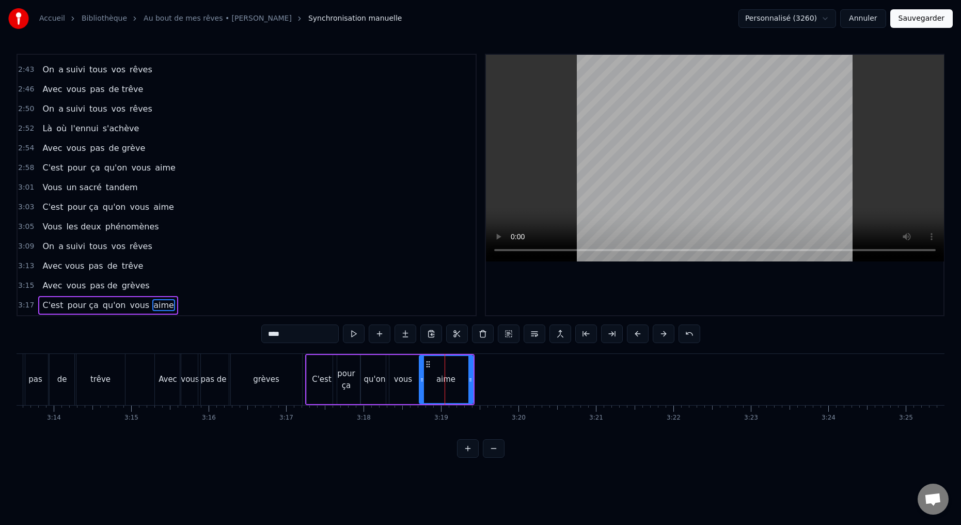
scroll to position [0, 15001]
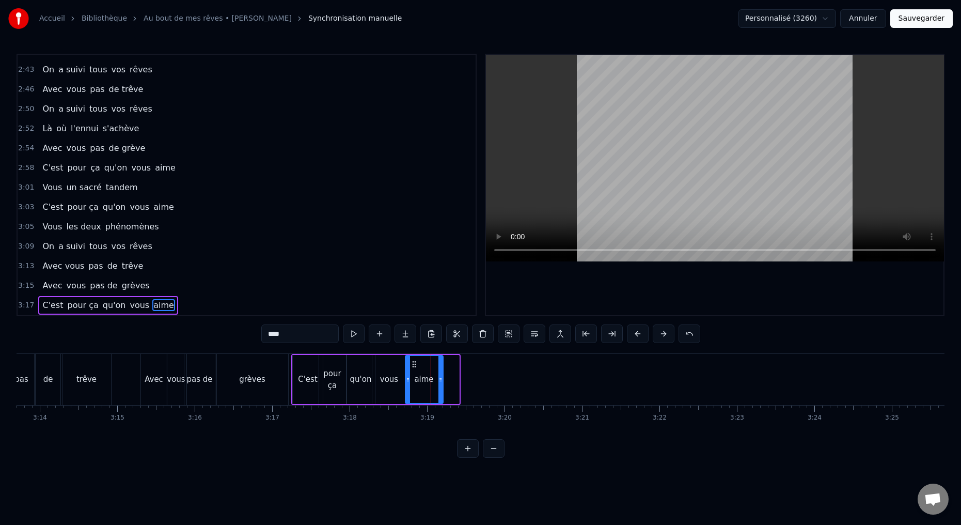
drag, startPoint x: 452, startPoint y: 380, endPoint x: 443, endPoint y: 380, distance: 9.3
click at [438, 380] on icon at bounding box center [440, 379] width 4 height 8
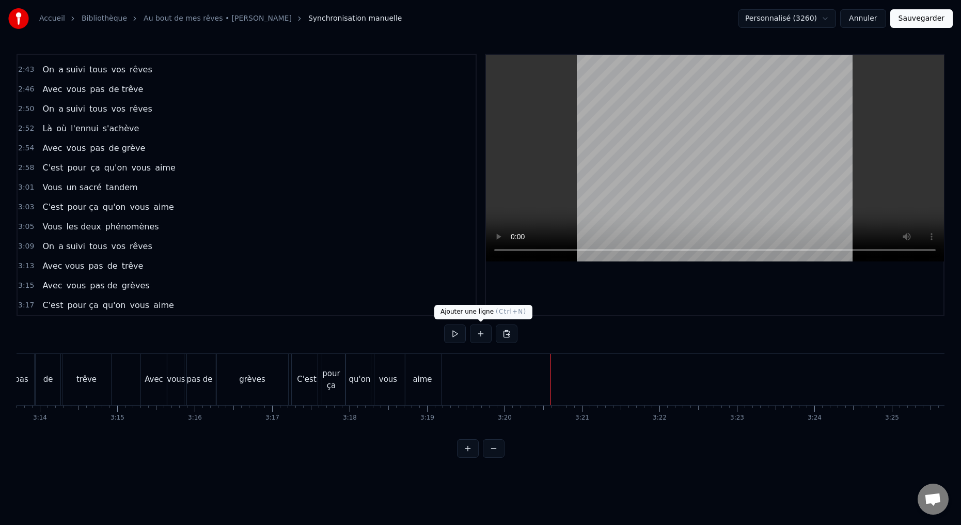
click at [478, 336] on button at bounding box center [481, 333] width 22 height 19
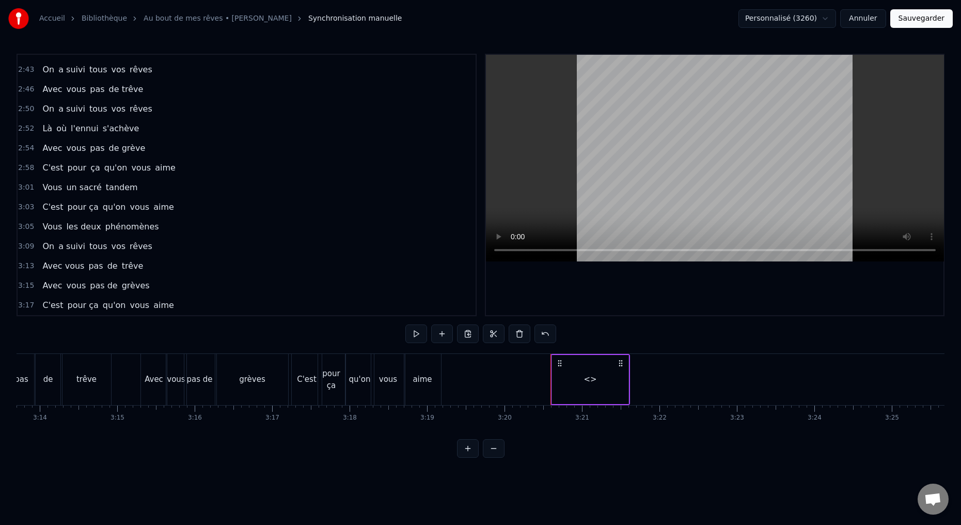
click at [558, 386] on div "<>" at bounding box center [590, 379] width 76 height 49
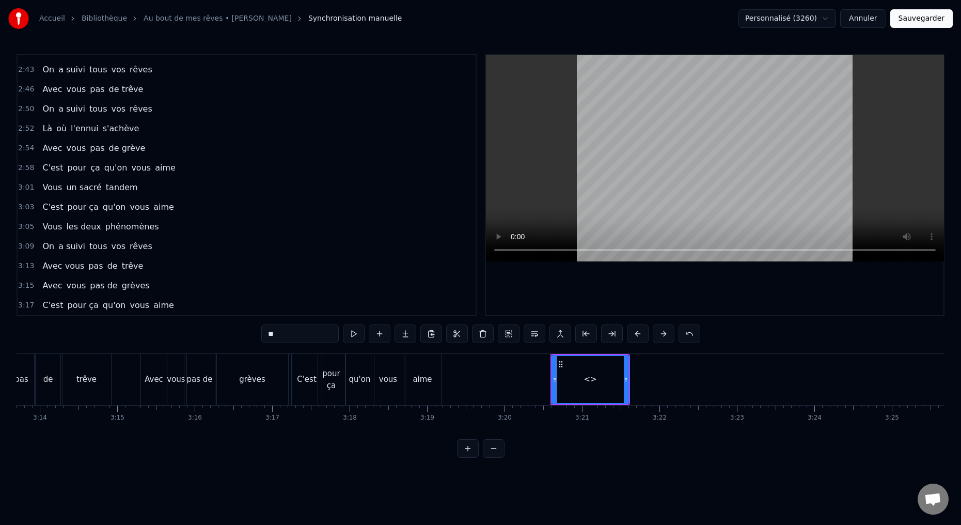
scroll to position [799, 0]
drag, startPoint x: 299, startPoint y: 335, endPoint x: 220, endPoint y: 334, distance: 79.0
click at [230, 336] on div "0:15 Deux potes dès la jeunesse 0:19 Depuis le tout premier jour 0:23 Des délir…" at bounding box center [481, 256] width 928 height 404
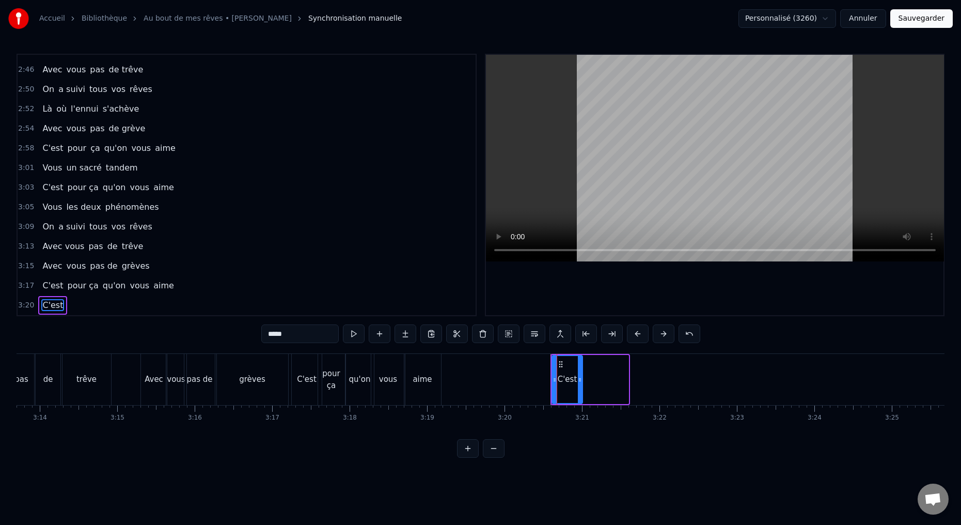
drag, startPoint x: 624, startPoint y: 379, endPoint x: 577, endPoint y: 382, distance: 46.5
click at [578, 386] on div at bounding box center [580, 379] width 4 height 47
click at [382, 334] on button at bounding box center [380, 333] width 22 height 19
drag, startPoint x: 272, startPoint y: 335, endPoint x: 229, endPoint y: 321, distance: 45.2
click at [244, 336] on div "0:15 Deux potes dès la jeunesse 0:19 Depuis le tout premier jour 0:23 Des délir…" at bounding box center [481, 256] width 928 height 404
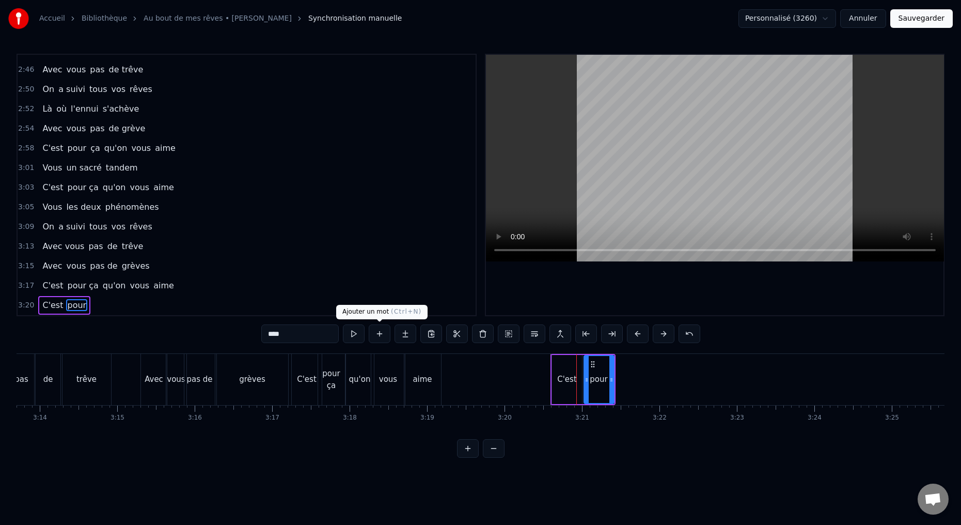
click at [378, 338] on button at bounding box center [380, 333] width 22 height 19
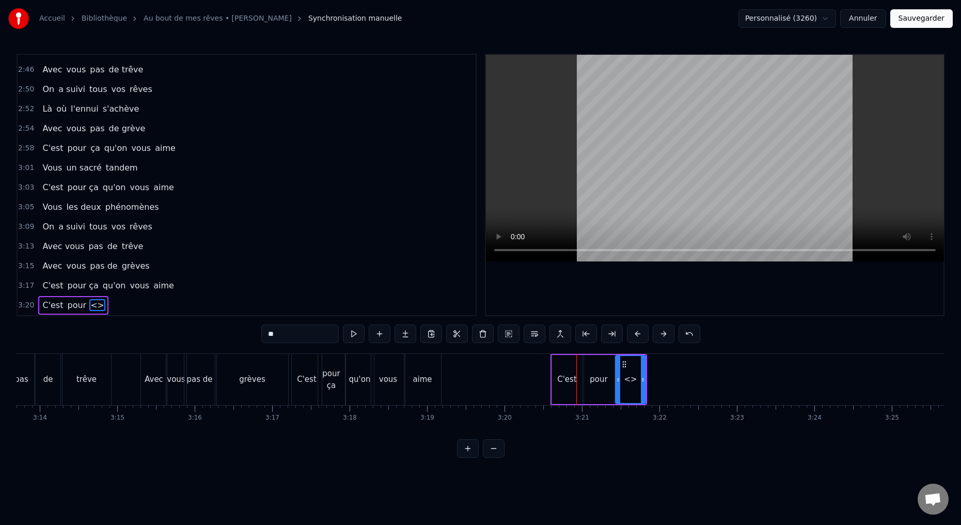
drag, startPoint x: 278, startPoint y: 332, endPoint x: 240, endPoint y: 329, distance: 38.3
click at [248, 334] on div "0:15 Deux potes dès la jeunesse 0:19 Depuis le tout premier jour 0:23 Des délir…" at bounding box center [481, 256] width 928 height 404
click at [381, 337] on button at bounding box center [380, 333] width 22 height 19
drag, startPoint x: 281, startPoint y: 332, endPoint x: 239, endPoint y: 335, distance: 42.9
click at [241, 336] on div "0:15 Deux potes dès la jeunesse 0:19 Depuis le tout premier jour 0:23 Des délir…" at bounding box center [481, 256] width 928 height 404
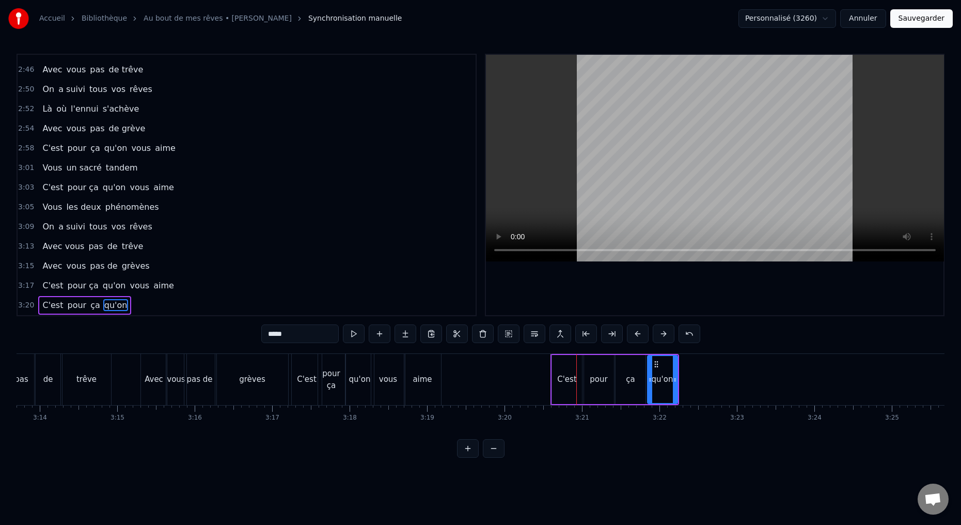
click at [609, 401] on div "pour" at bounding box center [599, 379] width 30 height 49
click at [298, 335] on input "****" at bounding box center [299, 333] width 77 height 19
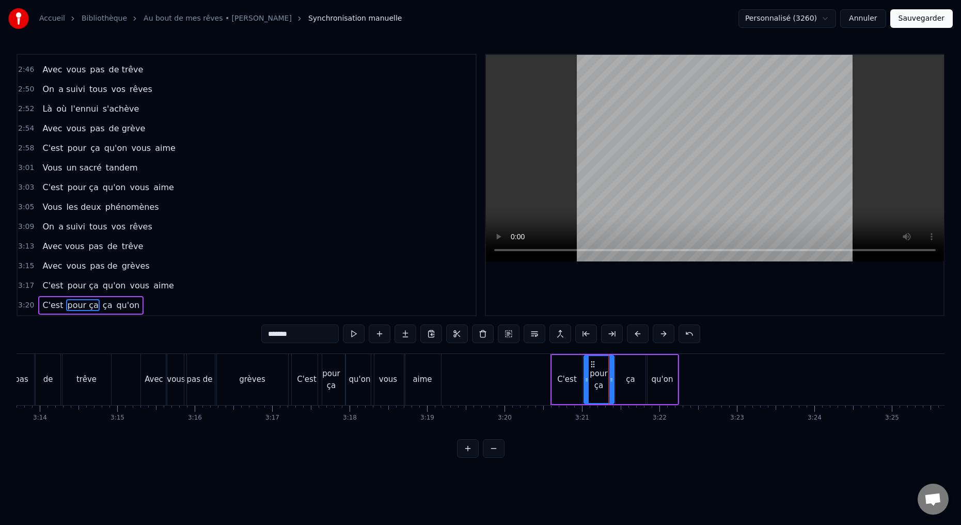
click at [631, 374] on div "ça" at bounding box center [630, 379] width 9 height 12
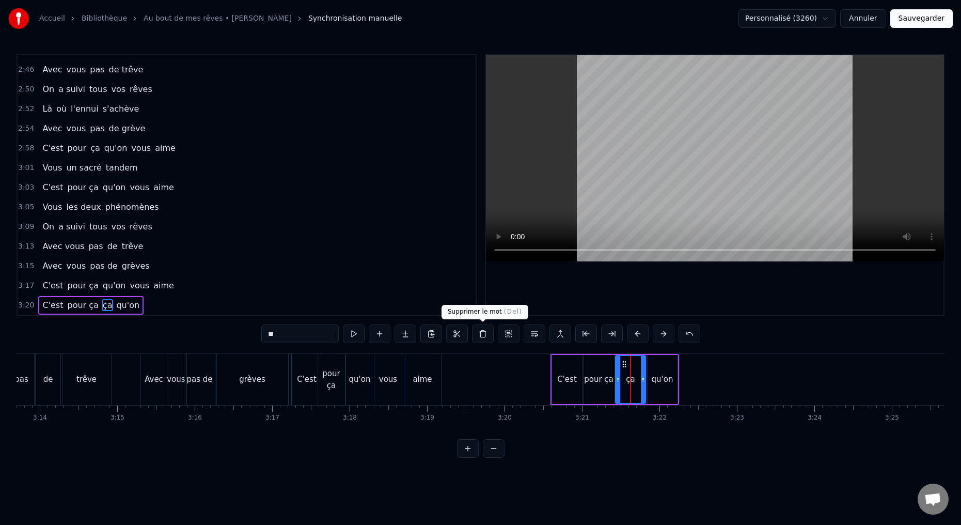
click at [480, 331] on button at bounding box center [483, 333] width 22 height 19
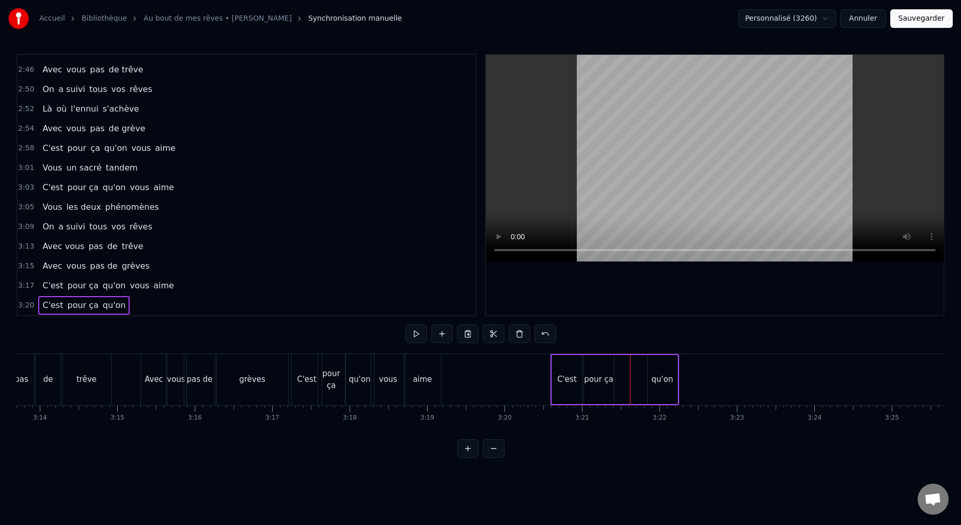
click at [653, 399] on div "qu'on" at bounding box center [662, 379] width 30 height 49
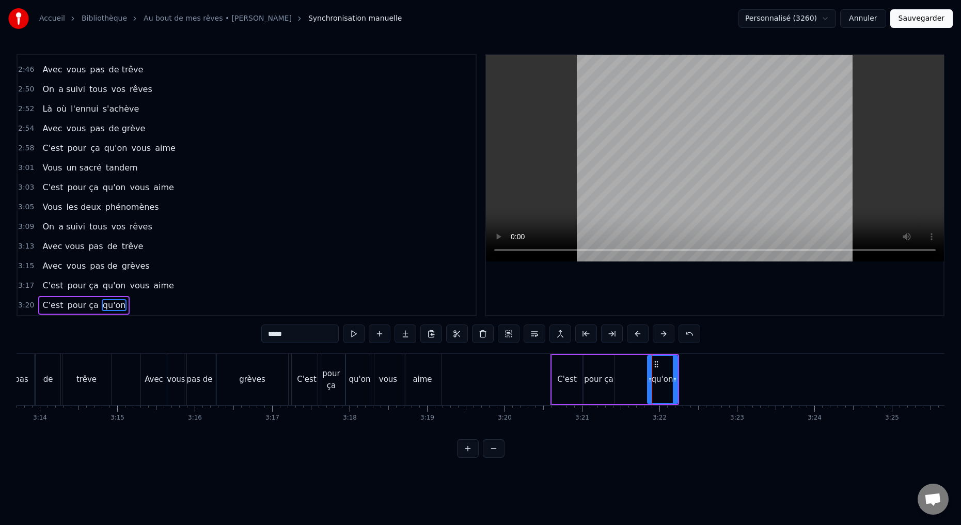
drag, startPoint x: 610, startPoint y: 388, endPoint x: 615, endPoint y: 385, distance: 6.0
click at [610, 388] on div "pour ça" at bounding box center [599, 379] width 30 height 49
click at [646, 377] on div "C'est pour ça qu'on" at bounding box center [614, 379] width 129 height 51
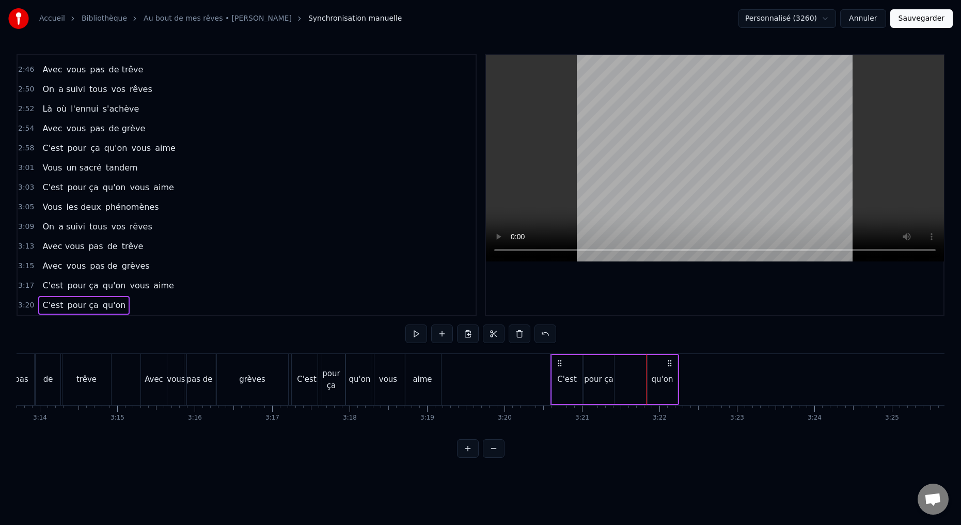
click at [653, 381] on div "qu'on" at bounding box center [663, 379] width 22 height 12
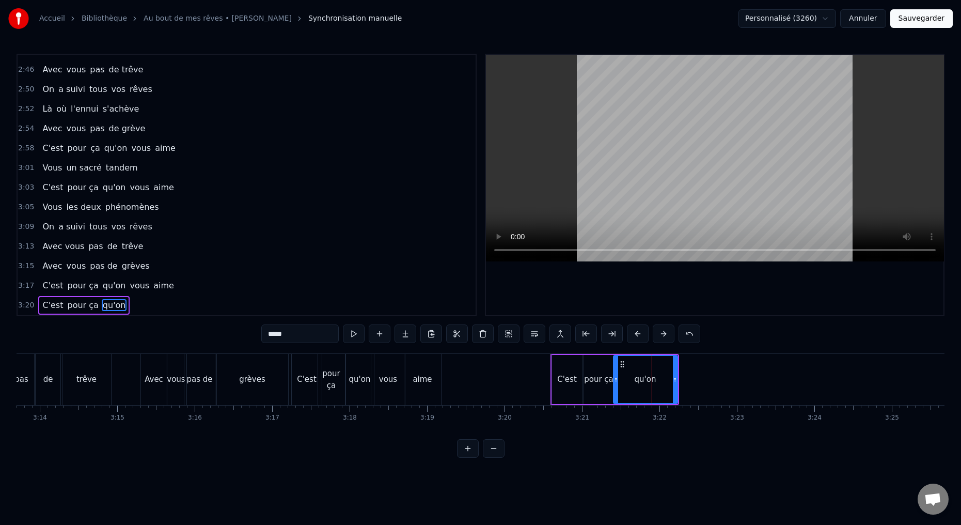
drag, startPoint x: 647, startPoint y: 379, endPoint x: 629, endPoint y: 383, distance: 18.3
click at [614, 385] on div at bounding box center [616, 379] width 4 height 47
drag, startPoint x: 674, startPoint y: 379, endPoint x: 640, endPoint y: 392, distance: 36.0
click at [642, 392] on div at bounding box center [643, 379] width 4 height 47
click at [379, 335] on button at bounding box center [380, 333] width 22 height 19
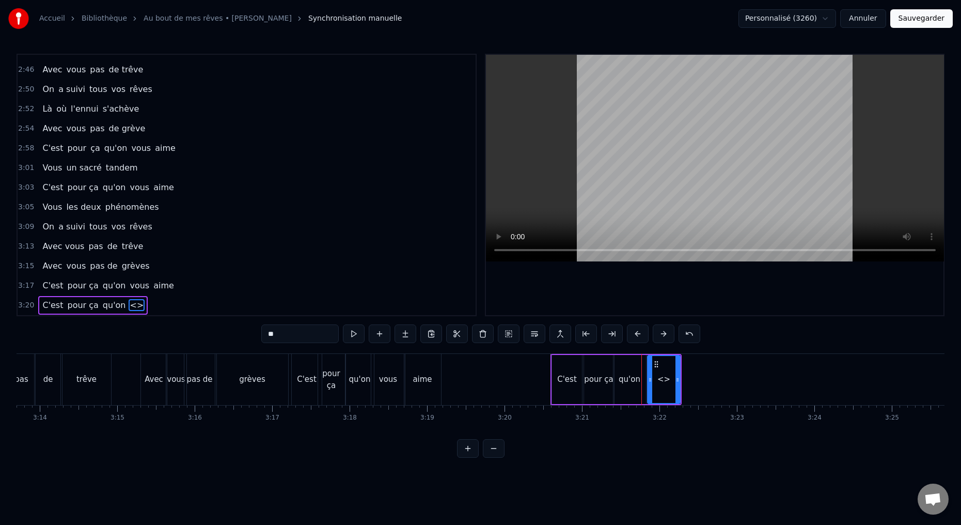
drag, startPoint x: 286, startPoint y: 334, endPoint x: 243, endPoint y: 331, distance: 42.4
click at [249, 334] on div "0:15 Deux potes dès la jeunesse 0:19 Depuis le tout premier jour 0:23 Des délir…" at bounding box center [481, 256] width 928 height 404
click at [382, 335] on button at bounding box center [380, 333] width 22 height 19
drag, startPoint x: 275, startPoint y: 339, endPoint x: 233, endPoint y: 329, distance: 42.8
click at [240, 331] on div "0:15 Deux potes dès la jeunesse 0:19 Depuis le tout premier jour 0:23 Des délir…" at bounding box center [481, 256] width 928 height 404
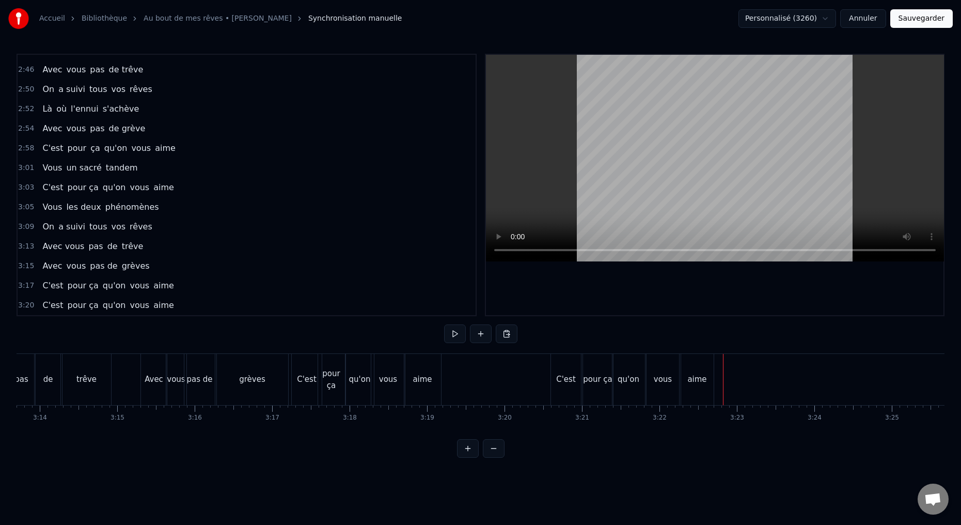
click at [708, 386] on div "aime" at bounding box center [697, 379] width 33 height 51
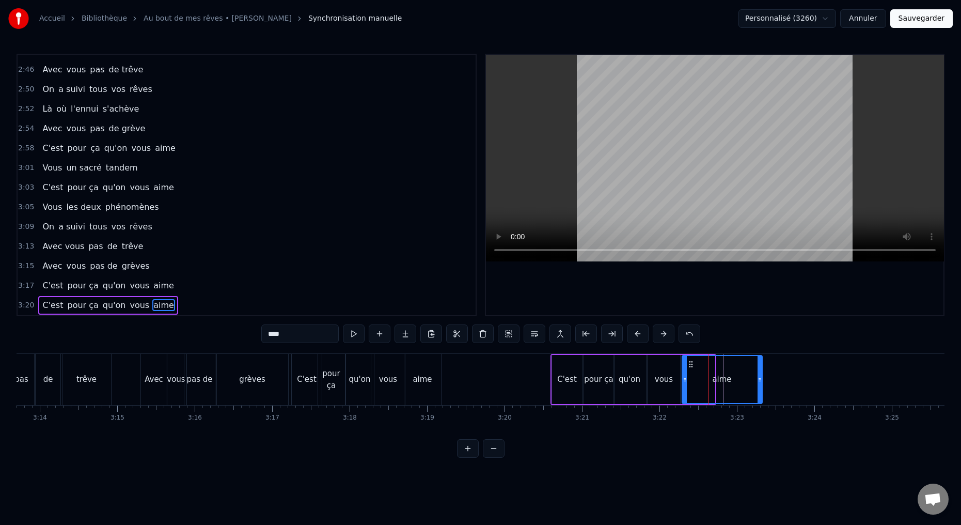
drag, startPoint x: 712, startPoint y: 379, endPoint x: 757, endPoint y: 385, distance: 45.3
click at [759, 387] on div at bounding box center [759, 379] width 4 height 47
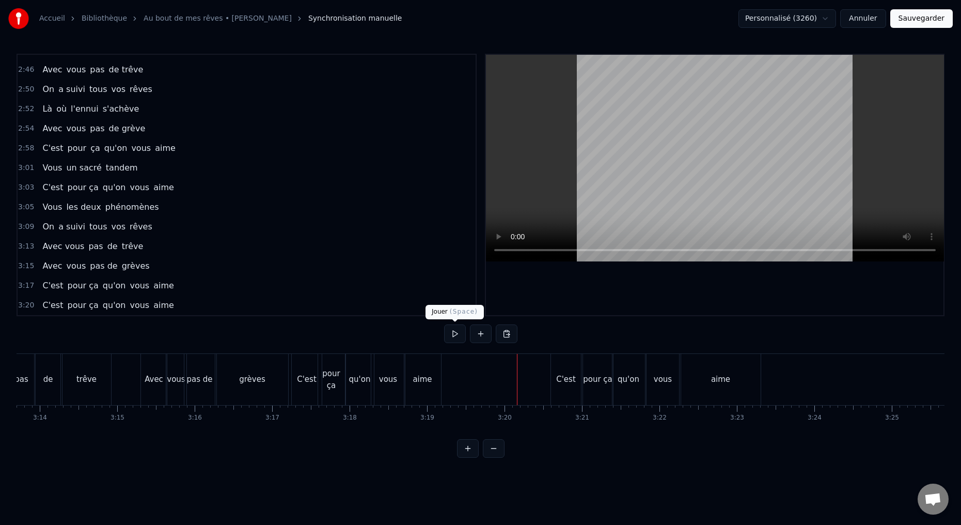
click at [452, 331] on button at bounding box center [455, 333] width 22 height 19
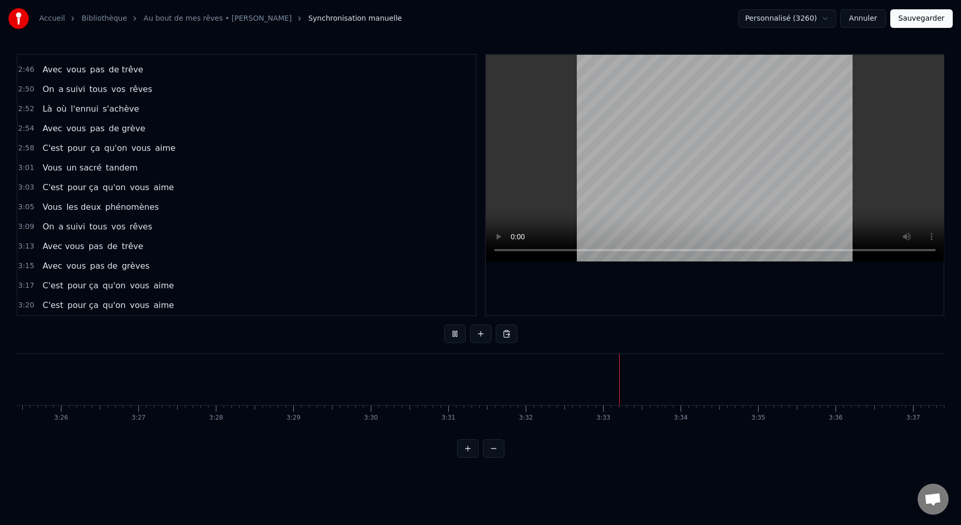
scroll to position [0, 15934]
click at [920, 18] on button "Sauvegarder" at bounding box center [921, 18] width 62 height 19
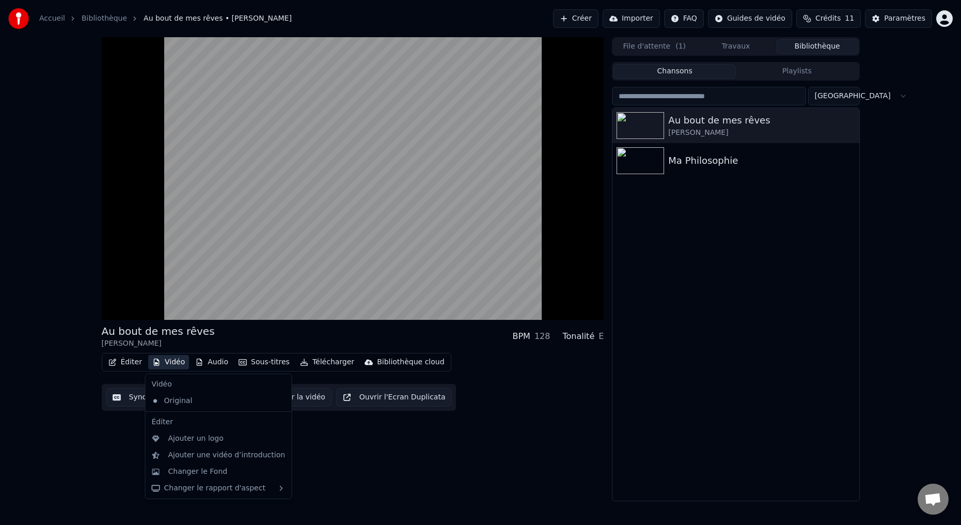
click at [170, 364] on button "Vidéo" at bounding box center [168, 362] width 41 height 14
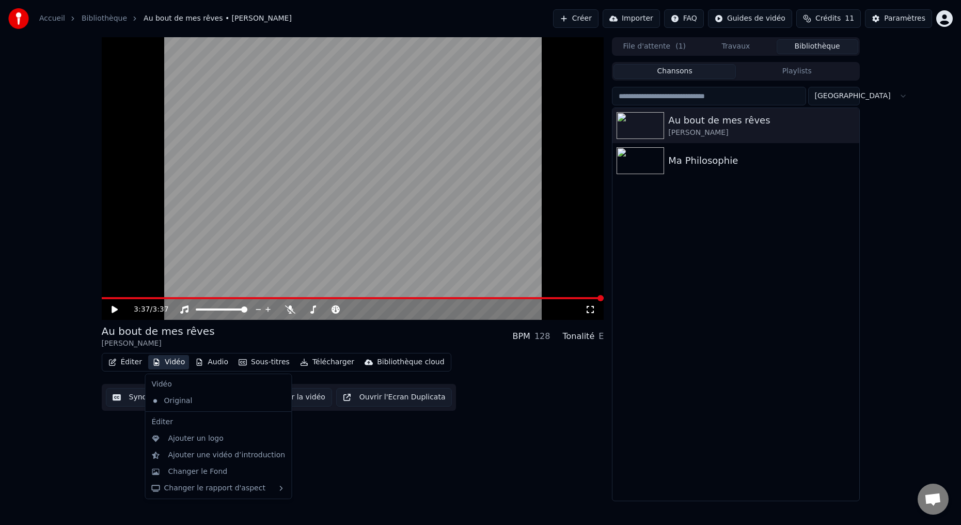
click at [352, 488] on div "3:37 / 3:37 Au bout de mes rêves [PERSON_NAME] BPM 128 Tonalité E Éditer Vidéo …" at bounding box center [353, 269] width 502 height 464
